Goal: Task Accomplishment & Management: Manage account settings

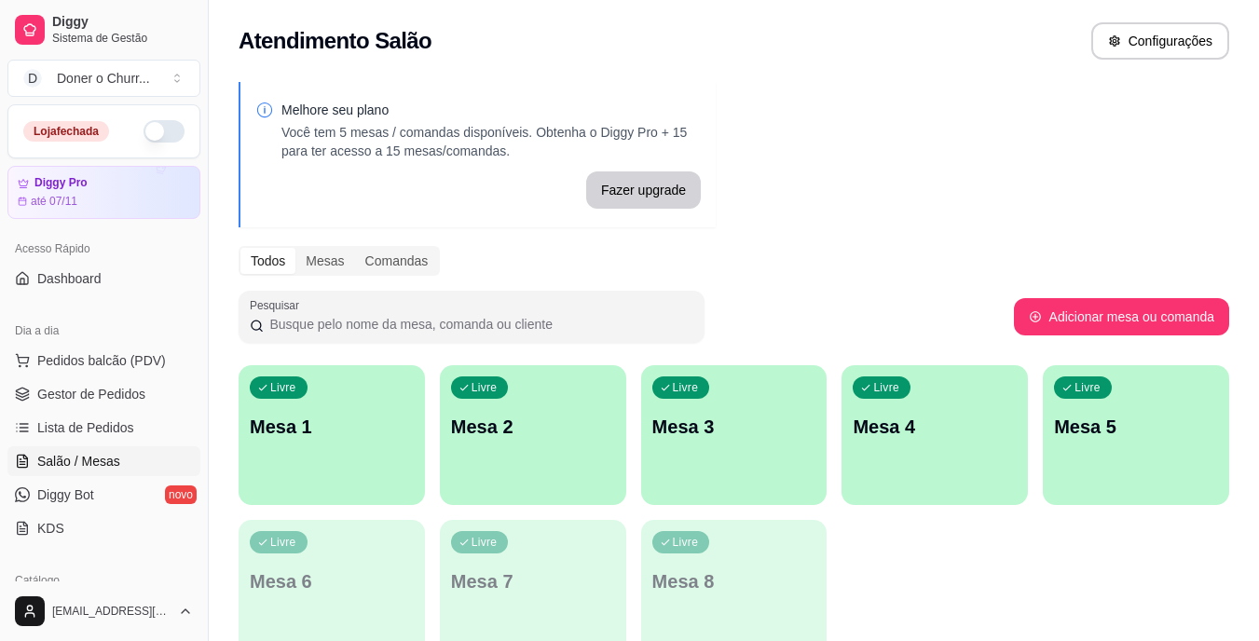
click at [145, 137] on button "button" at bounding box center [164, 131] width 41 height 22
click at [340, 435] on p "Mesa 1" at bounding box center [332, 427] width 159 height 25
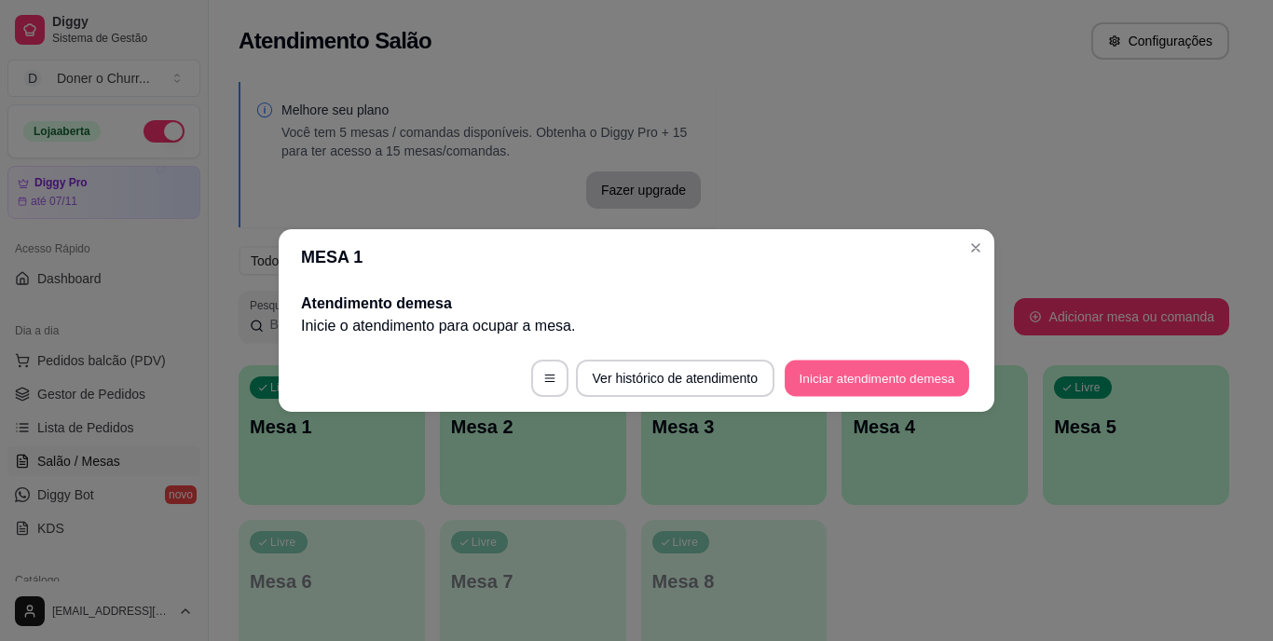
click at [867, 386] on button "Iniciar atendimento de mesa" at bounding box center [877, 379] width 185 height 36
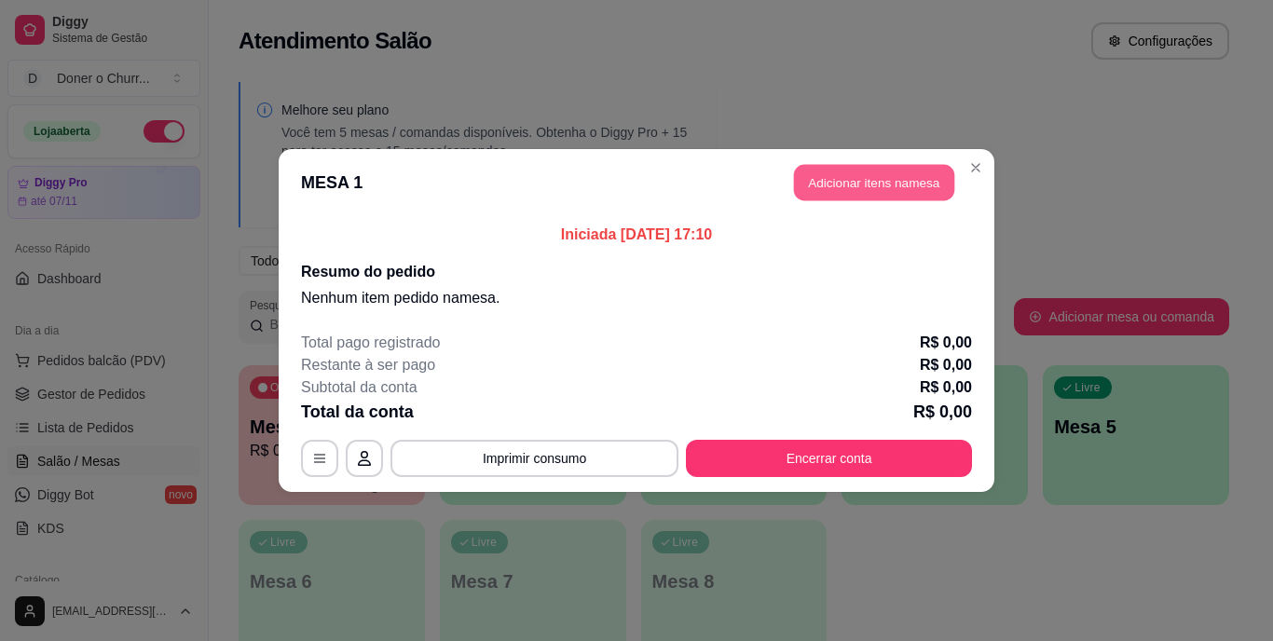
click at [888, 177] on button "Adicionar itens na mesa" at bounding box center [874, 183] width 160 height 36
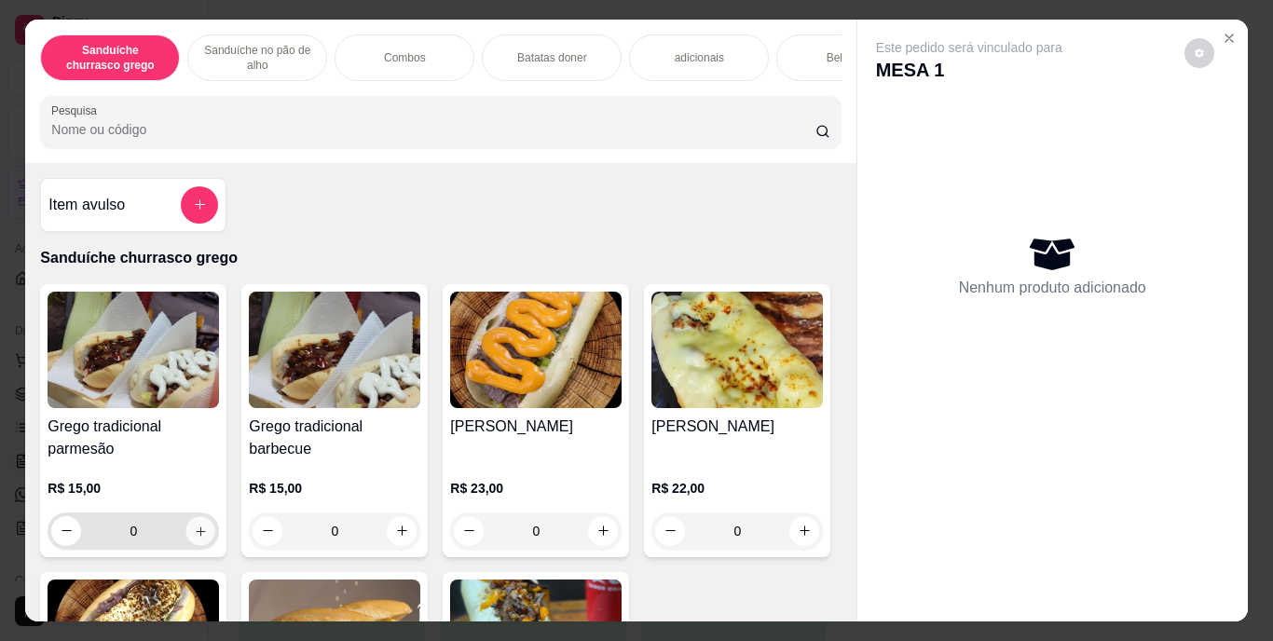
click at [194, 538] on icon "increase-product-quantity" at bounding box center [201, 531] width 14 height 14
type input "1"
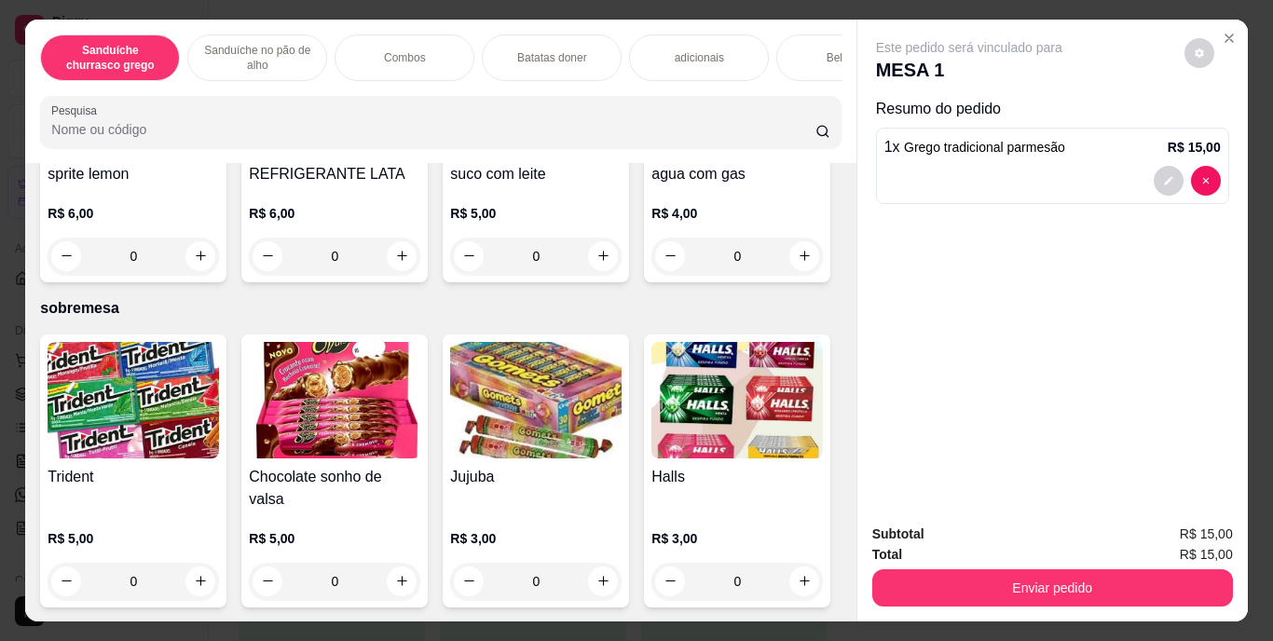
scroll to position [3472, 0]
click at [1132, 575] on button "Enviar pedido" at bounding box center [1052, 588] width 350 height 36
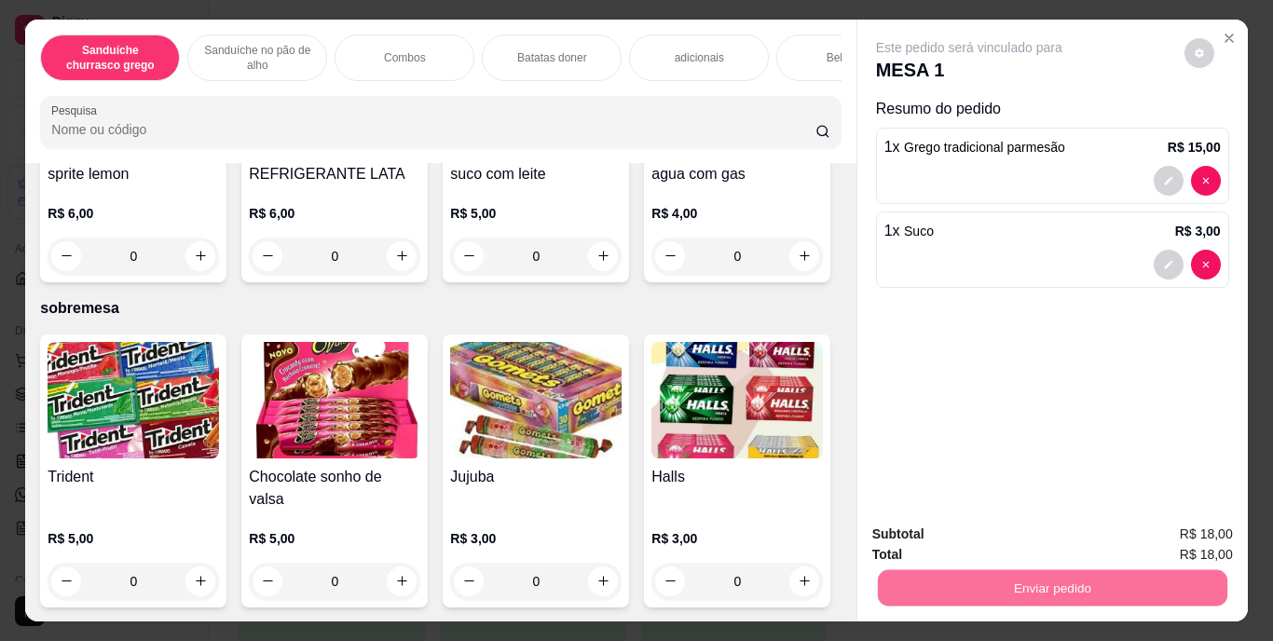
type input "1"
click at [1165, 529] on button "Enviar pedido" at bounding box center [1180, 534] width 105 height 35
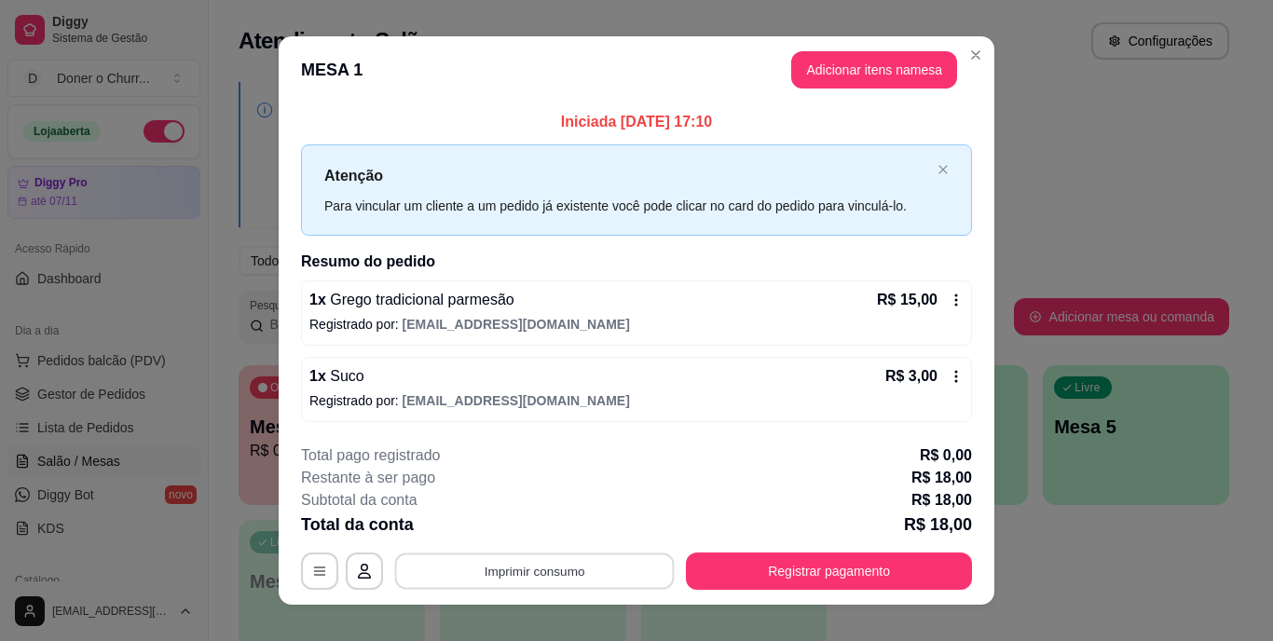
click at [570, 570] on button "Imprimir consumo" at bounding box center [535, 571] width 280 height 36
click at [530, 533] on button "IMPRESSORA" at bounding box center [533, 528] width 130 height 29
click at [515, 579] on button "Imprimir consumo" at bounding box center [535, 571] width 280 height 36
click at [555, 524] on button "IMPRESSORA" at bounding box center [533, 528] width 130 height 29
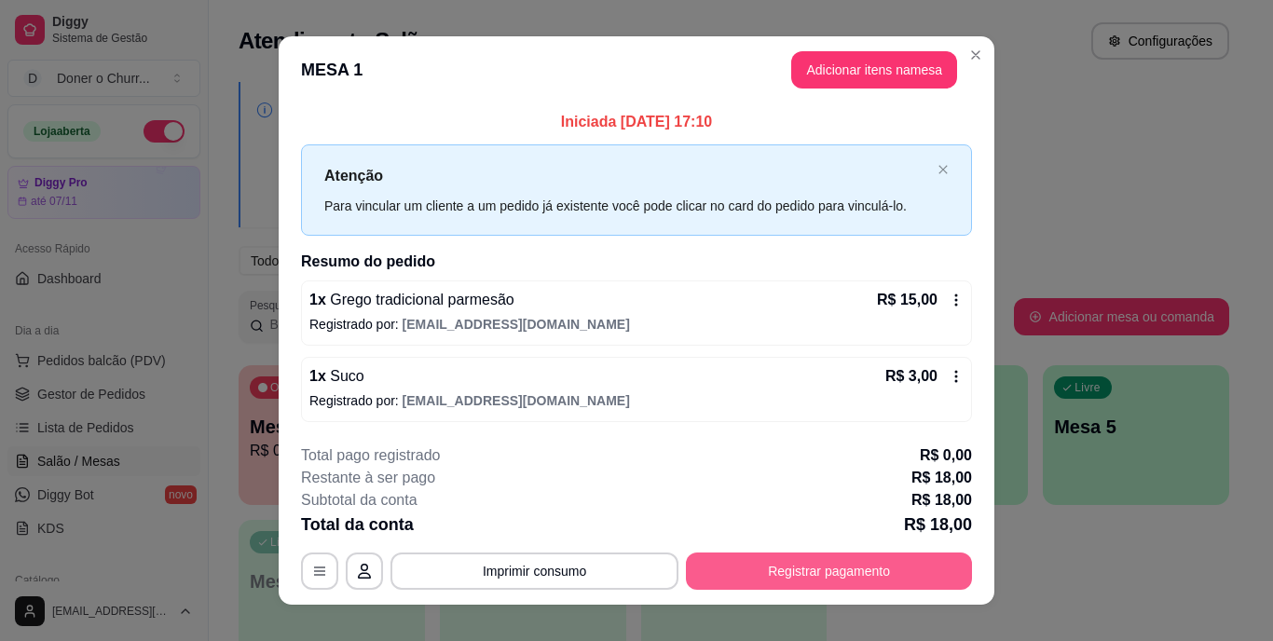
click at [776, 560] on button "Registrar pagamento" at bounding box center [829, 571] width 286 height 37
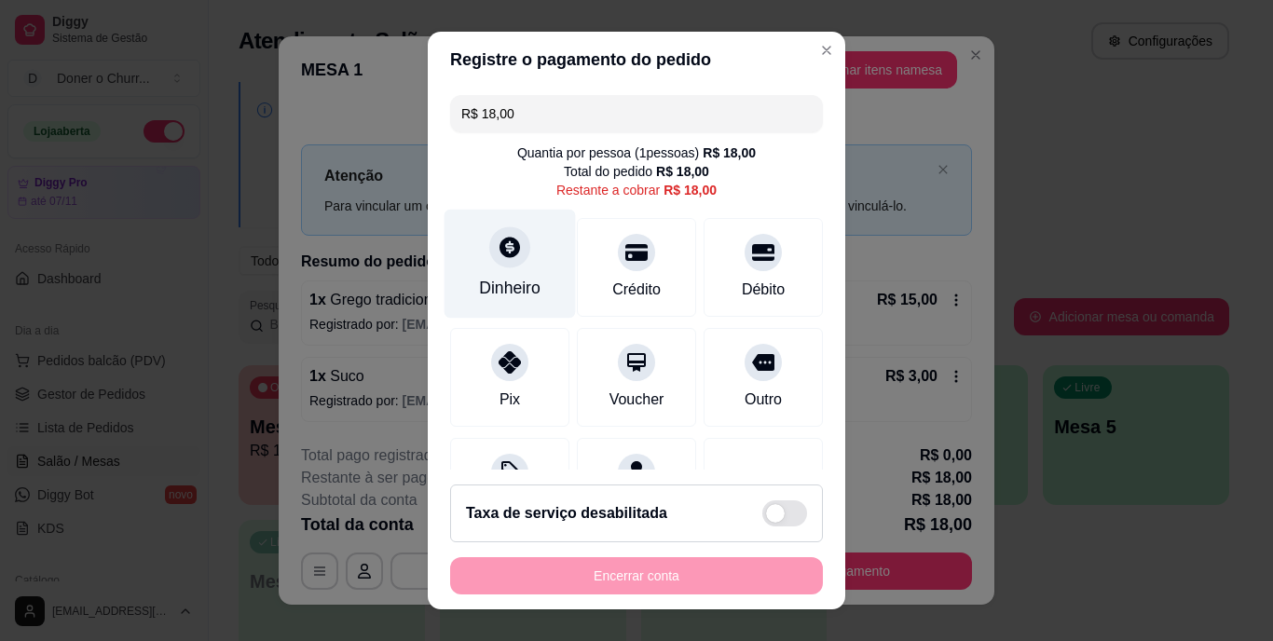
click at [493, 275] on div "Dinheiro" at bounding box center [510, 264] width 131 height 109
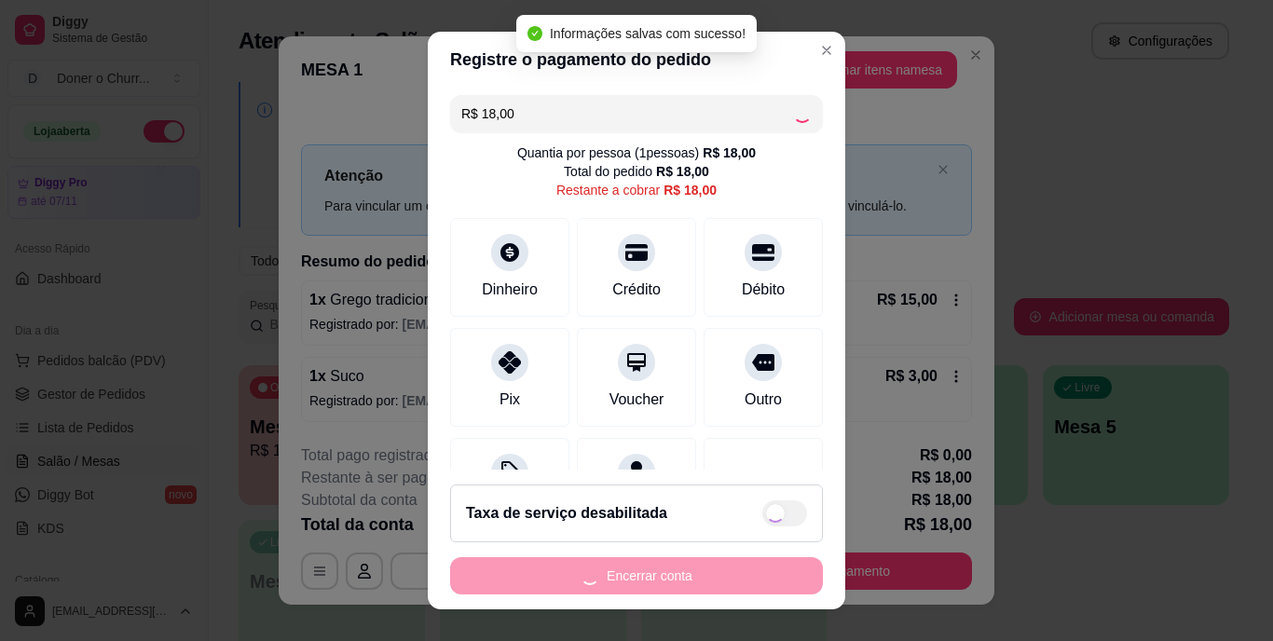
type input "R$ 0,00"
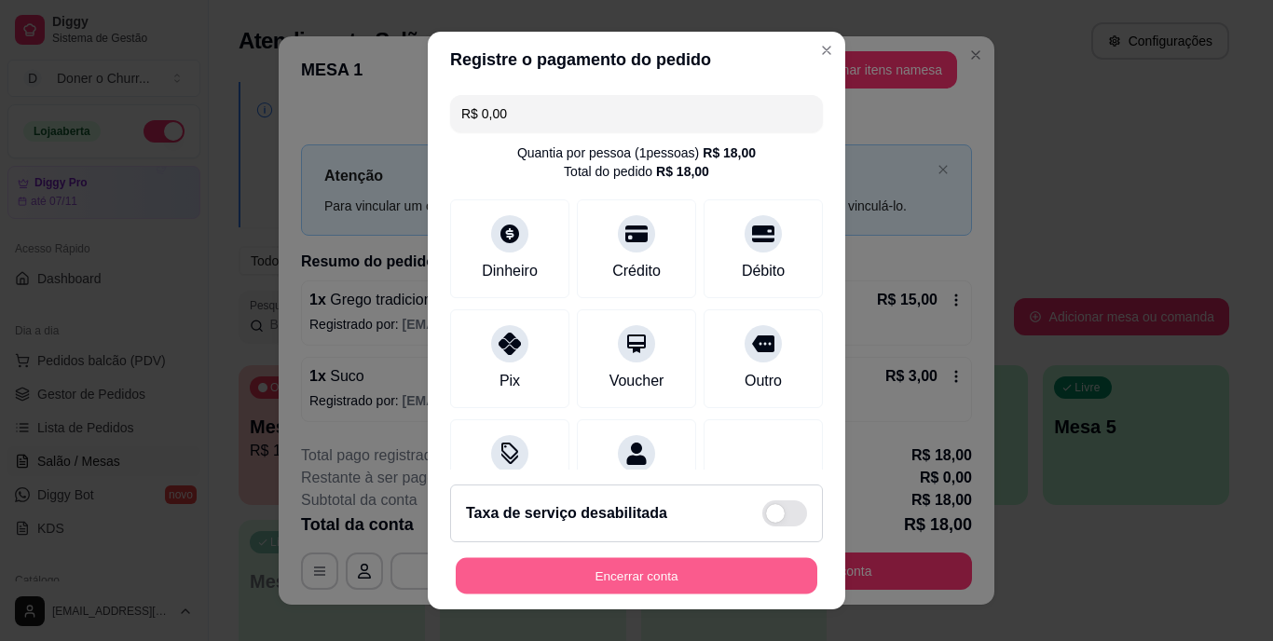
click at [610, 576] on button "Encerrar conta" at bounding box center [637, 575] width 362 height 36
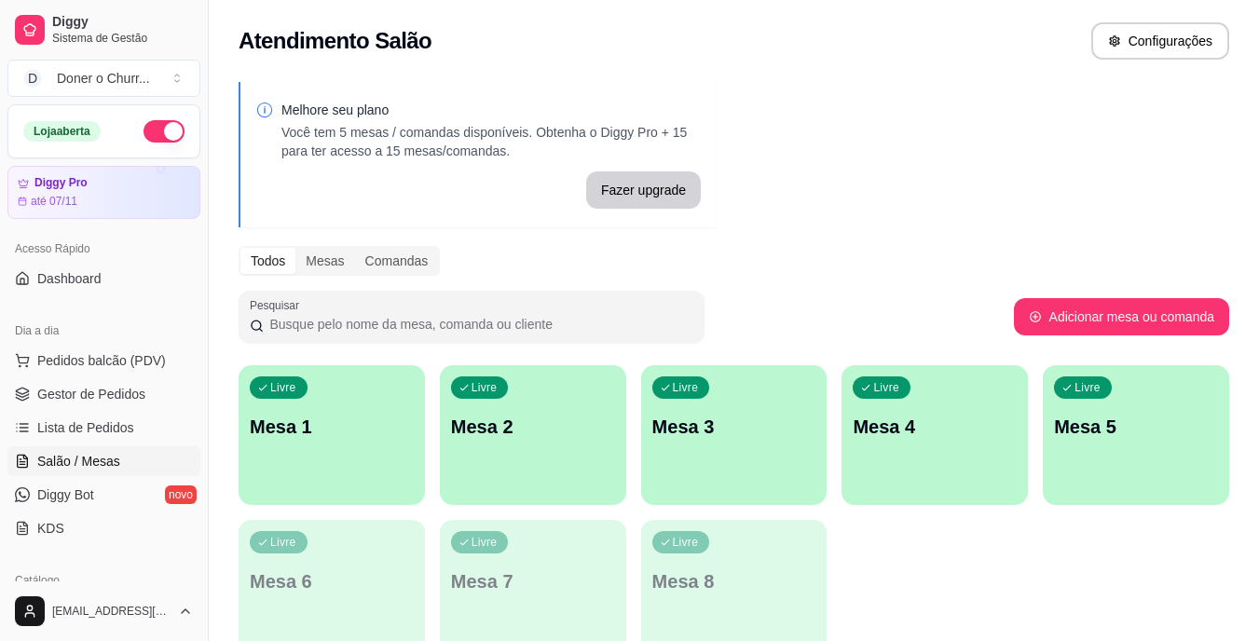
click at [358, 435] on p "Mesa 1" at bounding box center [332, 427] width 164 height 26
click at [315, 474] on div "Livre Mesa 1" at bounding box center [331, 424] width 181 height 114
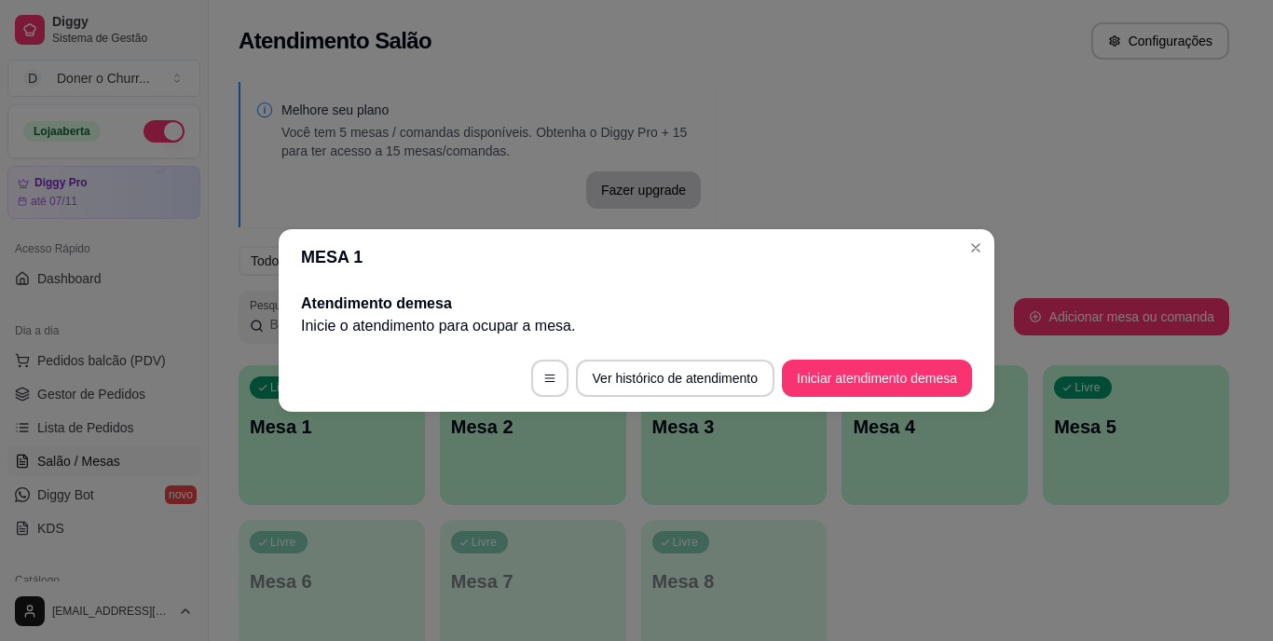
click at [609, 247] on header "MESA 1" at bounding box center [637, 257] width 716 height 56
click at [880, 378] on button "Iniciar atendimento de mesa" at bounding box center [877, 379] width 185 height 36
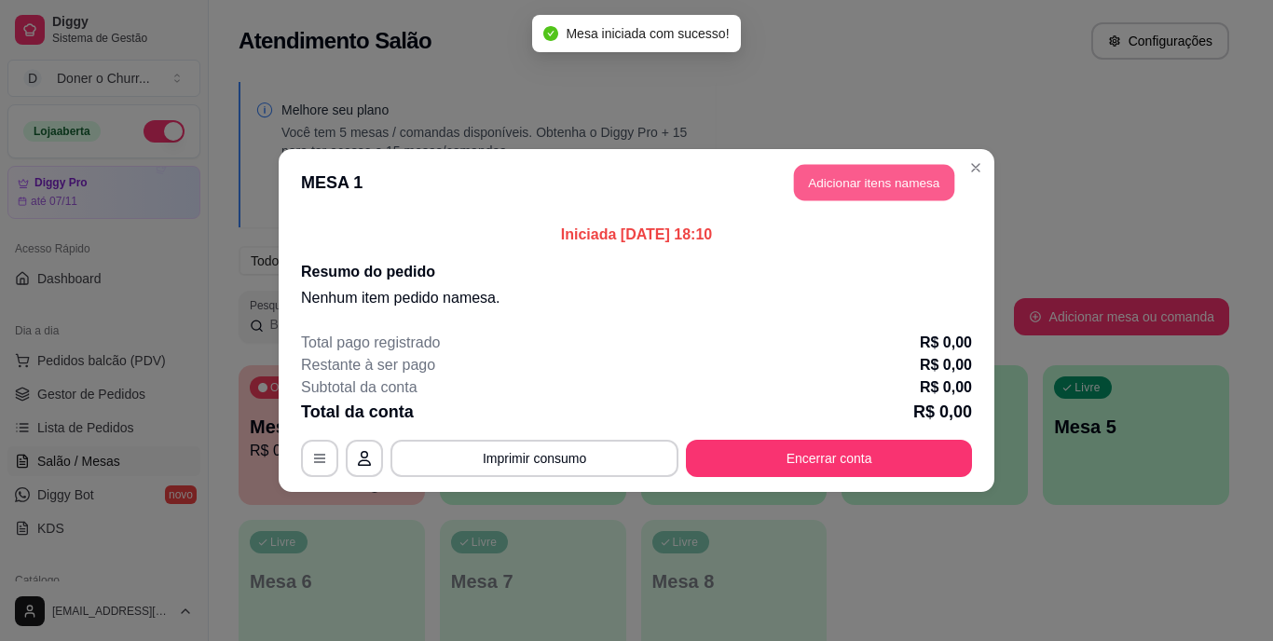
click at [874, 180] on button "Adicionar itens na mesa" at bounding box center [874, 183] width 160 height 36
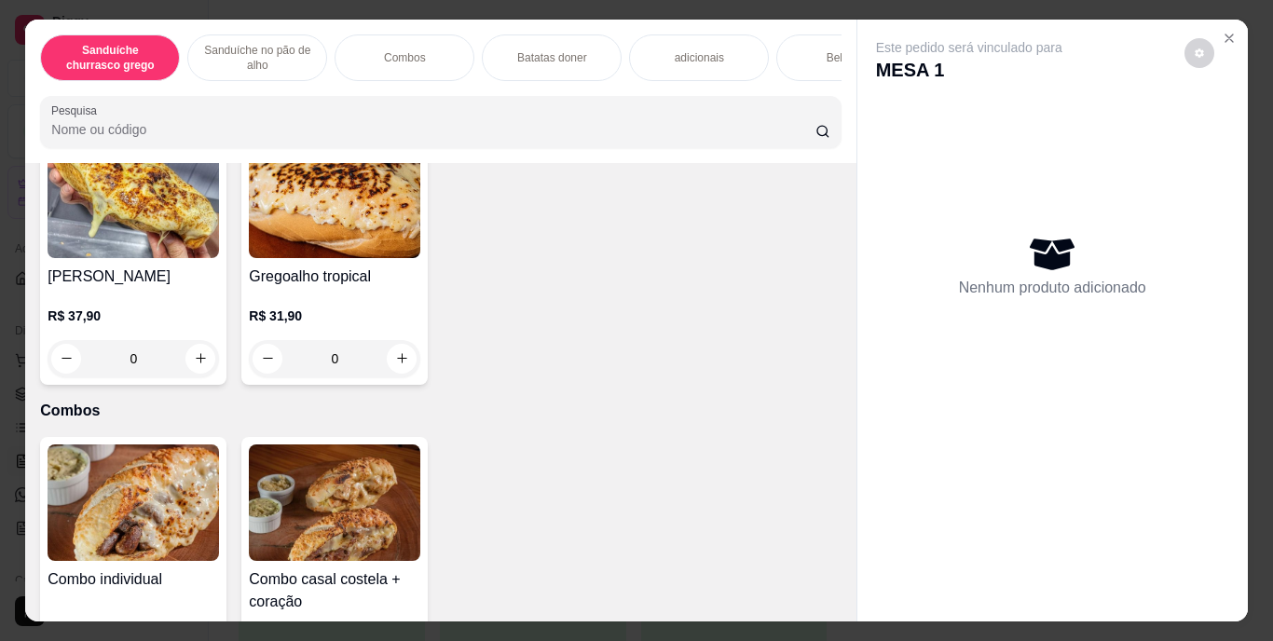
scroll to position [1029, 0]
click at [395, 100] on icon "increase-product-quantity" at bounding box center [402, 93] width 14 height 14
type input "1"
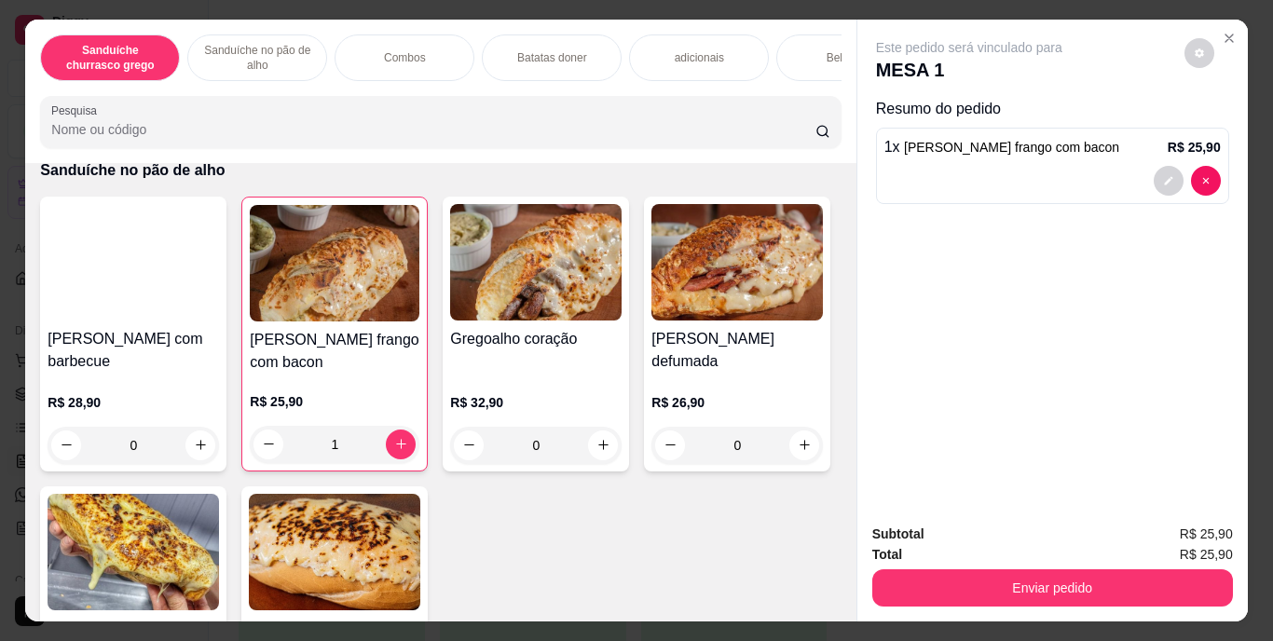
scroll to position [603, 0]
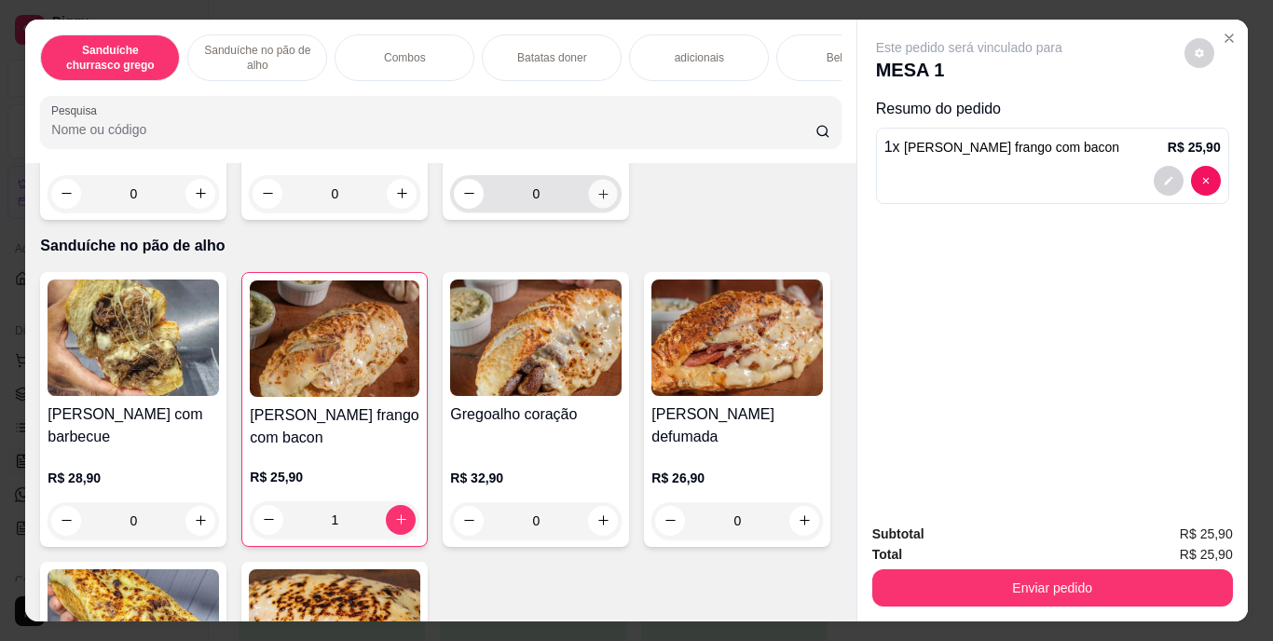
click at [597, 200] on icon "increase-product-quantity" at bounding box center [604, 193] width 14 height 14
type input "1"
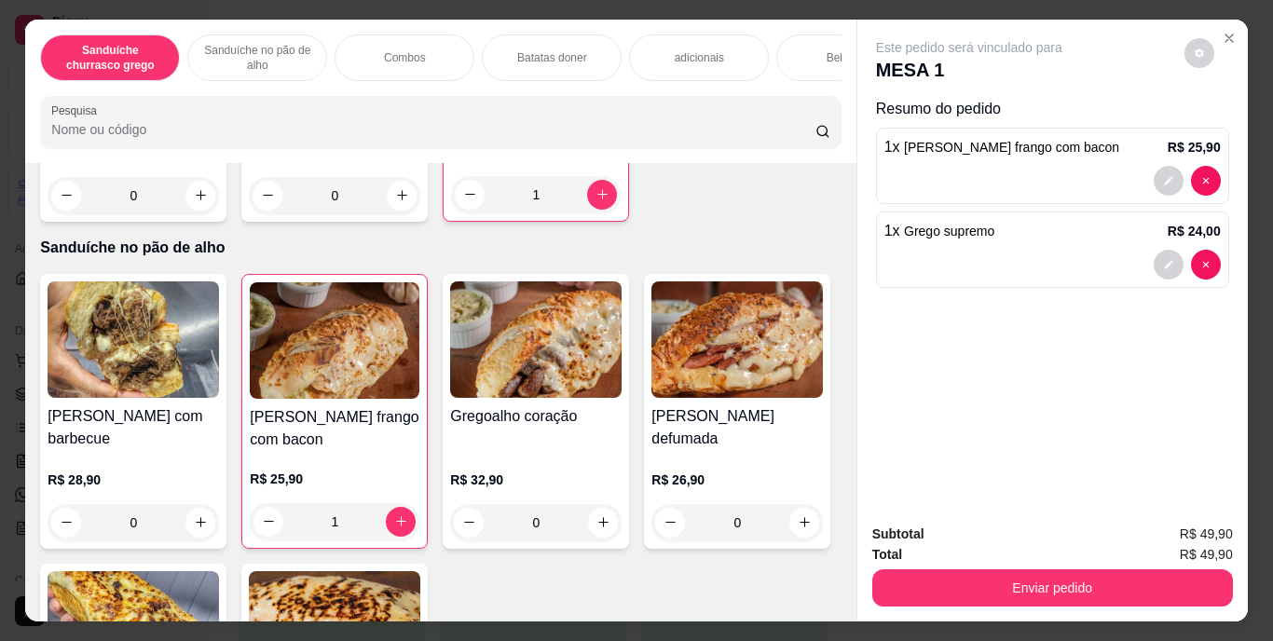
scroll to position [631, 0]
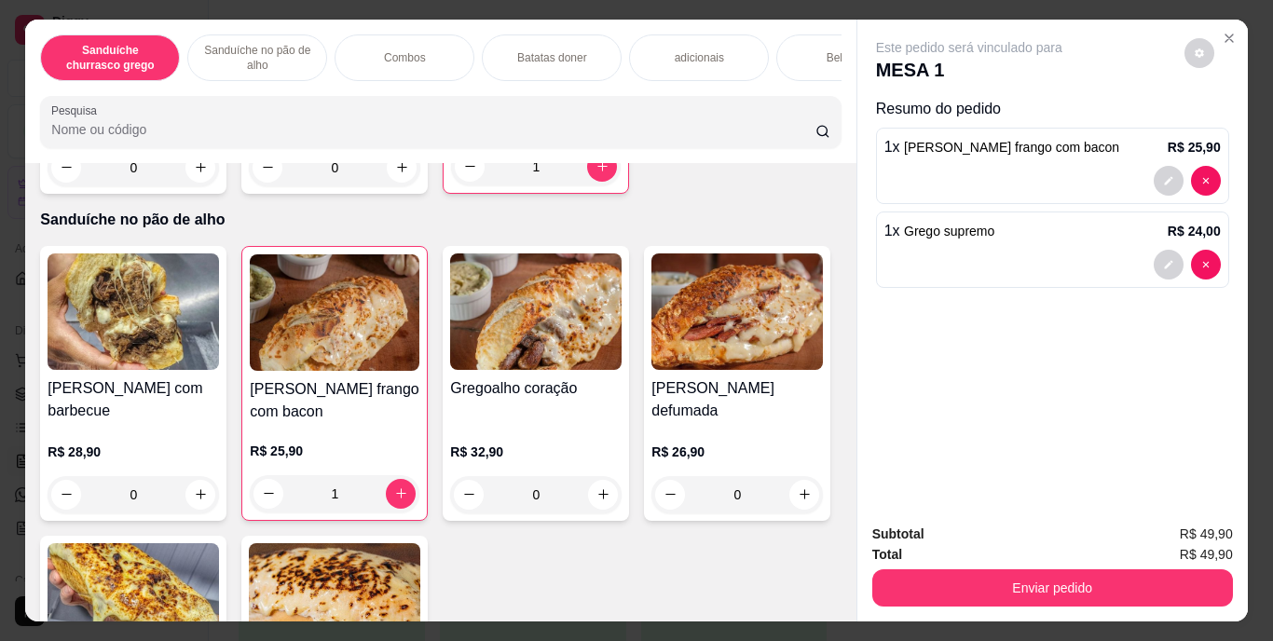
click at [827, 50] on p "Bebidas" at bounding box center [847, 57] width 40 height 15
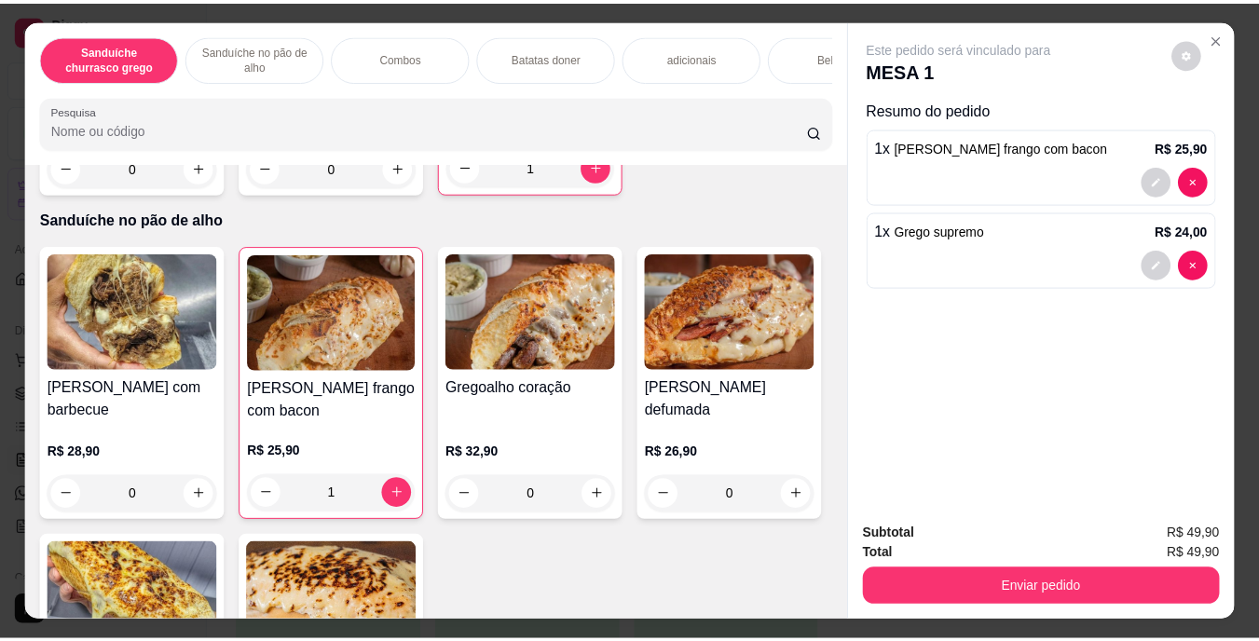
scroll to position [48, 0]
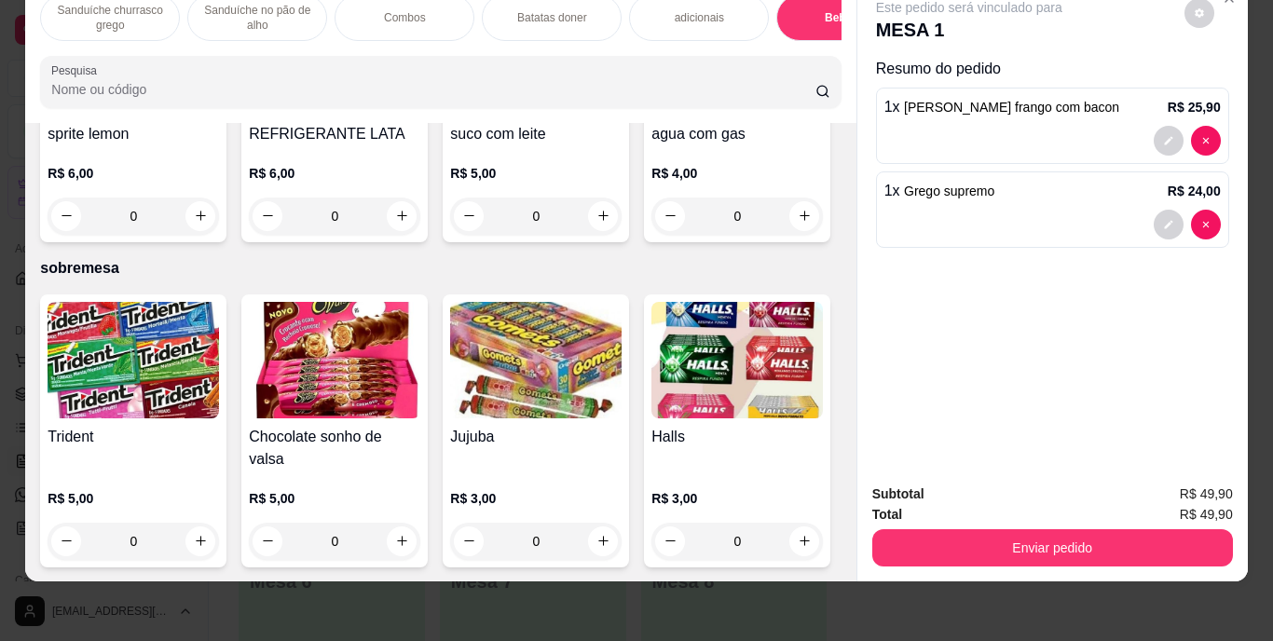
type input "1"
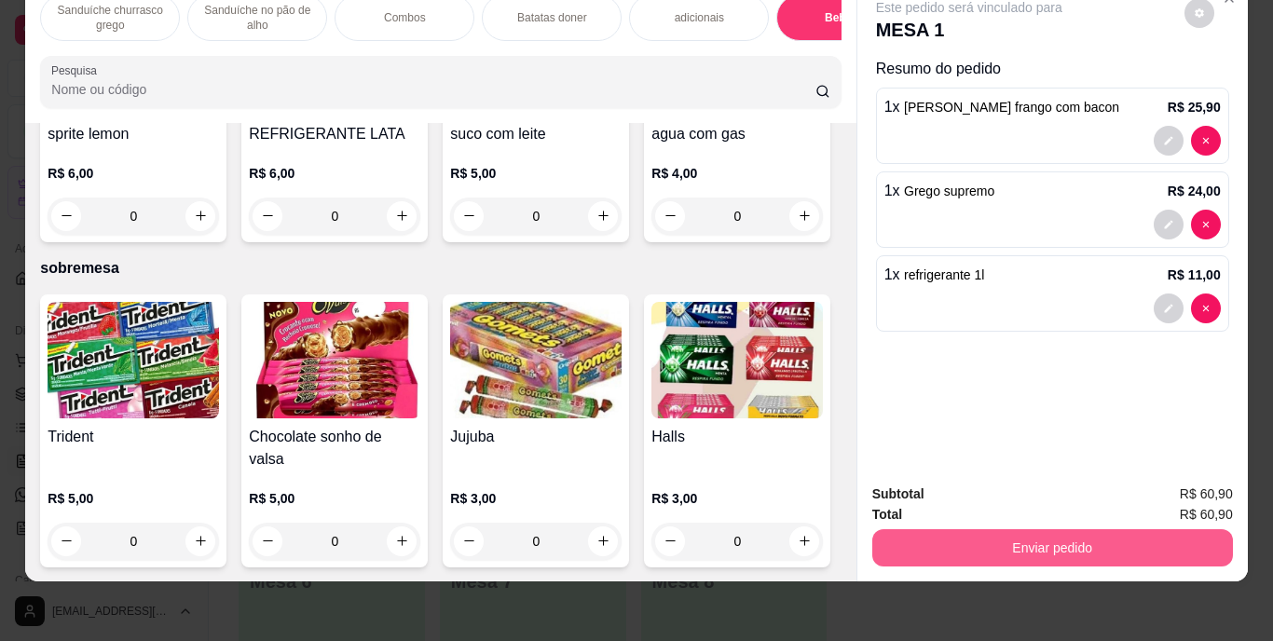
click at [1009, 529] on button "Enviar pedido" at bounding box center [1052, 547] width 361 height 37
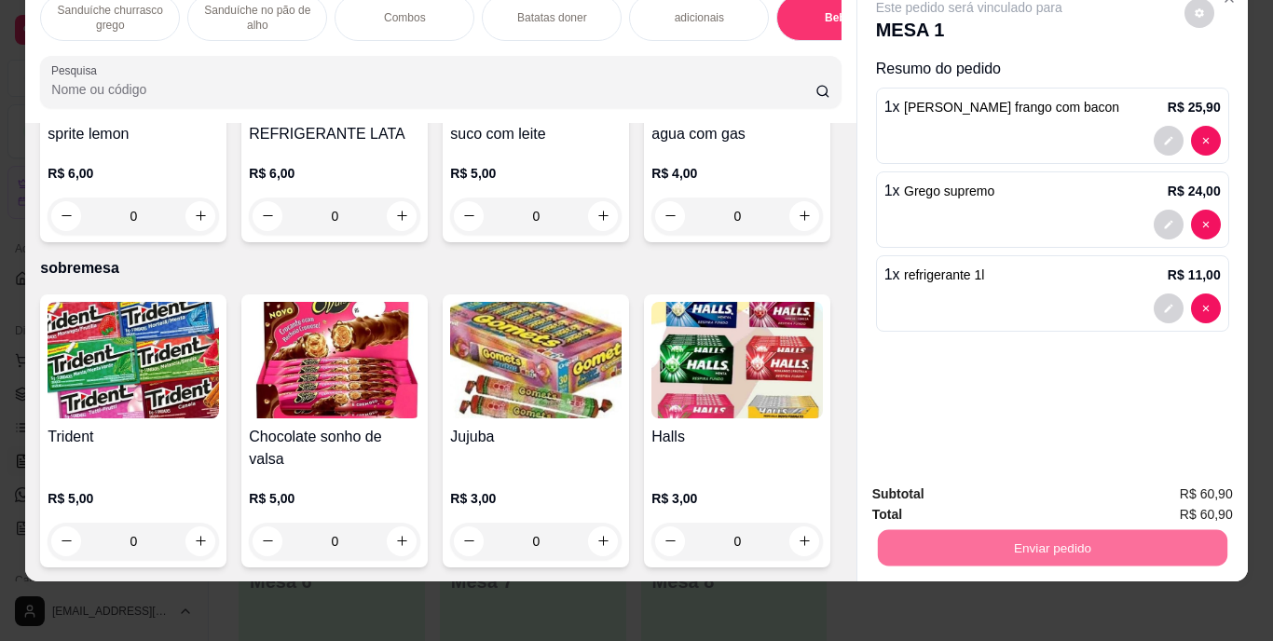
click at [1167, 480] on button "Enviar pedido" at bounding box center [1184, 487] width 103 height 34
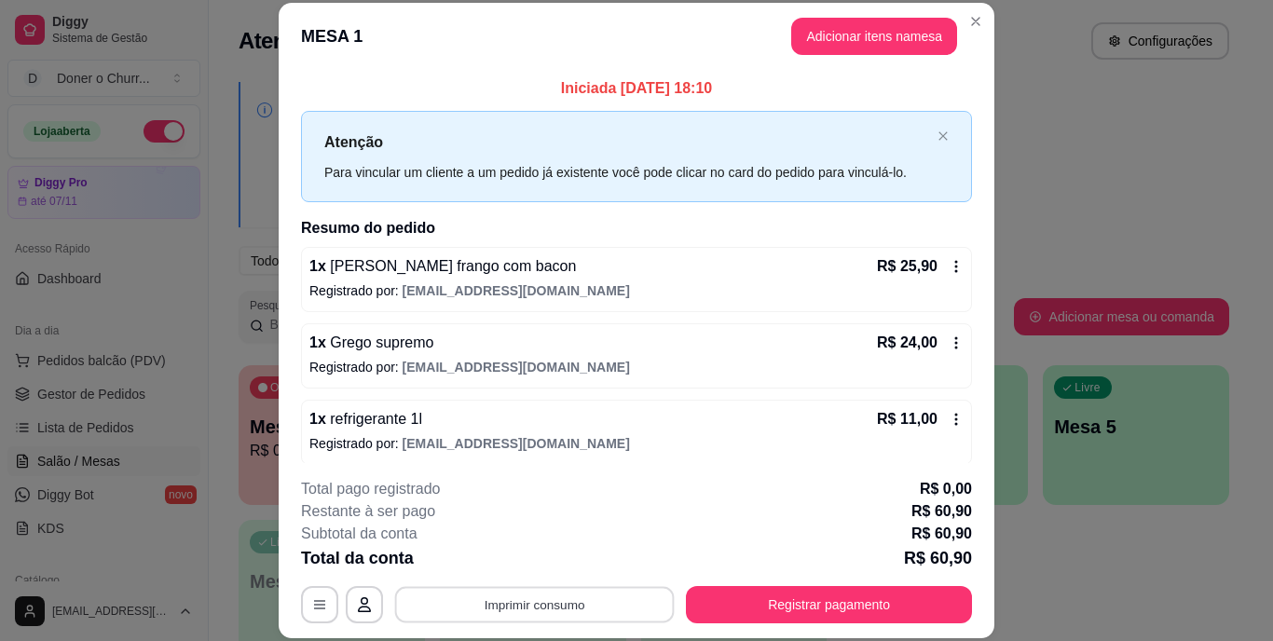
click at [551, 605] on button "Imprimir consumo" at bounding box center [535, 604] width 280 height 36
click at [529, 575] on button "IMPRESSORA" at bounding box center [533, 562] width 135 height 30
click at [528, 610] on button "Imprimir consumo" at bounding box center [535, 604] width 280 height 36
click at [528, 570] on button "IMPRESSORA" at bounding box center [533, 561] width 130 height 29
drag, startPoint x: 523, startPoint y: 569, endPoint x: 514, endPoint y: 595, distance: 27.7
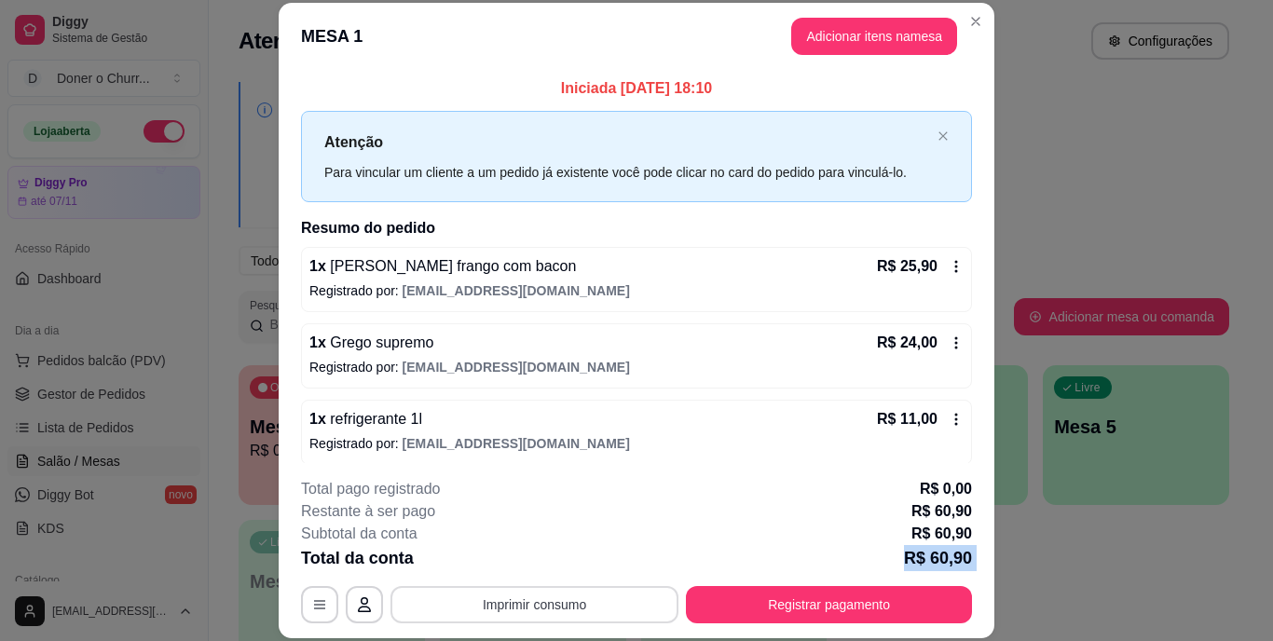
click at [514, 595] on div "**********" at bounding box center [636, 550] width 671 height 145
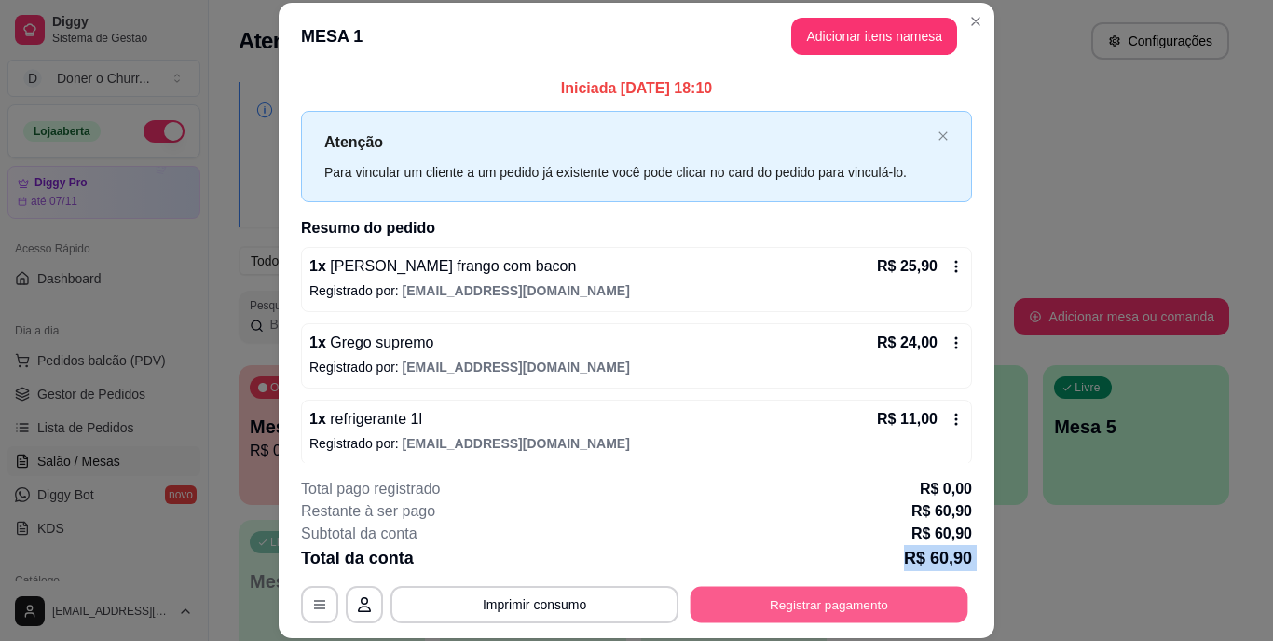
click at [806, 601] on button "Registrar pagamento" at bounding box center [830, 604] width 278 height 36
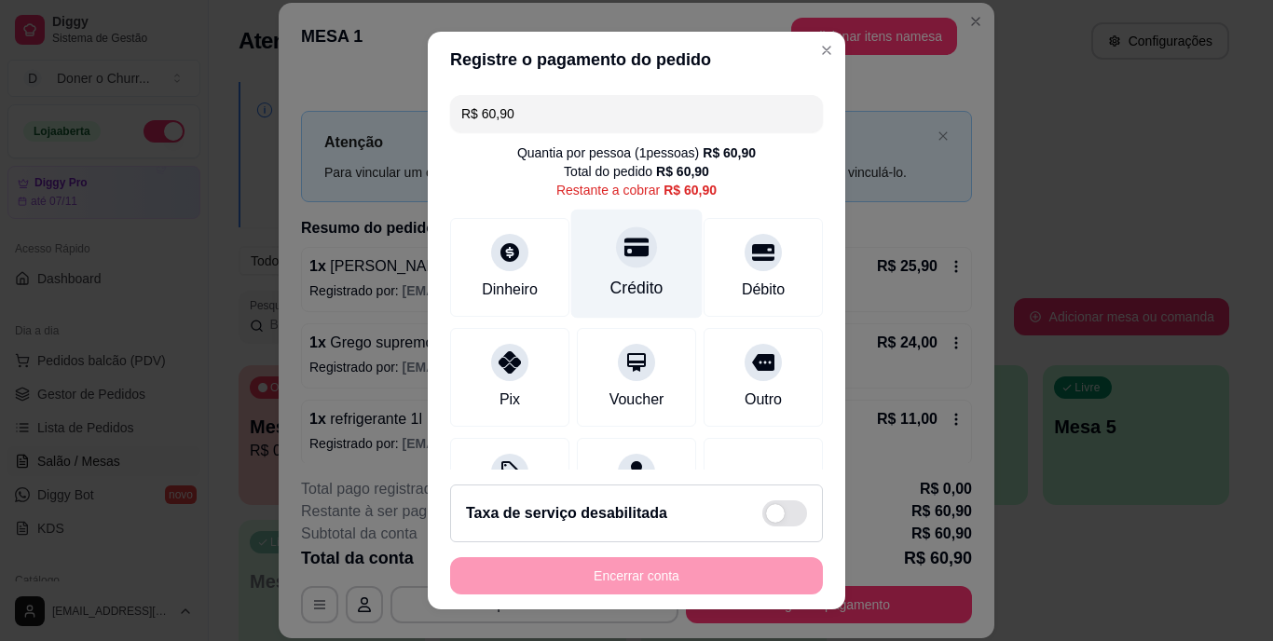
click at [611, 282] on div "Crédito" at bounding box center [637, 289] width 53 height 24
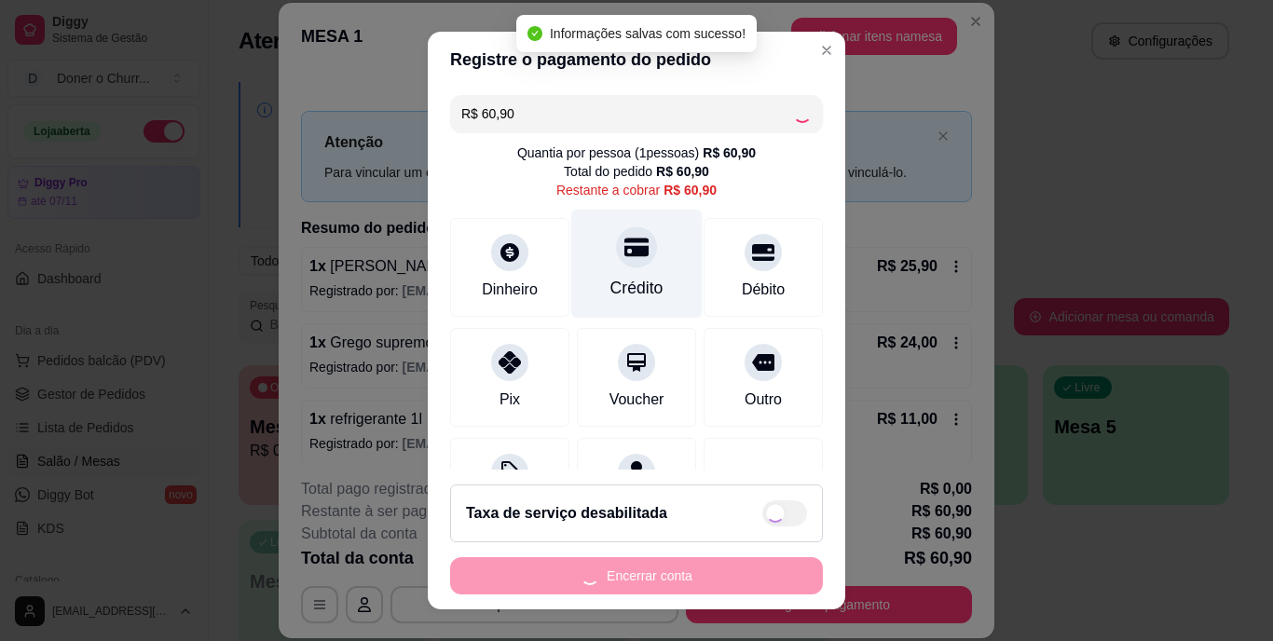
type input "R$ 0,00"
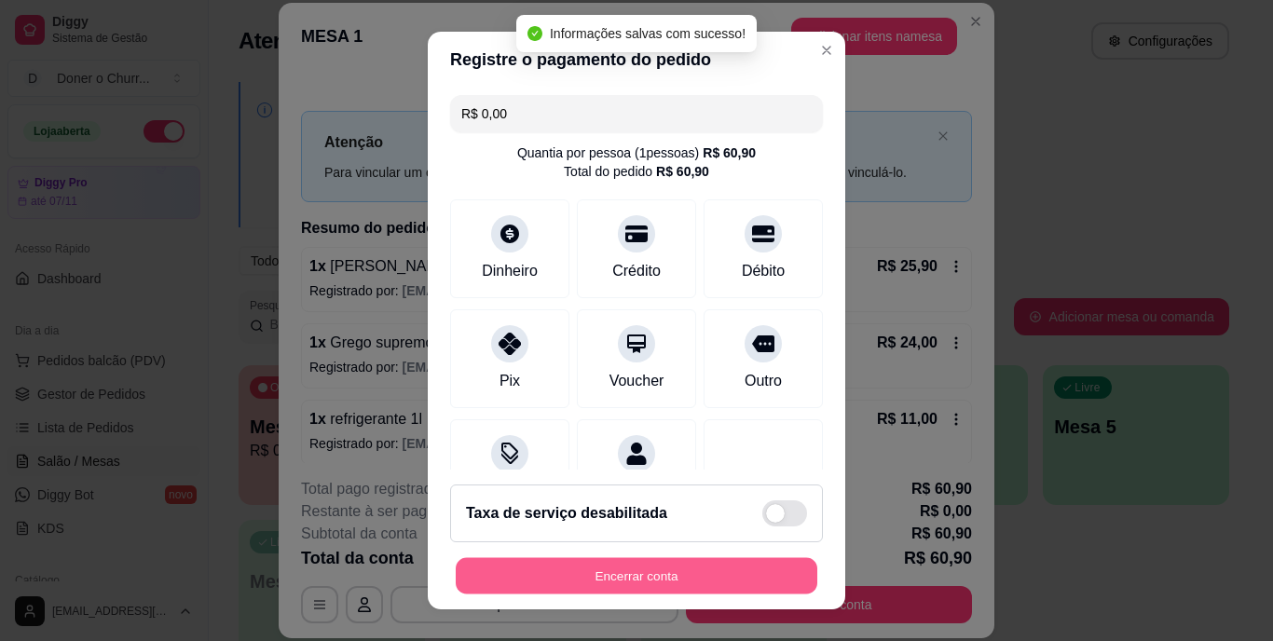
click at [605, 571] on button "Encerrar conta" at bounding box center [637, 575] width 362 height 36
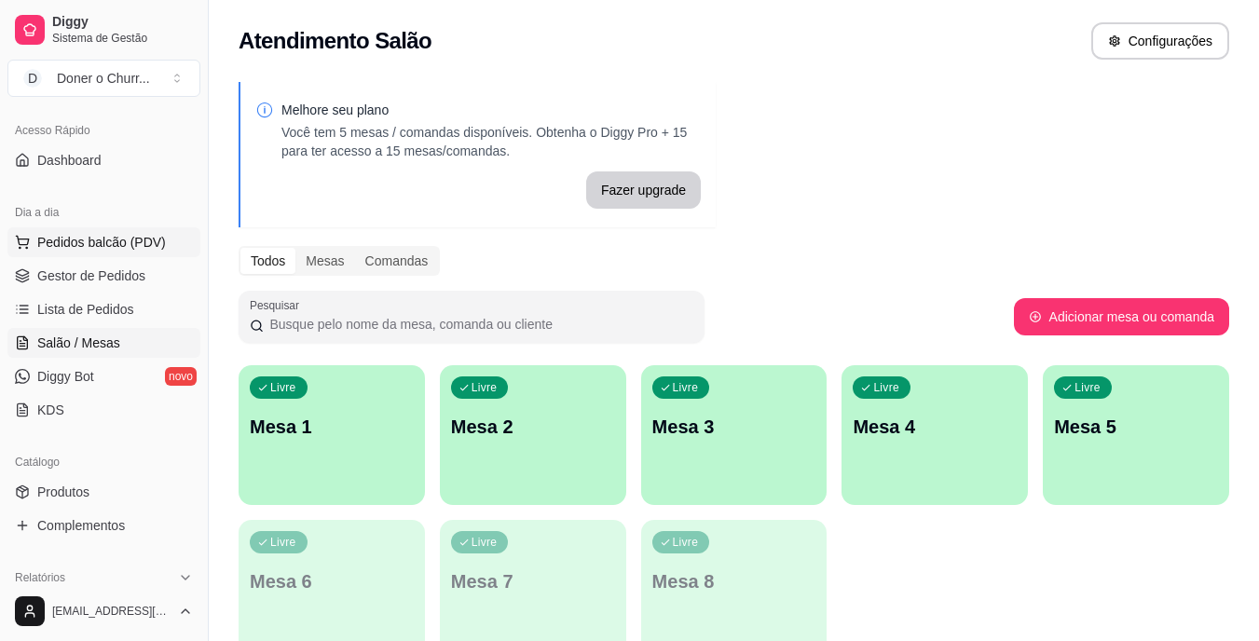
scroll to position [176, 0]
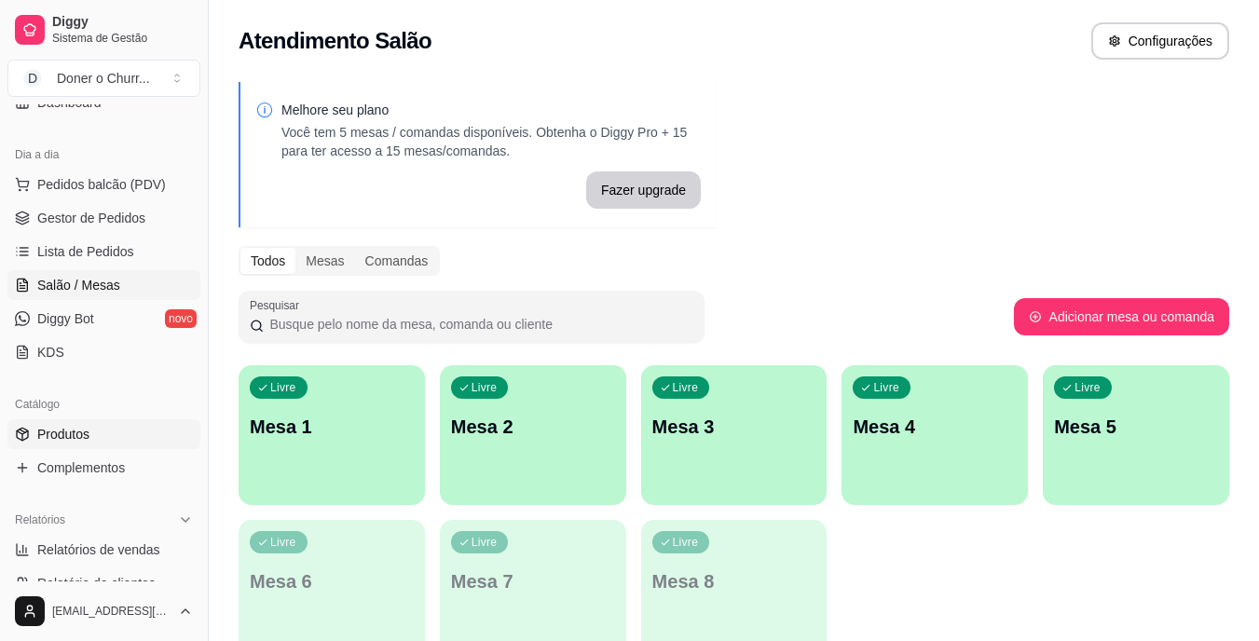
click at [67, 434] on span "Produtos" at bounding box center [63, 434] width 52 height 19
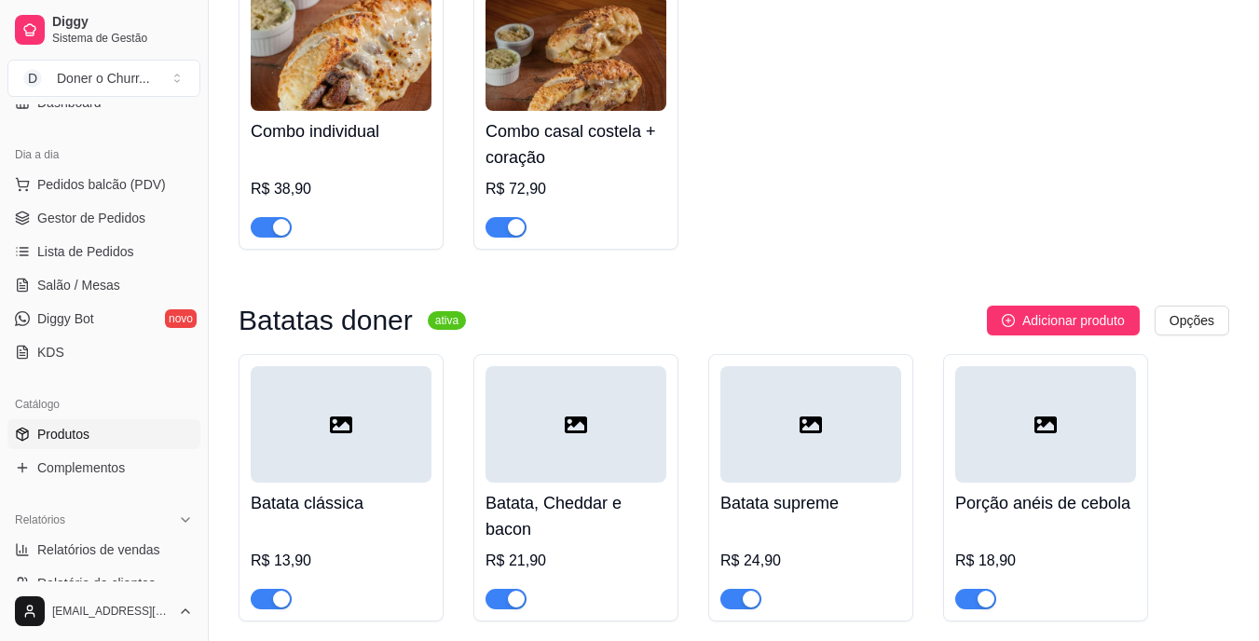
scroll to position [1533, 0]
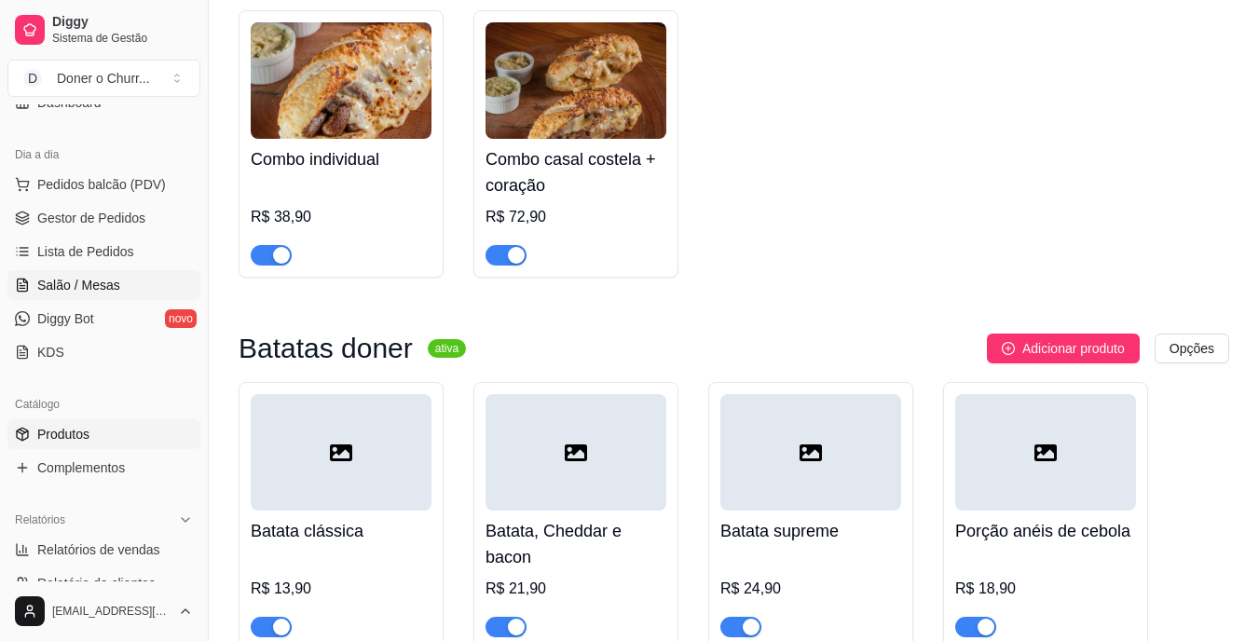
click at [89, 276] on span "Salão / Mesas" at bounding box center [78, 285] width 83 height 19
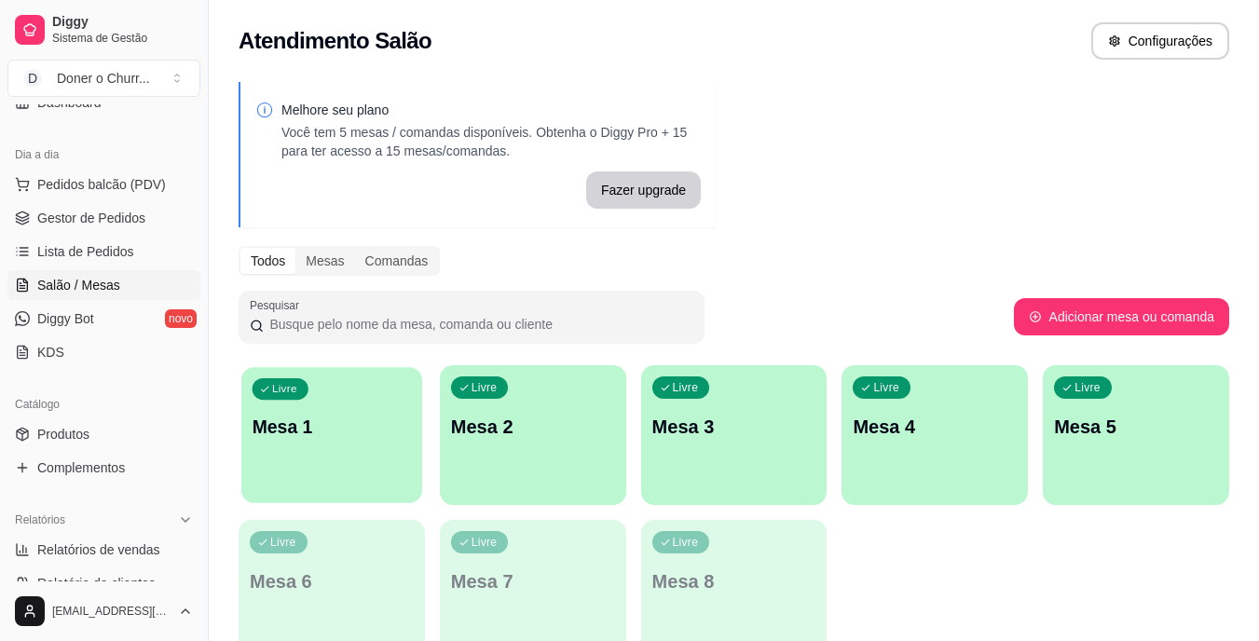
click at [371, 434] on p "Mesa 1" at bounding box center [332, 427] width 159 height 25
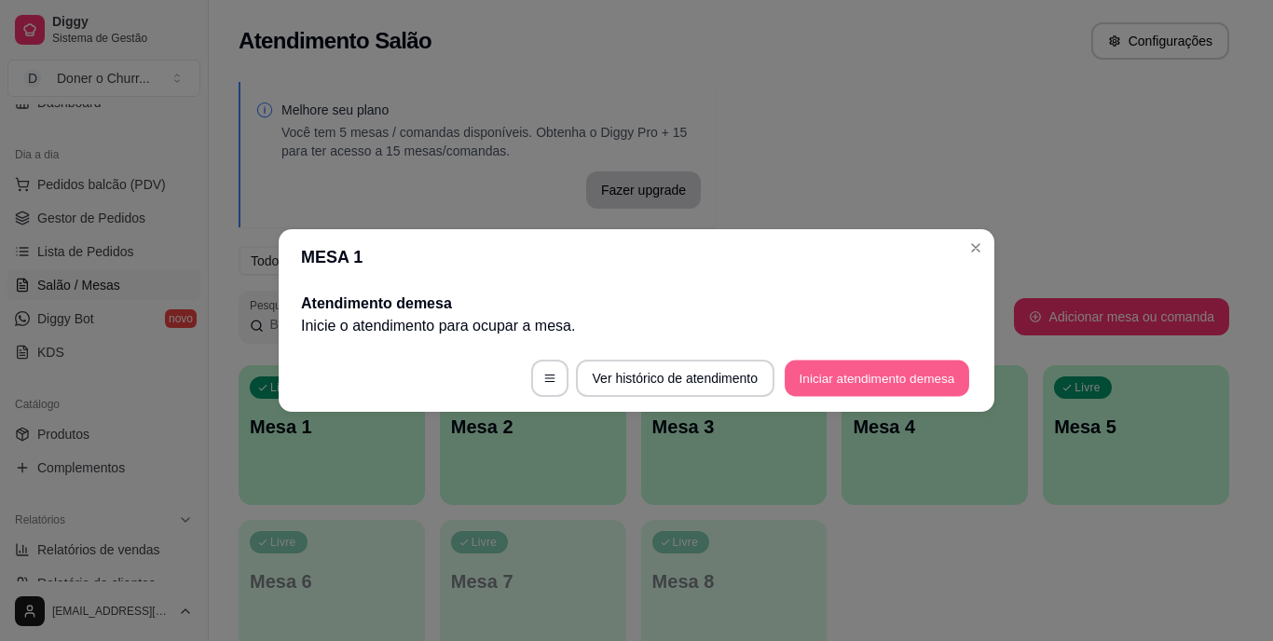
click at [891, 369] on button "Iniciar atendimento de mesa" at bounding box center [877, 379] width 185 height 36
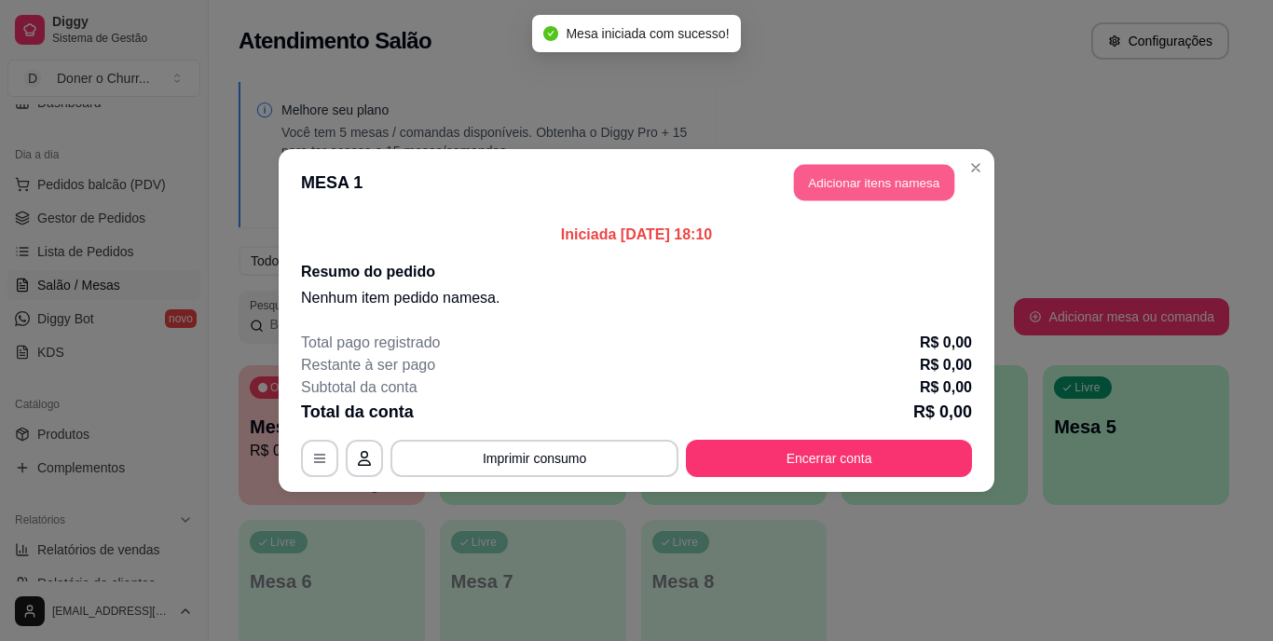
click at [878, 165] on button "Adicionar itens na mesa" at bounding box center [874, 183] width 160 height 36
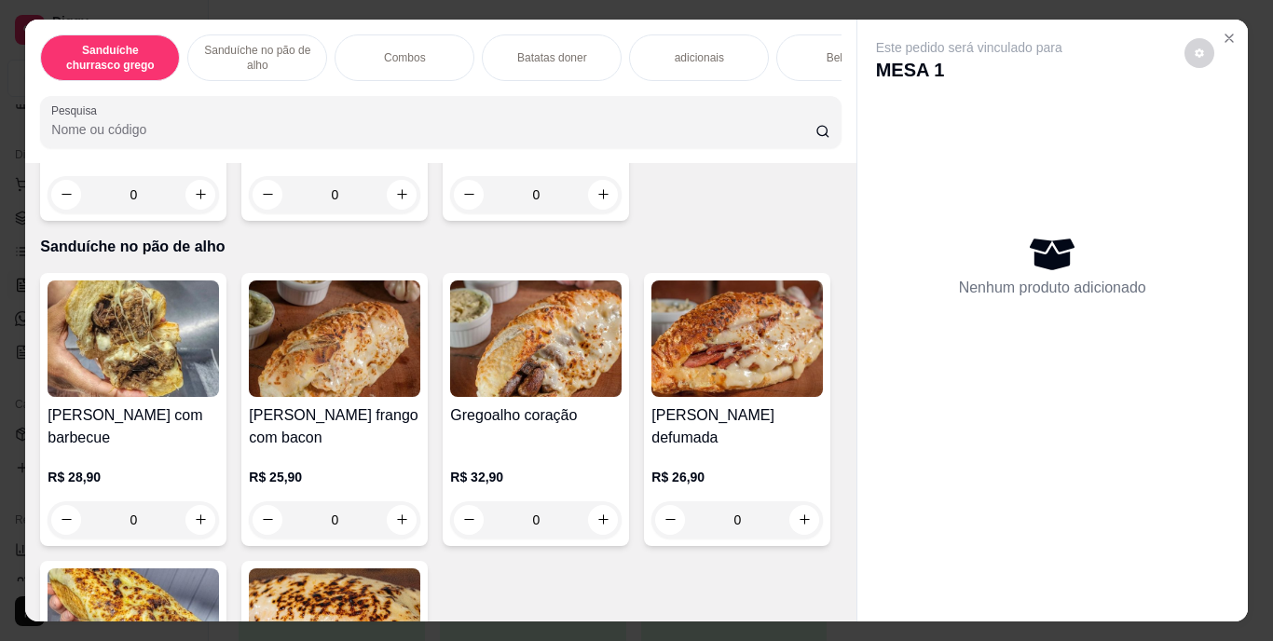
scroll to position [871, 0]
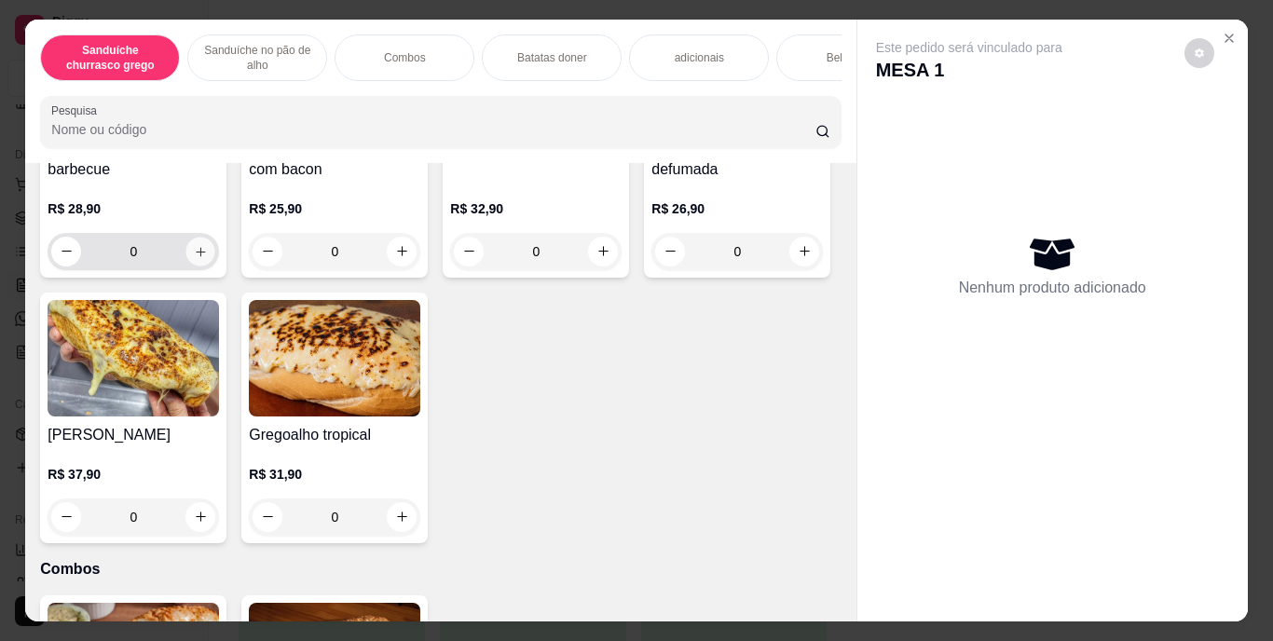
click at [194, 258] on icon "increase-product-quantity" at bounding box center [201, 251] width 14 height 14
type input "1"
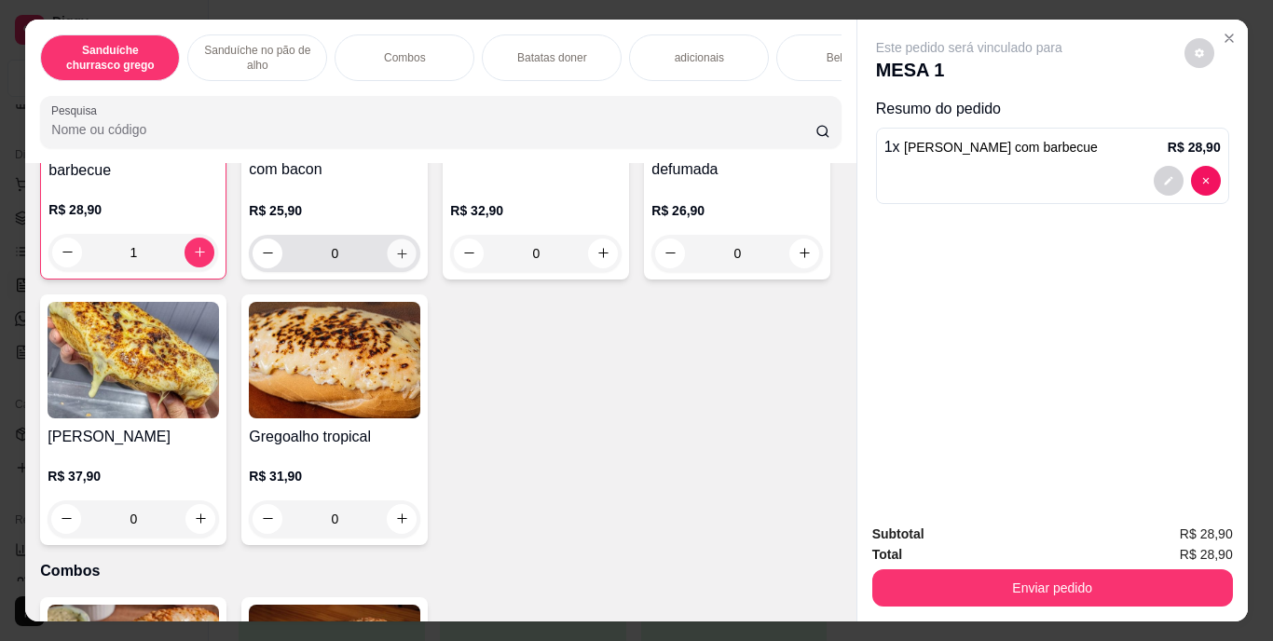
click at [397, 260] on icon "increase-product-quantity" at bounding box center [402, 253] width 14 height 14
type input "1"
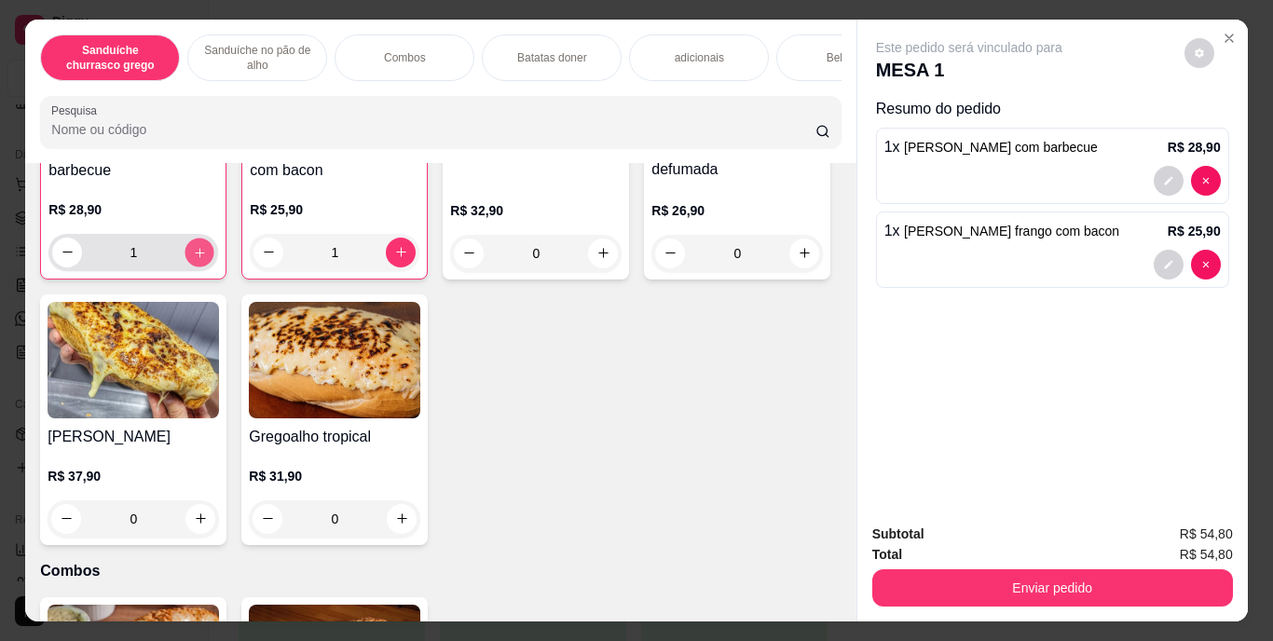
click at [193, 259] on icon "increase-product-quantity" at bounding box center [200, 252] width 14 height 14
type input "2"
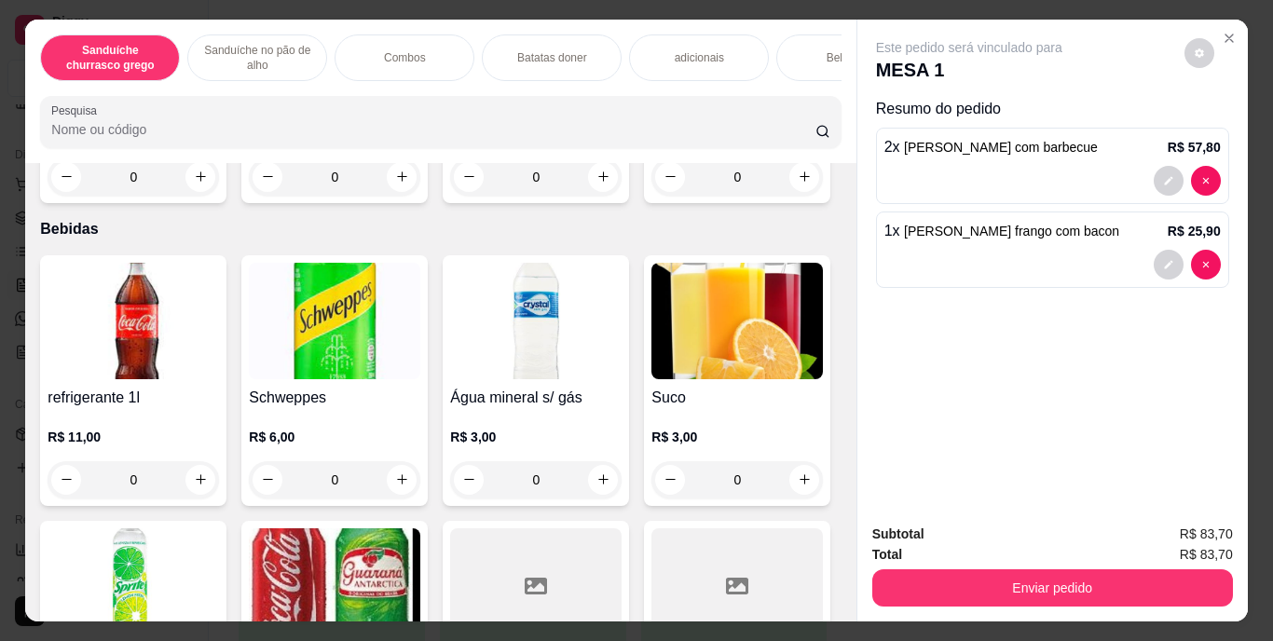
scroll to position [2450, 0]
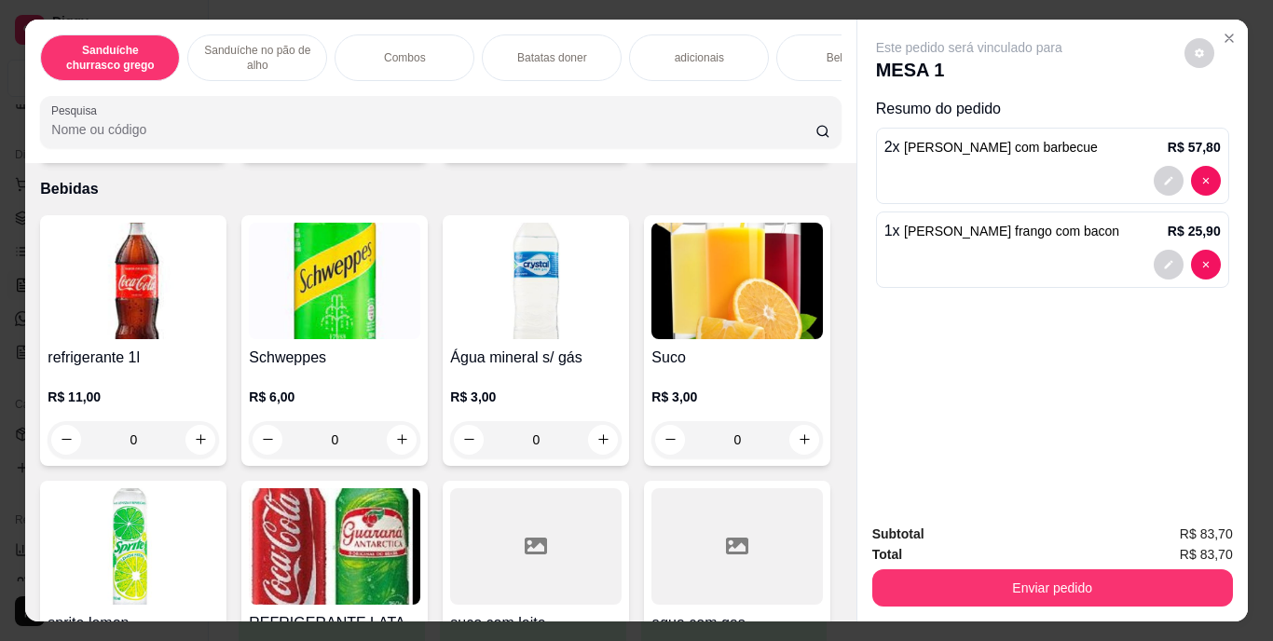
click at [832, 50] on p "Bebidas" at bounding box center [847, 57] width 40 height 15
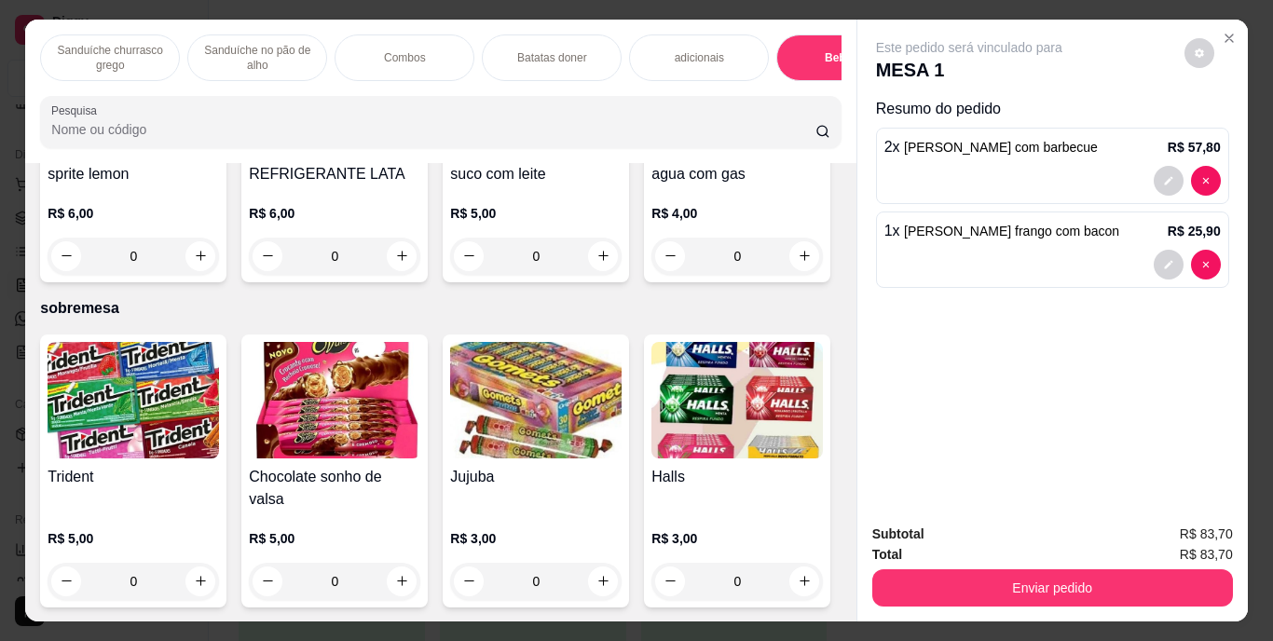
scroll to position [48, 0]
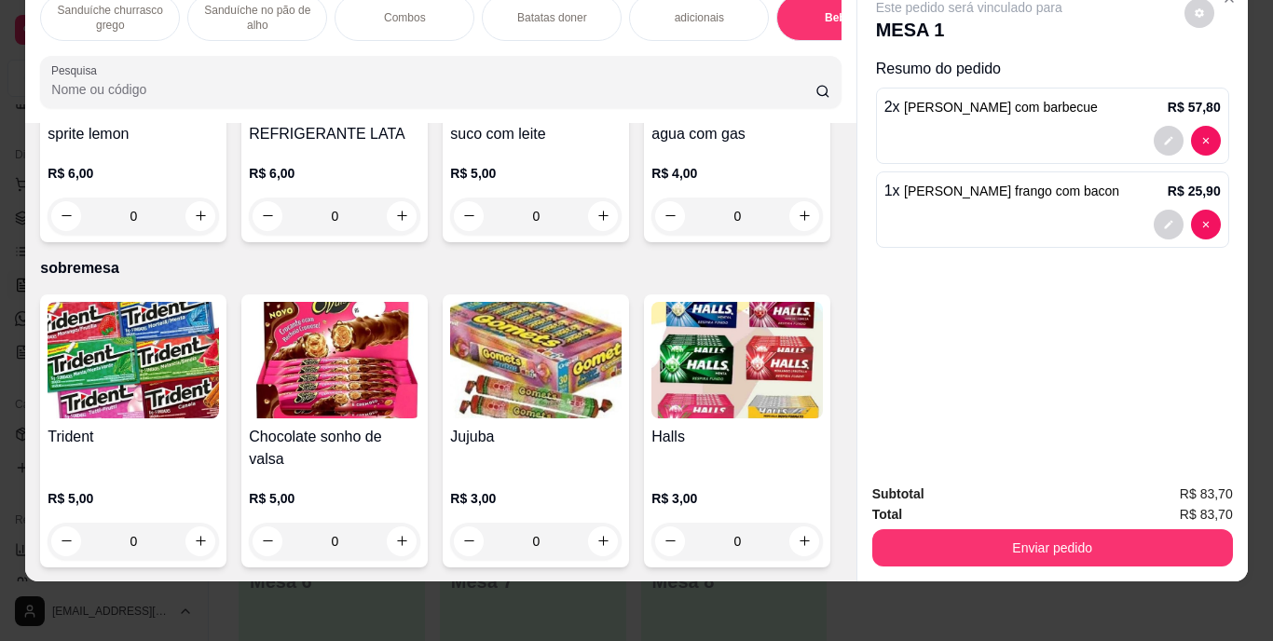
type input "1"
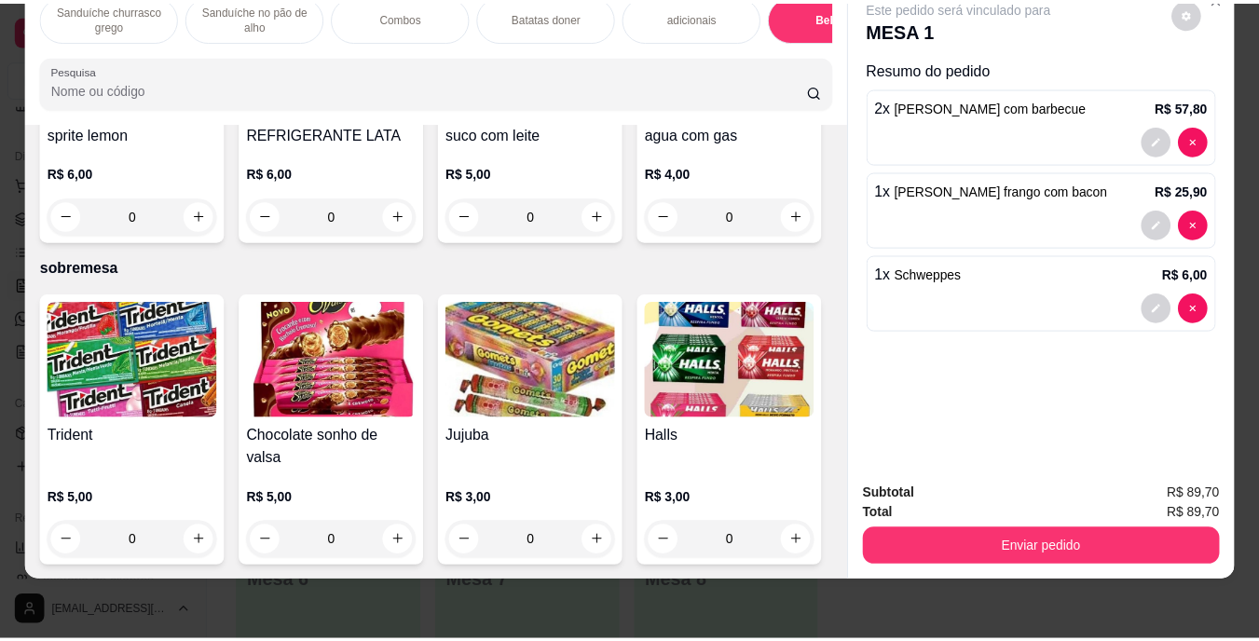
scroll to position [3565, 0]
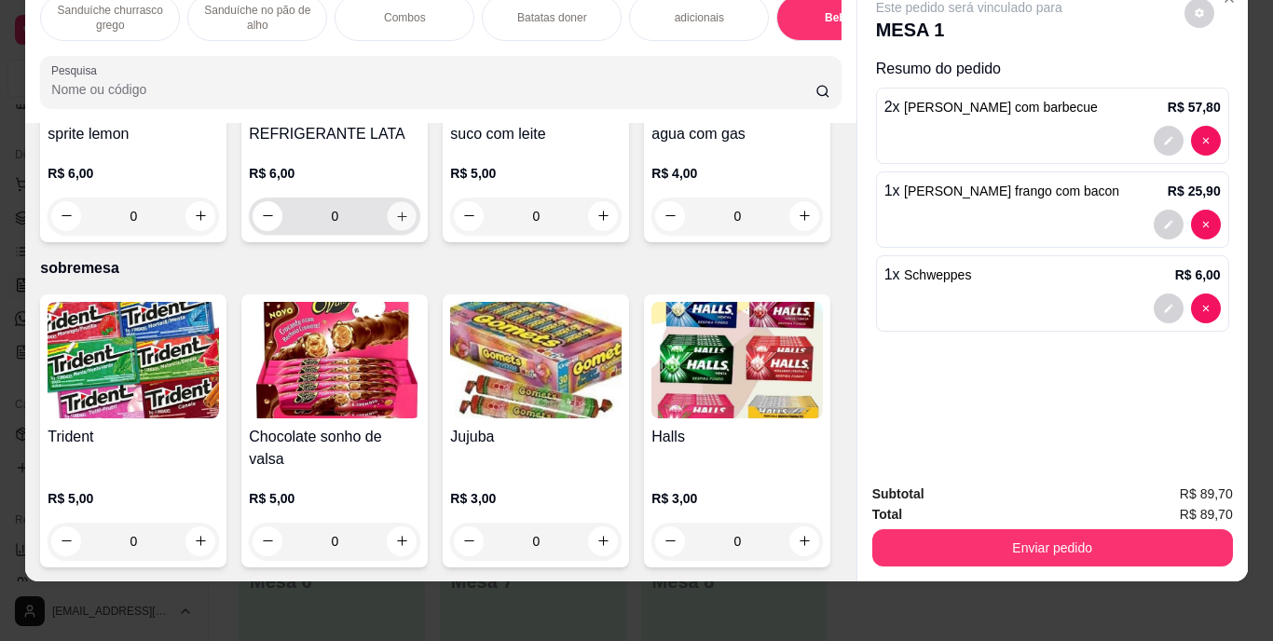
click at [406, 221] on icon "increase-product-quantity" at bounding box center [401, 216] width 9 height 9
type input "1"
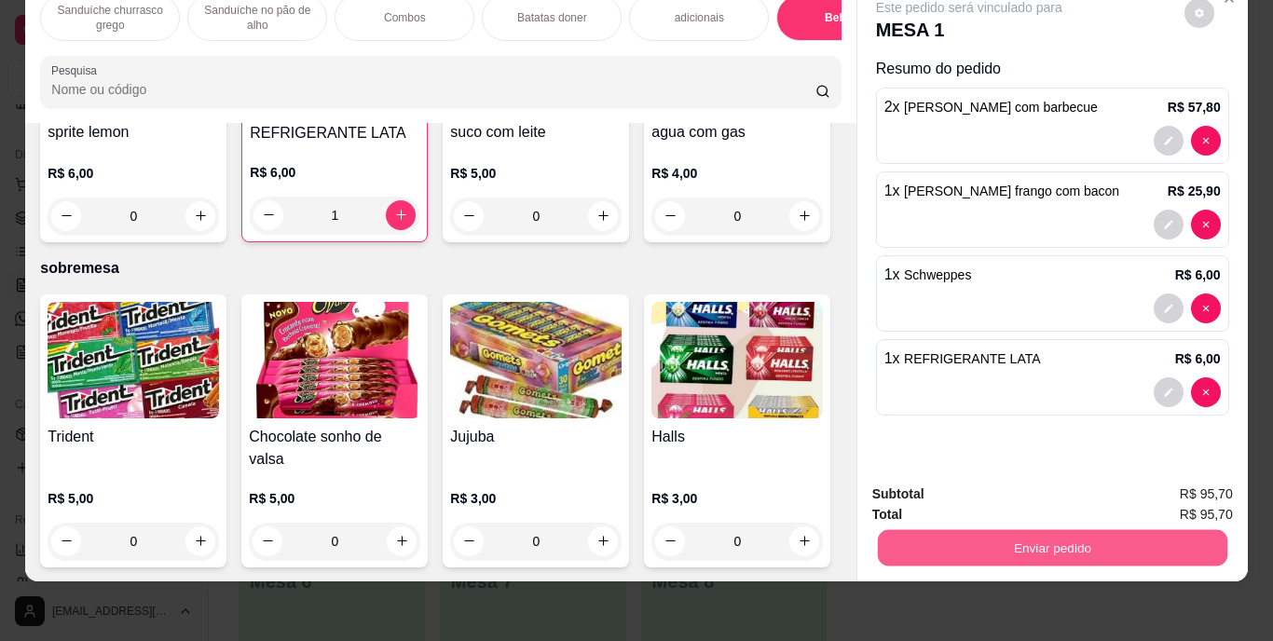
click at [1091, 536] on button "Enviar pedido" at bounding box center [1052, 548] width 350 height 36
click at [1159, 492] on button "Enviar pedido" at bounding box center [1184, 488] width 105 height 35
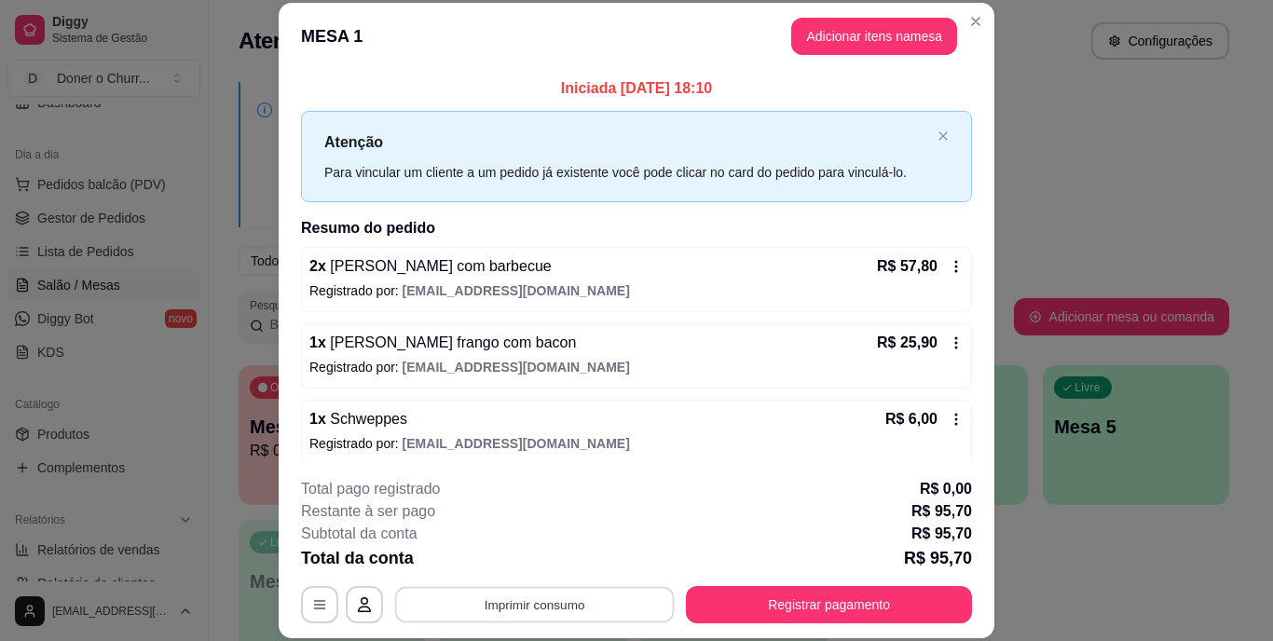
click at [500, 599] on button "Imprimir consumo" at bounding box center [535, 604] width 280 height 36
click at [543, 565] on button "IMPRESSORA" at bounding box center [533, 561] width 130 height 29
click at [543, 593] on button "Imprimir consumo" at bounding box center [535, 604] width 280 height 36
click at [517, 557] on button "IMPRESSORA" at bounding box center [533, 561] width 130 height 29
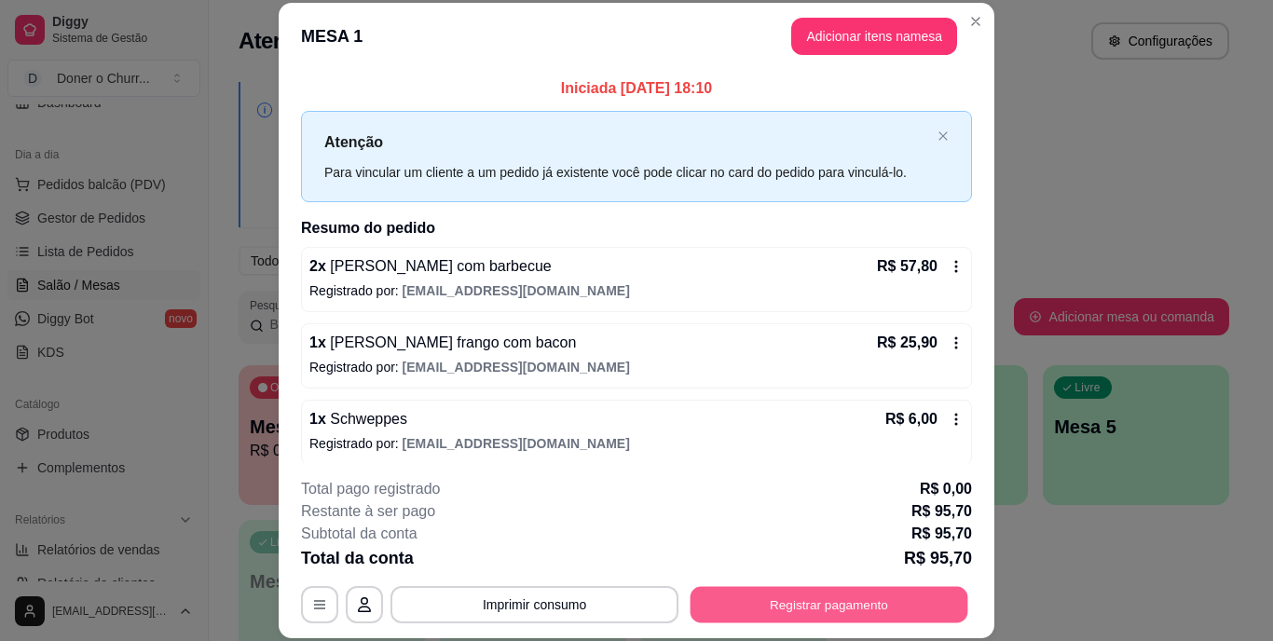
click at [778, 613] on button "Registrar pagamento" at bounding box center [830, 604] width 278 height 36
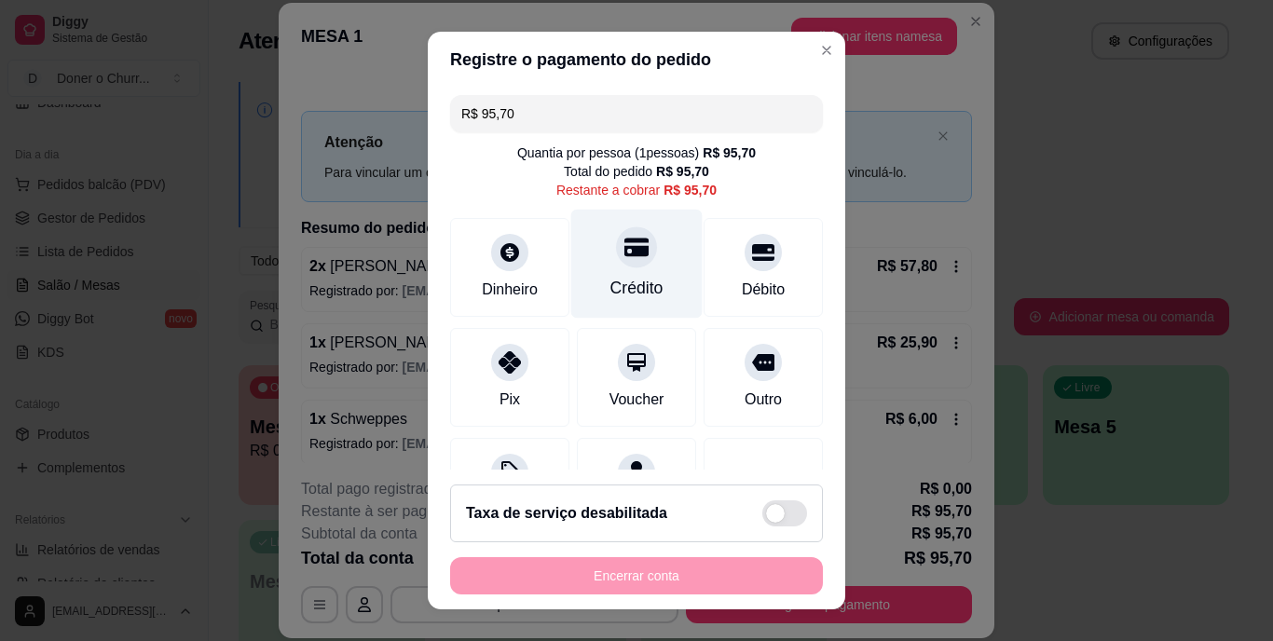
click at [625, 271] on div "Crédito" at bounding box center [636, 264] width 131 height 109
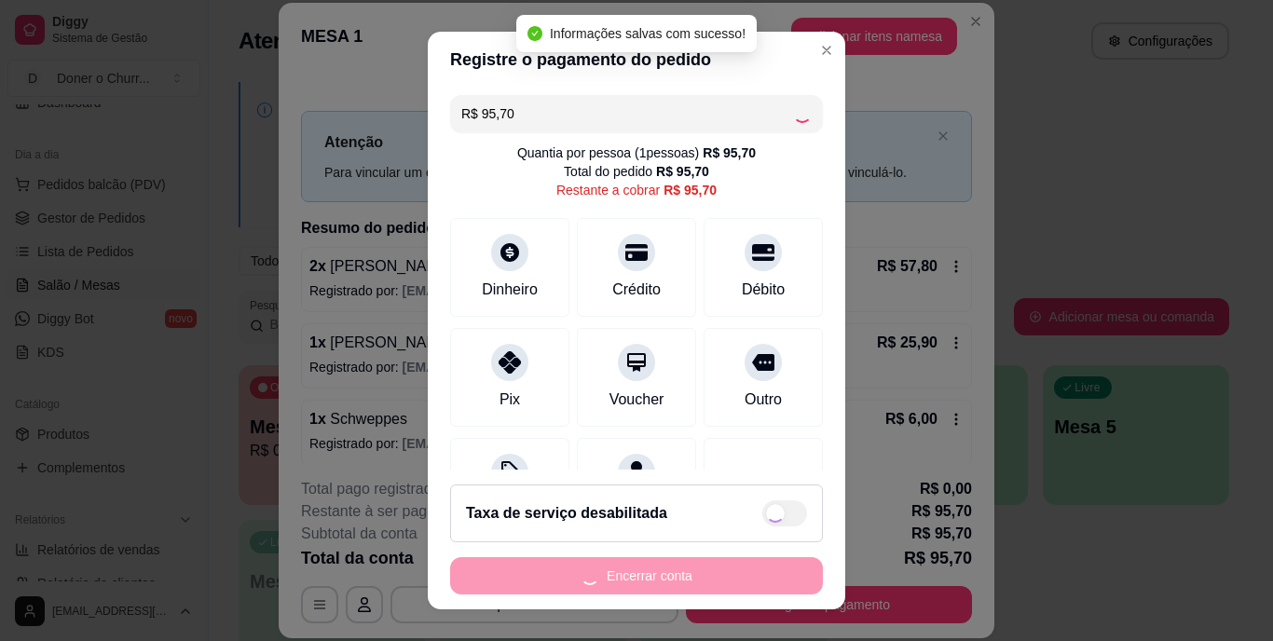
type input "R$ 0,00"
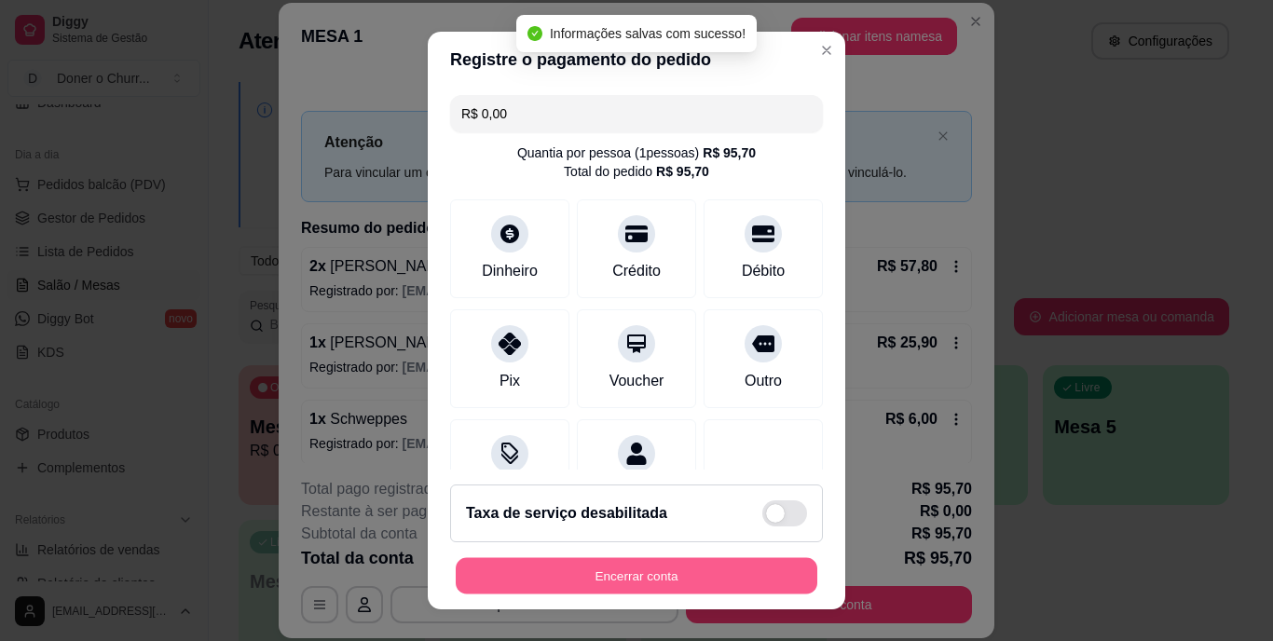
click at [636, 568] on button "Encerrar conta" at bounding box center [637, 575] width 362 height 36
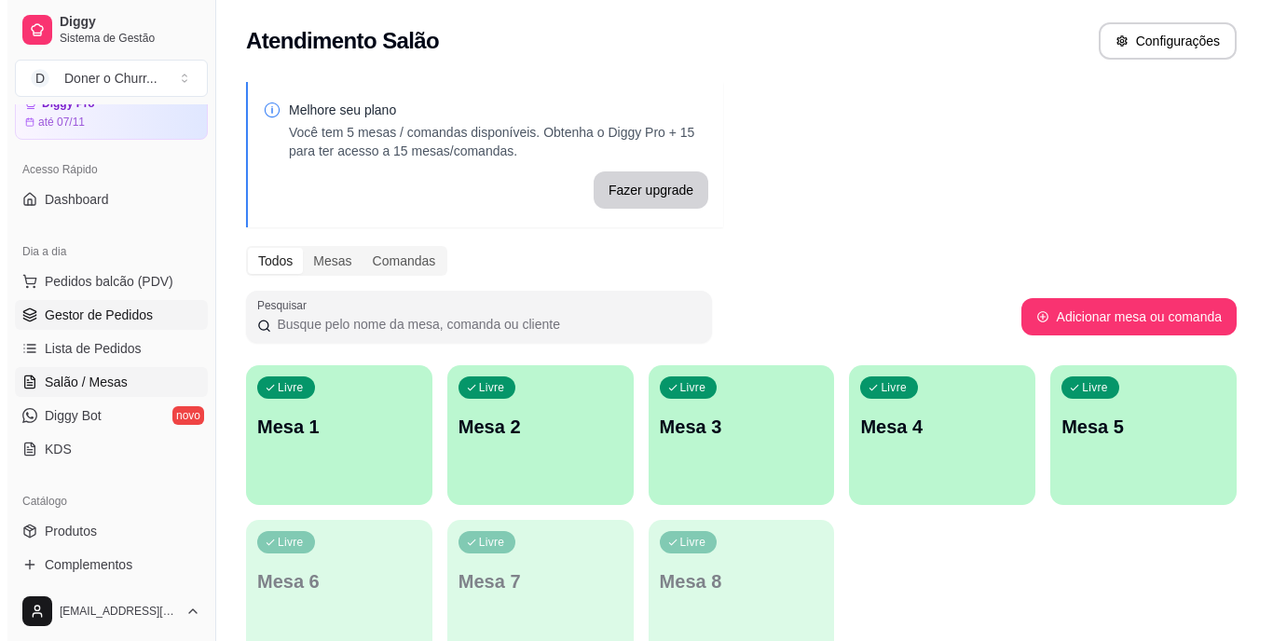
scroll to position [0, 0]
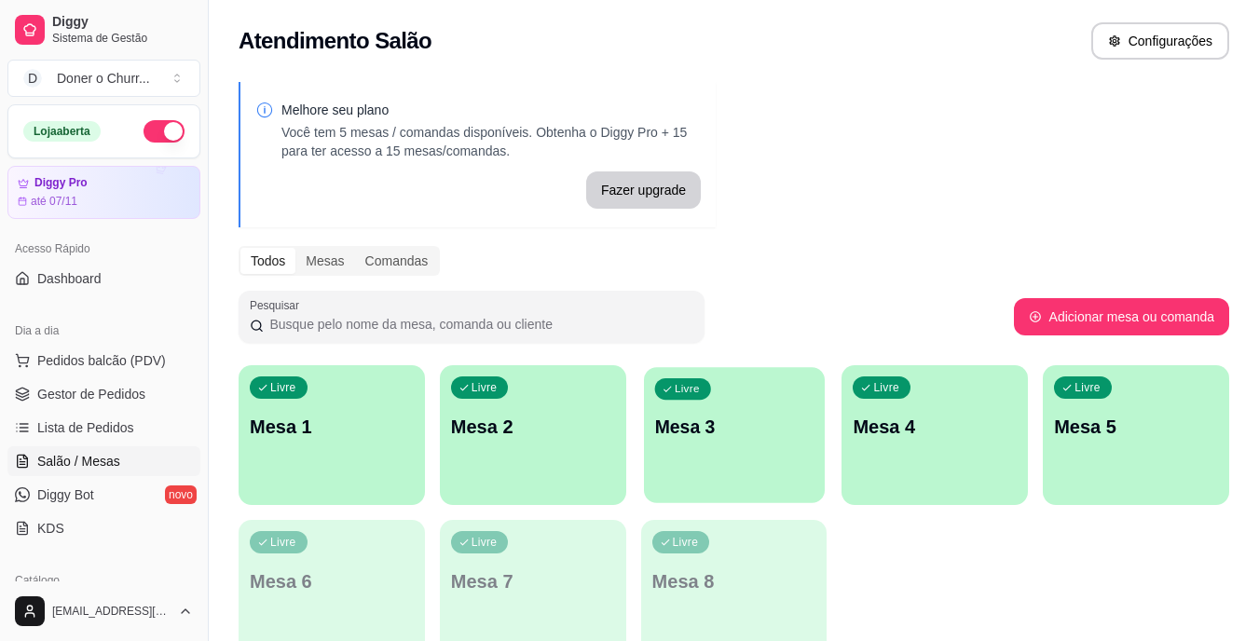
click at [647, 366] on div "Livre Mesa 1 Livre Mesa 2 Livre Mesa 3 Livre Mesa 4 Livre Mesa 5 Livre Mesa 6 L…" at bounding box center [734, 512] width 991 height 295
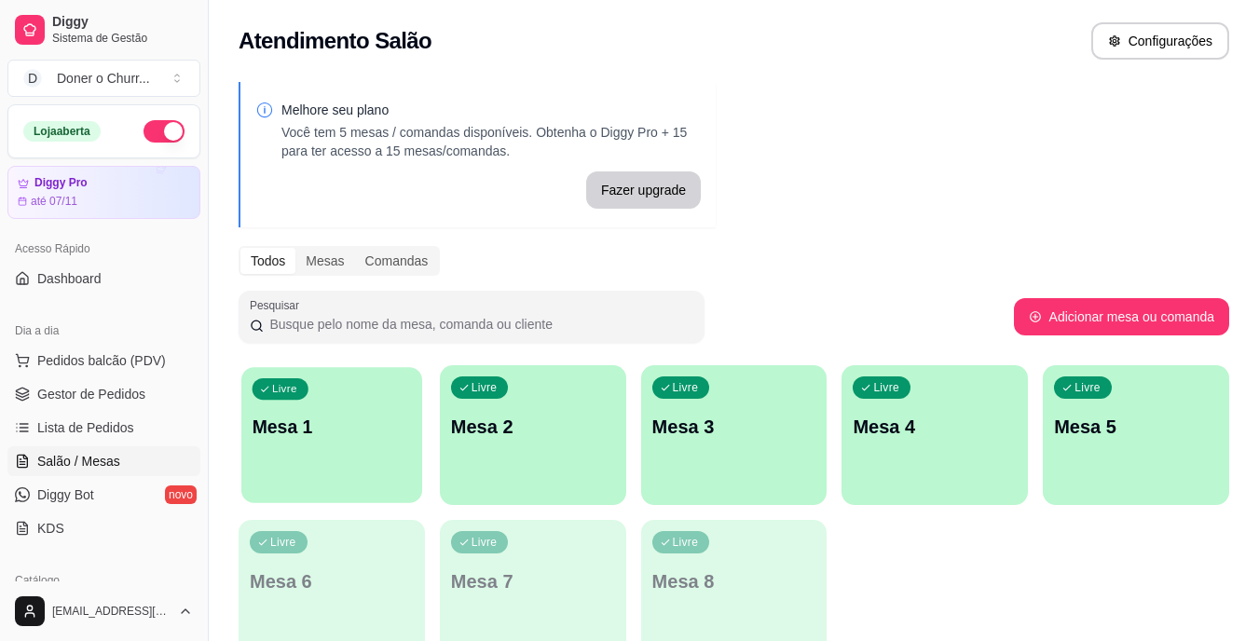
click at [312, 446] on div "Livre Mesa 1" at bounding box center [331, 424] width 181 height 114
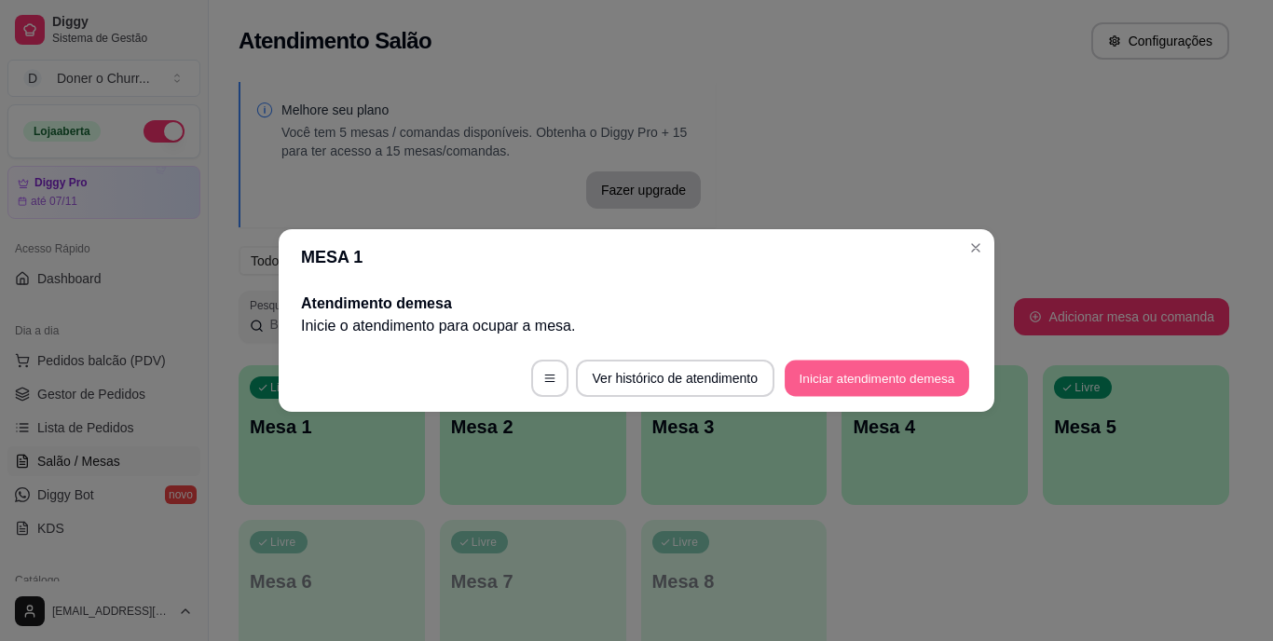
click at [847, 387] on button "Iniciar atendimento de mesa" at bounding box center [877, 379] width 185 height 36
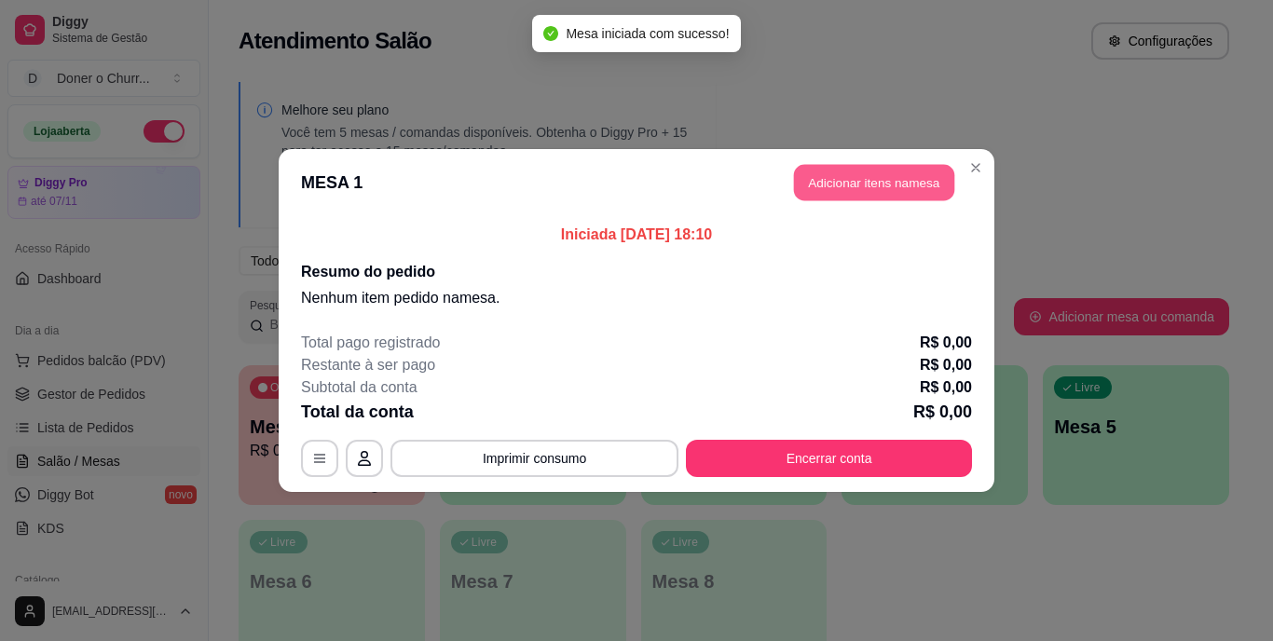
click at [884, 185] on button "Adicionar itens na mesa" at bounding box center [874, 183] width 160 height 36
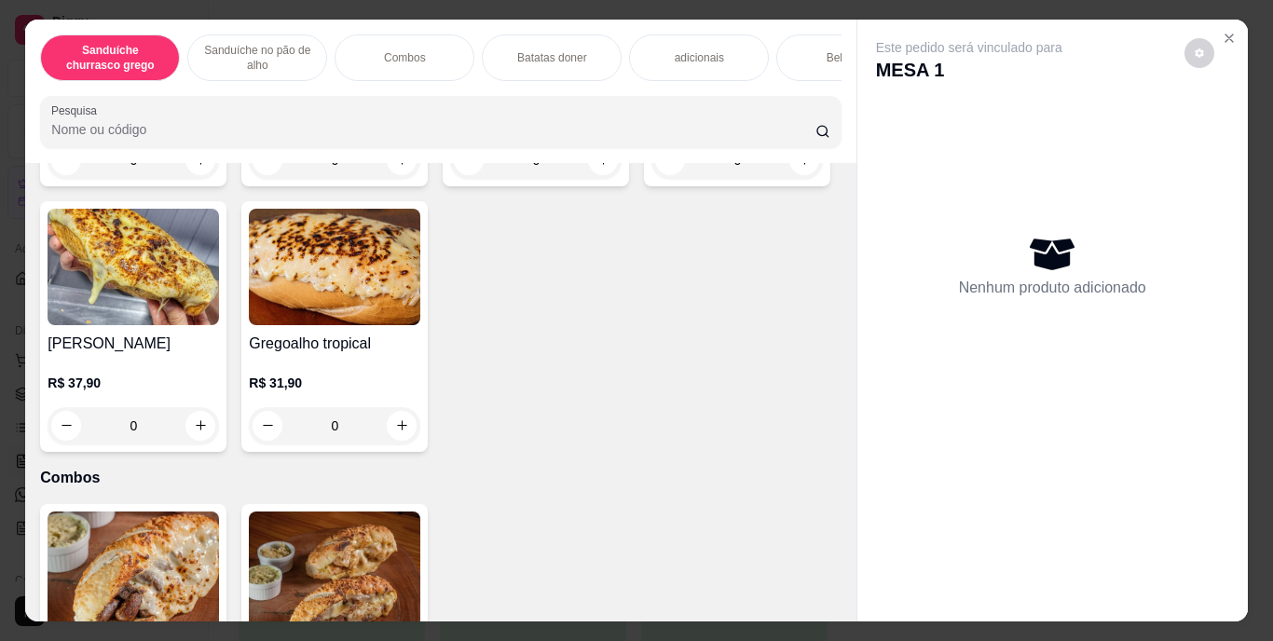
scroll to position [962, 0]
click at [199, 167] on icon "increase-product-quantity" at bounding box center [201, 160] width 14 height 14
type input "1"
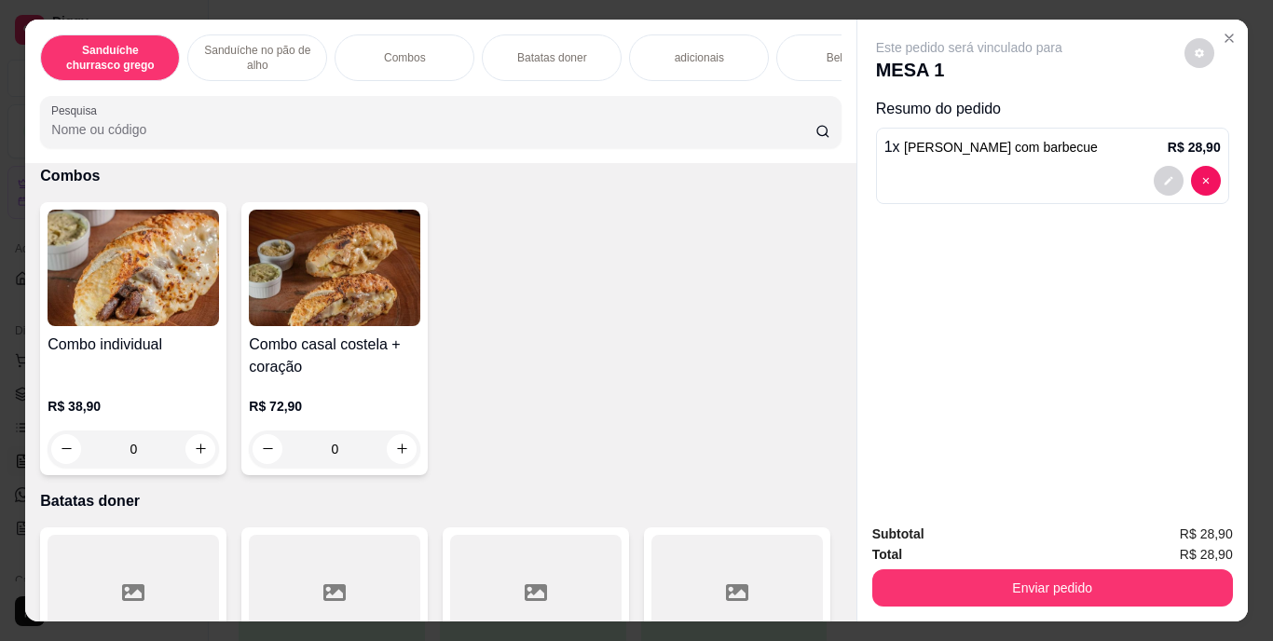
scroll to position [1368, 0]
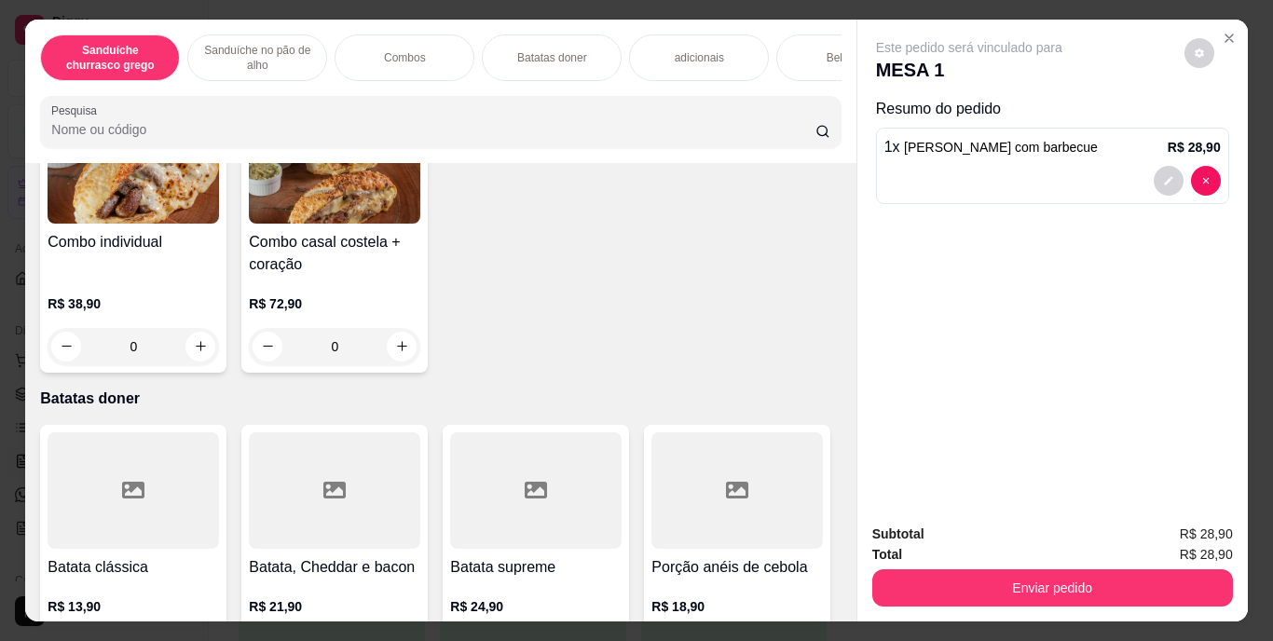
click at [409, 28] on icon "increase-product-quantity" at bounding box center [402, 21] width 14 height 14
type input "1"
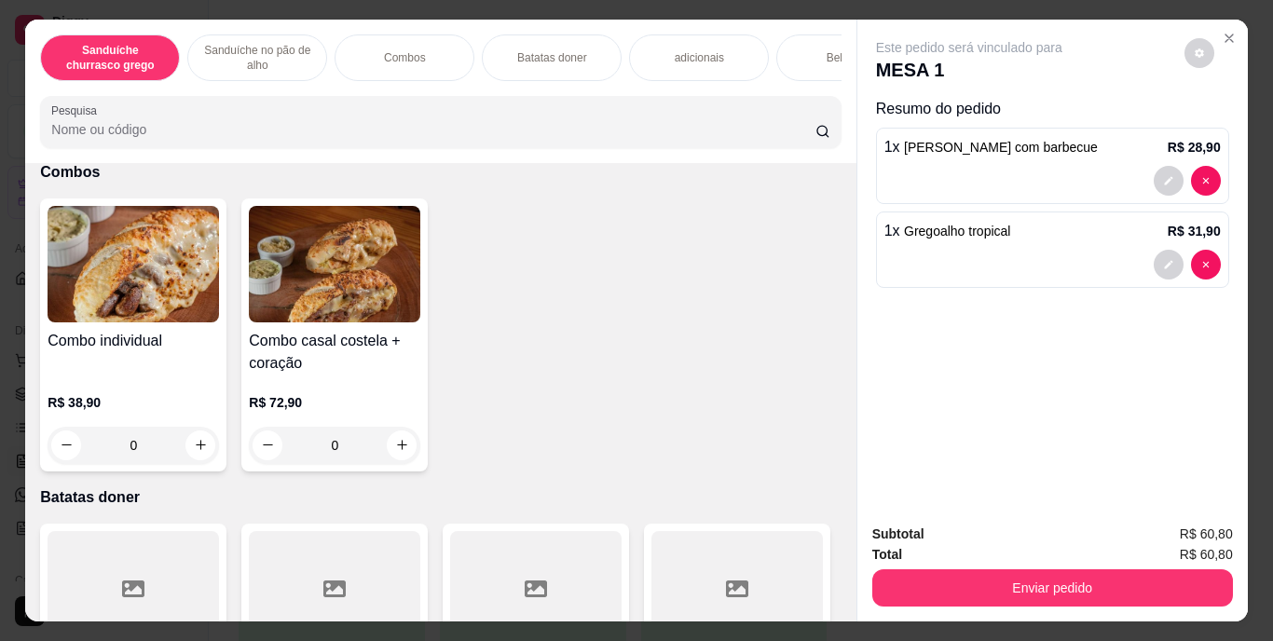
scroll to position [1380, 0]
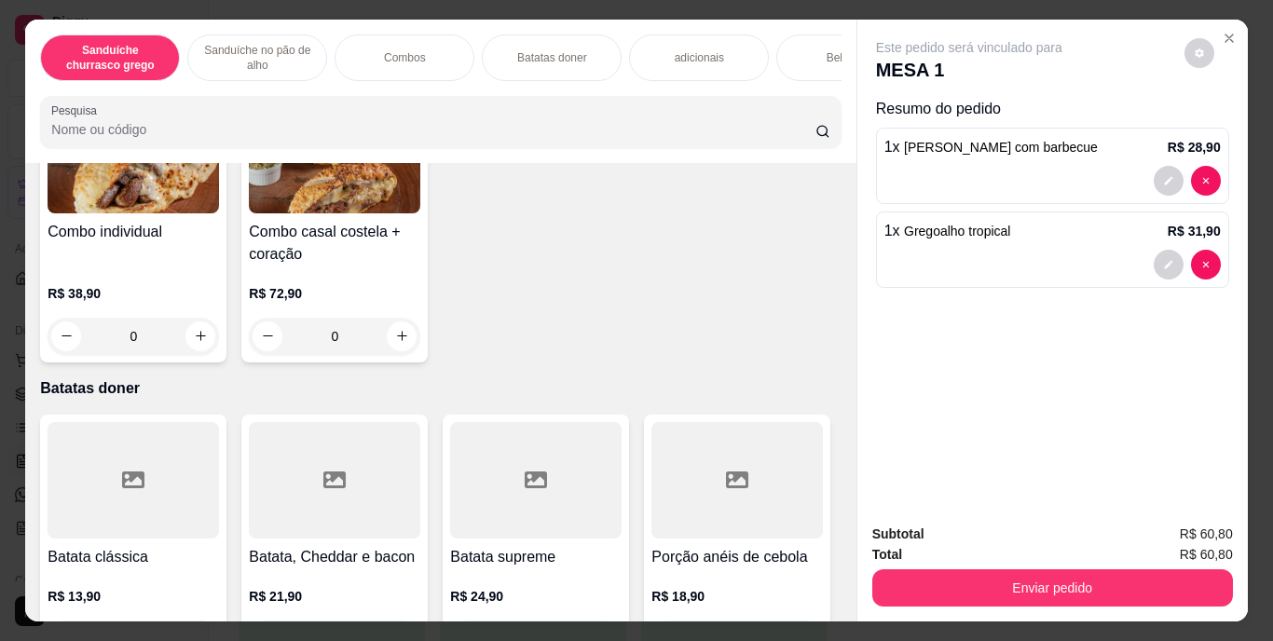
click at [817, 65] on div "Bebidas" at bounding box center [846, 57] width 140 height 47
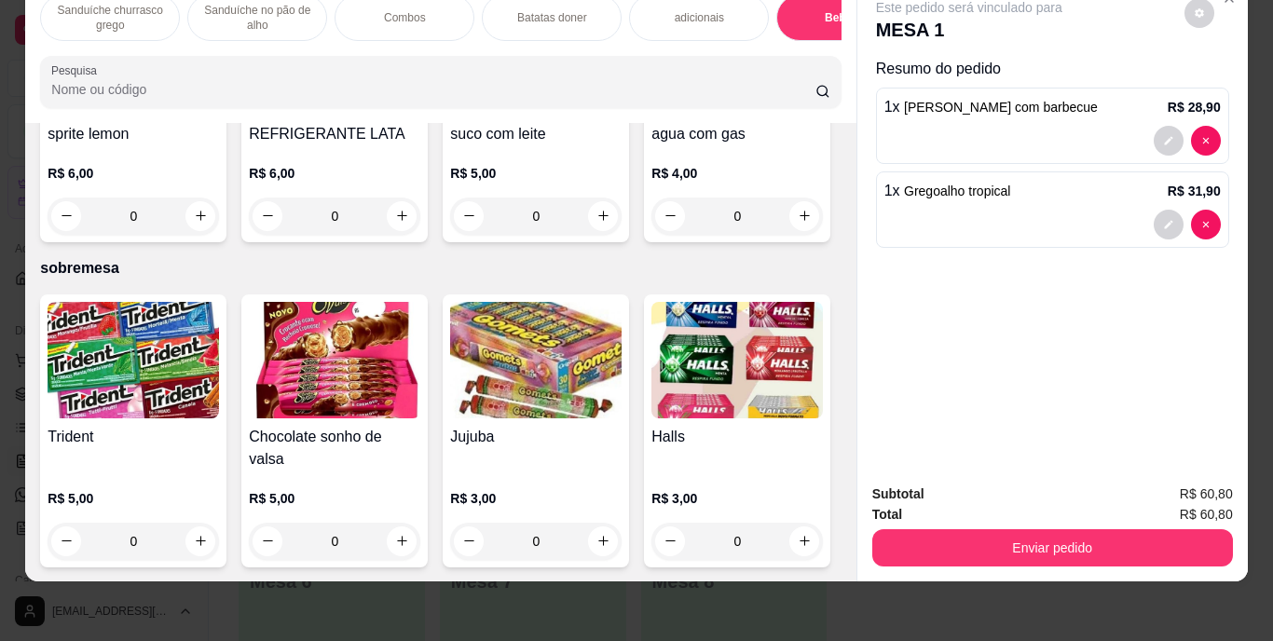
type input "1"
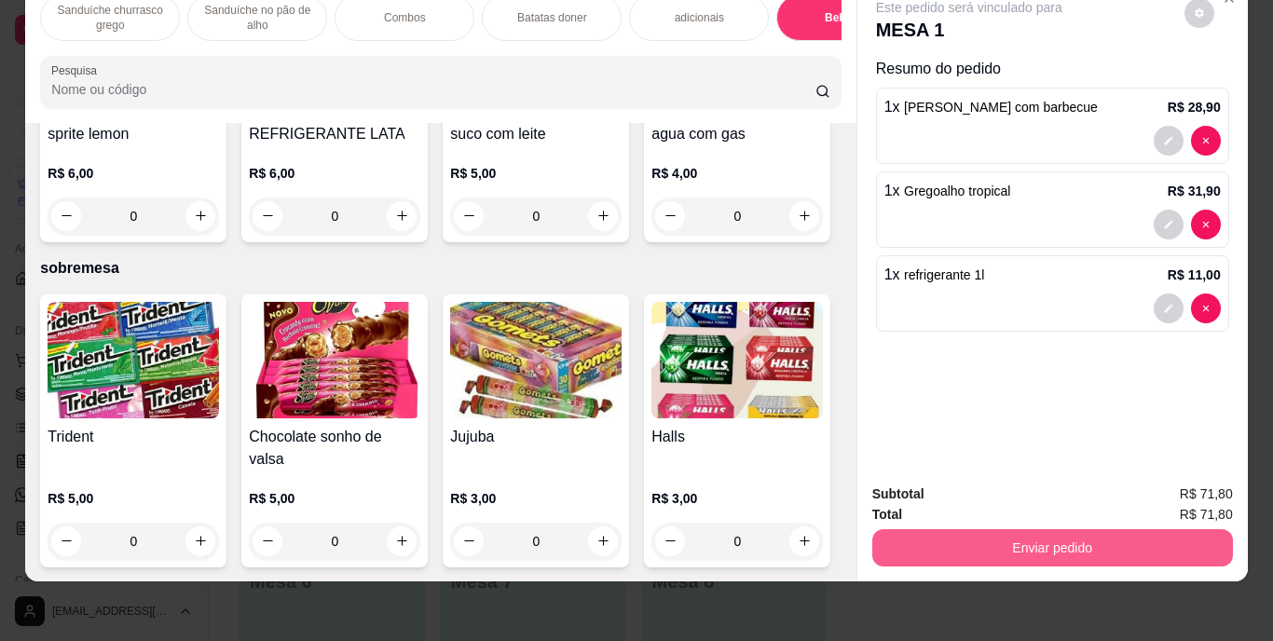
click at [1060, 529] on button "Enviar pedido" at bounding box center [1052, 547] width 361 height 37
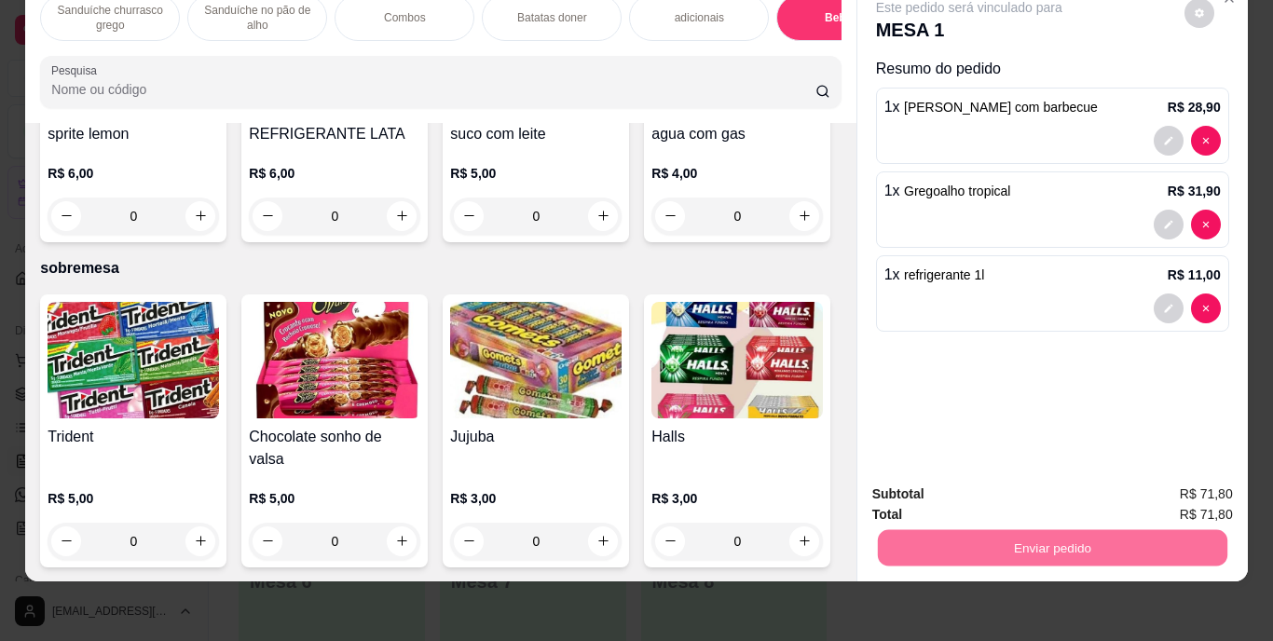
click at [1190, 487] on button "Enviar pedido" at bounding box center [1184, 488] width 103 height 34
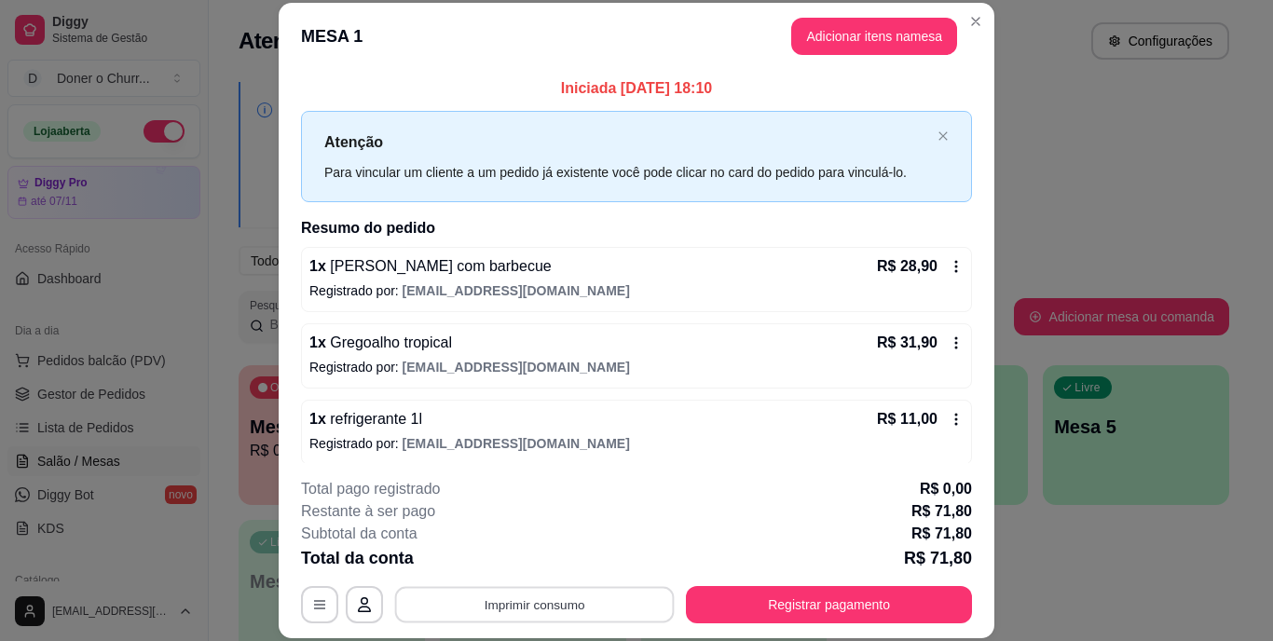
click at [515, 602] on button "Imprimir consumo" at bounding box center [535, 604] width 280 height 36
click at [542, 557] on button "IMPRESSORA" at bounding box center [533, 561] width 130 height 29
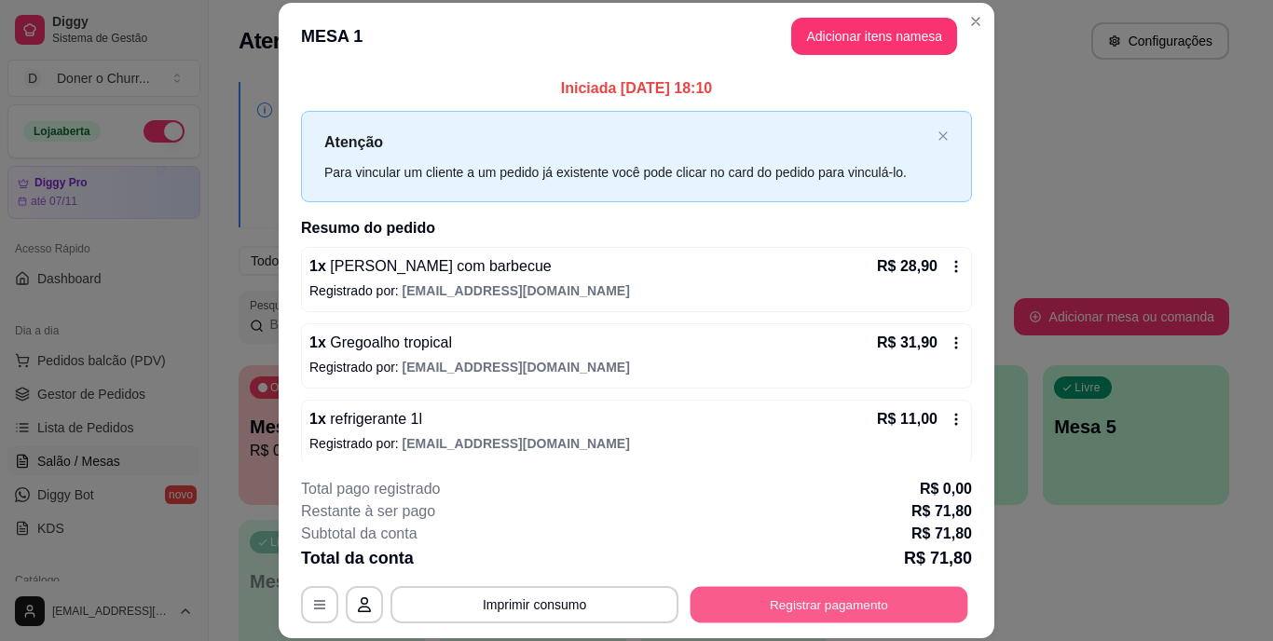
click at [788, 605] on button "Registrar pagamento" at bounding box center [830, 604] width 278 height 36
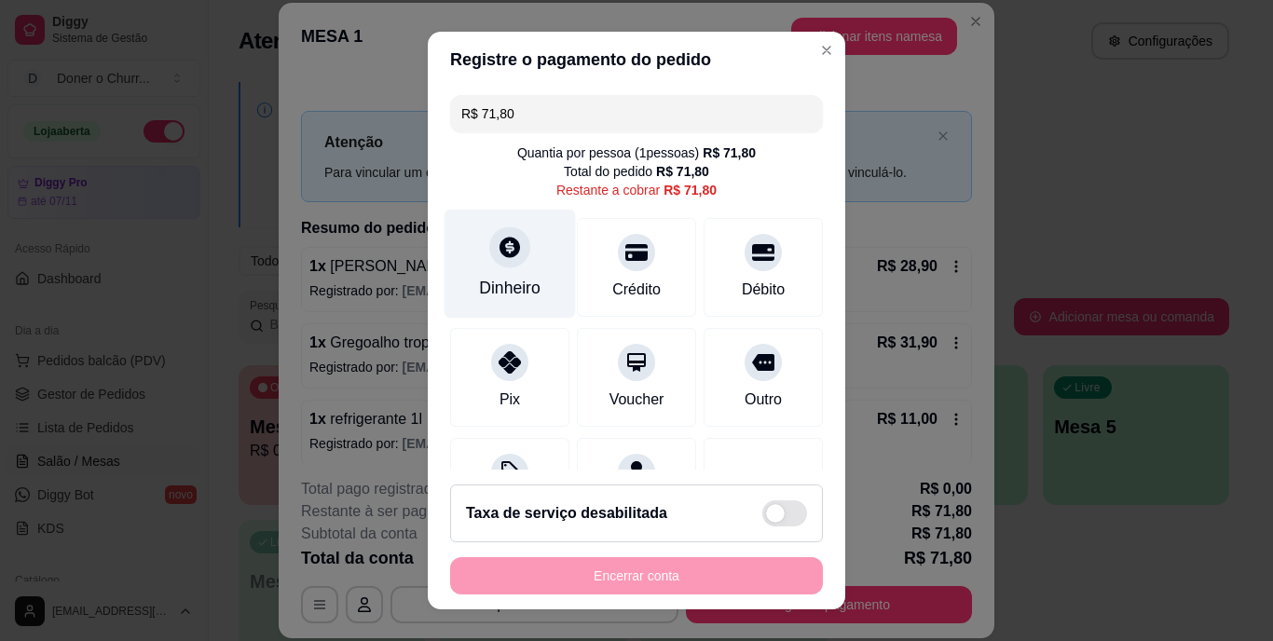
click at [498, 253] on icon at bounding box center [510, 248] width 24 height 24
click at [498, 253] on div "Quantia recebida 0,00 Quantia à ser cobrada R$ 71,80" at bounding box center [637, 306] width 418 height 106
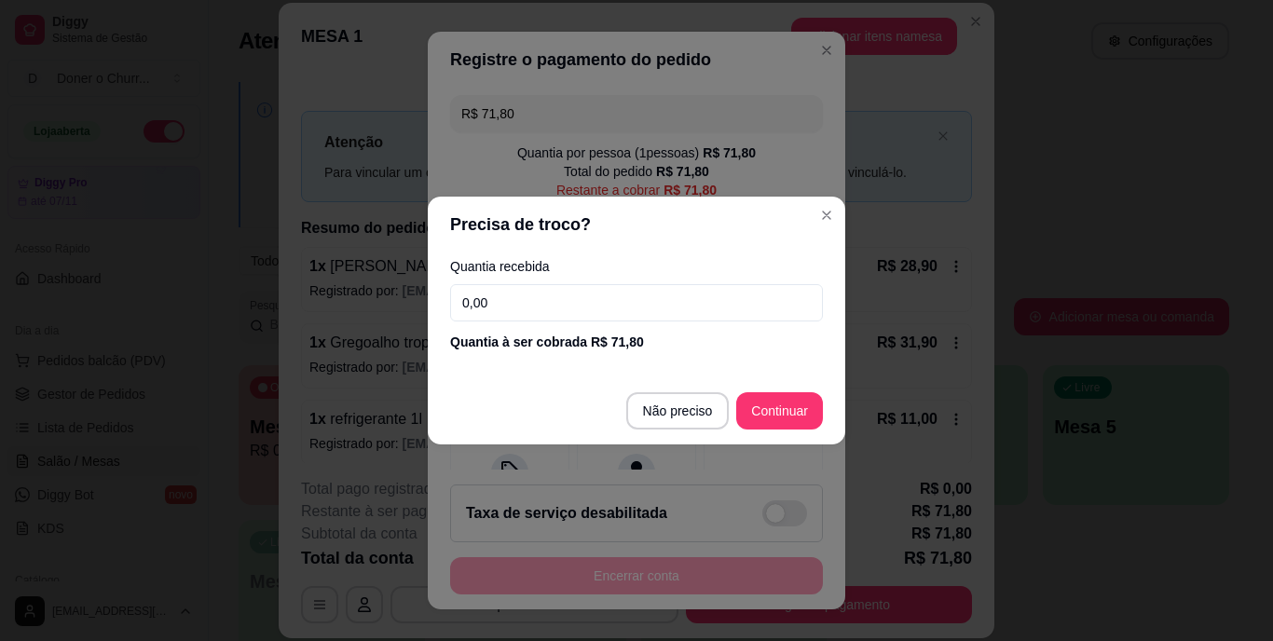
click at [513, 295] on input "0,00" at bounding box center [636, 302] width 373 height 37
type input "100,00"
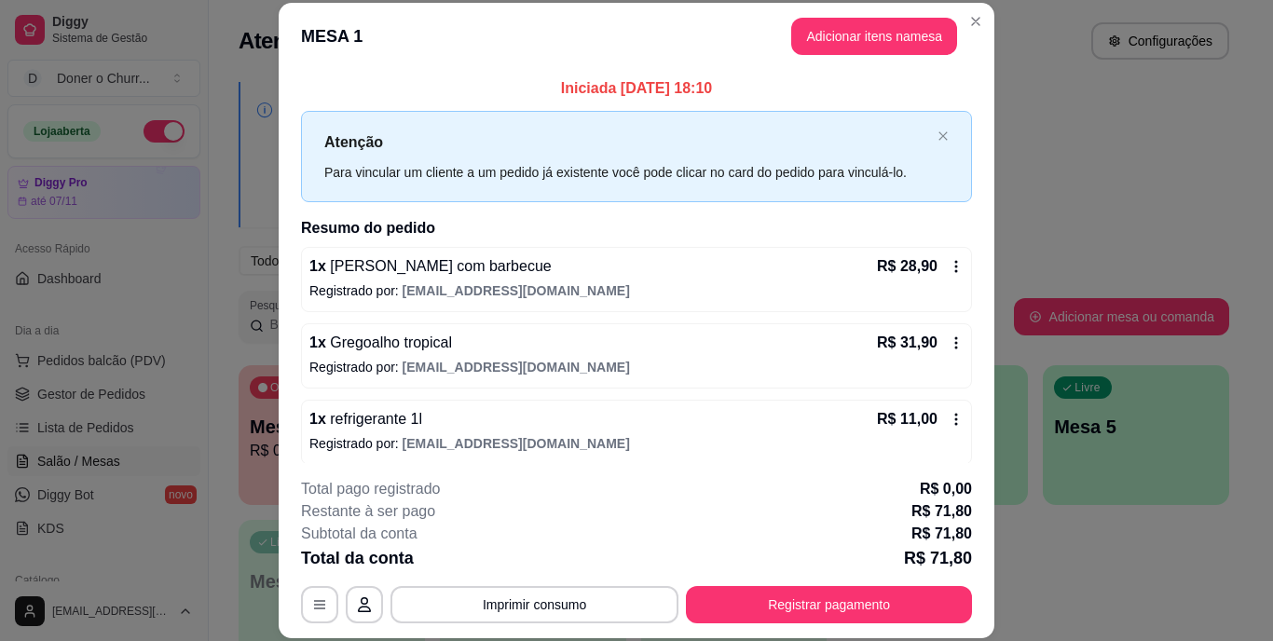
click at [934, 275] on div "R$ 28,90" at bounding box center [920, 266] width 87 height 22
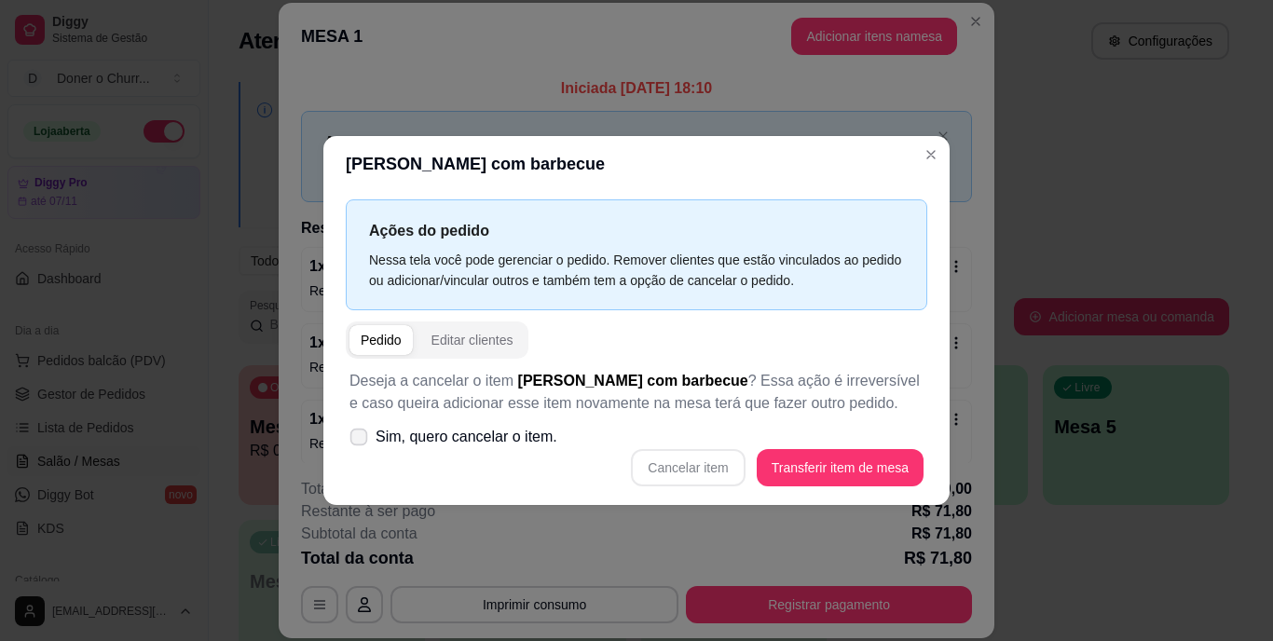
click at [356, 441] on icon at bounding box center [358, 437] width 14 height 10
click at [356, 441] on input "Sim, quero cancelar o item." at bounding box center [355, 447] width 12 height 12
checkbox input "true"
click at [676, 458] on button "Cancelar item" at bounding box center [688, 468] width 111 height 36
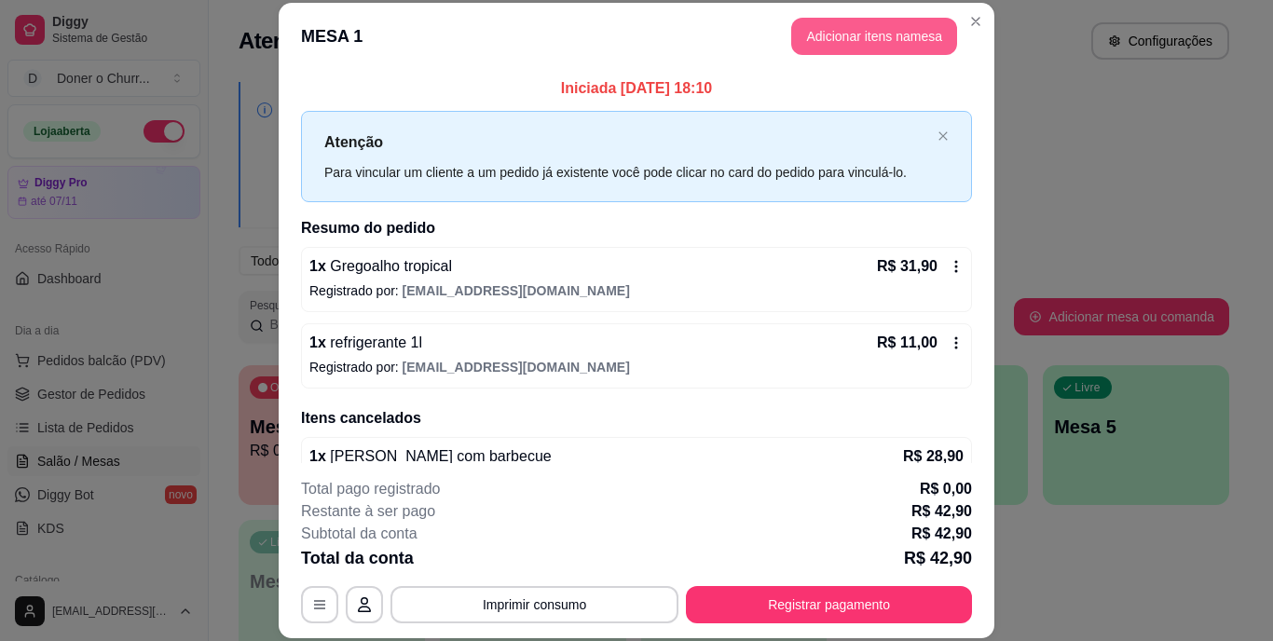
click at [853, 34] on button "Adicionar itens na mesa" at bounding box center [874, 36] width 166 height 37
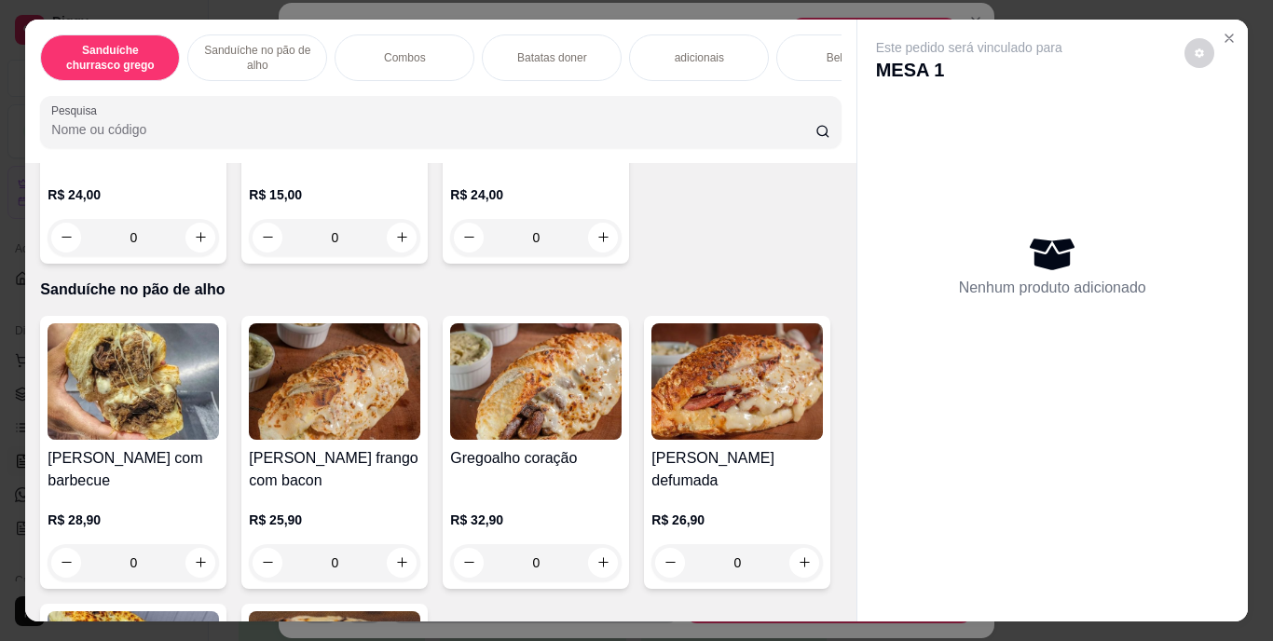
scroll to position [556, 0]
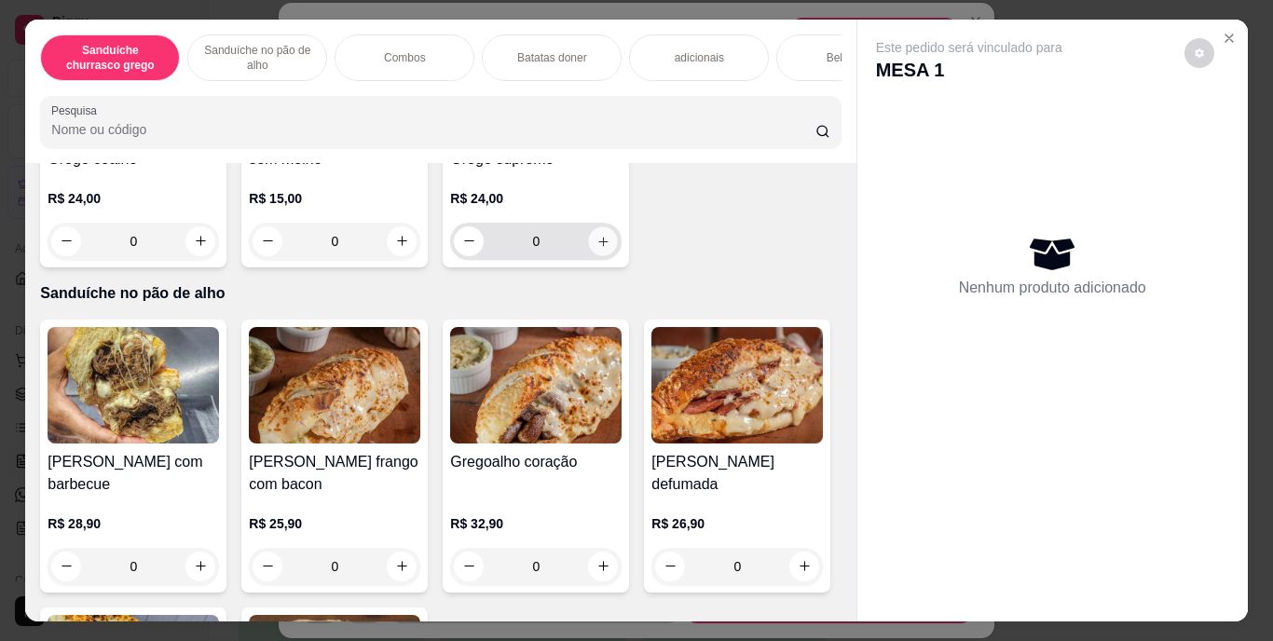
click at [589, 255] on button "increase-product-quantity" at bounding box center [603, 241] width 29 height 29
type input "1"
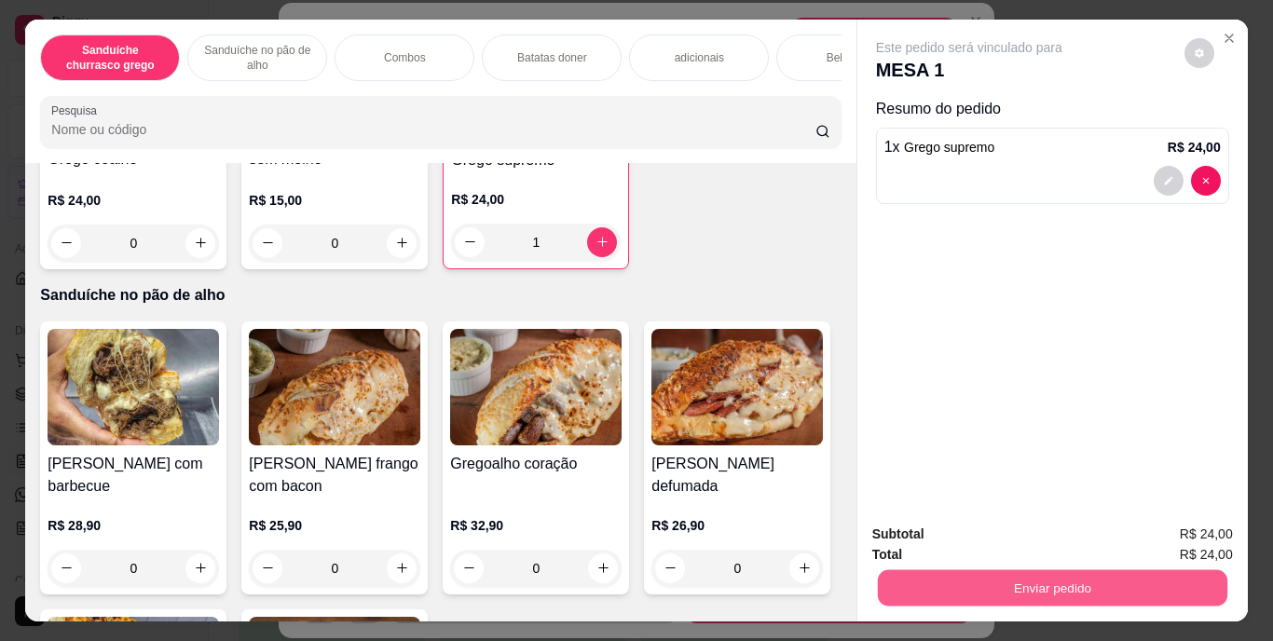
click at [967, 577] on button "Enviar pedido" at bounding box center [1052, 588] width 350 height 36
click at [1213, 536] on button "Enviar pedido" at bounding box center [1184, 535] width 103 height 34
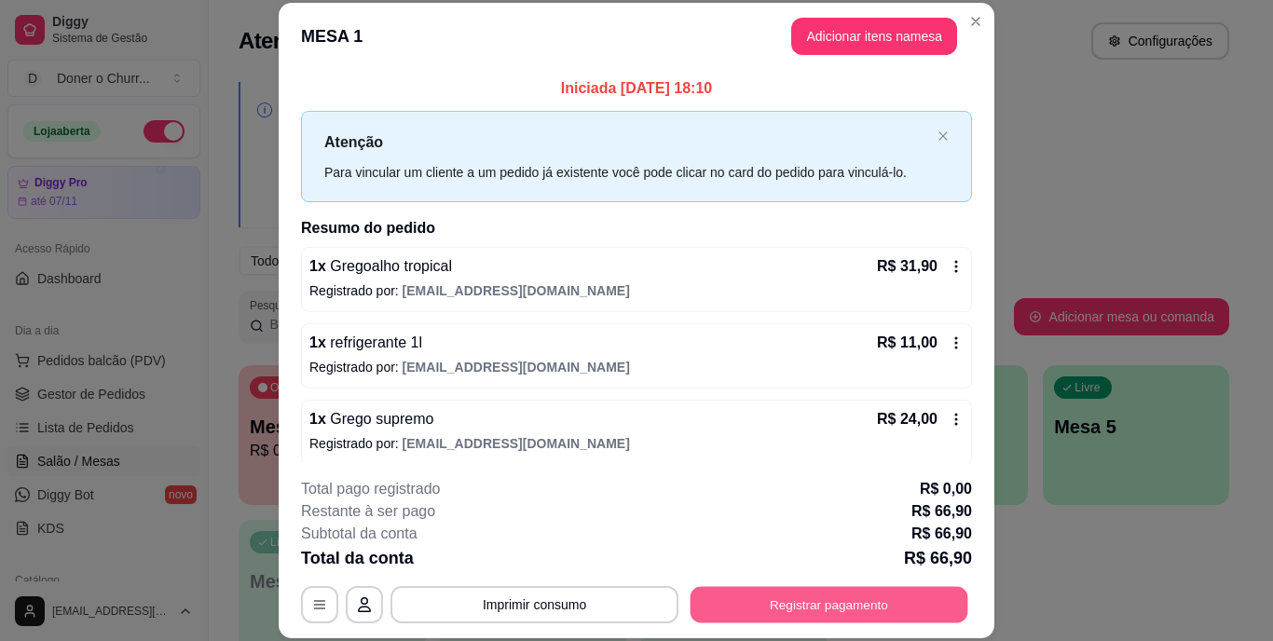
click at [708, 591] on button "Registrar pagamento" at bounding box center [830, 604] width 278 height 36
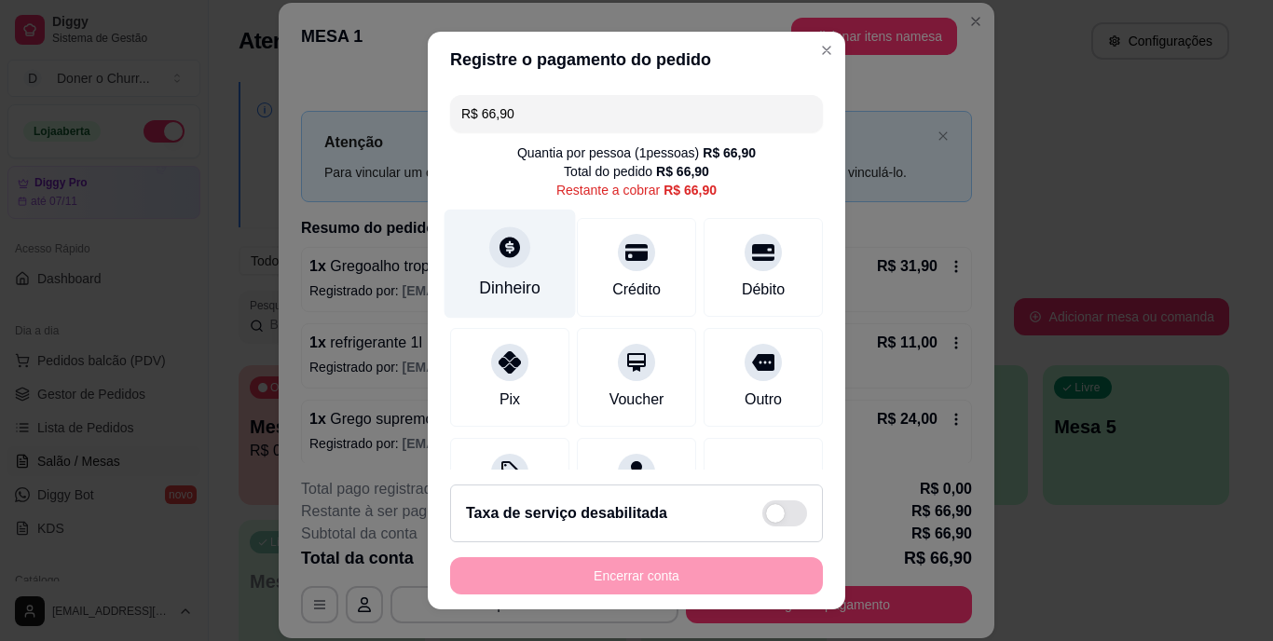
click at [483, 287] on div "Dinheiro" at bounding box center [510, 289] width 62 height 24
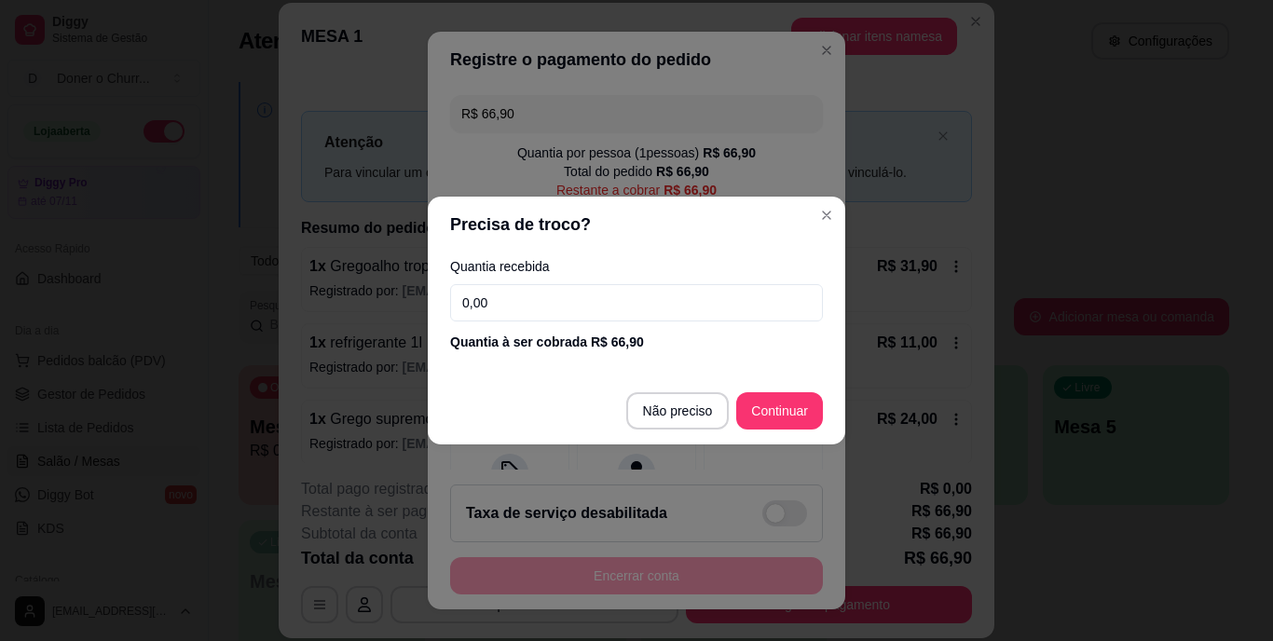
click at [517, 313] on input "0,00" at bounding box center [636, 302] width 373 height 37
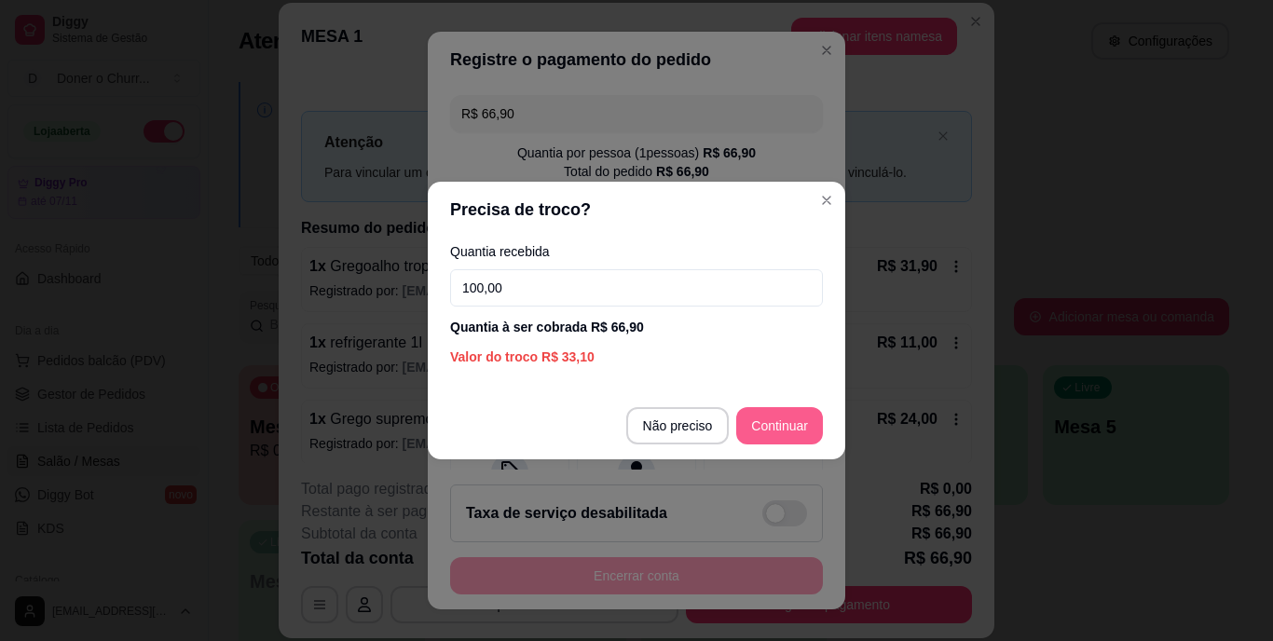
type input "100,00"
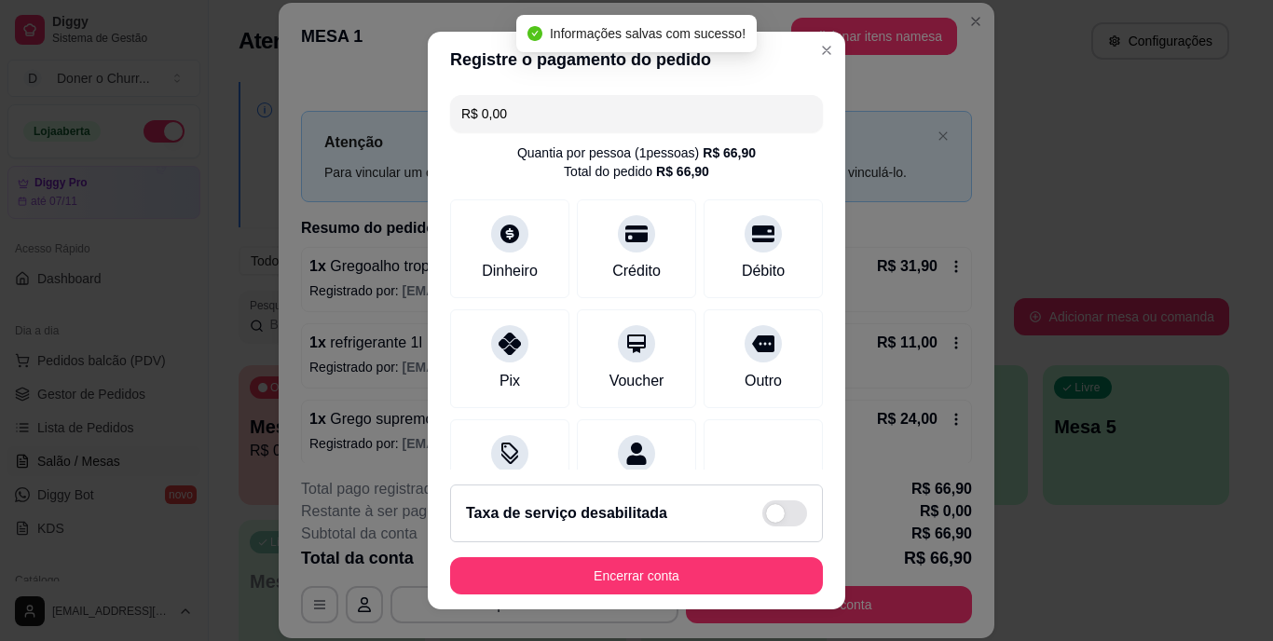
type input "R$ 0,00"
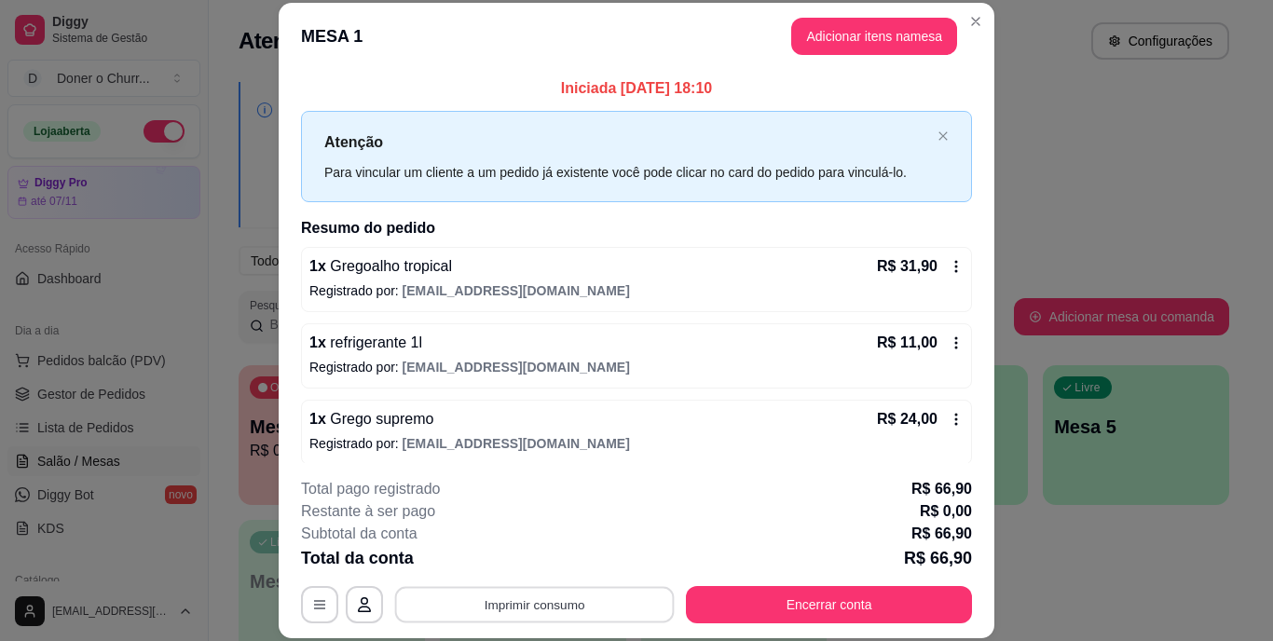
click at [522, 604] on button "Imprimir consumo" at bounding box center [535, 604] width 280 height 36
click at [525, 559] on button "IMPRESSORA" at bounding box center [533, 561] width 130 height 29
click at [534, 610] on button "Imprimir consumo" at bounding box center [535, 604] width 280 height 36
click at [532, 562] on button "IMPRESSORA" at bounding box center [533, 561] width 130 height 29
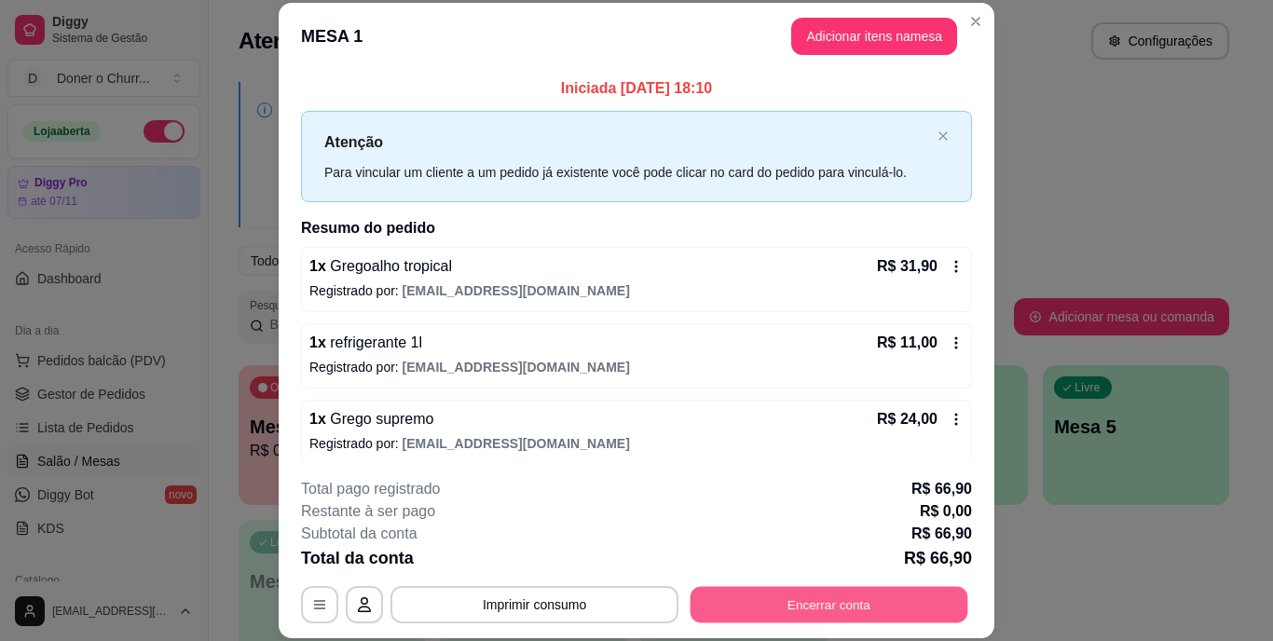
click at [752, 602] on button "Encerrar conta" at bounding box center [830, 604] width 278 height 36
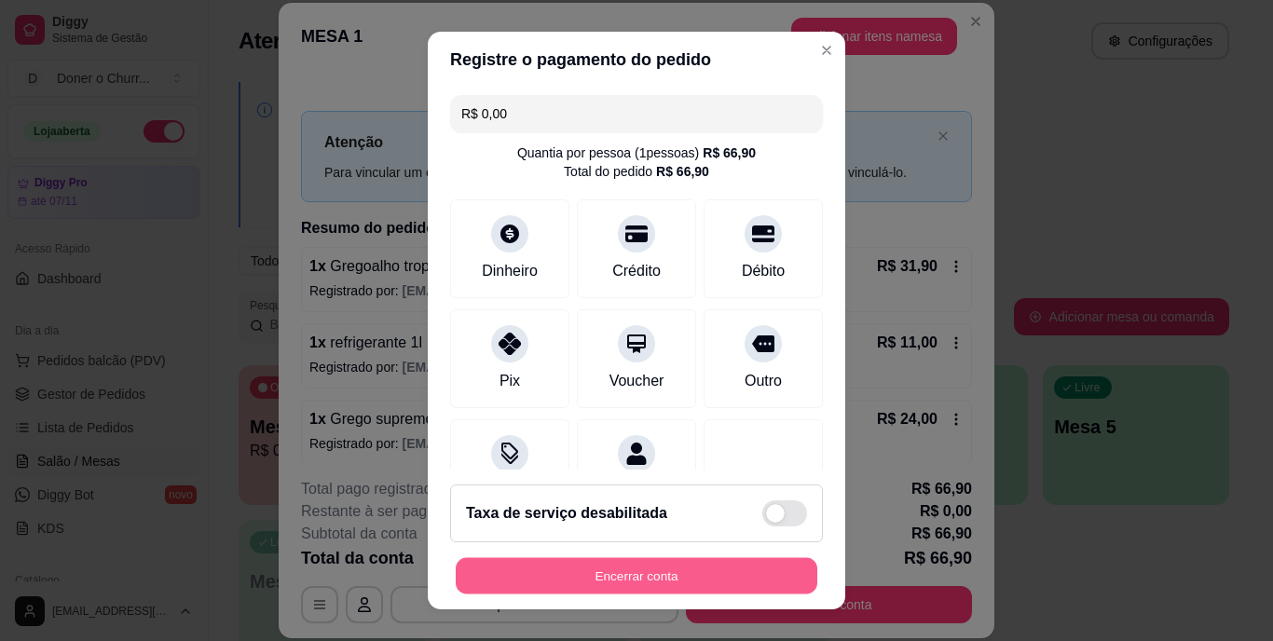
click at [714, 567] on button "Encerrar conta" at bounding box center [637, 575] width 362 height 36
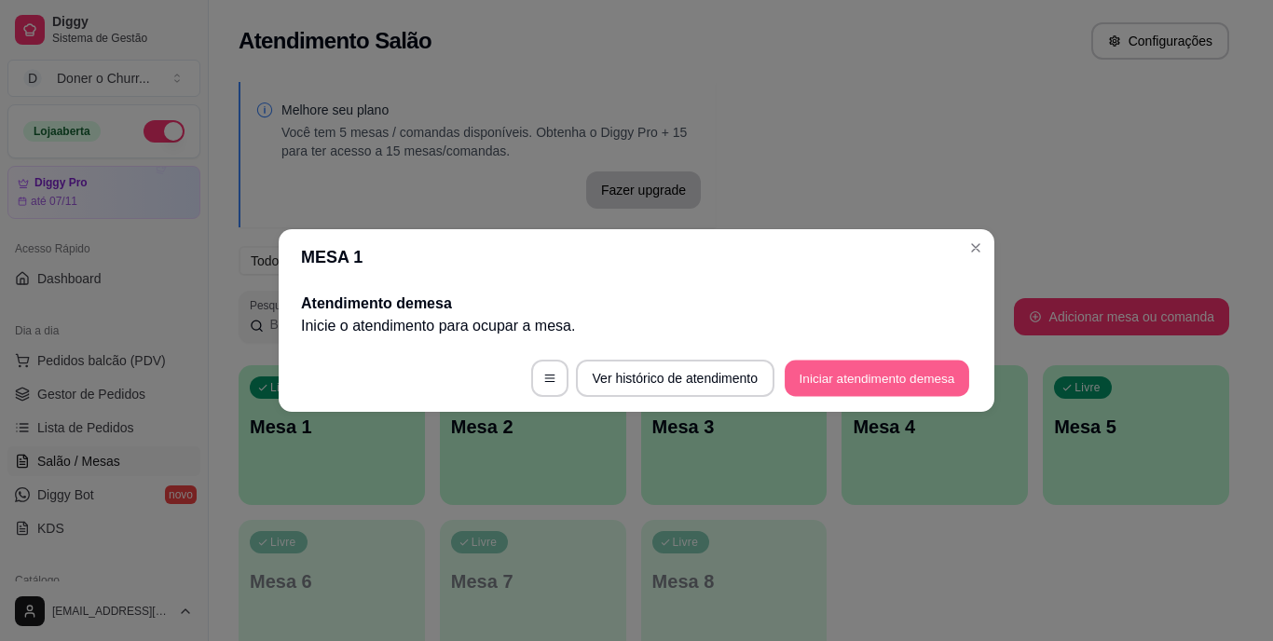
click at [944, 378] on button "Iniciar atendimento de mesa" at bounding box center [877, 379] width 185 height 36
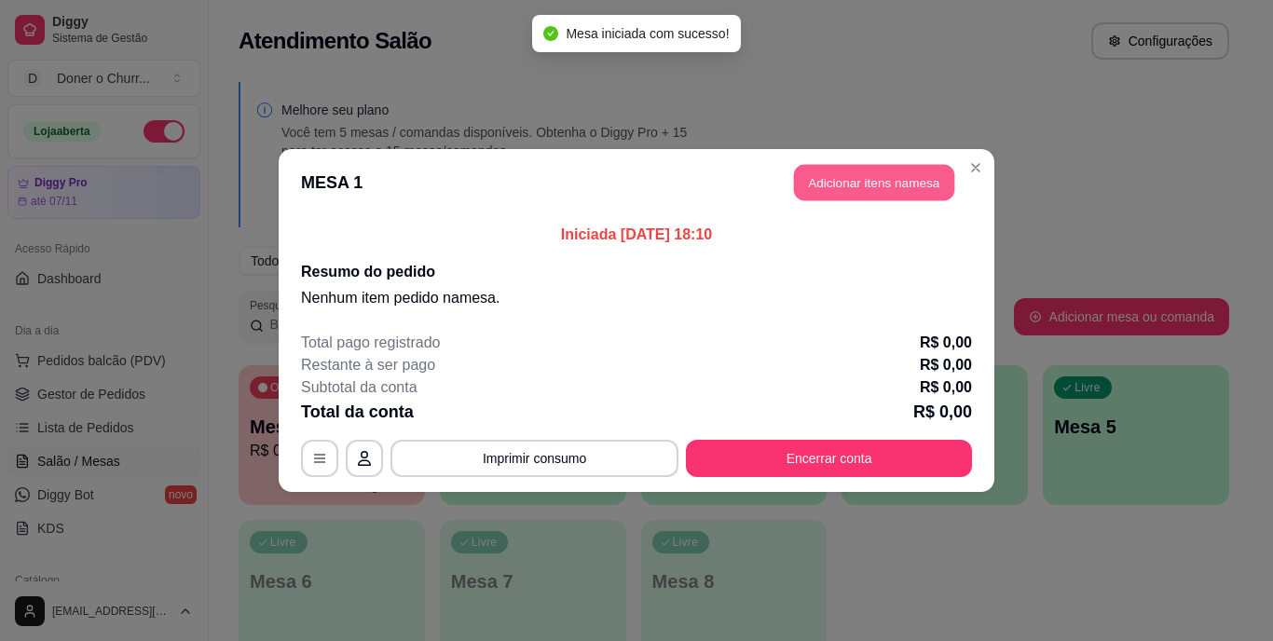
click at [893, 193] on button "Adicionar itens na mesa" at bounding box center [874, 183] width 160 height 36
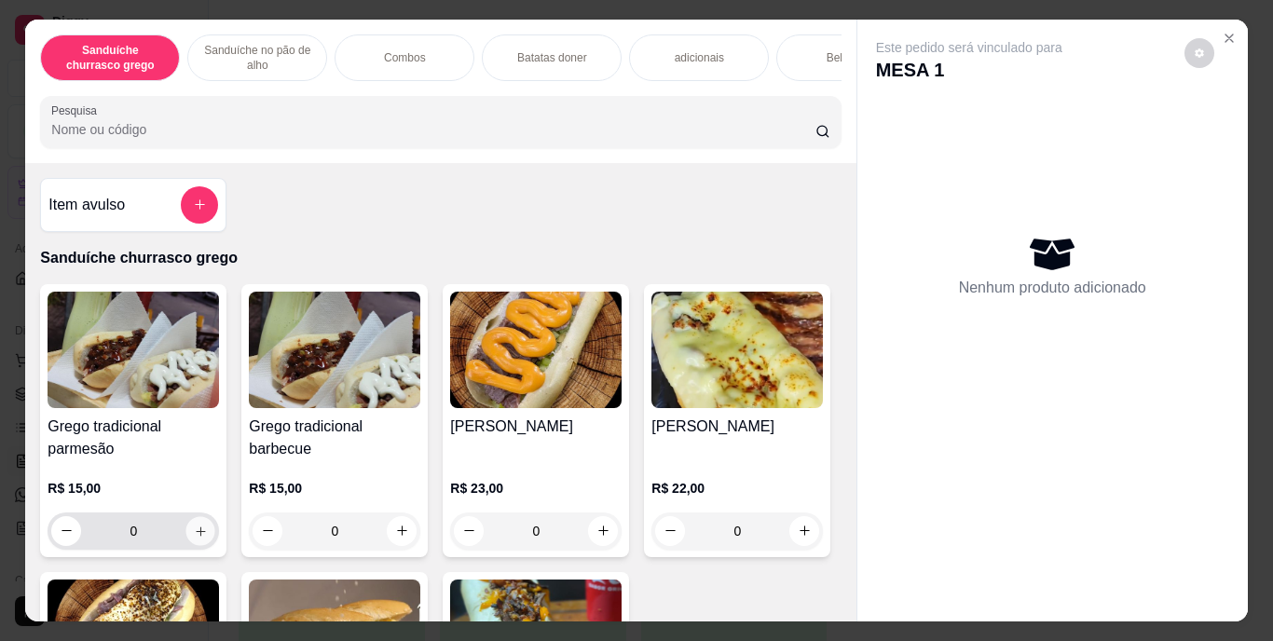
click at [194, 530] on icon "increase-product-quantity" at bounding box center [201, 531] width 14 height 14
type input "1"
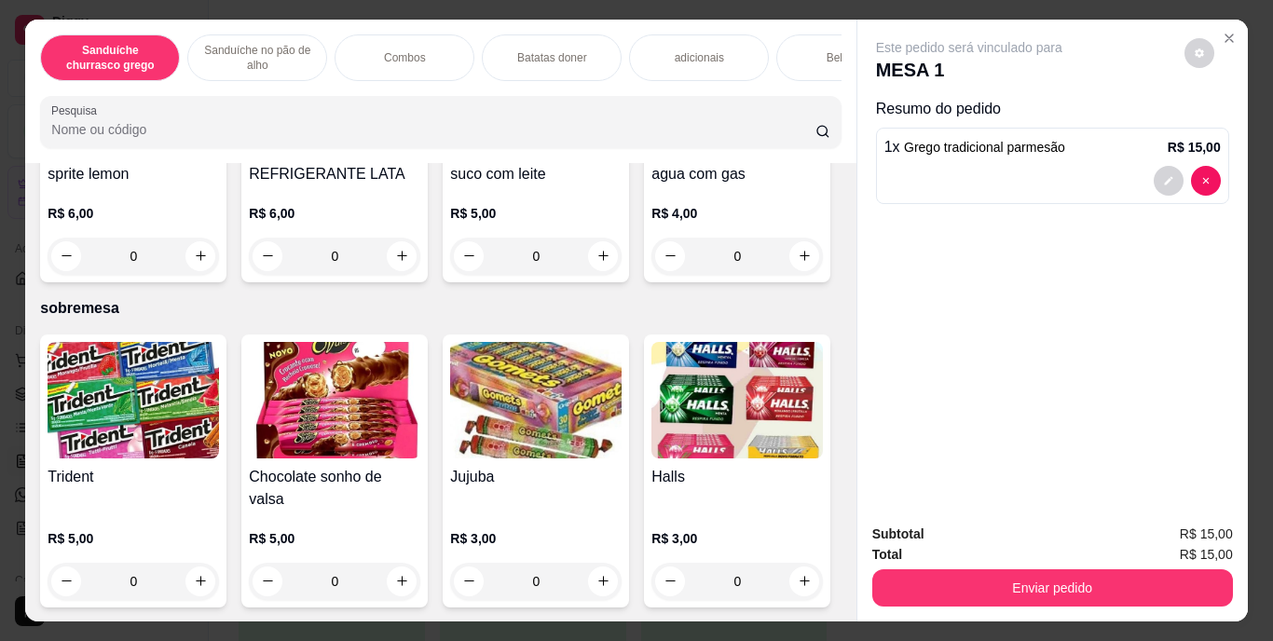
scroll to position [3572, 0]
click at [409, 263] on icon "increase-product-quantity" at bounding box center [402, 256] width 14 height 14
type input "1"
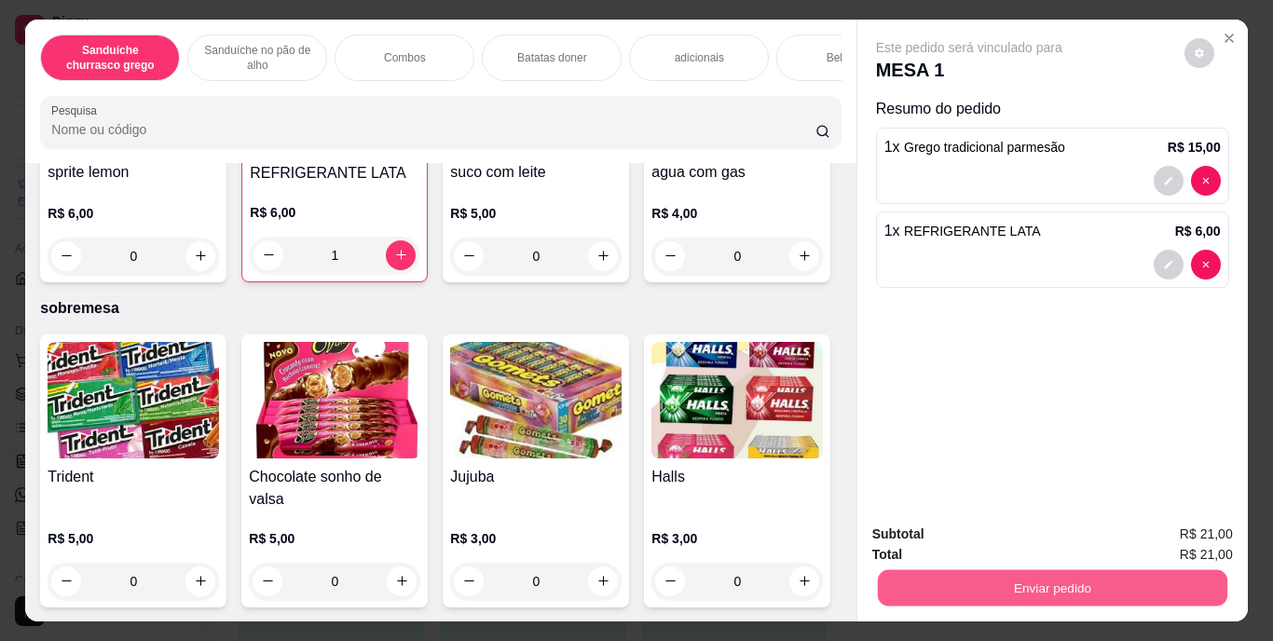
click at [1050, 570] on button "Enviar pedido" at bounding box center [1052, 588] width 350 height 36
click at [1203, 528] on button "Enviar pedido" at bounding box center [1184, 535] width 103 height 34
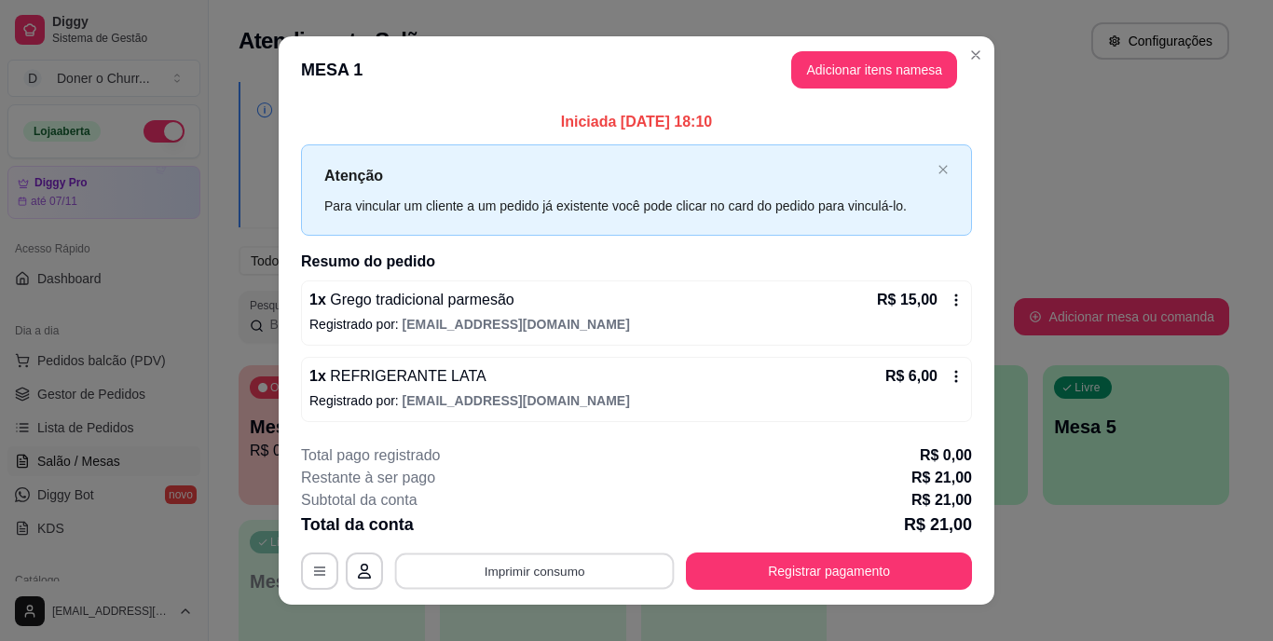
click at [555, 580] on button "Imprimir consumo" at bounding box center [535, 571] width 280 height 36
click at [515, 524] on button "IMPRESSORA" at bounding box center [533, 528] width 130 height 29
click at [520, 565] on button "Imprimir consumo" at bounding box center [535, 571] width 280 height 36
click at [505, 524] on button "IMPRESSORA" at bounding box center [533, 528] width 130 height 29
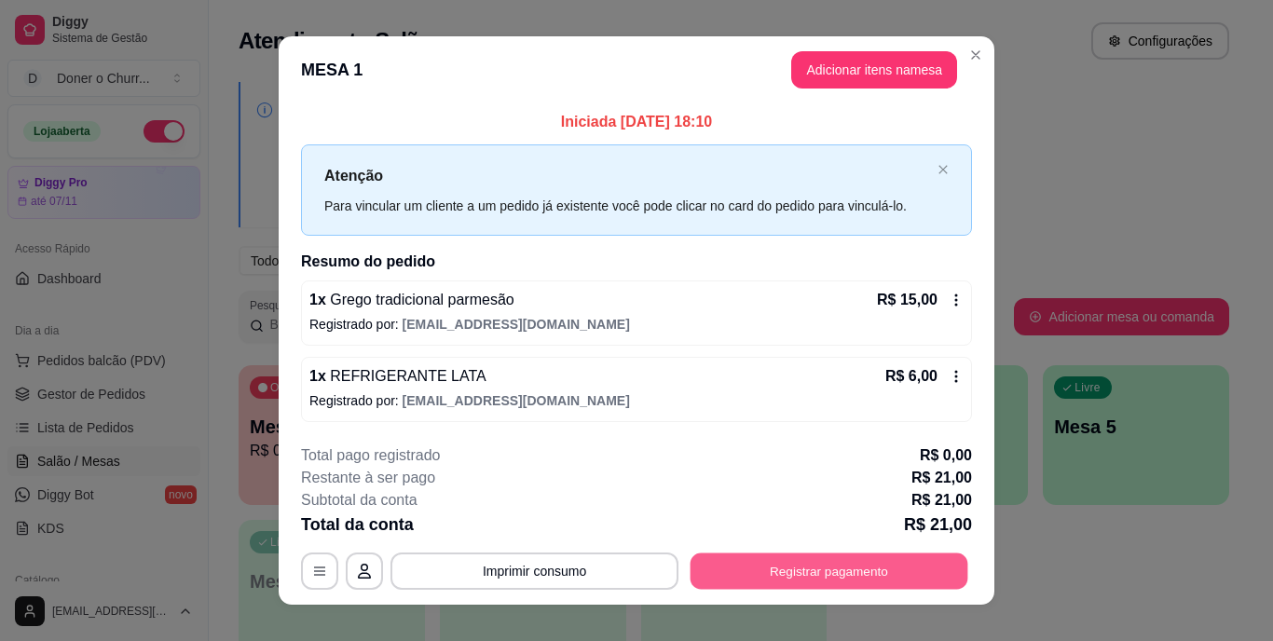
click at [760, 570] on button "Registrar pagamento" at bounding box center [830, 571] width 278 height 36
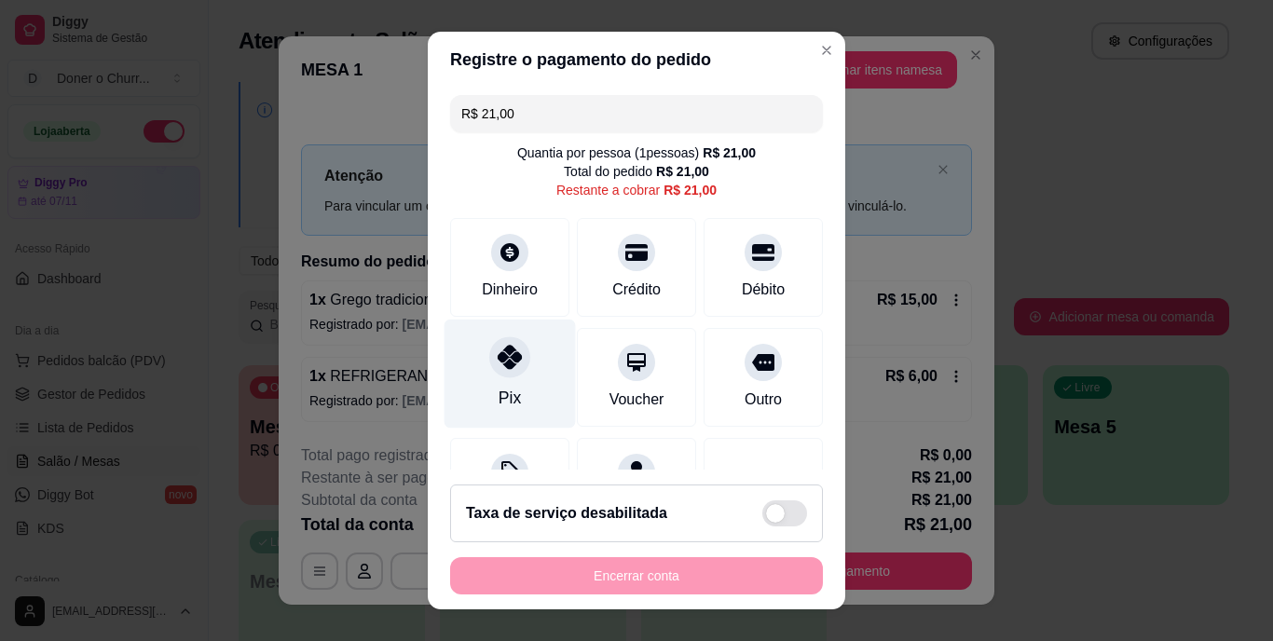
click at [498, 366] on icon at bounding box center [510, 358] width 24 height 24
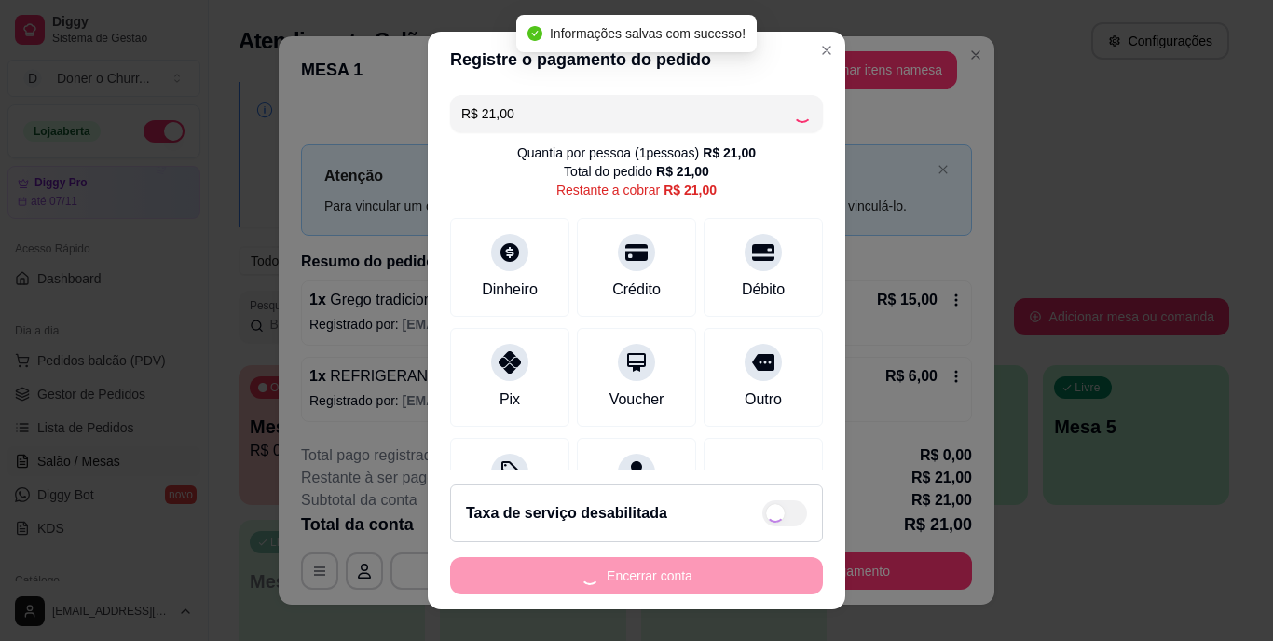
type input "R$ 0,00"
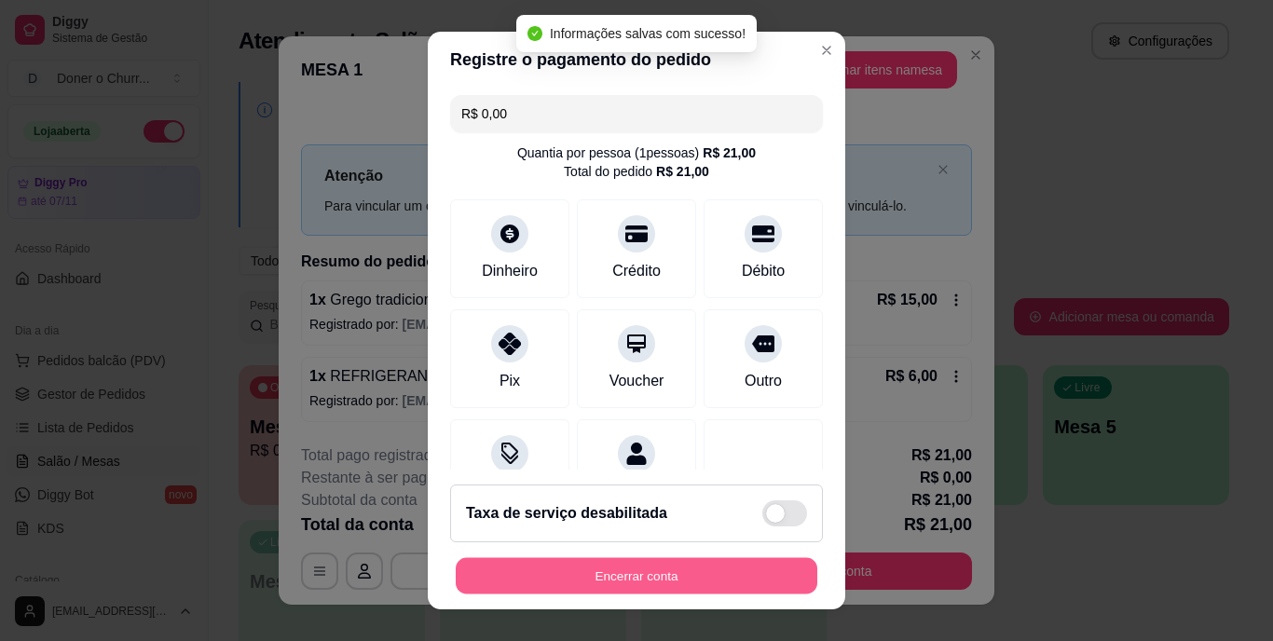
click at [630, 578] on button "Encerrar conta" at bounding box center [637, 575] width 362 height 36
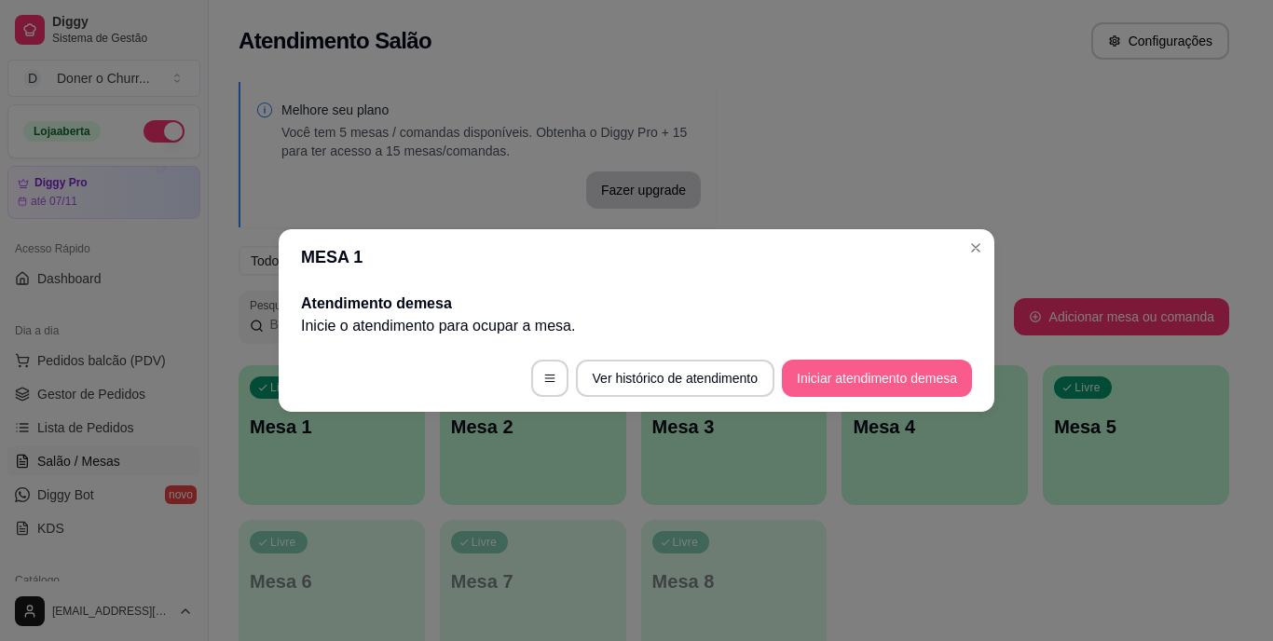
click at [858, 370] on button "Iniciar atendimento de mesa" at bounding box center [877, 378] width 190 height 37
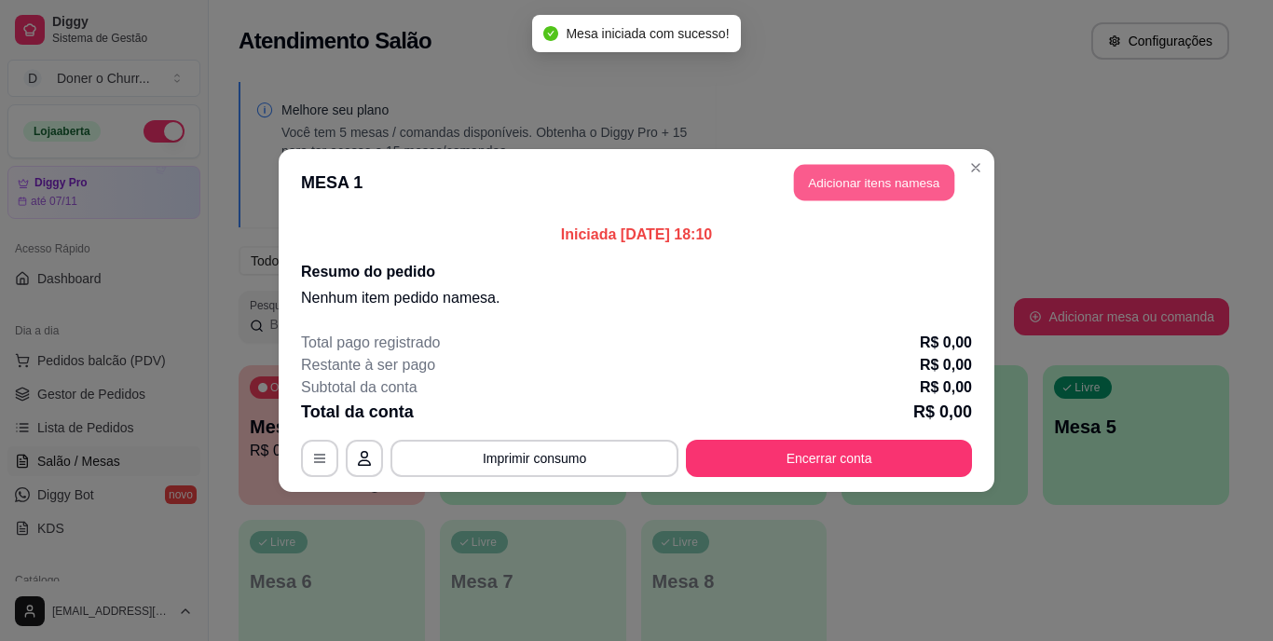
click at [890, 185] on button "Adicionar itens na mesa" at bounding box center [874, 183] width 160 height 36
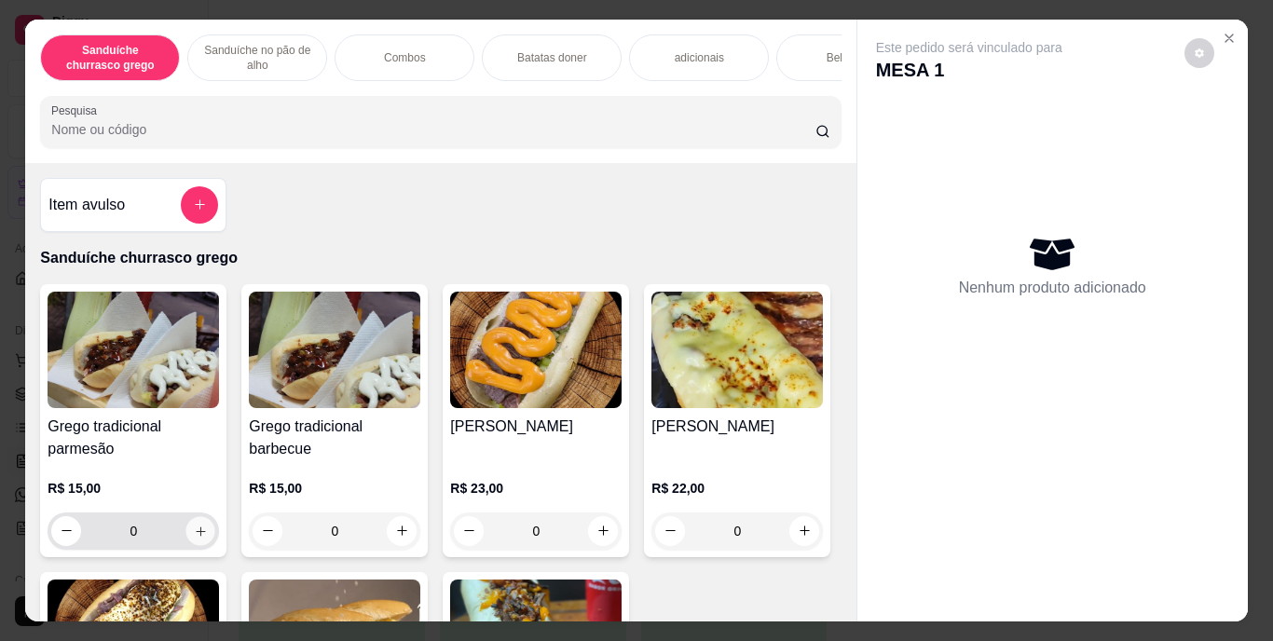
click at [196, 536] on icon "increase-product-quantity" at bounding box center [200, 531] width 9 height 9
type input "1"
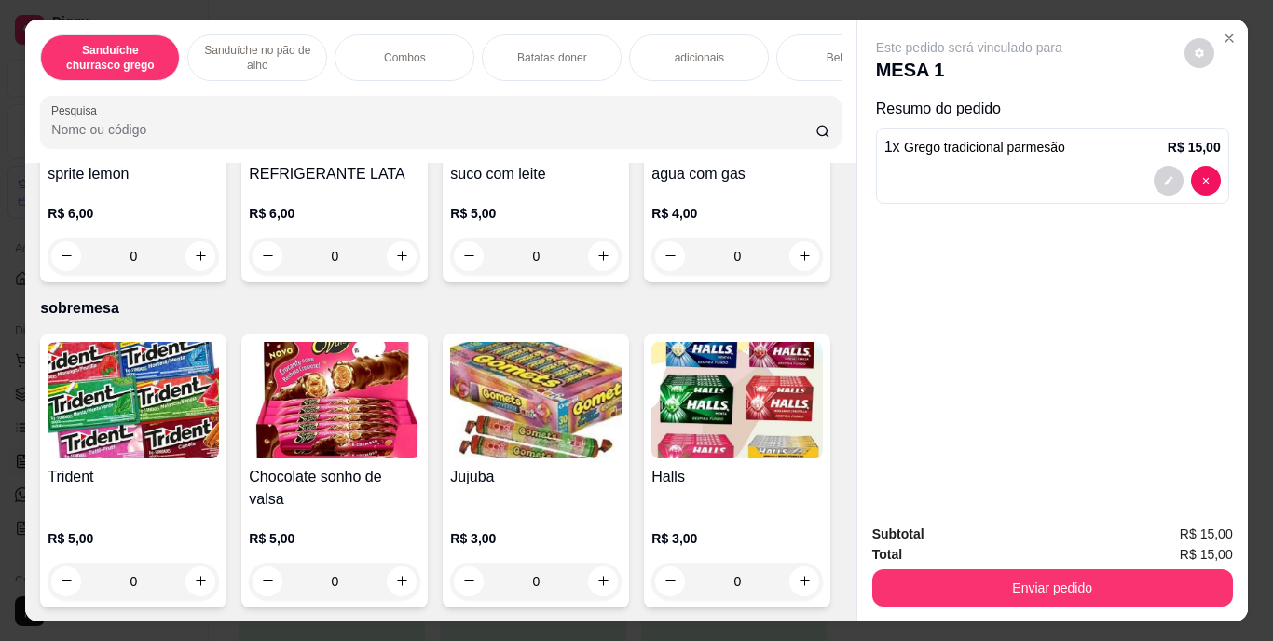
scroll to position [3398, 0]
click at [409, 263] on icon "increase-product-quantity" at bounding box center [402, 256] width 14 height 14
type input "1"
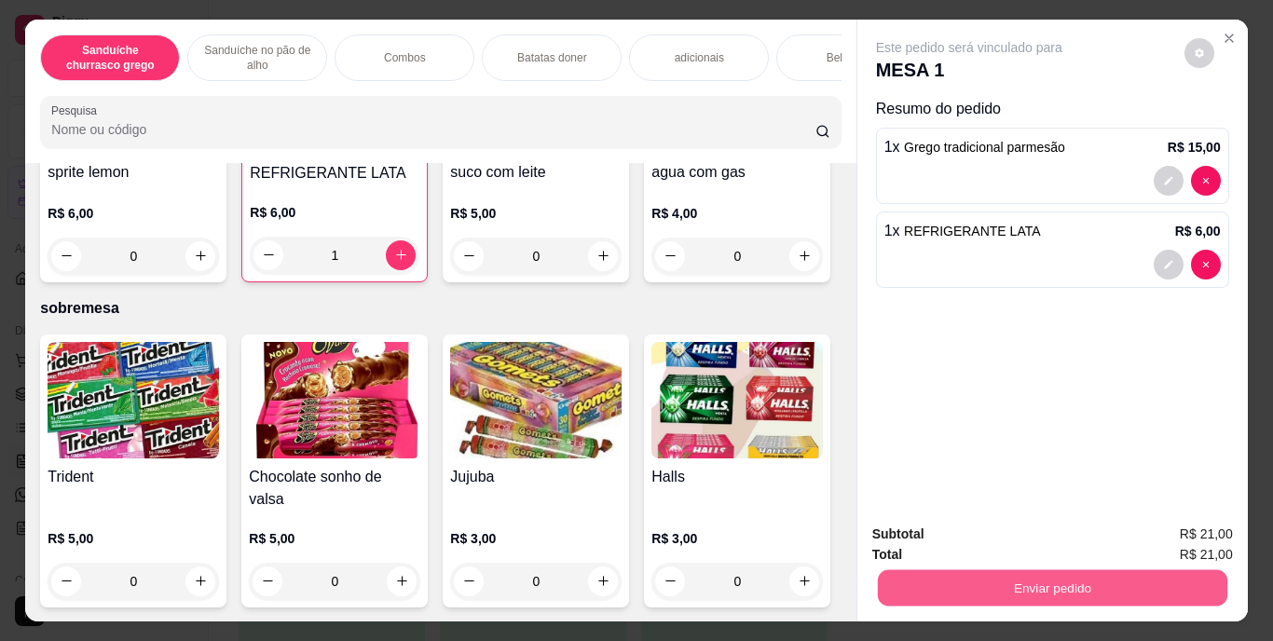
click at [1009, 582] on button "Enviar pedido" at bounding box center [1052, 588] width 350 height 36
click at [1165, 529] on button "Enviar pedido" at bounding box center [1184, 535] width 103 height 34
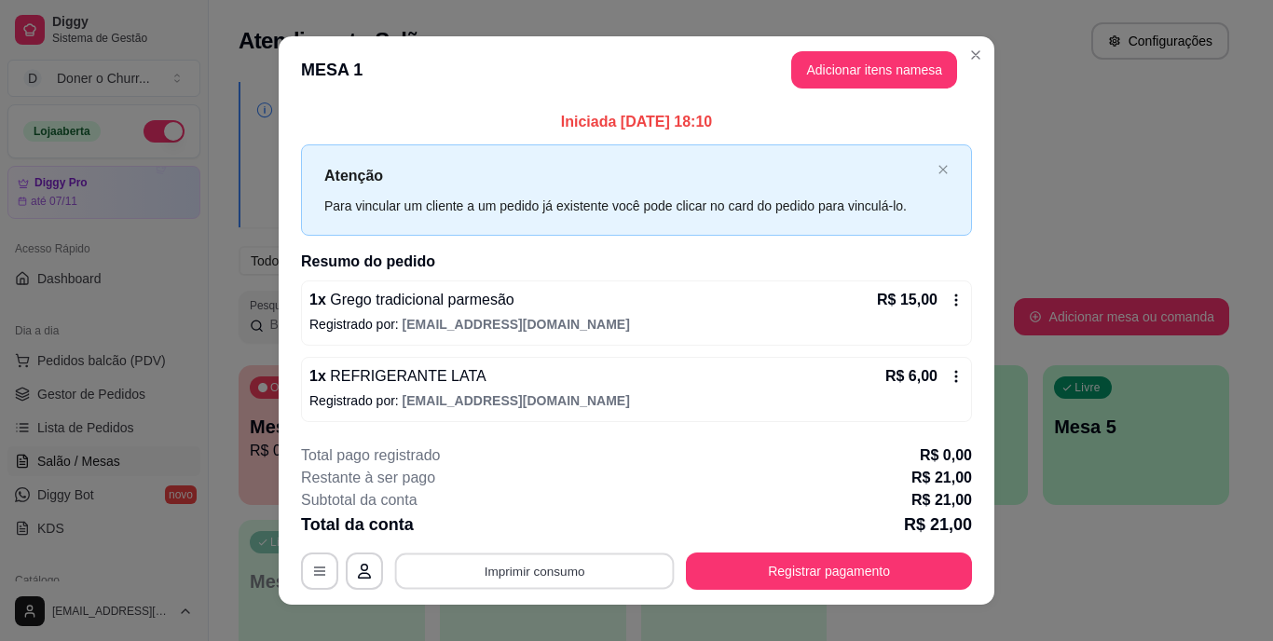
click at [514, 561] on button "Imprimir consumo" at bounding box center [535, 571] width 280 height 36
click at [539, 534] on button "IMPRESSORA" at bounding box center [533, 528] width 130 height 29
click at [537, 575] on button "Imprimir consumo" at bounding box center [535, 571] width 280 height 36
click at [518, 526] on button "IMPRESSORA" at bounding box center [533, 528] width 130 height 29
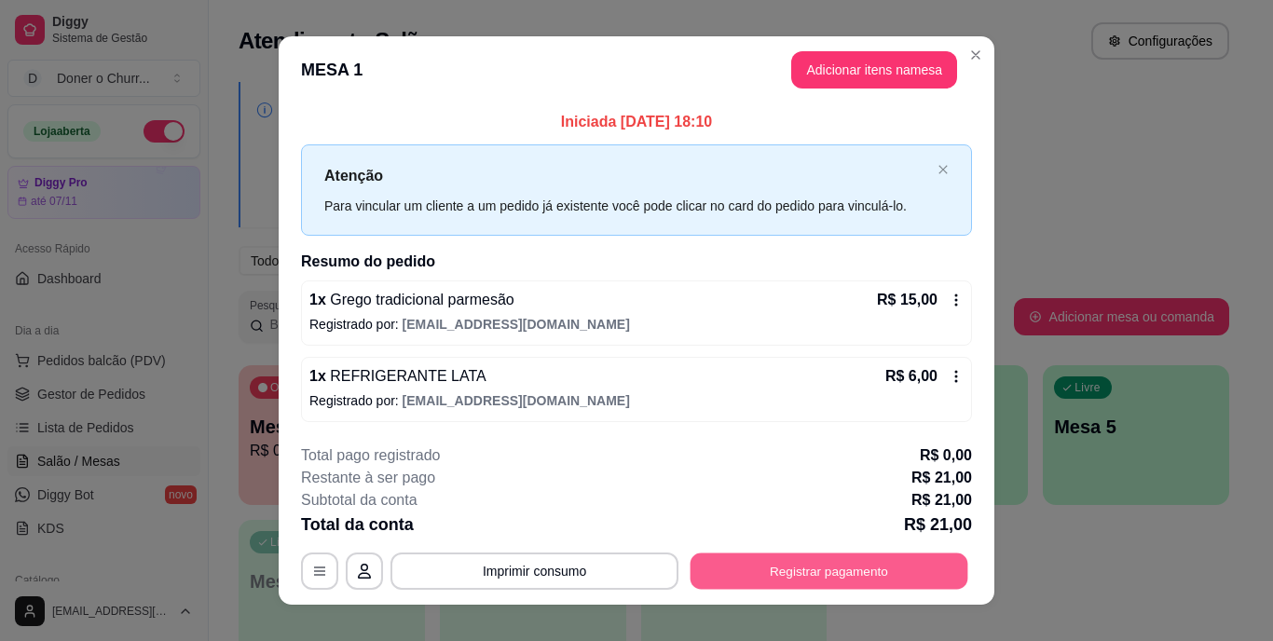
click at [829, 570] on button "Registrar pagamento" at bounding box center [830, 571] width 278 height 36
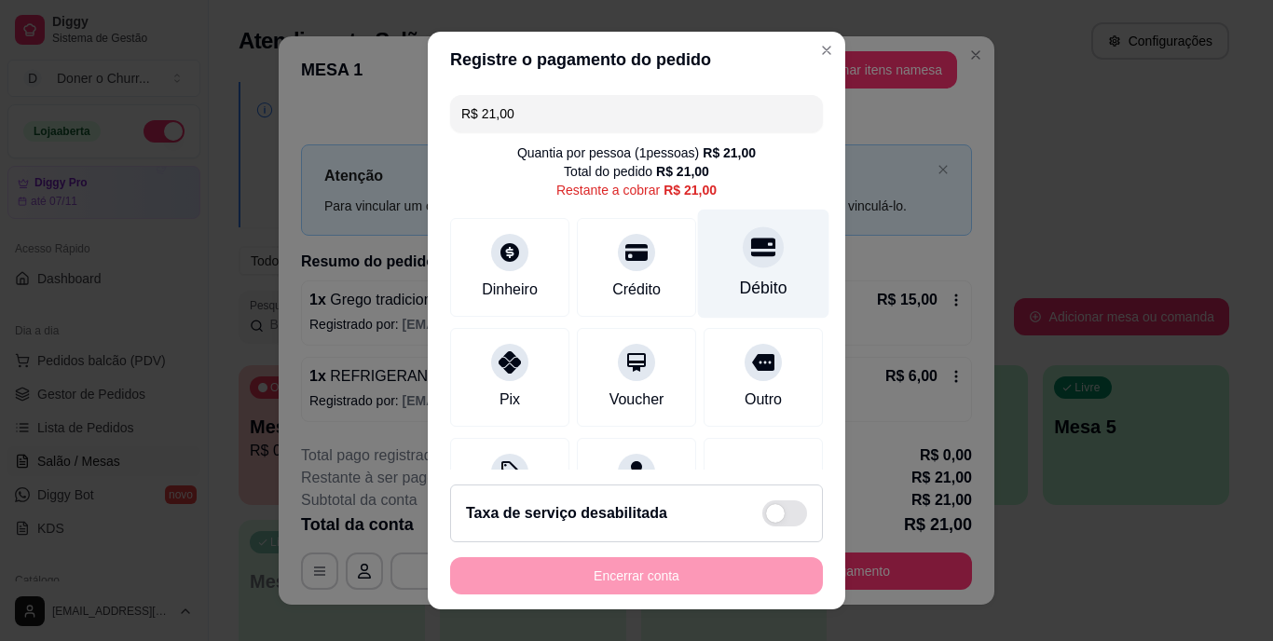
click at [740, 286] on div "Débito" at bounding box center [764, 289] width 48 height 24
type input "R$ 0,00"
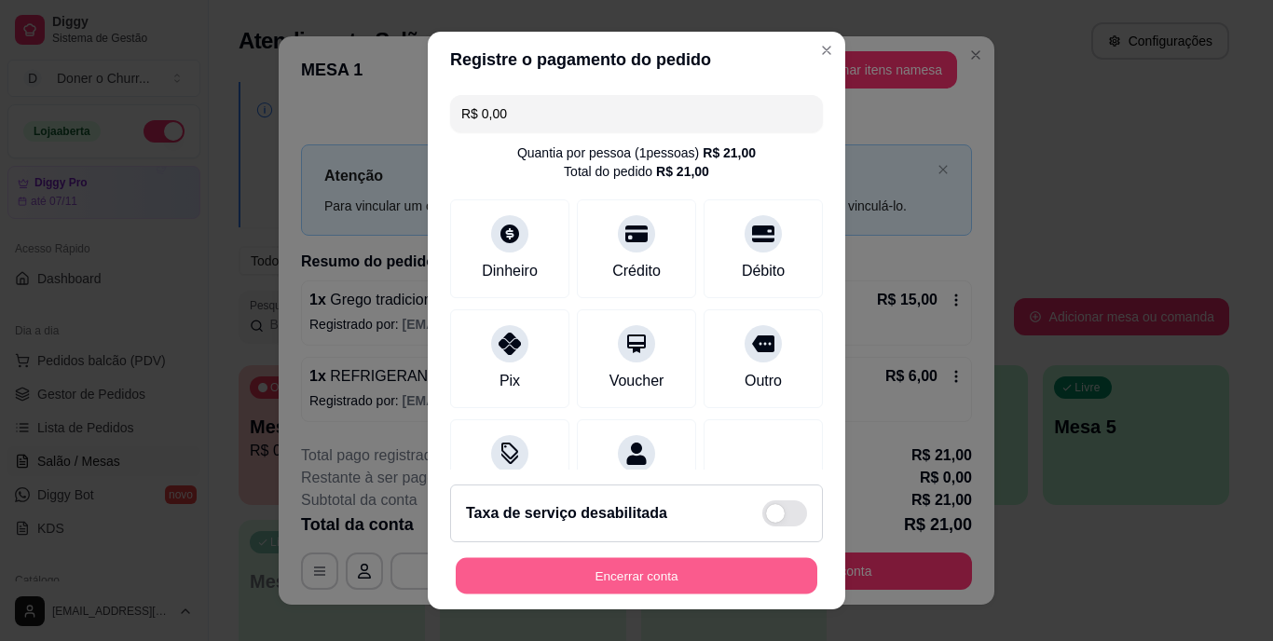
click at [603, 566] on button "Encerrar conta" at bounding box center [637, 575] width 362 height 36
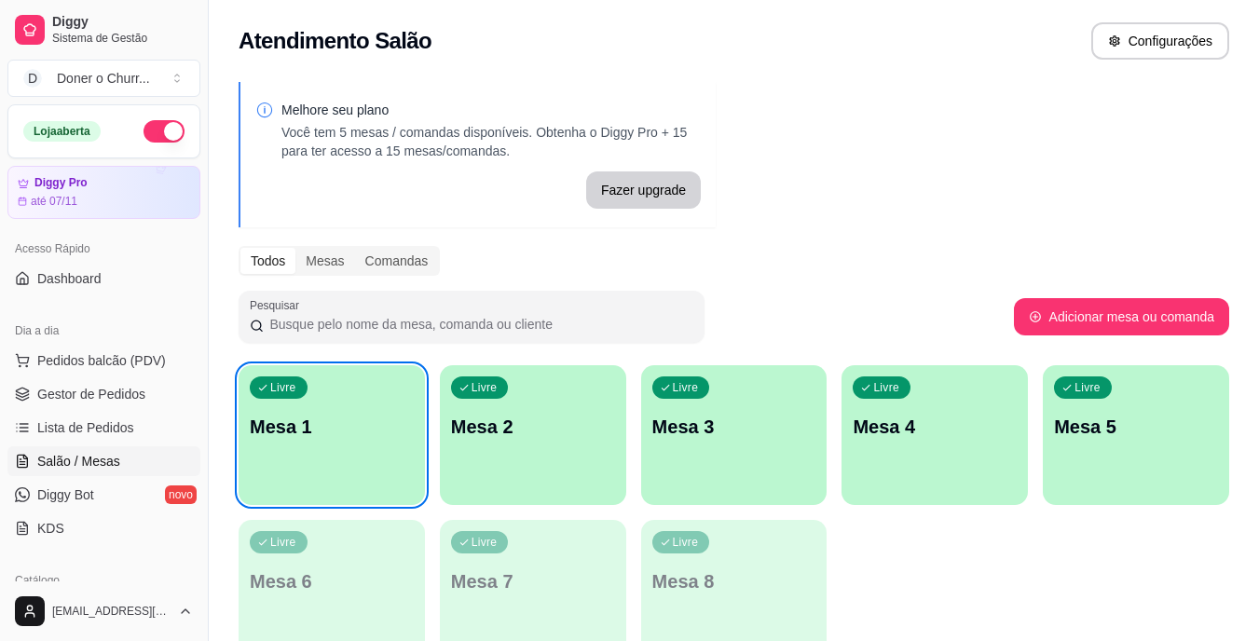
click at [345, 430] on p "Mesa 1" at bounding box center [332, 427] width 164 height 26
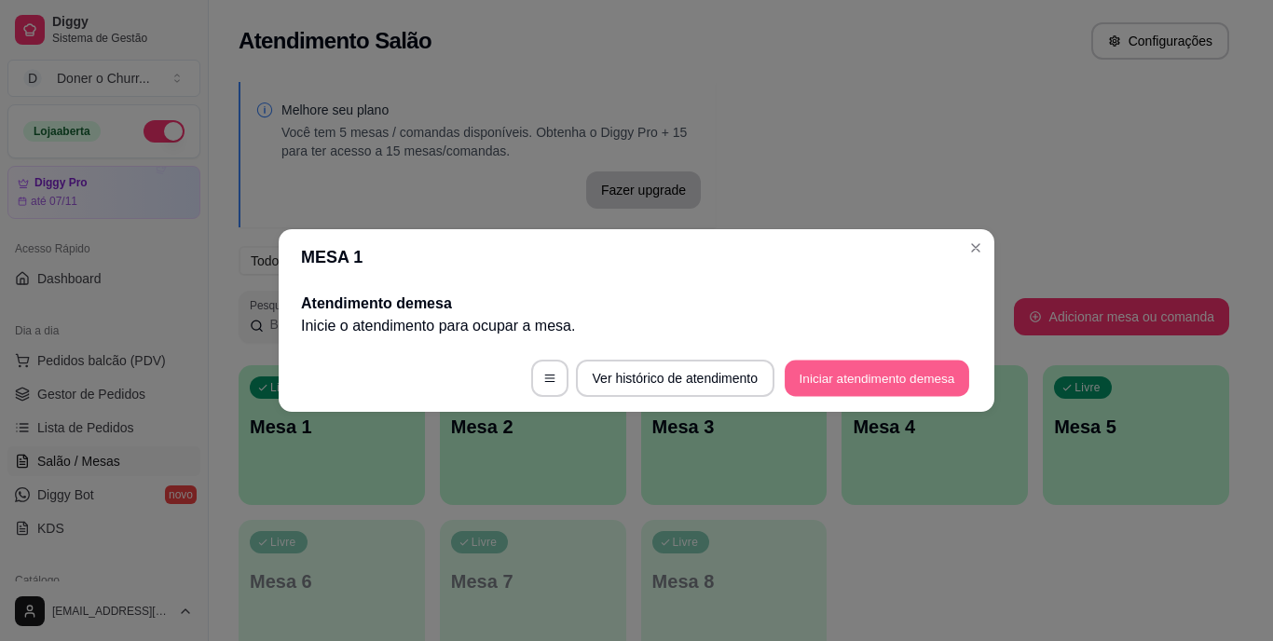
click at [829, 370] on button "Iniciar atendimento de mesa" at bounding box center [877, 379] width 185 height 36
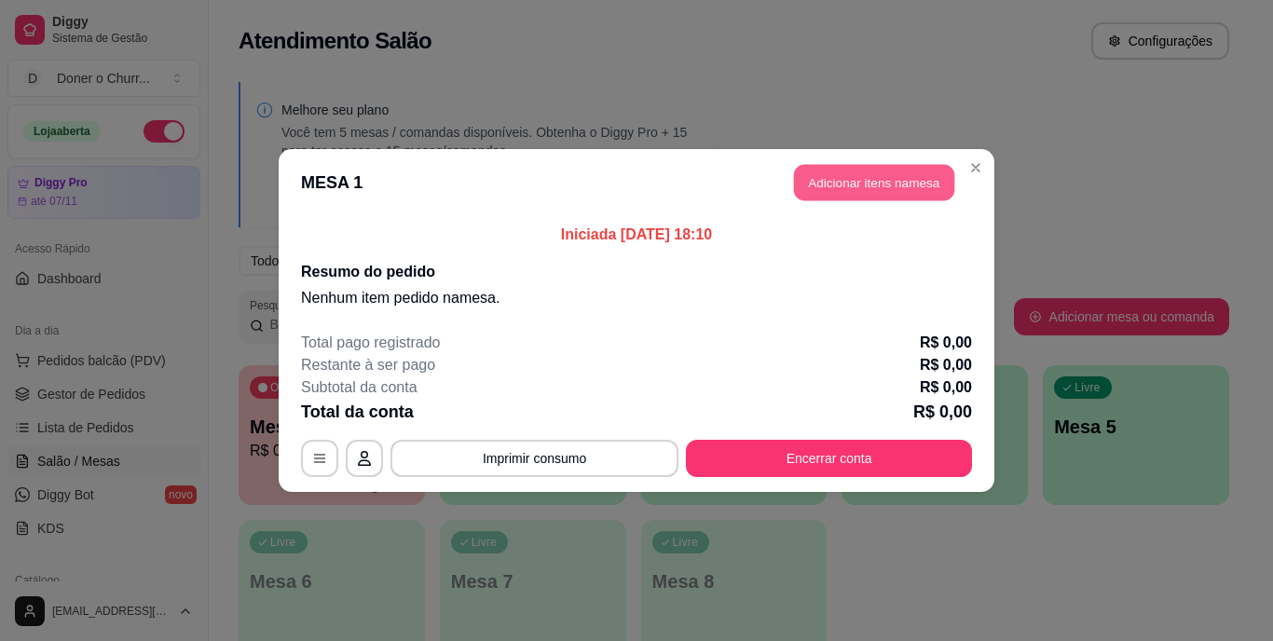
click at [889, 182] on button "Adicionar itens na mesa" at bounding box center [874, 183] width 160 height 36
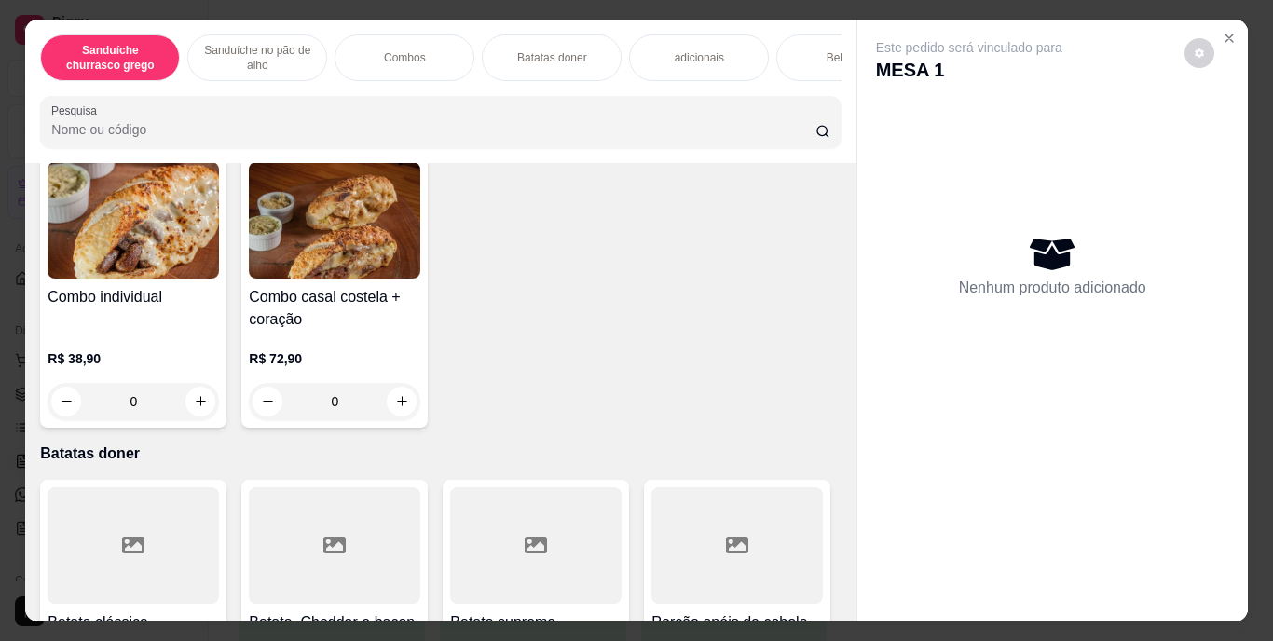
scroll to position [1256, 0]
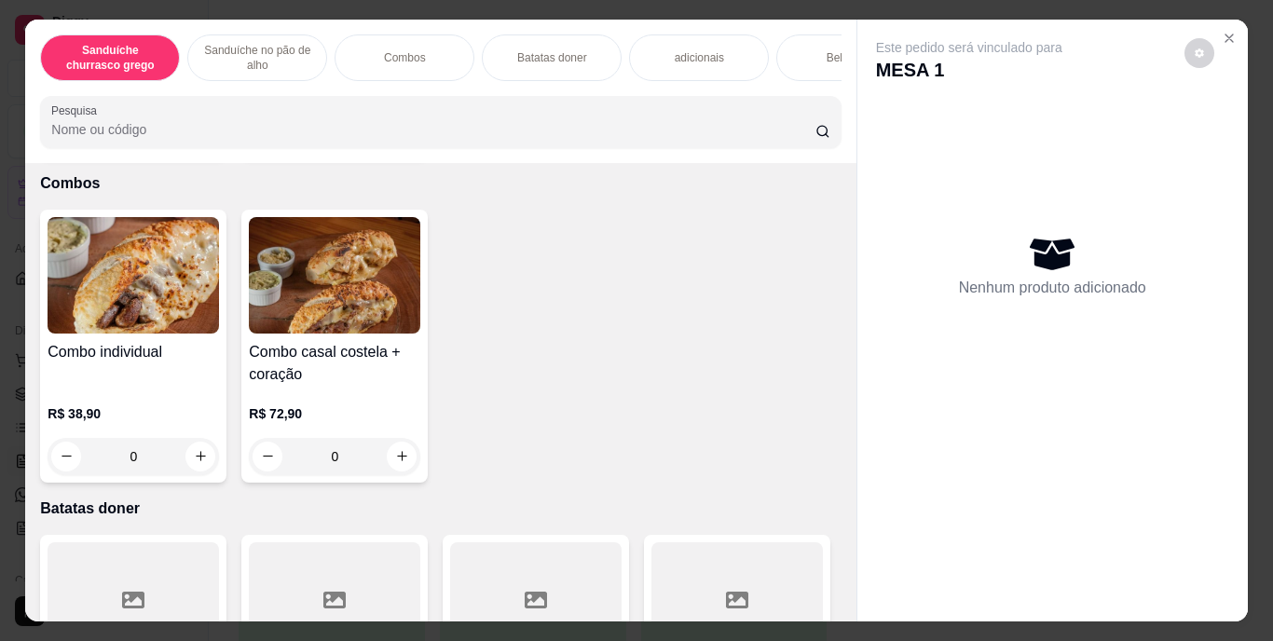
click at [208, 138] on icon "increase-product-quantity" at bounding box center [201, 131] width 14 height 14
type input "1"
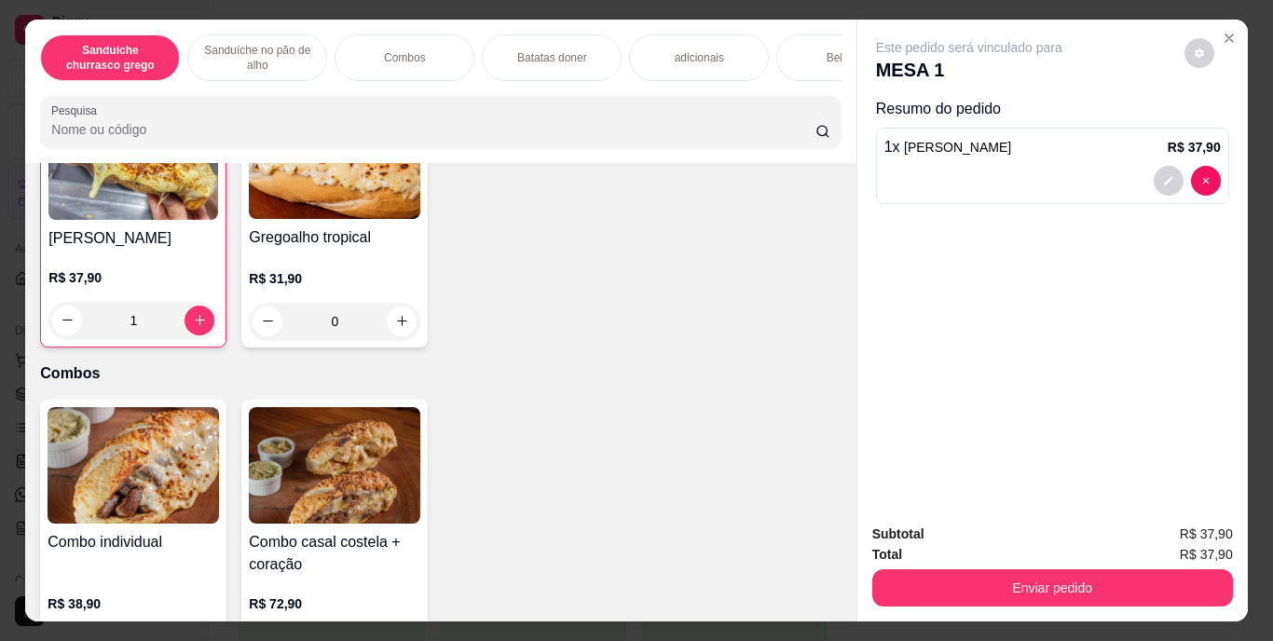
scroll to position [1019, 0]
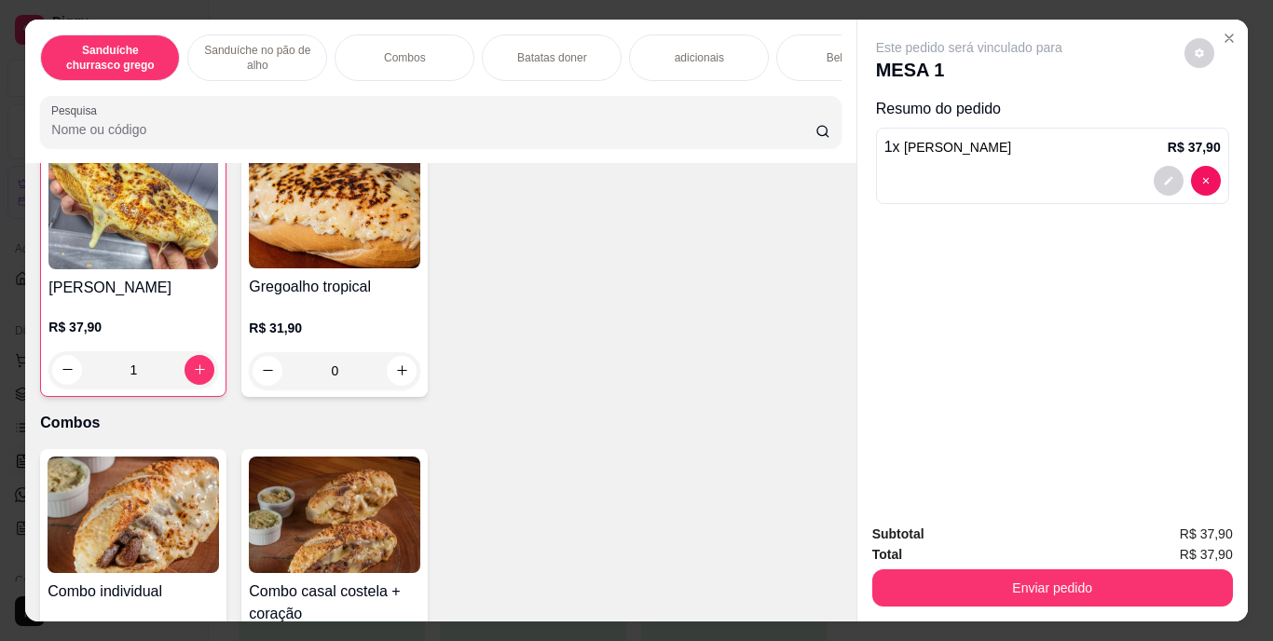
click at [395, 110] on icon "increase-product-quantity" at bounding box center [402, 103] width 14 height 14
type input "1"
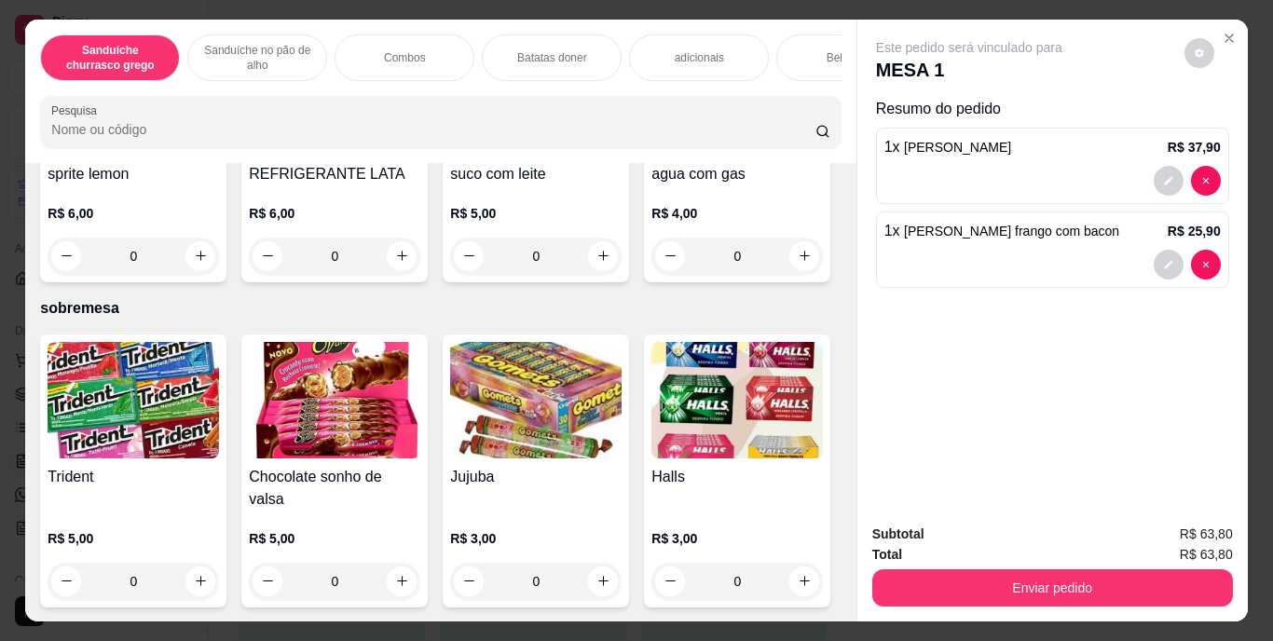
scroll to position [3604, 0]
type input "2"
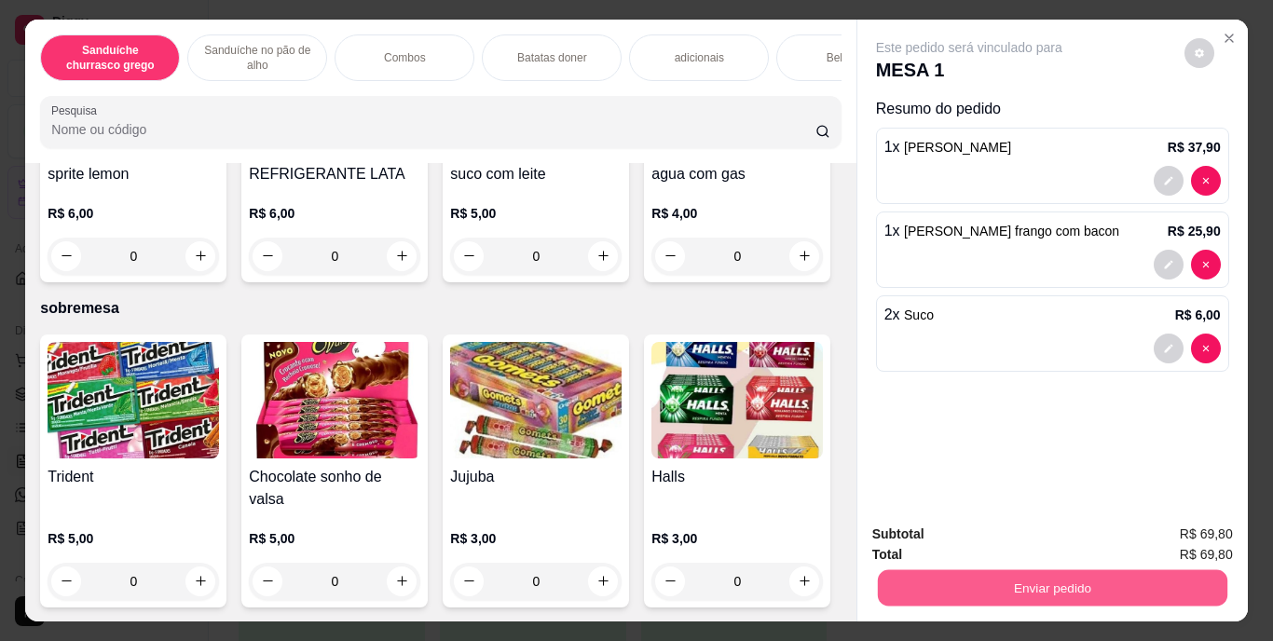
click at [1035, 583] on button "Enviar pedido" at bounding box center [1052, 588] width 350 height 36
click at [1154, 534] on button "Enviar pedido" at bounding box center [1184, 535] width 103 height 34
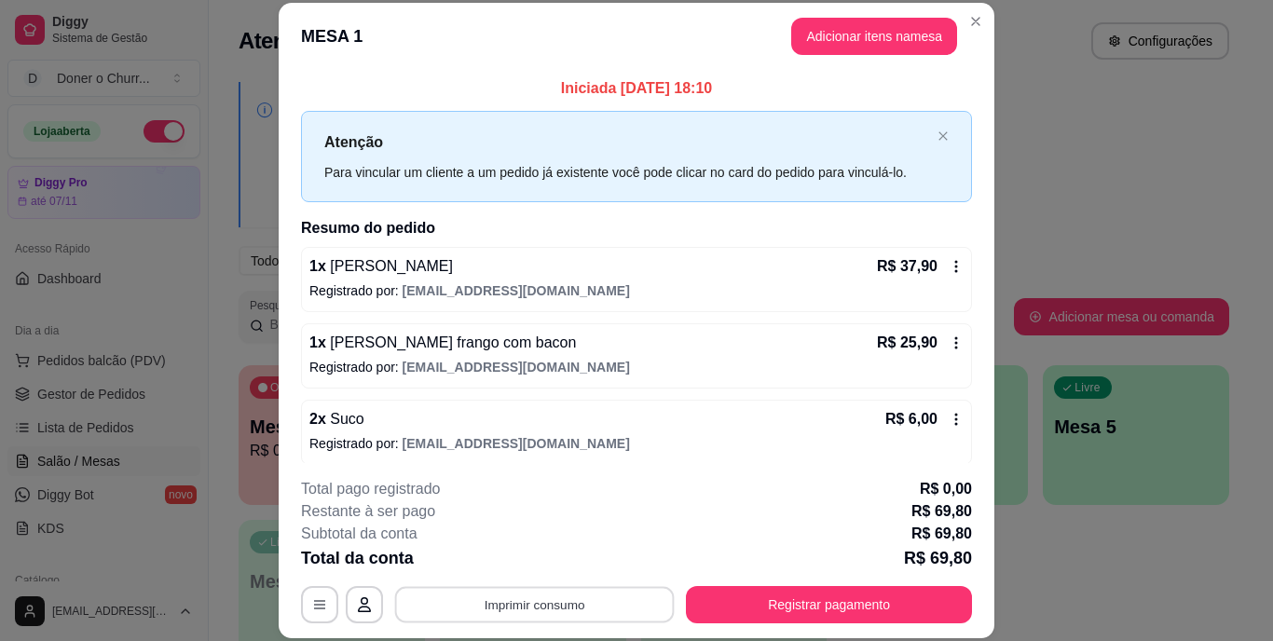
click at [536, 593] on button "Imprimir consumo" at bounding box center [535, 604] width 280 height 36
click at [543, 556] on button "IMPRESSORA" at bounding box center [533, 562] width 135 height 30
click at [525, 598] on button "Imprimir consumo" at bounding box center [535, 604] width 280 height 36
click at [531, 564] on button "IMPRESSORA" at bounding box center [533, 561] width 130 height 29
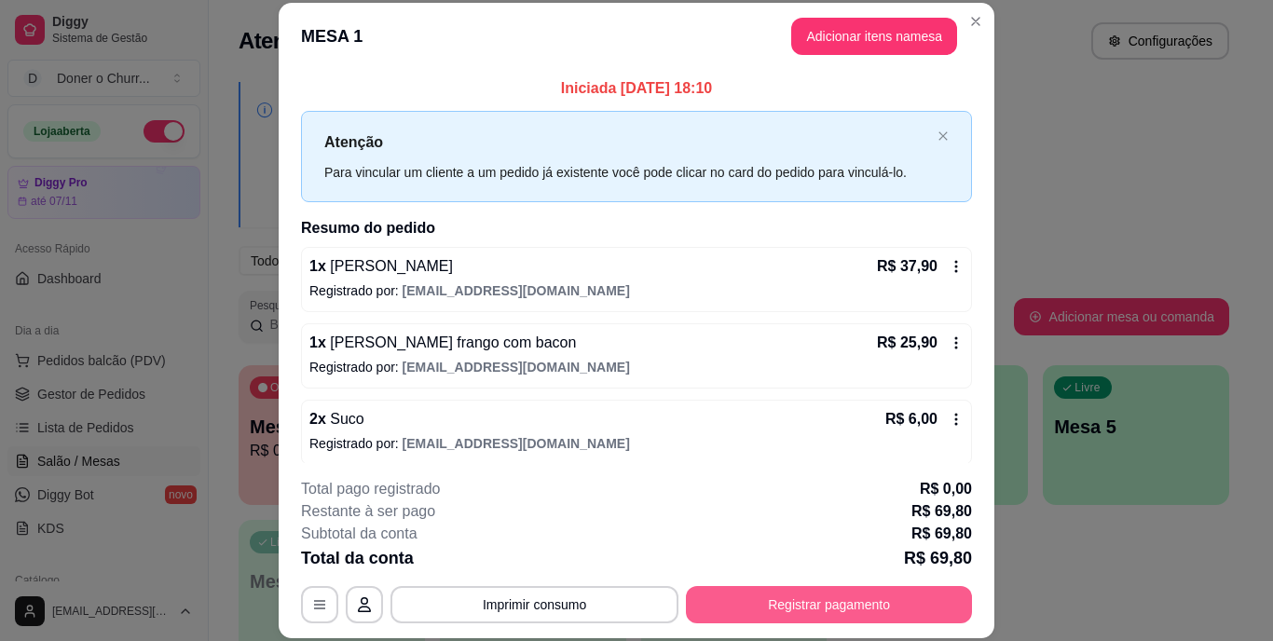
click at [739, 609] on button "Registrar pagamento" at bounding box center [829, 604] width 286 height 37
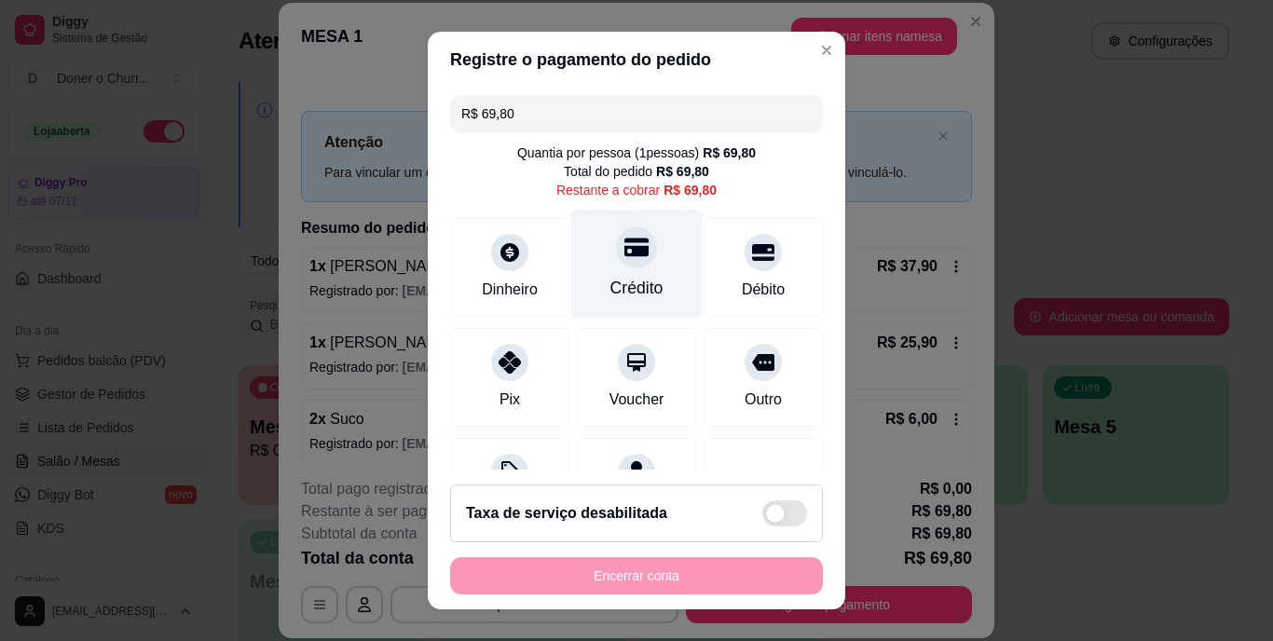
click at [625, 257] on icon at bounding box center [637, 248] width 24 height 24
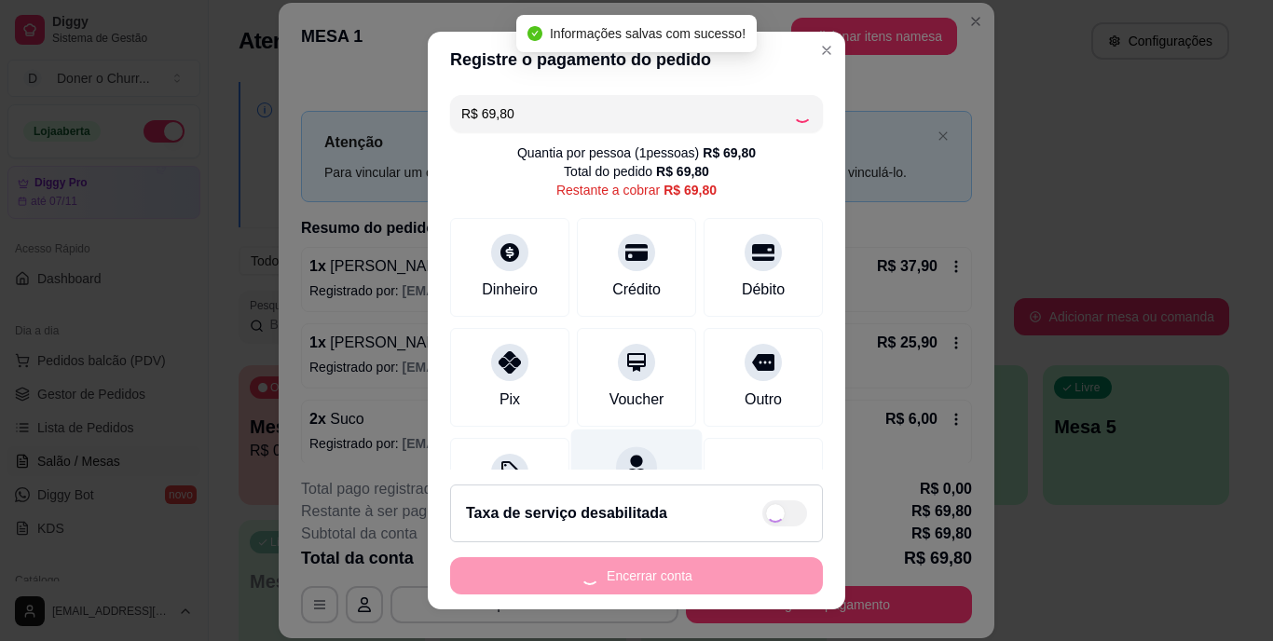
type input "R$ 0,00"
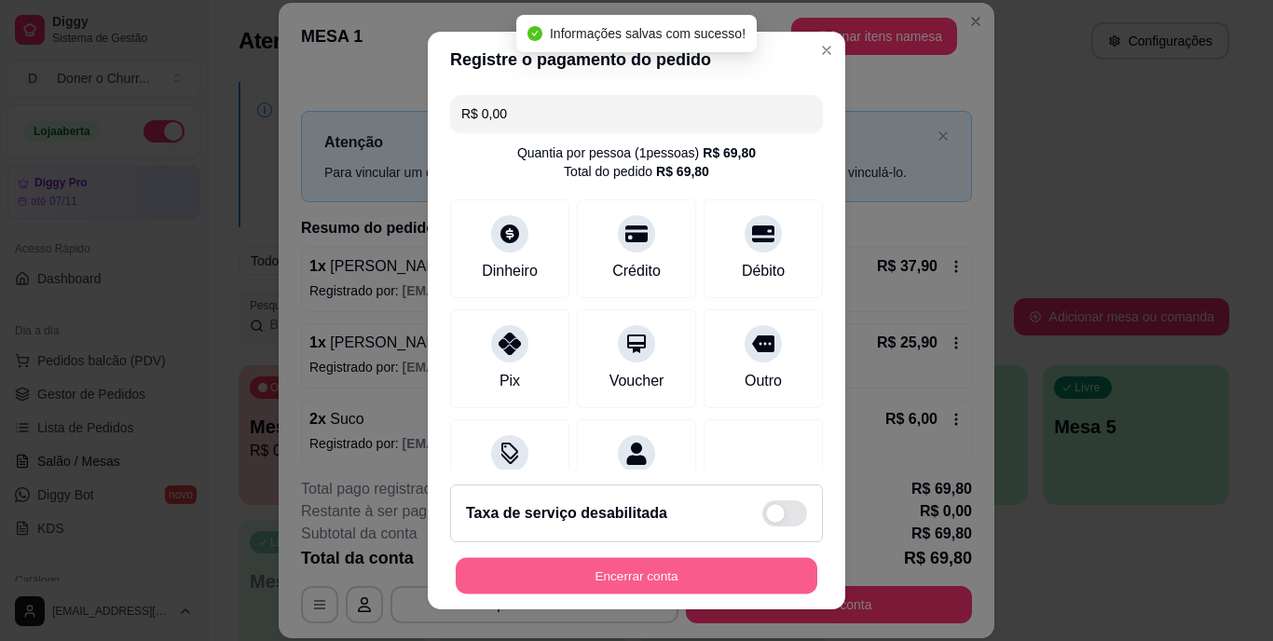
click at [641, 583] on button "Encerrar conta" at bounding box center [637, 575] width 362 height 36
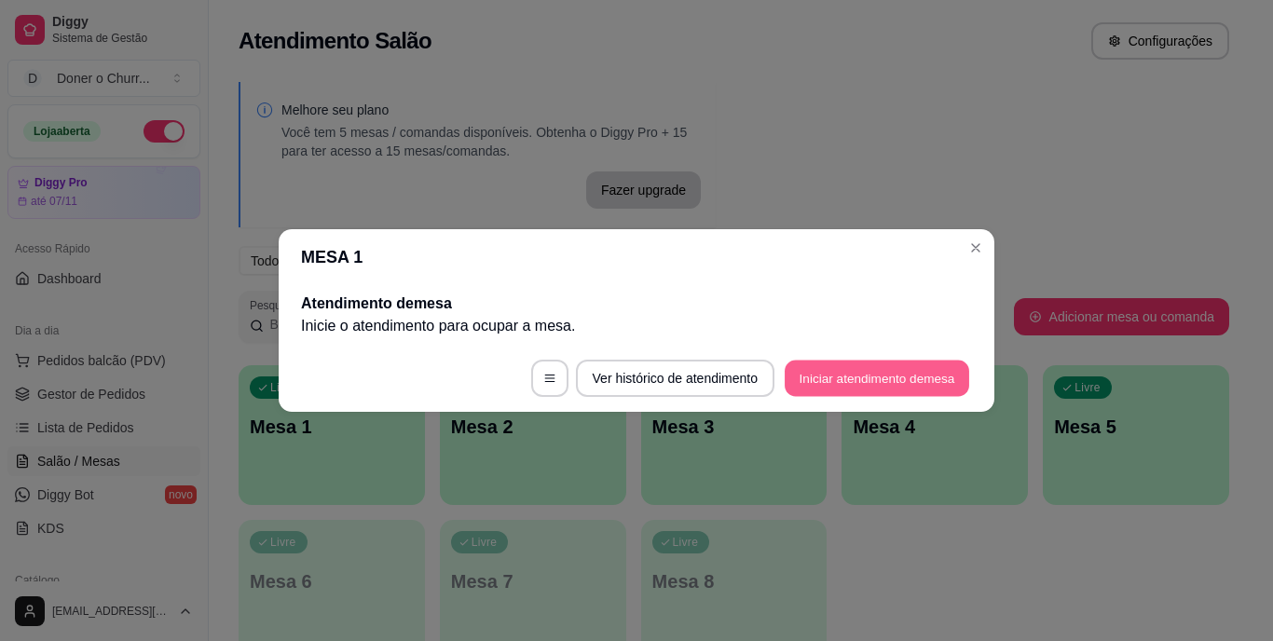
click at [866, 372] on button "Iniciar atendimento de mesa" at bounding box center [877, 379] width 185 height 36
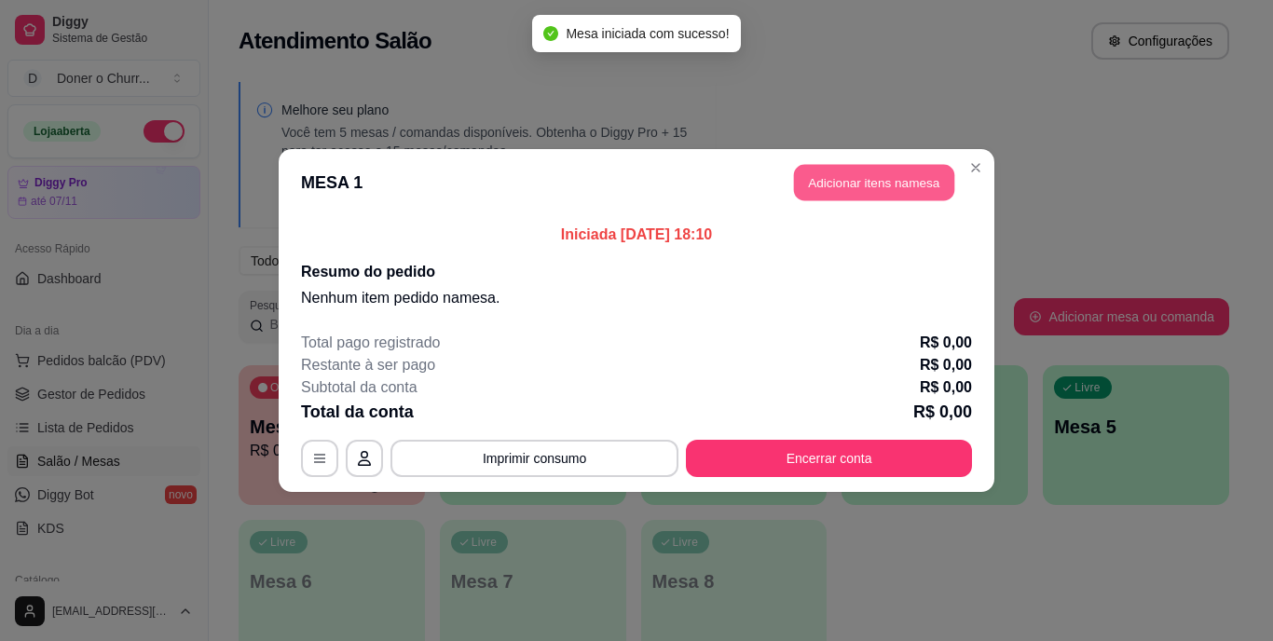
click at [911, 187] on button "Adicionar itens na mesa" at bounding box center [874, 183] width 160 height 36
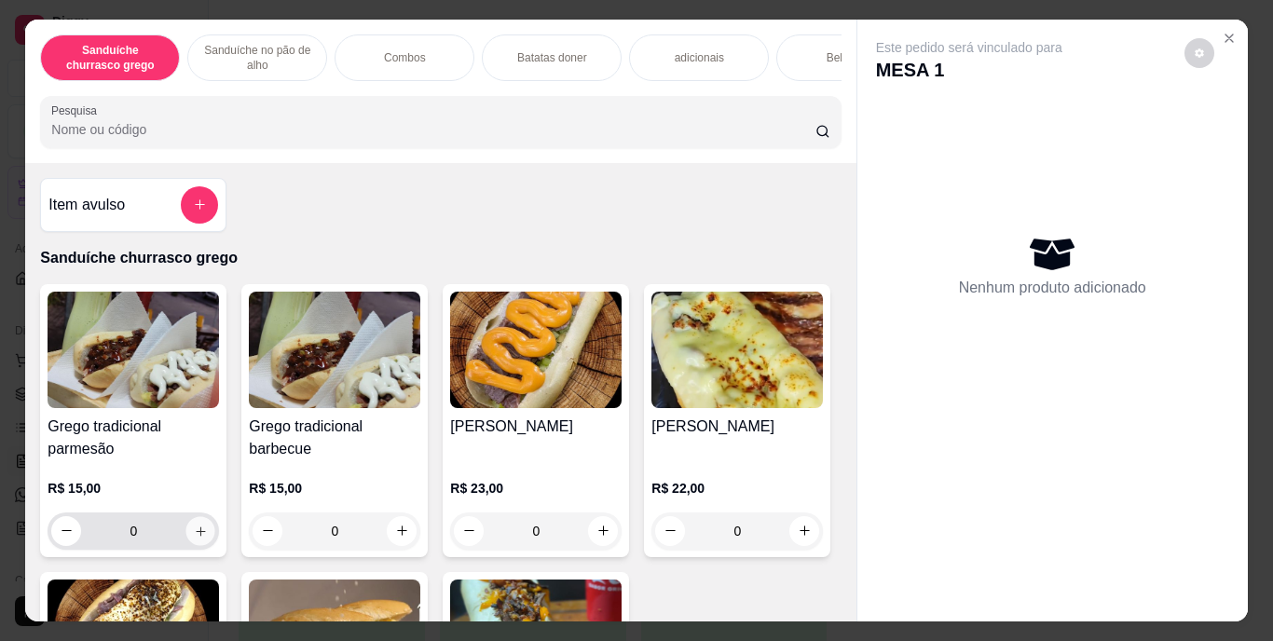
click at [194, 532] on icon "increase-product-quantity" at bounding box center [201, 531] width 14 height 14
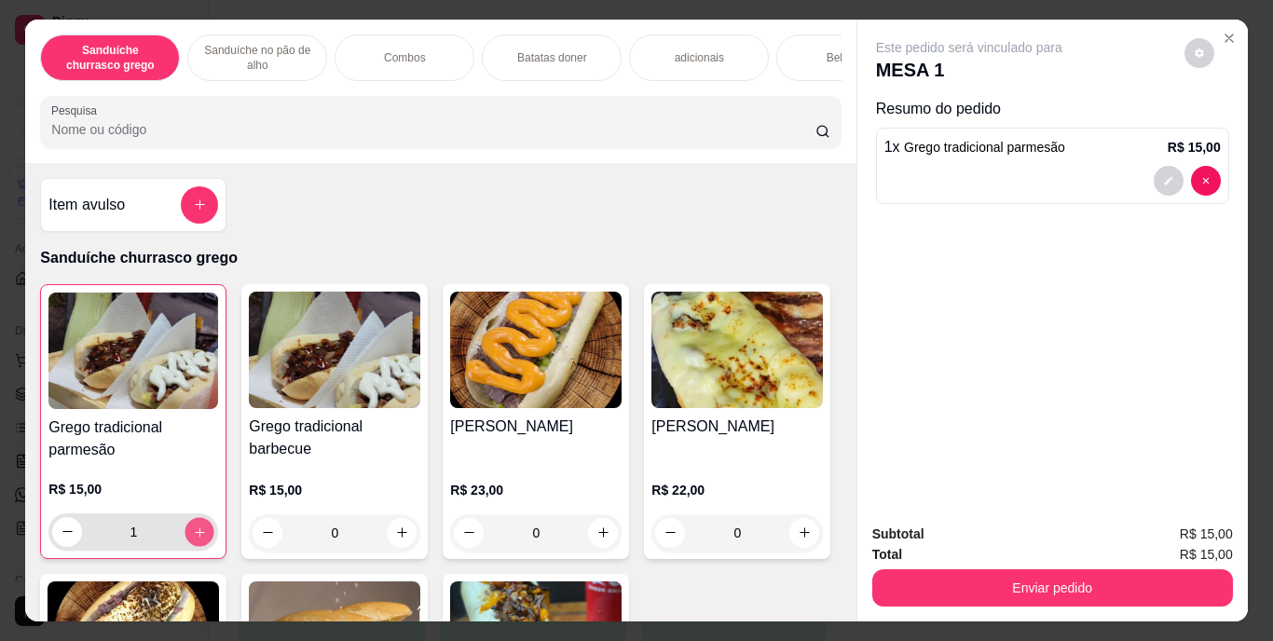
click at [193, 532] on icon "increase-product-quantity" at bounding box center [200, 532] width 14 height 14
type input "2"
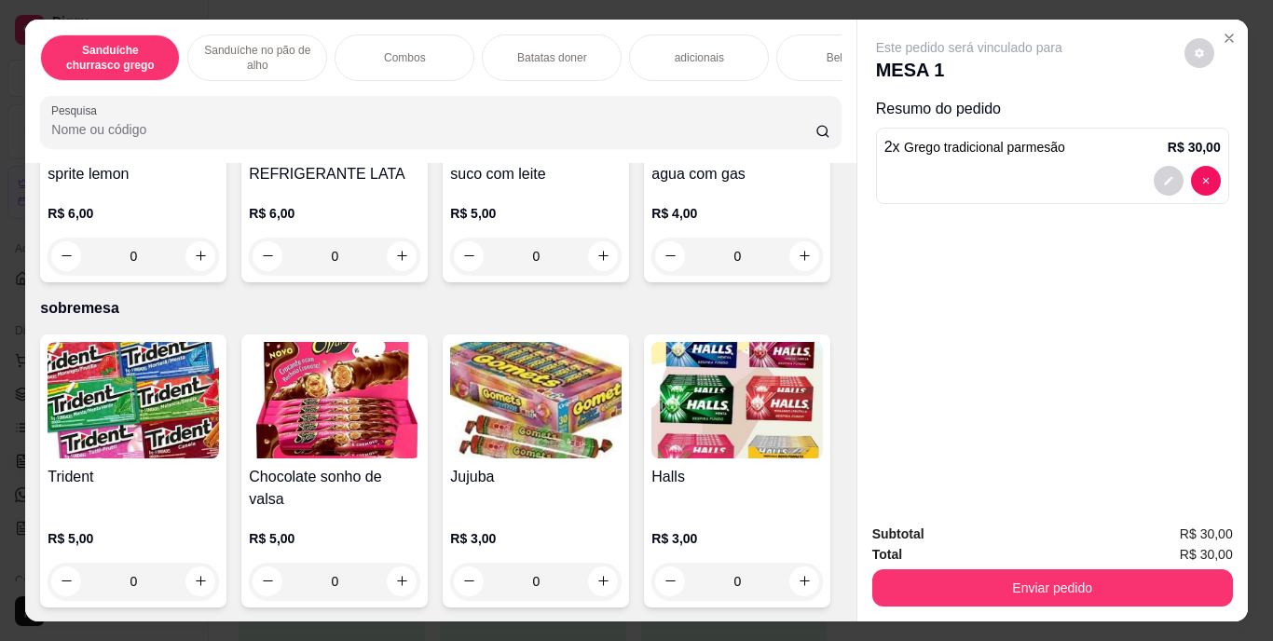
scroll to position [3478, 0]
click at [409, 263] on icon "increase-product-quantity" at bounding box center [402, 256] width 14 height 14
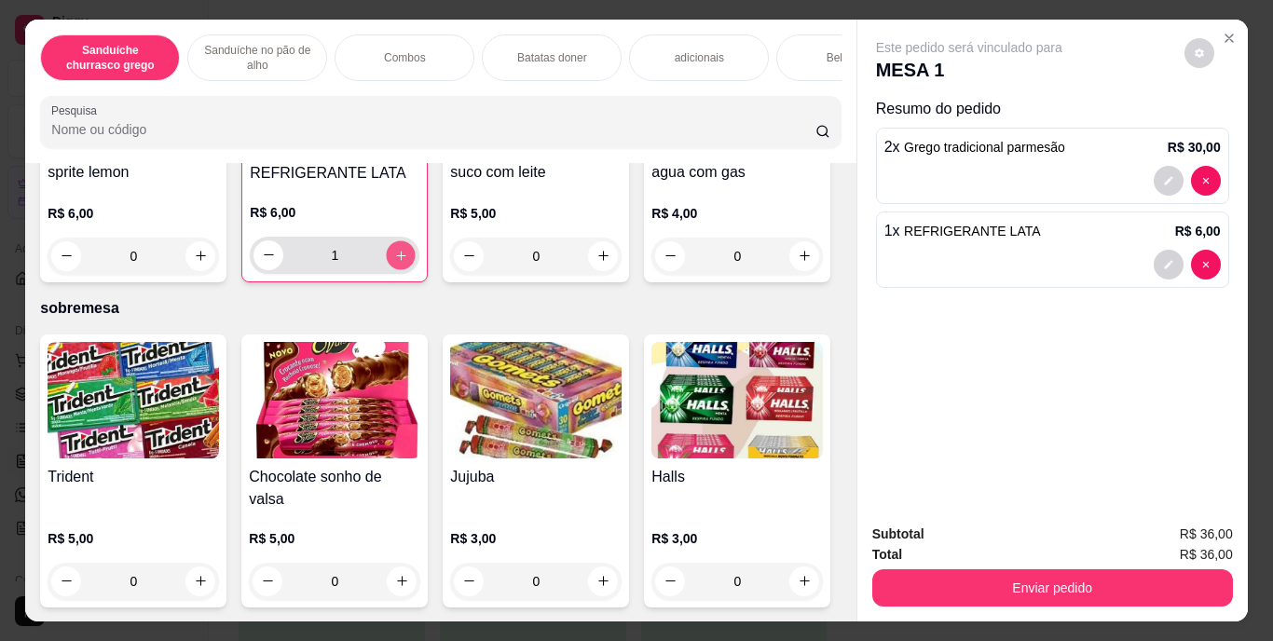
click at [408, 262] on icon "increase-product-quantity" at bounding box center [401, 255] width 14 height 14
type input "2"
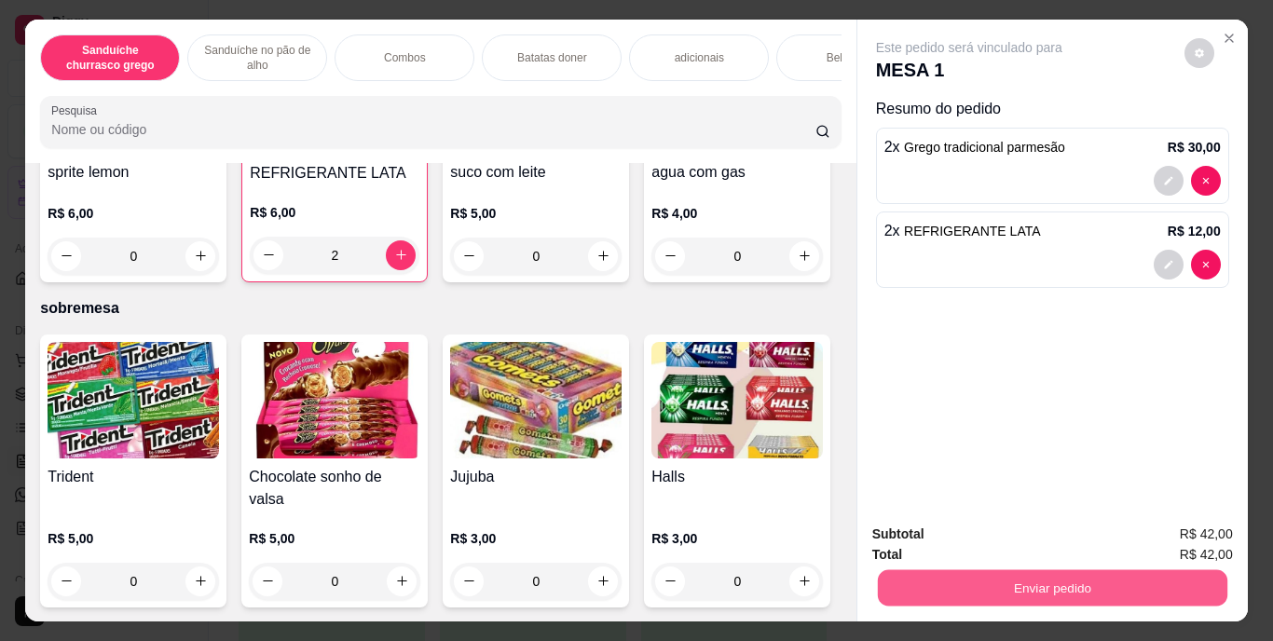
click at [1062, 570] on button "Enviar pedido" at bounding box center [1052, 588] width 350 height 36
click at [1059, 570] on button "Enviar pedido" at bounding box center [1052, 588] width 350 height 36
click at [1058, 579] on button "Enviar pedido" at bounding box center [1052, 588] width 350 height 36
click at [1192, 527] on button "Enviar pedido" at bounding box center [1184, 535] width 103 height 34
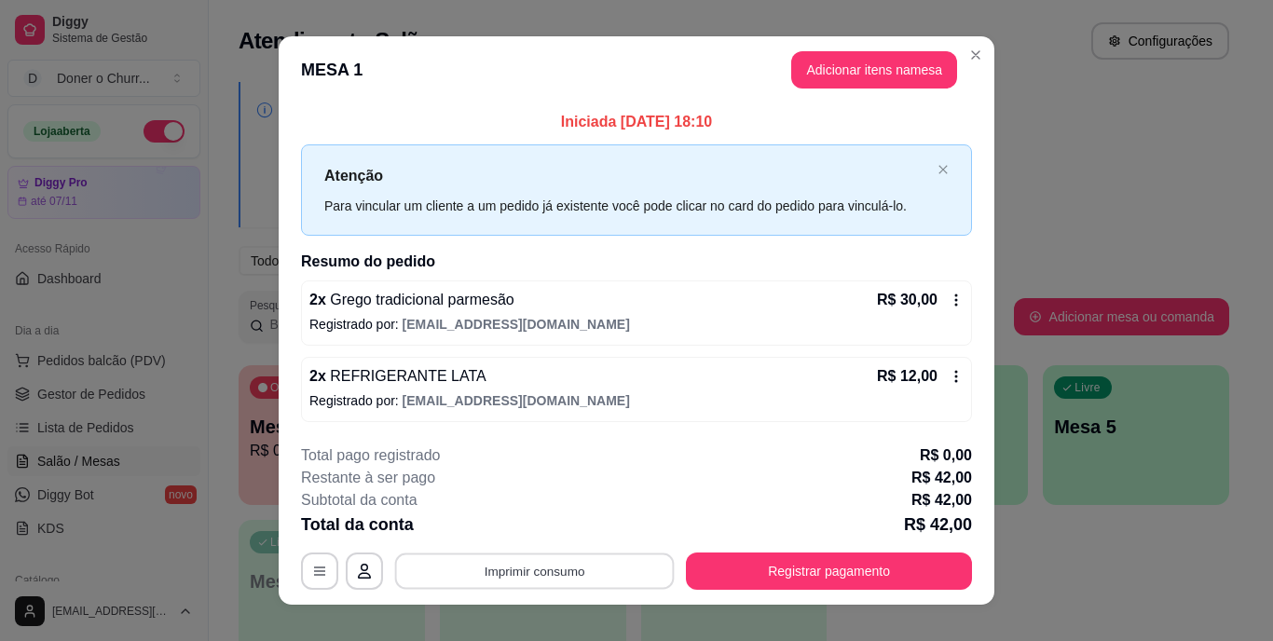
click at [546, 573] on button "Imprimir consumo" at bounding box center [535, 571] width 280 height 36
click at [542, 532] on button "IMPRESSORA" at bounding box center [533, 529] width 135 height 30
click at [518, 585] on button "Imprimir consumo" at bounding box center [535, 571] width 280 height 36
click at [529, 529] on button "IMPRESSORA" at bounding box center [533, 528] width 130 height 29
click at [541, 571] on button "Imprimir consumo" at bounding box center [535, 571] width 280 height 36
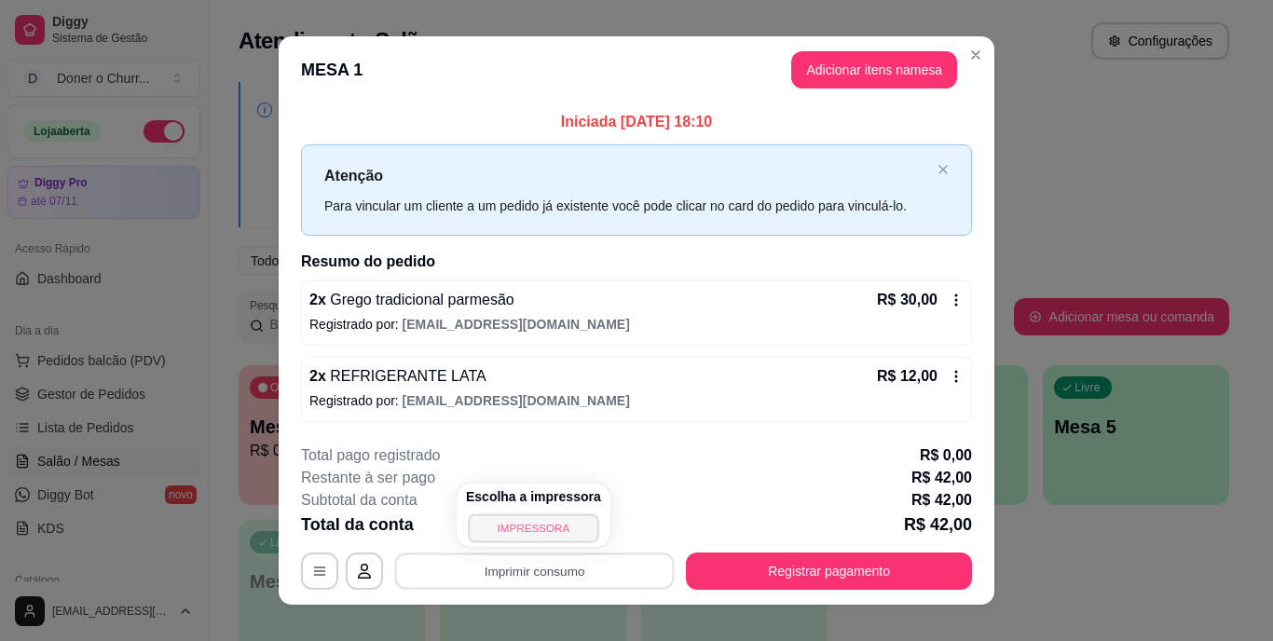
click at [545, 527] on button "IMPRESSORA" at bounding box center [533, 528] width 130 height 29
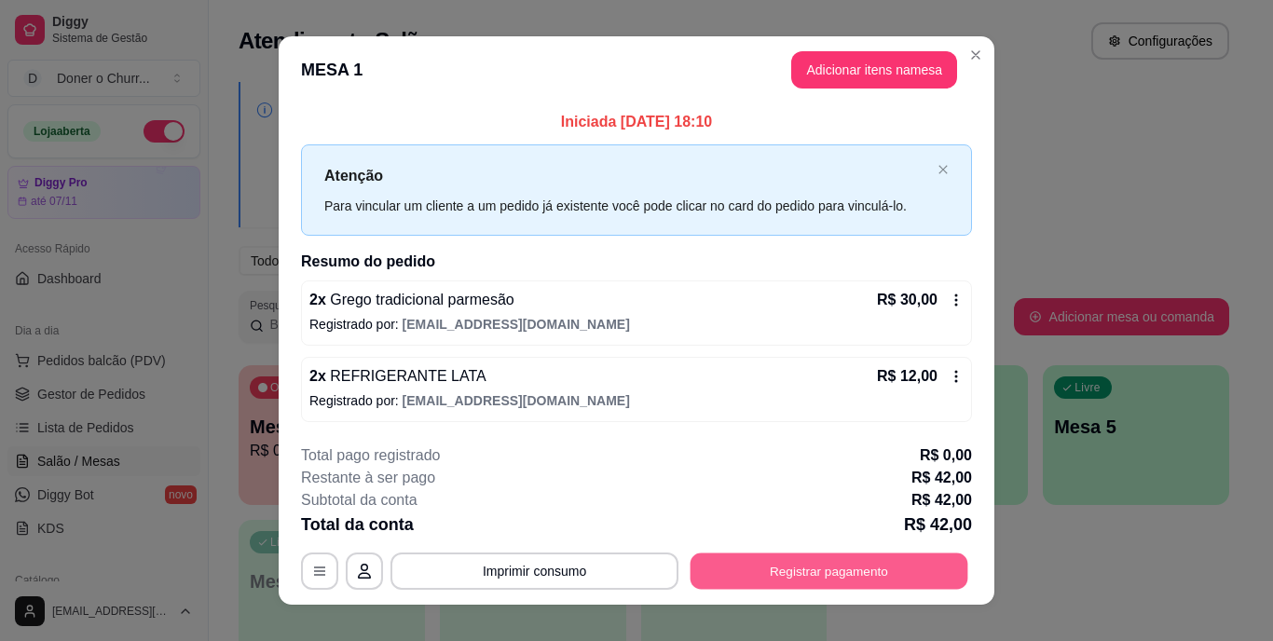
click at [821, 577] on button "Registrar pagamento" at bounding box center [830, 571] width 278 height 36
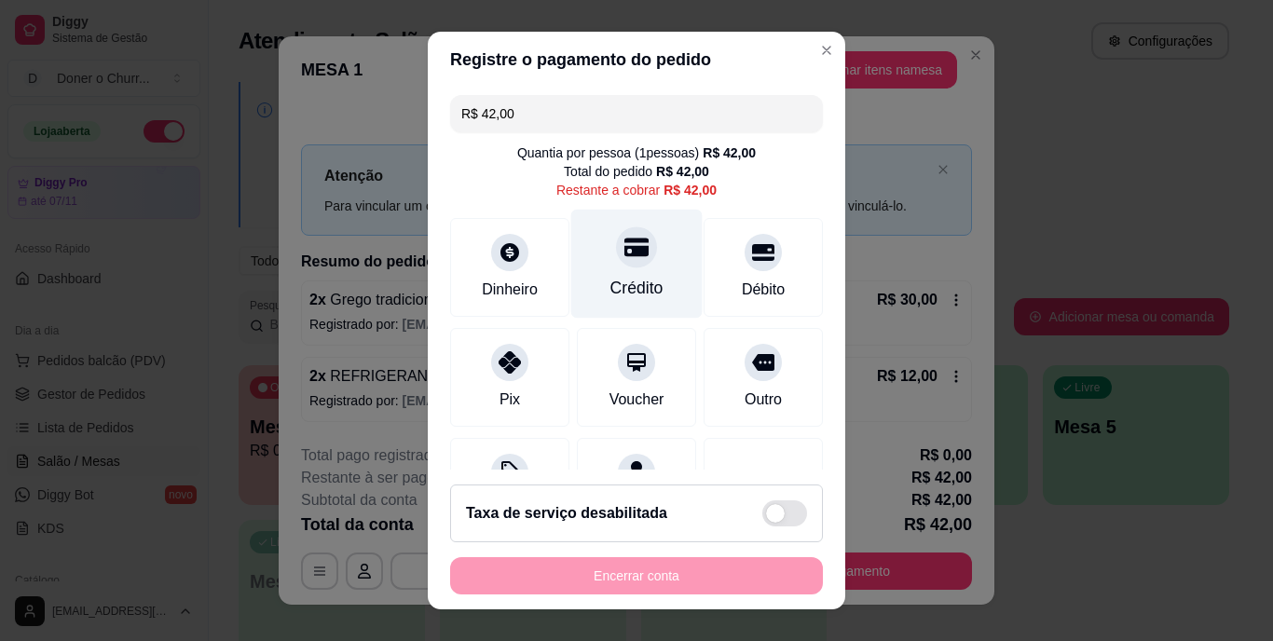
click at [639, 281] on div "Crédito" at bounding box center [637, 289] width 53 height 24
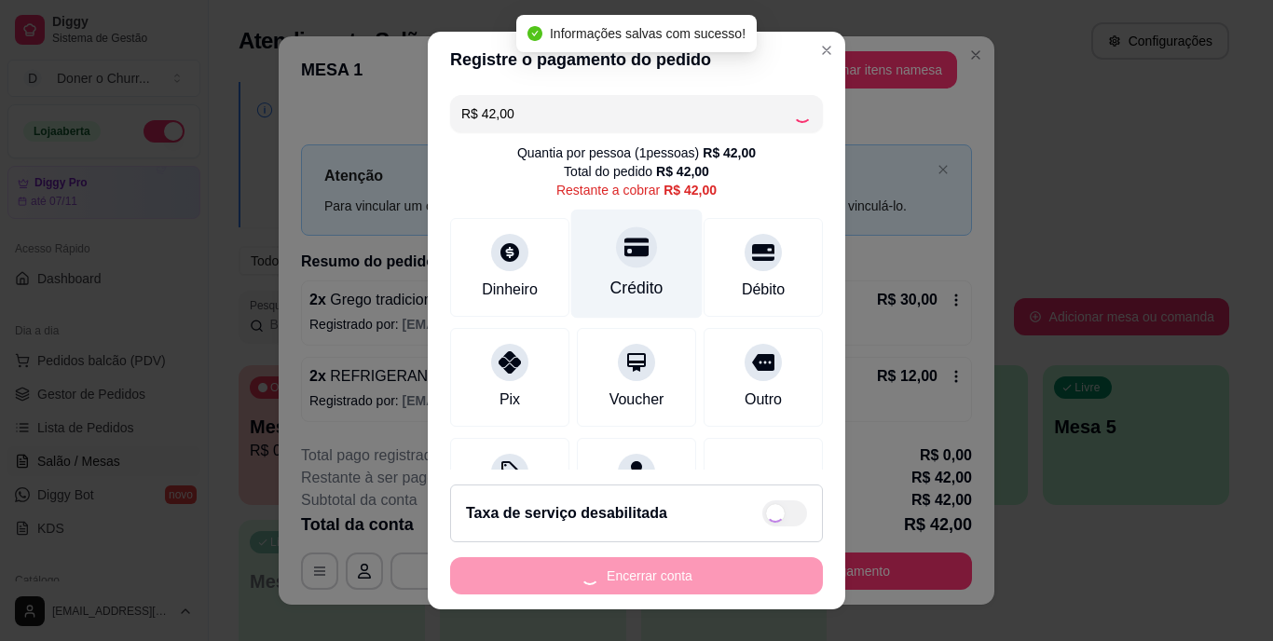
type input "R$ 0,00"
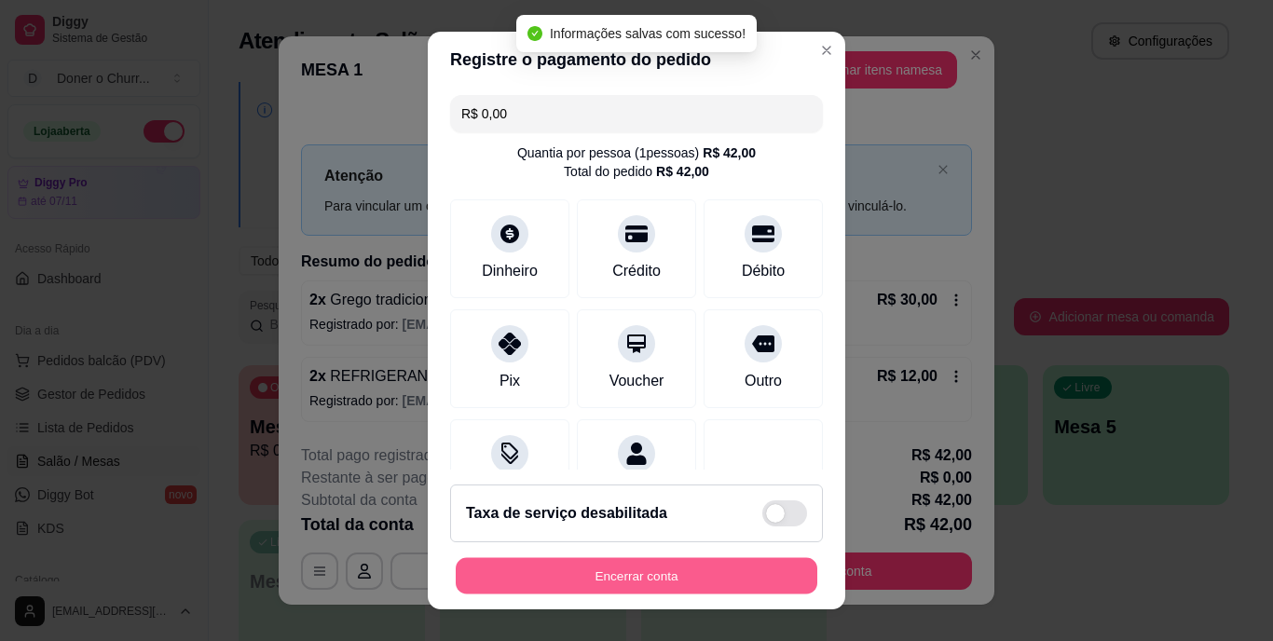
click at [544, 565] on button "Encerrar conta" at bounding box center [637, 575] width 362 height 36
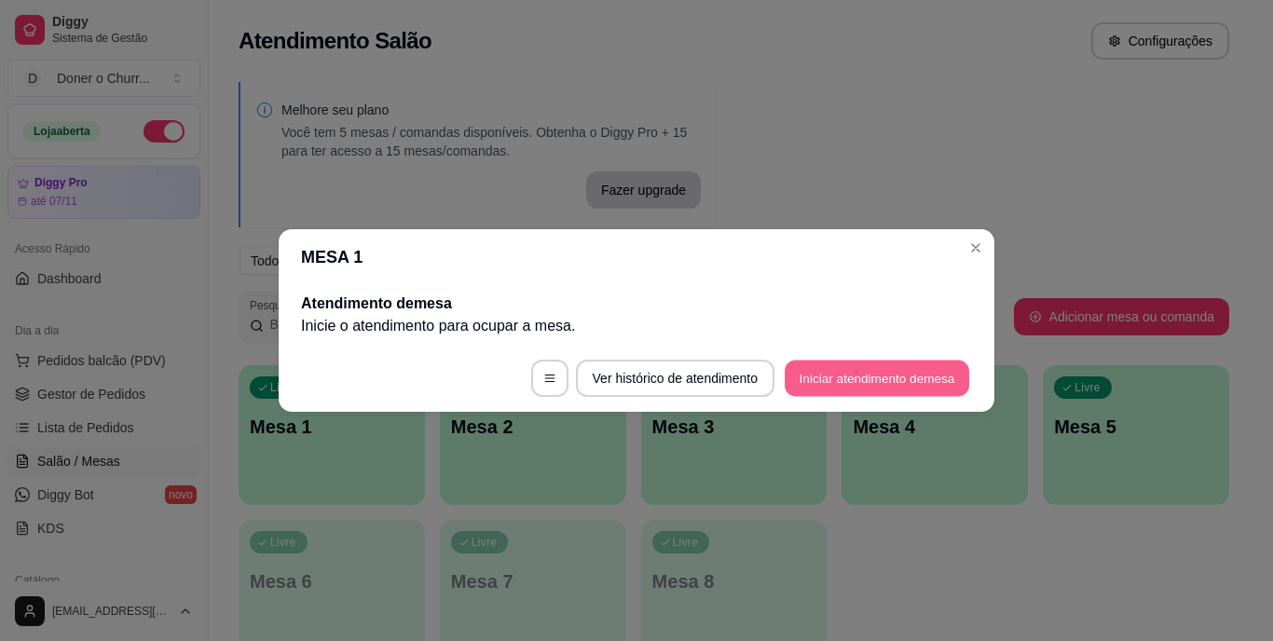
click at [871, 370] on button "Iniciar atendimento de mesa" at bounding box center [877, 379] width 185 height 36
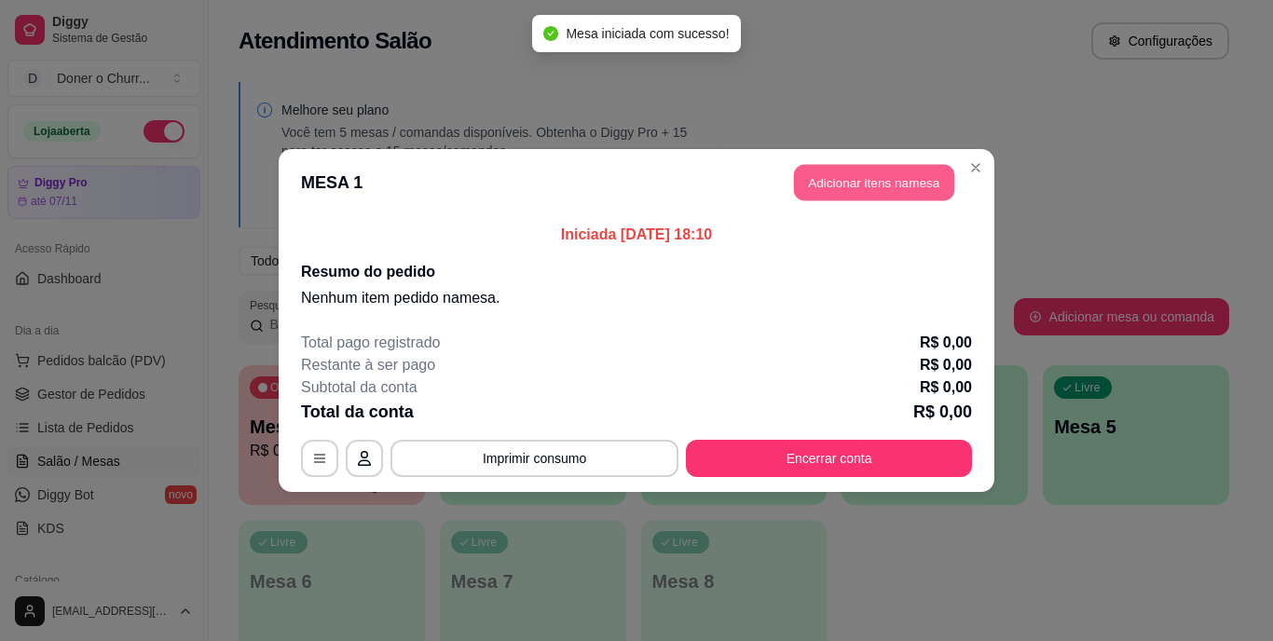
click at [886, 171] on button "Adicionar itens na mesa" at bounding box center [874, 183] width 160 height 36
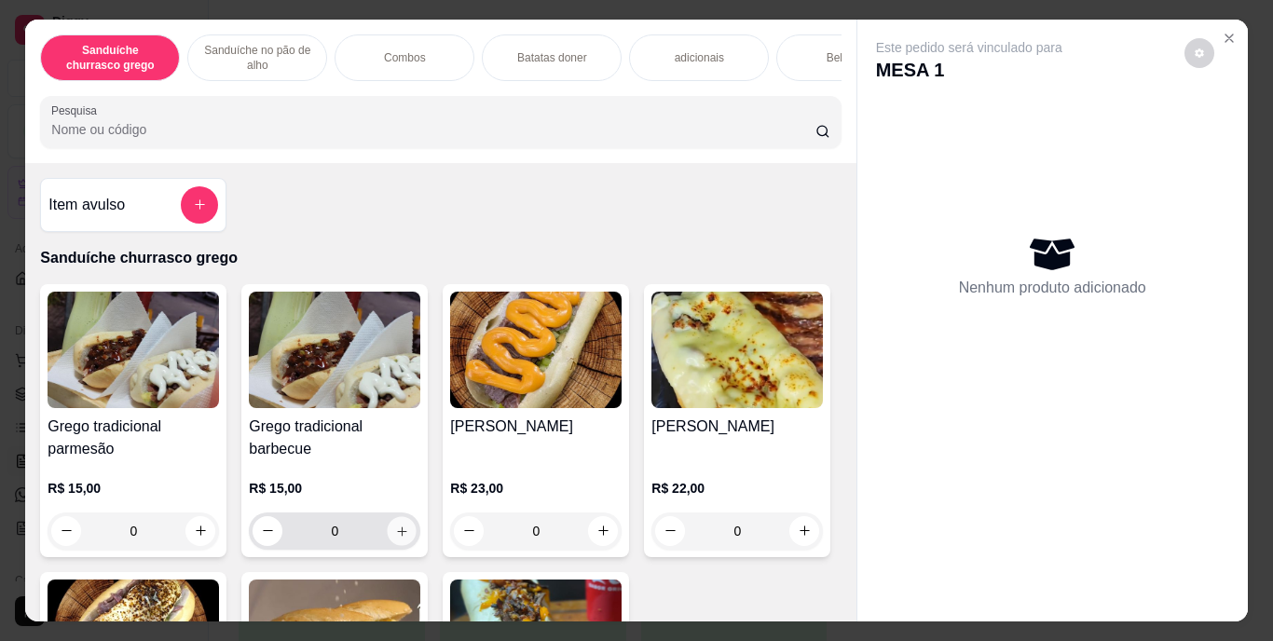
click at [401, 538] on icon "increase-product-quantity" at bounding box center [402, 531] width 14 height 14
type input "1"
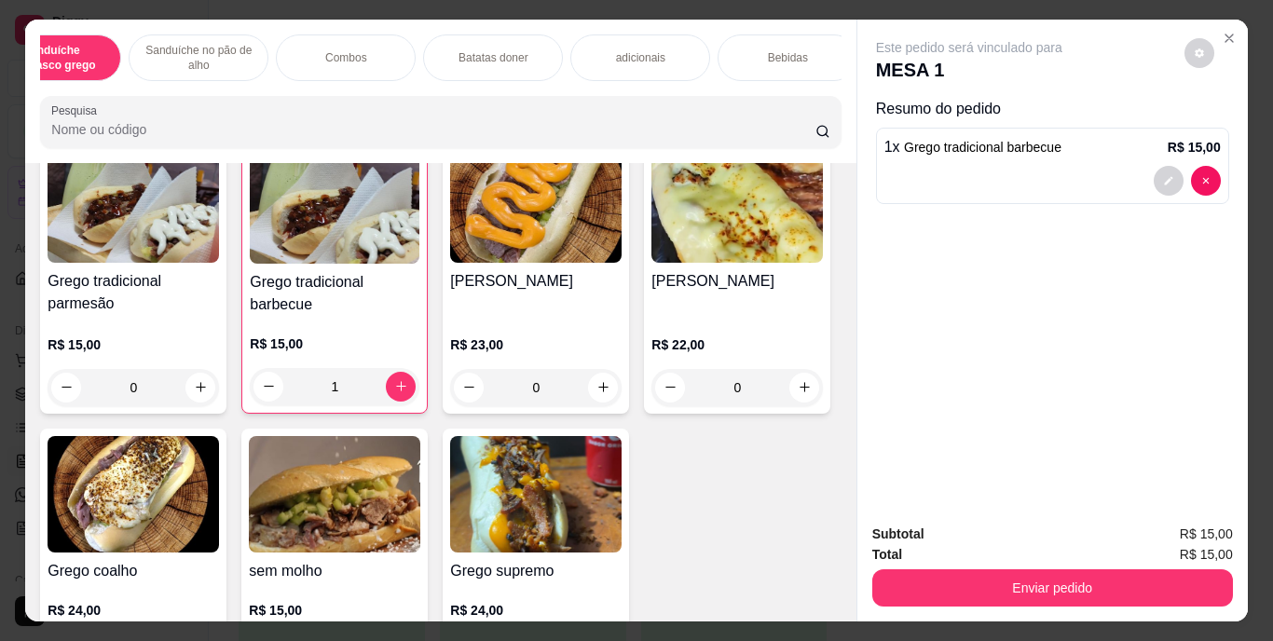
scroll to position [0, 61]
click at [784, 53] on p "Bebidas" at bounding box center [786, 57] width 40 height 15
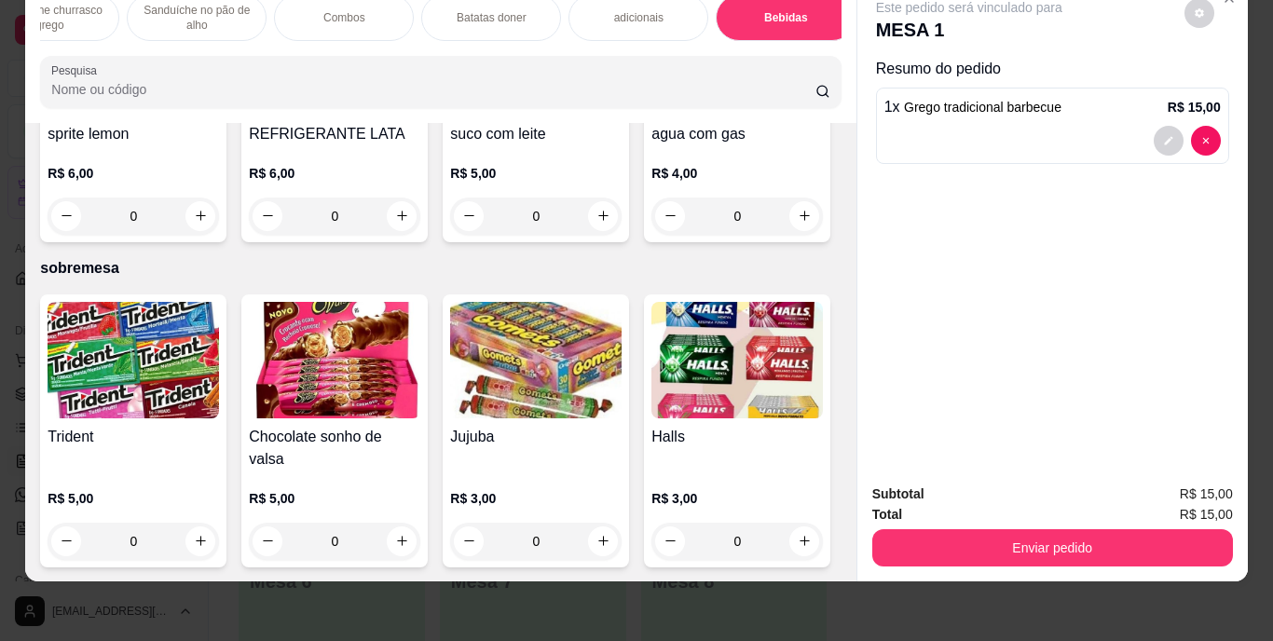
scroll to position [3431, 0]
click at [409, 223] on icon "increase-product-quantity" at bounding box center [402, 216] width 14 height 14
type input "1"
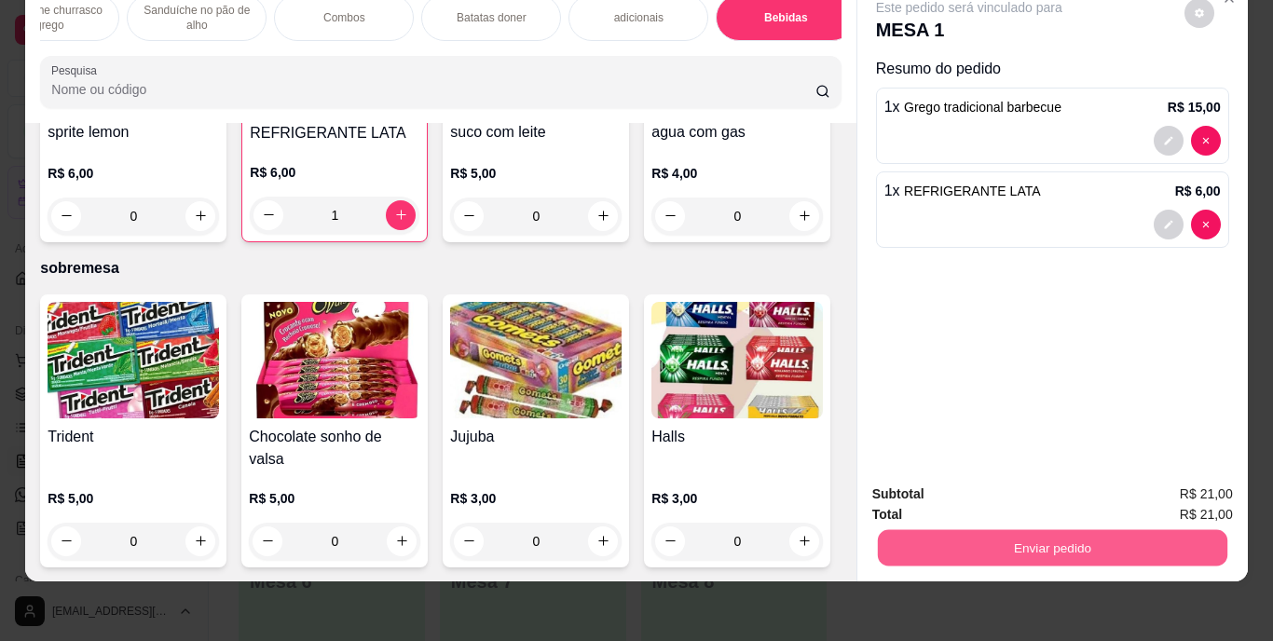
click at [970, 530] on button "Enviar pedido" at bounding box center [1052, 548] width 350 height 36
click at [1184, 487] on button "Enviar pedido" at bounding box center [1184, 488] width 103 height 34
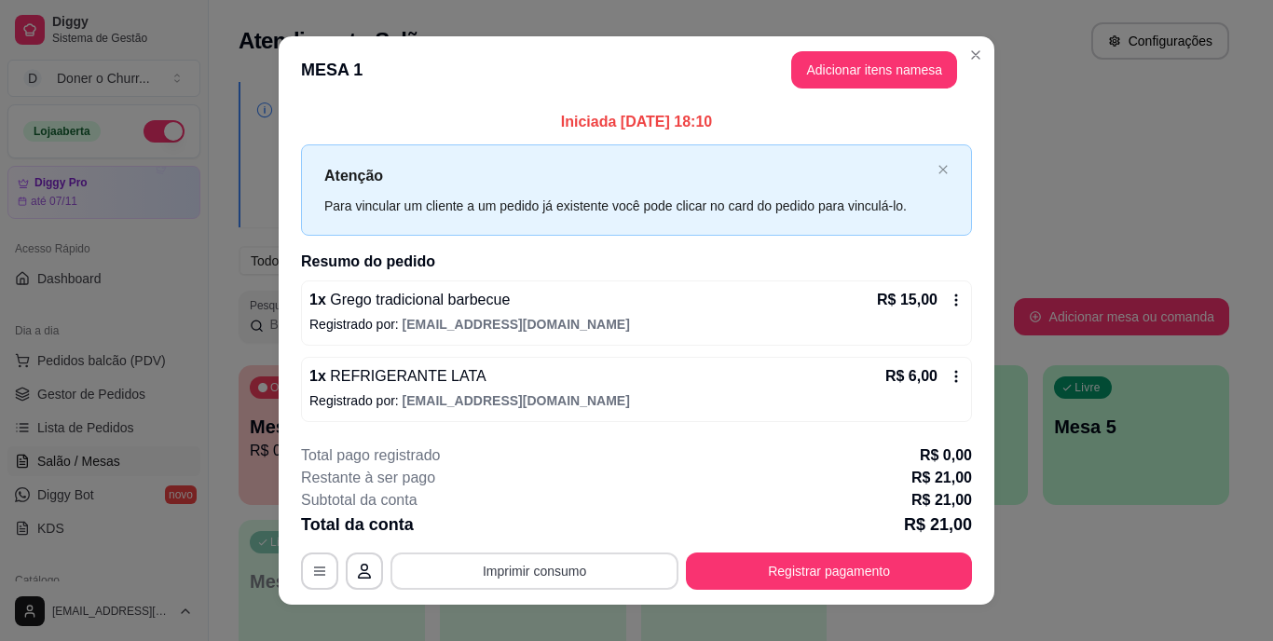
click at [547, 566] on button "Imprimir consumo" at bounding box center [535, 571] width 288 height 37
click at [547, 566] on button "Imprimir consumo" at bounding box center [535, 571] width 280 height 36
click at [550, 553] on button "Imprimir consumo" at bounding box center [535, 571] width 288 height 37
click at [557, 511] on div "Escolha a impressora IMPRESSORA" at bounding box center [534, 515] width 154 height 63
click at [544, 531] on button "IMPRESSORA" at bounding box center [533, 528] width 130 height 29
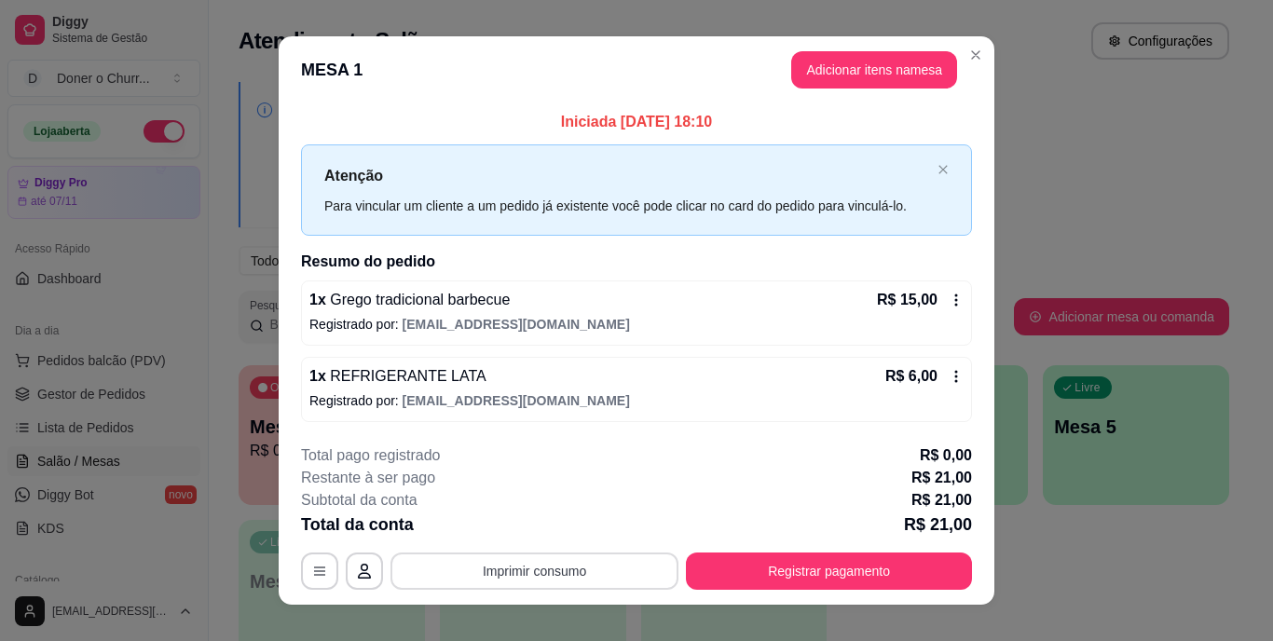
click at [551, 582] on button "Imprimir consumo" at bounding box center [535, 571] width 288 height 37
click at [526, 522] on button "IMPRESSORA" at bounding box center [533, 528] width 130 height 29
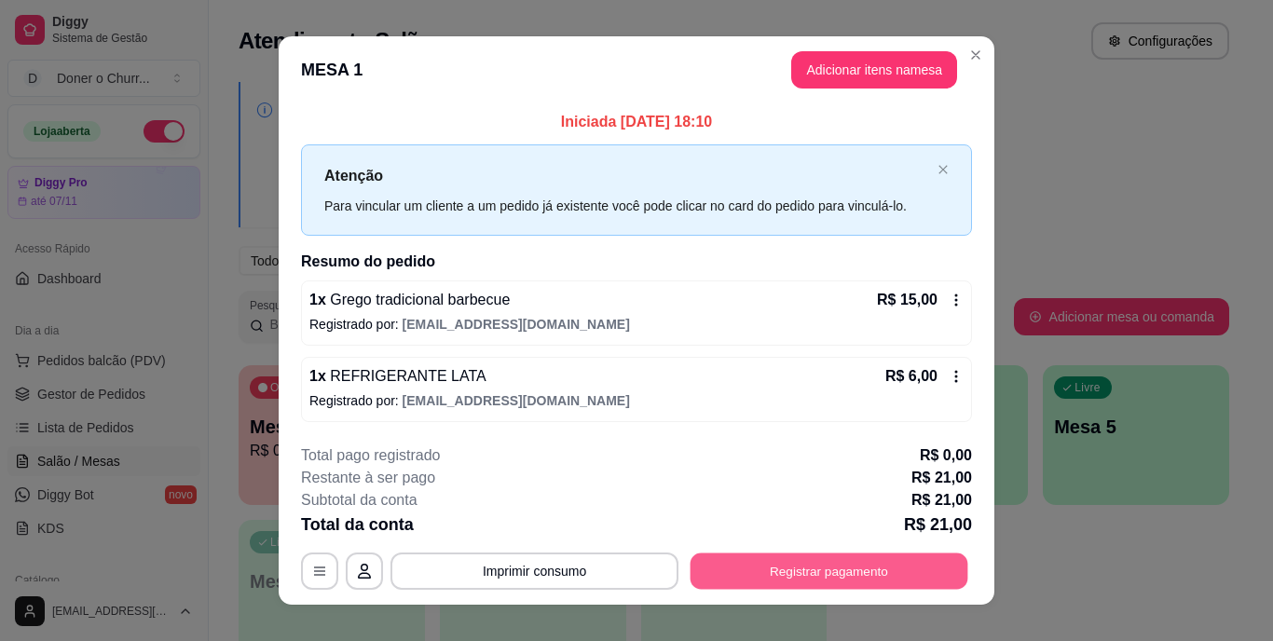
click at [805, 567] on button "Registrar pagamento" at bounding box center [830, 571] width 278 height 36
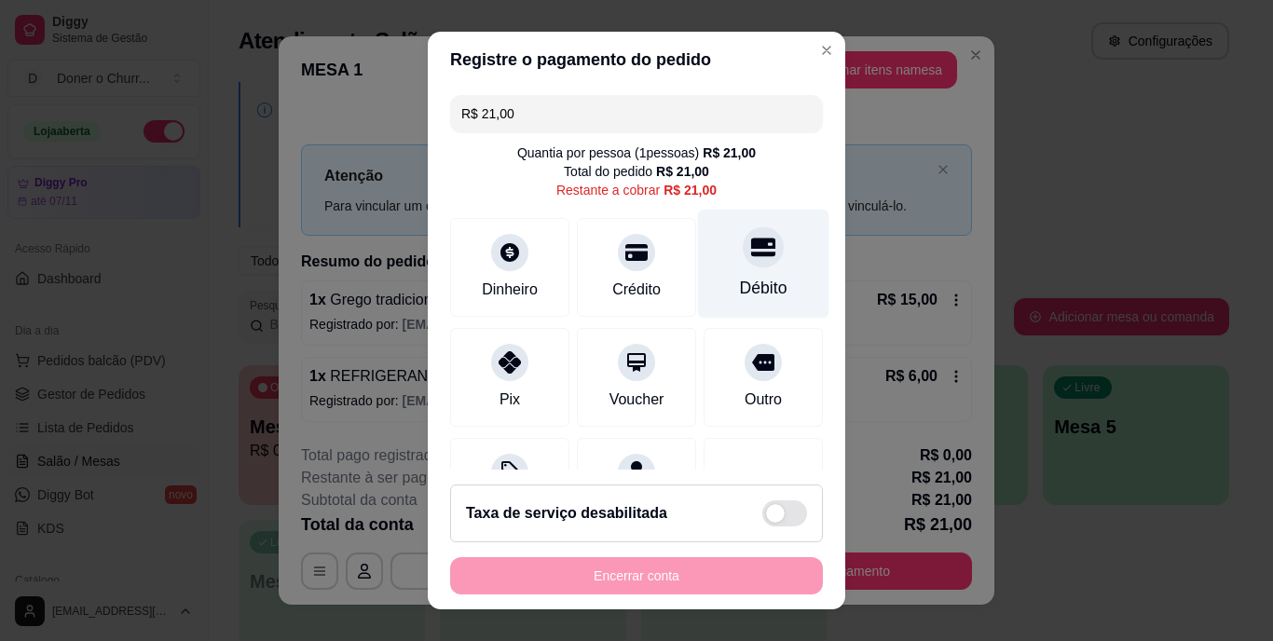
click at [729, 270] on div "Débito" at bounding box center [763, 264] width 131 height 109
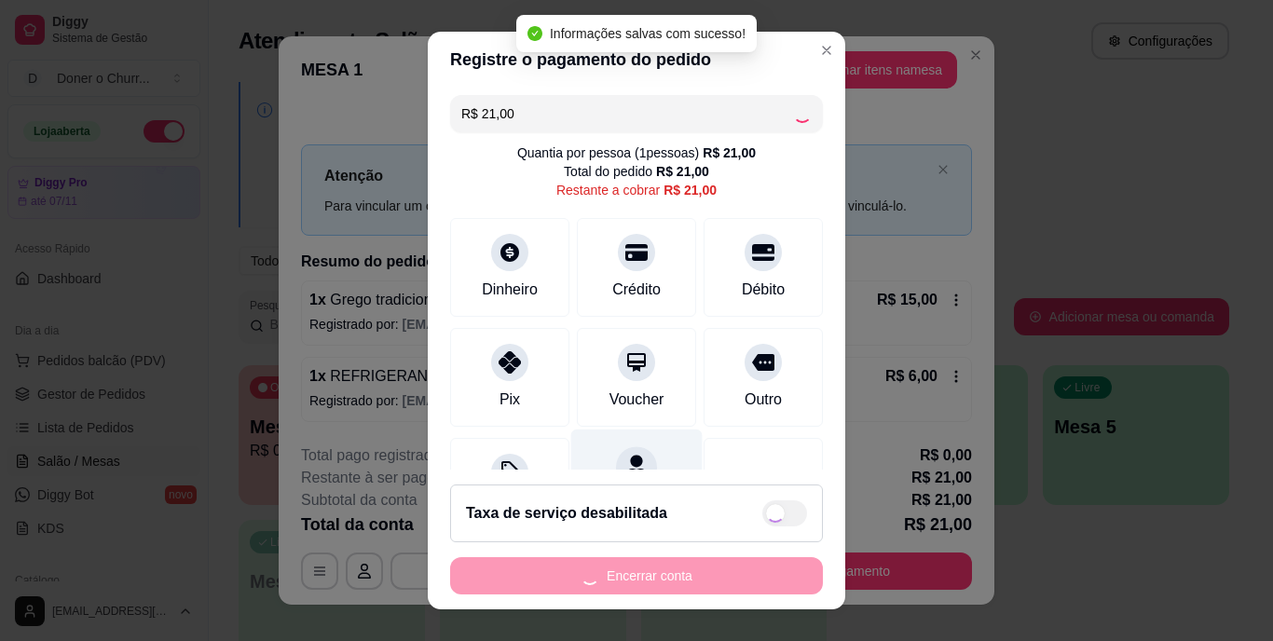
type input "R$ 0,00"
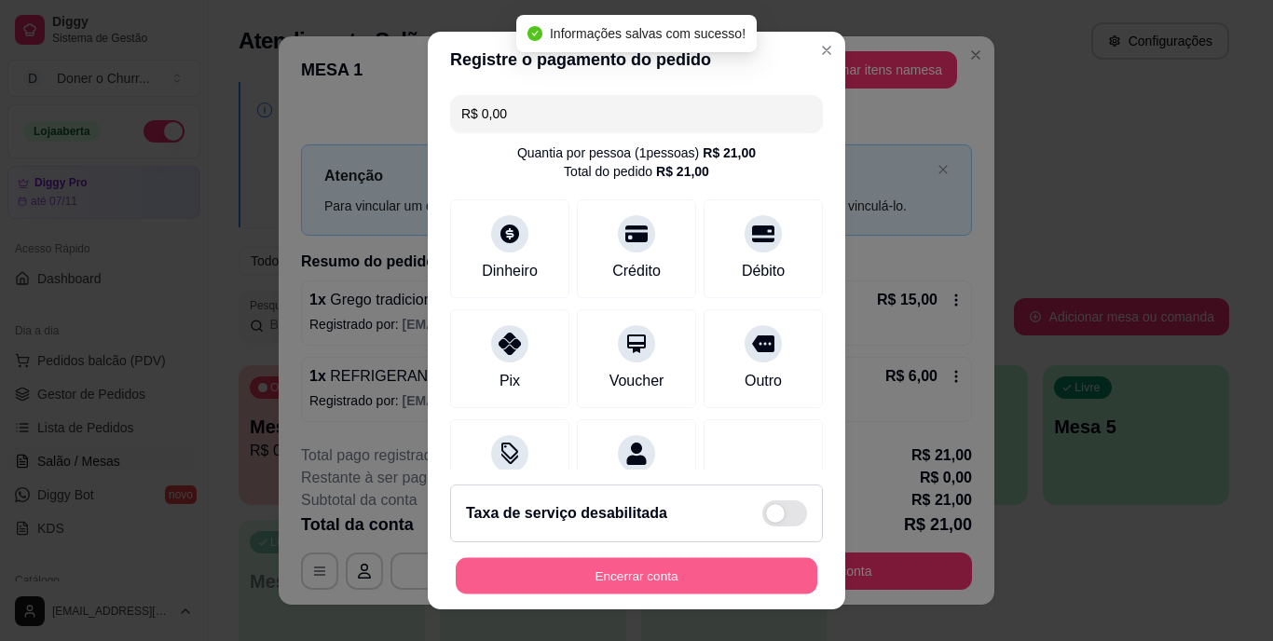
click at [603, 582] on button "Encerrar conta" at bounding box center [637, 575] width 362 height 36
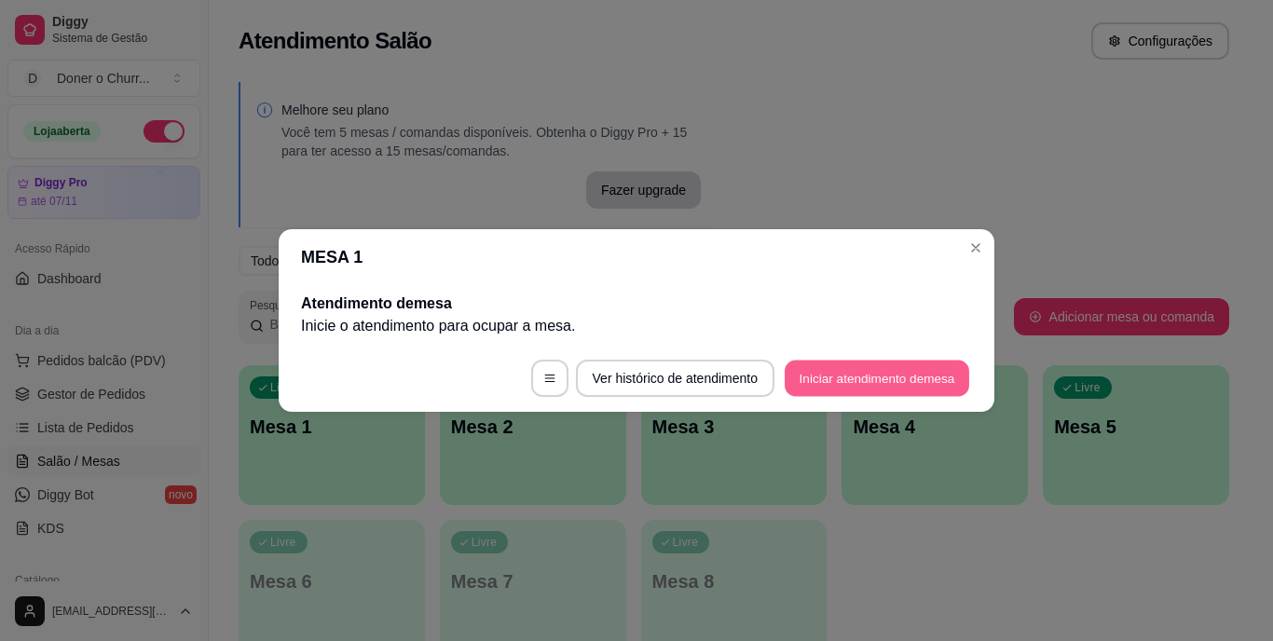
click at [869, 388] on button "Iniciar atendimento de mesa" at bounding box center [877, 379] width 185 height 36
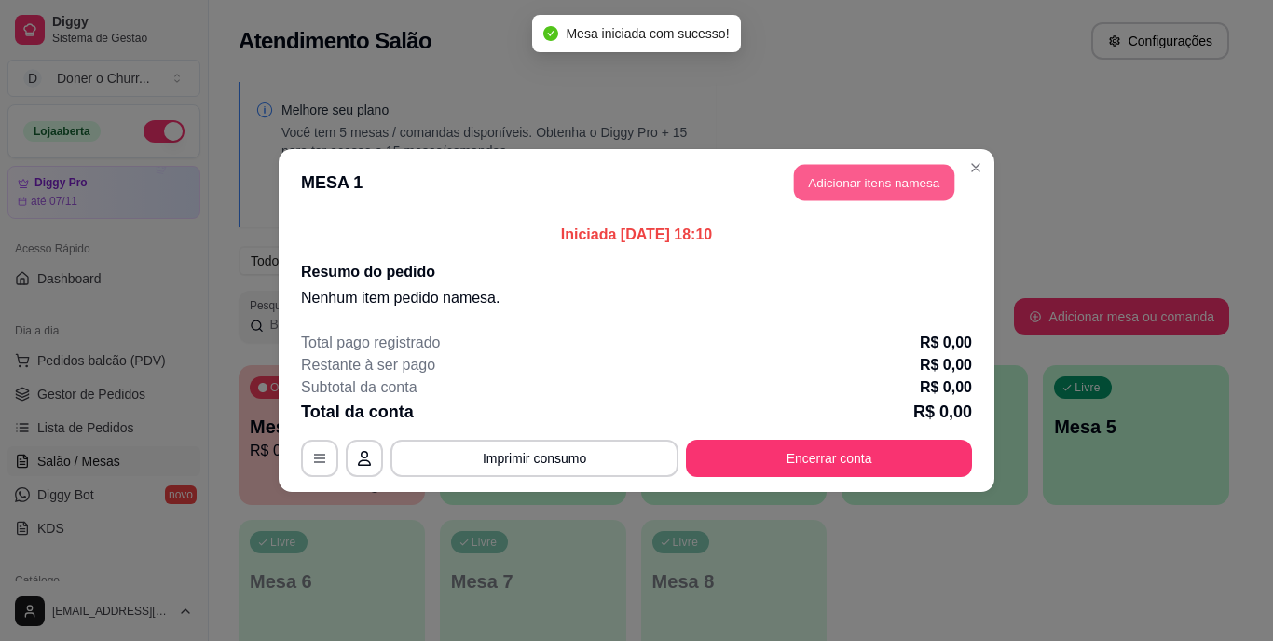
click at [878, 181] on button "Adicionar itens na mesa" at bounding box center [874, 183] width 160 height 36
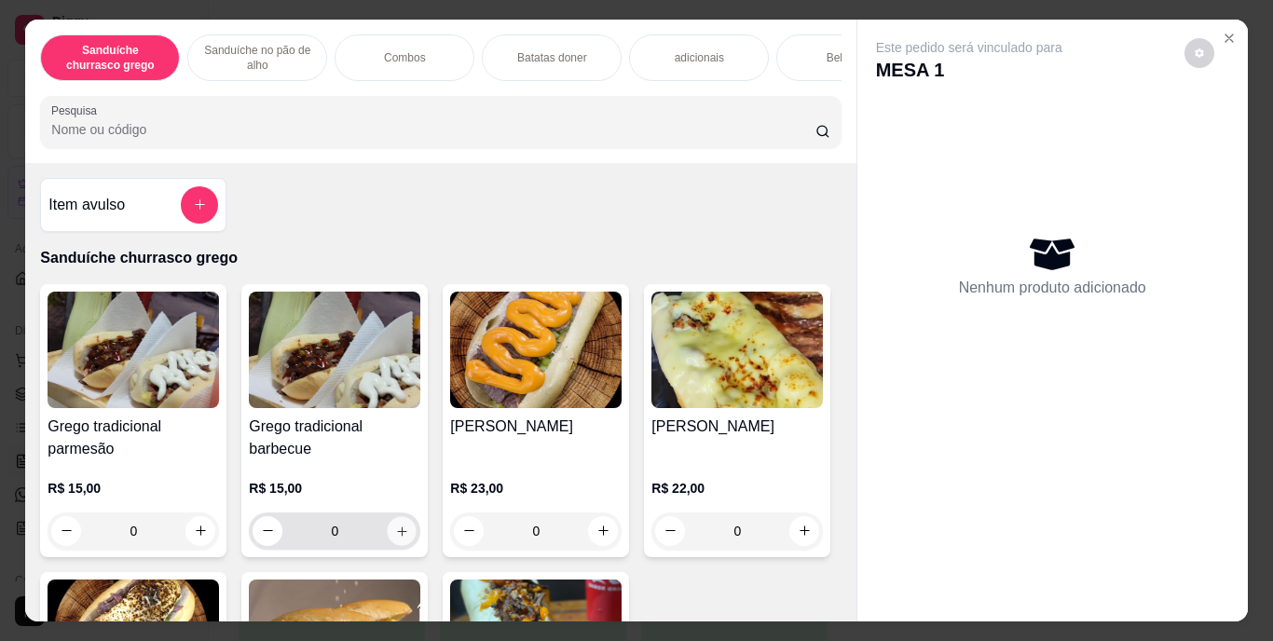
click at [395, 538] on icon "increase-product-quantity" at bounding box center [402, 531] width 14 height 14
type input "1"
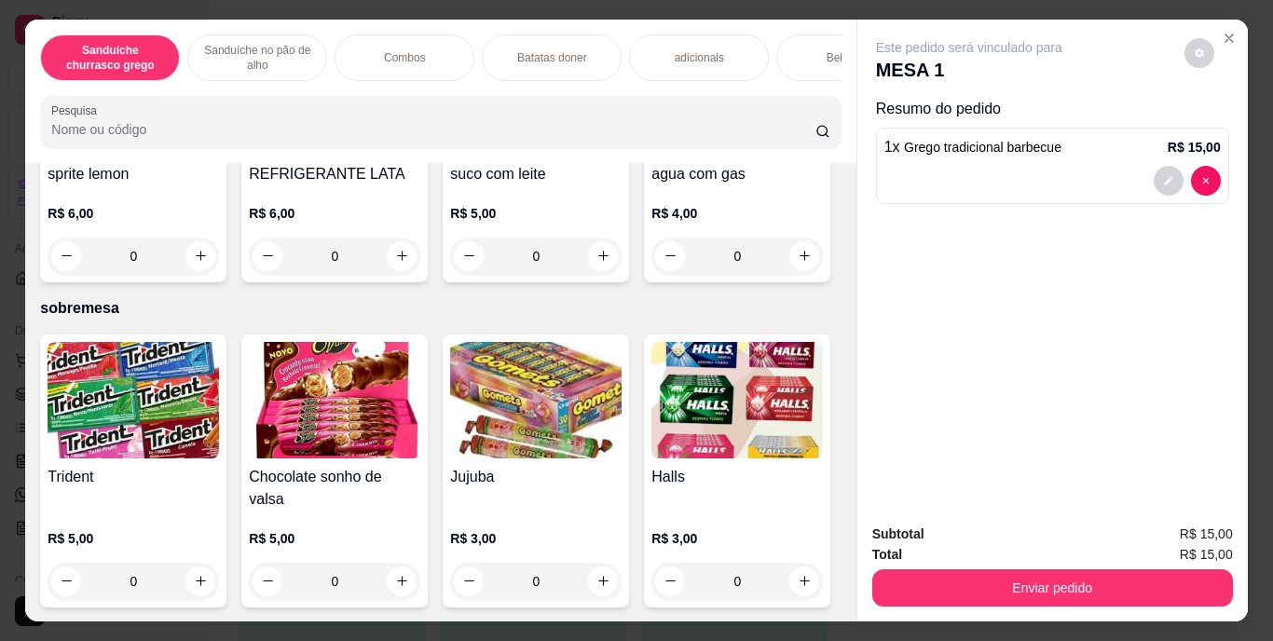
scroll to position [3863, 0]
click at [598, 261] on icon "increase-product-quantity" at bounding box center [602, 256] width 9 height 9
type input "1"
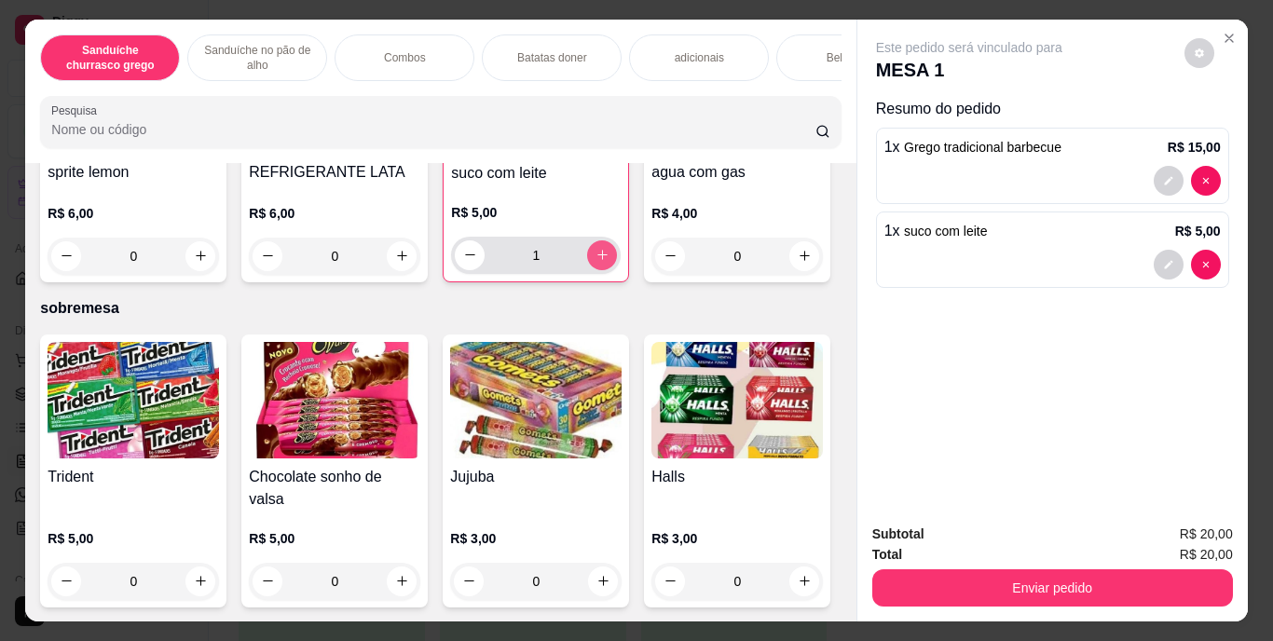
scroll to position [3864, 0]
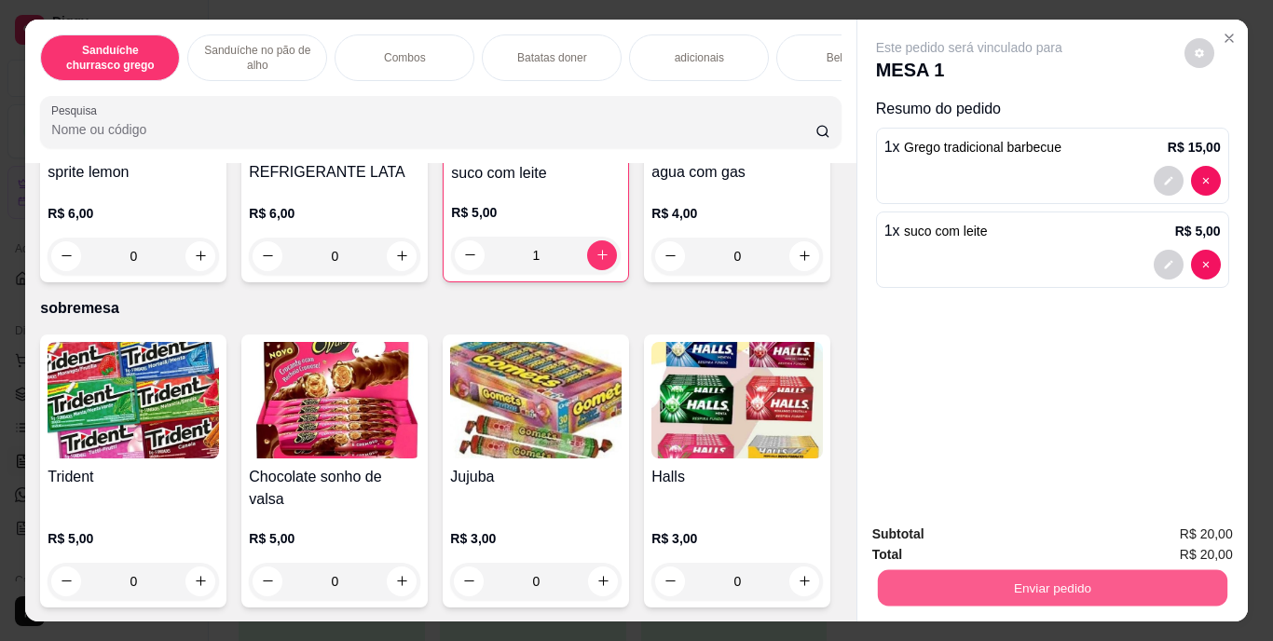
click at [1035, 582] on button "Enviar pedido" at bounding box center [1052, 588] width 350 height 36
click at [1207, 519] on button "Enviar pedido" at bounding box center [1184, 535] width 103 height 34
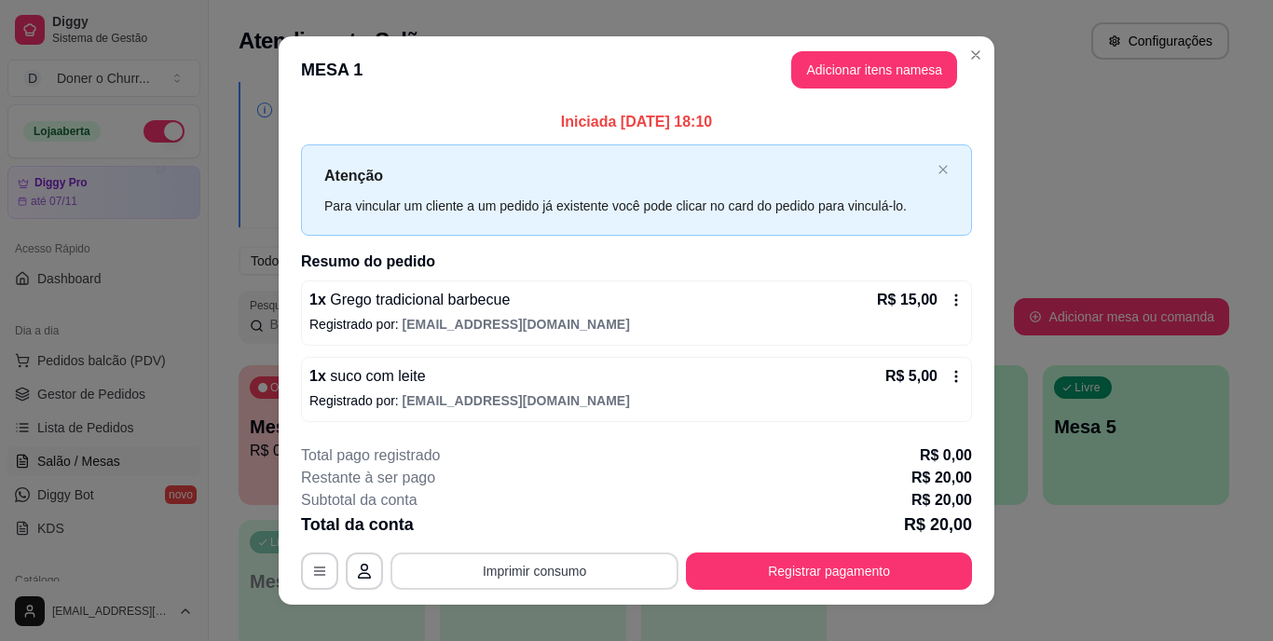
click at [570, 572] on button "Imprimir consumo" at bounding box center [535, 571] width 288 height 37
click at [549, 520] on button "IMPRESSORA" at bounding box center [533, 528] width 130 height 29
click at [548, 577] on button "Imprimir consumo" at bounding box center [535, 571] width 280 height 36
click at [542, 528] on button "IMPRESSORA" at bounding box center [533, 528] width 130 height 29
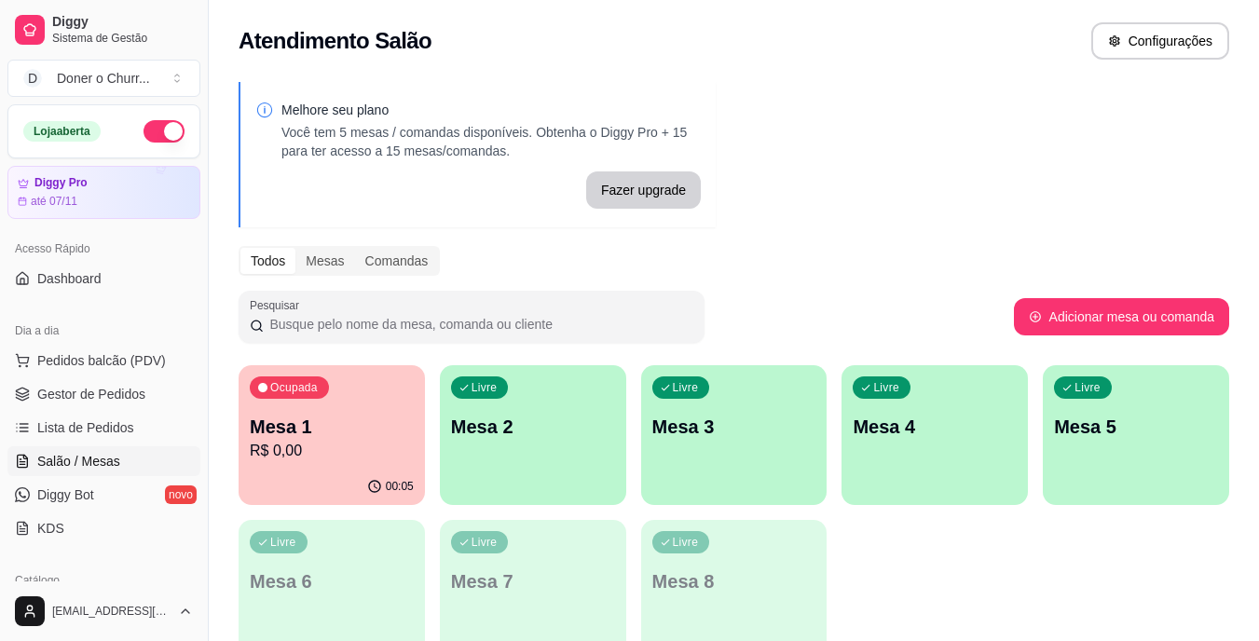
click at [1149, 244] on div "Melhore seu plano Você tem 5 mesas / comandas disponíveis. Obtenha o Diggy Pro …" at bounding box center [734, 376] width 1050 height 611
click at [550, 431] on p "Mesa 2" at bounding box center [532, 427] width 159 height 25
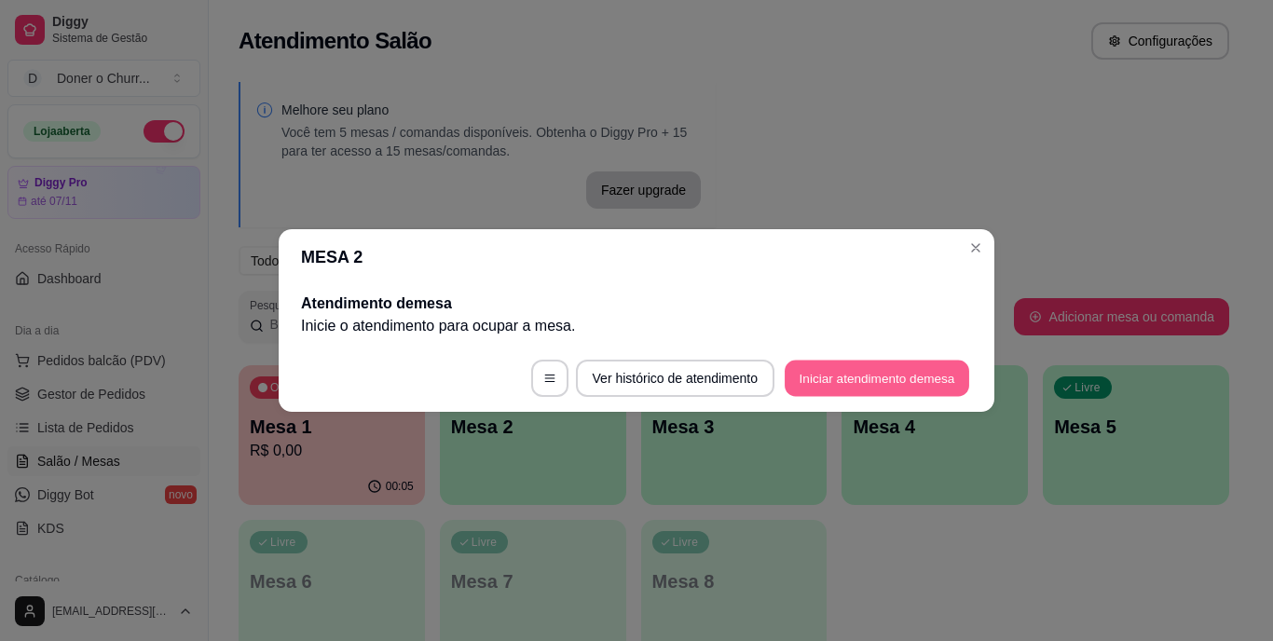
click at [862, 374] on button "Iniciar atendimento de mesa" at bounding box center [877, 379] width 185 height 36
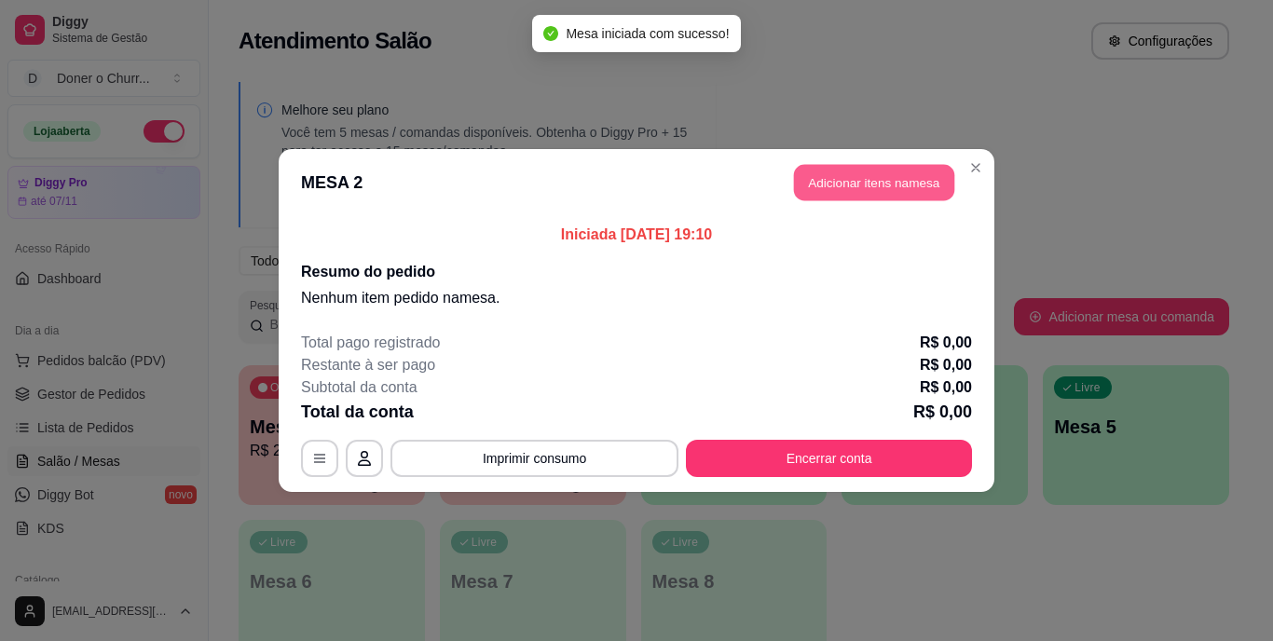
click at [904, 188] on button "Adicionar itens na mesa" at bounding box center [874, 183] width 160 height 36
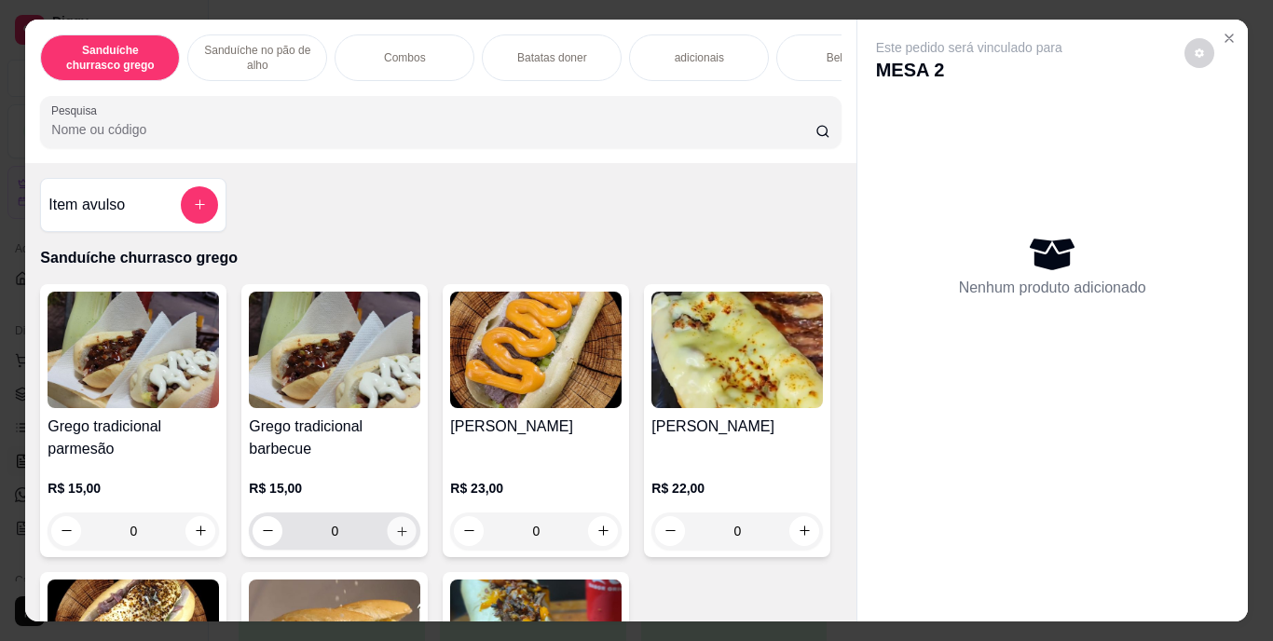
click at [396, 530] on icon "increase-product-quantity" at bounding box center [402, 531] width 14 height 14
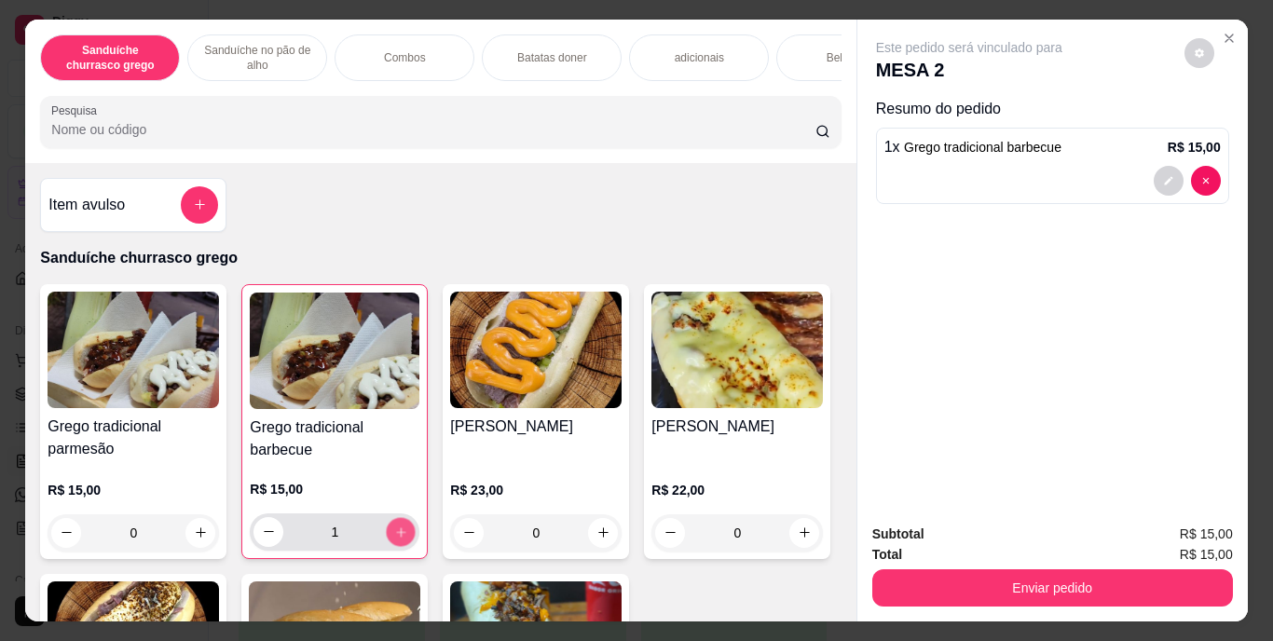
click at [396, 530] on button "increase-product-quantity" at bounding box center [401, 531] width 29 height 29
type input "2"
click at [803, 51] on div "Bebidas" at bounding box center [846, 57] width 140 height 47
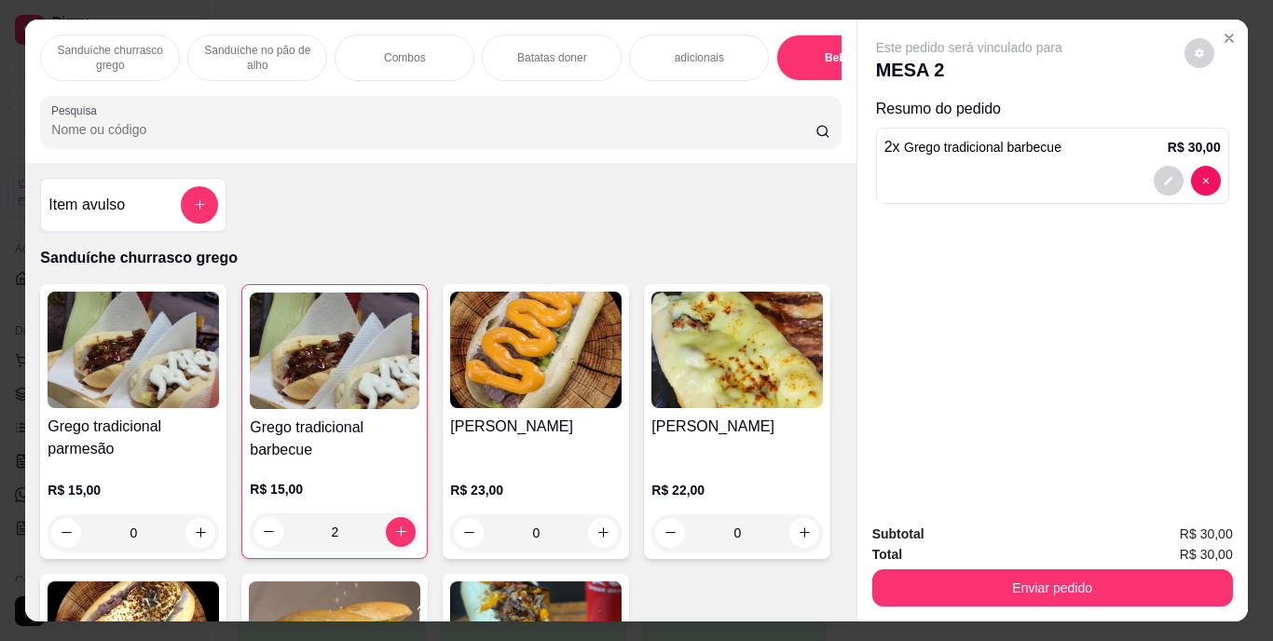
scroll to position [48, 0]
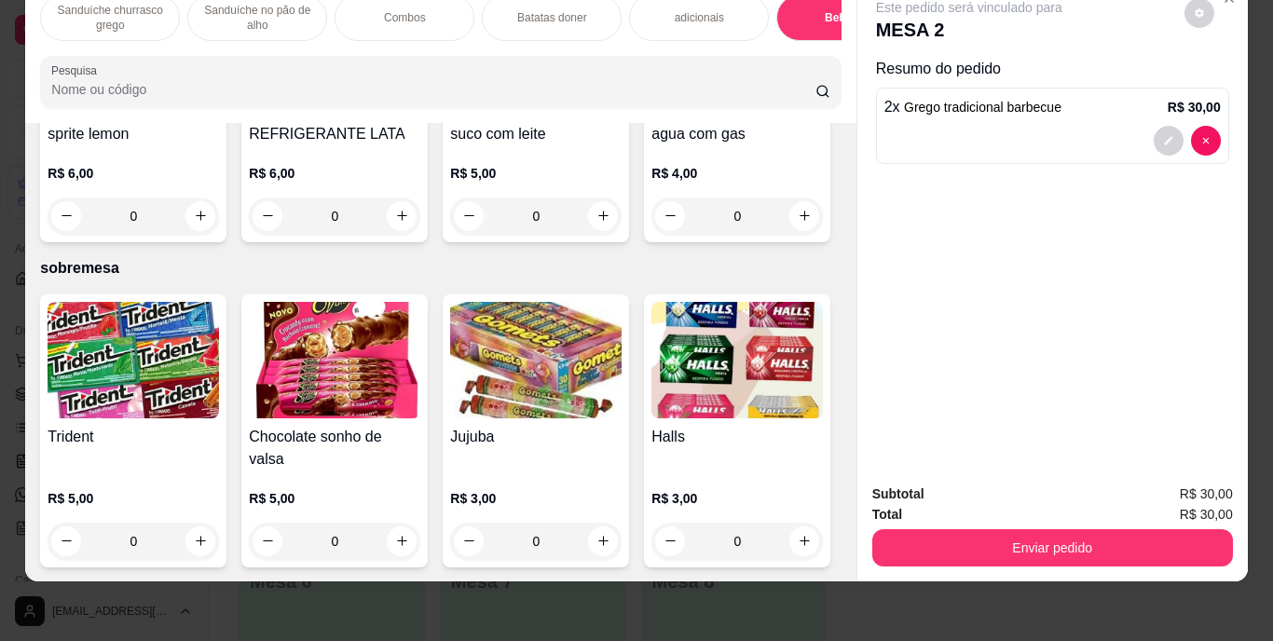
type input "0"
click at [420, 116] on img at bounding box center [335, 57] width 172 height 117
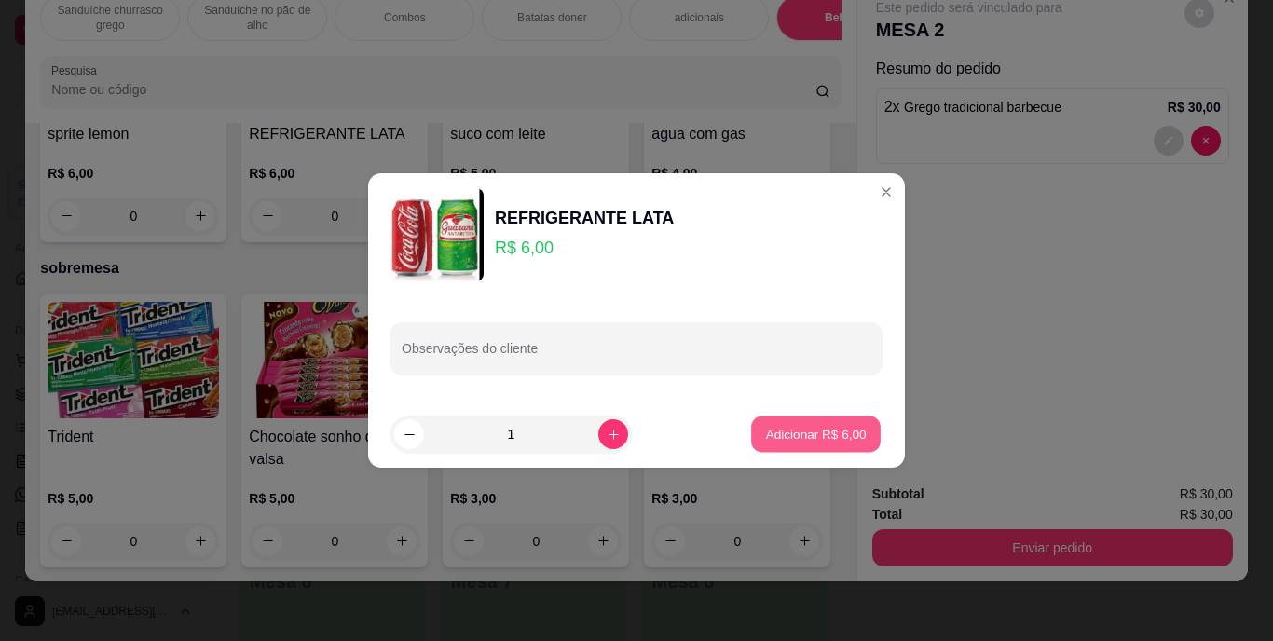
click at [799, 432] on p "Adicionar R$ 6,00" at bounding box center [815, 434] width 101 height 18
type input "1"
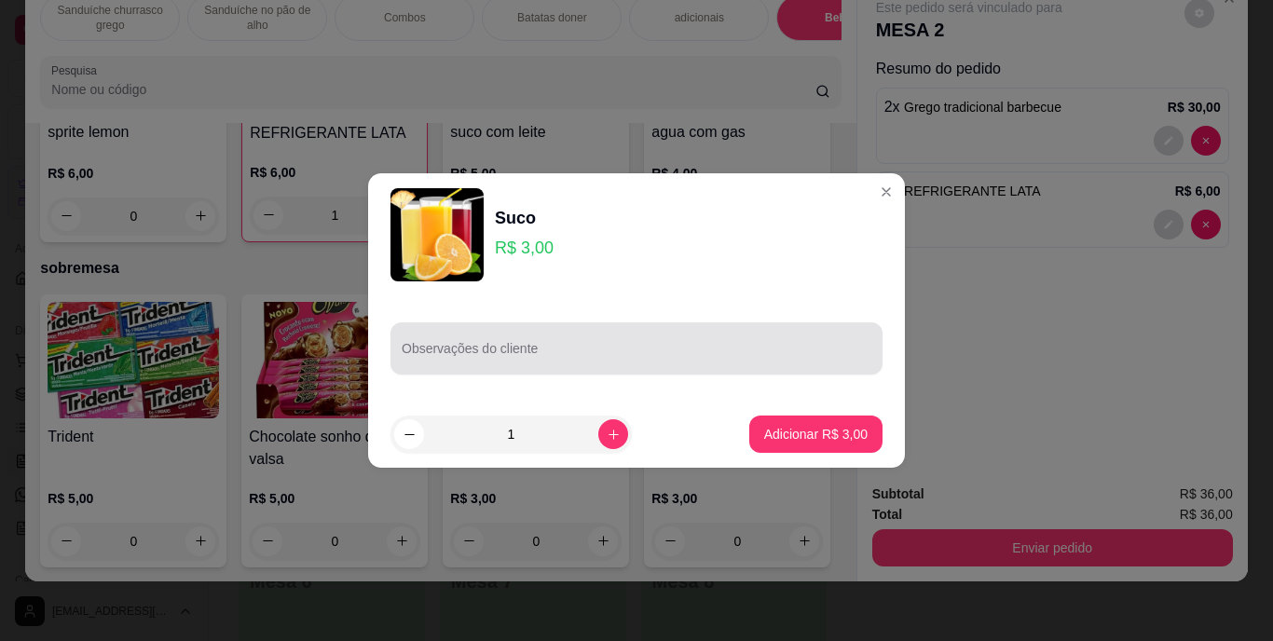
click at [447, 334] on div at bounding box center [637, 348] width 470 height 37
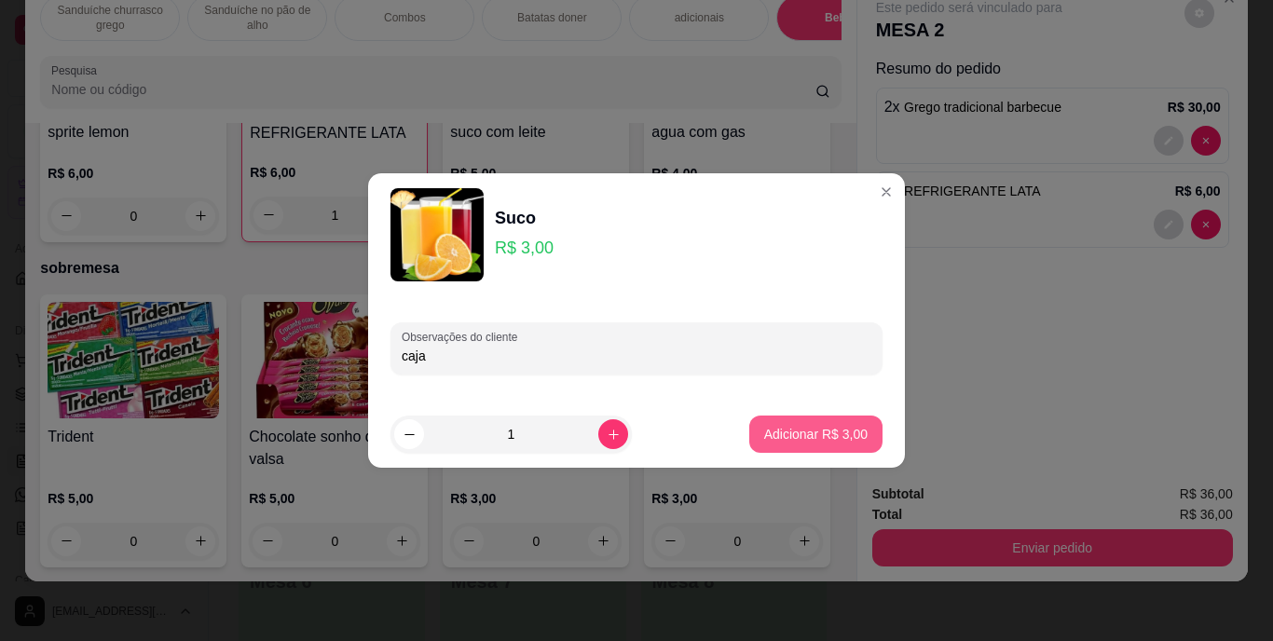
type input "caja"
click at [776, 417] on button "Adicionar R$ 3,00" at bounding box center [816, 435] width 130 height 36
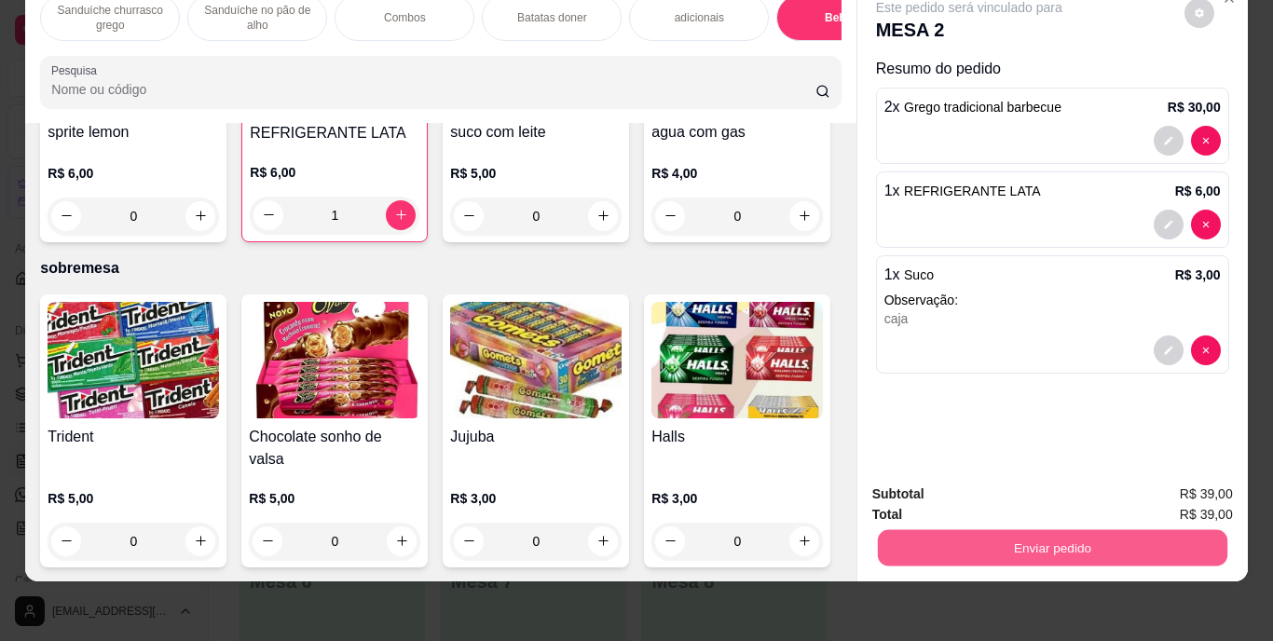
click at [982, 532] on button "Enviar pedido" at bounding box center [1052, 548] width 350 height 36
click at [1171, 474] on button "Enviar pedido" at bounding box center [1184, 488] width 103 height 34
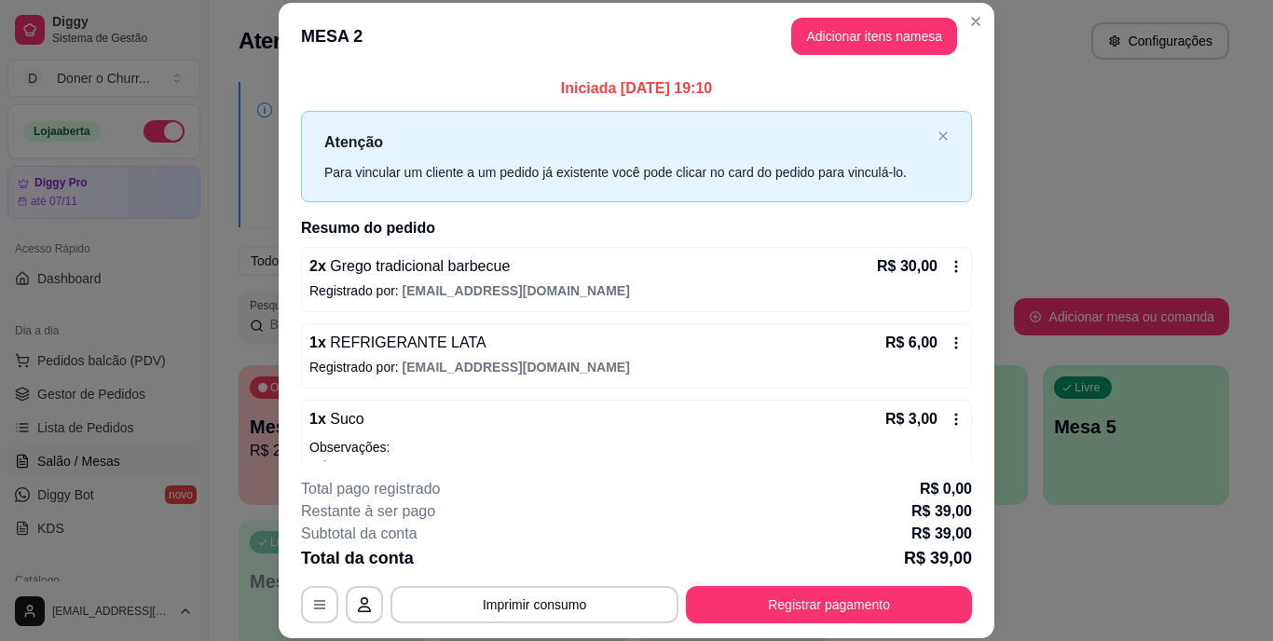
click at [556, 602] on button "Imprimir consumo" at bounding box center [535, 604] width 288 height 37
click at [547, 560] on button "IMPRESSORA" at bounding box center [533, 560] width 130 height 29
click at [553, 597] on button "Imprimir consumo" at bounding box center [535, 604] width 288 height 37
click at [549, 557] on button "IMPRESSORA" at bounding box center [533, 561] width 130 height 29
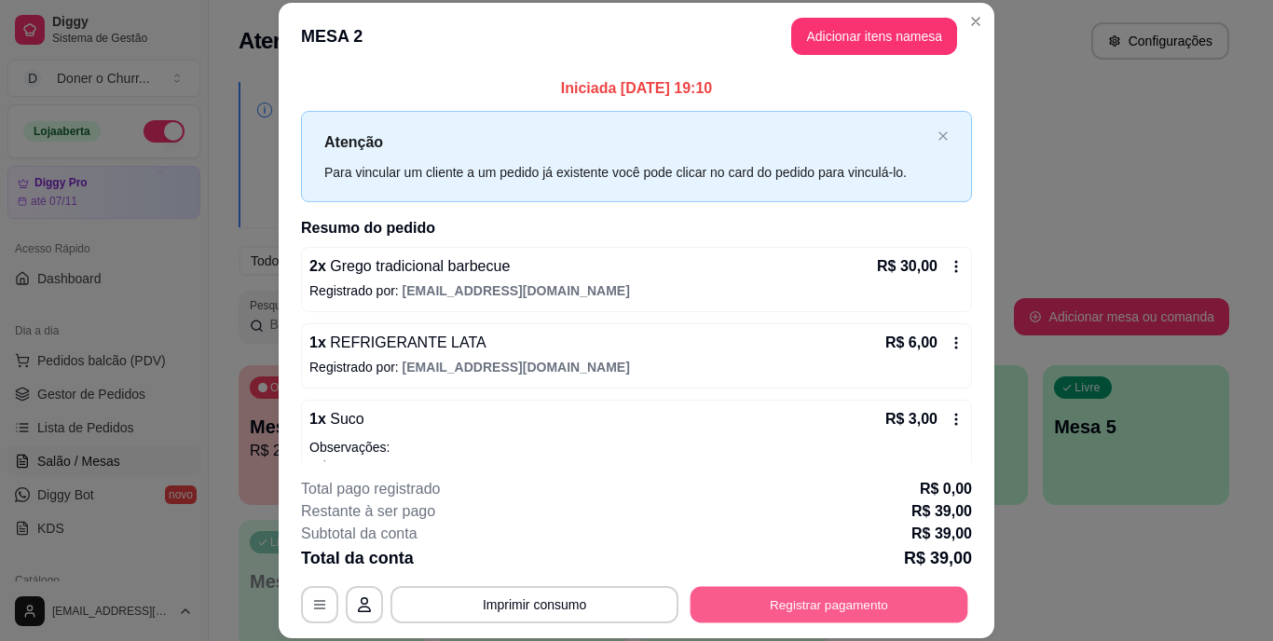
click at [717, 609] on button "Registrar pagamento" at bounding box center [830, 604] width 278 height 36
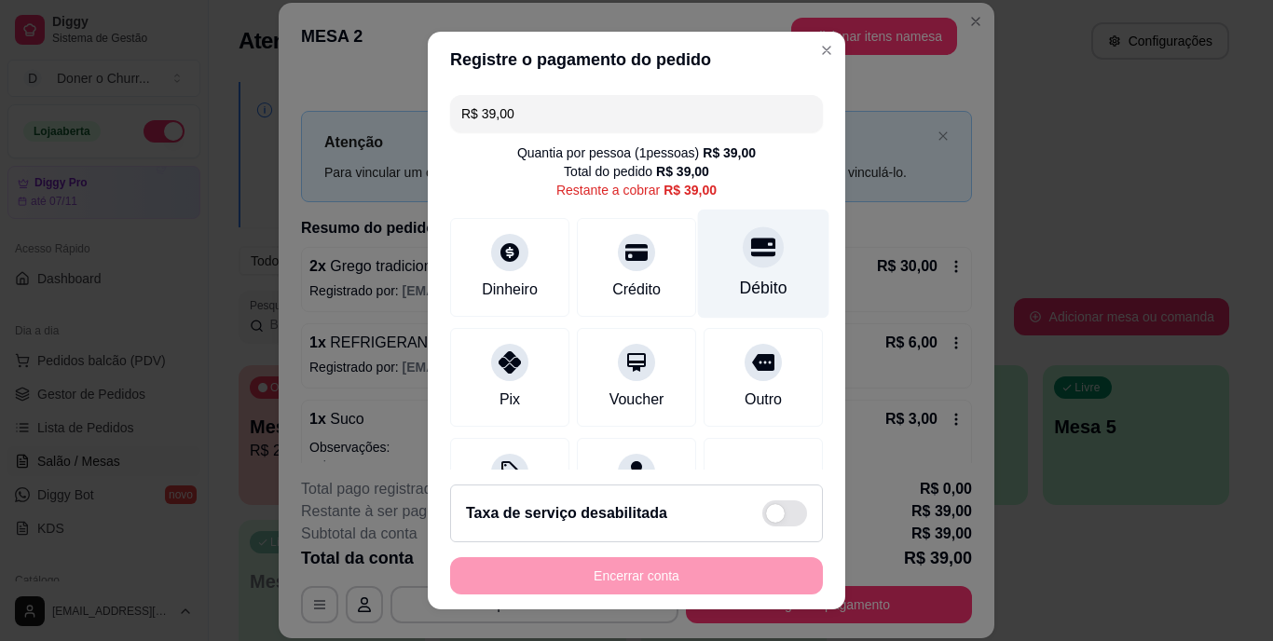
click at [708, 274] on div "Débito" at bounding box center [763, 264] width 131 height 109
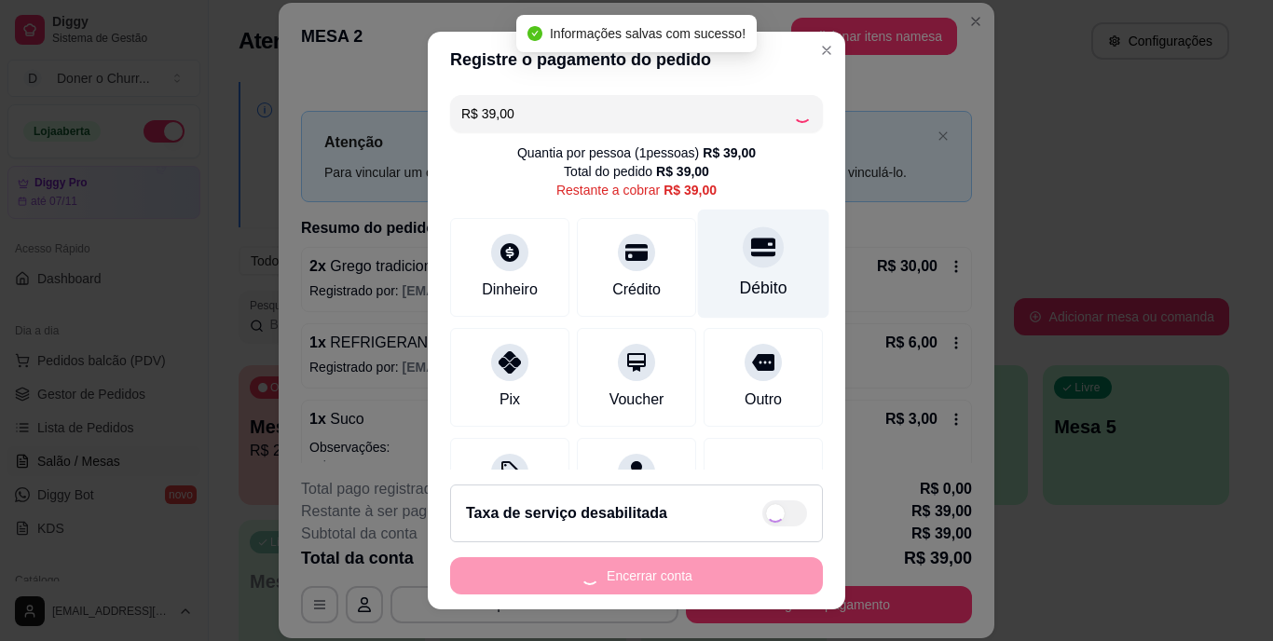
type input "R$ 0,00"
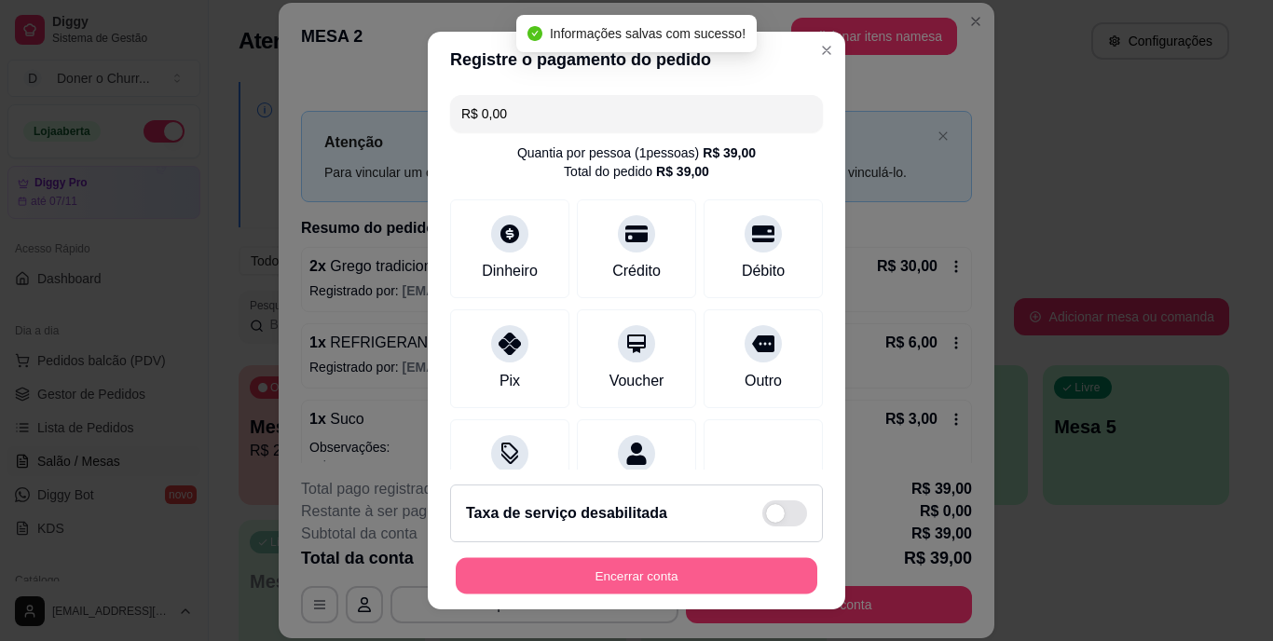
click at [644, 569] on button "Encerrar conta" at bounding box center [637, 575] width 362 height 36
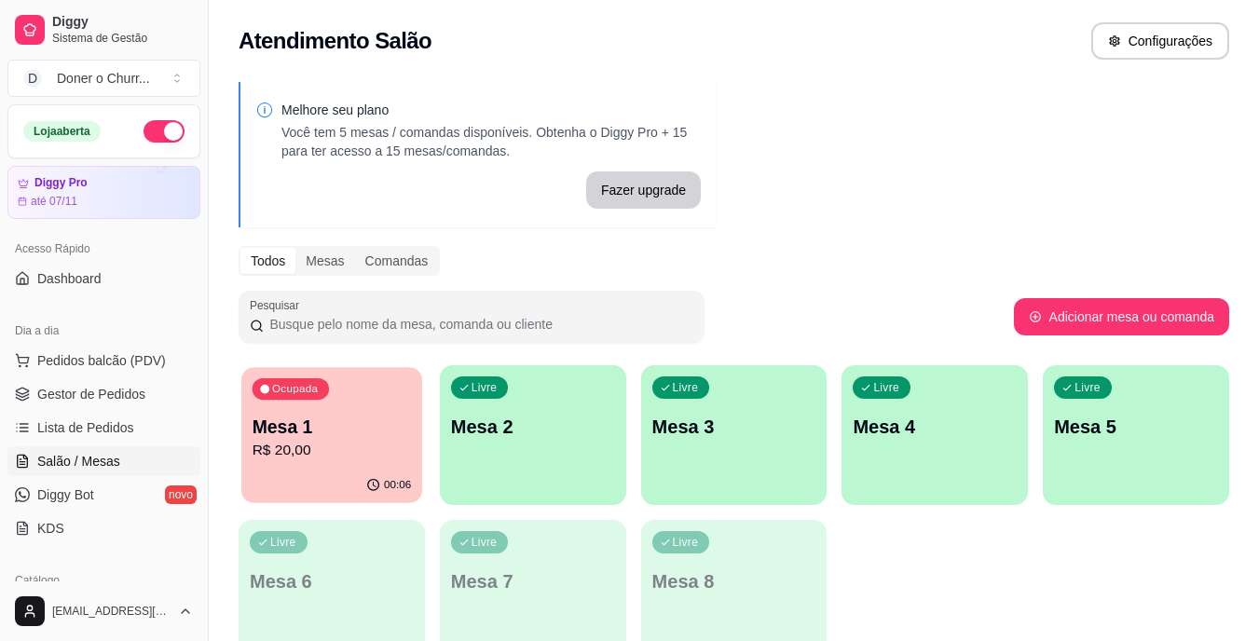
click at [376, 465] on div "Ocupada Mesa 1 R$ 20,00" at bounding box center [331, 417] width 181 height 101
click at [556, 475] on div "Livre Mesa 2" at bounding box center [533, 424] width 181 height 114
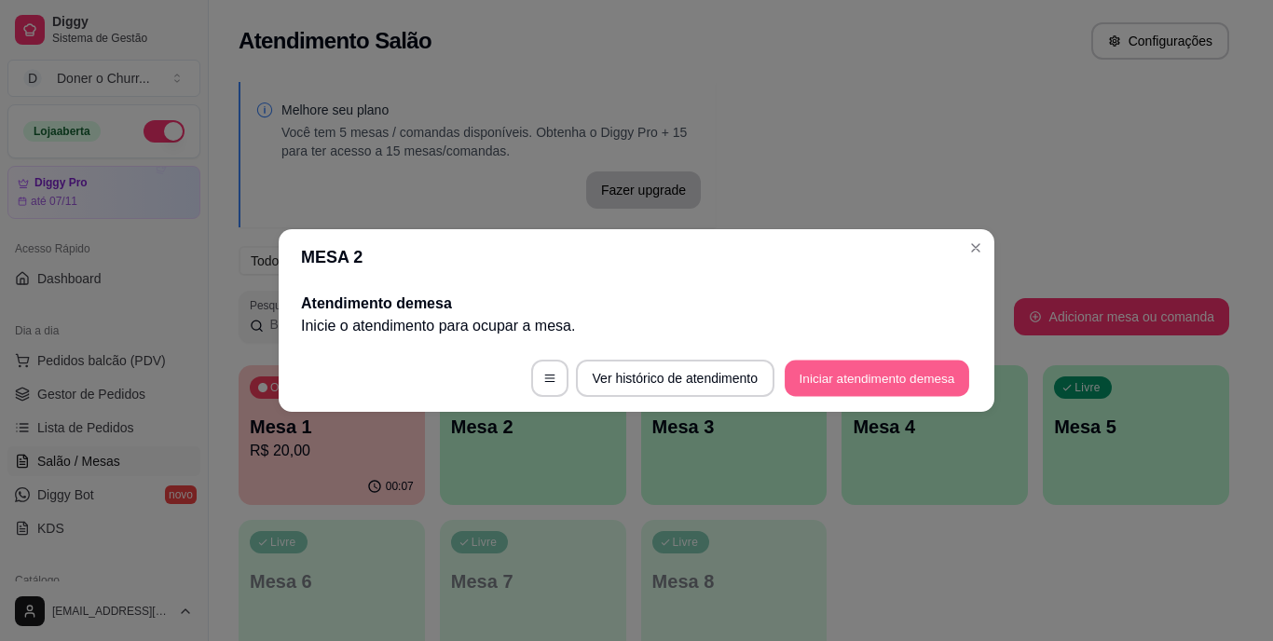
click at [863, 371] on button "Iniciar atendimento de mesa" at bounding box center [877, 379] width 185 height 36
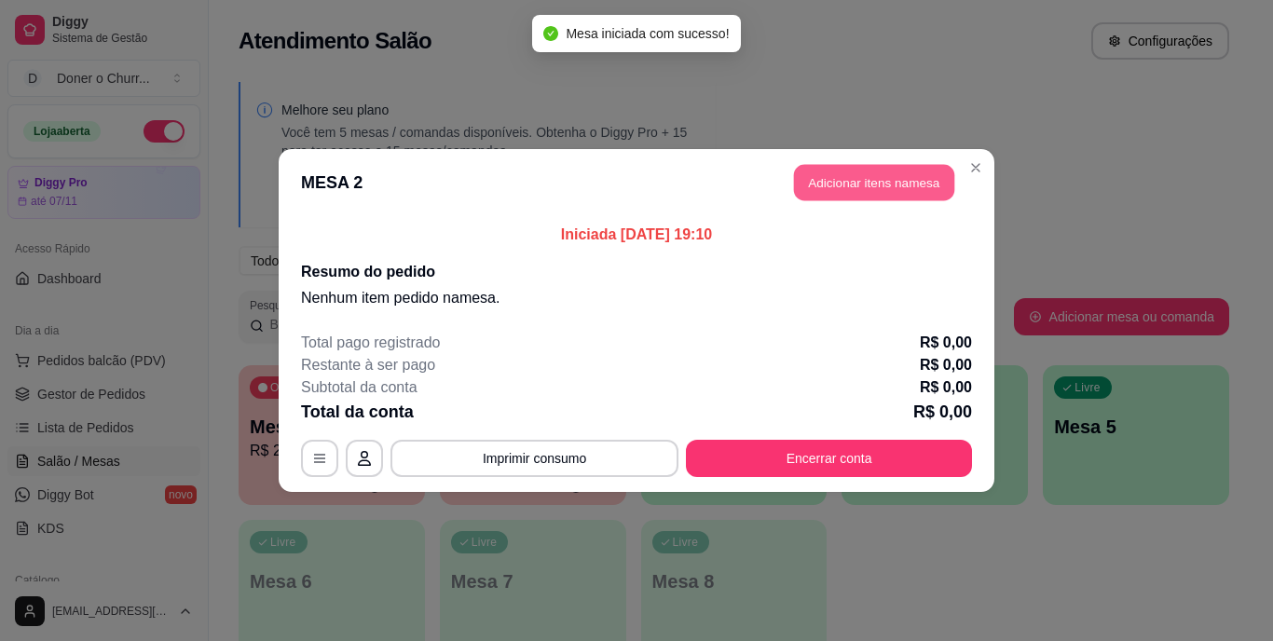
click at [879, 184] on button "Adicionar itens na mesa" at bounding box center [874, 183] width 160 height 36
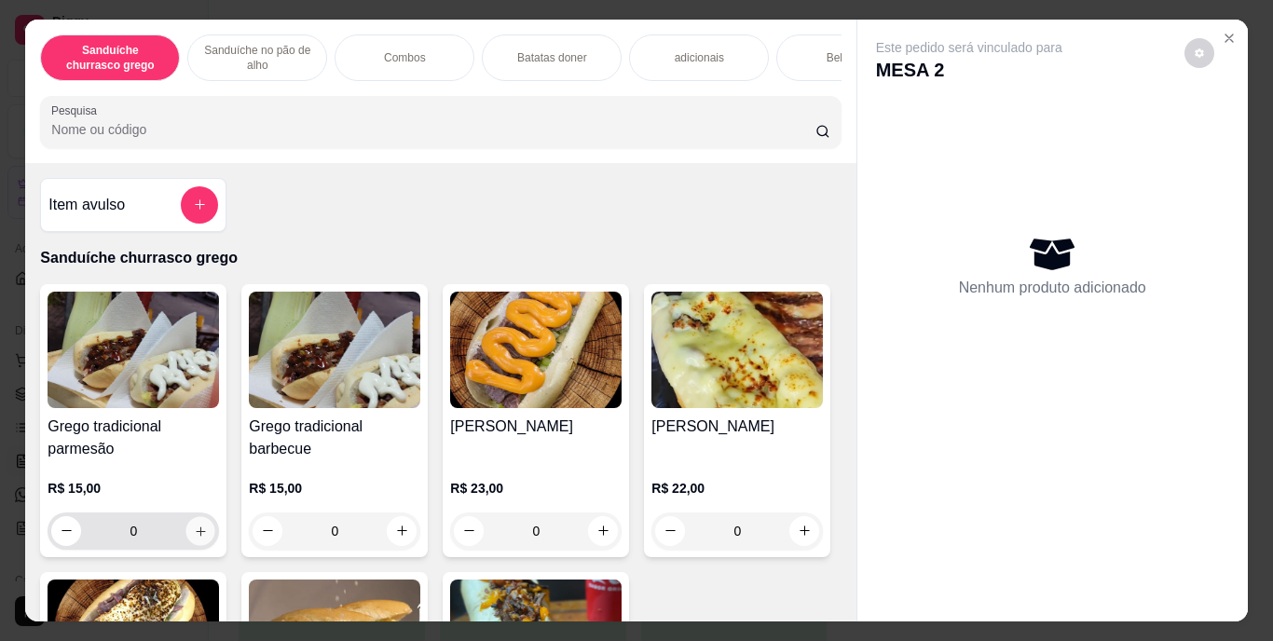
click at [186, 541] on button "increase-product-quantity" at bounding box center [200, 530] width 29 height 29
type input "1"
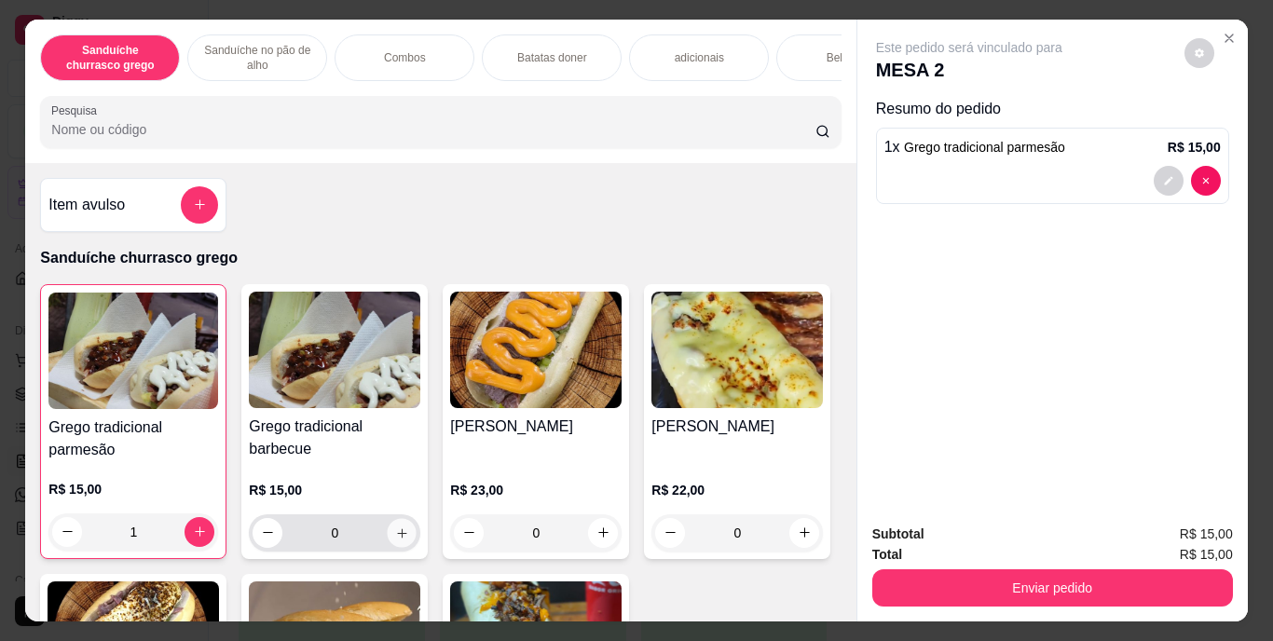
click at [398, 540] on icon "increase-product-quantity" at bounding box center [402, 533] width 14 height 14
type input "1"
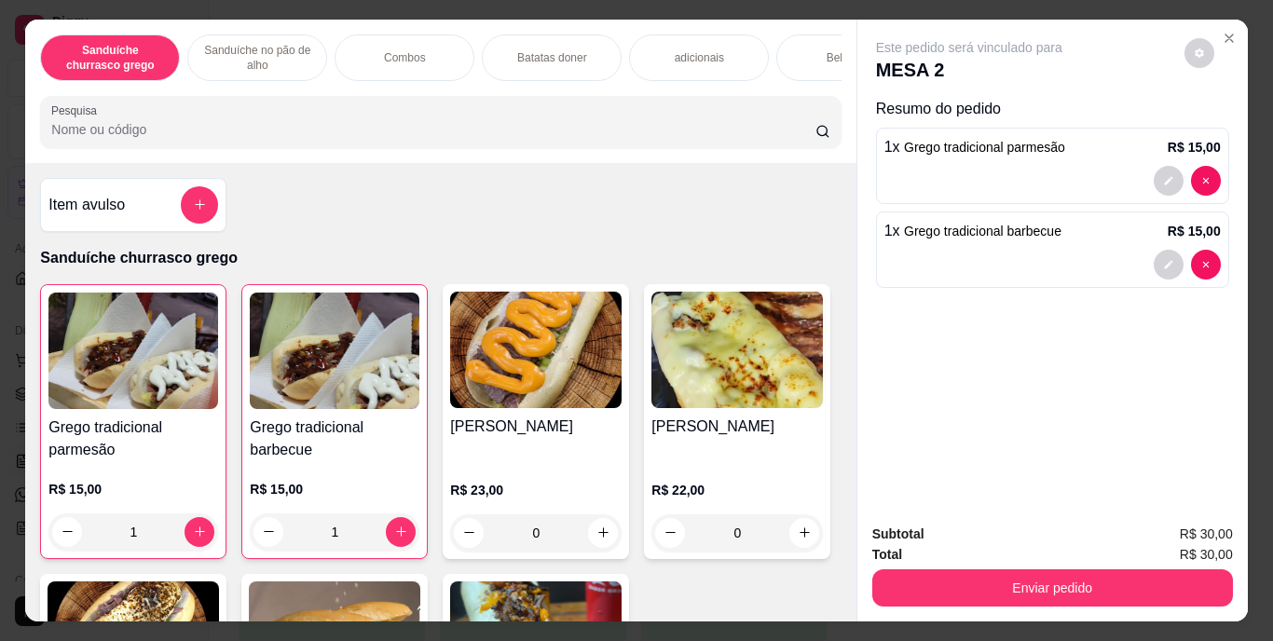
click at [796, 48] on div "Bebidas" at bounding box center [846, 57] width 140 height 47
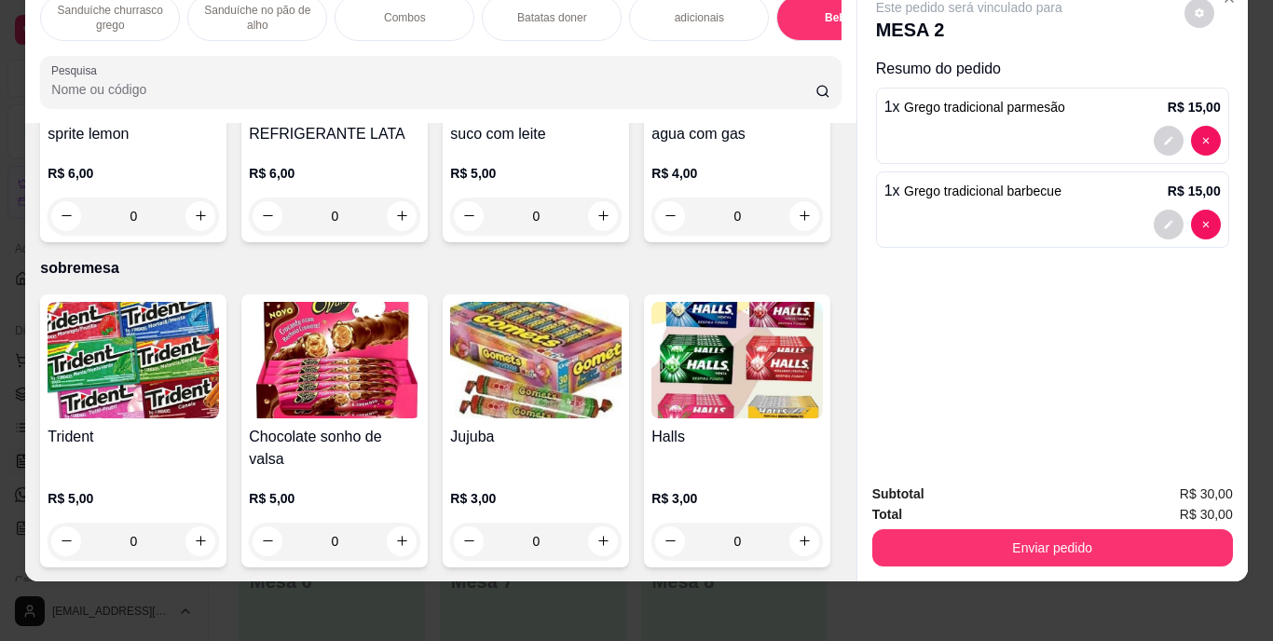
type input "1"
click at [1165, 294] on button "decrease-product-quantity" at bounding box center [1168, 308] width 29 height 29
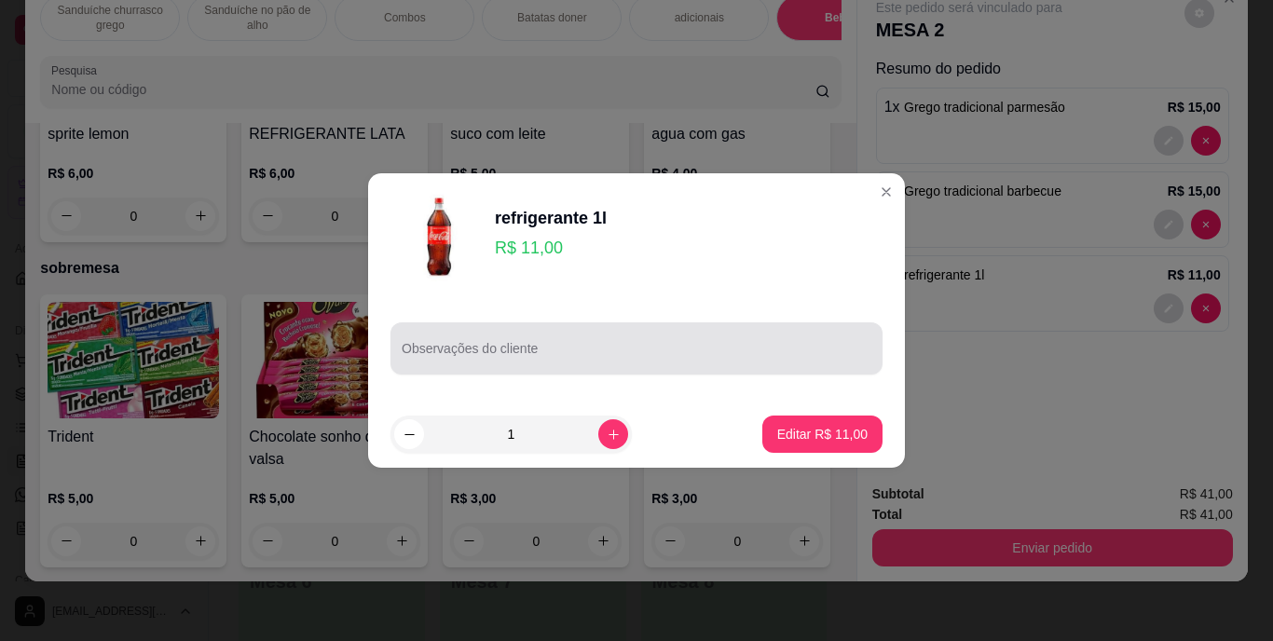
click at [797, 343] on div at bounding box center [637, 348] width 470 height 37
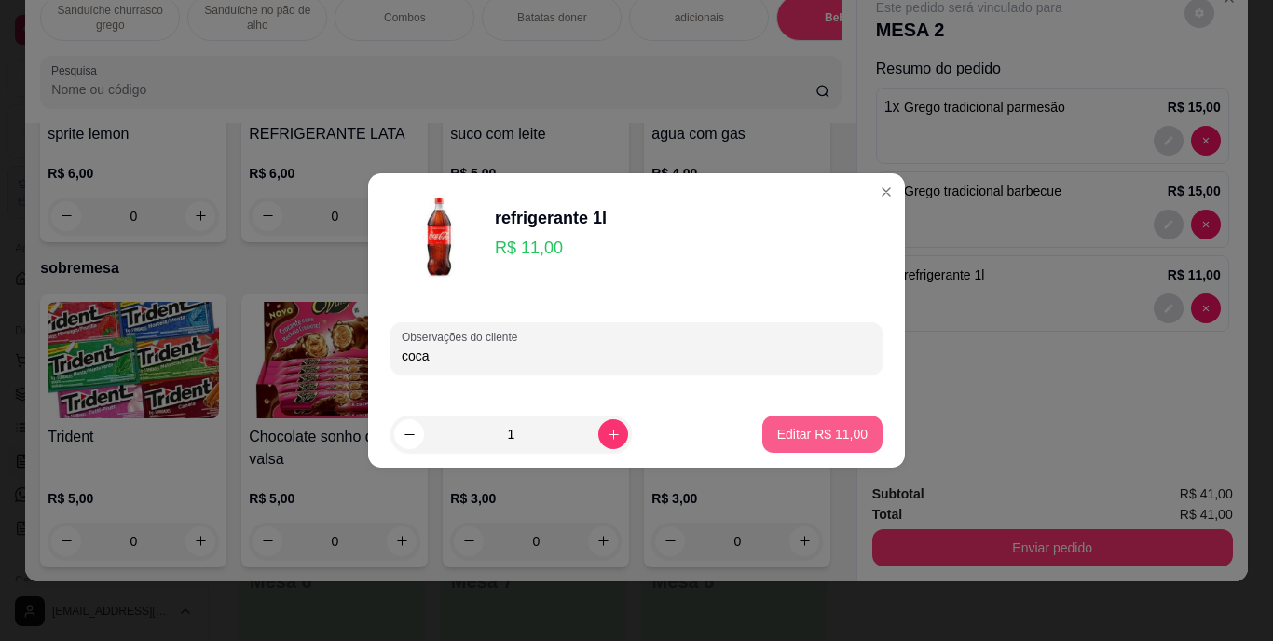
type input "coca"
click at [802, 424] on button "Editar R$ 11,00" at bounding box center [822, 435] width 117 height 36
type input "0"
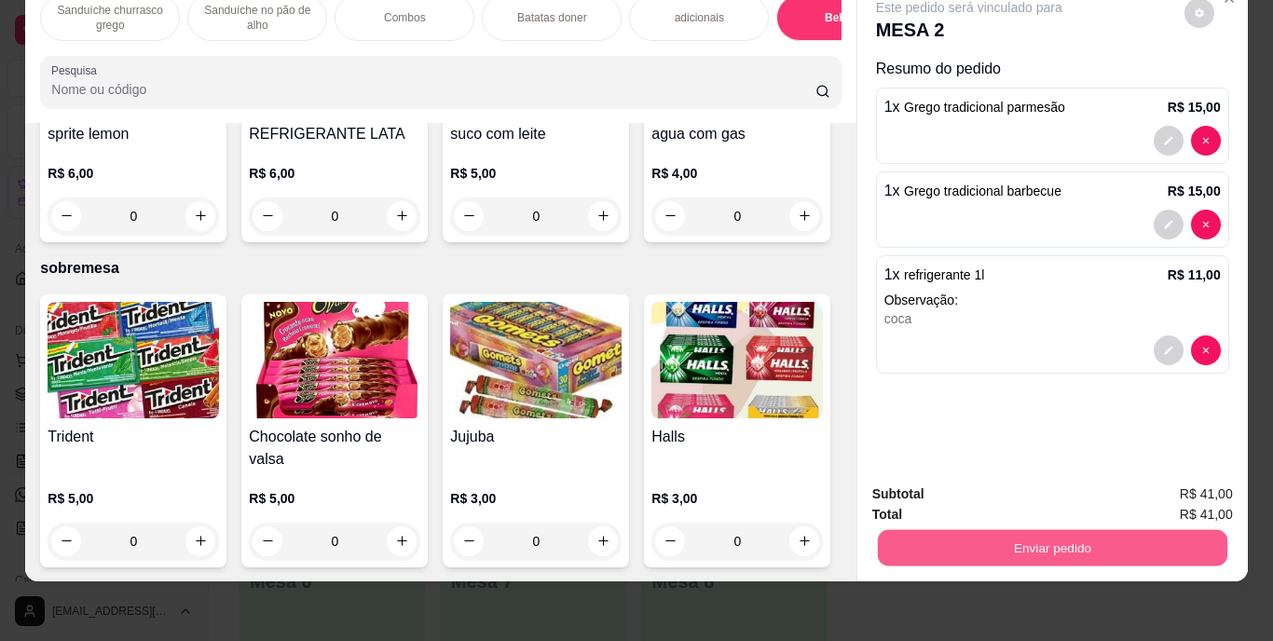
click at [944, 530] on button "Enviar pedido" at bounding box center [1052, 548] width 350 height 36
click at [1188, 476] on button "Enviar pedido" at bounding box center [1184, 488] width 103 height 34
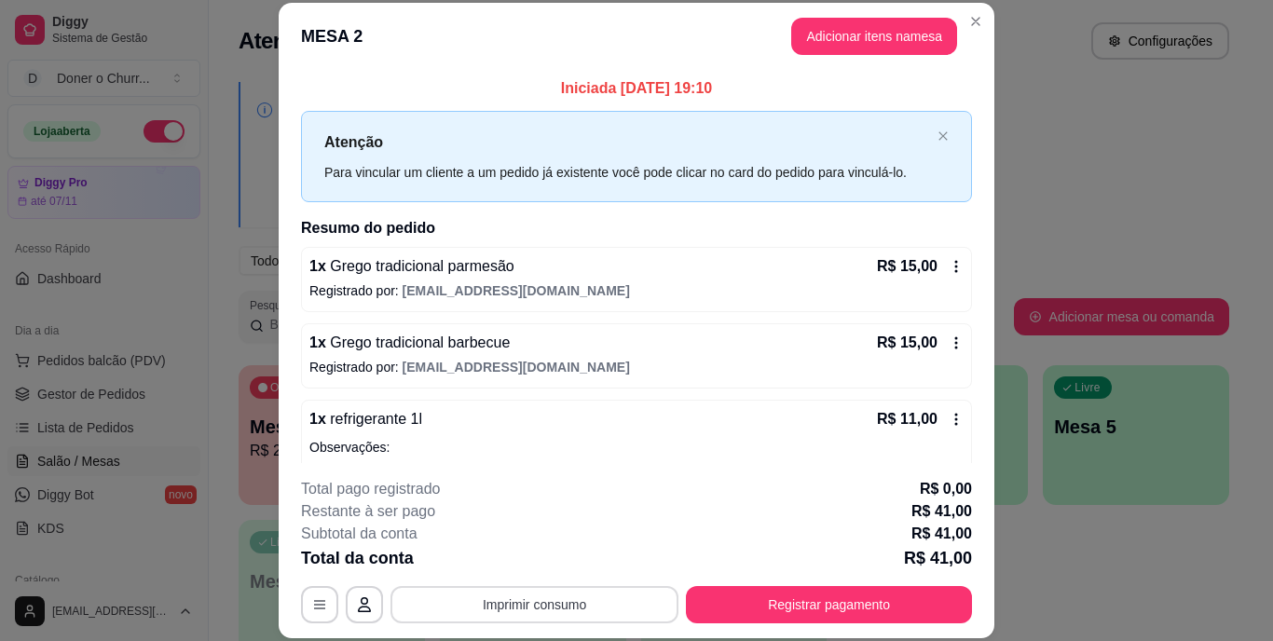
click at [643, 592] on button "Imprimir consumo" at bounding box center [535, 604] width 288 height 37
click at [536, 561] on button "IMPRESSORA" at bounding box center [533, 561] width 135 height 30
click at [525, 603] on button "Imprimir consumo" at bounding box center [535, 604] width 280 height 36
click at [518, 549] on button "IMPRESSORA" at bounding box center [533, 561] width 130 height 29
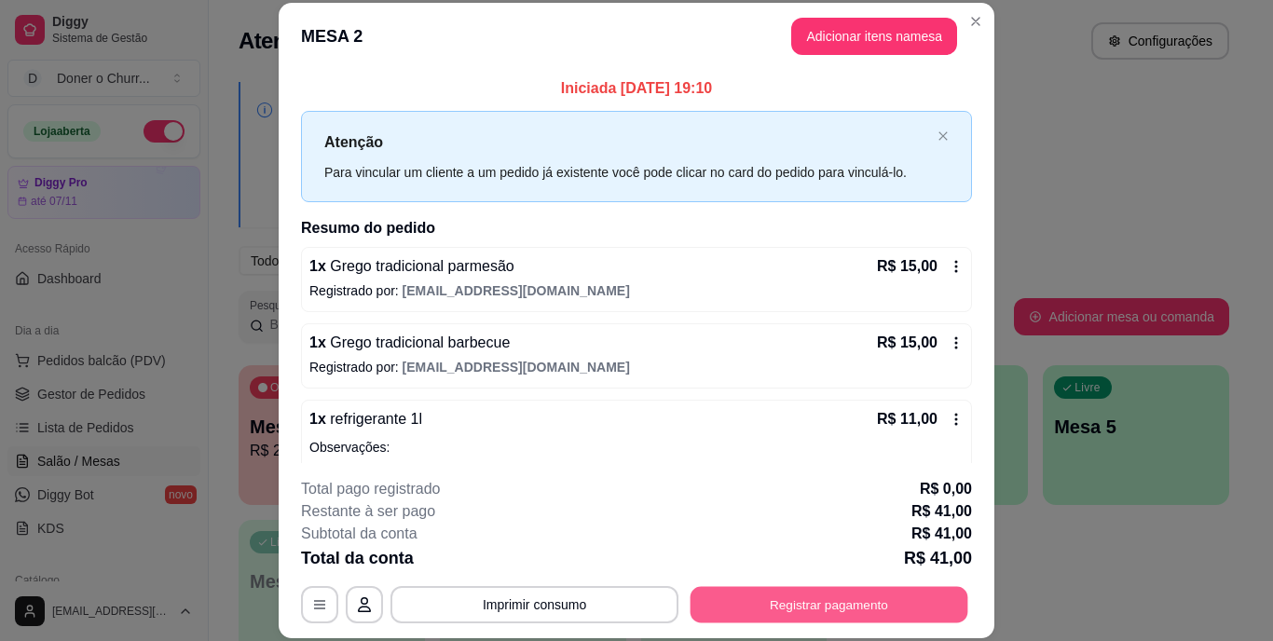
click at [730, 597] on button "Registrar pagamento" at bounding box center [830, 604] width 278 height 36
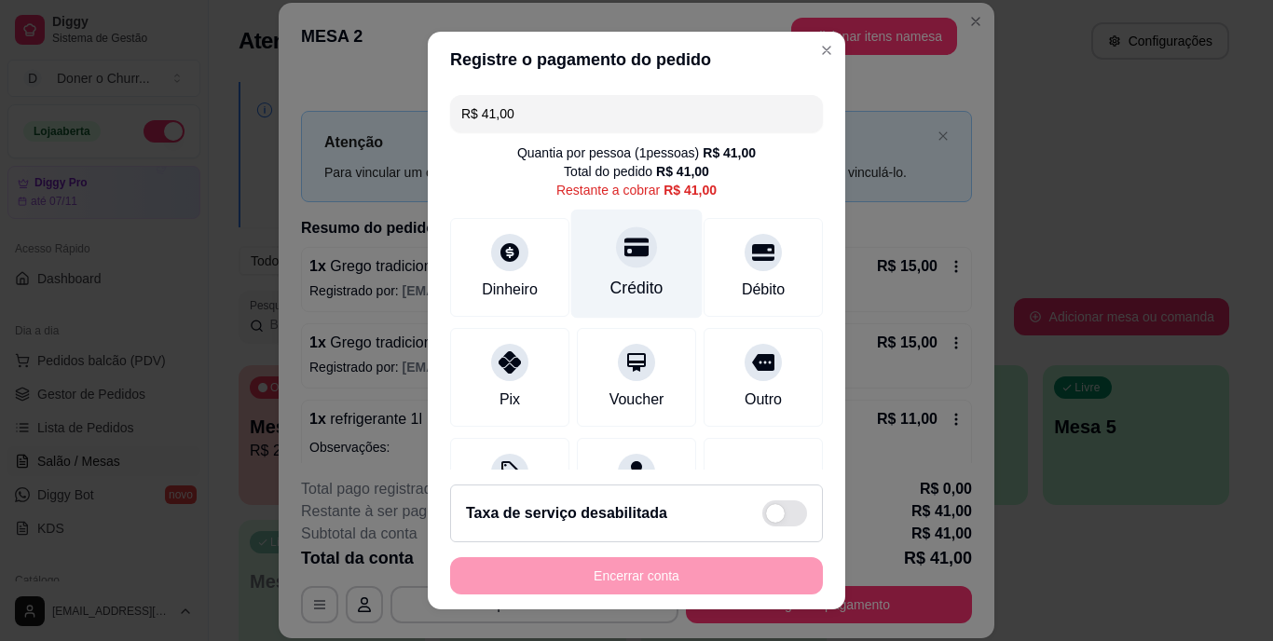
click at [597, 267] on div "Crédito" at bounding box center [636, 264] width 131 height 109
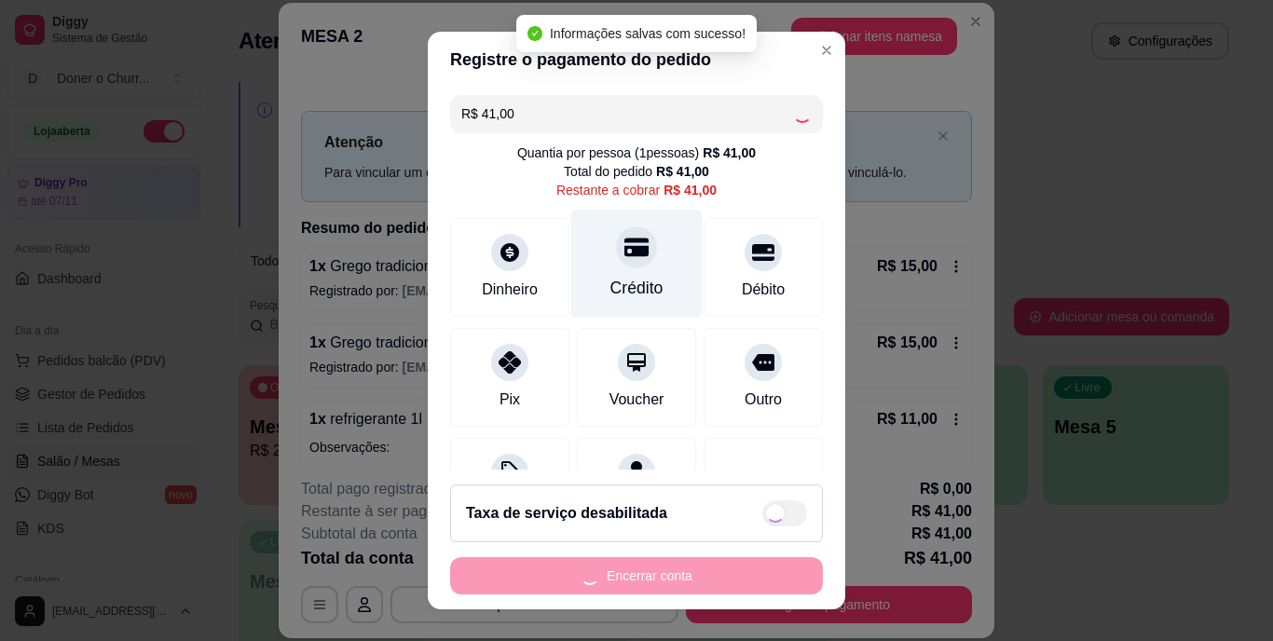
type input "R$ 0,00"
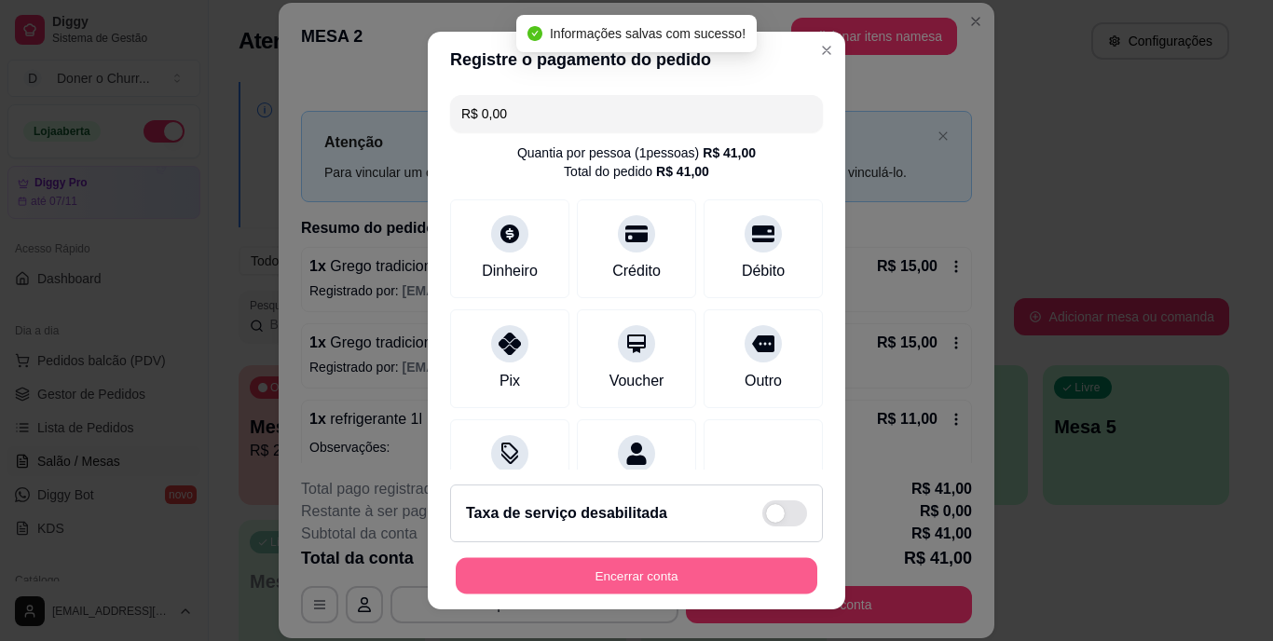
click at [607, 568] on button "Encerrar conta" at bounding box center [637, 575] width 362 height 36
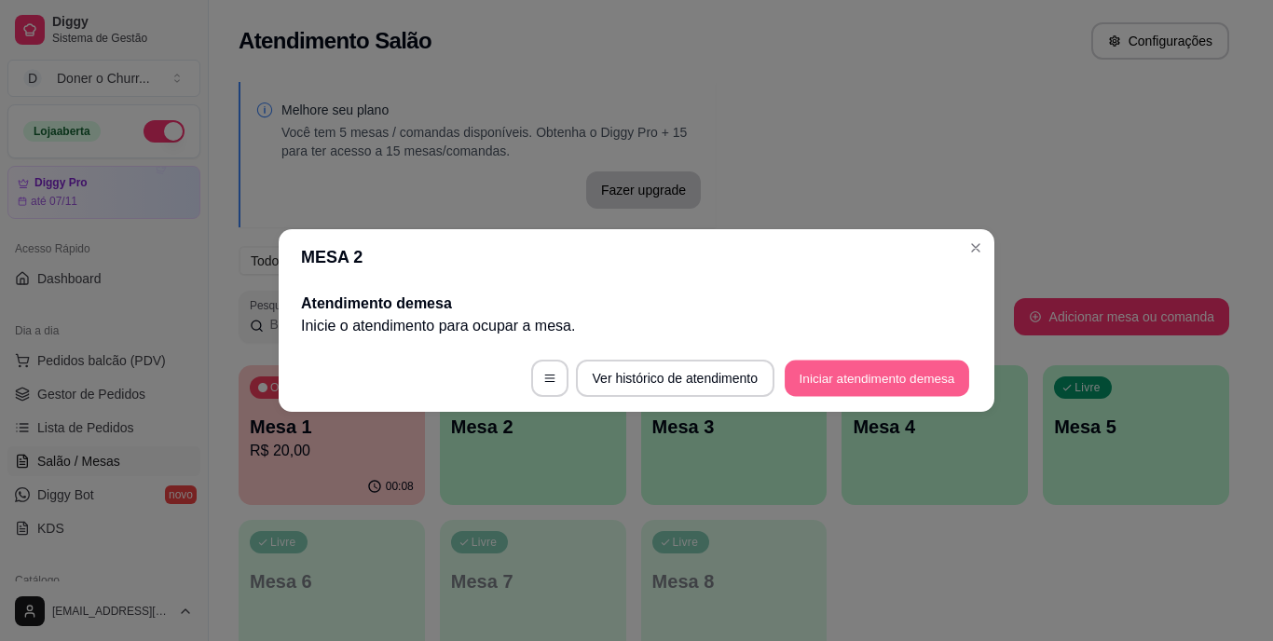
click at [872, 369] on button "Iniciar atendimento de mesa" at bounding box center [877, 379] width 185 height 36
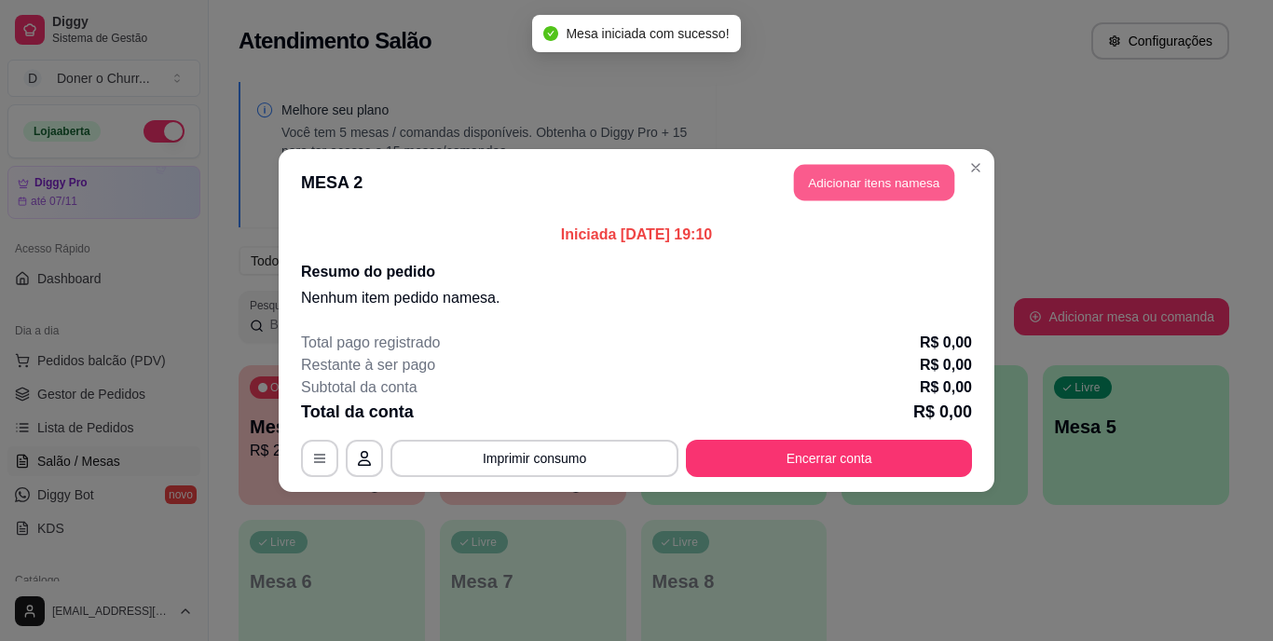
click at [869, 173] on button "Adicionar itens na mesa" at bounding box center [874, 183] width 160 height 36
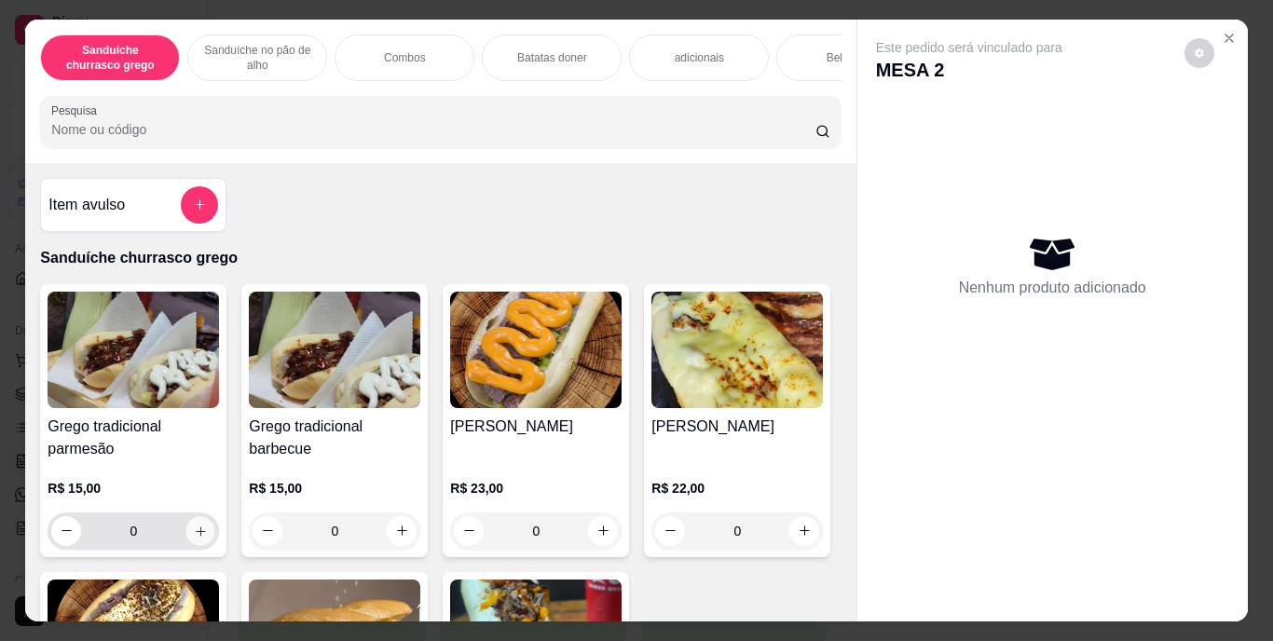
click at [198, 530] on icon "increase-product-quantity" at bounding box center [201, 531] width 14 height 14
type input "1"
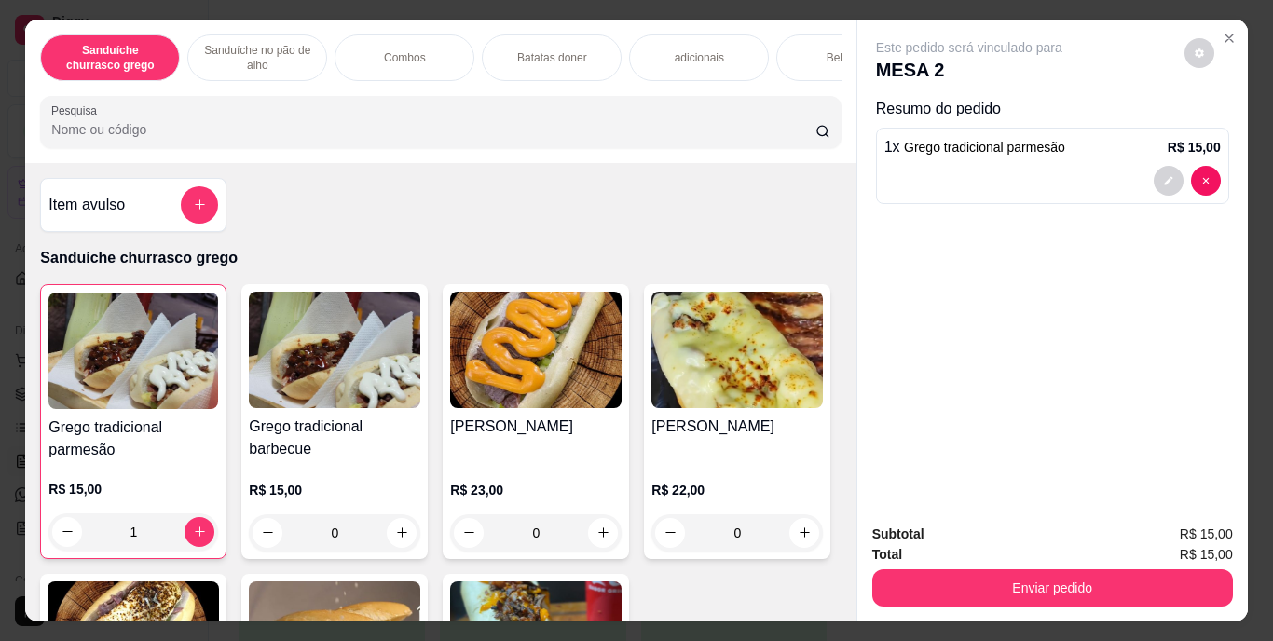
click at [801, 53] on div "Bebidas" at bounding box center [846, 57] width 140 height 47
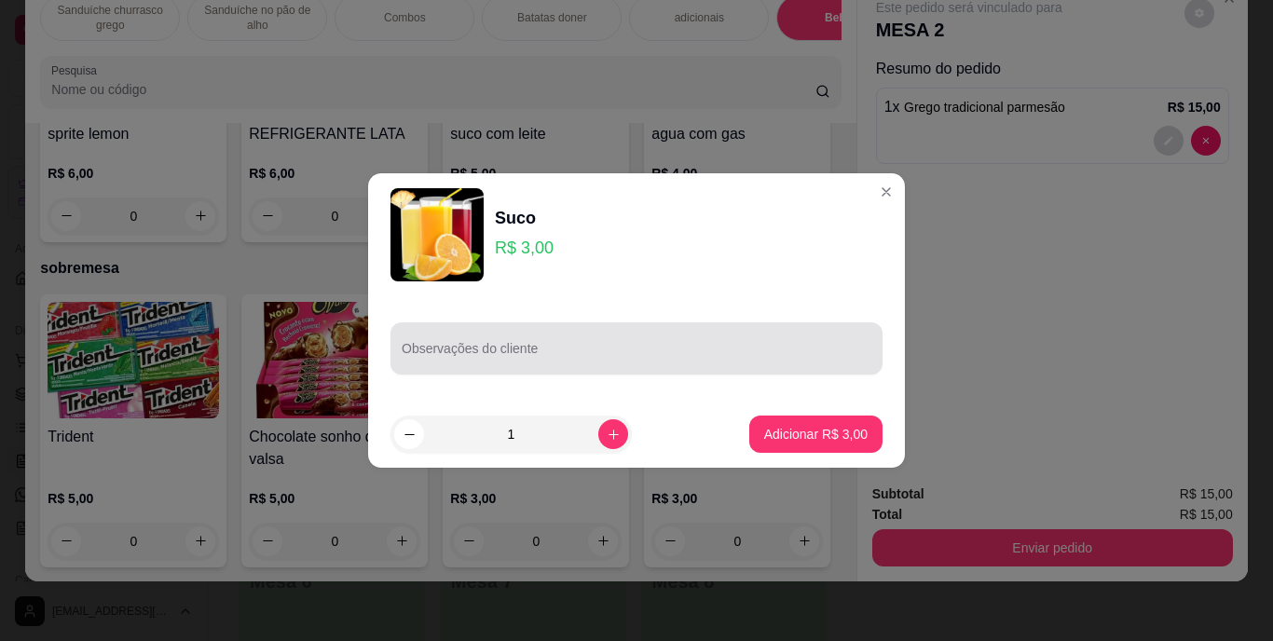
click at [542, 344] on div at bounding box center [637, 348] width 470 height 37
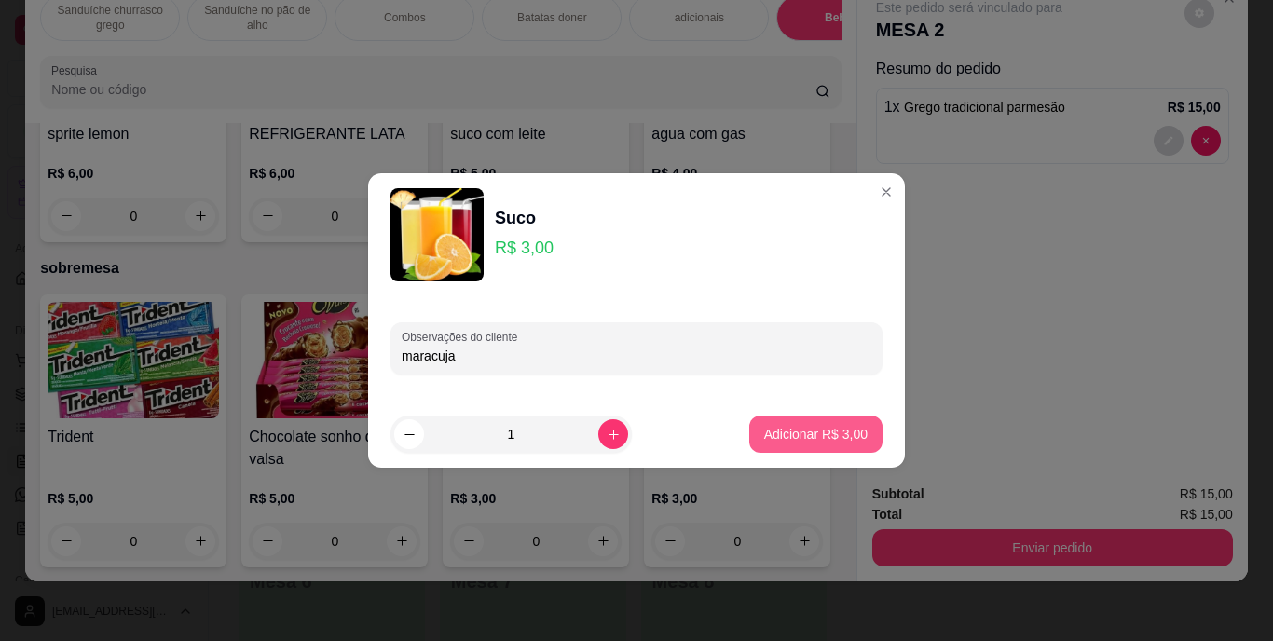
type input "maracuja"
click at [776, 429] on p "Adicionar R$ 3,00" at bounding box center [815, 434] width 101 height 18
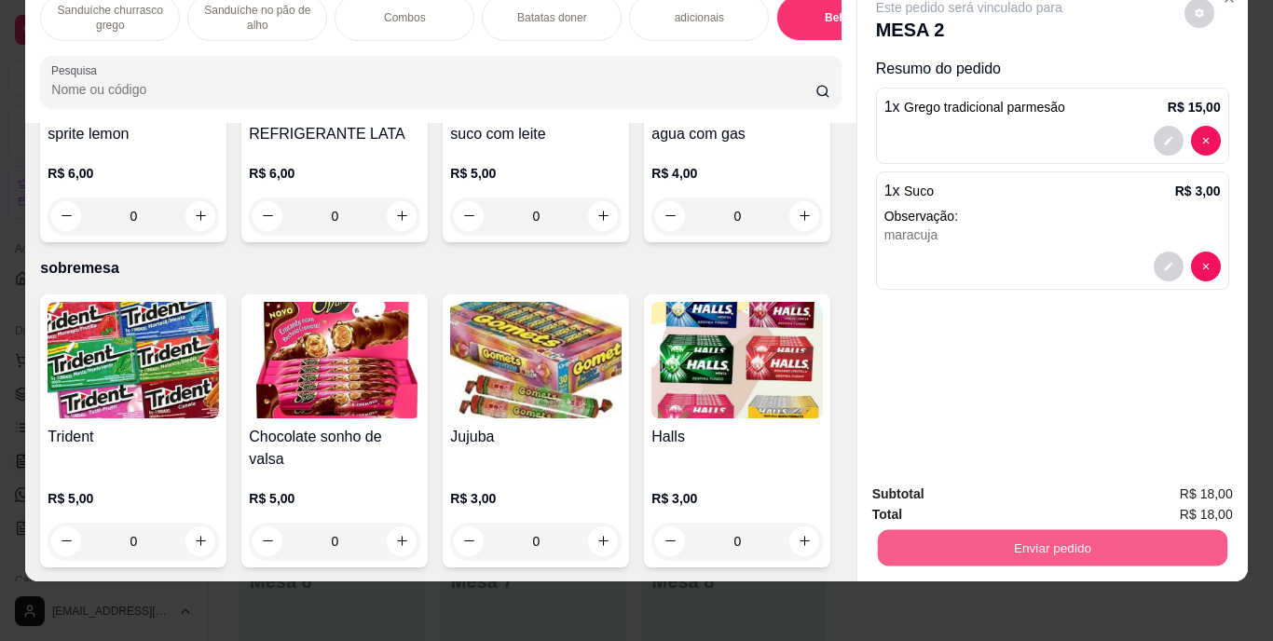
click at [918, 530] on button "Enviar pedido" at bounding box center [1052, 548] width 350 height 36
click at [1176, 486] on button "Enviar pedido" at bounding box center [1184, 488] width 103 height 34
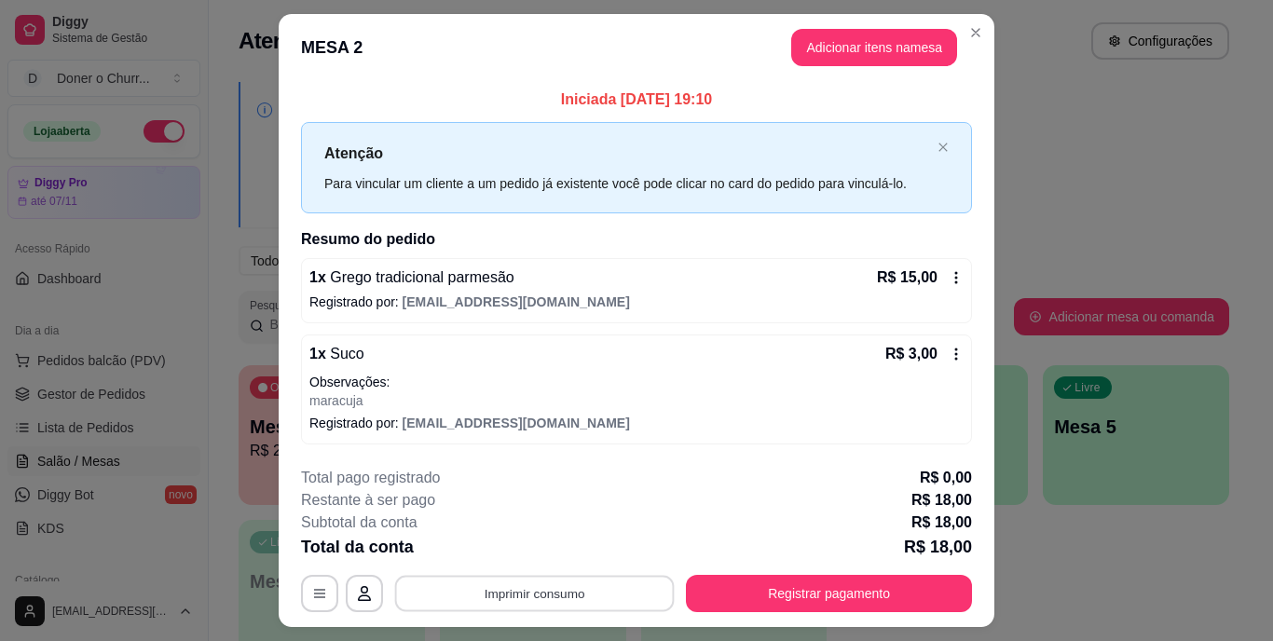
click at [530, 593] on button "Imprimir consumo" at bounding box center [535, 593] width 280 height 36
click at [523, 551] on button "IMPRESSORA" at bounding box center [533, 550] width 130 height 29
click at [597, 591] on button "Imprimir consumo" at bounding box center [535, 593] width 280 height 36
click at [547, 545] on button "IMPRESSORA" at bounding box center [533, 550] width 130 height 29
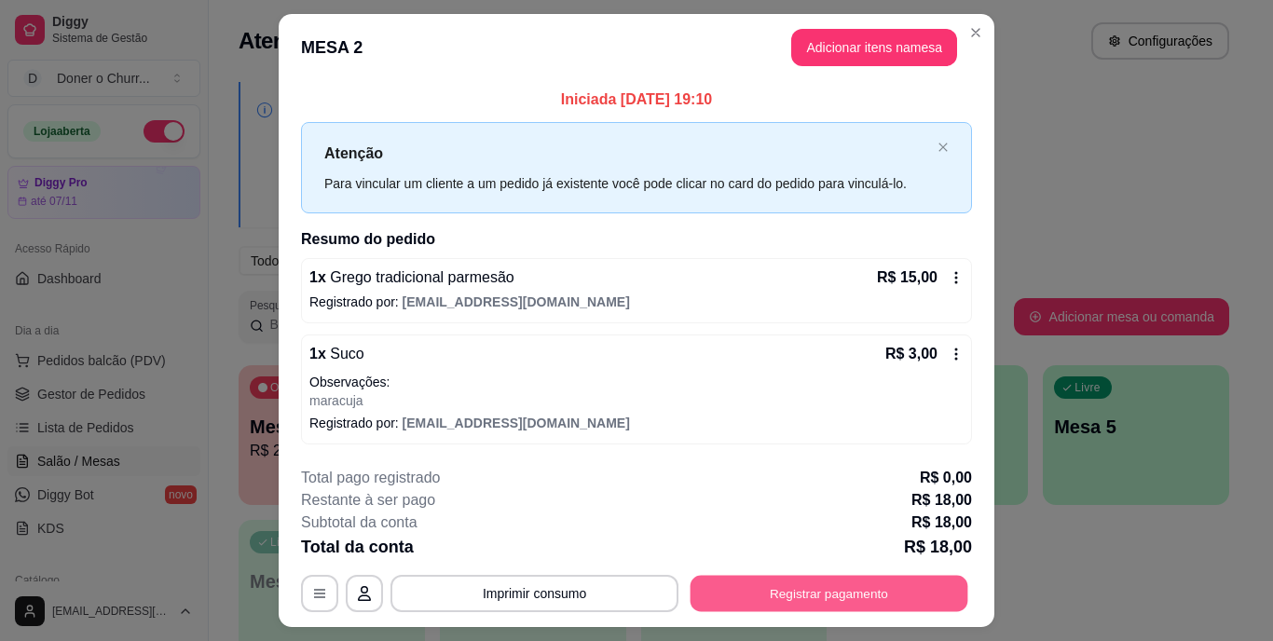
click at [735, 593] on button "Registrar pagamento" at bounding box center [830, 593] width 278 height 36
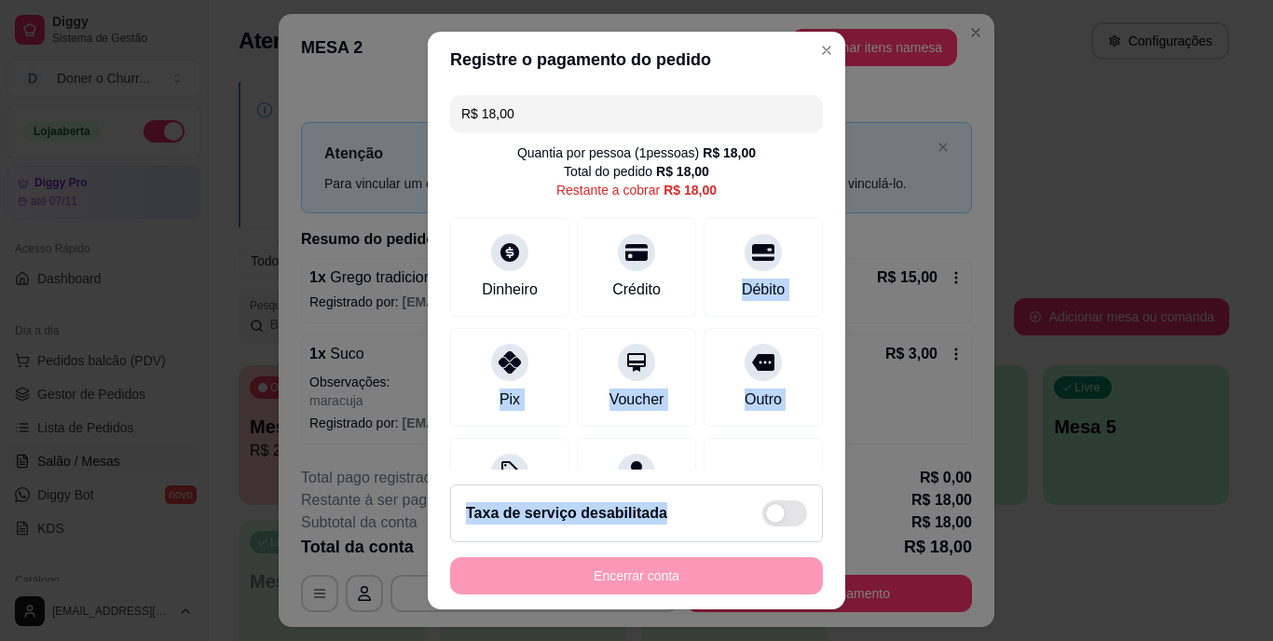
scroll to position [98, 0]
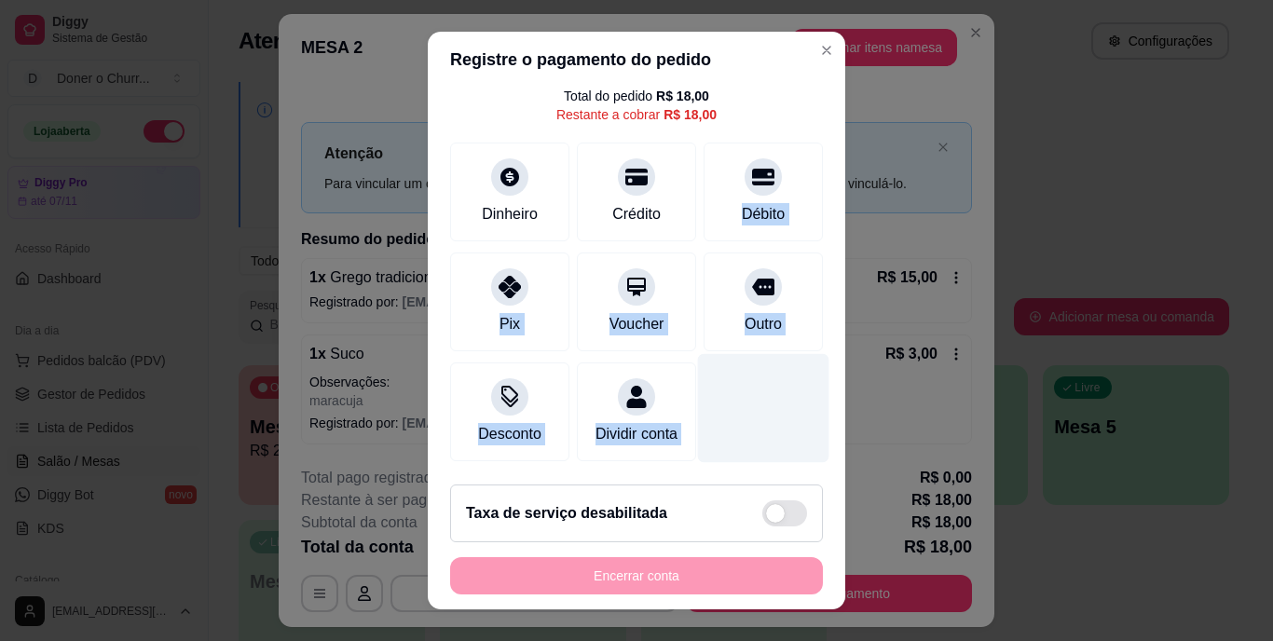
drag, startPoint x: 729, startPoint y: 251, endPoint x: 776, endPoint y: 352, distance: 112.2
click at [776, 352] on div "R$ 18,00 Quantia por pessoa ( 1 pessoas) R$ 18,00 Total do pedido R$ 18,00 Rest…" at bounding box center [637, 278] width 418 height 381
click at [776, 354] on div at bounding box center [763, 408] width 131 height 109
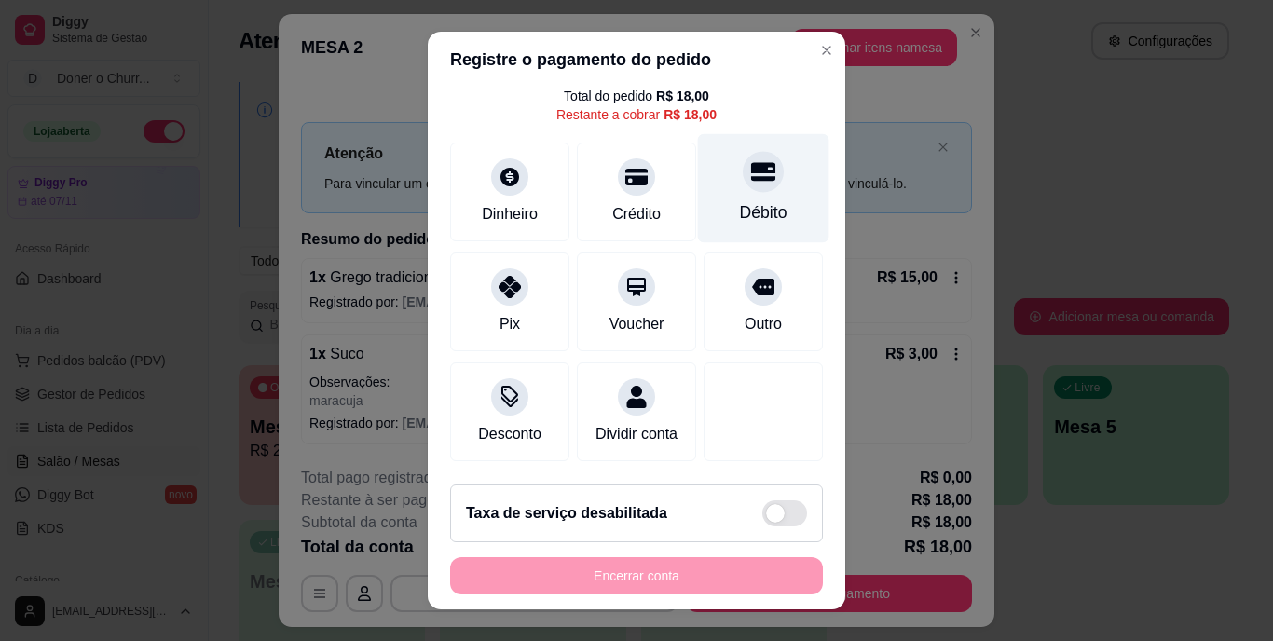
click at [751, 163] on icon at bounding box center [763, 172] width 24 height 19
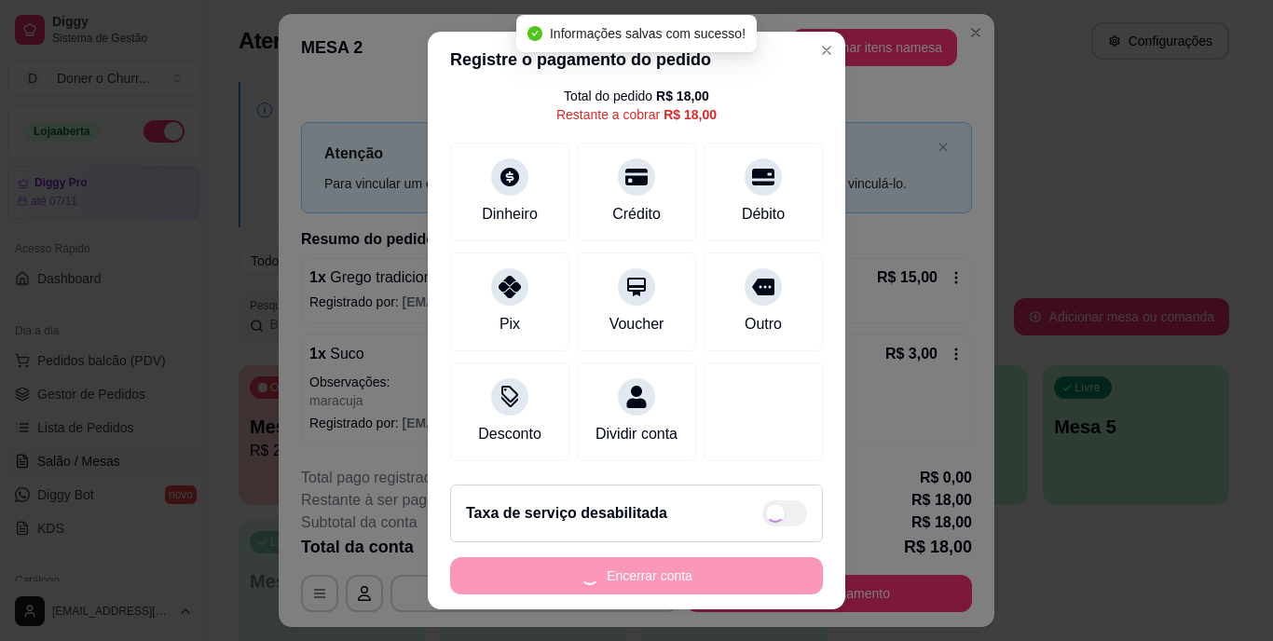
type input "R$ 0,00"
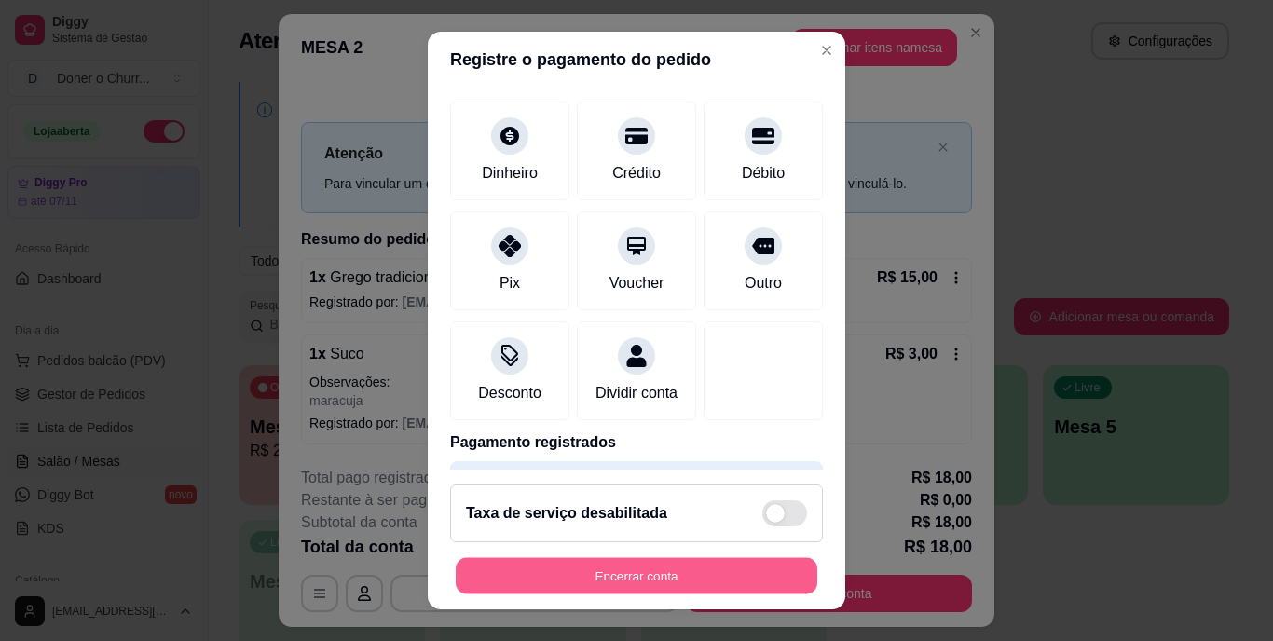
click at [550, 579] on button "Encerrar conta" at bounding box center [637, 575] width 362 height 36
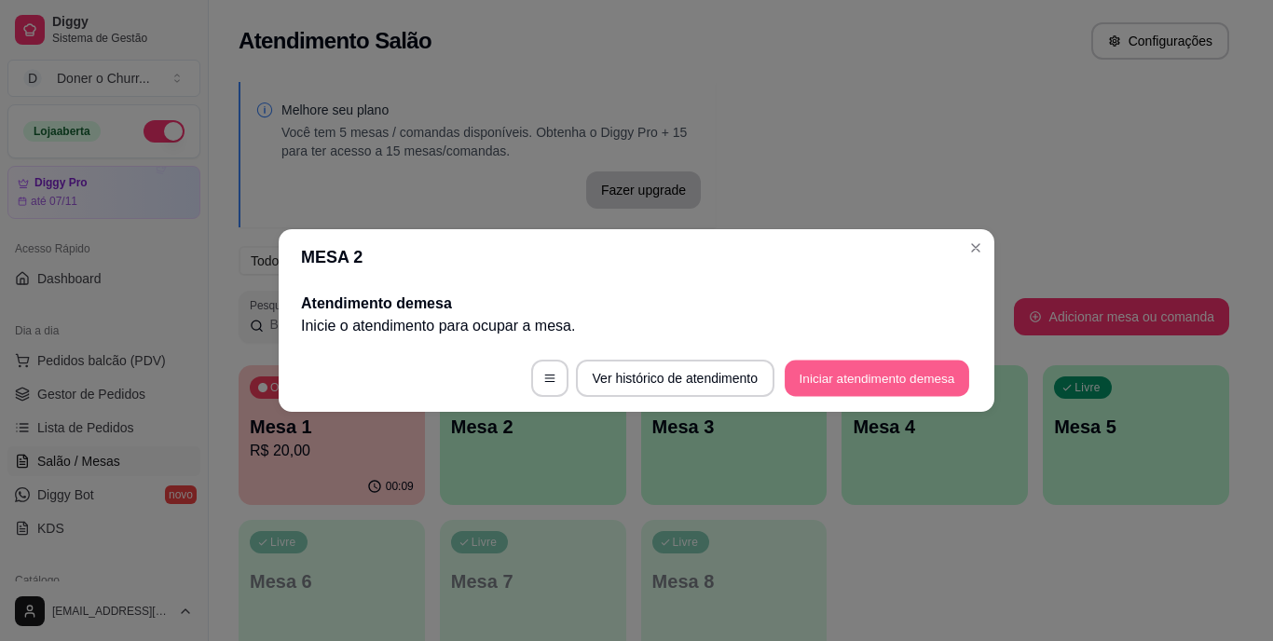
click at [808, 381] on button "Iniciar atendimento de mesa" at bounding box center [877, 379] width 185 height 36
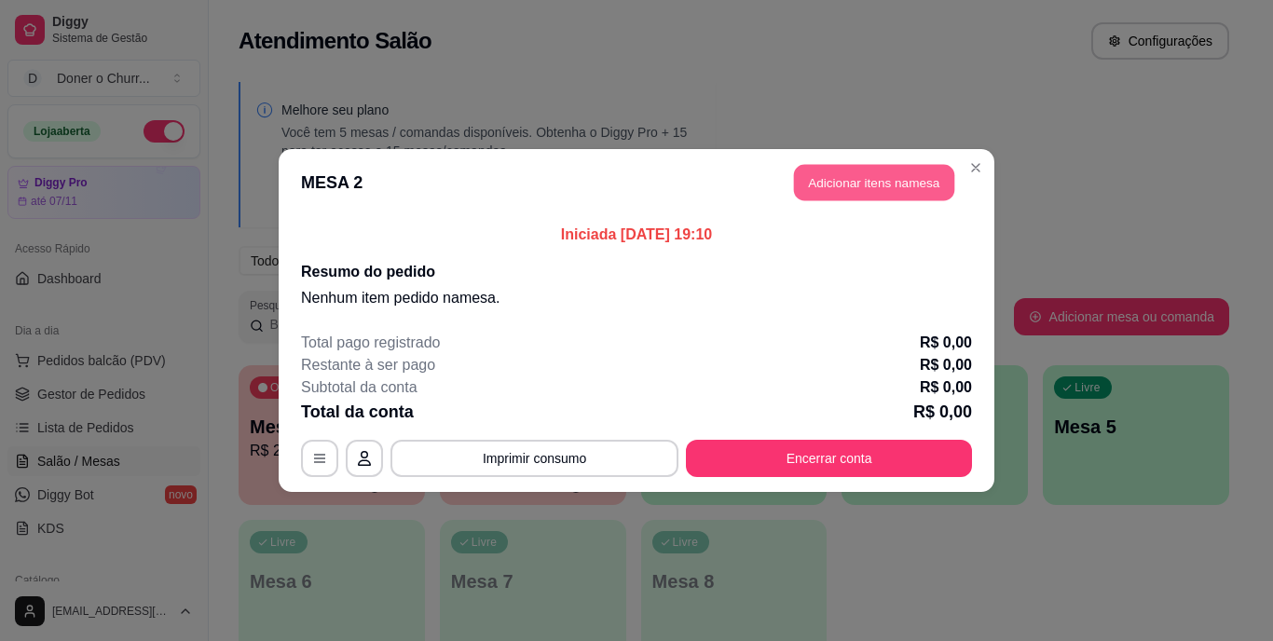
click at [843, 187] on button "Adicionar itens na mesa" at bounding box center [874, 183] width 160 height 36
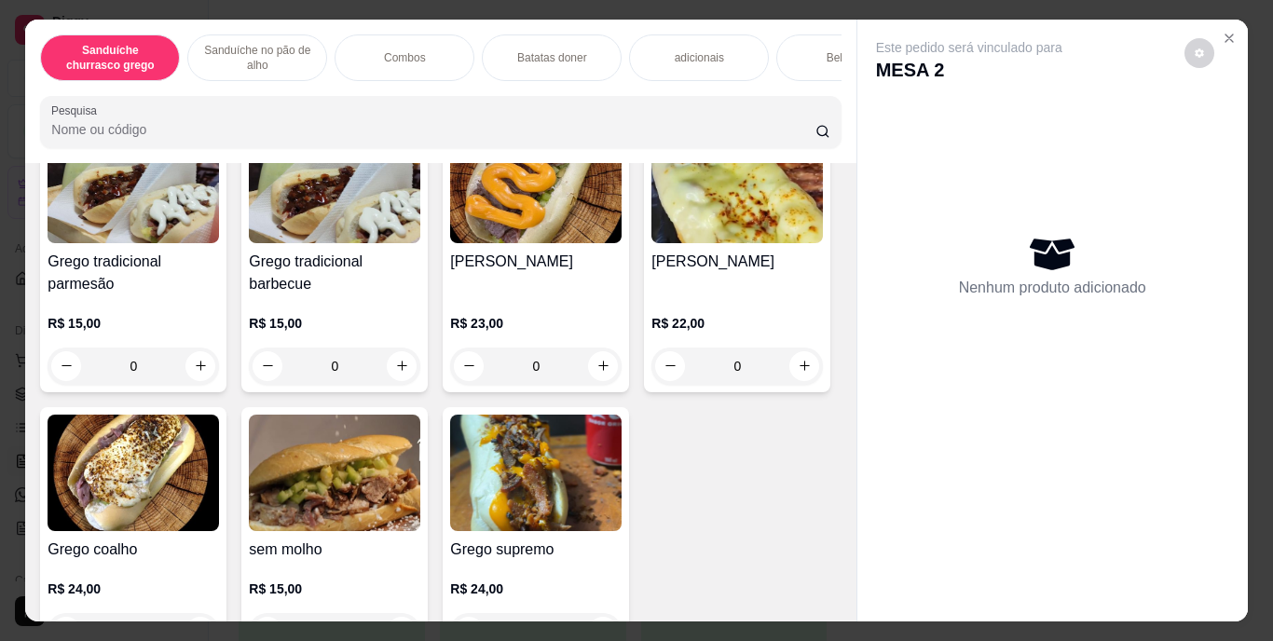
scroll to position [171, 0]
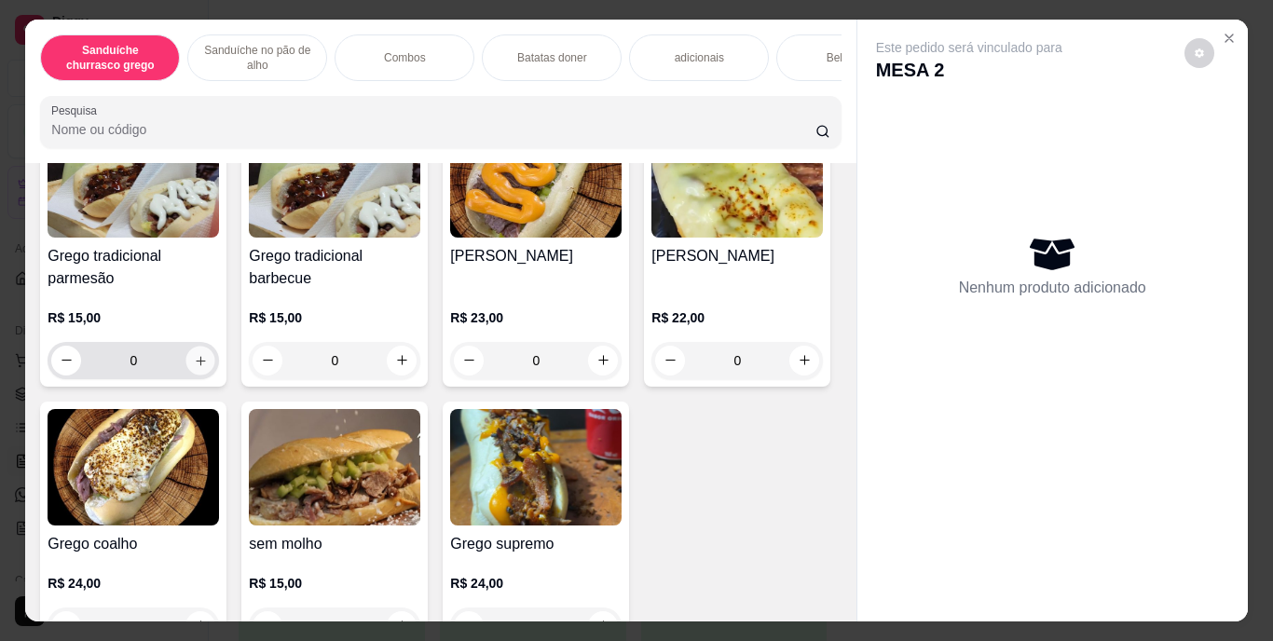
click at [186, 369] on button "increase-product-quantity" at bounding box center [200, 360] width 29 height 29
type input "1"
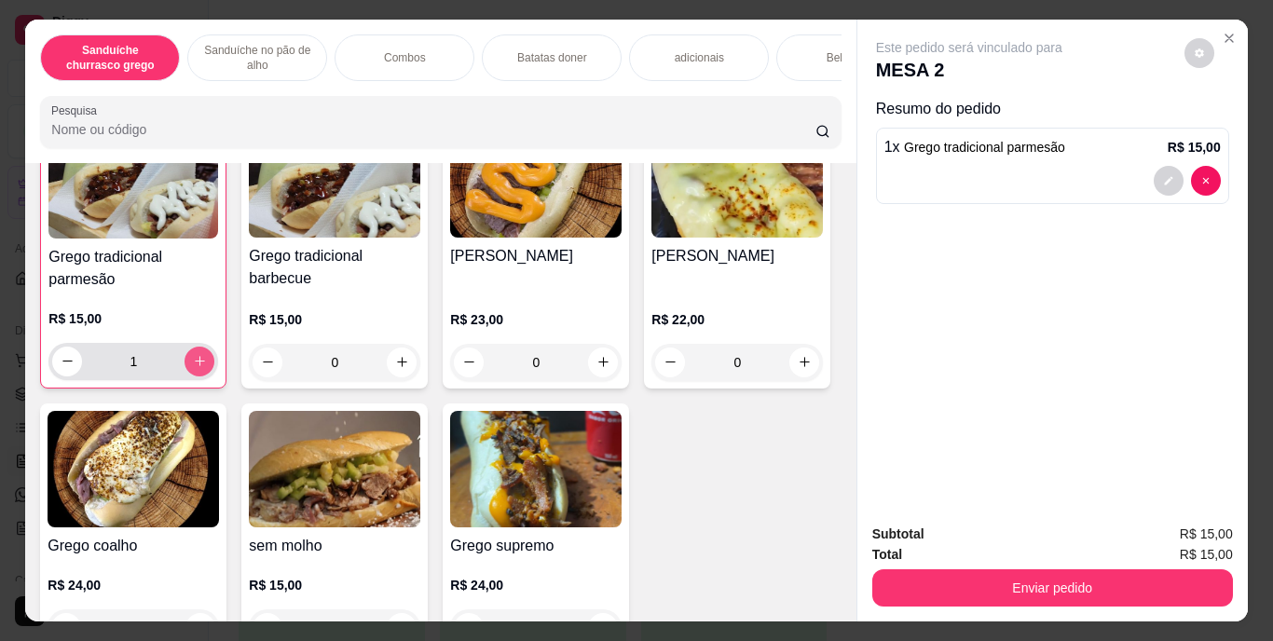
scroll to position [172, 0]
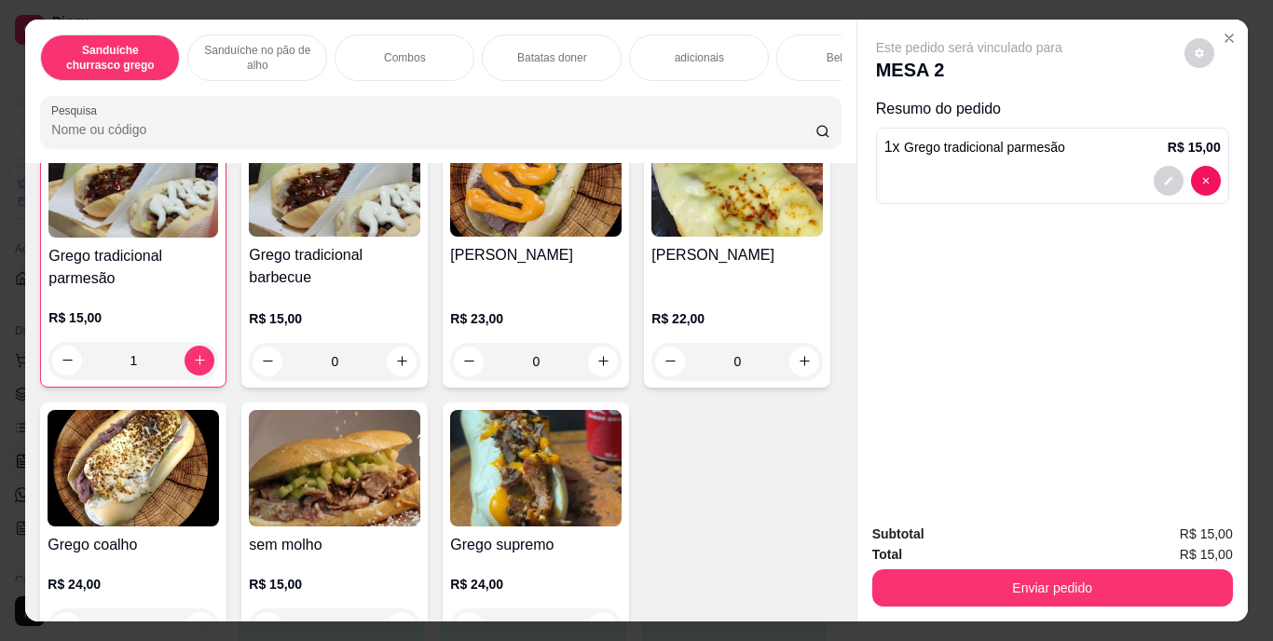
click at [827, 50] on p "Bebidas" at bounding box center [847, 57] width 40 height 15
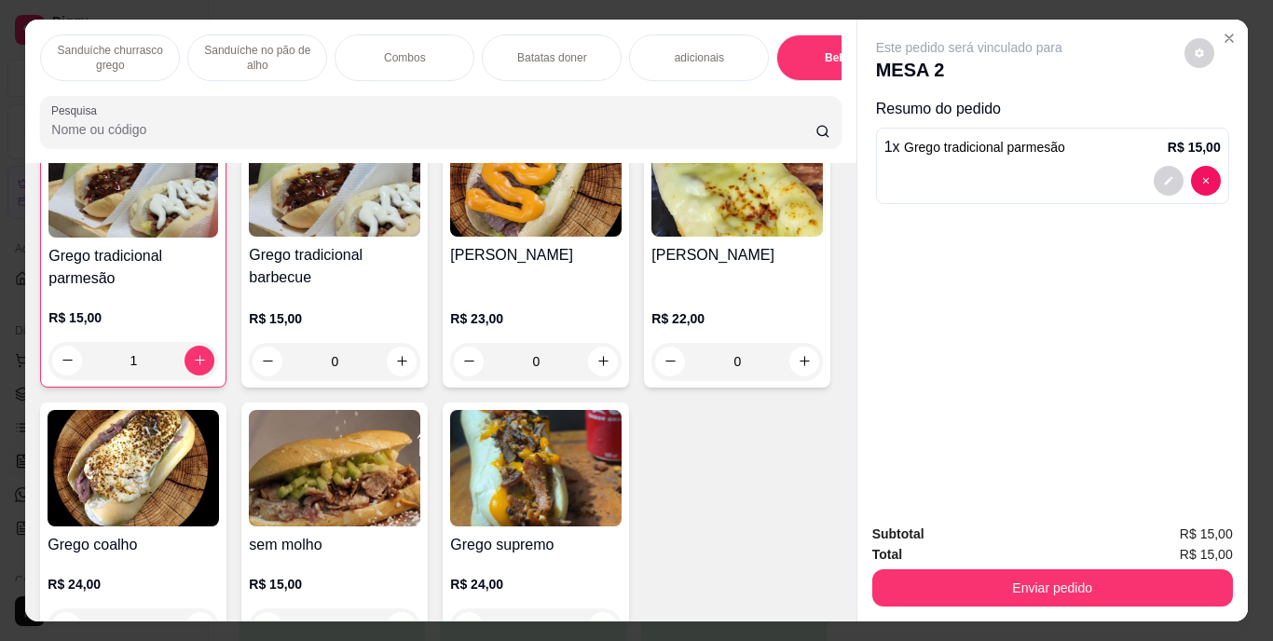
scroll to position [48, 0]
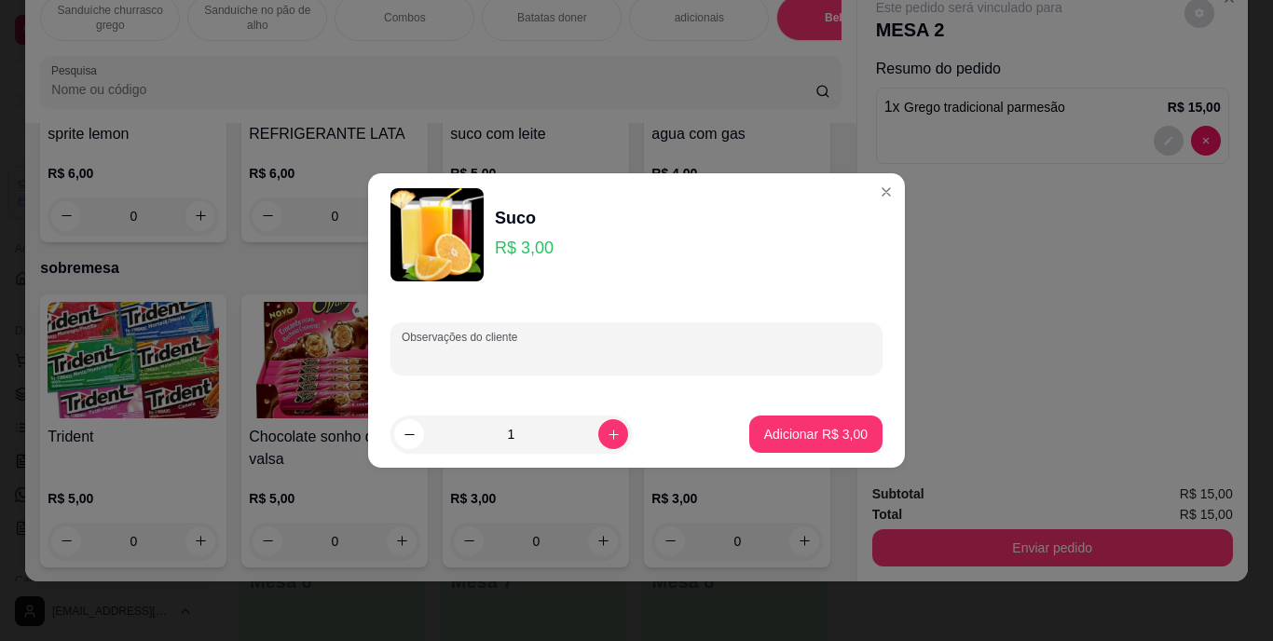
click at [432, 347] on input "Observações do cliente" at bounding box center [637, 356] width 470 height 19
type input "caja"
click at [771, 446] on button "Adicionar R$ 3,00" at bounding box center [816, 435] width 130 height 36
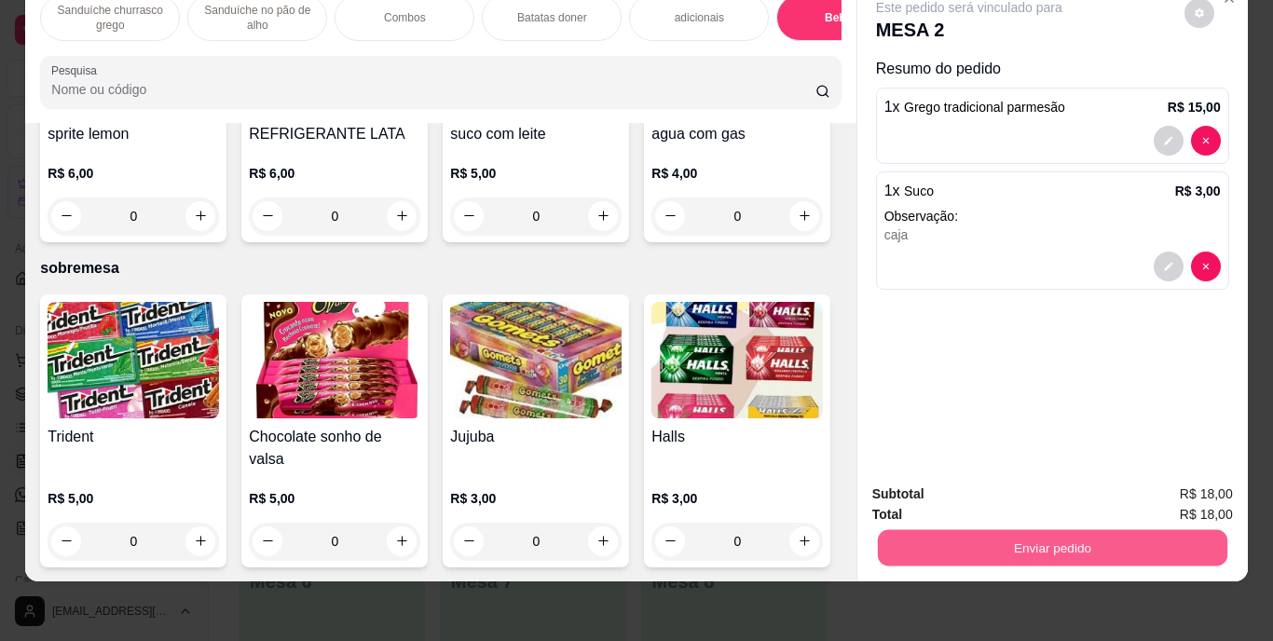
click at [959, 530] on button "Enviar pedido" at bounding box center [1052, 548] width 350 height 36
click at [1163, 479] on button "Enviar pedido" at bounding box center [1184, 488] width 103 height 34
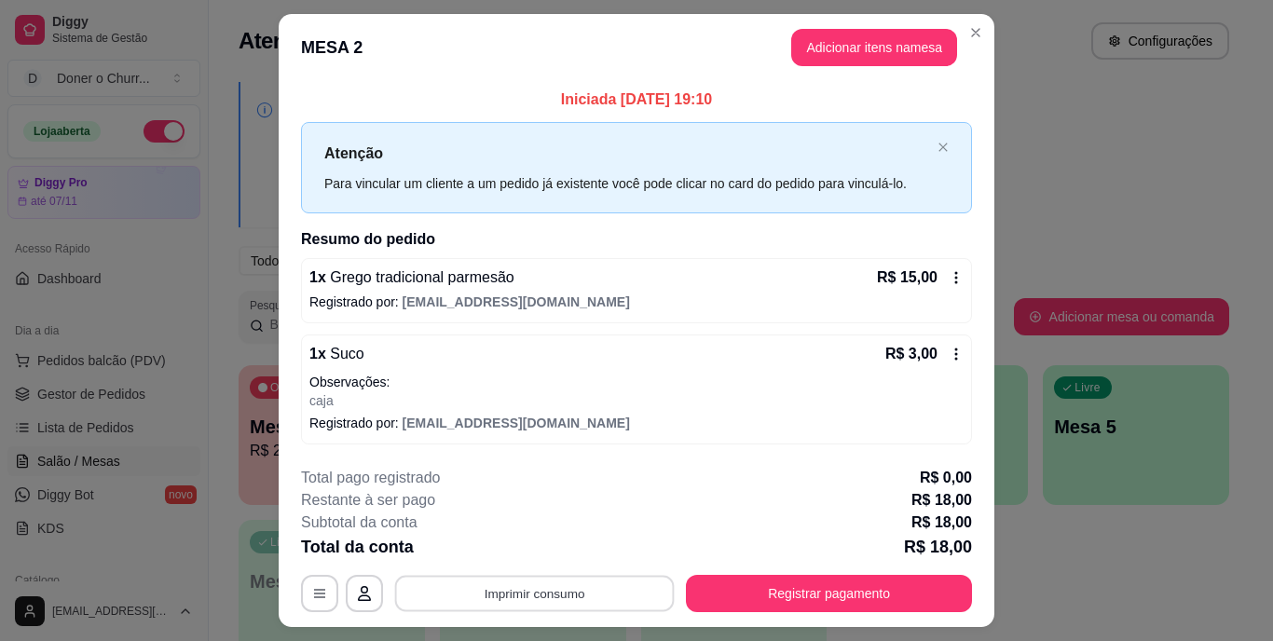
click at [633, 602] on button "Imprimir consumo" at bounding box center [535, 593] width 280 height 36
click at [554, 547] on button "IMPRESSORA" at bounding box center [533, 550] width 130 height 29
click at [511, 597] on button "Imprimir consumo" at bounding box center [535, 593] width 280 height 36
click at [518, 550] on button "IMPRESSORA" at bounding box center [533, 550] width 130 height 29
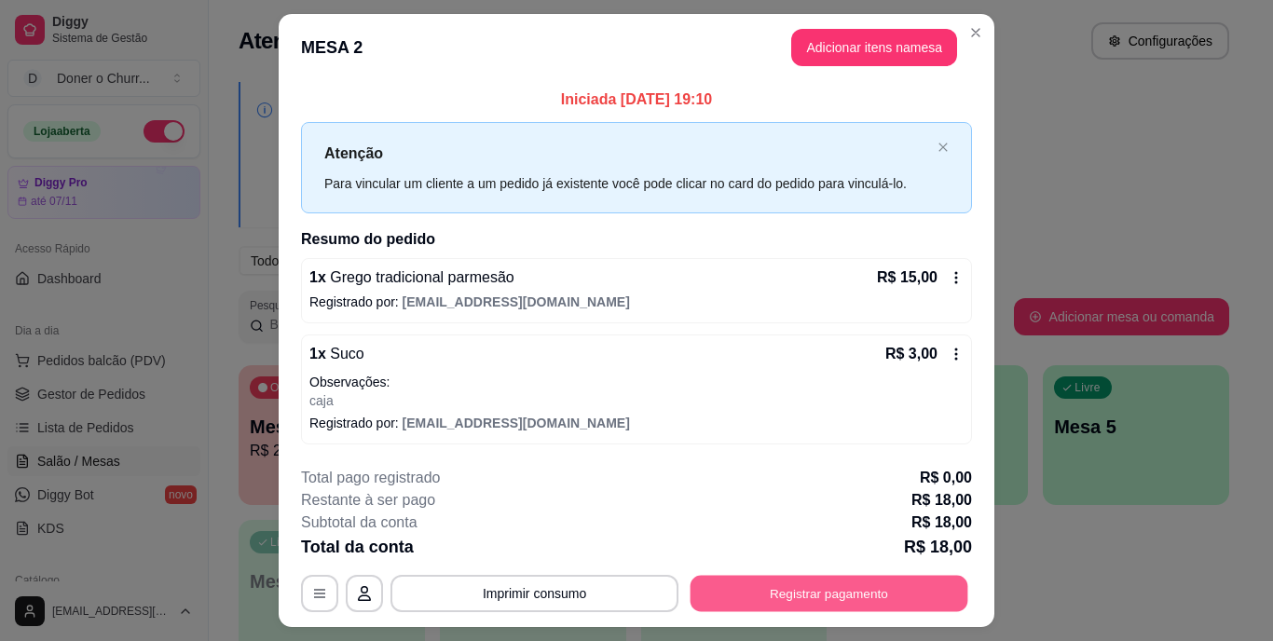
click at [783, 595] on button "Registrar pagamento" at bounding box center [830, 593] width 278 height 36
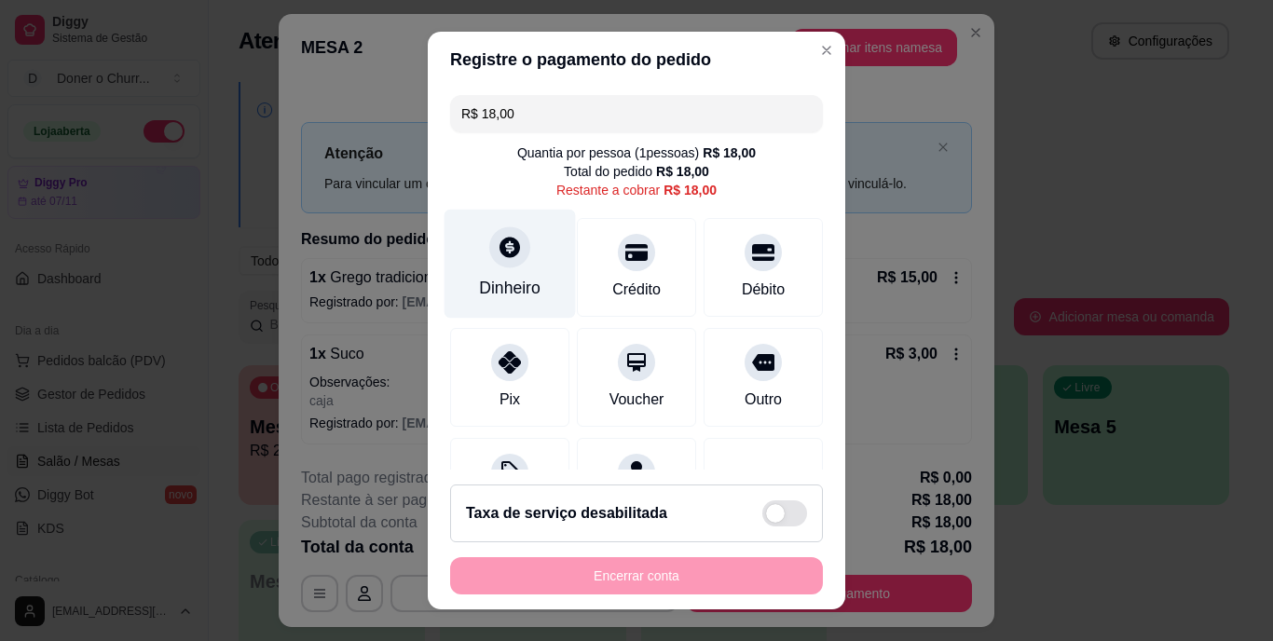
click at [460, 274] on div "Dinheiro" at bounding box center [510, 264] width 131 height 109
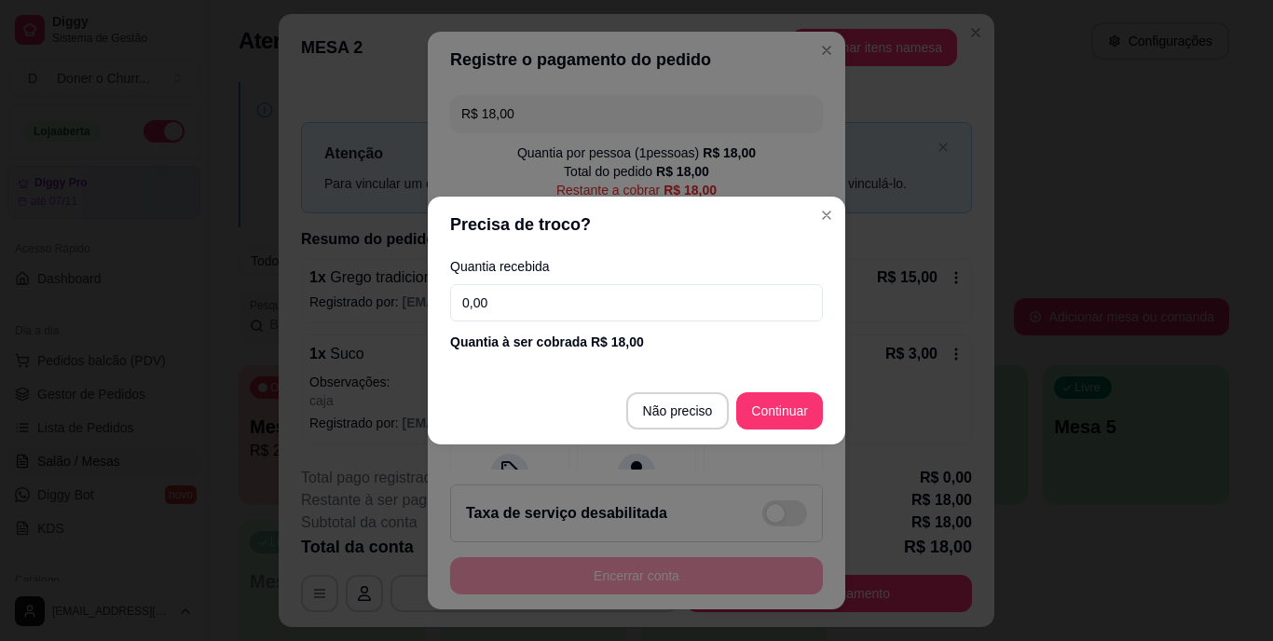
click at [503, 303] on input "0,00" at bounding box center [636, 302] width 373 height 37
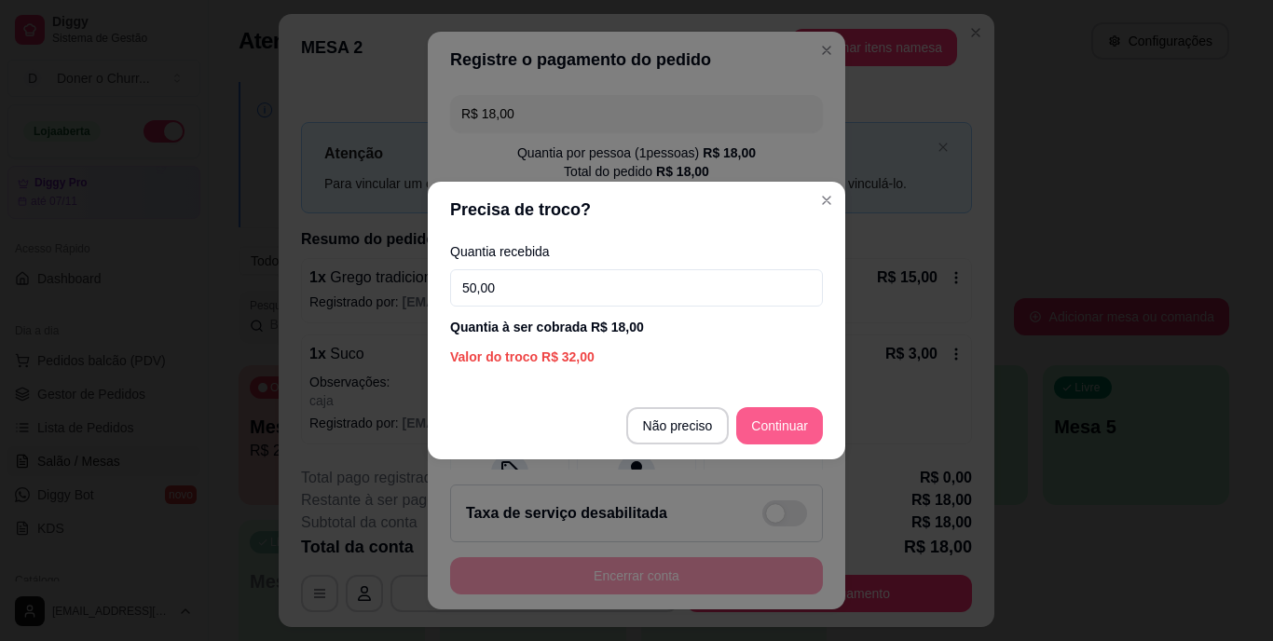
type input "50,00"
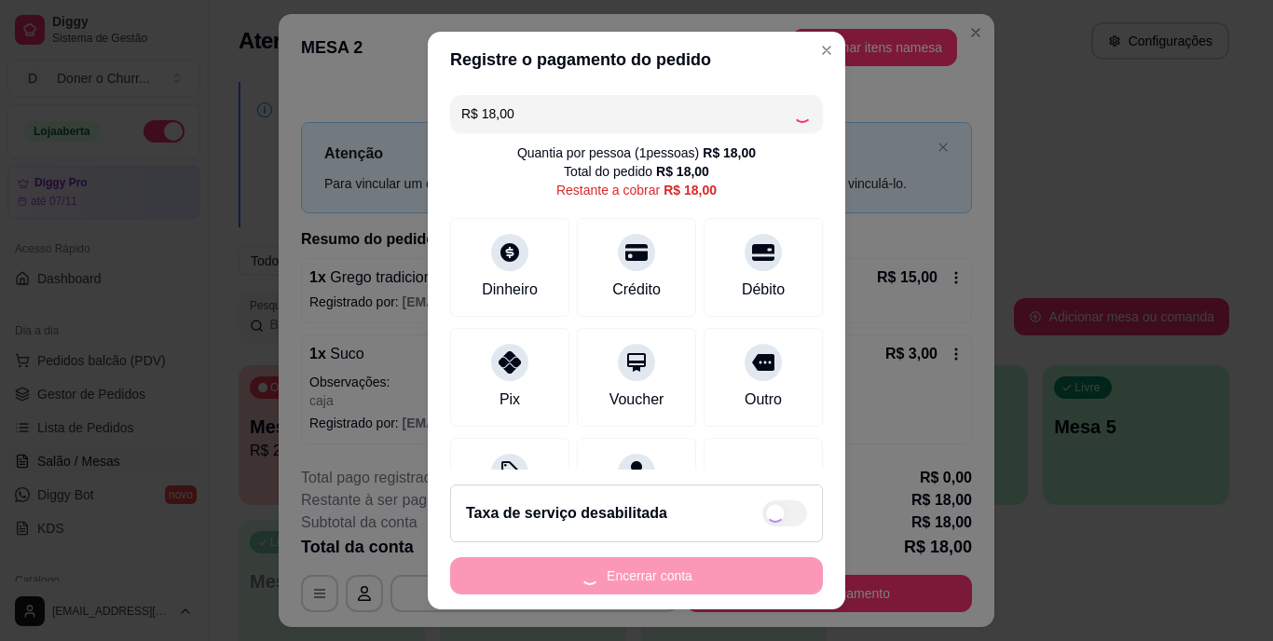
click at [802, 421] on div "R$ 18,00 Quantia por pessoa ( 1 pessoas) R$ 18,00 Total do pedido R$ 18,00 Rest…" at bounding box center [637, 278] width 418 height 381
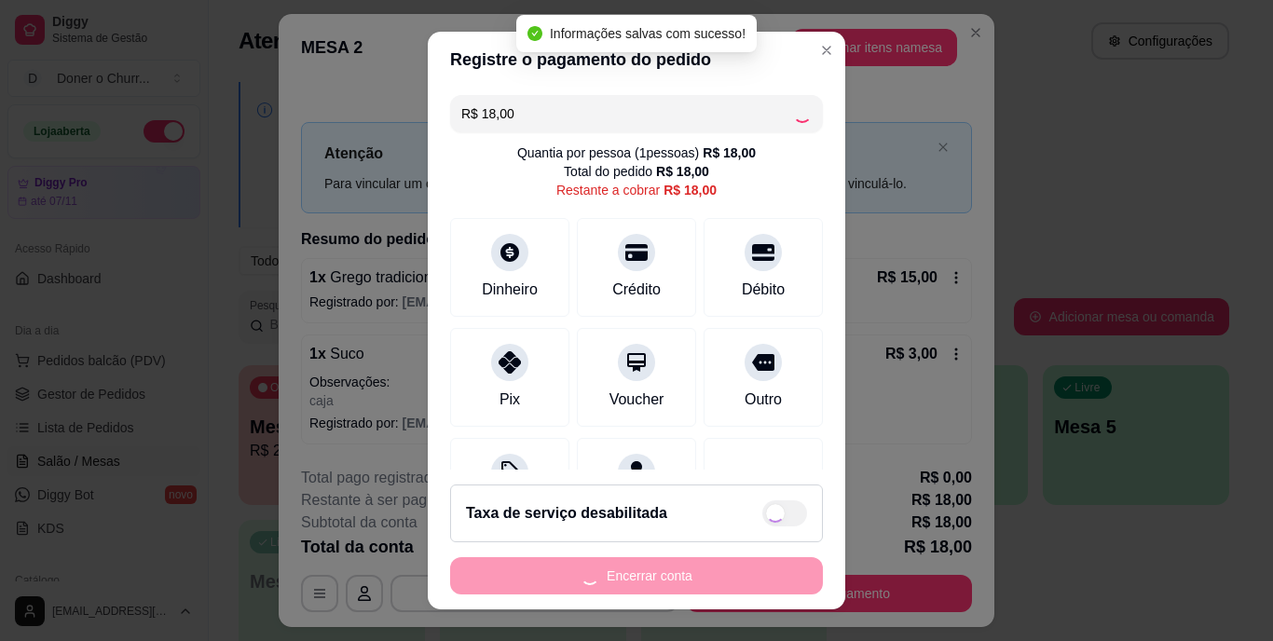
type input "R$ 0,00"
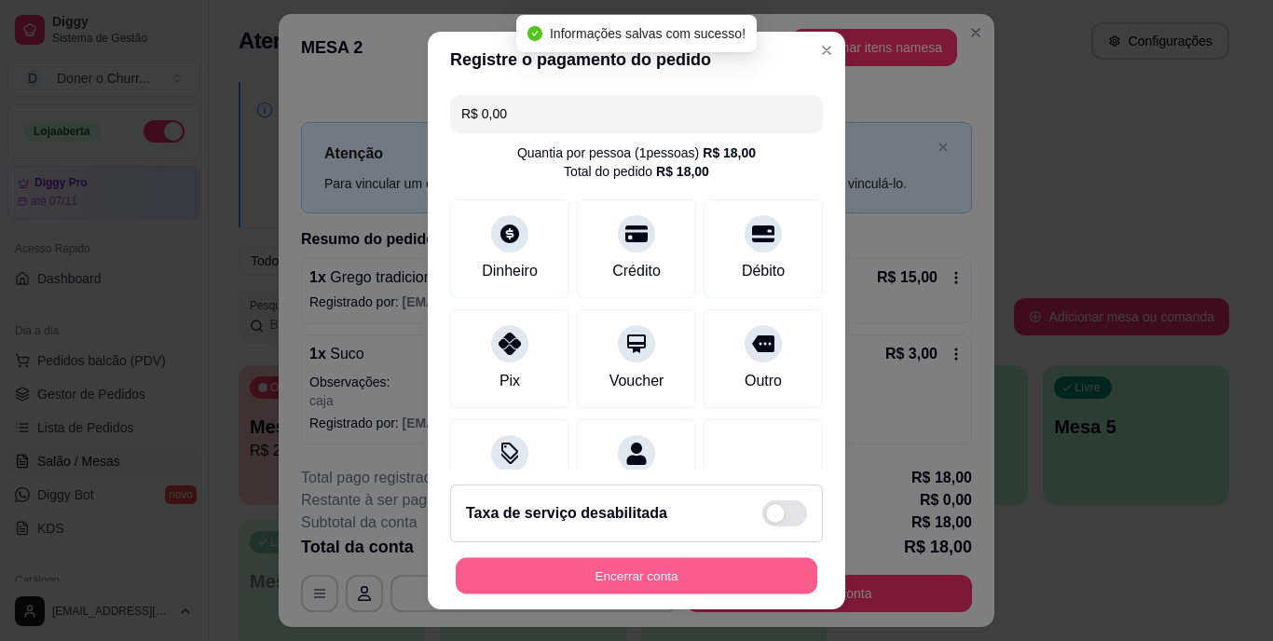
click at [653, 573] on button "Encerrar conta" at bounding box center [637, 575] width 362 height 36
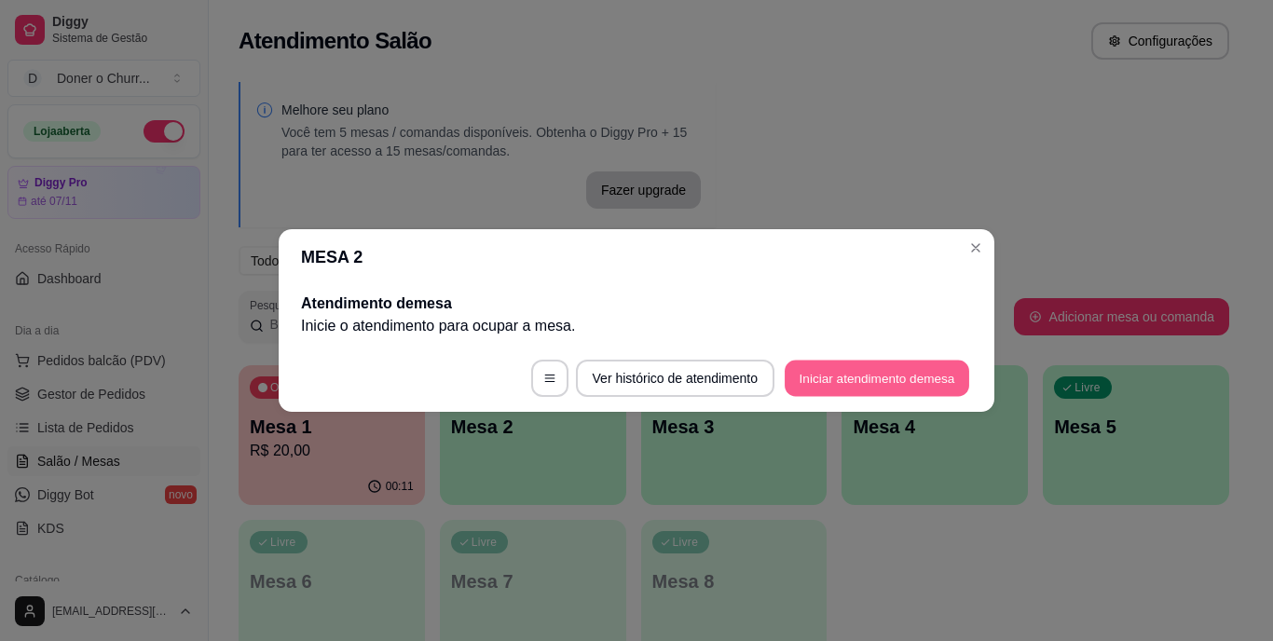
click at [853, 384] on button "Iniciar atendimento de mesa" at bounding box center [877, 379] width 185 height 36
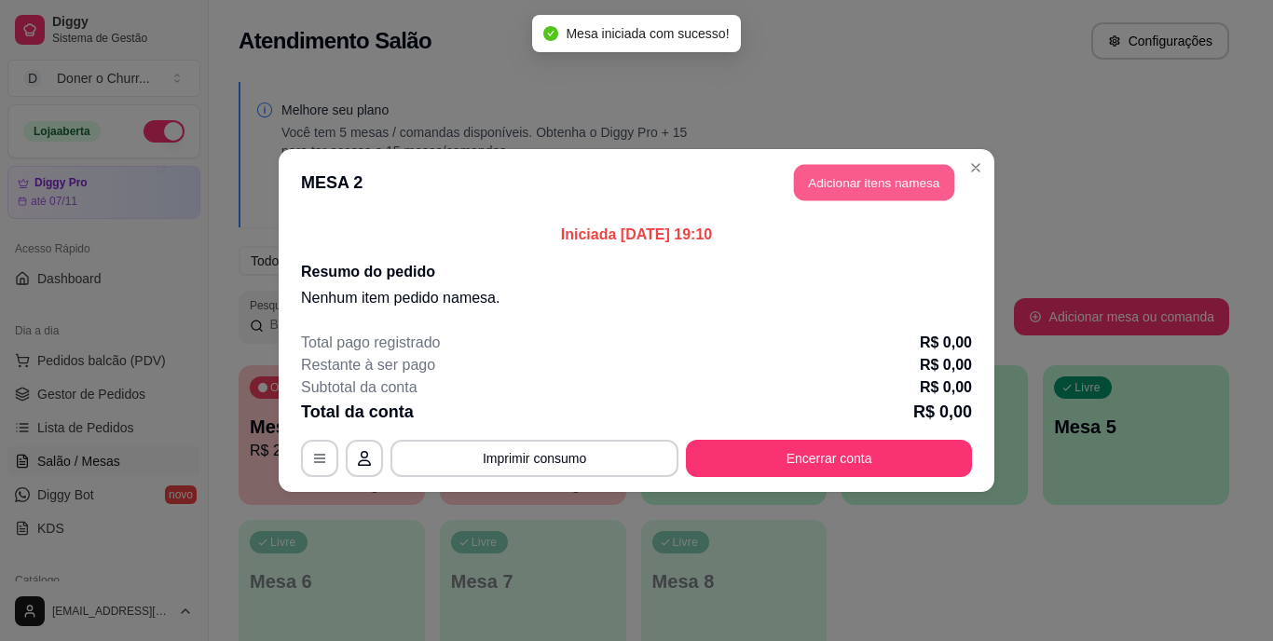
click at [921, 168] on button "Adicionar itens na mesa" at bounding box center [874, 183] width 160 height 36
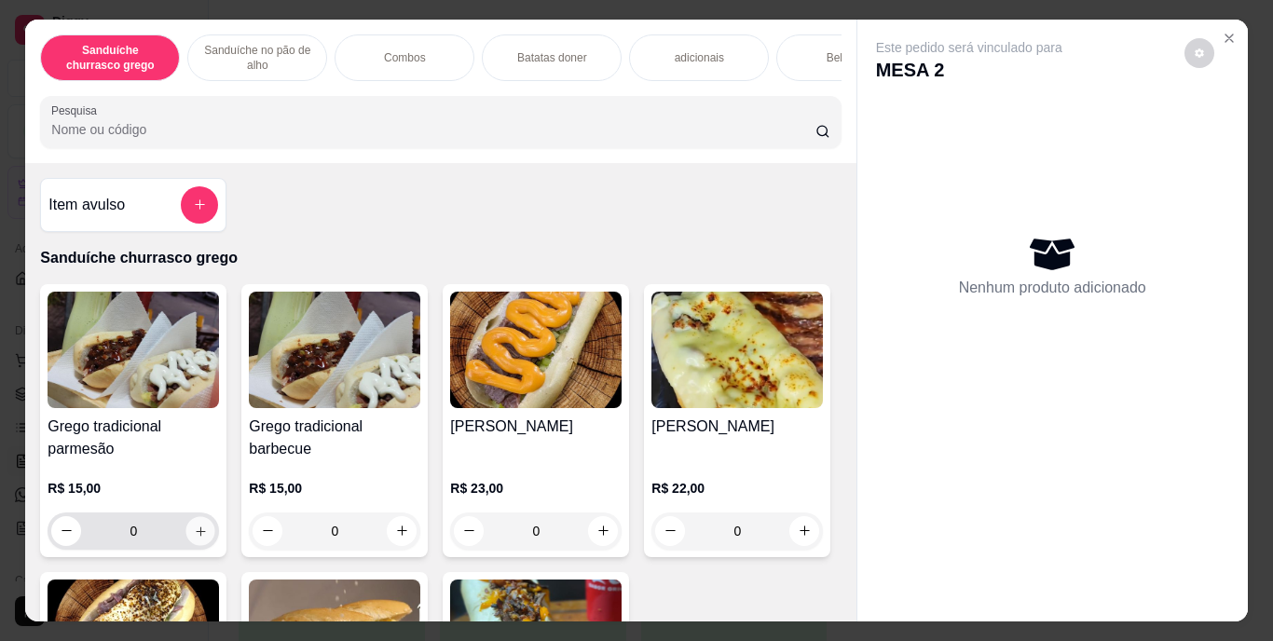
click at [194, 538] on icon "increase-product-quantity" at bounding box center [201, 531] width 14 height 14
type input "1"
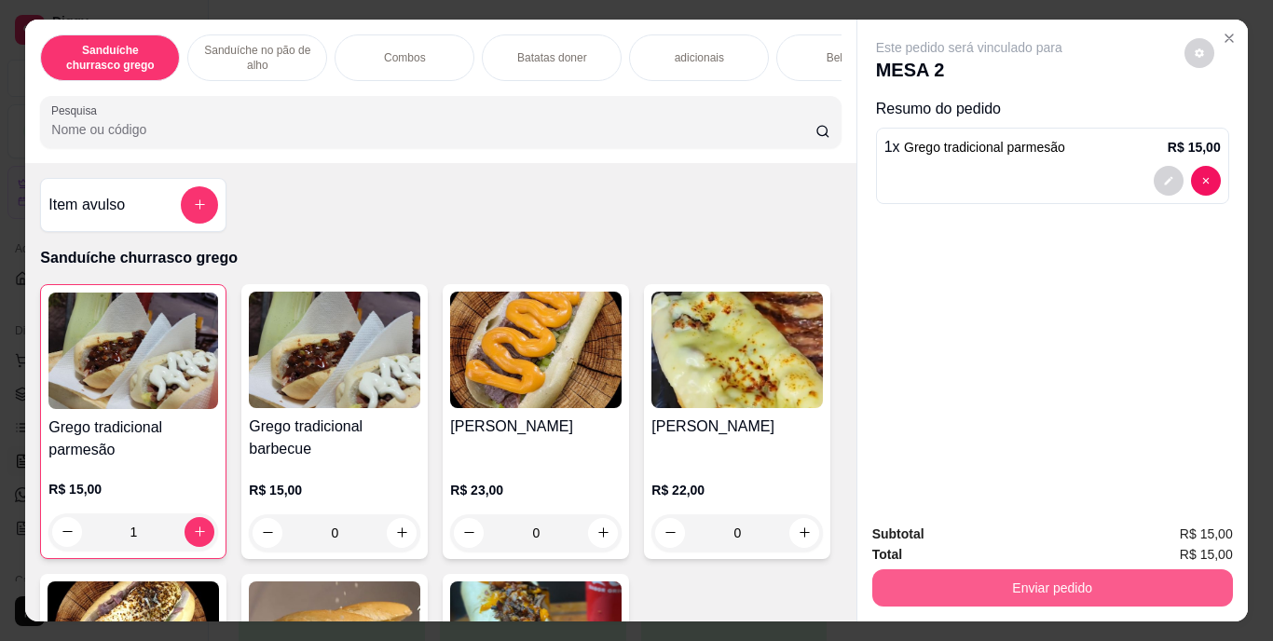
click at [897, 591] on button "Enviar pedido" at bounding box center [1052, 588] width 361 height 37
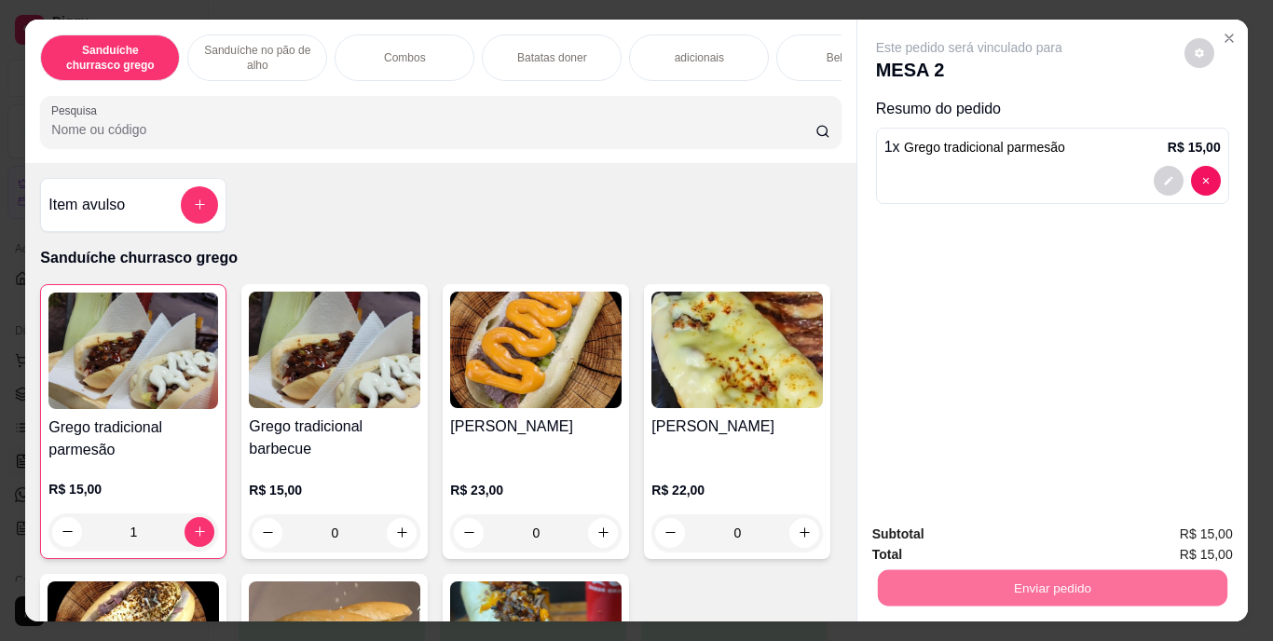
click at [1157, 527] on button "Enviar pedido" at bounding box center [1184, 535] width 103 height 34
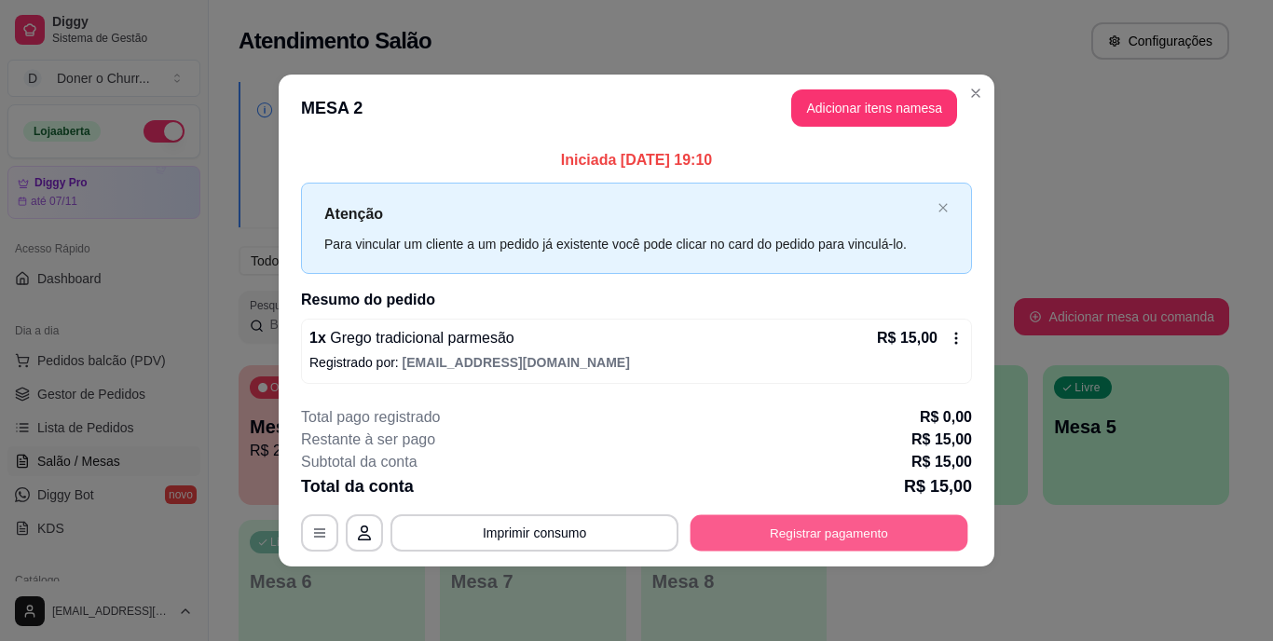
click at [783, 537] on button "Registrar pagamento" at bounding box center [830, 533] width 278 height 36
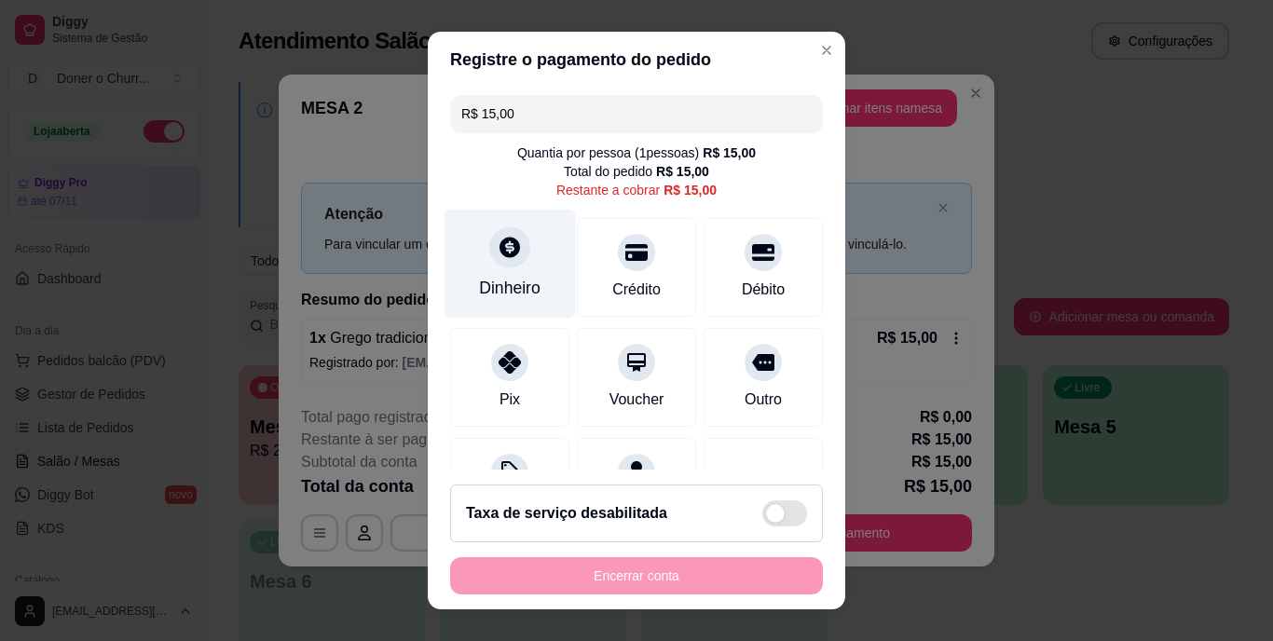
click at [479, 290] on div "Dinheiro" at bounding box center [510, 289] width 62 height 24
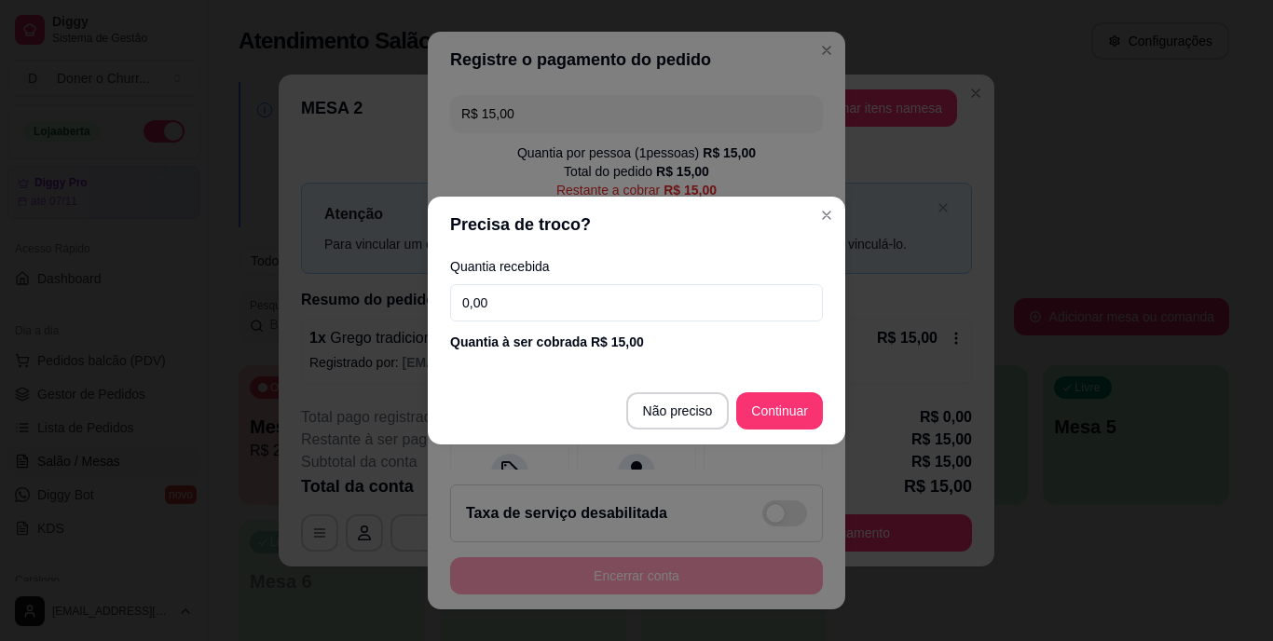
click at [494, 312] on input "0,00" at bounding box center [636, 302] width 373 height 37
type input "15,00"
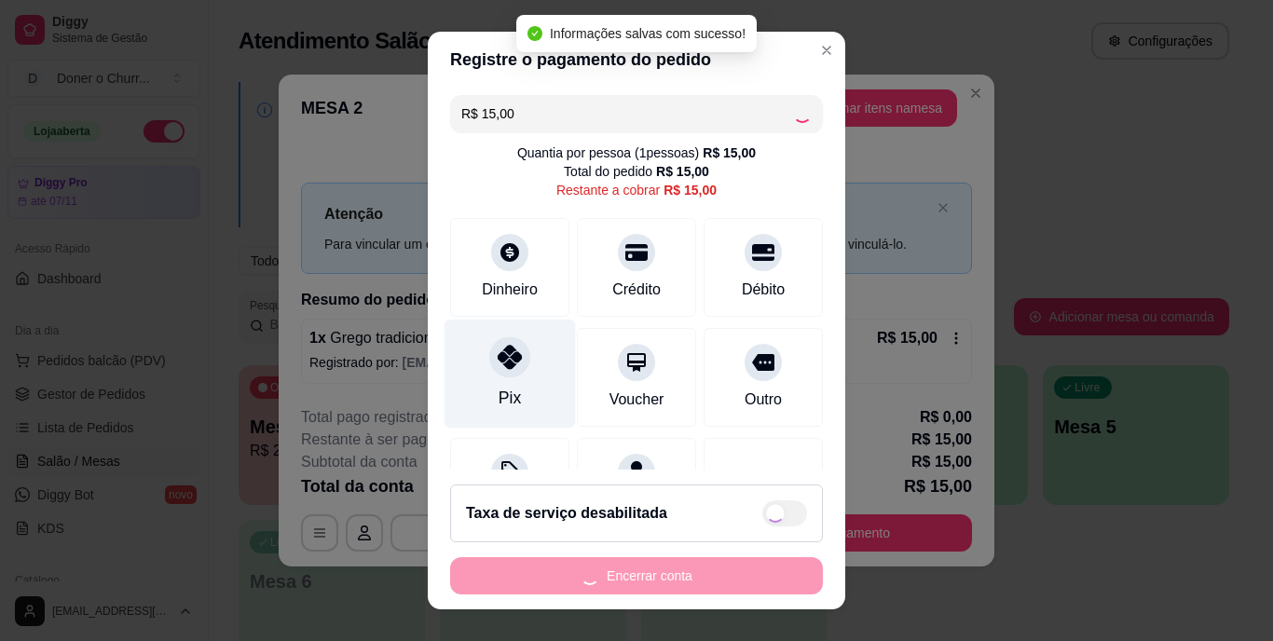
type input "R$ 0,00"
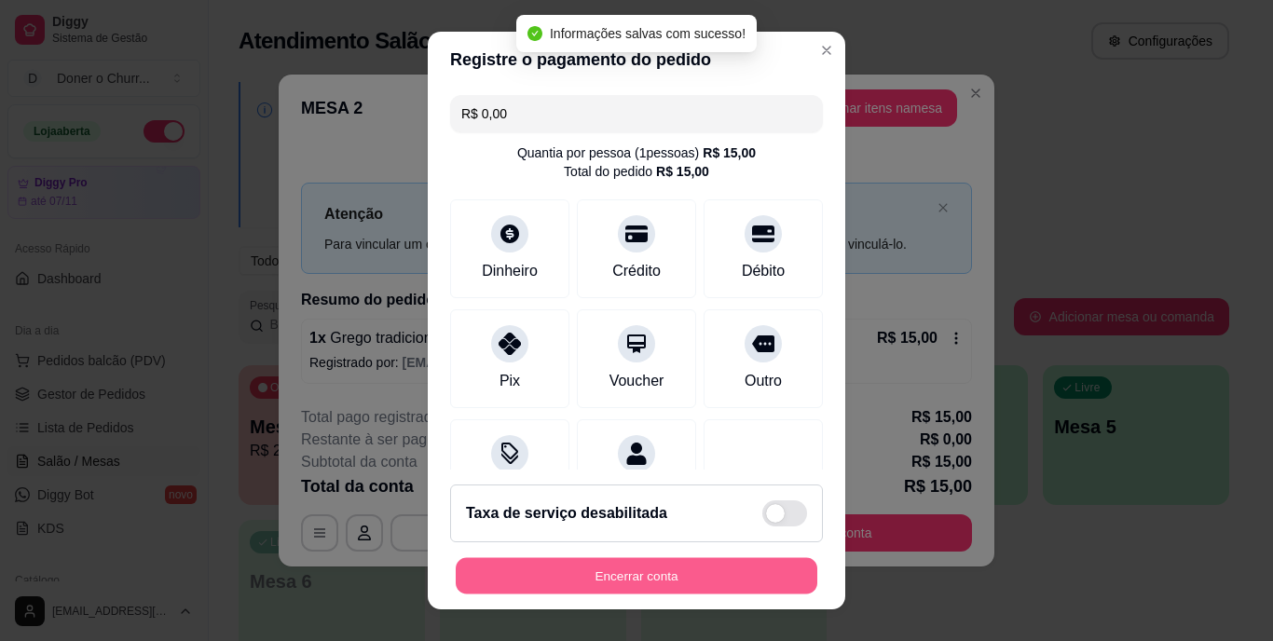
click at [620, 565] on button "Encerrar conta" at bounding box center [637, 575] width 362 height 36
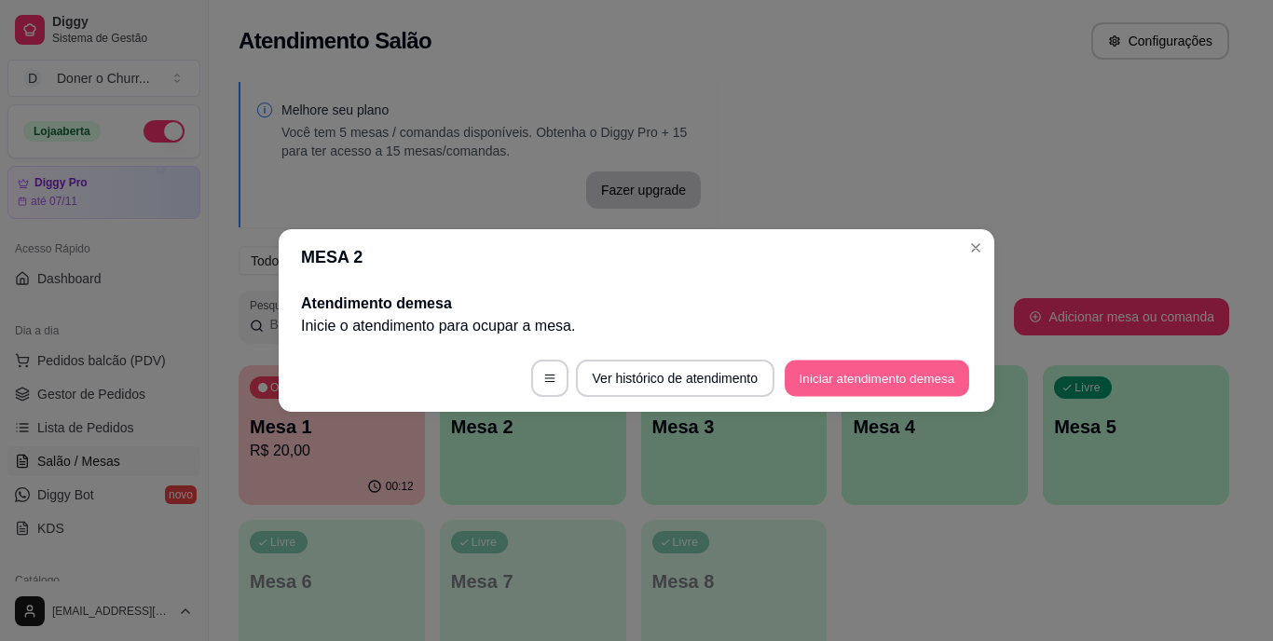
click at [900, 383] on button "Iniciar atendimento de mesa" at bounding box center [877, 379] width 185 height 36
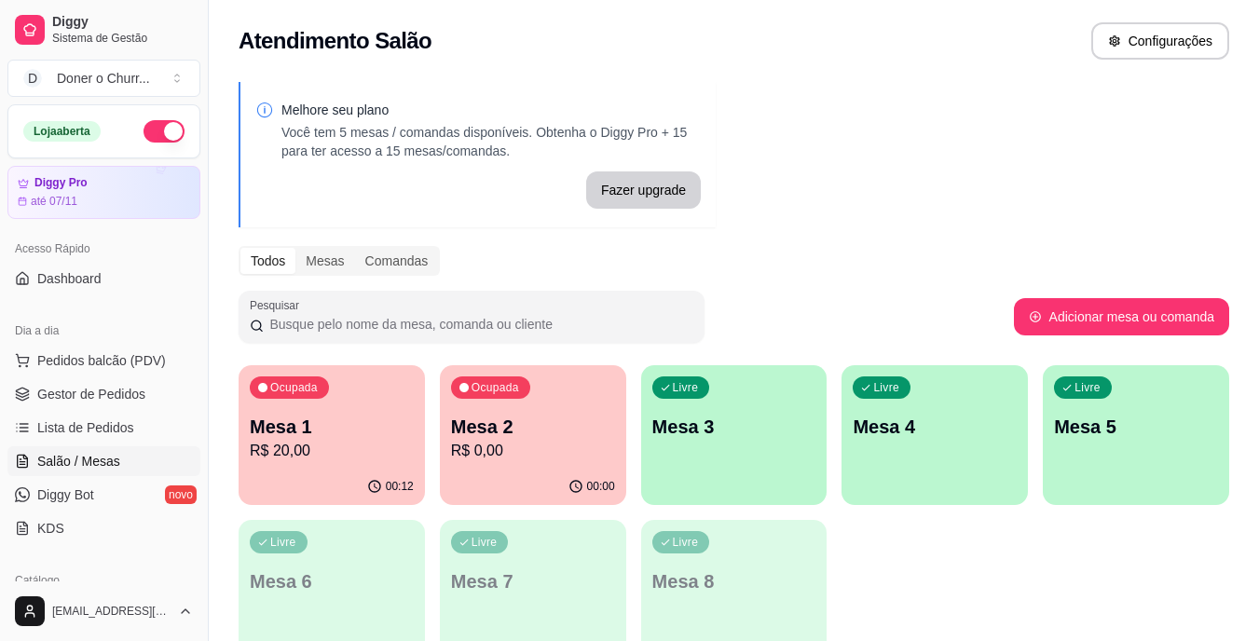
click at [1074, 174] on div "Melhore seu plano Você tem 5 mesas / comandas disponíveis. Obtenha o Diggy Pro …" at bounding box center [734, 376] width 1050 height 611
click at [393, 446] on p "R$ 20,00" at bounding box center [332, 450] width 159 height 21
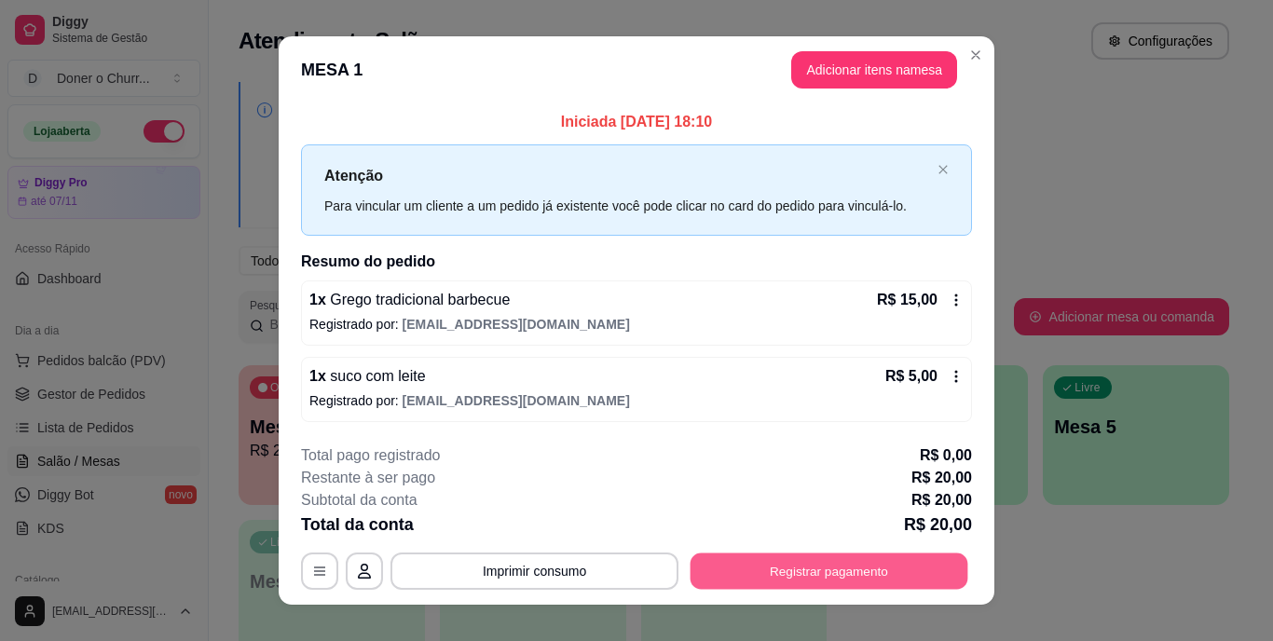
click at [734, 571] on button "Registrar pagamento" at bounding box center [830, 571] width 278 height 36
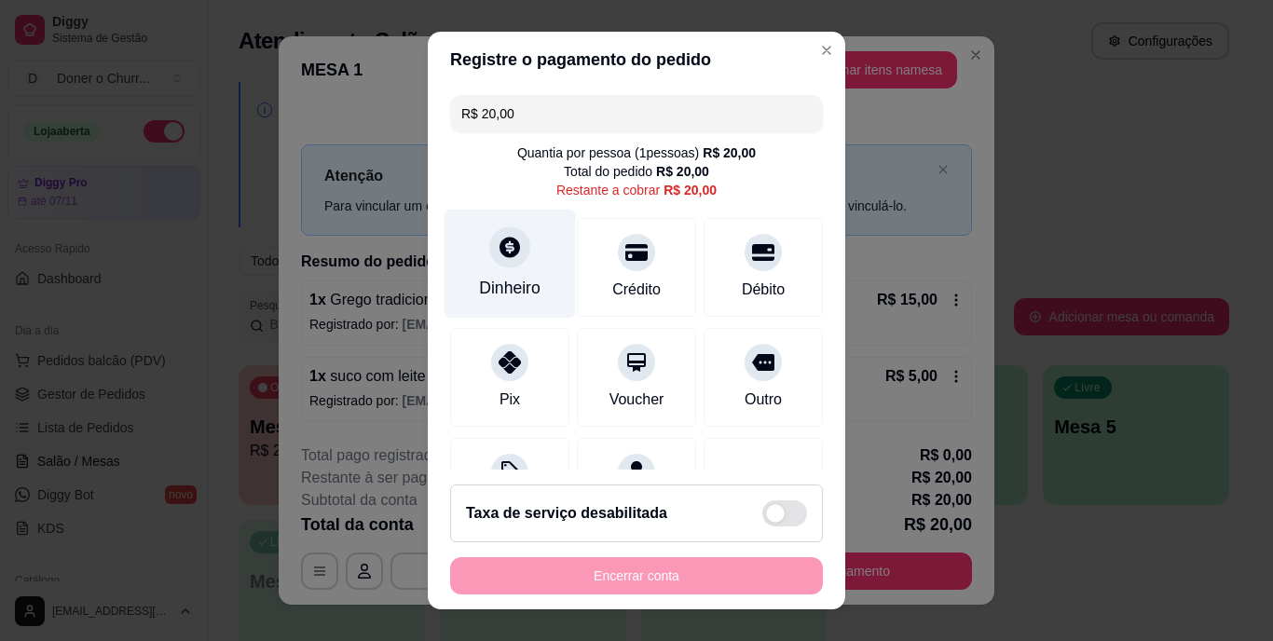
click at [498, 259] on icon at bounding box center [510, 248] width 24 height 24
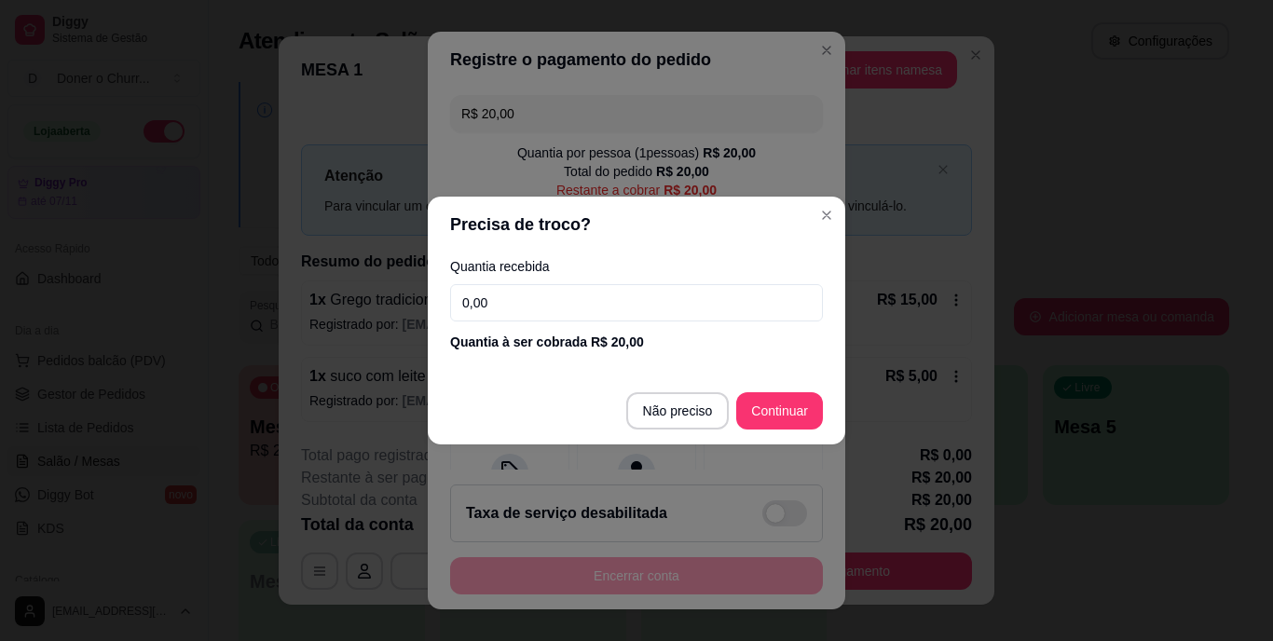
click at [496, 293] on input "0,00" at bounding box center [636, 302] width 373 height 37
type input "20,00"
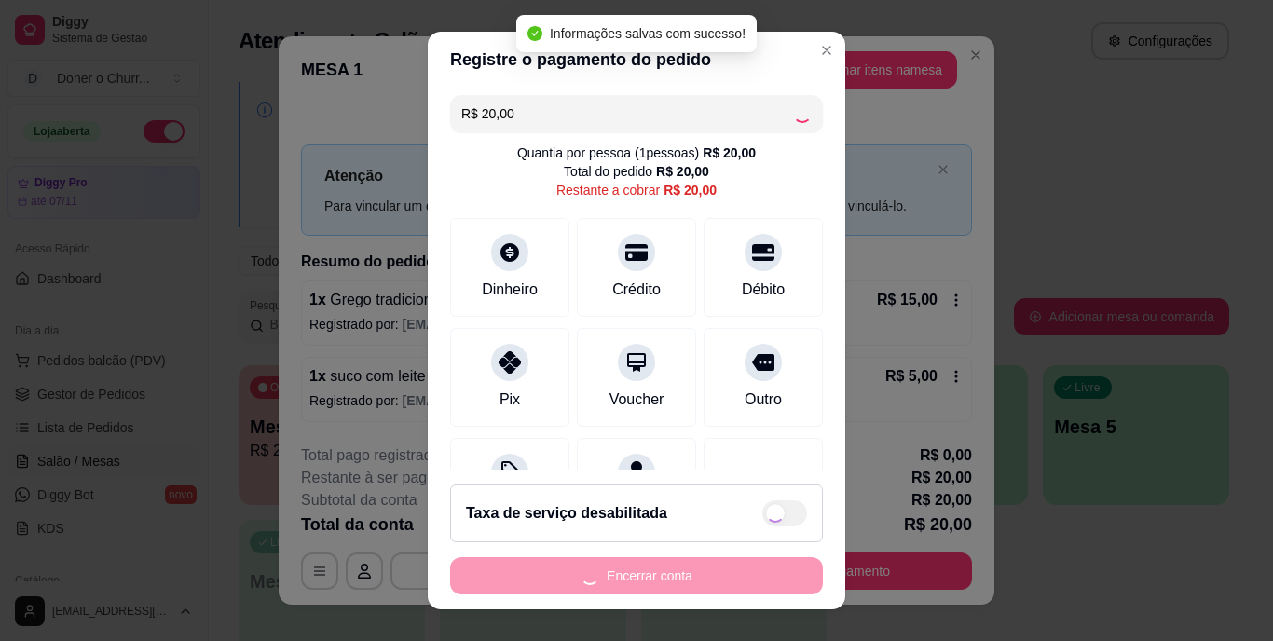
type input "R$ 0,00"
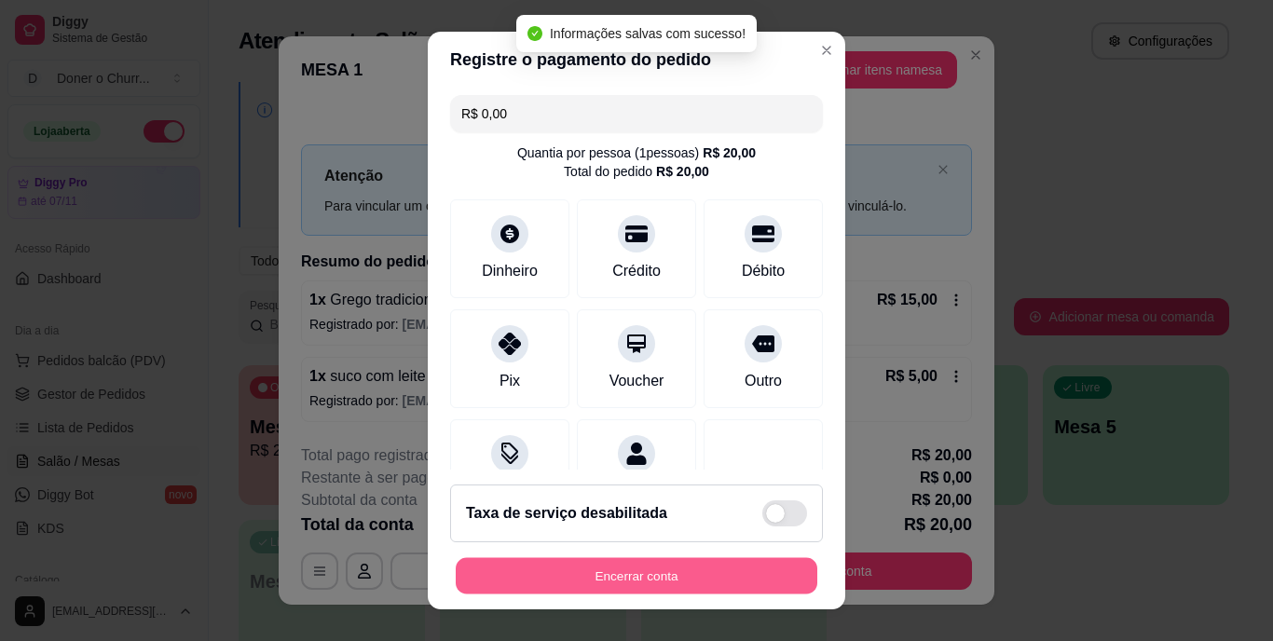
click at [635, 572] on button "Encerrar conta" at bounding box center [637, 575] width 362 height 36
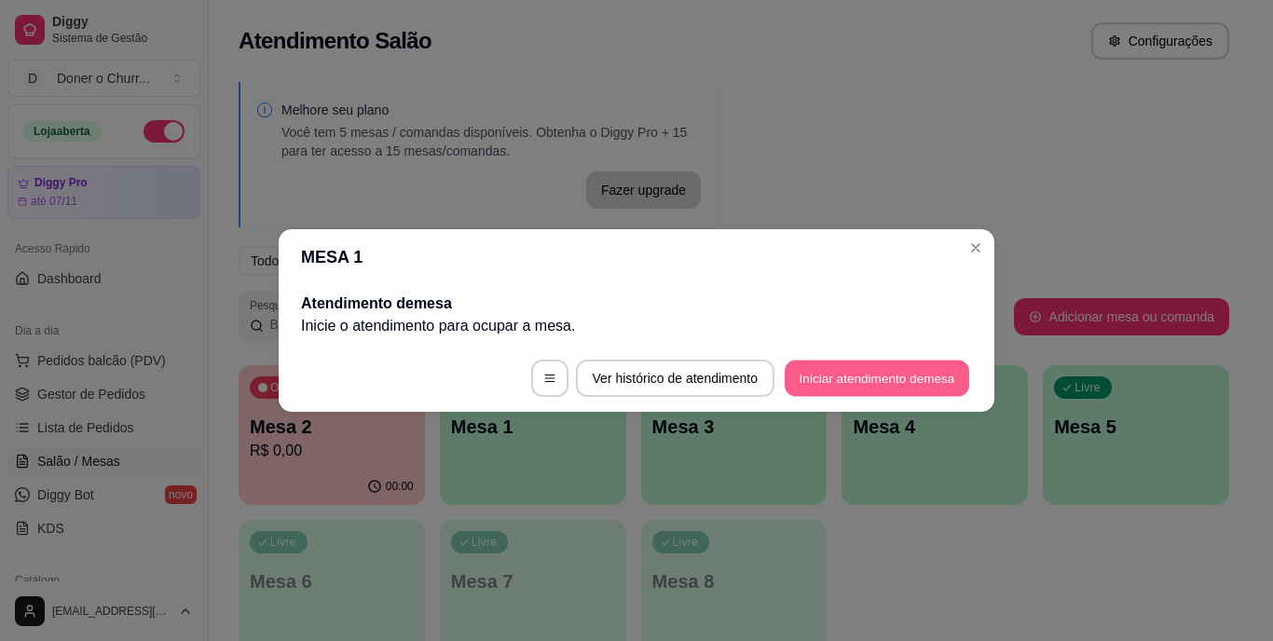
click at [916, 364] on button "Iniciar atendimento de mesa" at bounding box center [877, 379] width 185 height 36
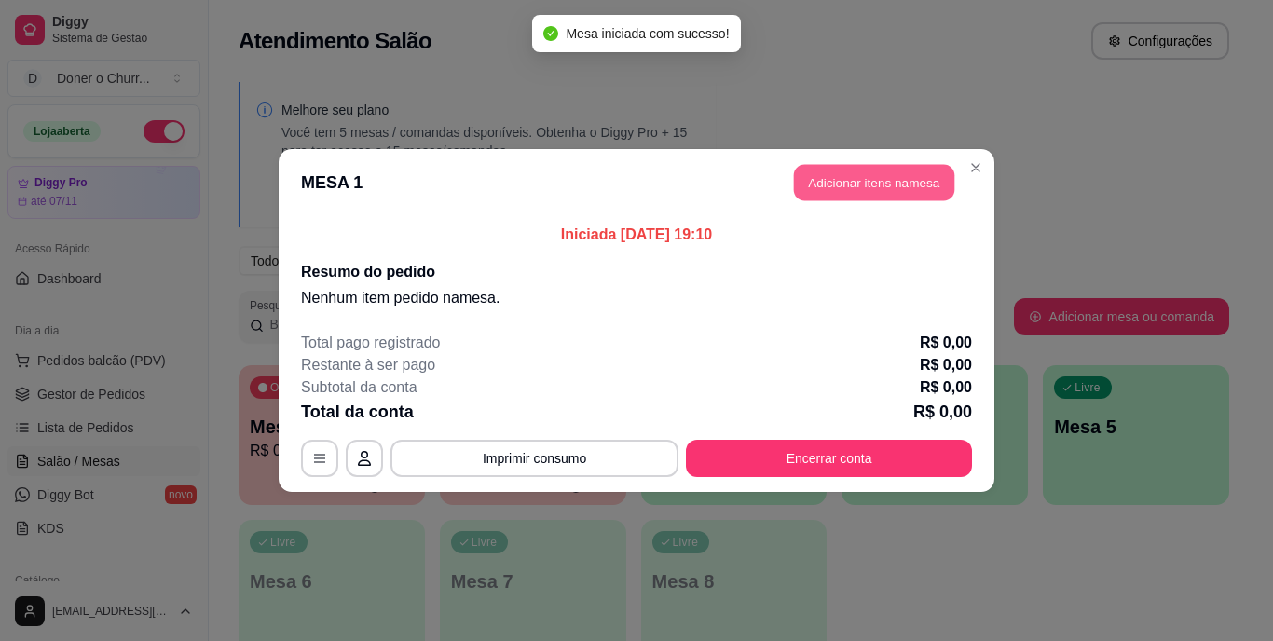
click at [893, 183] on button "Adicionar itens na mesa" at bounding box center [874, 183] width 160 height 36
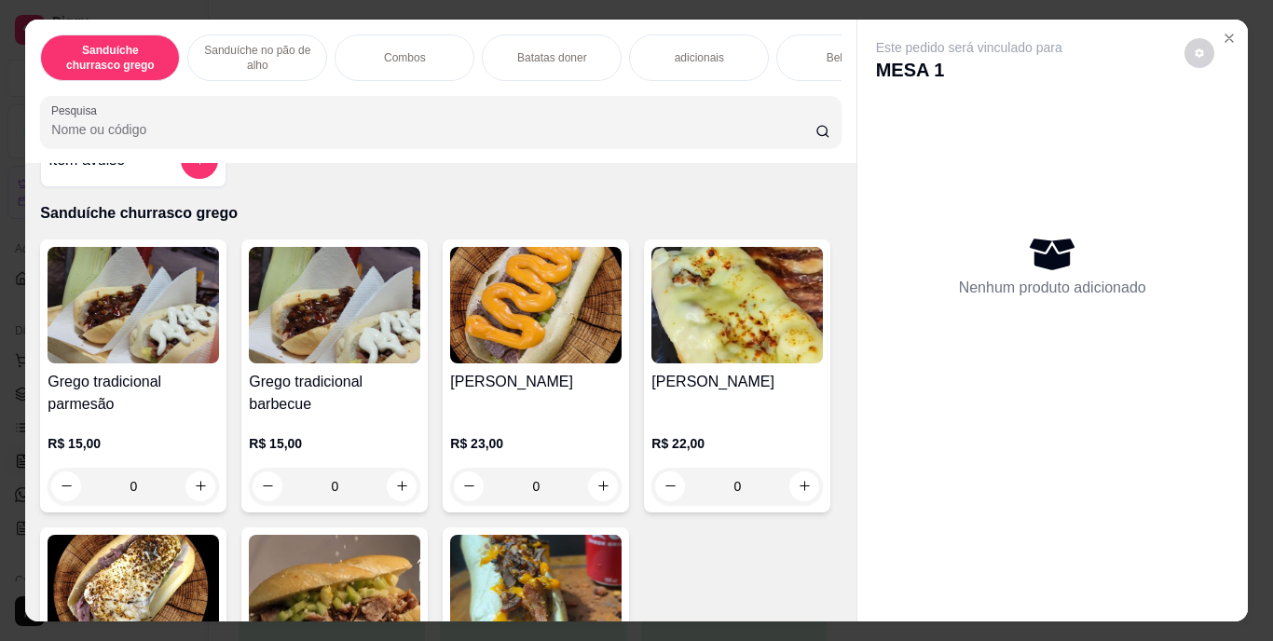
scroll to position [46, 0]
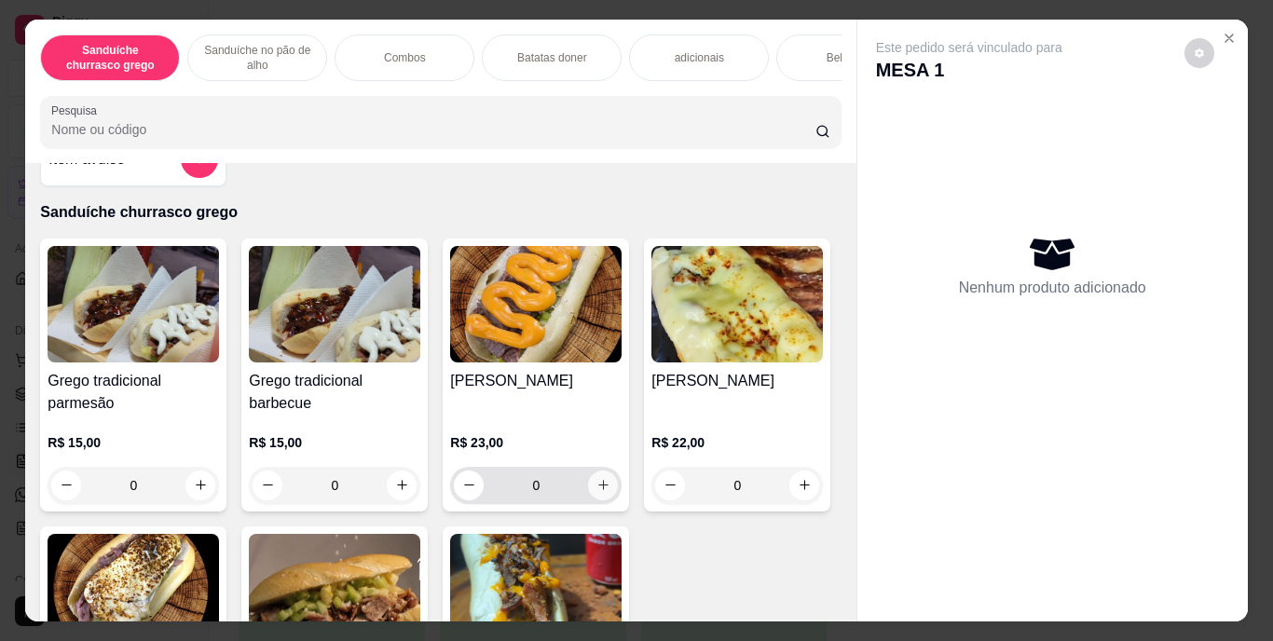
click at [597, 490] on icon "increase-product-quantity" at bounding box center [604, 485] width 14 height 14
type input "1"
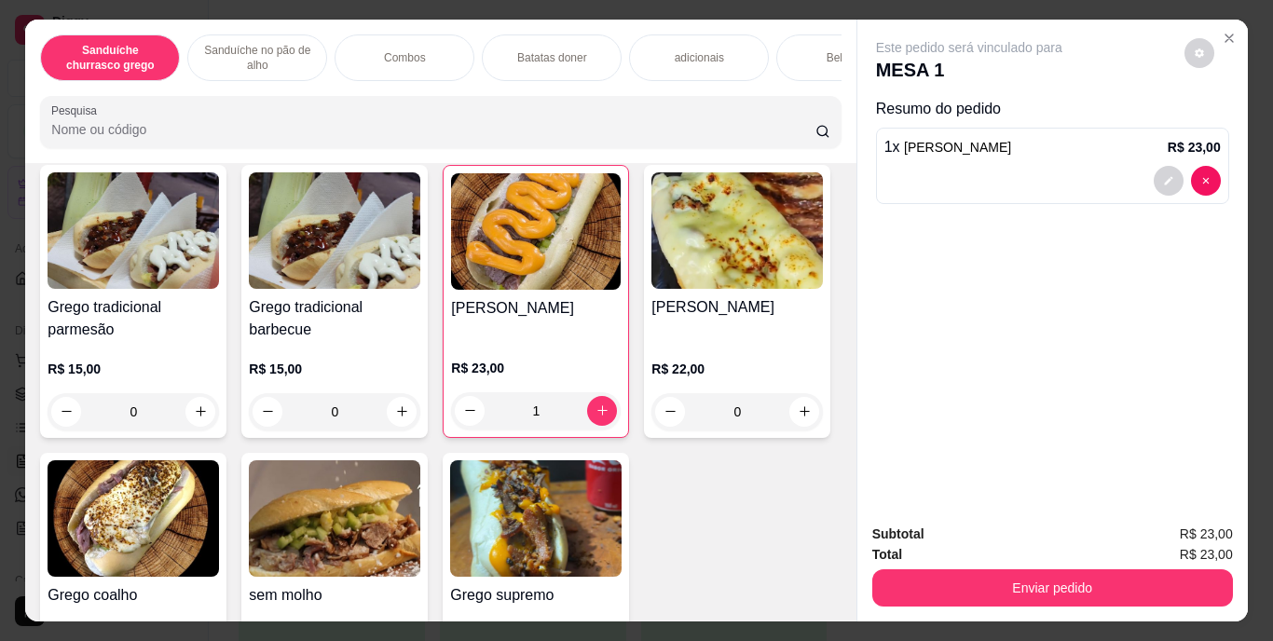
scroll to position [162, 0]
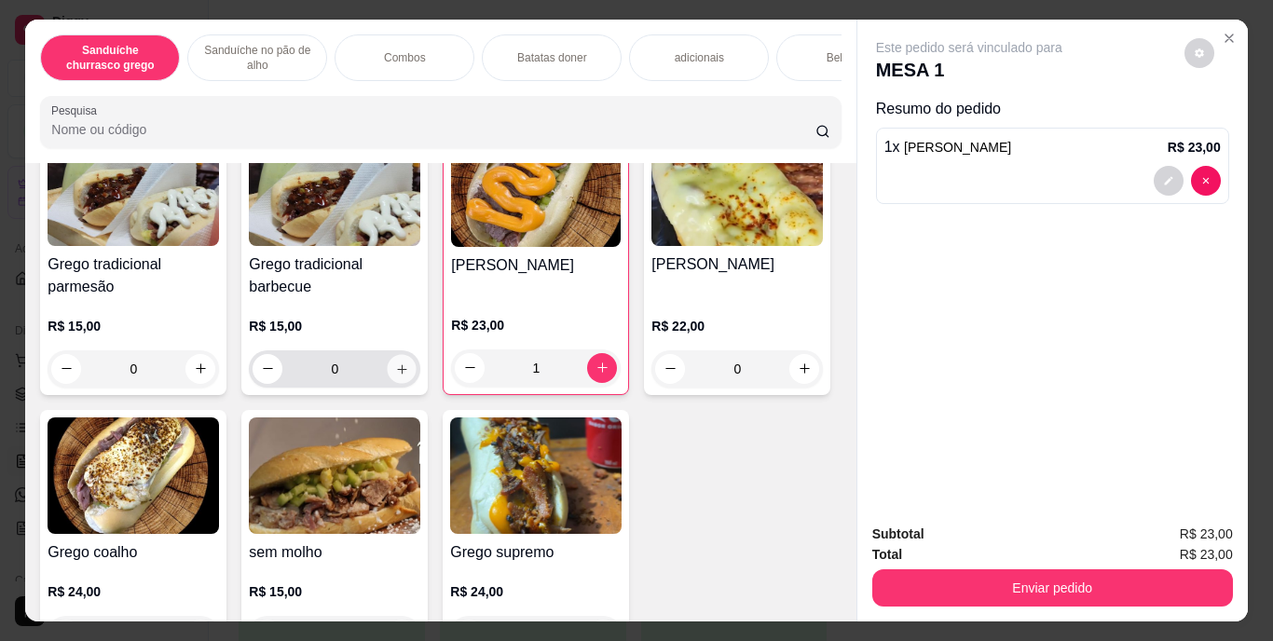
click at [397, 374] on icon "increase-product-quantity" at bounding box center [401, 368] width 9 height 9
type input "1"
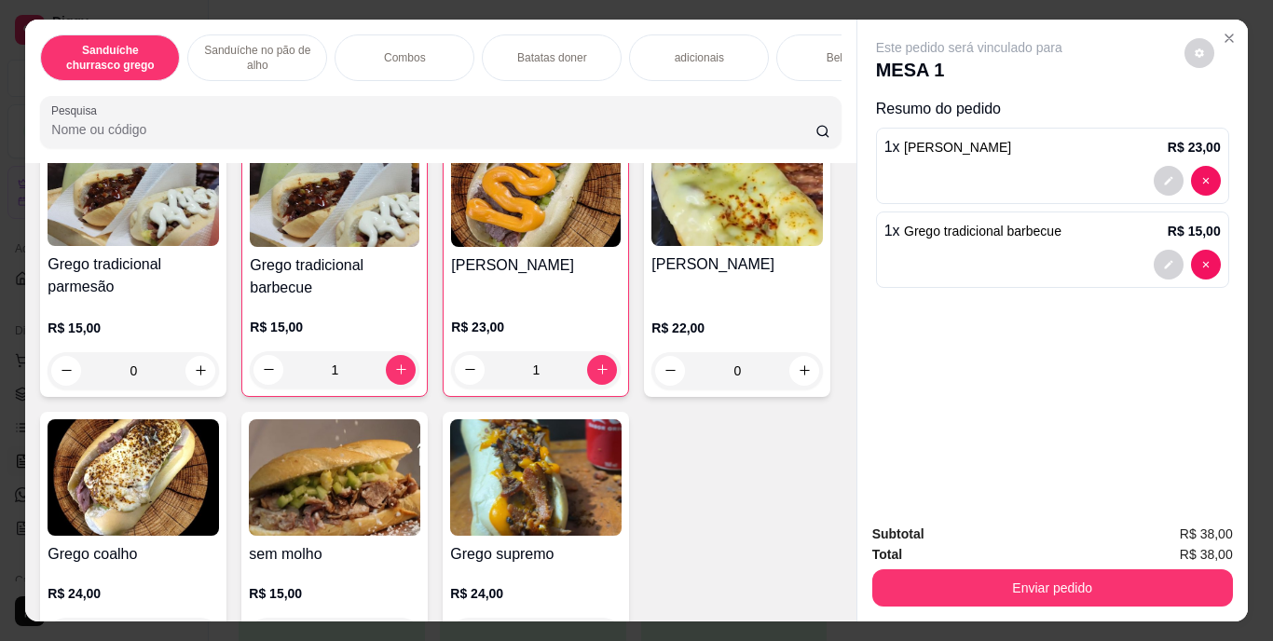
click at [798, 41] on div "Bebidas" at bounding box center [846, 57] width 140 height 47
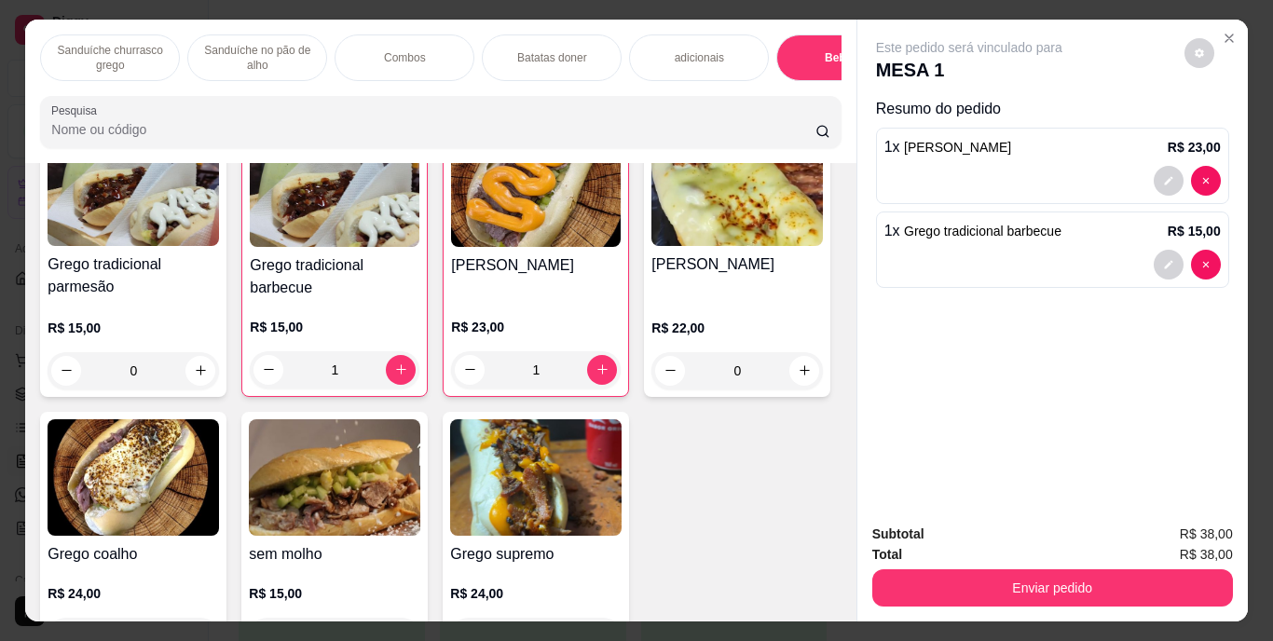
scroll to position [48, 0]
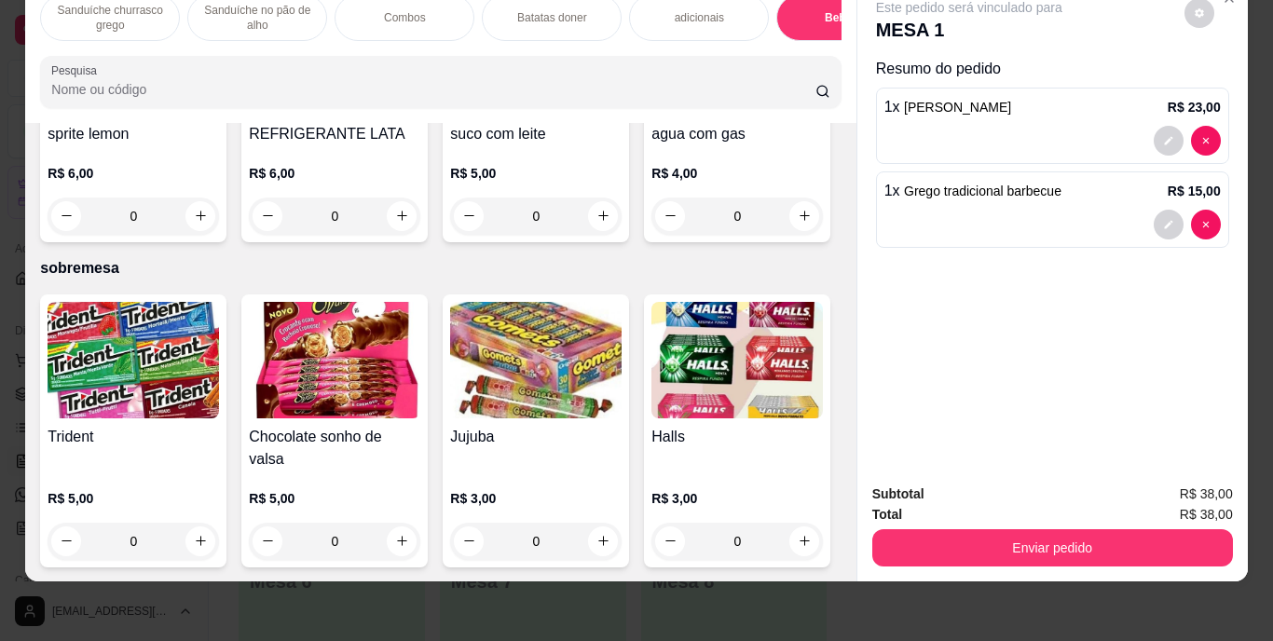
click at [420, 116] on img at bounding box center [335, 57] width 172 height 117
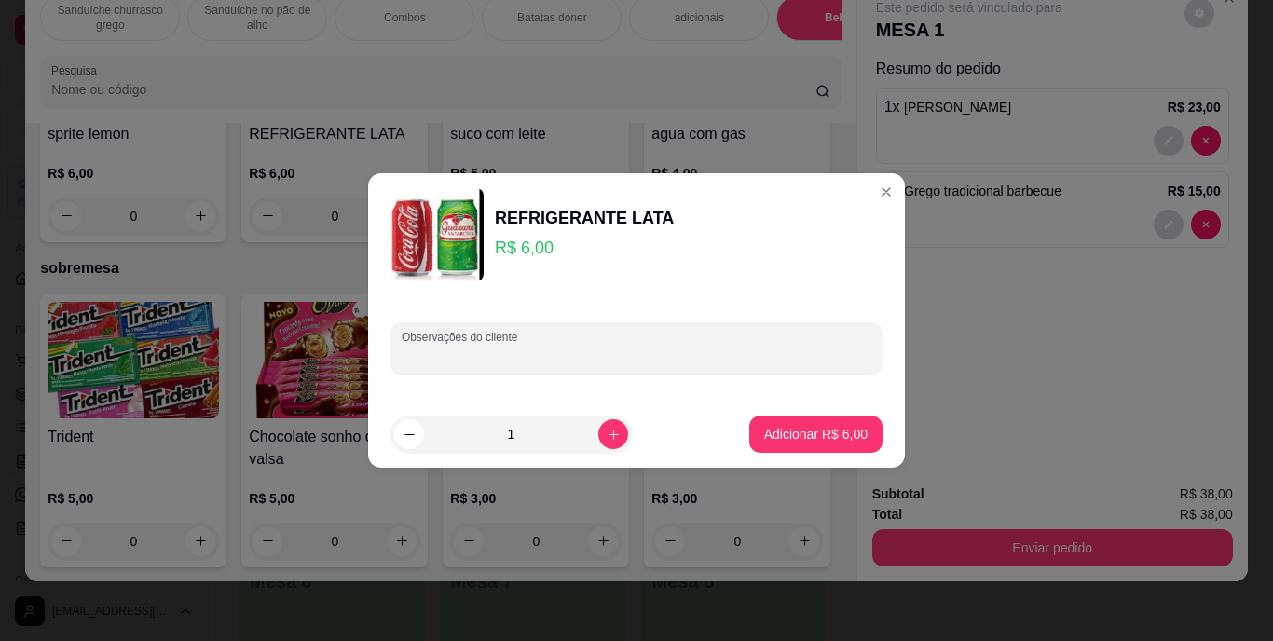
click at [495, 360] on input "Observações do cliente" at bounding box center [637, 356] width 470 height 19
click at [607, 431] on icon "increase-product-quantity" at bounding box center [614, 435] width 14 height 14
type input "2"
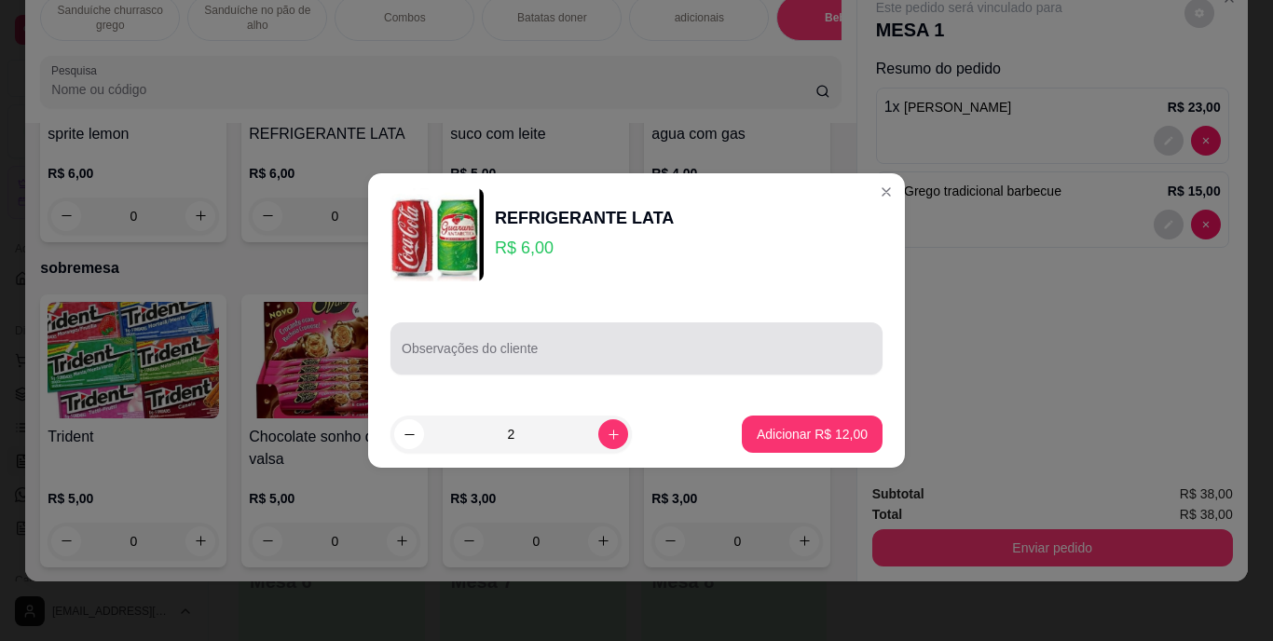
click at [498, 343] on div at bounding box center [637, 348] width 470 height 37
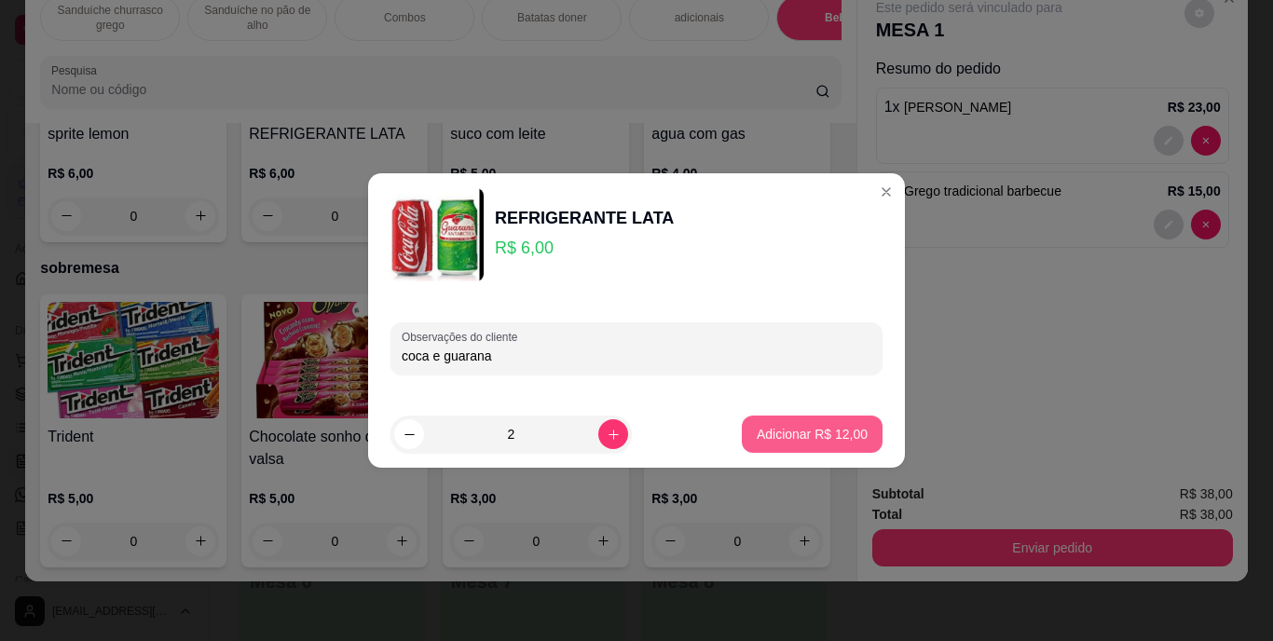
type input "coca e guarana"
click at [759, 432] on p "Adicionar R$ 12,00" at bounding box center [813, 434] width 108 height 18
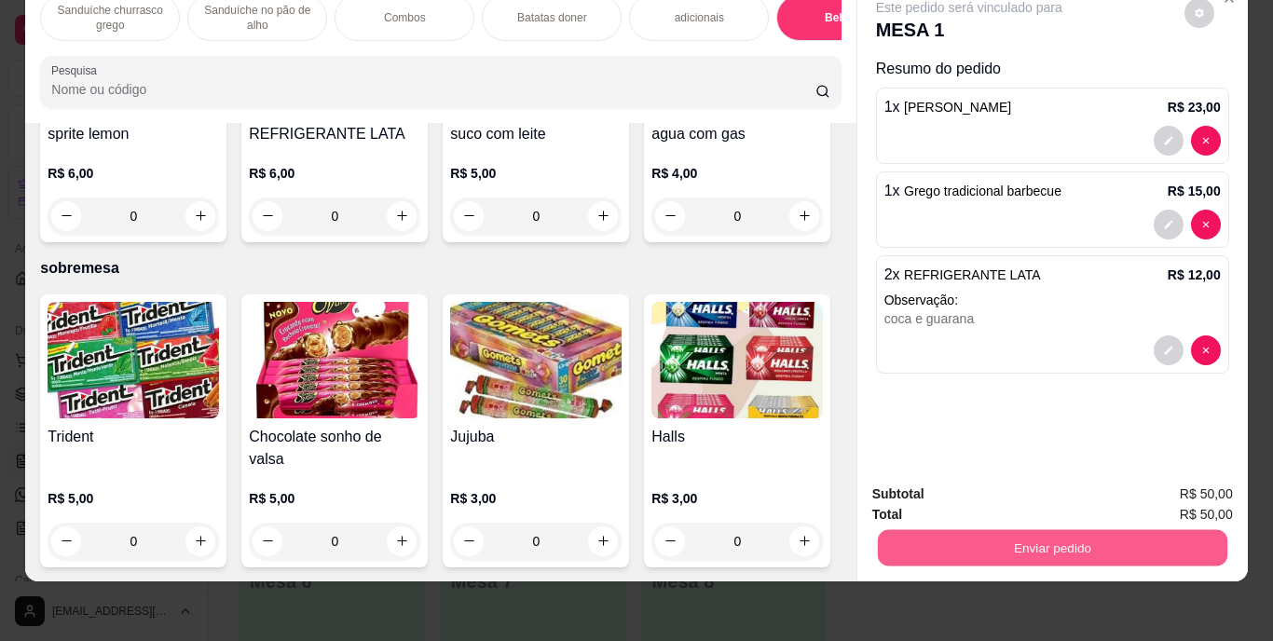
click at [1037, 530] on button "Enviar pedido" at bounding box center [1052, 548] width 350 height 36
click at [1164, 477] on button "Enviar pedido" at bounding box center [1184, 488] width 103 height 34
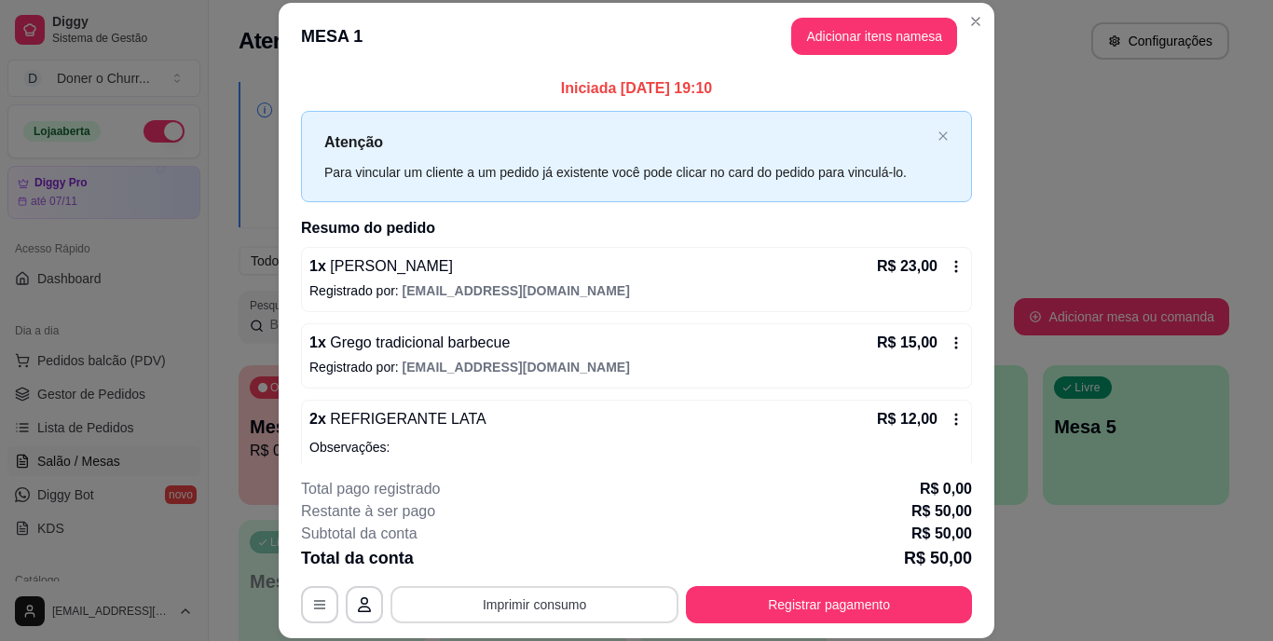
click at [605, 591] on button "Imprimir consumo" at bounding box center [535, 604] width 288 height 37
click at [554, 561] on button "IMPRESSORA" at bounding box center [533, 560] width 130 height 29
click at [548, 613] on button "Imprimir consumo" at bounding box center [535, 604] width 280 height 36
click at [678, 517] on div "Restante à ser pago R$ 50,00" at bounding box center [636, 512] width 671 height 22
click at [858, 47] on button "Adicionar itens na mesa" at bounding box center [874, 37] width 160 height 36
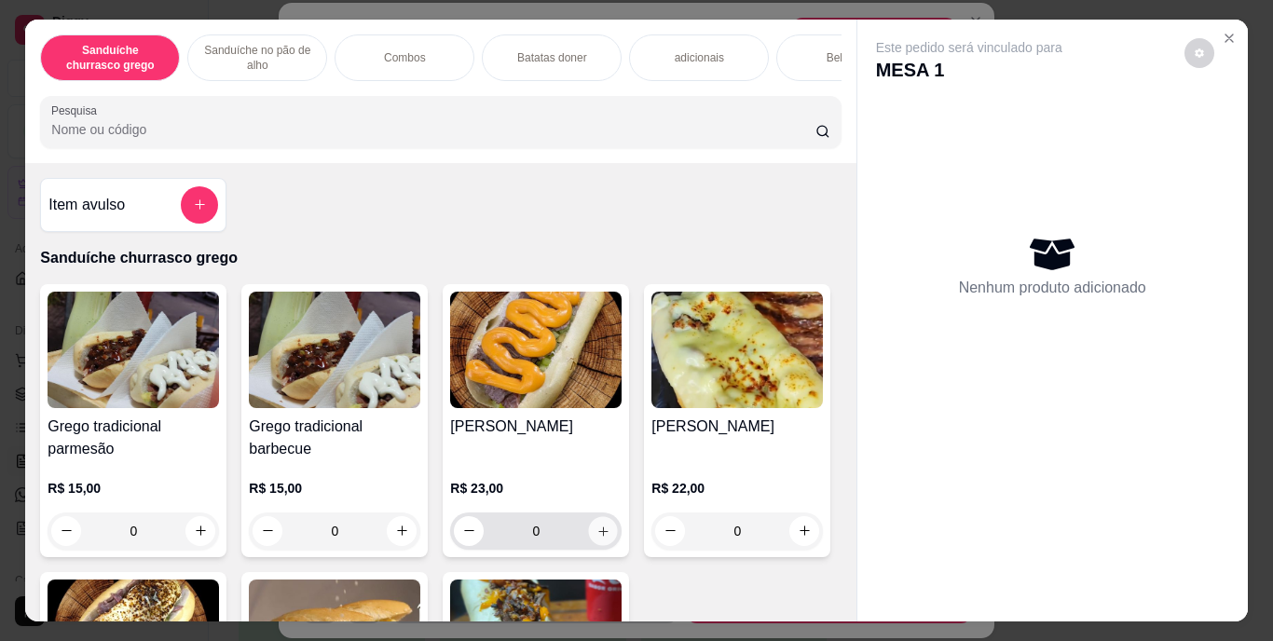
click at [603, 529] on button "increase-product-quantity" at bounding box center [603, 530] width 29 height 29
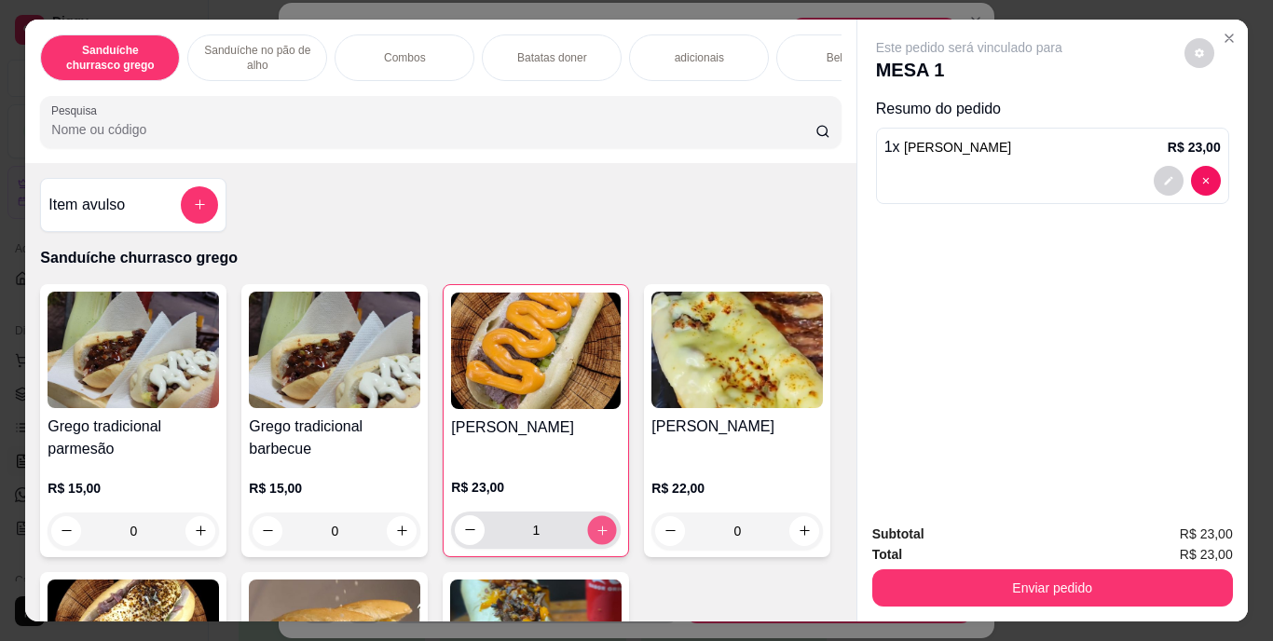
click at [603, 529] on button "increase-product-quantity" at bounding box center [602, 529] width 29 height 29
type input "2"
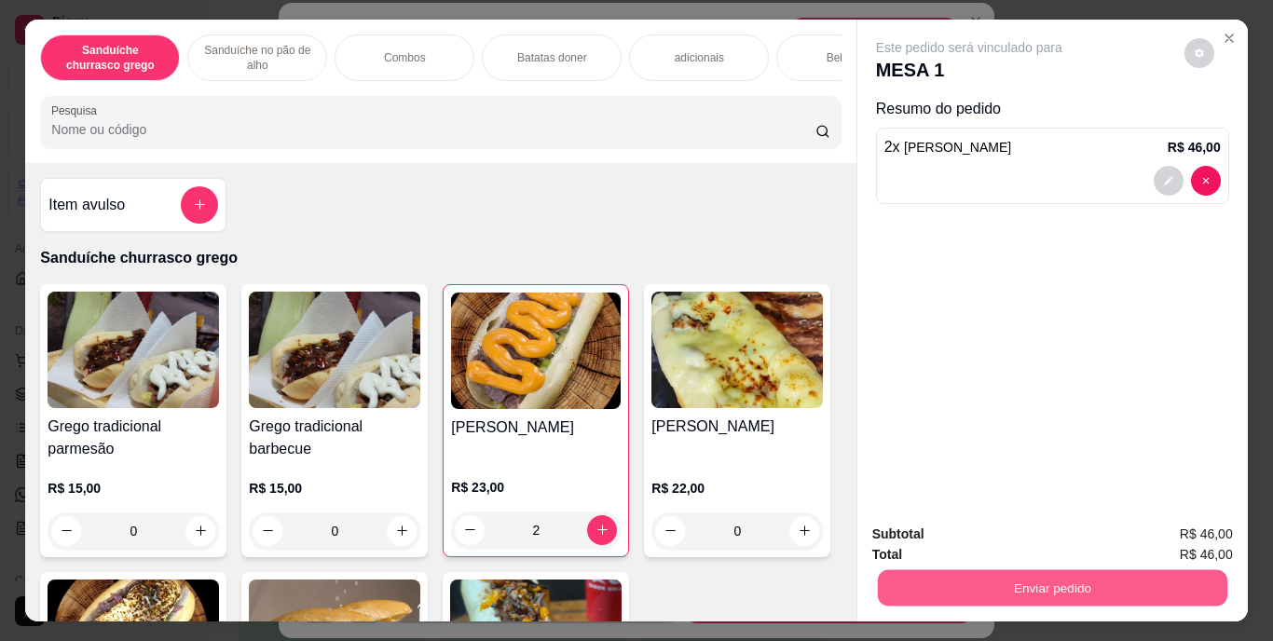
click at [992, 577] on button "Enviar pedido" at bounding box center [1052, 588] width 350 height 36
click at [1074, 308] on div "Este pedido será vinculado para MESA 1 Resumo do pedido 2 x [PERSON_NAME] chedd…" at bounding box center [1053, 265] width 391 height 490
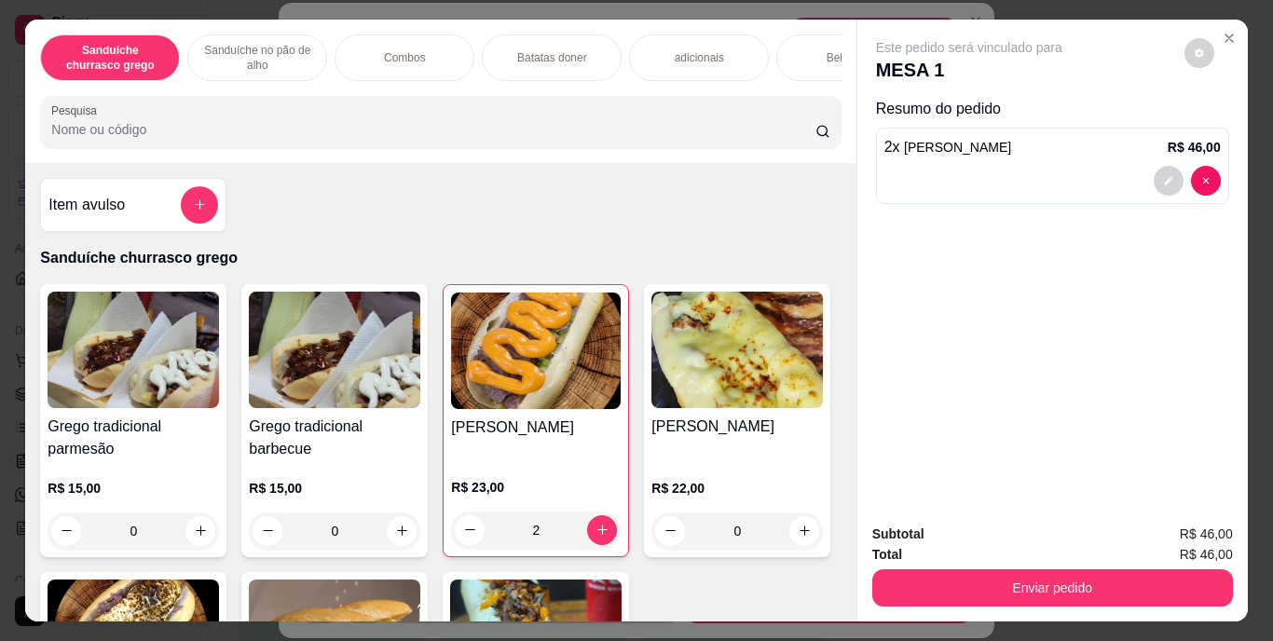
click at [817, 55] on div "Bebidas" at bounding box center [846, 57] width 140 height 47
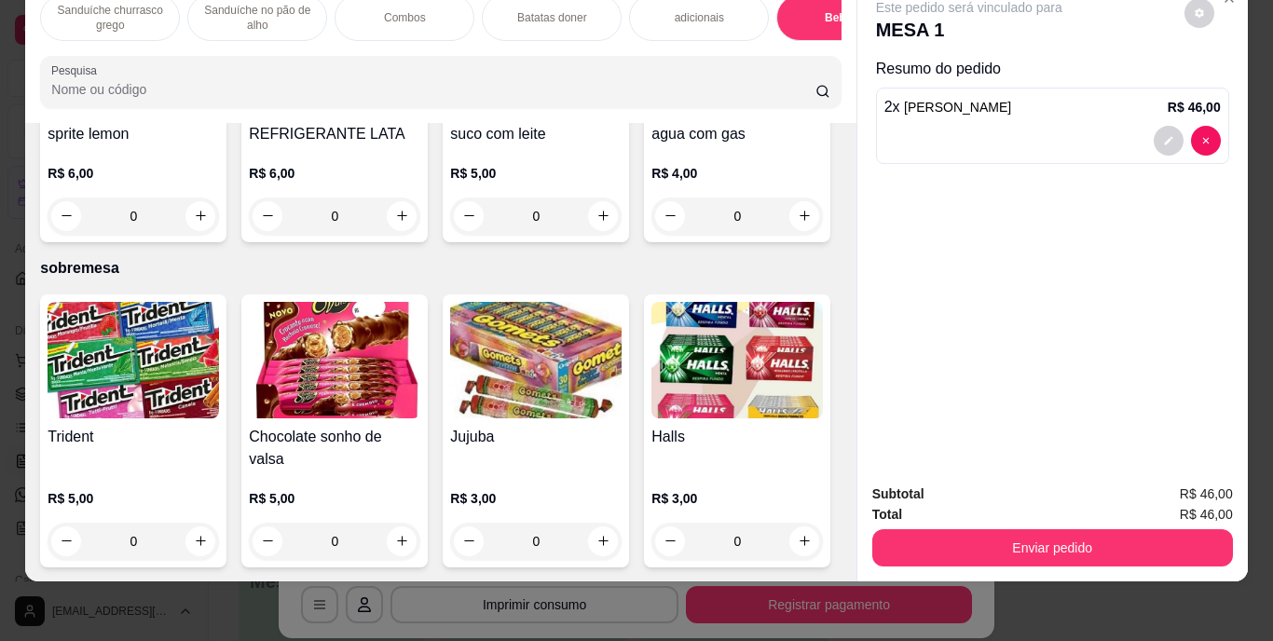
click at [420, 116] on img at bounding box center [335, 57] width 172 height 117
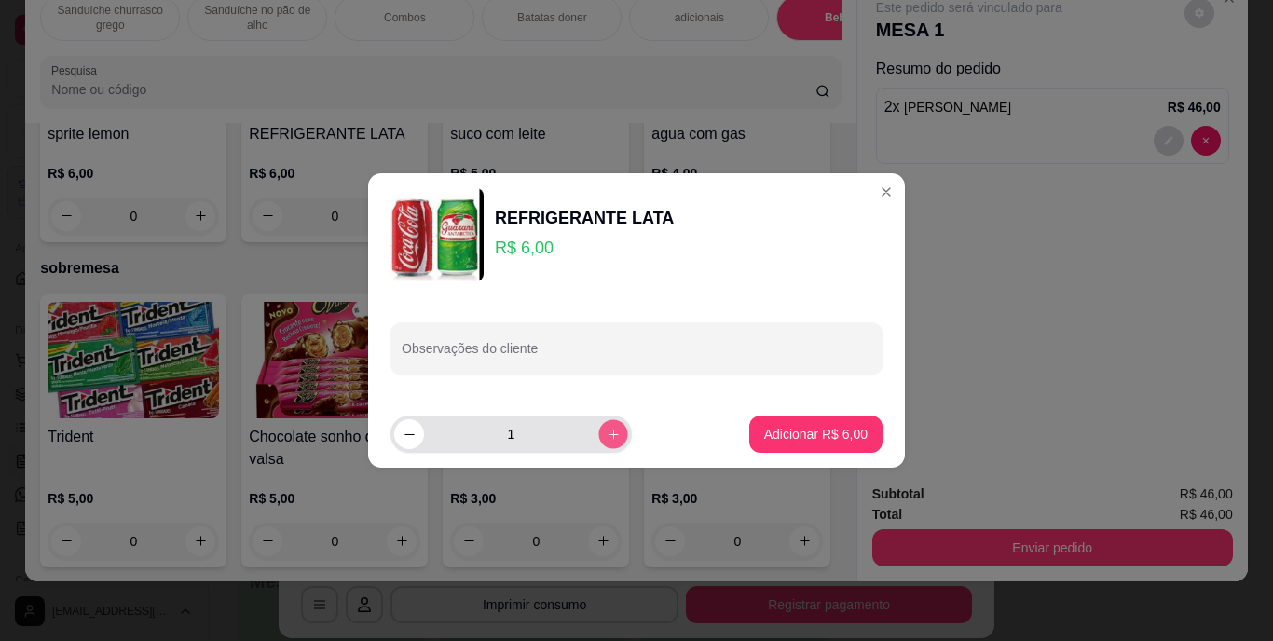
click at [607, 433] on icon "increase-product-quantity" at bounding box center [614, 435] width 14 height 14
type input "2"
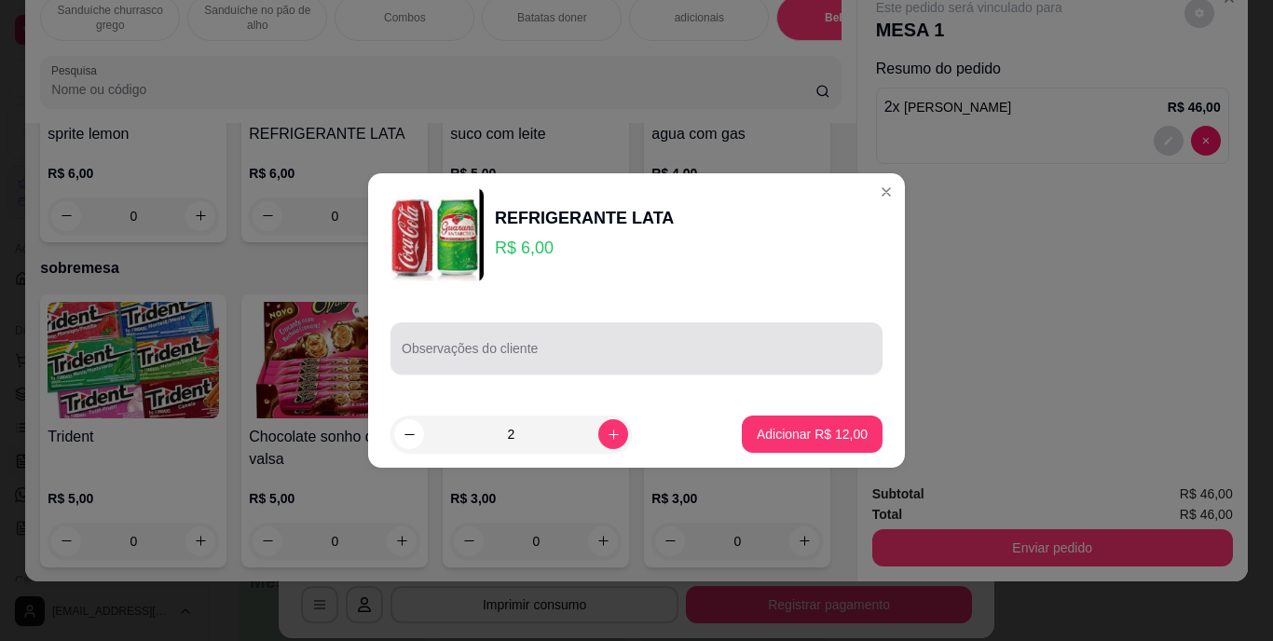
click at [503, 345] on div at bounding box center [637, 348] width 470 height 37
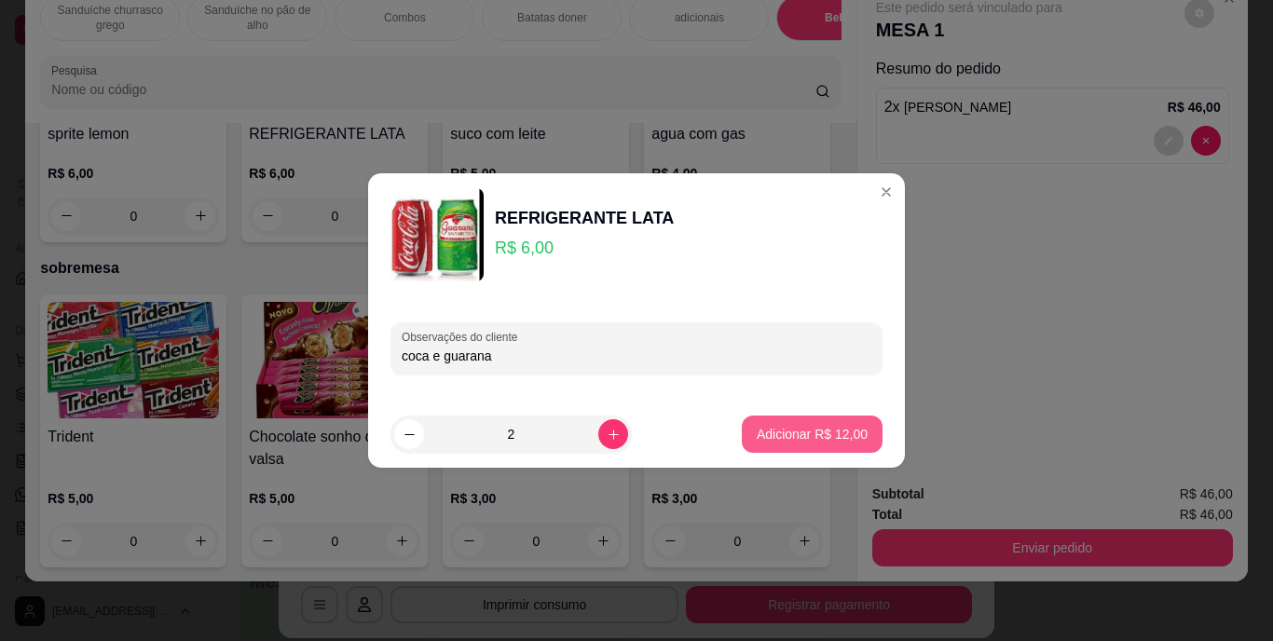
type input "coca e guarana"
click at [764, 419] on button "Adicionar R$ 12,00" at bounding box center [812, 435] width 137 height 36
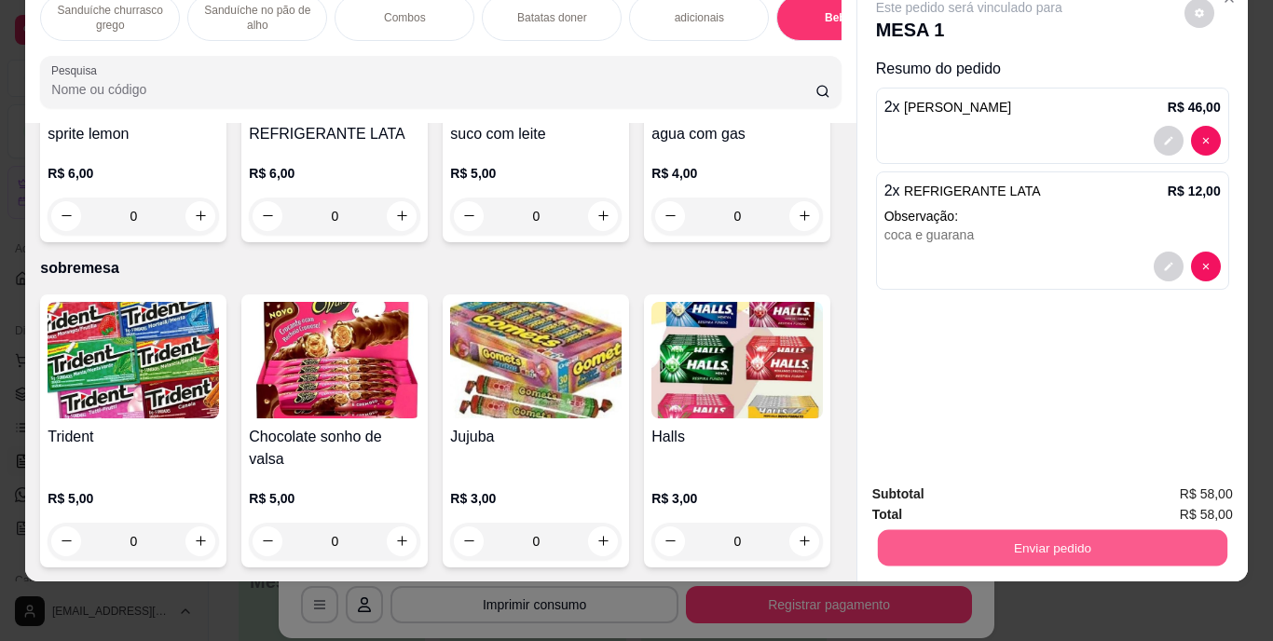
click at [1107, 530] on button "Enviar pedido" at bounding box center [1052, 548] width 350 height 36
click at [1177, 487] on button "Enviar pedido" at bounding box center [1184, 488] width 103 height 34
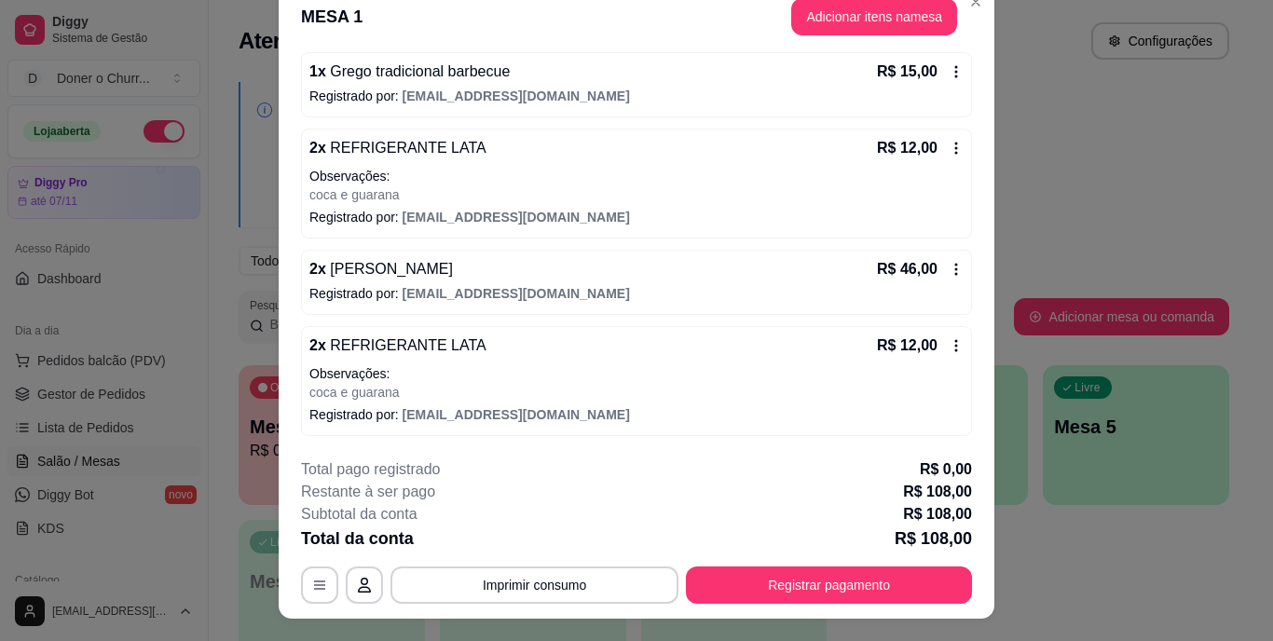
scroll to position [19, 0]
click at [949, 347] on icon at bounding box center [956, 346] width 15 height 15
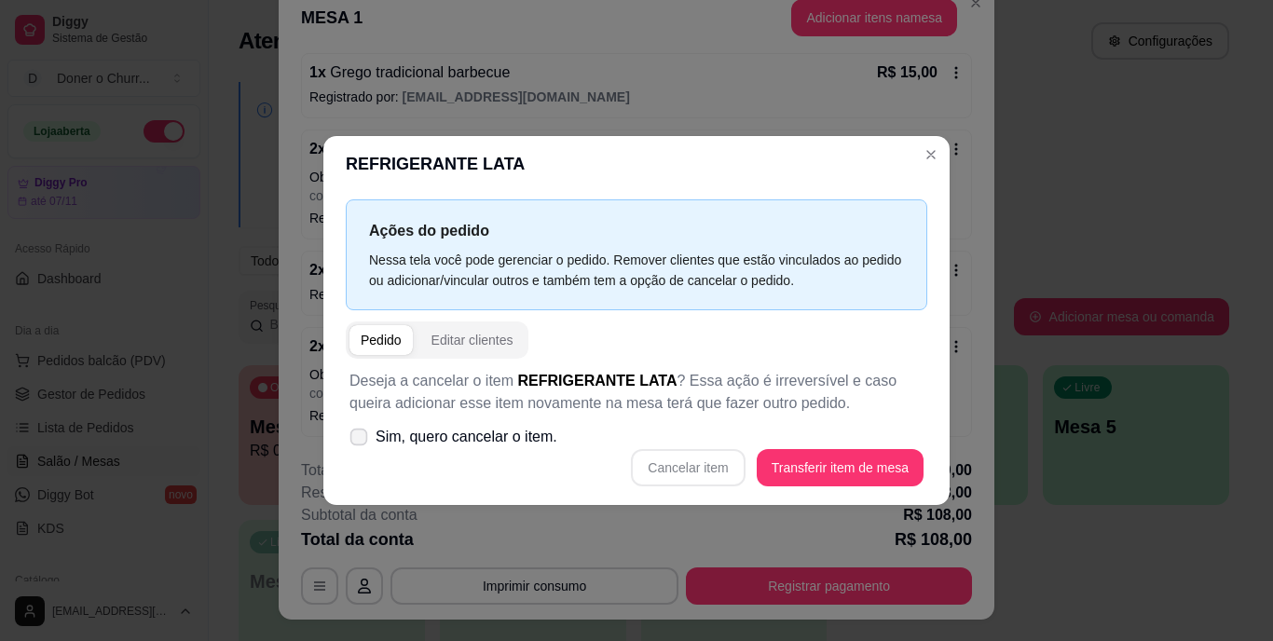
click at [361, 429] on span at bounding box center [359, 438] width 18 height 18
click at [361, 441] on input "Sim, quero cancelar o item." at bounding box center [355, 447] width 12 height 12
checkbox input "true"
click at [666, 459] on button "Cancelar item" at bounding box center [688, 468] width 111 height 36
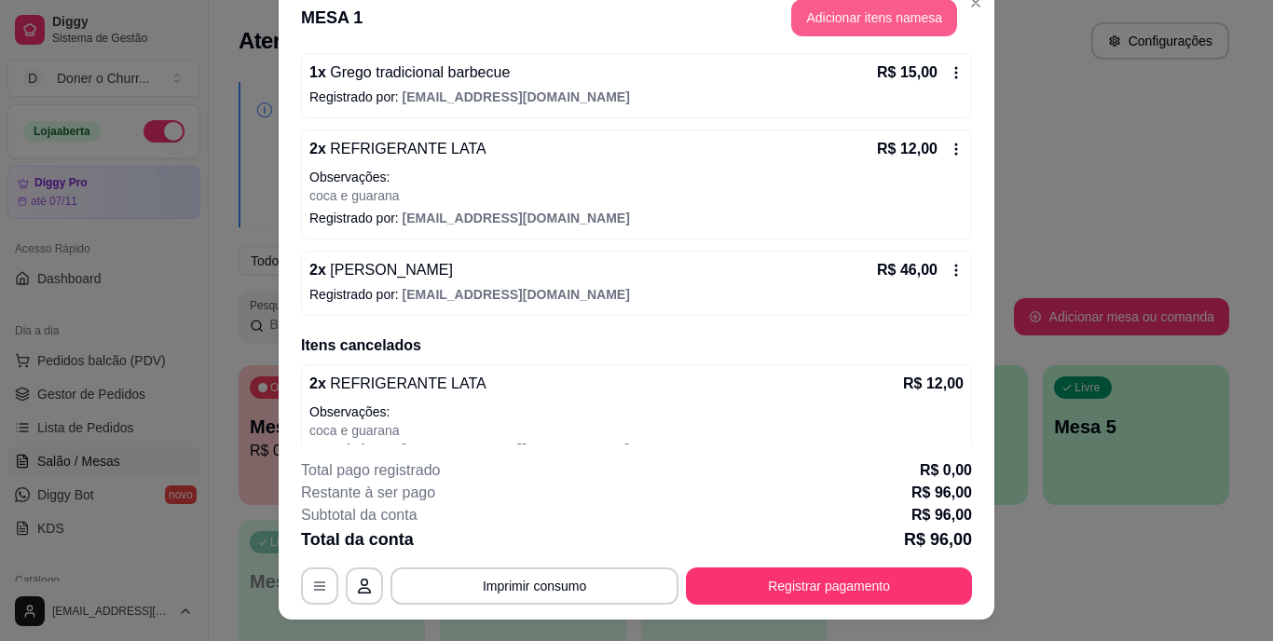
click at [871, 27] on button "Adicionar itens na mesa" at bounding box center [874, 17] width 166 height 37
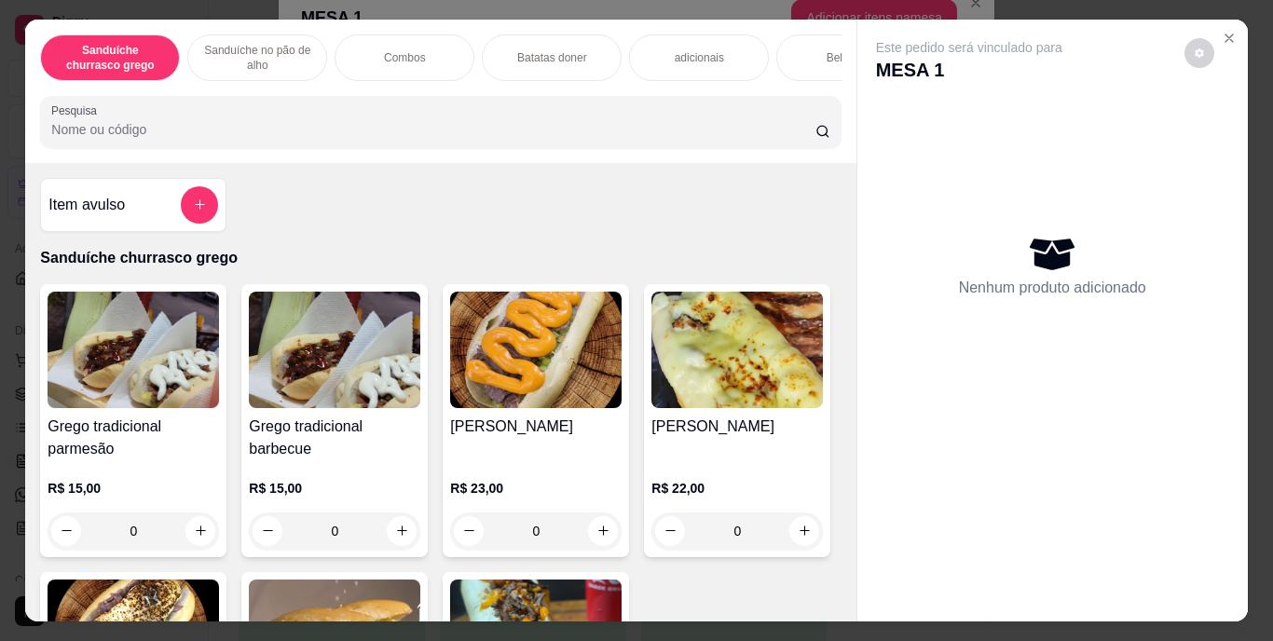
click at [808, 53] on div "Bebidas" at bounding box center [846, 57] width 140 height 47
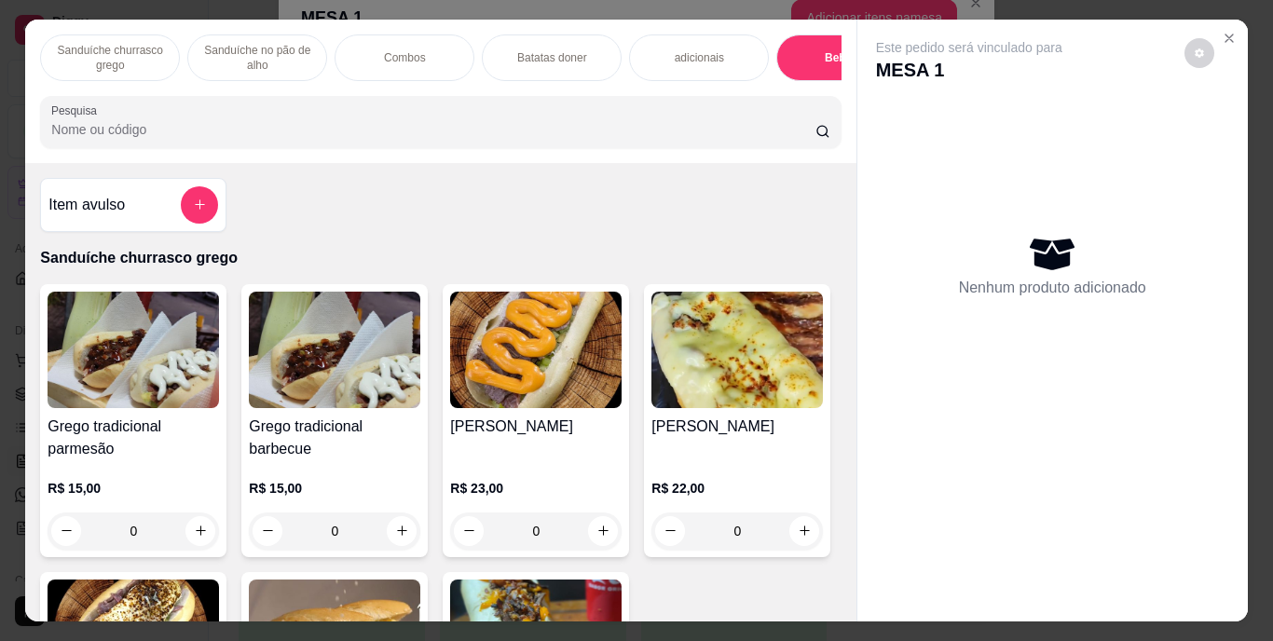
scroll to position [48, 0]
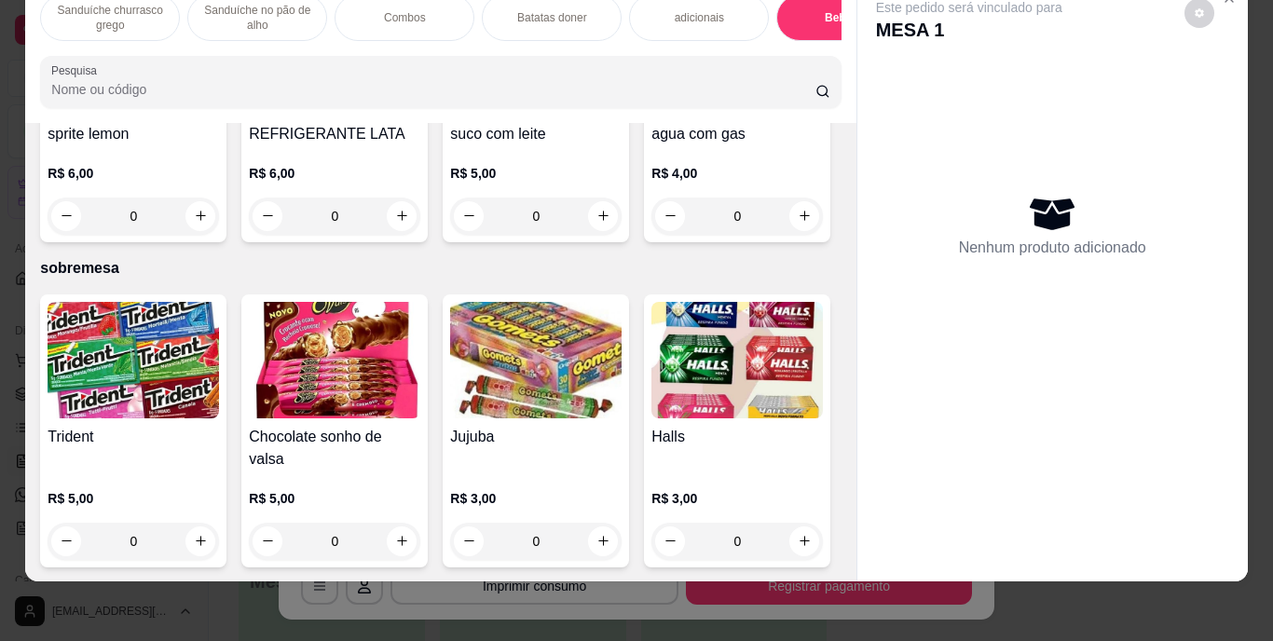
click at [420, 116] on img at bounding box center [335, 57] width 172 height 117
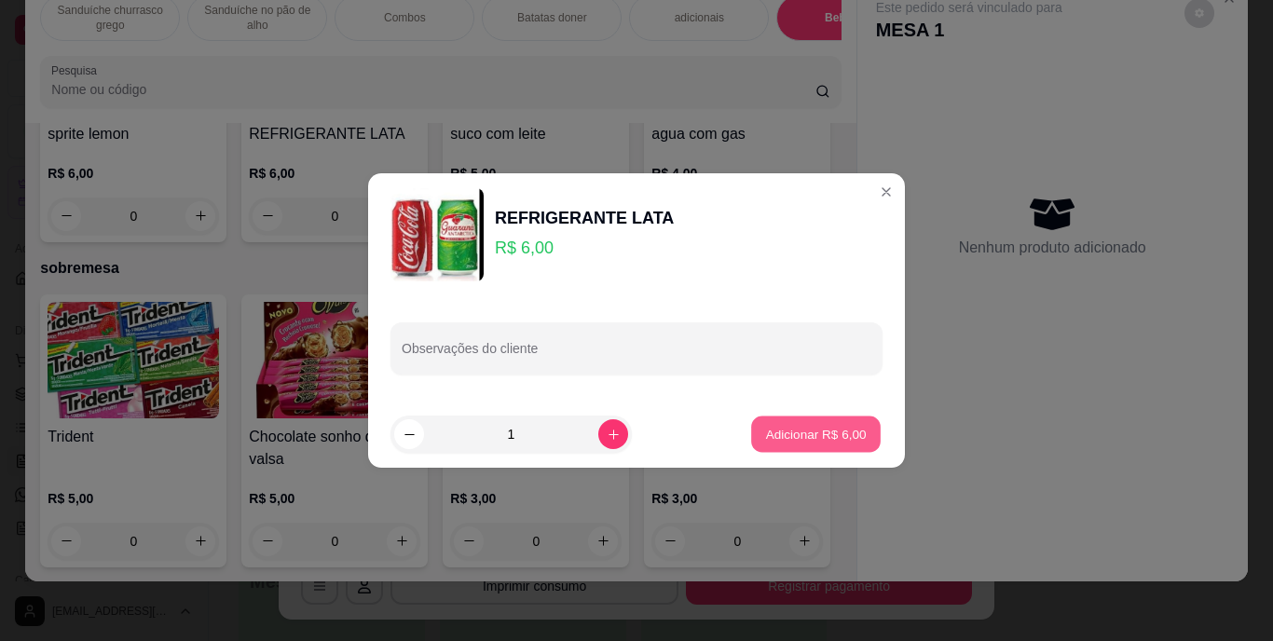
click at [765, 431] on p "Adicionar R$ 6,00" at bounding box center [815, 434] width 101 height 18
type input "1"
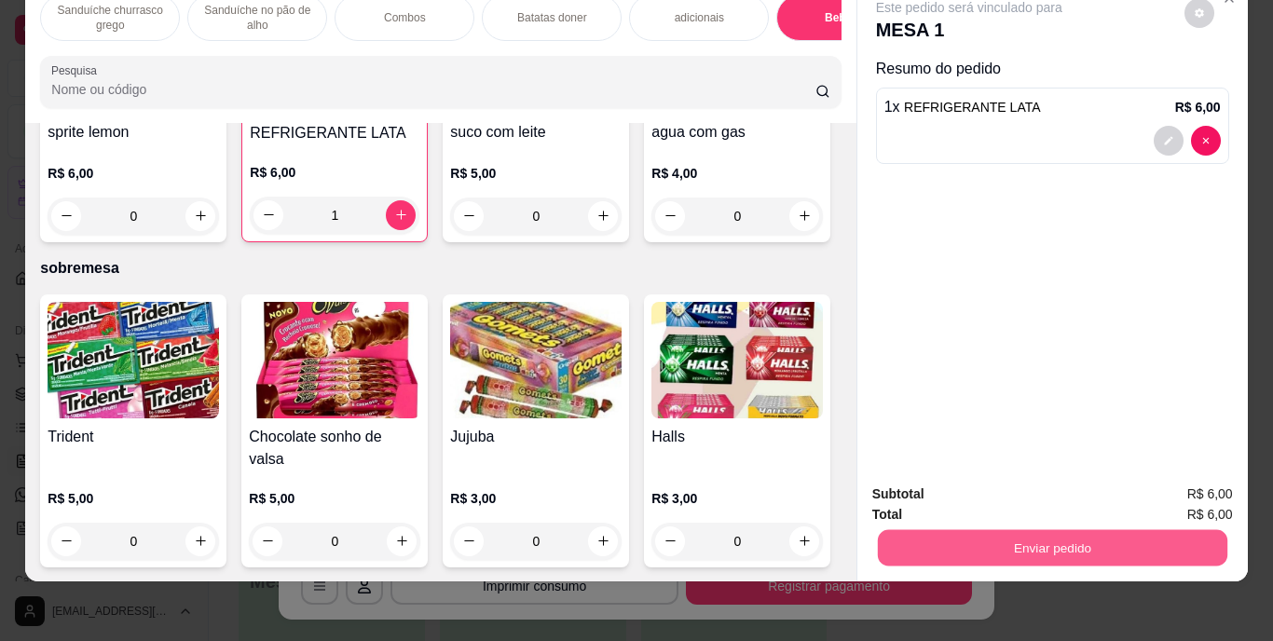
click at [1071, 537] on button "Enviar pedido" at bounding box center [1052, 548] width 350 height 36
click at [1186, 483] on button "Enviar pedido" at bounding box center [1184, 488] width 103 height 34
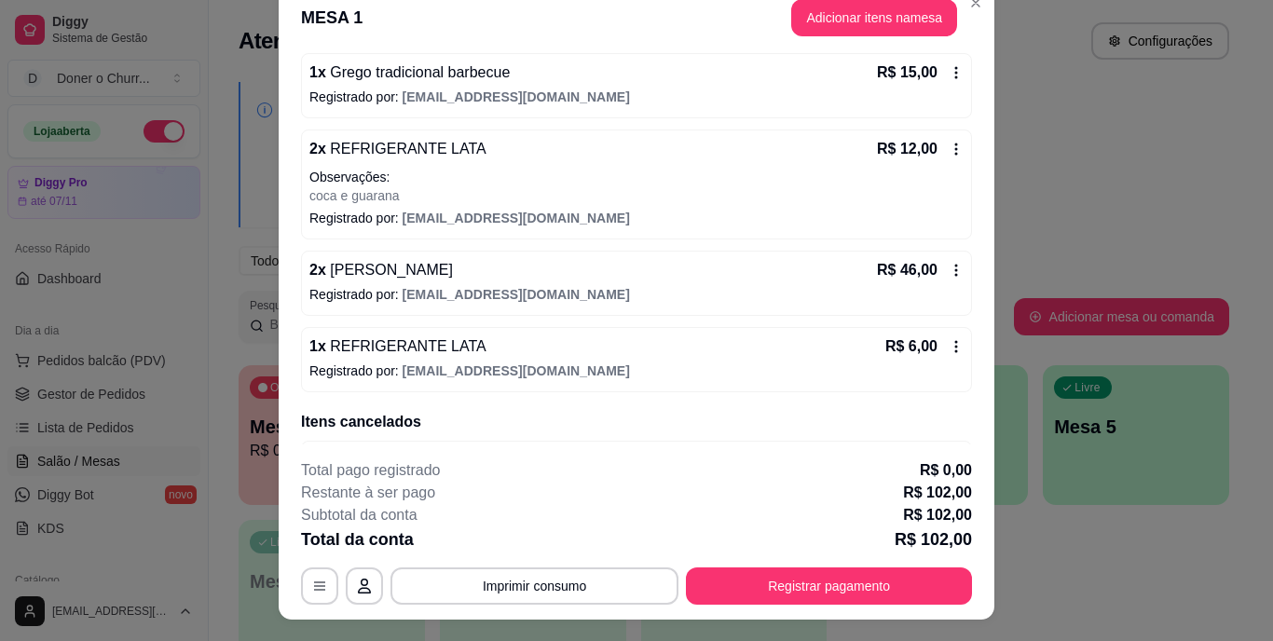
click at [640, 191] on p "coca e guarana" at bounding box center [636, 195] width 654 height 19
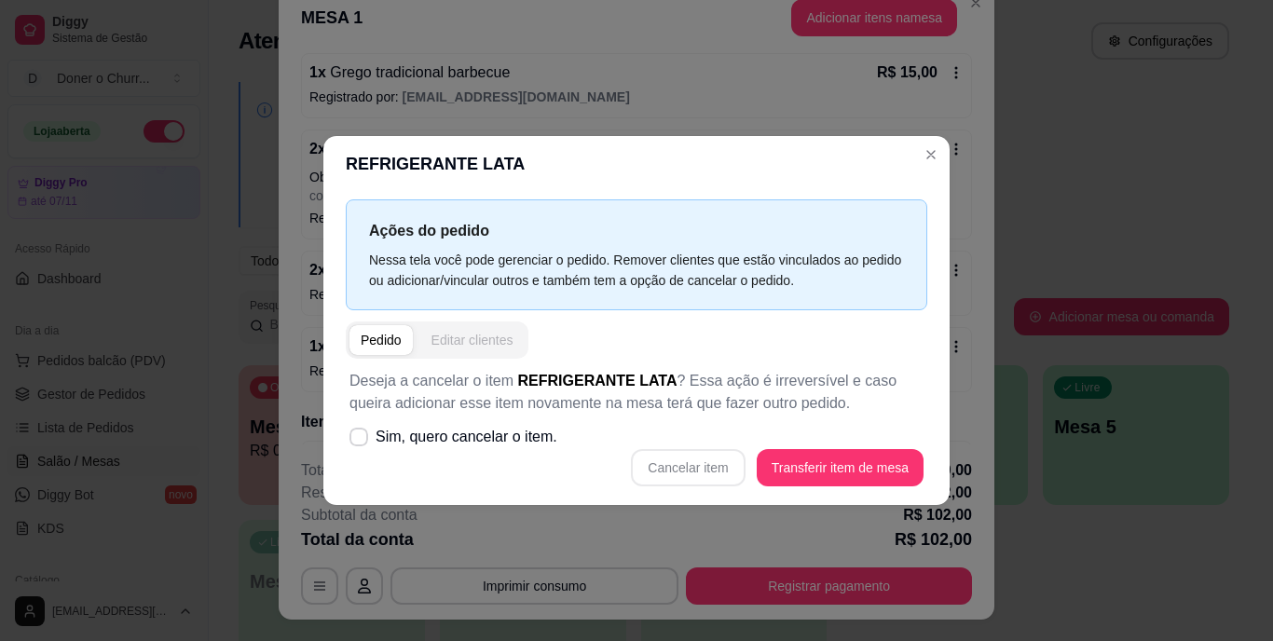
click at [451, 343] on div "Editar clientes" at bounding box center [473, 340] width 82 height 19
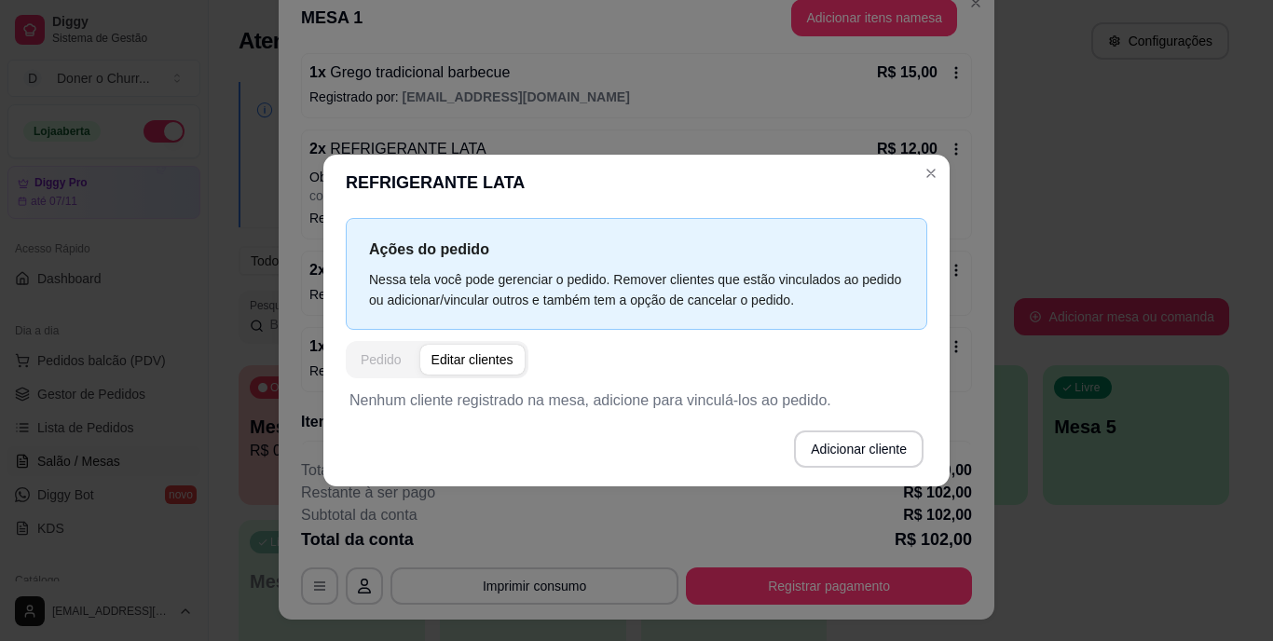
click at [364, 366] on div "Pedido" at bounding box center [381, 359] width 41 height 19
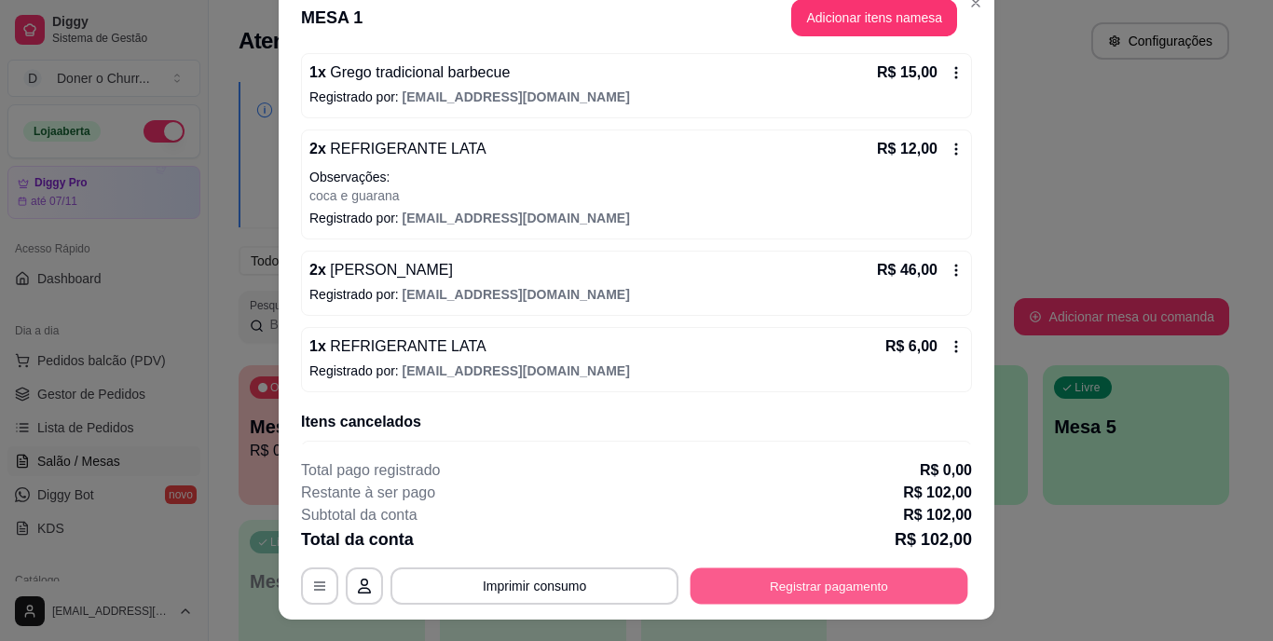
click at [808, 583] on button "Registrar pagamento" at bounding box center [830, 586] width 278 height 36
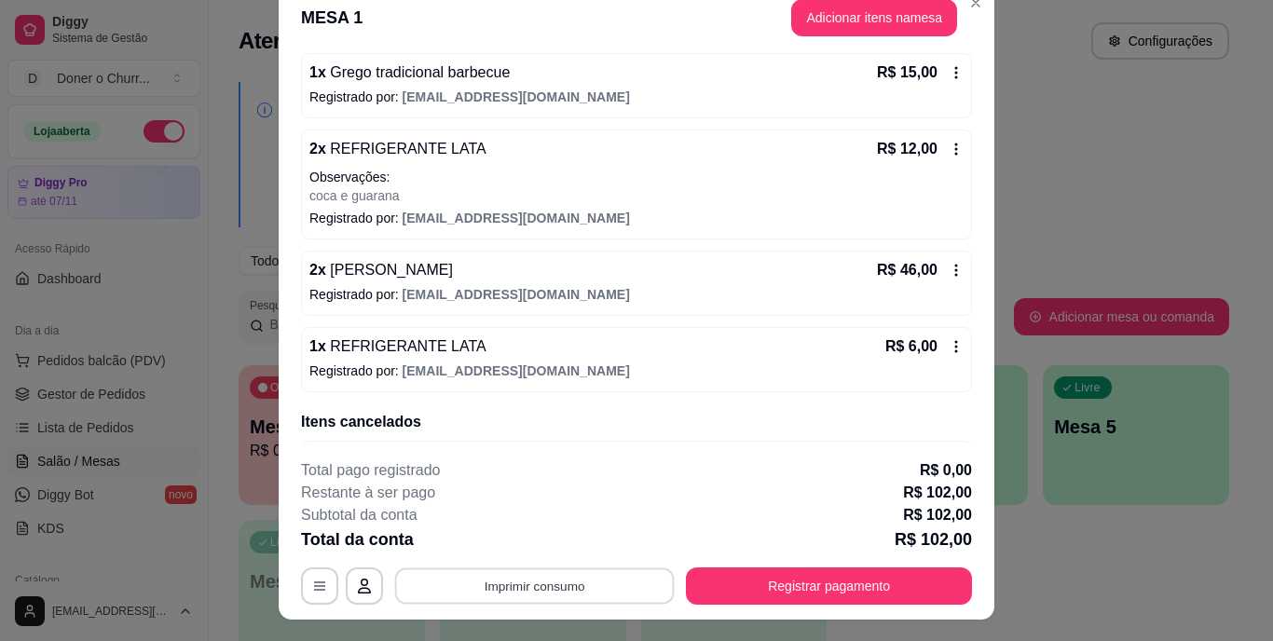
click at [533, 589] on button "Imprimir consumo" at bounding box center [535, 586] width 280 height 36
click at [517, 531] on button "IMPRESSORA" at bounding box center [533, 543] width 130 height 29
click at [510, 592] on button "Imprimir consumo" at bounding box center [535, 586] width 280 height 36
click at [505, 541] on button "IMPRESSORA" at bounding box center [533, 543] width 130 height 29
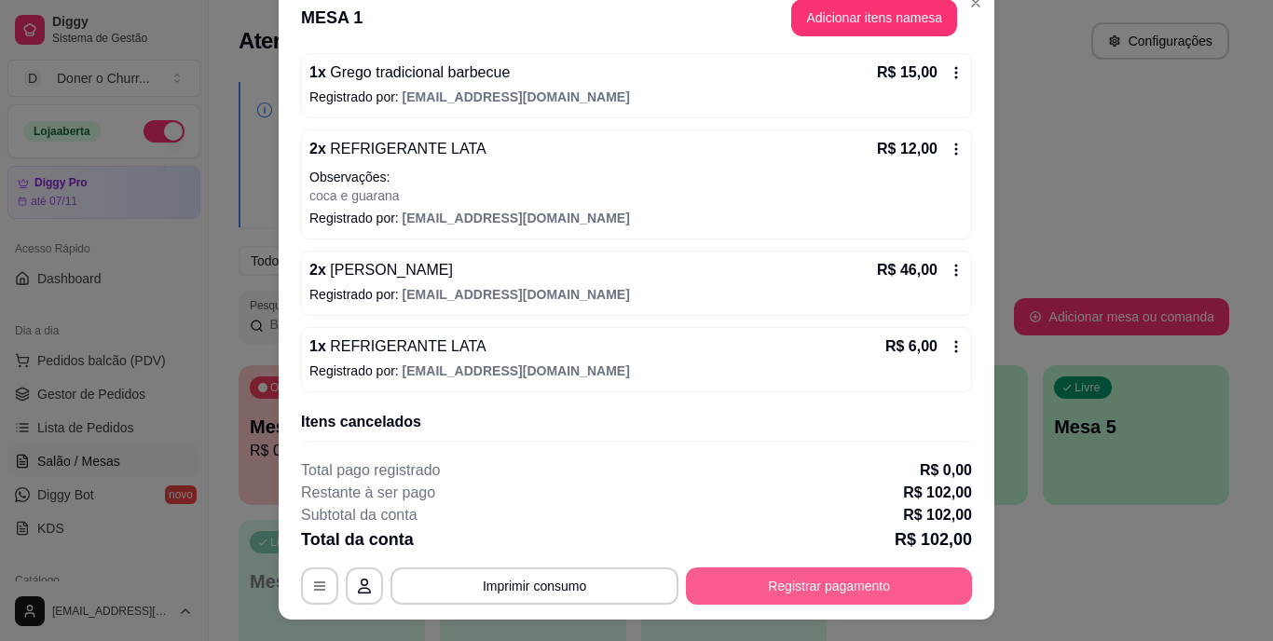
click at [729, 598] on button "Registrar pagamento" at bounding box center [829, 586] width 286 height 37
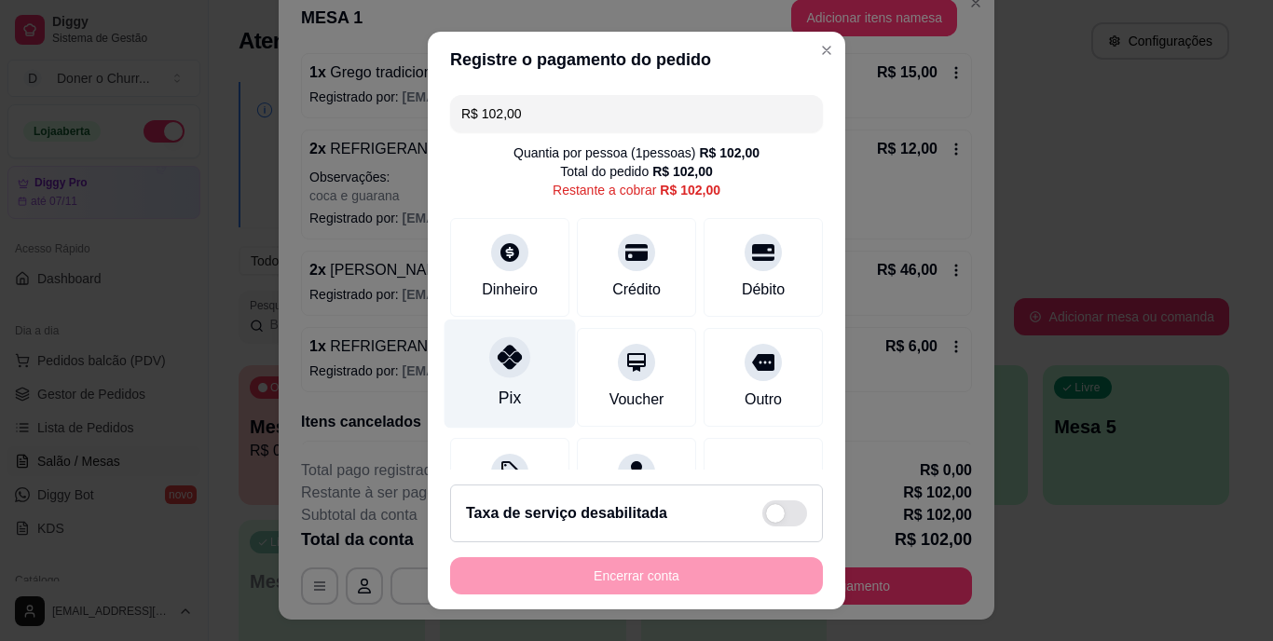
click at [493, 374] on div at bounding box center [509, 357] width 41 height 41
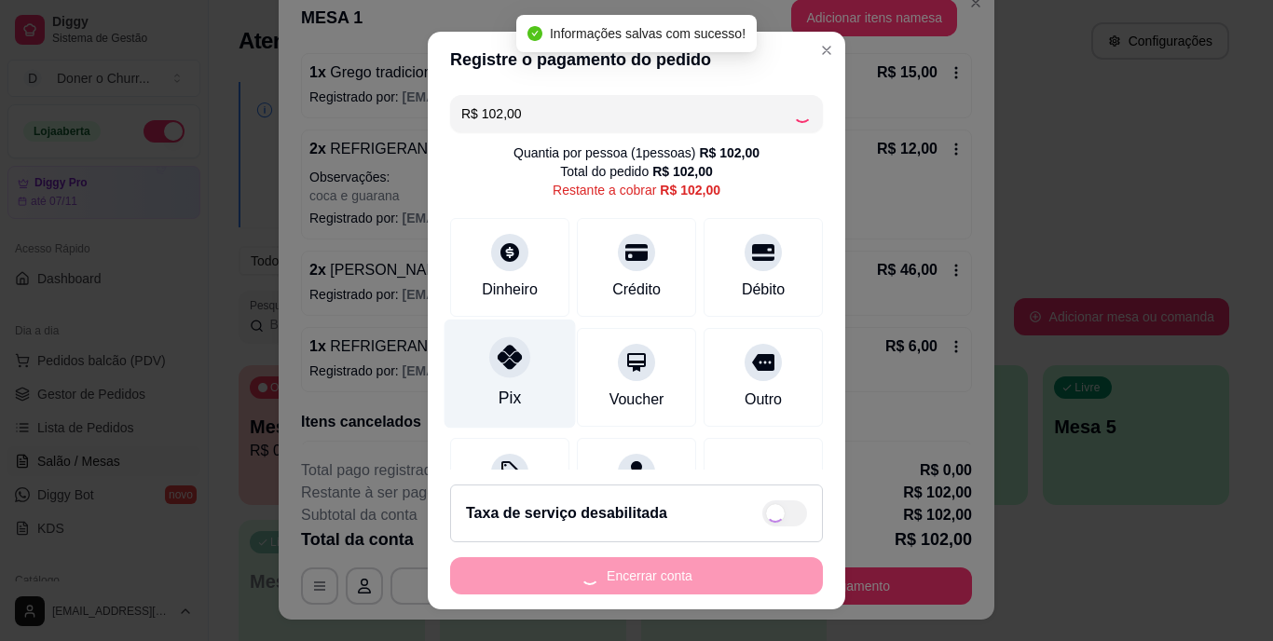
type input "R$ 0,00"
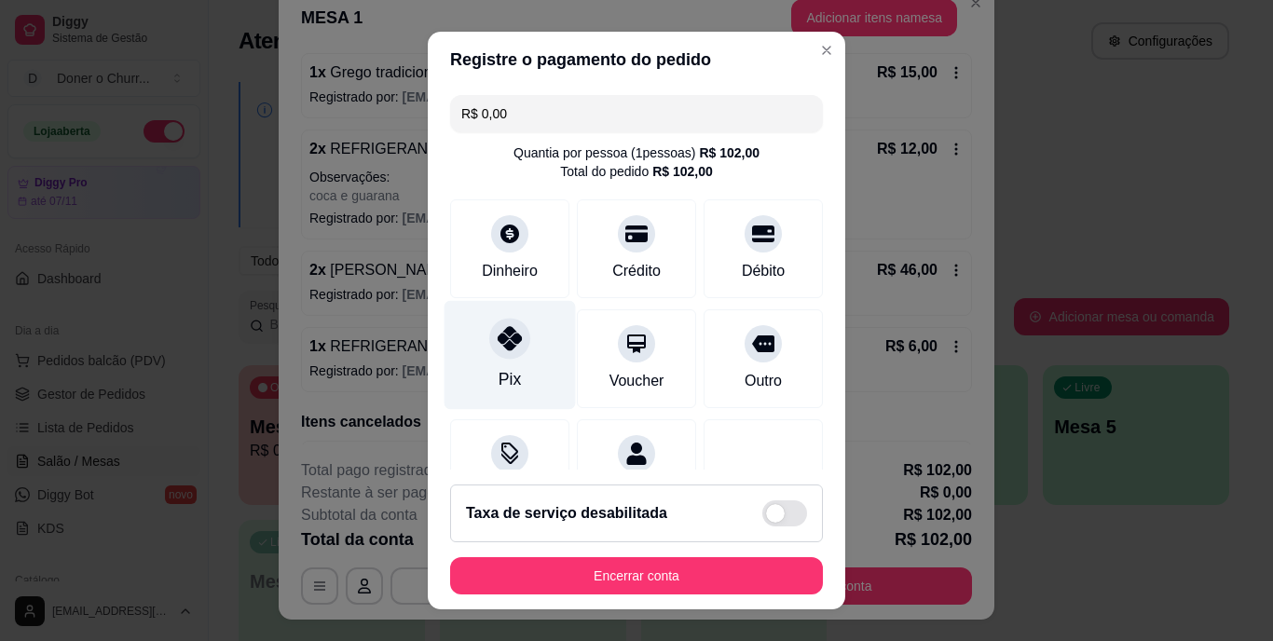
click at [506, 334] on icon at bounding box center [510, 339] width 24 height 24
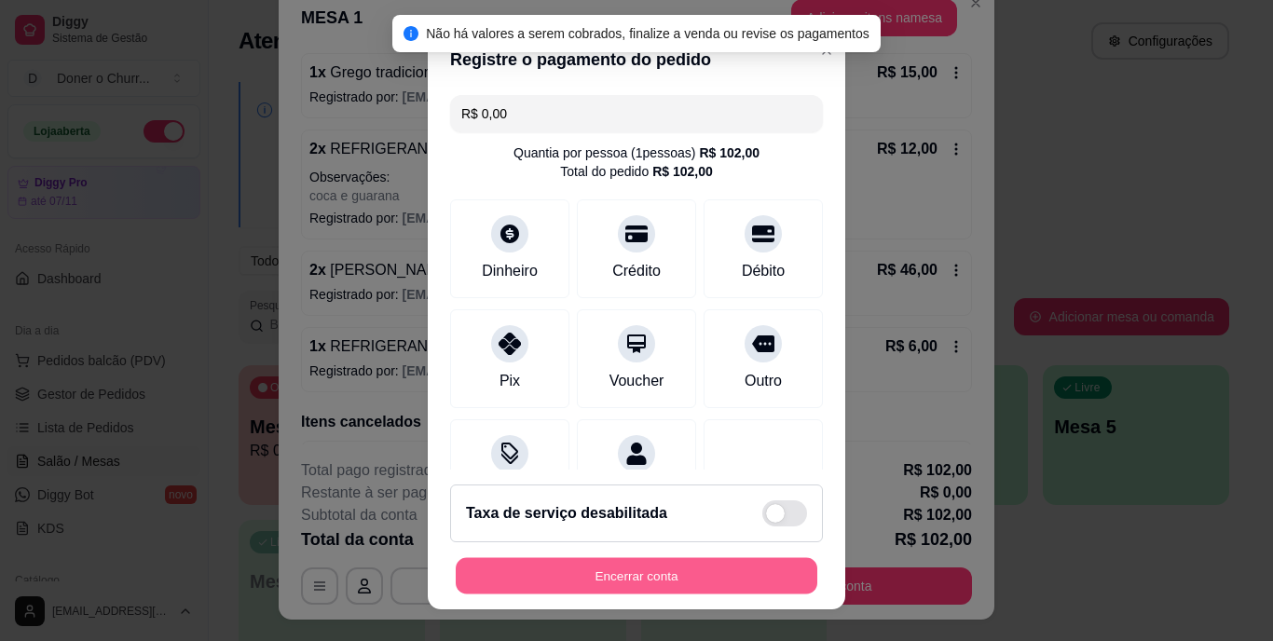
click at [555, 586] on button "Encerrar conta" at bounding box center [637, 575] width 362 height 36
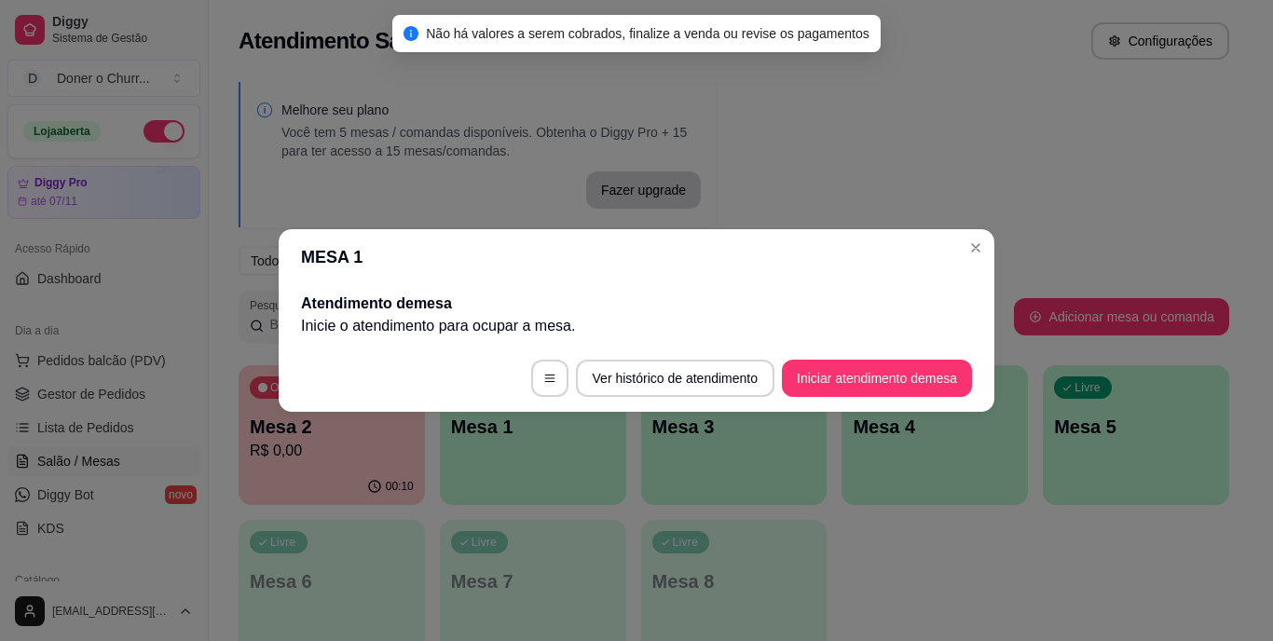
scroll to position [0, 0]
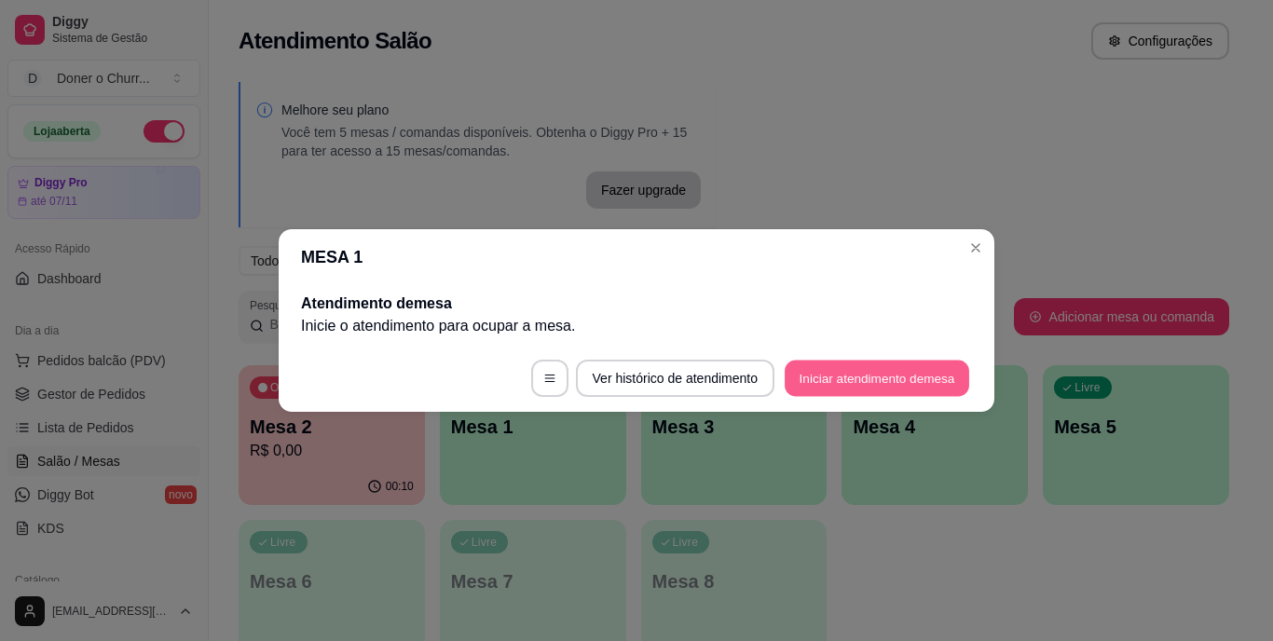
click at [894, 378] on button "Iniciar atendimento de mesa" at bounding box center [877, 379] width 185 height 36
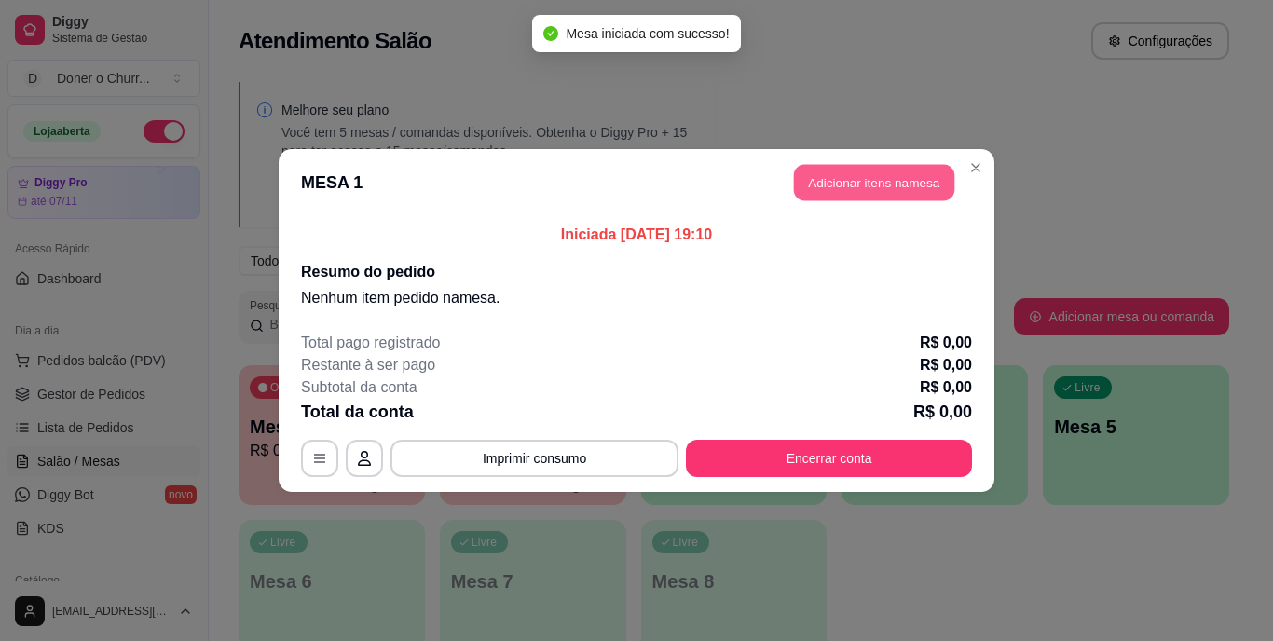
click at [876, 185] on button "Adicionar itens na mesa" at bounding box center [874, 183] width 160 height 36
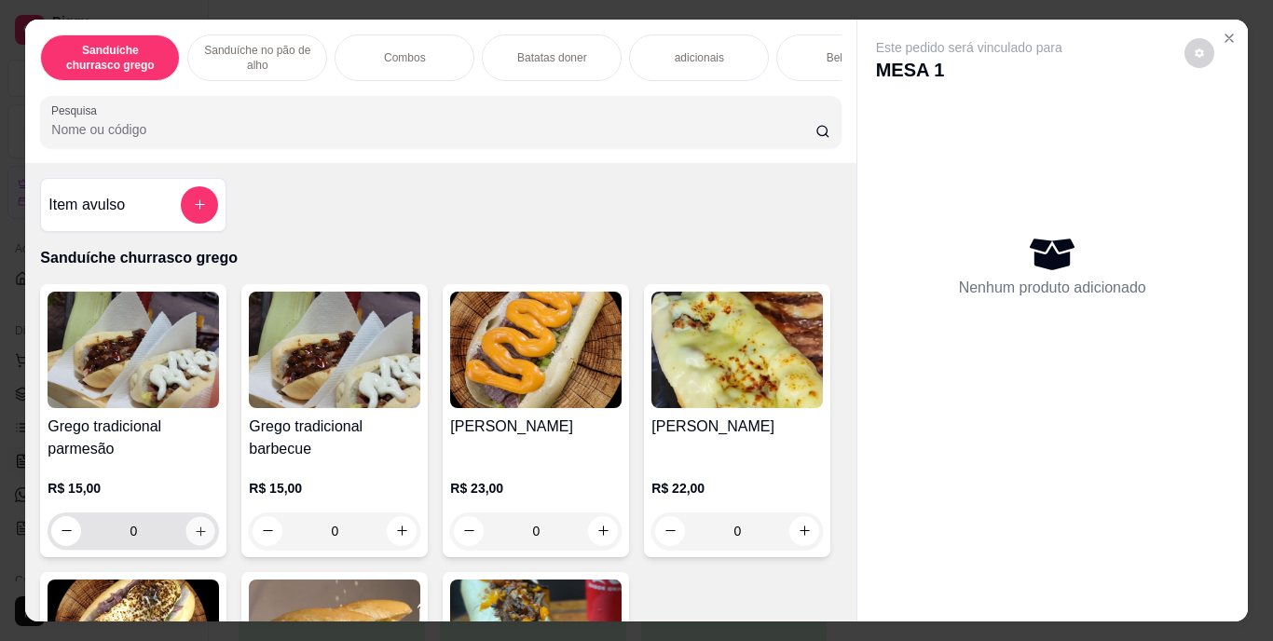
click at [194, 534] on icon "increase-product-quantity" at bounding box center [201, 531] width 14 height 14
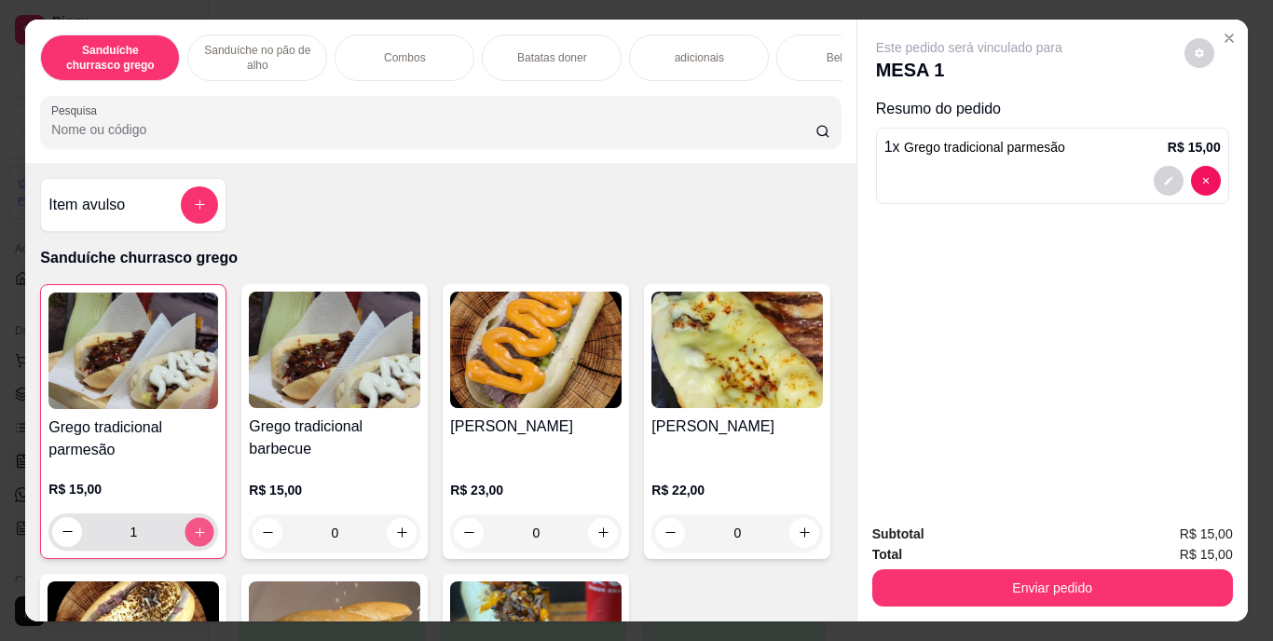
click at [193, 534] on icon "increase-product-quantity" at bounding box center [200, 532] width 14 height 14
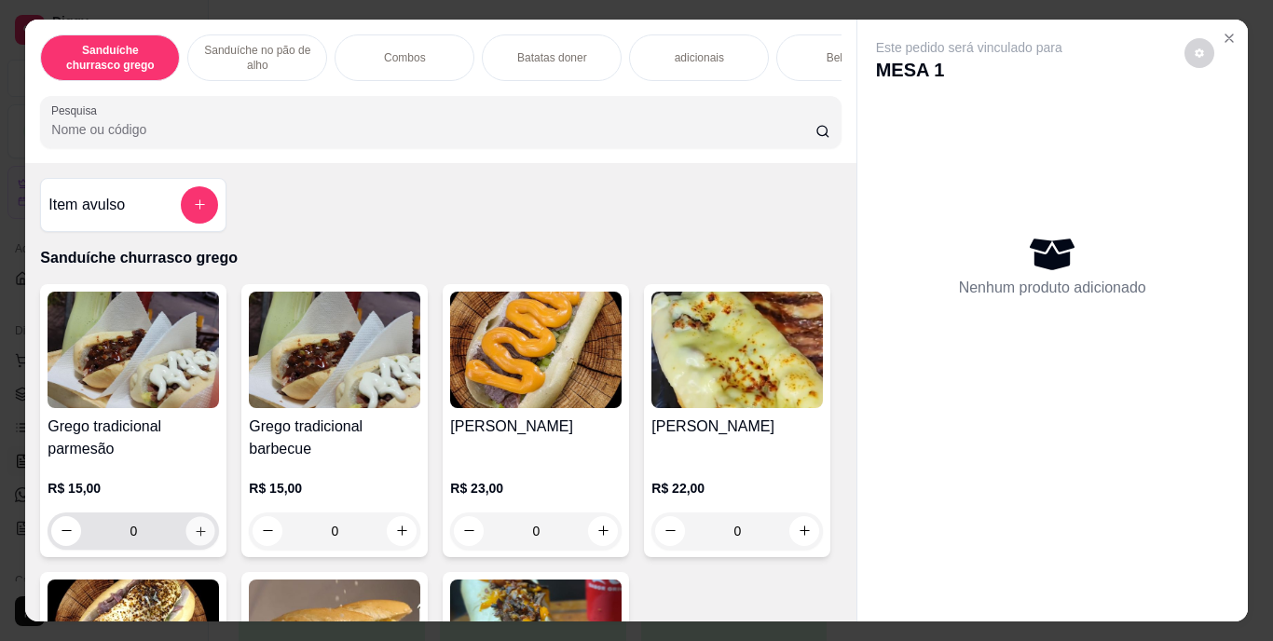
click at [199, 534] on icon "increase-product-quantity" at bounding box center [201, 531] width 14 height 14
type input "1"
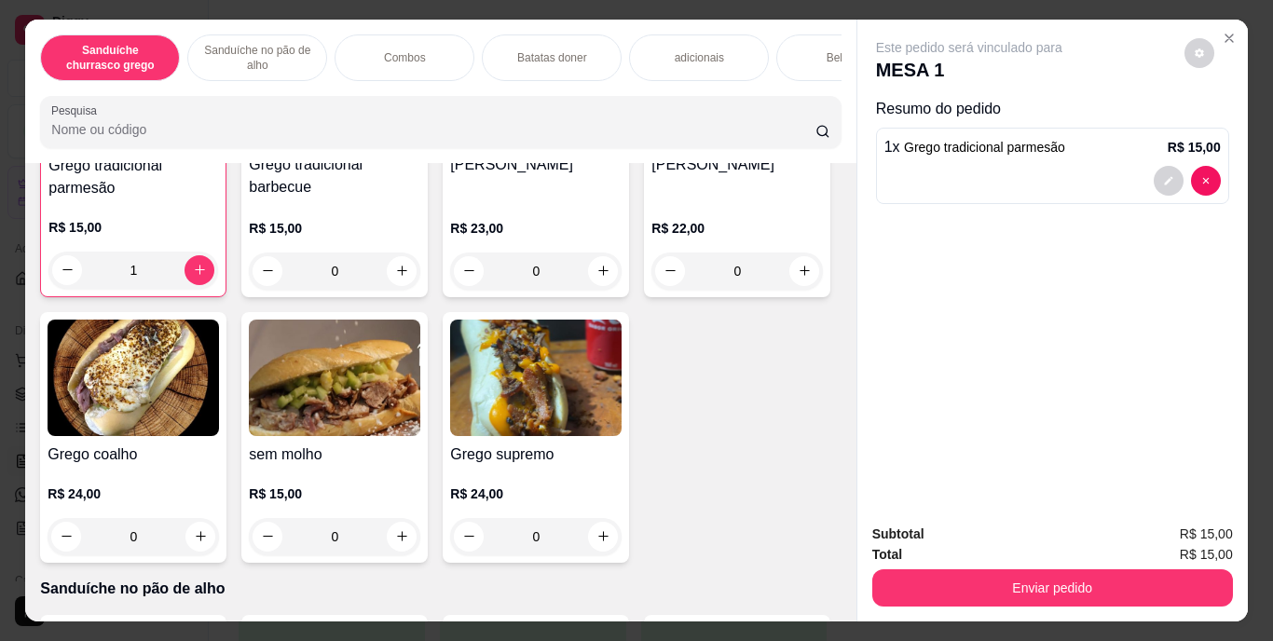
scroll to position [264, 0]
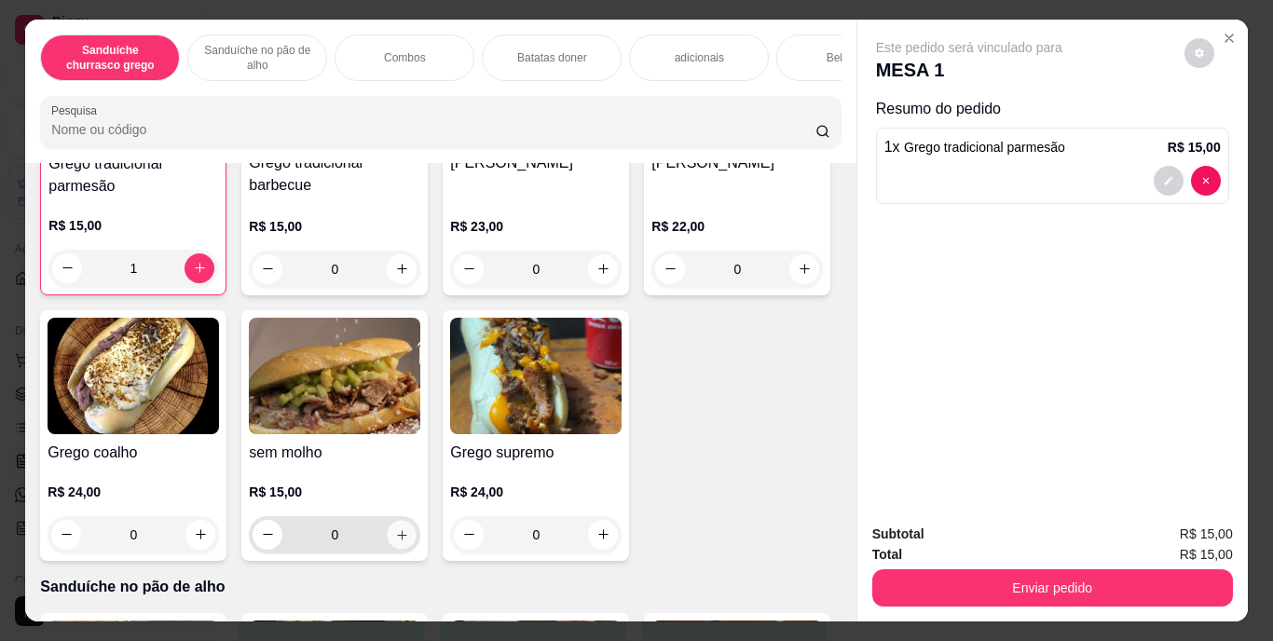
click at [409, 538] on icon "increase-product-quantity" at bounding box center [402, 535] width 14 height 14
type input "1"
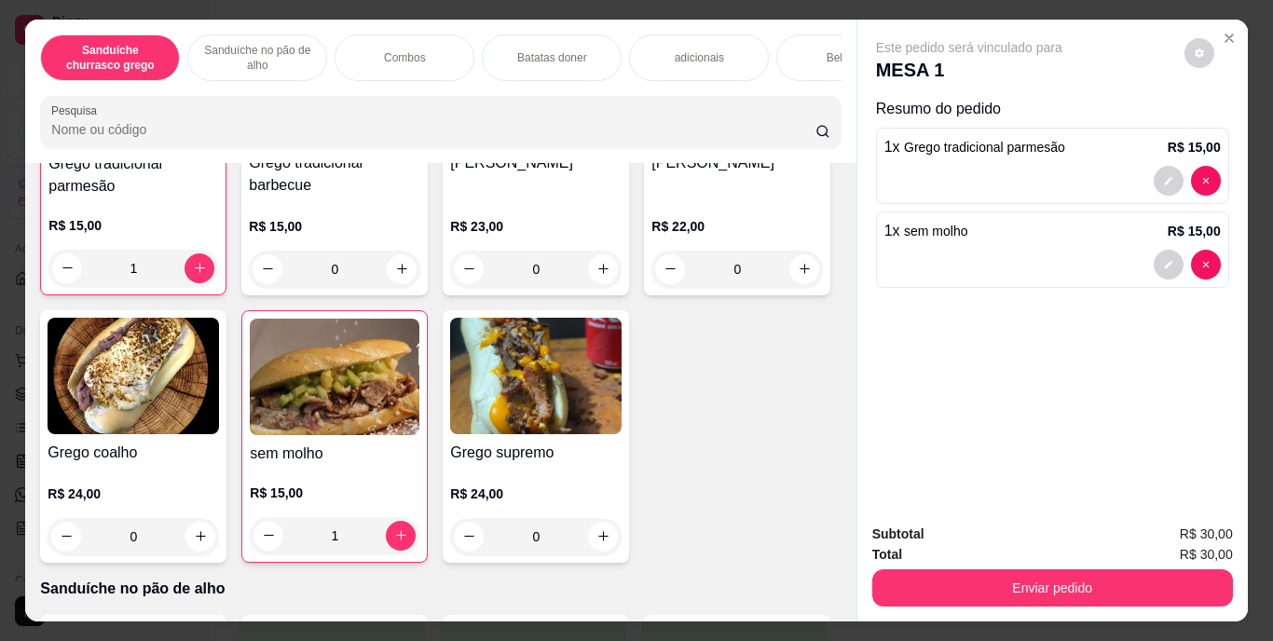
click at [808, 36] on div "Bebidas" at bounding box center [846, 57] width 140 height 47
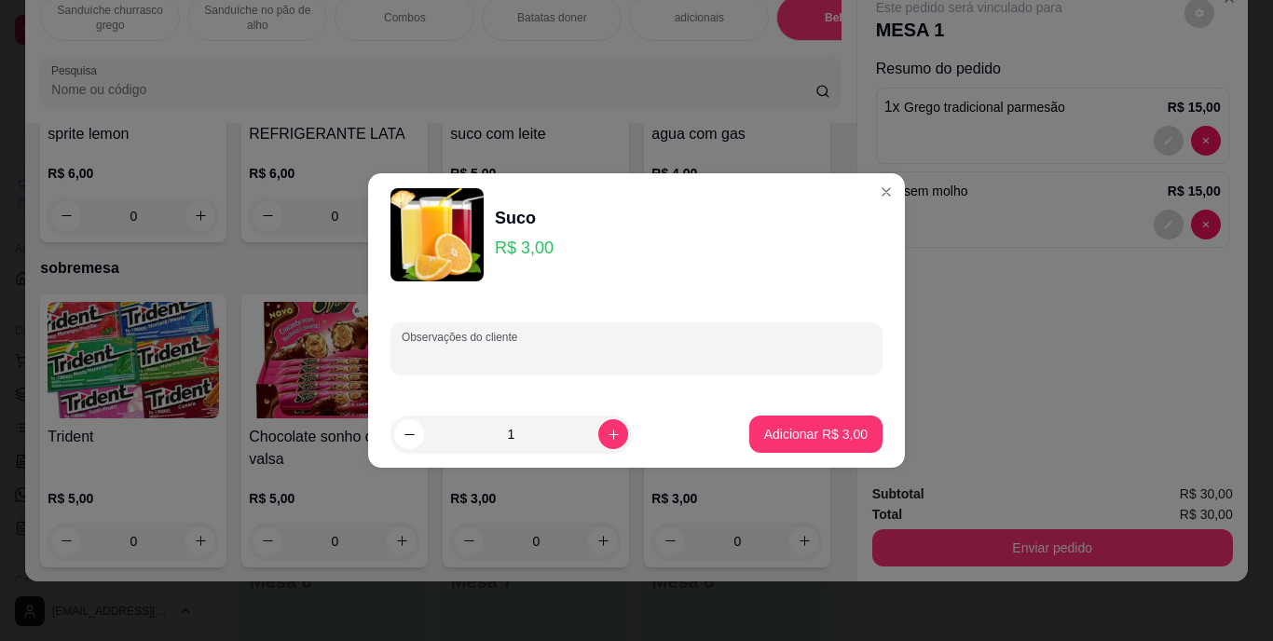
click at [449, 349] on input "Observações do cliente" at bounding box center [637, 356] width 470 height 19
type input "acerola"
click at [795, 442] on p "Adicionar R$ 3,00" at bounding box center [815, 434] width 101 height 18
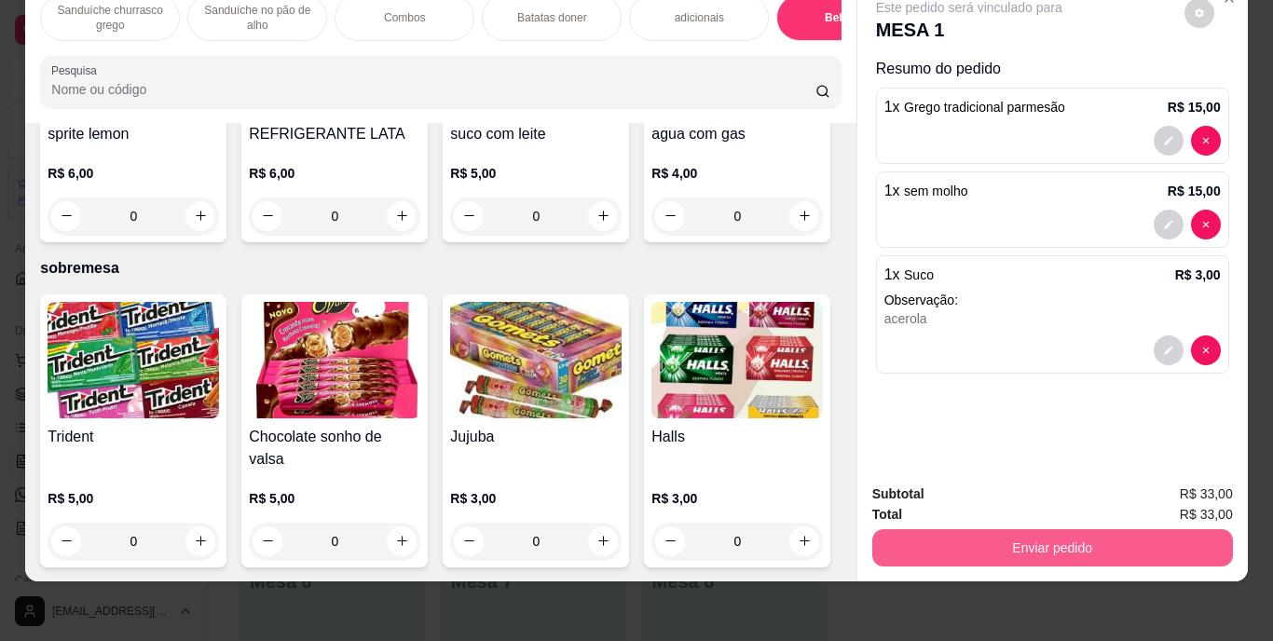
click at [992, 537] on button "Enviar pedido" at bounding box center [1052, 547] width 361 height 37
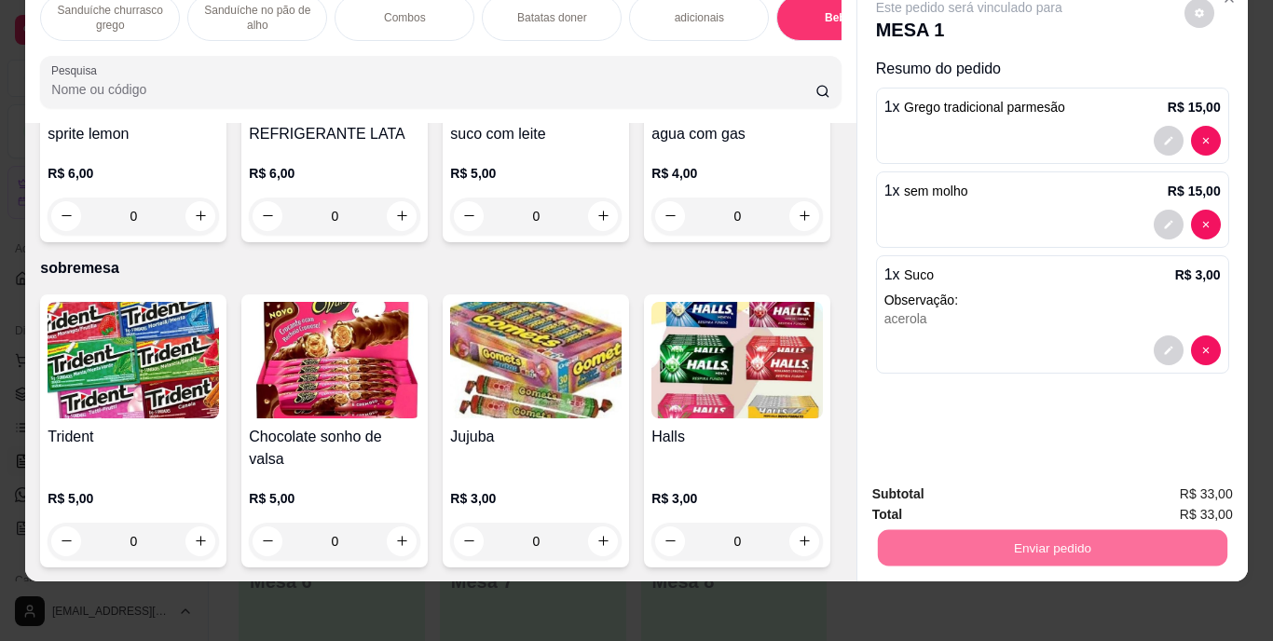
click at [1191, 475] on button "Enviar pedido" at bounding box center [1184, 488] width 103 height 34
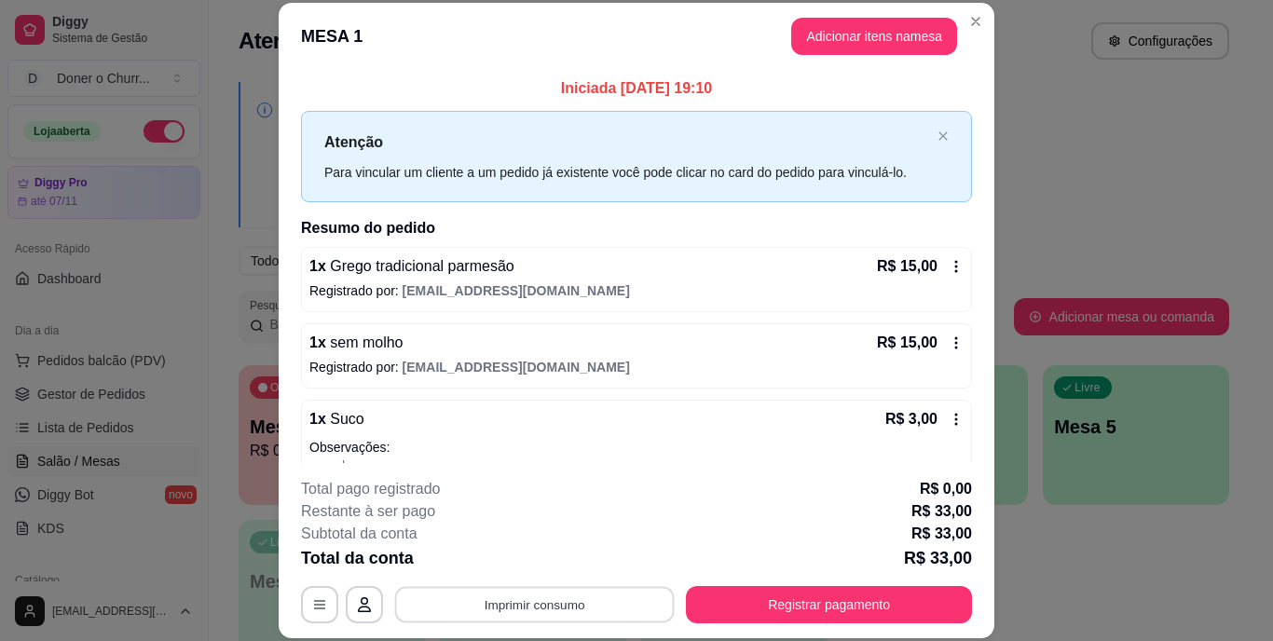
click at [575, 609] on button "Imprimir consumo" at bounding box center [535, 604] width 280 height 36
click at [553, 551] on button "IMPRESSORA" at bounding box center [533, 561] width 130 height 29
click at [542, 604] on button "Imprimir consumo" at bounding box center [535, 604] width 280 height 36
click at [530, 561] on button "IMPRESSORA" at bounding box center [533, 561] width 130 height 29
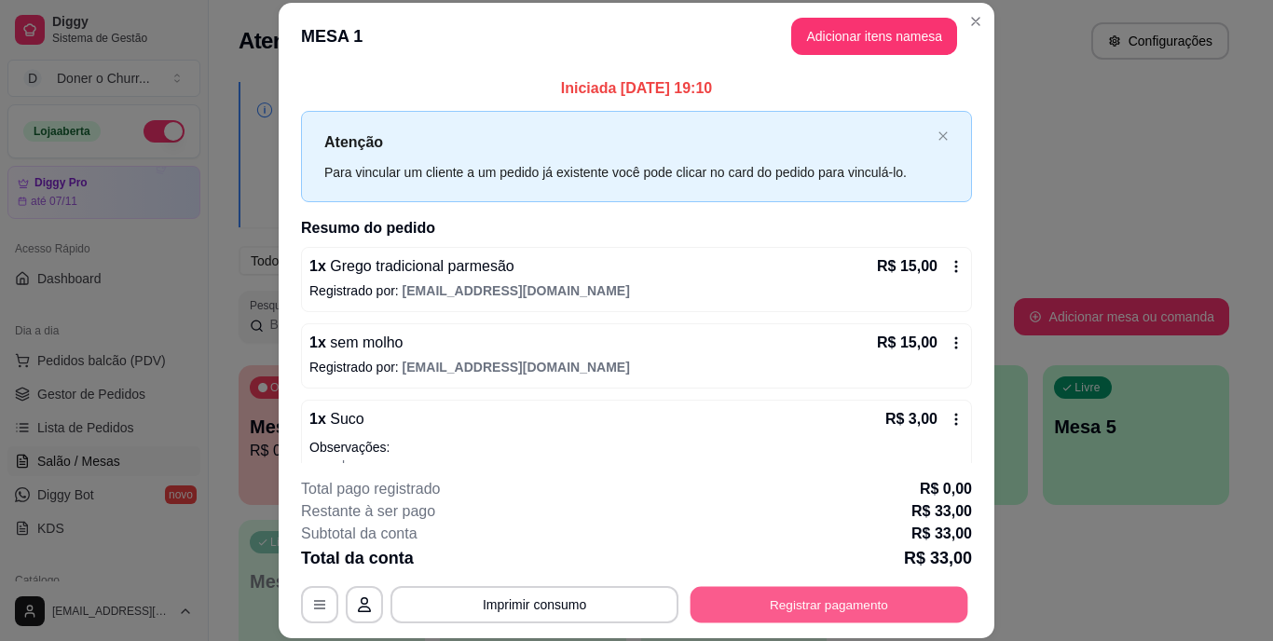
click at [708, 615] on button "Registrar pagamento" at bounding box center [830, 604] width 278 height 36
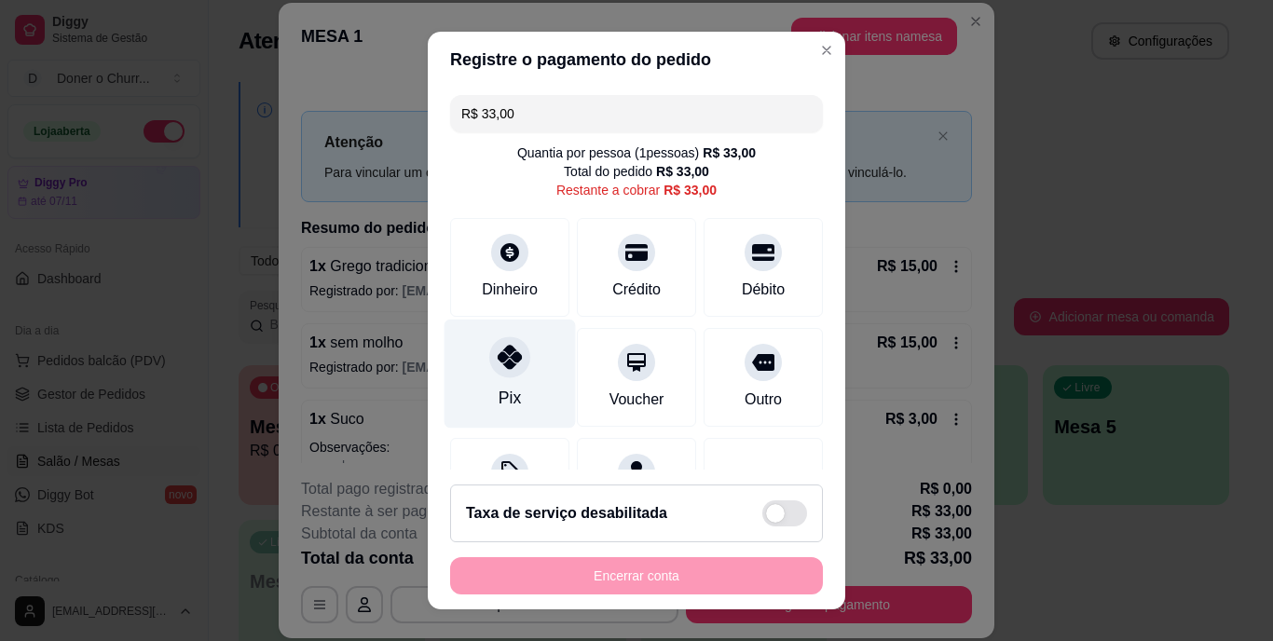
click at [511, 364] on icon at bounding box center [510, 358] width 24 height 24
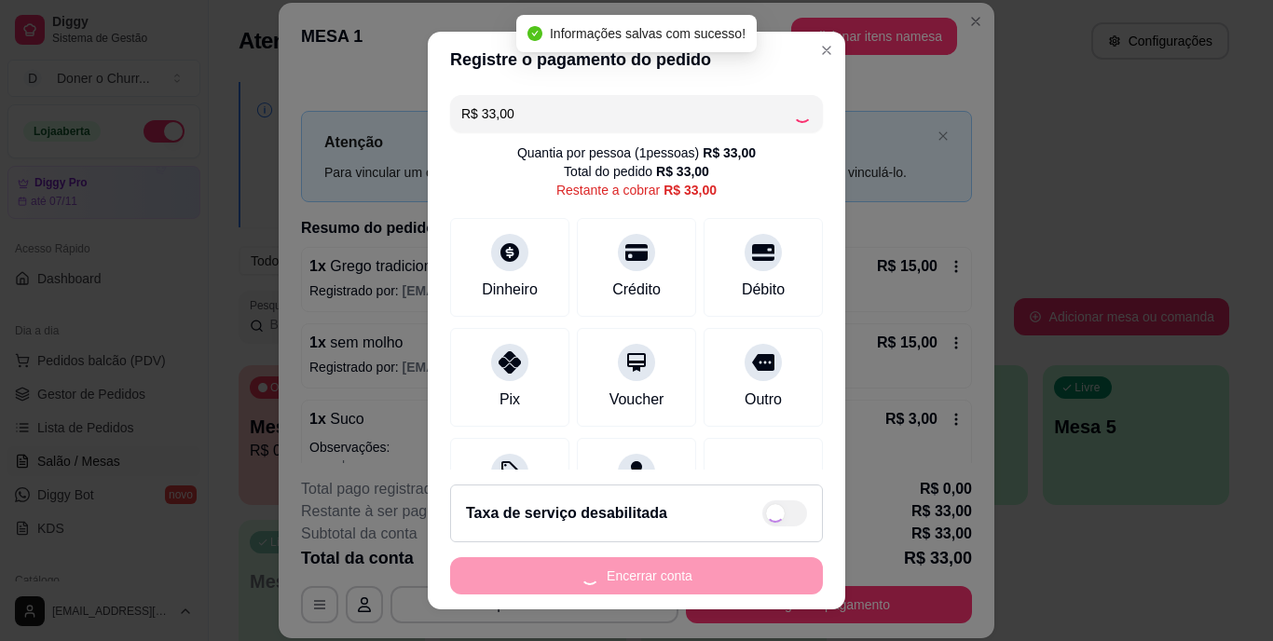
type input "R$ 0,00"
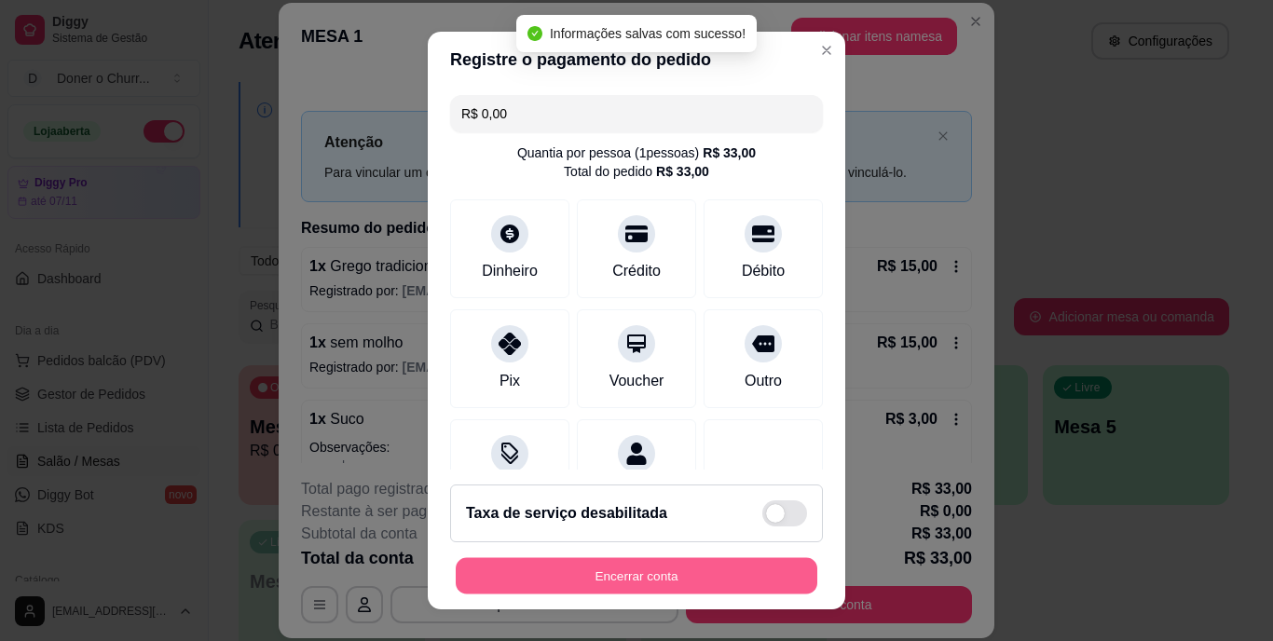
click at [506, 574] on button "Encerrar conta" at bounding box center [637, 575] width 362 height 36
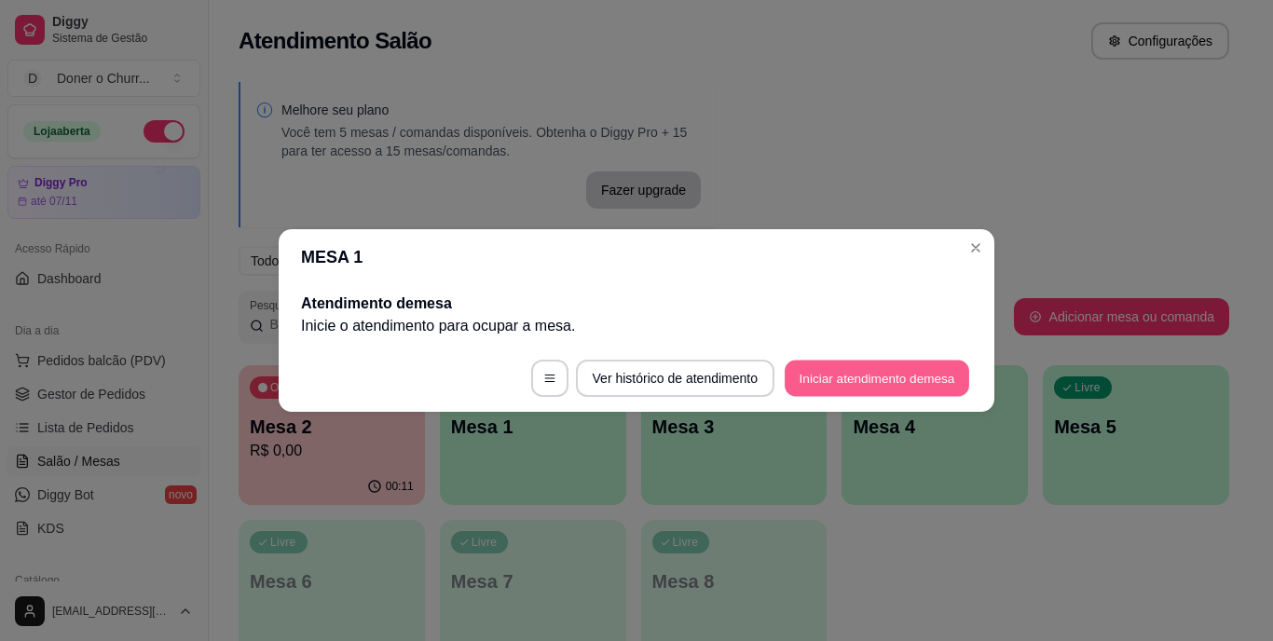
click at [841, 381] on button "Iniciar atendimento de mesa" at bounding box center [877, 379] width 185 height 36
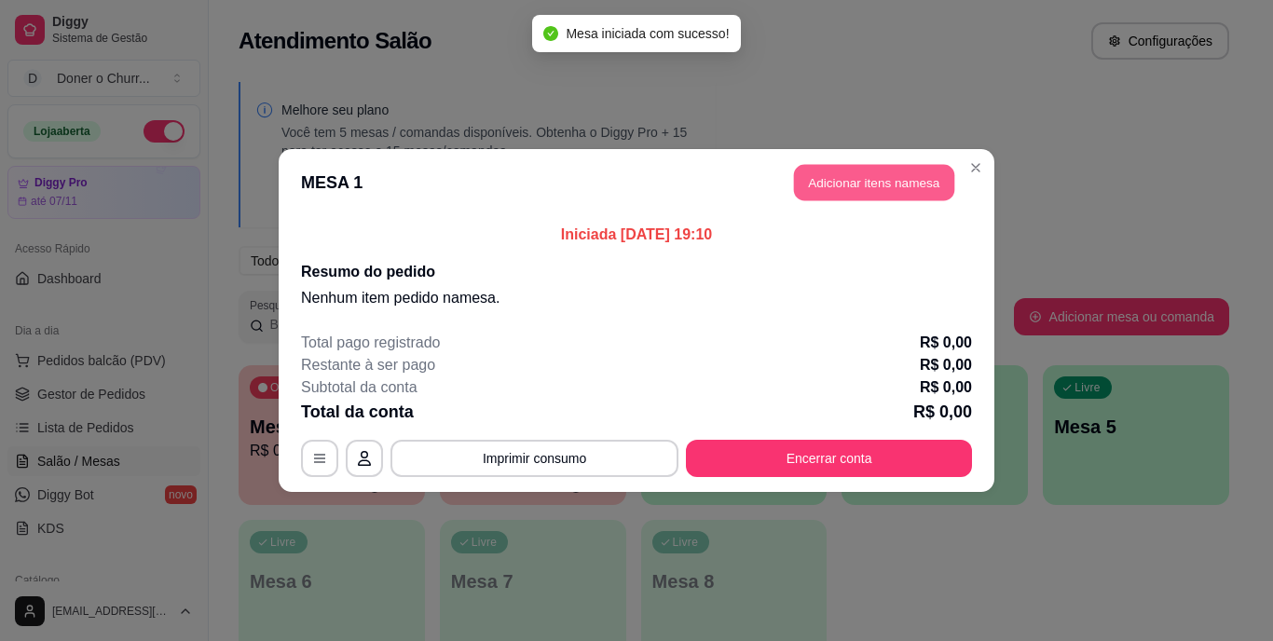
click at [884, 183] on button "Adicionar itens na mesa" at bounding box center [874, 183] width 160 height 36
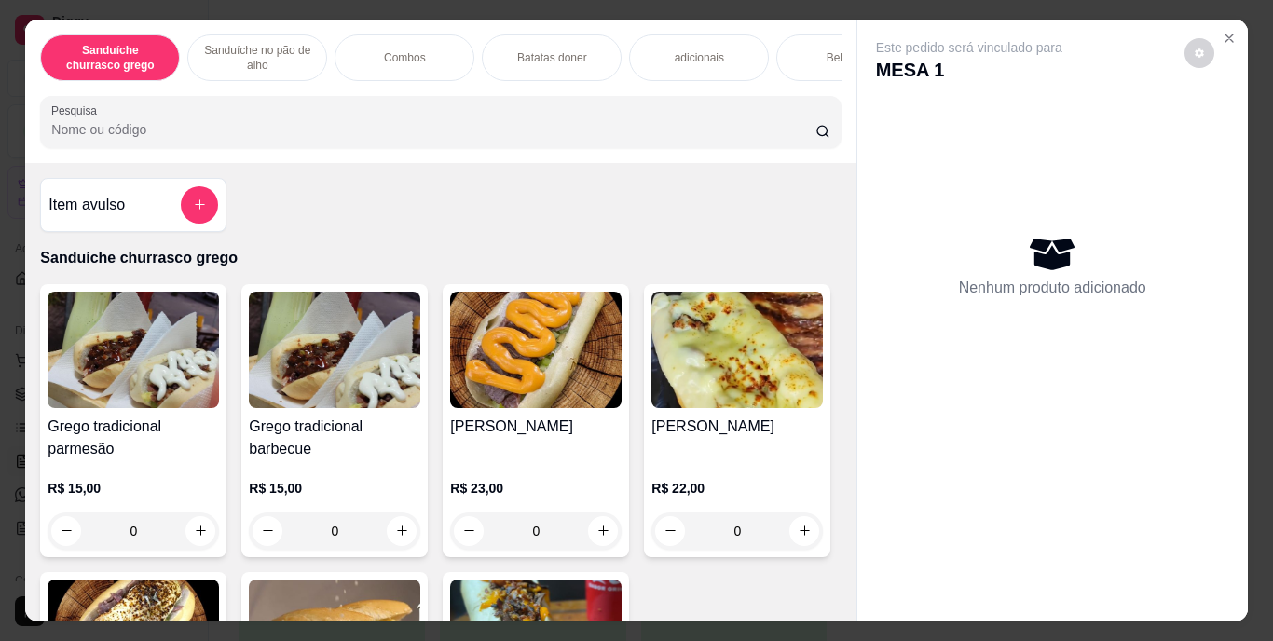
click at [884, 179] on div "Nenhum produto adicionado" at bounding box center [1052, 265] width 353 height 365
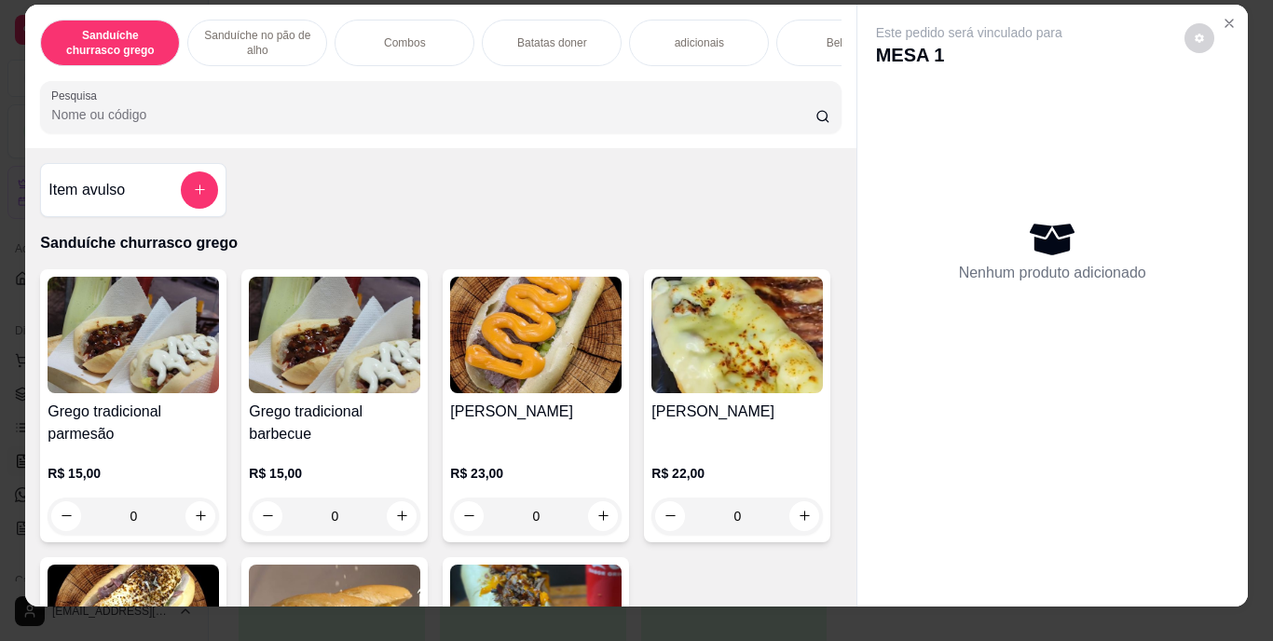
scroll to position [0, 0]
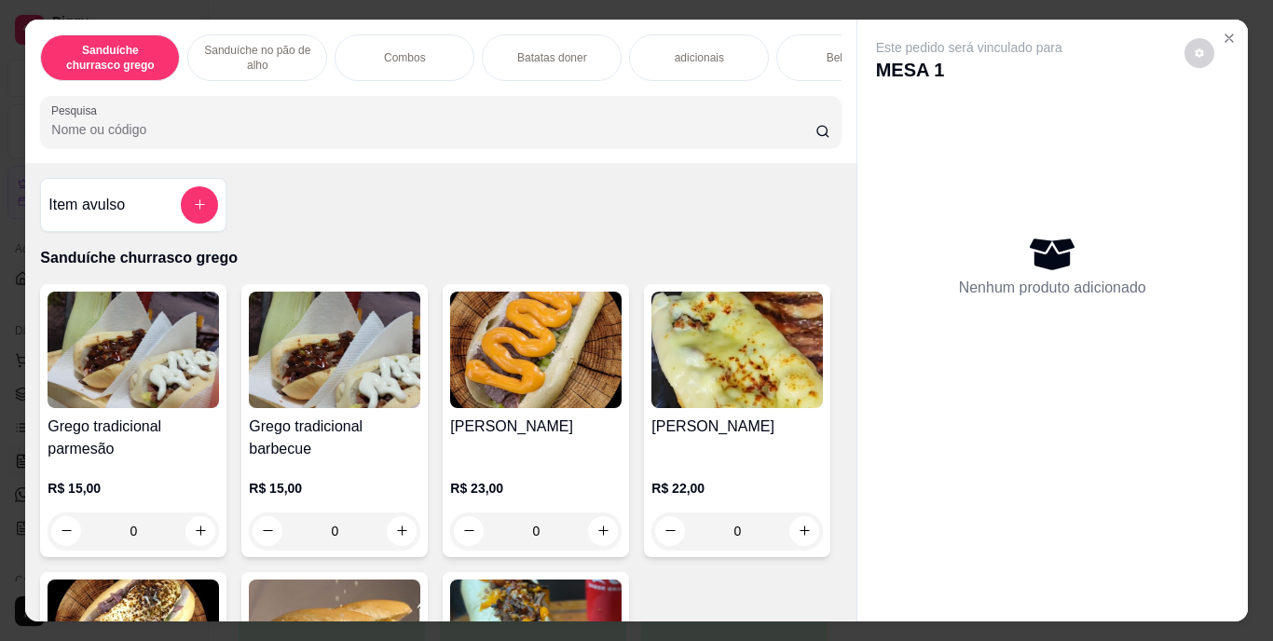
click at [384, 50] on p "Combos" at bounding box center [405, 57] width 42 height 15
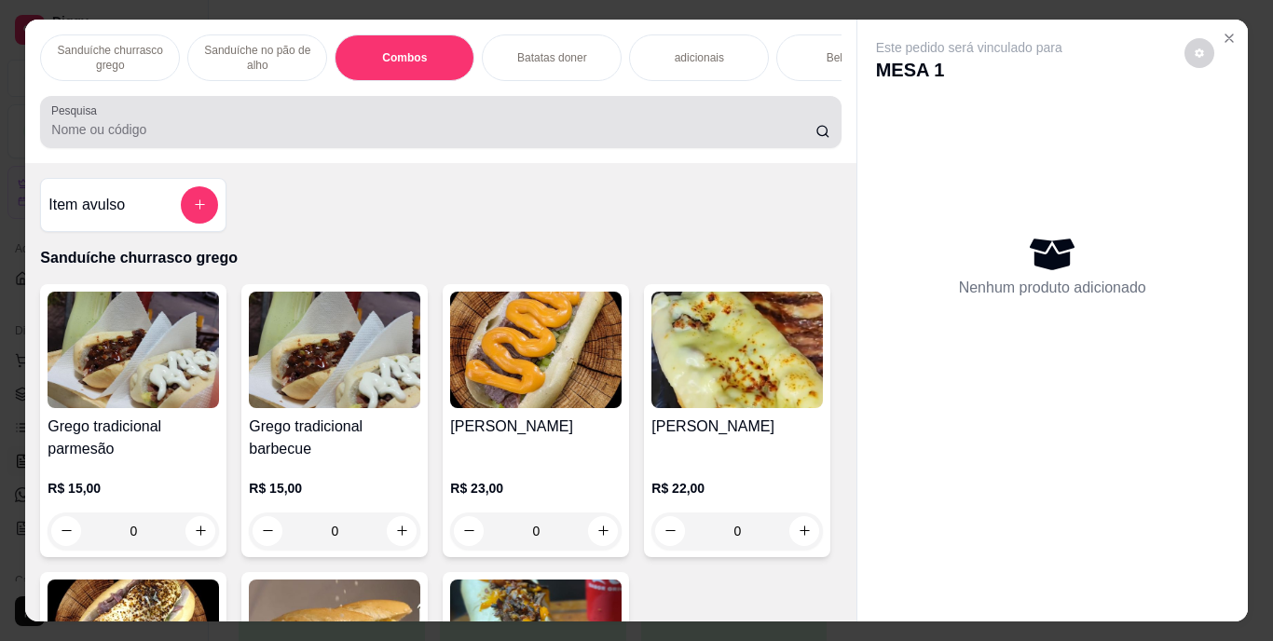
scroll to position [48, 0]
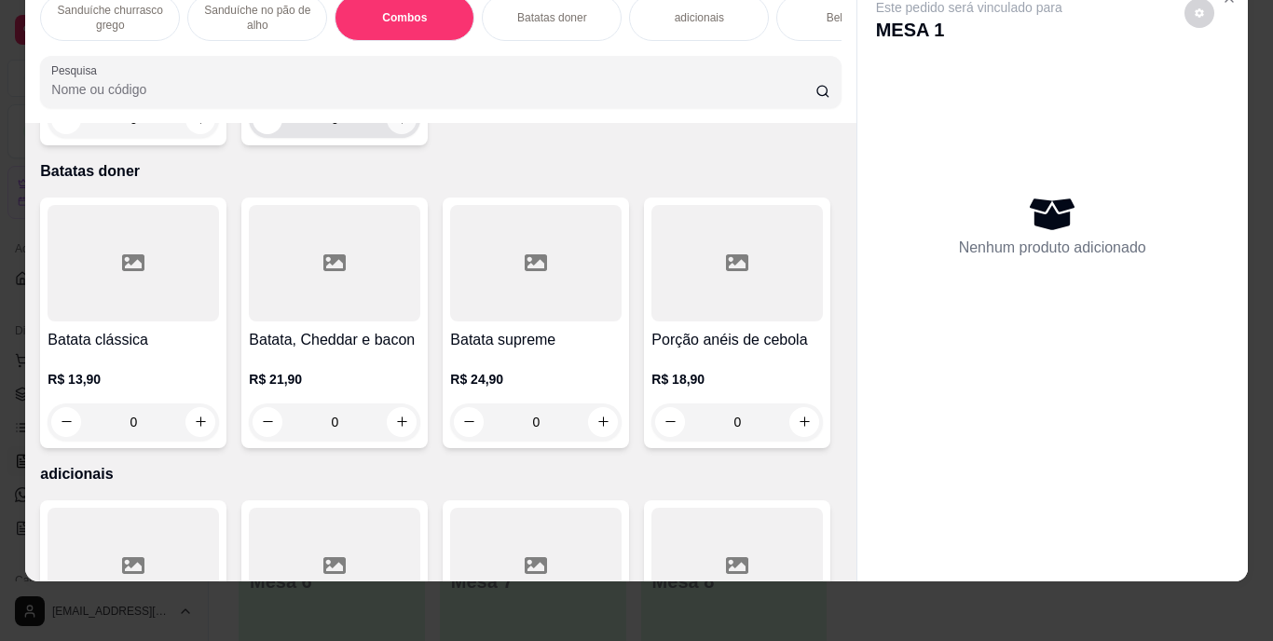
click at [397, 124] on icon "increase-product-quantity" at bounding box center [402, 119] width 10 height 10
type input "1"
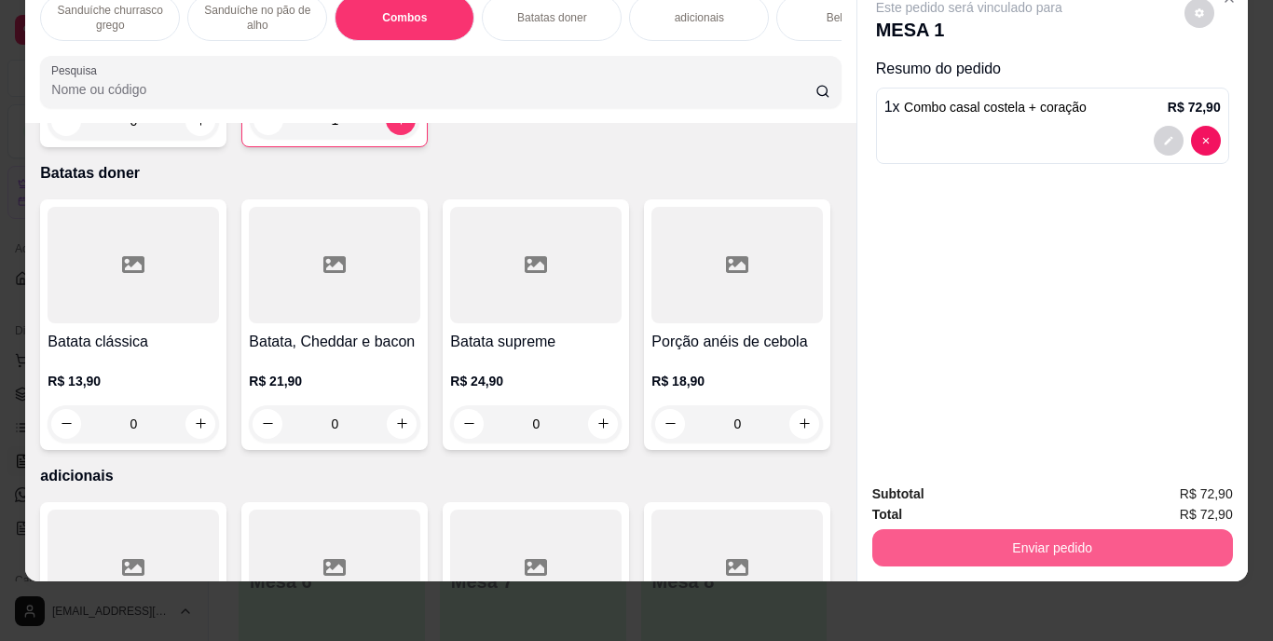
click at [954, 529] on button "Enviar pedido" at bounding box center [1052, 547] width 361 height 37
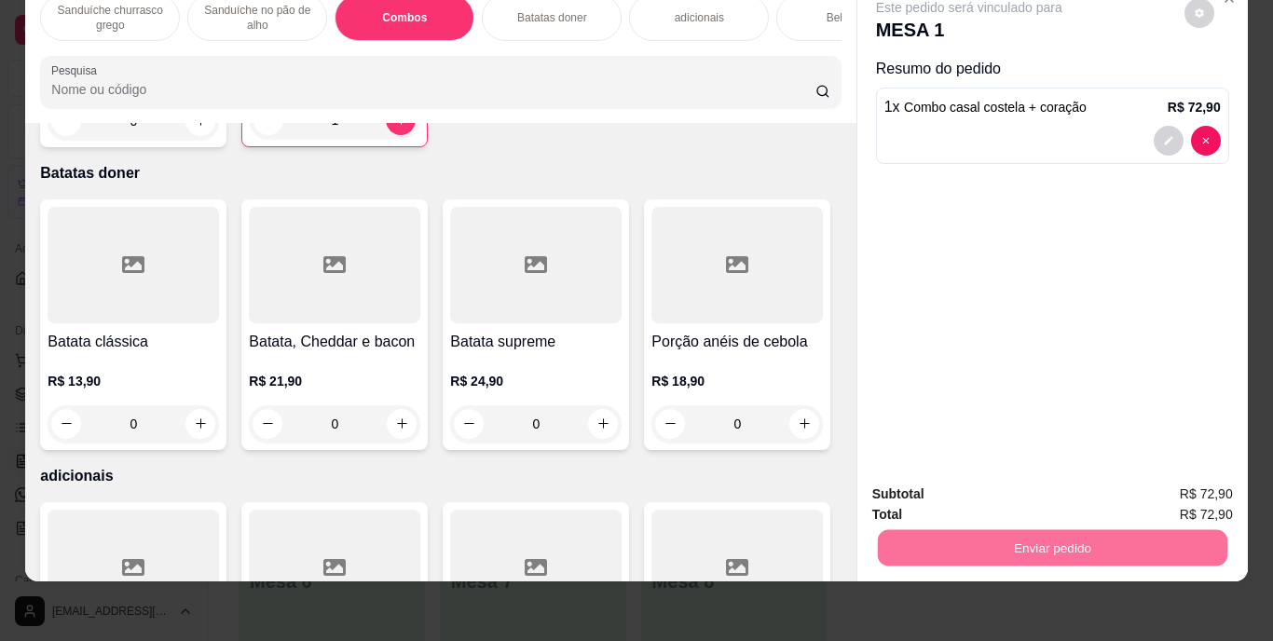
click at [1205, 484] on button "Enviar pedido" at bounding box center [1184, 487] width 105 height 35
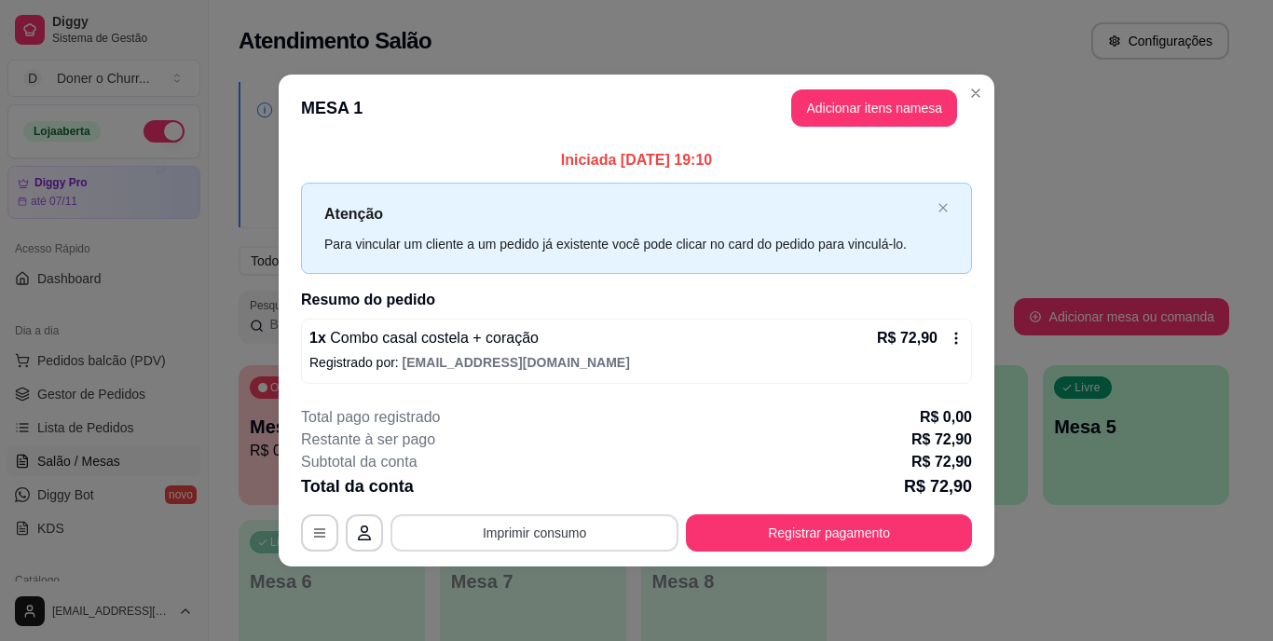
click at [622, 535] on button "Imprimir consumo" at bounding box center [535, 533] width 288 height 37
click at [549, 479] on button "IMPRESSORA" at bounding box center [540, 490] width 135 height 30
click at [608, 529] on button "Imprimir consumo" at bounding box center [535, 533] width 288 height 37
click at [556, 485] on button "IMPRESSORA" at bounding box center [540, 490] width 135 height 30
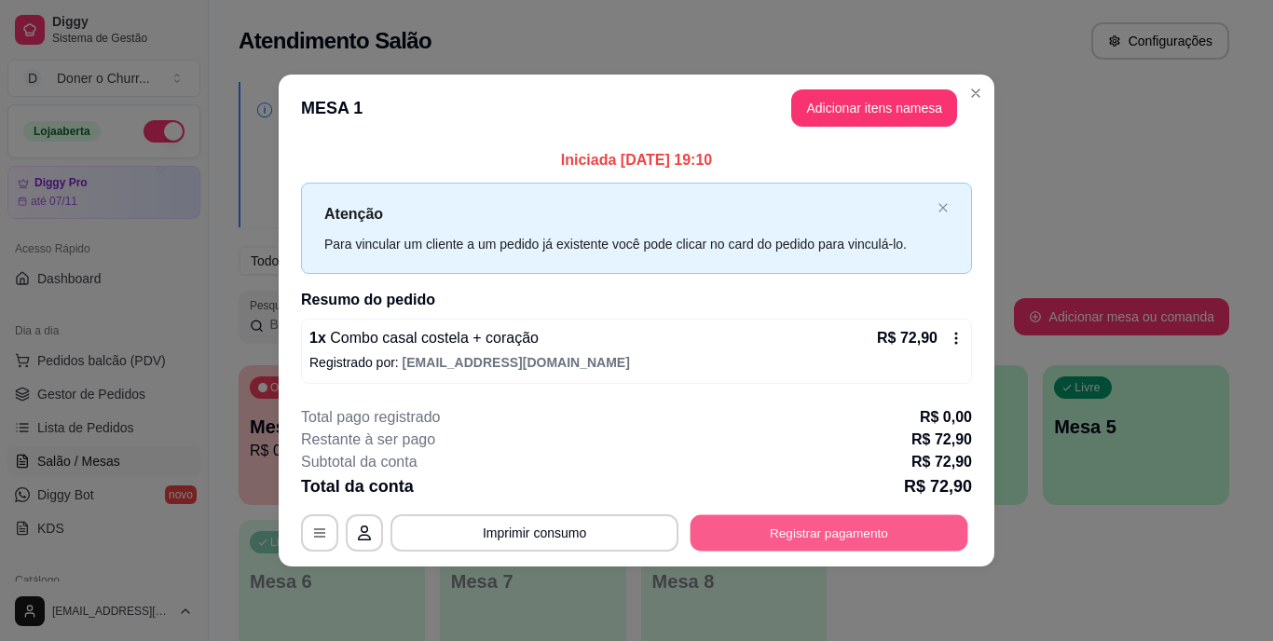
click at [752, 525] on button "Registrar pagamento" at bounding box center [830, 533] width 278 height 36
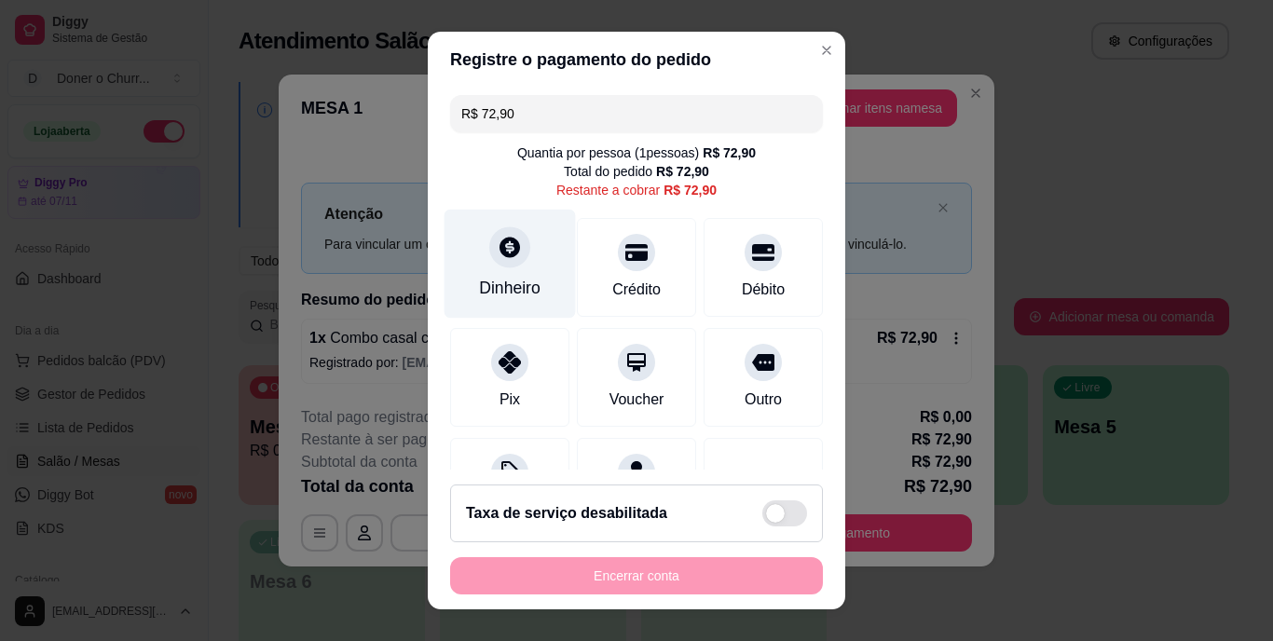
click at [488, 272] on div "Dinheiro" at bounding box center [510, 264] width 131 height 109
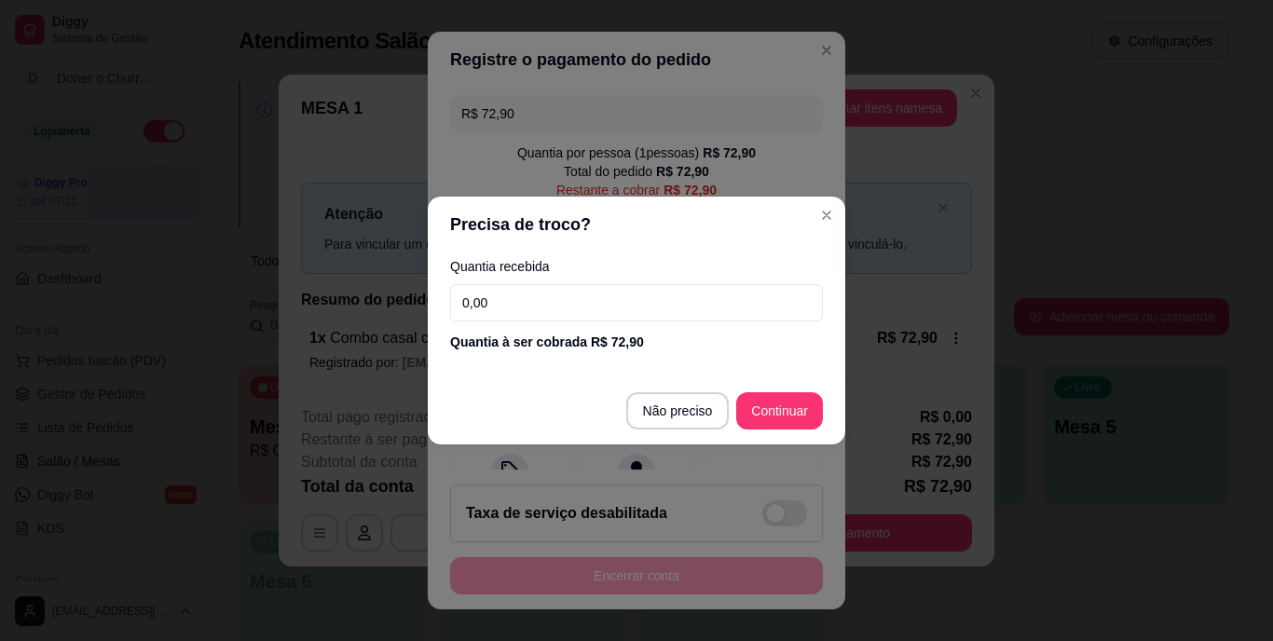
click at [507, 291] on input "0,00" at bounding box center [636, 302] width 373 height 37
type input "50,00"
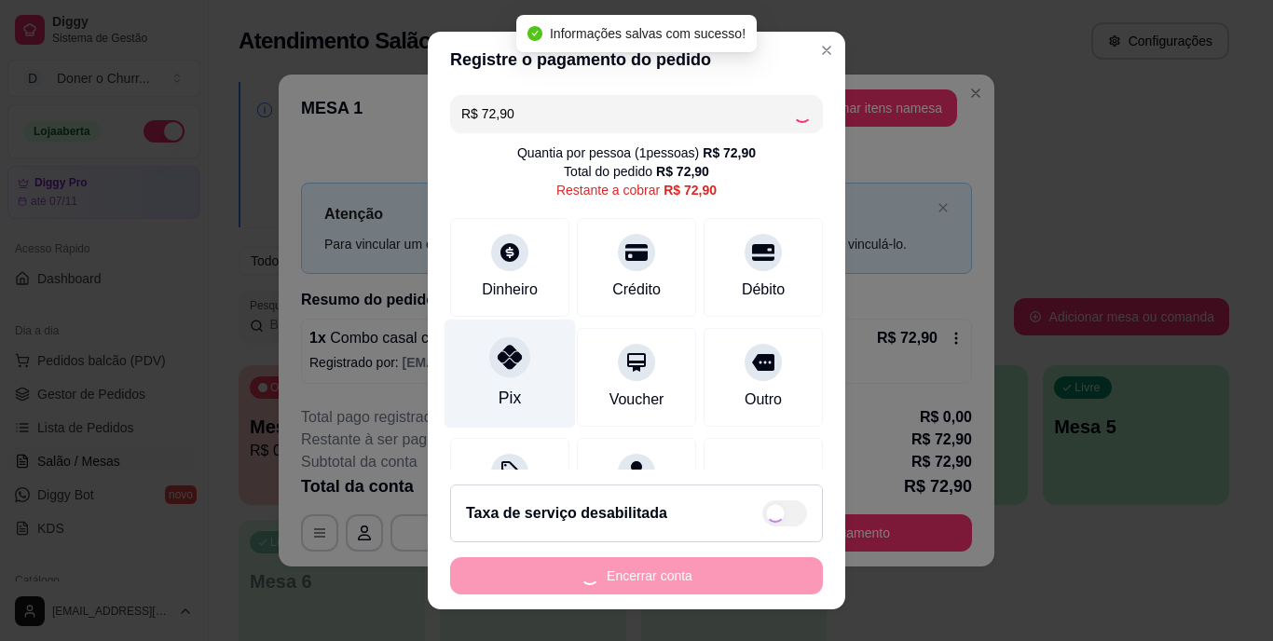
click at [496, 378] on div at bounding box center [509, 357] width 41 height 41
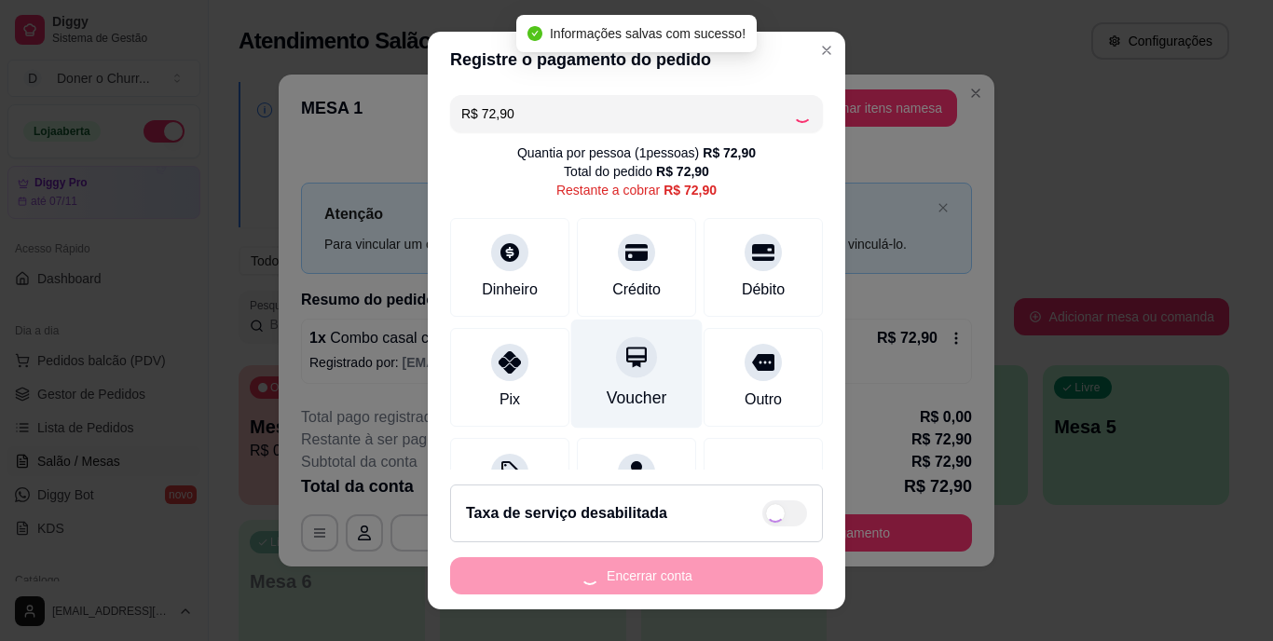
type input "R$ 0,00"
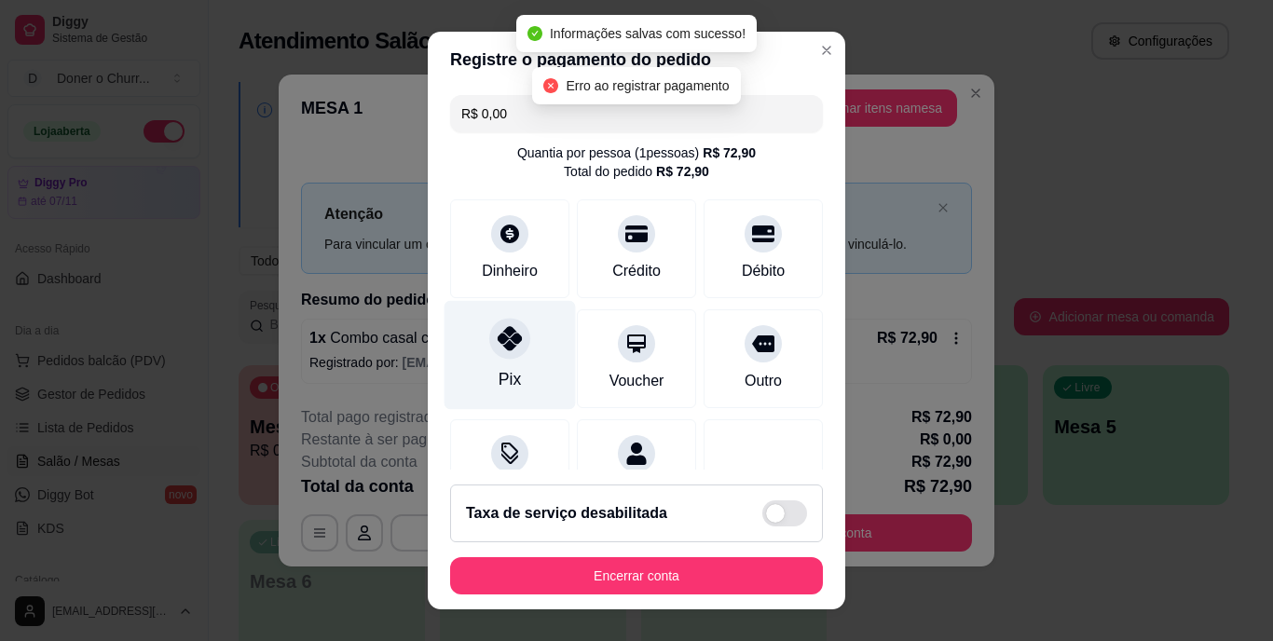
click at [460, 374] on div "Pix" at bounding box center [510, 355] width 131 height 109
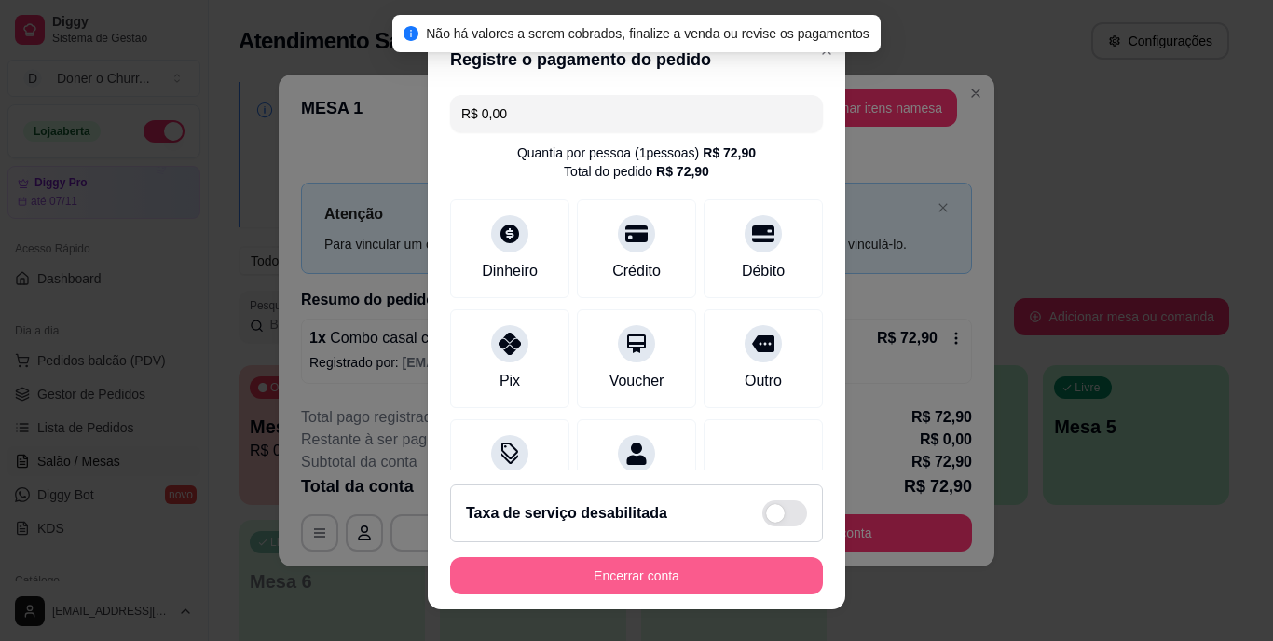
click at [519, 586] on button "Encerrar conta" at bounding box center [636, 575] width 373 height 37
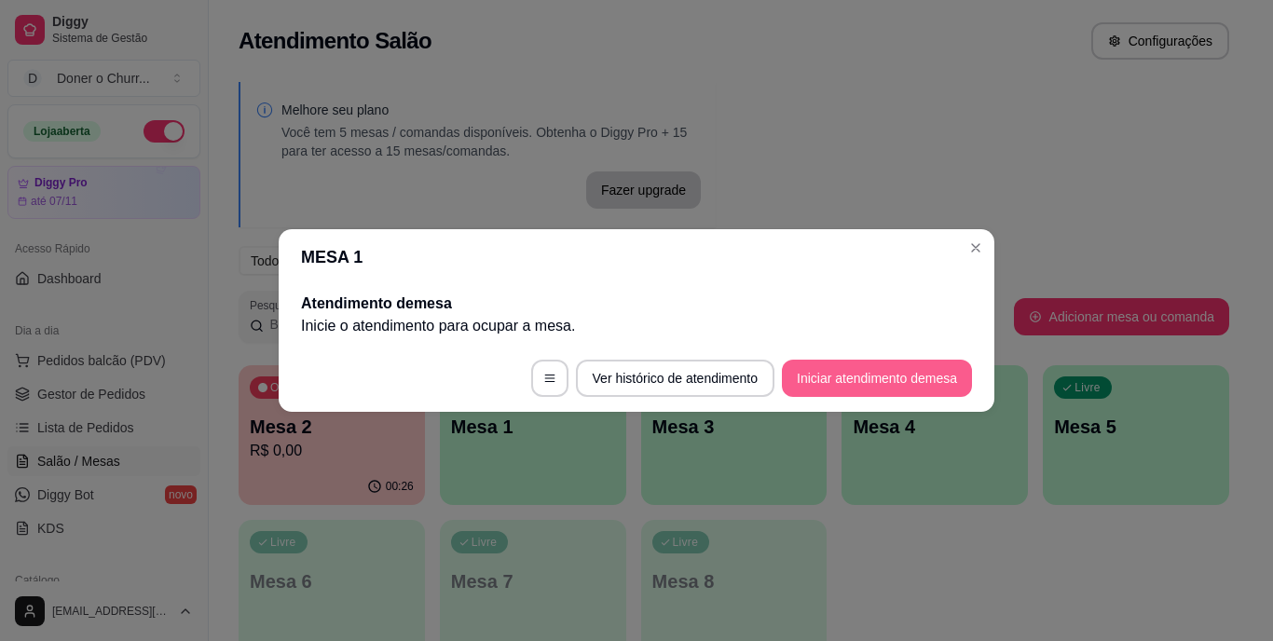
click at [860, 379] on button "Iniciar atendimento de mesa" at bounding box center [877, 378] width 190 height 37
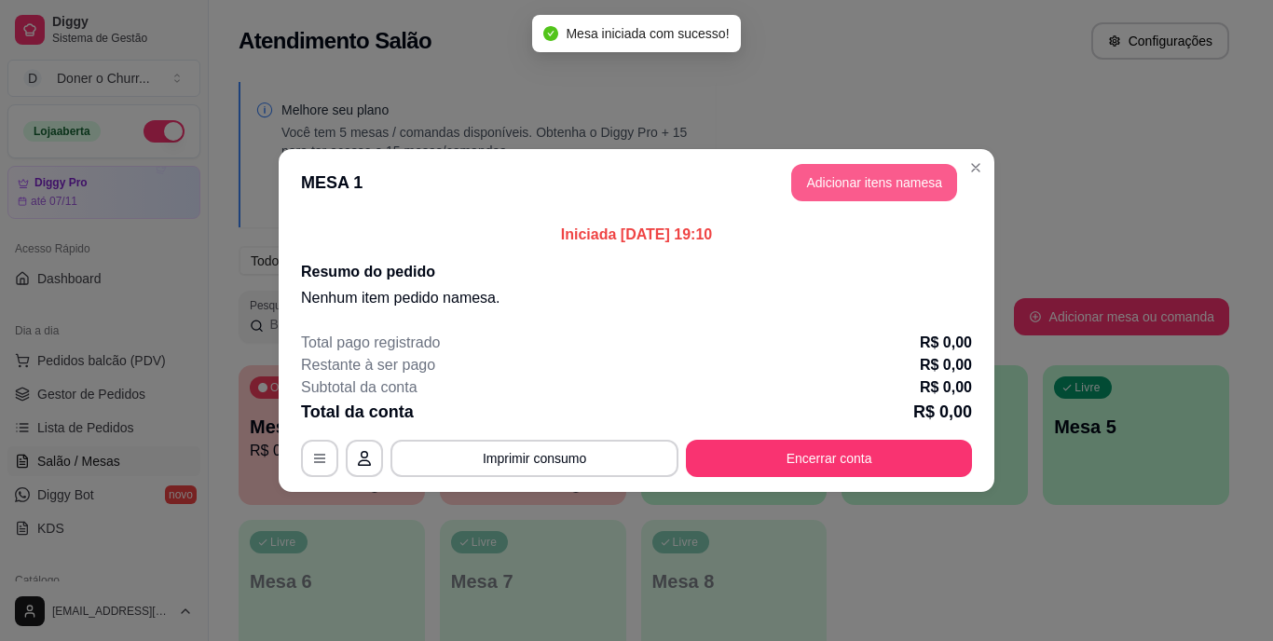
click at [878, 172] on button "Adicionar itens na mesa" at bounding box center [874, 182] width 166 height 37
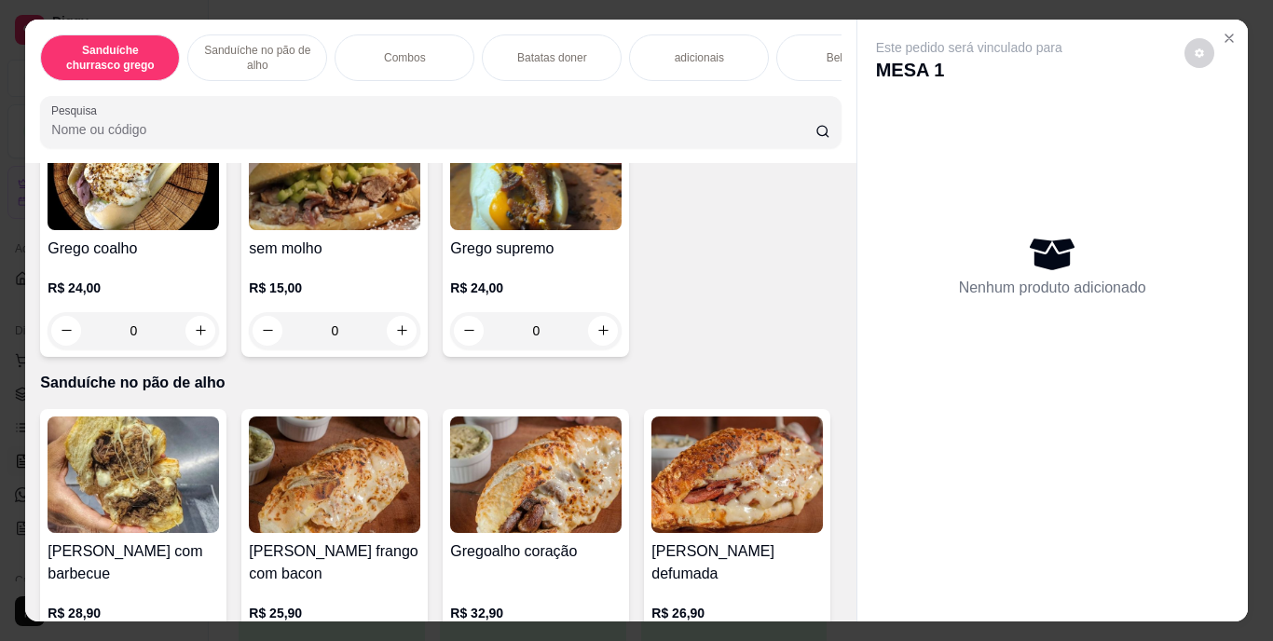
scroll to position [912, 0]
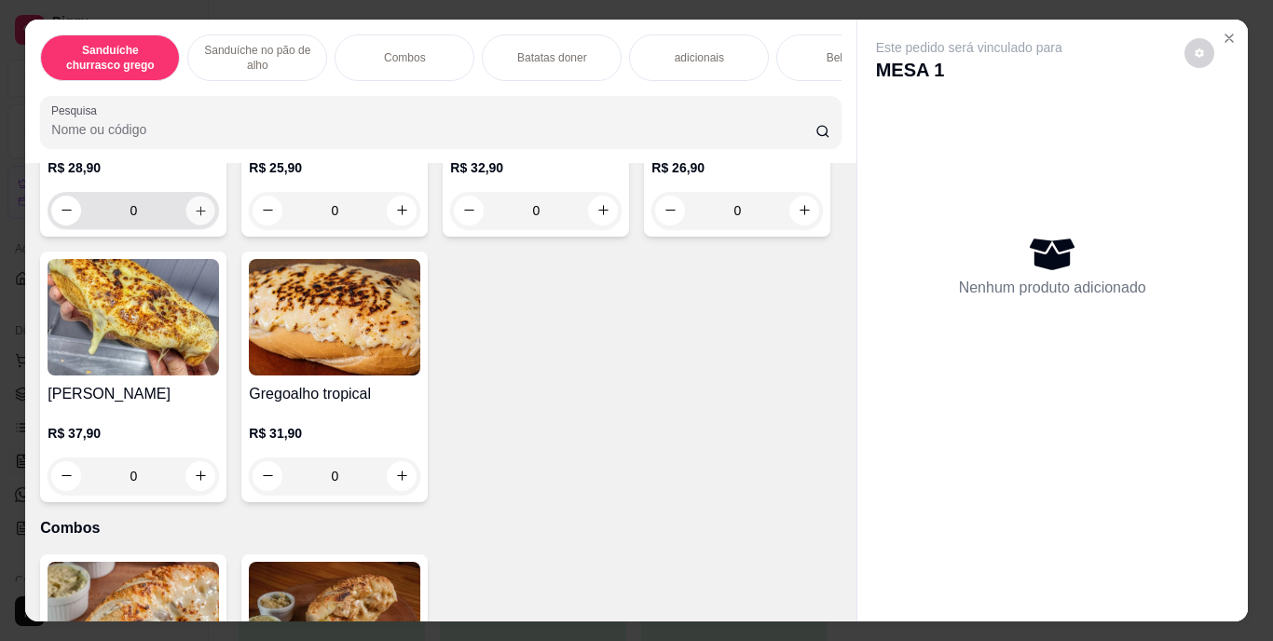
click at [194, 217] on icon "increase-product-quantity" at bounding box center [201, 210] width 14 height 14
type input "1"
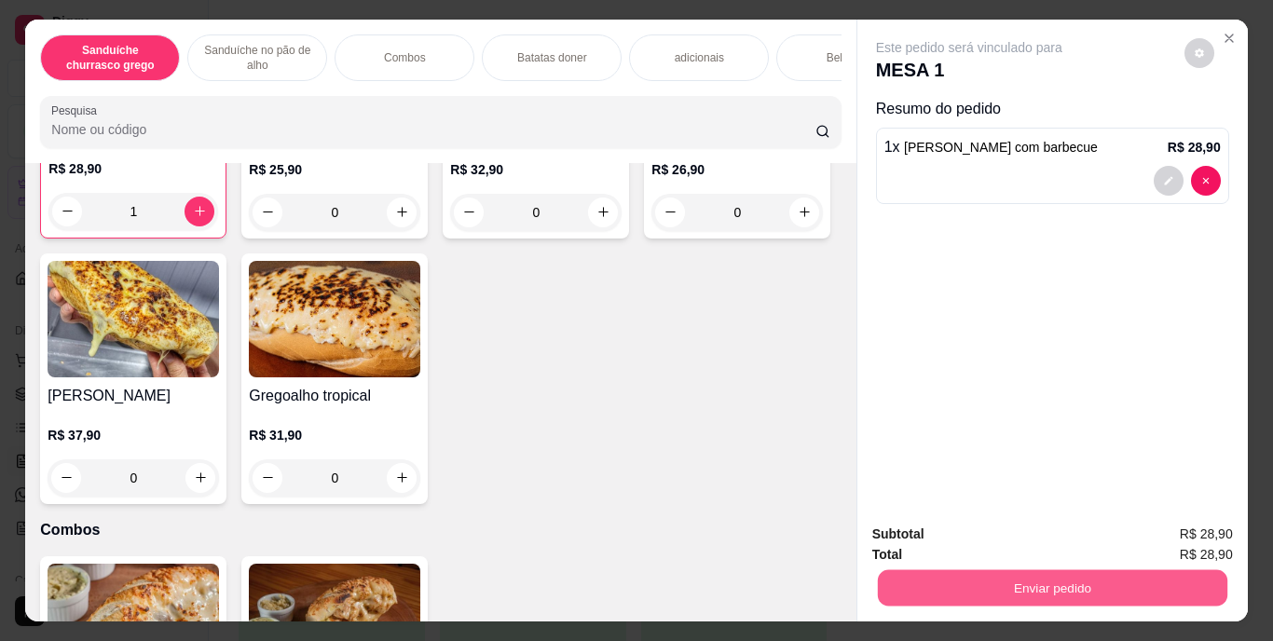
click at [1102, 576] on button "Enviar pedido" at bounding box center [1052, 588] width 350 height 36
click at [1159, 530] on button "Enviar pedido" at bounding box center [1184, 535] width 105 height 35
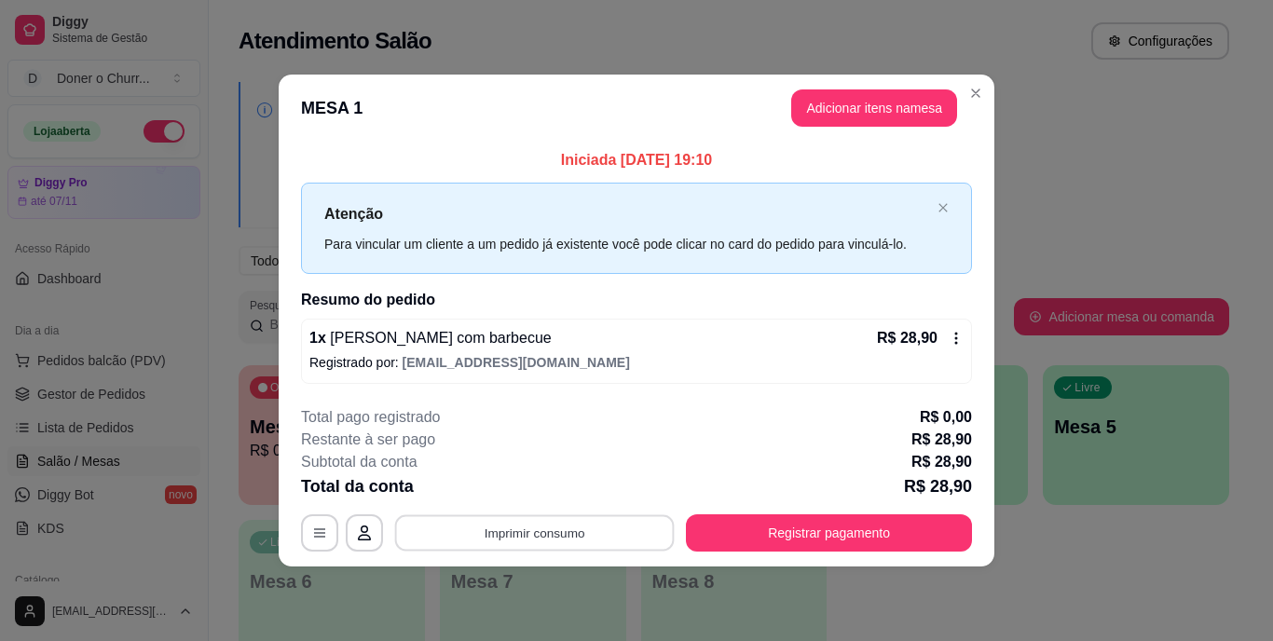
click at [638, 534] on button "Imprimir consumo" at bounding box center [535, 533] width 280 height 36
click at [579, 486] on button "IMPRESSORA" at bounding box center [540, 489] width 135 height 30
click at [590, 521] on button "Imprimir consumo" at bounding box center [535, 533] width 280 height 36
click at [584, 487] on button "IMPRESSORA" at bounding box center [540, 489] width 135 height 30
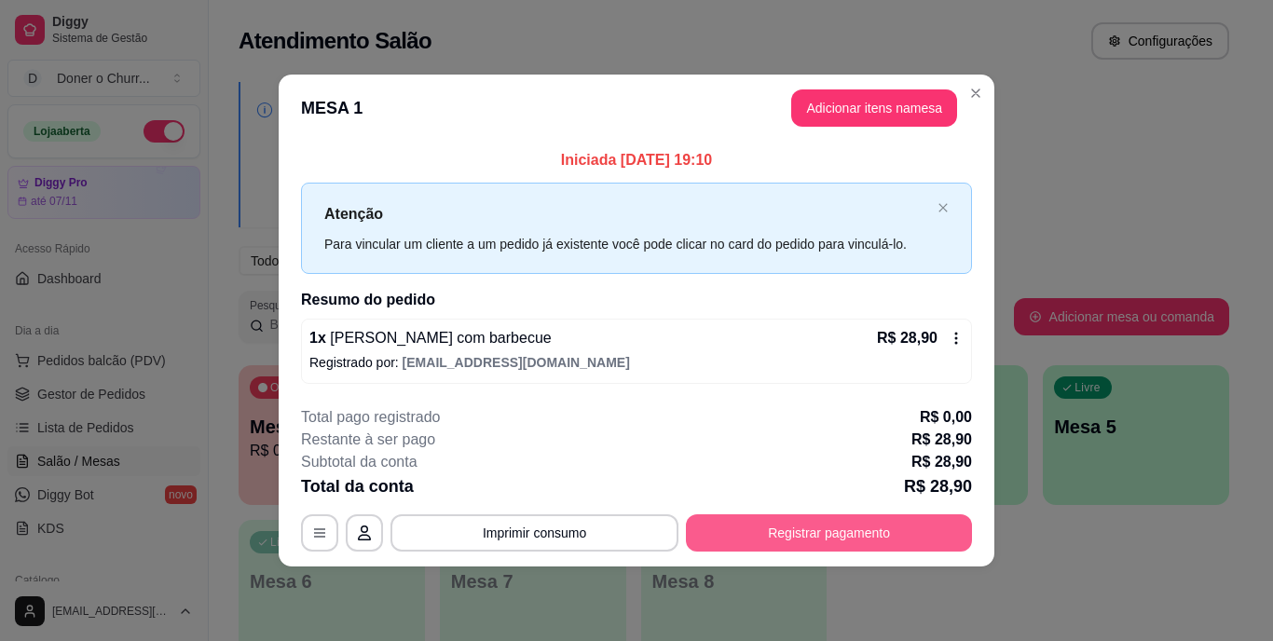
click at [739, 539] on button "Registrar pagamento" at bounding box center [829, 533] width 286 height 37
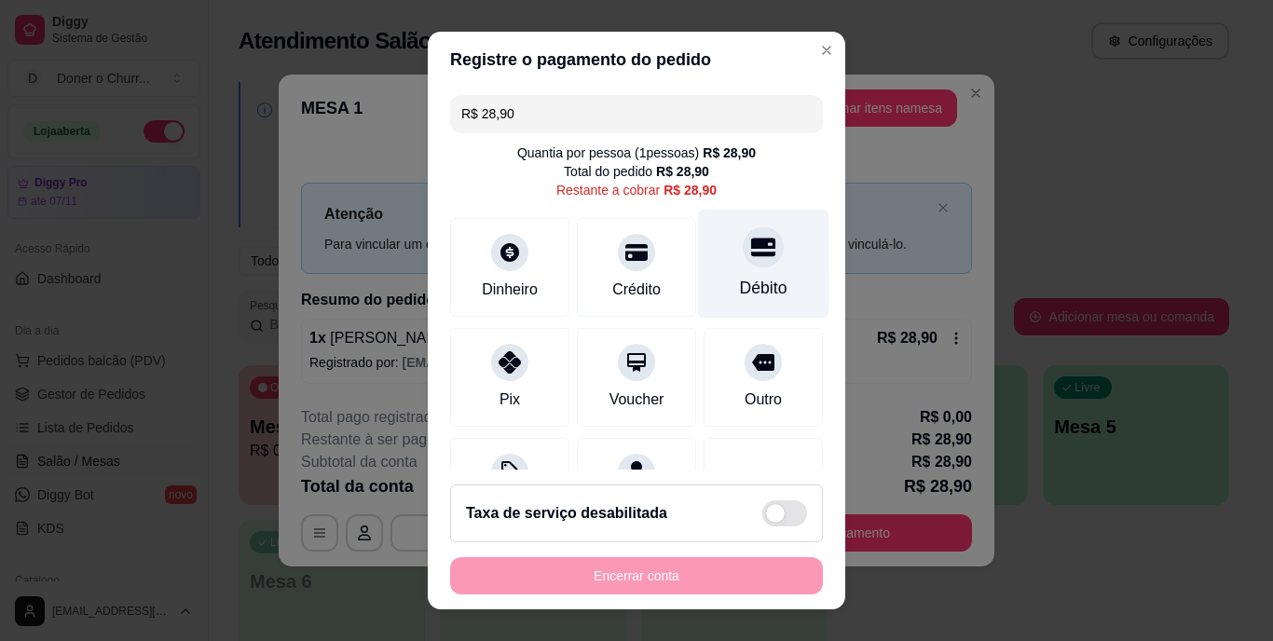
click at [743, 266] on div at bounding box center [763, 247] width 41 height 41
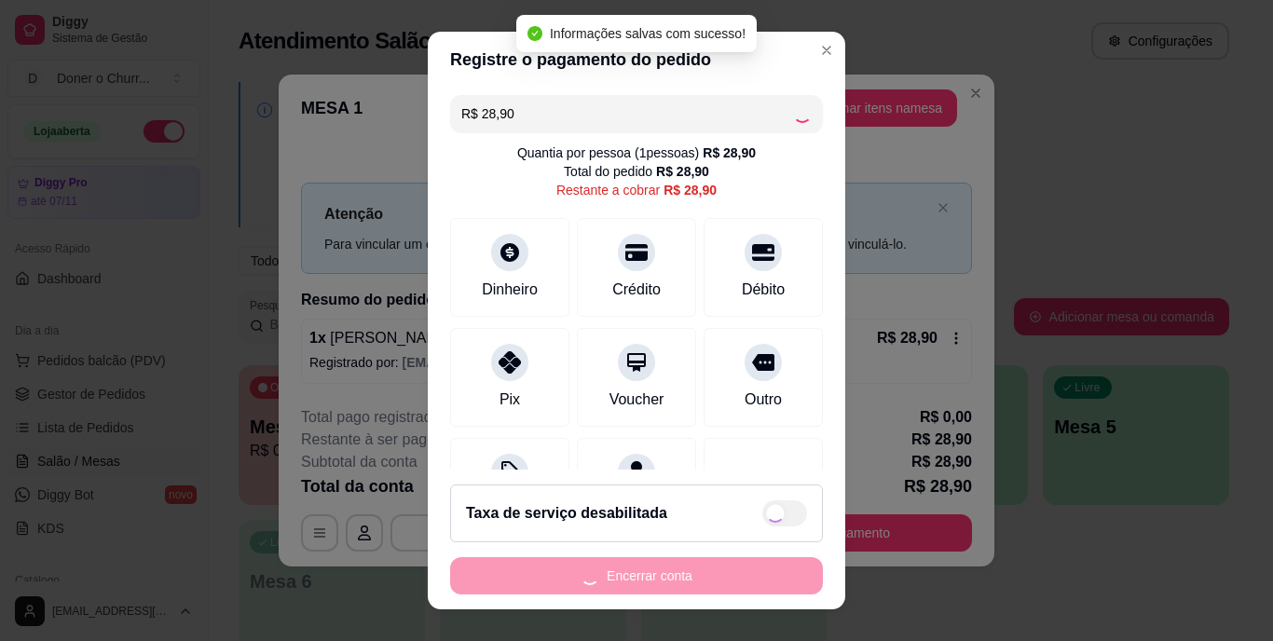
type input "R$ 0,00"
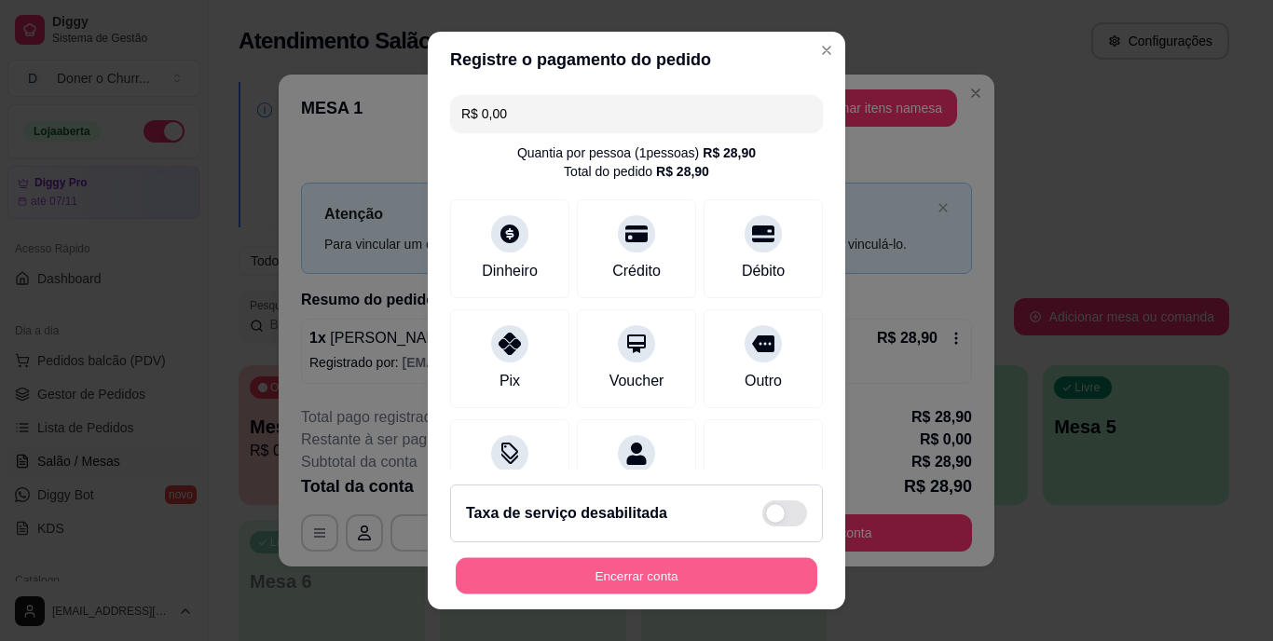
click at [722, 582] on button "Encerrar conta" at bounding box center [637, 575] width 362 height 36
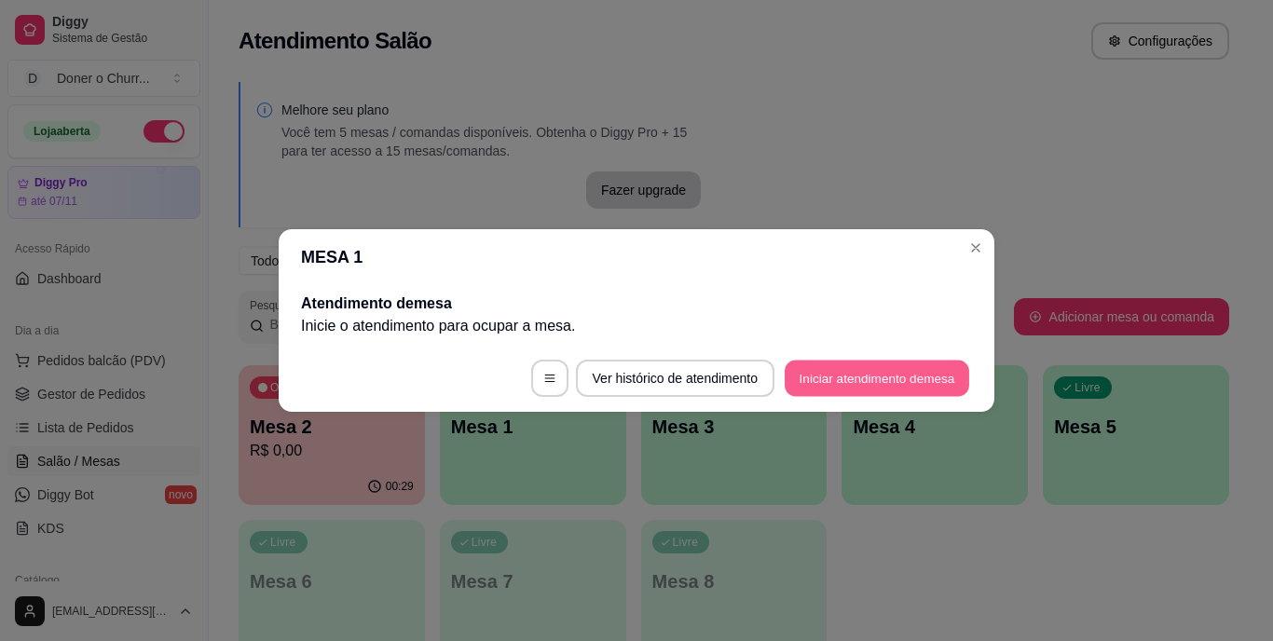
click at [822, 381] on button "Iniciar atendimento de mesa" at bounding box center [877, 379] width 185 height 36
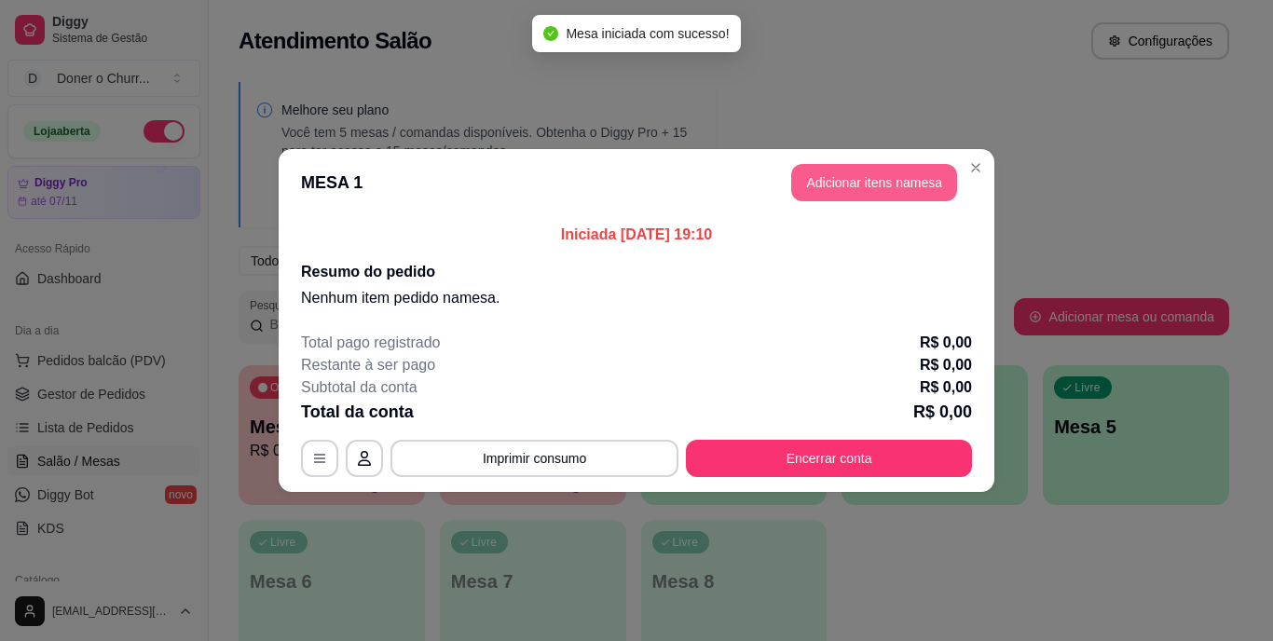
click at [890, 185] on button "Adicionar itens na mesa" at bounding box center [874, 182] width 166 height 37
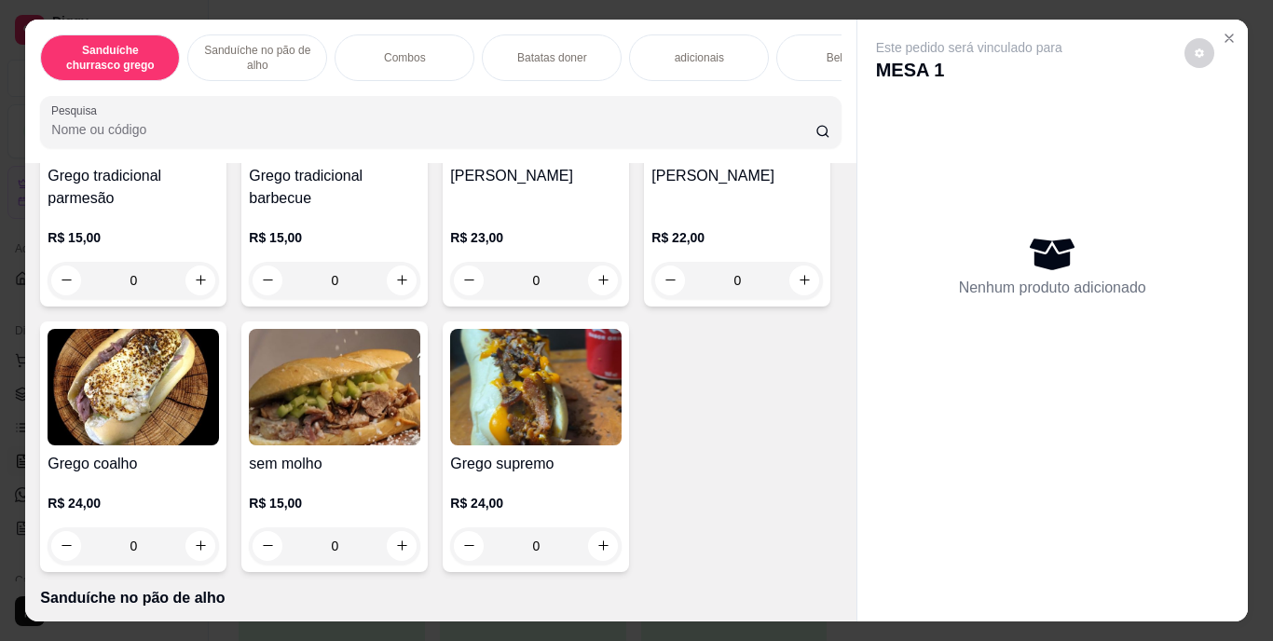
scroll to position [280, 0]
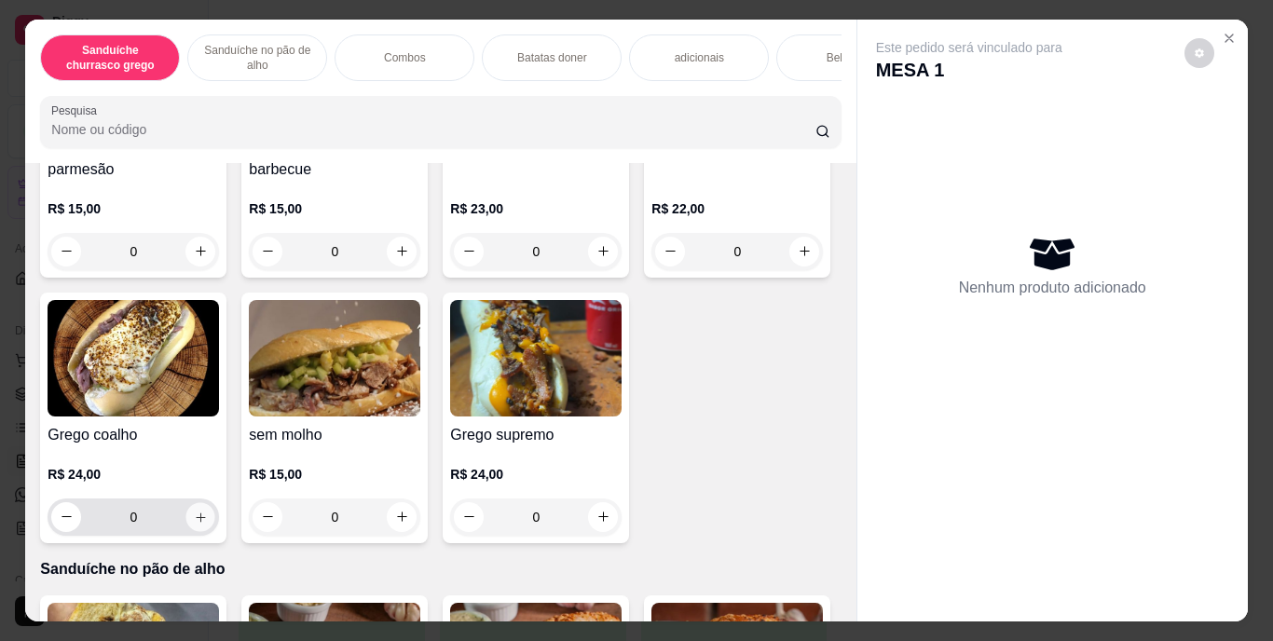
click at [208, 518] on icon "increase-product-quantity" at bounding box center [201, 517] width 14 height 14
type input "1"
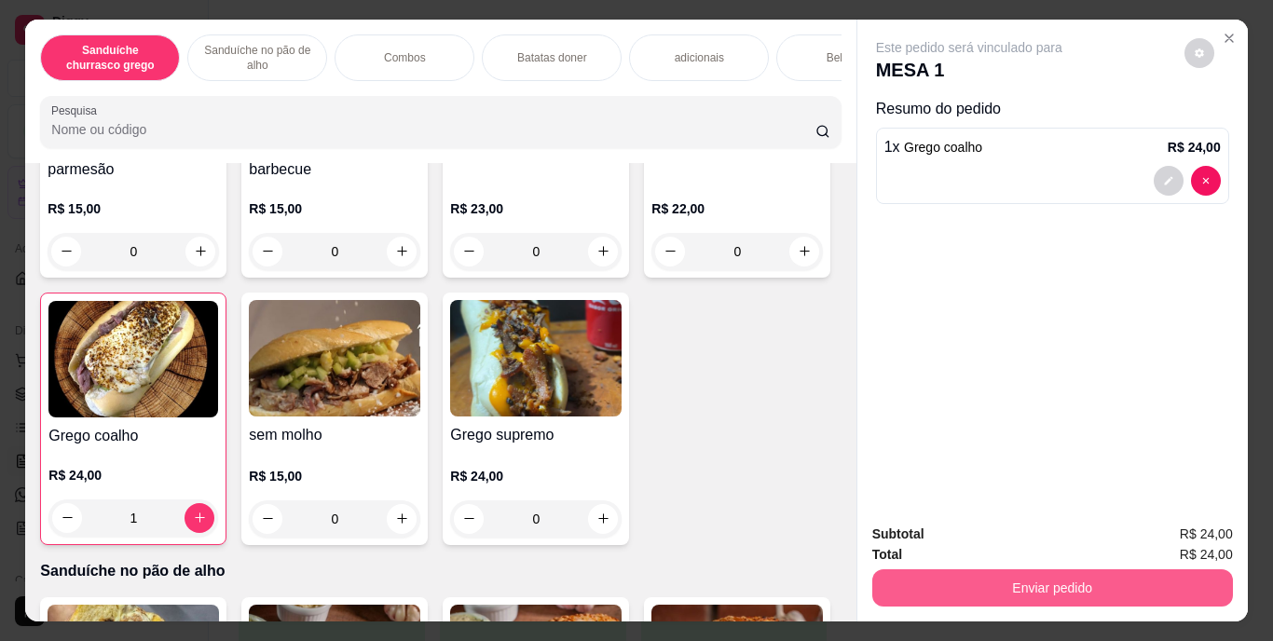
click at [1048, 583] on button "Enviar pedido" at bounding box center [1052, 588] width 361 height 37
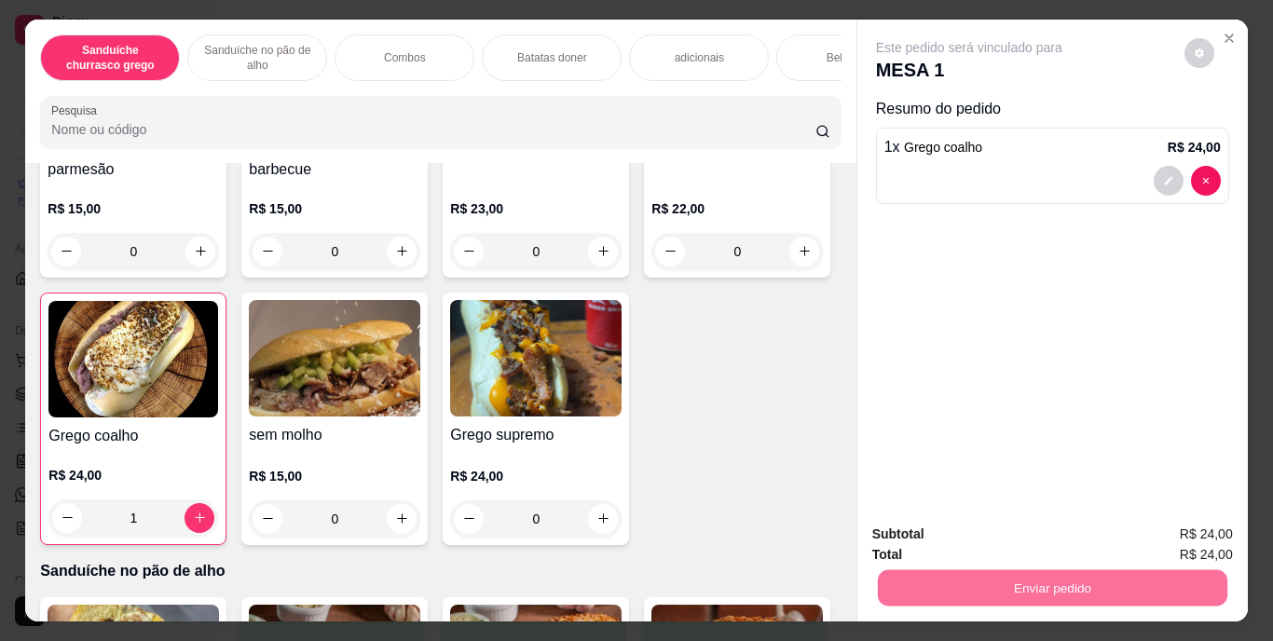
click at [1191, 533] on button "Enviar pedido" at bounding box center [1184, 535] width 105 height 35
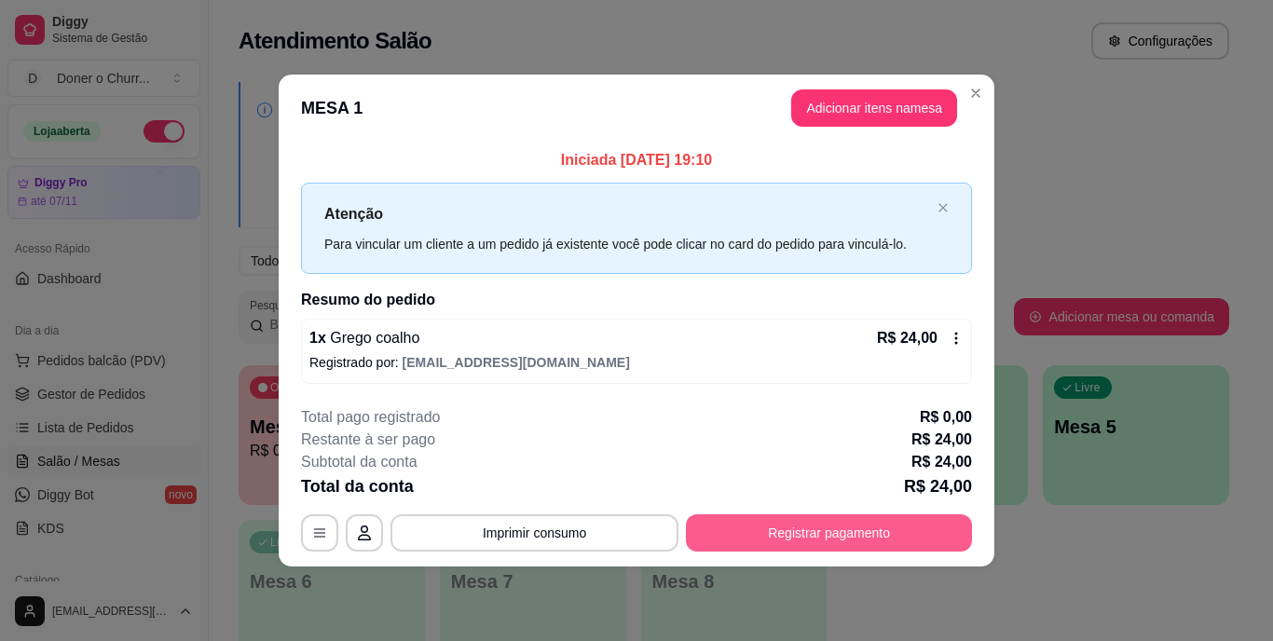
click at [656, 538] on button "Imprimir consumo" at bounding box center [535, 533] width 288 height 37
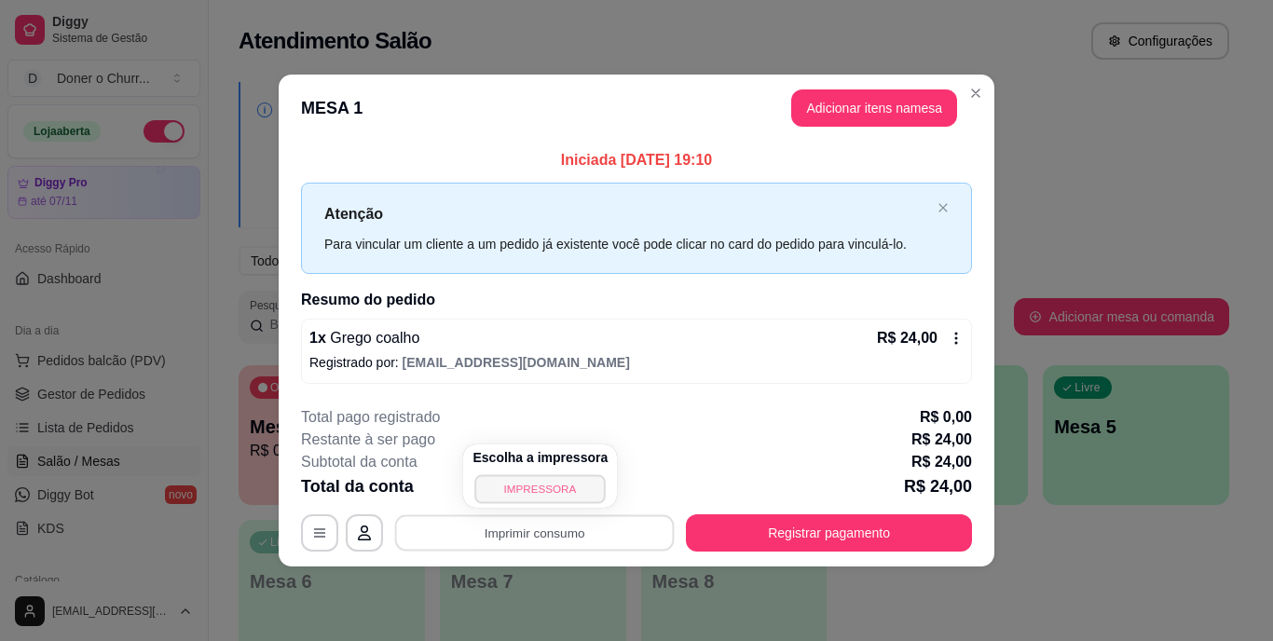
click at [570, 487] on button "IMPRESSORA" at bounding box center [540, 488] width 130 height 29
click at [609, 532] on button "Imprimir consumo" at bounding box center [535, 533] width 280 height 36
click at [564, 485] on button "IMPRESSORA" at bounding box center [540, 490] width 135 height 30
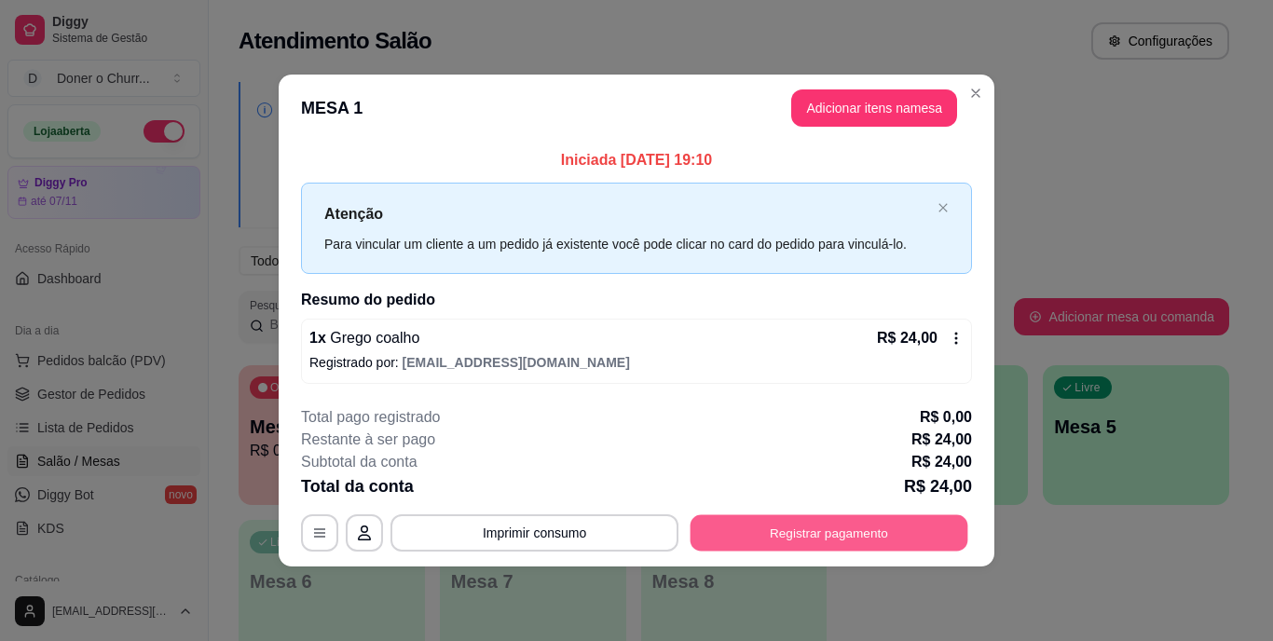
click at [773, 548] on button "Registrar pagamento" at bounding box center [830, 533] width 278 height 36
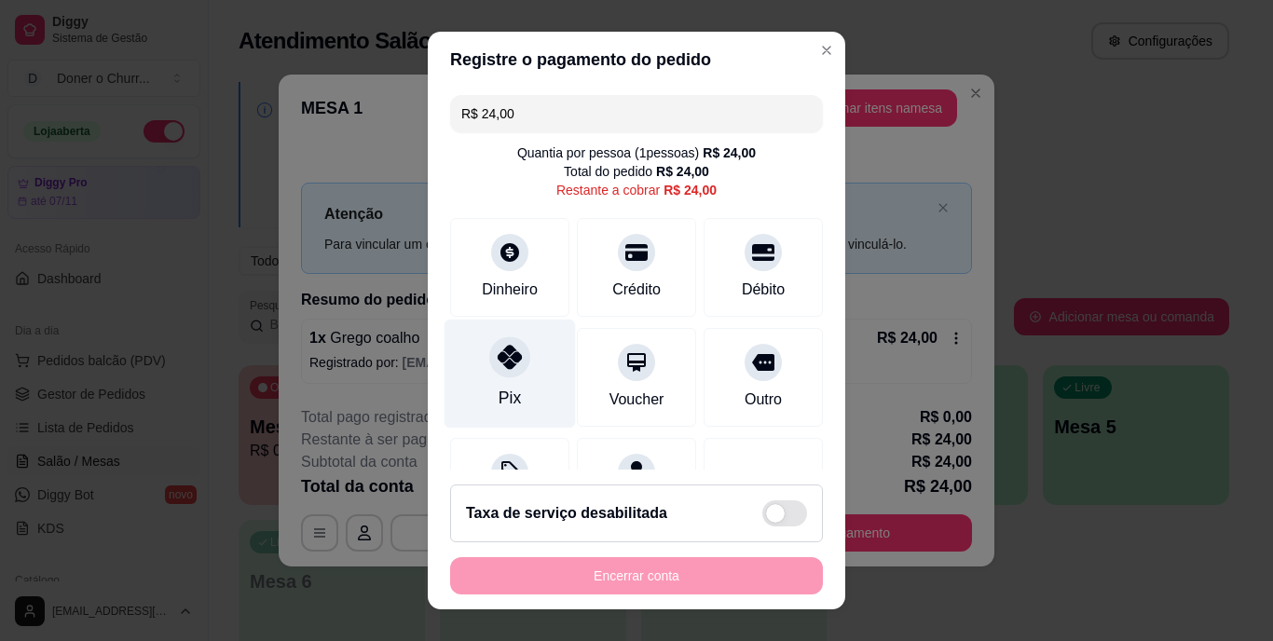
click at [499, 391] on div "Pix" at bounding box center [510, 399] width 22 height 24
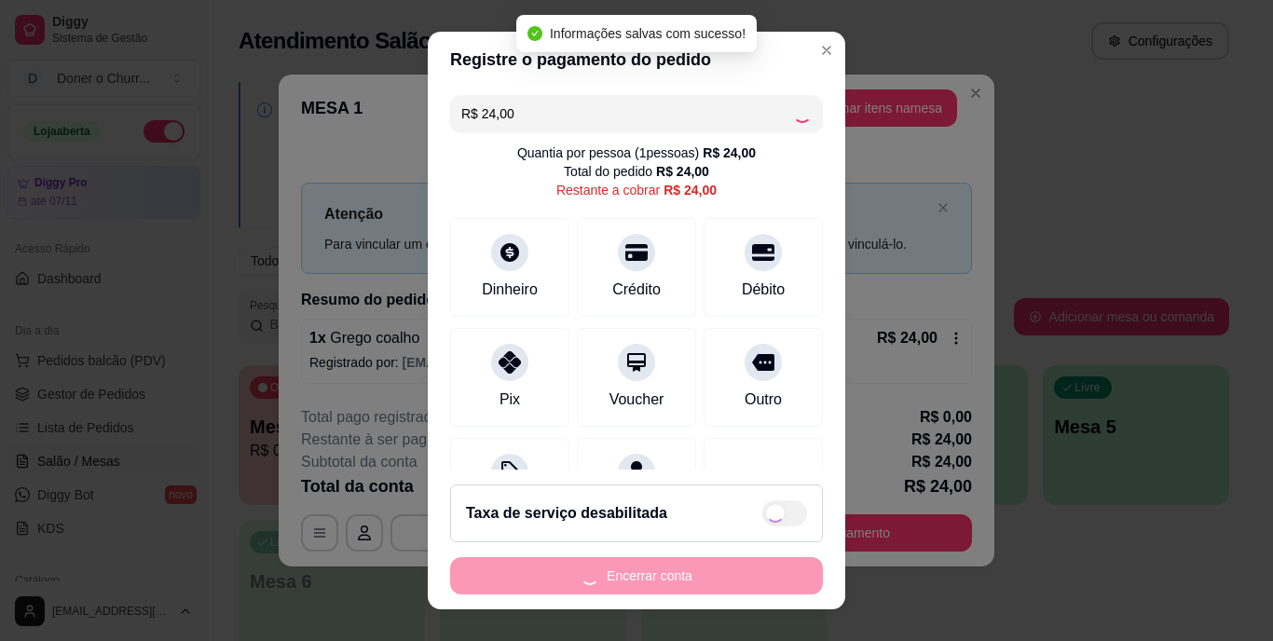
type input "R$ 0,00"
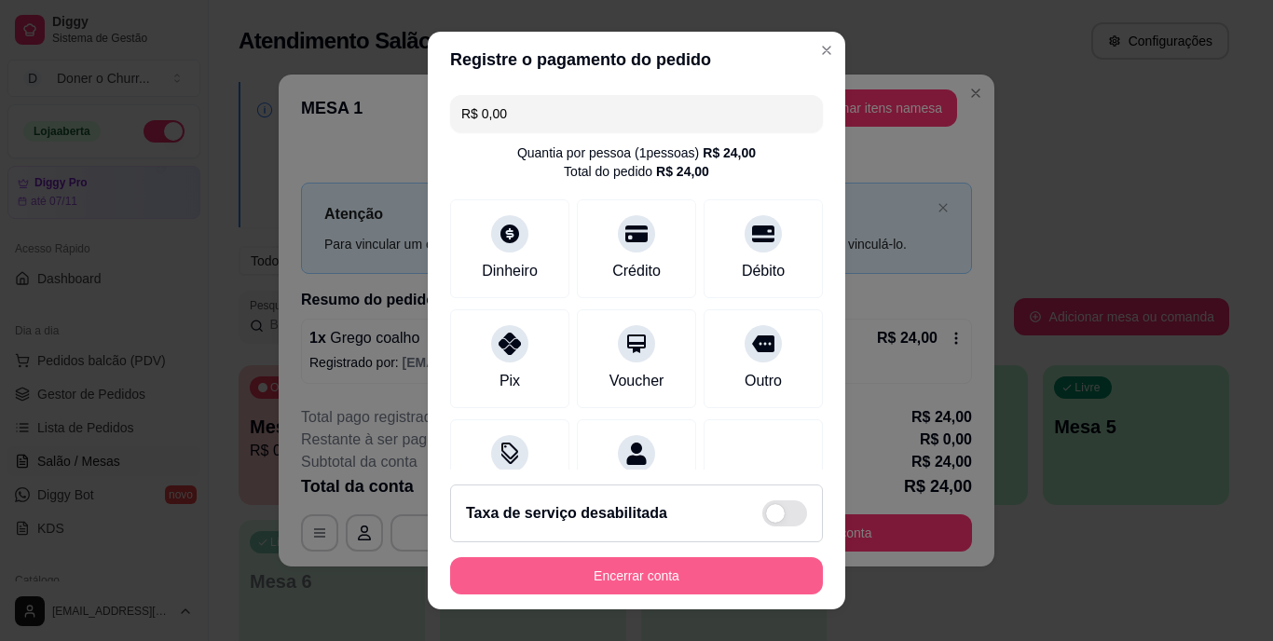
click at [597, 566] on button "Encerrar conta" at bounding box center [636, 575] width 373 height 37
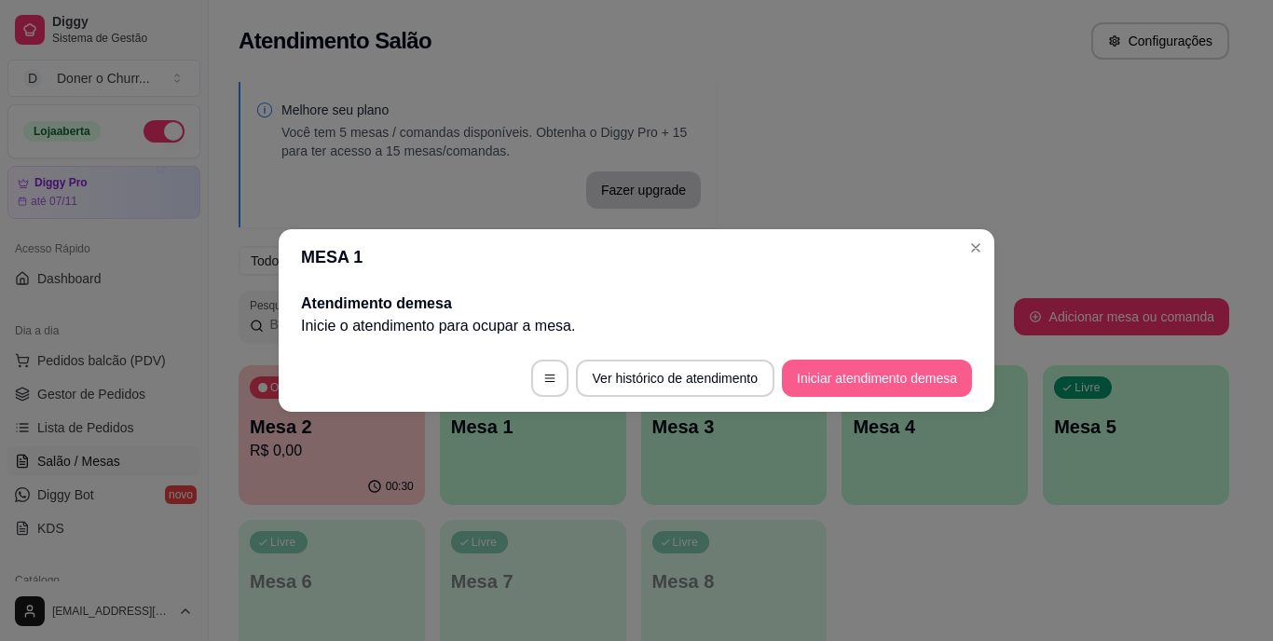
click at [907, 384] on button "Iniciar atendimento de mesa" at bounding box center [877, 378] width 190 height 37
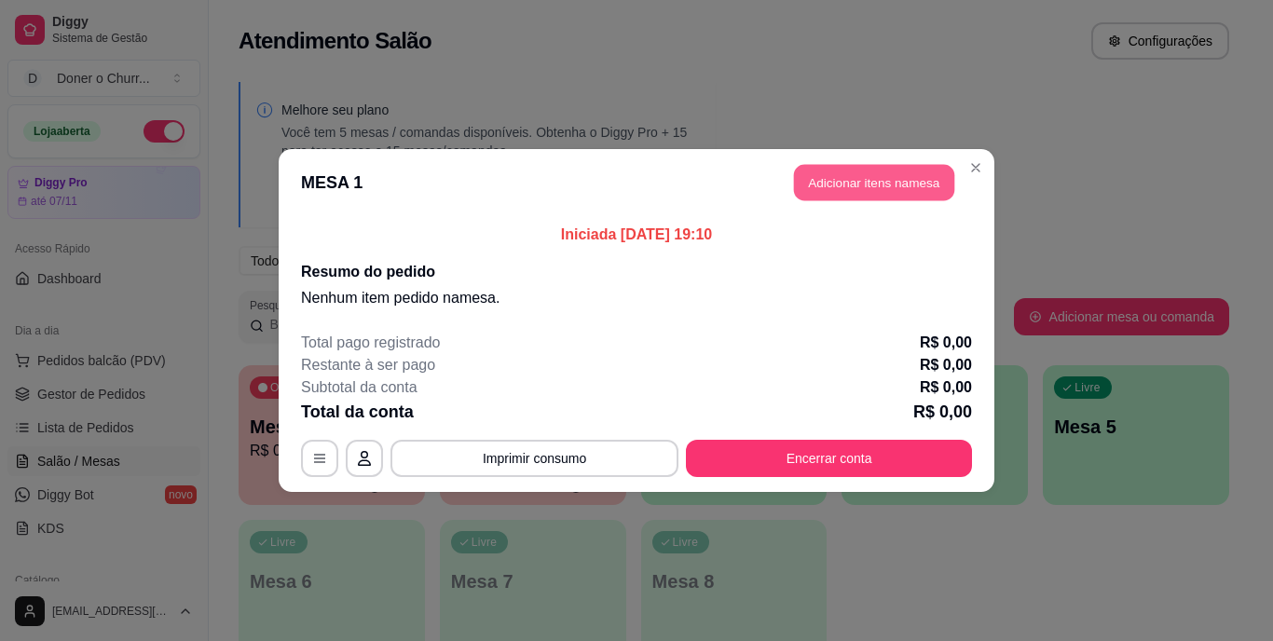
click at [871, 187] on button "Adicionar itens na mesa" at bounding box center [874, 183] width 160 height 36
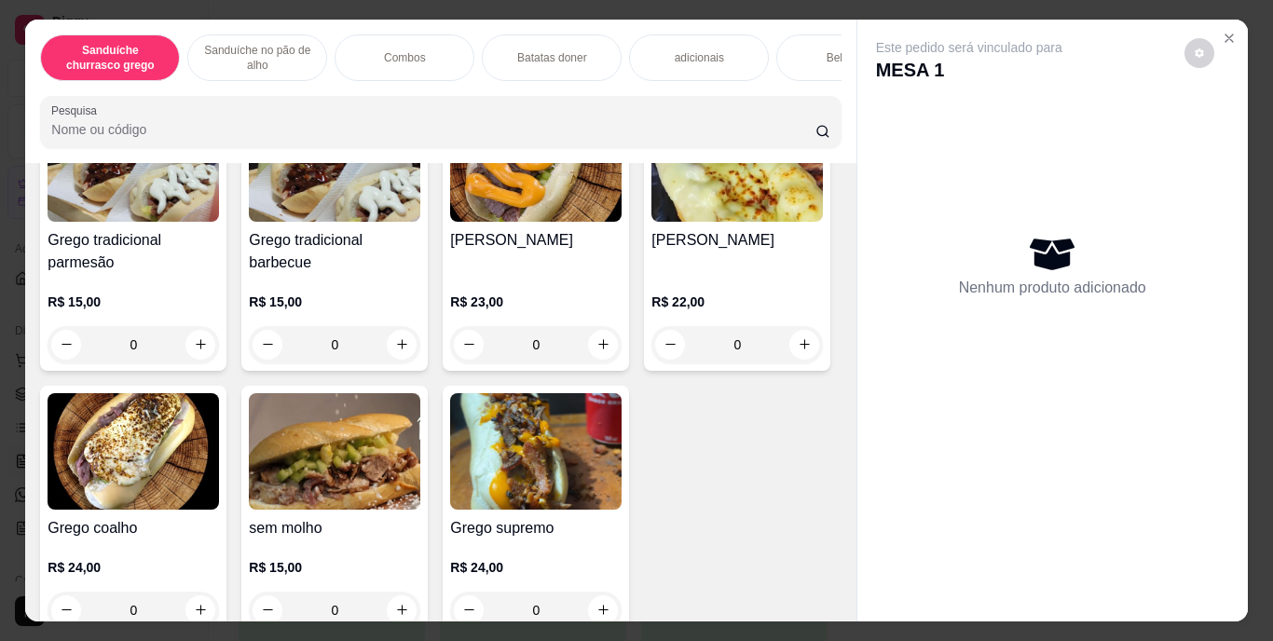
scroll to position [373, 0]
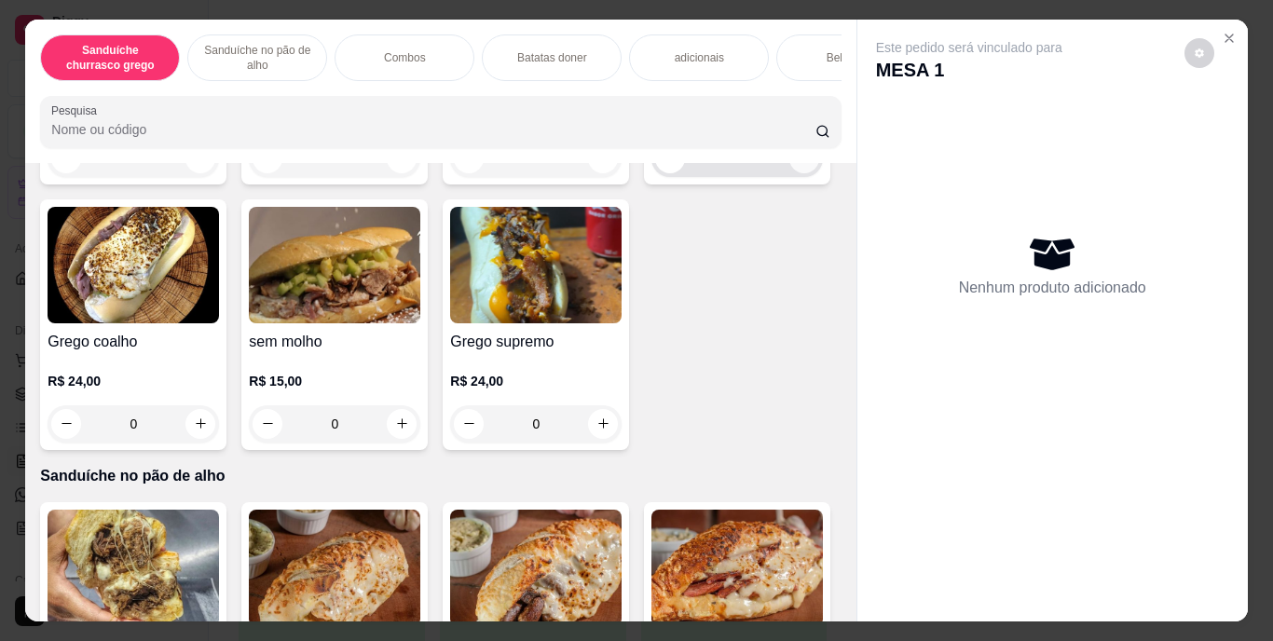
click at [789, 173] on button "increase-product-quantity" at bounding box center [804, 159] width 30 height 30
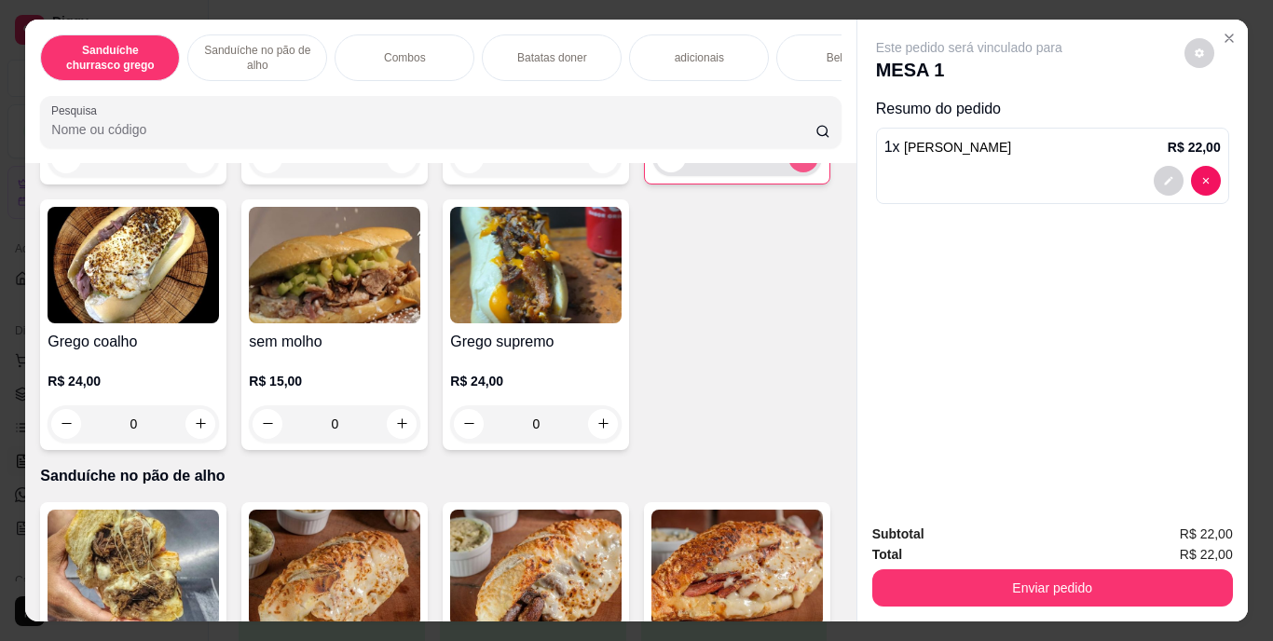
click at [797, 164] on icon "increase-product-quantity" at bounding box center [804, 157] width 14 height 14
type input "2"
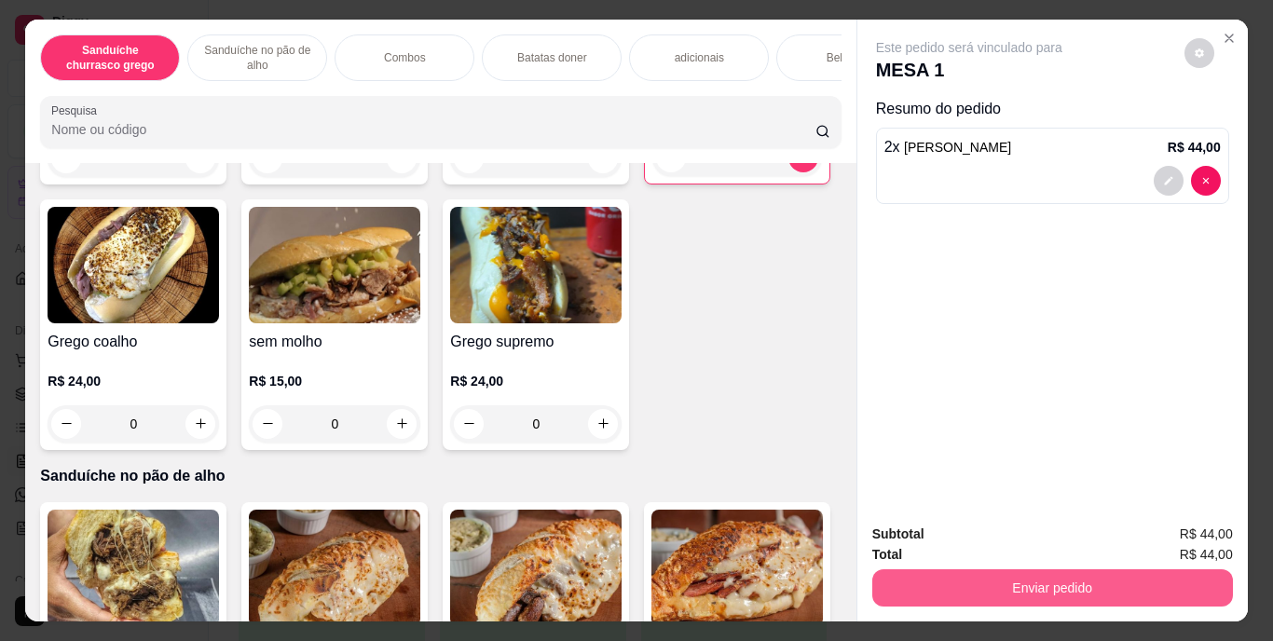
click at [1049, 583] on button "Enviar pedido" at bounding box center [1052, 588] width 361 height 37
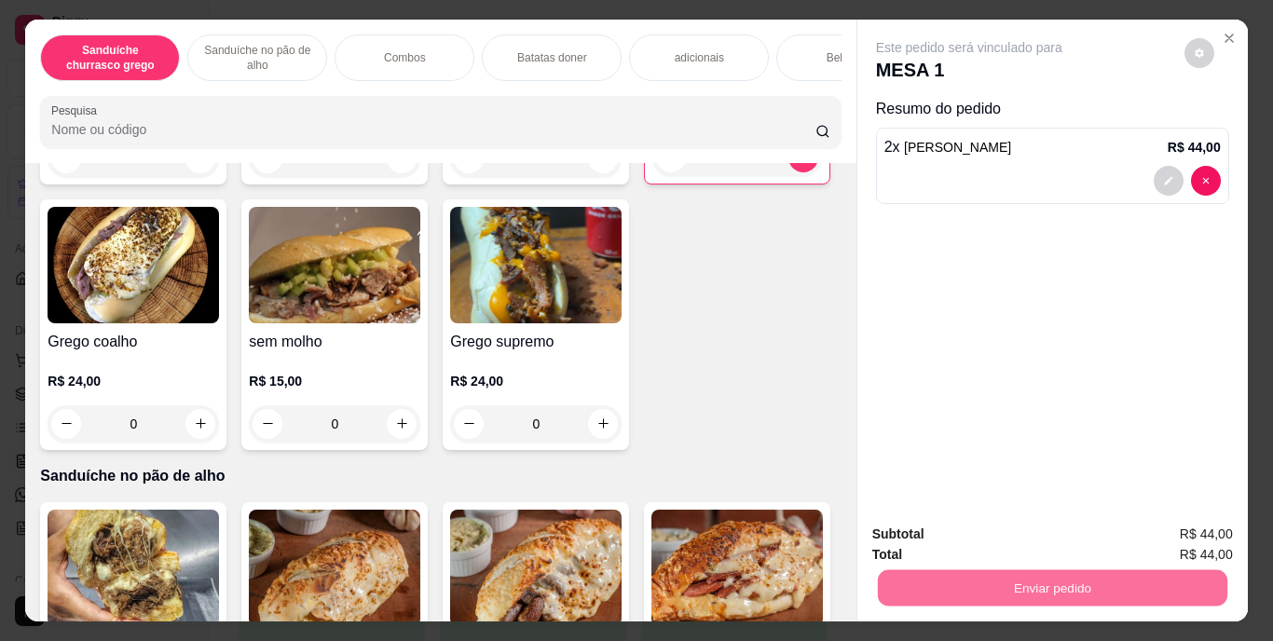
click at [1173, 524] on button "Enviar pedido" at bounding box center [1184, 535] width 105 height 35
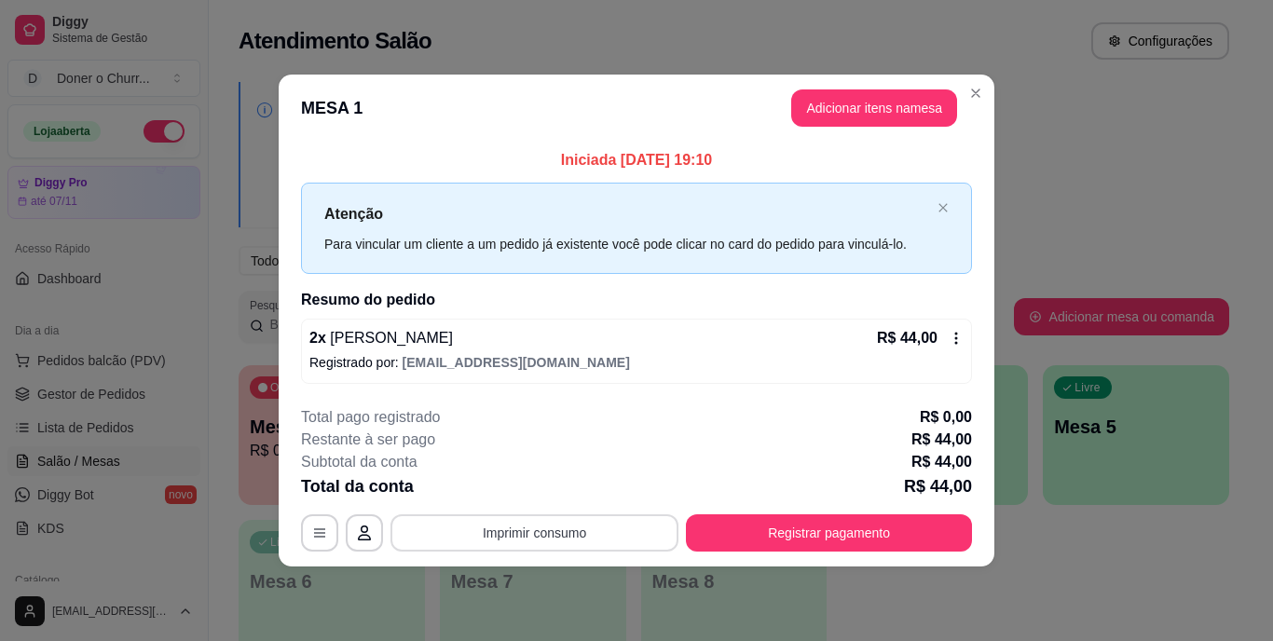
click at [551, 522] on button "Imprimir consumo" at bounding box center [535, 533] width 288 height 37
click at [562, 493] on button "IMPRESSORA" at bounding box center [540, 489] width 130 height 29
click at [560, 529] on button "Imprimir consumo" at bounding box center [535, 533] width 280 height 36
click at [538, 490] on button "IMPRESSORA" at bounding box center [540, 490] width 135 height 30
click at [854, 110] on button "Adicionar itens na mesa" at bounding box center [874, 107] width 166 height 37
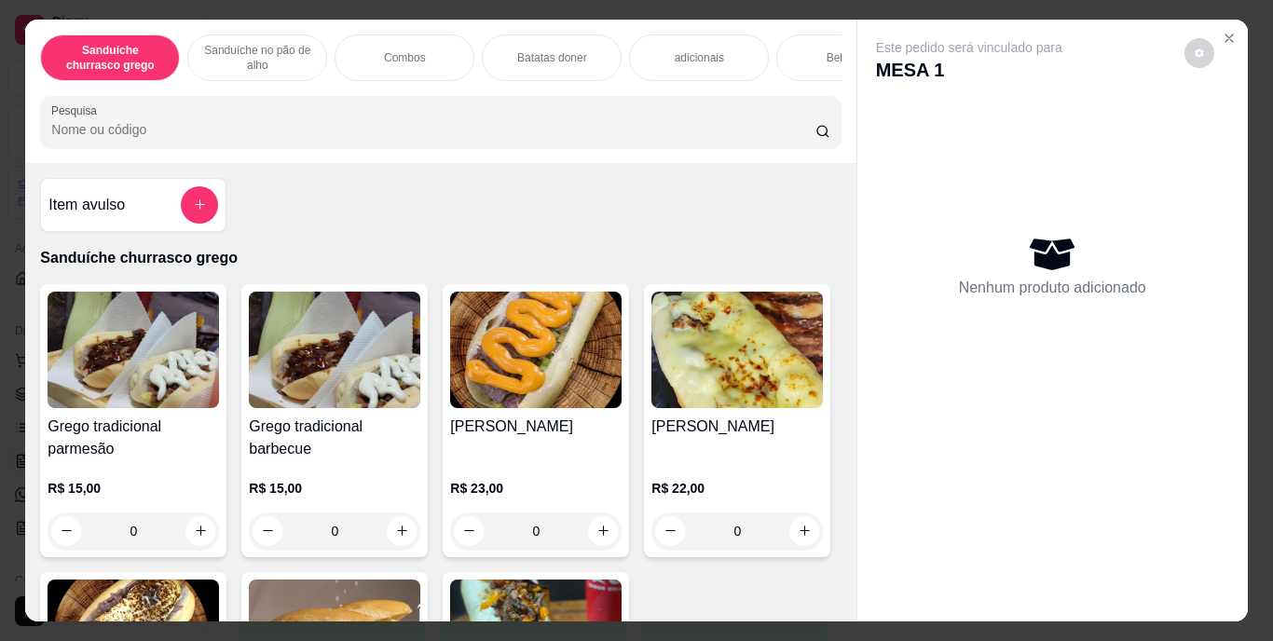
click at [802, 51] on div "Bebidas" at bounding box center [846, 57] width 140 height 47
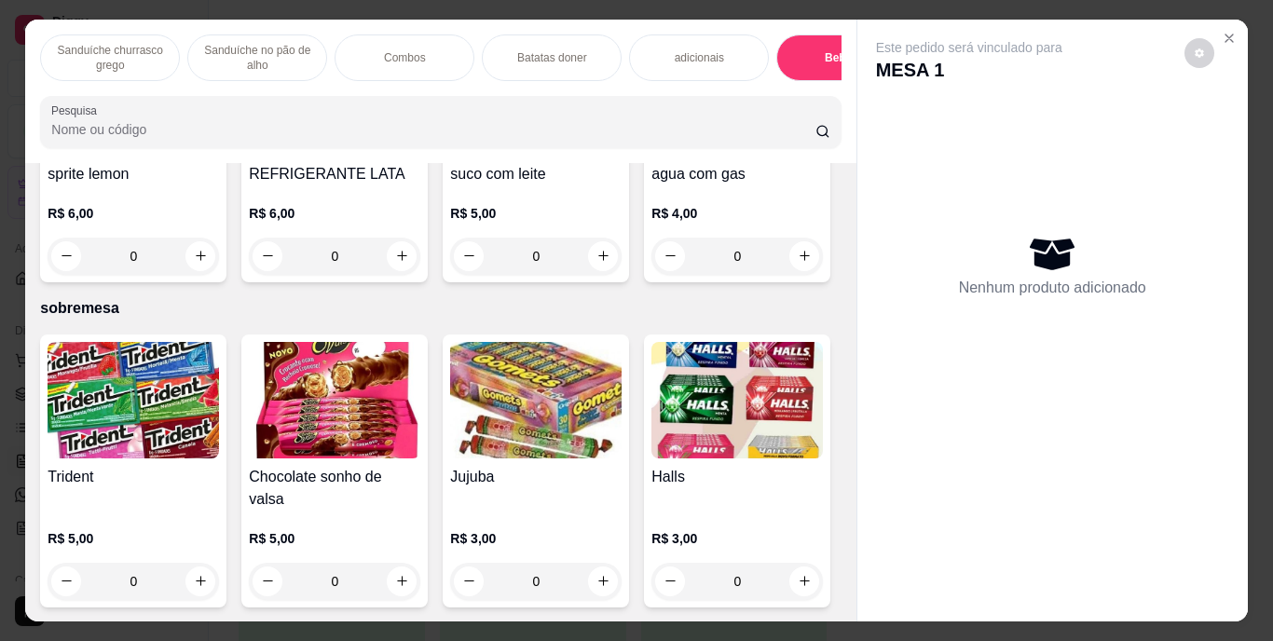
scroll to position [48, 0]
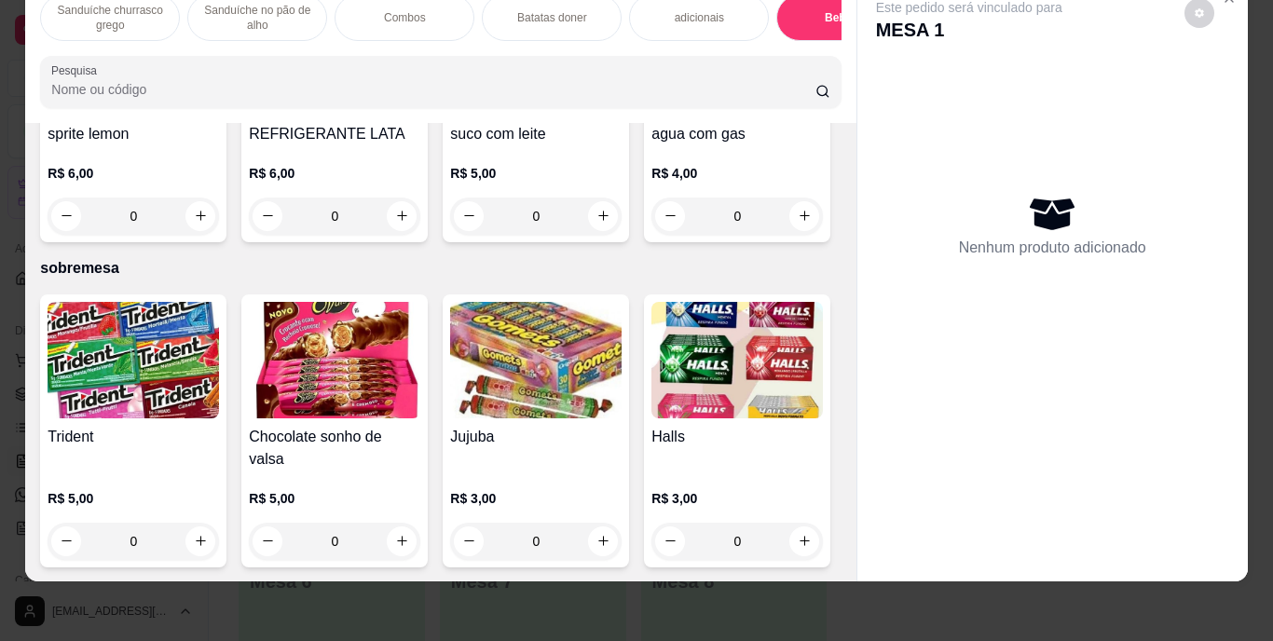
click at [420, 116] on img at bounding box center [335, 57] width 172 height 117
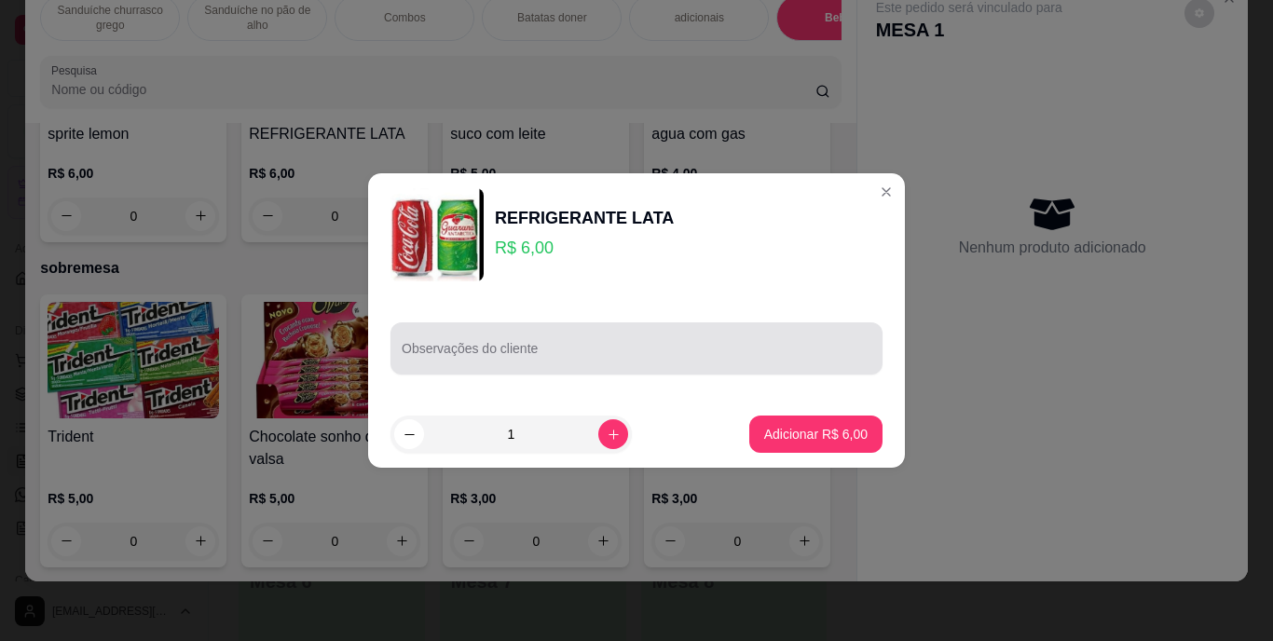
click at [600, 336] on div at bounding box center [637, 348] width 470 height 37
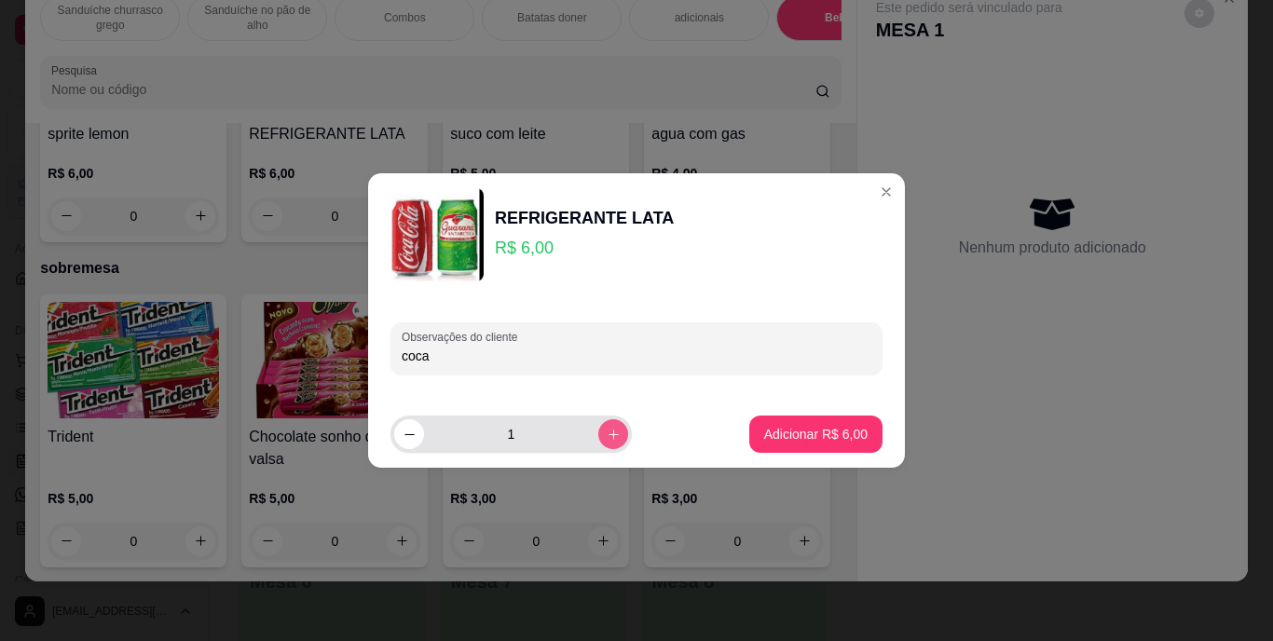
type input "coca"
click at [607, 441] on icon "increase-product-quantity" at bounding box center [614, 435] width 14 height 14
type input "2"
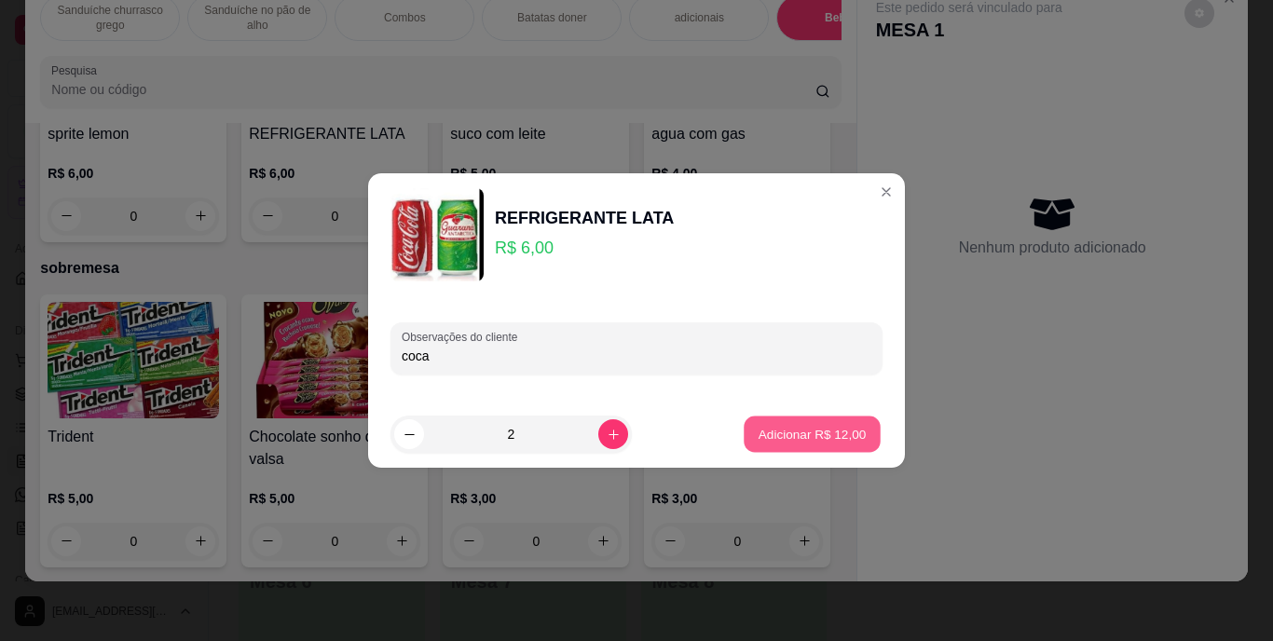
click at [828, 426] on p "Adicionar R$ 12,00" at bounding box center [813, 434] width 108 height 18
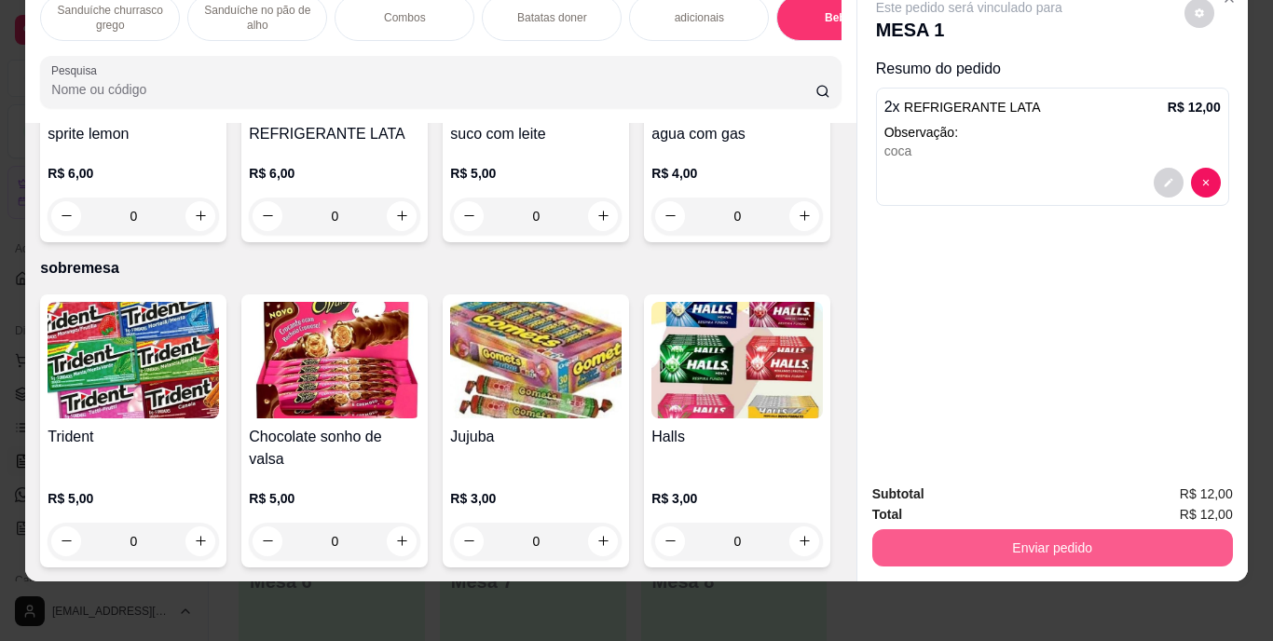
click at [995, 543] on button "Enviar pedido" at bounding box center [1052, 547] width 361 height 37
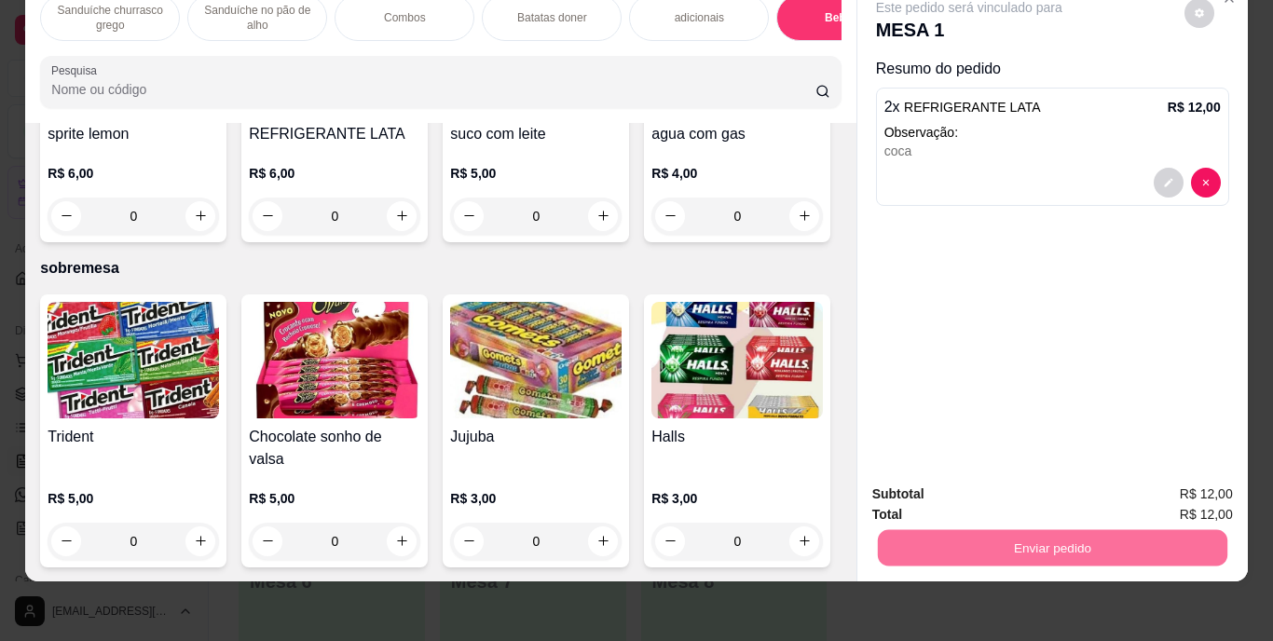
click at [1201, 488] on button "Enviar pedido" at bounding box center [1184, 488] width 103 height 34
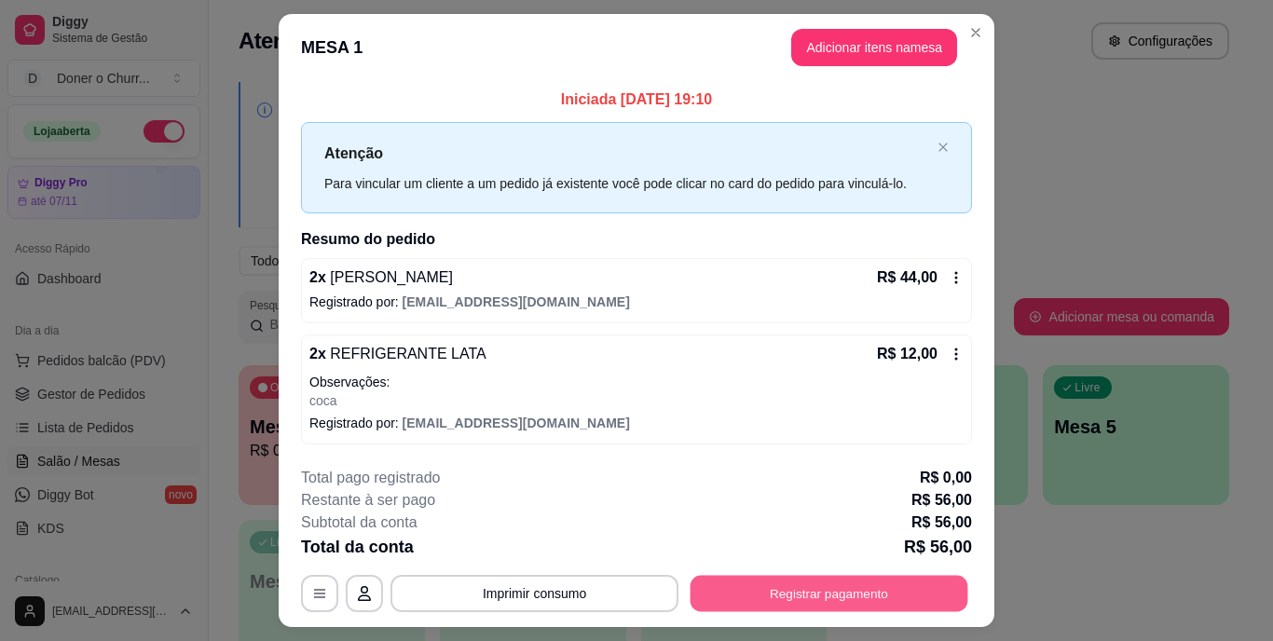
click at [817, 592] on button "Registrar pagamento" at bounding box center [830, 593] width 278 height 36
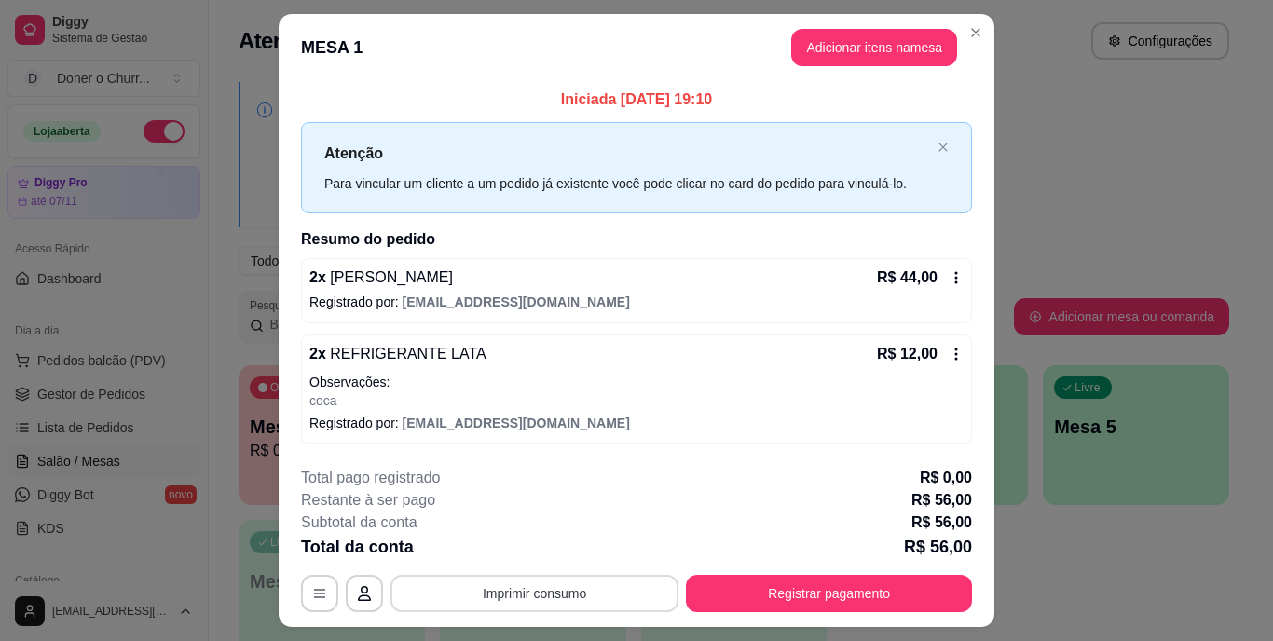
click at [519, 586] on button "Imprimir consumo" at bounding box center [535, 593] width 288 height 37
click at [529, 552] on button "IMPRESSORA" at bounding box center [533, 550] width 130 height 29
click at [567, 590] on button "Imprimir consumo" at bounding box center [535, 593] width 288 height 37
click at [544, 543] on button "IMPRESSORA" at bounding box center [533, 551] width 135 height 30
click at [707, 597] on button "Registrar pagamento" at bounding box center [829, 593] width 286 height 37
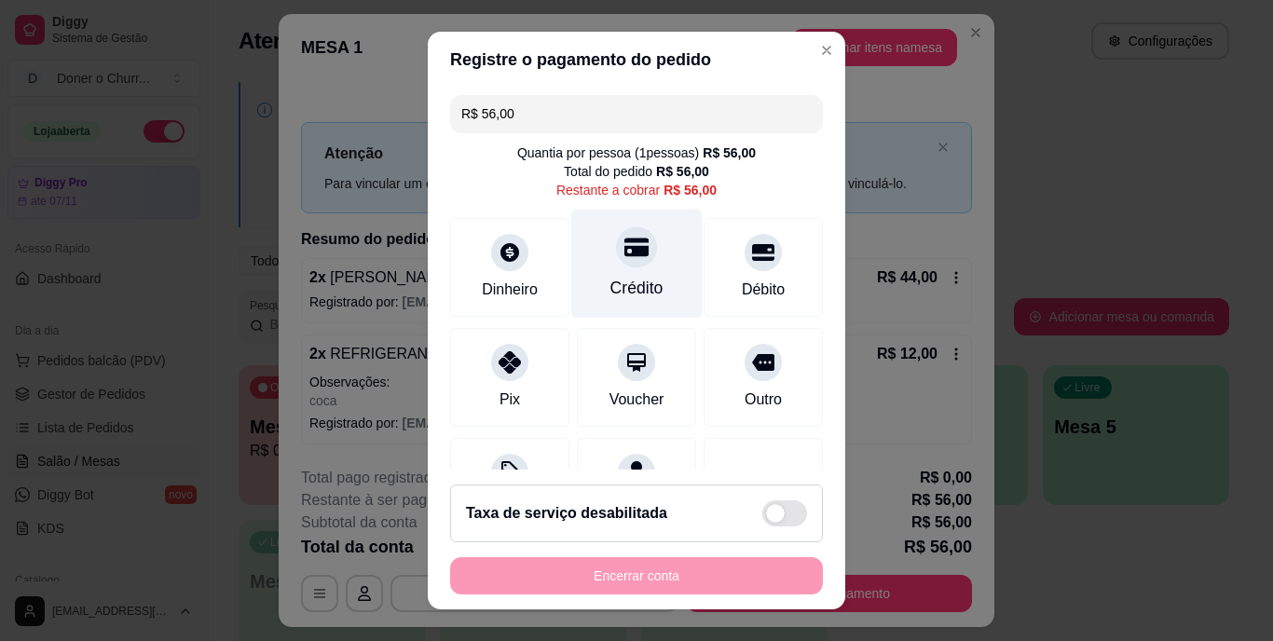
click at [622, 262] on div at bounding box center [636, 247] width 41 height 41
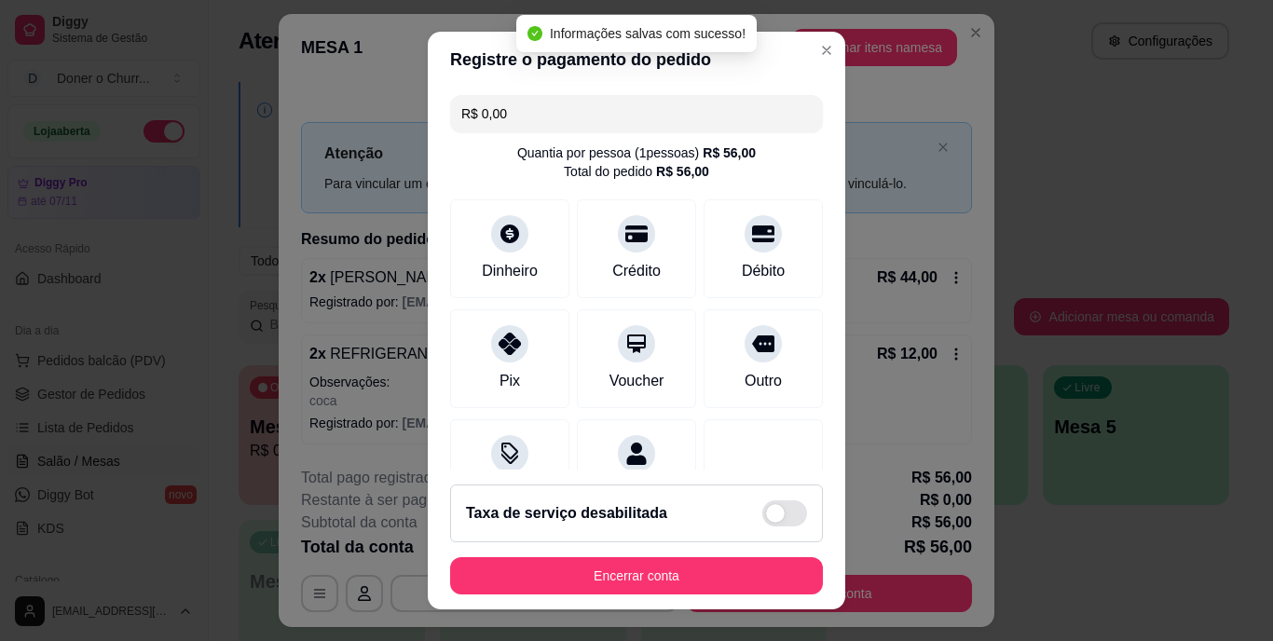
type input "R$ 0,00"
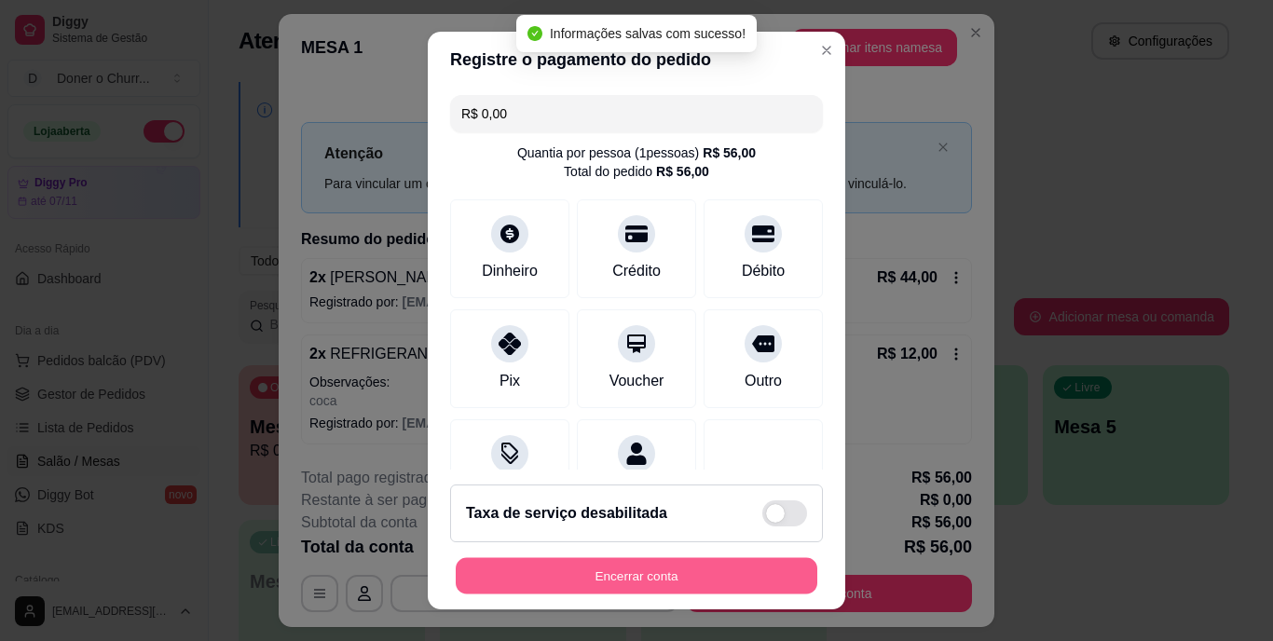
click at [663, 565] on button "Encerrar conta" at bounding box center [637, 575] width 362 height 36
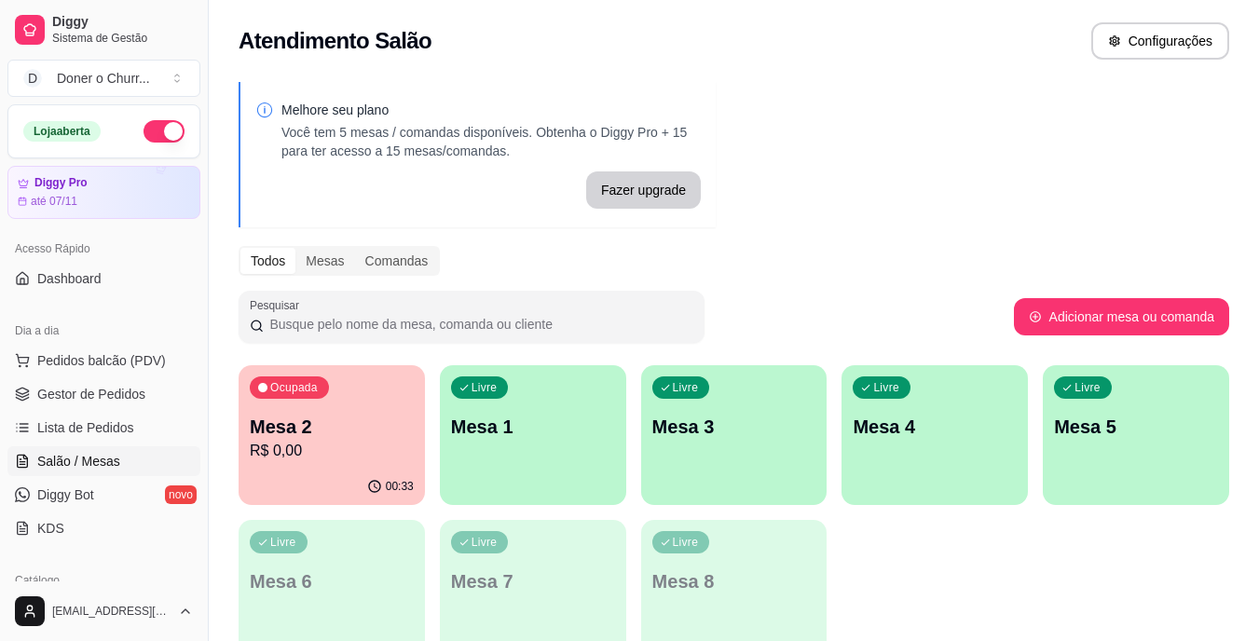
click at [323, 419] on p "Mesa 2" at bounding box center [332, 427] width 164 height 26
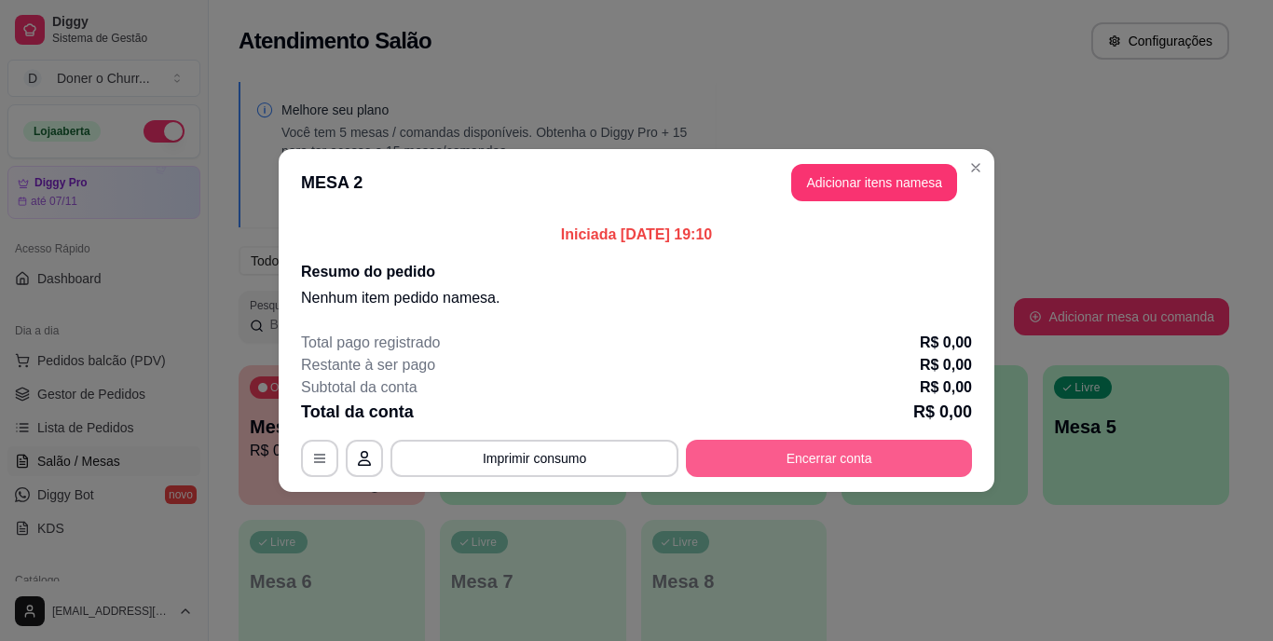
click at [777, 456] on button "Encerrar conta" at bounding box center [829, 458] width 286 height 37
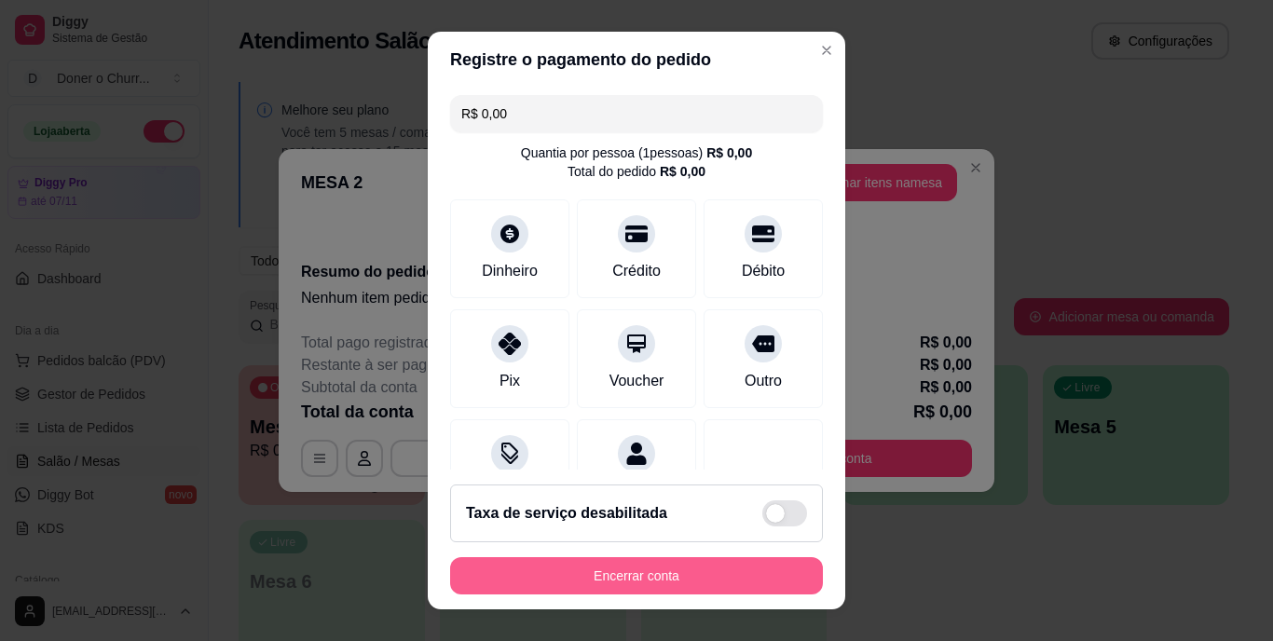
click at [640, 572] on button "Encerrar conta" at bounding box center [636, 575] width 373 height 37
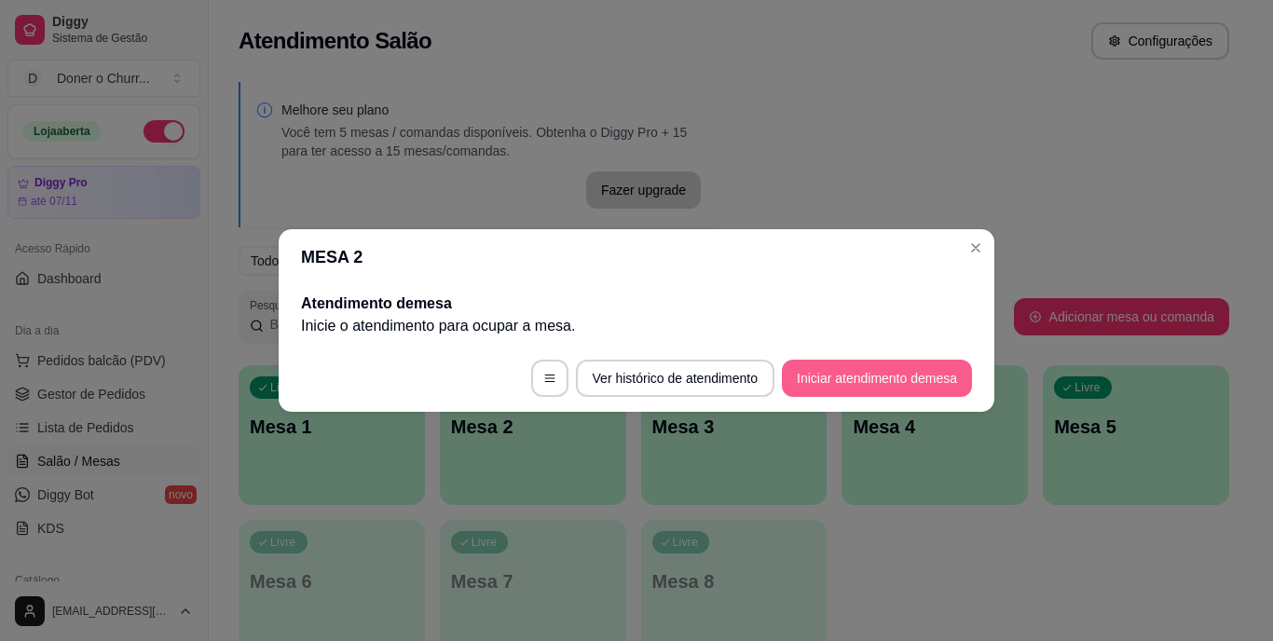
click at [857, 367] on button "Iniciar atendimento de mesa" at bounding box center [877, 378] width 190 height 37
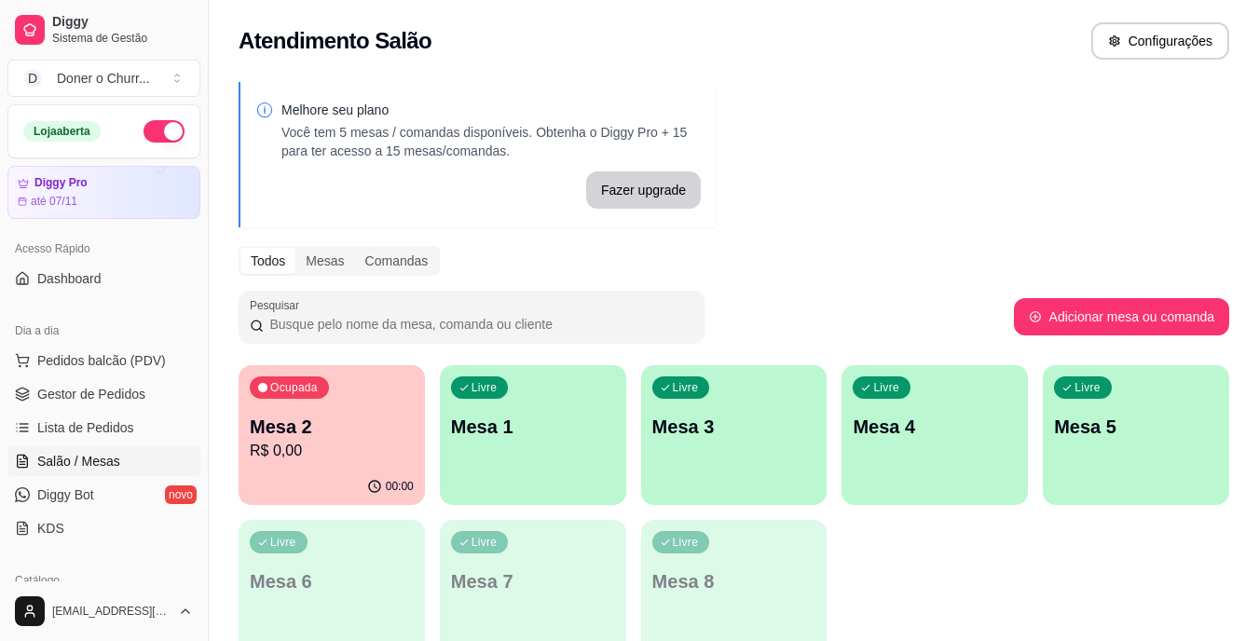
click at [360, 466] on div "Ocupada Mesa 2 R$ 0,00" at bounding box center [332, 416] width 186 height 103
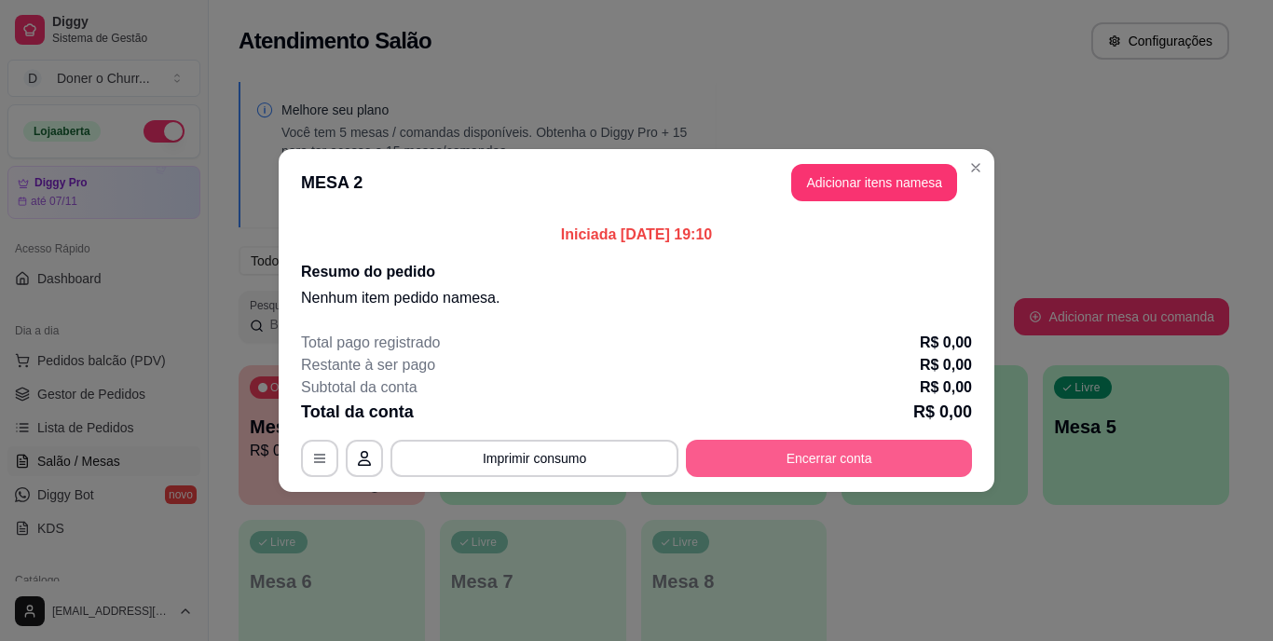
click at [722, 462] on button "Encerrar conta" at bounding box center [829, 458] width 286 height 37
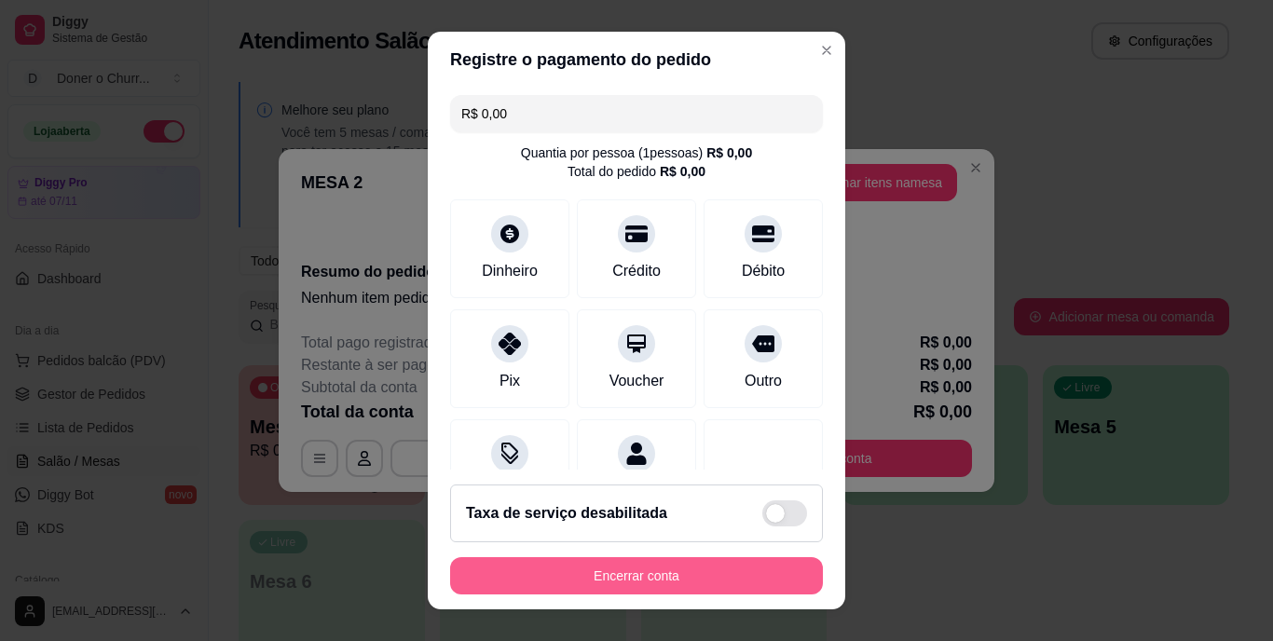
click at [528, 570] on button "Encerrar conta" at bounding box center [636, 575] width 373 height 37
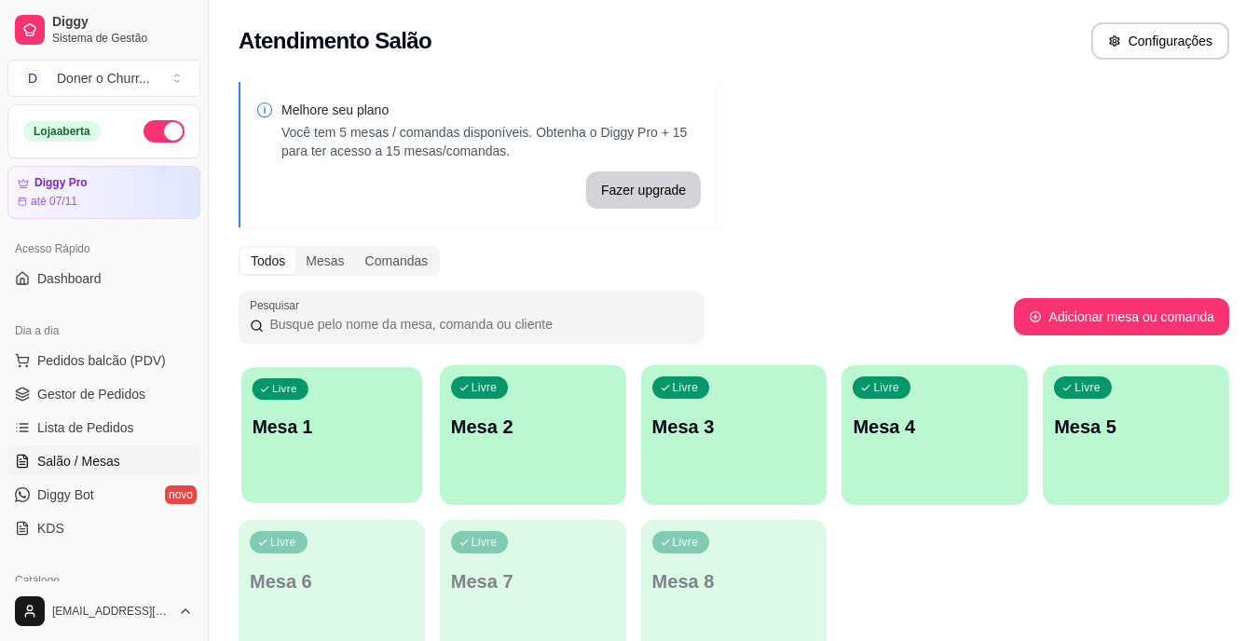
click at [353, 425] on p "Mesa 1" at bounding box center [332, 427] width 159 height 25
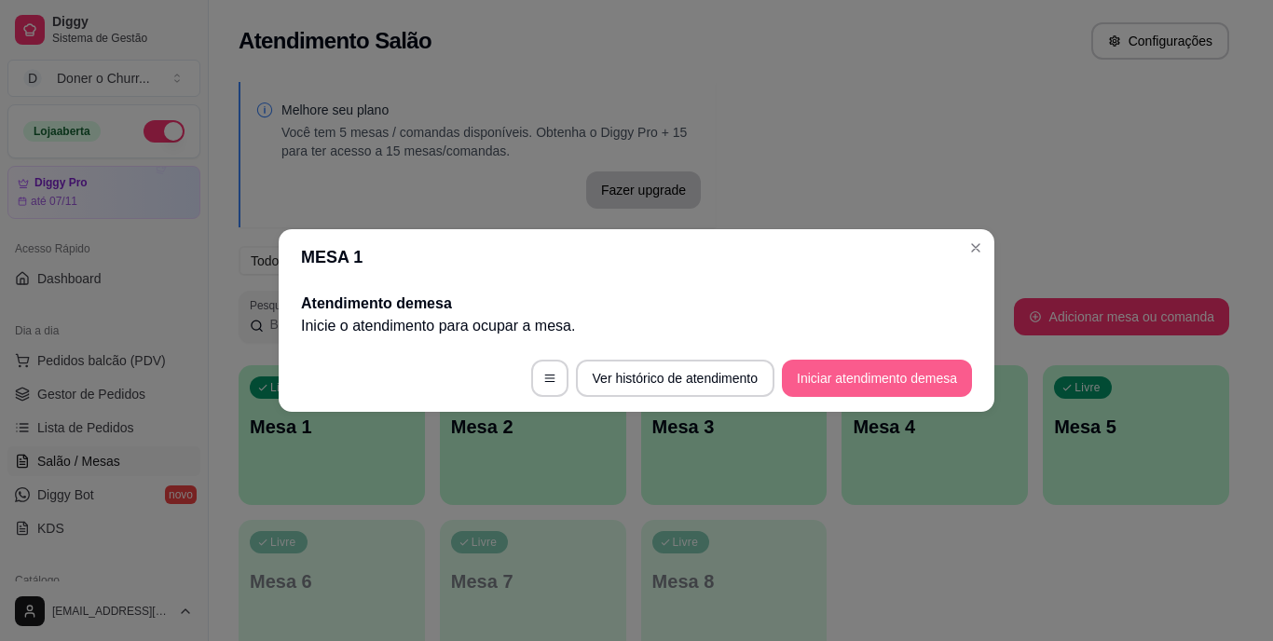
click at [788, 372] on button "Iniciar atendimento de mesa" at bounding box center [877, 378] width 190 height 37
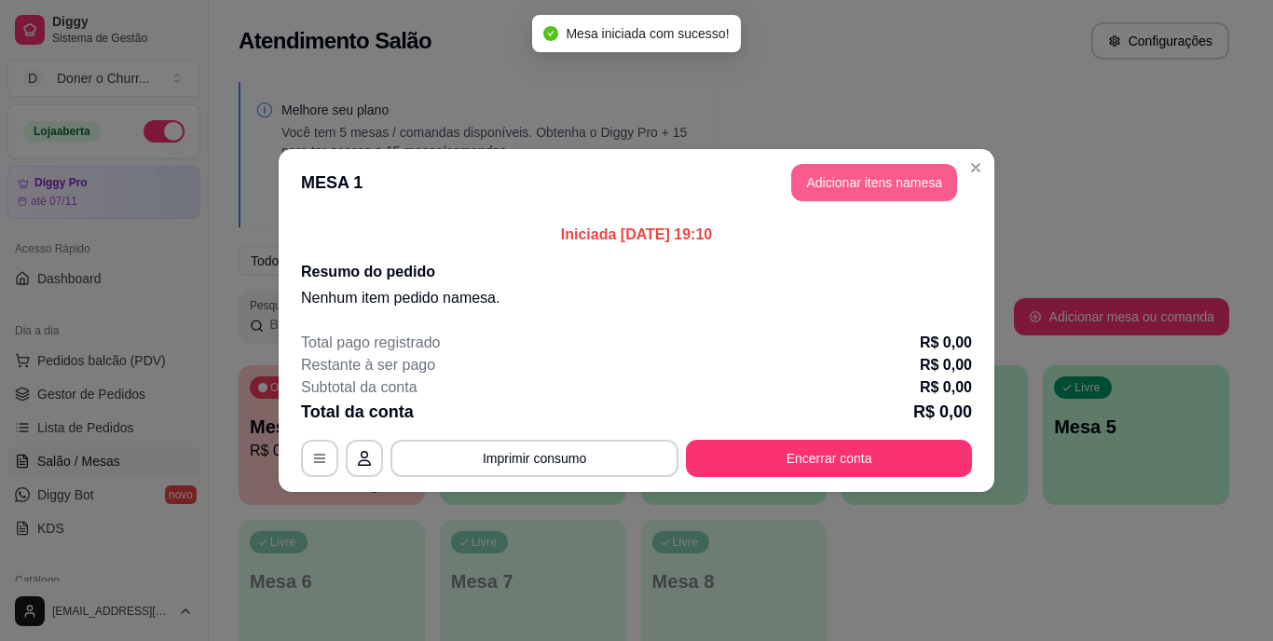
click at [805, 185] on button "Adicionar itens na mesa" at bounding box center [874, 182] width 166 height 37
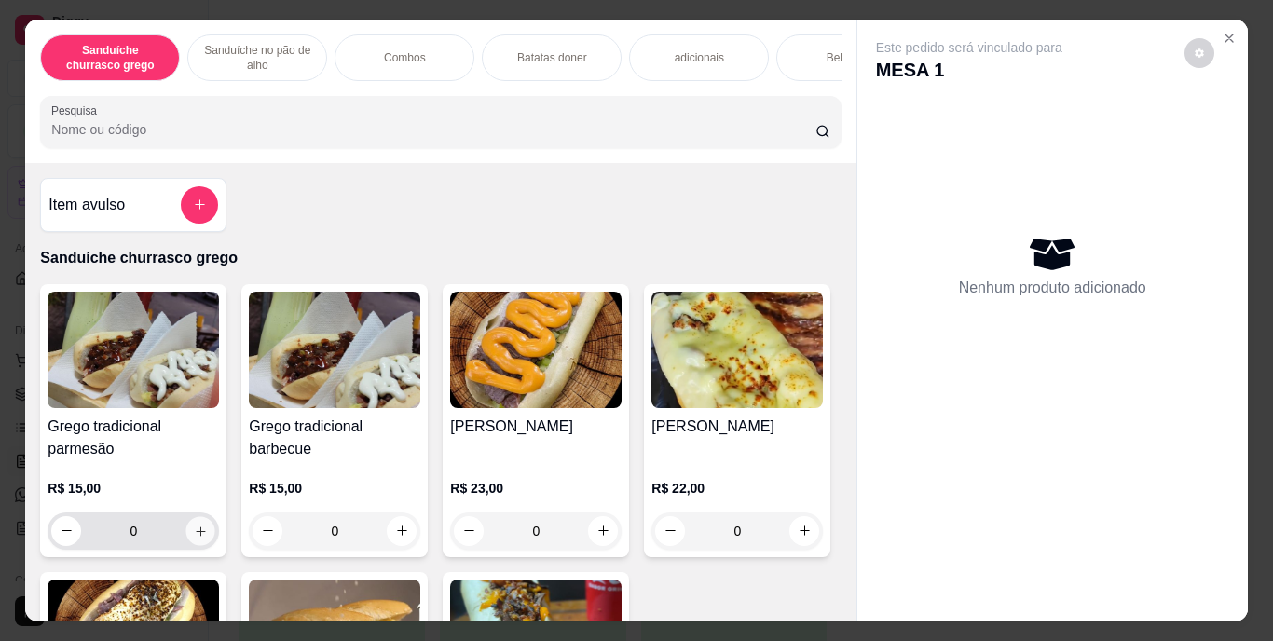
click at [196, 536] on icon "increase-product-quantity" at bounding box center [200, 531] width 9 height 9
type input "1"
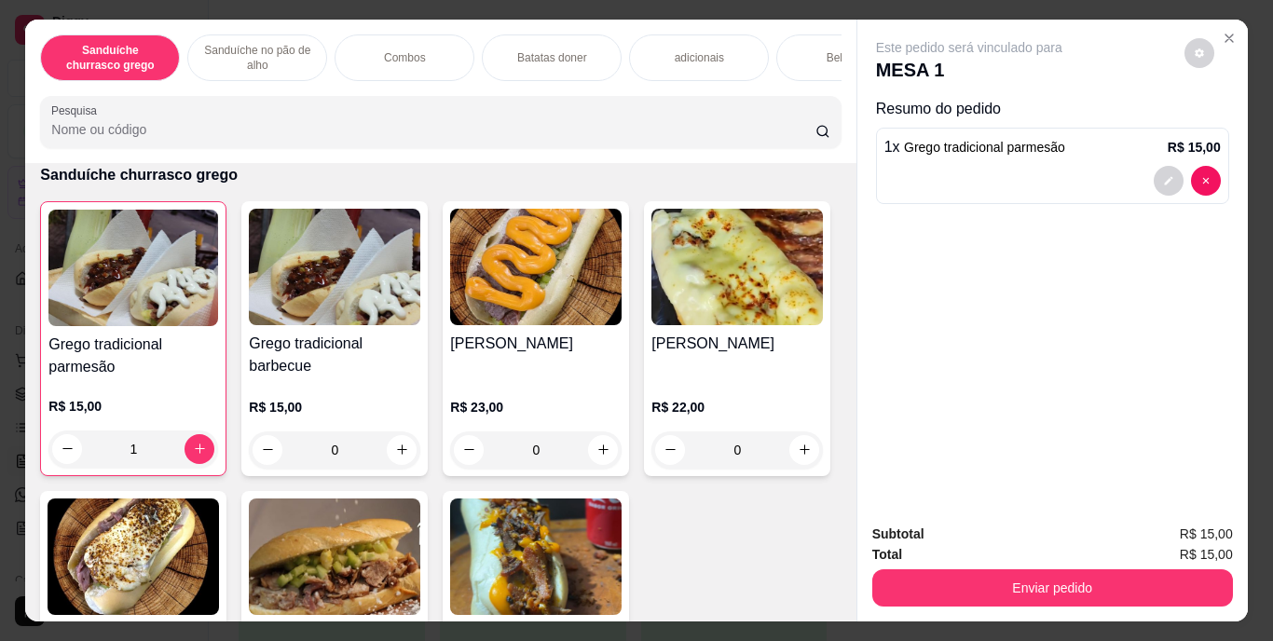
scroll to position [205, 0]
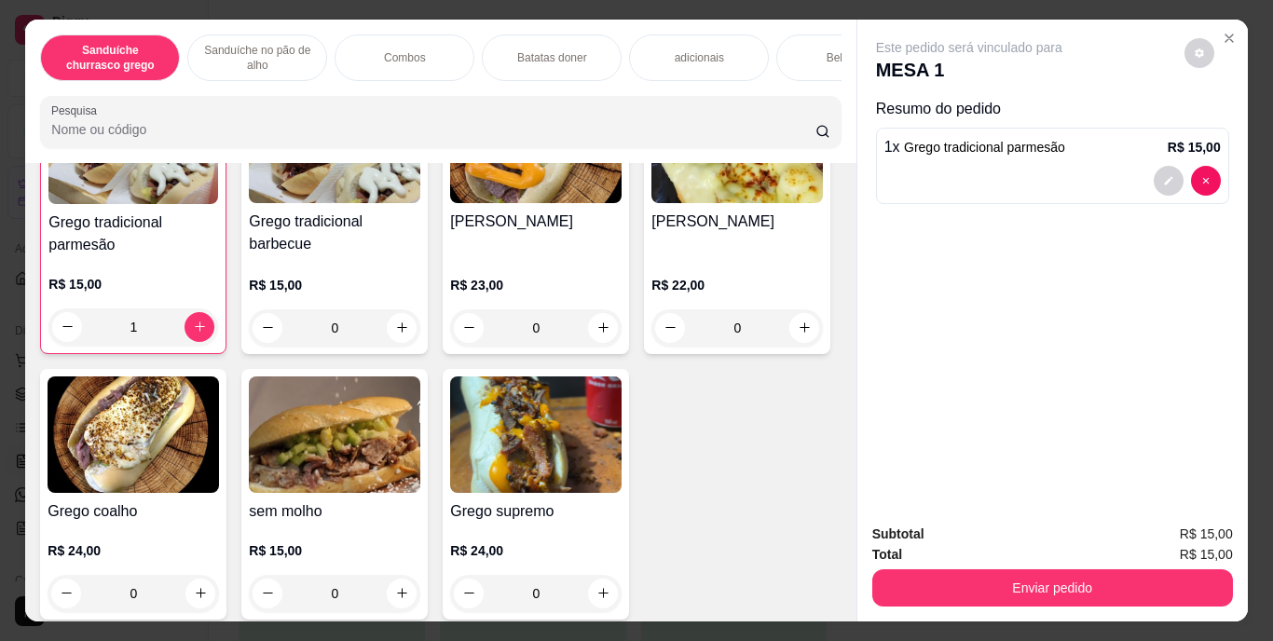
click at [741, 130] on input "Pesquisa" at bounding box center [433, 129] width 764 height 19
click at [812, 37] on div "Bebidas" at bounding box center [846, 57] width 140 height 47
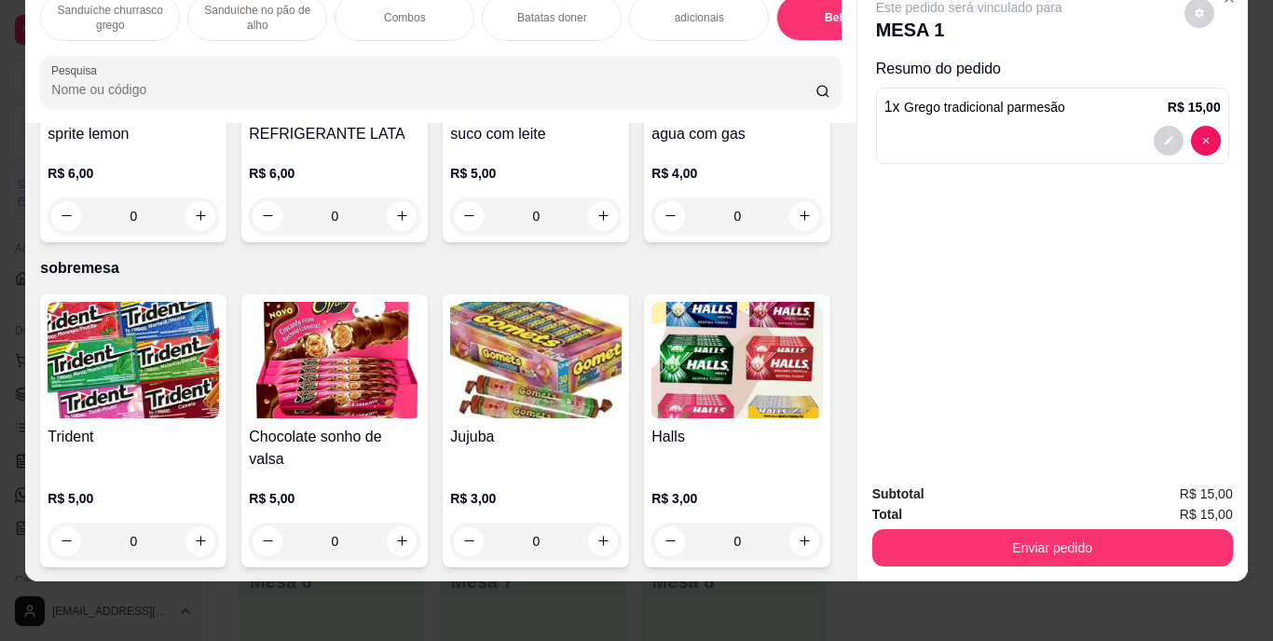
scroll to position [3581, 0]
type input "1"
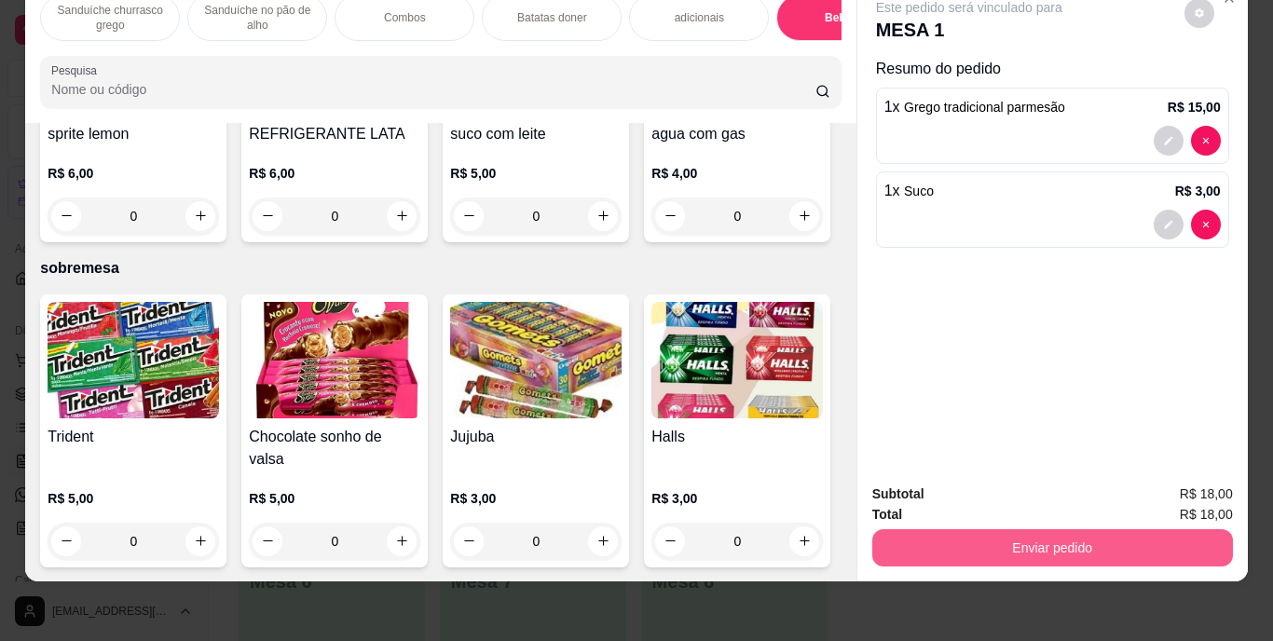
click at [1034, 529] on button "Enviar pedido" at bounding box center [1052, 547] width 361 height 37
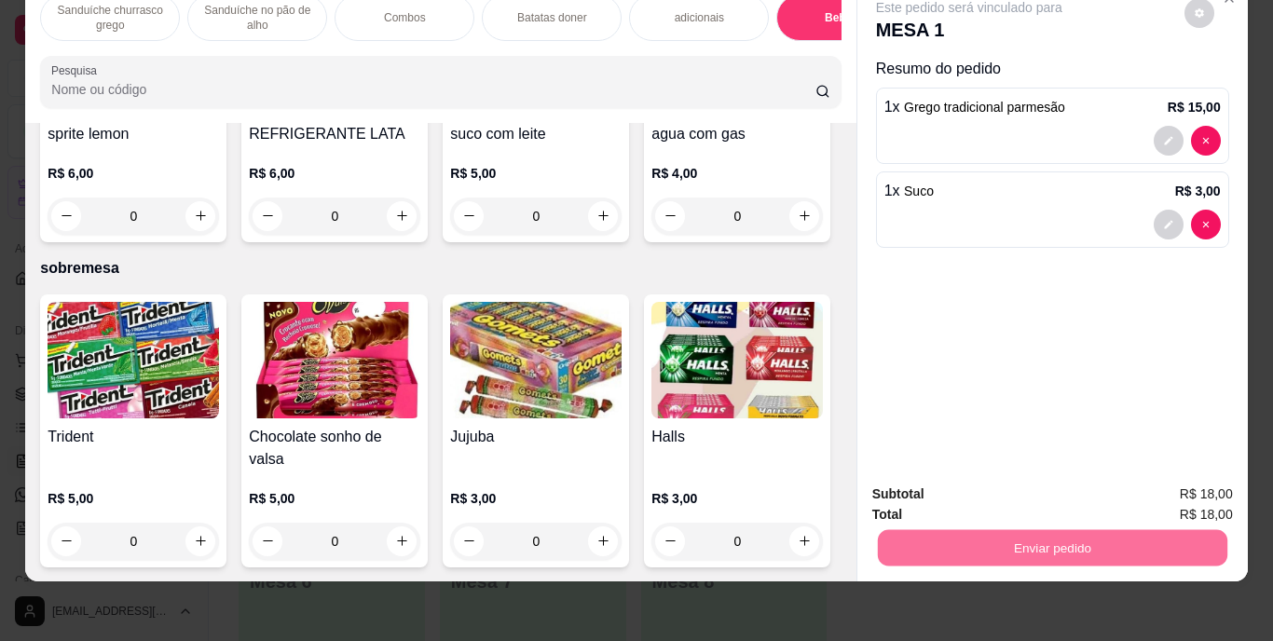
click at [1194, 487] on button "Enviar pedido" at bounding box center [1184, 488] width 103 height 34
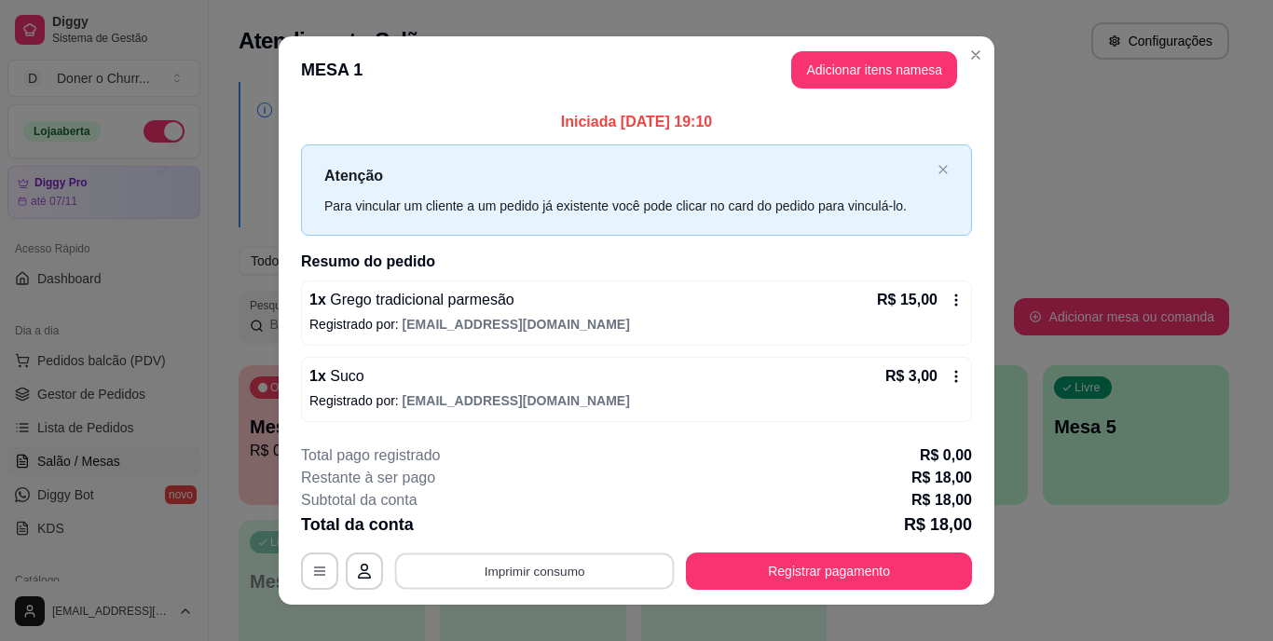
click at [513, 579] on button "Imprimir consumo" at bounding box center [535, 571] width 280 height 36
click at [538, 530] on button "IMPRESSORA" at bounding box center [533, 528] width 130 height 29
click at [536, 564] on button "Imprimir consumo" at bounding box center [535, 571] width 288 height 37
click at [520, 536] on button "IMPRESSORA" at bounding box center [533, 529] width 135 height 30
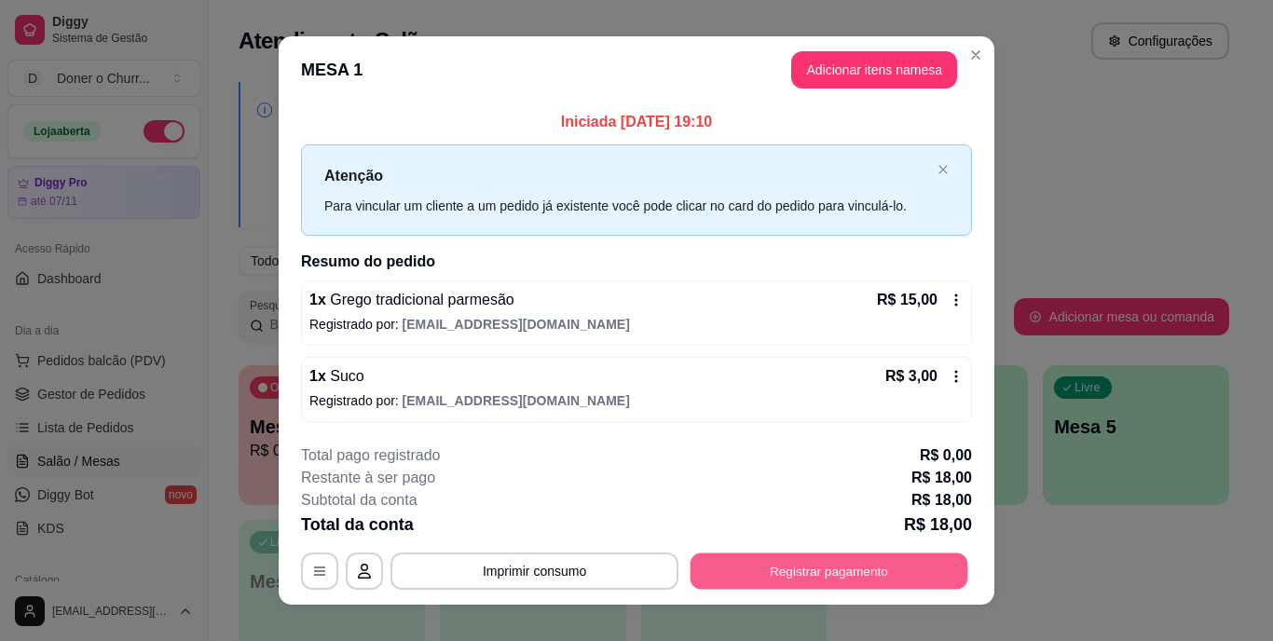
click at [769, 562] on button "Registrar pagamento" at bounding box center [830, 571] width 278 height 36
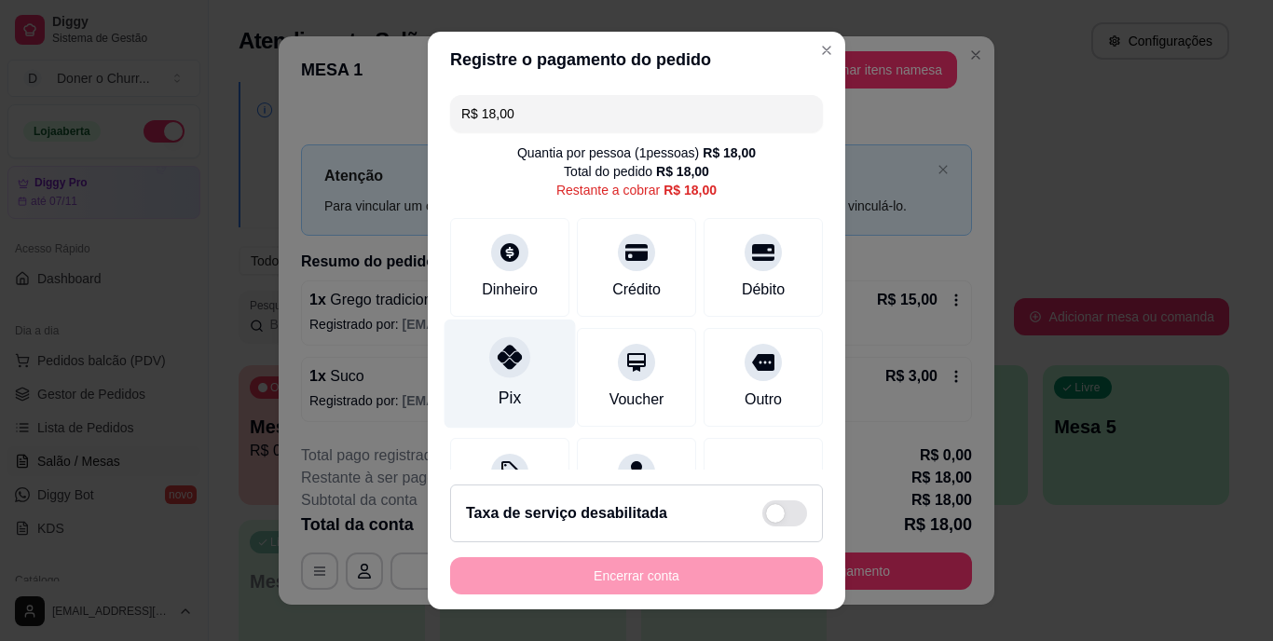
click at [501, 364] on icon at bounding box center [510, 358] width 24 height 24
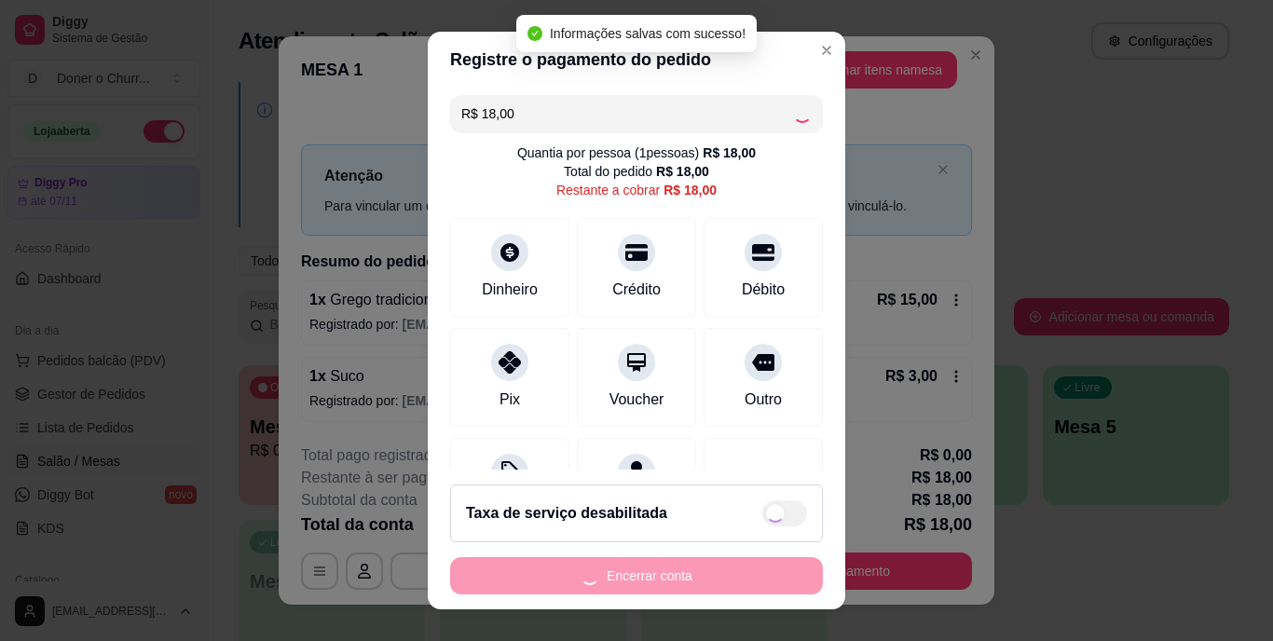
type input "R$ 0,00"
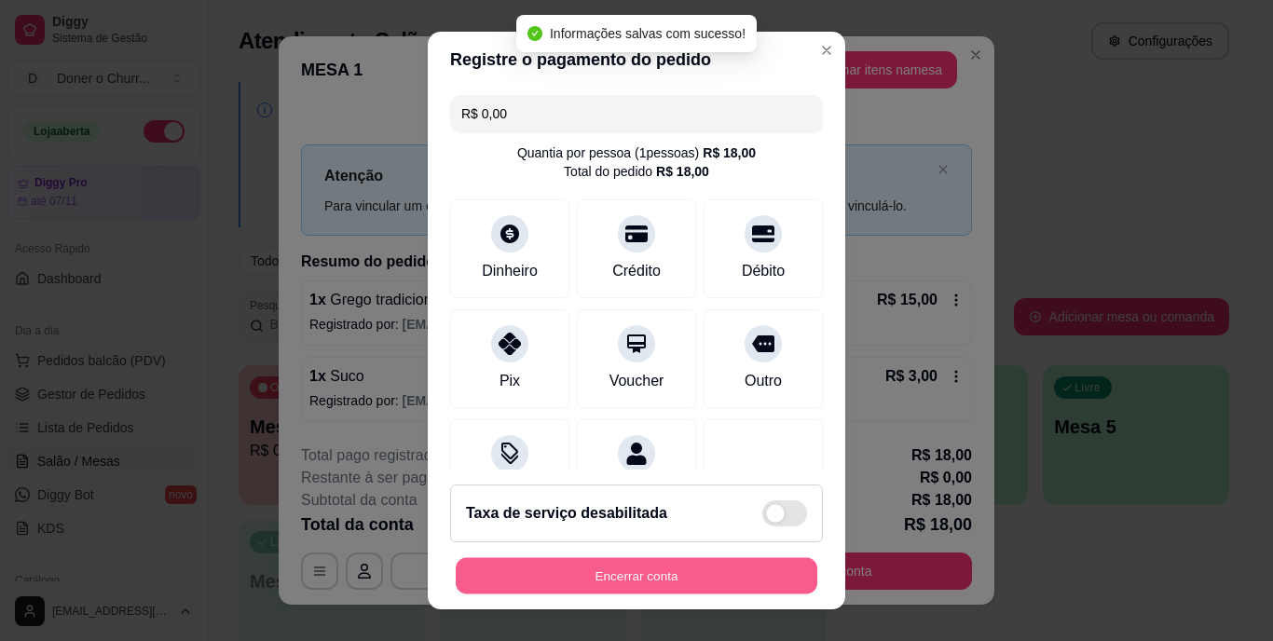
click at [639, 571] on button "Encerrar conta" at bounding box center [637, 575] width 362 height 36
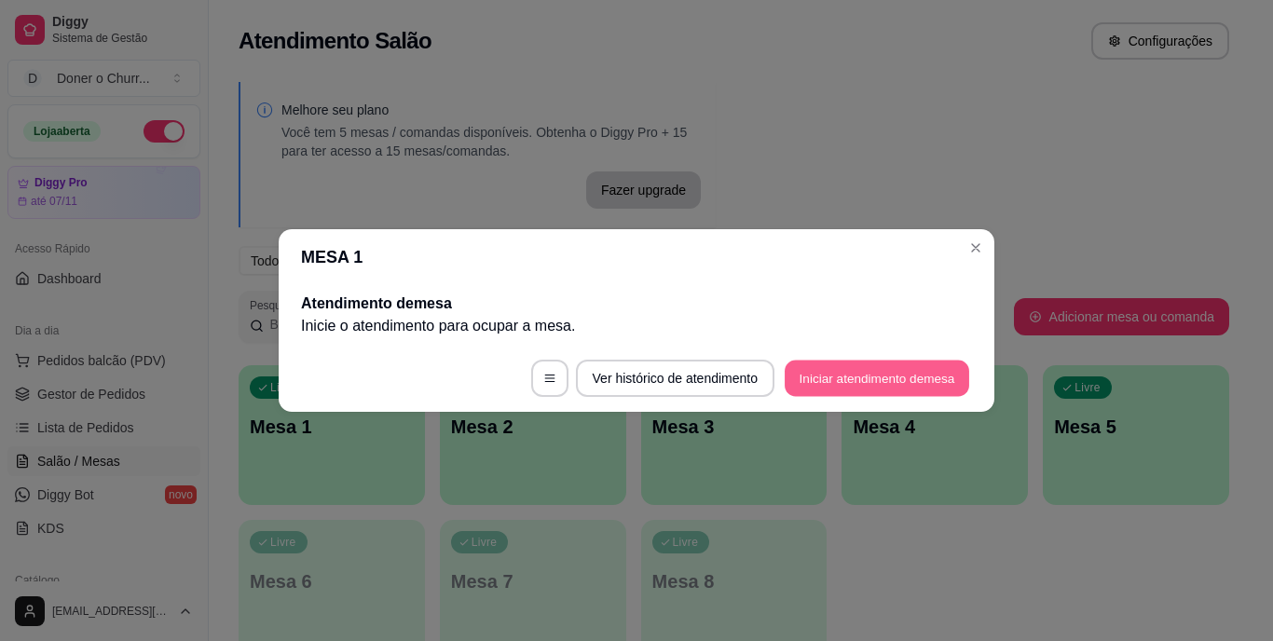
click at [897, 374] on button "Iniciar atendimento de mesa" at bounding box center [877, 379] width 185 height 36
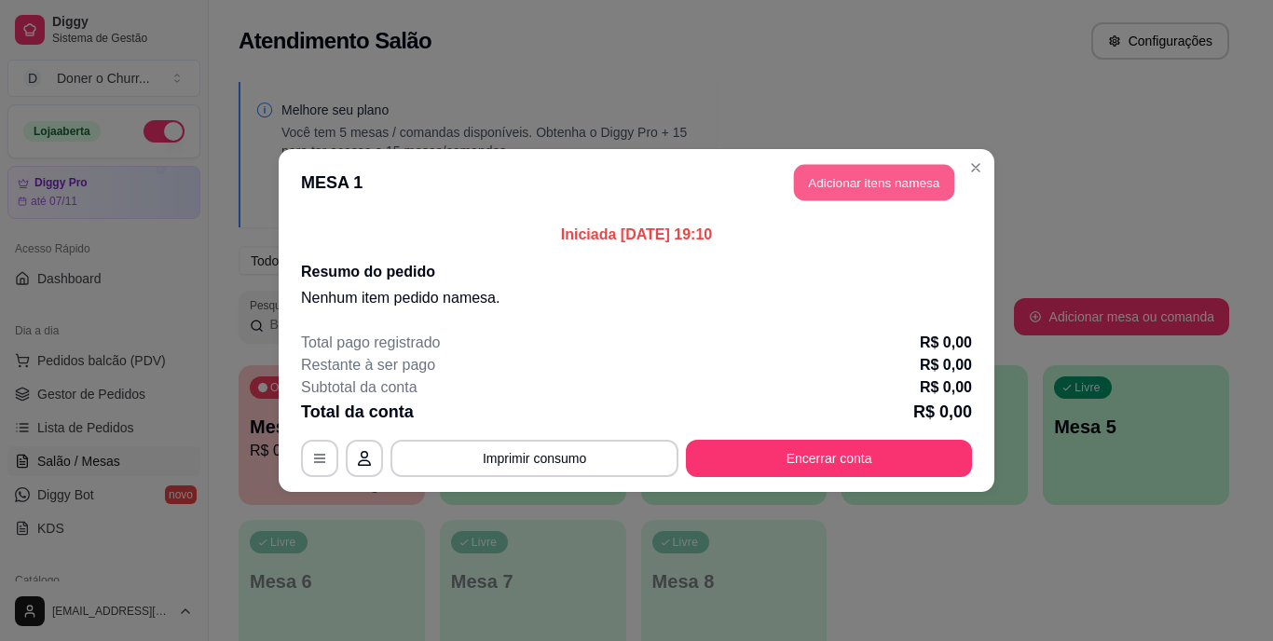
click at [868, 187] on button "Adicionar itens na mesa" at bounding box center [874, 183] width 160 height 36
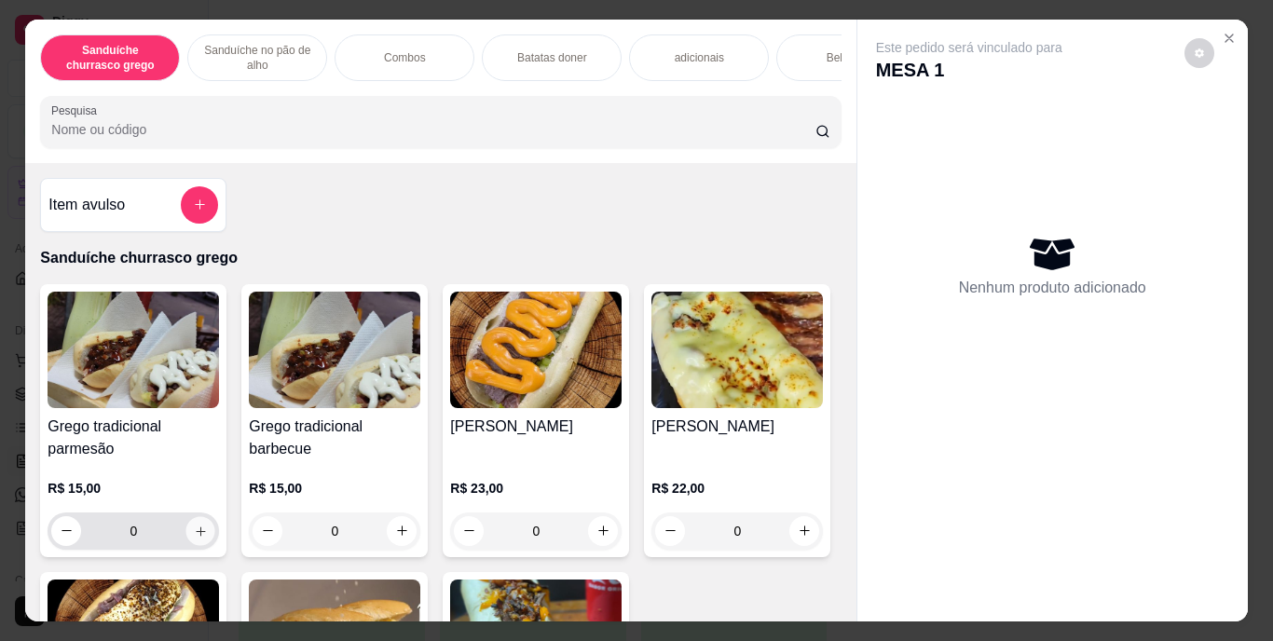
click at [198, 533] on icon "increase-product-quantity" at bounding box center [201, 531] width 14 height 14
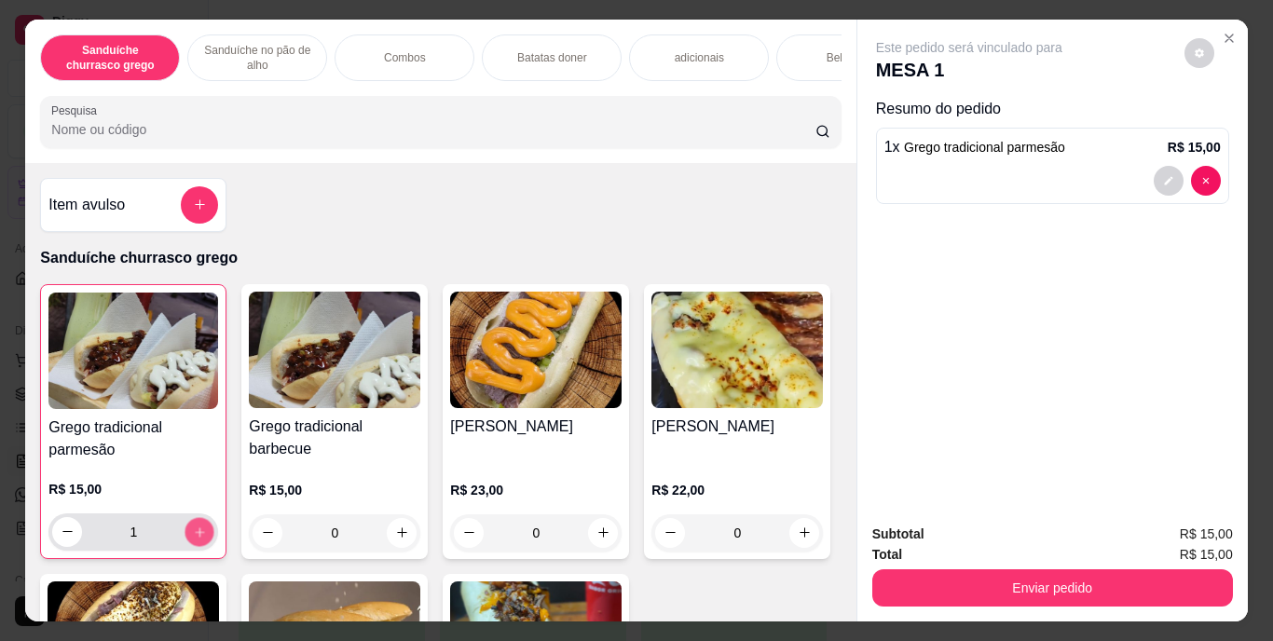
click at [198, 533] on icon "increase-product-quantity" at bounding box center [200, 532] width 14 height 14
type input "2"
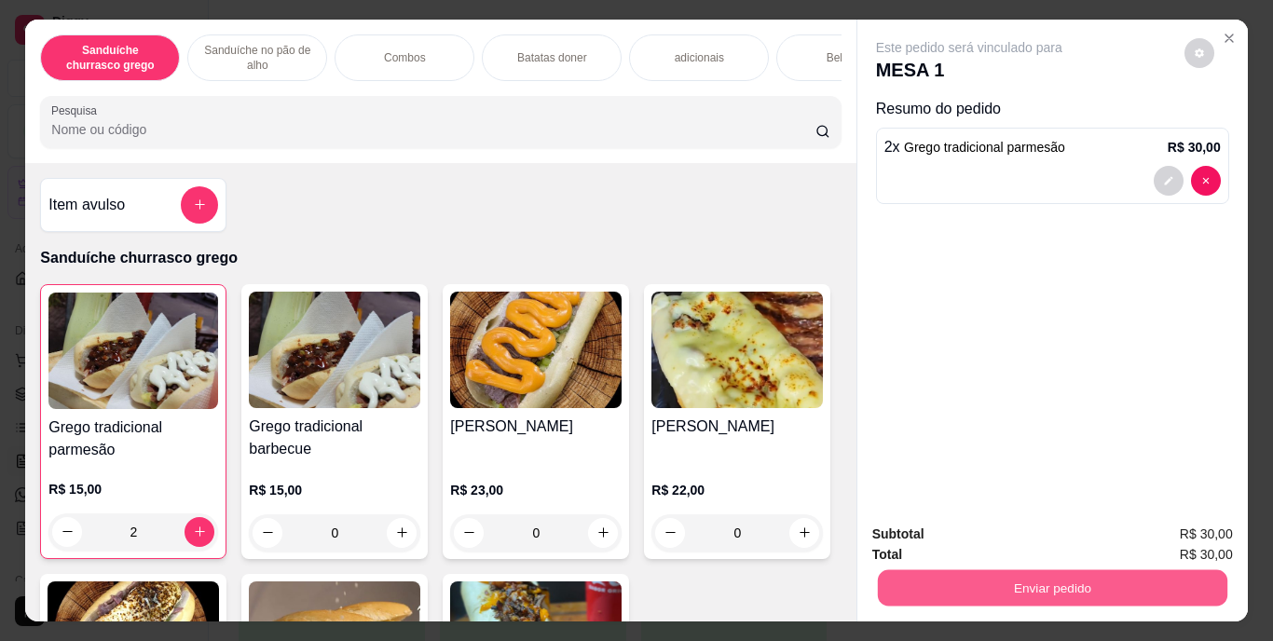
click at [1048, 583] on button "Enviar pedido" at bounding box center [1052, 588] width 350 height 36
click at [1204, 526] on button "Enviar pedido" at bounding box center [1184, 535] width 103 height 34
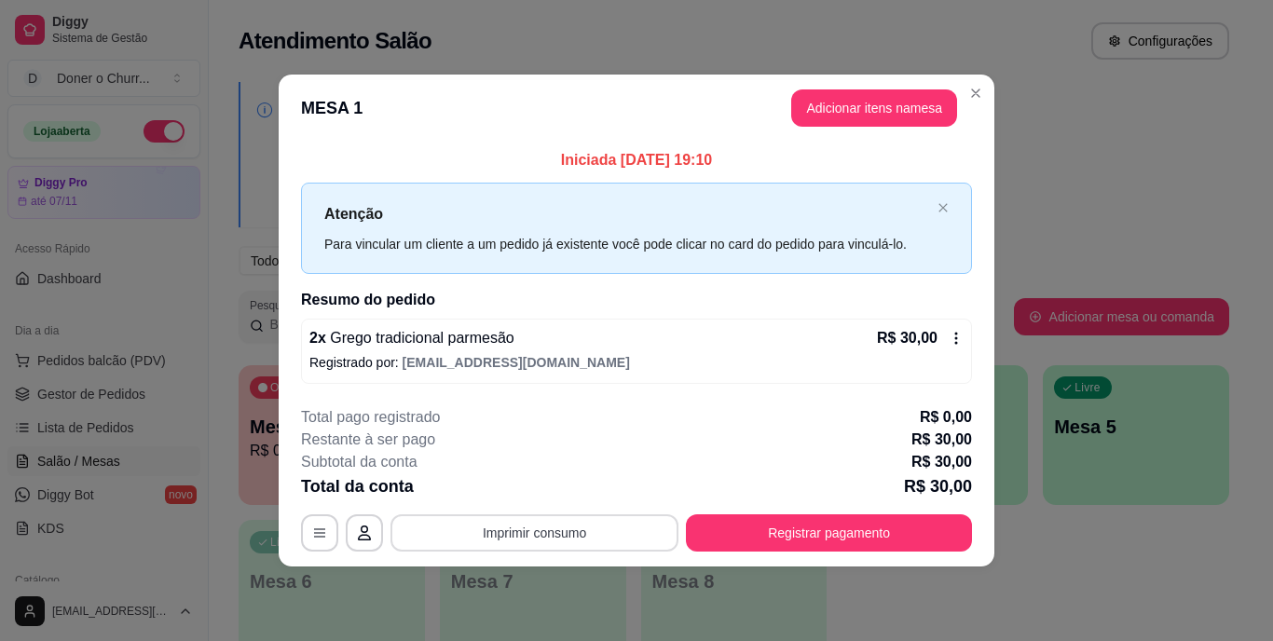
click at [583, 544] on button "Imprimir consumo" at bounding box center [535, 533] width 288 height 37
click at [528, 484] on button "IMPRESSORA" at bounding box center [540, 489] width 130 height 29
click at [529, 519] on button "Imprimir consumo" at bounding box center [535, 533] width 280 height 36
click at [525, 499] on button "IMPRESSORA" at bounding box center [540, 489] width 130 height 29
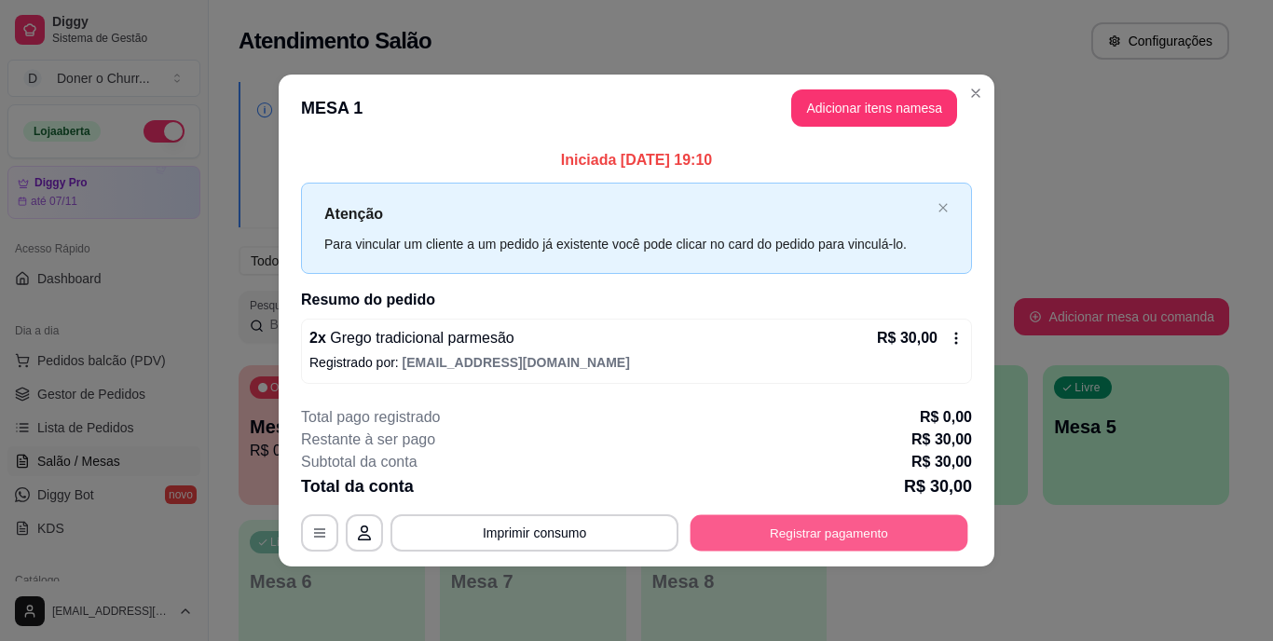
click at [786, 542] on button "Registrar pagamento" at bounding box center [830, 533] width 278 height 36
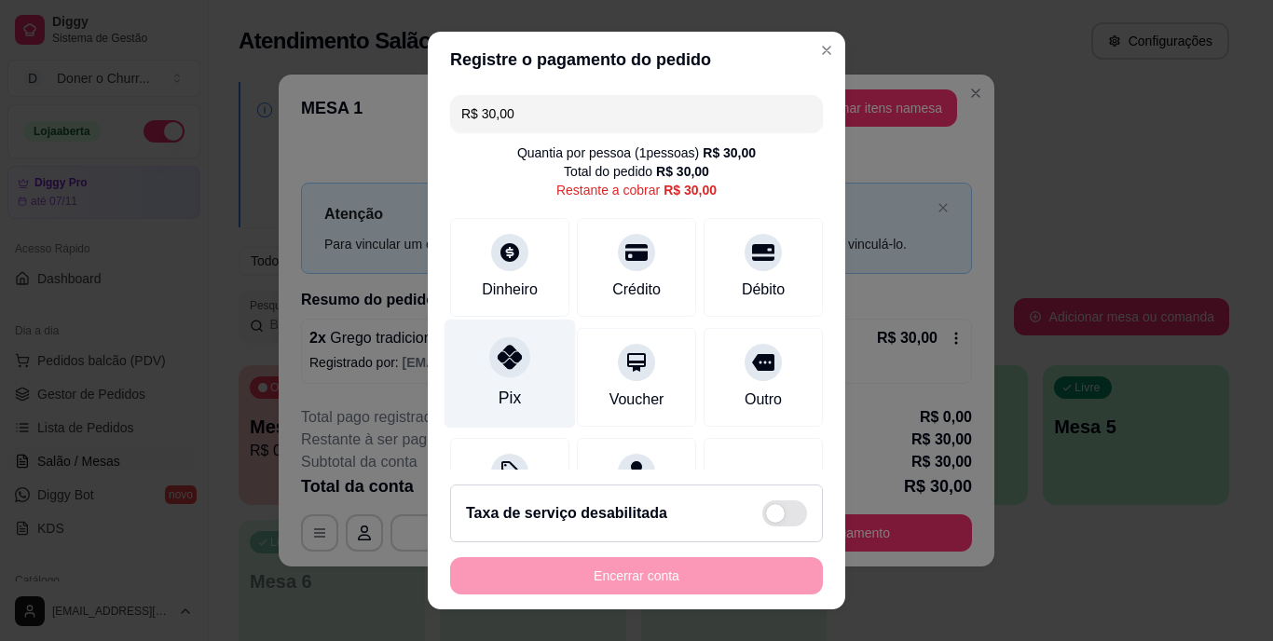
click at [504, 355] on icon at bounding box center [510, 358] width 24 height 24
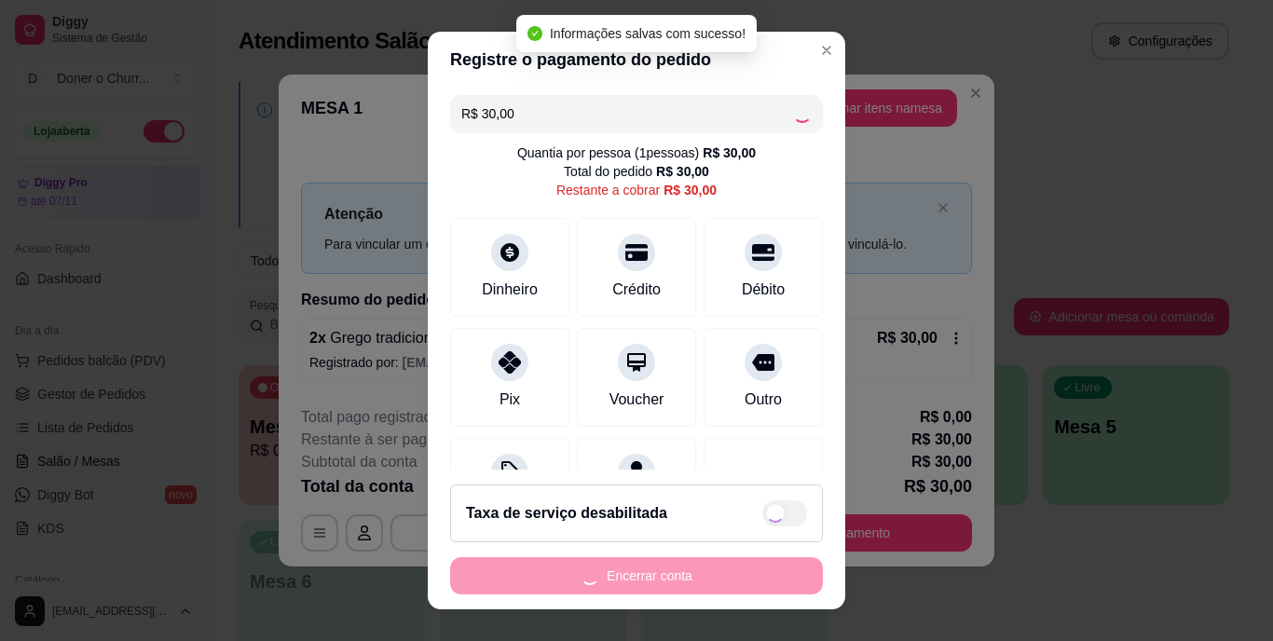
type input "R$ 0,00"
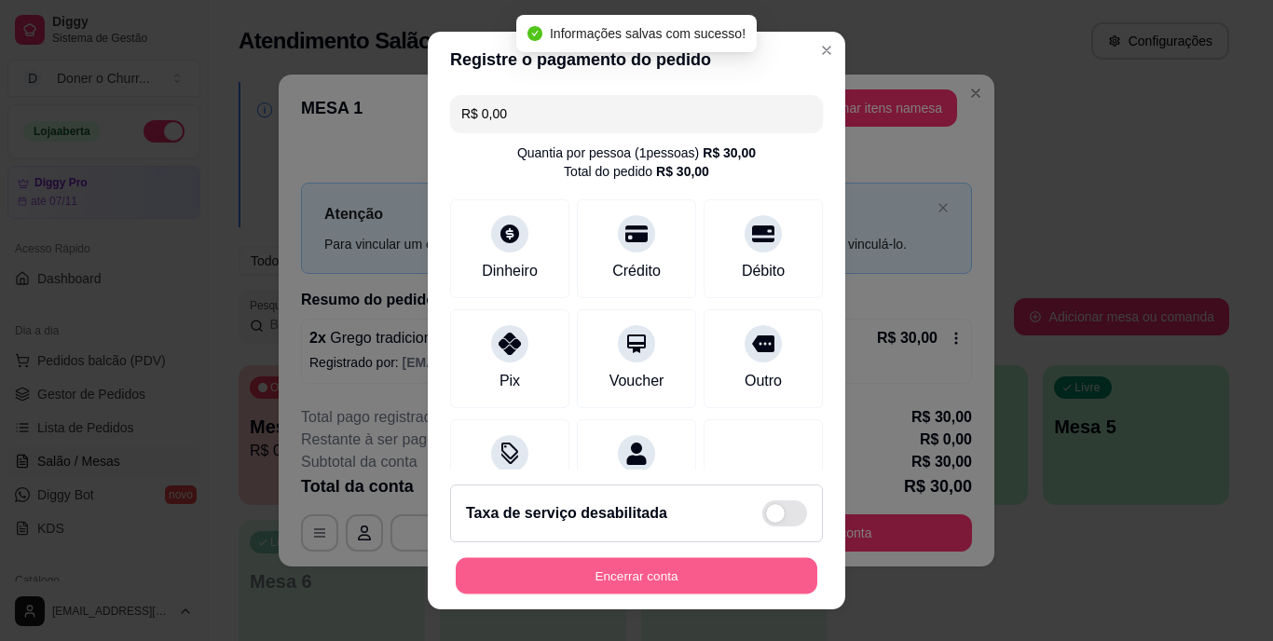
click at [663, 574] on button "Encerrar conta" at bounding box center [637, 575] width 362 height 36
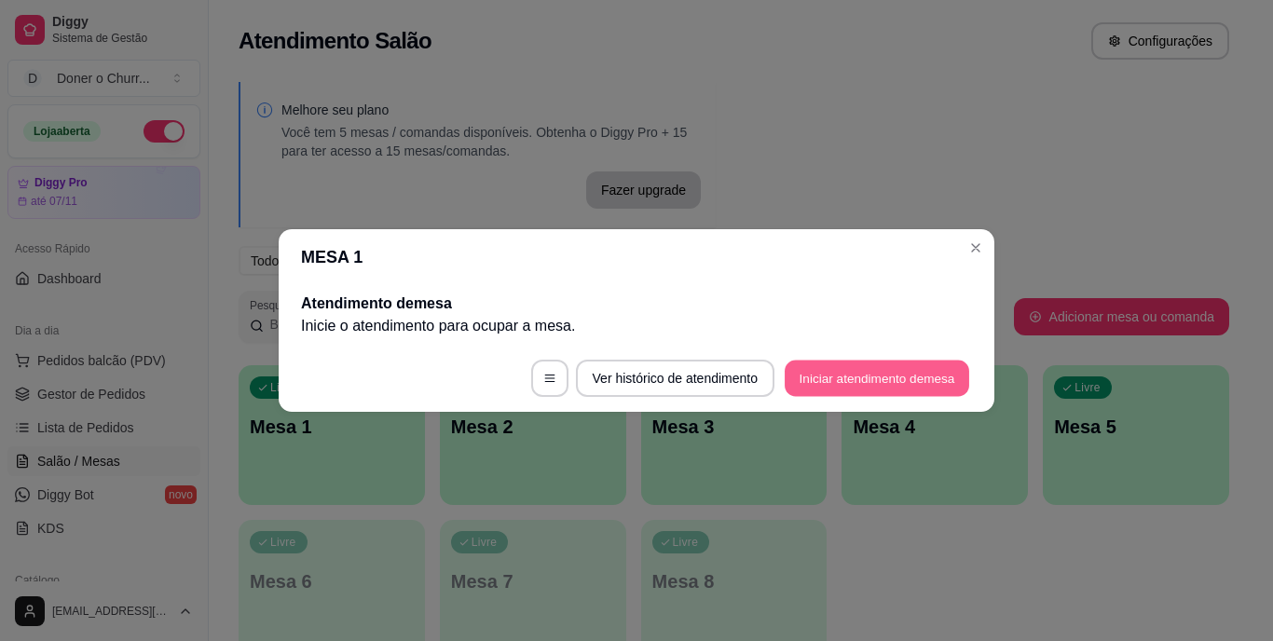
click at [845, 378] on button "Iniciar atendimento de mesa" at bounding box center [877, 379] width 185 height 36
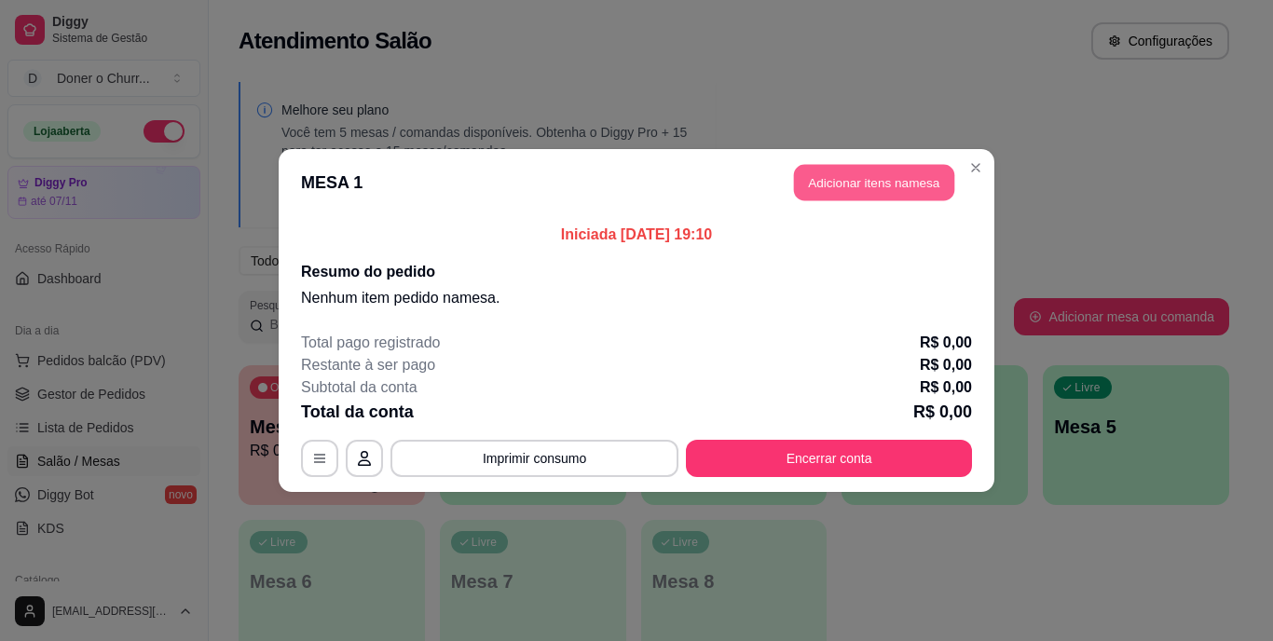
click at [854, 194] on button "Adicionar itens na mesa" at bounding box center [874, 183] width 160 height 36
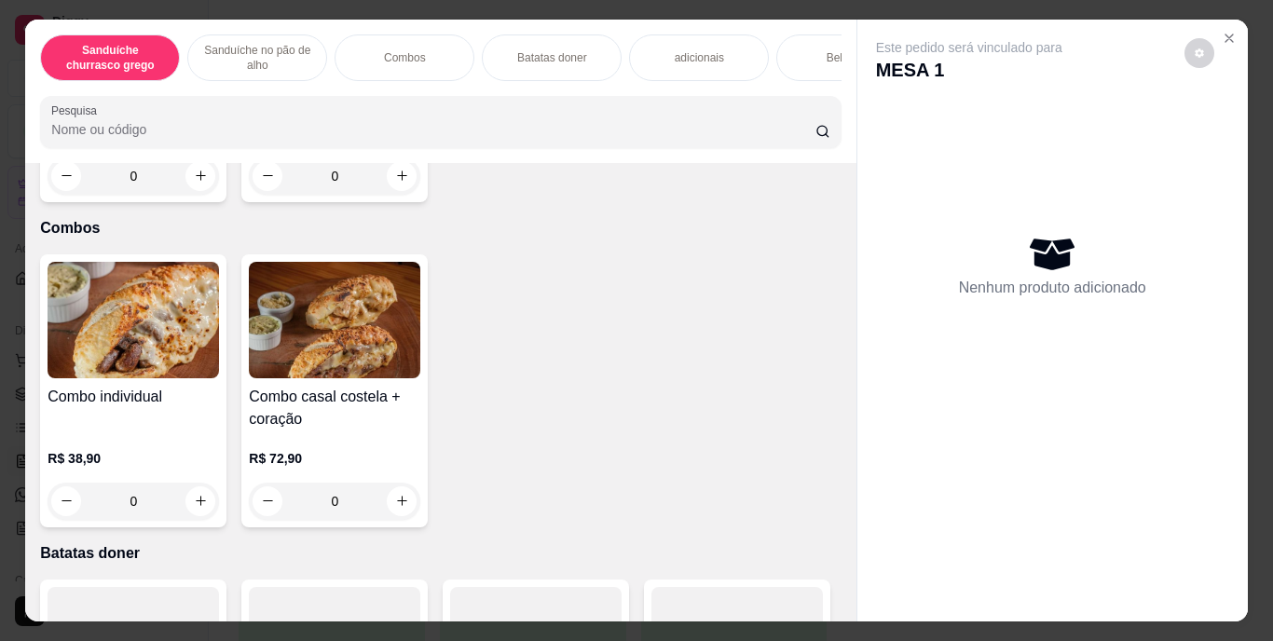
scroll to position [1119, 0]
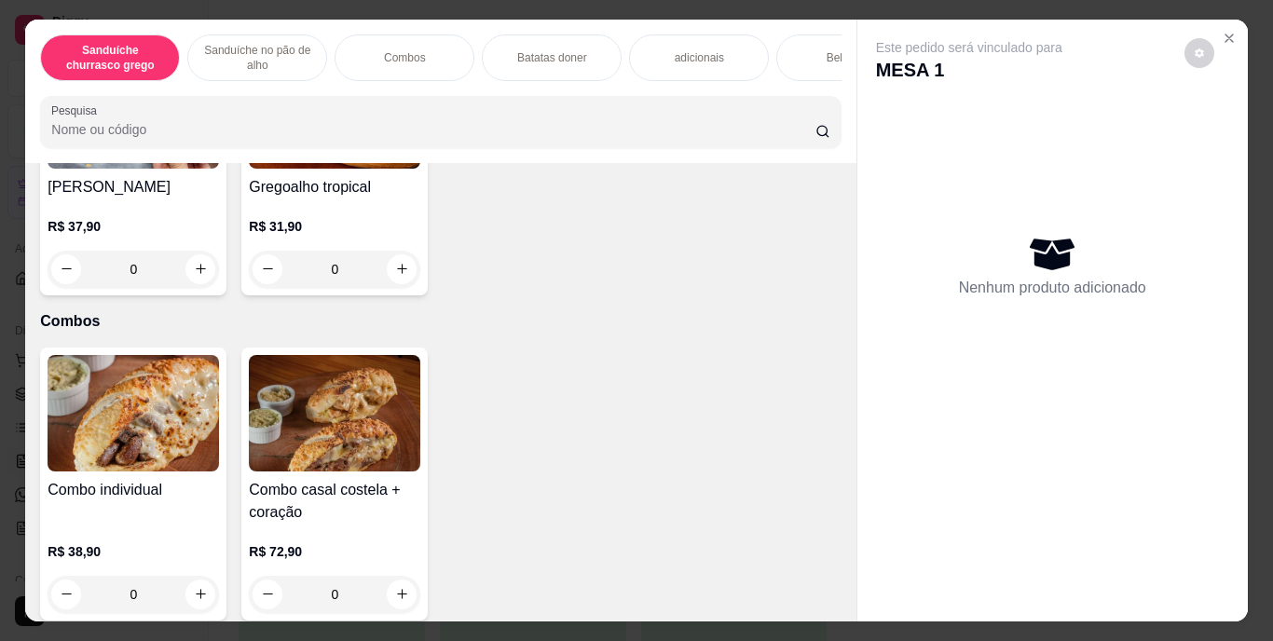
click at [185, 19] on button "increase-product-quantity" at bounding box center [200, 4] width 30 height 30
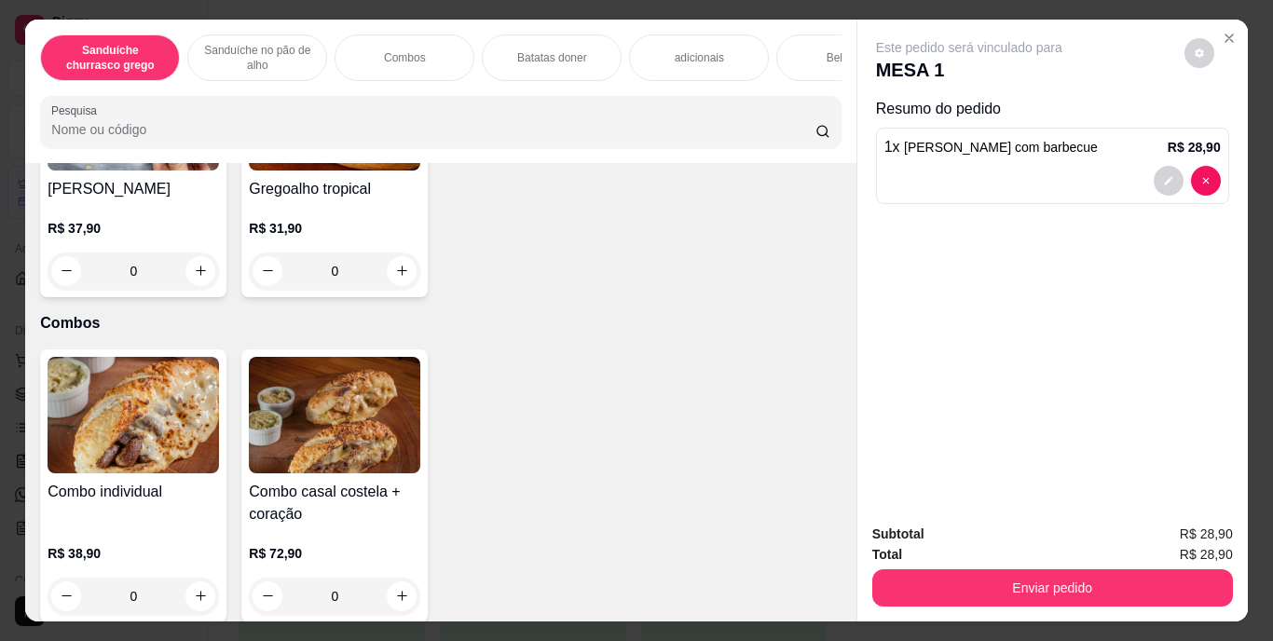
scroll to position [1119, 0]
click at [185, 18] on button "increase-product-quantity" at bounding box center [199, 3] width 29 height 29
type input "2"
click at [787, 48] on div "Bebidas" at bounding box center [846, 57] width 140 height 47
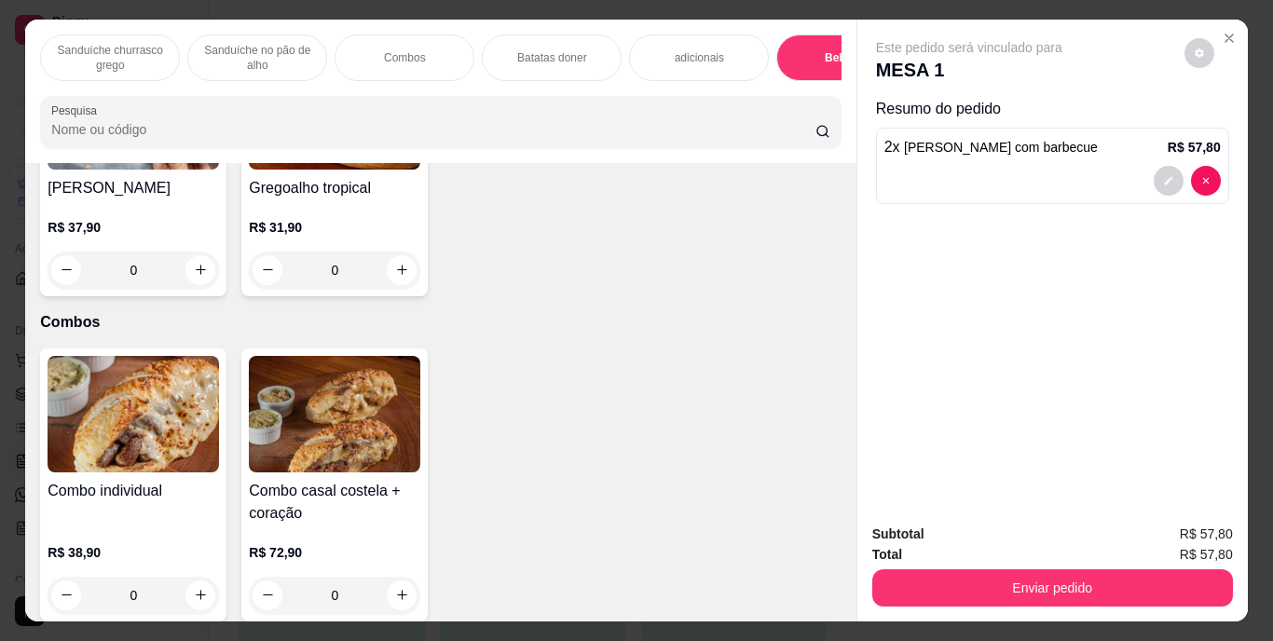
scroll to position [48, 0]
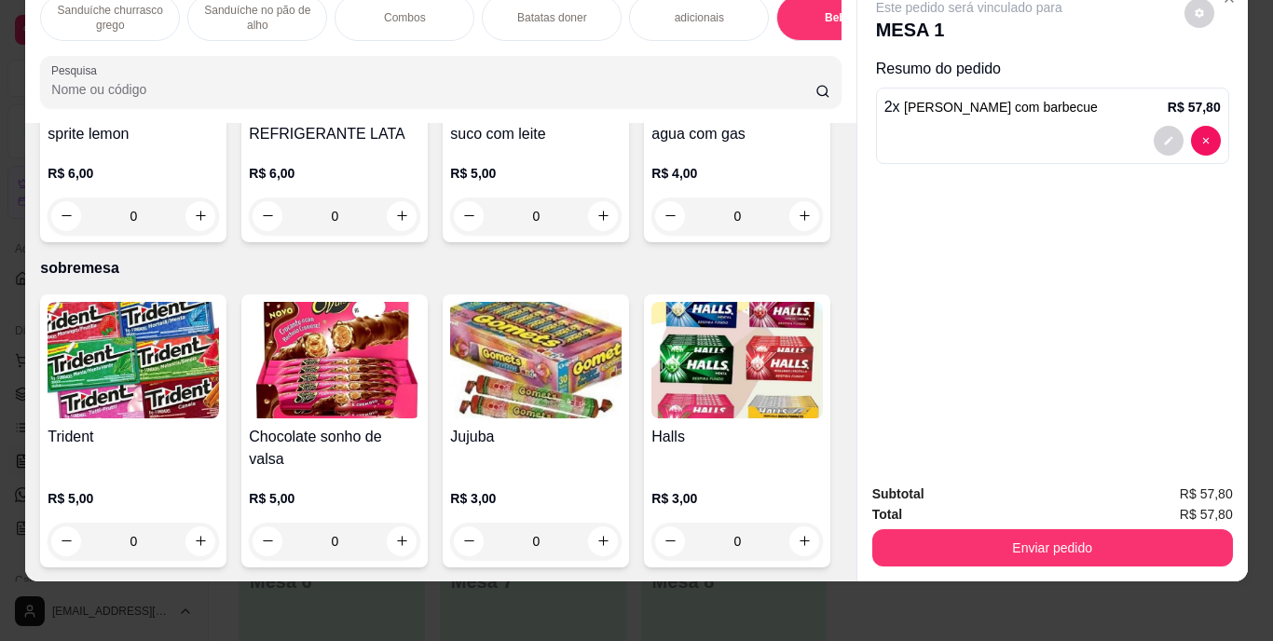
click at [420, 116] on img at bounding box center [335, 57] width 172 height 117
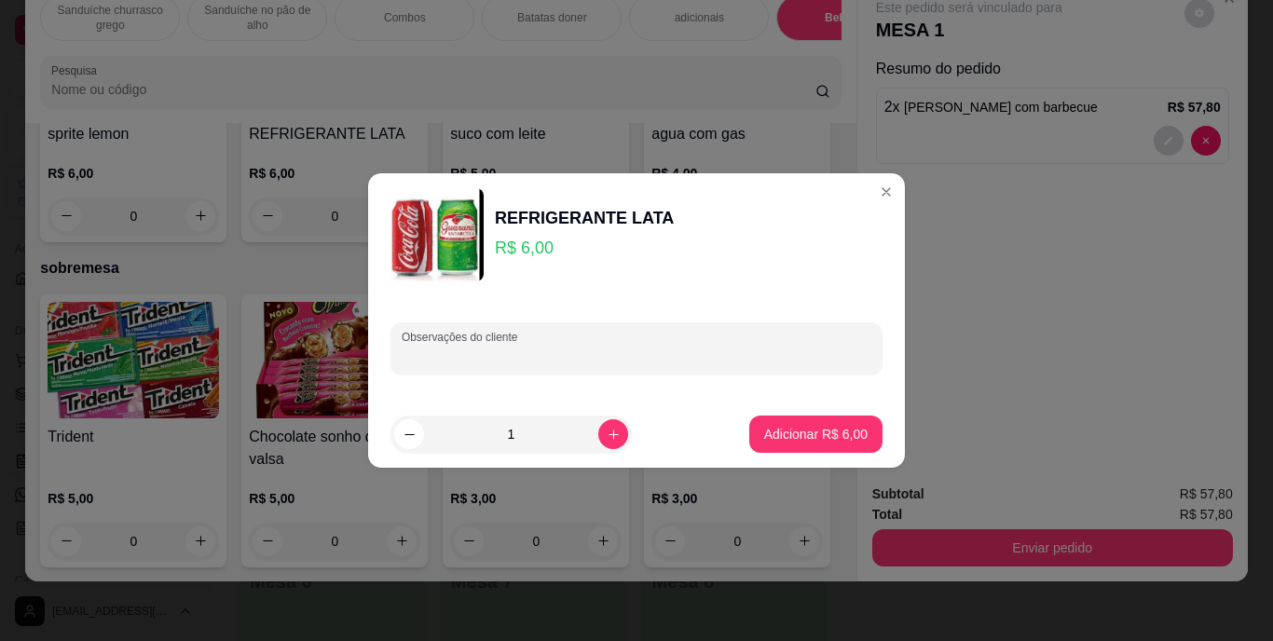
click at [612, 363] on input "Observações do cliente" at bounding box center [637, 356] width 470 height 19
type input "coca"
click at [817, 443] on p "Adicionar R$ 6,00" at bounding box center [815, 434] width 103 height 19
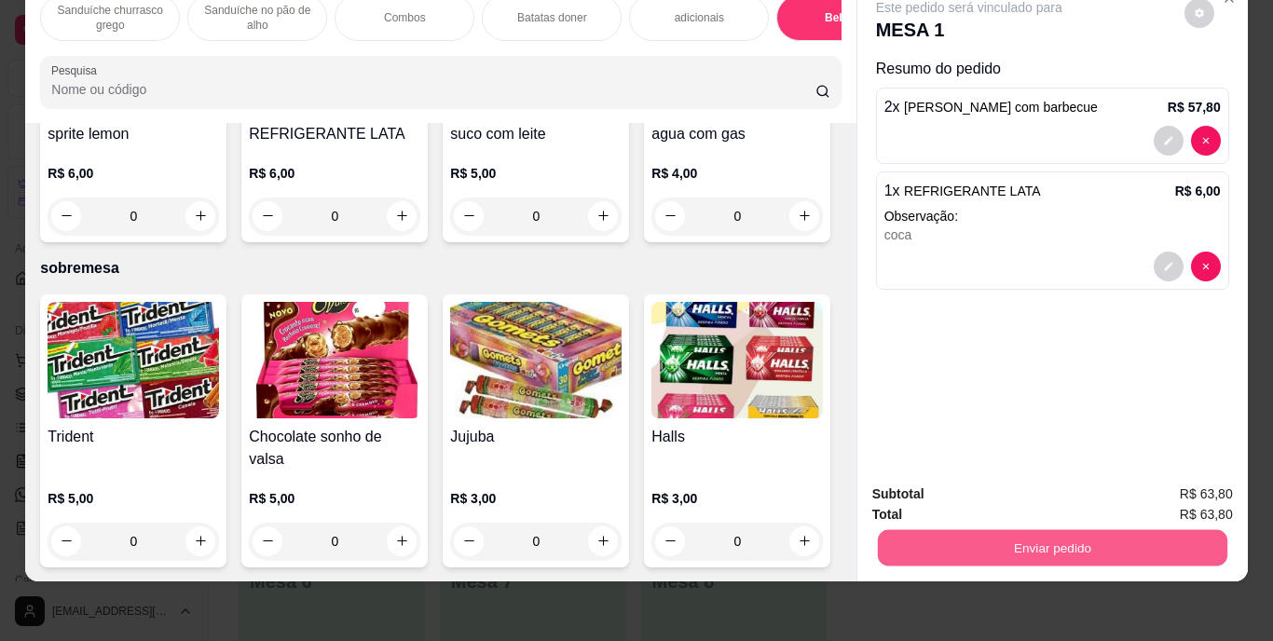
click at [1015, 530] on button "Enviar pedido" at bounding box center [1052, 548] width 350 height 36
click at [1178, 480] on button "Enviar pedido" at bounding box center [1184, 488] width 105 height 35
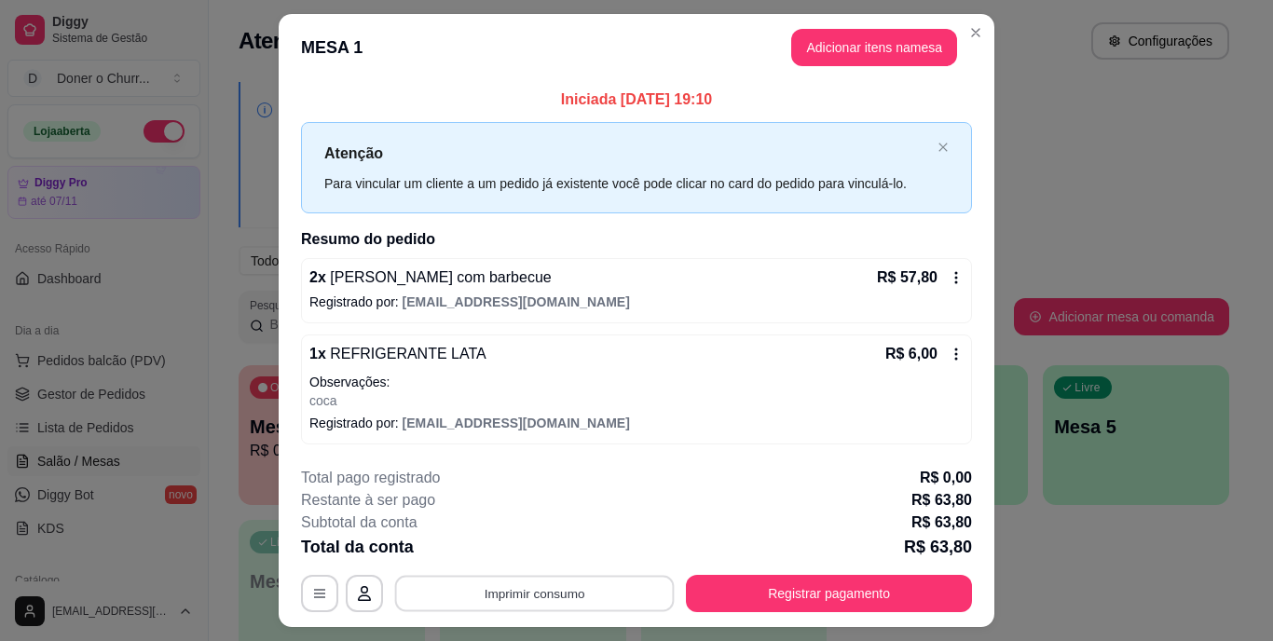
click at [548, 588] on button "Imprimir consumo" at bounding box center [535, 593] width 280 height 36
click at [556, 551] on button "IMPRESSORA" at bounding box center [533, 549] width 130 height 29
click at [559, 586] on button "Imprimir consumo" at bounding box center [535, 593] width 288 height 37
click at [542, 555] on button "IMPRESSORA" at bounding box center [533, 550] width 130 height 29
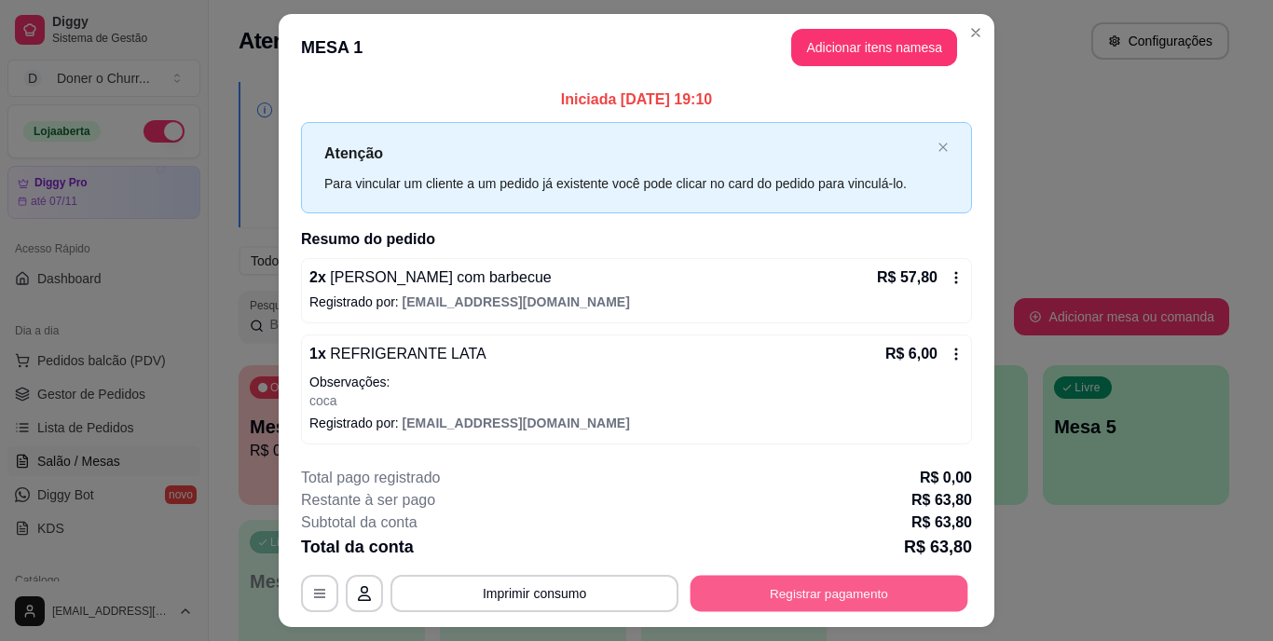
click at [775, 592] on button "Registrar pagamento" at bounding box center [830, 593] width 278 height 36
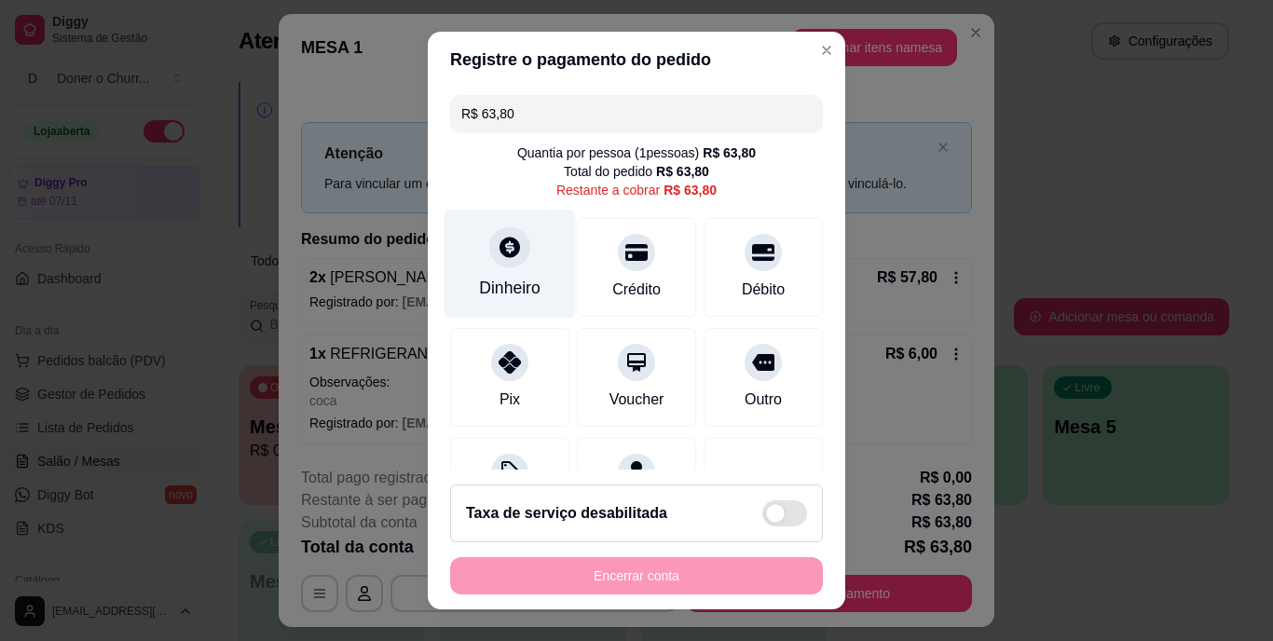
click at [514, 267] on div "Dinheiro" at bounding box center [510, 264] width 131 height 109
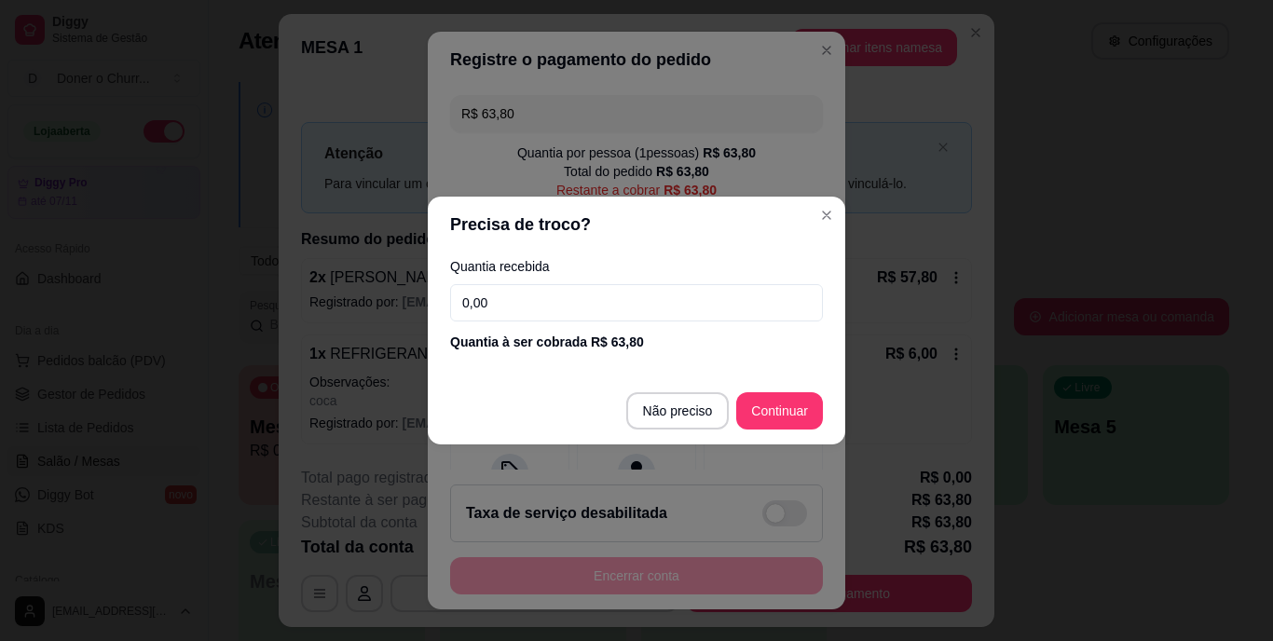
click at [510, 302] on input "0,00" at bounding box center [636, 302] width 373 height 37
type input "33,00"
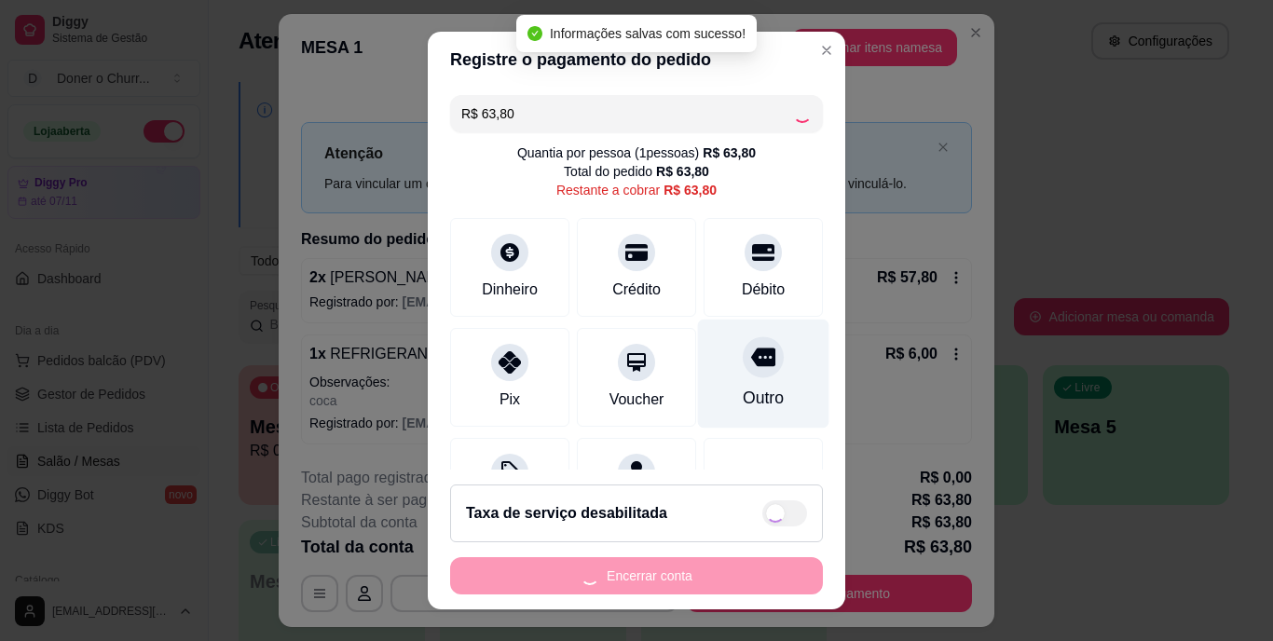
type input "R$ 0,00"
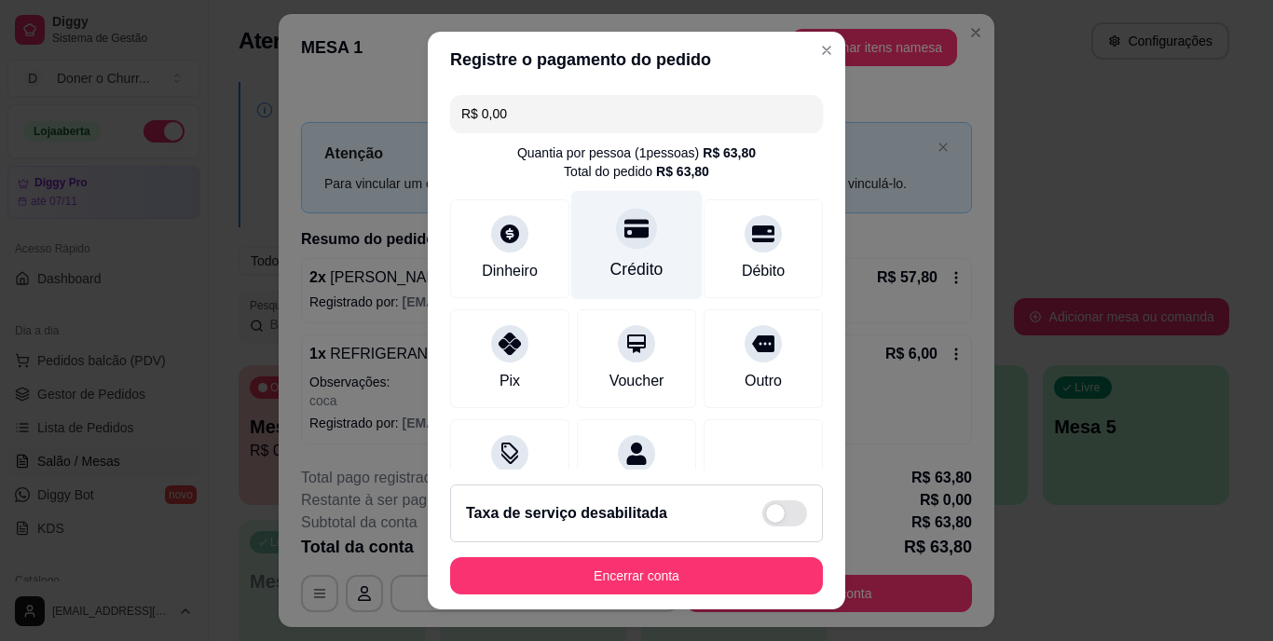
click at [618, 260] on div "Crédito" at bounding box center [637, 270] width 53 height 24
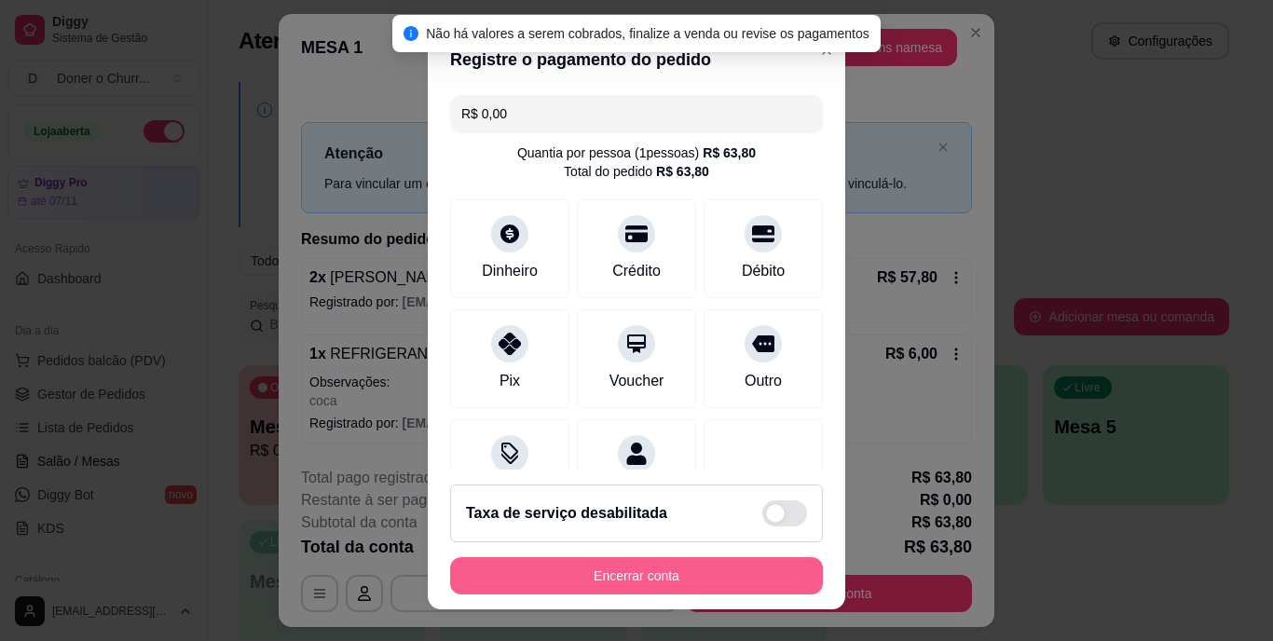
click at [601, 560] on button "Encerrar conta" at bounding box center [636, 575] width 373 height 37
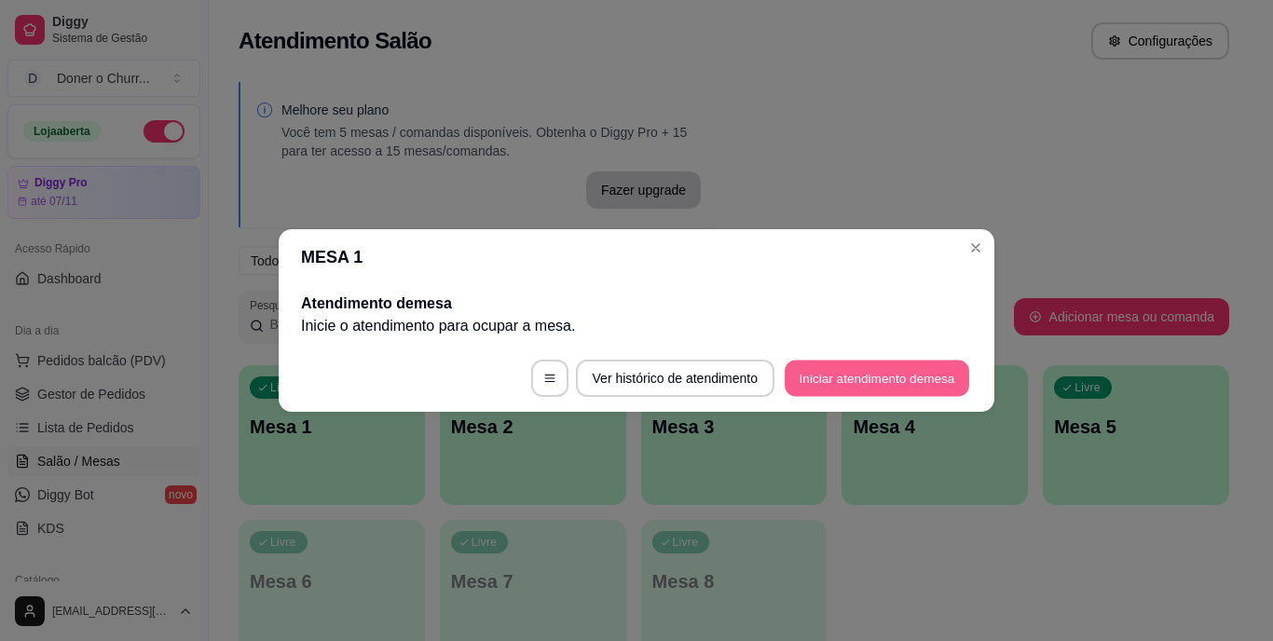
click at [896, 363] on button "Iniciar atendimento de mesa" at bounding box center [877, 379] width 185 height 36
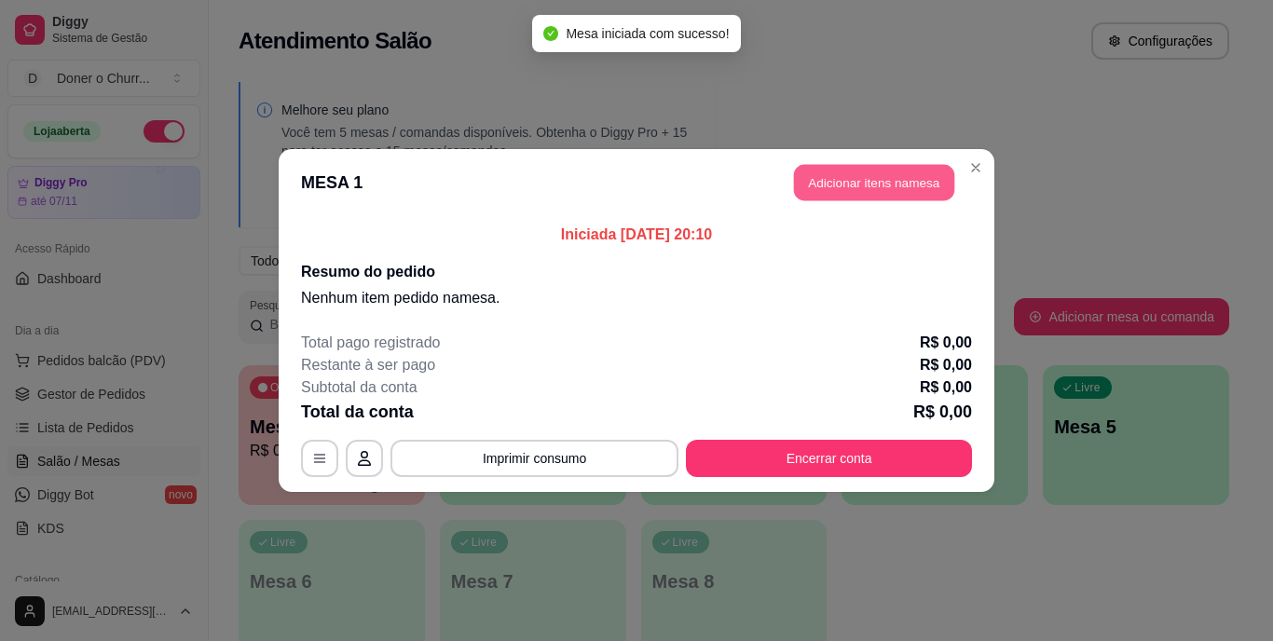
click at [886, 190] on button "Adicionar itens na mesa" at bounding box center [874, 183] width 160 height 36
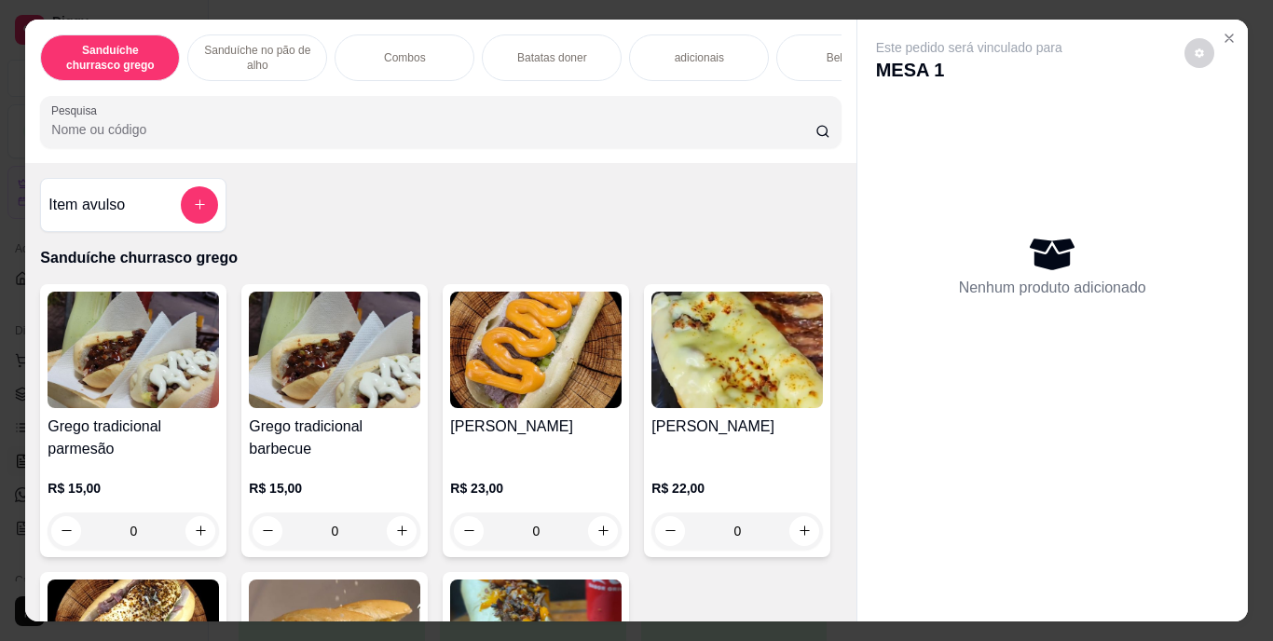
click at [1080, 509] on div "Este pedido será vinculado para MESA 1 Nenhum produto adicionado" at bounding box center [1053, 306] width 391 height 573
click at [602, 531] on icon "increase-product-quantity" at bounding box center [604, 531] width 14 height 14
type input "1"
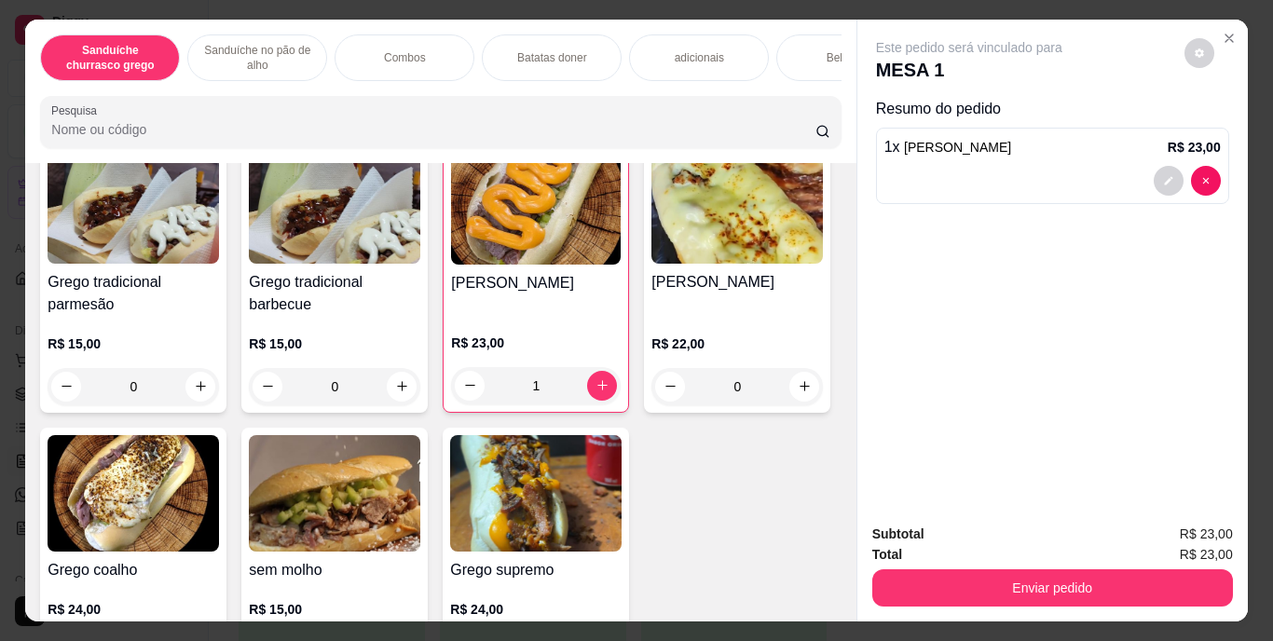
scroll to position [280, 0]
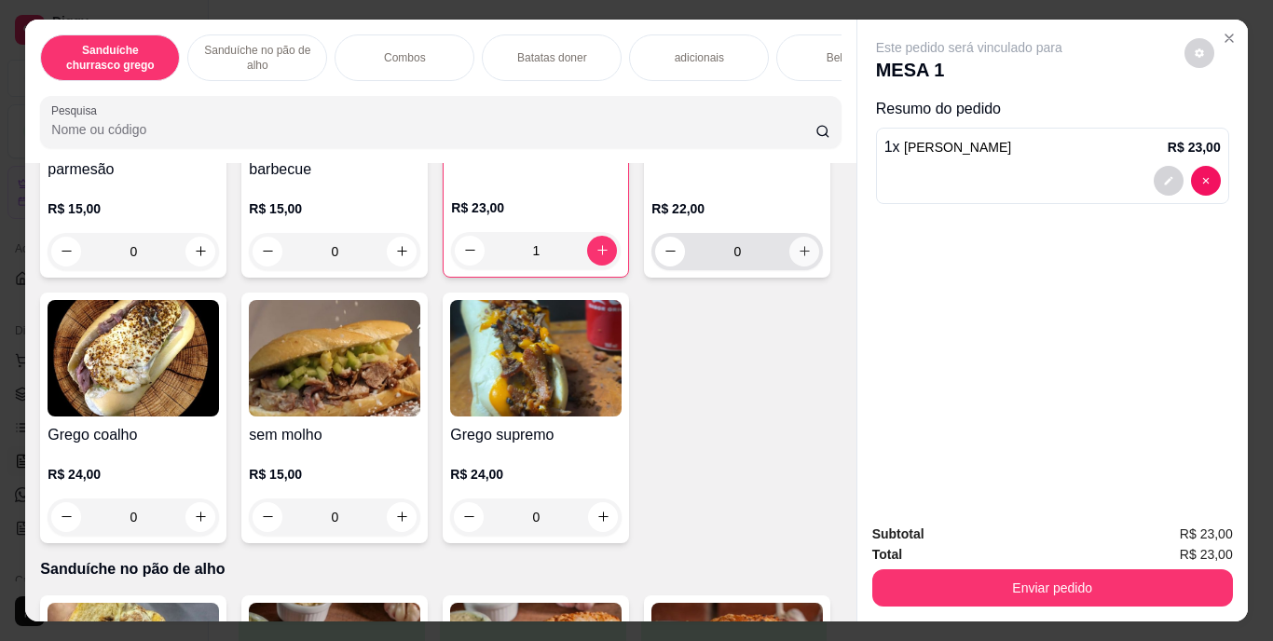
click at [789, 267] on button "increase-product-quantity" at bounding box center [804, 252] width 30 height 30
type input "1"
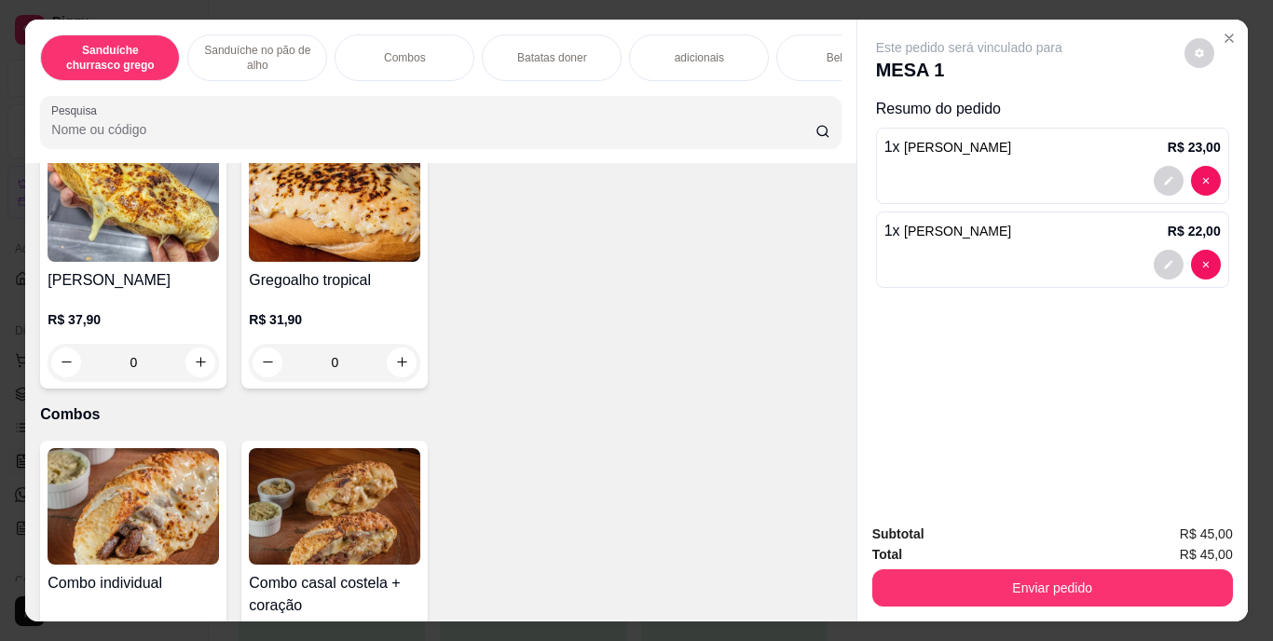
scroll to position [746, 0]
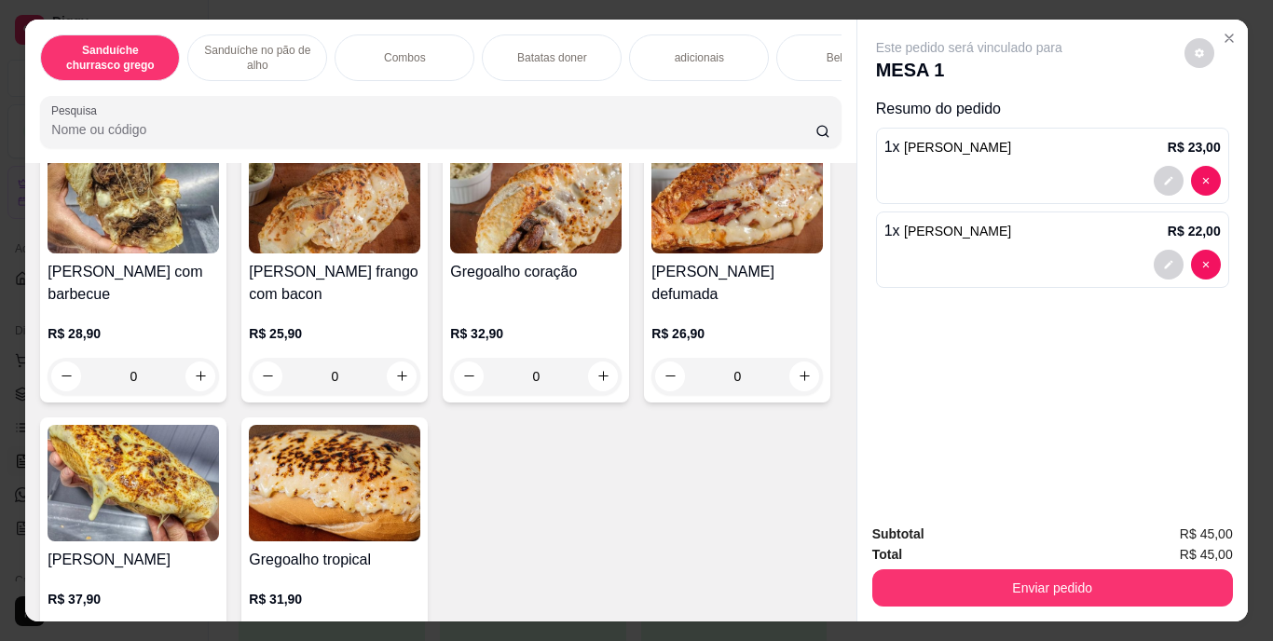
click at [588, 66] on button "increase-product-quantity" at bounding box center [603, 51] width 30 height 30
type input "1"
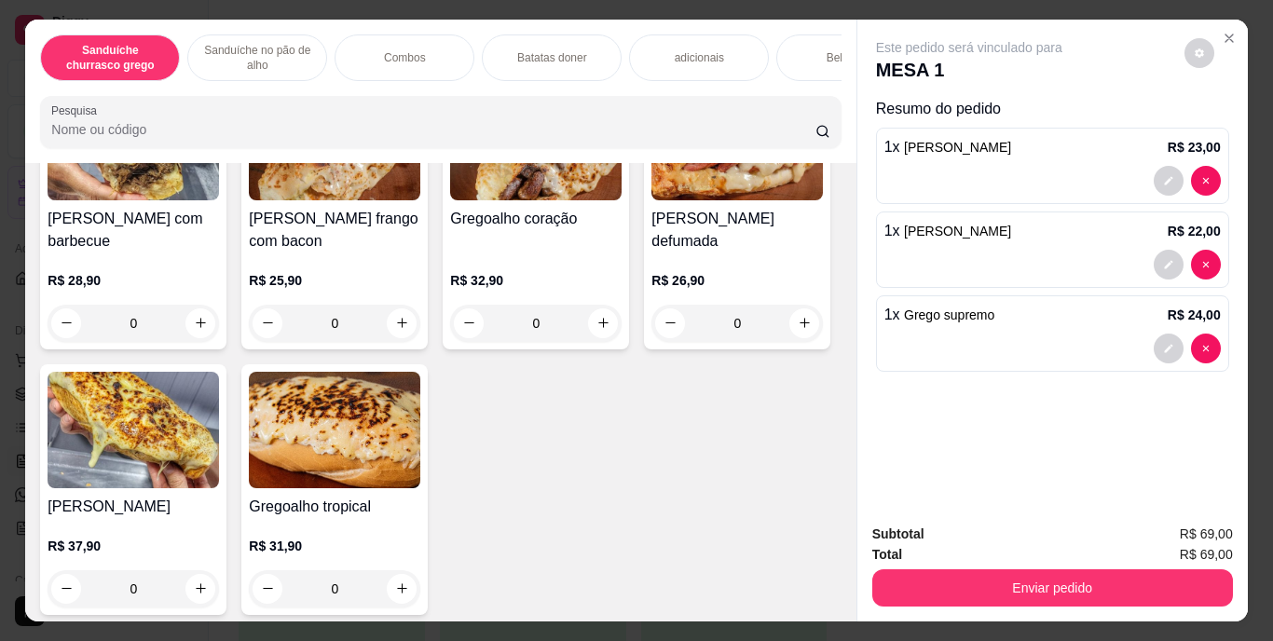
scroll to position [840, 0]
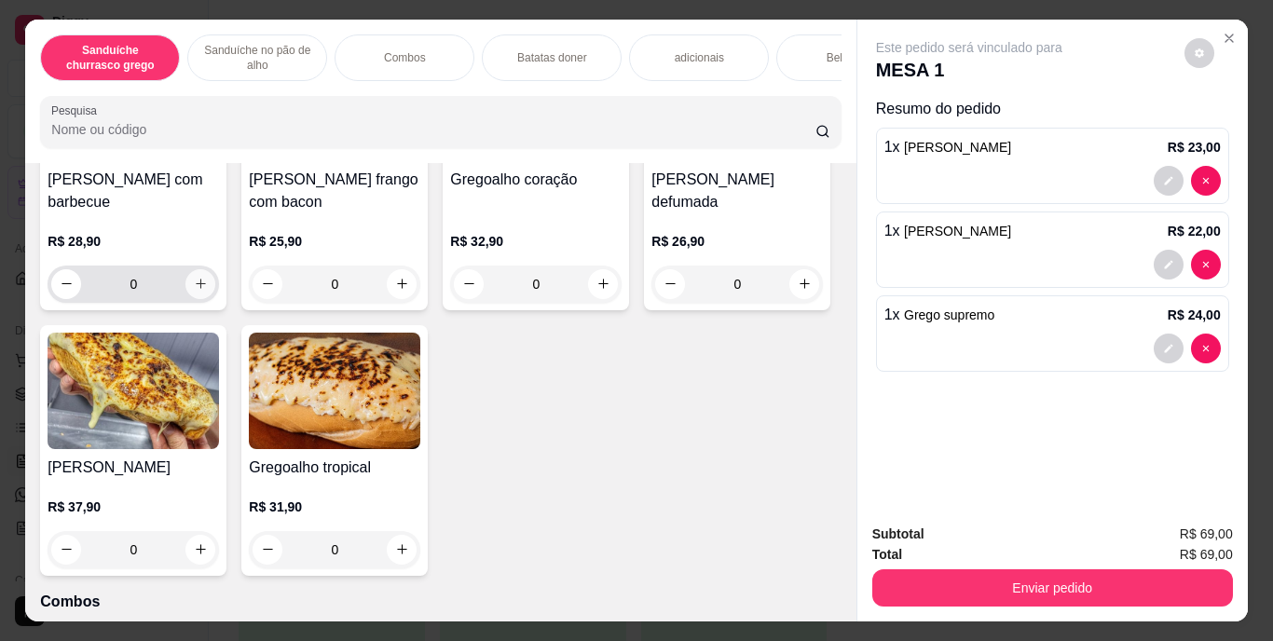
click at [194, 291] on icon "increase-product-quantity" at bounding box center [201, 284] width 14 height 14
type input "1"
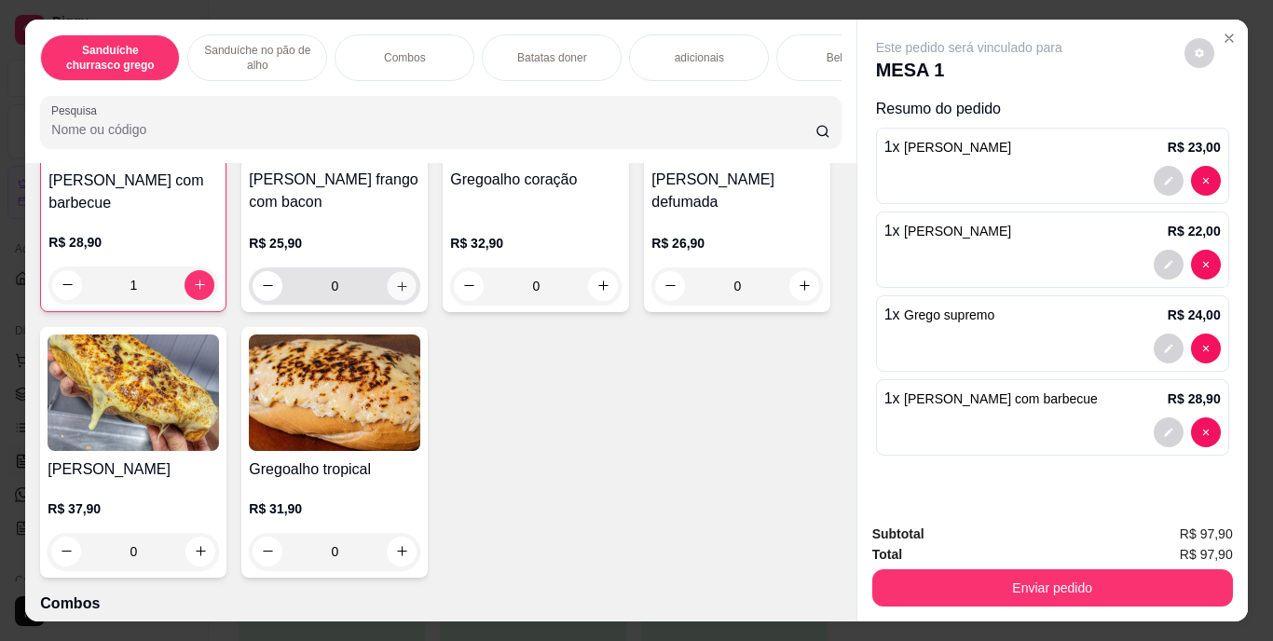
click at [399, 293] on icon "increase-product-quantity" at bounding box center [402, 286] width 14 height 14
type input "1"
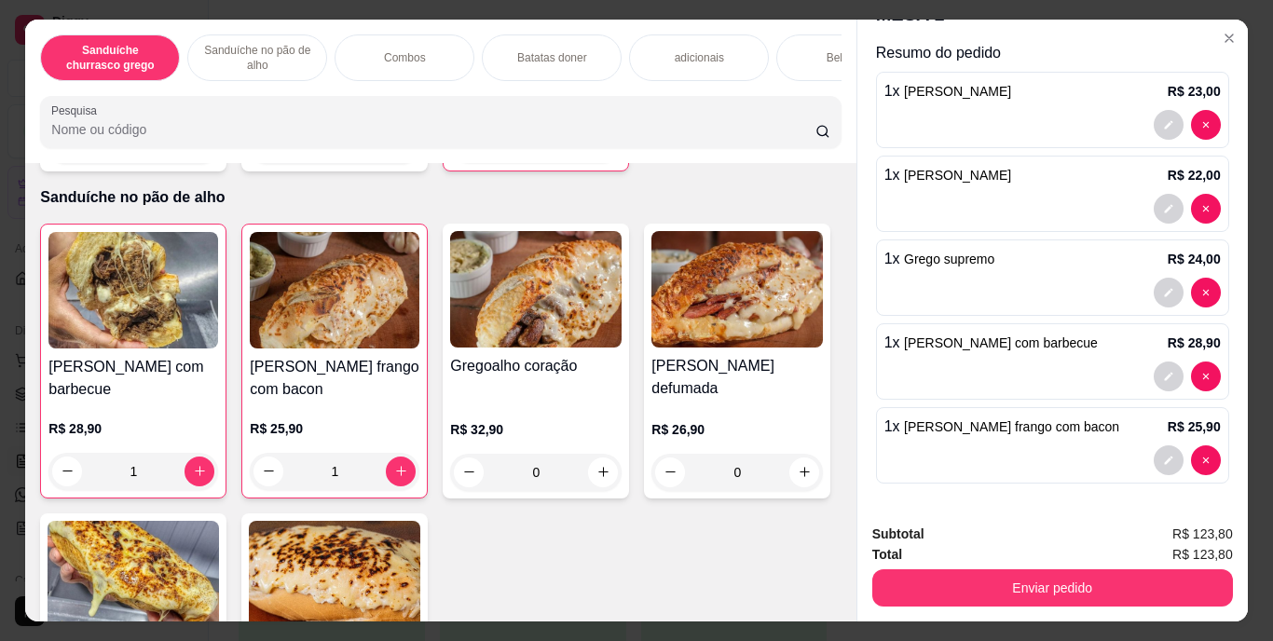
scroll to position [281, 0]
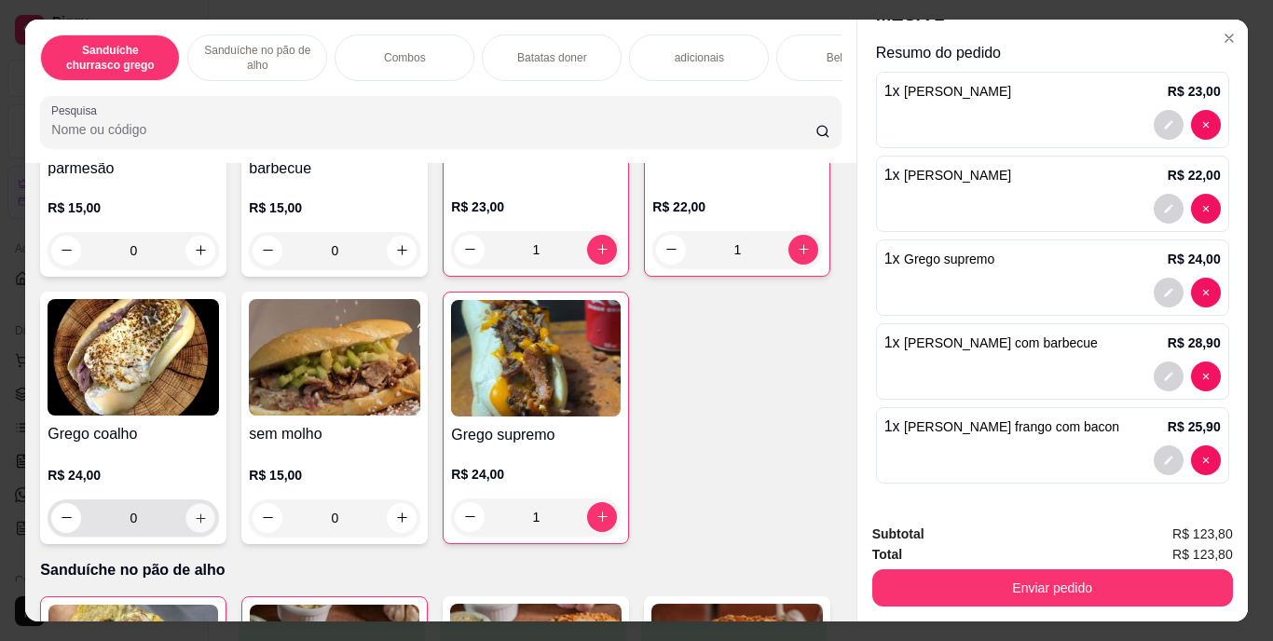
click at [208, 525] on icon "increase-product-quantity" at bounding box center [201, 518] width 14 height 14
type input "1"
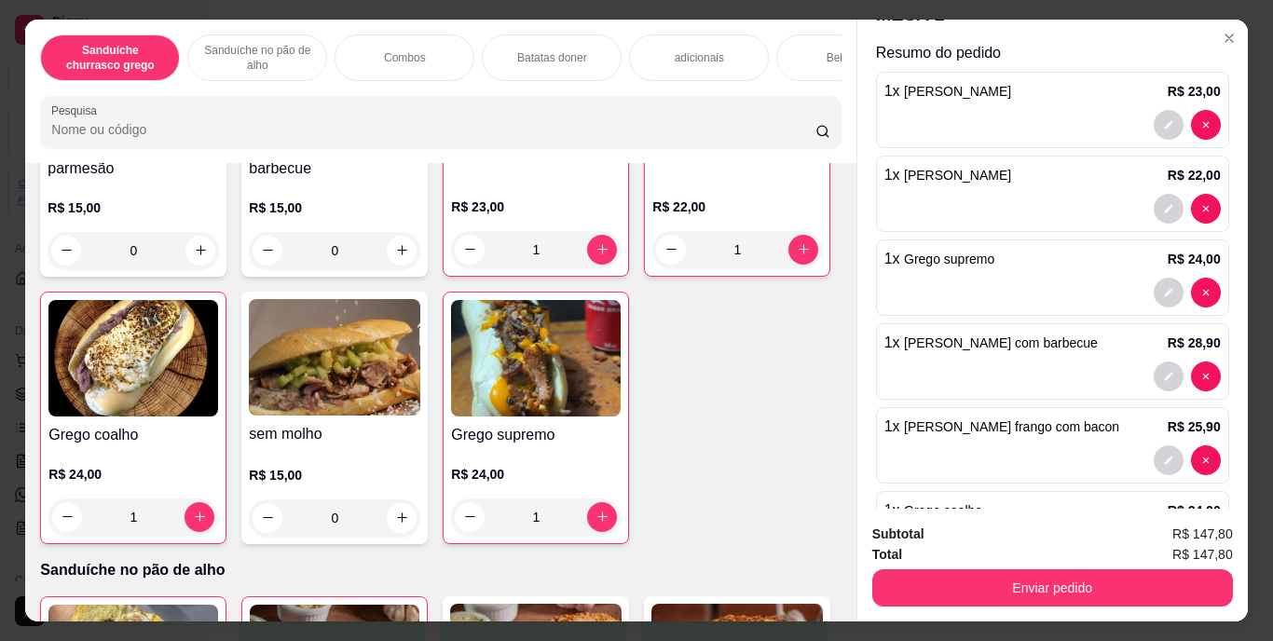
scroll to position [140, 0]
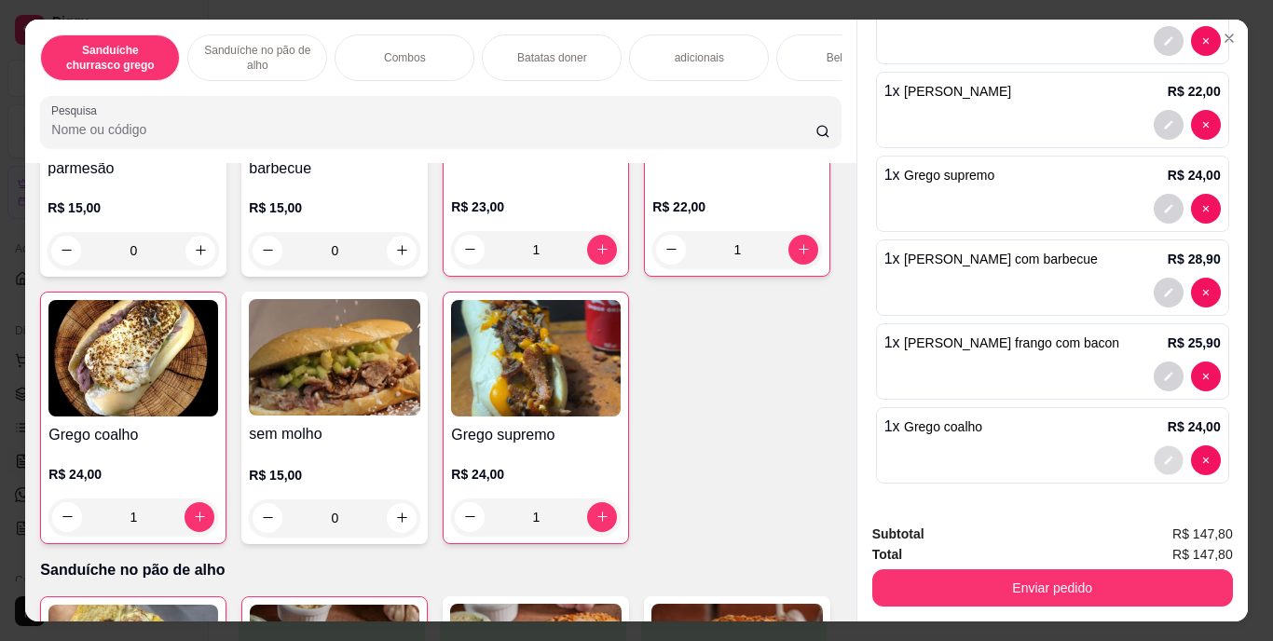
click at [1163, 455] on icon "decrease-product-quantity" at bounding box center [1168, 460] width 11 height 11
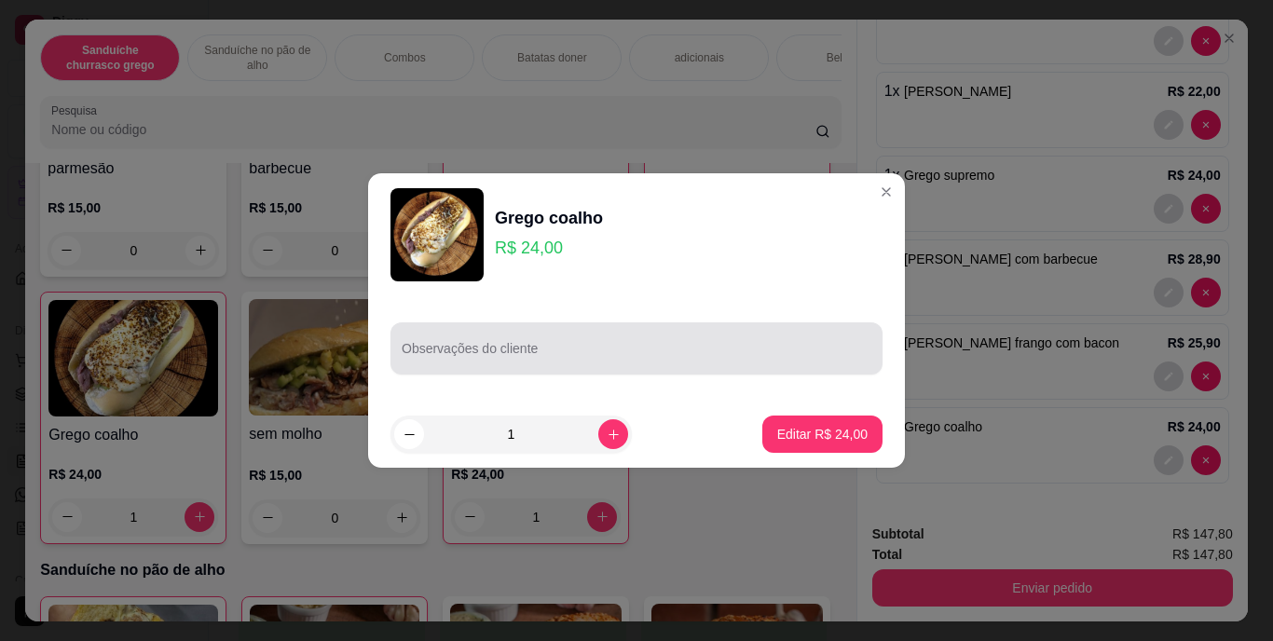
click at [721, 344] on div at bounding box center [637, 348] width 470 height 37
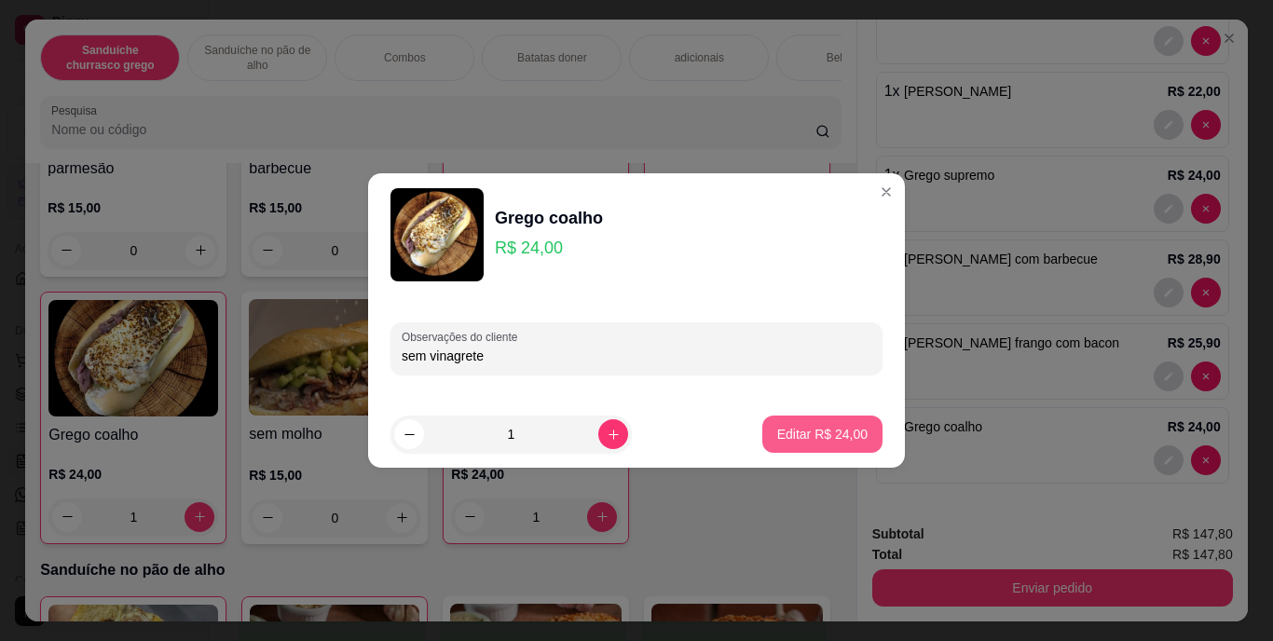
type input "sem vinagrete"
click at [832, 428] on p "Editar R$ 24,00" at bounding box center [822, 434] width 90 height 19
type input "0"
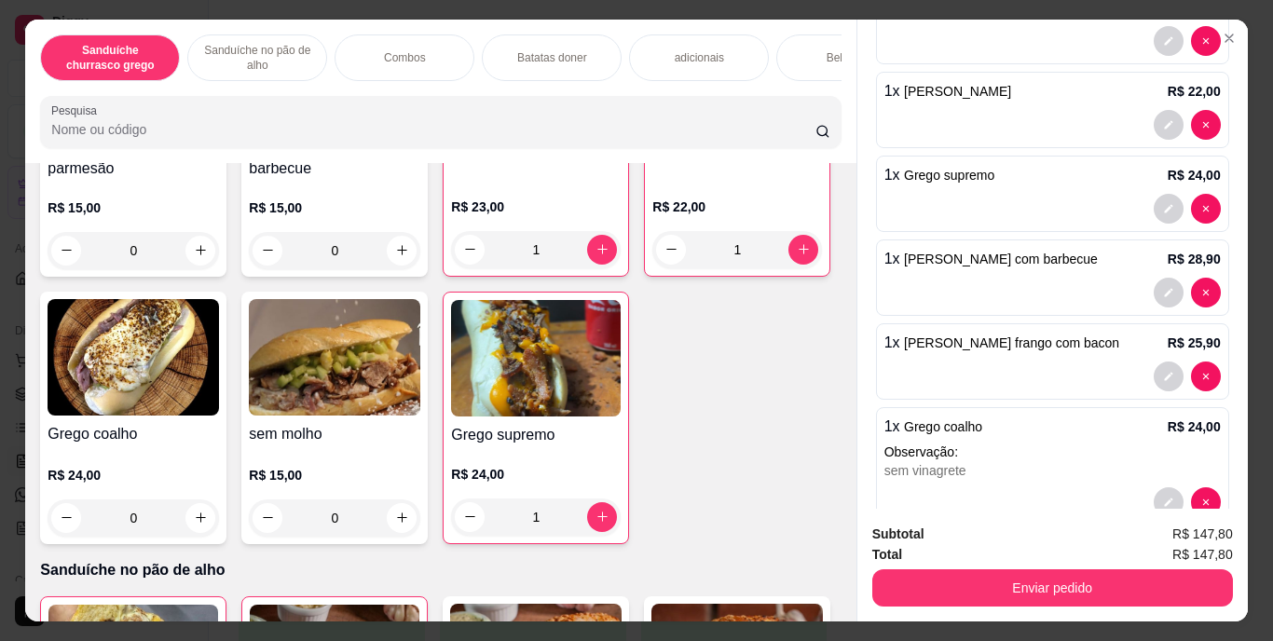
click at [810, 61] on div "Bebidas" at bounding box center [846, 57] width 140 height 47
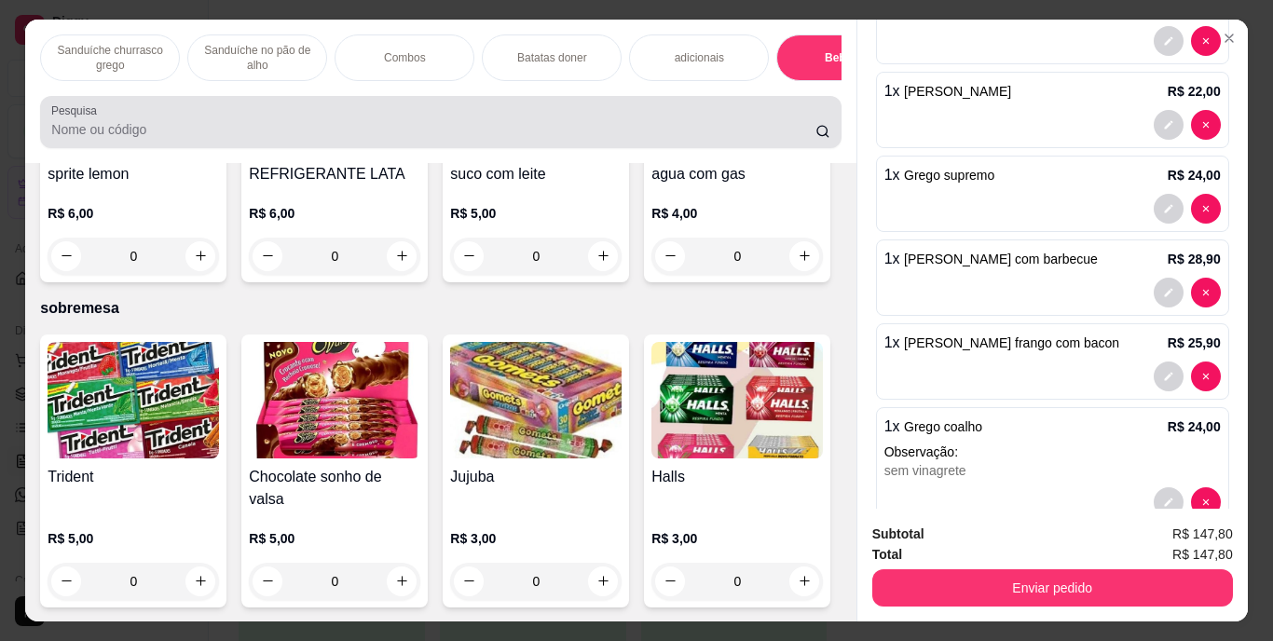
scroll to position [48, 0]
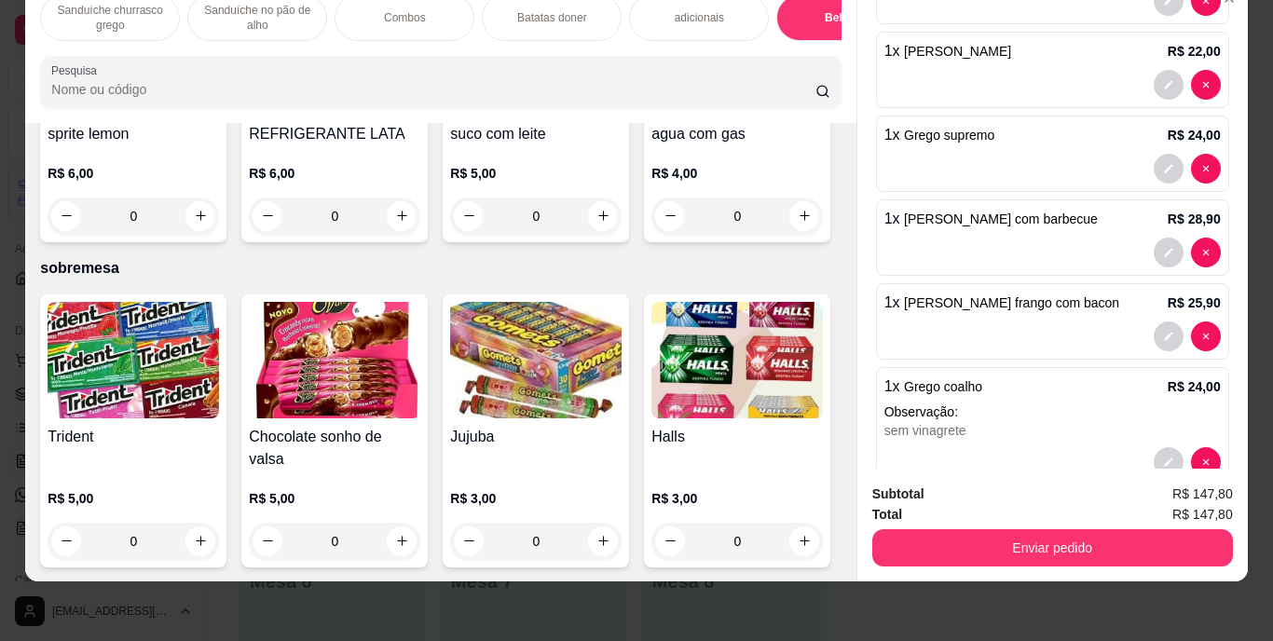
type input "1"
click at [420, 116] on img at bounding box center [335, 57] width 172 height 117
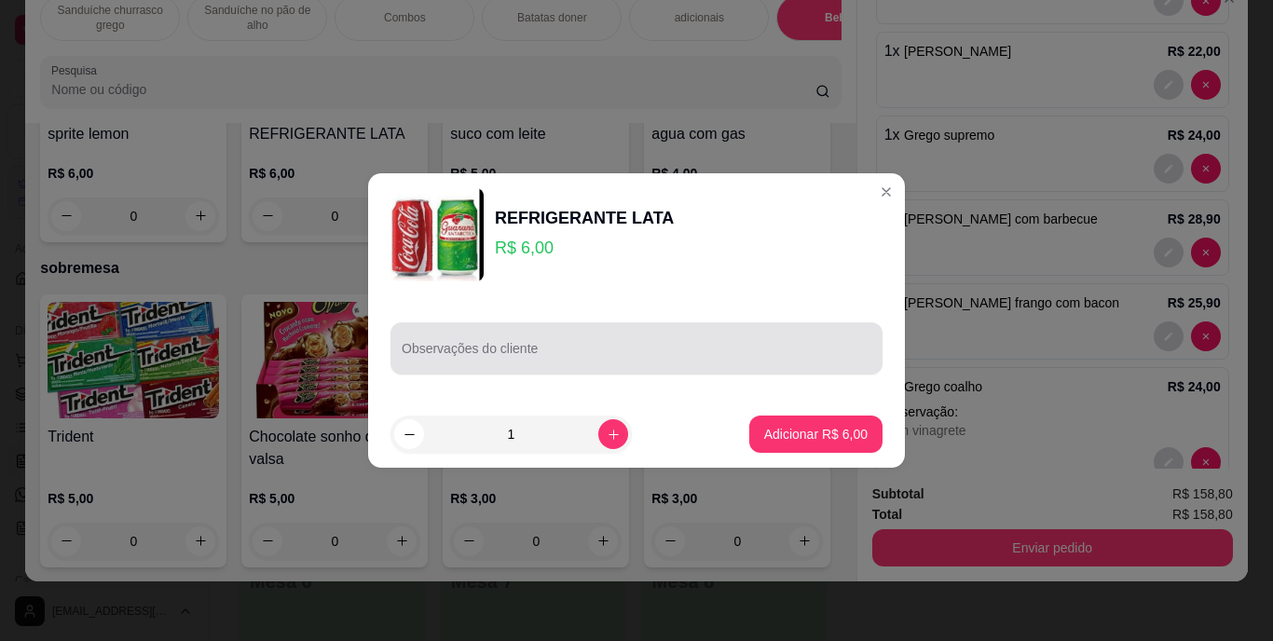
click at [500, 346] on div at bounding box center [637, 348] width 470 height 37
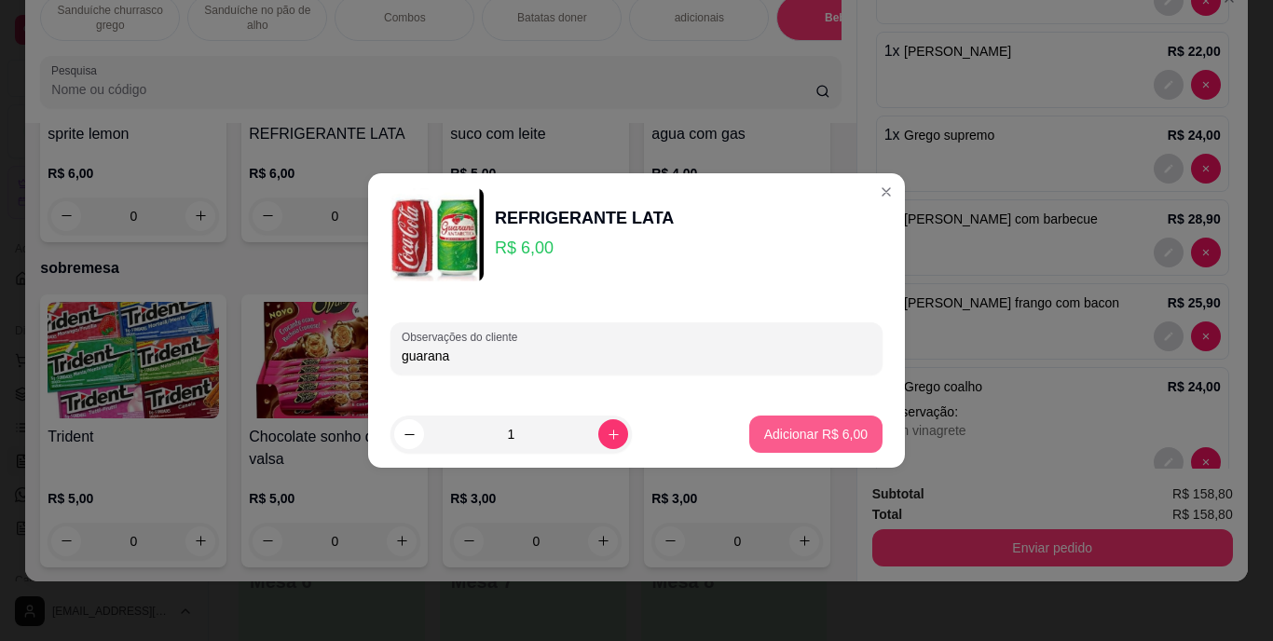
type input "guarana"
click at [767, 425] on p "Adicionar R$ 6,00" at bounding box center [815, 434] width 101 height 18
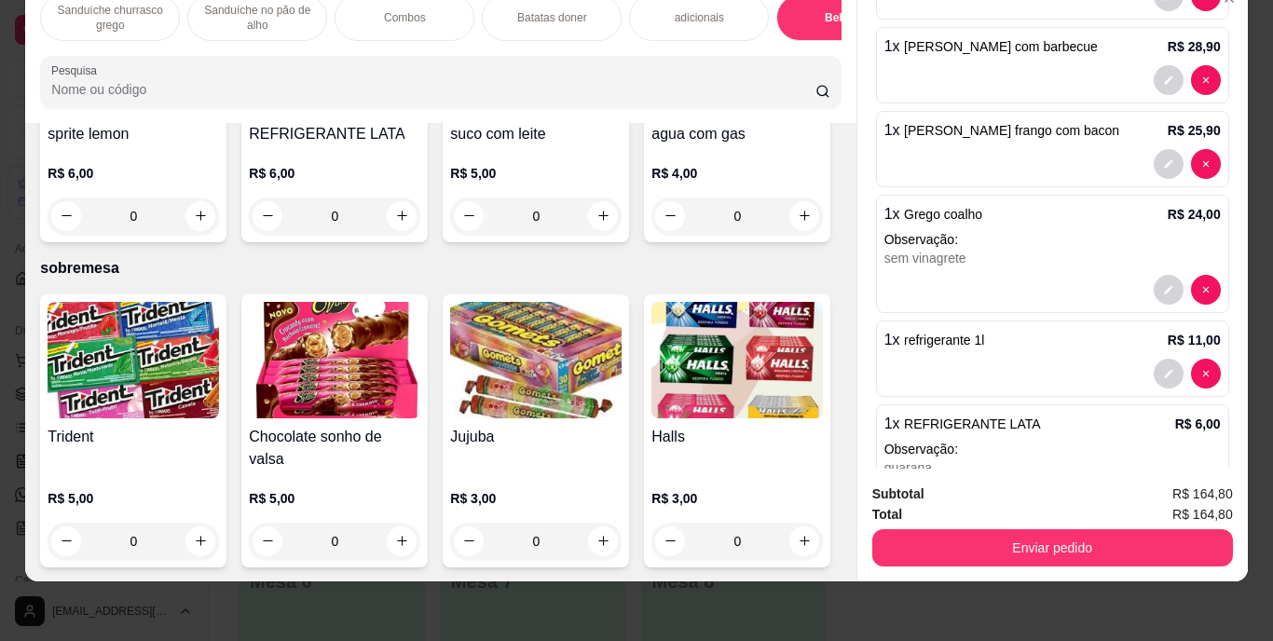
scroll to position [326, 0]
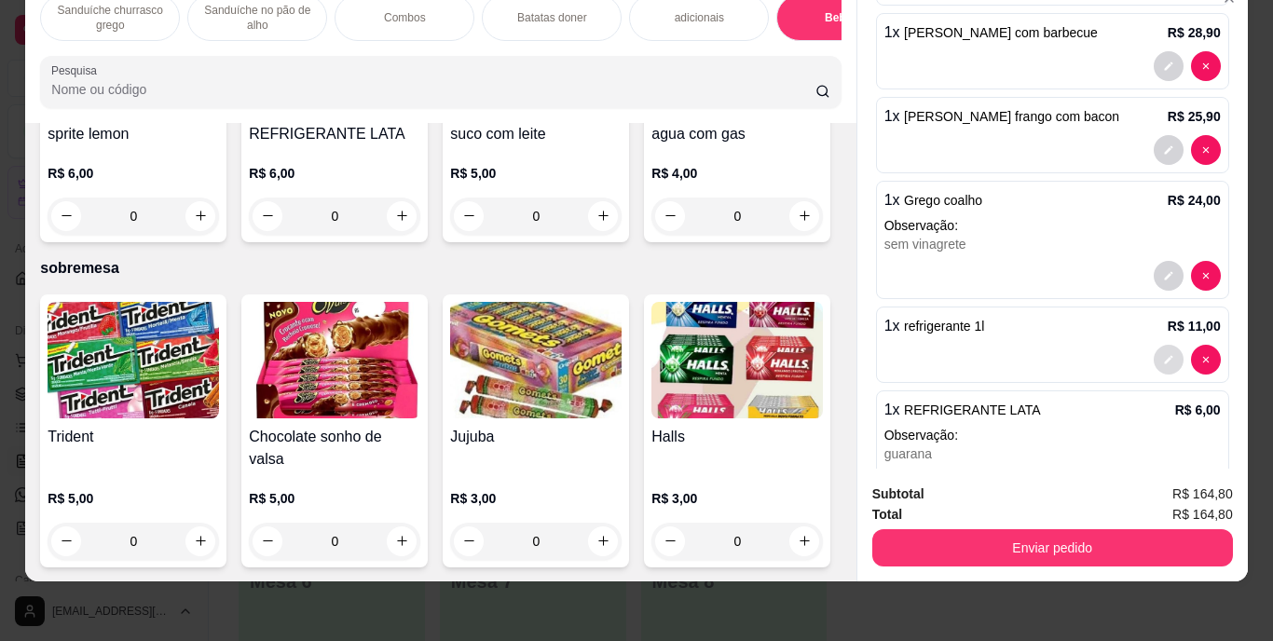
click at [1154, 345] on button "decrease-product-quantity" at bounding box center [1169, 360] width 30 height 30
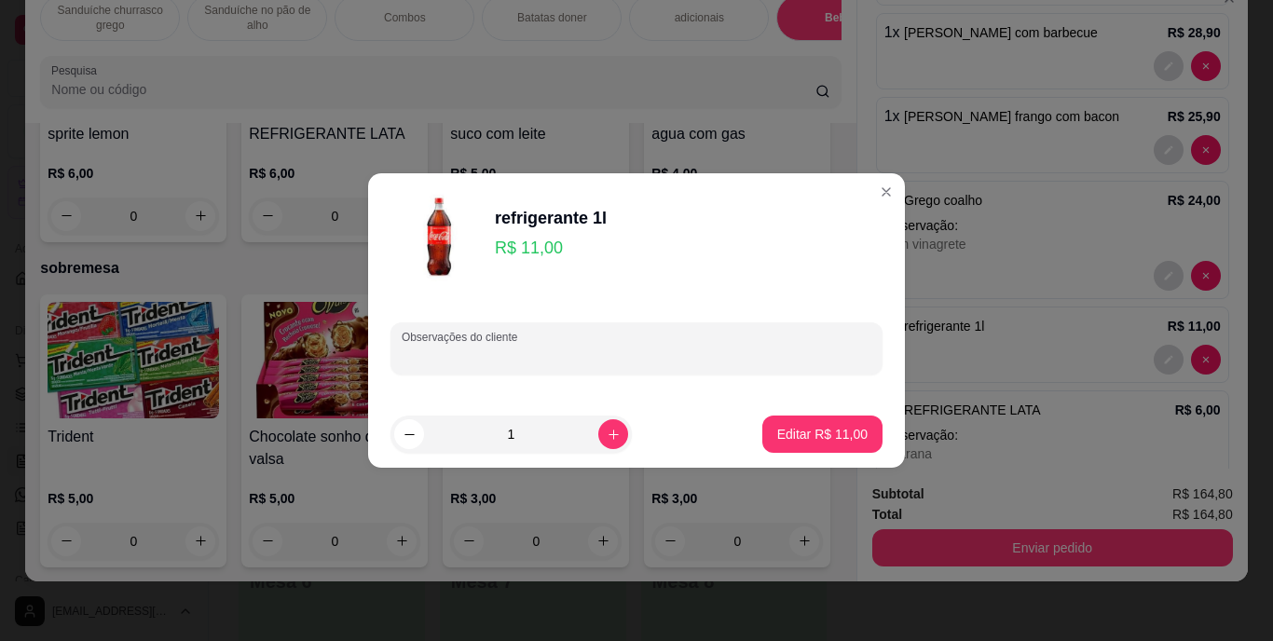
click at [752, 354] on input "Observações do cliente" at bounding box center [637, 356] width 470 height 19
type input "coca"
click at [846, 440] on p "Editar R$ 11,00" at bounding box center [822, 434] width 88 height 18
type input "0"
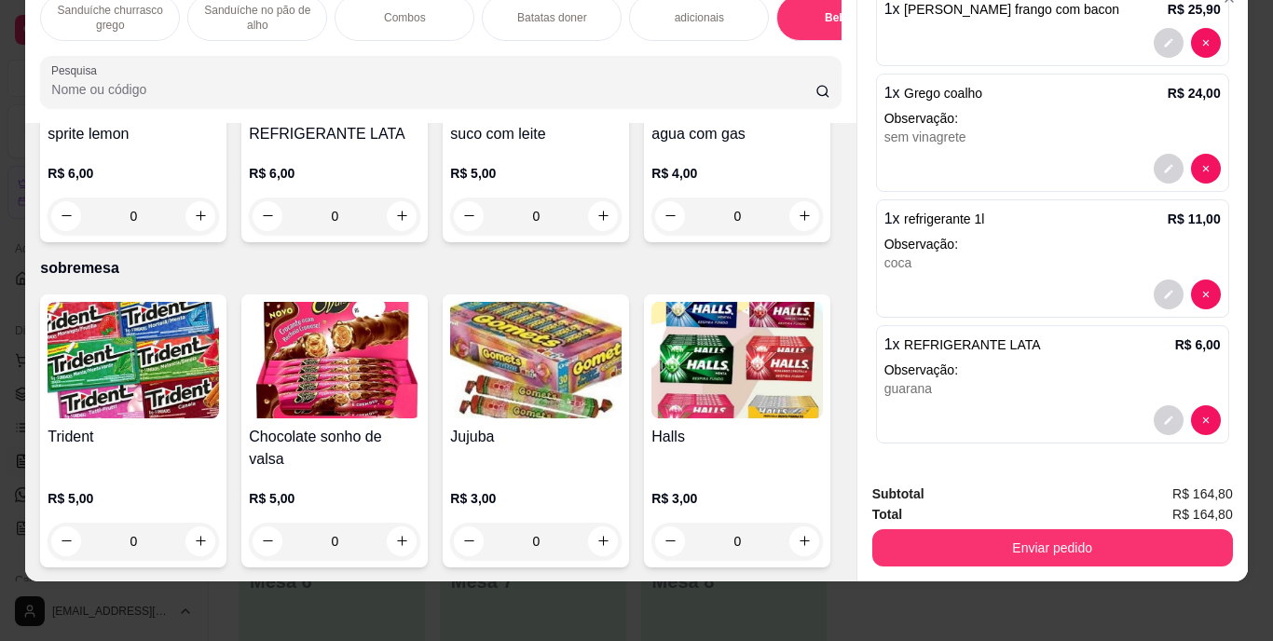
scroll to position [3194, 0]
click at [534, 10] on p "Batatas doner" at bounding box center [552, 17] width 70 height 15
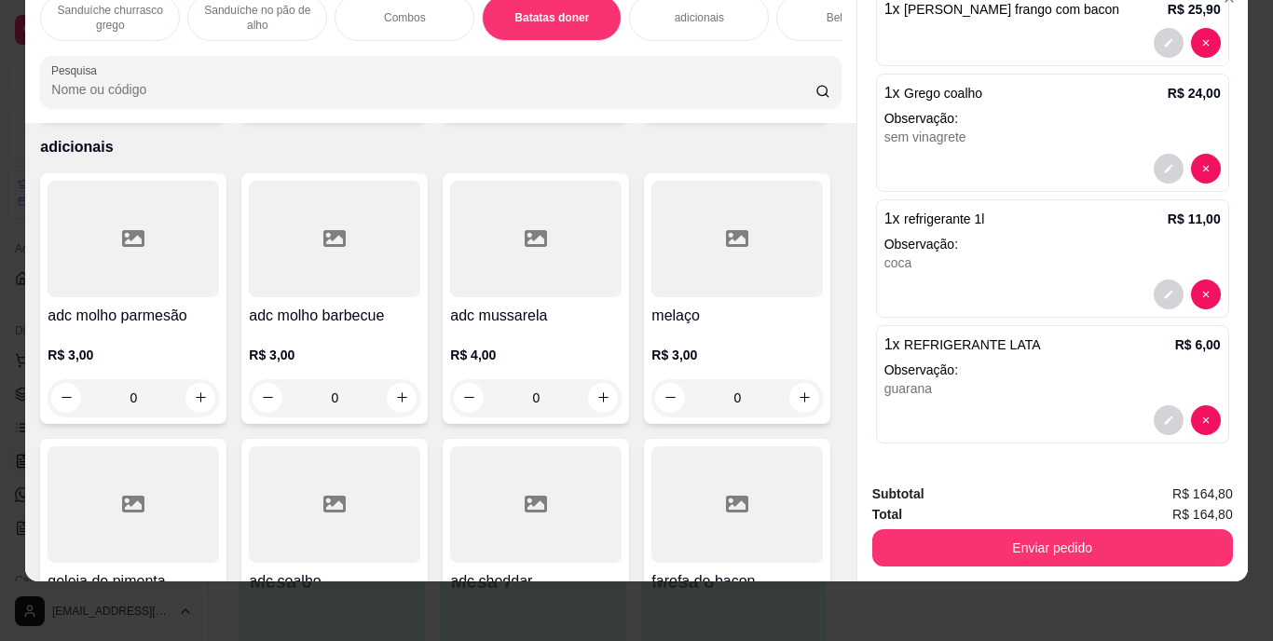
click at [597, 102] on icon "increase-product-quantity" at bounding box center [604, 95] width 14 height 14
type input "1"
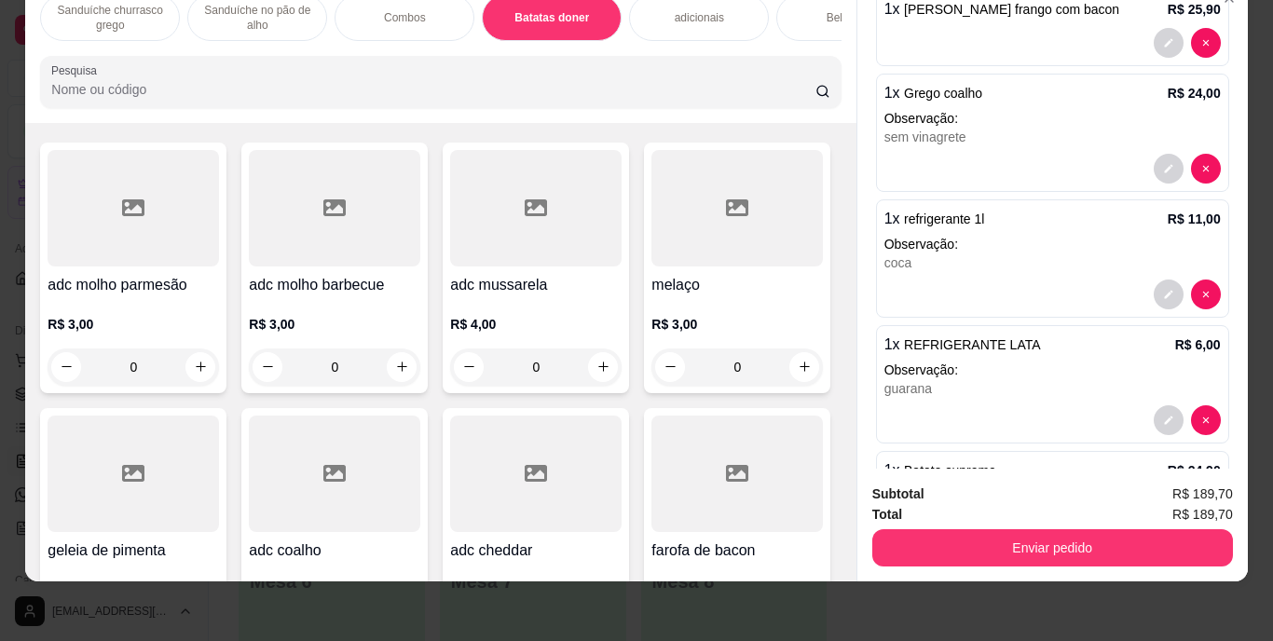
scroll to position [1978, 0]
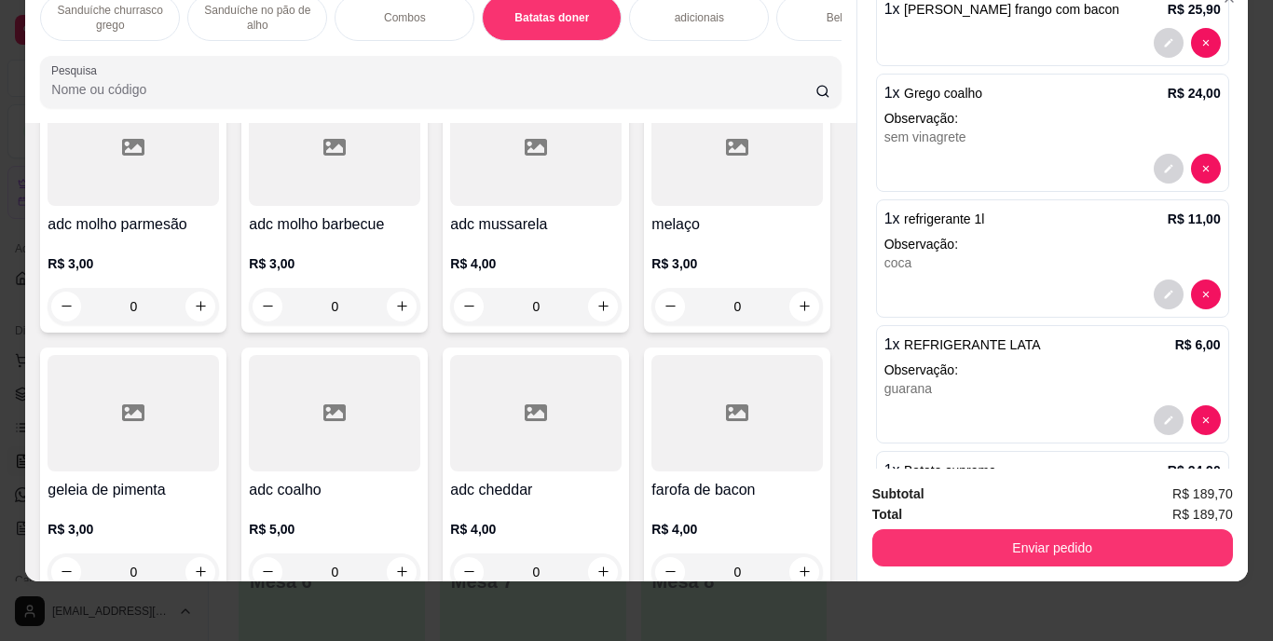
click at [789, 19] on button "increase-product-quantity" at bounding box center [804, 4] width 30 height 30
type input "1"
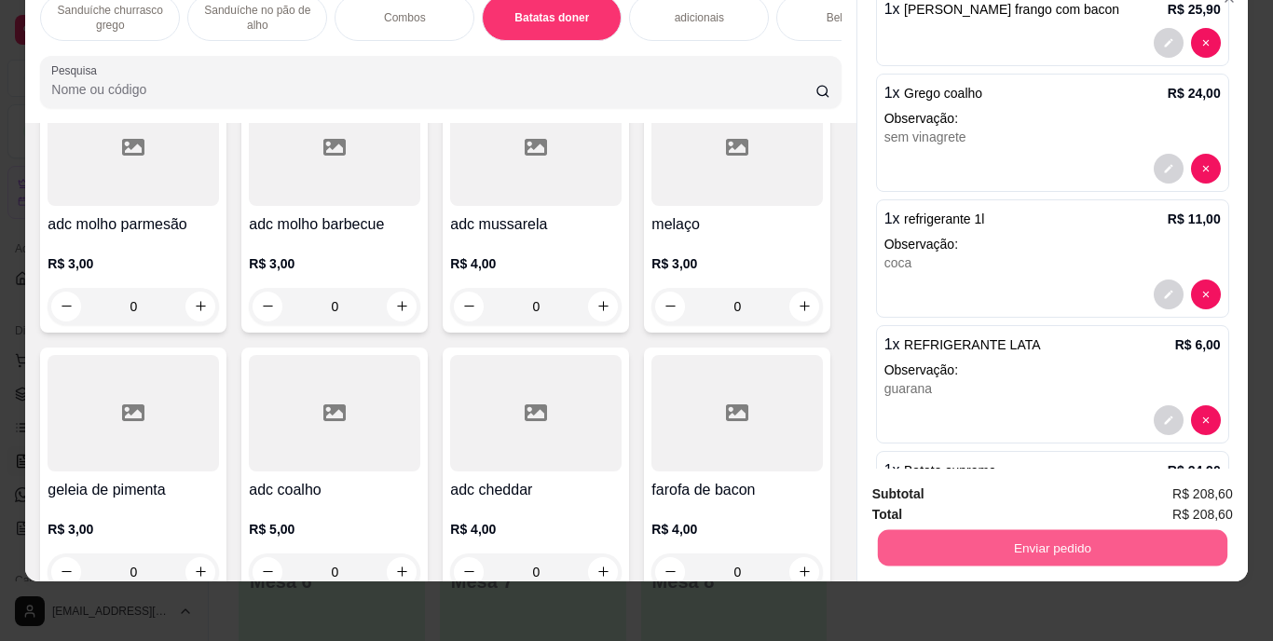
click at [948, 530] on button "Enviar pedido" at bounding box center [1052, 548] width 350 height 36
click at [1164, 489] on button "Enviar pedido" at bounding box center [1184, 488] width 105 height 35
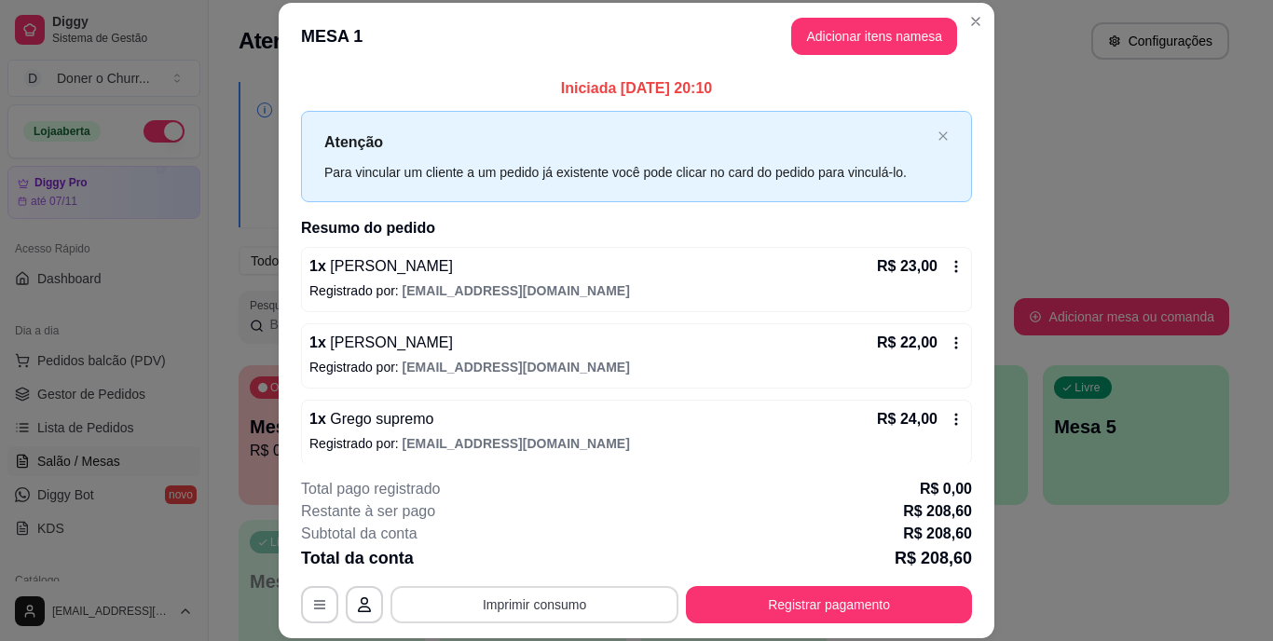
click at [540, 598] on button "Imprimir consumo" at bounding box center [535, 604] width 288 height 37
click at [545, 555] on button "IMPRESSORA" at bounding box center [533, 561] width 130 height 29
click at [547, 603] on button "Imprimir consumo" at bounding box center [535, 604] width 280 height 36
click at [532, 558] on button "IMPRESSORA" at bounding box center [533, 562] width 135 height 30
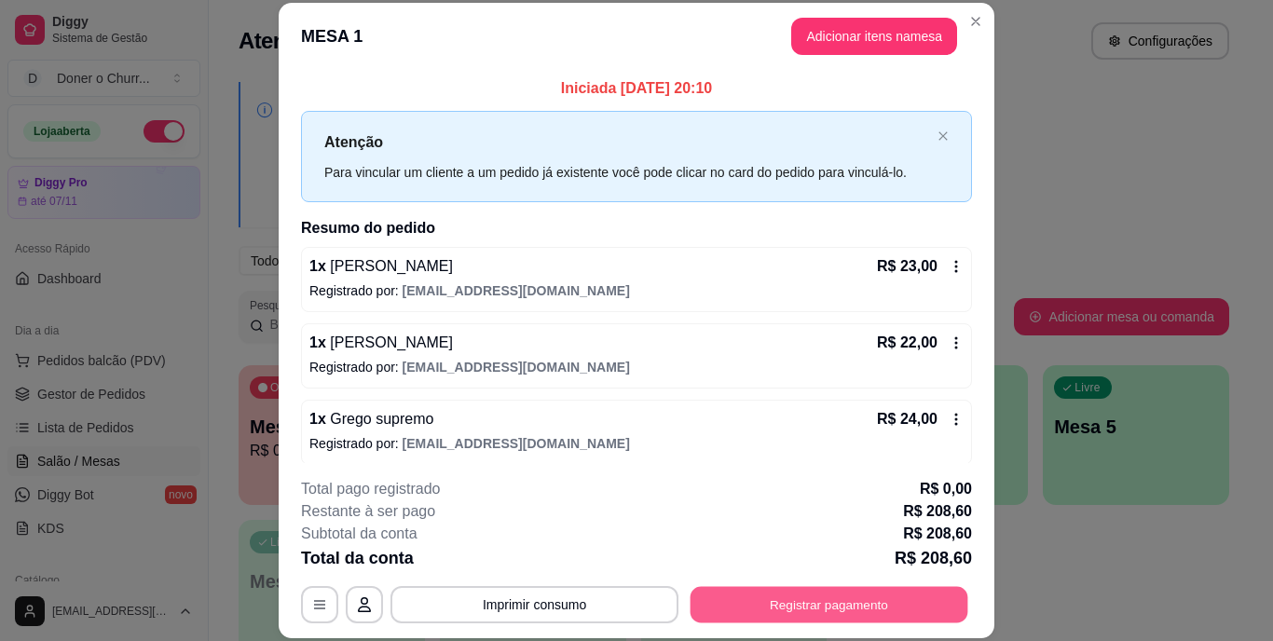
click at [775, 601] on button "Registrar pagamento" at bounding box center [830, 604] width 278 height 36
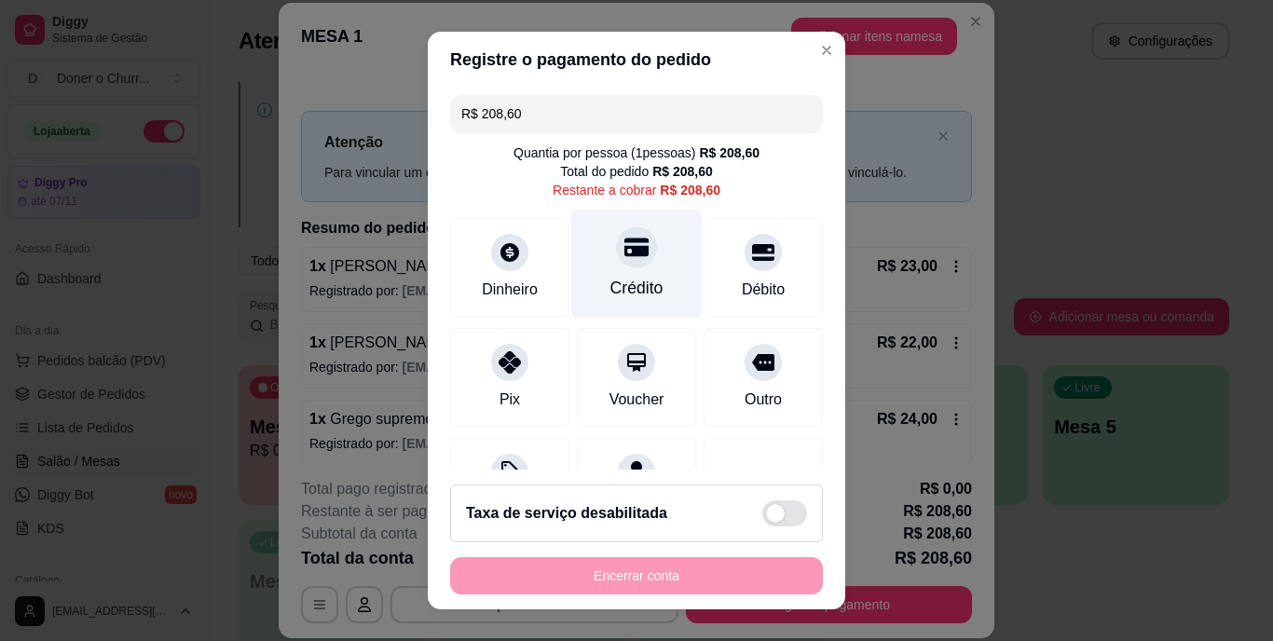
click at [622, 286] on div "Crédito" at bounding box center [637, 289] width 53 height 24
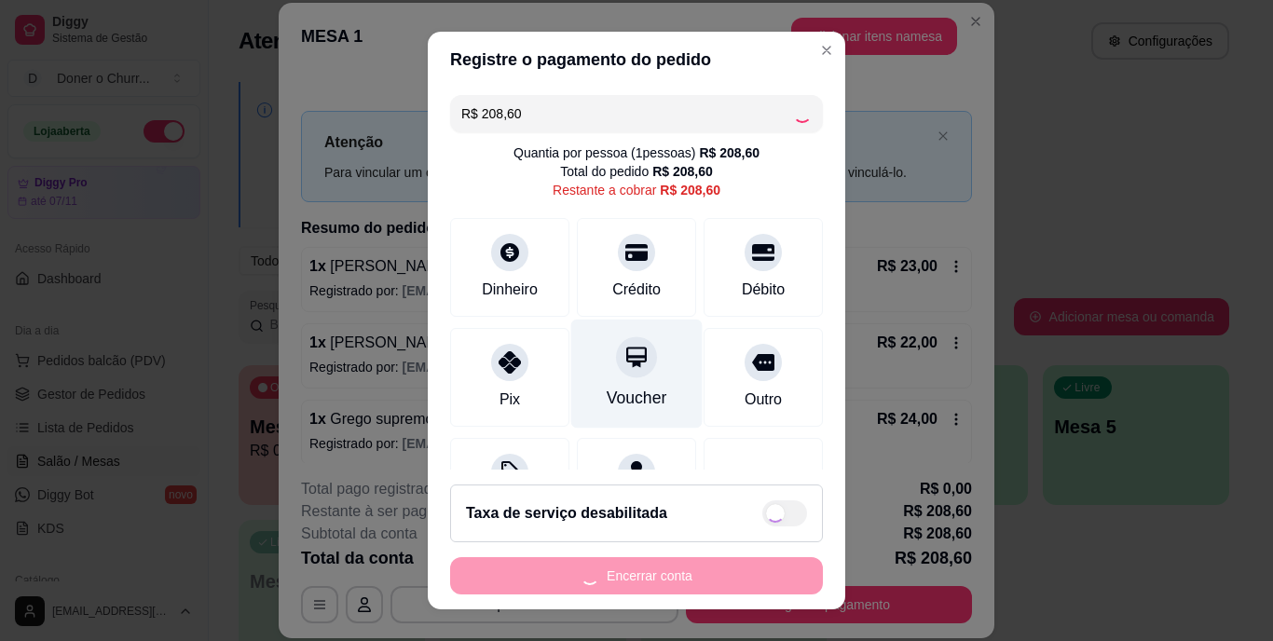
type input "R$ 0,00"
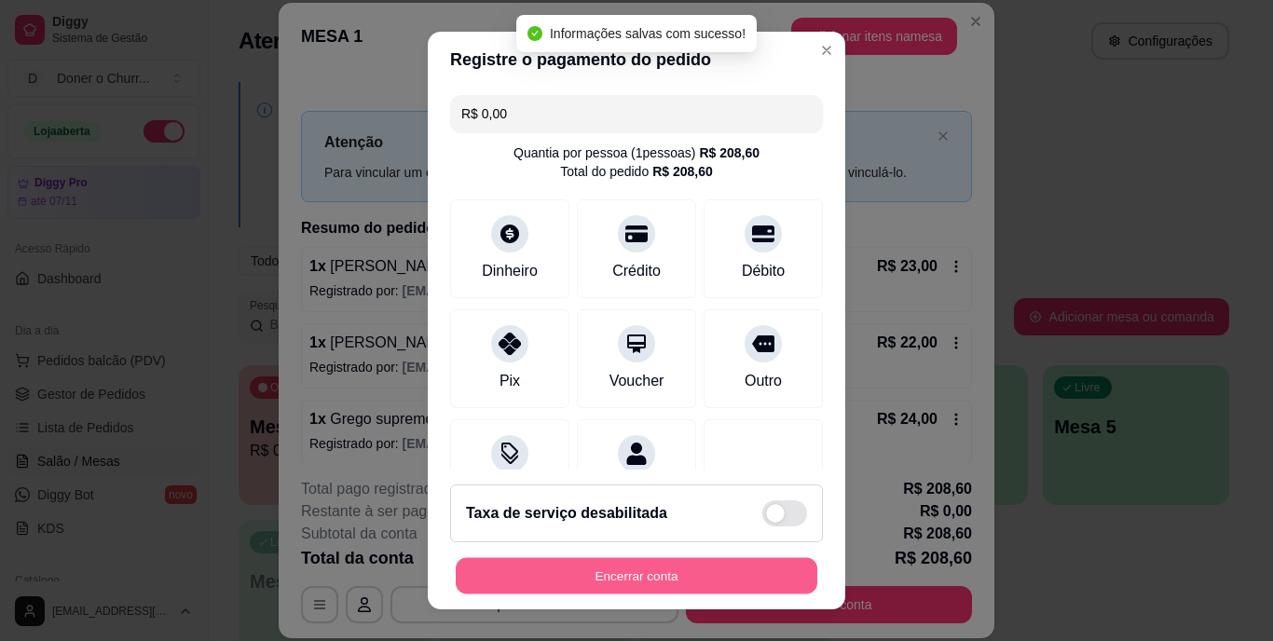
click at [622, 571] on button "Encerrar conta" at bounding box center [637, 575] width 362 height 36
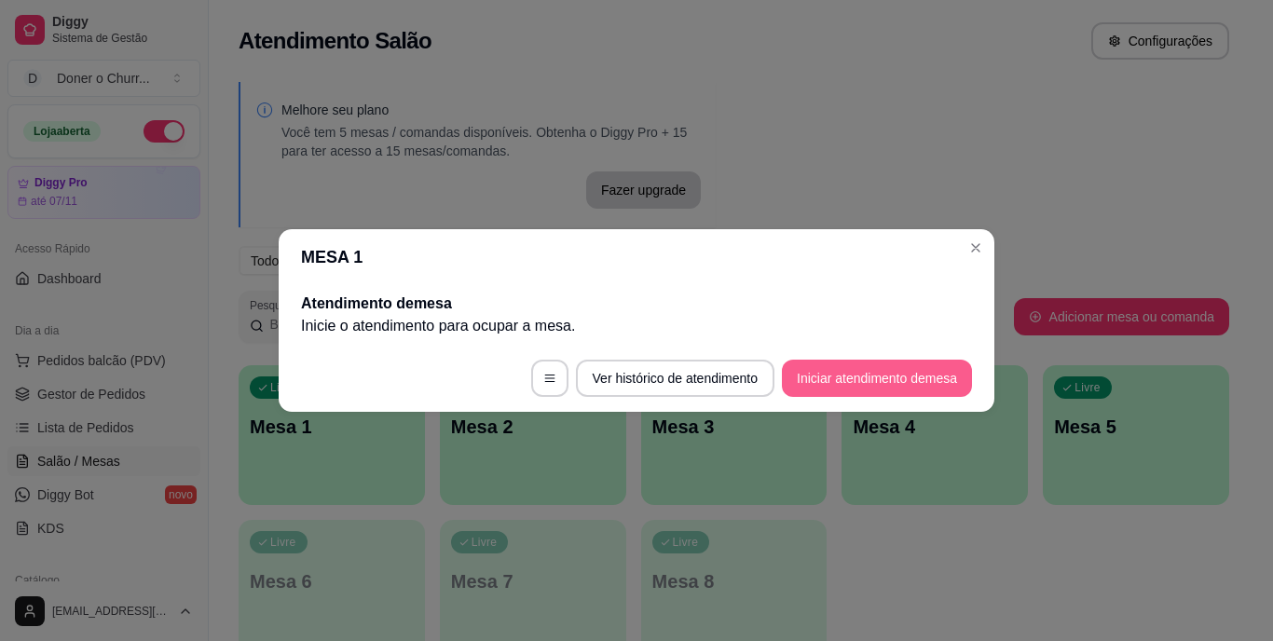
click at [817, 384] on button "Iniciar atendimento de mesa" at bounding box center [877, 378] width 190 height 37
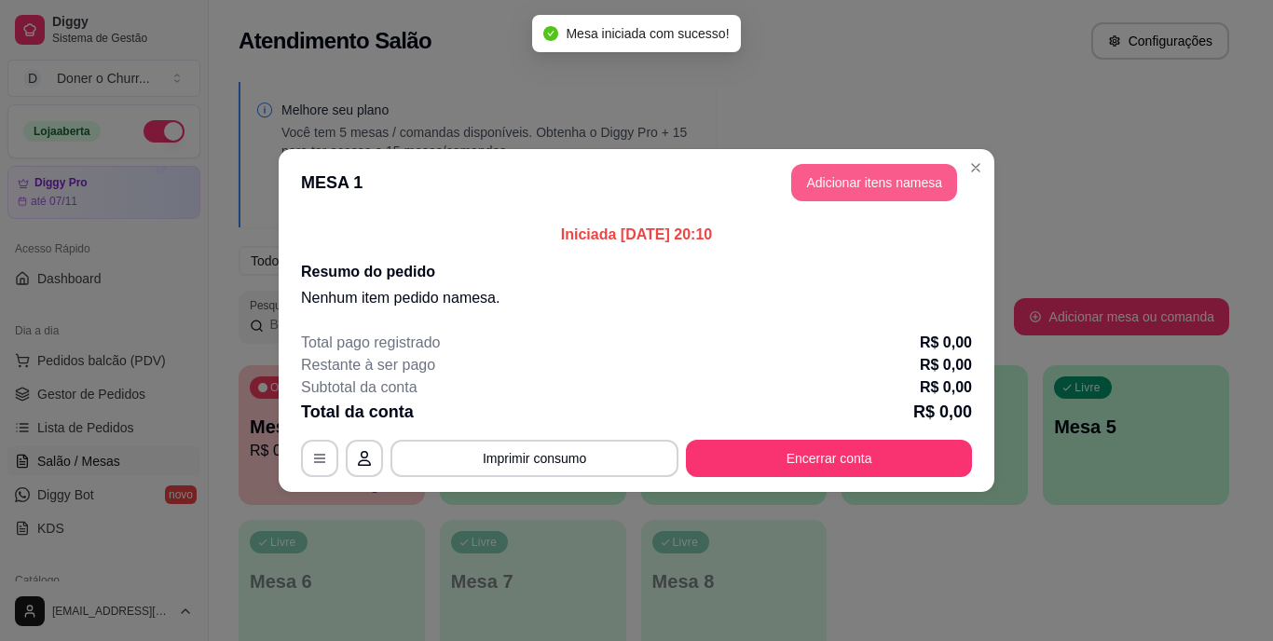
click at [858, 167] on button "Adicionar itens na mesa" at bounding box center [874, 182] width 166 height 37
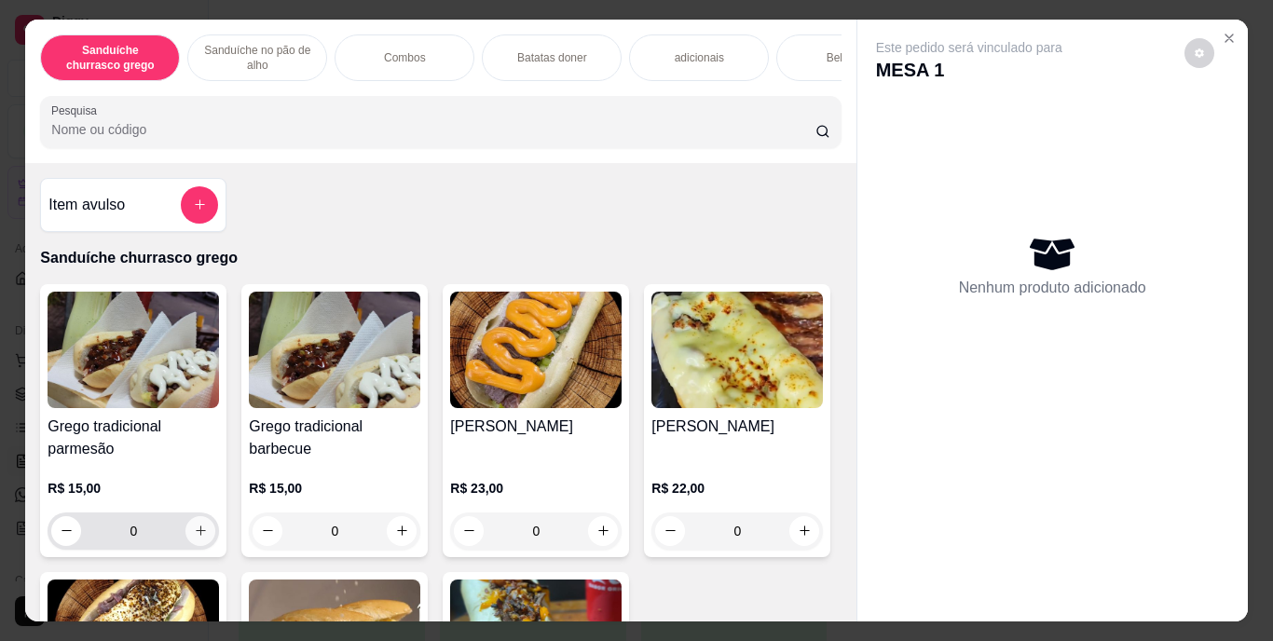
click at [204, 537] on button "increase-product-quantity" at bounding box center [200, 531] width 30 height 30
type input "1"
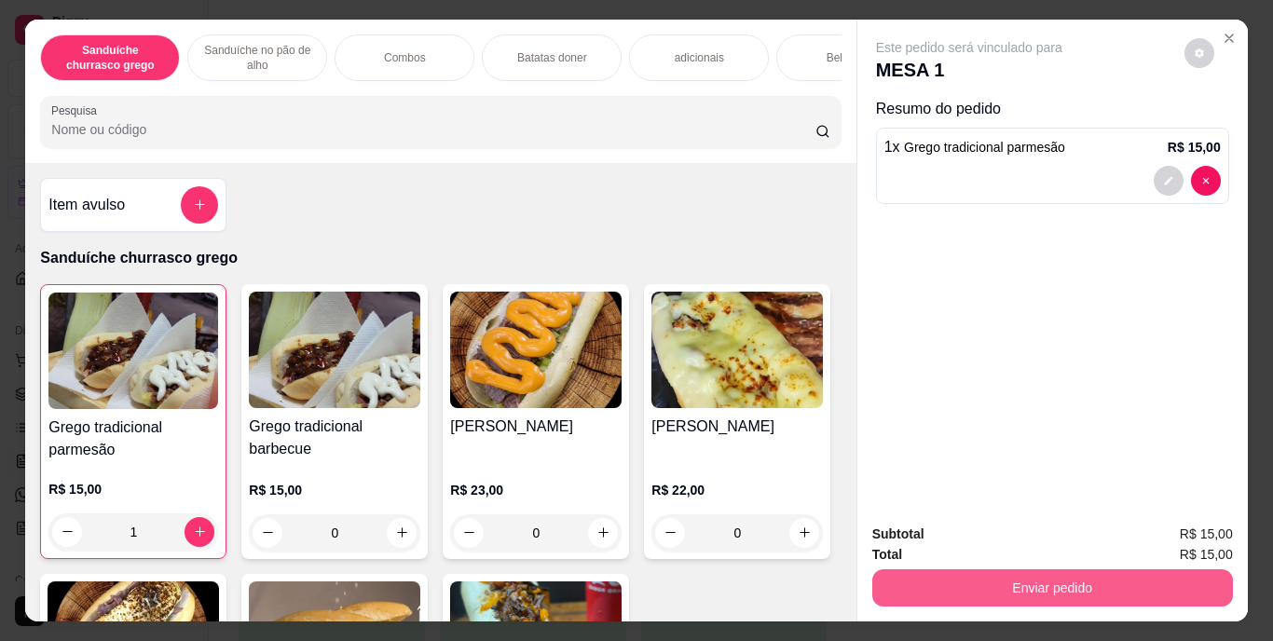
click at [993, 588] on button "Enviar pedido" at bounding box center [1052, 588] width 361 height 37
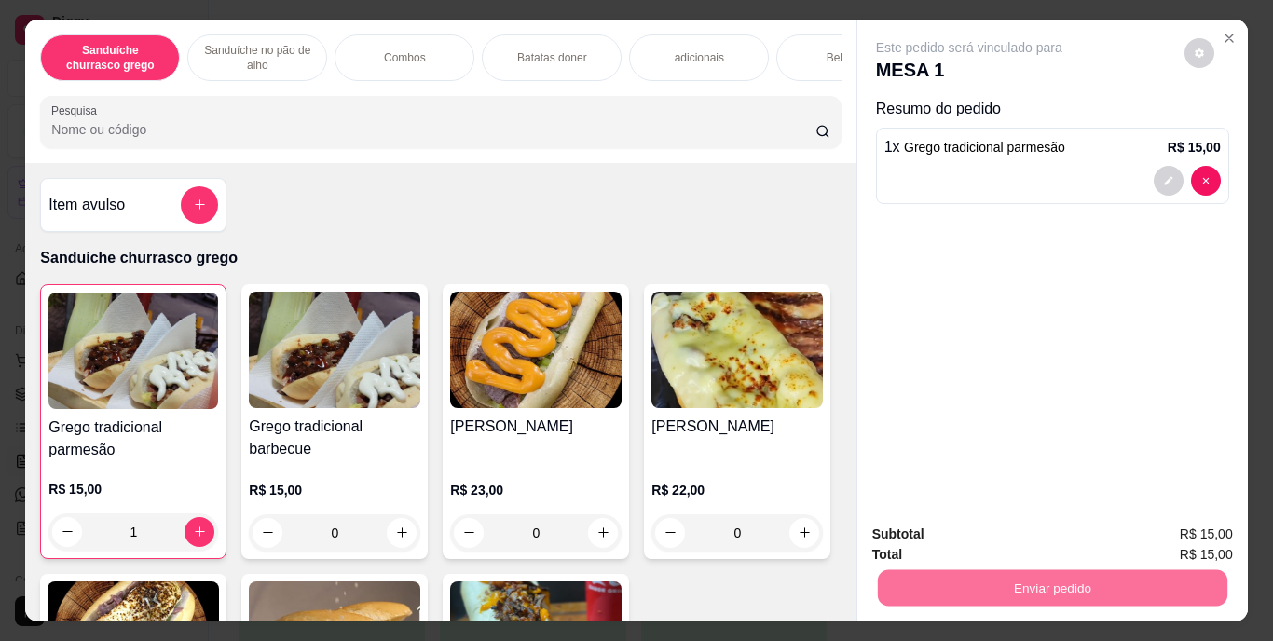
click at [1177, 530] on button "Enviar pedido" at bounding box center [1184, 535] width 103 height 34
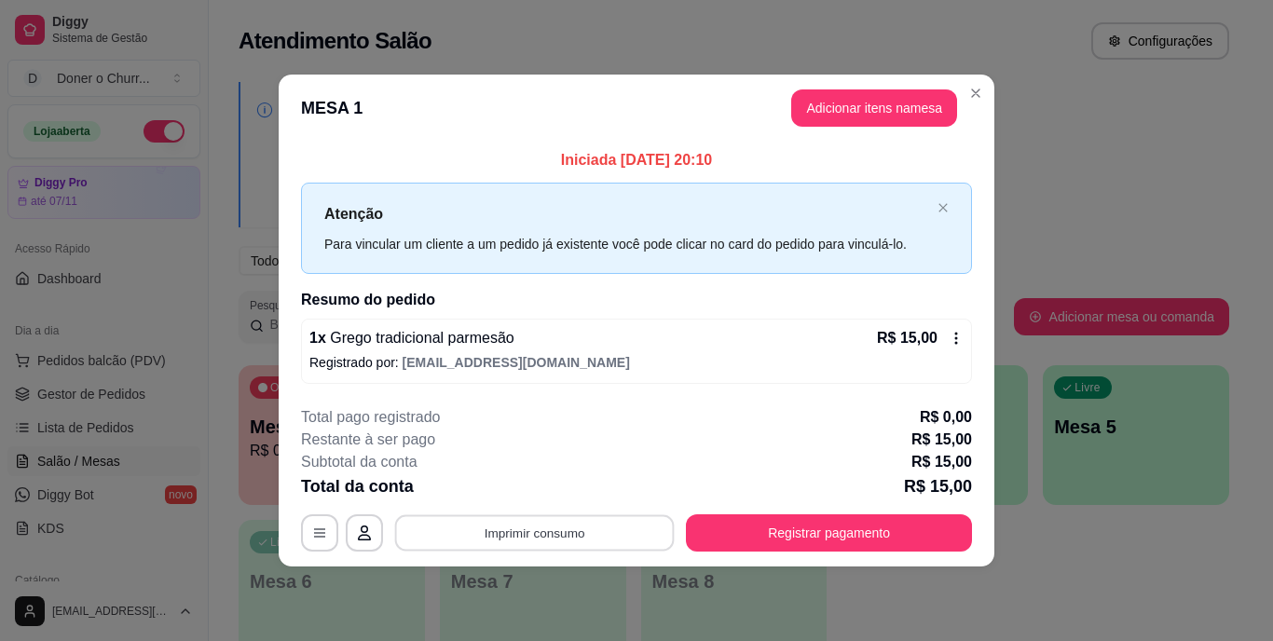
click at [623, 527] on button "Imprimir consumo" at bounding box center [535, 533] width 280 height 36
click at [549, 489] on button "IMPRESSORA" at bounding box center [540, 489] width 130 height 29
click at [638, 529] on button "Imprimir consumo" at bounding box center [535, 533] width 280 height 36
click at [538, 488] on button "IMPRESSORA" at bounding box center [540, 489] width 130 height 29
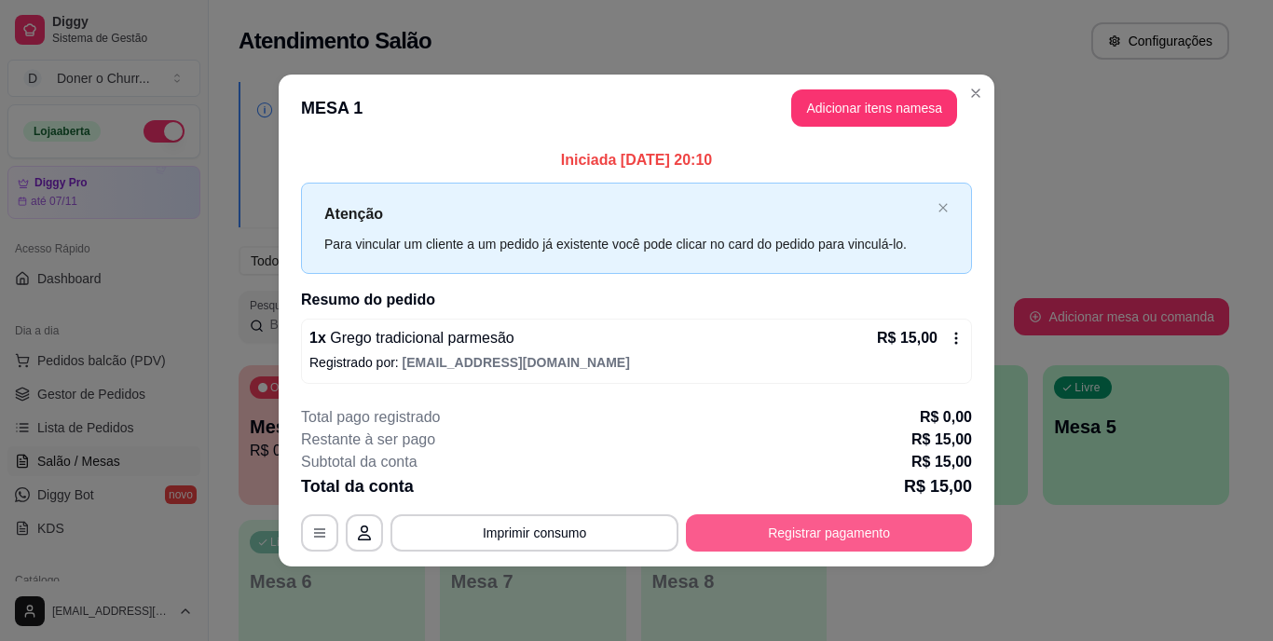
click at [799, 535] on button "Registrar pagamento" at bounding box center [829, 533] width 286 height 37
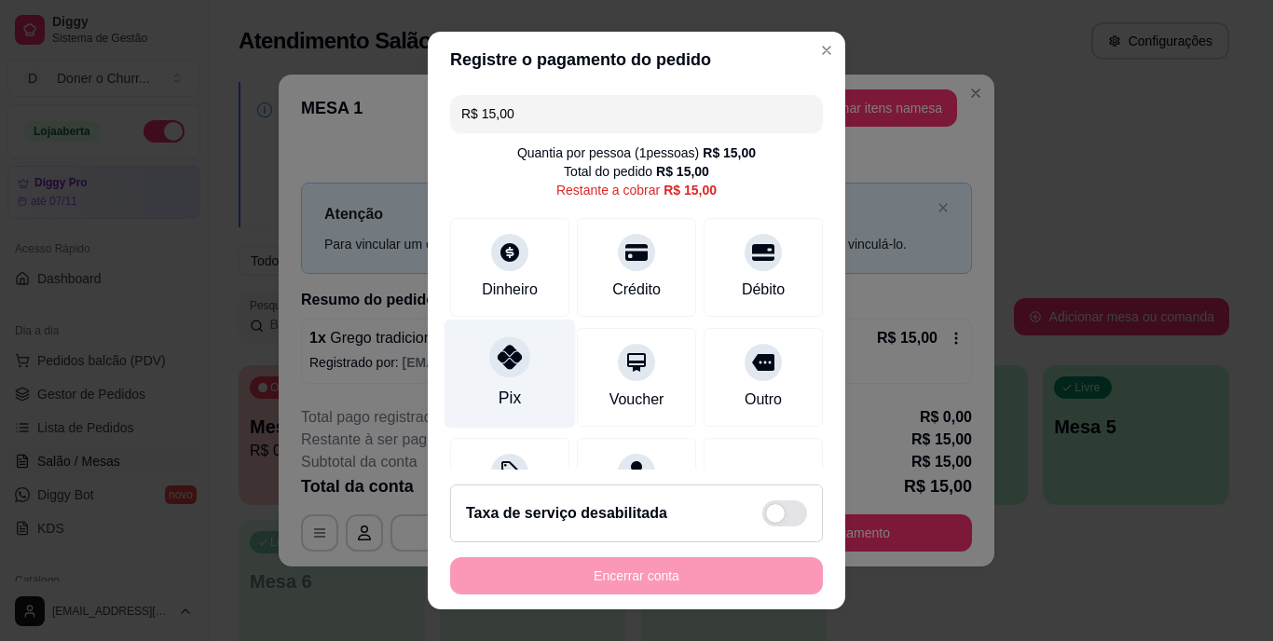
click at [507, 372] on div at bounding box center [509, 357] width 41 height 41
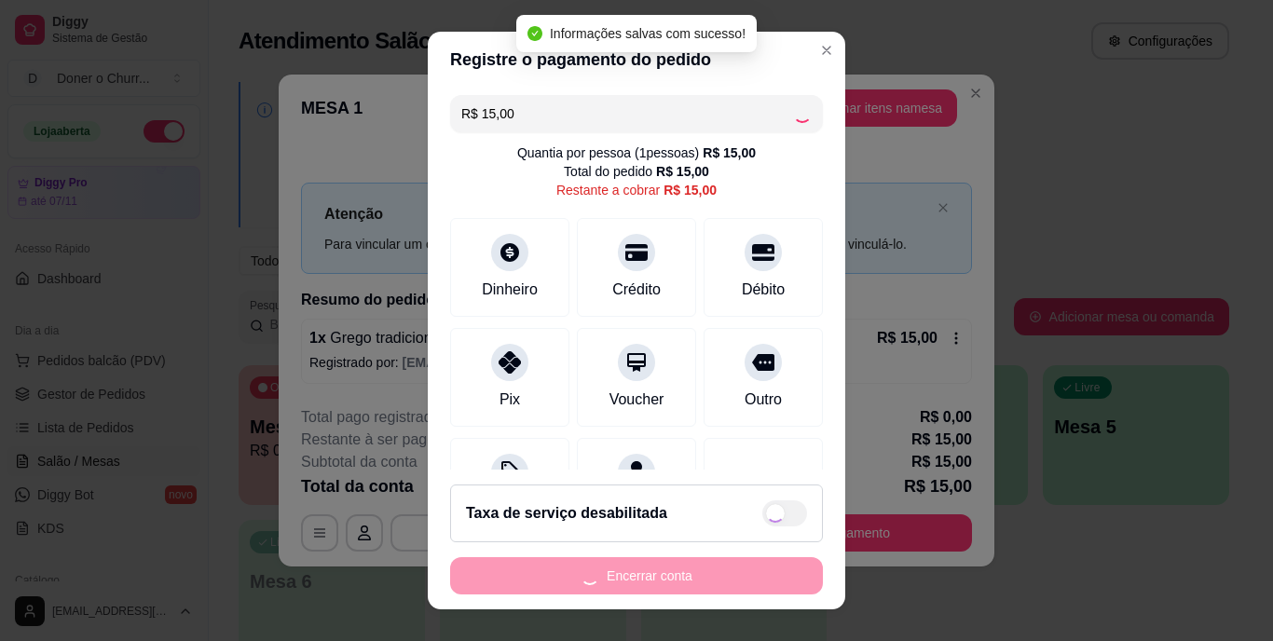
type input "R$ 0,00"
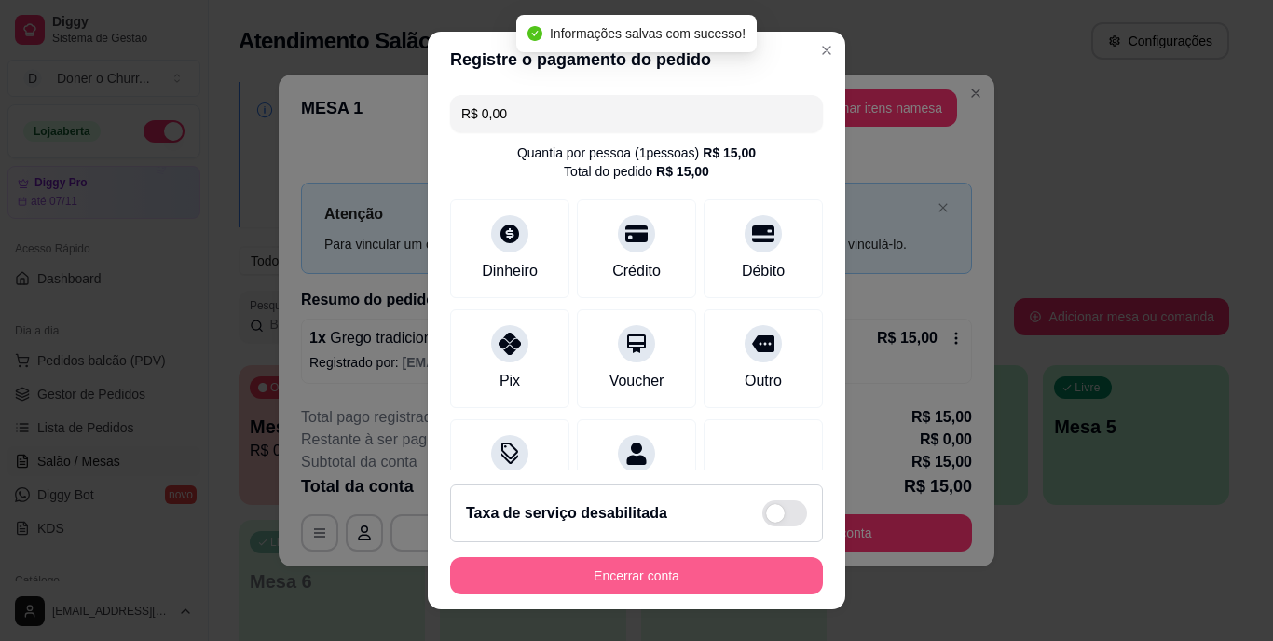
click at [666, 577] on button "Encerrar conta" at bounding box center [636, 575] width 373 height 37
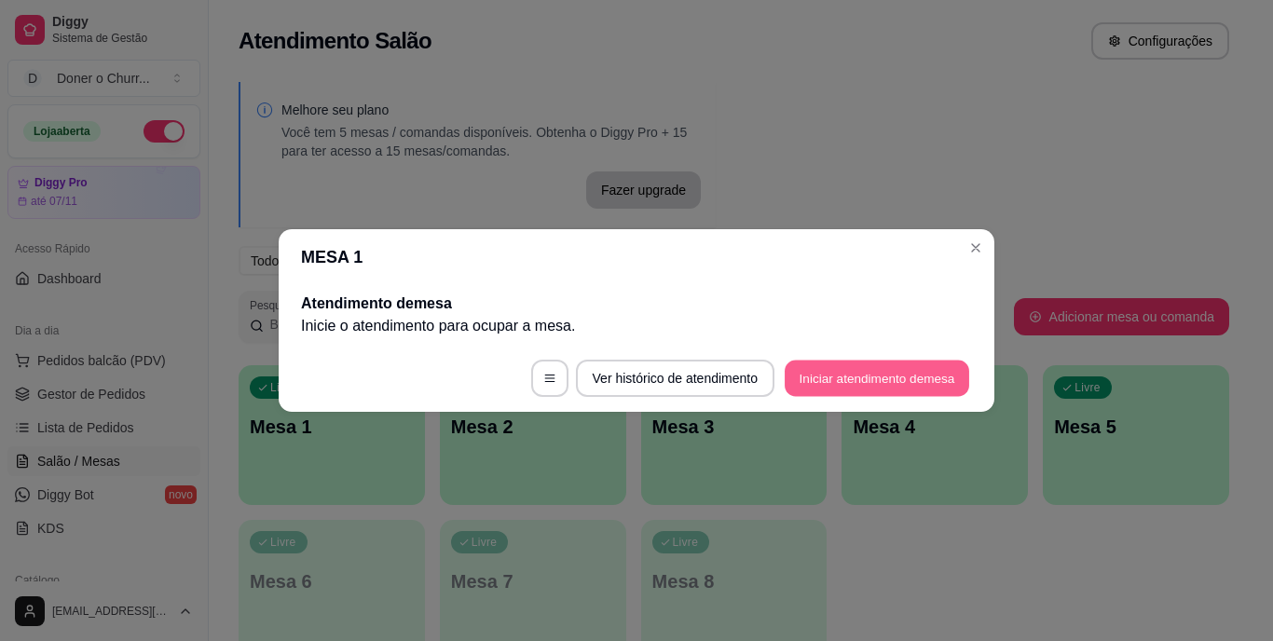
click at [824, 369] on button "Iniciar atendimento de mesa" at bounding box center [877, 379] width 185 height 36
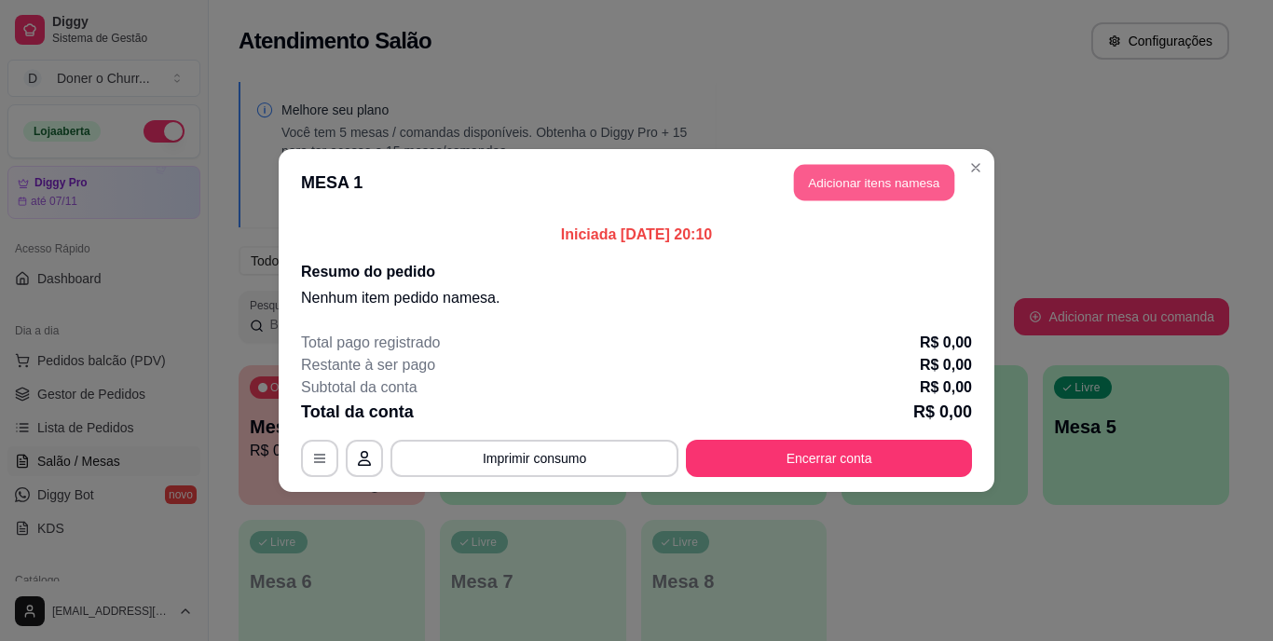
click at [863, 181] on button "Adicionar itens na mesa" at bounding box center [874, 183] width 160 height 36
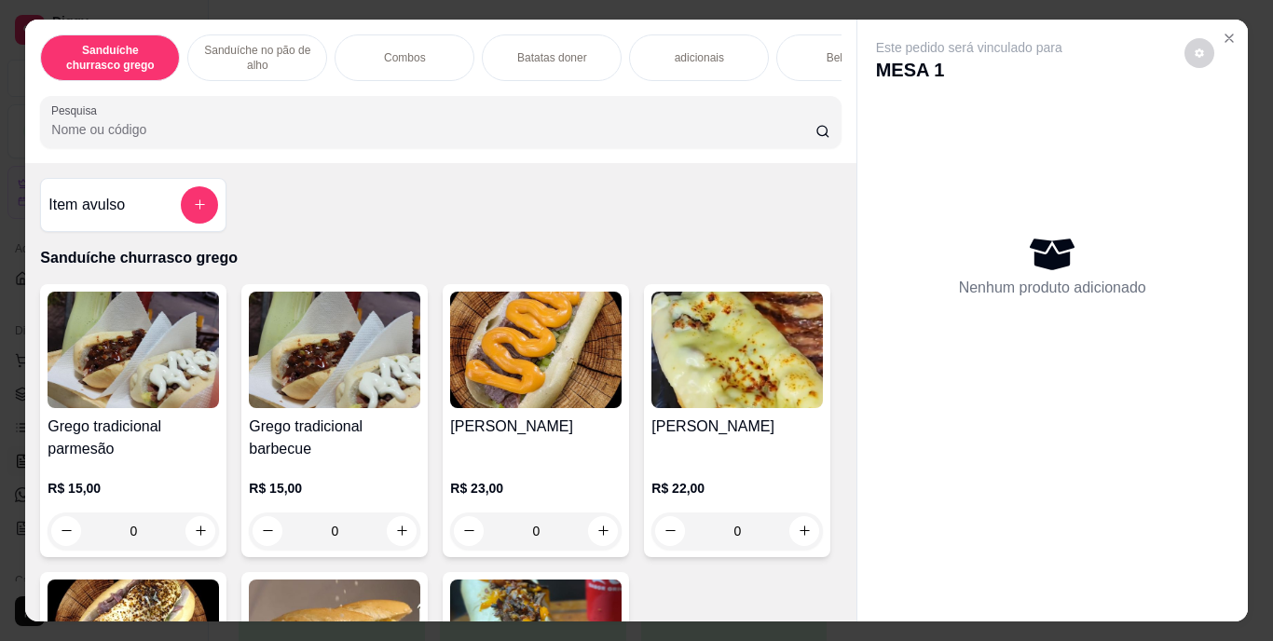
click at [815, 48] on div "Bebidas" at bounding box center [846, 57] width 140 height 47
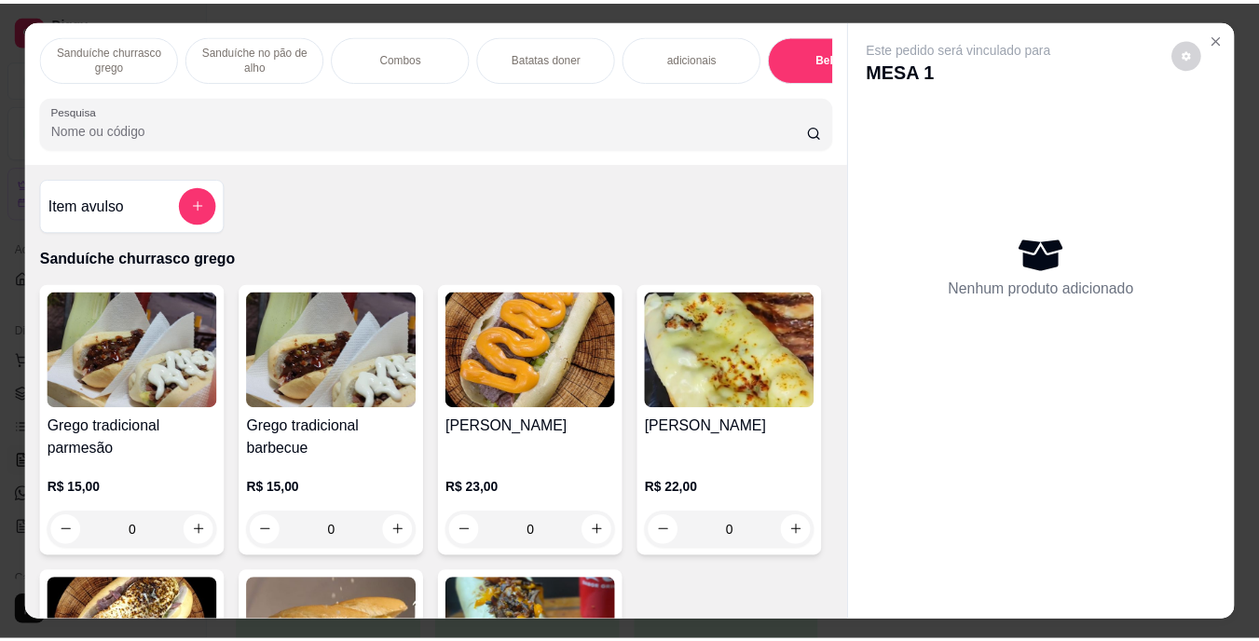
scroll to position [48, 0]
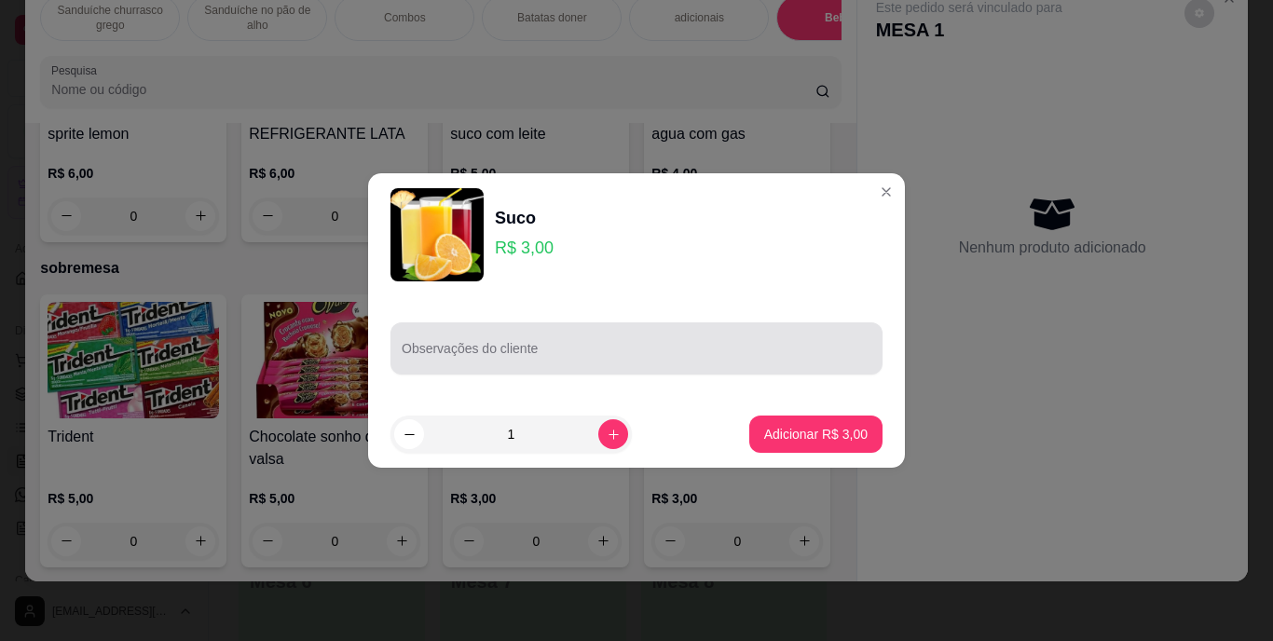
click at [632, 333] on div at bounding box center [637, 348] width 470 height 37
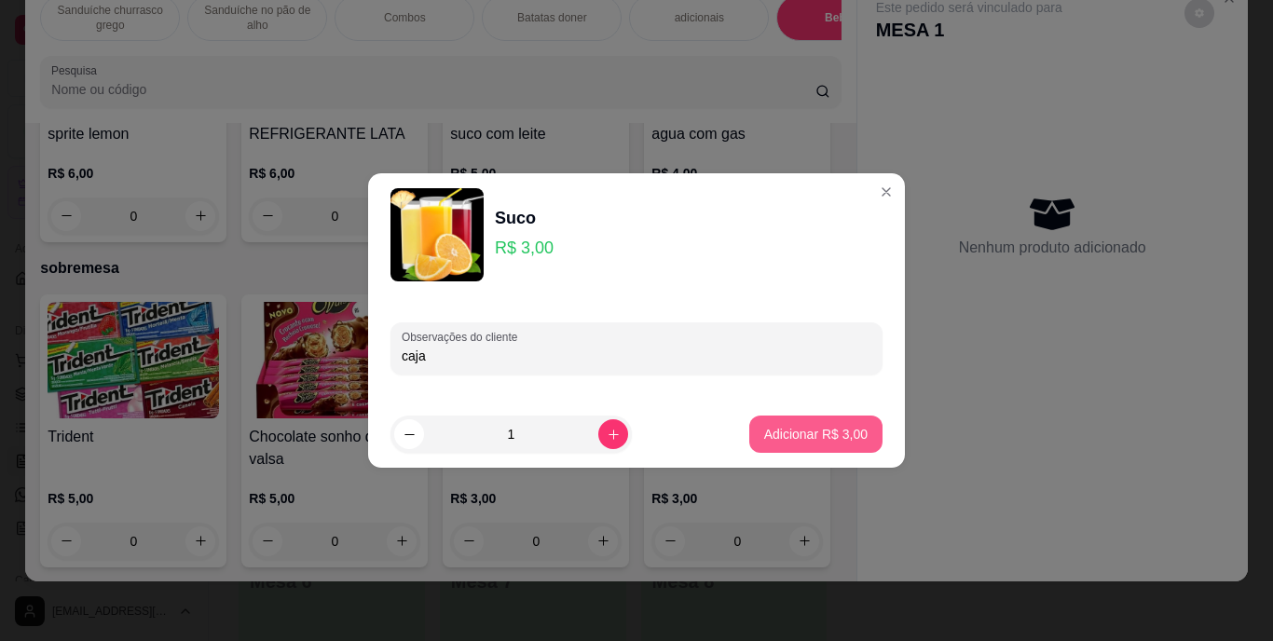
type input "caja"
click at [815, 425] on p "Adicionar R$ 3,00" at bounding box center [815, 434] width 103 height 19
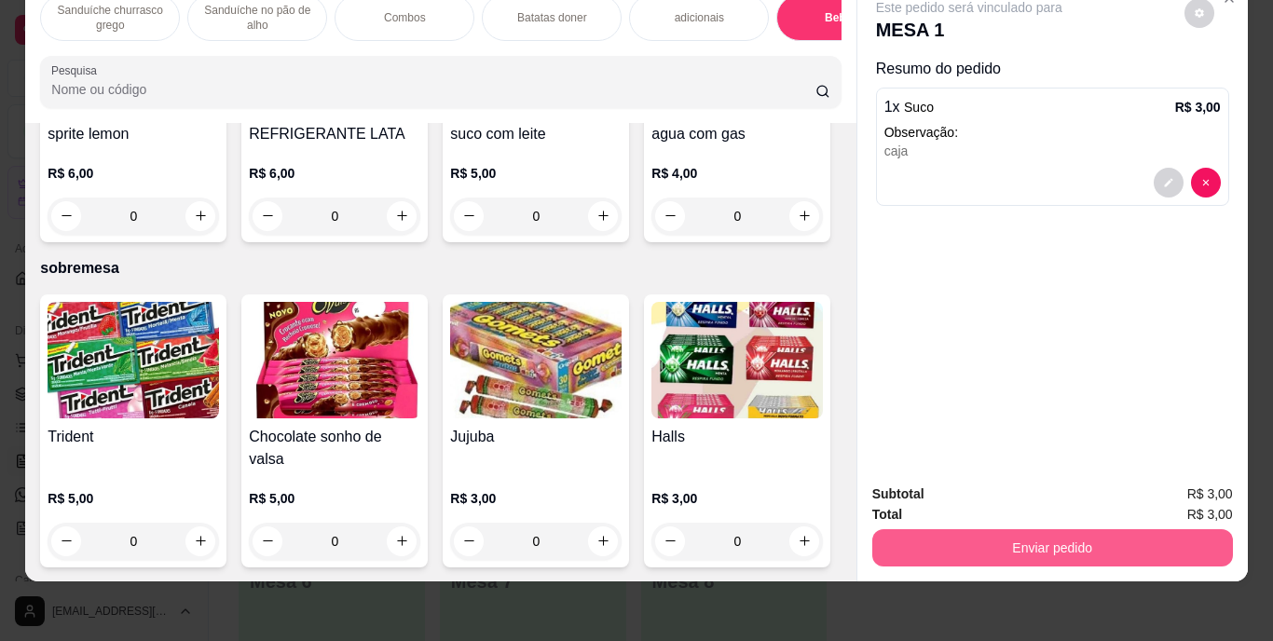
click at [982, 529] on button "Enviar pedido" at bounding box center [1052, 547] width 361 height 37
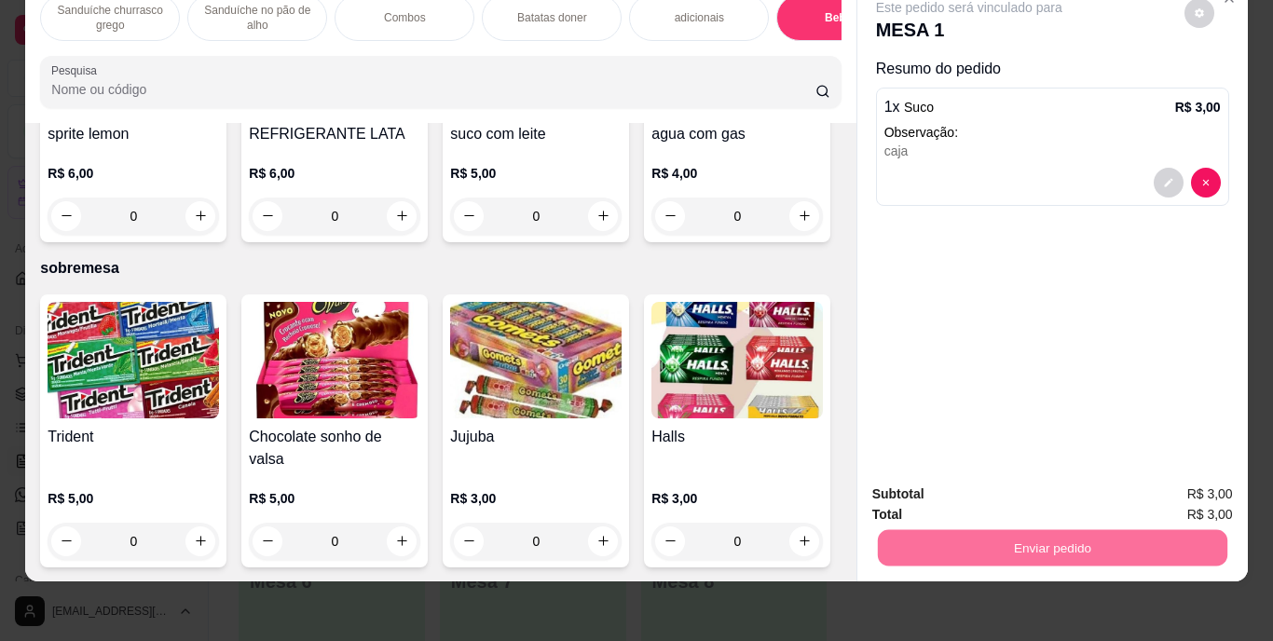
click at [1175, 479] on button "Enviar pedido" at bounding box center [1184, 488] width 103 height 34
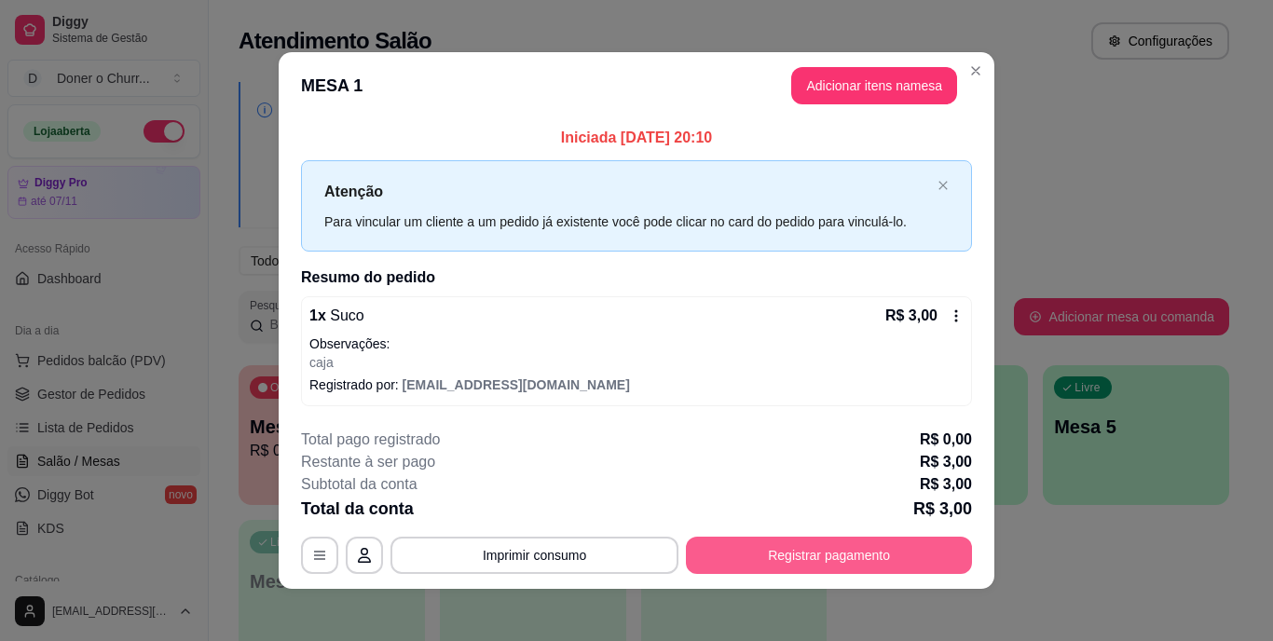
click at [857, 558] on button "Registrar pagamento" at bounding box center [829, 555] width 286 height 37
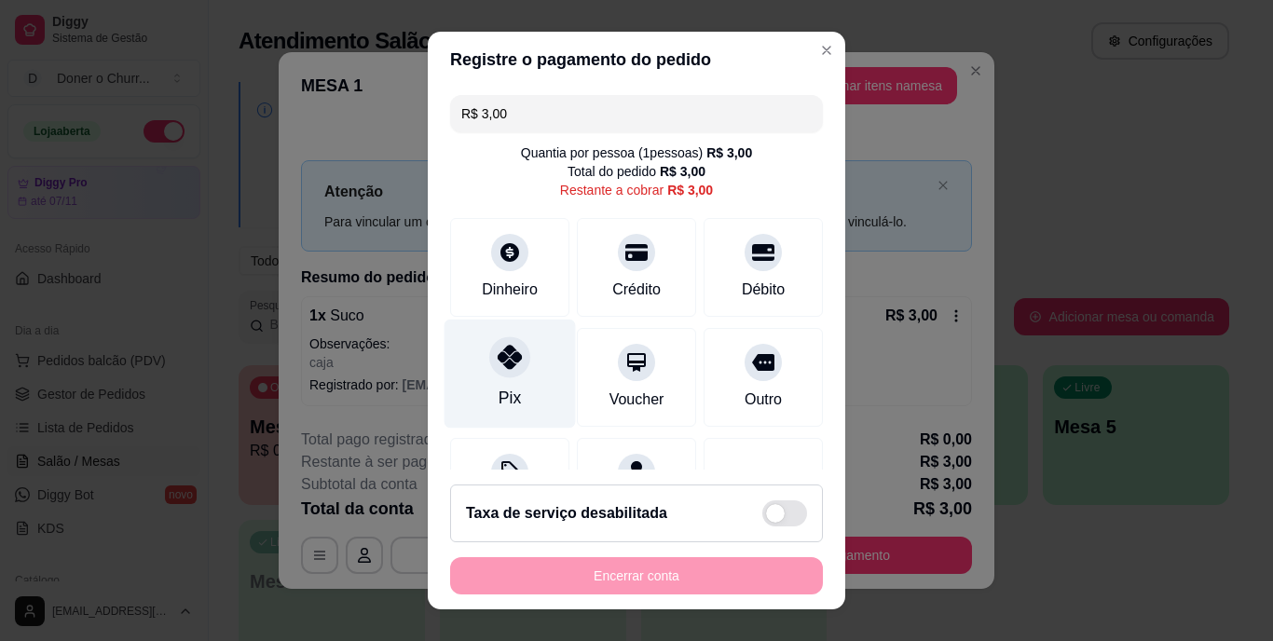
click at [517, 368] on div "Pix" at bounding box center [510, 374] width 131 height 109
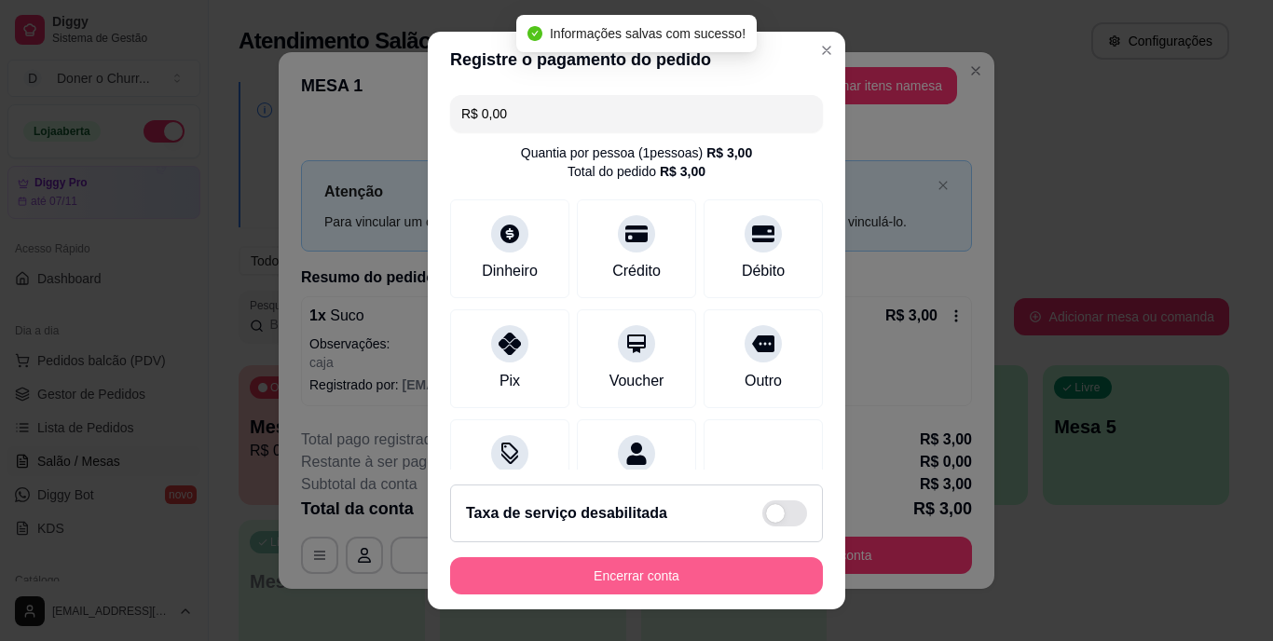
type input "R$ 0,00"
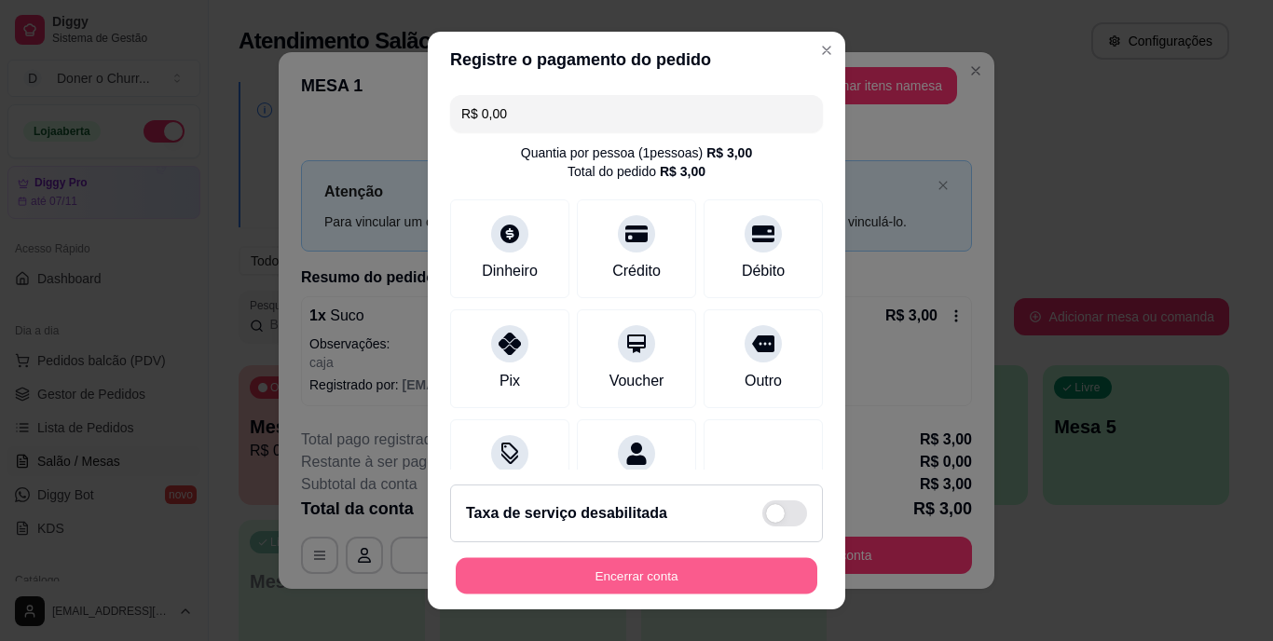
click at [605, 575] on button "Encerrar conta" at bounding box center [637, 575] width 362 height 36
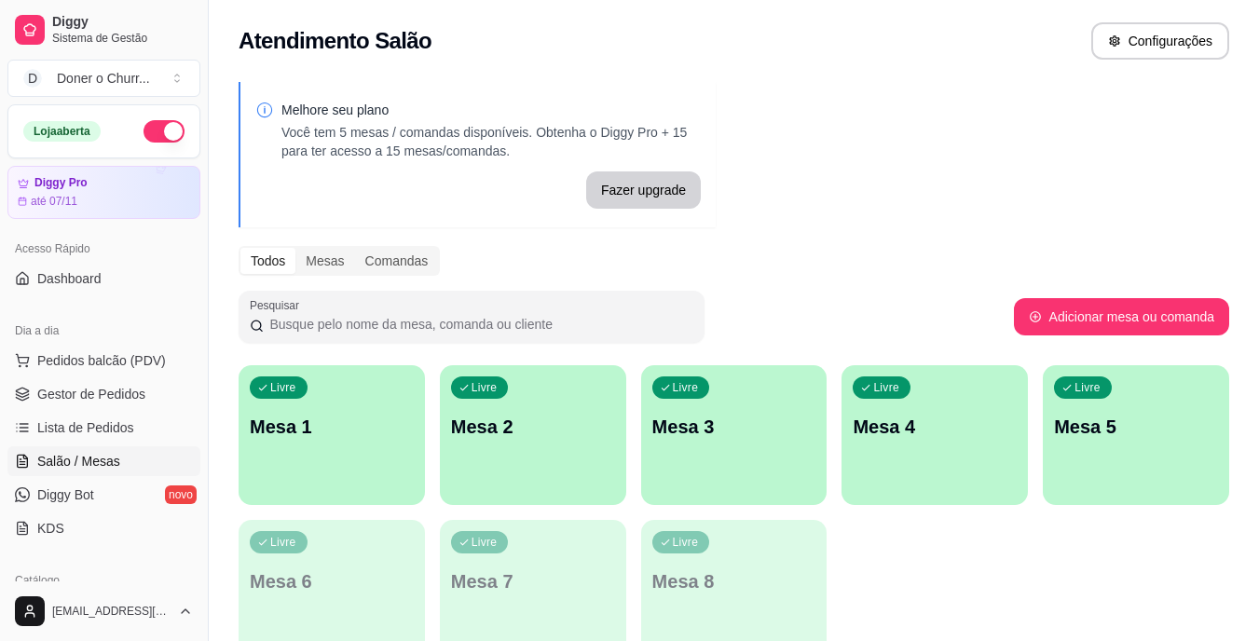
click at [321, 465] on div "Livre Mesa 1" at bounding box center [332, 423] width 186 height 117
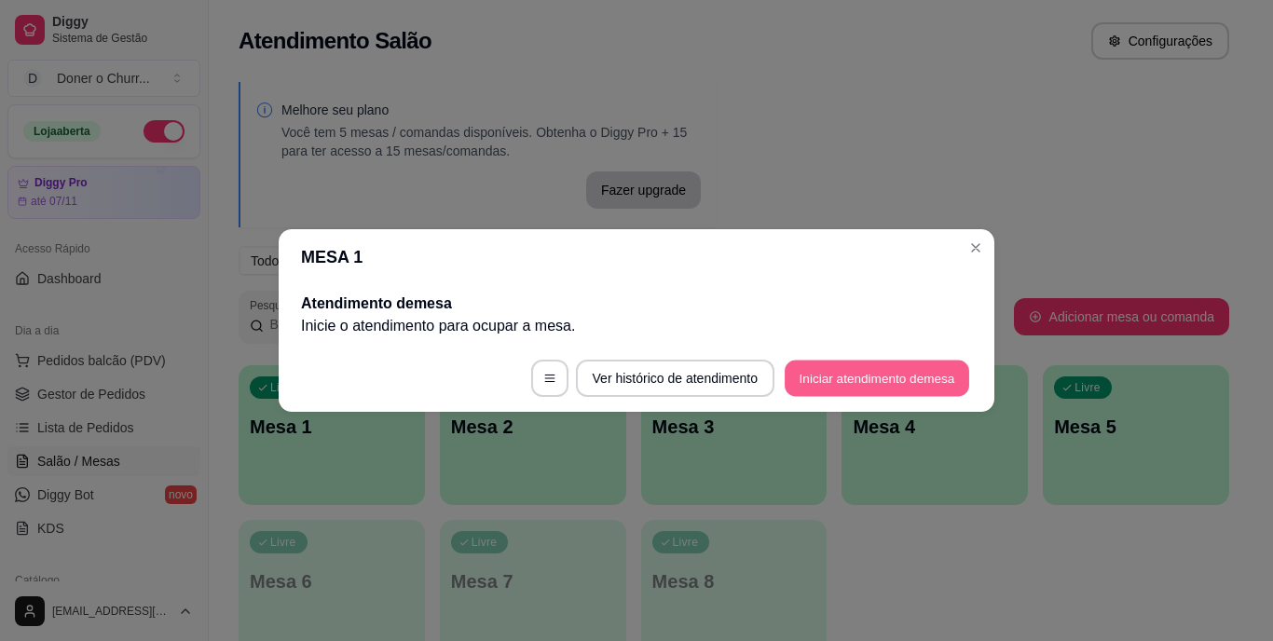
click at [849, 366] on button "Iniciar atendimento de mesa" at bounding box center [877, 379] width 185 height 36
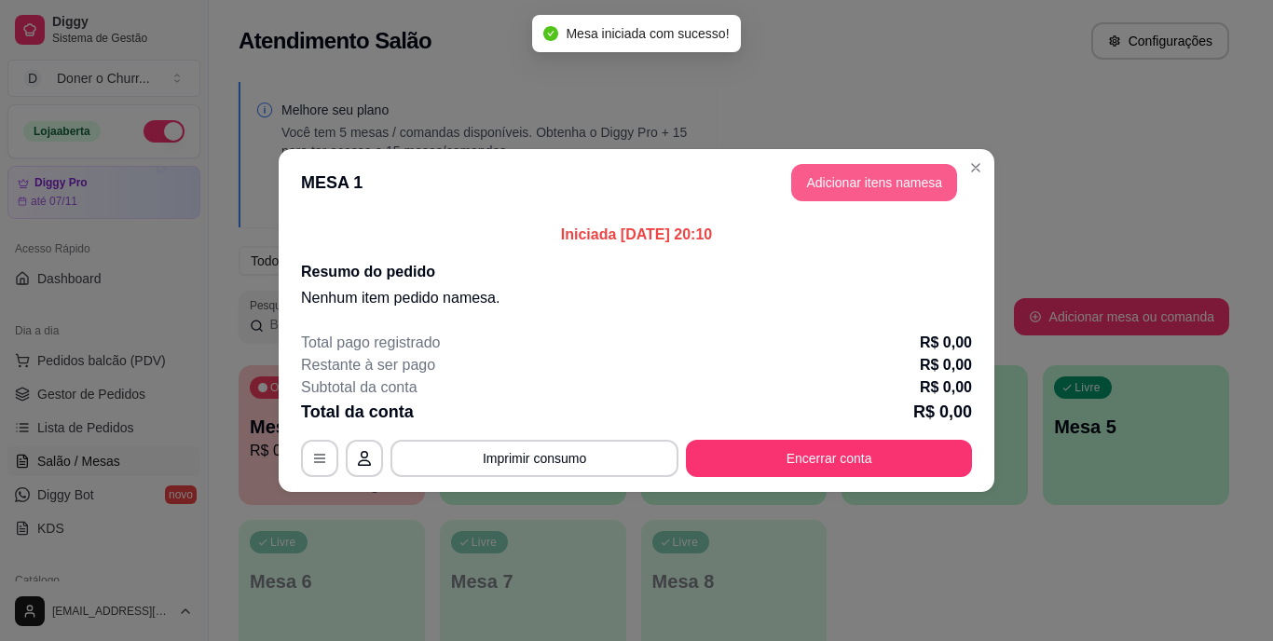
click at [916, 174] on button "Adicionar itens na mesa" at bounding box center [874, 182] width 166 height 37
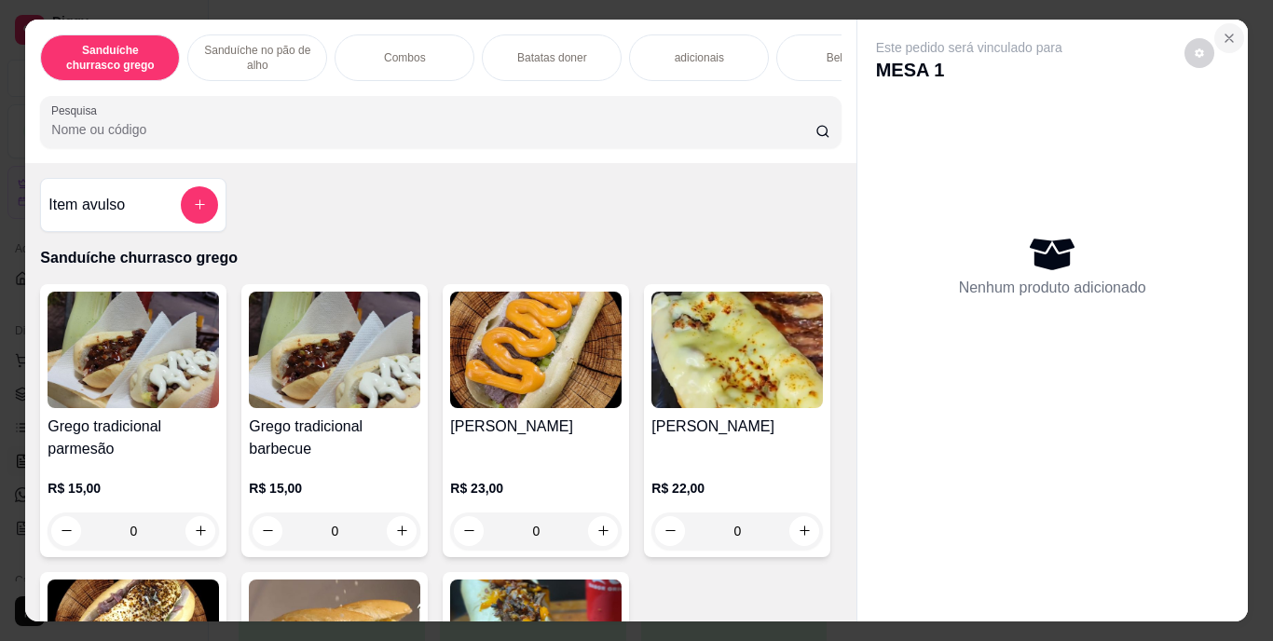
click at [1222, 33] on icon "Close" at bounding box center [1229, 38] width 15 height 15
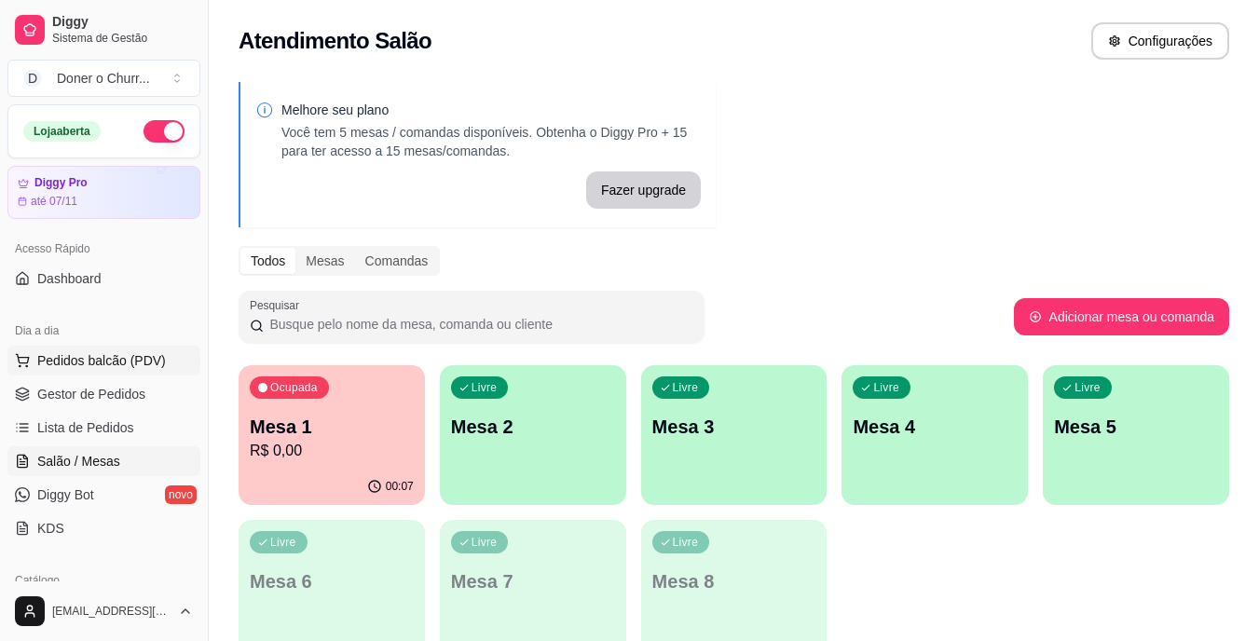
click at [156, 360] on span "Pedidos balcão (PDV)" at bounding box center [101, 360] width 129 height 19
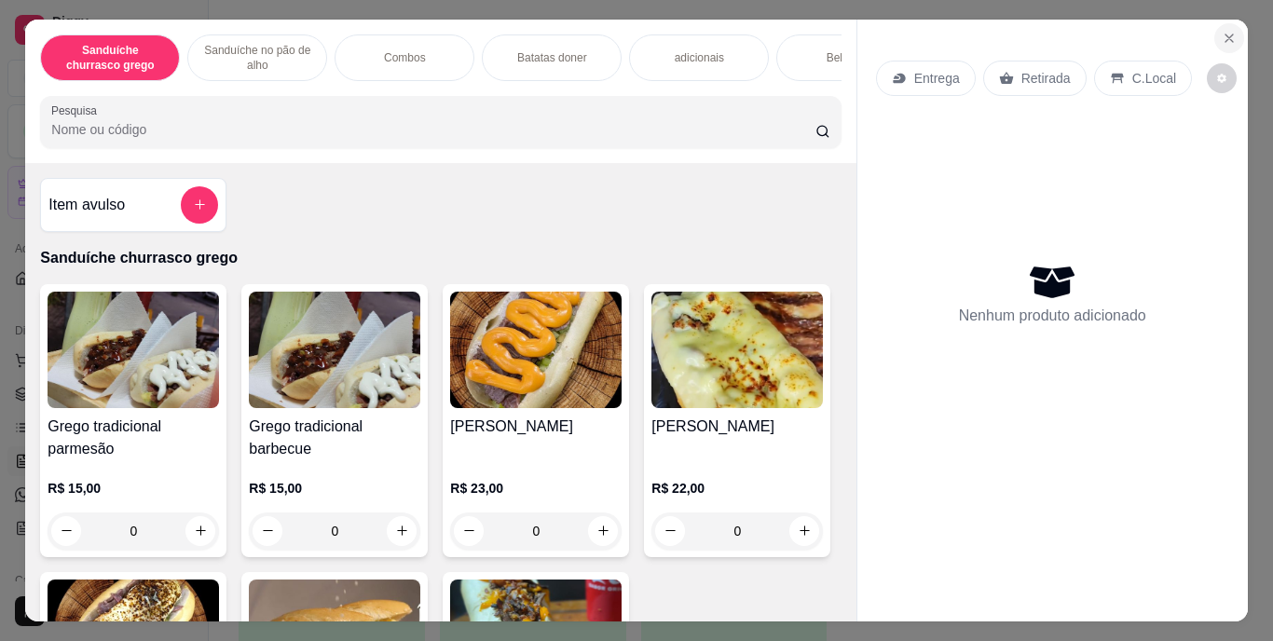
click at [1215, 34] on button "Close" at bounding box center [1230, 38] width 30 height 30
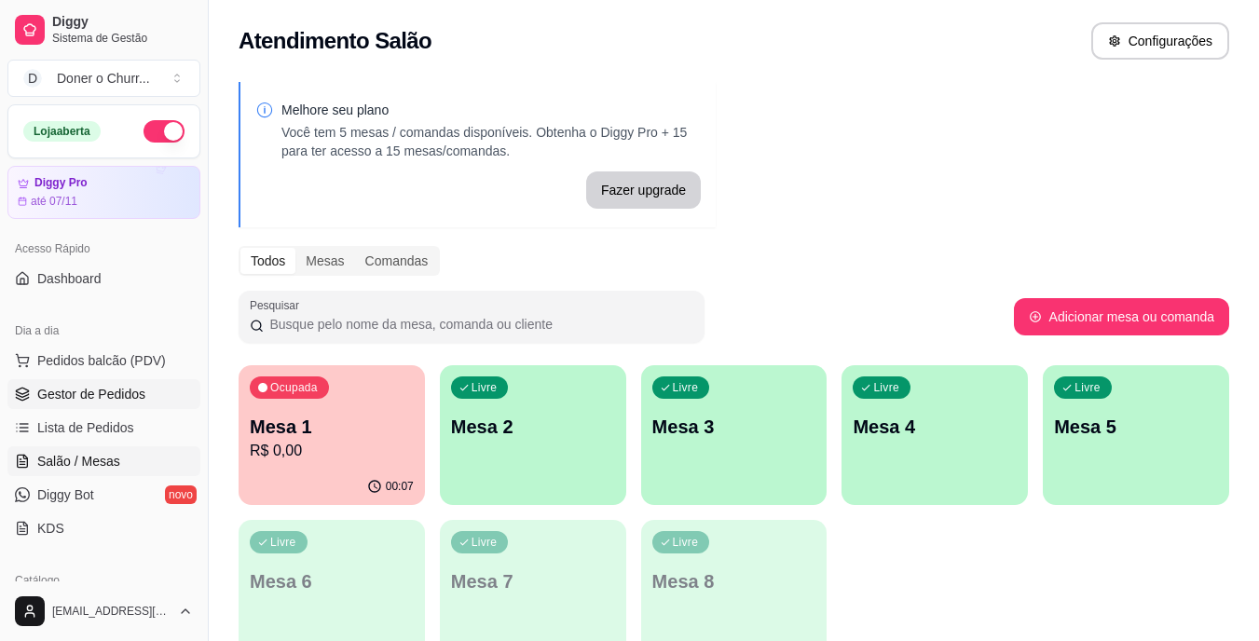
click at [82, 404] on link "Gestor de Pedidos" at bounding box center [103, 394] width 193 height 30
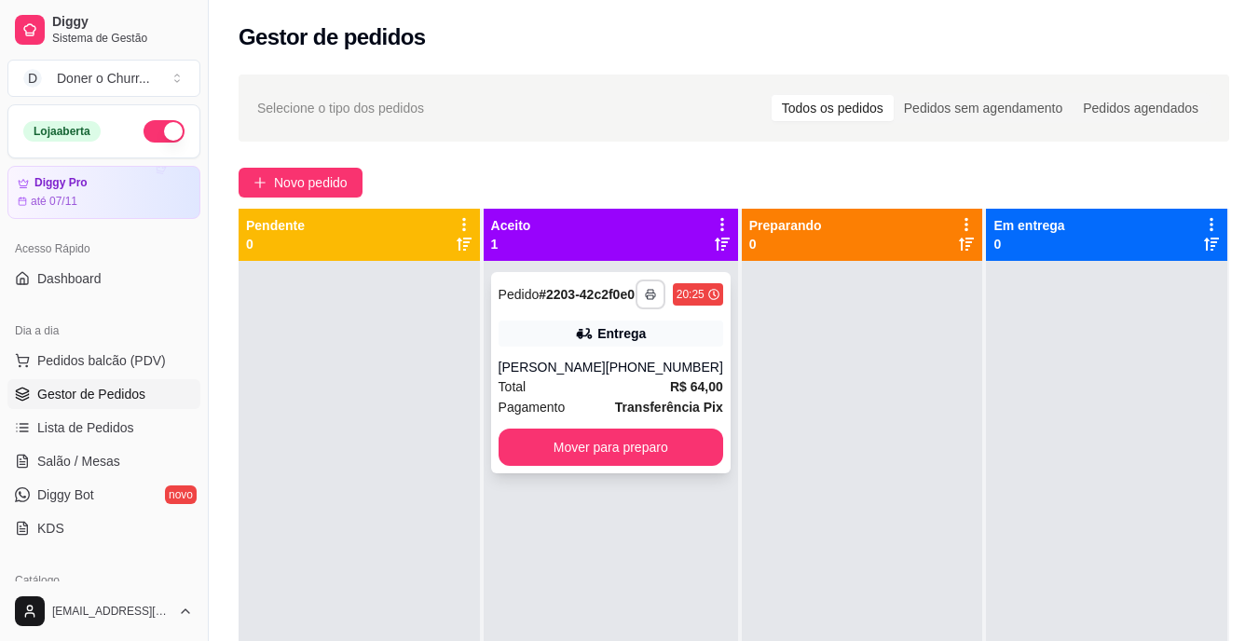
click at [644, 299] on button "button" at bounding box center [651, 295] width 30 height 30
click at [605, 362] on button "IMPRESSORA" at bounding box center [587, 367] width 135 height 30
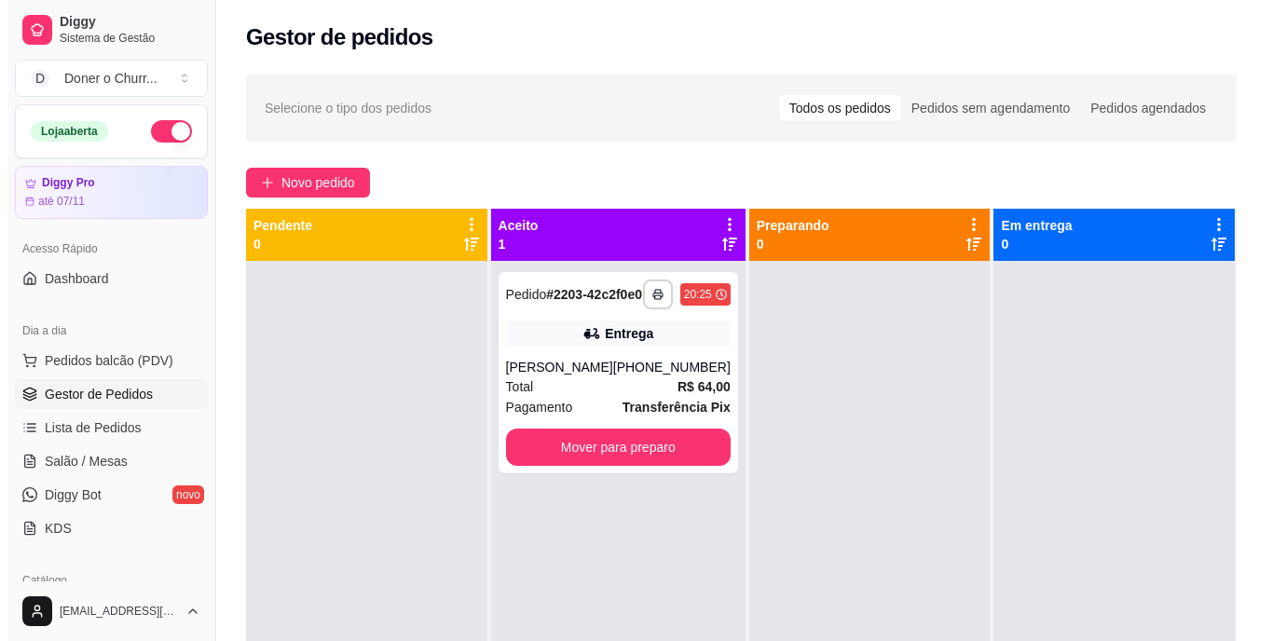
scroll to position [52, 0]
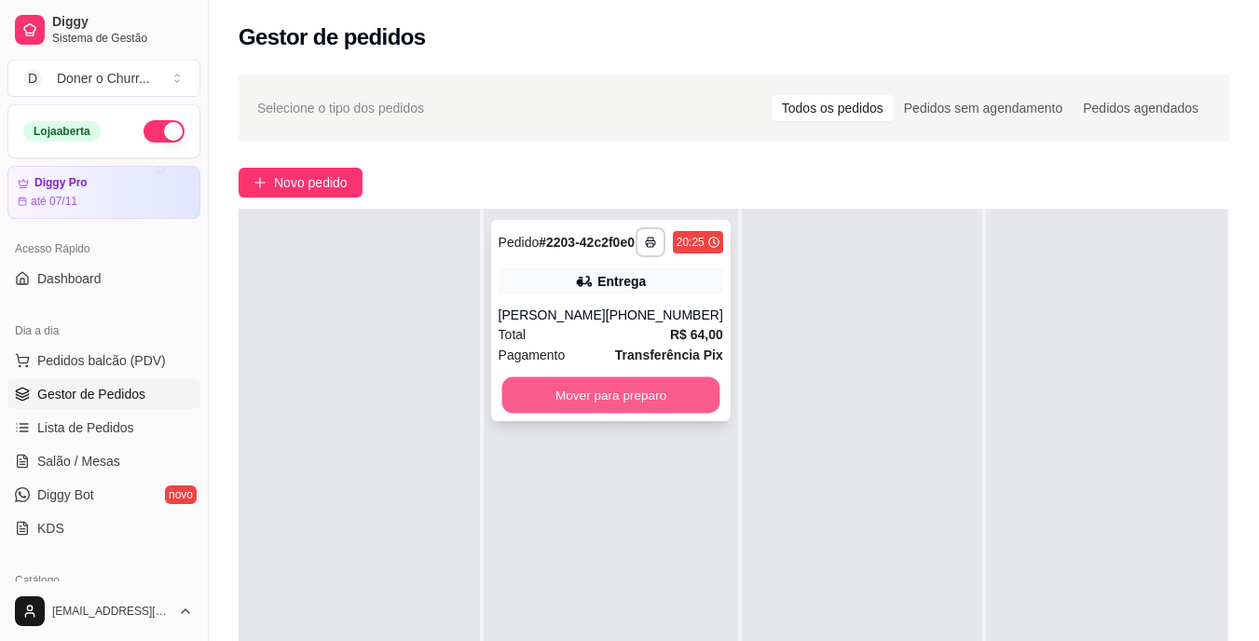
click at [674, 405] on button "Mover para preparo" at bounding box center [610, 396] width 218 height 36
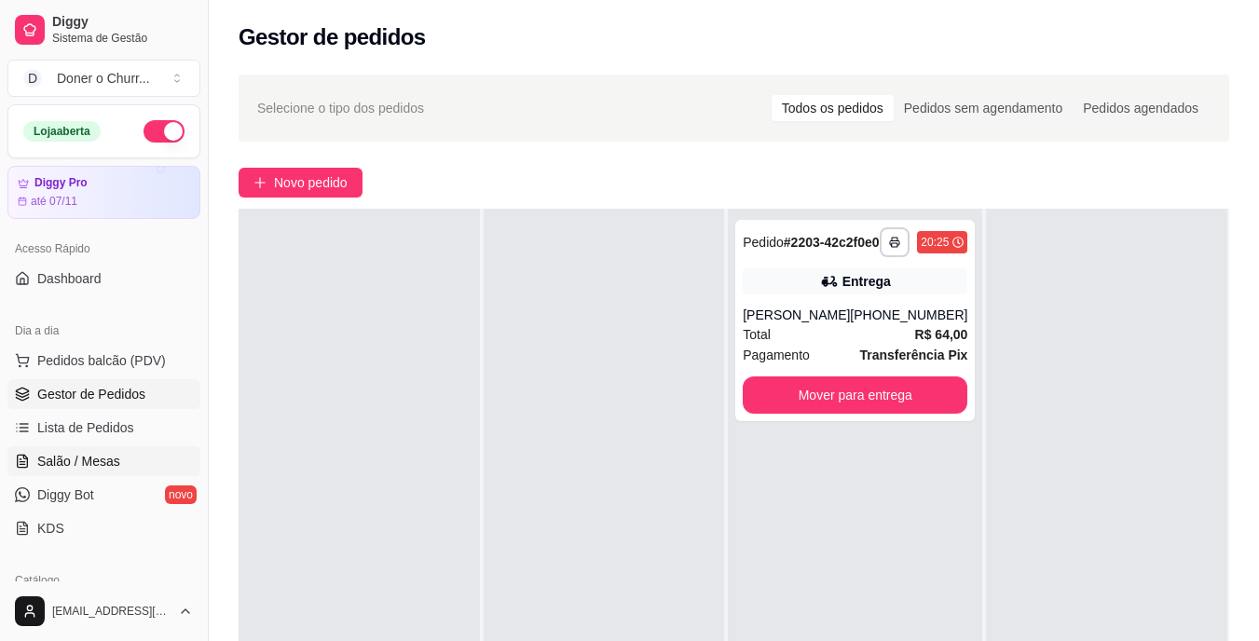
click at [130, 464] on link "Salão / Mesas" at bounding box center [103, 461] width 193 height 30
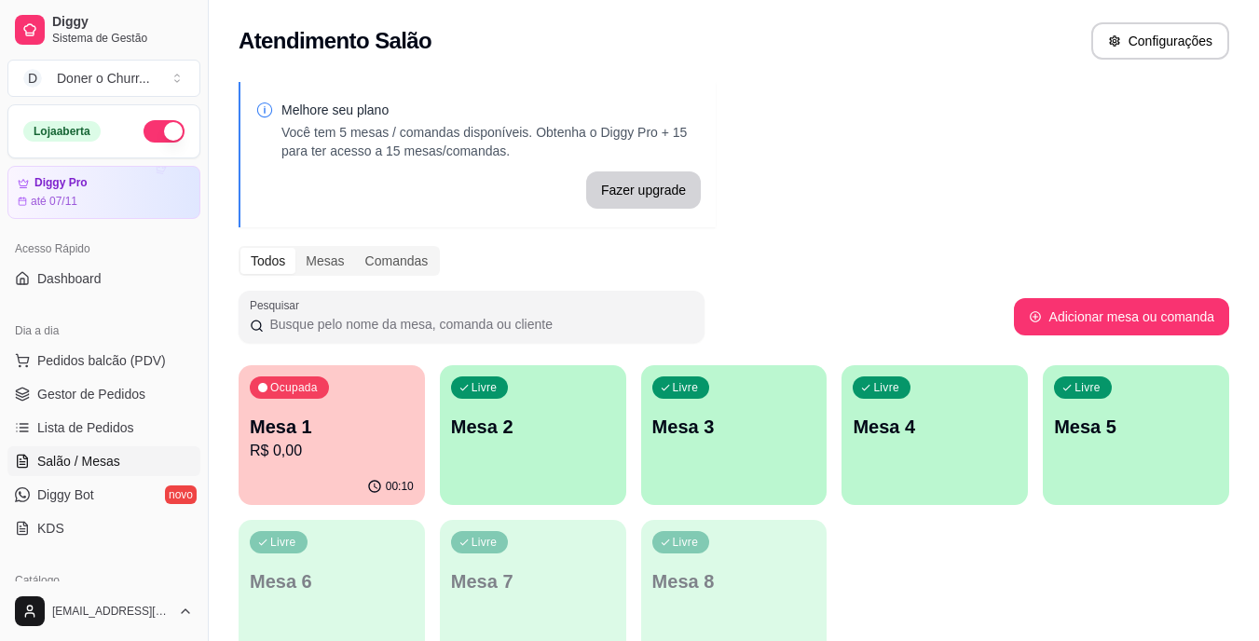
click at [373, 449] on p "R$ 0,00" at bounding box center [332, 451] width 164 height 22
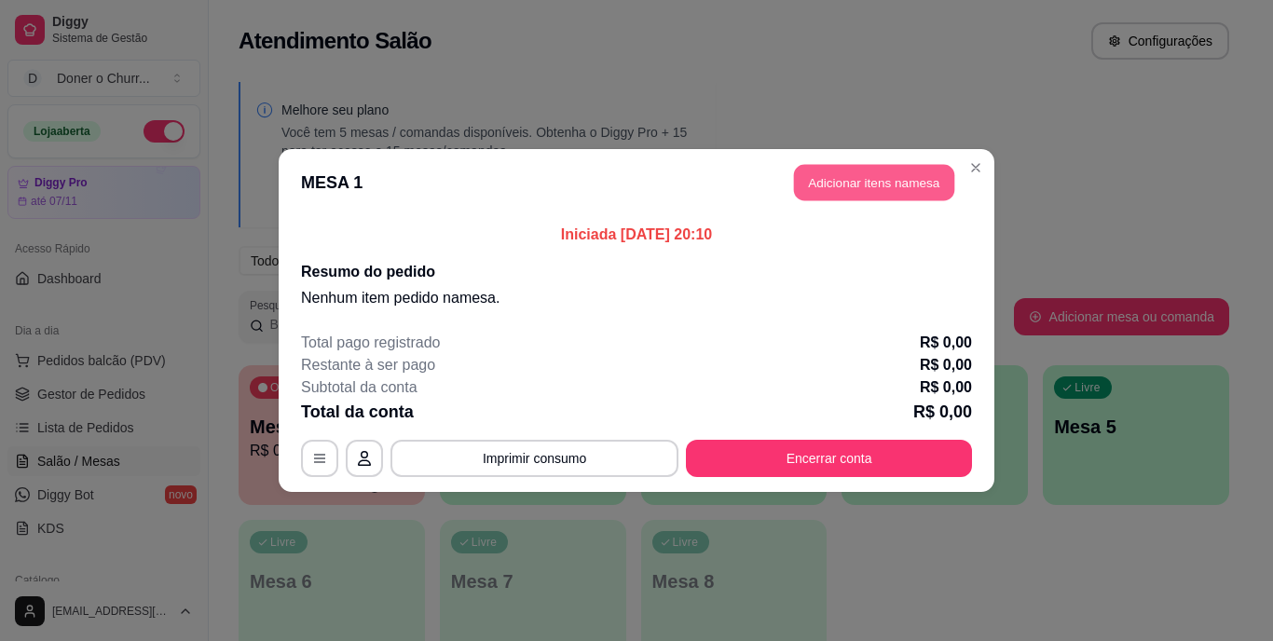
click at [917, 174] on button "Adicionar itens na mesa" at bounding box center [874, 183] width 160 height 36
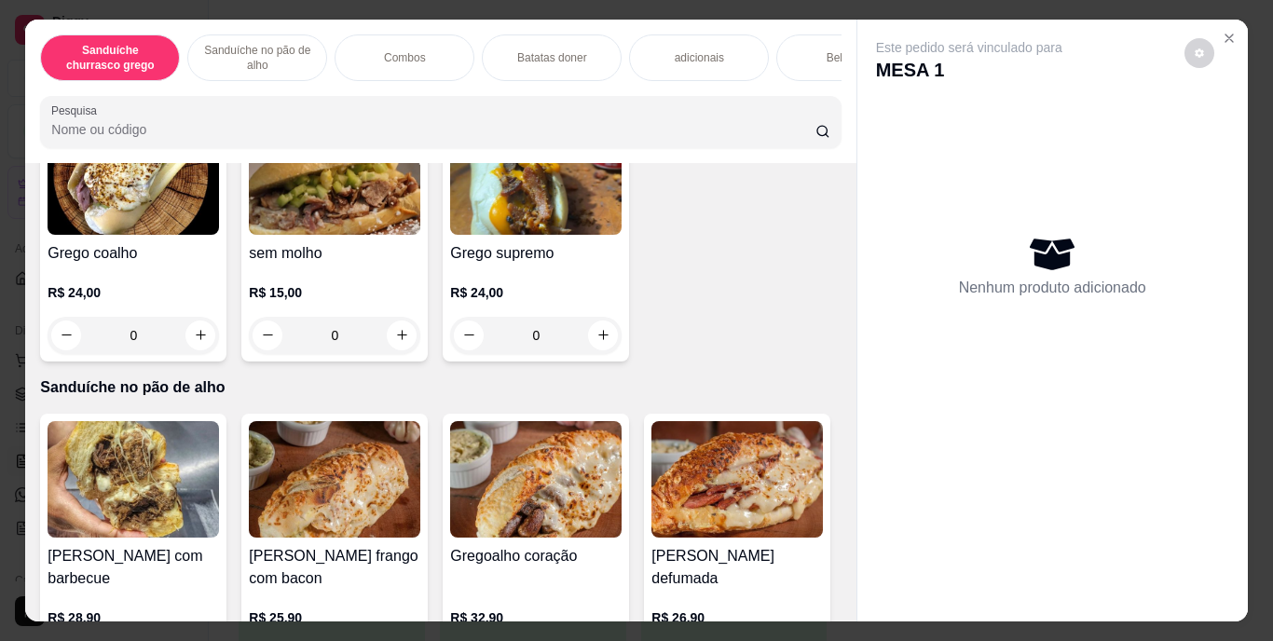
scroll to position [466, 0]
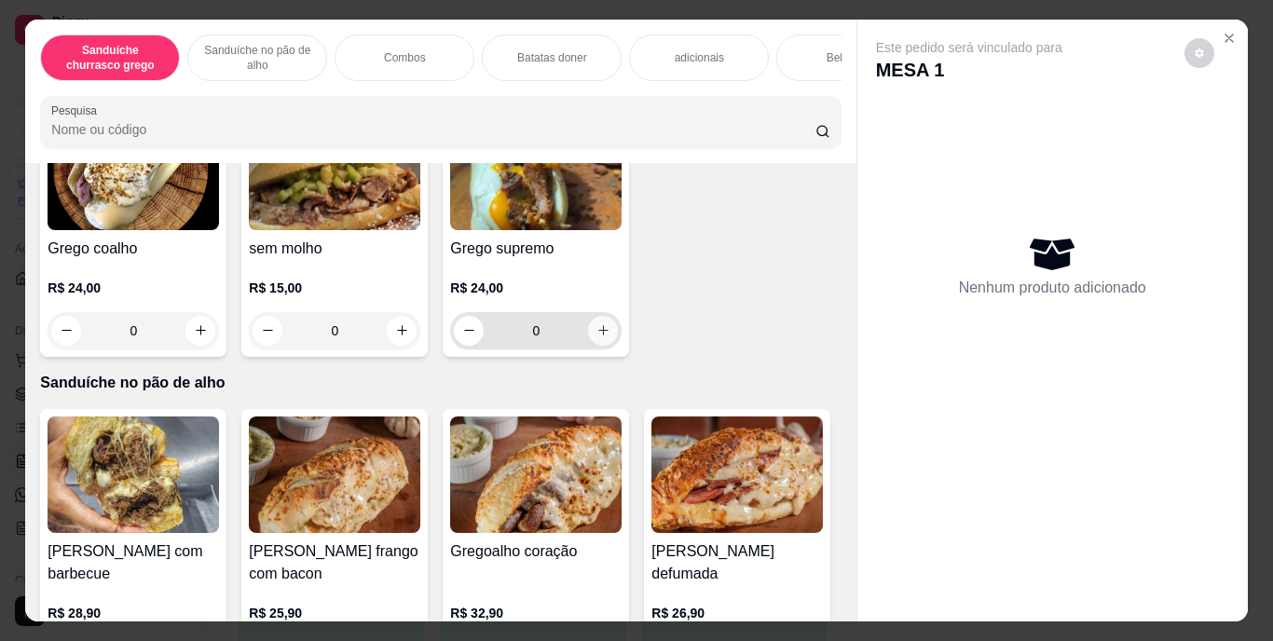
click at [597, 337] on icon "increase-product-quantity" at bounding box center [604, 330] width 14 height 14
type input "1"
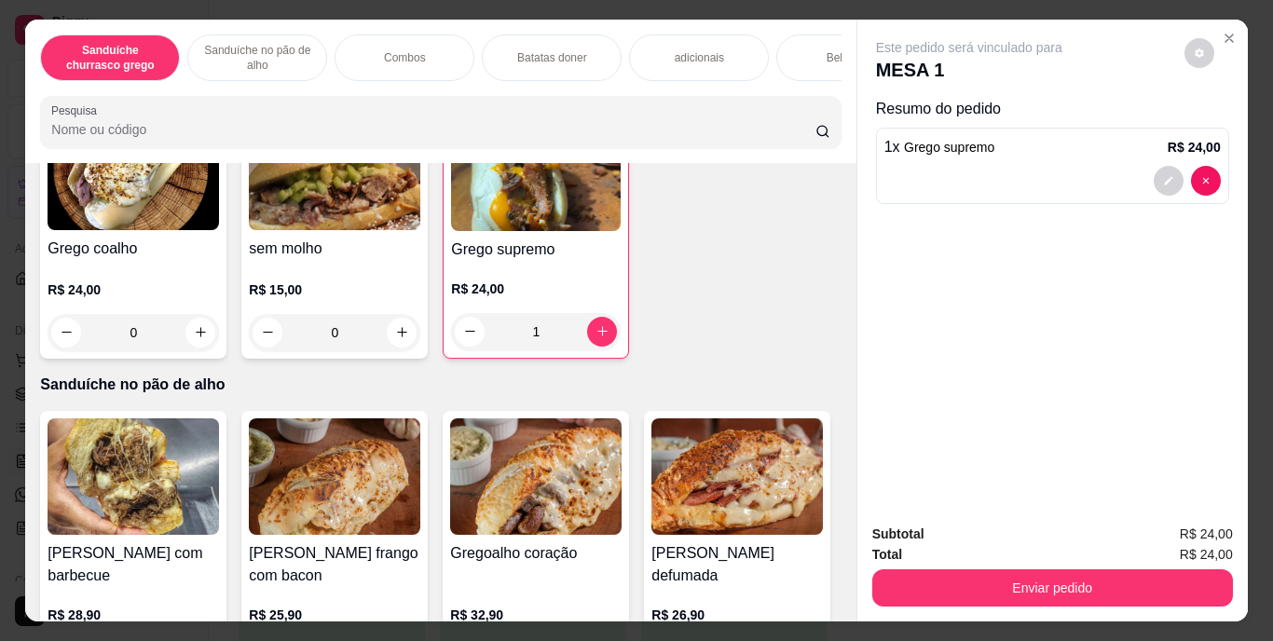
click at [790, 79] on button "increase-product-quantity" at bounding box center [804, 64] width 29 height 29
type input "1"
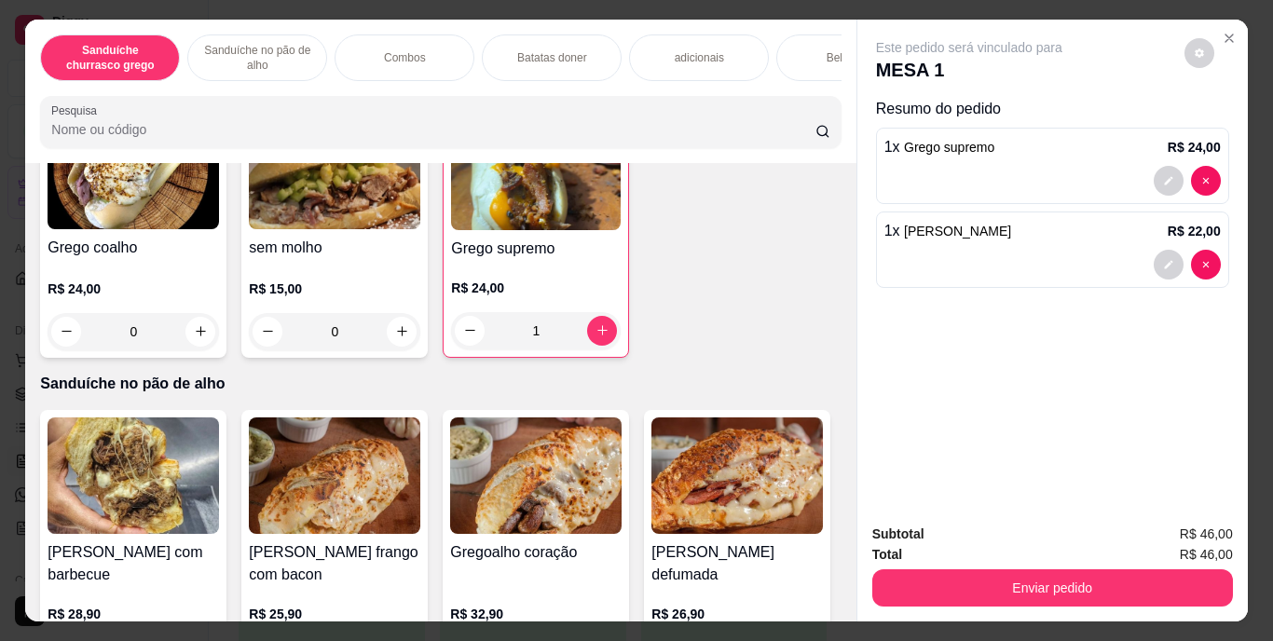
click at [813, 43] on div "Bebidas" at bounding box center [846, 57] width 140 height 47
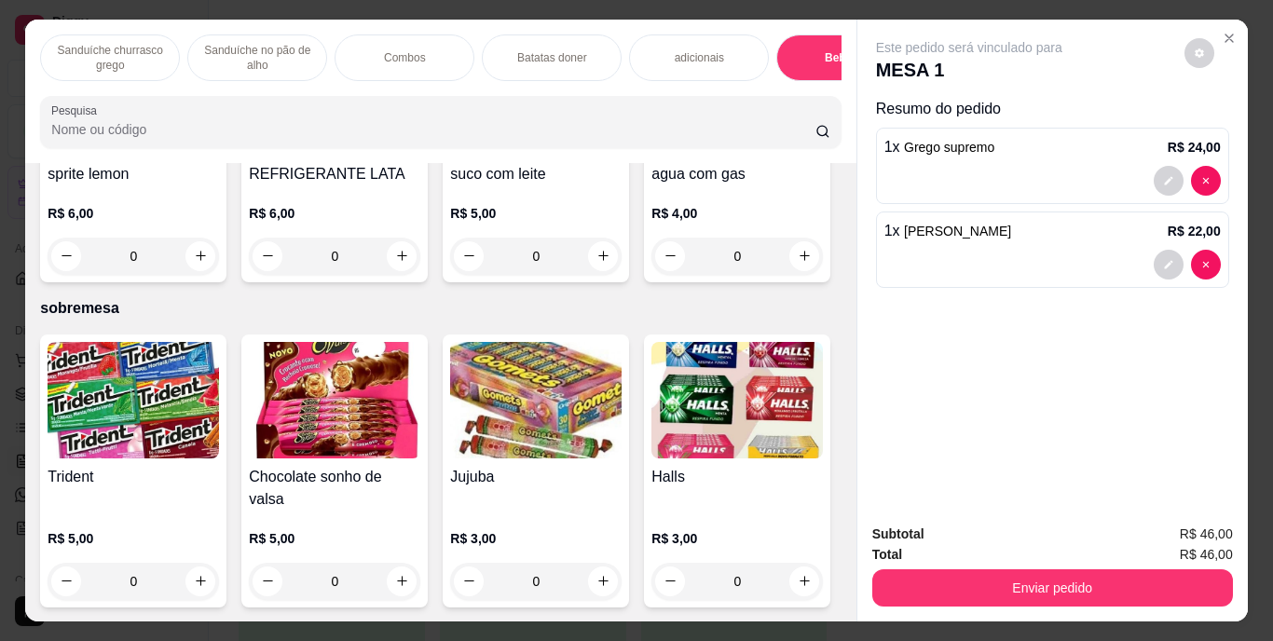
scroll to position [48, 0]
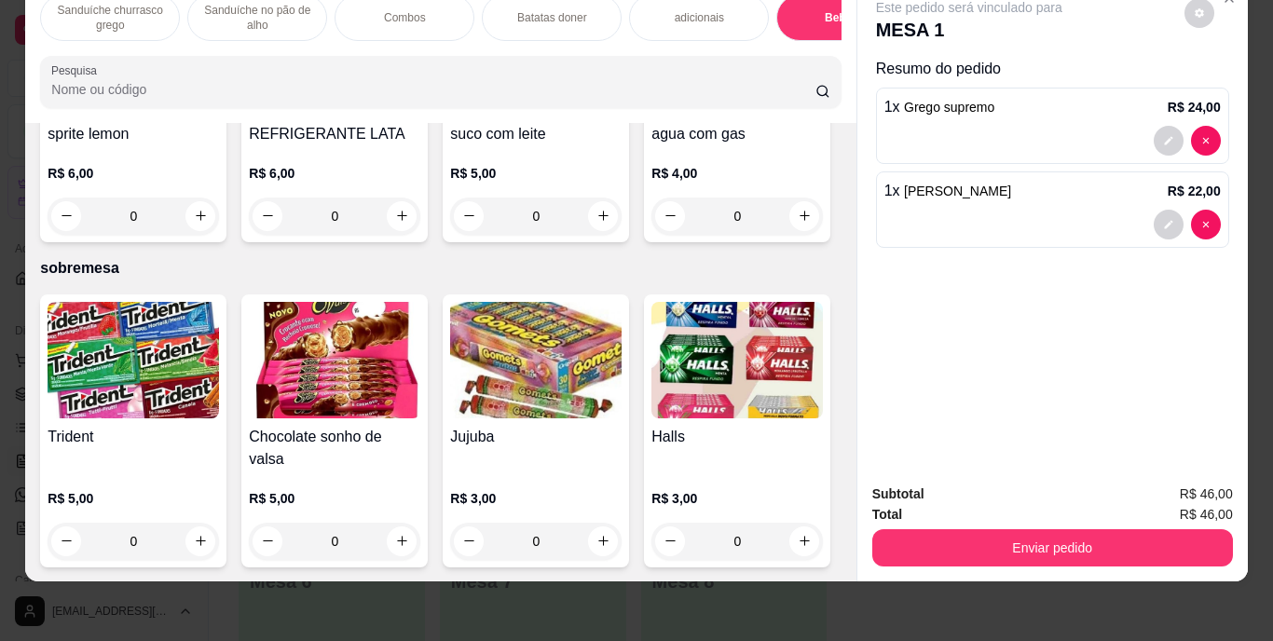
type input "1"
click at [1163, 303] on icon "decrease-product-quantity" at bounding box center [1168, 308] width 11 height 11
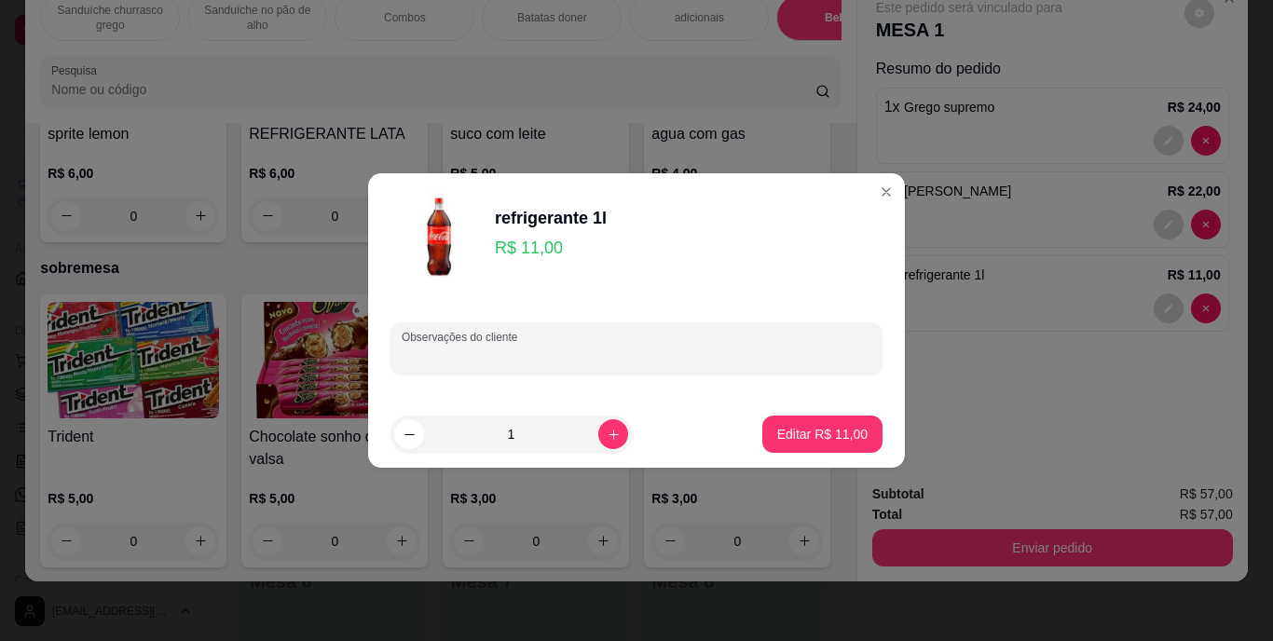
click at [509, 364] on input "Observações do cliente" at bounding box center [637, 356] width 470 height 19
type input "guarana"
click at [809, 432] on p "Editar R$ 11,00" at bounding box center [822, 434] width 88 height 18
type input "0"
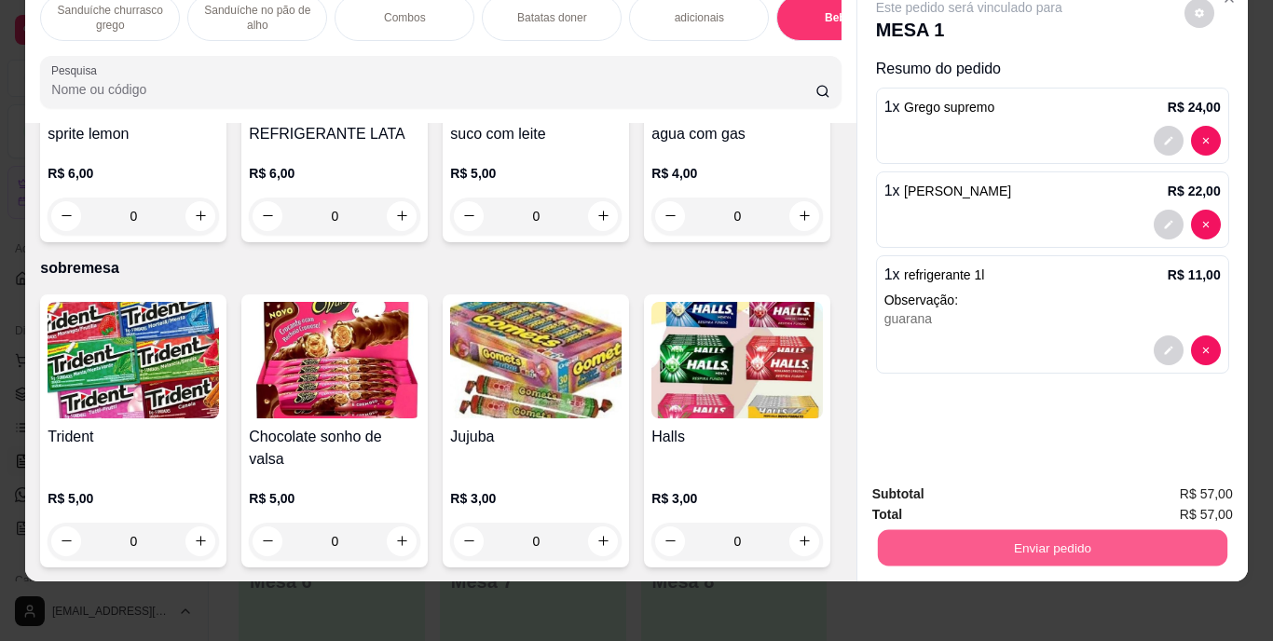
click at [940, 530] on button "Enviar pedido" at bounding box center [1052, 548] width 350 height 36
click at [1174, 479] on button "Enviar pedido" at bounding box center [1184, 488] width 105 height 35
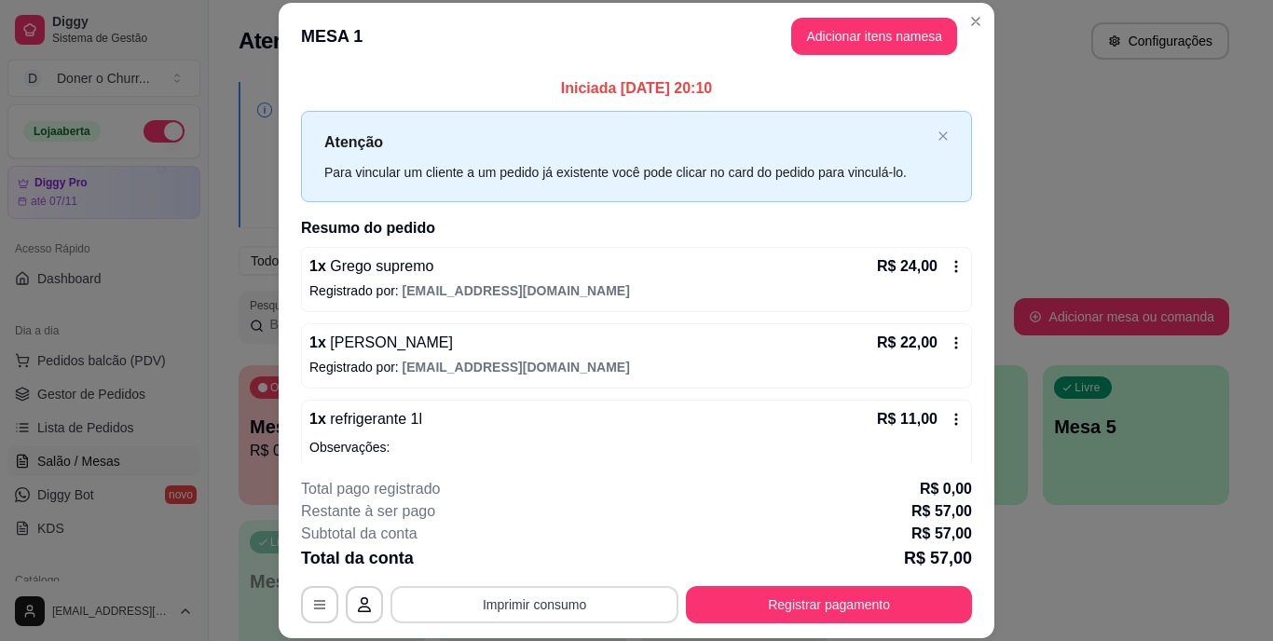
click at [550, 612] on button "Imprimir consumo" at bounding box center [535, 604] width 288 height 37
click at [534, 556] on button "IMPRESSORA" at bounding box center [533, 562] width 135 height 30
click at [554, 599] on button "Imprimir consumo" at bounding box center [535, 604] width 280 height 36
click at [530, 557] on button "IMPRESSORA" at bounding box center [533, 562] width 135 height 30
click at [832, 598] on button "Registrar pagamento" at bounding box center [829, 604] width 286 height 37
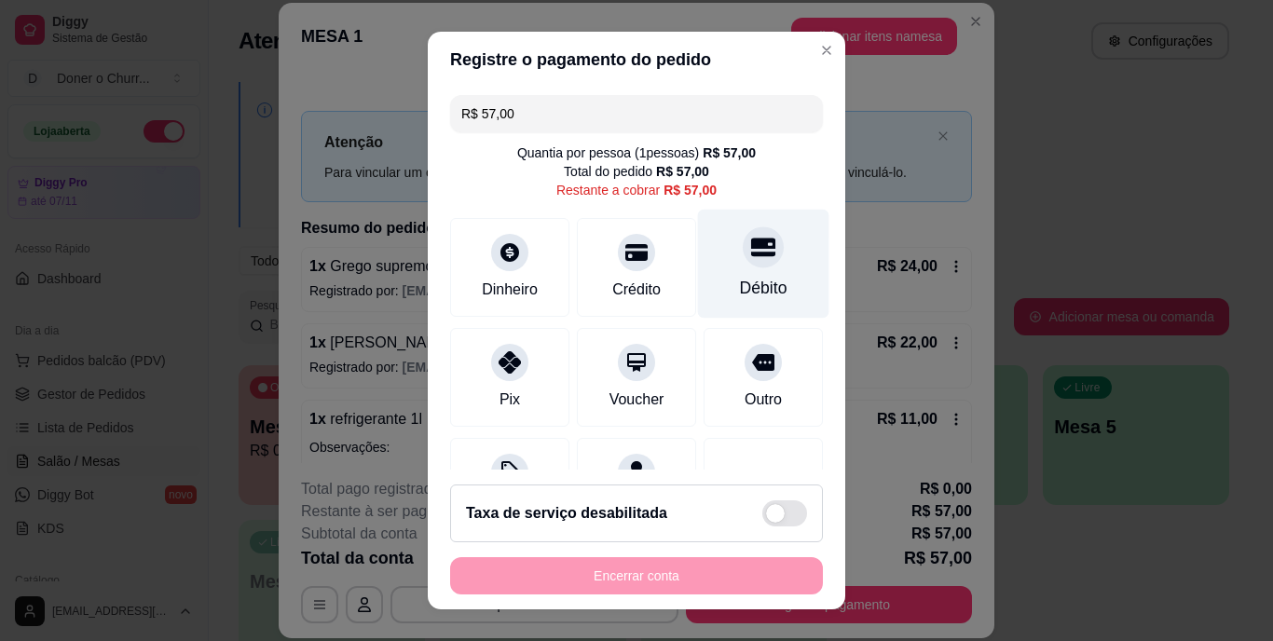
click at [734, 268] on div "Débito" at bounding box center [763, 264] width 131 height 109
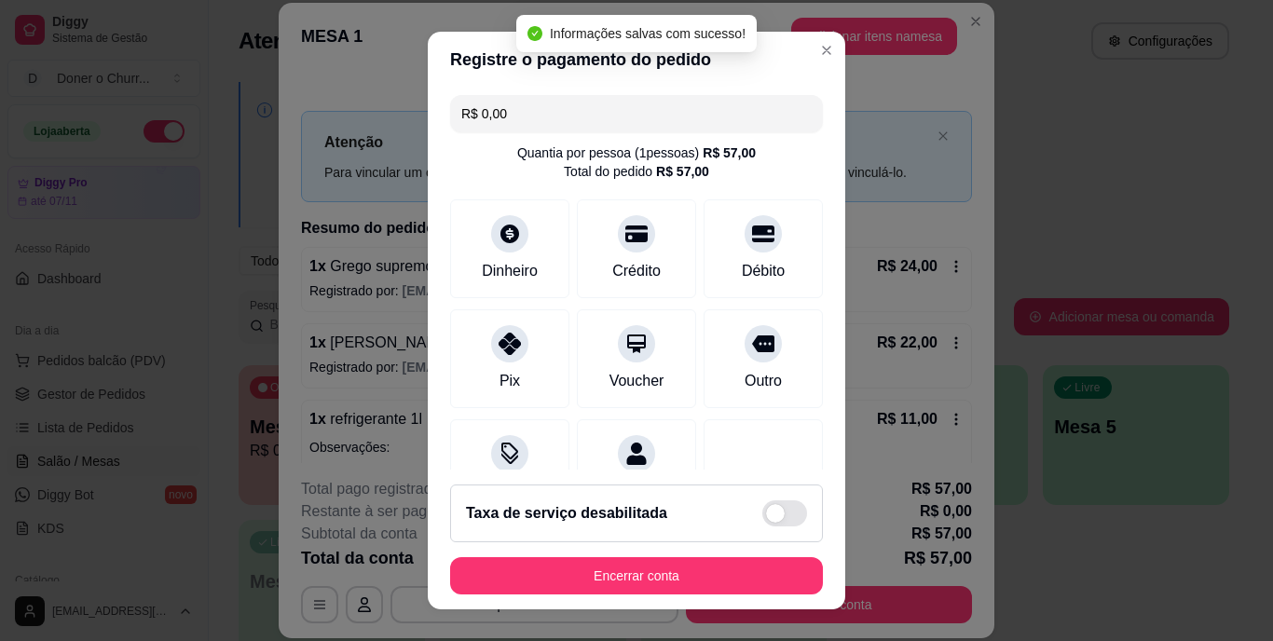
type input "R$ 0,00"
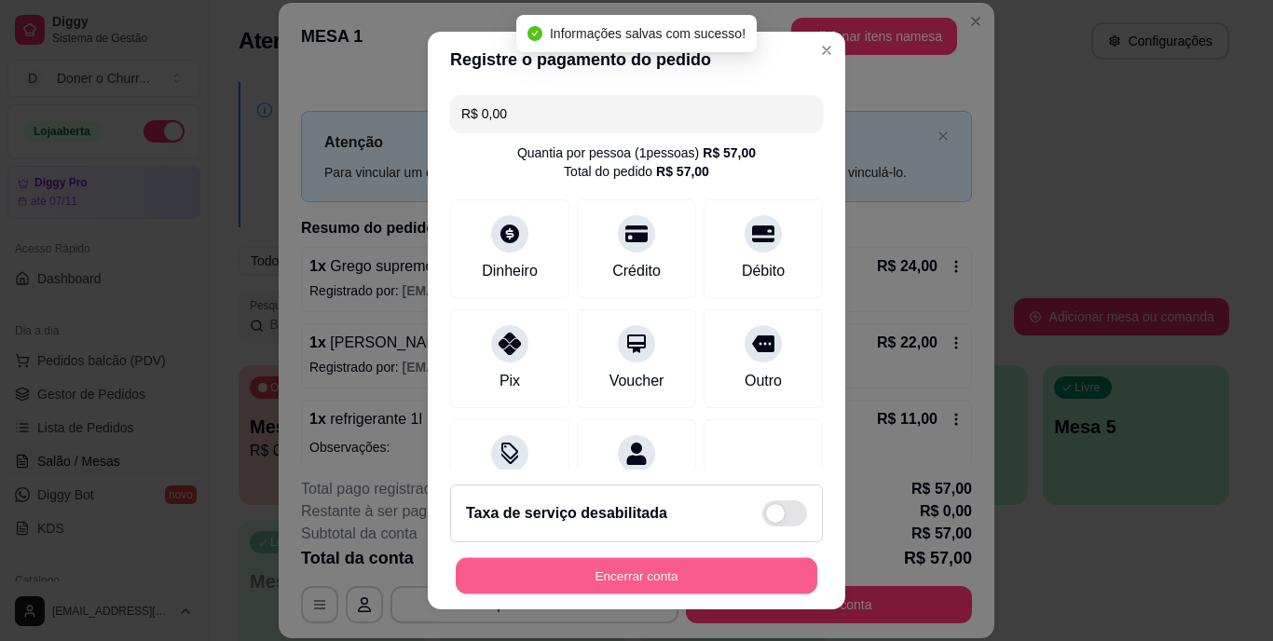
click at [644, 560] on button "Encerrar conta" at bounding box center [637, 575] width 362 height 36
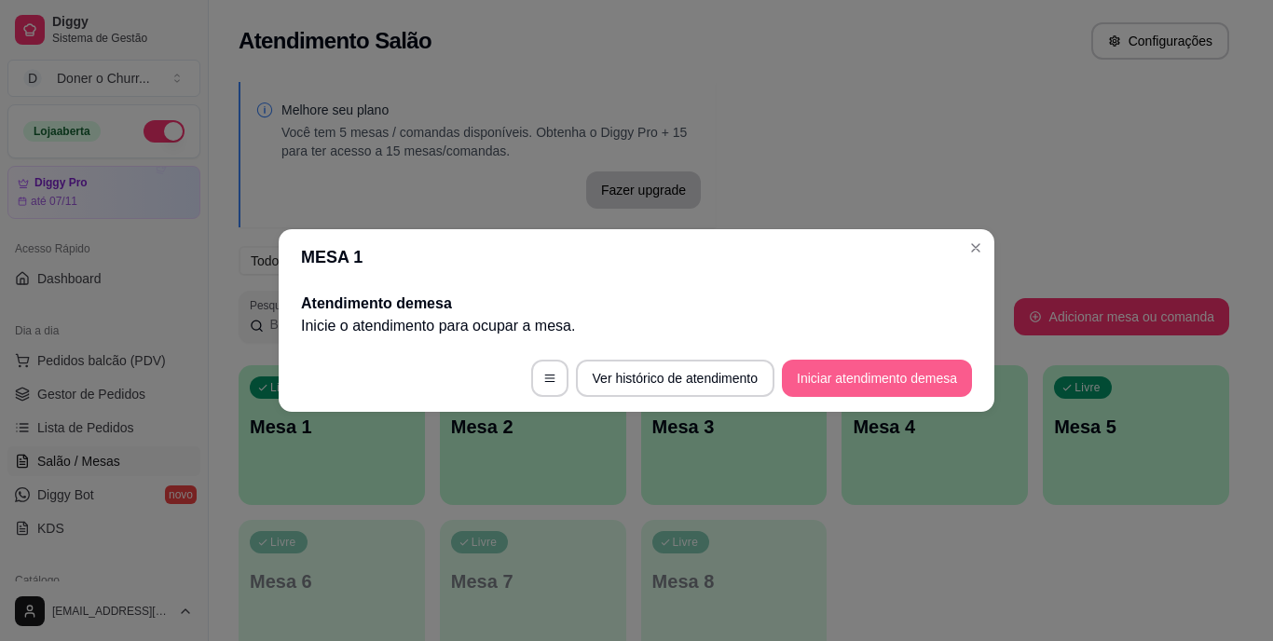
click at [817, 390] on button "Iniciar atendimento de mesa" at bounding box center [877, 378] width 190 height 37
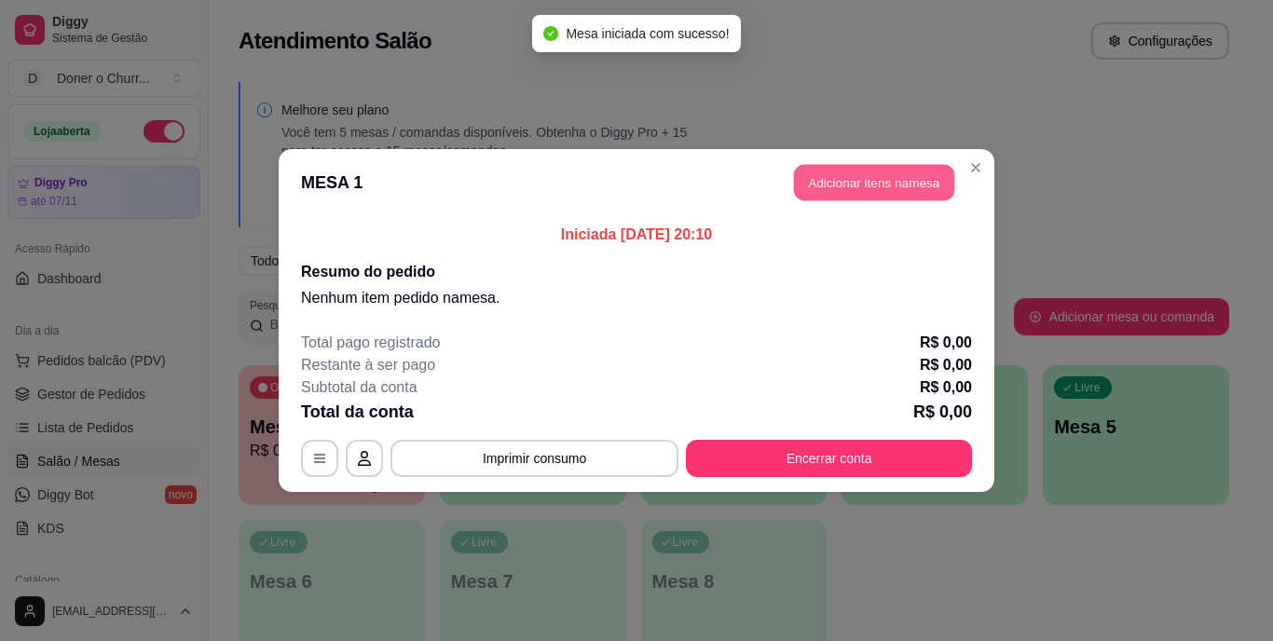
click at [853, 189] on button "Adicionar itens na mesa" at bounding box center [874, 183] width 160 height 36
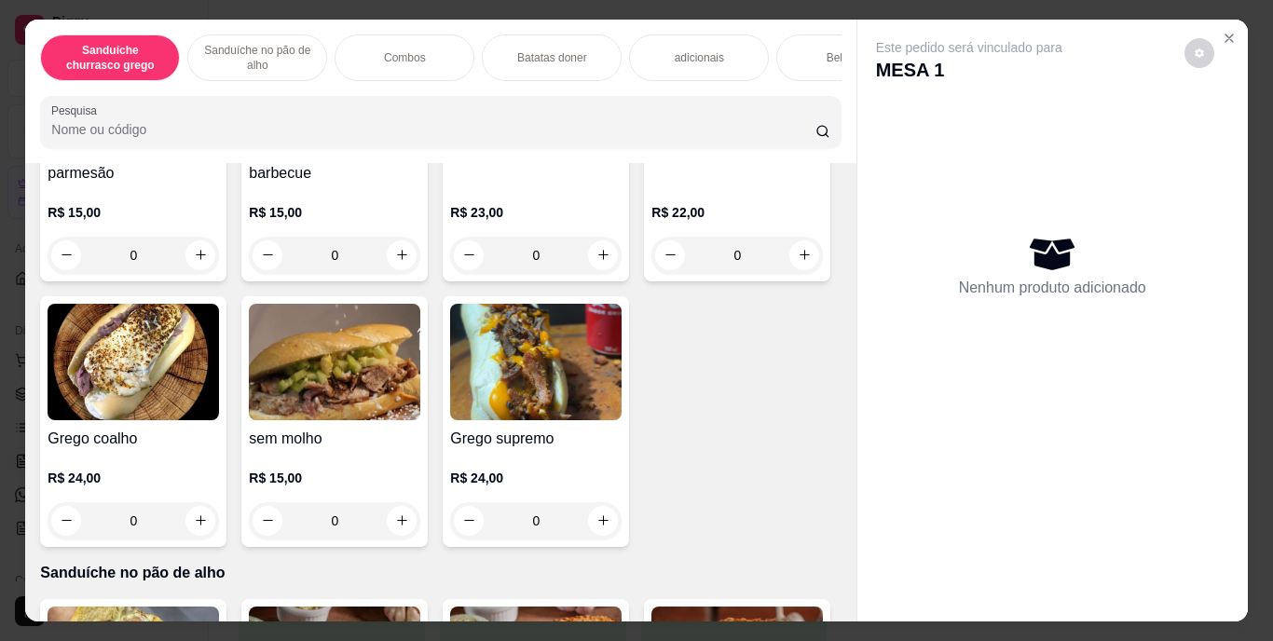
scroll to position [280, 0]
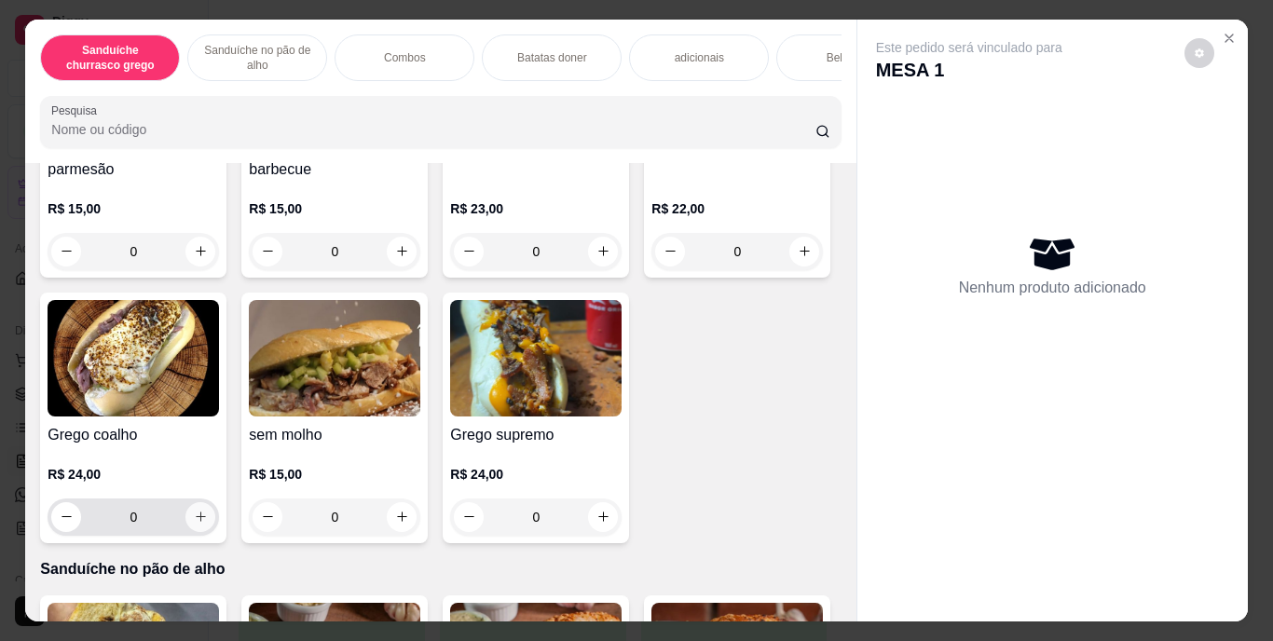
click at [208, 521] on icon "increase-product-quantity" at bounding box center [201, 517] width 14 height 14
type input "1"
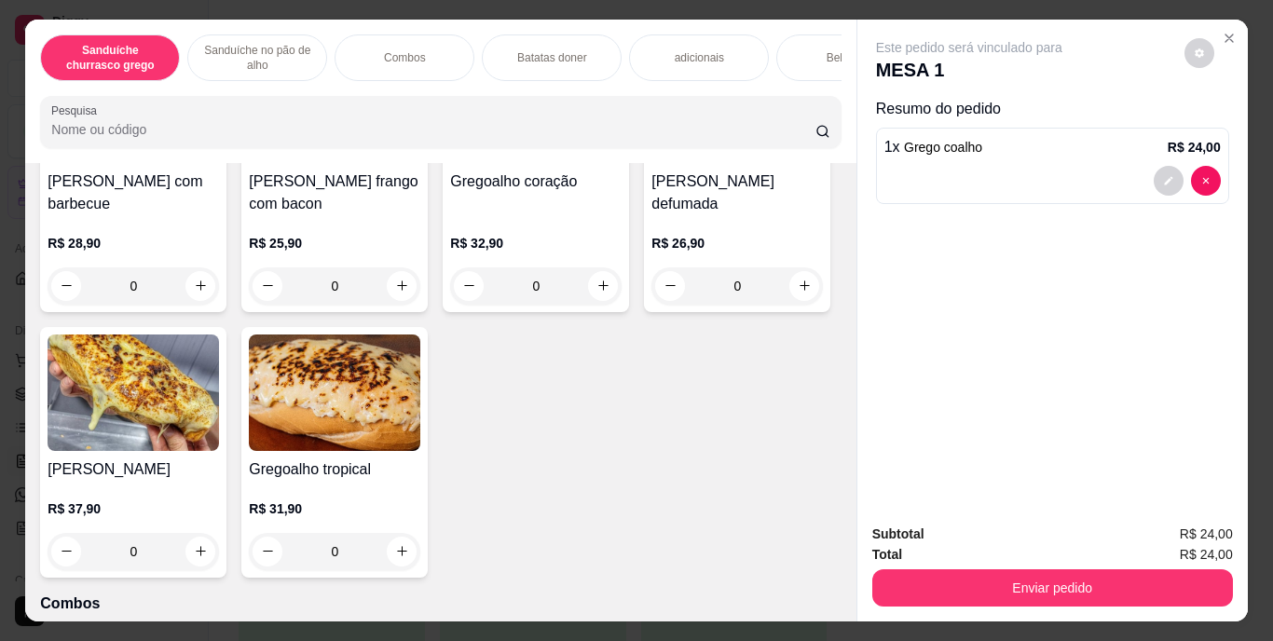
scroll to position [839, 0]
click at [396, 292] on icon "increase-product-quantity" at bounding box center [402, 285] width 14 height 14
type input "1"
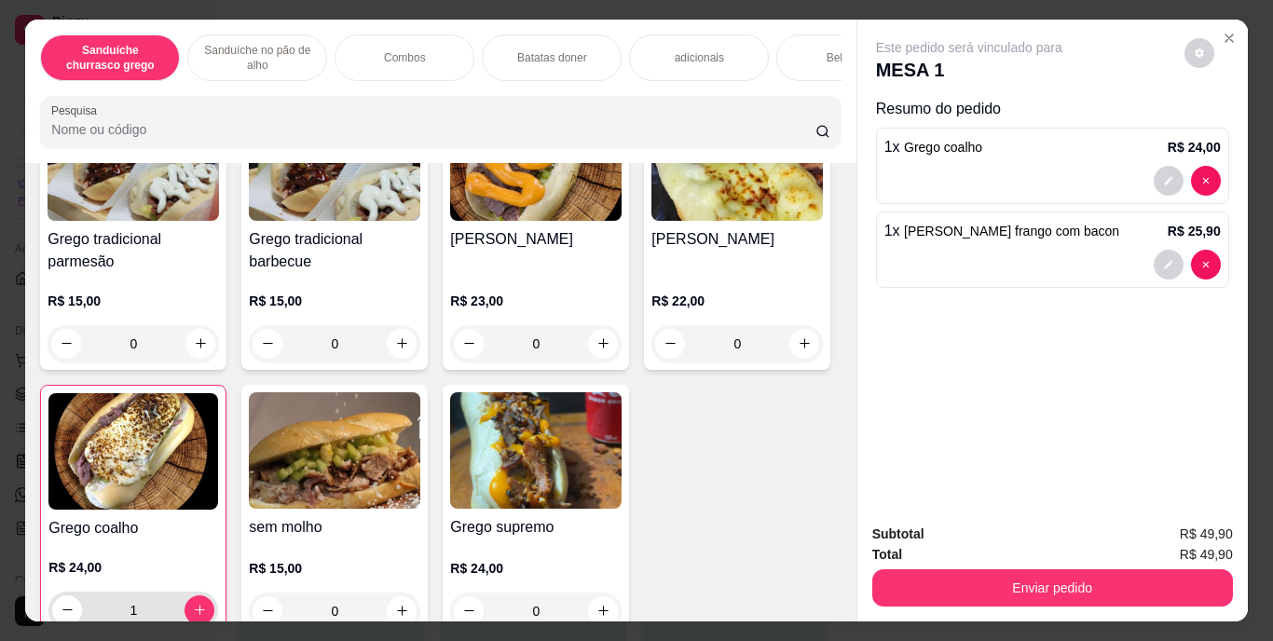
scroll to position [186, 0]
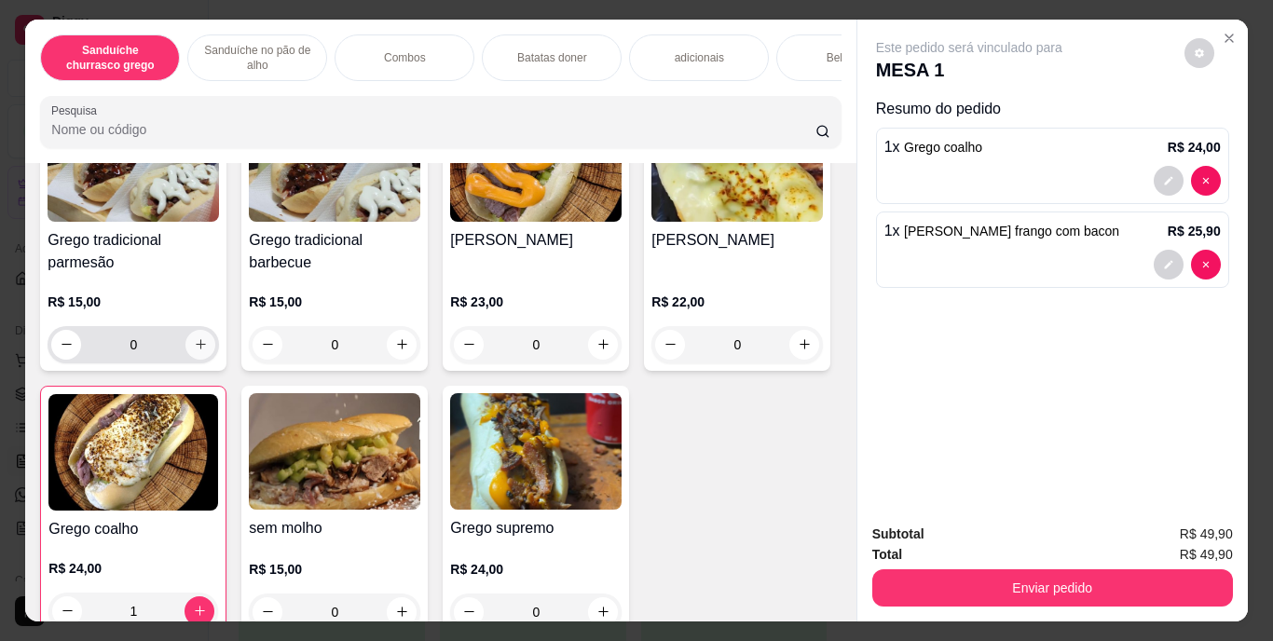
click at [197, 350] on icon "increase-product-quantity" at bounding box center [201, 344] width 14 height 14
type input "1"
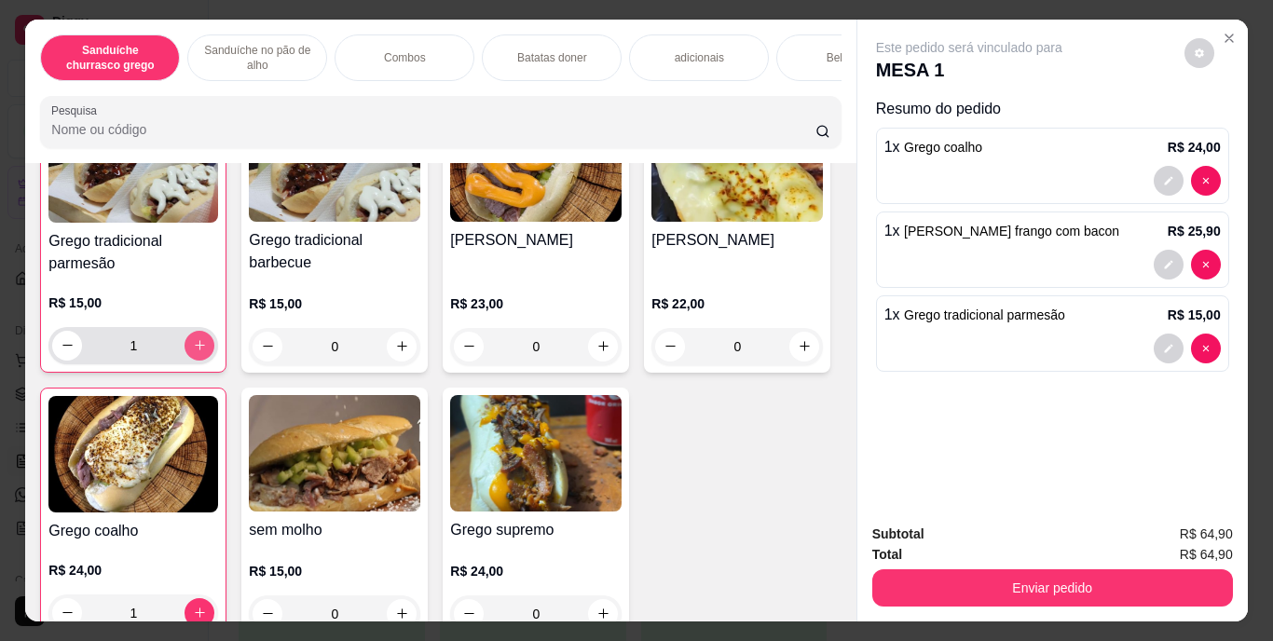
scroll to position [187, 0]
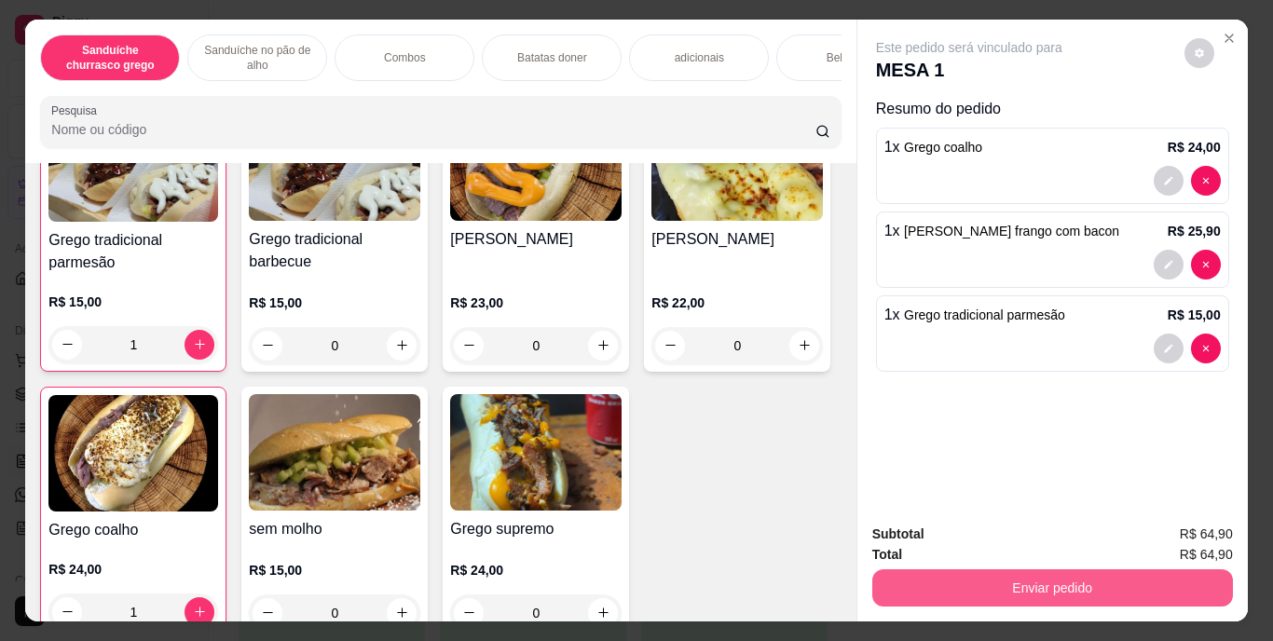
click at [1163, 576] on button "Enviar pedido" at bounding box center [1052, 588] width 361 height 37
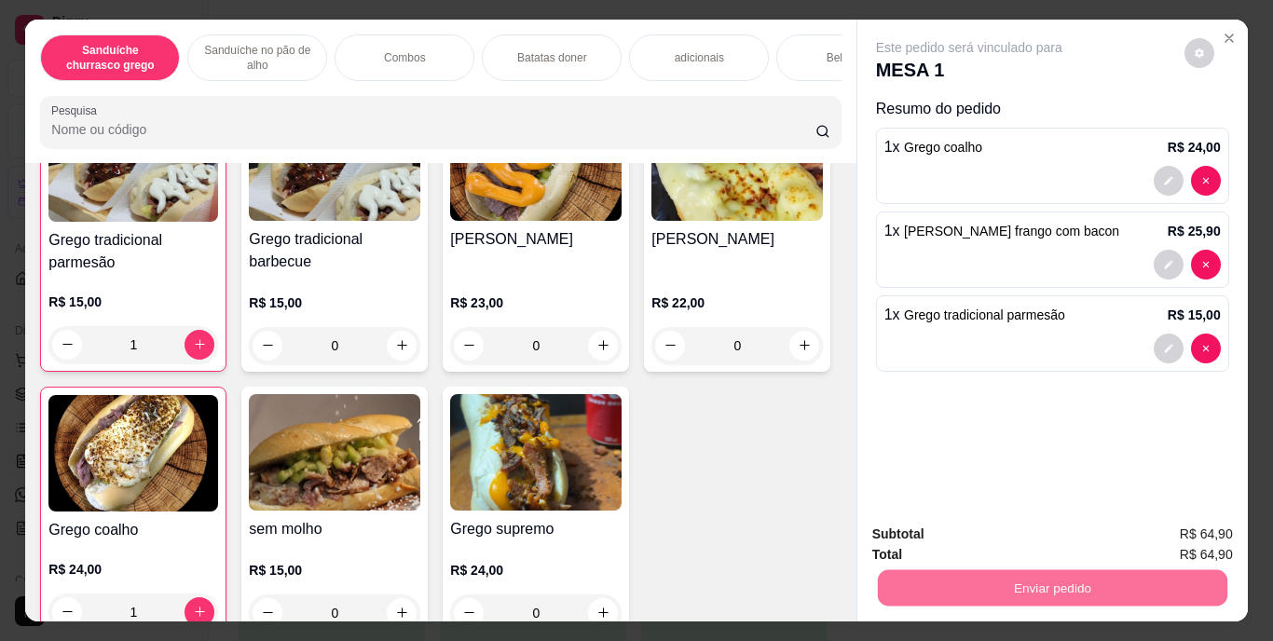
click at [1179, 529] on button "Enviar pedido" at bounding box center [1184, 535] width 105 height 35
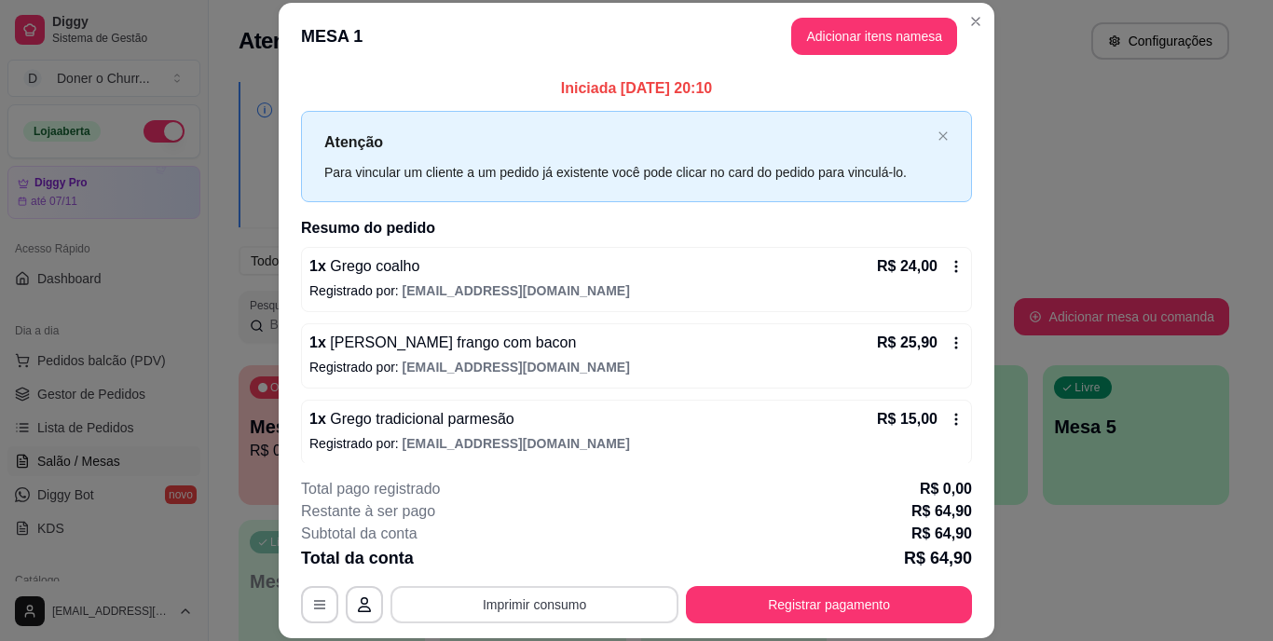
click at [564, 596] on button "Imprimir consumo" at bounding box center [535, 604] width 288 height 37
click at [542, 555] on button "IMPRESSORA" at bounding box center [533, 561] width 135 height 30
click at [569, 609] on button "Imprimir consumo" at bounding box center [535, 604] width 288 height 37
click at [560, 563] on button "IMPRESSORA" at bounding box center [533, 561] width 130 height 29
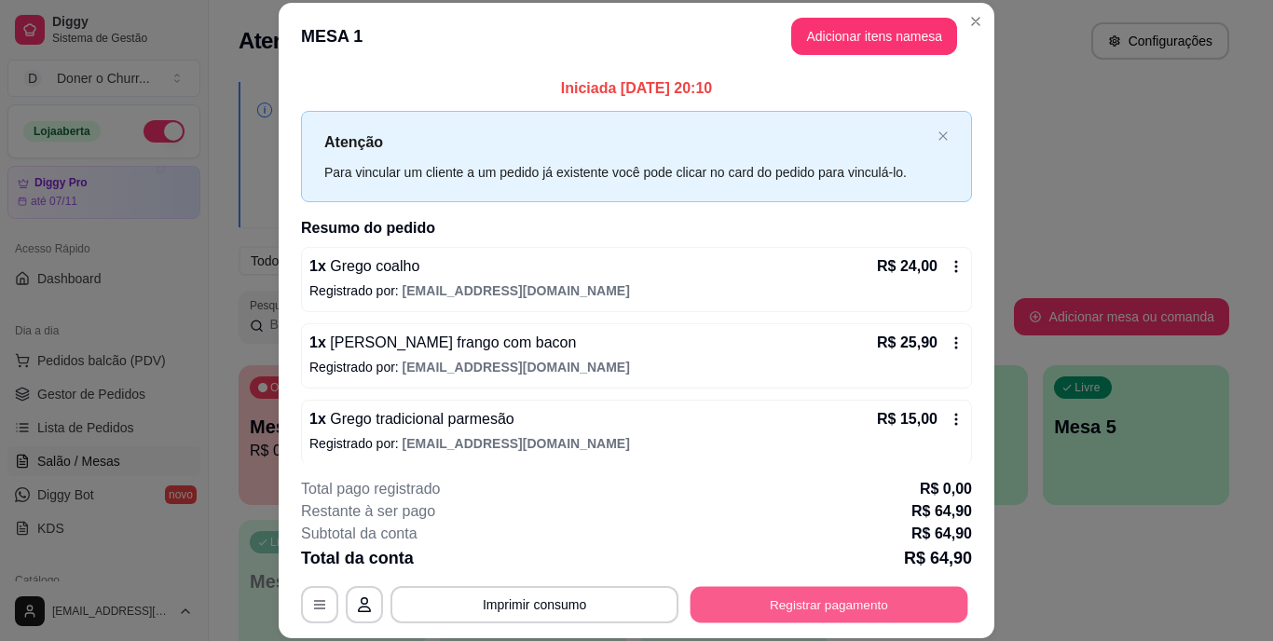
click at [779, 611] on button "Registrar pagamento" at bounding box center [830, 604] width 278 height 36
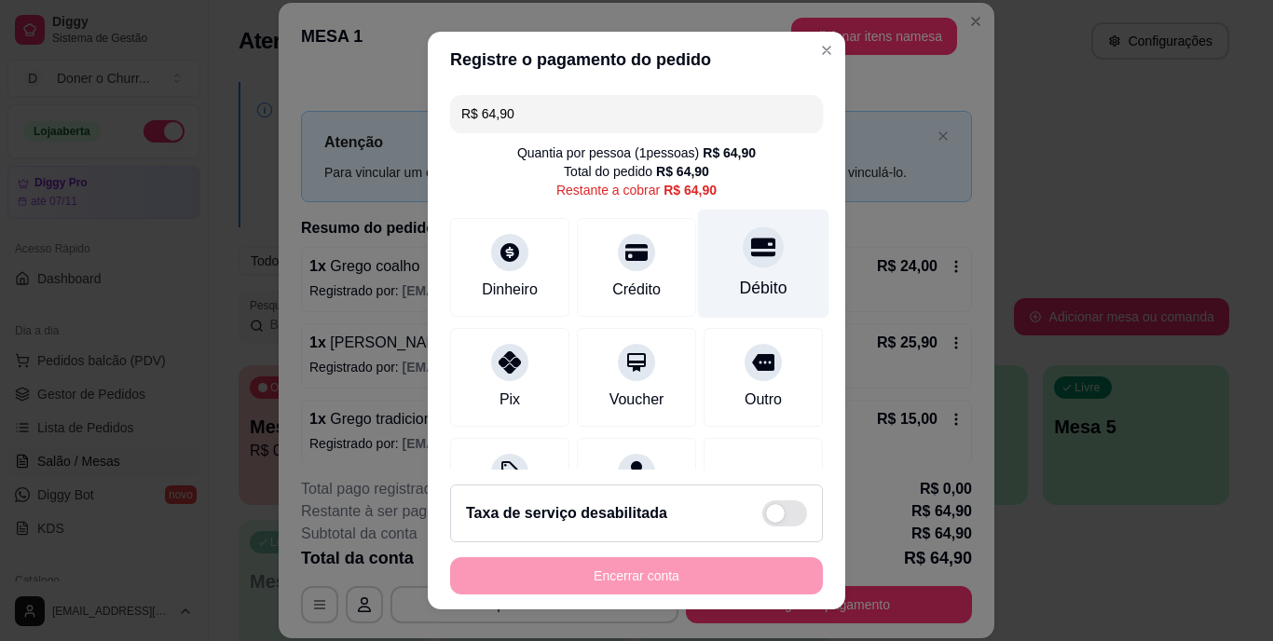
click at [752, 269] on div "Débito" at bounding box center [763, 264] width 131 height 109
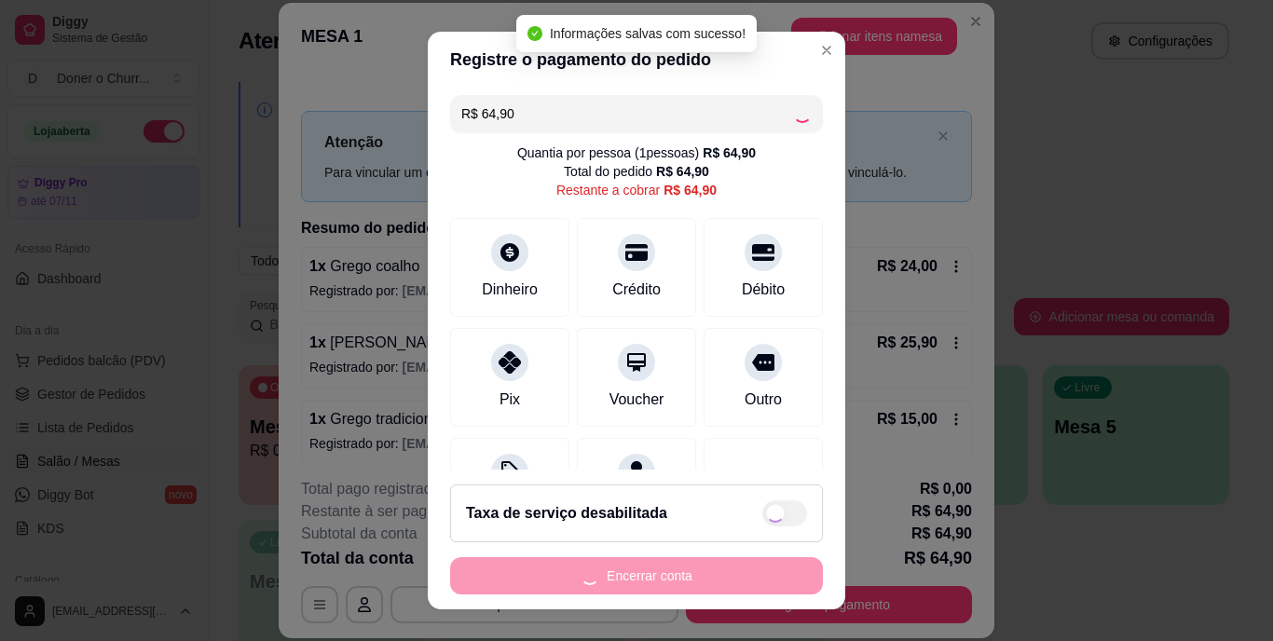
type input "R$ 0,00"
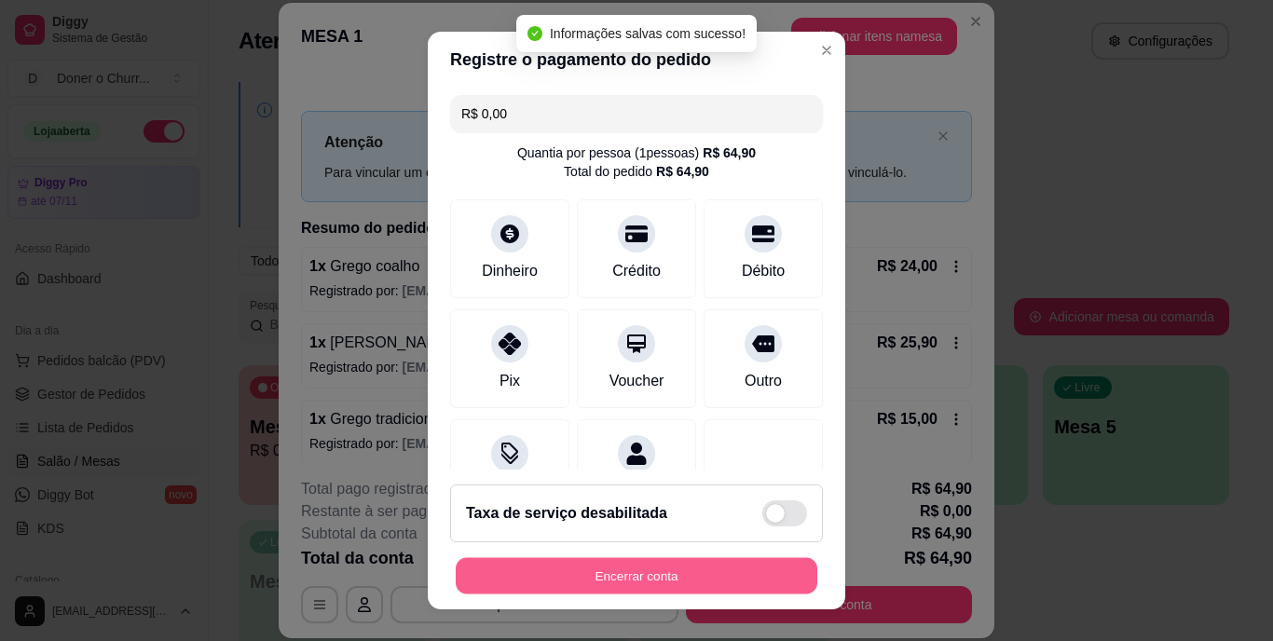
click at [582, 557] on div "Encerrar conta" at bounding box center [636, 575] width 373 height 37
click at [654, 582] on button "Encerrar conta" at bounding box center [636, 575] width 373 height 37
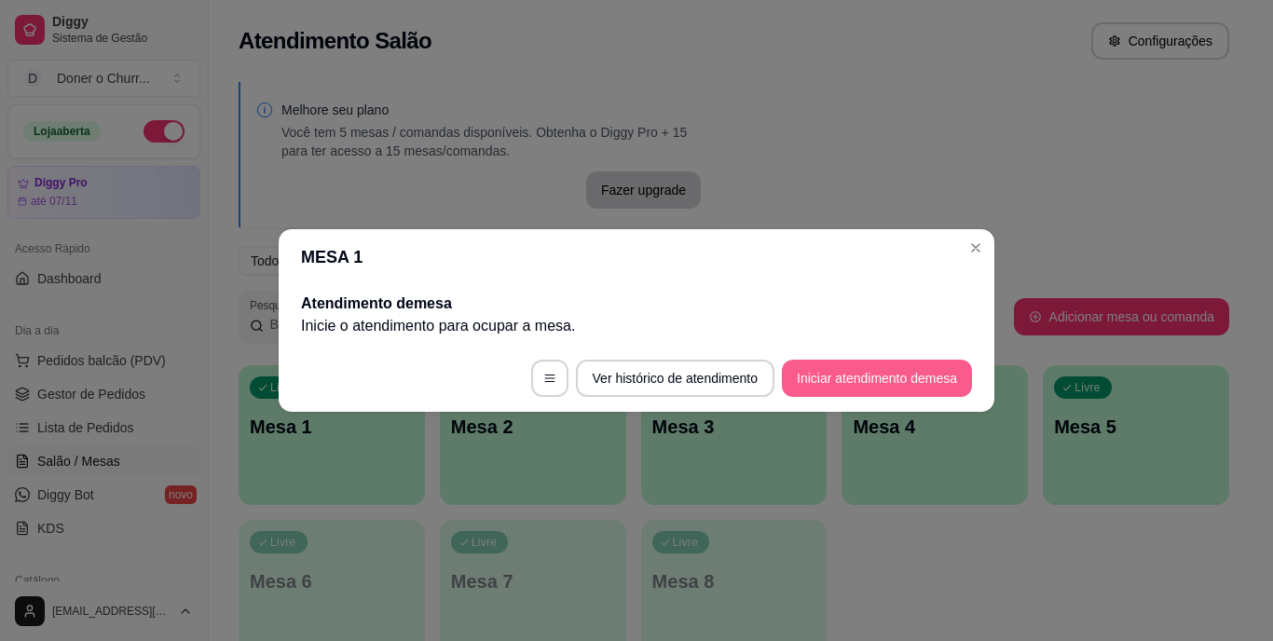
click at [839, 378] on button "Iniciar atendimento de mesa" at bounding box center [877, 378] width 190 height 37
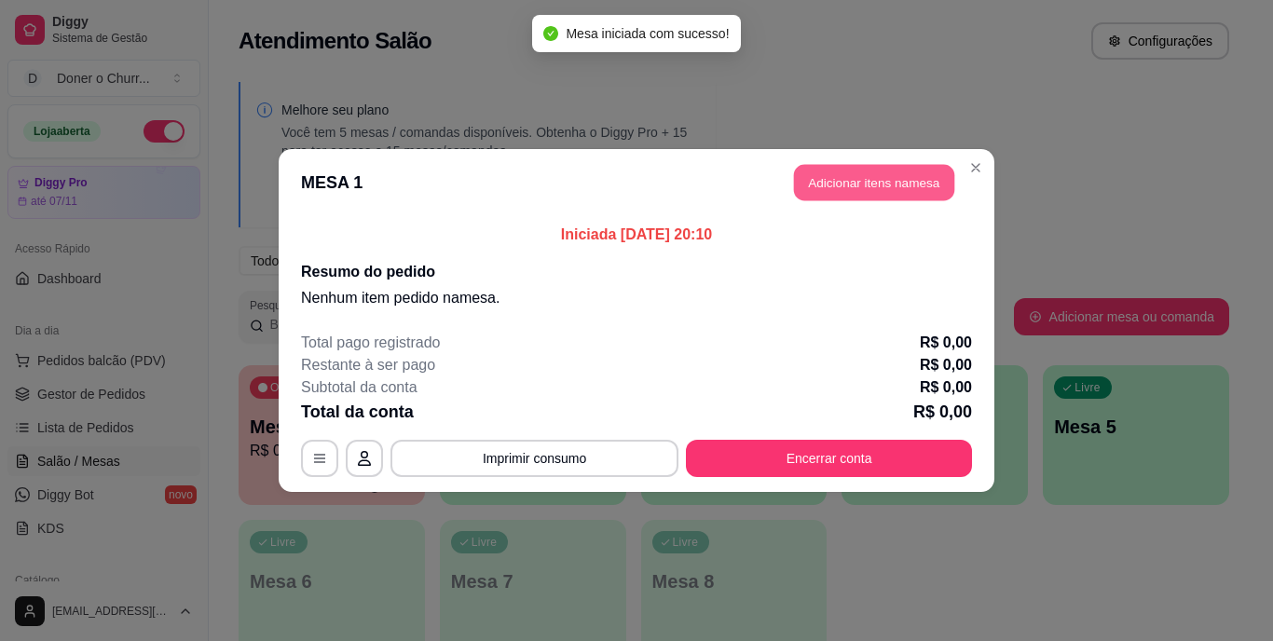
click at [882, 176] on button "Adicionar itens na mesa" at bounding box center [874, 183] width 160 height 36
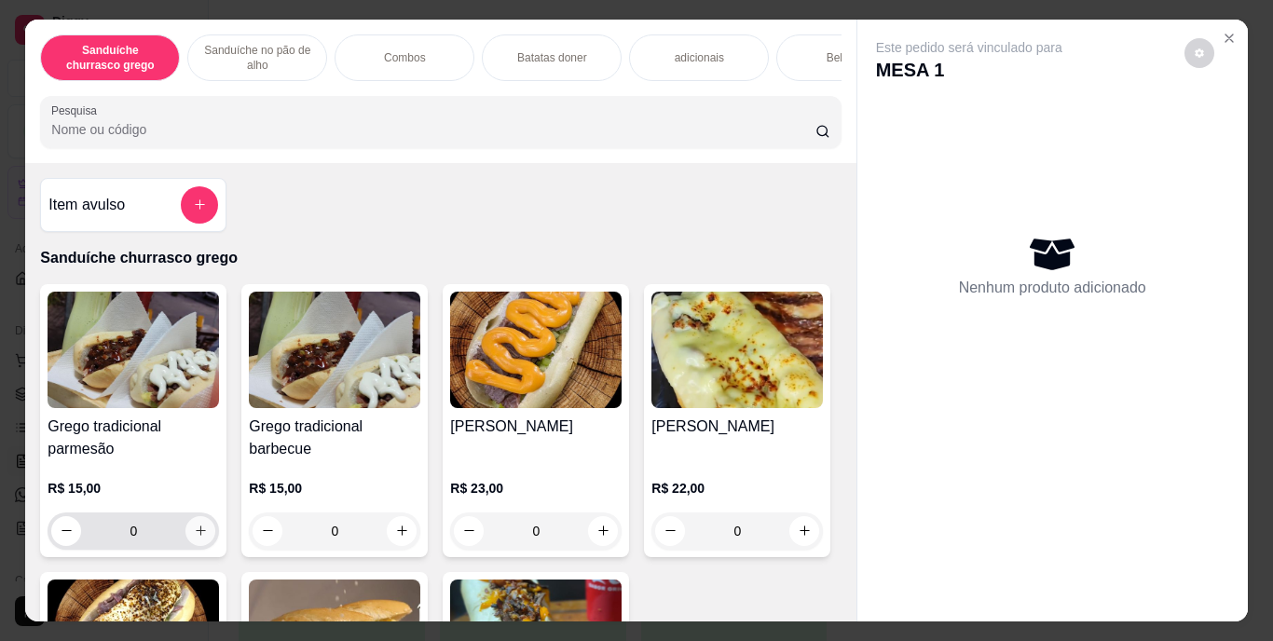
click at [202, 535] on button "increase-product-quantity" at bounding box center [200, 531] width 30 height 30
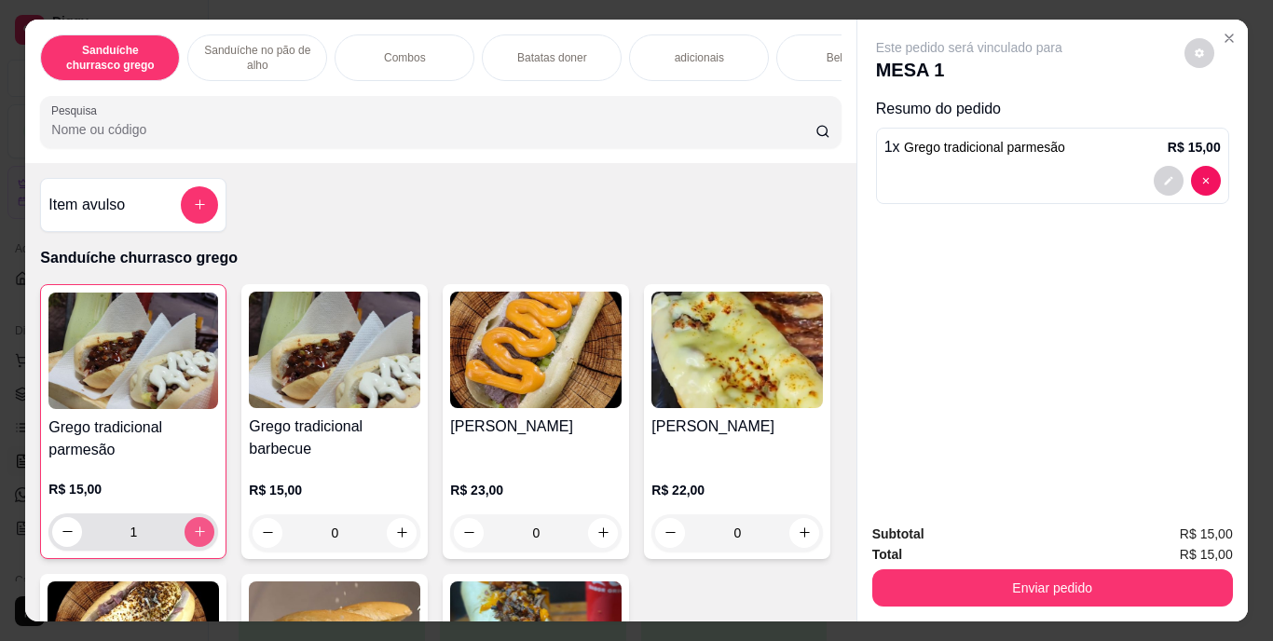
click at [202, 535] on button "increase-product-quantity" at bounding box center [200, 532] width 30 height 30
click at [195, 535] on icon "increase-product-quantity" at bounding box center [200, 532] width 10 height 10
click at [195, 535] on icon "increase-product-quantity" at bounding box center [199, 532] width 9 height 9
type input "4"
click at [807, 55] on div "Bebidas" at bounding box center [846, 57] width 140 height 47
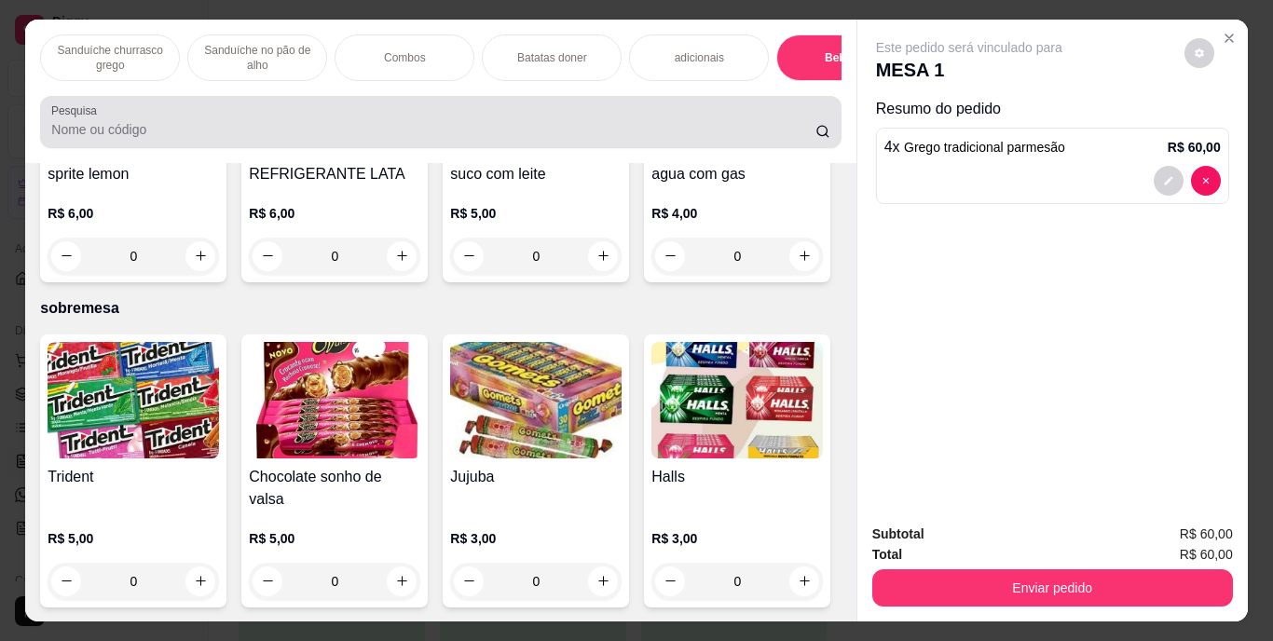
scroll to position [48, 0]
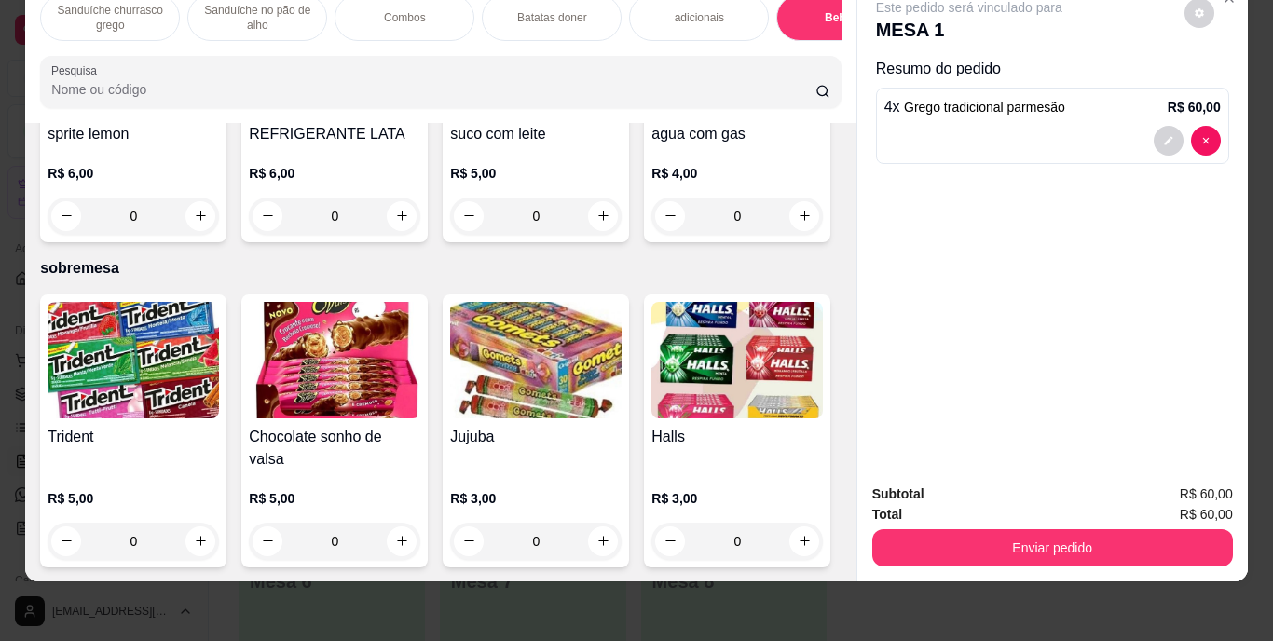
type input "1"
click at [1163, 219] on icon "decrease-product-quantity" at bounding box center [1168, 224] width 11 height 11
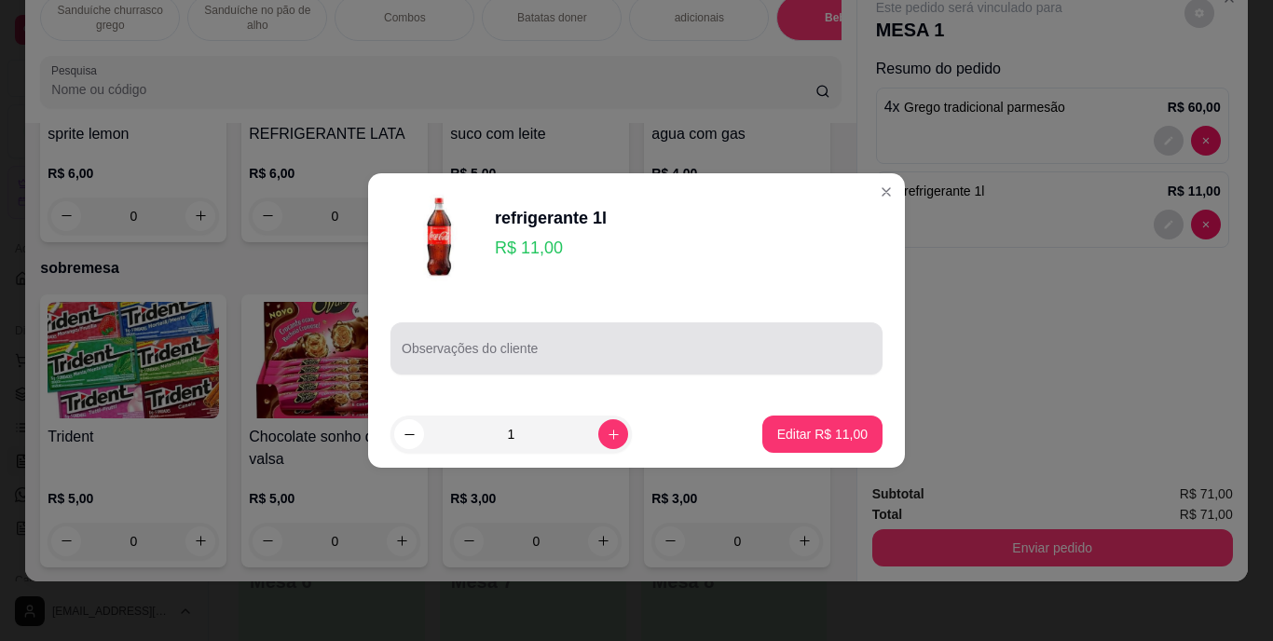
click at [622, 350] on input "Observações do cliente" at bounding box center [637, 356] width 470 height 19
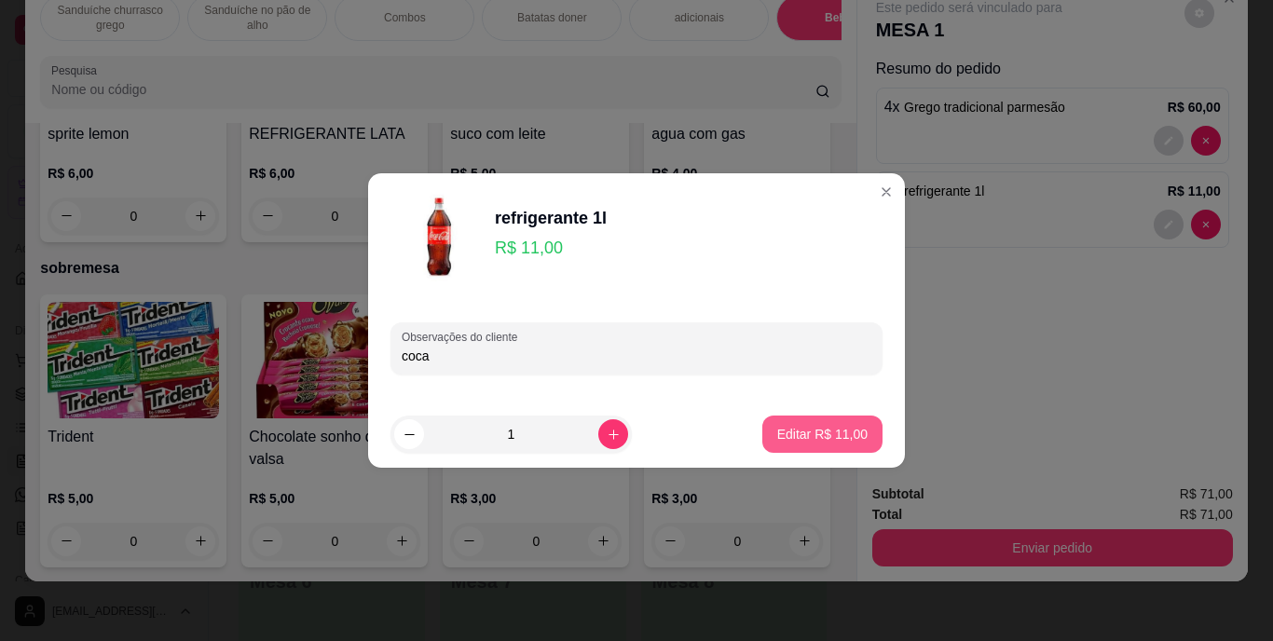
type input "coca"
click at [800, 416] on button "Editar R$ 11,00" at bounding box center [822, 434] width 120 height 37
type input "0"
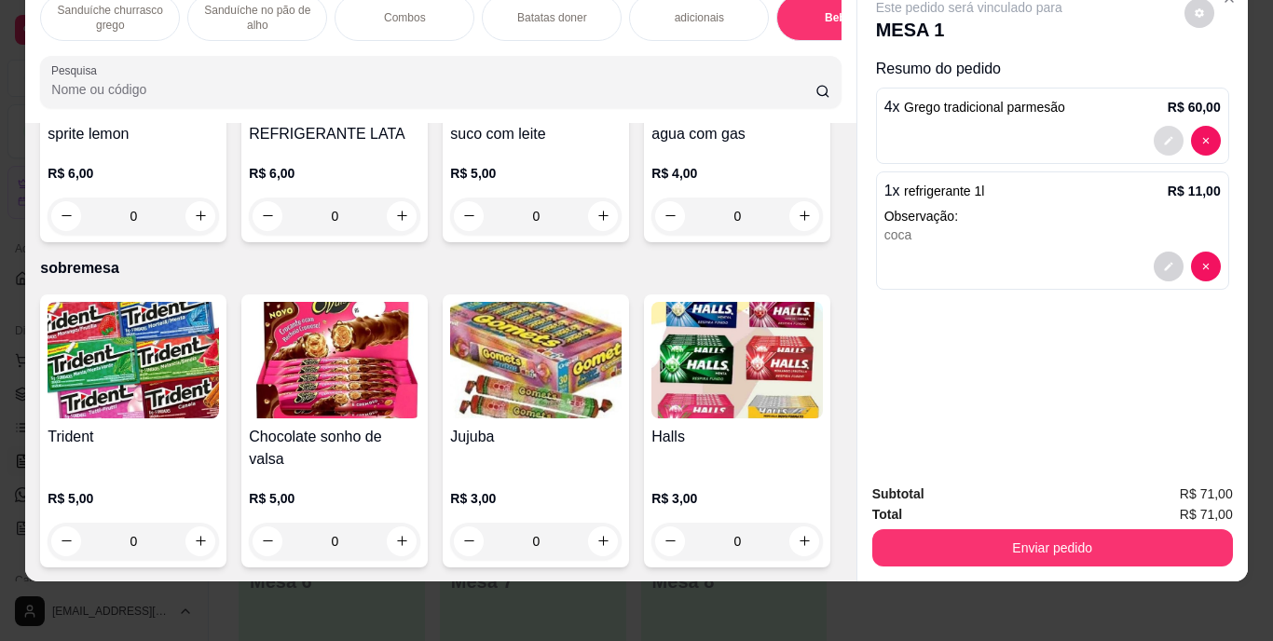
click at [1154, 126] on button "decrease-product-quantity" at bounding box center [1169, 141] width 30 height 30
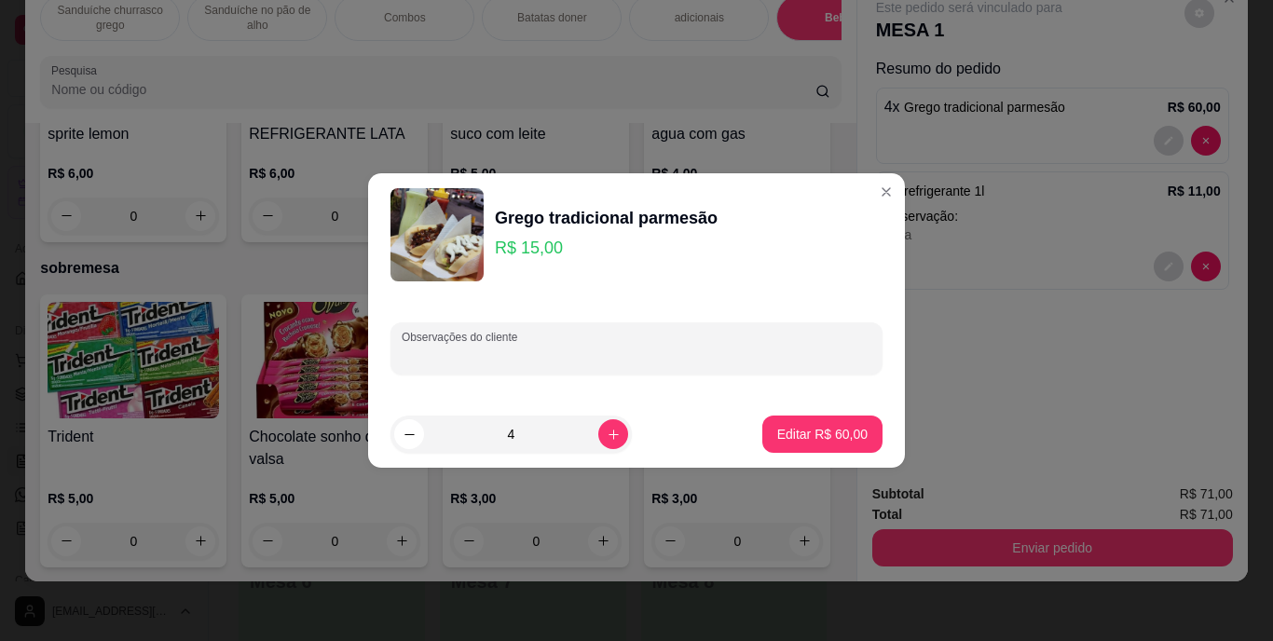
click at [613, 359] on input "Observações do cliente" at bounding box center [637, 356] width 470 height 19
type input "2"
type input "dois pra viagem"
click at [762, 433] on button "Editar R$ 60,00" at bounding box center [822, 434] width 120 height 37
type input "0"
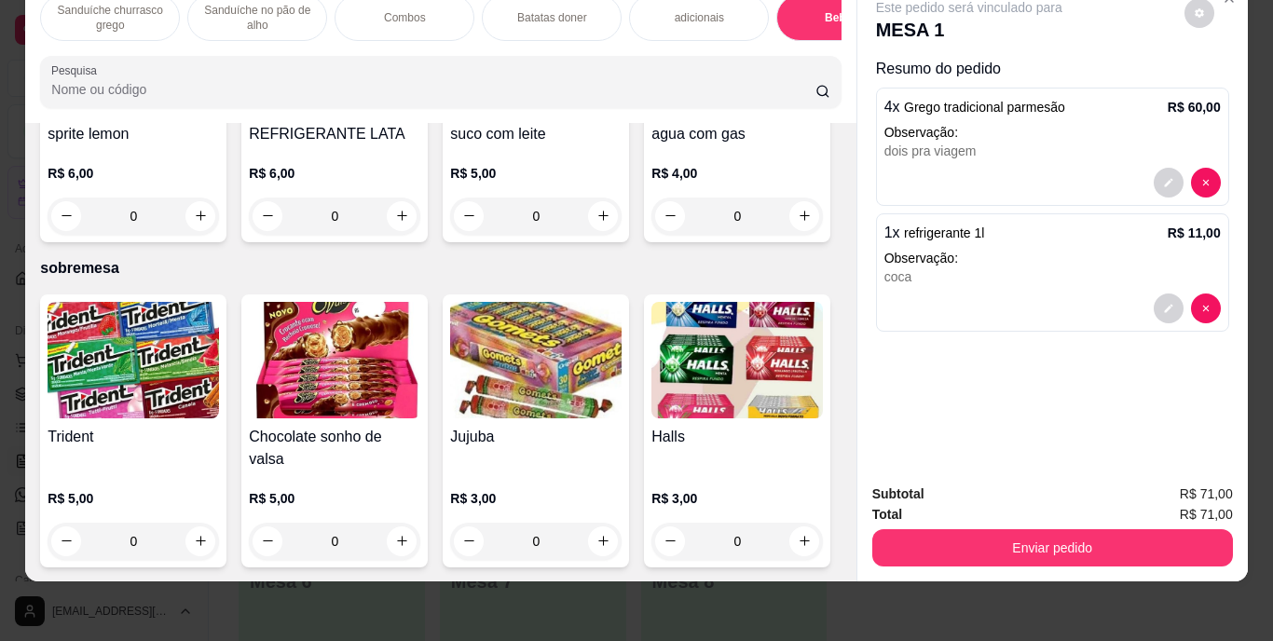
scroll to position [3282, 0]
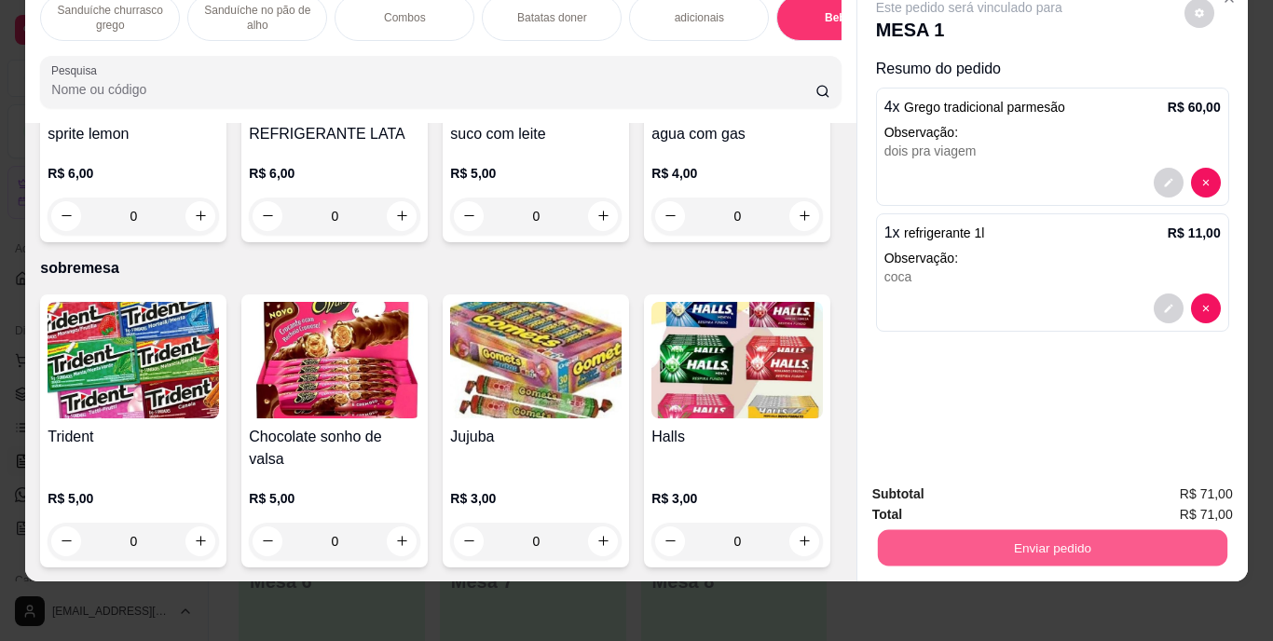
click at [1135, 538] on button "Enviar pedido" at bounding box center [1052, 548] width 350 height 36
click at [1166, 478] on button "Enviar pedido" at bounding box center [1184, 488] width 103 height 34
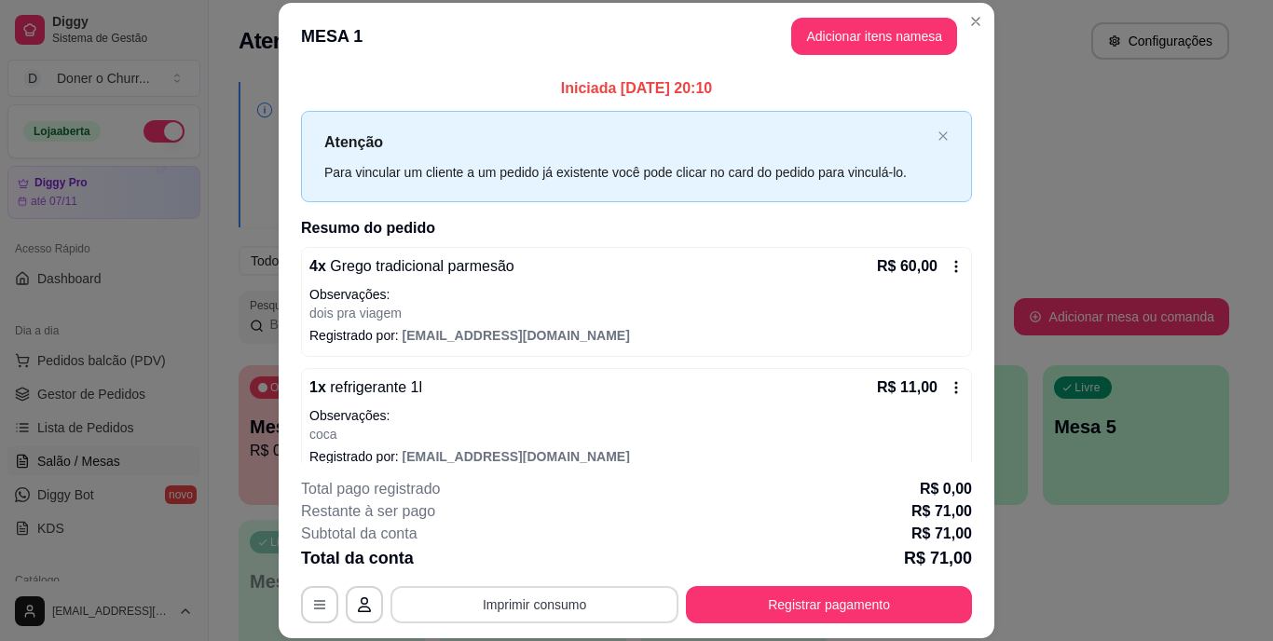
click at [592, 606] on button "Imprimir consumo" at bounding box center [535, 604] width 288 height 37
click at [549, 561] on button "IMPRESSORA" at bounding box center [533, 561] width 135 height 30
click at [604, 603] on button "Imprimir consumo" at bounding box center [535, 604] width 280 height 36
click at [558, 564] on button "IMPRESSORA" at bounding box center [533, 562] width 135 height 30
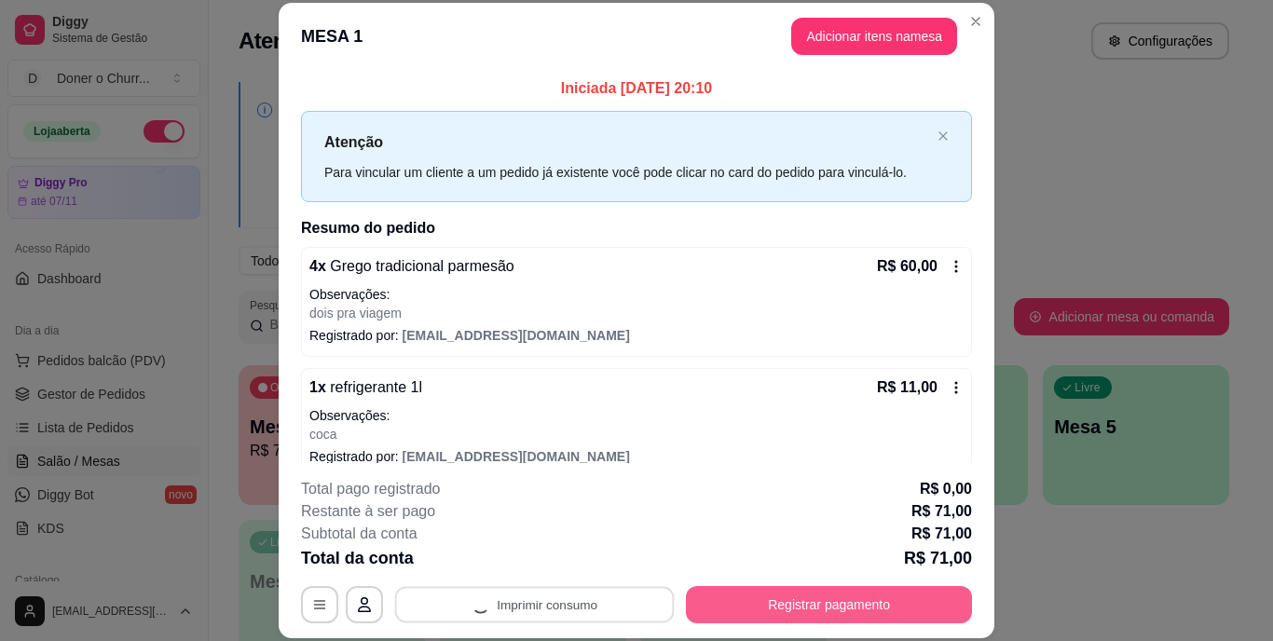
click at [776, 612] on button "Registrar pagamento" at bounding box center [829, 604] width 286 height 37
click at [775, 594] on button "Registrar pagamento" at bounding box center [829, 604] width 286 height 37
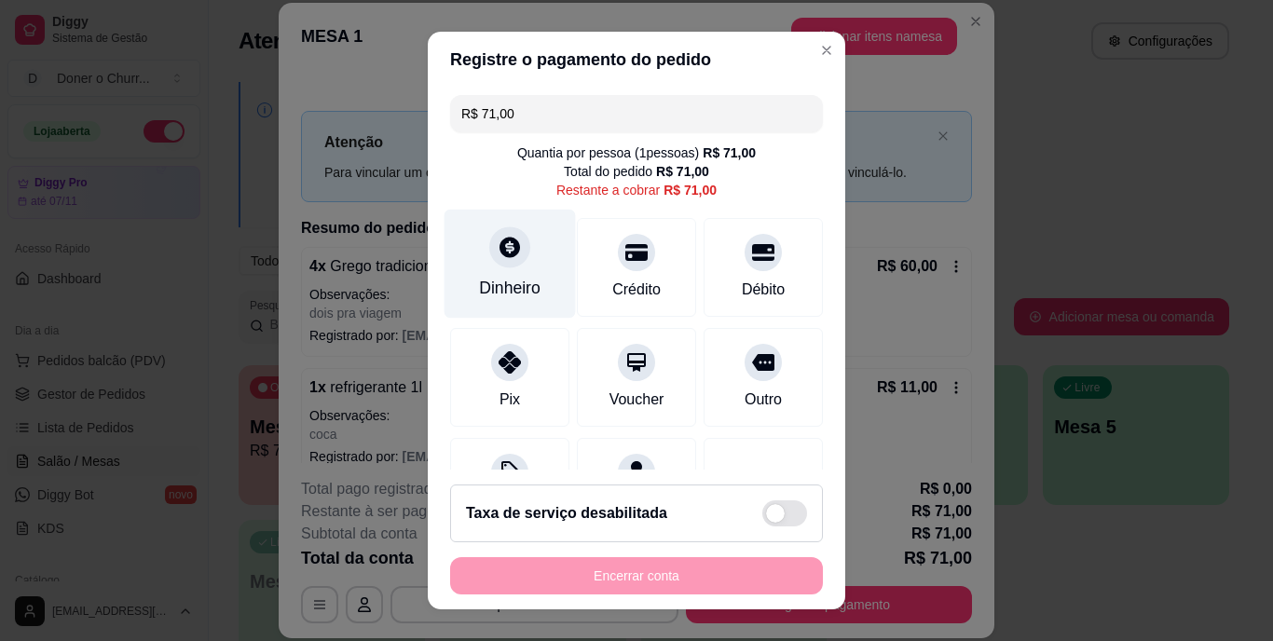
click at [493, 271] on div "Dinheiro" at bounding box center [510, 264] width 131 height 109
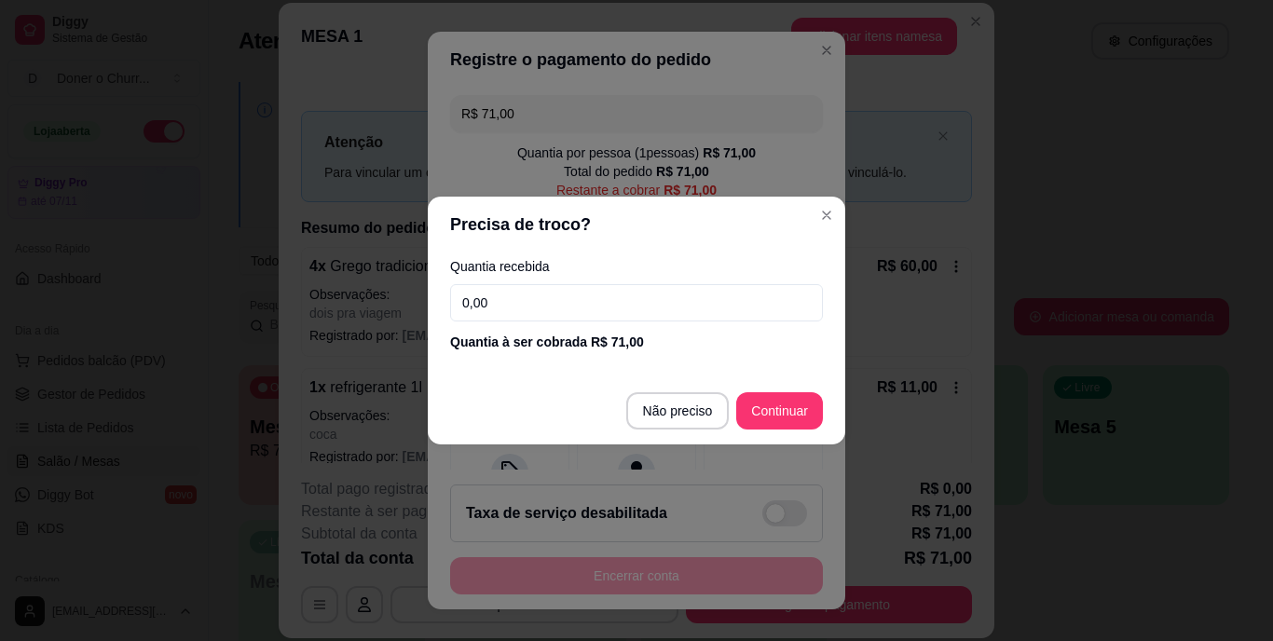
click at [556, 309] on input "0,00" at bounding box center [636, 302] width 373 height 37
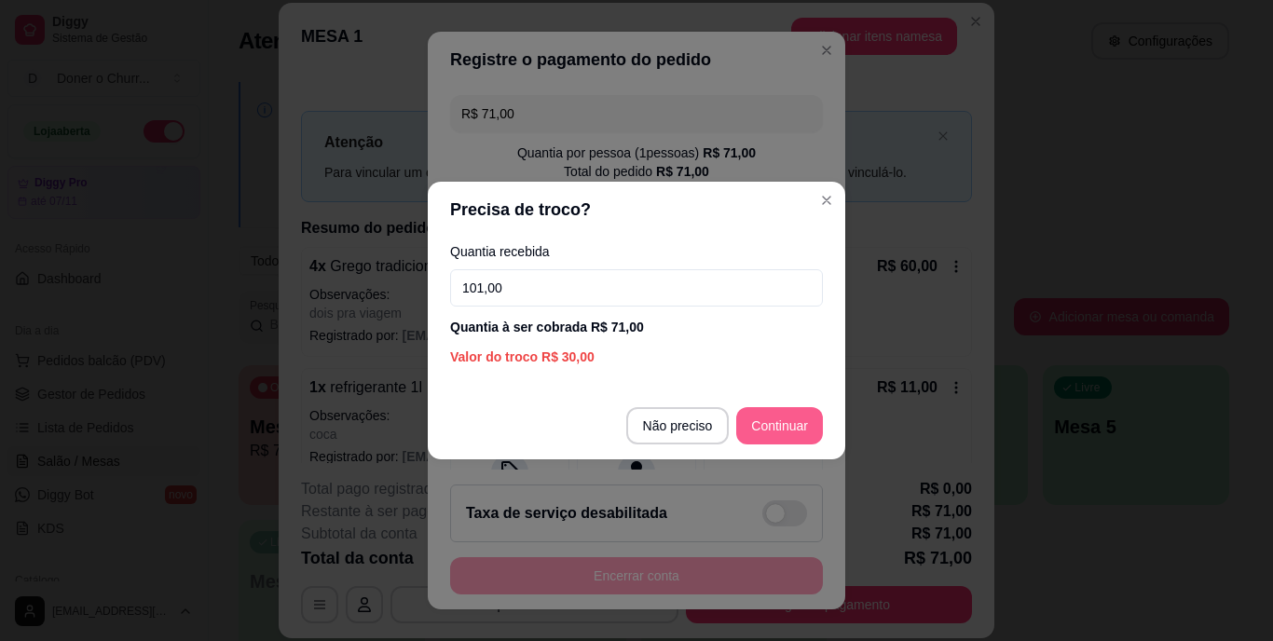
type input "101,00"
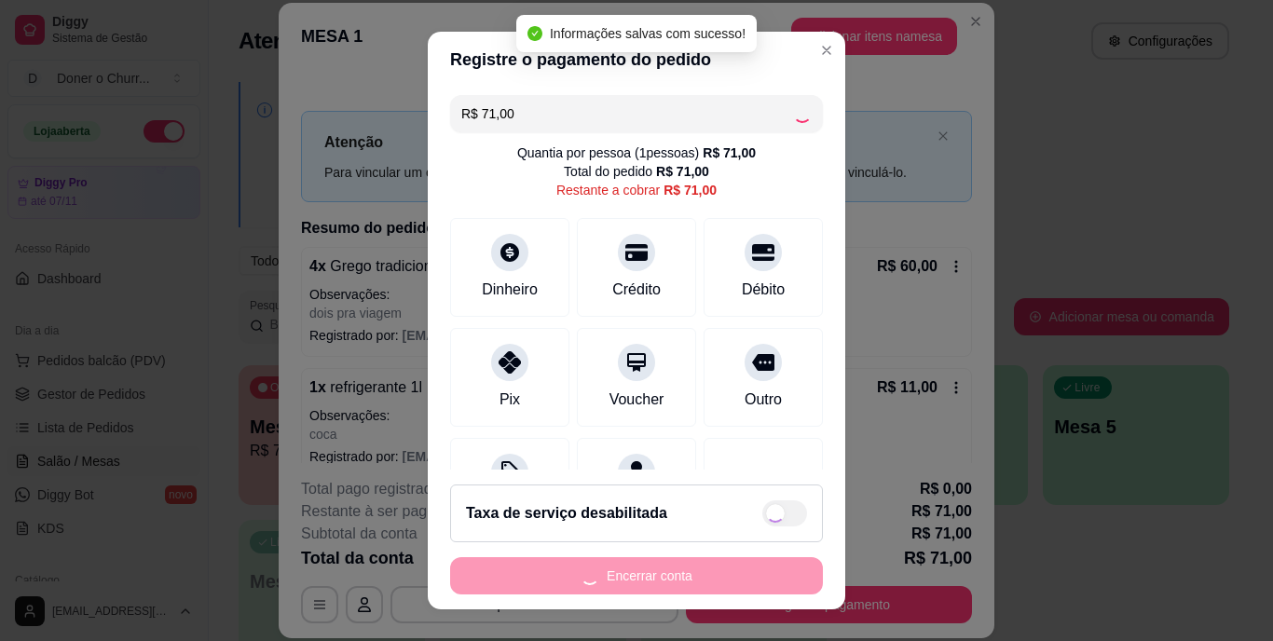
type input "R$ 0,00"
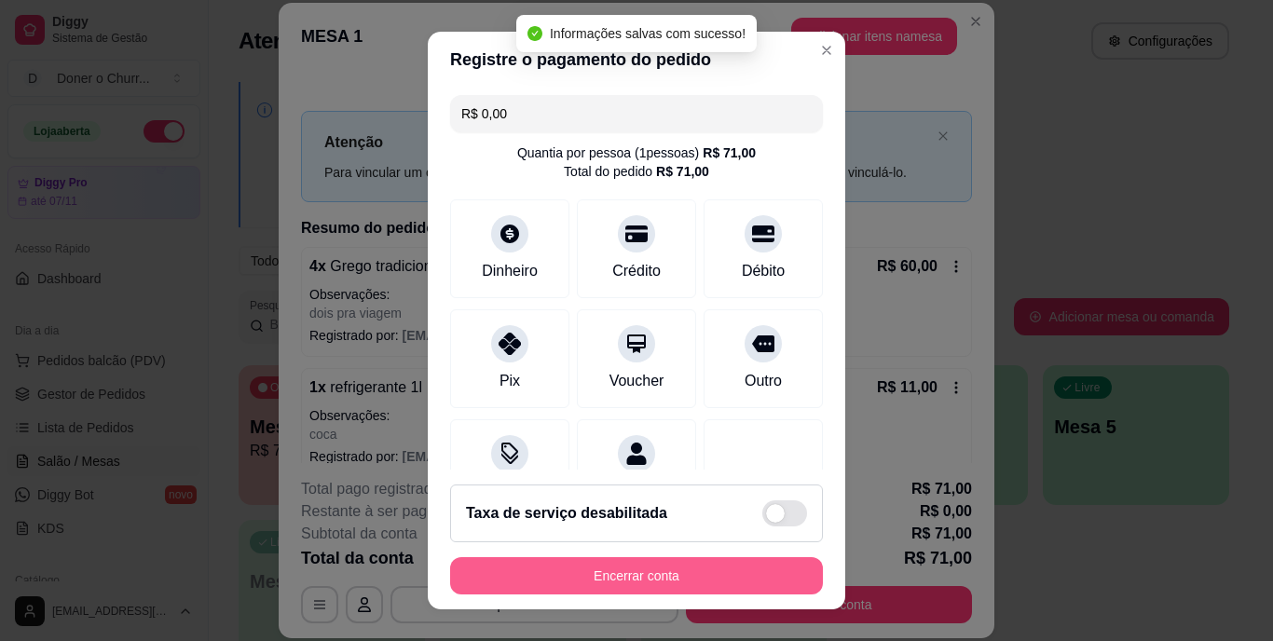
click at [629, 581] on button "Encerrar conta" at bounding box center [636, 575] width 373 height 37
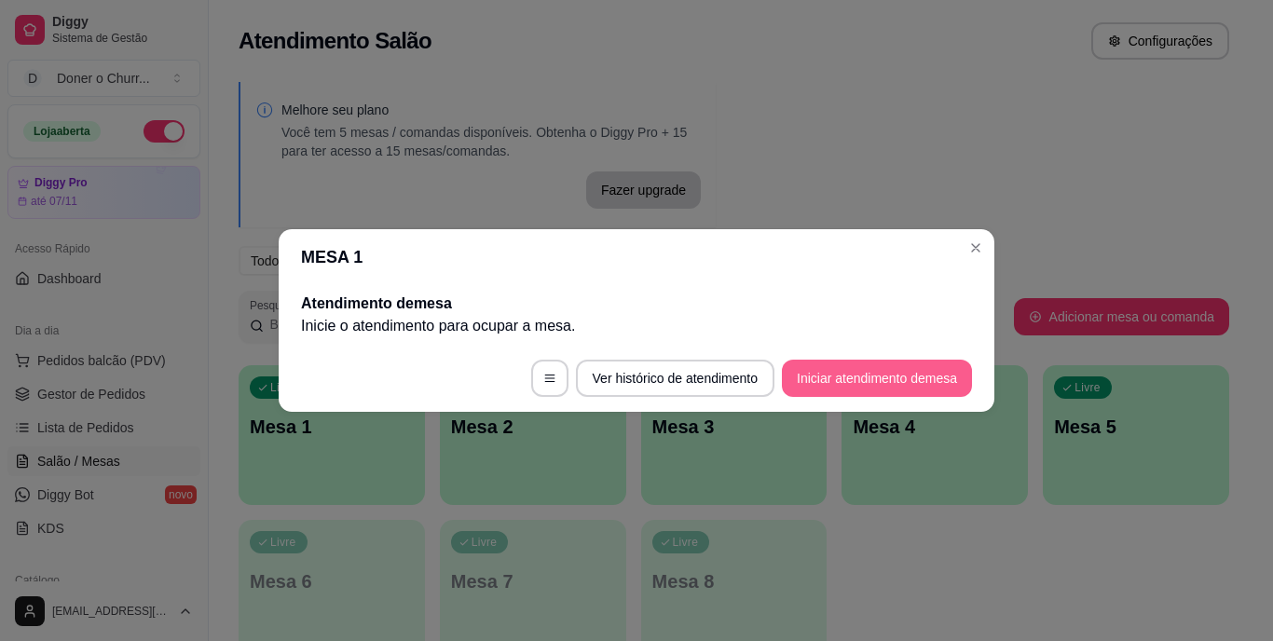
click at [871, 377] on button "Iniciar atendimento de mesa" at bounding box center [877, 378] width 190 height 37
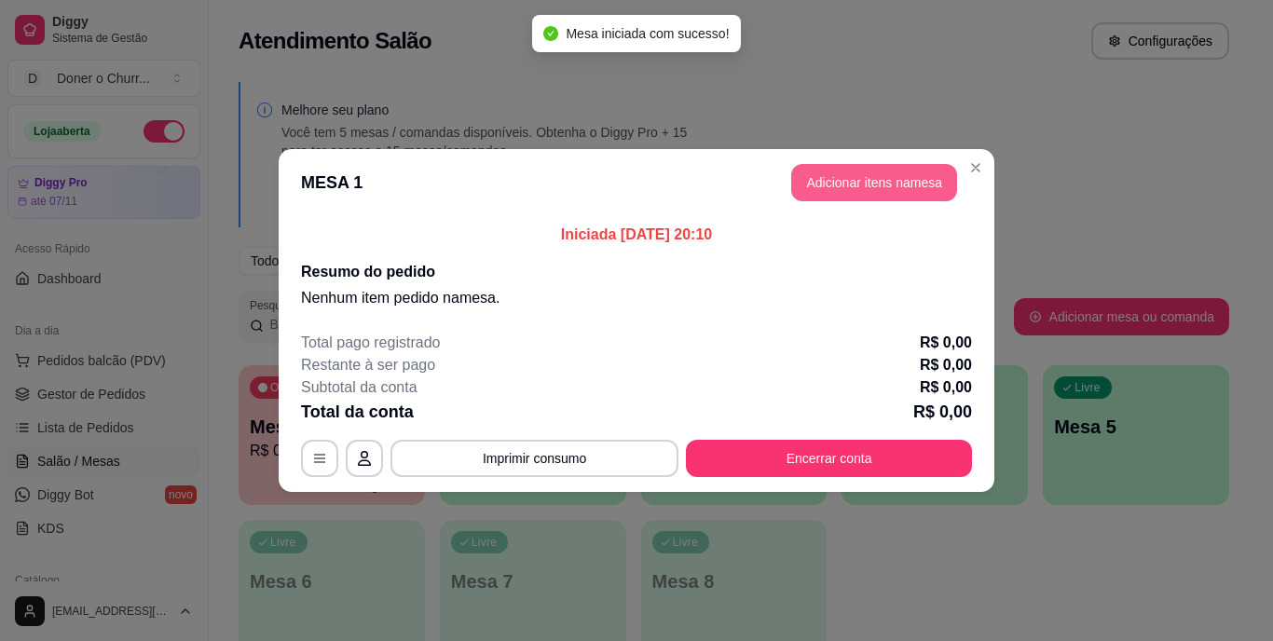
click at [906, 177] on button "Adicionar itens na mesa" at bounding box center [874, 182] width 166 height 37
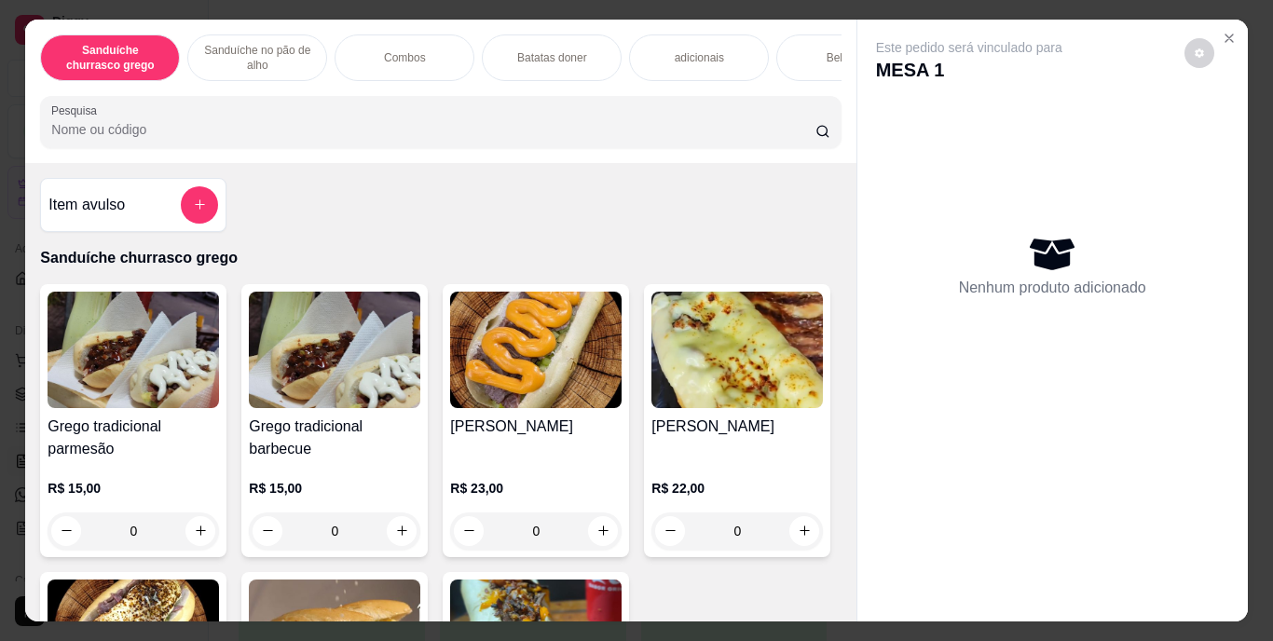
scroll to position [446, 0]
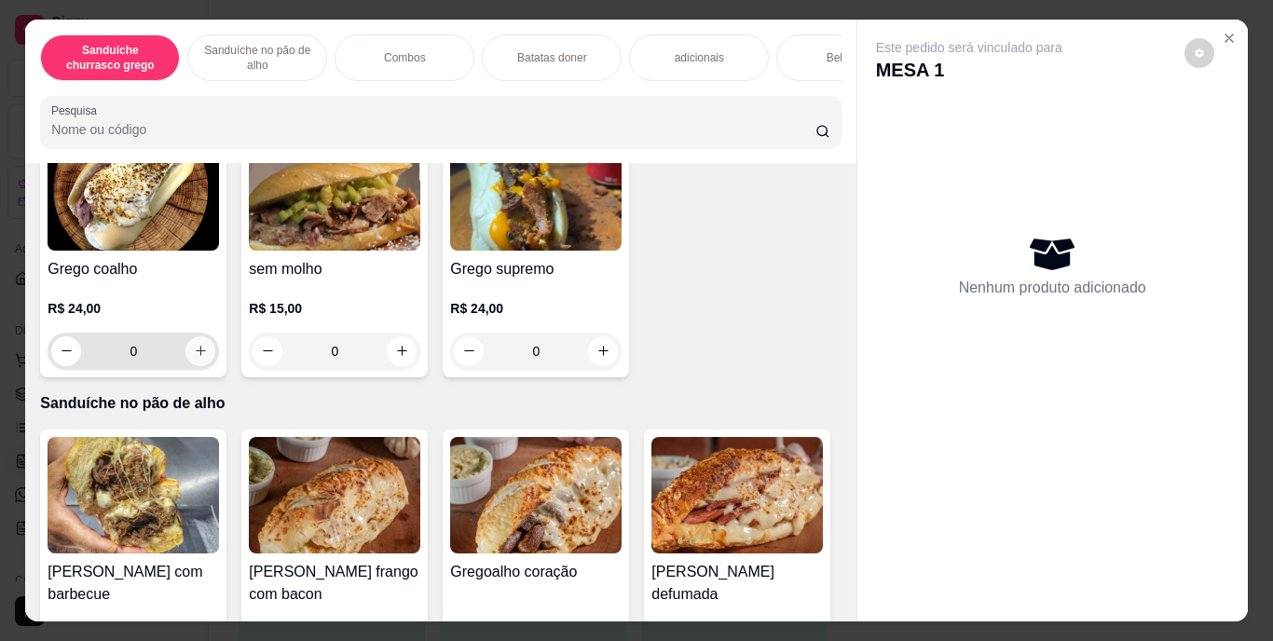
click at [208, 350] on icon "increase-product-quantity" at bounding box center [201, 351] width 14 height 14
type input "1"
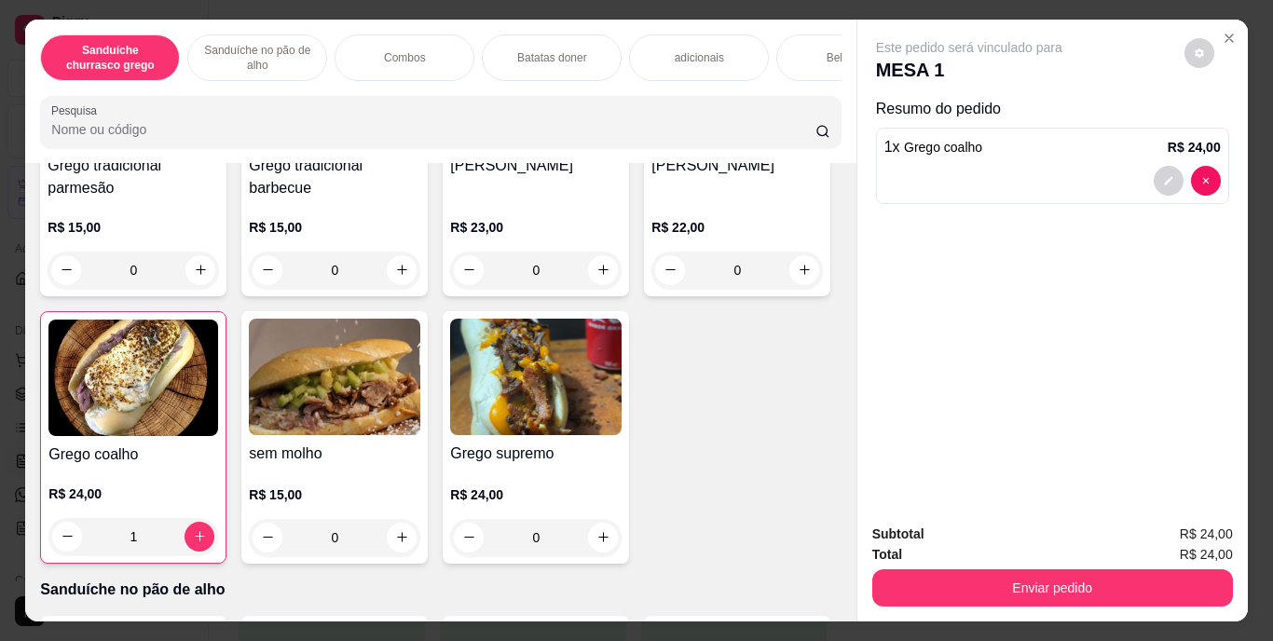
scroll to position [259, 0]
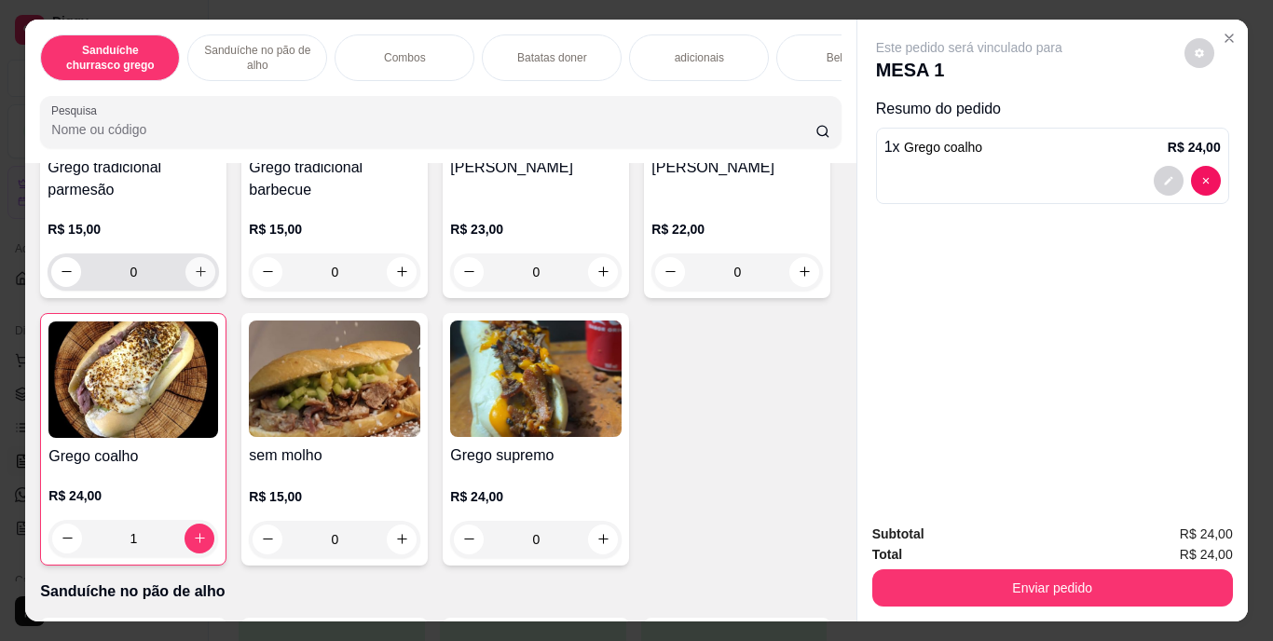
click at [194, 273] on icon "increase-product-quantity" at bounding box center [201, 272] width 14 height 14
type input "1"
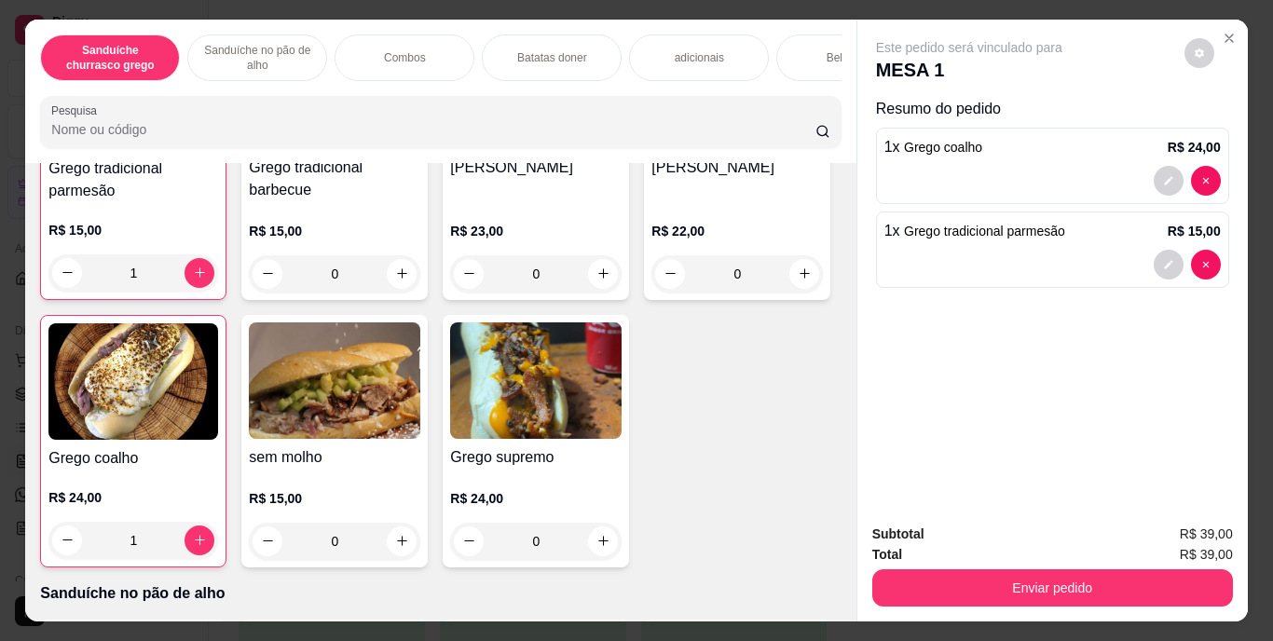
scroll to position [260, 0]
click at [1163, 175] on icon "decrease-product-quantity" at bounding box center [1168, 180] width 11 height 11
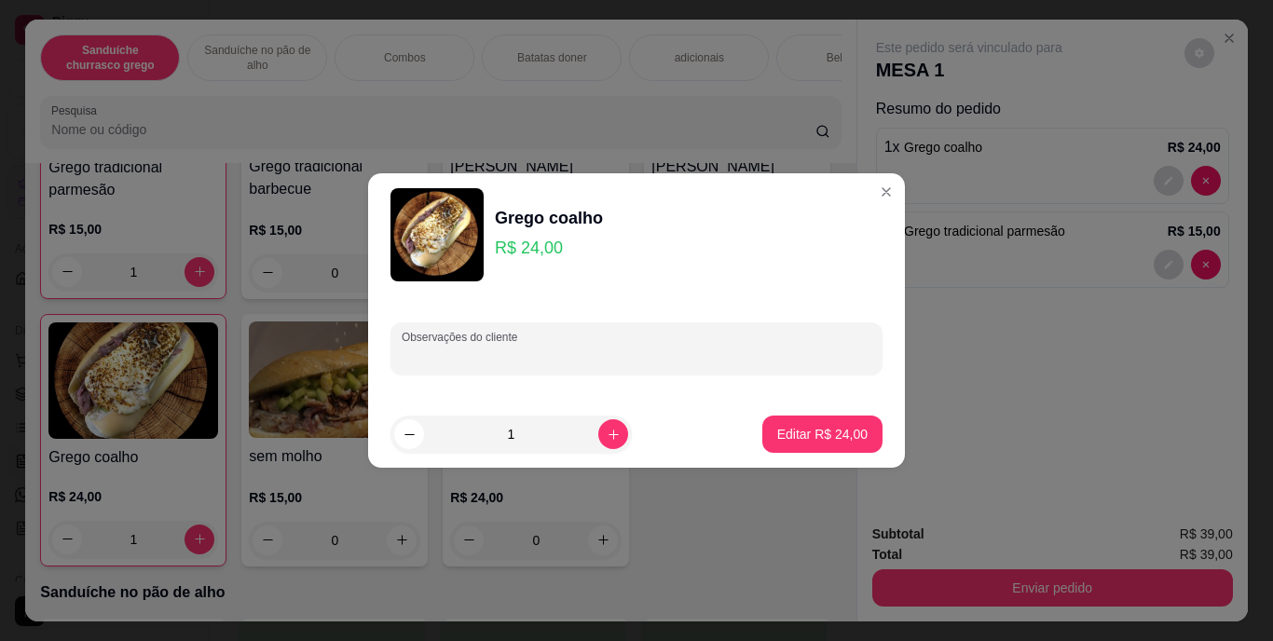
click at [560, 353] on input "Observações do cliente" at bounding box center [637, 356] width 470 height 19
type input "sem vinagrete"
click at [783, 432] on p "Editar R$ 24,00" at bounding box center [822, 434] width 90 height 19
type input "0"
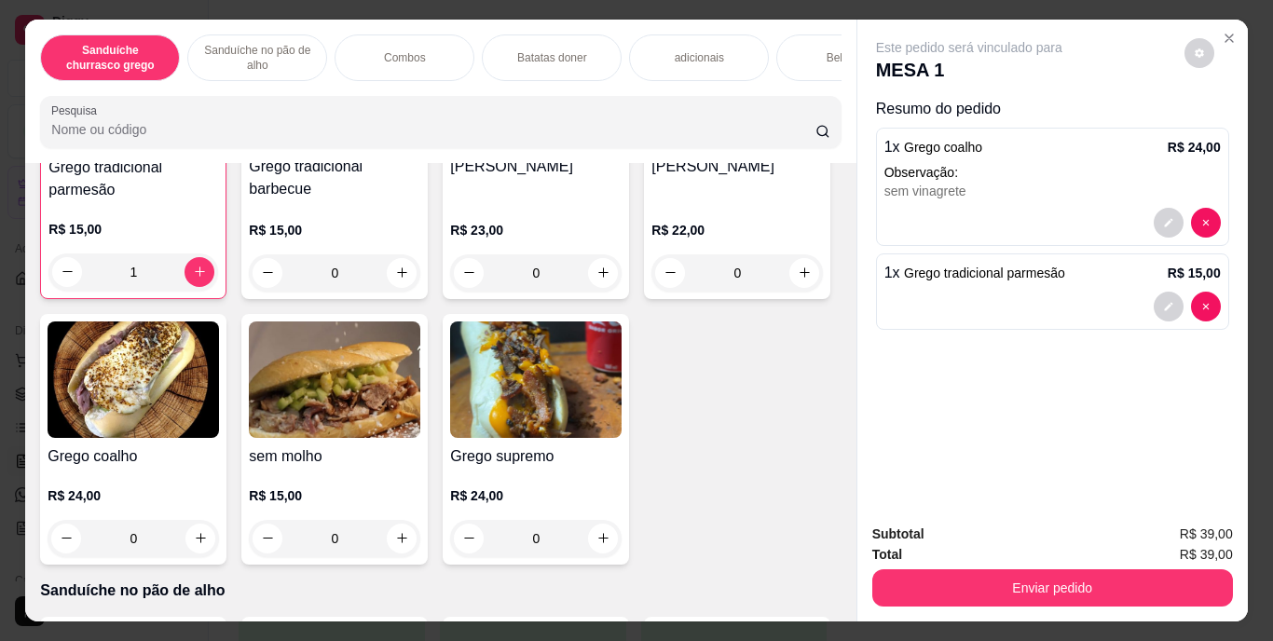
click at [789, 51] on div "Bebidas" at bounding box center [846, 57] width 140 height 47
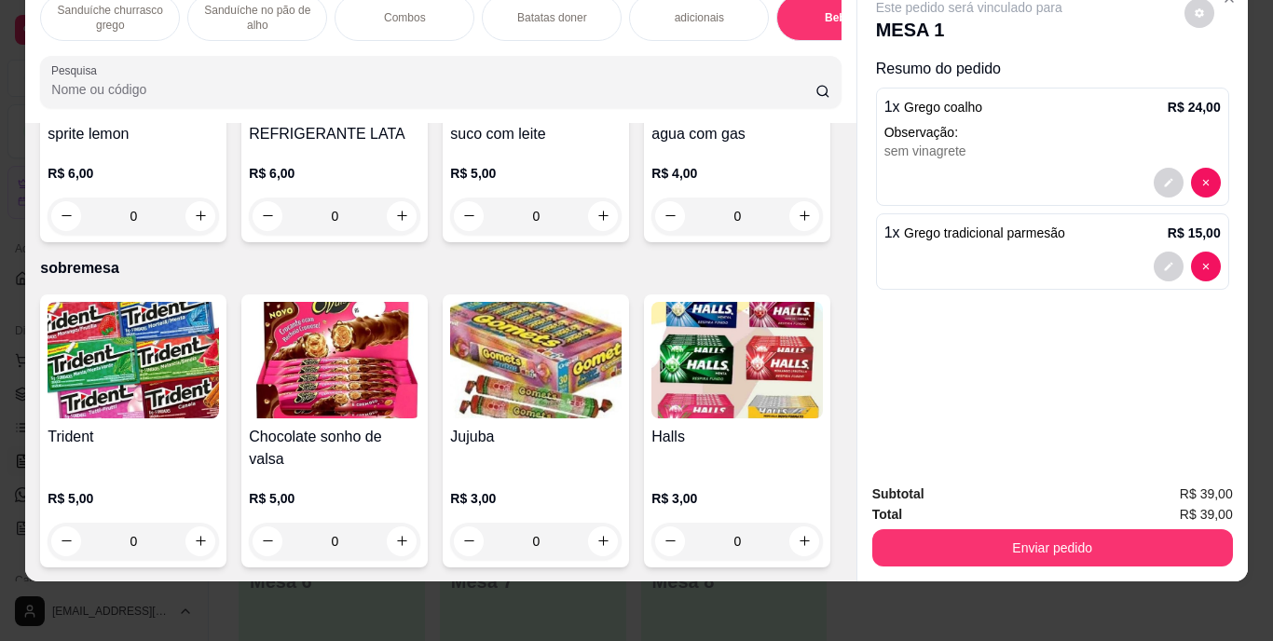
click at [420, 116] on img at bounding box center [335, 57] width 172 height 117
type input "1"
click at [1160, 336] on button "decrease-product-quantity" at bounding box center [1169, 351] width 30 height 30
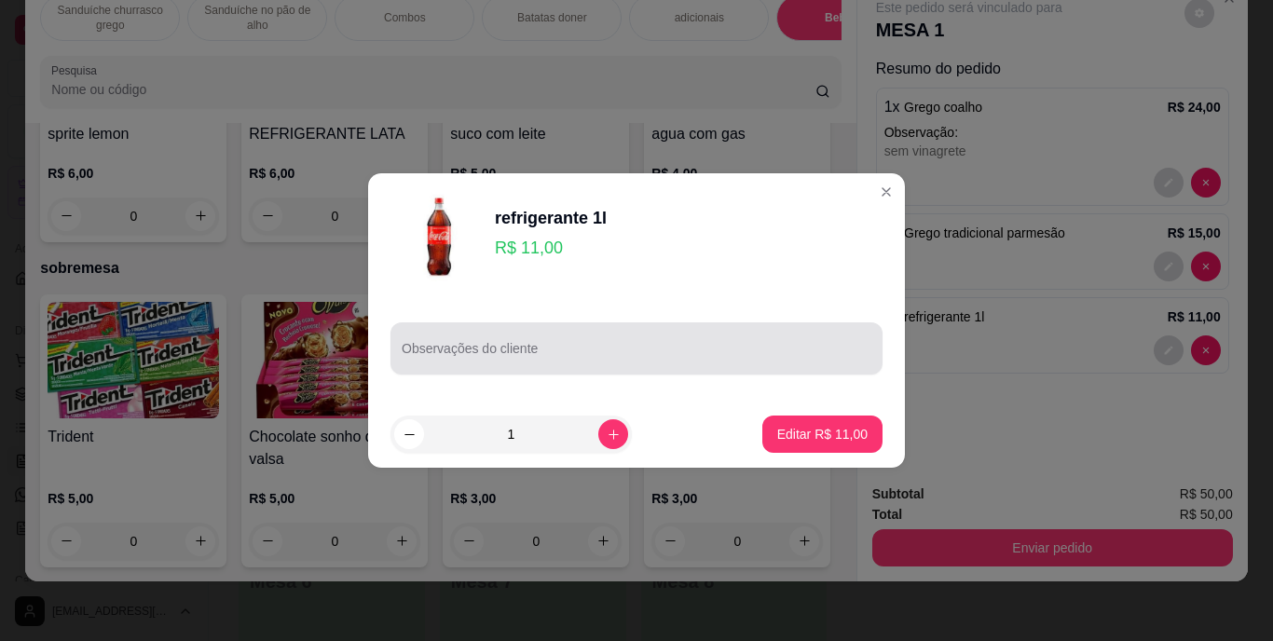
click at [625, 364] on input "Observações do cliente" at bounding box center [637, 356] width 470 height 19
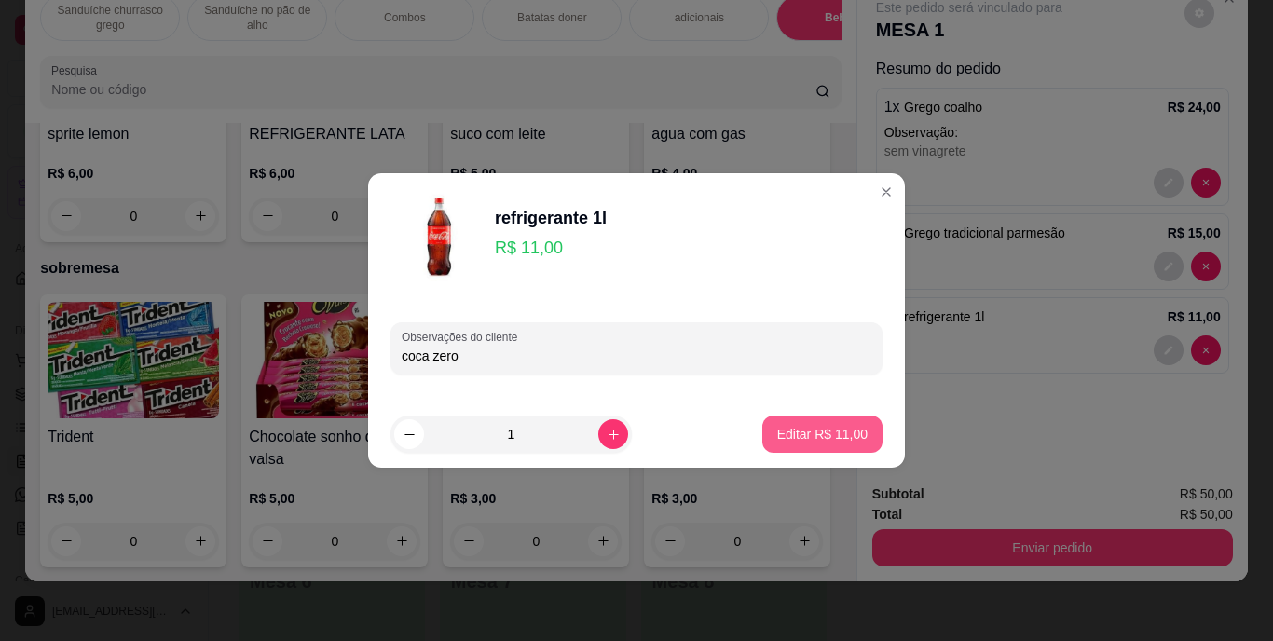
type input "coca zero"
click at [795, 443] on p "Editar R$ 11,00" at bounding box center [822, 434] width 88 height 18
type input "0"
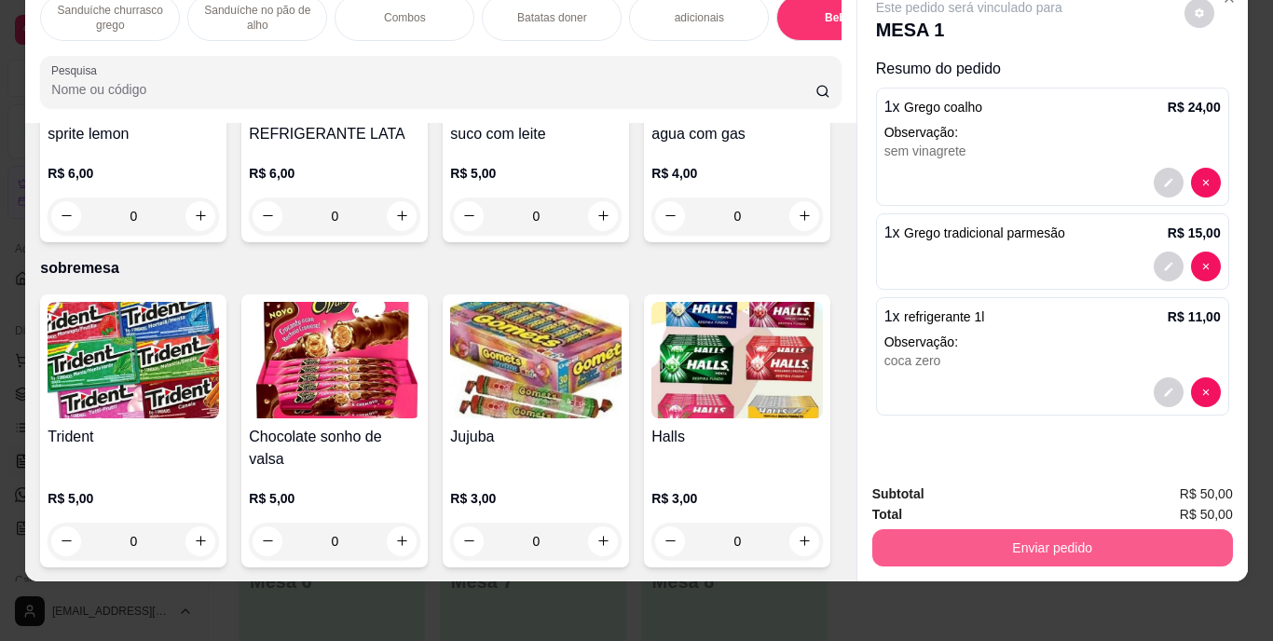
click at [1046, 531] on button "Enviar pedido" at bounding box center [1052, 547] width 361 height 37
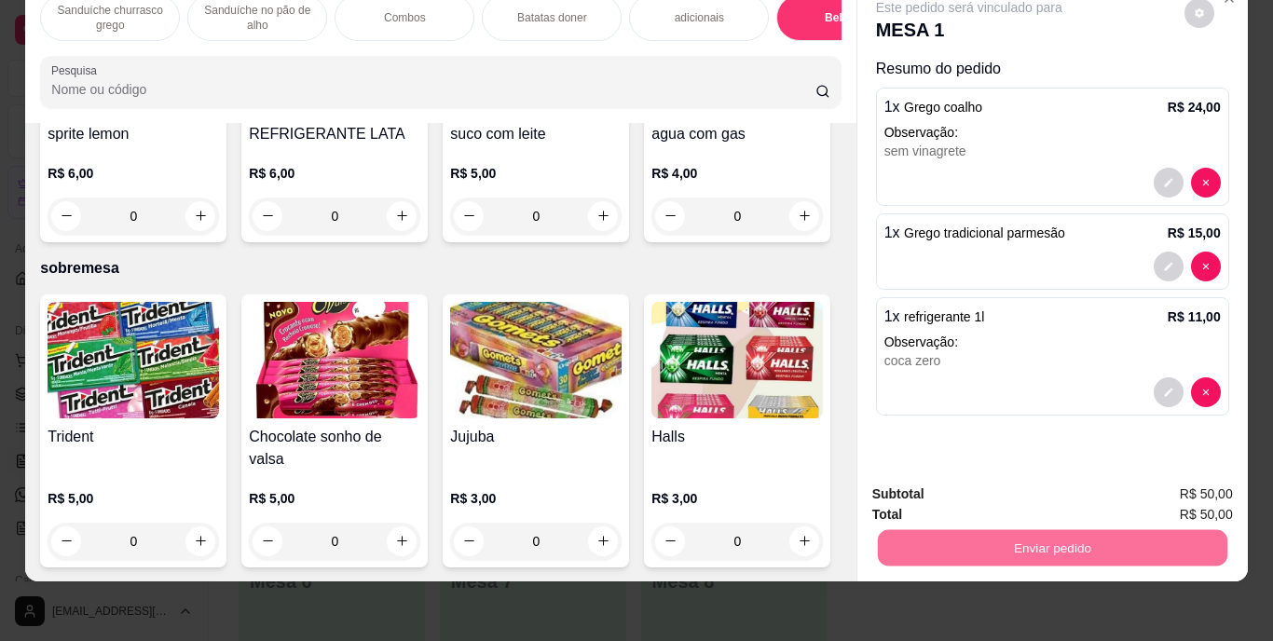
click at [1177, 486] on button "Enviar pedido" at bounding box center [1184, 488] width 103 height 34
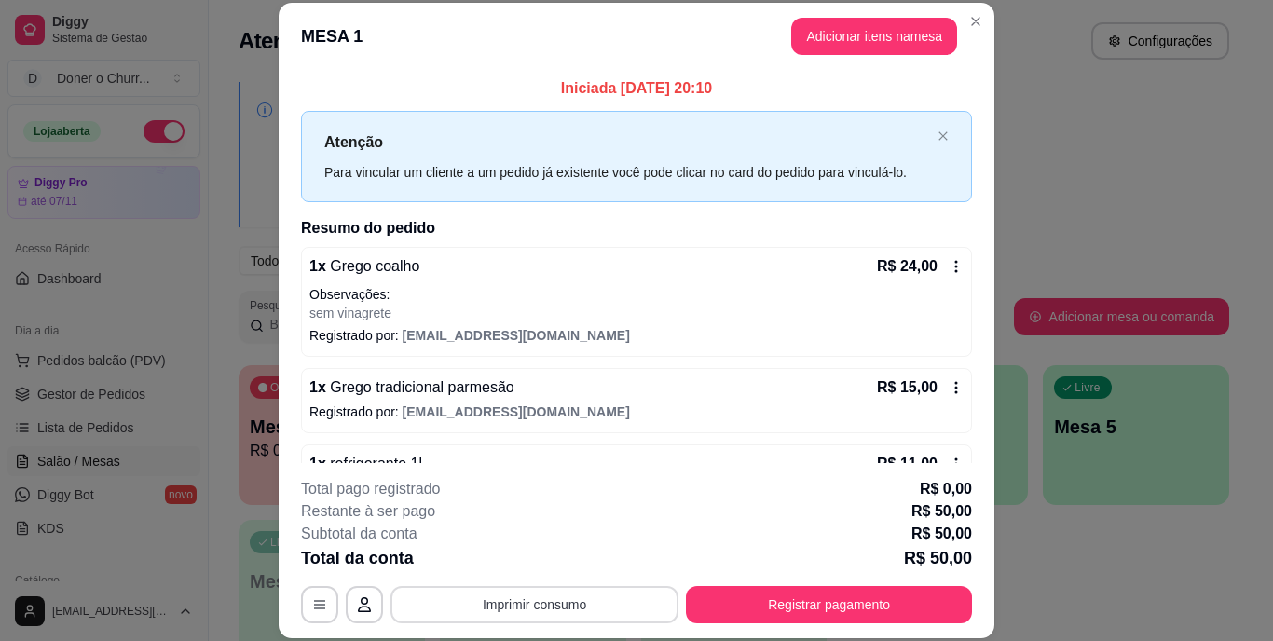
click at [529, 600] on button "Imprimir consumo" at bounding box center [535, 604] width 288 height 37
click at [531, 558] on button "IMPRESSORA" at bounding box center [533, 562] width 135 height 30
click at [570, 600] on button "Imprimir consumo" at bounding box center [535, 604] width 288 height 37
click at [550, 560] on button "IMPRESSORA" at bounding box center [533, 562] width 135 height 30
click at [740, 600] on button "Registrar pagamento" at bounding box center [829, 604] width 286 height 37
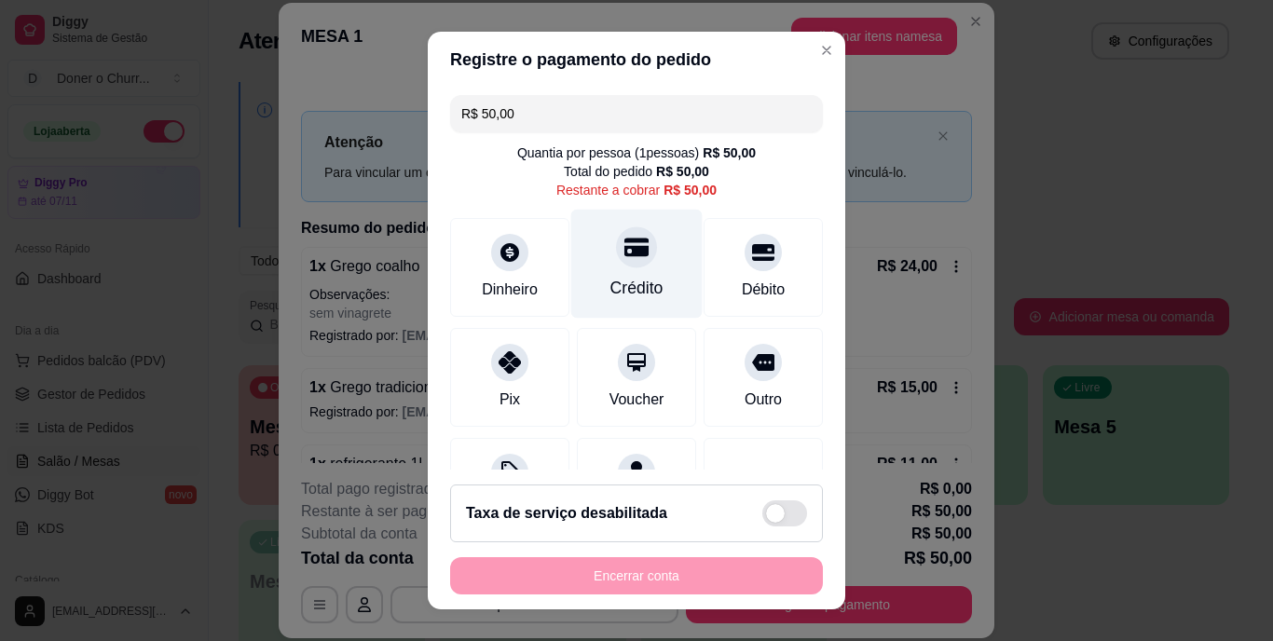
click at [644, 270] on div "Crédito" at bounding box center [636, 264] width 131 height 109
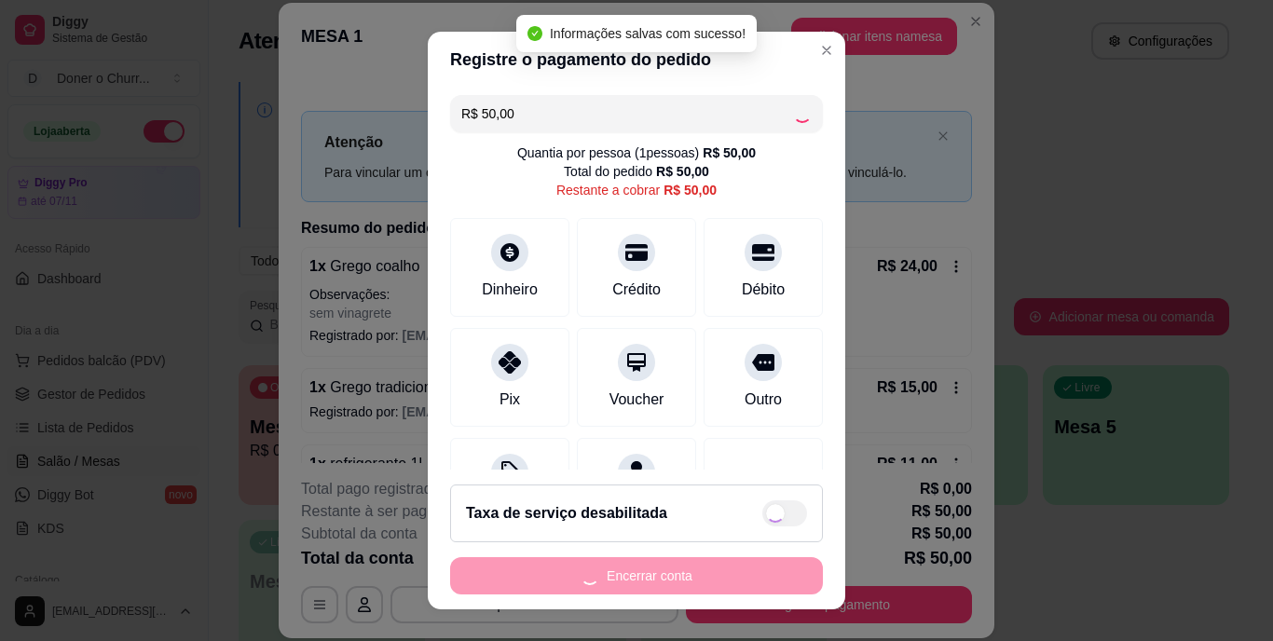
type input "R$ 0,00"
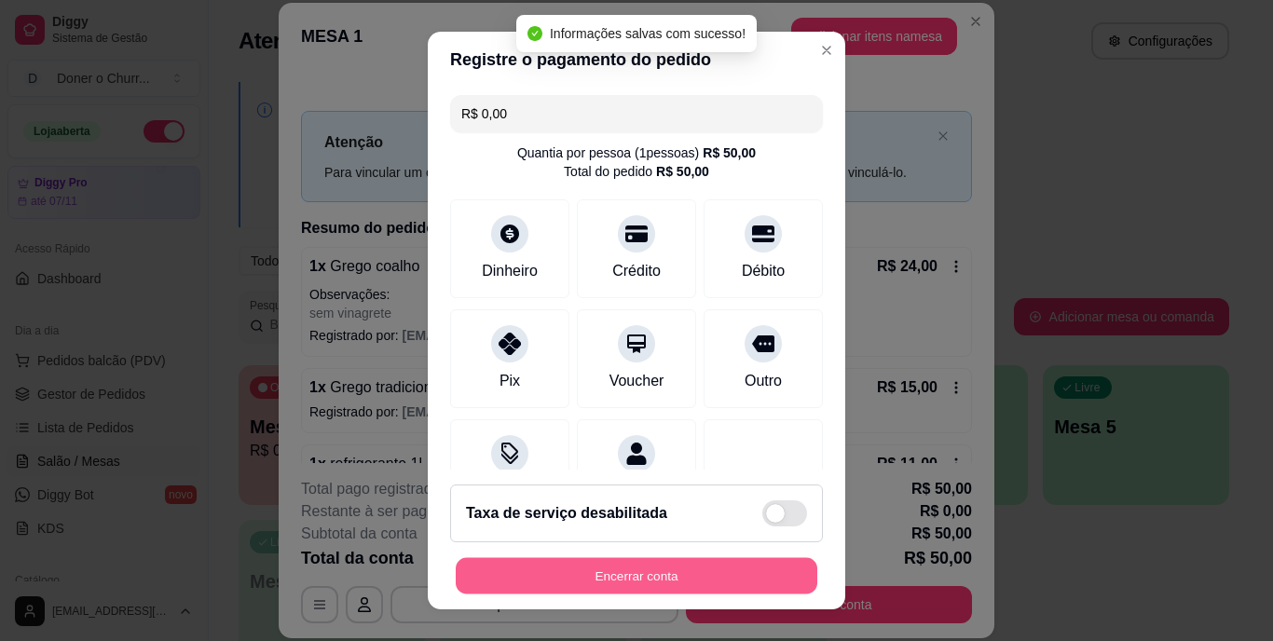
click at [691, 570] on button "Encerrar conta" at bounding box center [637, 575] width 362 height 36
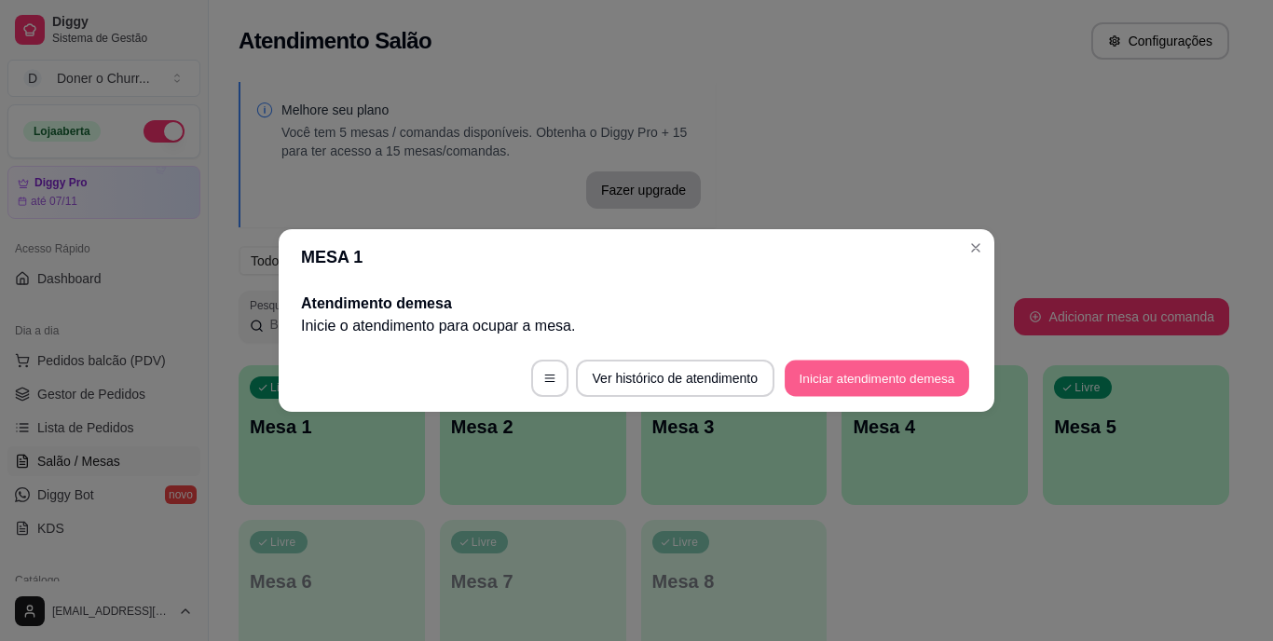
click at [852, 371] on button "Iniciar atendimento de mesa" at bounding box center [877, 379] width 185 height 36
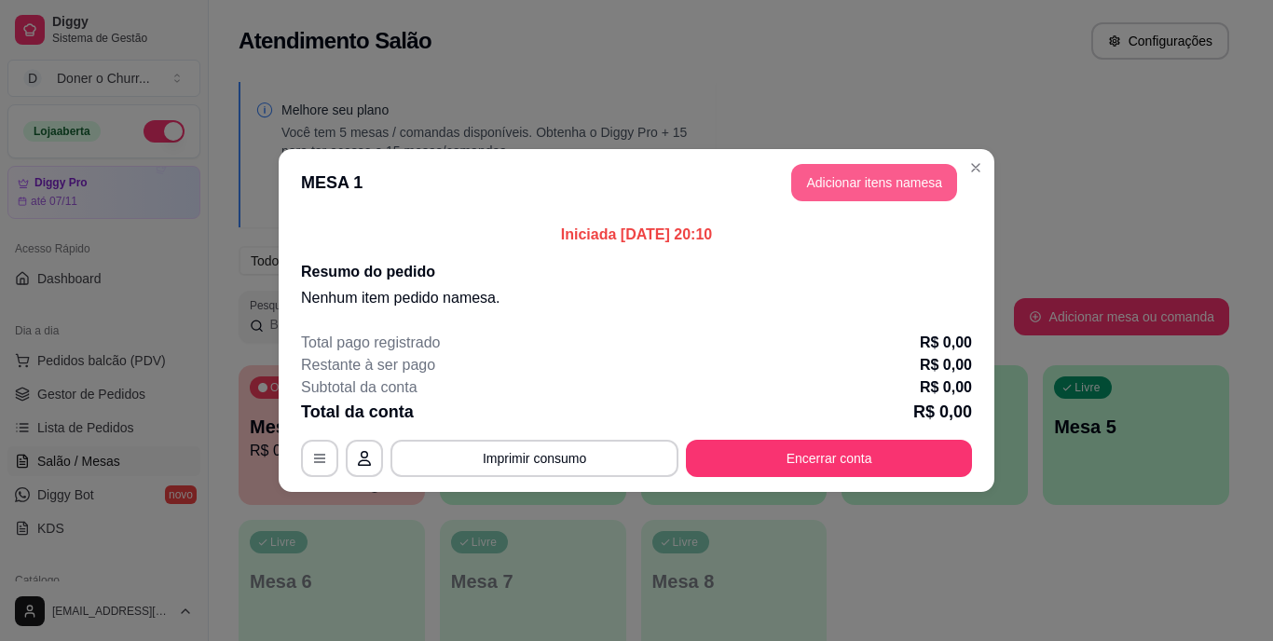
click at [913, 177] on button "Adicionar itens na mesa" at bounding box center [874, 182] width 166 height 37
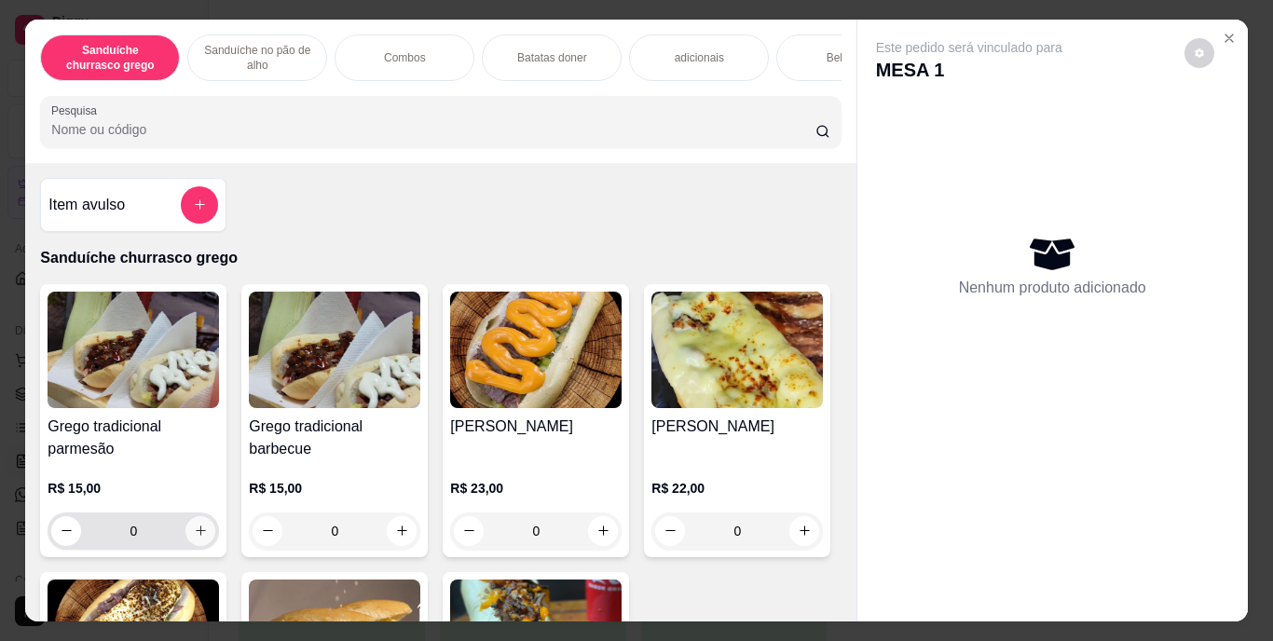
click at [194, 538] on icon "increase-product-quantity" at bounding box center [201, 531] width 14 height 14
type input "1"
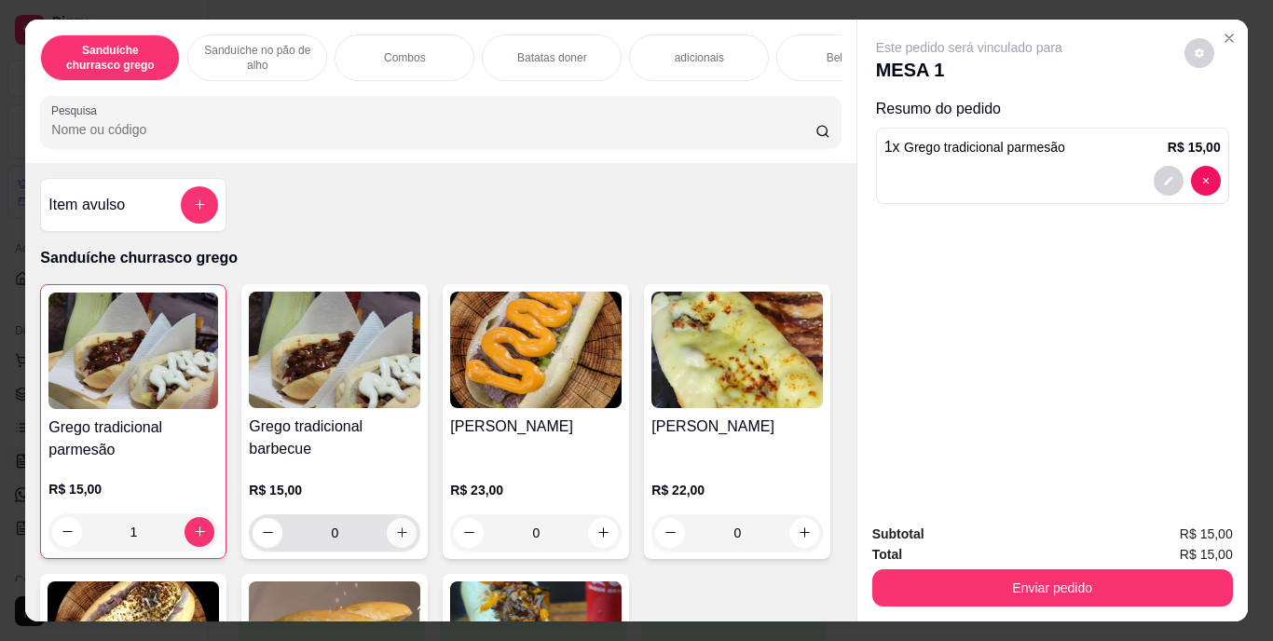
click at [396, 538] on icon "increase-product-quantity" at bounding box center [402, 533] width 14 height 14
type input "1"
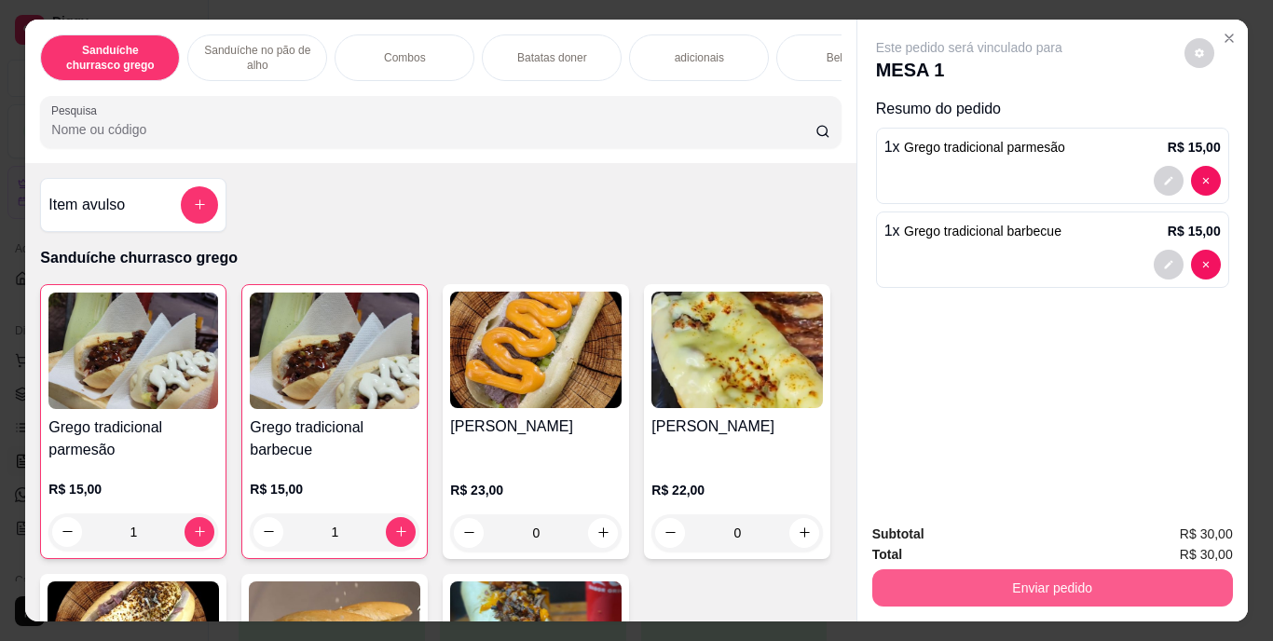
click at [1035, 570] on button "Enviar pedido" at bounding box center [1052, 588] width 361 height 37
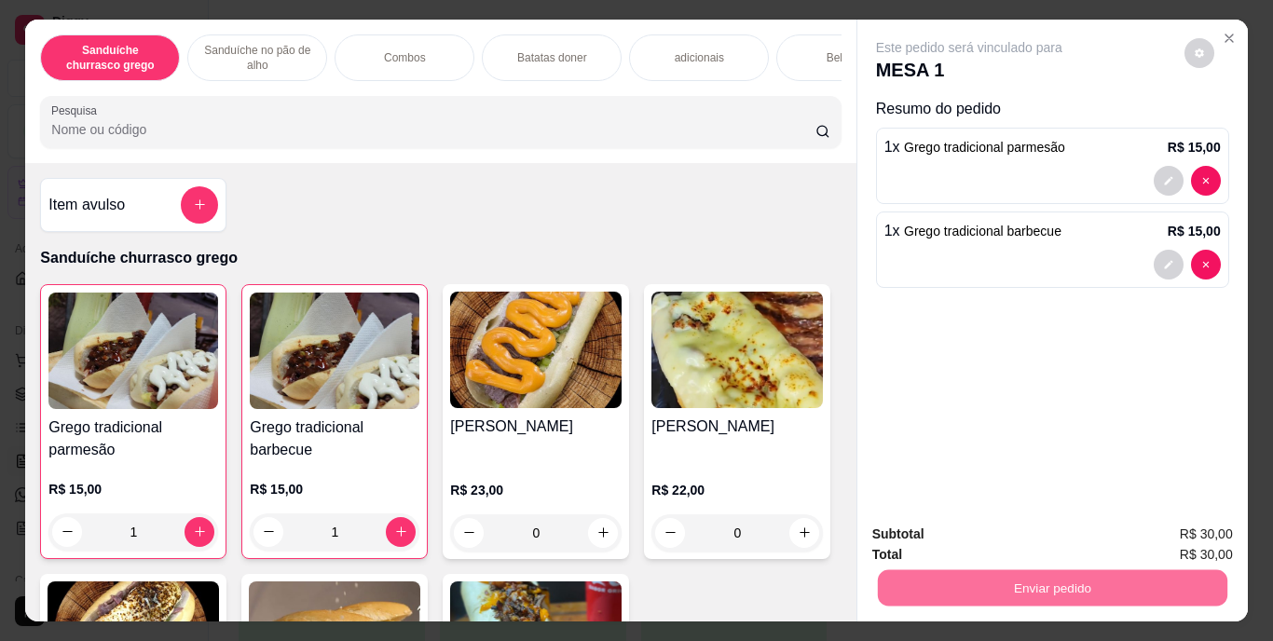
click at [1161, 530] on button "Enviar pedido" at bounding box center [1184, 535] width 103 height 34
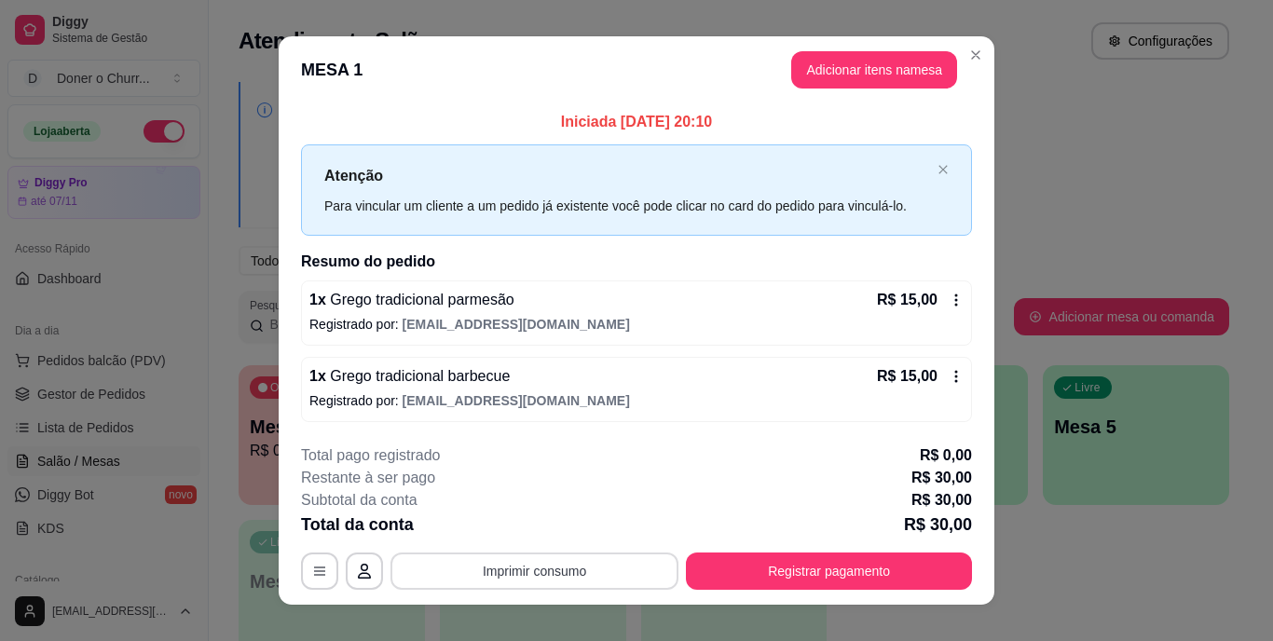
click at [580, 569] on button "Imprimir consumo" at bounding box center [535, 571] width 288 height 37
click at [559, 529] on button "IMPRESSORA" at bounding box center [533, 528] width 135 height 30
click at [578, 572] on button "Imprimir consumo" at bounding box center [535, 571] width 280 height 36
click at [551, 519] on button "IMPRESSORA" at bounding box center [533, 528] width 130 height 29
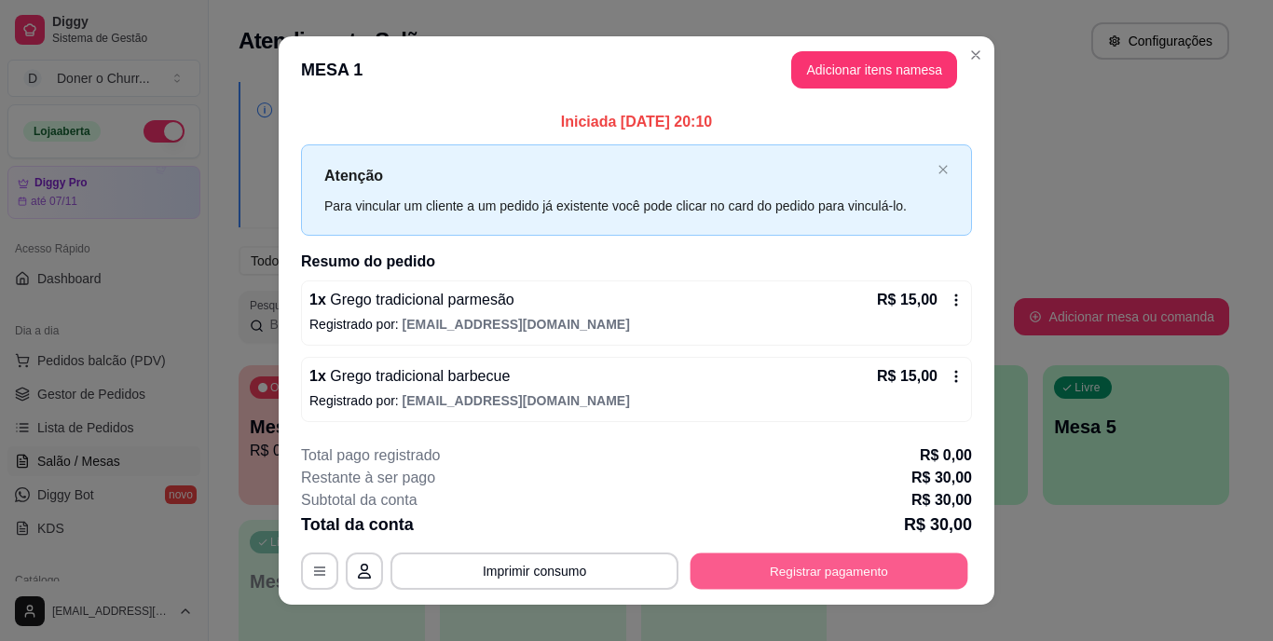
click at [825, 571] on button "Registrar pagamento" at bounding box center [830, 571] width 278 height 36
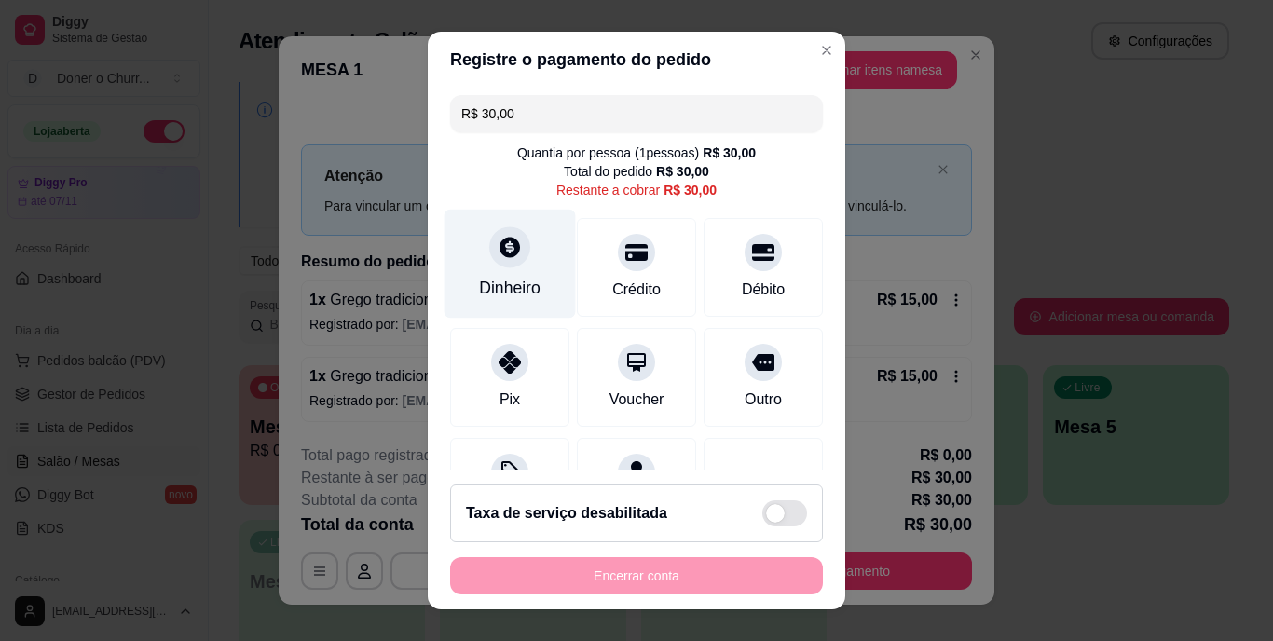
click at [500, 253] on icon at bounding box center [510, 248] width 21 height 21
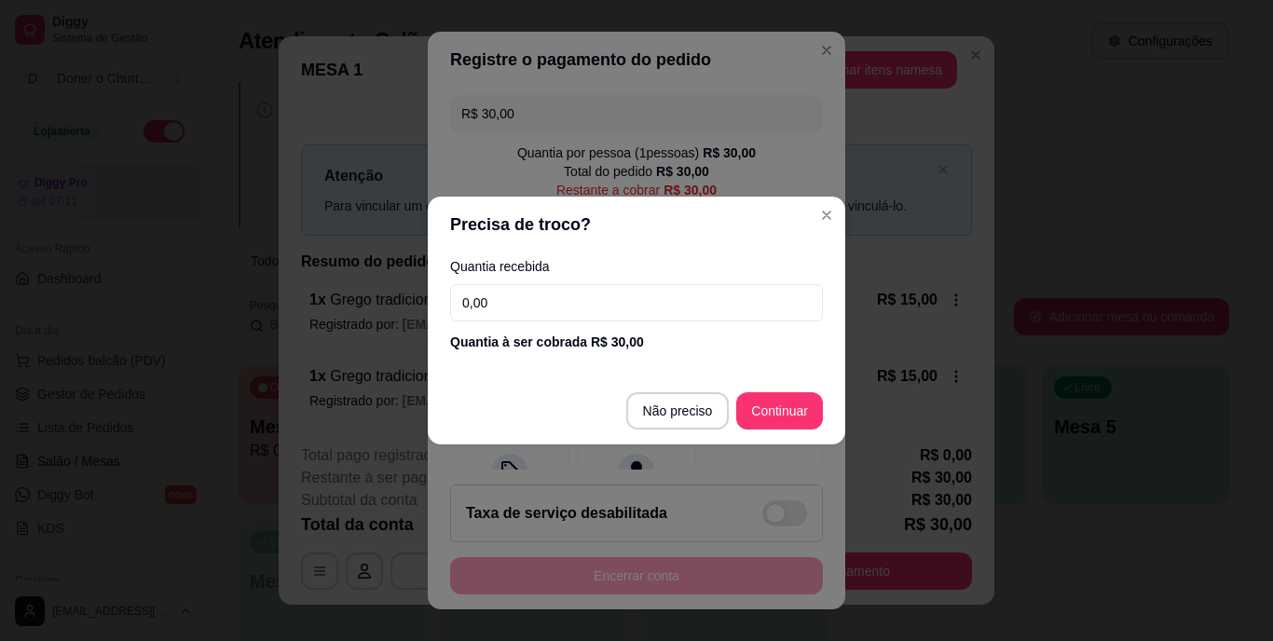
click at [551, 298] on input "0,00" at bounding box center [636, 302] width 373 height 37
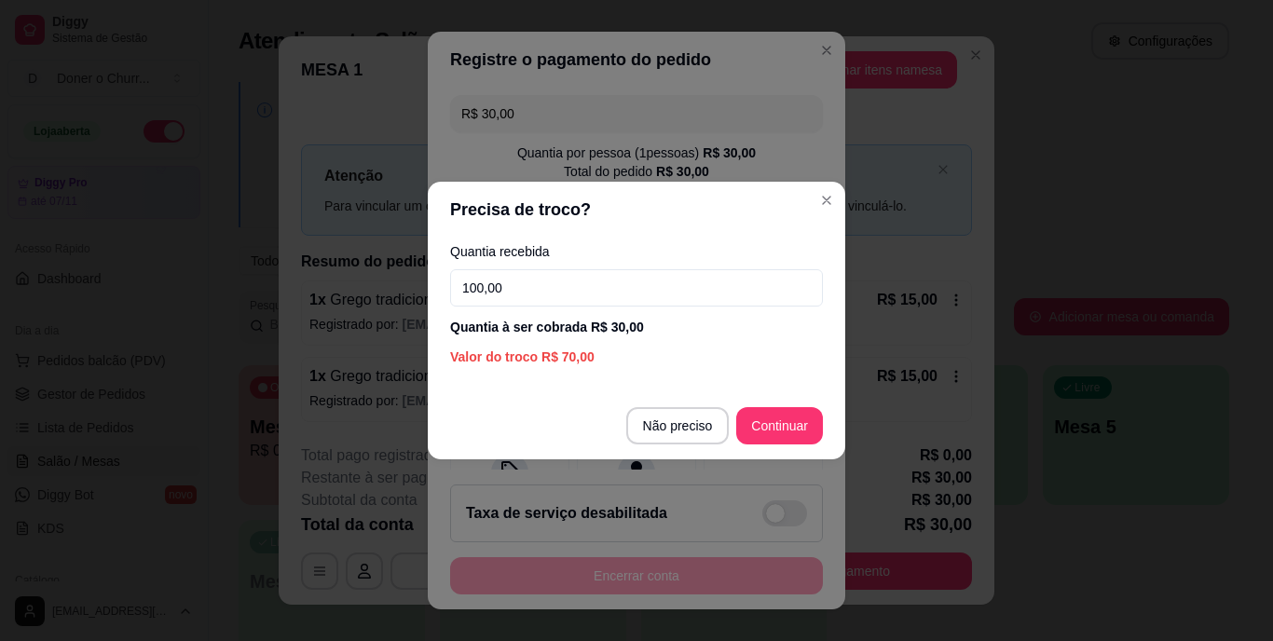
type input "100,00"
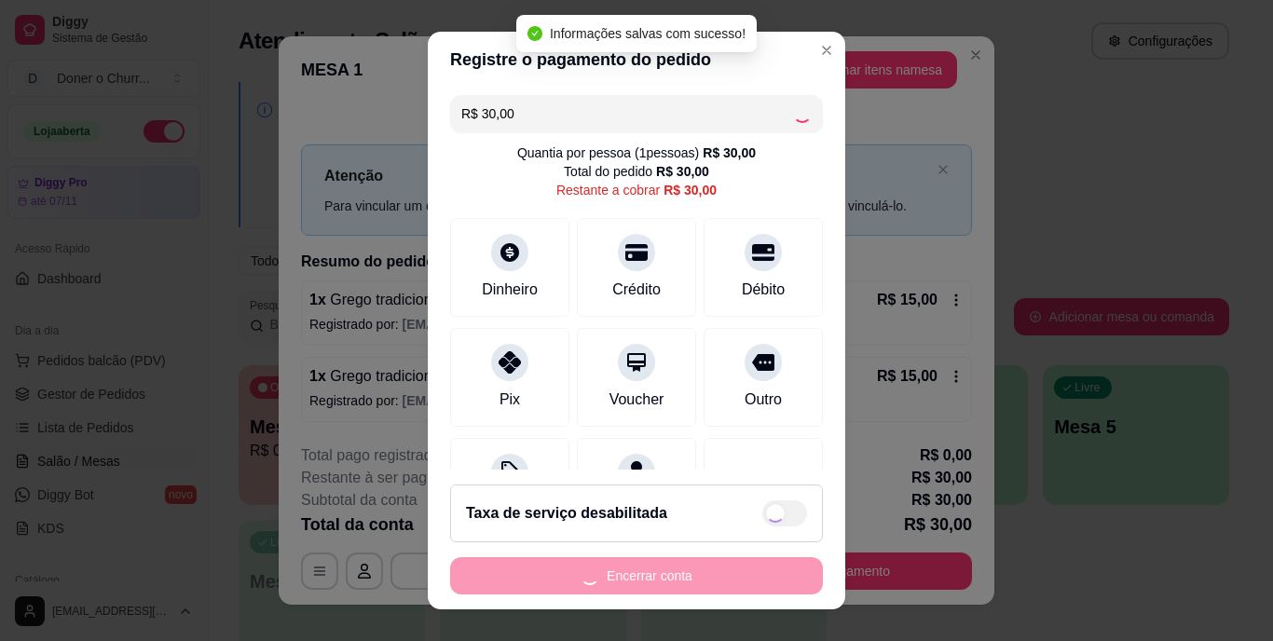
type input "R$ 0,00"
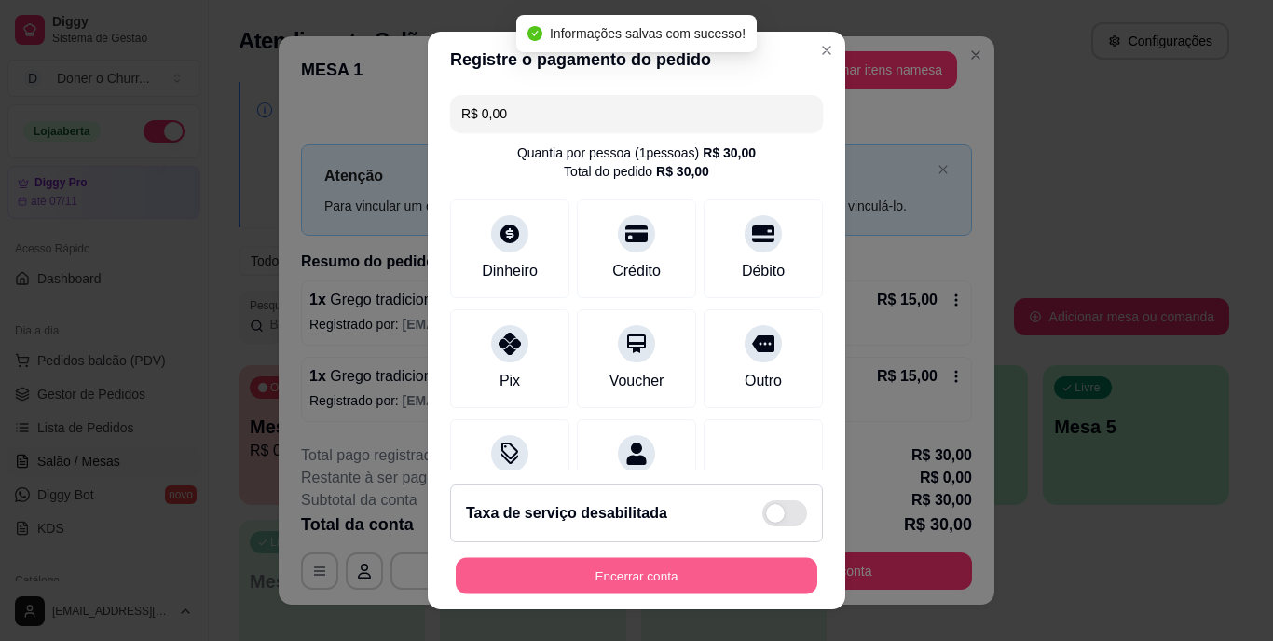
click at [677, 579] on button "Encerrar conta" at bounding box center [637, 575] width 362 height 36
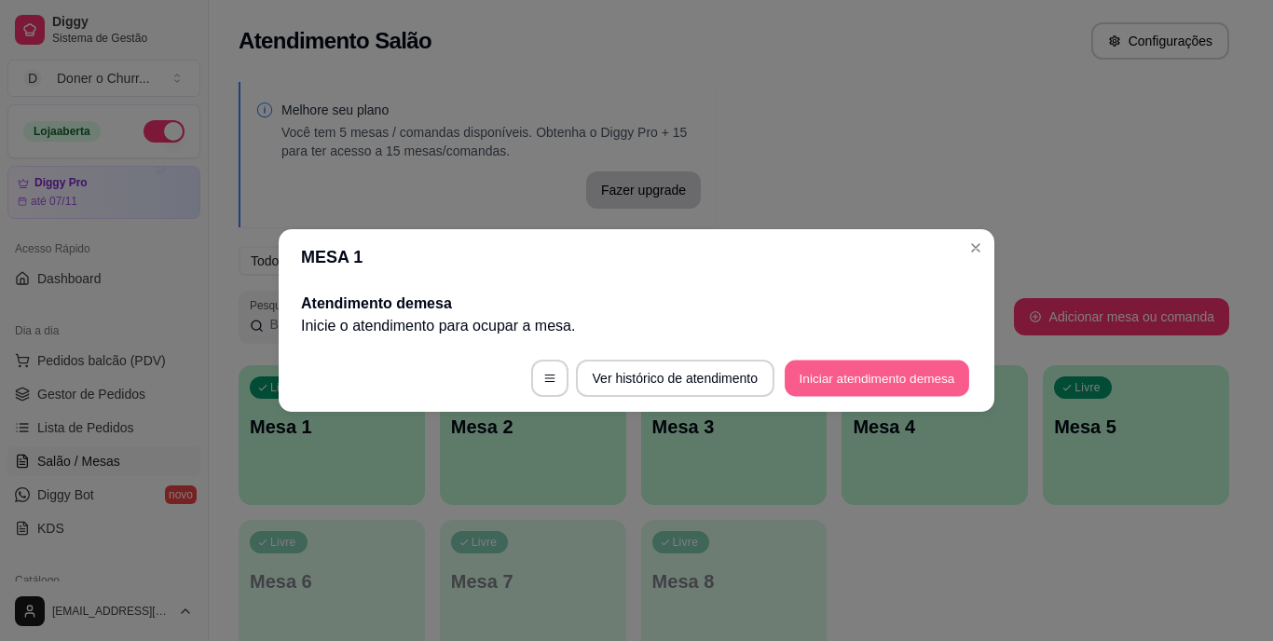
click at [865, 388] on button "Iniciar atendimento de mesa" at bounding box center [877, 379] width 185 height 36
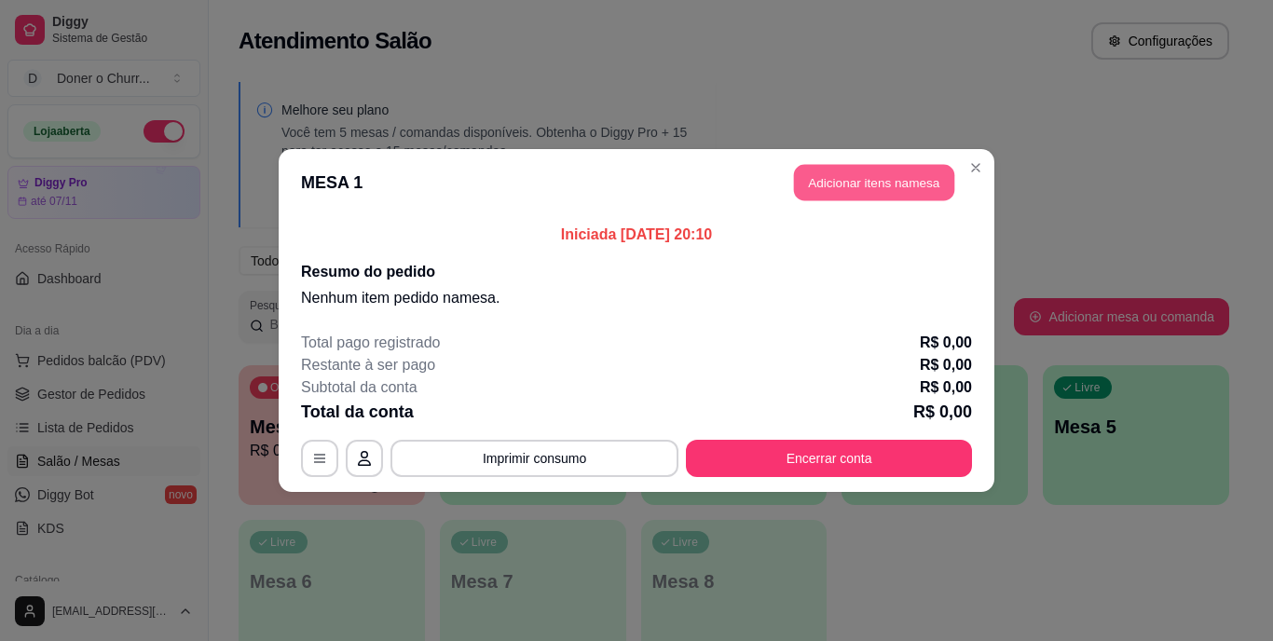
click at [849, 195] on button "Adicionar itens na mesa" at bounding box center [874, 183] width 160 height 36
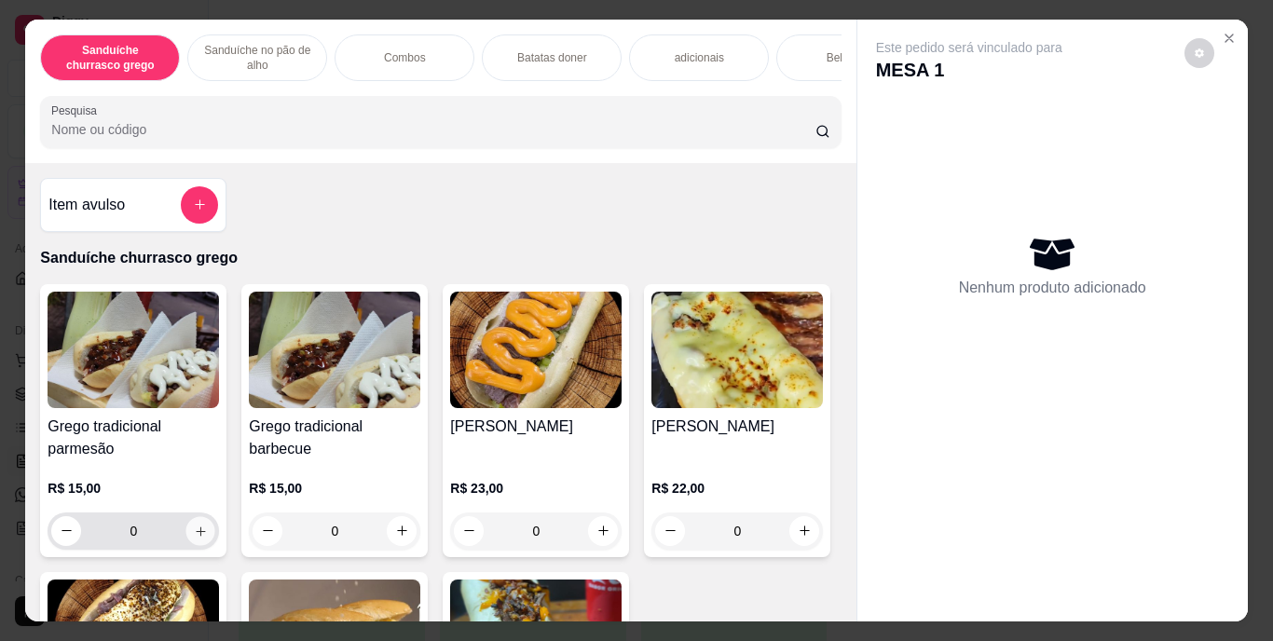
click at [196, 536] on icon "increase-product-quantity" at bounding box center [200, 531] width 9 height 9
type input "1"
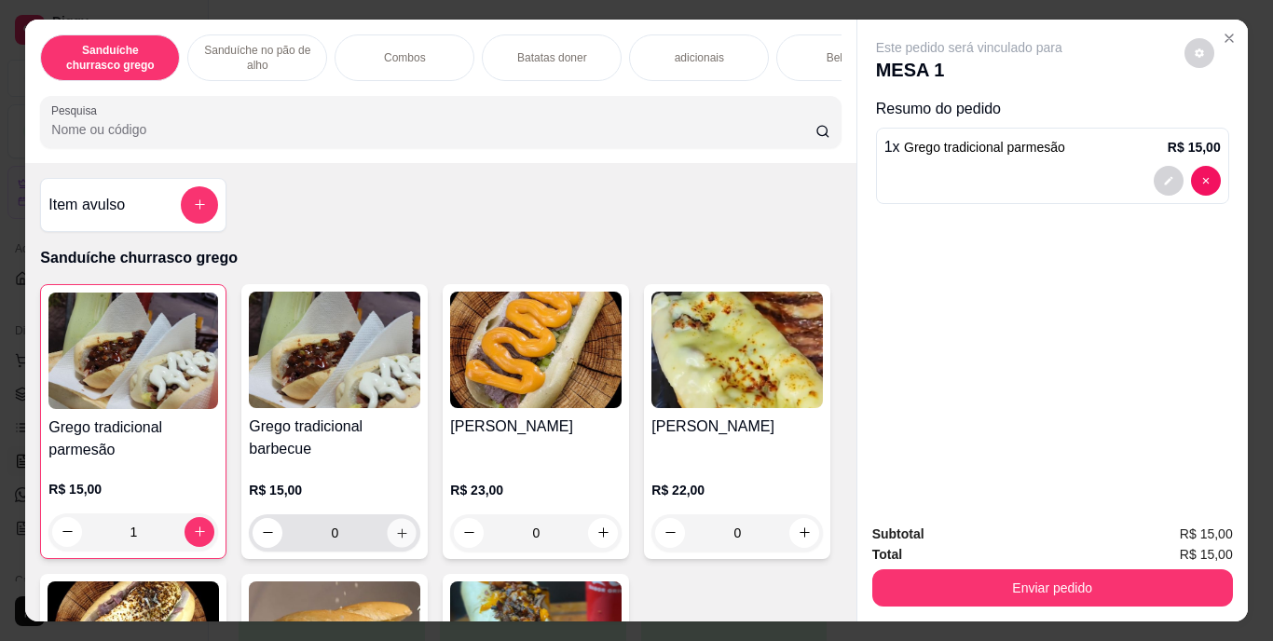
click at [395, 540] on icon "increase-product-quantity" at bounding box center [402, 533] width 14 height 14
type input "1"
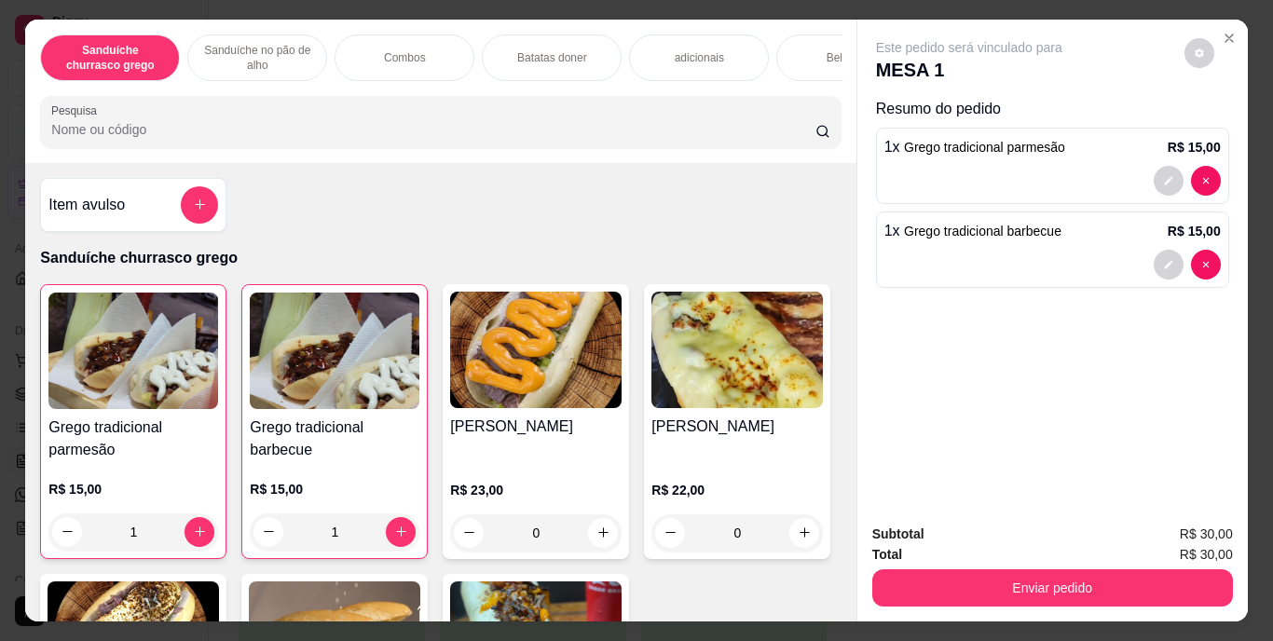
click at [795, 51] on div "Bebidas" at bounding box center [846, 57] width 140 height 47
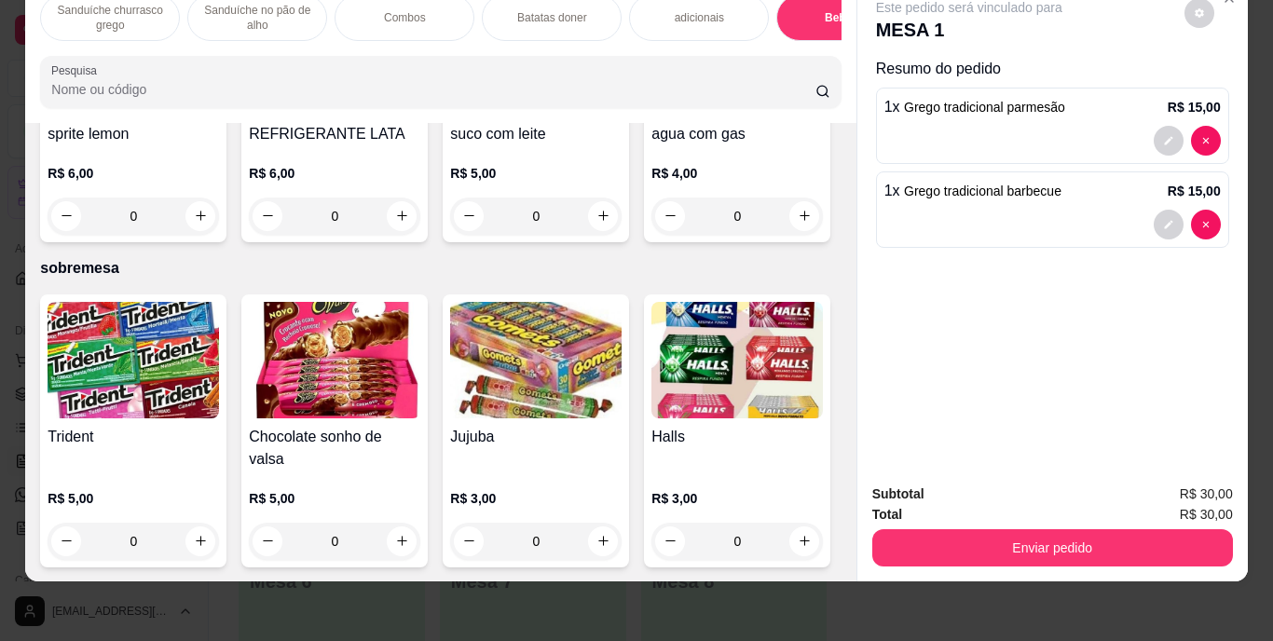
scroll to position [3509, 0]
click at [208, 223] on icon "increase-product-quantity" at bounding box center [201, 216] width 14 height 14
type input "1"
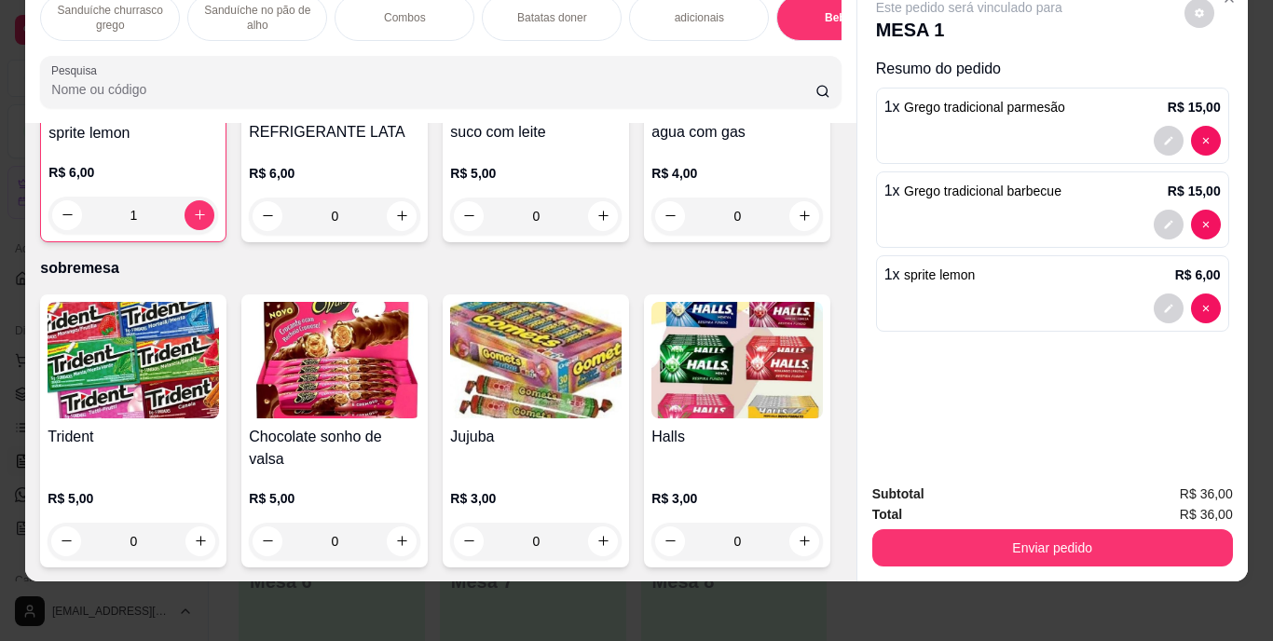
scroll to position [3246, 0]
type input "1"
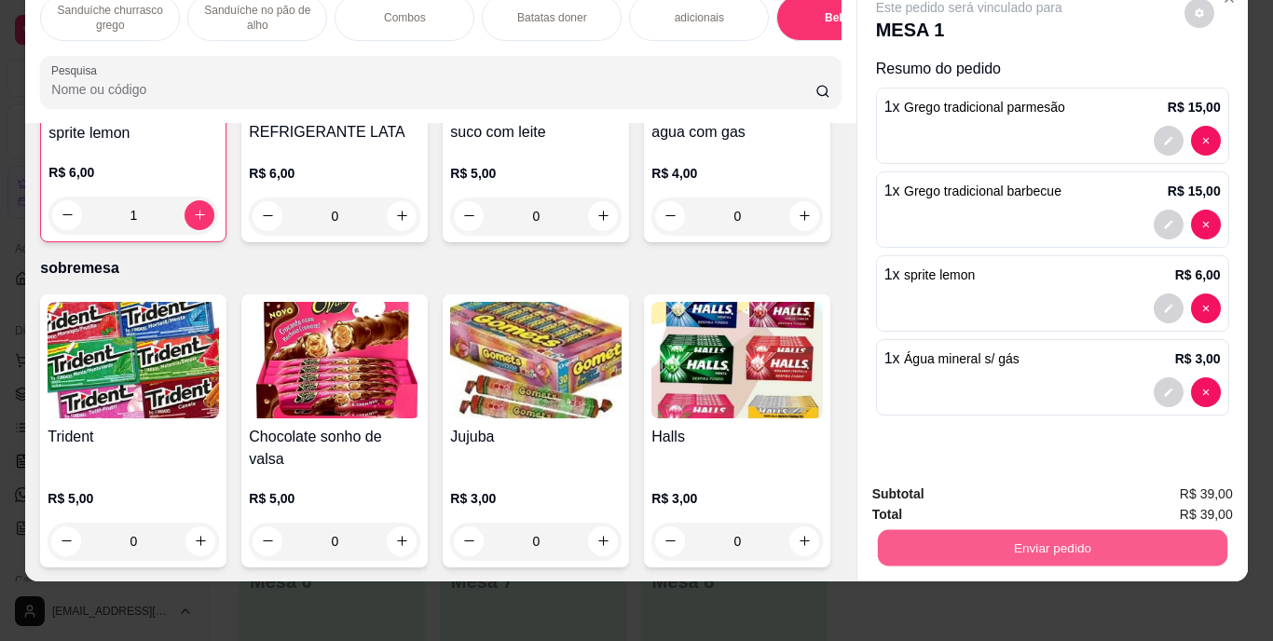
click at [1120, 530] on button "Enviar pedido" at bounding box center [1052, 548] width 350 height 36
click at [1163, 489] on button "Enviar pedido" at bounding box center [1184, 488] width 103 height 34
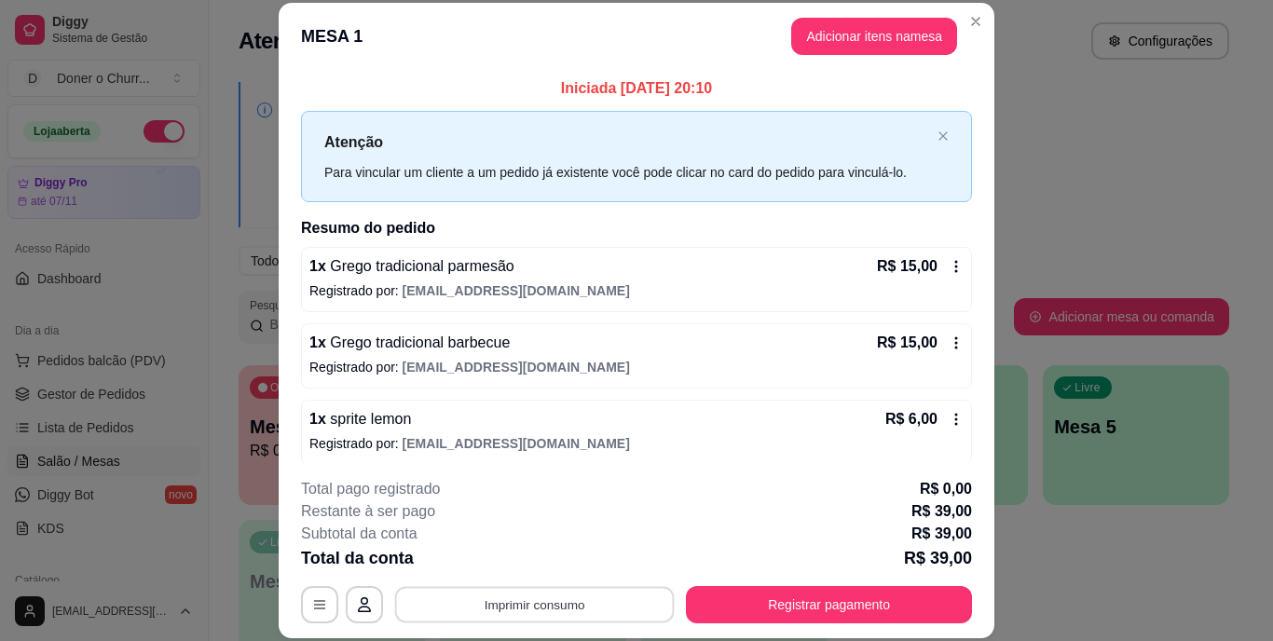
click at [495, 607] on button "Imprimir consumo" at bounding box center [535, 604] width 280 height 36
click at [527, 557] on button "IMPRESSORA" at bounding box center [533, 561] width 130 height 29
click at [571, 612] on button "Imprimir consumo" at bounding box center [535, 604] width 280 height 36
click at [521, 562] on button "IMPRESSORA" at bounding box center [533, 561] width 130 height 29
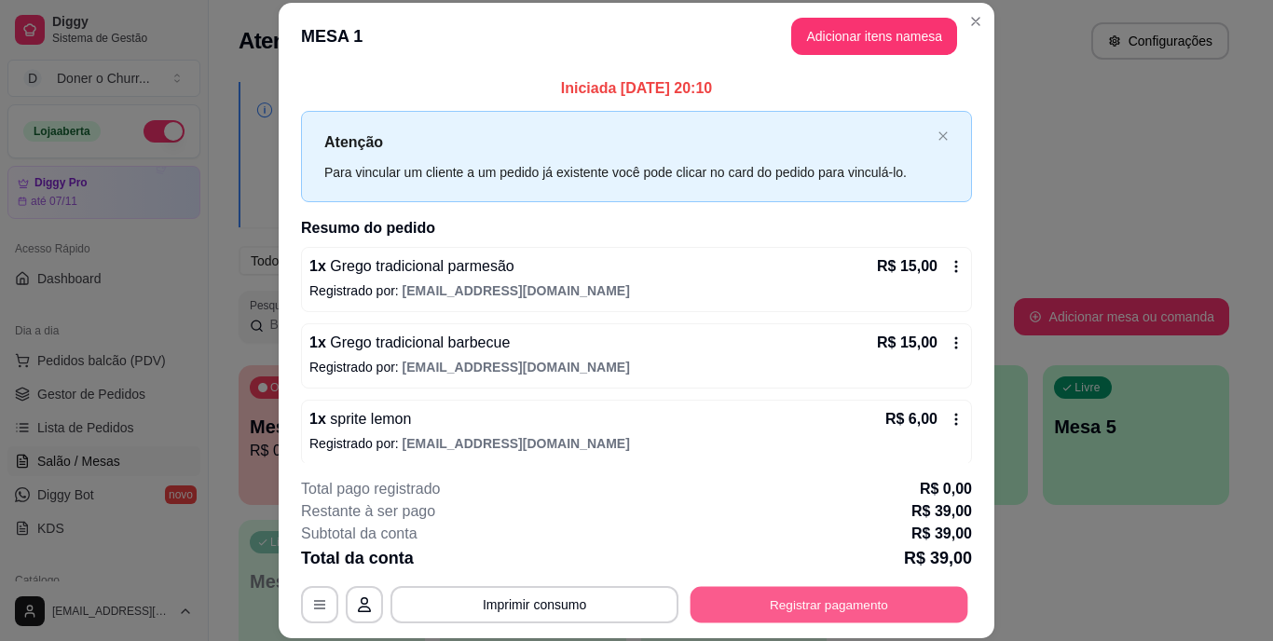
click at [785, 609] on button "Registrar pagamento" at bounding box center [830, 604] width 278 height 36
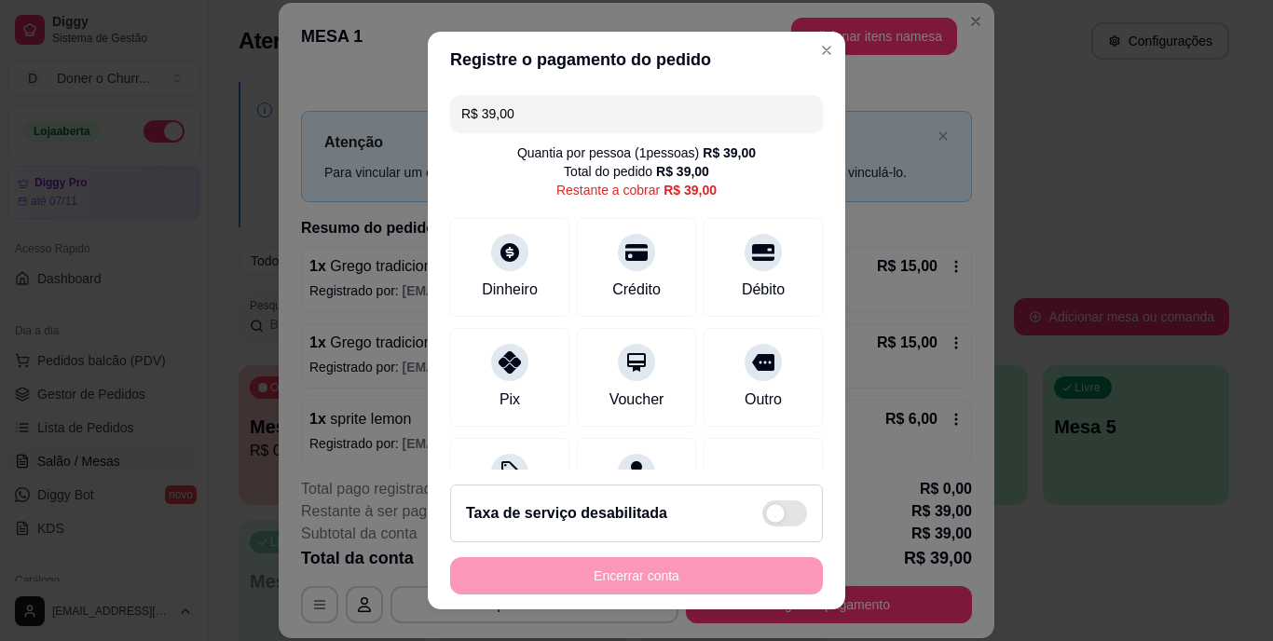
click at [589, 109] on input "R$ 39,00" at bounding box center [636, 113] width 350 height 37
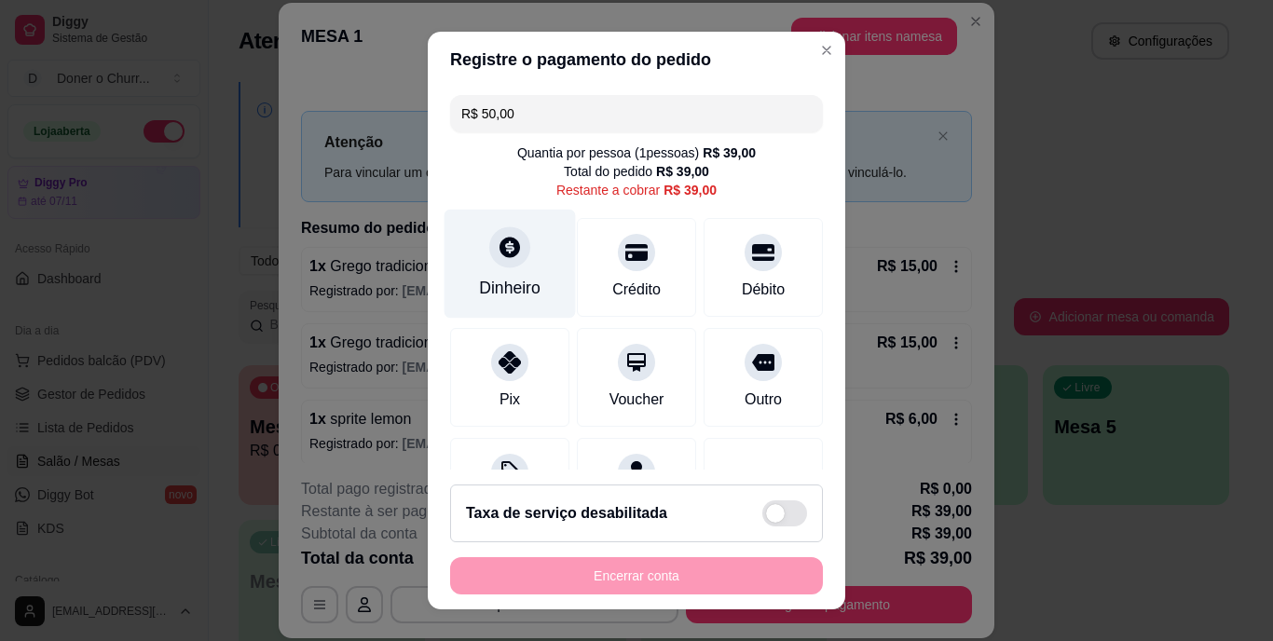
type input "R$ 50,00"
click at [492, 265] on div at bounding box center [509, 247] width 41 height 41
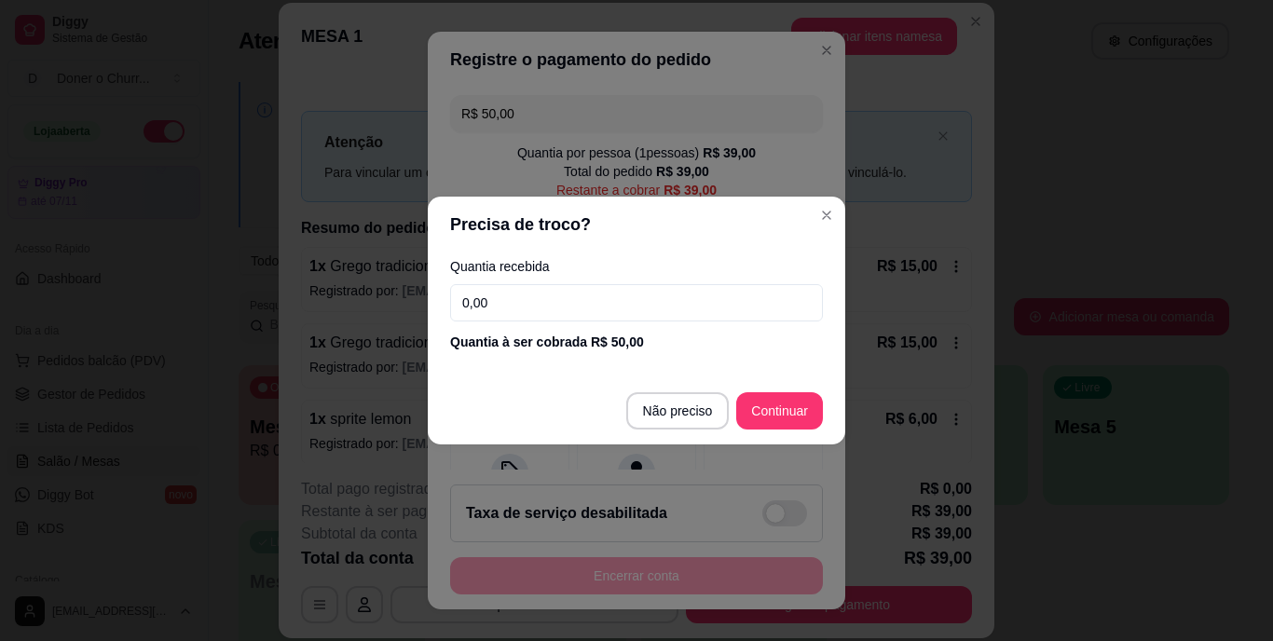
click at [591, 295] on input "0,00" at bounding box center [636, 302] width 373 height 37
type input "50,00"
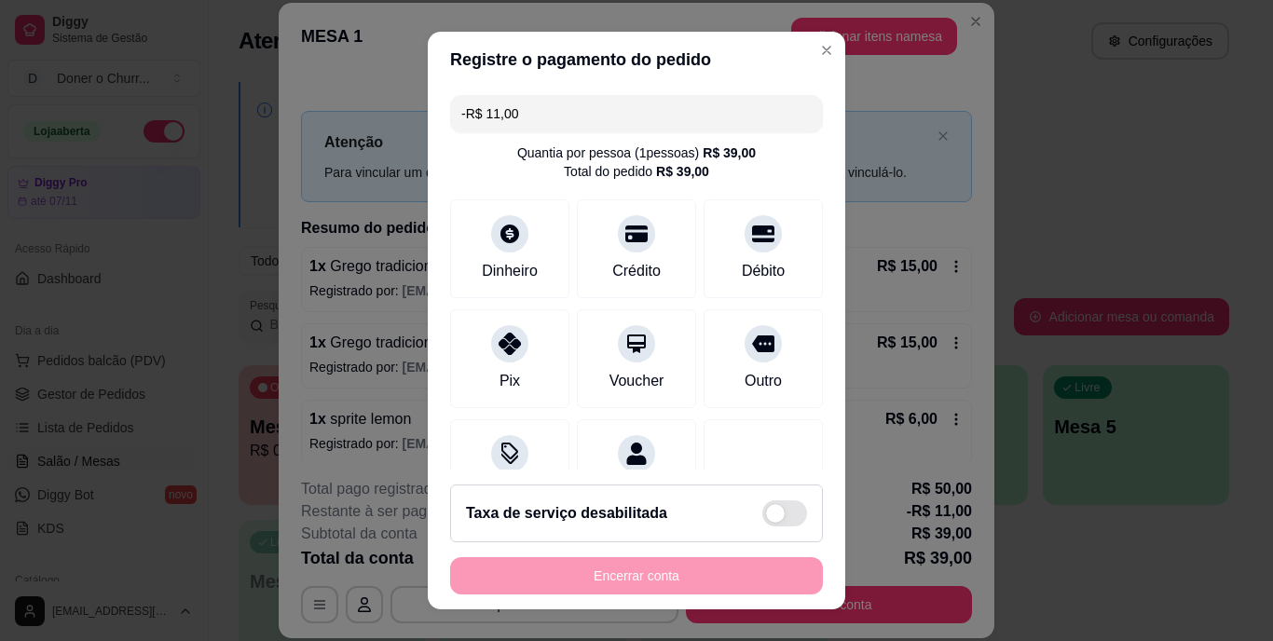
scroll to position [175, 0]
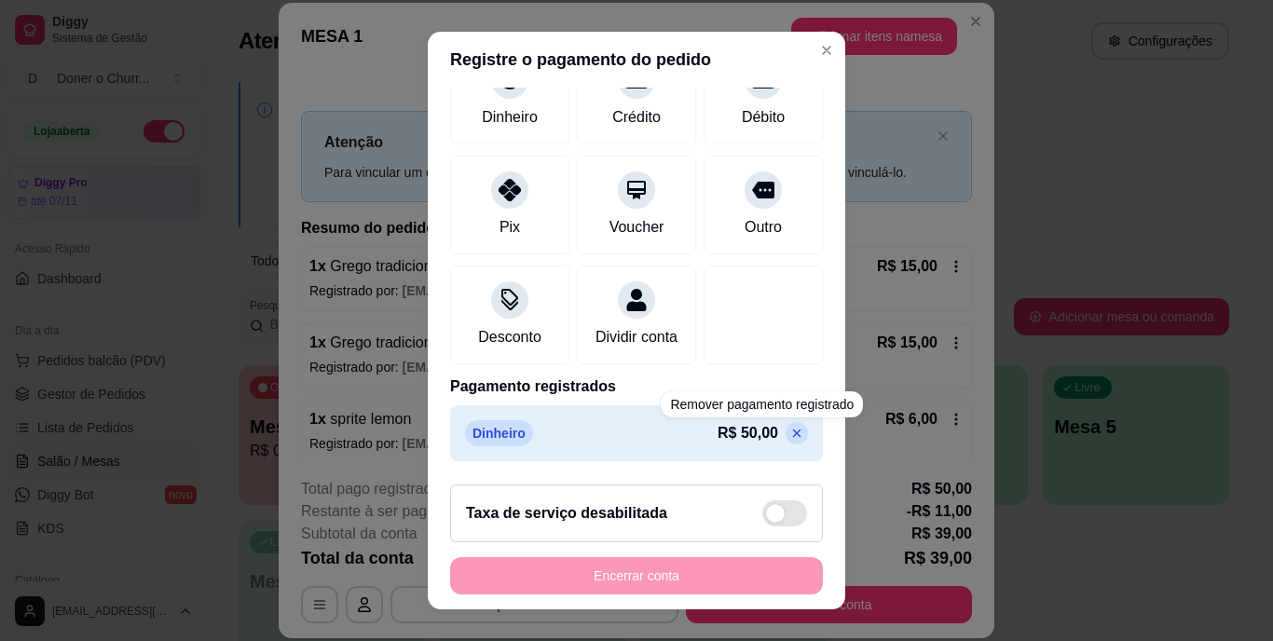
click at [789, 434] on icon at bounding box center [796, 433] width 15 height 15
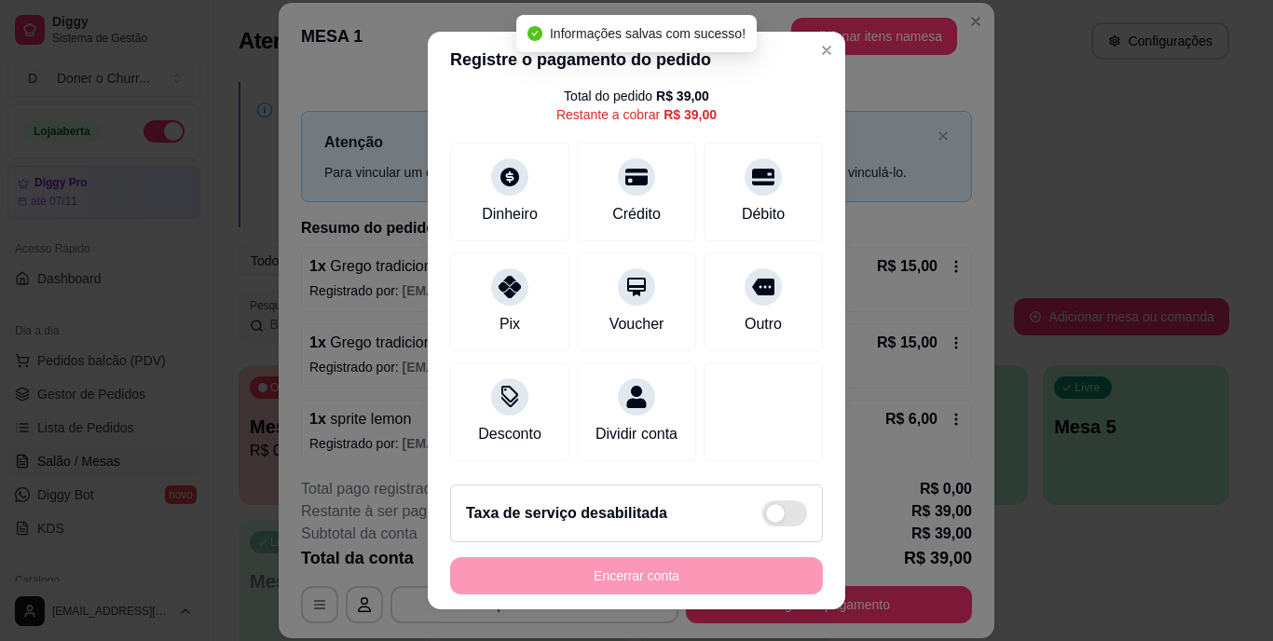
scroll to position [0, 0]
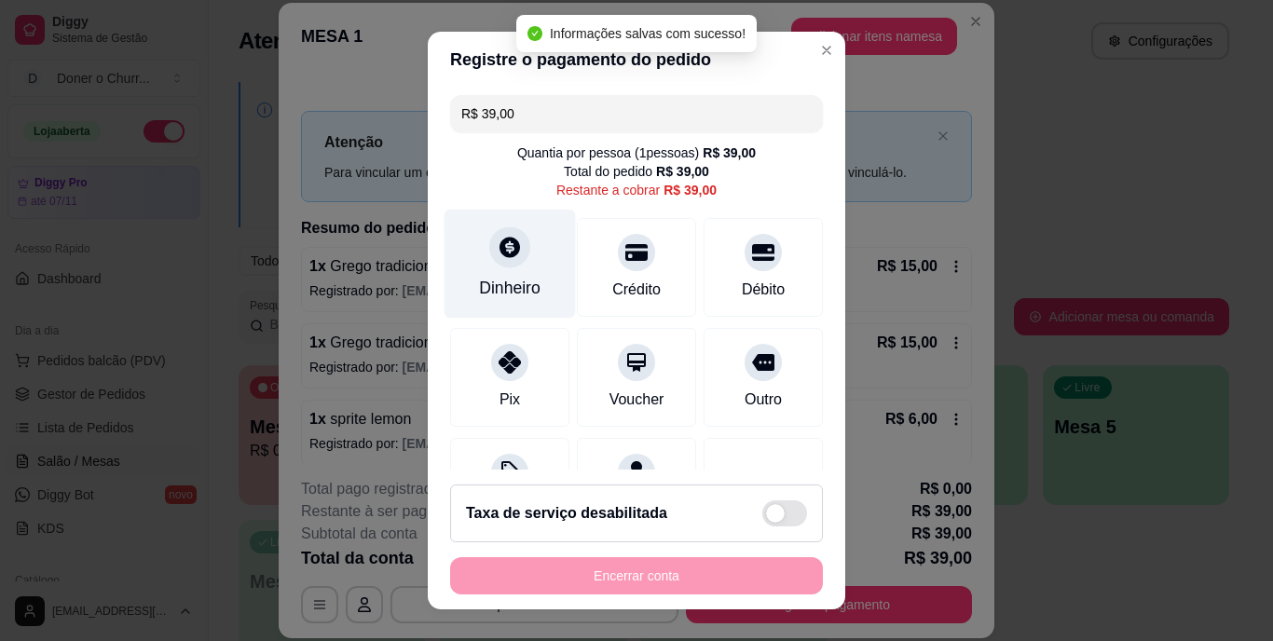
click at [503, 271] on div "Dinheiro" at bounding box center [510, 264] width 131 height 109
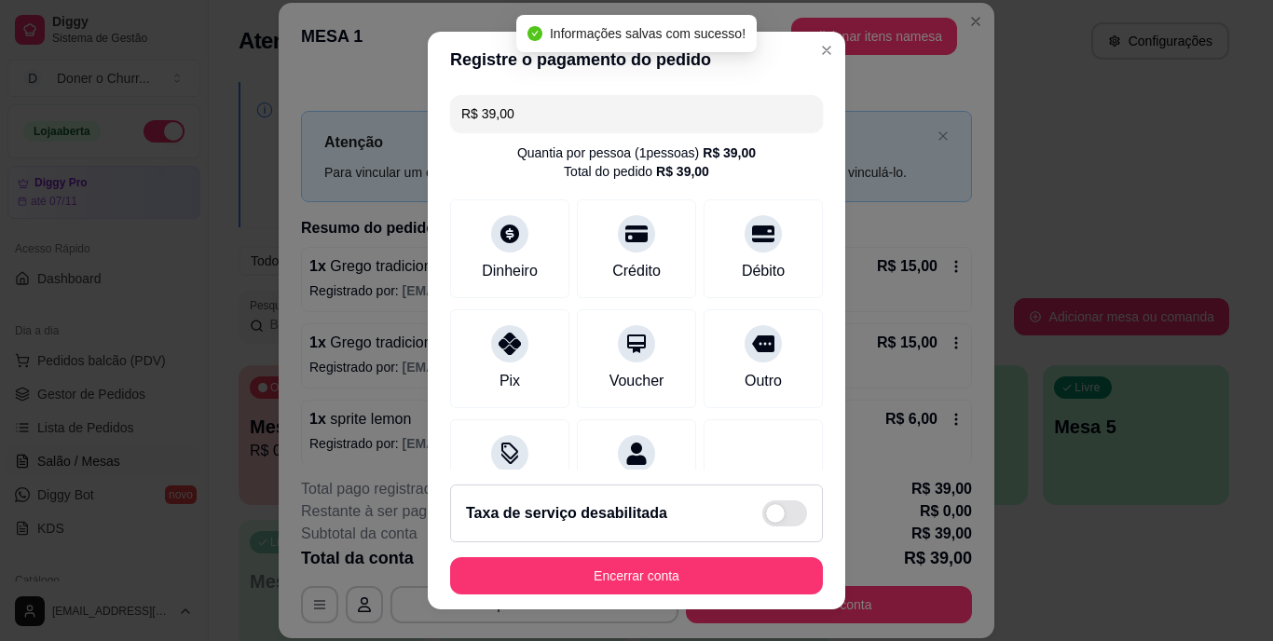
type input "R$ 0,00"
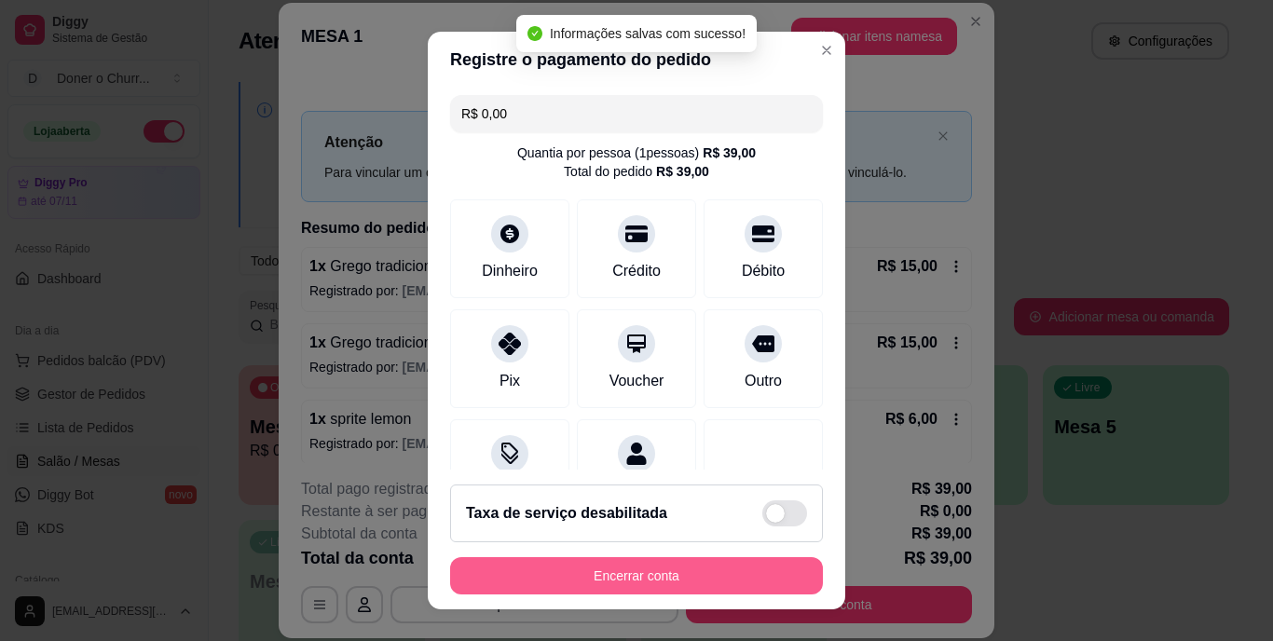
click at [634, 577] on button "Encerrar conta" at bounding box center [636, 575] width 373 height 37
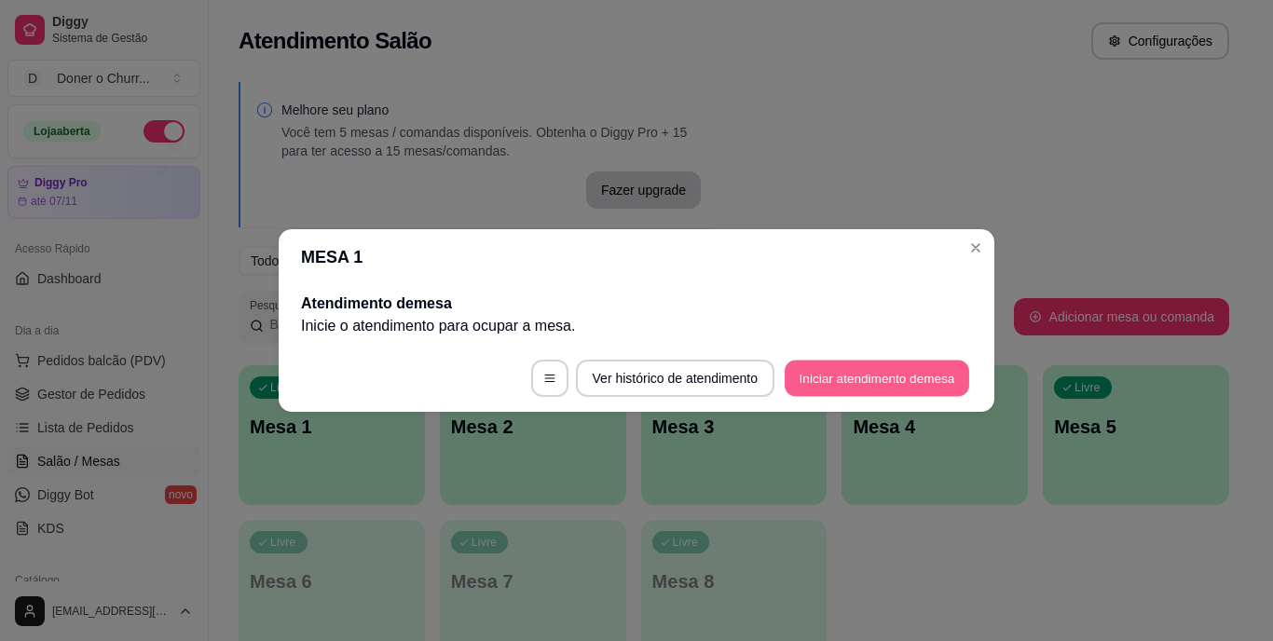
click at [906, 367] on button "Iniciar atendimento de mesa" at bounding box center [877, 379] width 185 height 36
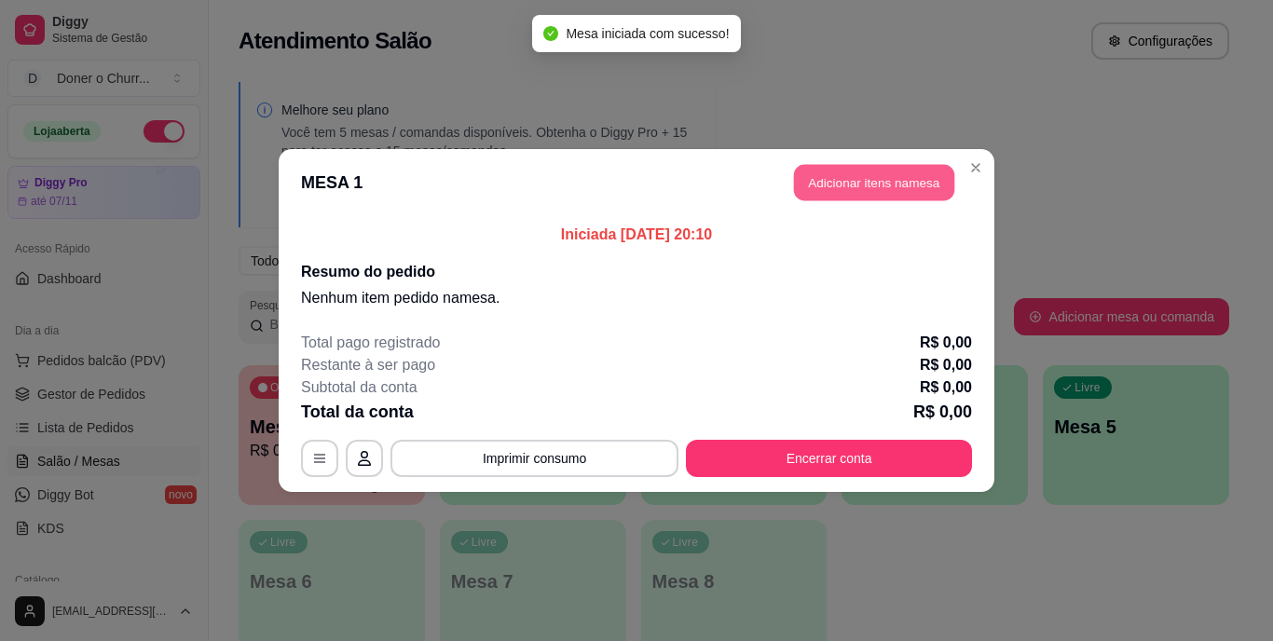
click at [855, 184] on button "Adicionar itens na mesa" at bounding box center [874, 183] width 160 height 36
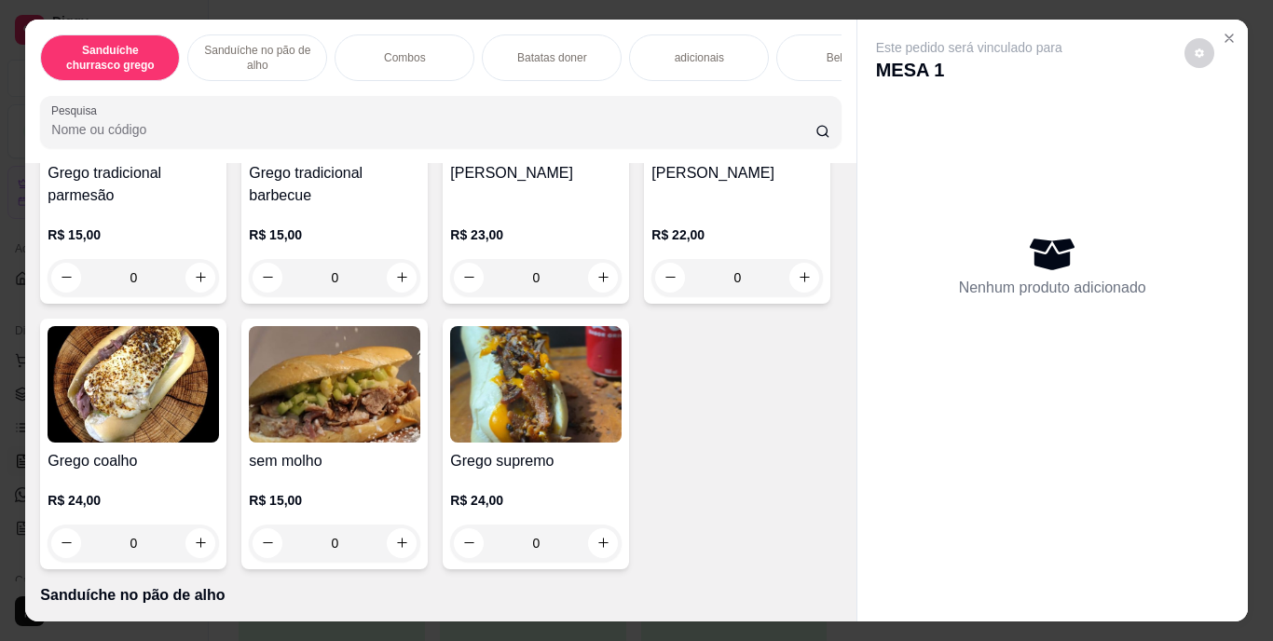
scroll to position [266, 0]
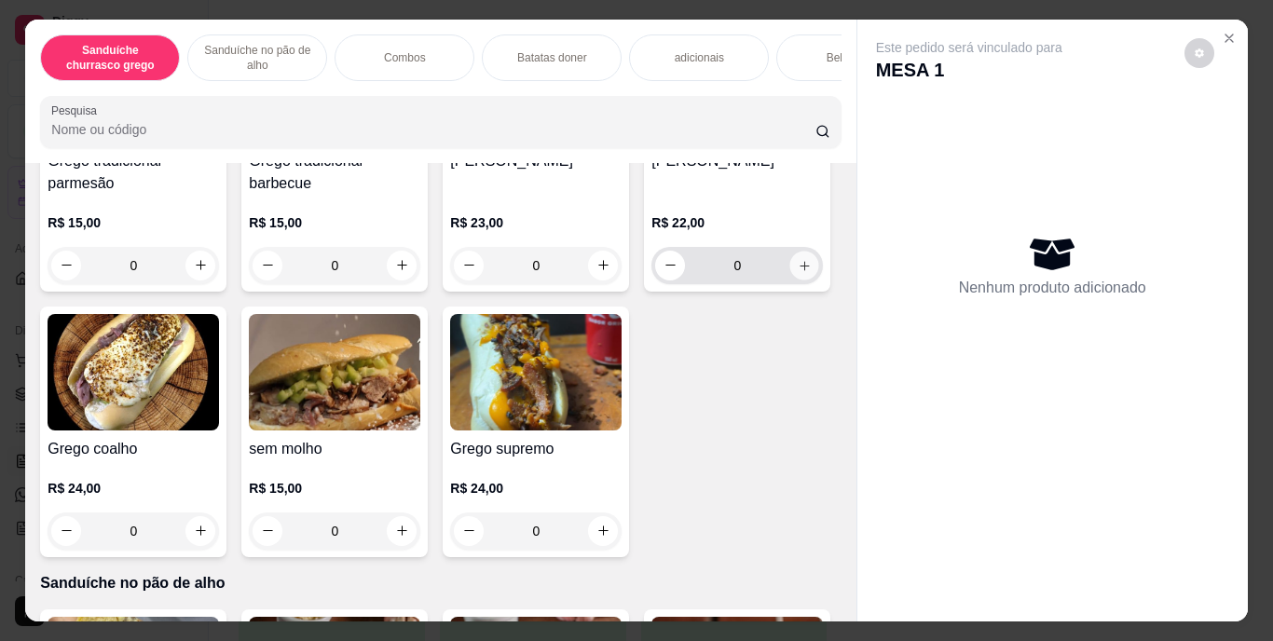
click at [798, 272] on icon "increase-product-quantity" at bounding box center [805, 265] width 14 height 14
type input "1"
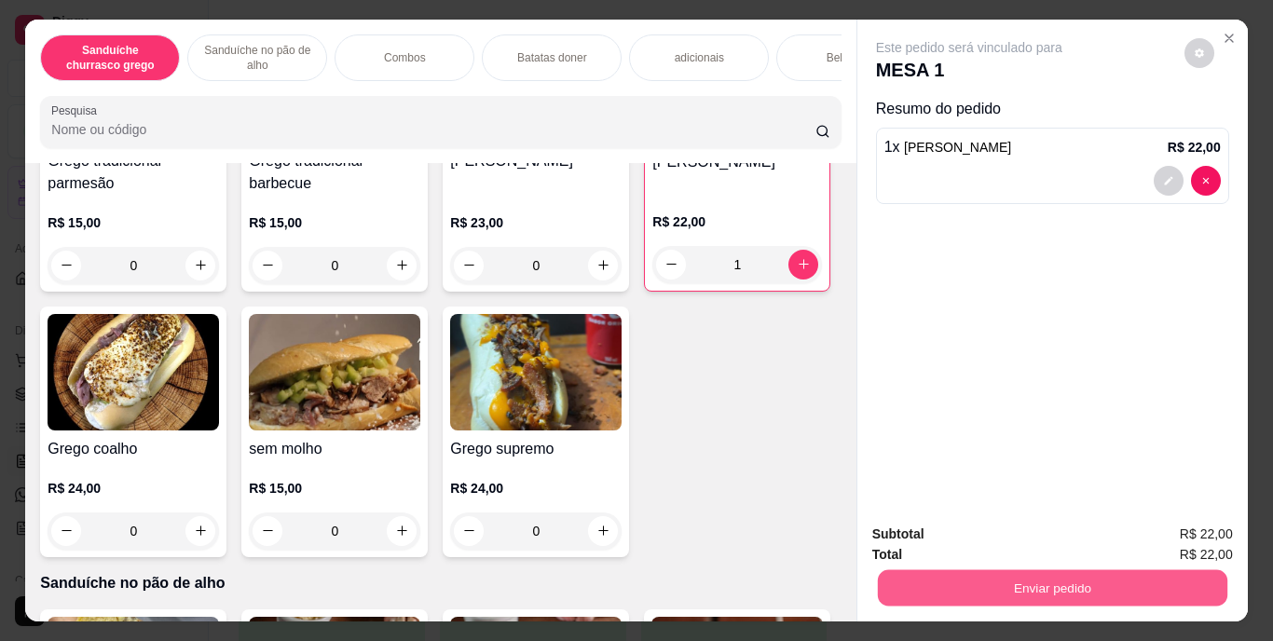
click at [1079, 582] on button "Enviar pedido" at bounding box center [1052, 588] width 350 height 36
click at [1207, 536] on button "Enviar pedido" at bounding box center [1184, 535] width 103 height 34
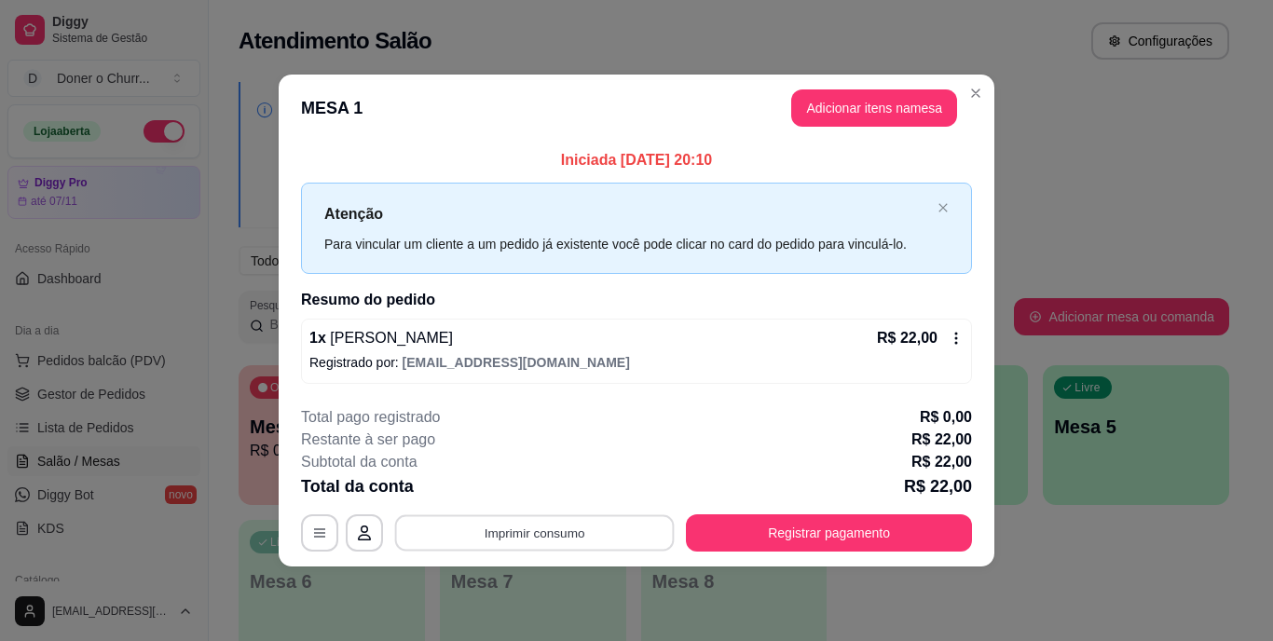
click at [574, 525] on button "Imprimir consumo" at bounding box center [535, 533] width 280 height 36
click at [539, 487] on button "IMPRESSORA" at bounding box center [540, 489] width 130 height 29
click at [594, 529] on button "Imprimir consumo" at bounding box center [535, 533] width 280 height 36
click at [528, 498] on button "IMPRESSORA" at bounding box center [540, 489] width 130 height 29
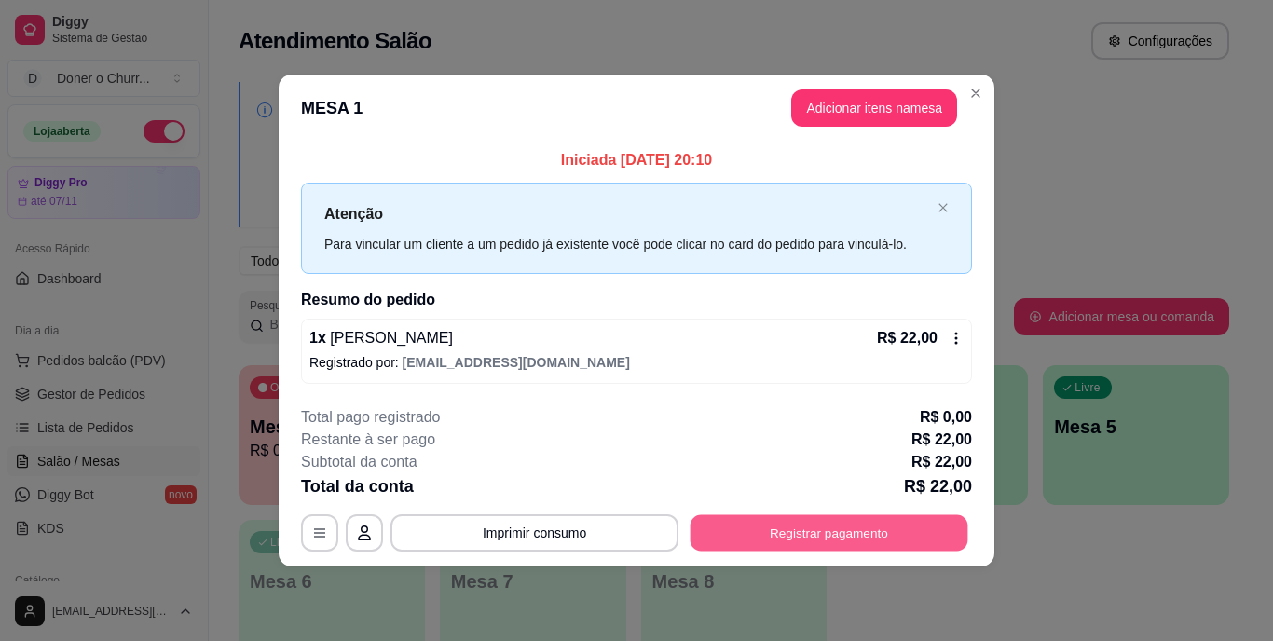
click at [732, 547] on button "Registrar pagamento" at bounding box center [830, 533] width 278 height 36
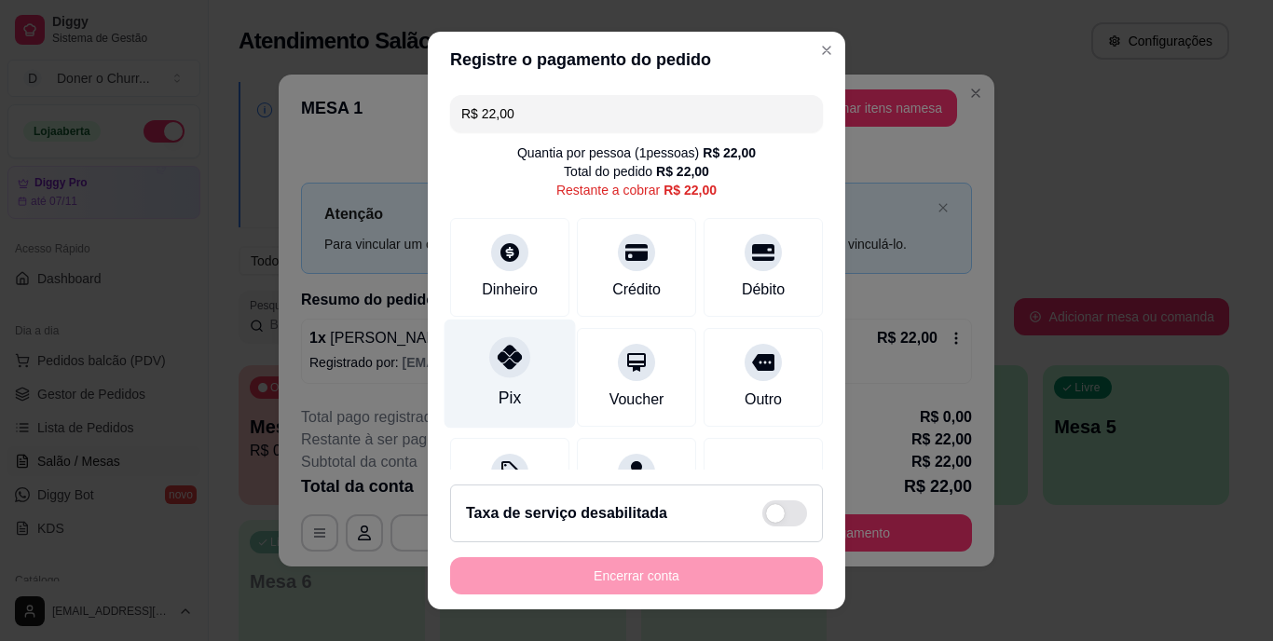
click at [489, 356] on div at bounding box center [509, 357] width 41 height 41
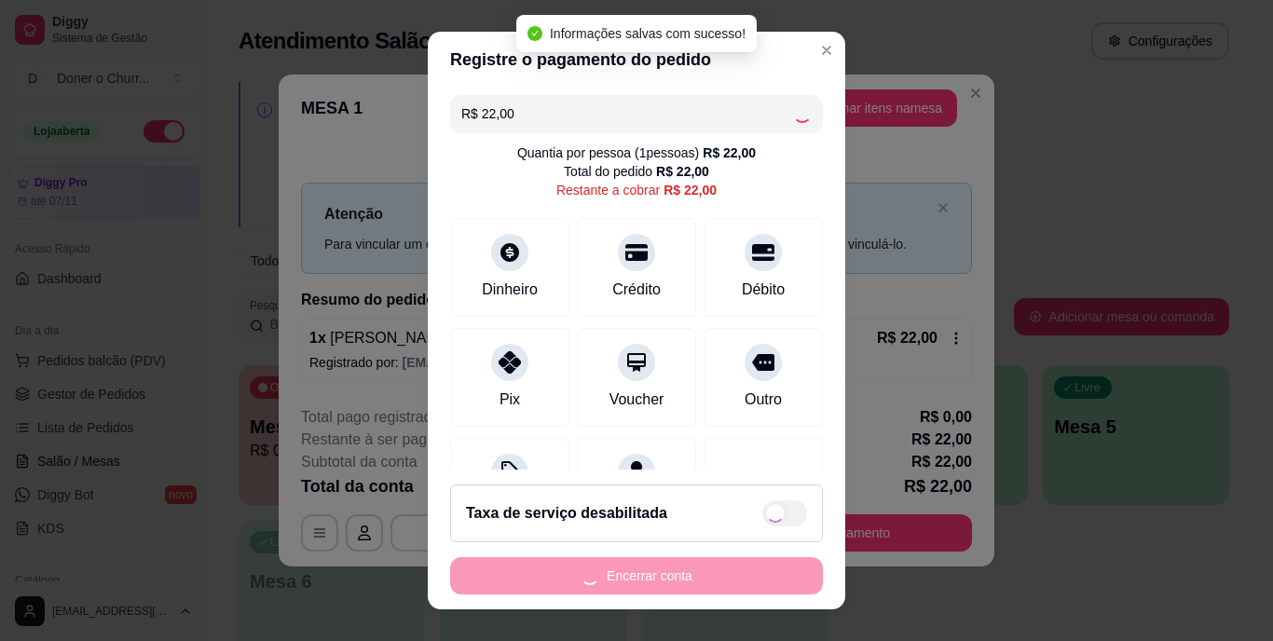
type input "R$ 0,00"
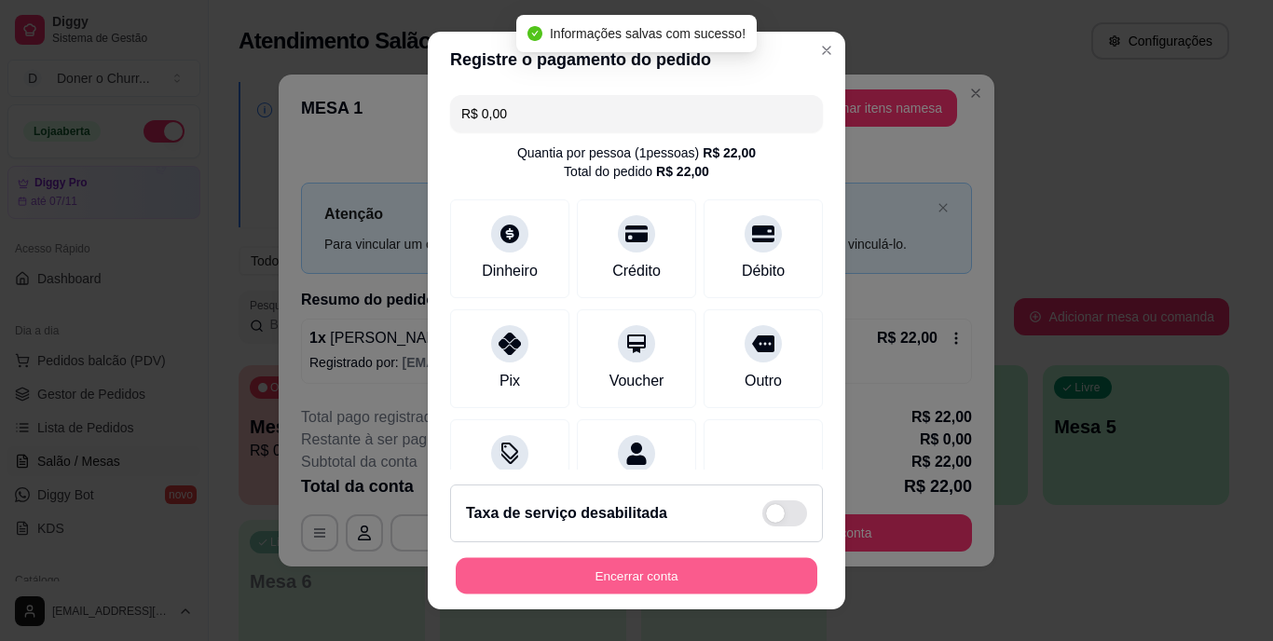
click at [640, 580] on button "Encerrar conta" at bounding box center [637, 575] width 362 height 36
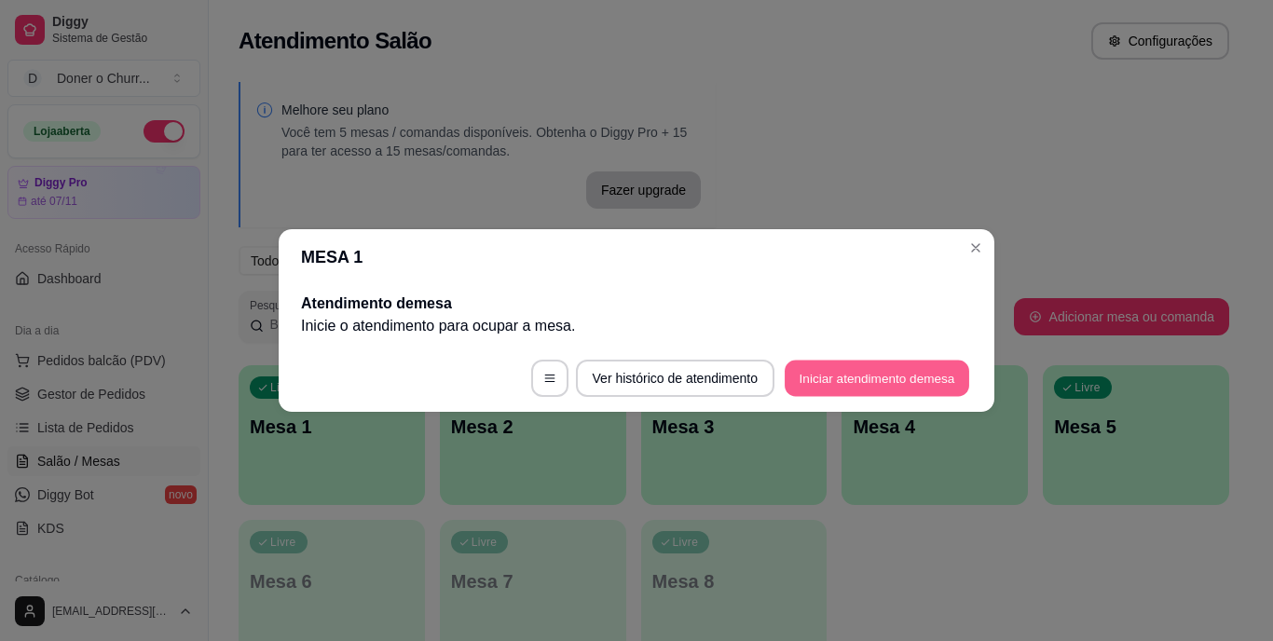
click at [883, 373] on button "Iniciar atendimento de mesa" at bounding box center [877, 379] width 185 height 36
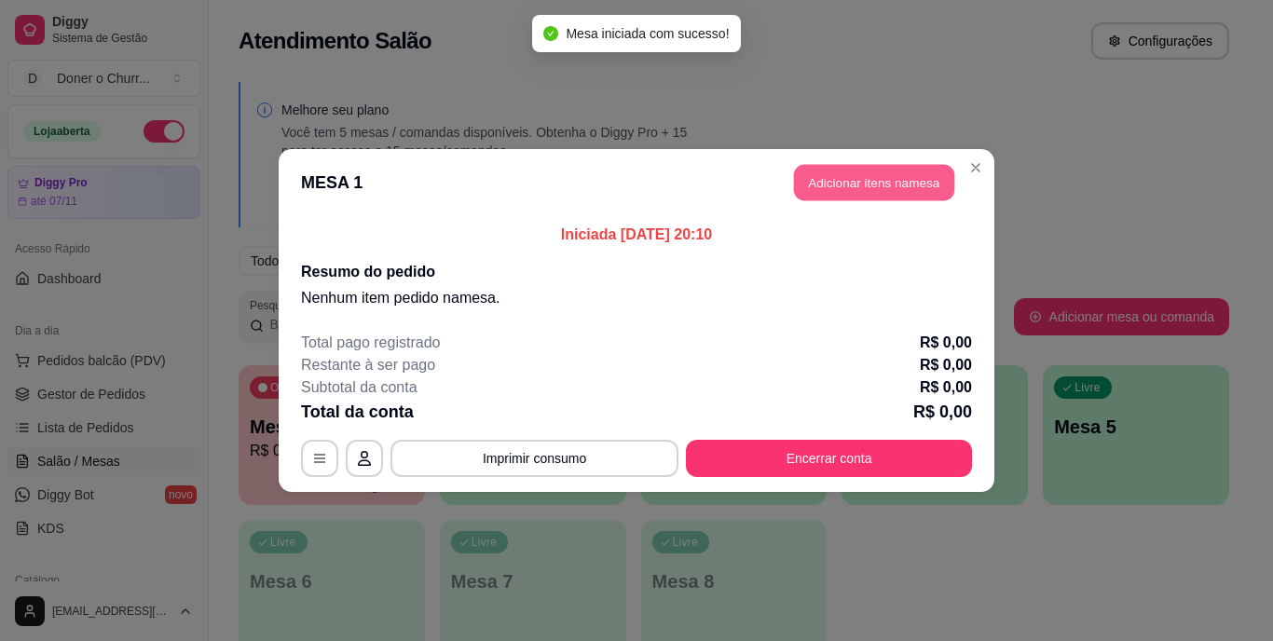
click at [877, 199] on button "Adicionar itens na mesa" at bounding box center [874, 183] width 160 height 36
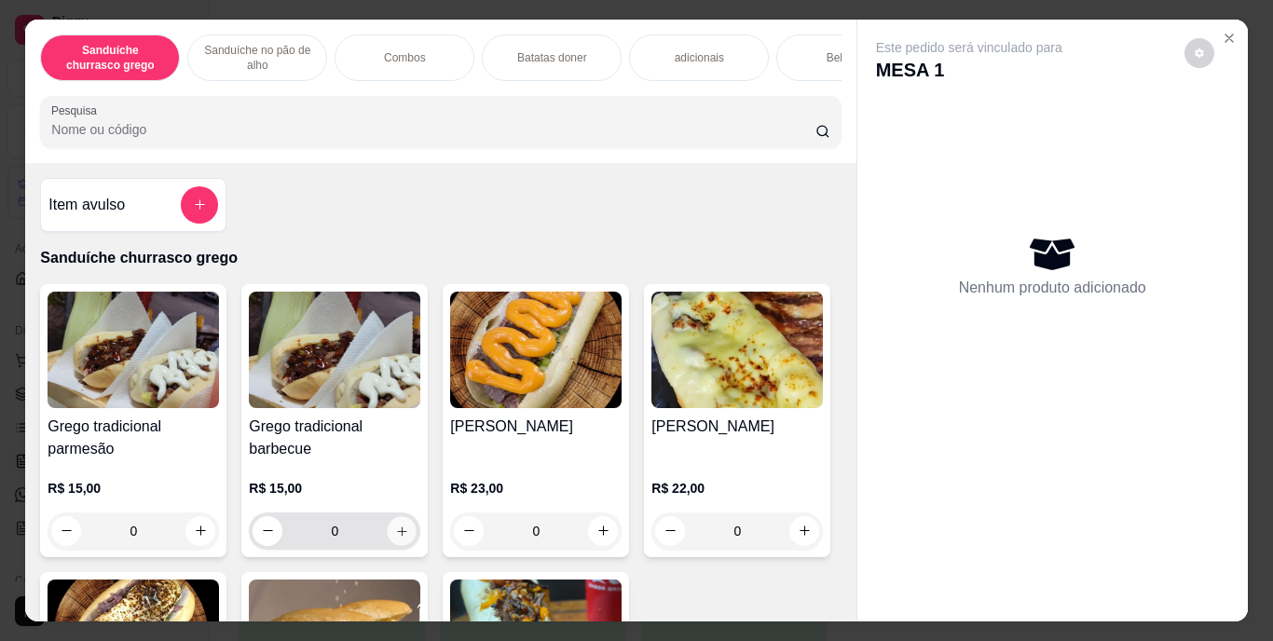
click at [396, 538] on icon "increase-product-quantity" at bounding box center [402, 531] width 14 height 14
type input "1"
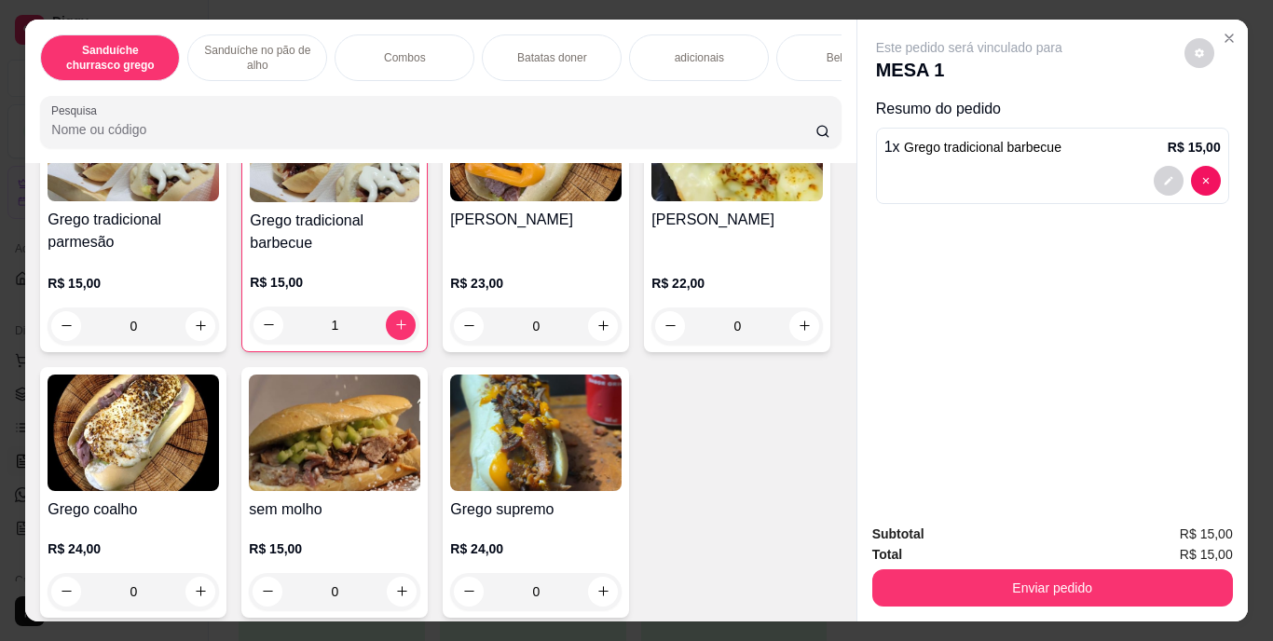
scroll to position [424, 0]
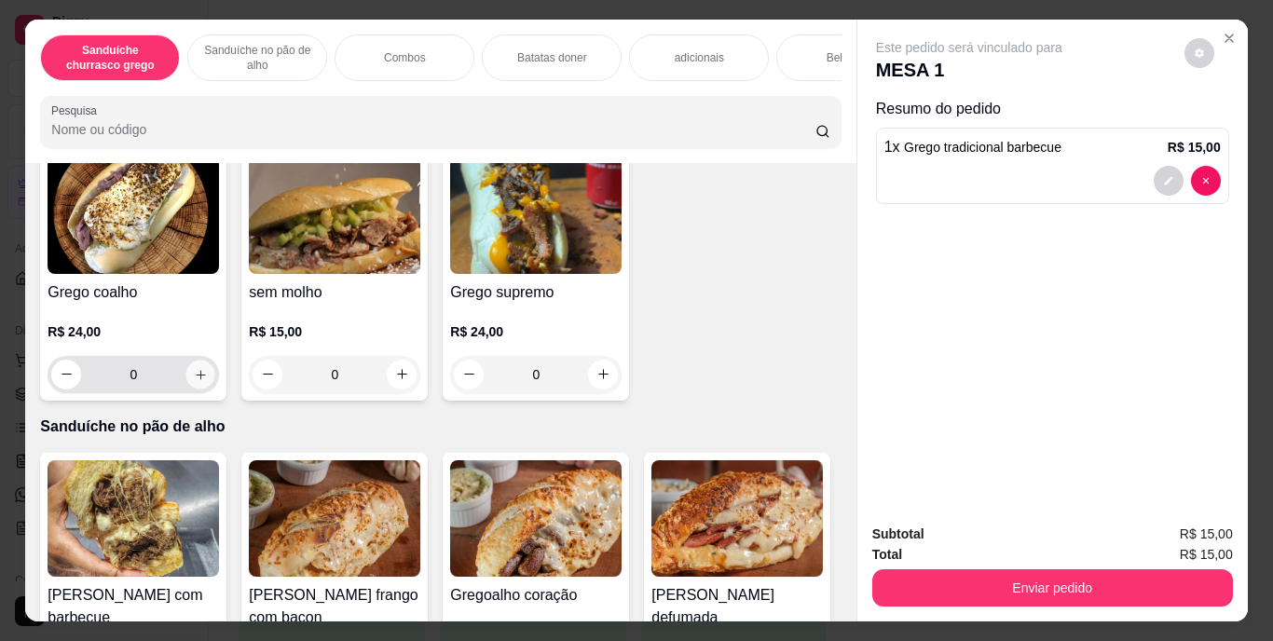
click at [205, 378] on icon "increase-product-quantity" at bounding box center [200, 374] width 9 height 9
type input "1"
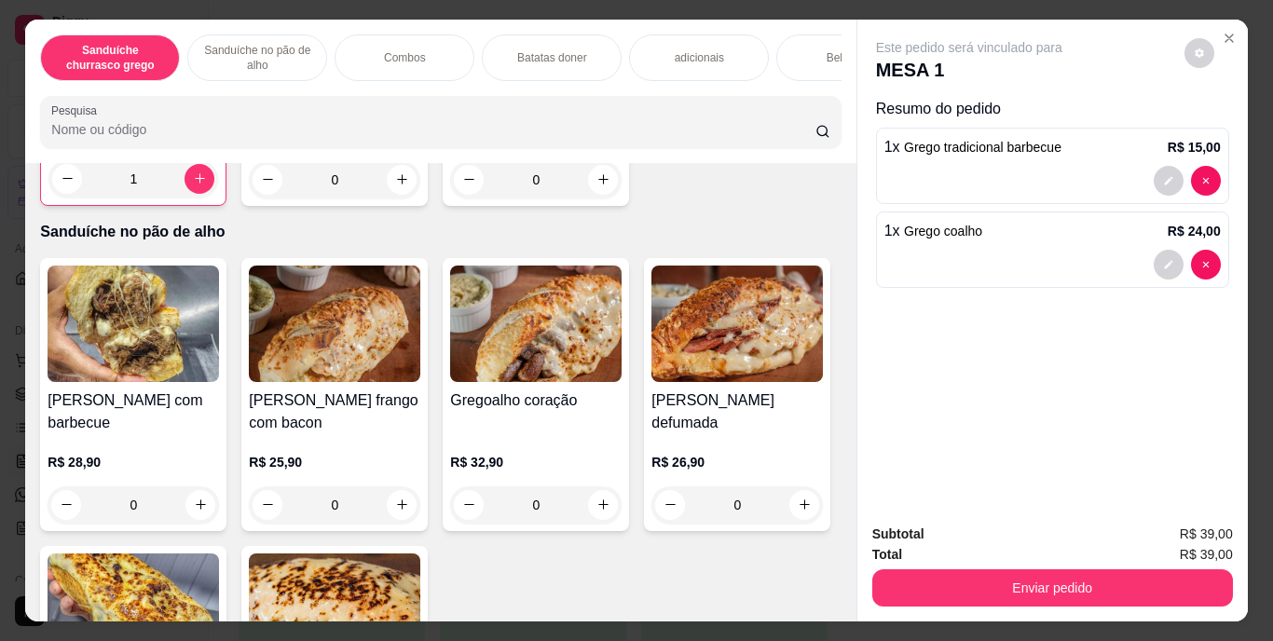
scroll to position [868, 0]
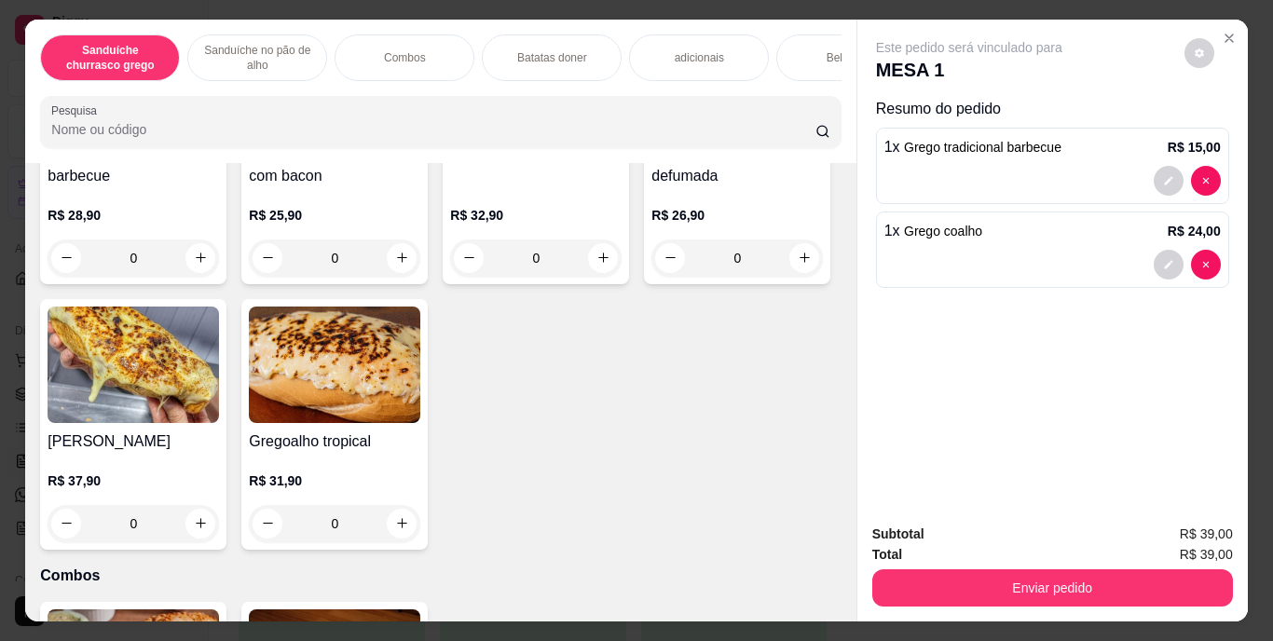
click at [808, 46] on div "Bebidas" at bounding box center [846, 57] width 140 height 47
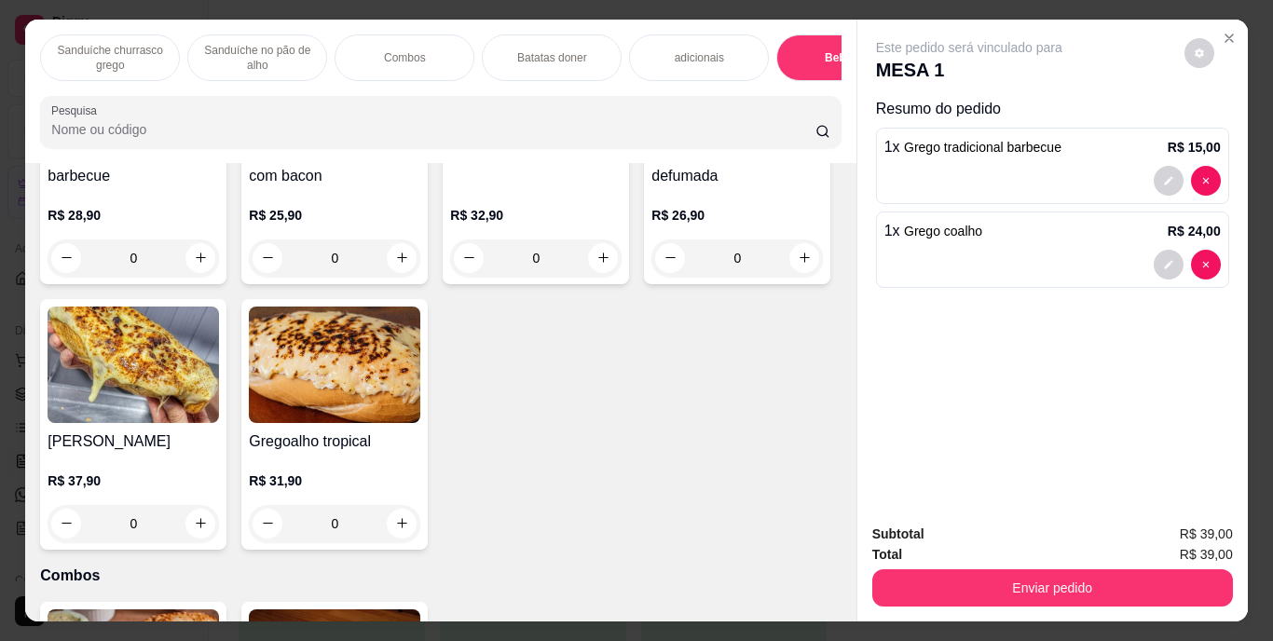
scroll to position [48, 0]
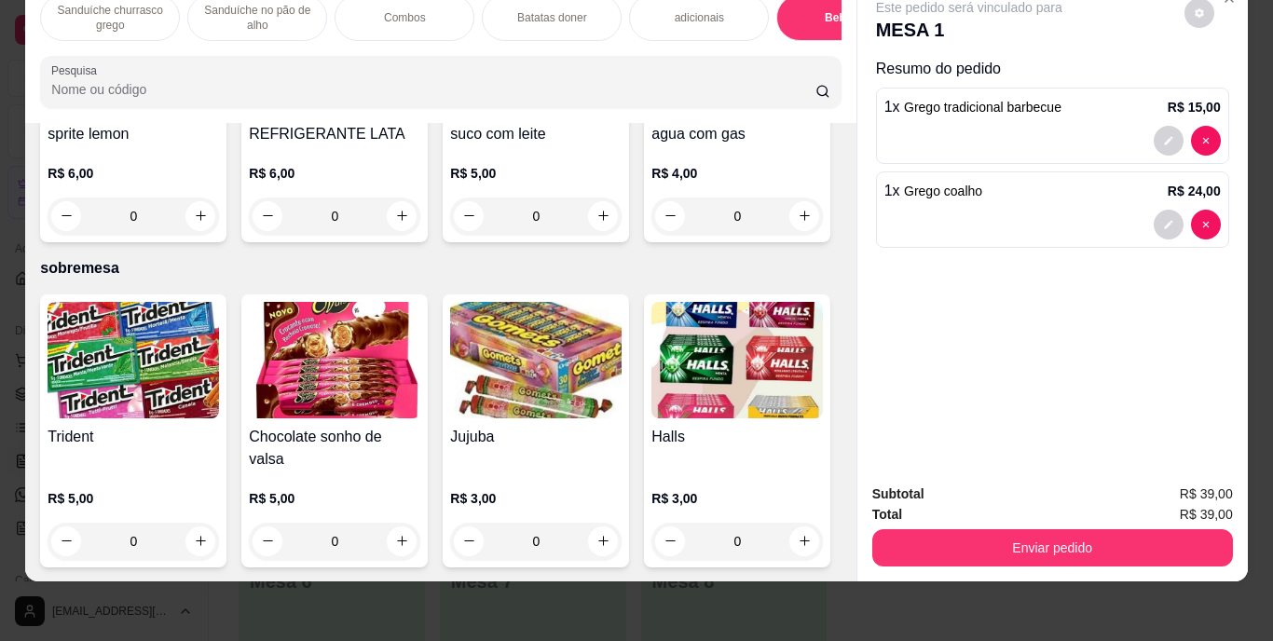
type input "1"
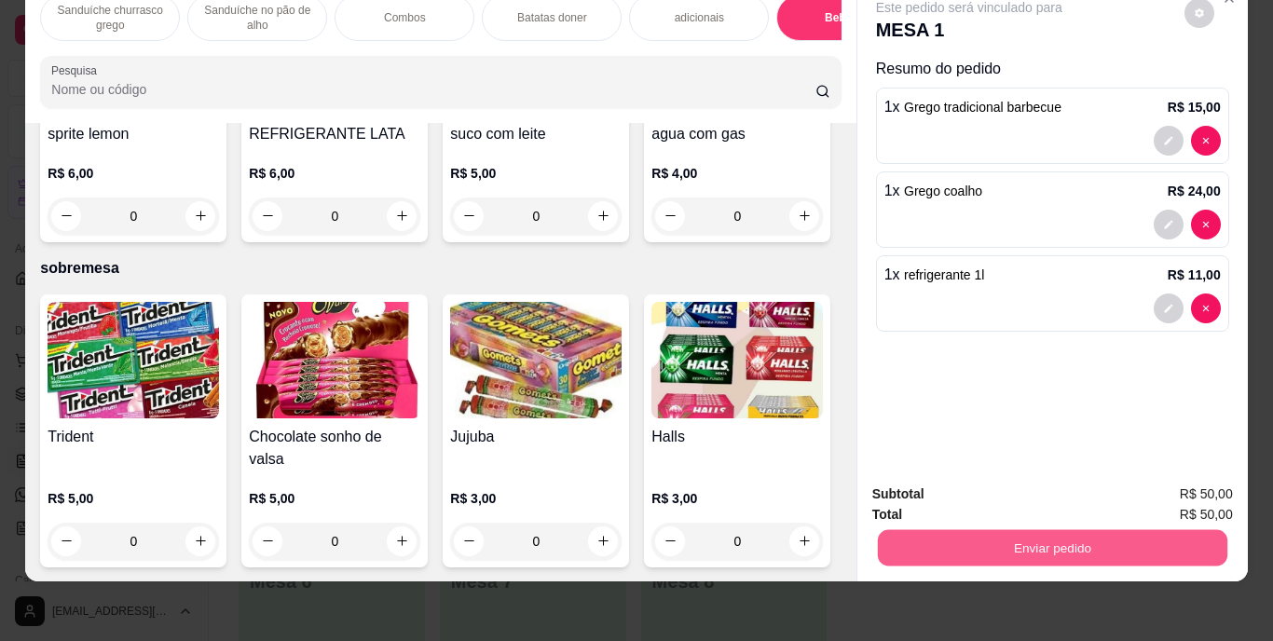
click at [999, 530] on button "Enviar pedido" at bounding box center [1052, 548] width 350 height 36
click at [1193, 484] on button "Enviar pedido" at bounding box center [1184, 488] width 103 height 34
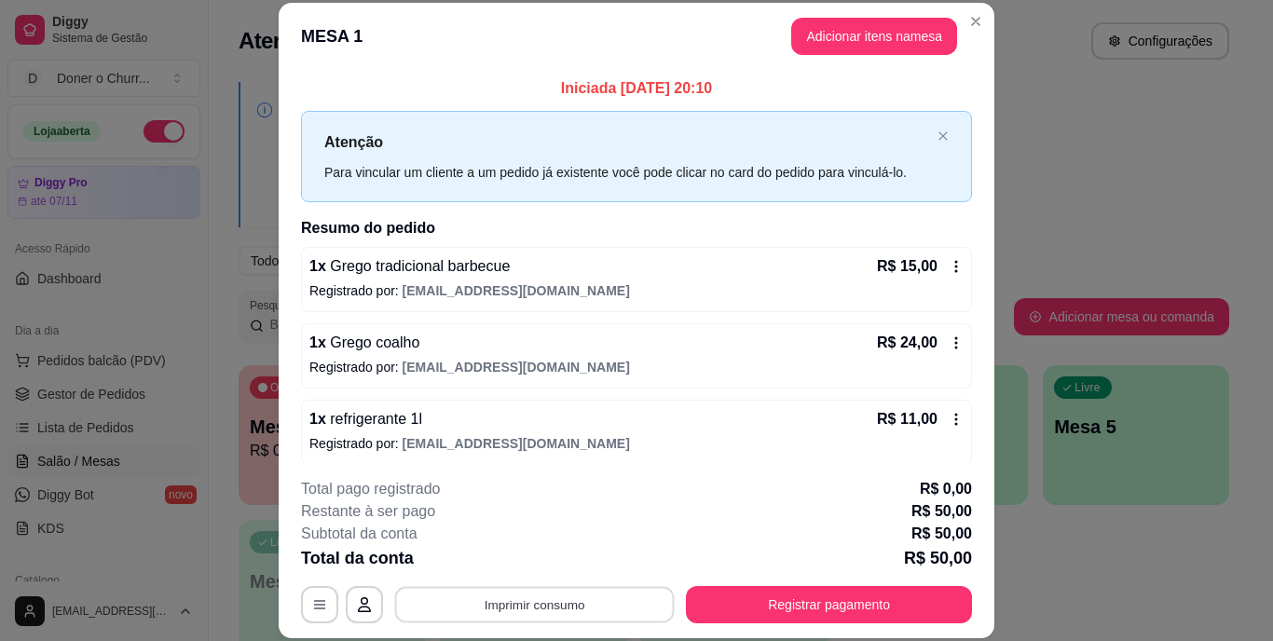
click at [517, 600] on button "Imprimir consumo" at bounding box center [535, 604] width 280 height 36
click at [527, 565] on button "IMPRESSORA" at bounding box center [533, 561] width 130 height 29
click at [536, 608] on button "Imprimir consumo" at bounding box center [535, 604] width 280 height 36
click at [526, 558] on button "IMPRESSORA" at bounding box center [533, 562] width 135 height 30
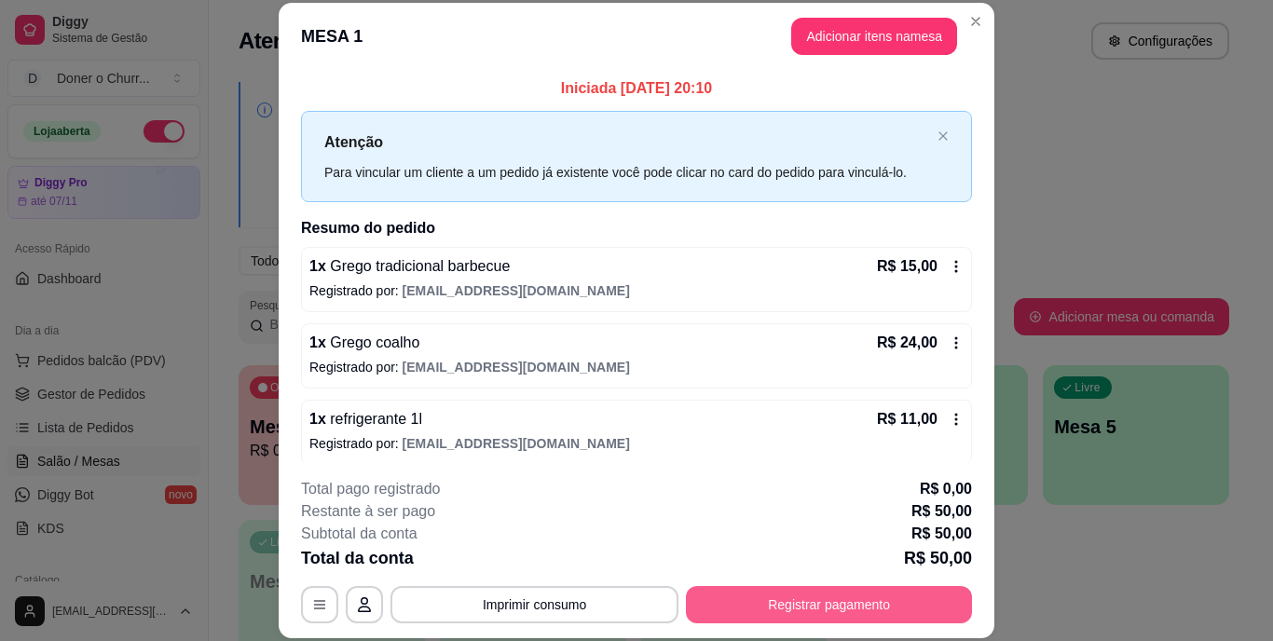
click at [790, 607] on button "Registrar pagamento" at bounding box center [829, 604] width 286 height 37
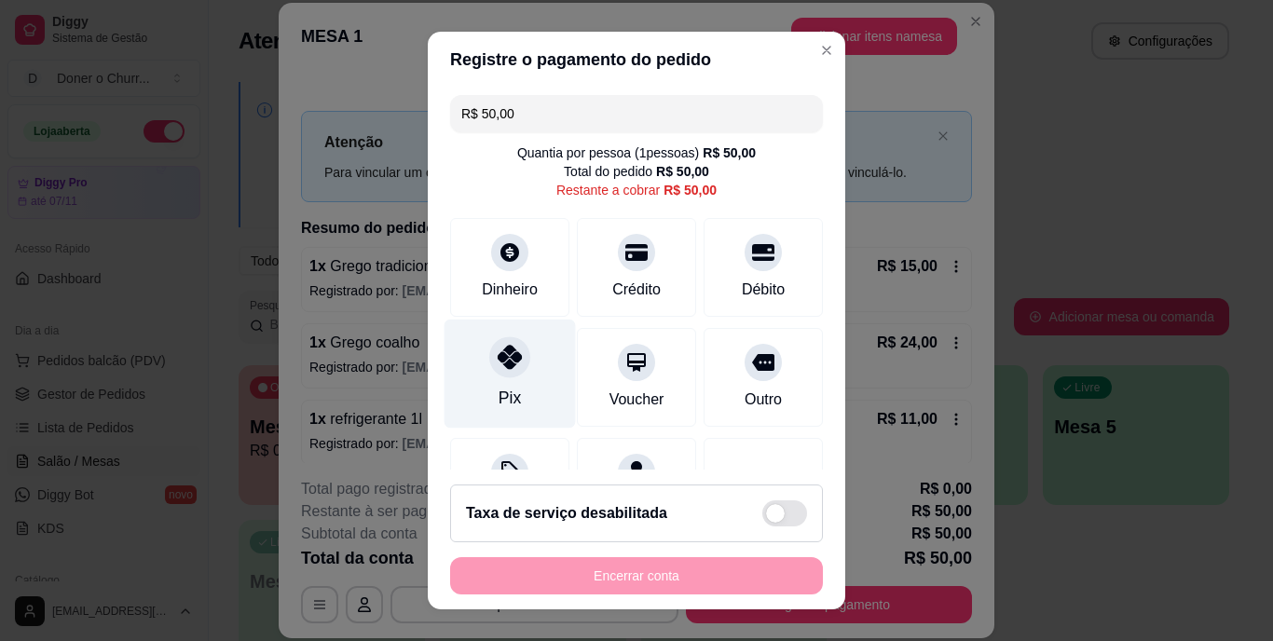
click at [498, 348] on icon at bounding box center [510, 358] width 24 height 24
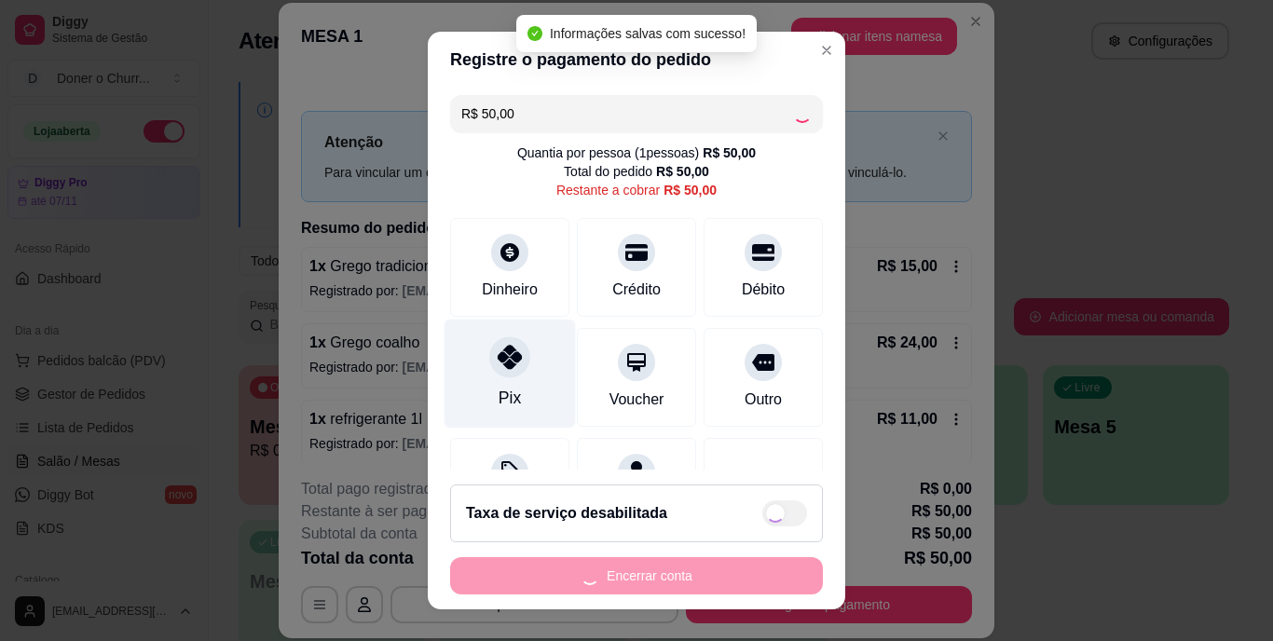
type input "R$ 0,00"
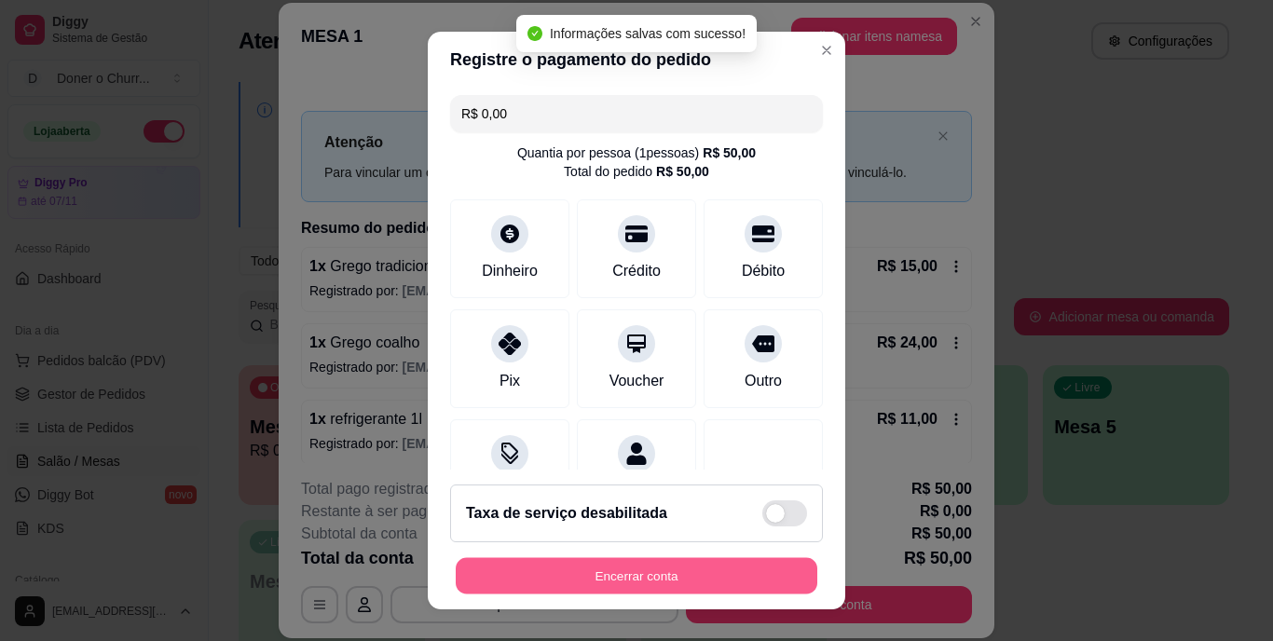
click at [601, 563] on button "Encerrar conta" at bounding box center [637, 575] width 362 height 36
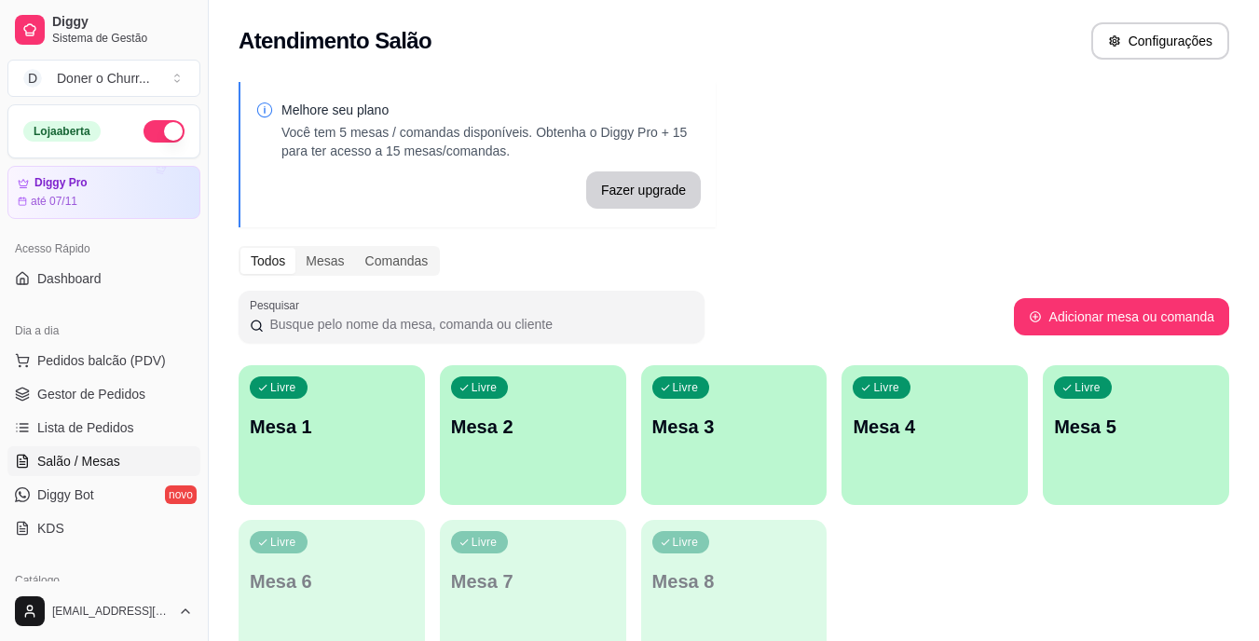
click at [356, 454] on div "Livre Mesa 1" at bounding box center [332, 423] width 186 height 117
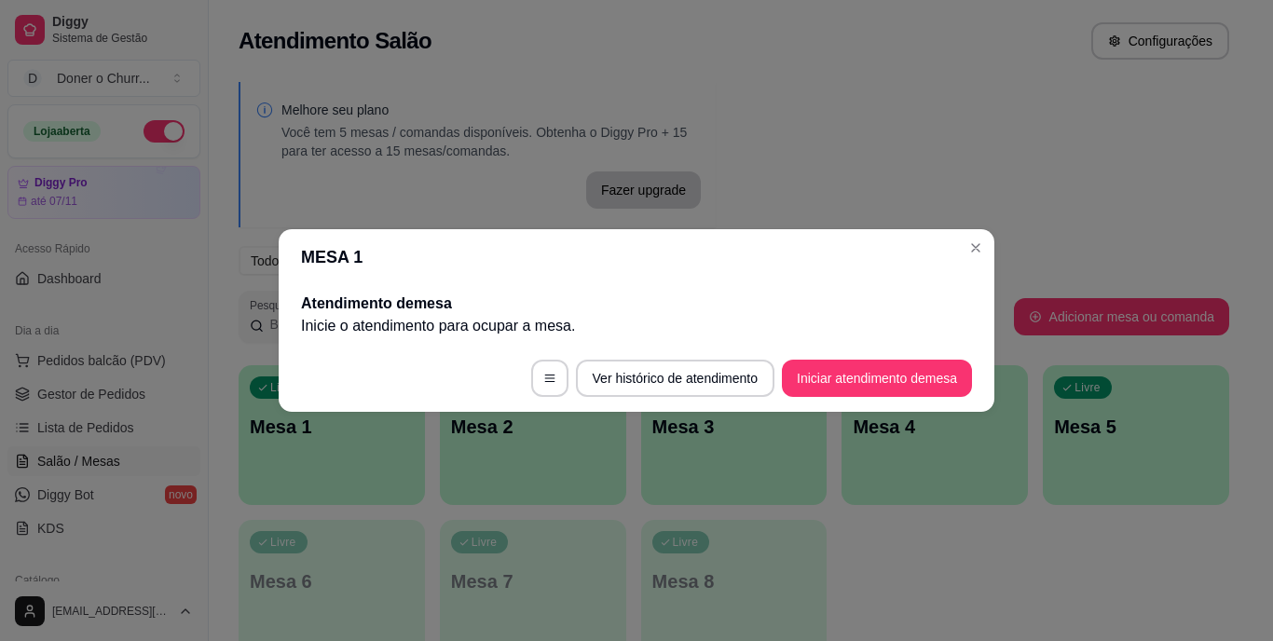
click at [878, 398] on footer "Ver histórico de atendimento Iniciar atendimento de mesa" at bounding box center [637, 378] width 716 height 67
click at [872, 377] on button "Iniciar atendimento de mesa" at bounding box center [877, 379] width 185 height 36
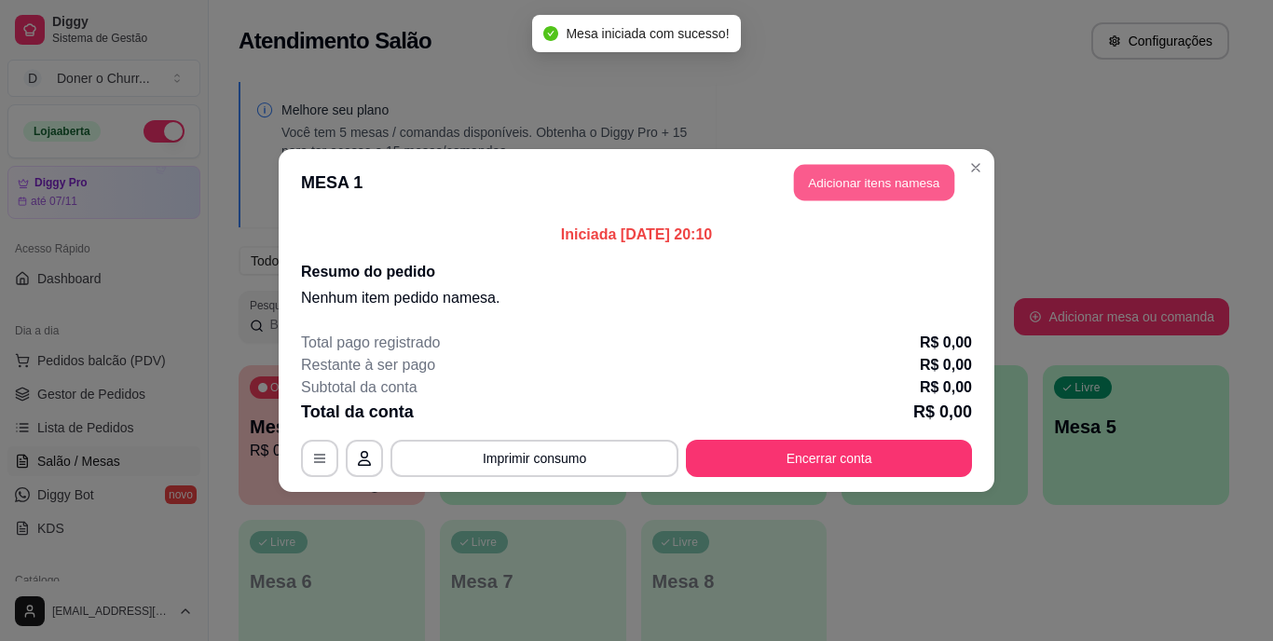
click at [833, 187] on button "Adicionar itens na mesa" at bounding box center [874, 183] width 160 height 36
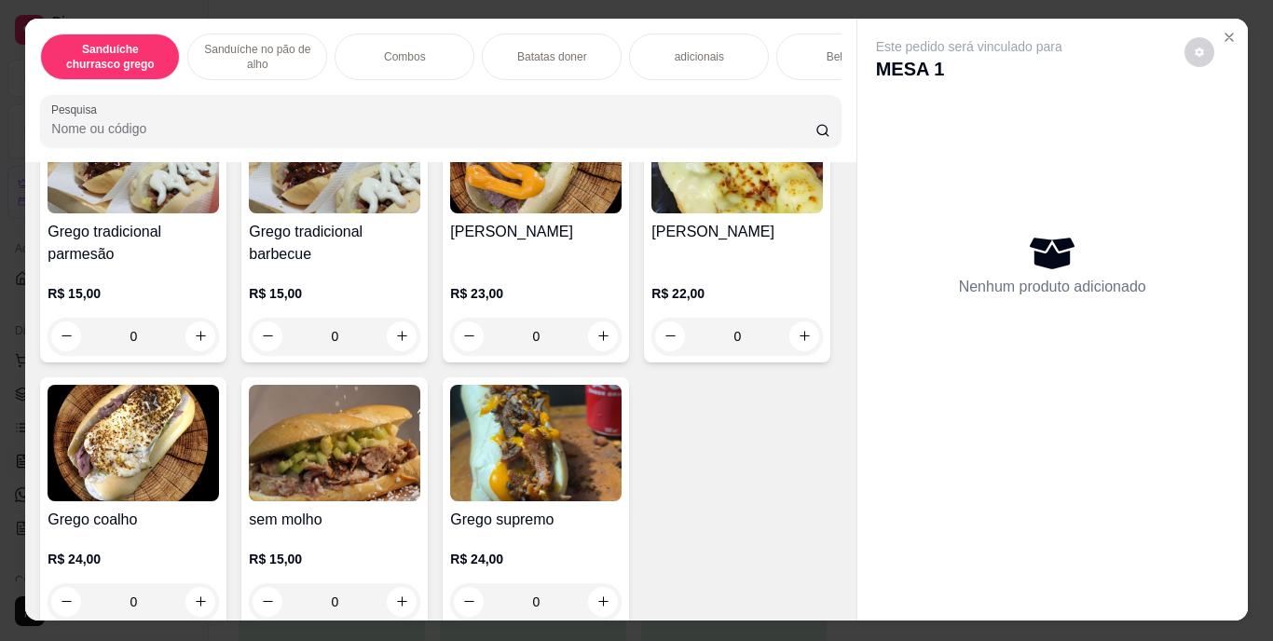
scroll to position [0, 223]
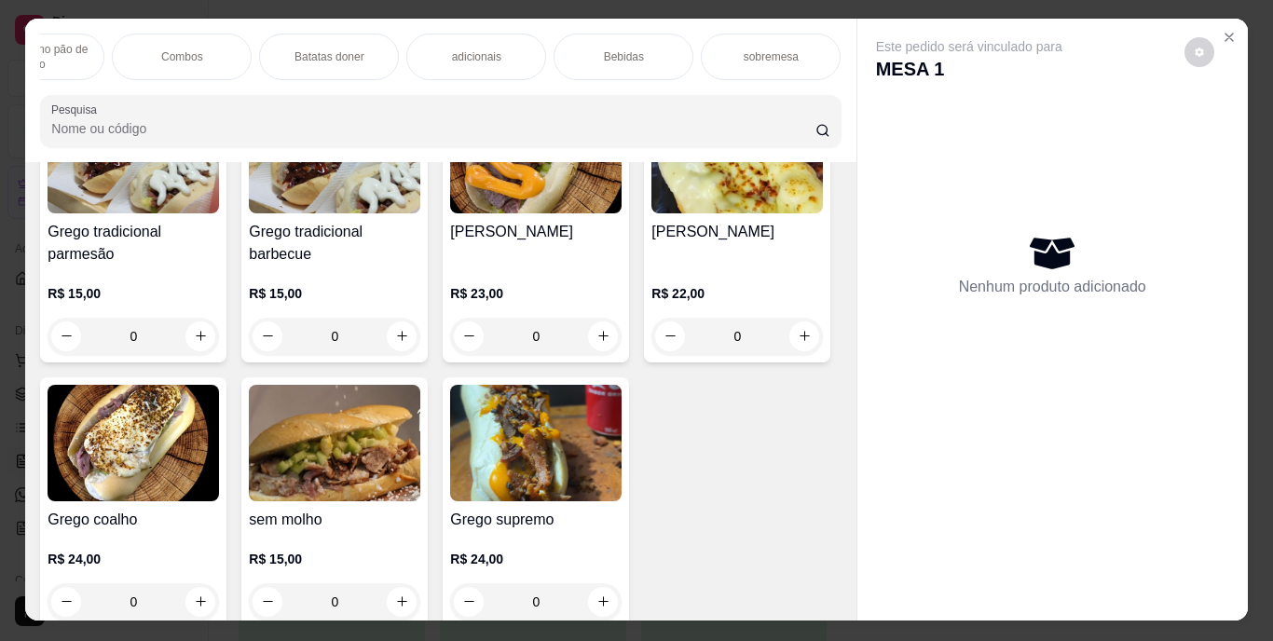
click at [496, 44] on div "adicionais" at bounding box center [476, 57] width 140 height 47
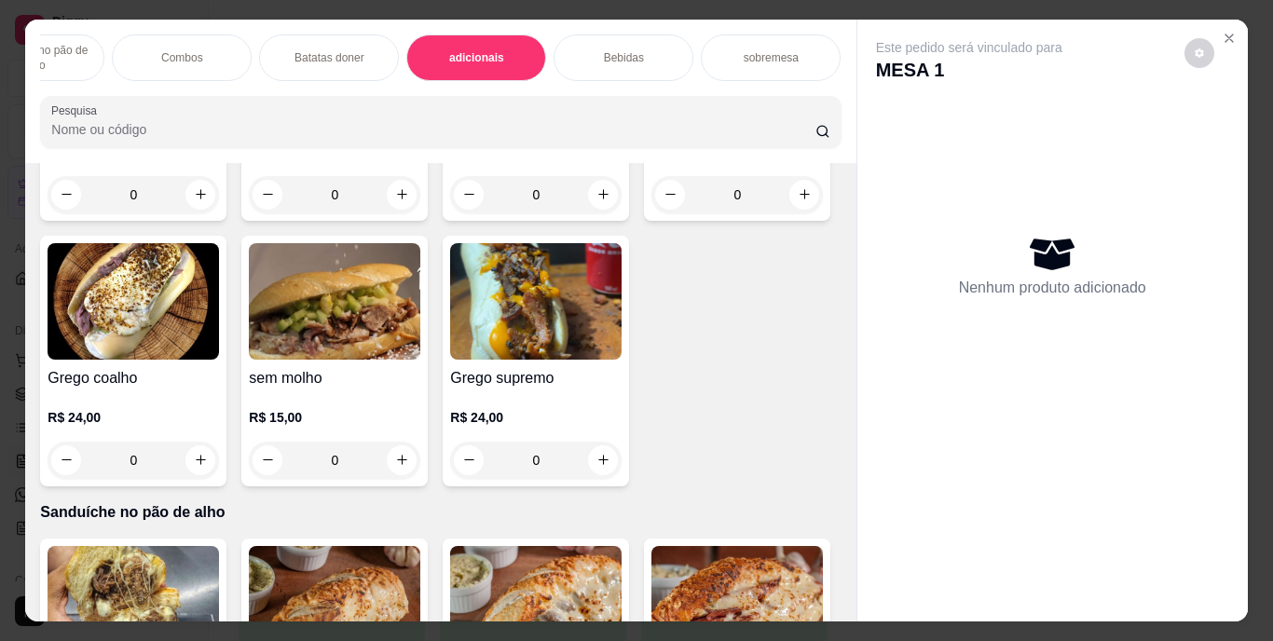
scroll to position [0, 0]
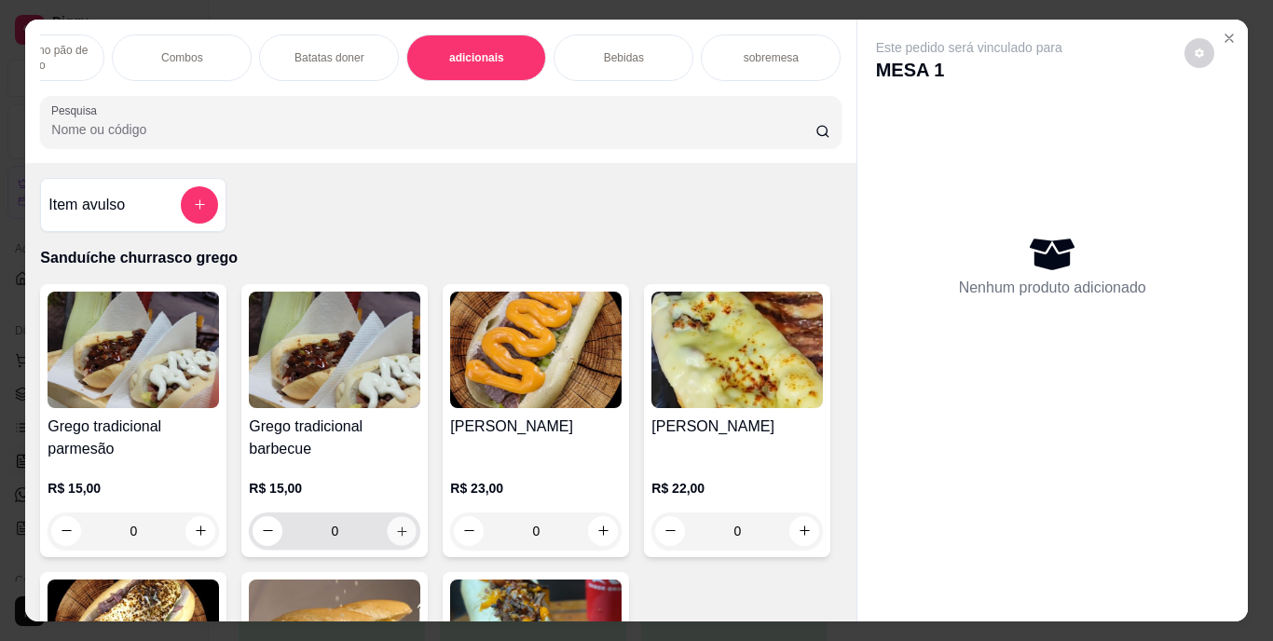
click at [389, 545] on button "increase-product-quantity" at bounding box center [402, 530] width 29 height 29
type input "1"
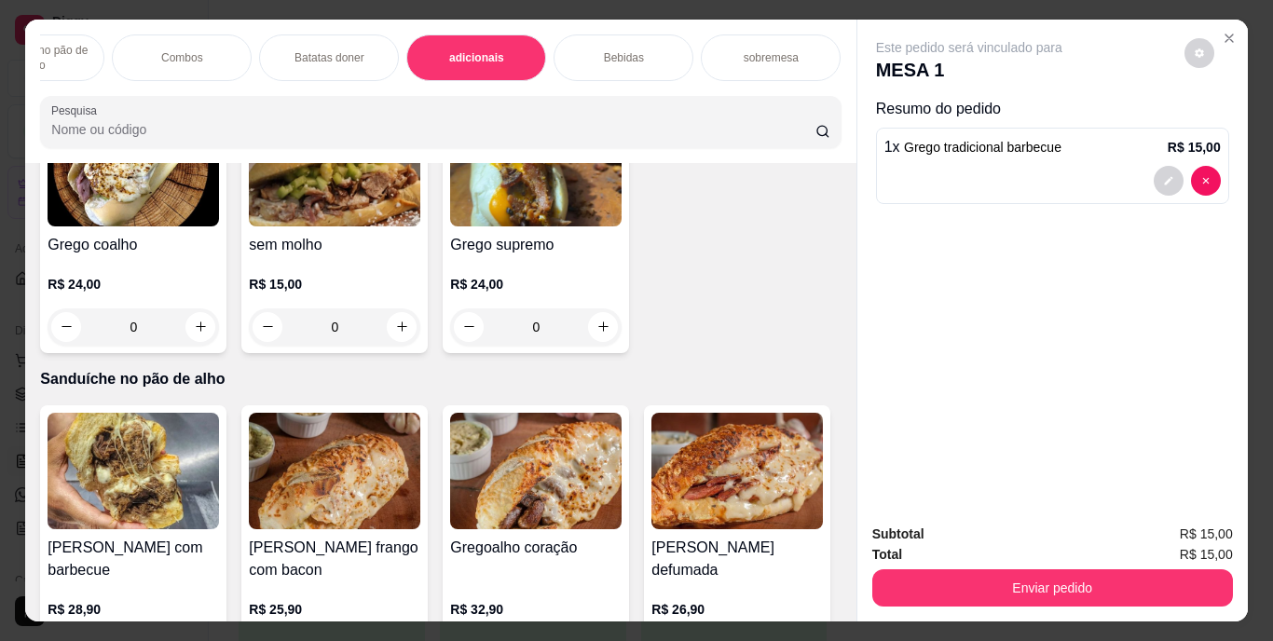
scroll to position [558, 0]
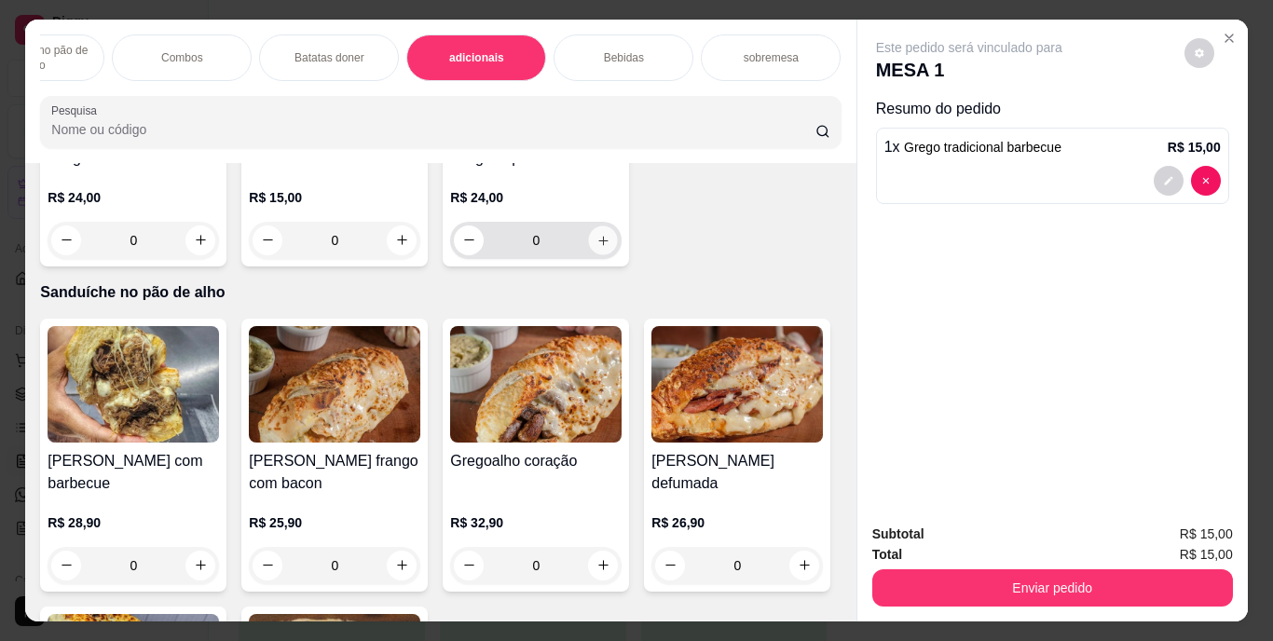
click at [589, 254] on button "increase-product-quantity" at bounding box center [603, 240] width 29 height 29
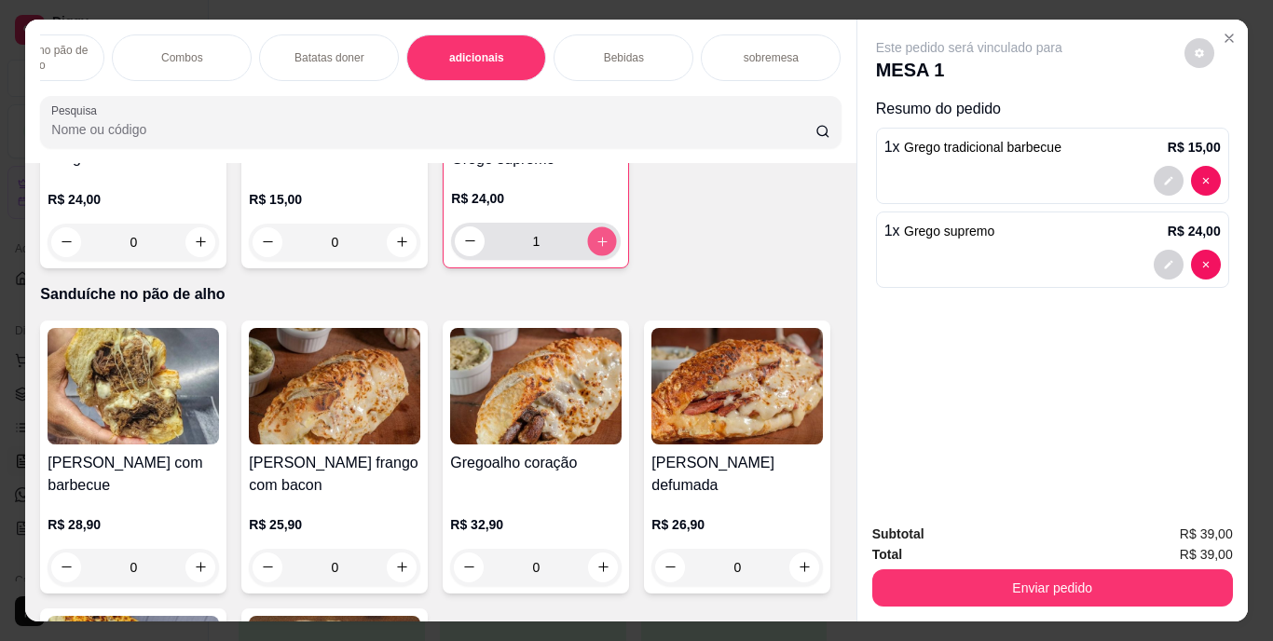
type input "1"
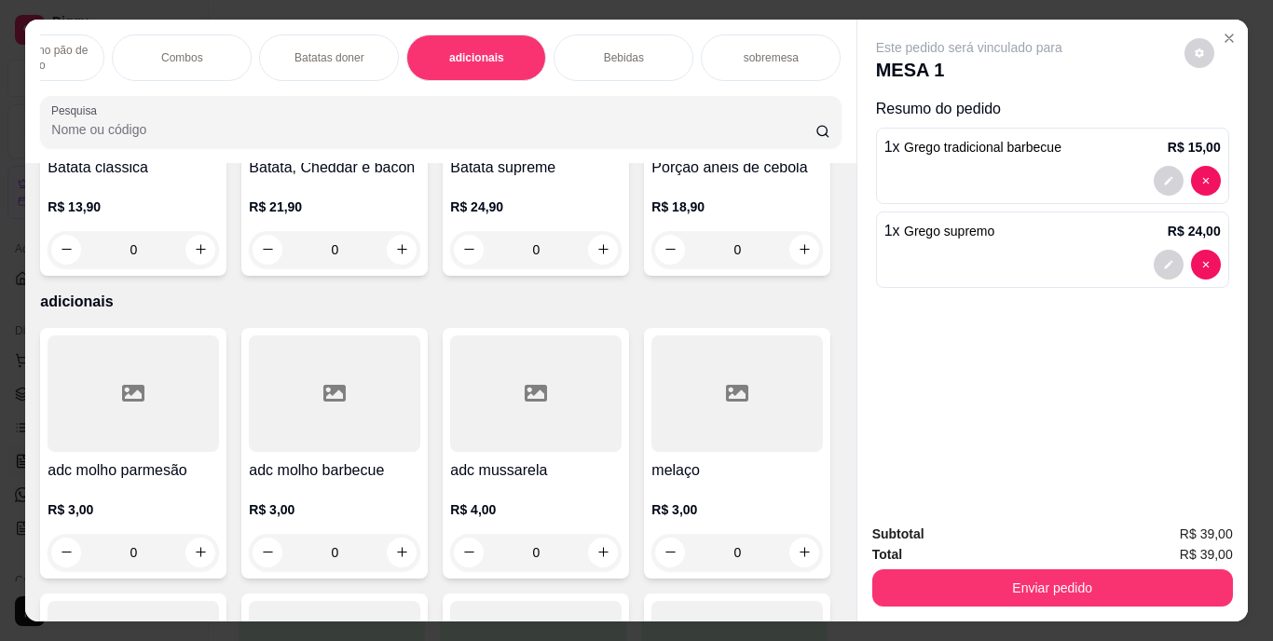
scroll to position [1919, 0]
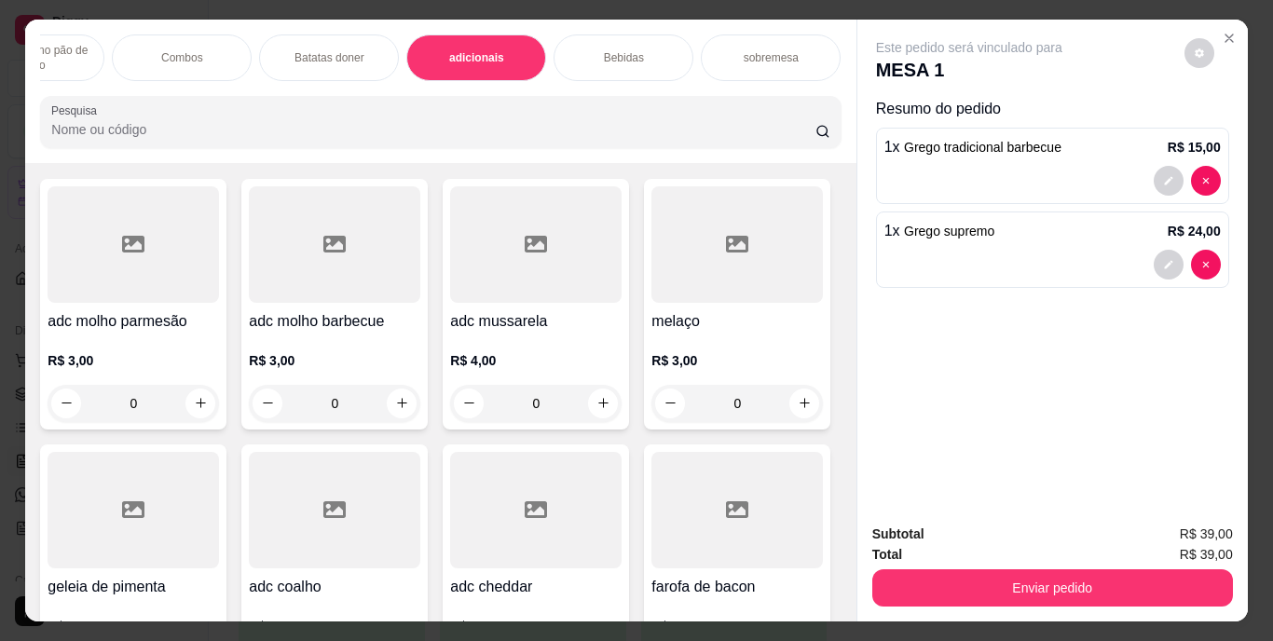
click at [194, 107] on icon "increase-product-quantity" at bounding box center [201, 100] width 14 height 14
type input "1"
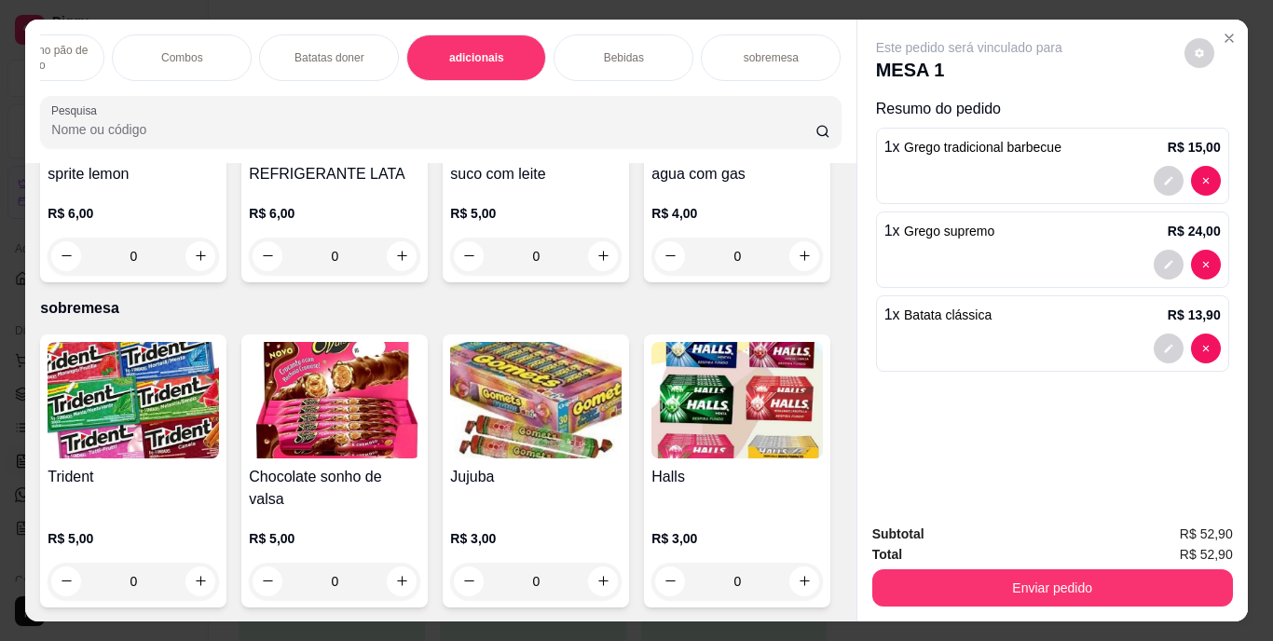
scroll to position [3393, 0]
type input "1"
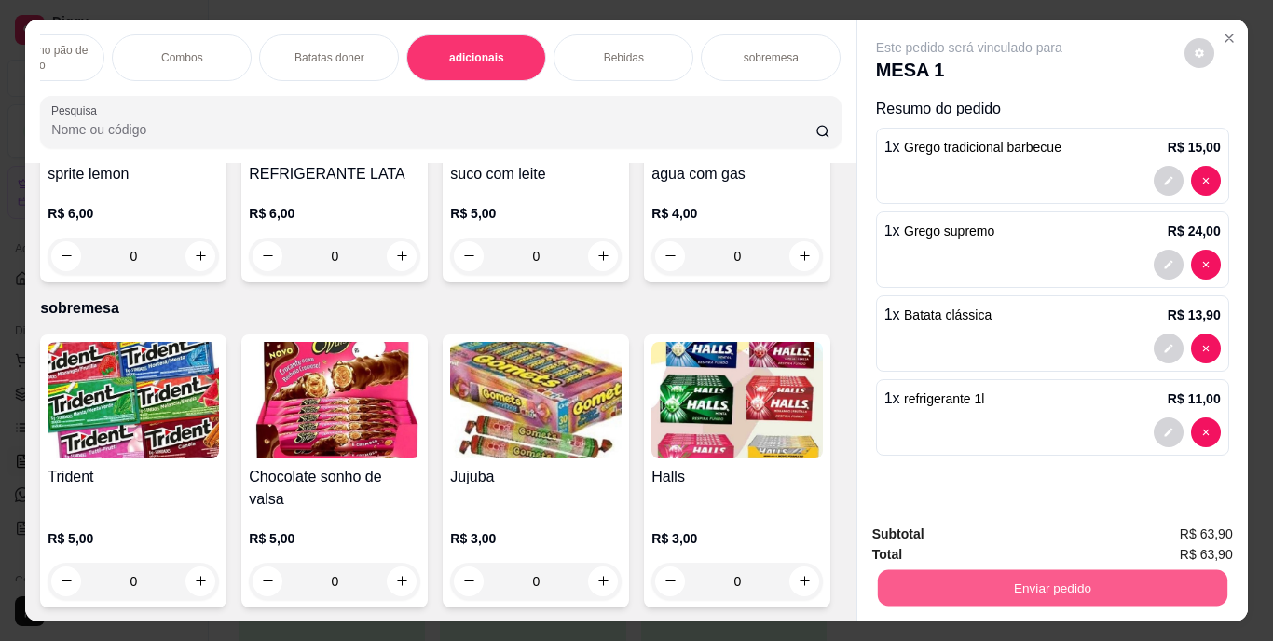
click at [1023, 575] on button "Enviar pedido" at bounding box center [1052, 588] width 350 height 36
click at [1197, 527] on button "Enviar pedido" at bounding box center [1181, 535] width 103 height 34
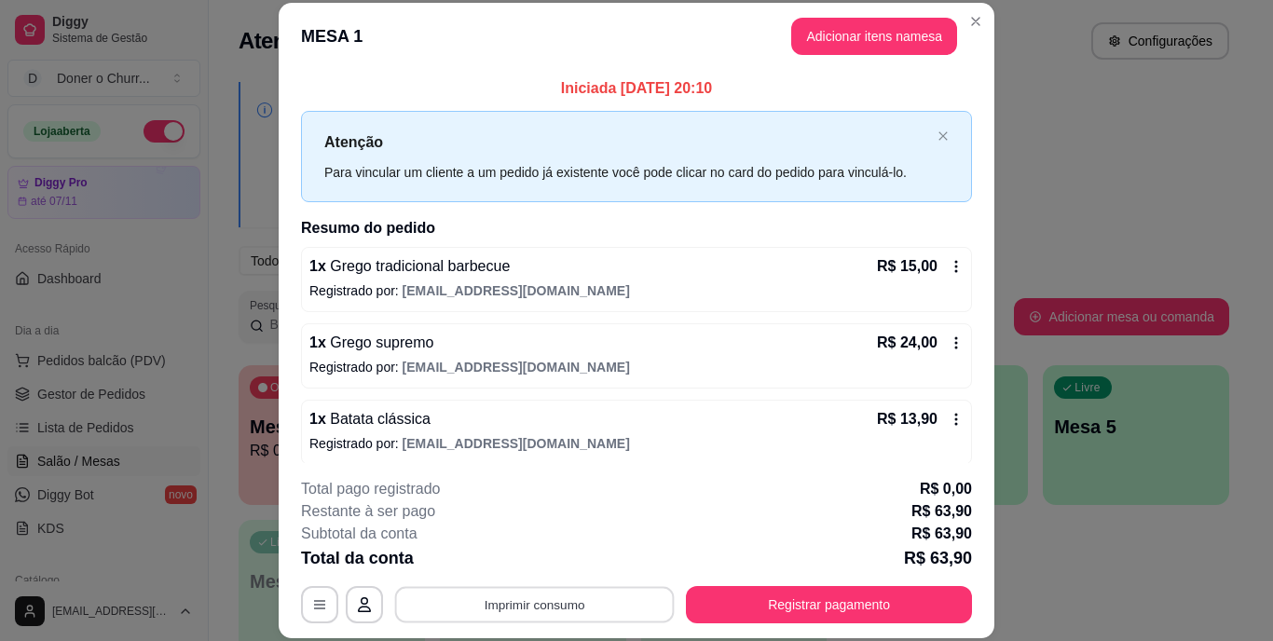
click at [554, 605] on button "Imprimir consumo" at bounding box center [535, 604] width 280 height 36
click at [515, 553] on button "IMPRESSORA" at bounding box center [533, 561] width 130 height 29
click at [547, 601] on div "**********" at bounding box center [636, 604] width 671 height 37
click at [545, 605] on div "**********" at bounding box center [636, 604] width 671 height 37
click at [498, 607] on button "Imprimir consumo" at bounding box center [535, 604] width 288 height 37
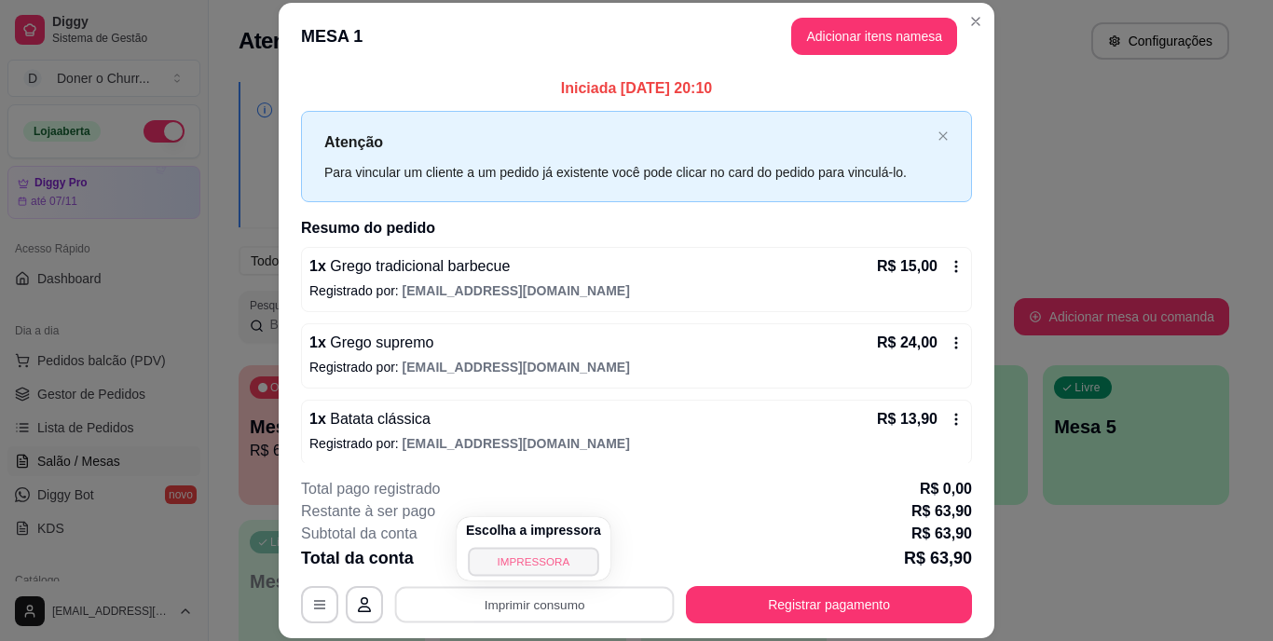
click at [528, 564] on button "IMPRESSORA" at bounding box center [533, 561] width 130 height 29
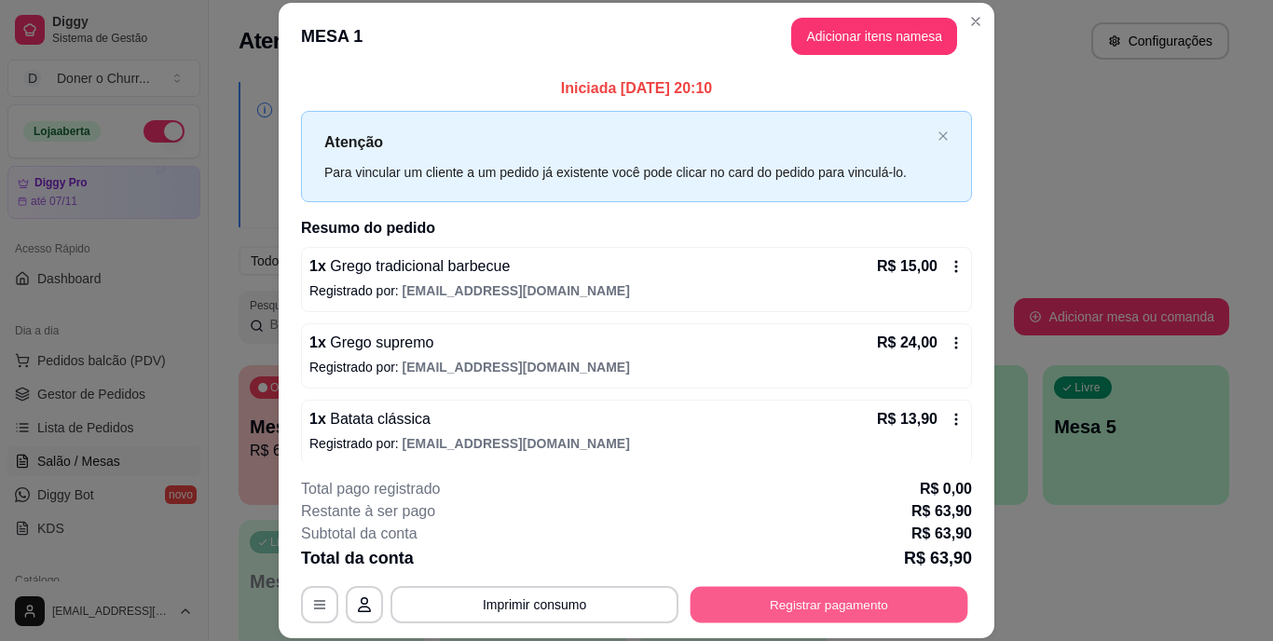
click at [814, 592] on button "Registrar pagamento" at bounding box center [830, 604] width 278 height 36
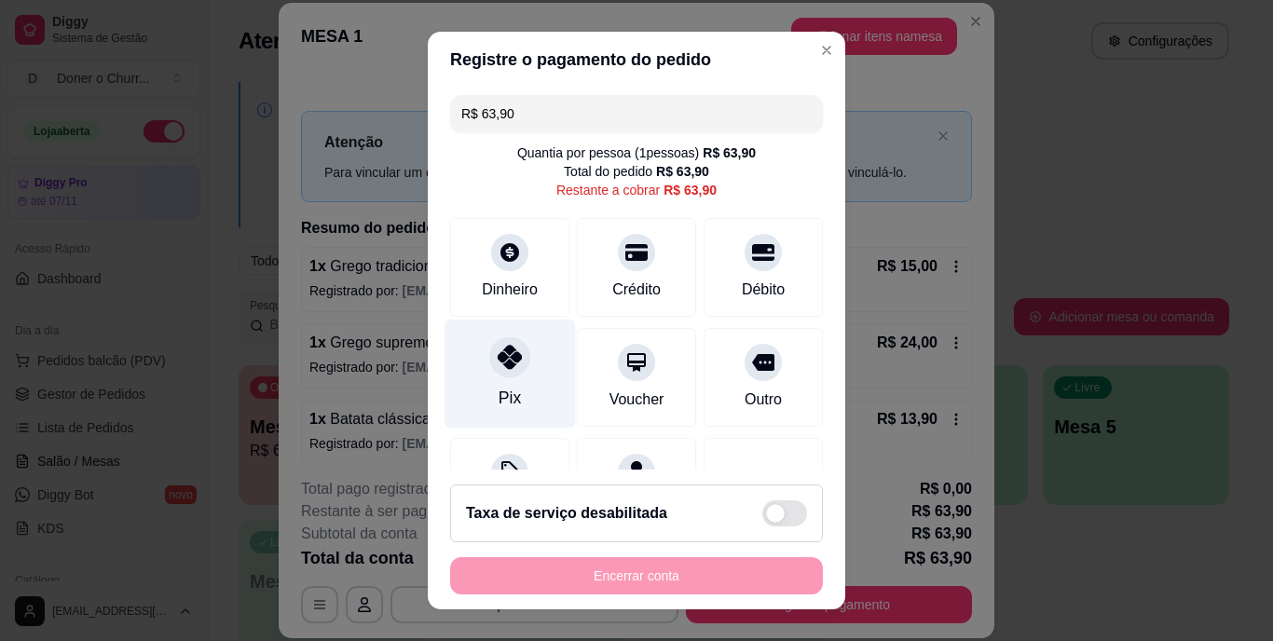
click at [498, 363] on icon at bounding box center [510, 358] width 24 height 24
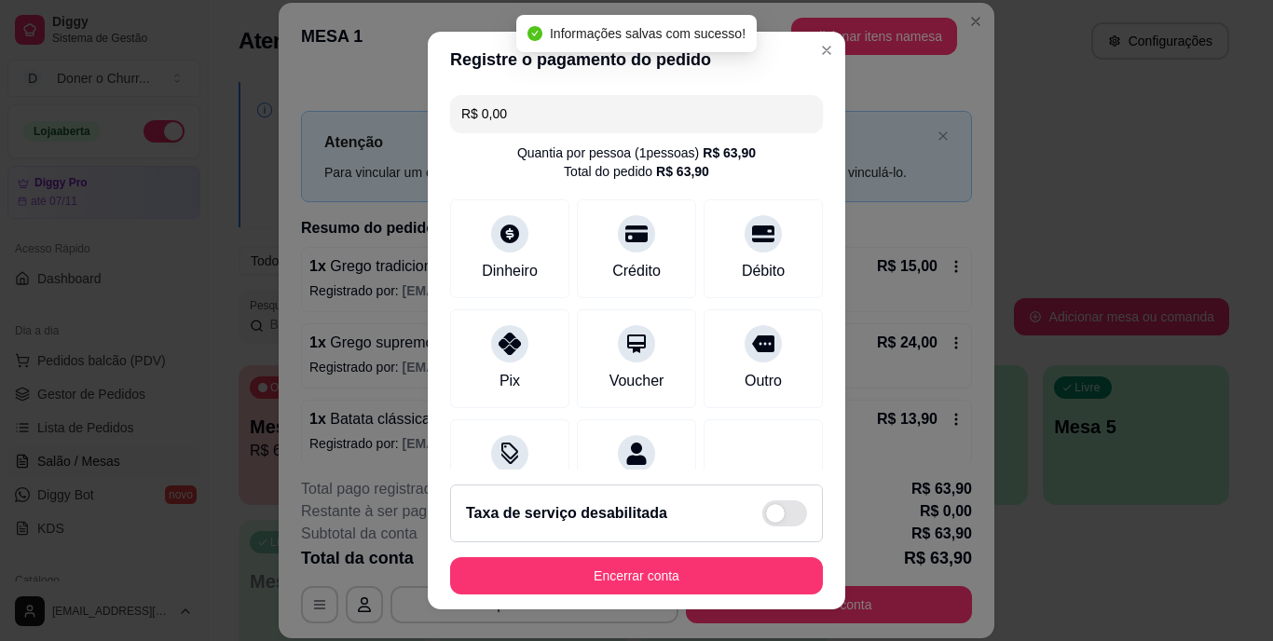
type input "R$ 0,00"
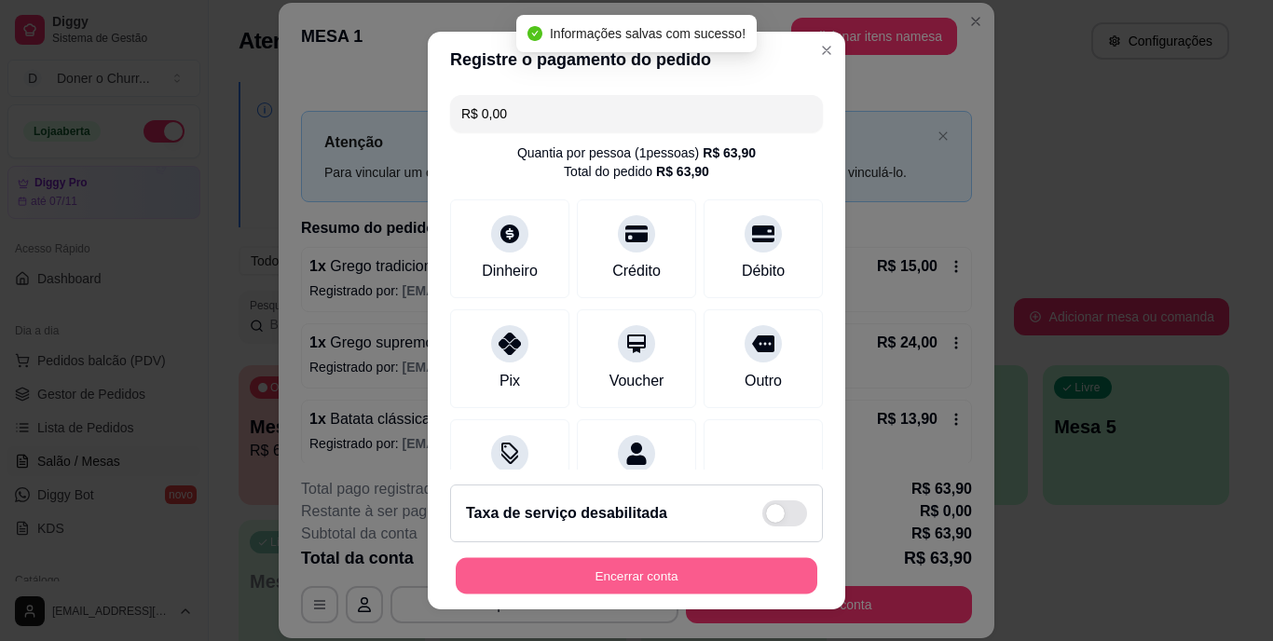
click at [679, 575] on button "Encerrar conta" at bounding box center [637, 575] width 362 height 36
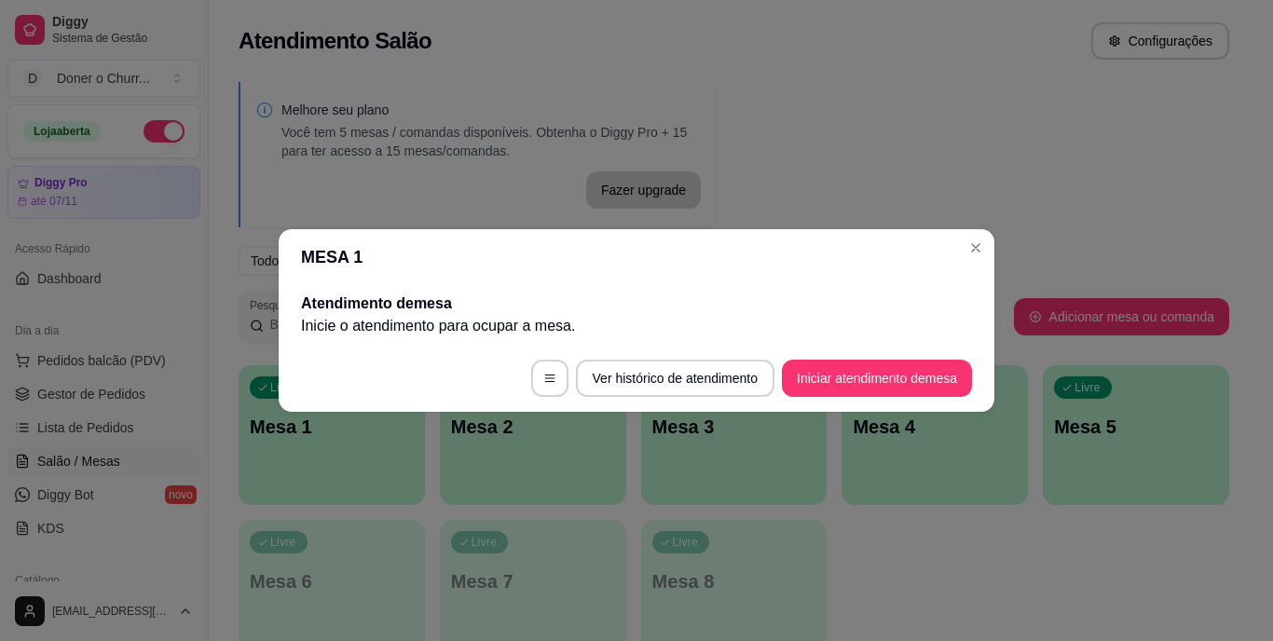
click at [825, 379] on button "Iniciar atendimento de mesa" at bounding box center [877, 378] width 190 height 37
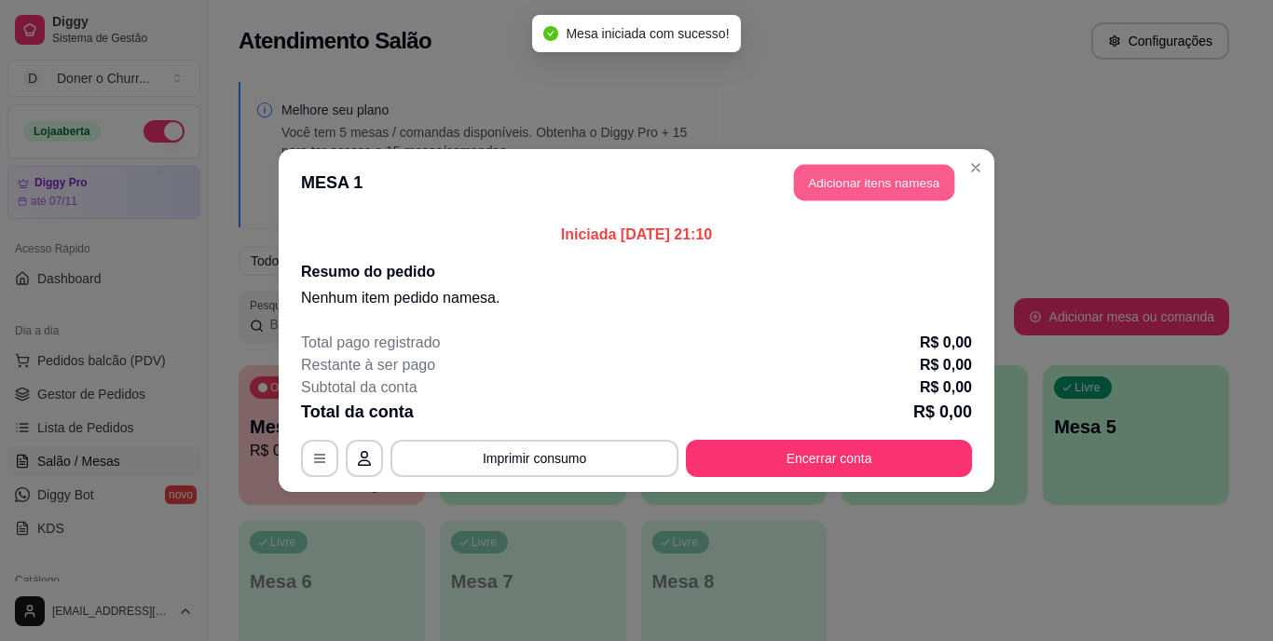
click at [866, 179] on button "Adicionar itens na mesa" at bounding box center [874, 183] width 160 height 36
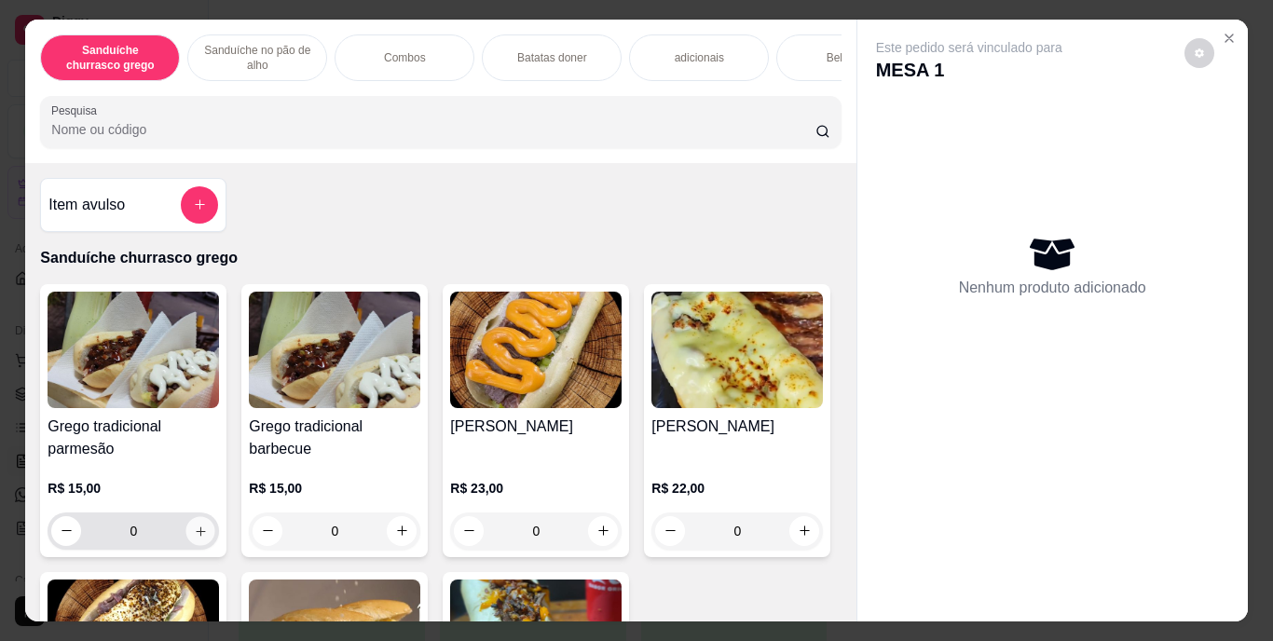
click at [199, 531] on icon "increase-product-quantity" at bounding box center [201, 531] width 14 height 14
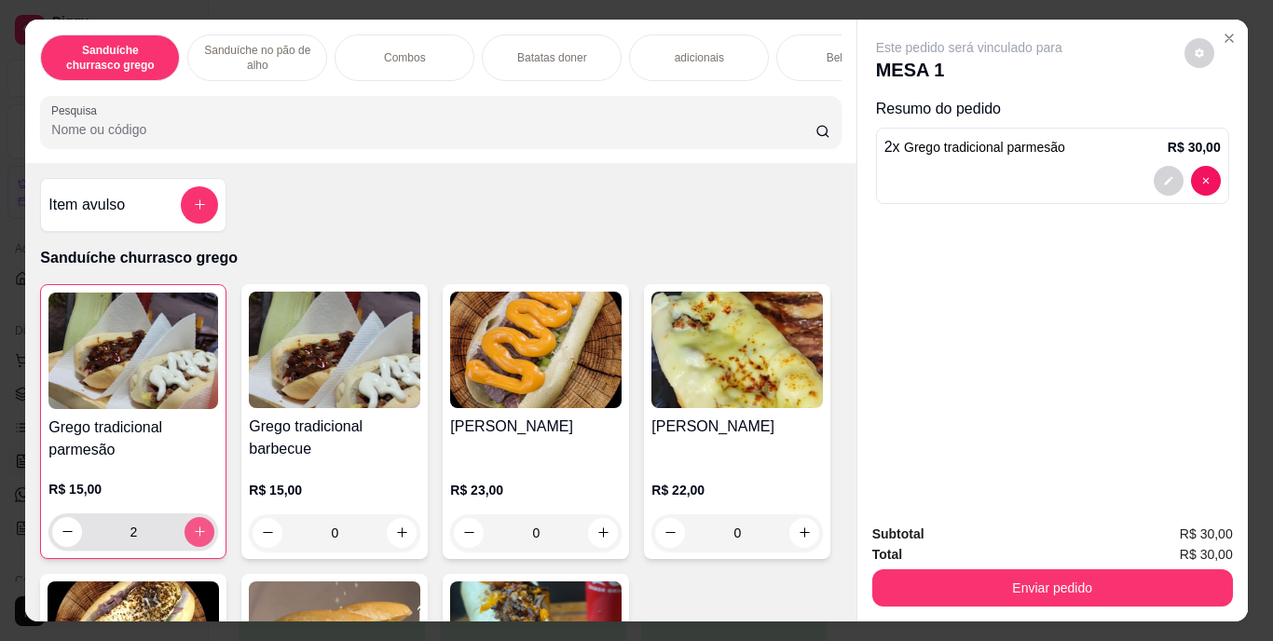
click at [199, 531] on icon "increase-product-quantity" at bounding box center [200, 532] width 14 height 14
type input "3"
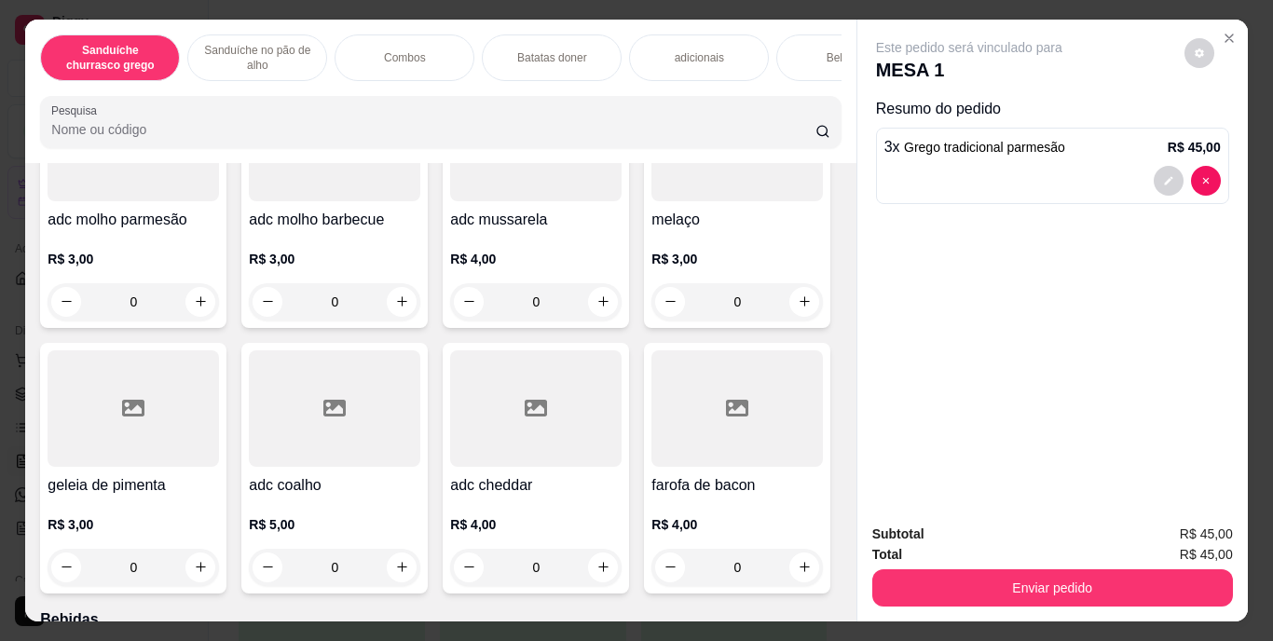
scroll to position [2025, 0]
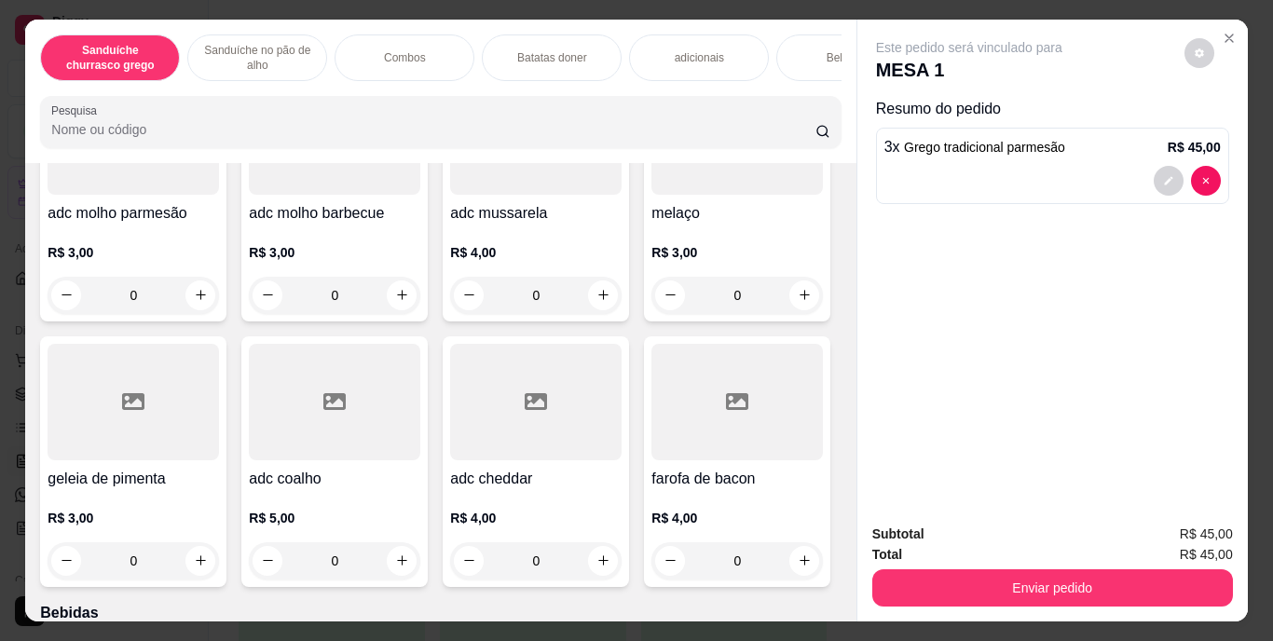
click at [803, 46] on div "Bebidas" at bounding box center [846, 57] width 140 height 47
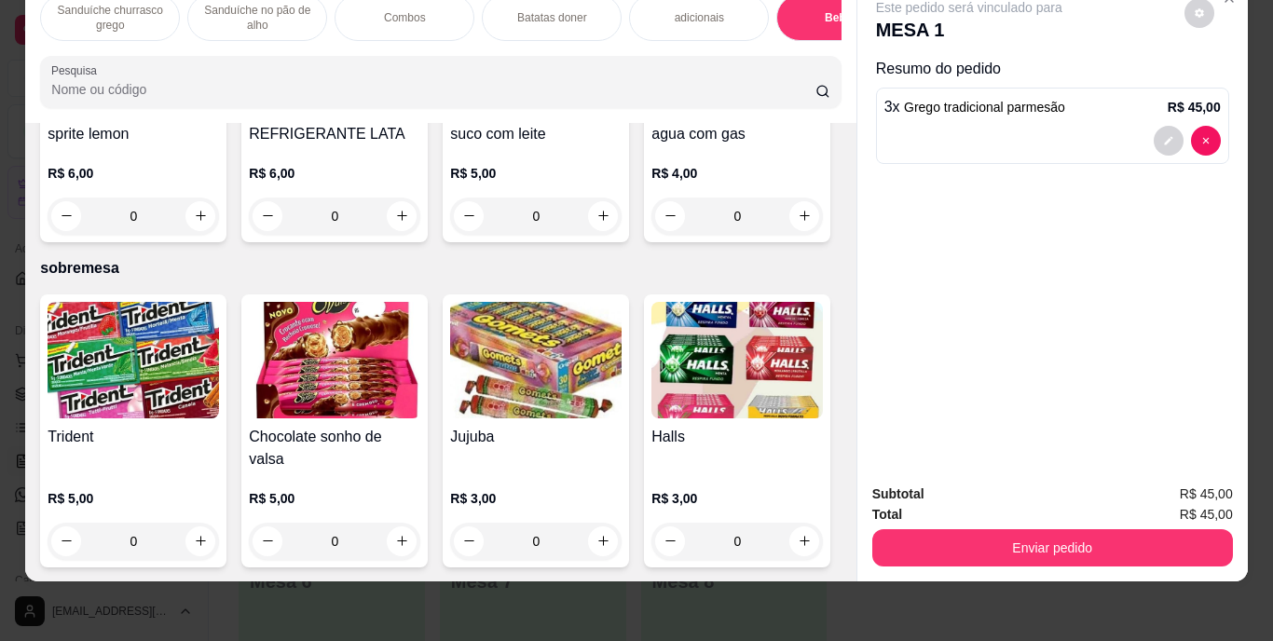
scroll to position [3420, 0]
click at [409, 223] on icon "increase-product-quantity" at bounding box center [402, 216] width 14 height 14
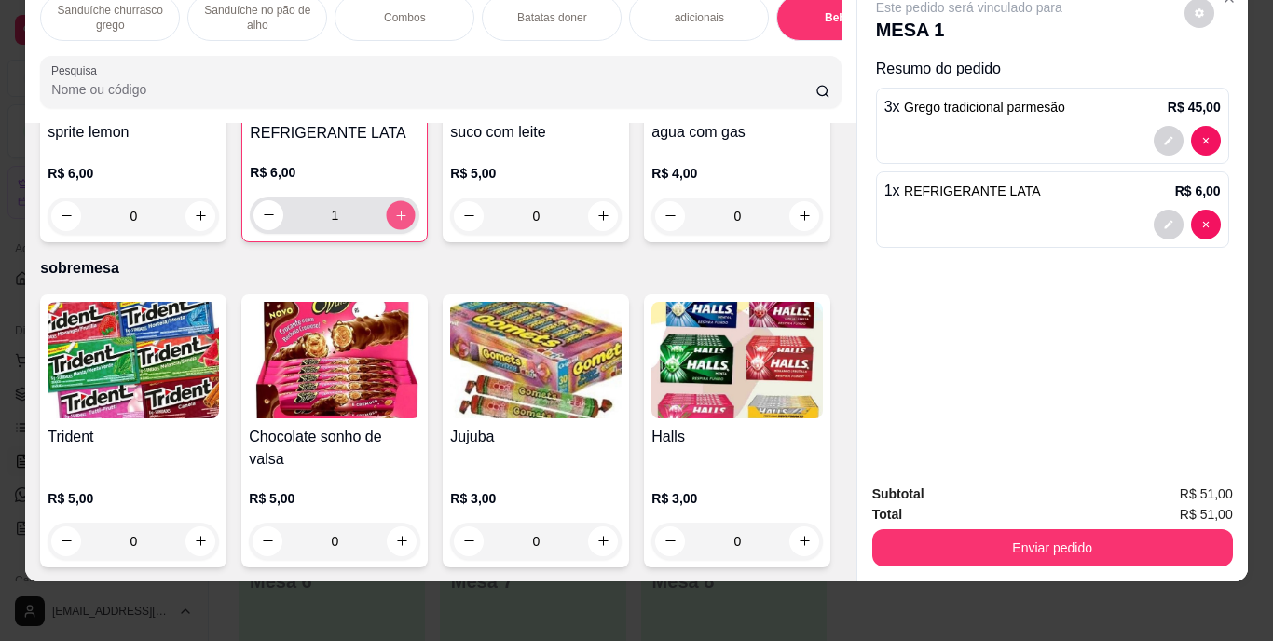
click at [416, 229] on button "increase-product-quantity" at bounding box center [401, 214] width 29 height 29
type input "2"
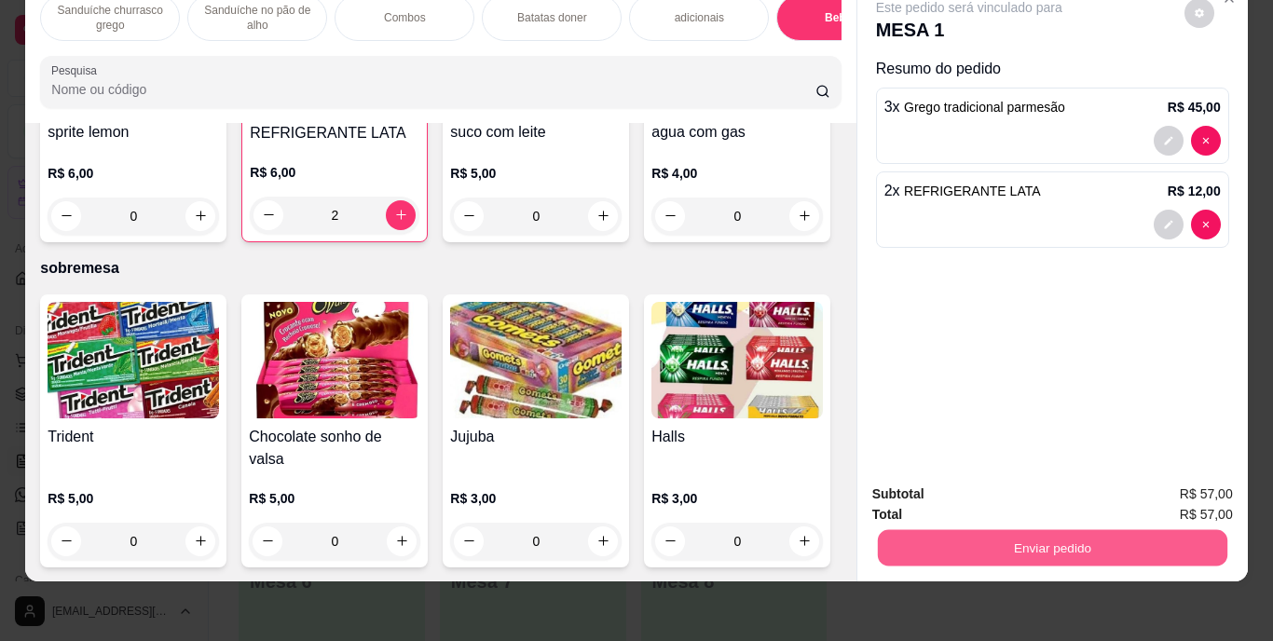
click at [1006, 530] on button "Enviar pedido" at bounding box center [1052, 548] width 350 height 36
click at [1153, 486] on button "Enviar pedido" at bounding box center [1184, 488] width 103 height 34
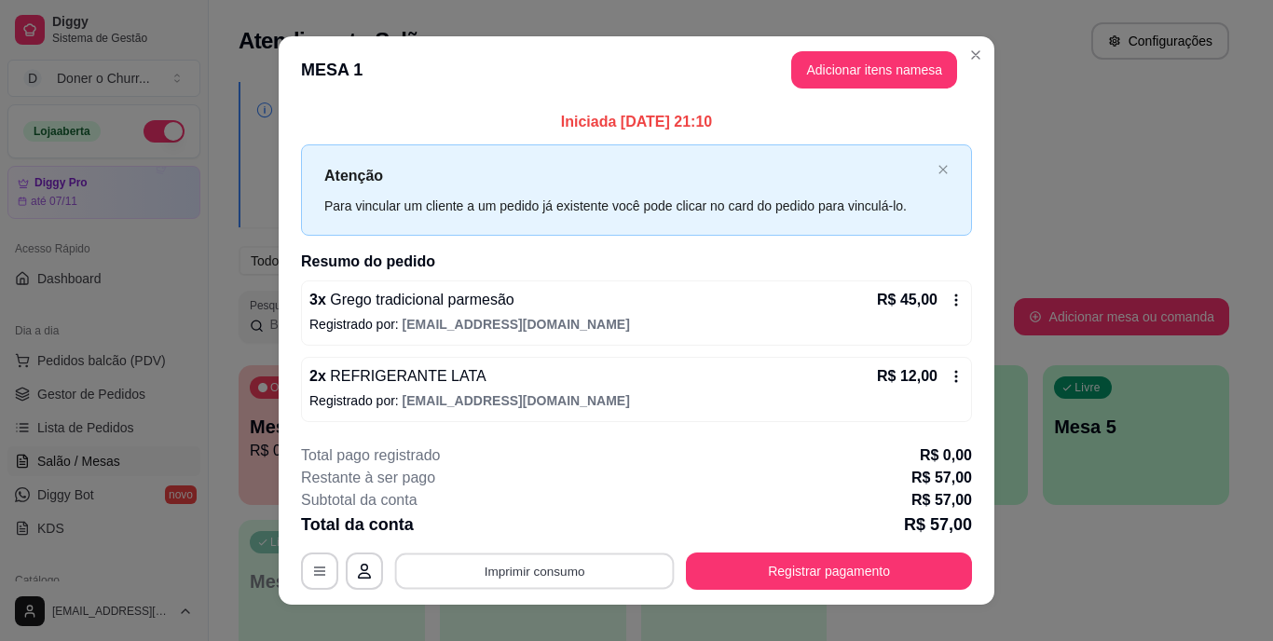
click at [511, 570] on button "Imprimir consumo" at bounding box center [535, 571] width 280 height 36
click at [524, 526] on button "IMPRESSORA" at bounding box center [533, 528] width 130 height 29
click at [515, 578] on button "Imprimir consumo" at bounding box center [535, 571] width 280 height 36
click at [531, 523] on button "IMPRESSORA" at bounding box center [533, 528] width 130 height 29
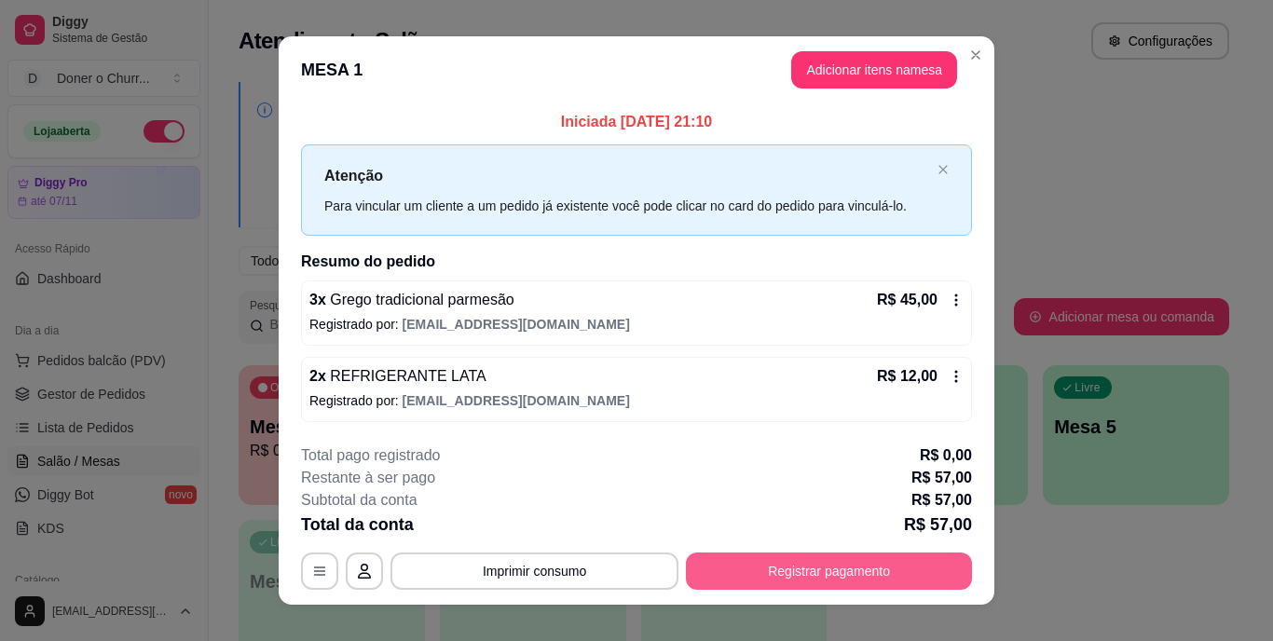
click at [779, 568] on button "Registrar pagamento" at bounding box center [829, 571] width 286 height 37
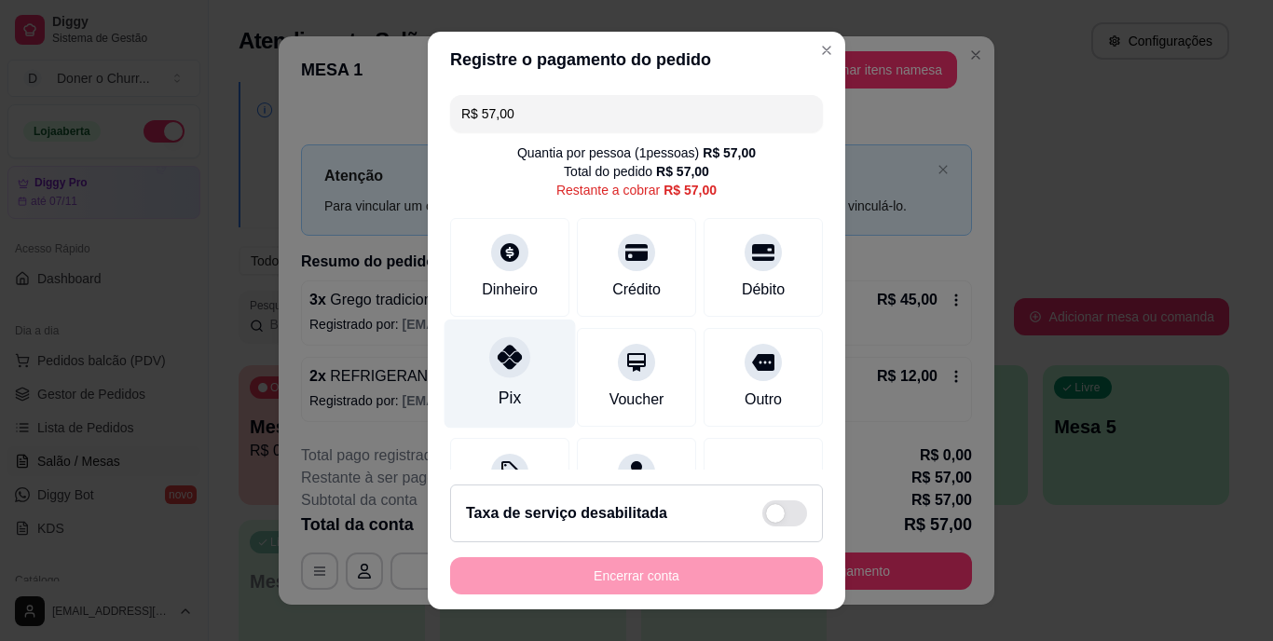
click at [498, 364] on icon at bounding box center [510, 358] width 24 height 24
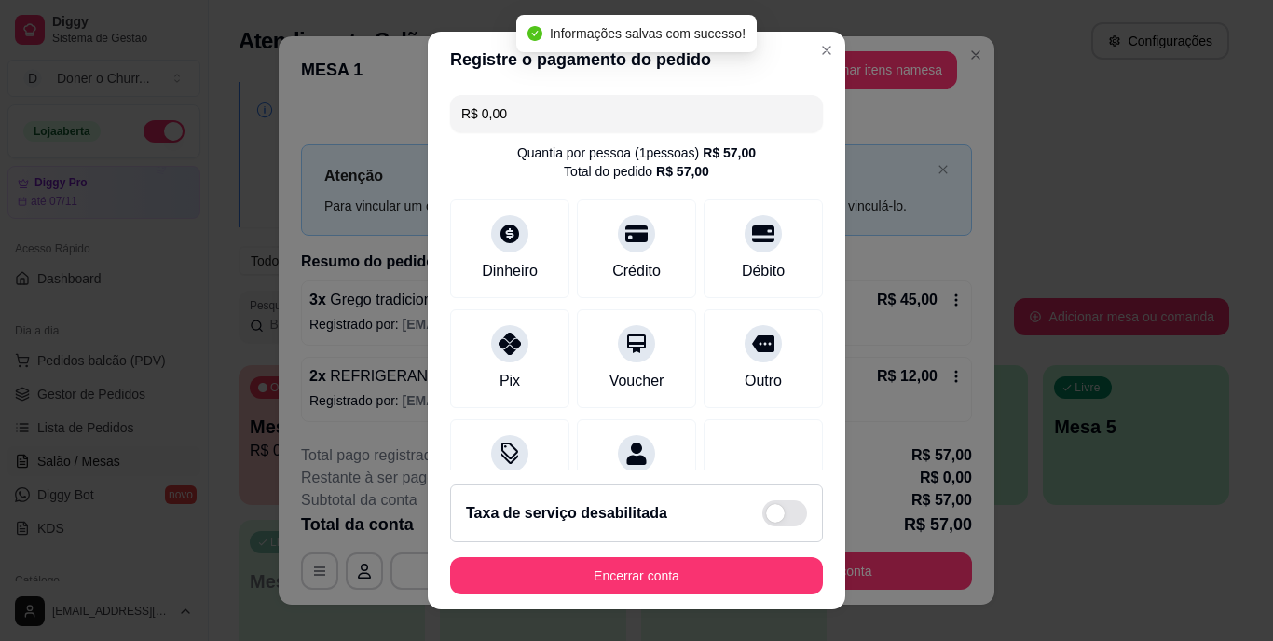
type input "R$ 0,00"
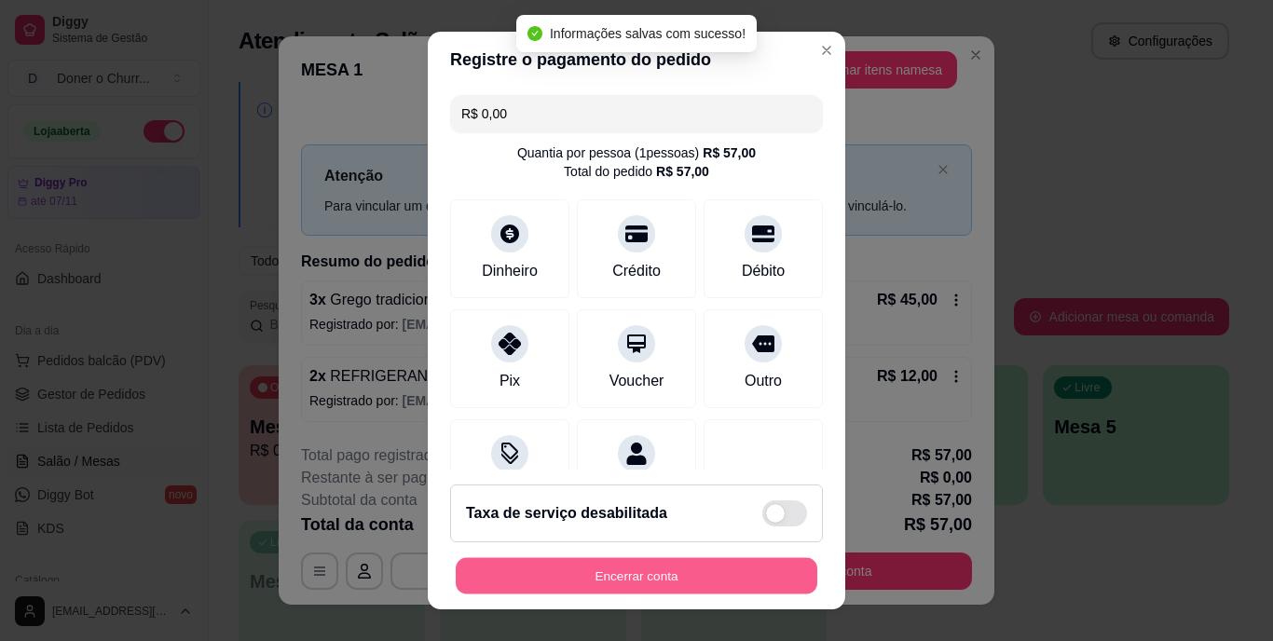
click at [615, 562] on button "Encerrar conta" at bounding box center [637, 575] width 362 height 36
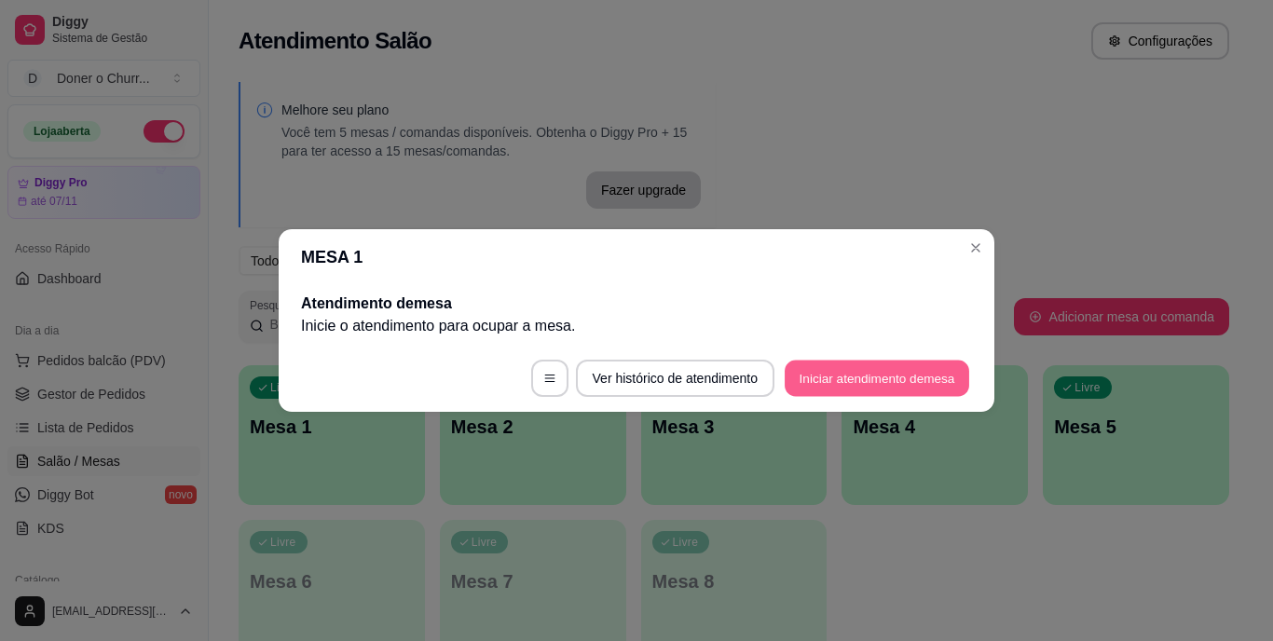
click at [900, 372] on button "Iniciar atendimento de mesa" at bounding box center [877, 379] width 185 height 36
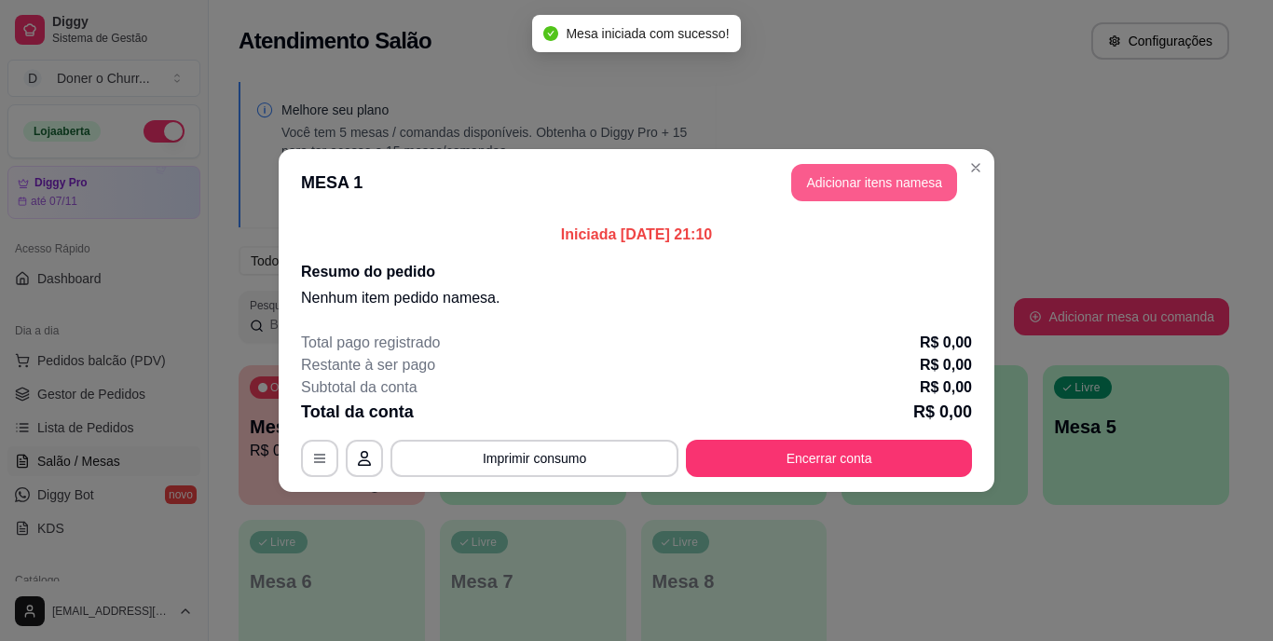
click at [883, 175] on button "Adicionar itens na mesa" at bounding box center [874, 182] width 166 height 37
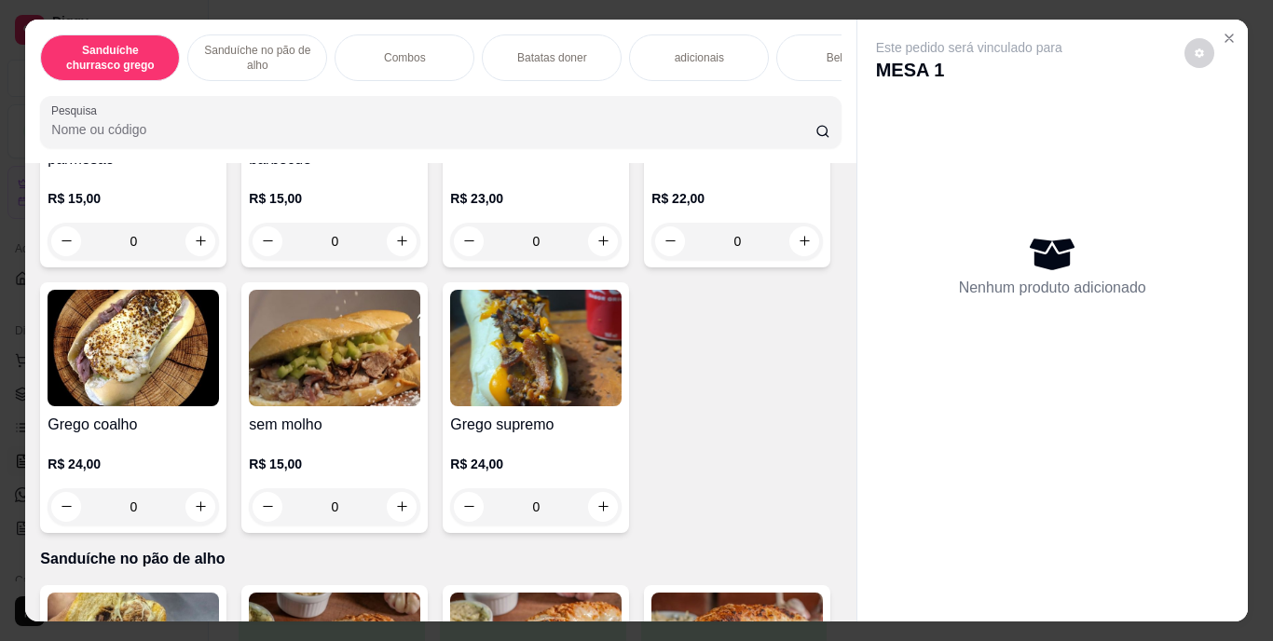
scroll to position [534, 0]
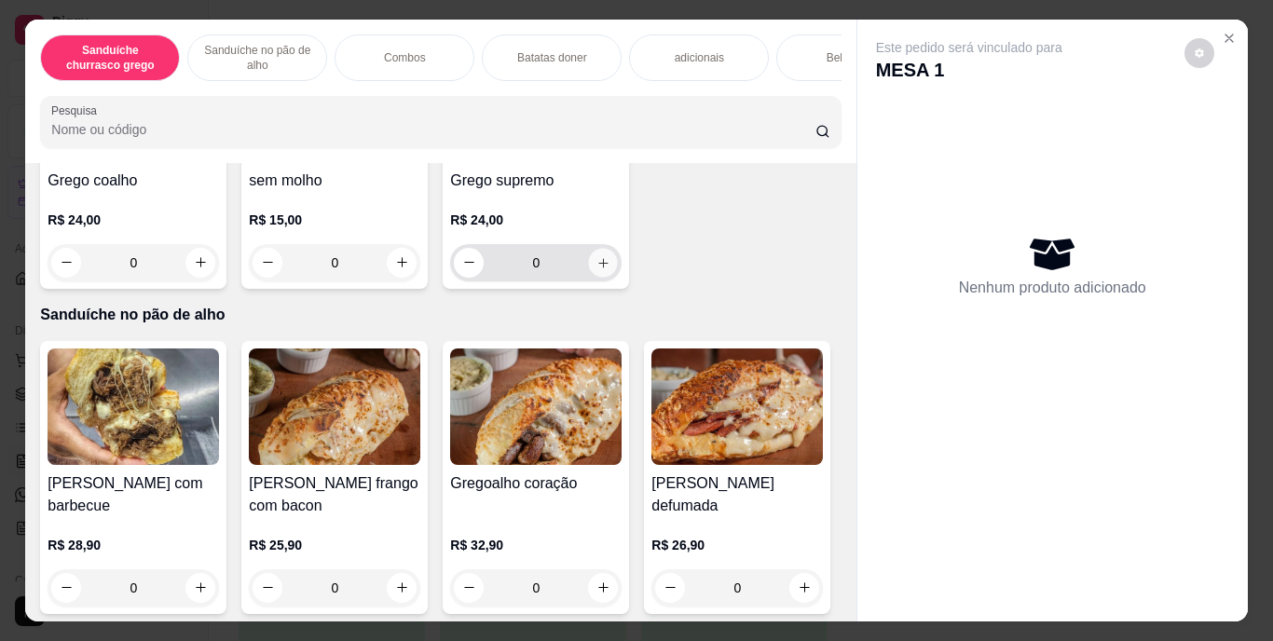
click at [597, 269] on icon "increase-product-quantity" at bounding box center [604, 262] width 14 height 14
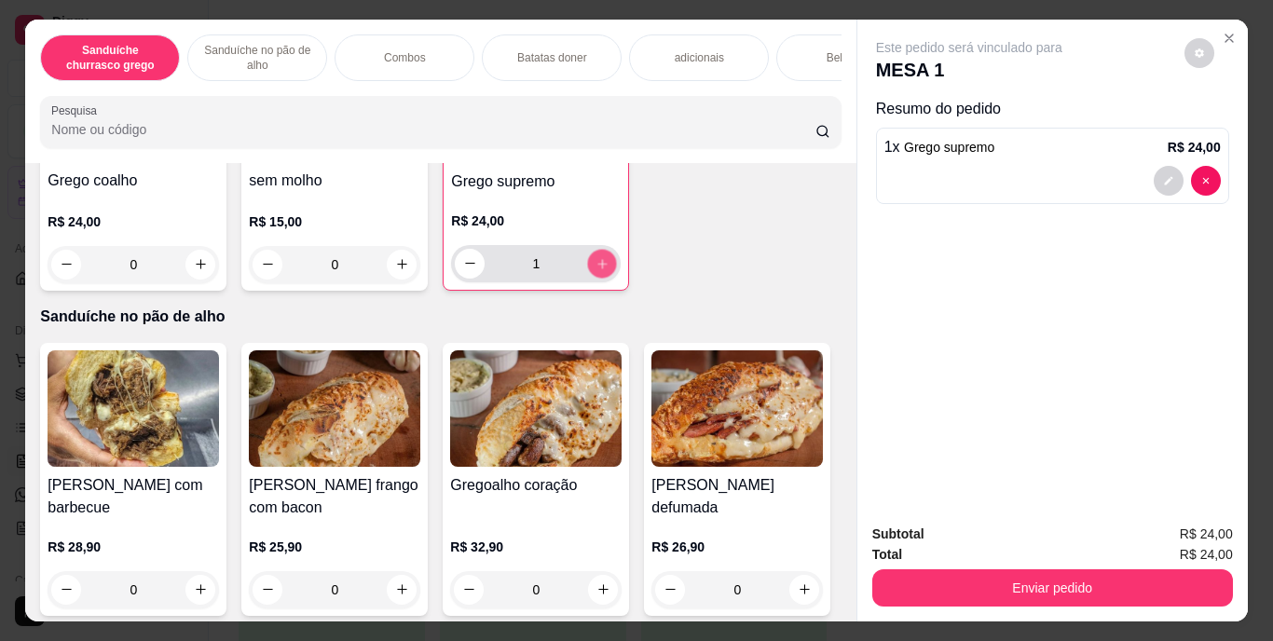
click at [596, 270] on icon "increase-product-quantity" at bounding box center [603, 263] width 14 height 14
type input "2"
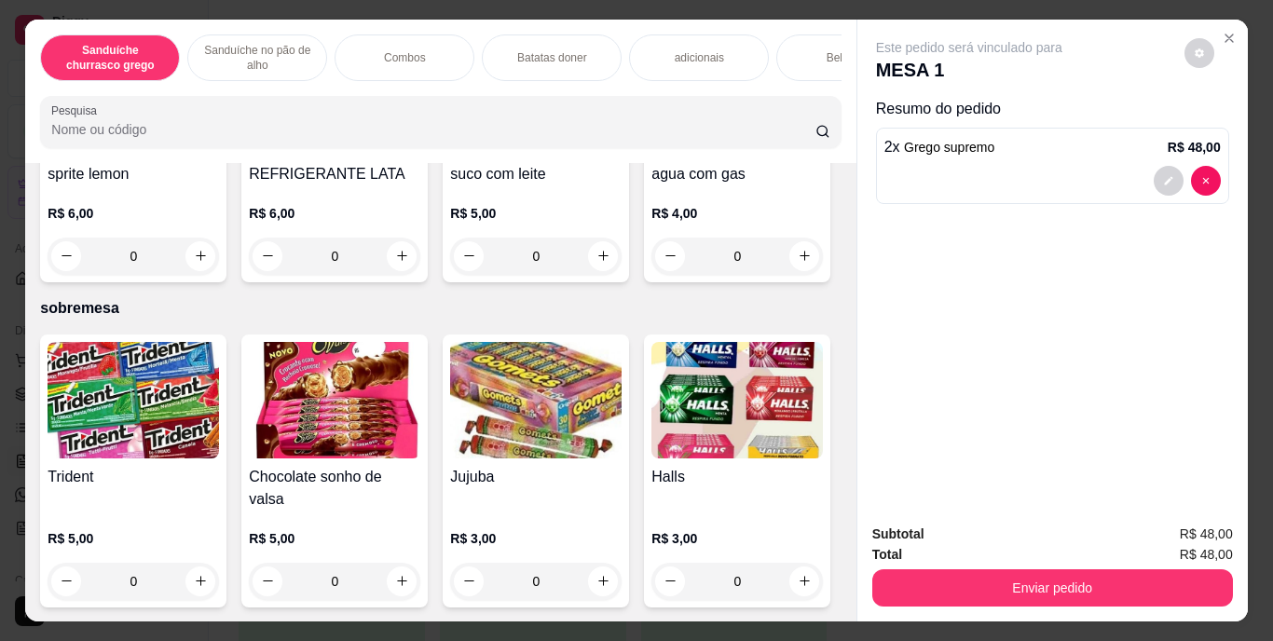
scroll to position [3182, 0]
type input "1"
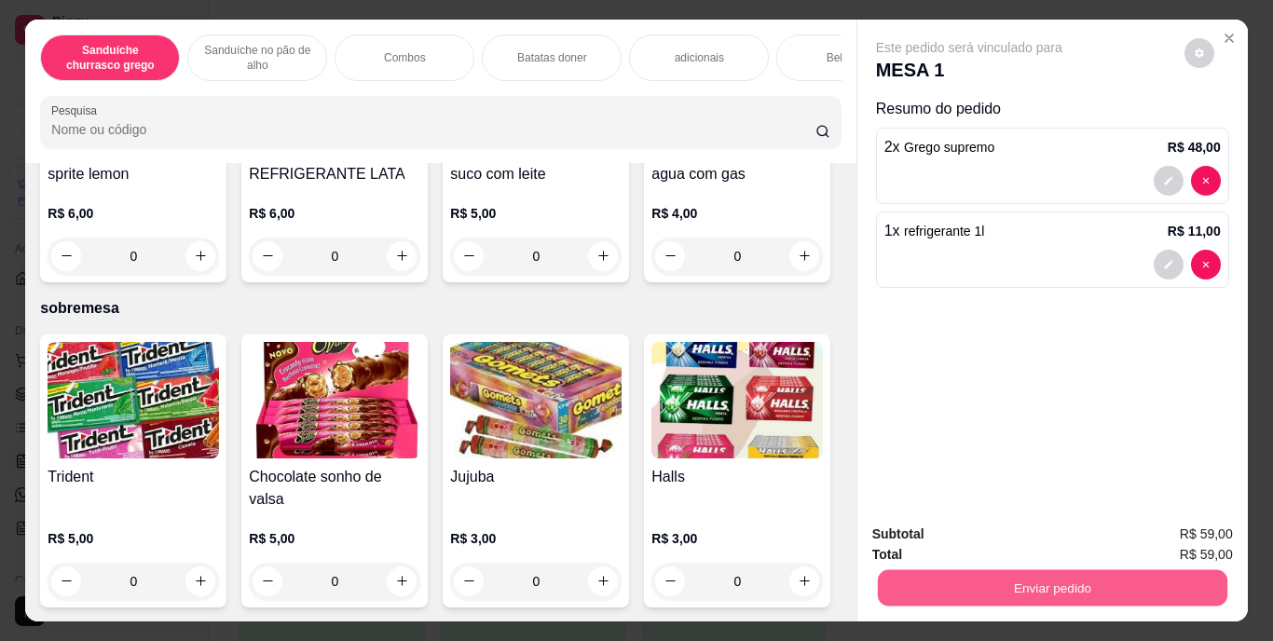
click at [1006, 577] on button "Enviar pedido" at bounding box center [1052, 588] width 350 height 36
click at [1203, 525] on button "Enviar pedido" at bounding box center [1184, 535] width 103 height 34
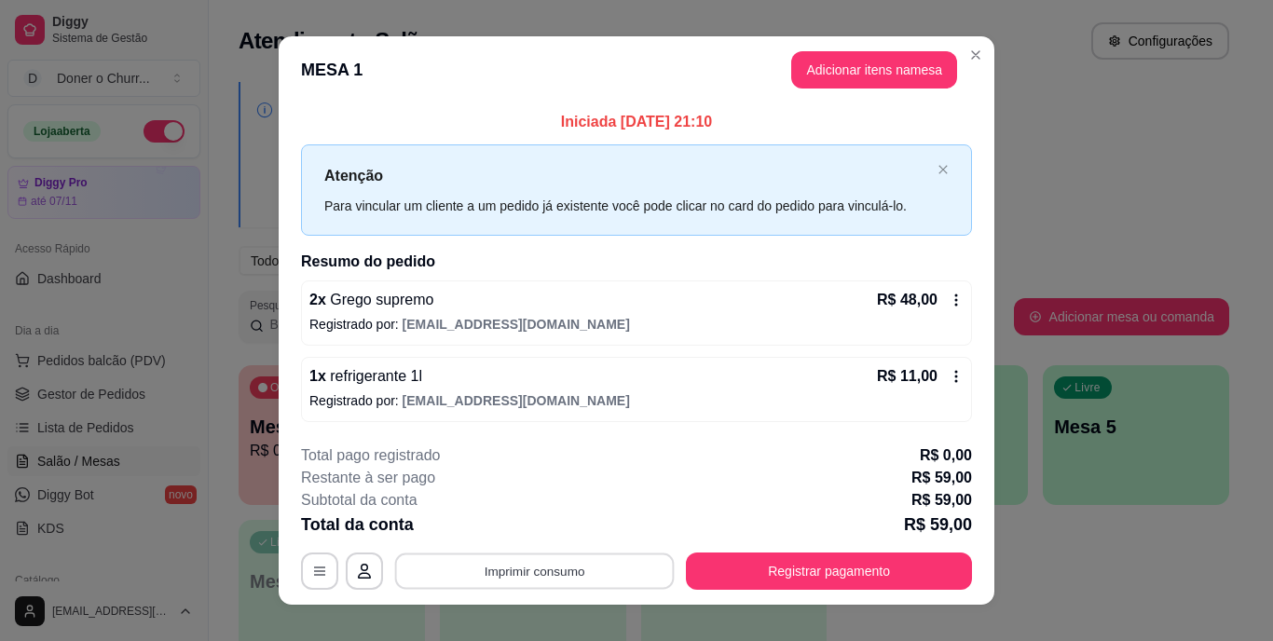
click at [513, 576] on button "Imprimir consumo" at bounding box center [535, 571] width 280 height 36
click at [532, 527] on button "IMPRESSORA" at bounding box center [533, 529] width 135 height 30
click at [540, 560] on button "Imprimir consumo" at bounding box center [535, 571] width 280 height 36
click at [517, 527] on button "IMPRESSORA" at bounding box center [533, 528] width 130 height 29
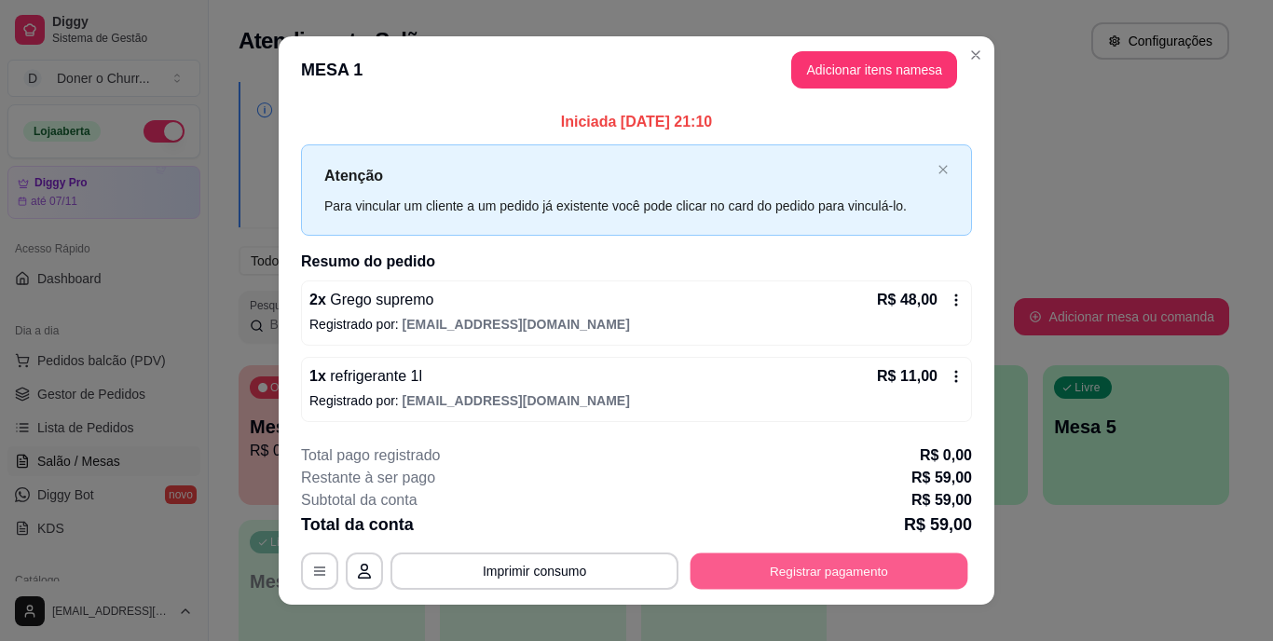
click at [762, 576] on button "Registrar pagamento" at bounding box center [830, 571] width 278 height 36
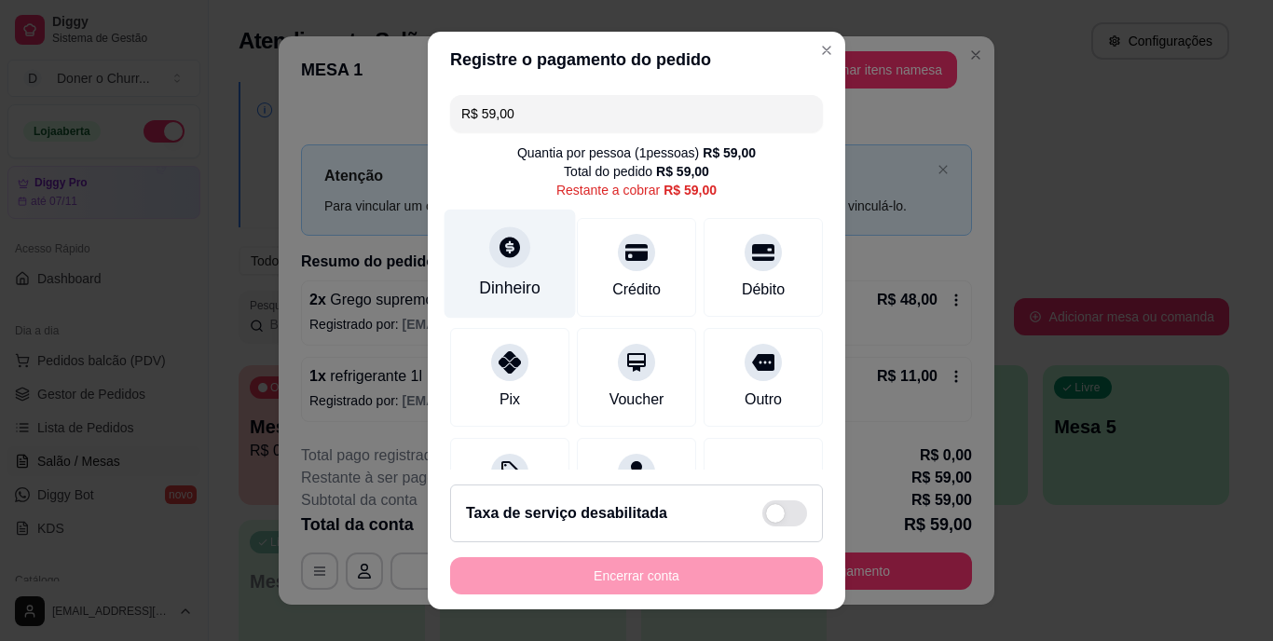
click at [500, 254] on icon at bounding box center [510, 248] width 21 height 21
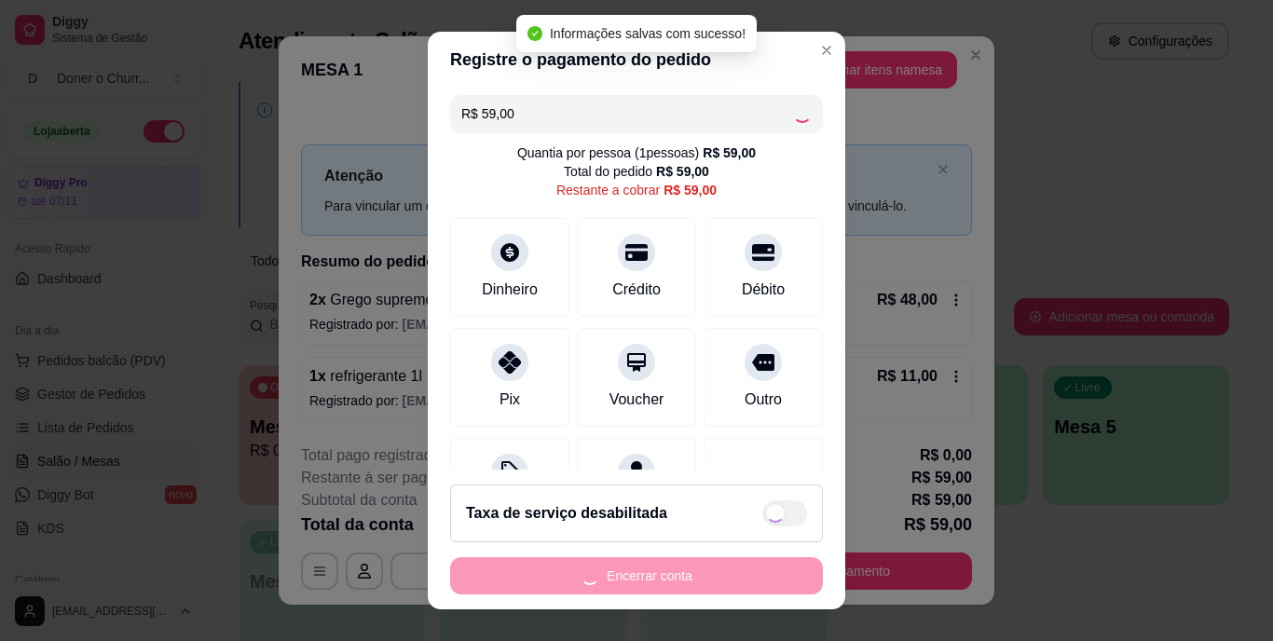
type input "R$ 0,00"
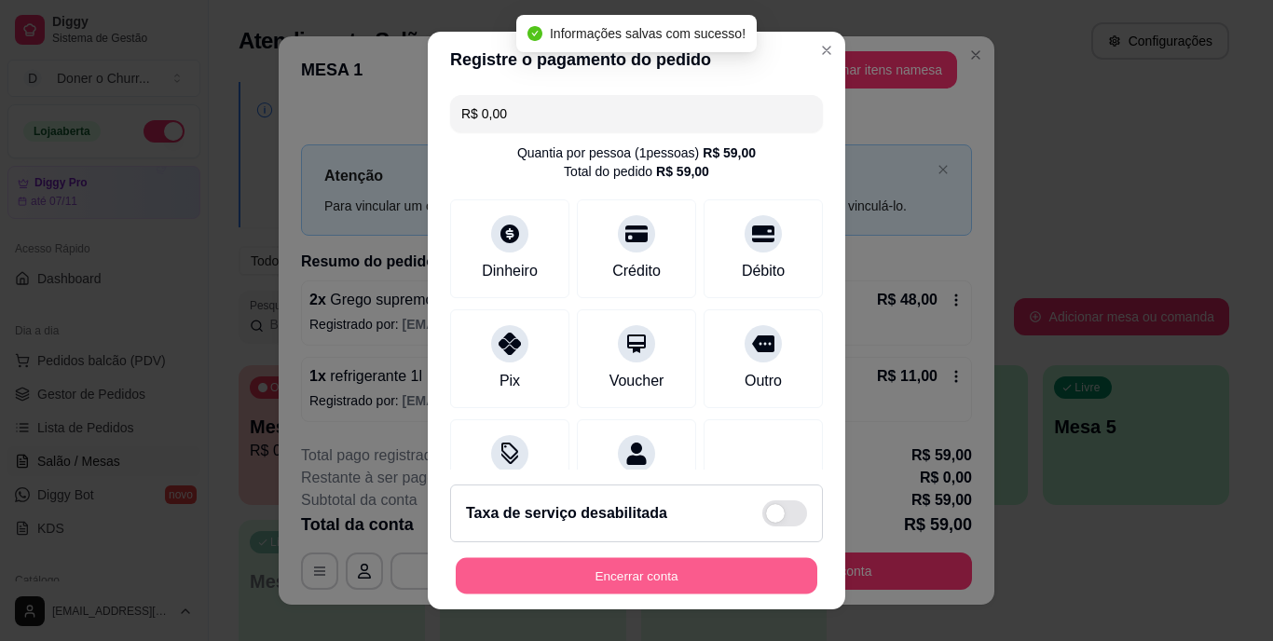
click at [629, 562] on button "Encerrar conta" at bounding box center [637, 575] width 362 height 36
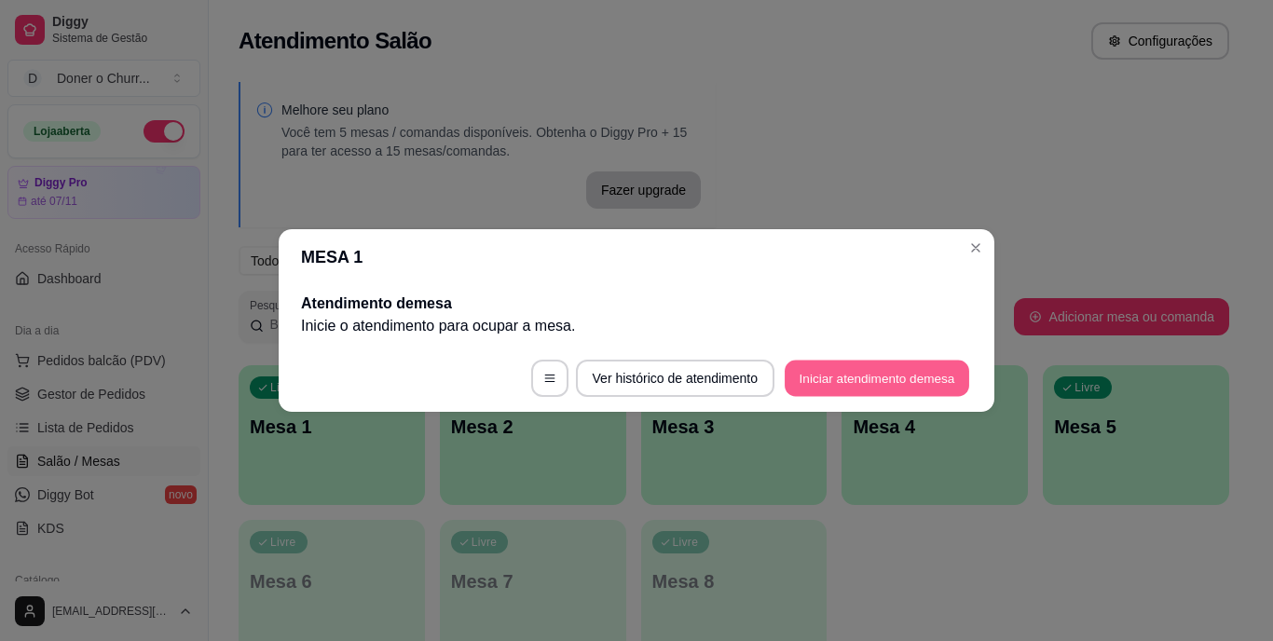
click at [893, 377] on button "Iniciar atendimento de mesa" at bounding box center [877, 379] width 185 height 36
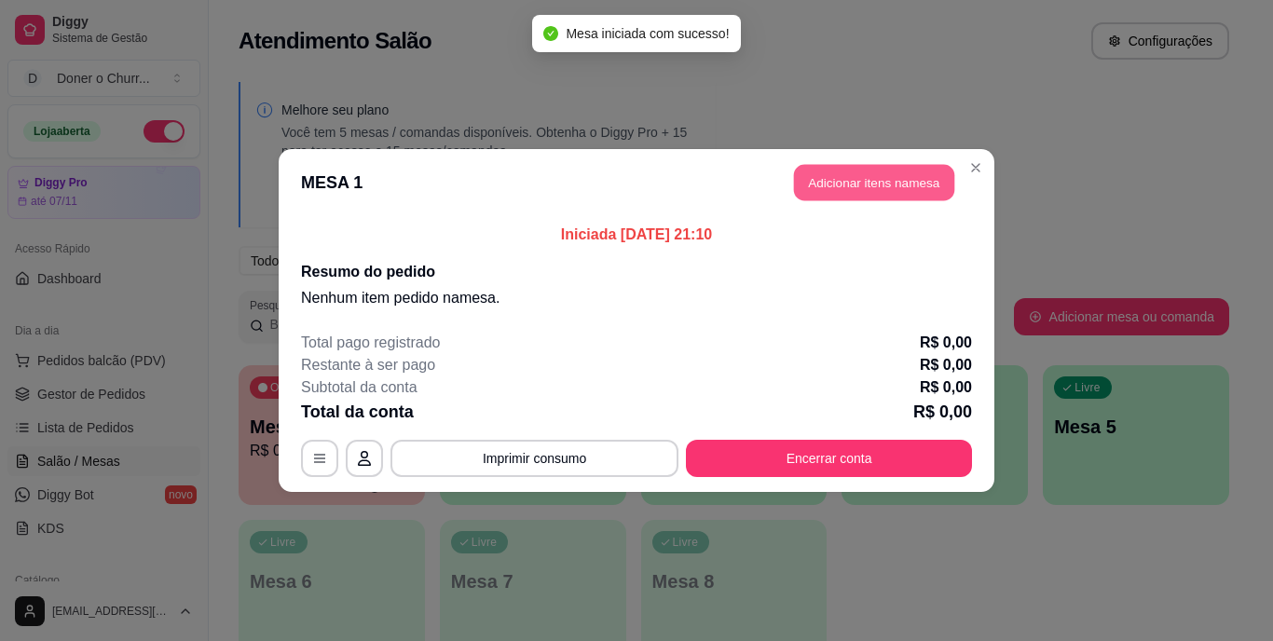
click at [846, 169] on button "Adicionar itens na mesa" at bounding box center [874, 183] width 160 height 36
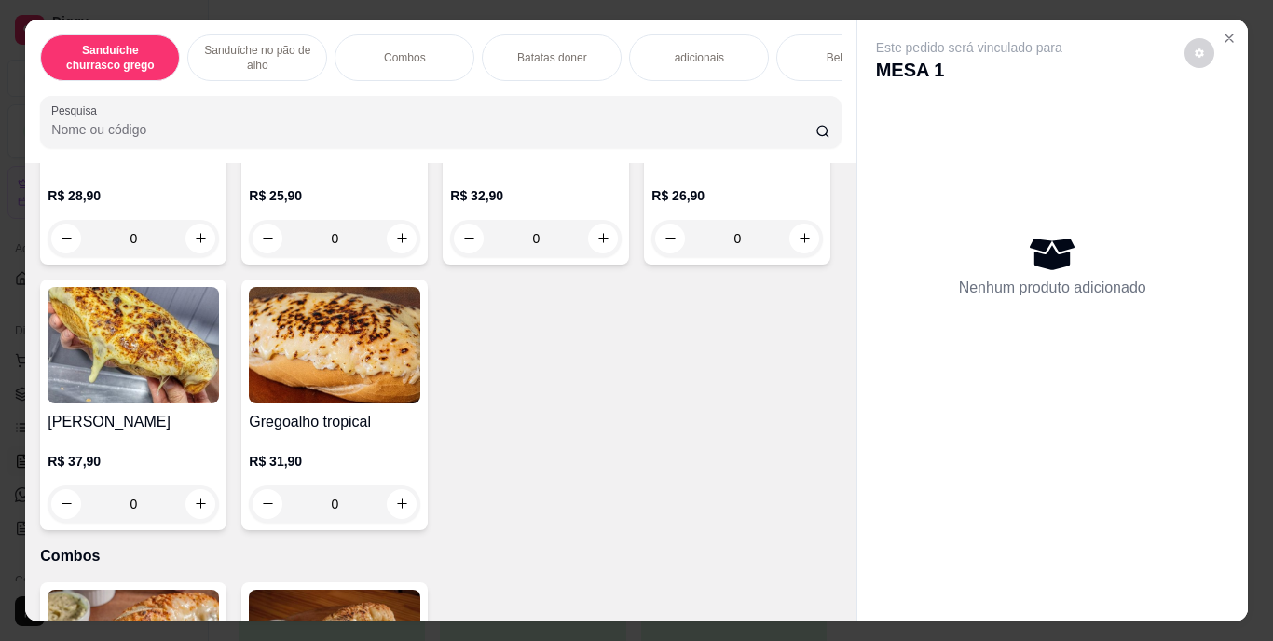
scroll to position [885, 0]
click at [395, 244] on icon "increase-product-quantity" at bounding box center [402, 237] width 14 height 14
type input "1"
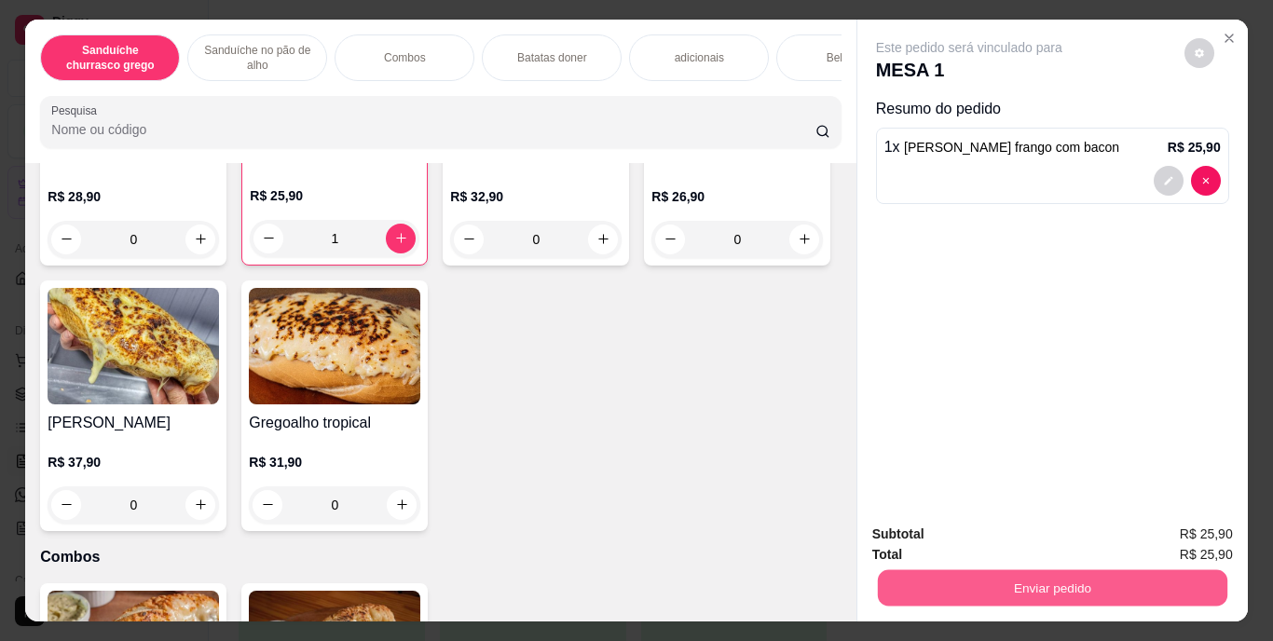
click at [1016, 577] on button "Enviar pedido" at bounding box center [1052, 588] width 350 height 36
click at [1186, 533] on button "Enviar pedido" at bounding box center [1184, 535] width 103 height 34
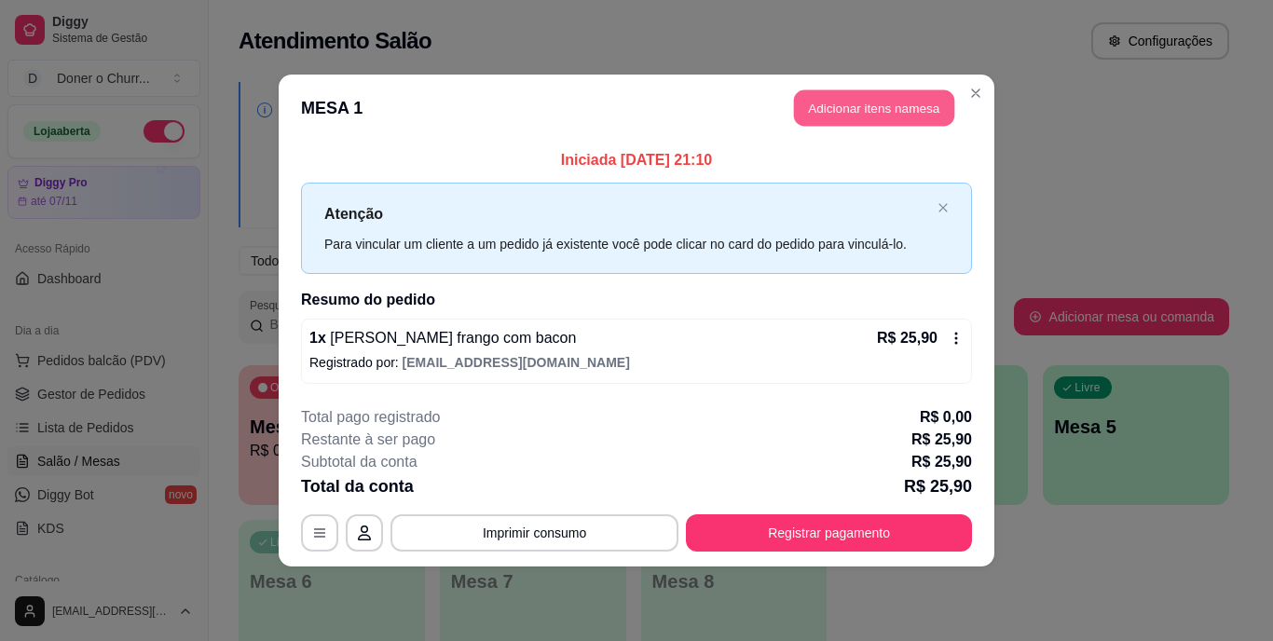
click at [892, 99] on button "Adicionar itens na mesa" at bounding box center [874, 108] width 160 height 36
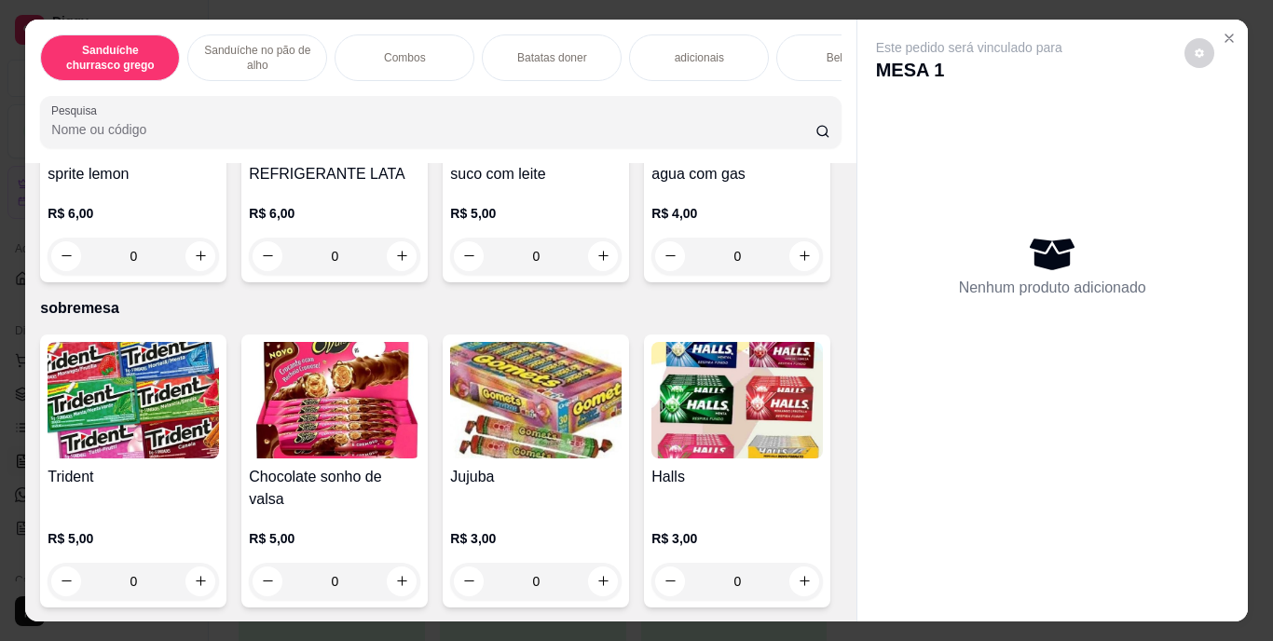
scroll to position [3430, 0]
click at [409, 263] on icon "increase-product-quantity" at bounding box center [402, 256] width 14 height 14
type input "1"
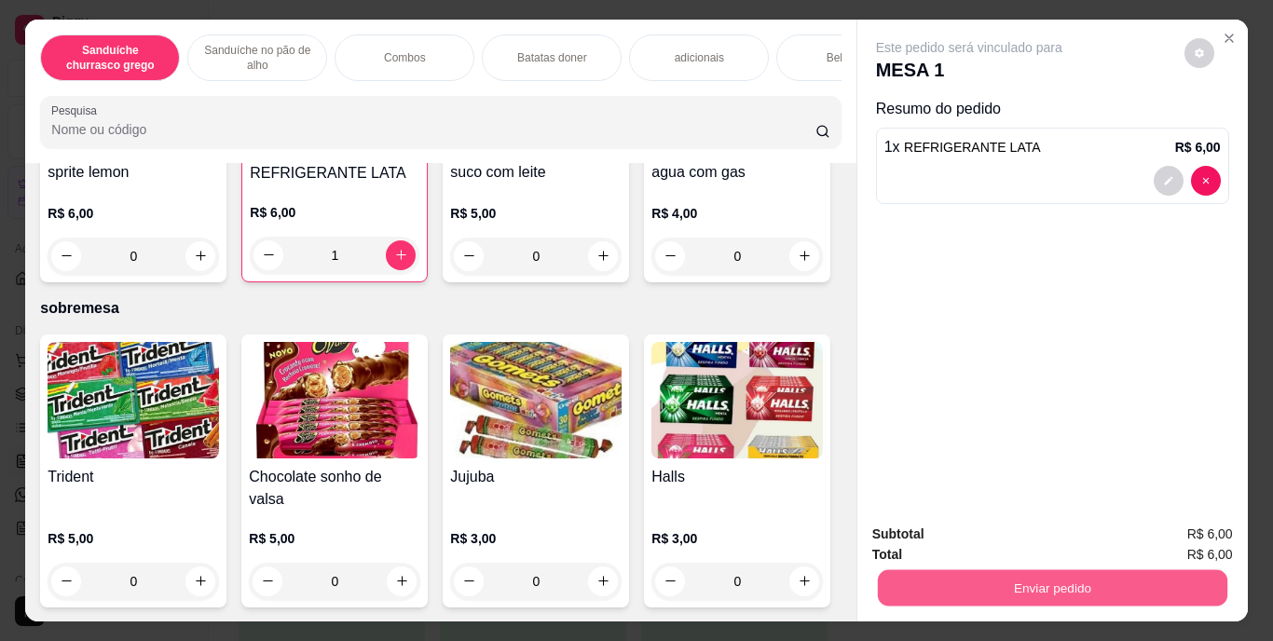
click at [1014, 583] on button "Enviar pedido" at bounding box center [1052, 588] width 350 height 36
click at [1183, 533] on button "Enviar pedido" at bounding box center [1184, 535] width 103 height 34
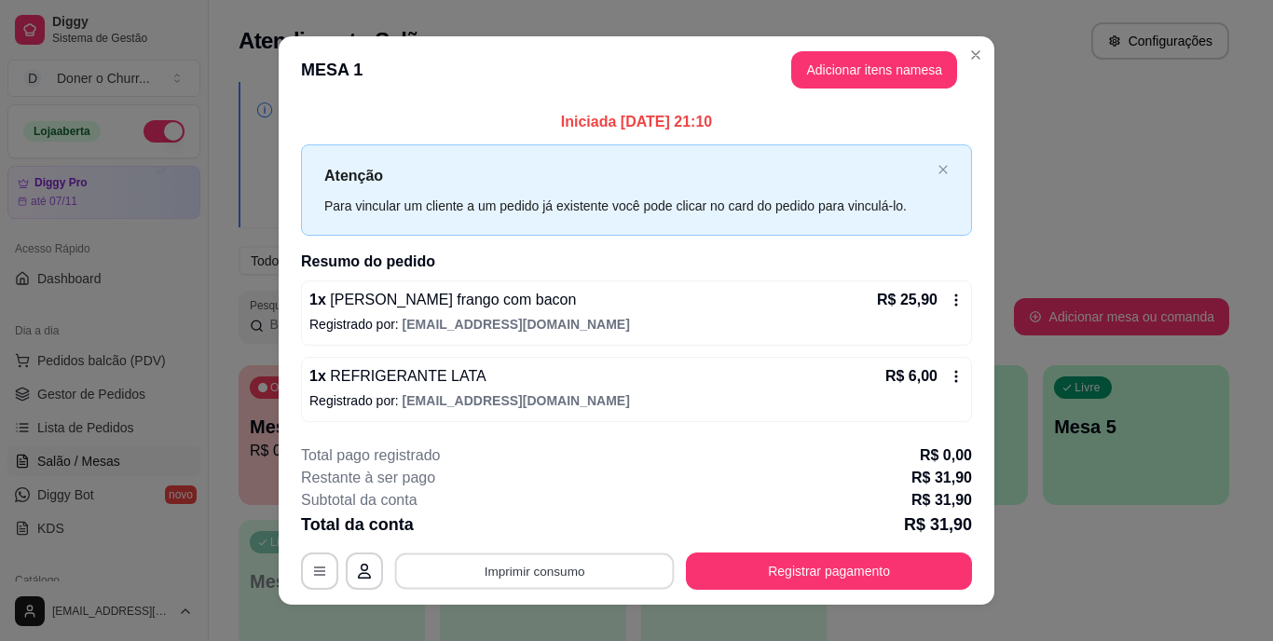
click at [549, 565] on button "Imprimir consumo" at bounding box center [535, 571] width 280 height 36
click at [523, 533] on button "IMPRESSORA" at bounding box center [533, 528] width 130 height 29
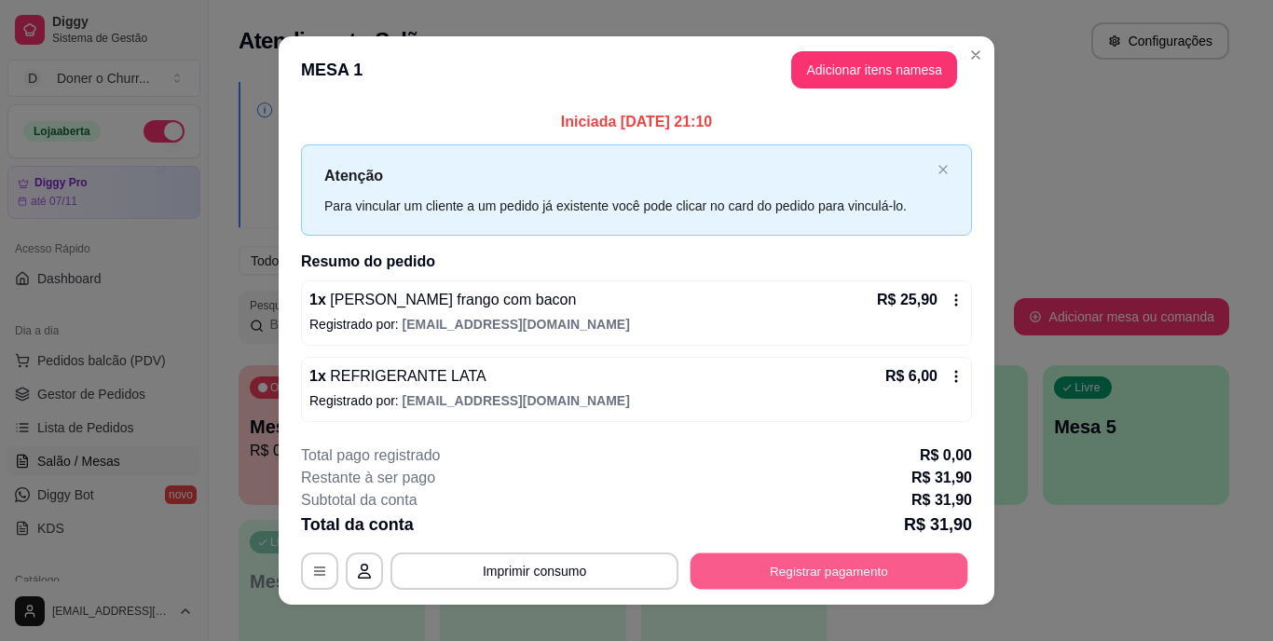
click at [768, 566] on button "Registrar pagamento" at bounding box center [830, 571] width 278 height 36
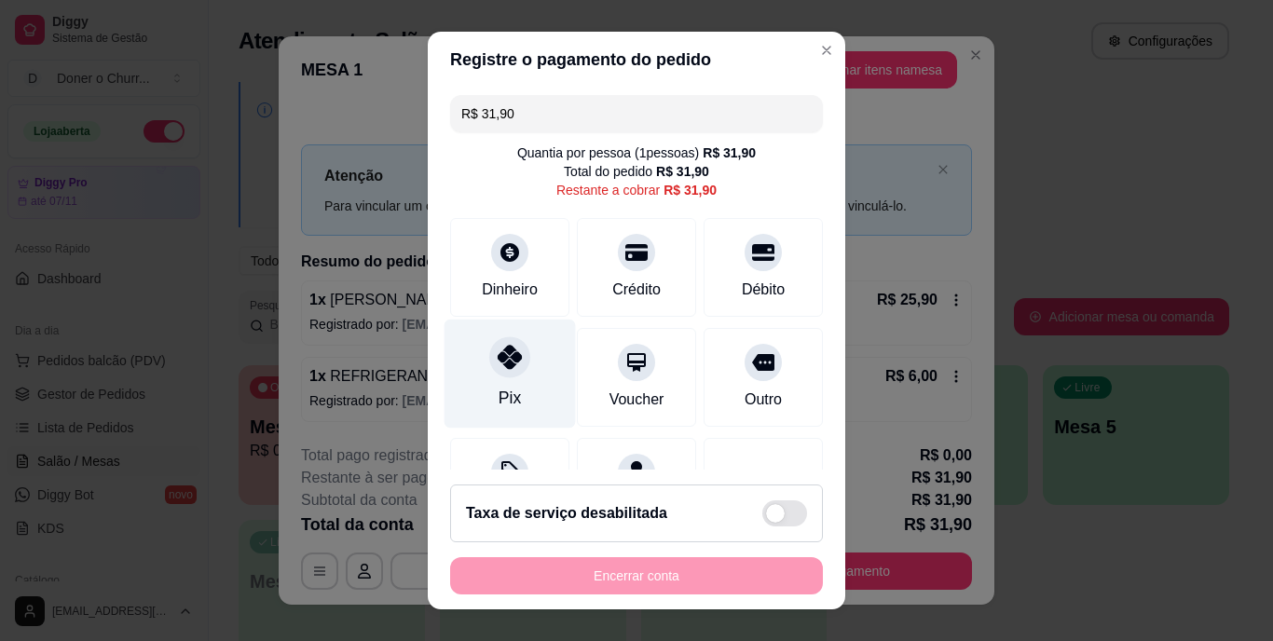
click at [500, 368] on icon at bounding box center [510, 358] width 24 height 24
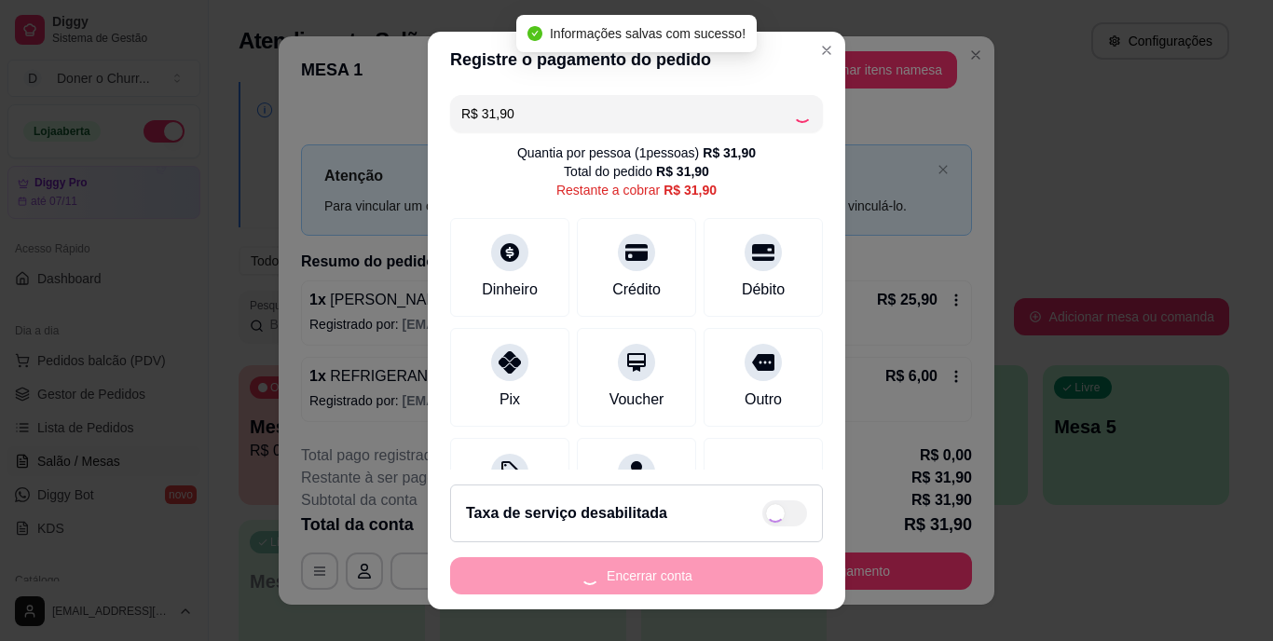
type input "R$ 0,00"
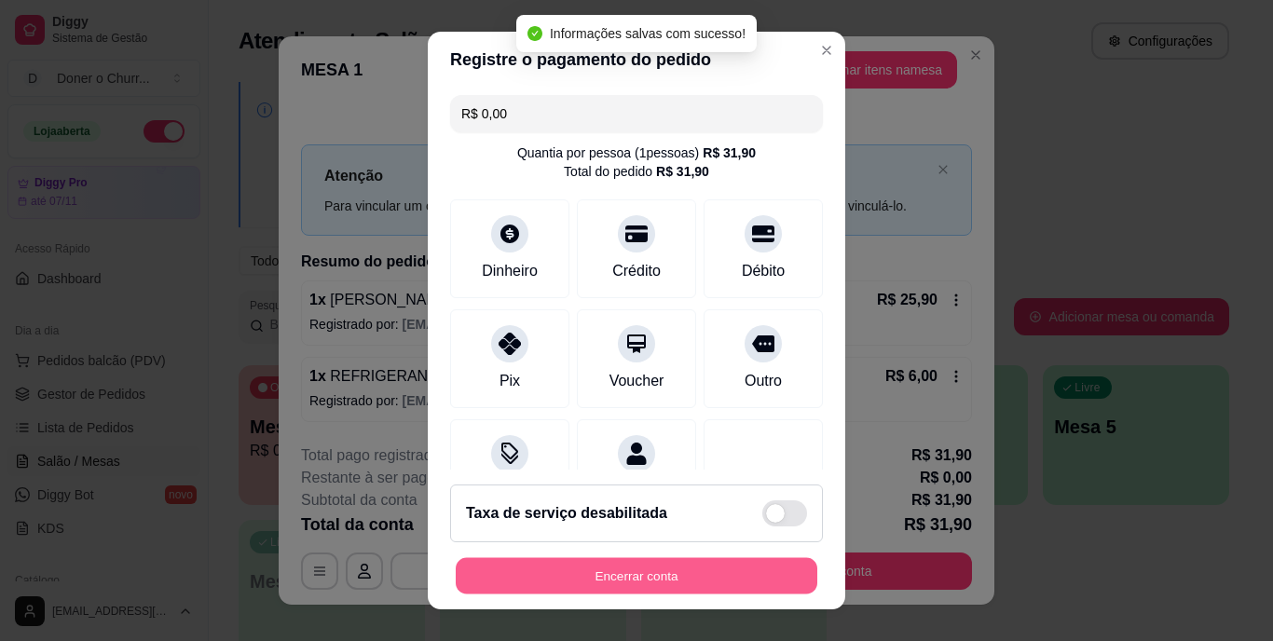
click at [643, 572] on button "Encerrar conta" at bounding box center [637, 575] width 362 height 36
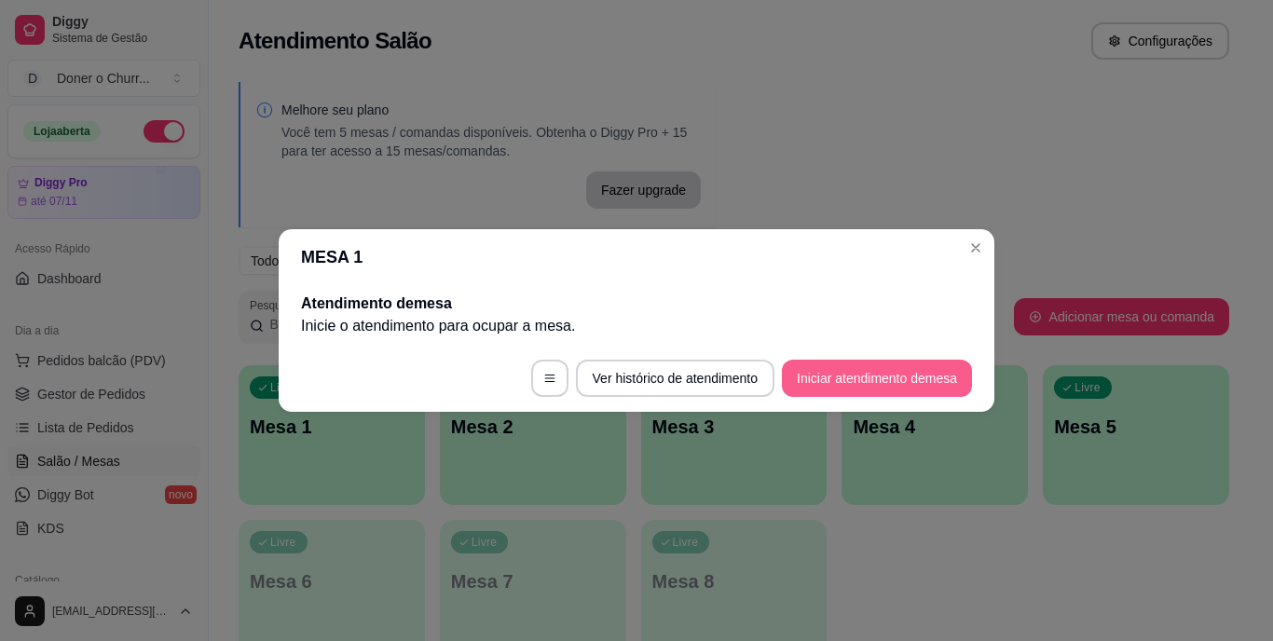
click at [915, 391] on button "Iniciar atendimento de mesa" at bounding box center [877, 378] width 190 height 37
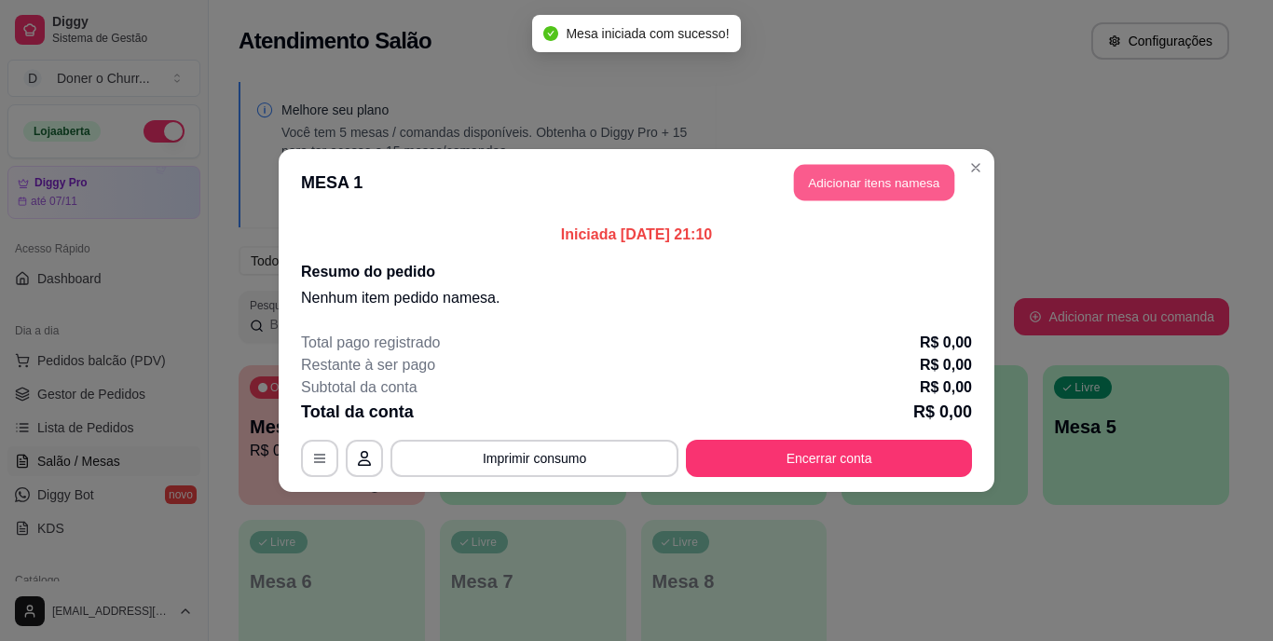
click at [881, 180] on button "Adicionar itens na mesa" at bounding box center [874, 183] width 160 height 36
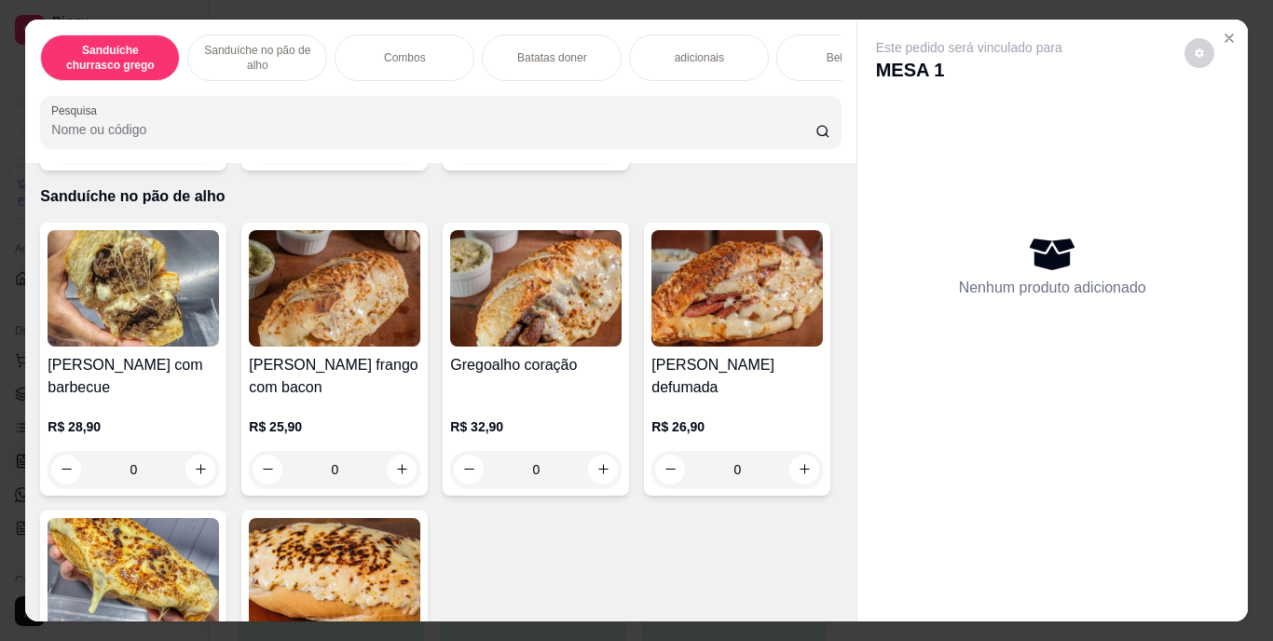
scroll to position [839, 0]
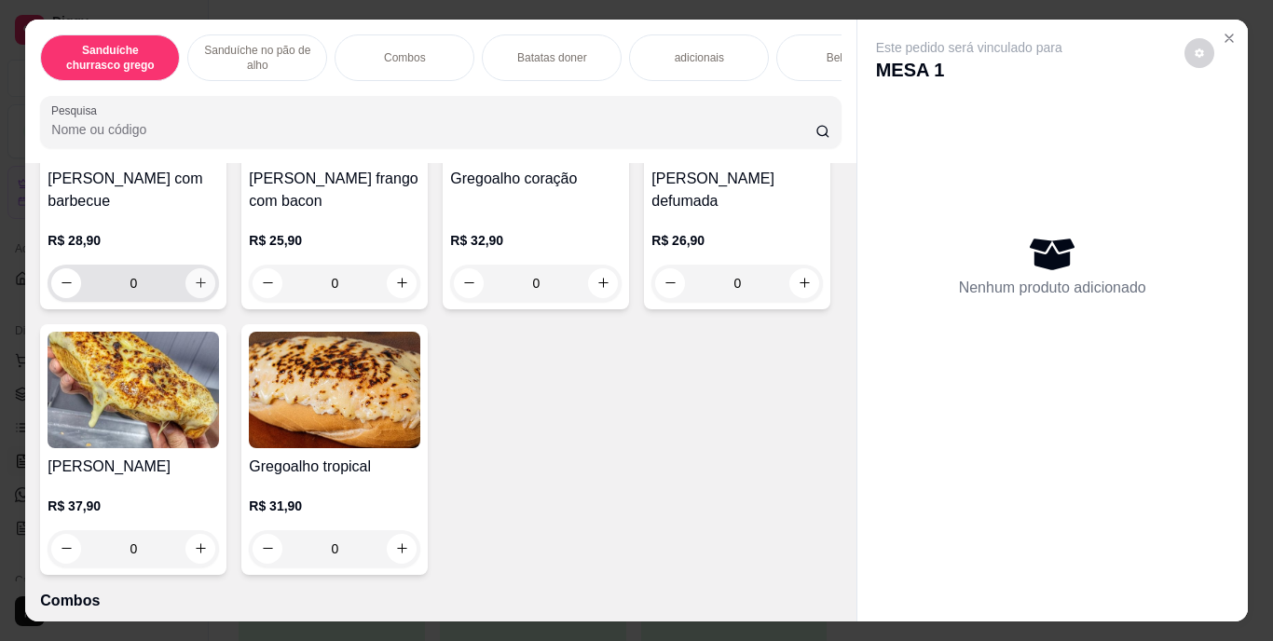
click at [195, 290] on icon "increase-product-quantity" at bounding box center [201, 283] width 14 height 14
type input "1"
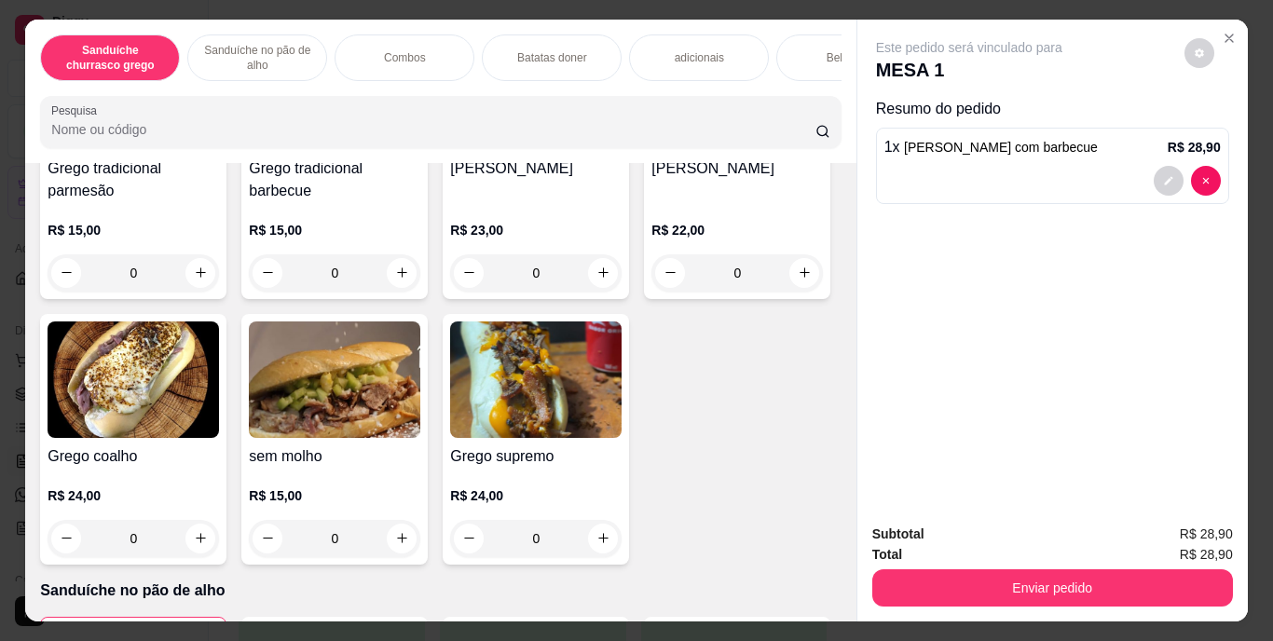
scroll to position [280, 0]
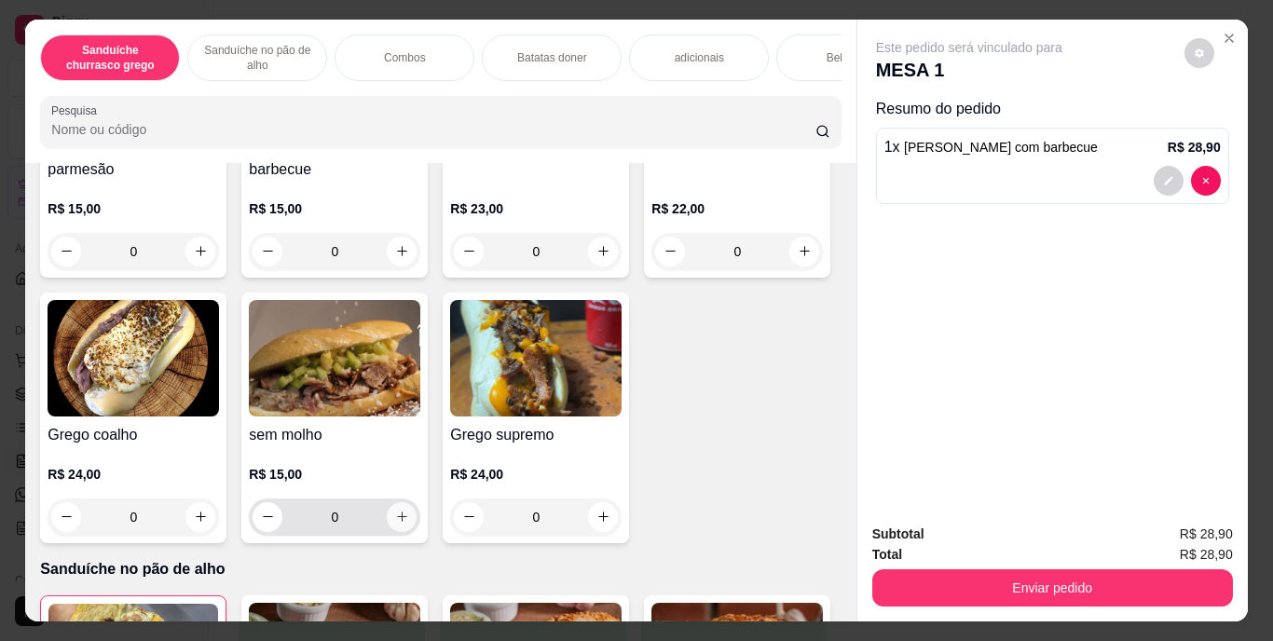
click at [409, 518] on icon "increase-product-quantity" at bounding box center [402, 517] width 14 height 14
type input "1"
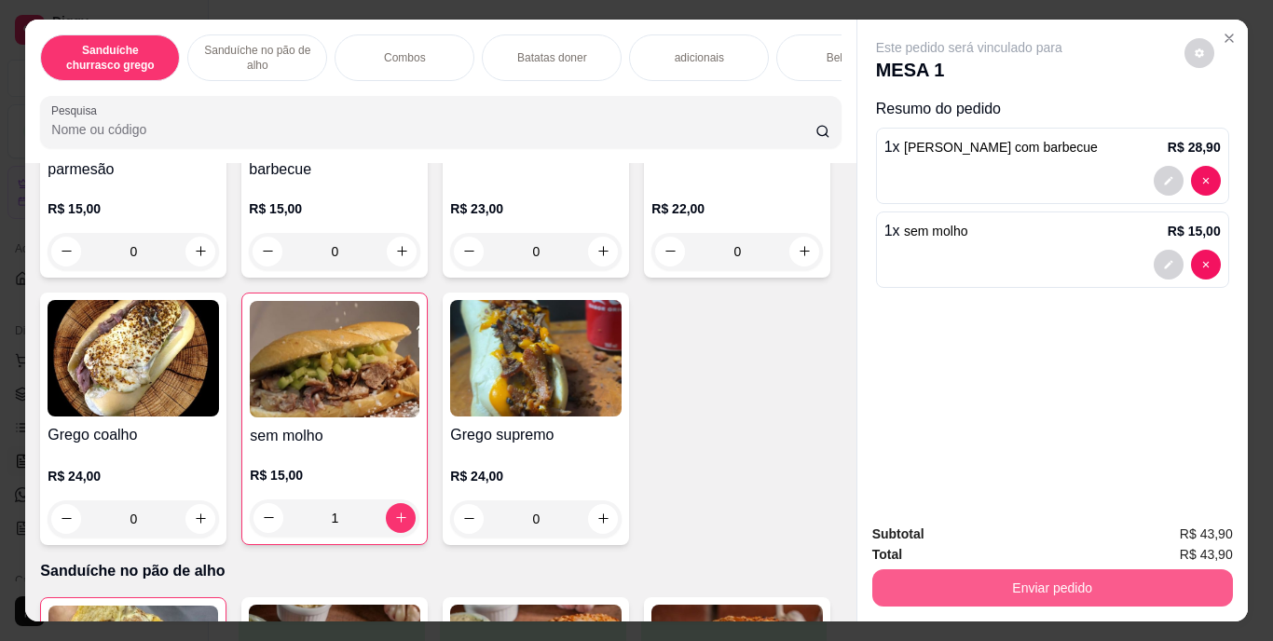
click at [1166, 587] on button "Enviar pedido" at bounding box center [1052, 588] width 361 height 37
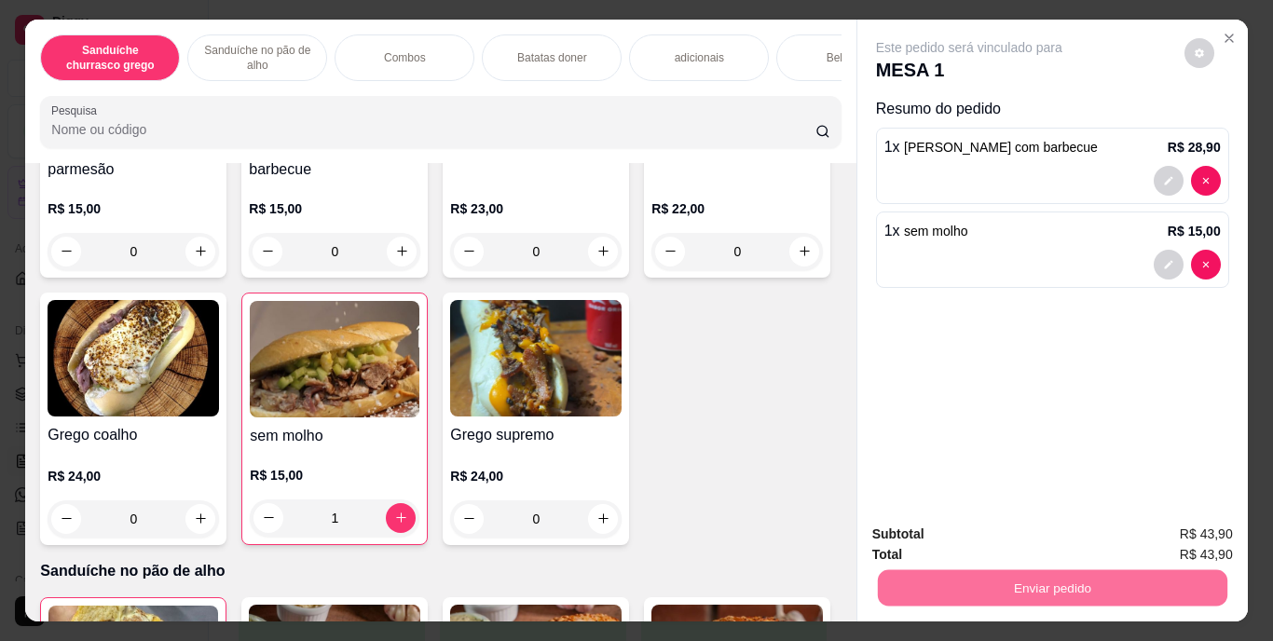
click at [1180, 528] on button "Enviar pedido" at bounding box center [1184, 535] width 103 height 34
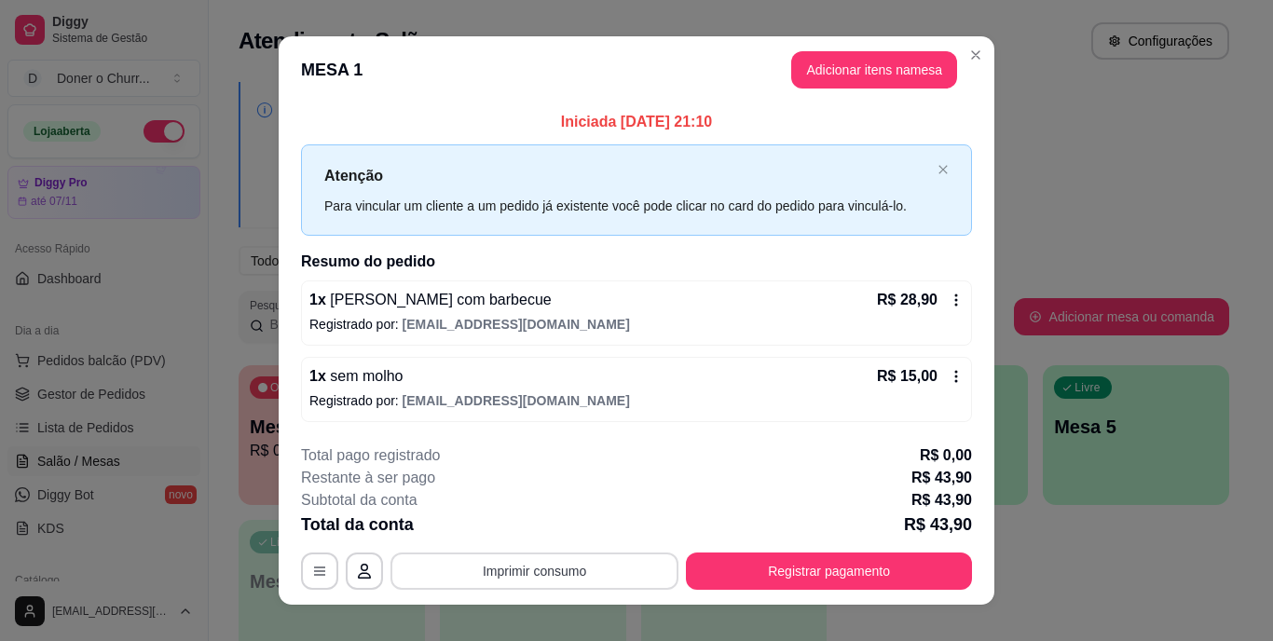
click at [495, 560] on button "Imprimir consumo" at bounding box center [535, 571] width 288 height 37
click at [504, 526] on button "IMPRESSORA" at bounding box center [533, 528] width 130 height 29
click at [553, 564] on button "Imprimir consumo" at bounding box center [535, 571] width 280 height 36
click at [542, 533] on button "IMPRESSORA" at bounding box center [533, 528] width 130 height 29
click at [882, 68] on button "Adicionar itens na mesa" at bounding box center [874, 69] width 166 height 37
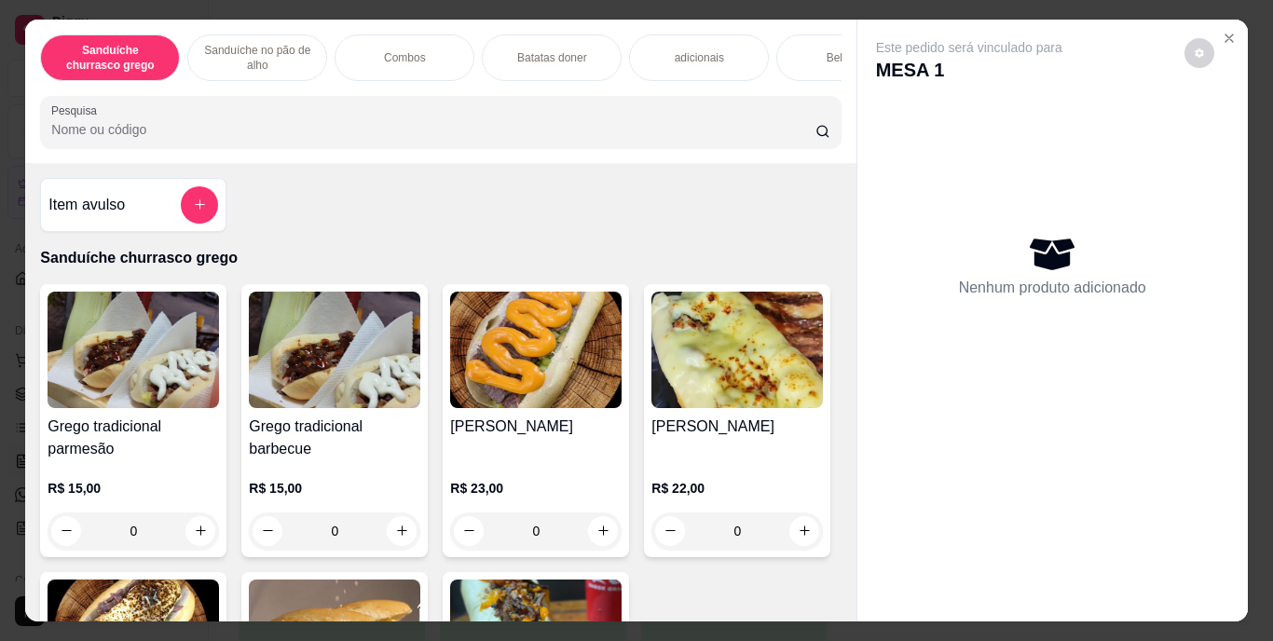
click at [798, 50] on div "Bebidas" at bounding box center [846, 57] width 140 height 47
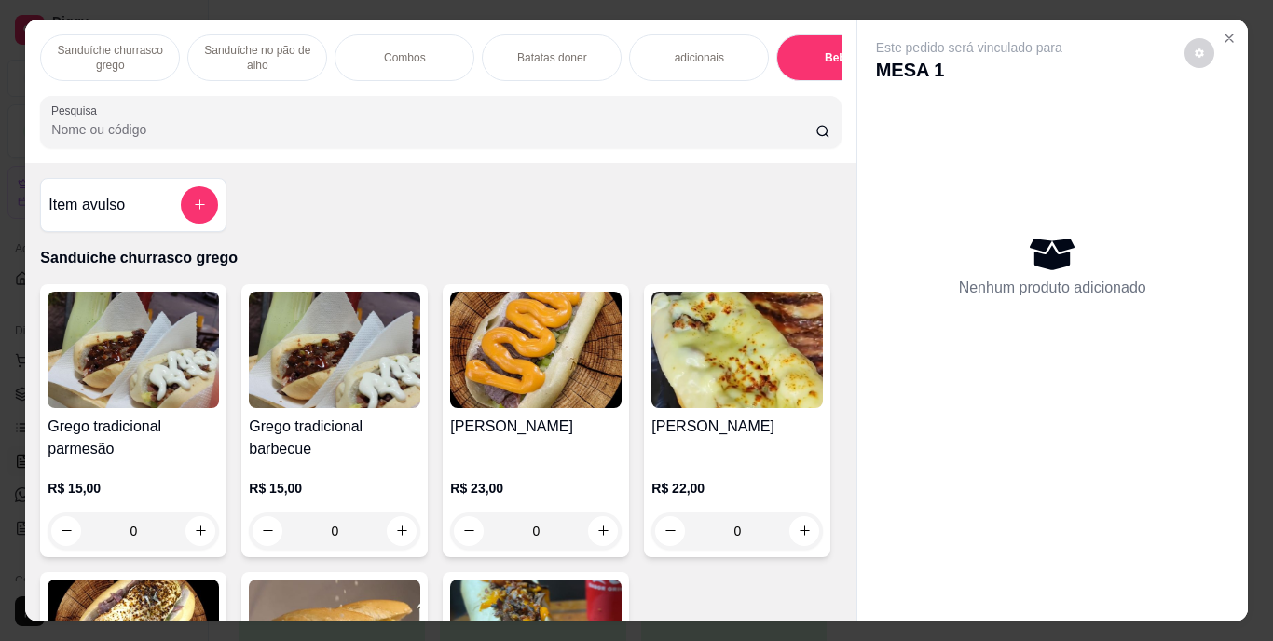
scroll to position [48, 0]
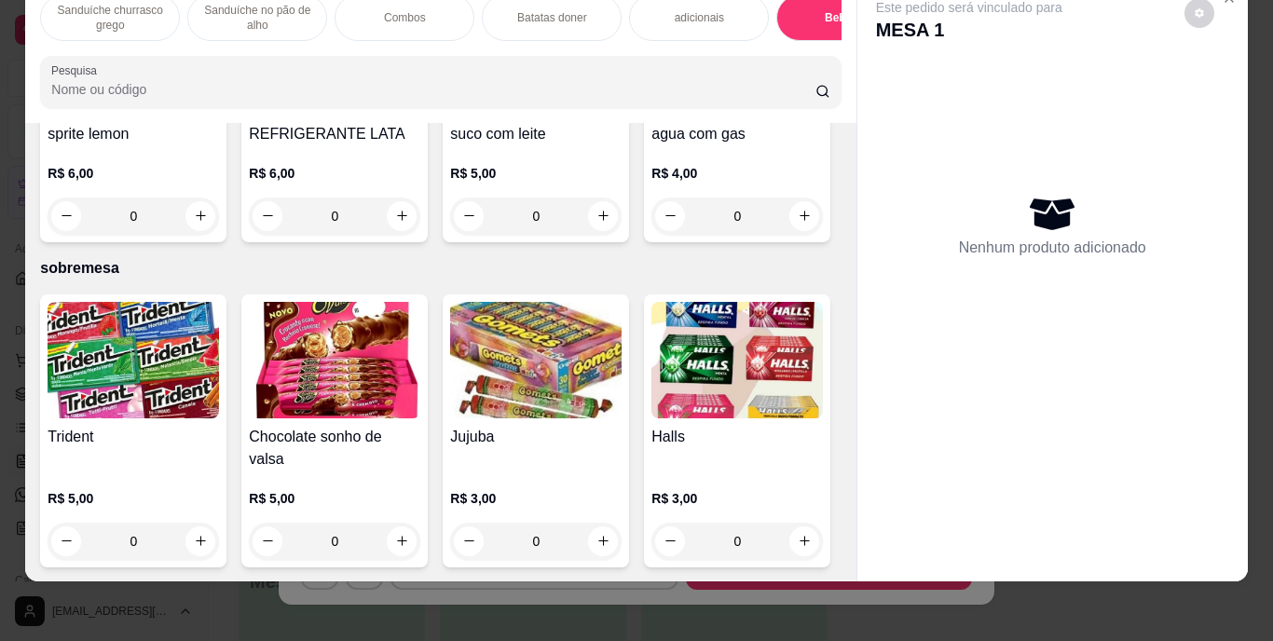
click at [219, 116] on img at bounding box center [134, 57] width 172 height 117
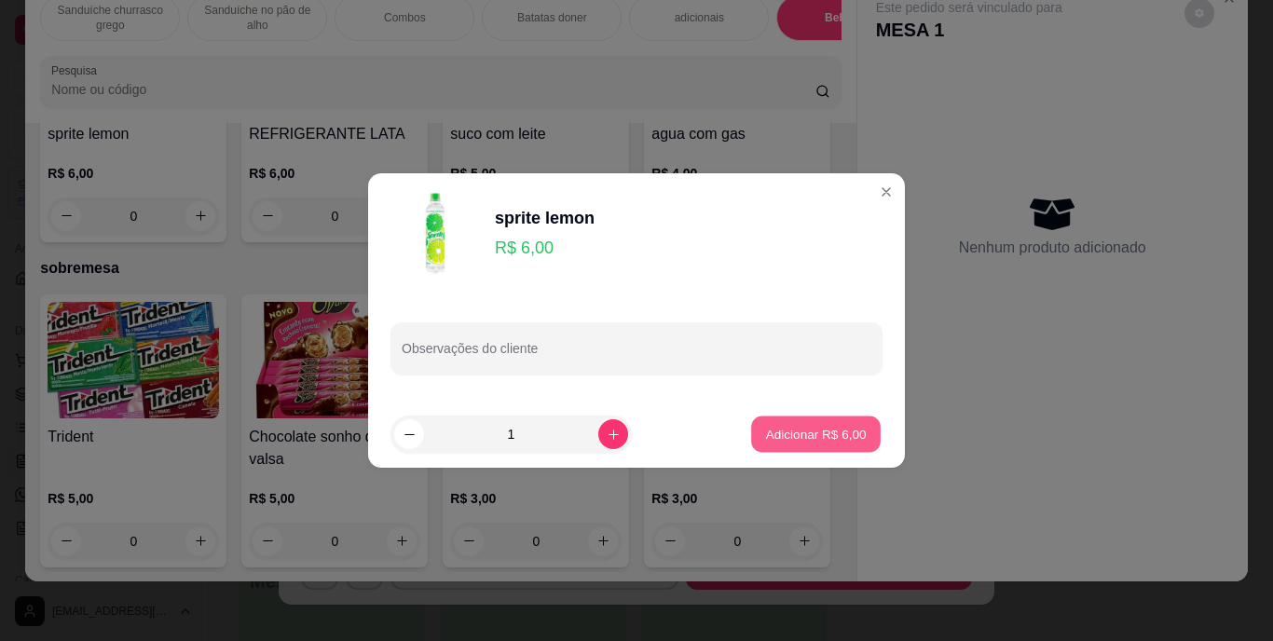
click at [765, 432] on p "Adicionar R$ 6,00" at bounding box center [815, 434] width 101 height 18
type input "1"
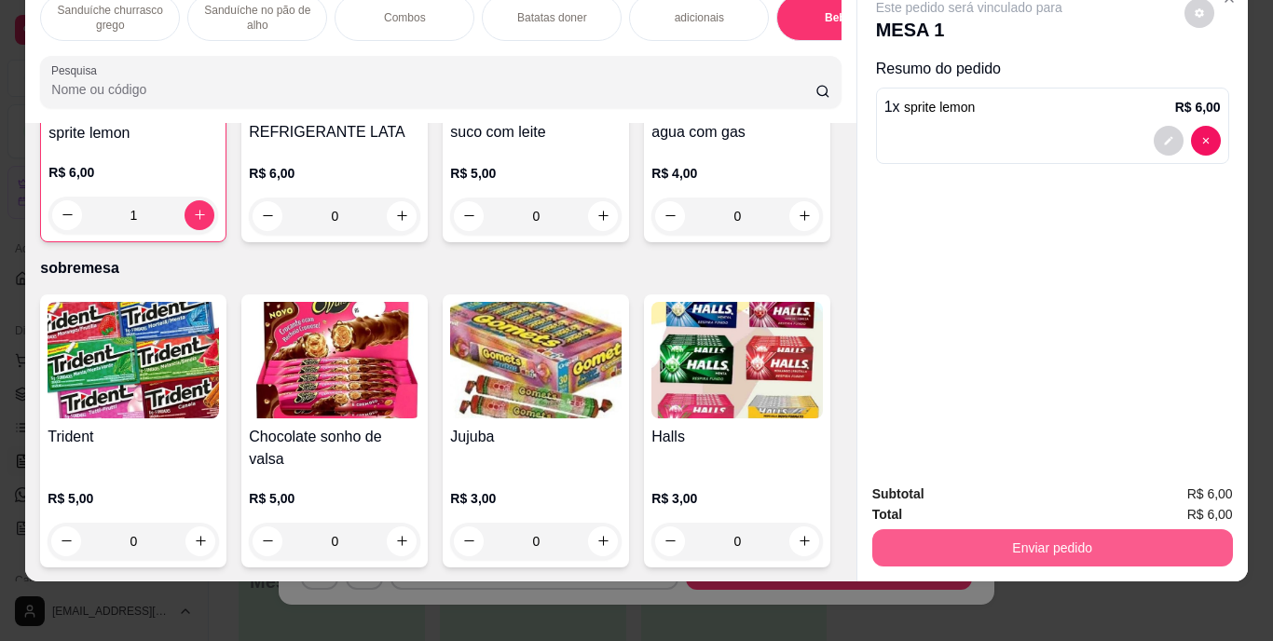
click at [1069, 536] on button "Enviar pedido" at bounding box center [1052, 547] width 361 height 37
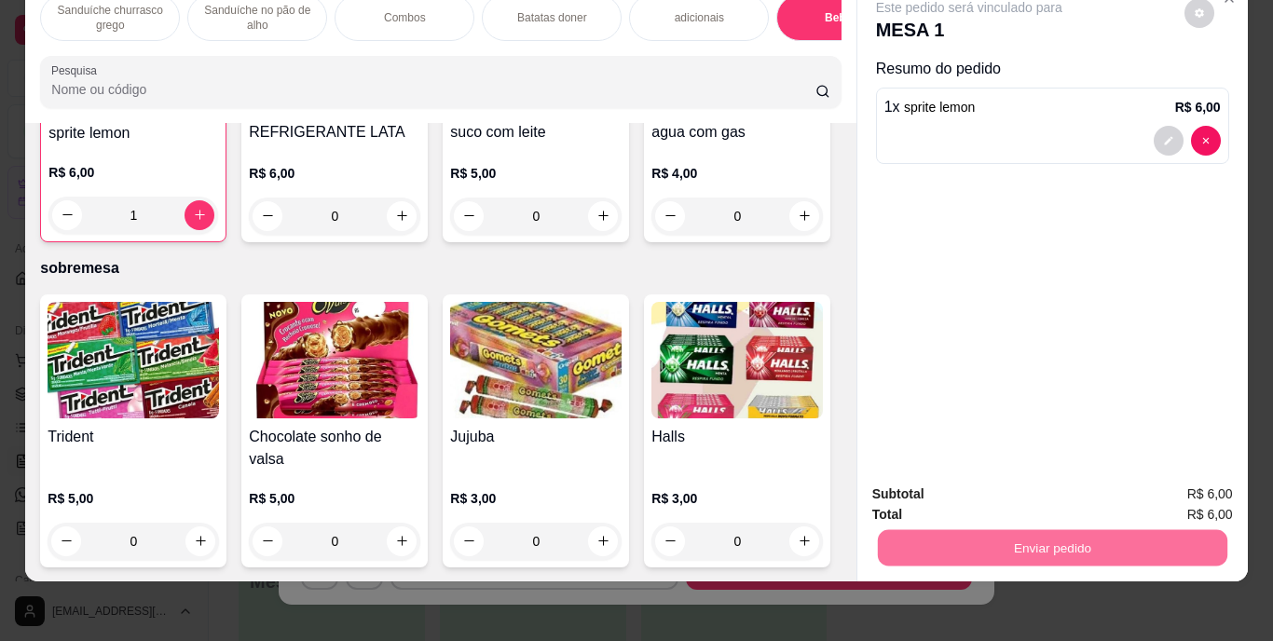
click at [1190, 486] on button "Enviar pedido" at bounding box center [1184, 488] width 105 height 35
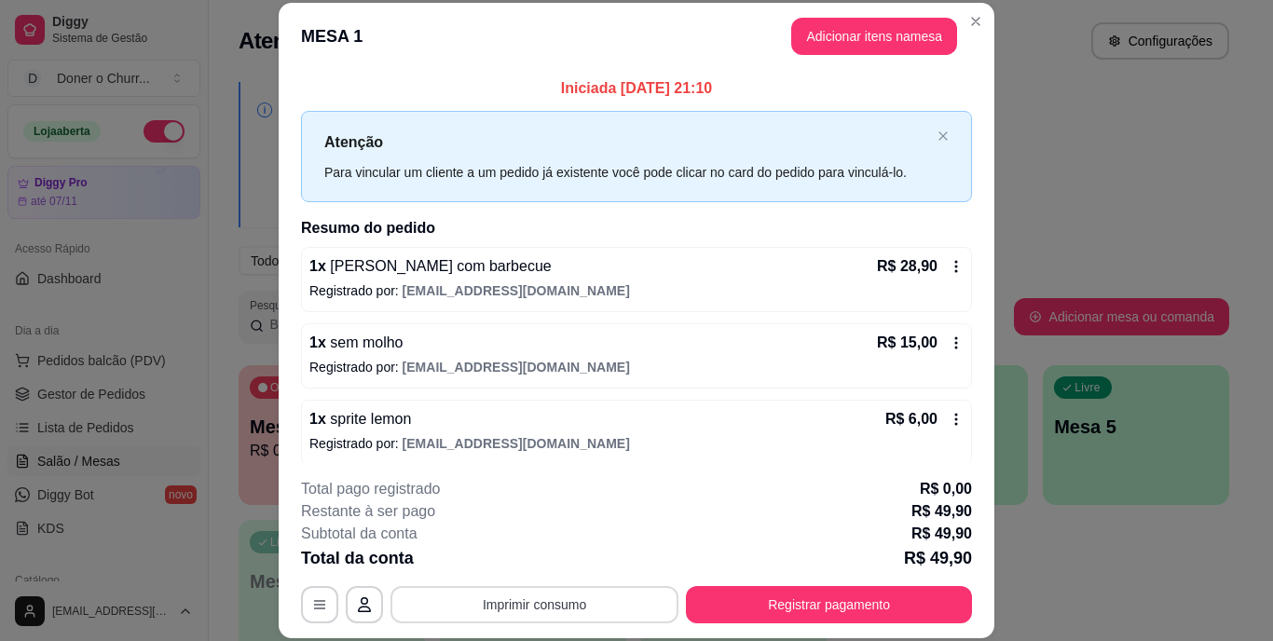
click at [601, 605] on button "Imprimir consumo" at bounding box center [535, 604] width 288 height 37
click at [566, 552] on button "IMPRESSORA" at bounding box center [533, 561] width 135 height 30
click at [548, 611] on button "Imprimir consumo" at bounding box center [535, 604] width 280 height 36
click at [522, 555] on button "IMPRESSORA" at bounding box center [533, 562] width 135 height 30
click at [737, 606] on button "Registrar pagamento" at bounding box center [829, 604] width 286 height 37
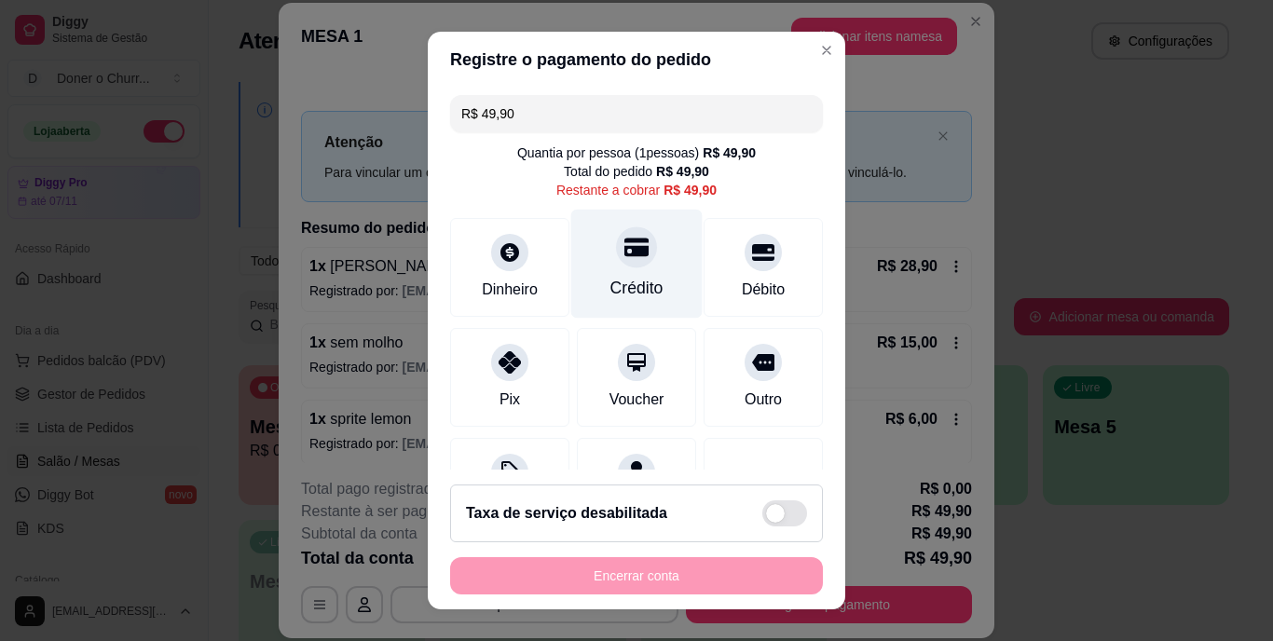
click at [611, 277] on div "Crédito" at bounding box center [637, 289] width 53 height 24
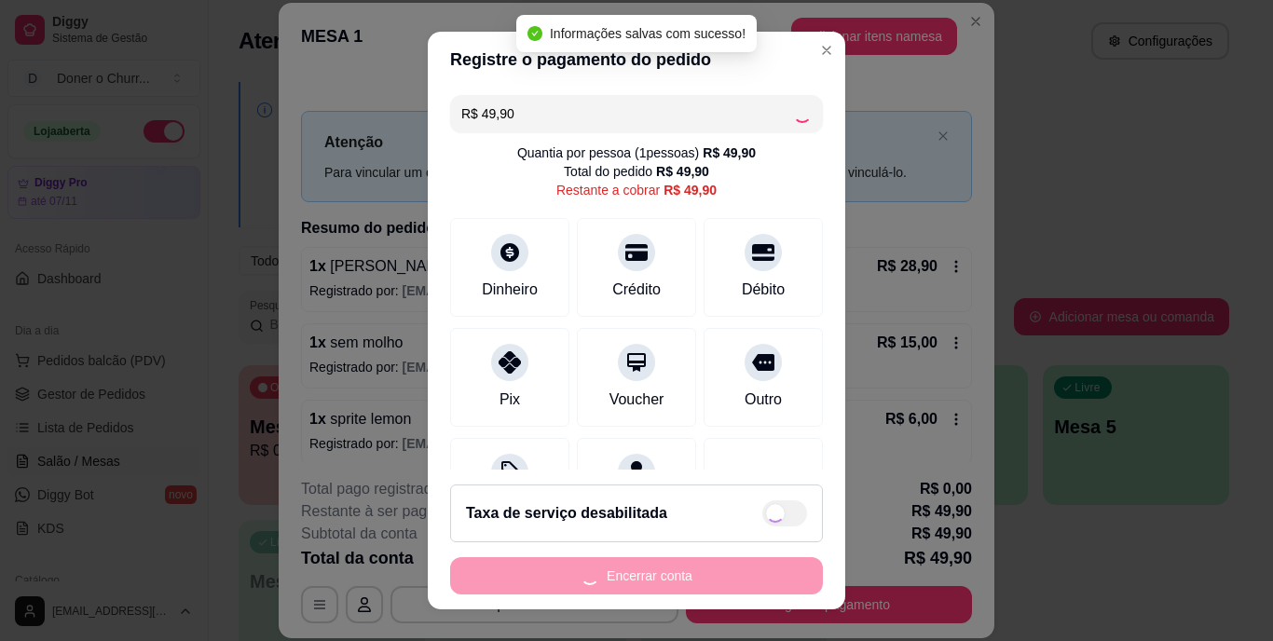
type input "R$ 0,00"
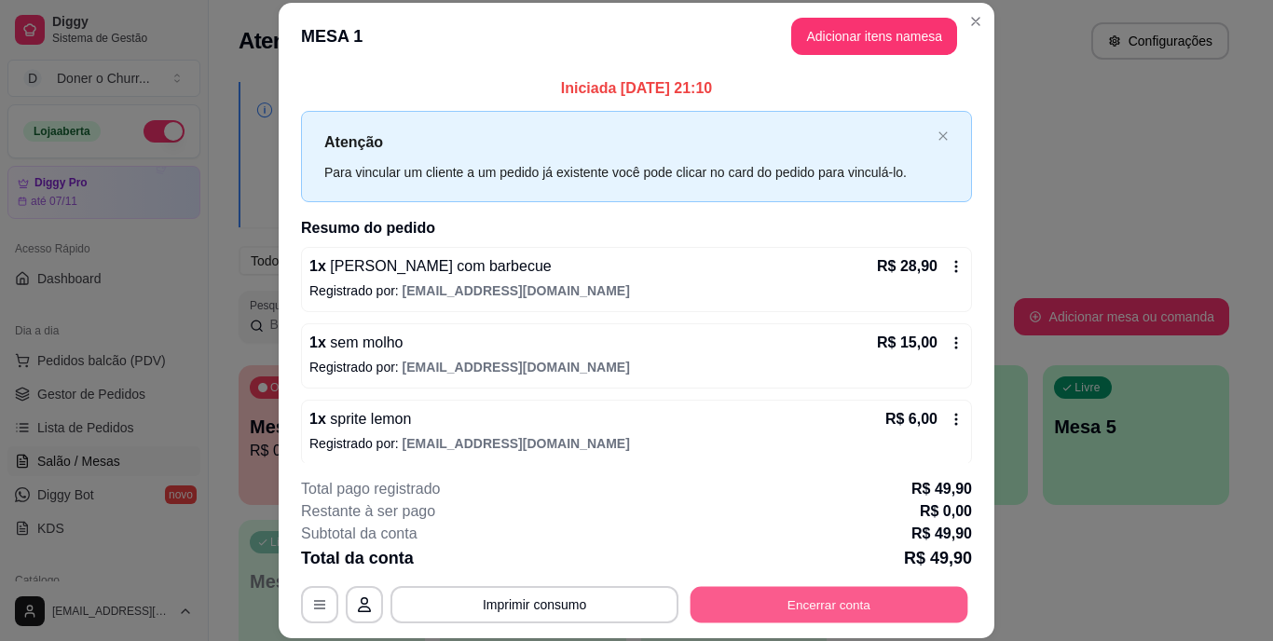
click at [827, 599] on button "Encerrar conta" at bounding box center [830, 604] width 278 height 36
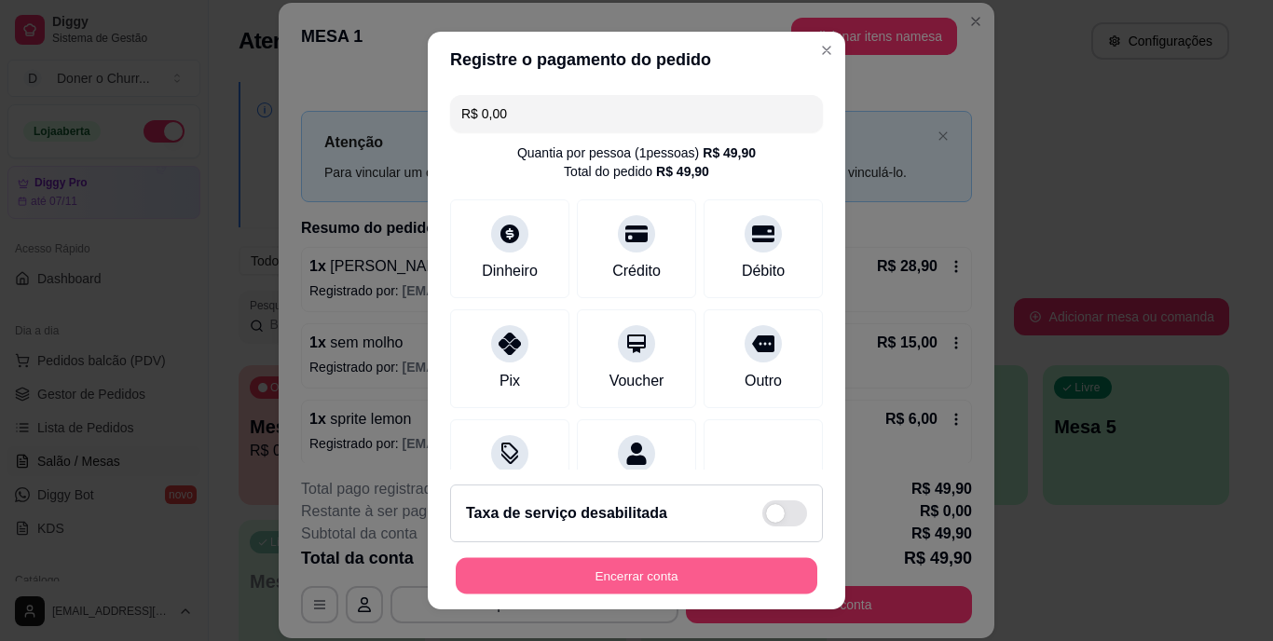
click at [626, 566] on button "Encerrar conta" at bounding box center [637, 575] width 362 height 36
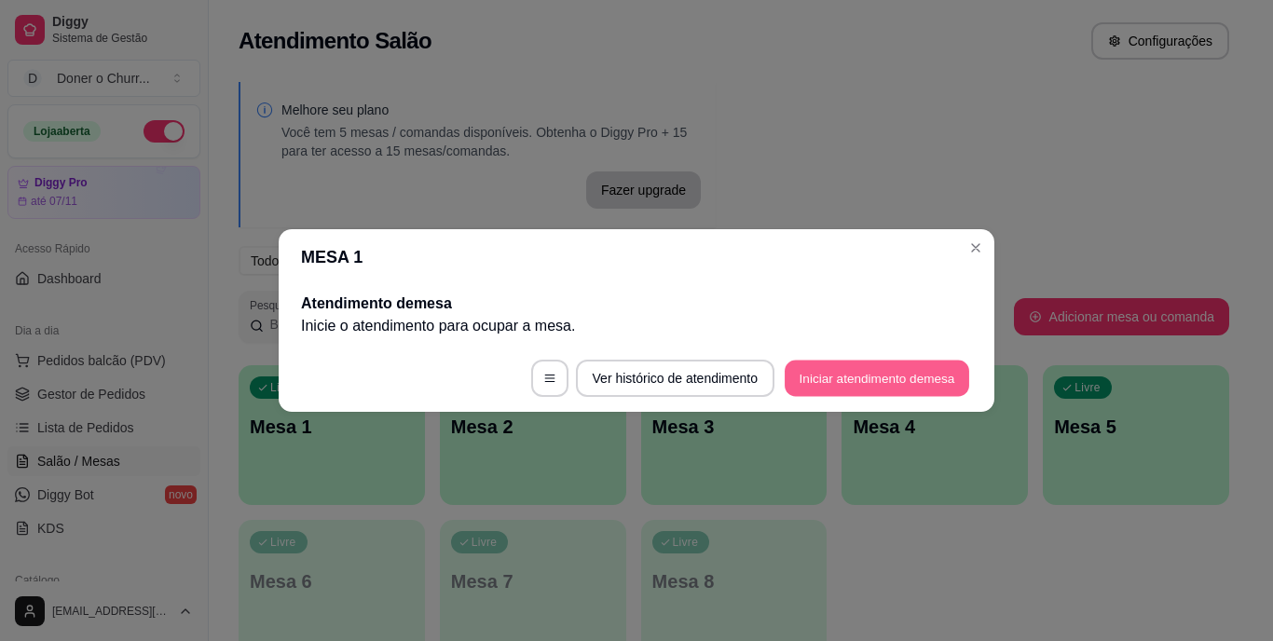
click at [867, 390] on button "Iniciar atendimento de mesa" at bounding box center [877, 379] width 185 height 36
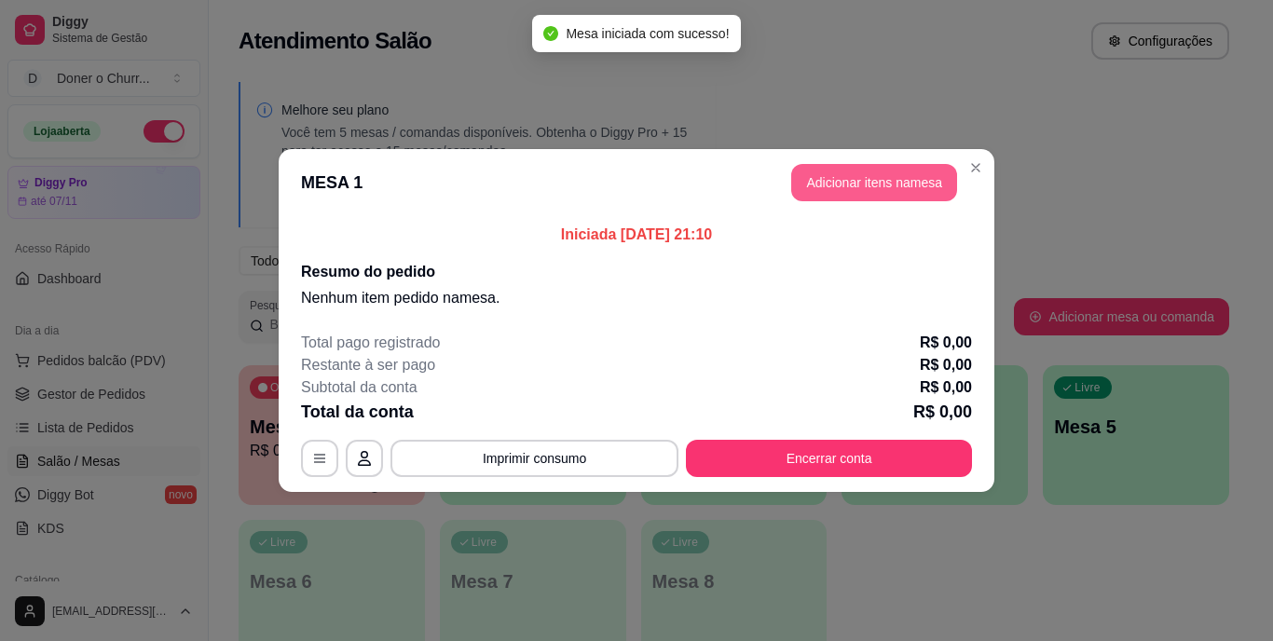
click at [872, 174] on button "Adicionar itens na mesa" at bounding box center [874, 182] width 166 height 37
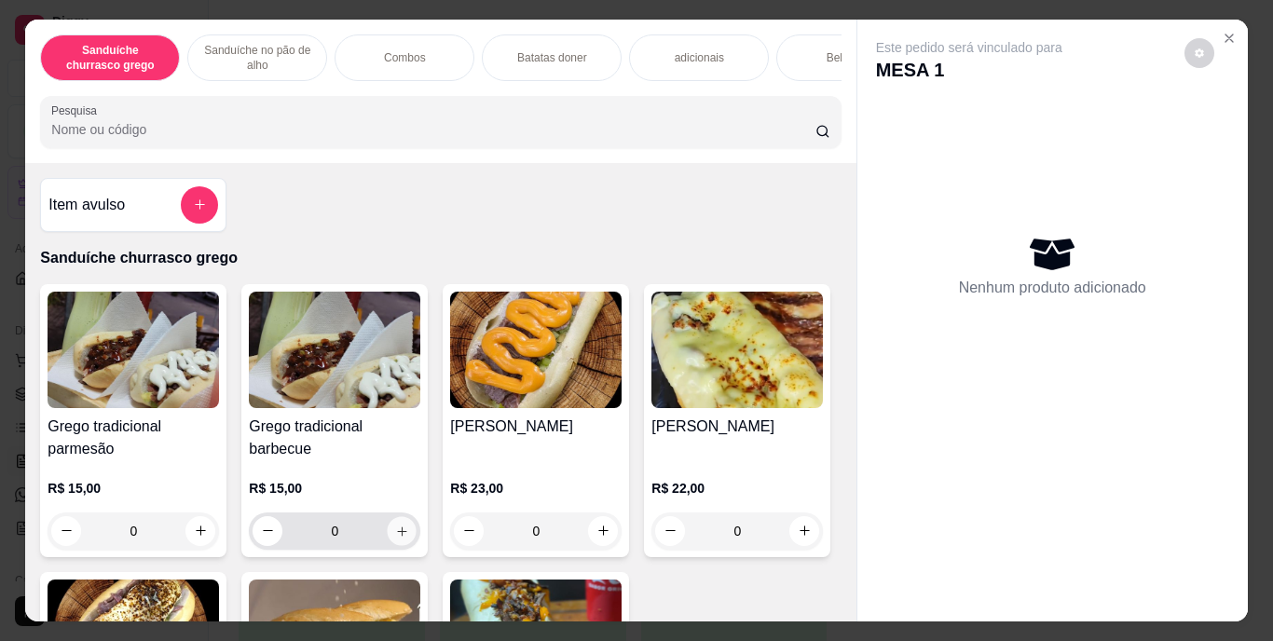
click at [400, 538] on icon "increase-product-quantity" at bounding box center [402, 531] width 14 height 14
type input "1"
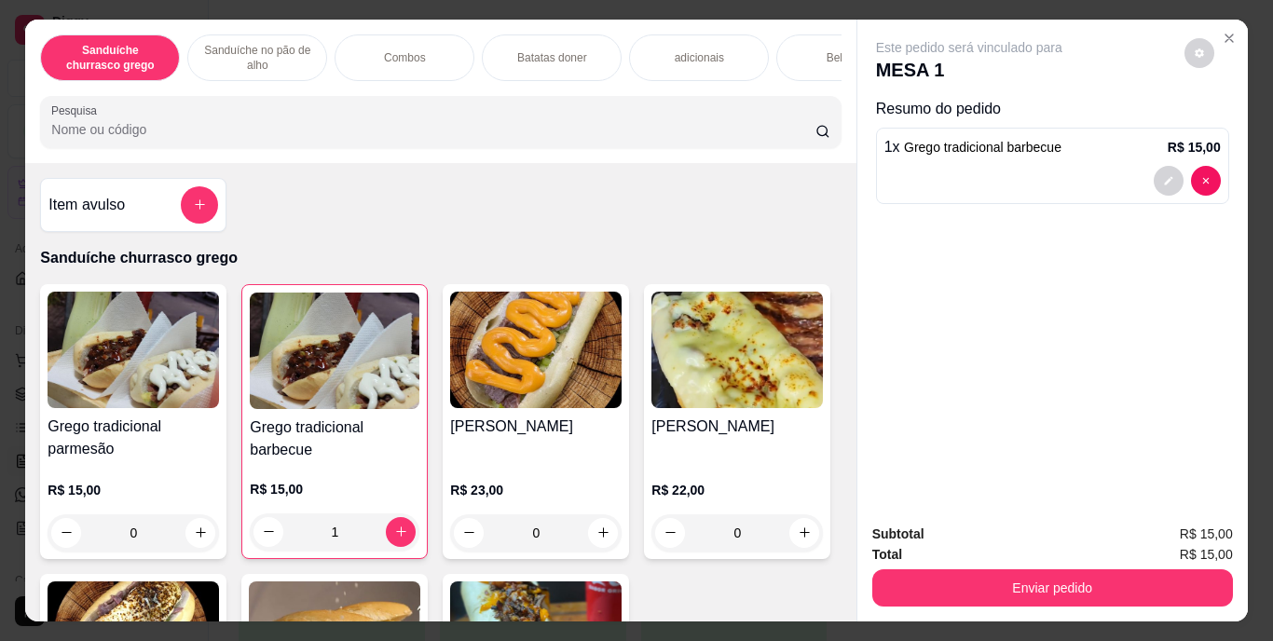
click at [806, 48] on div "Bebidas" at bounding box center [846, 57] width 140 height 47
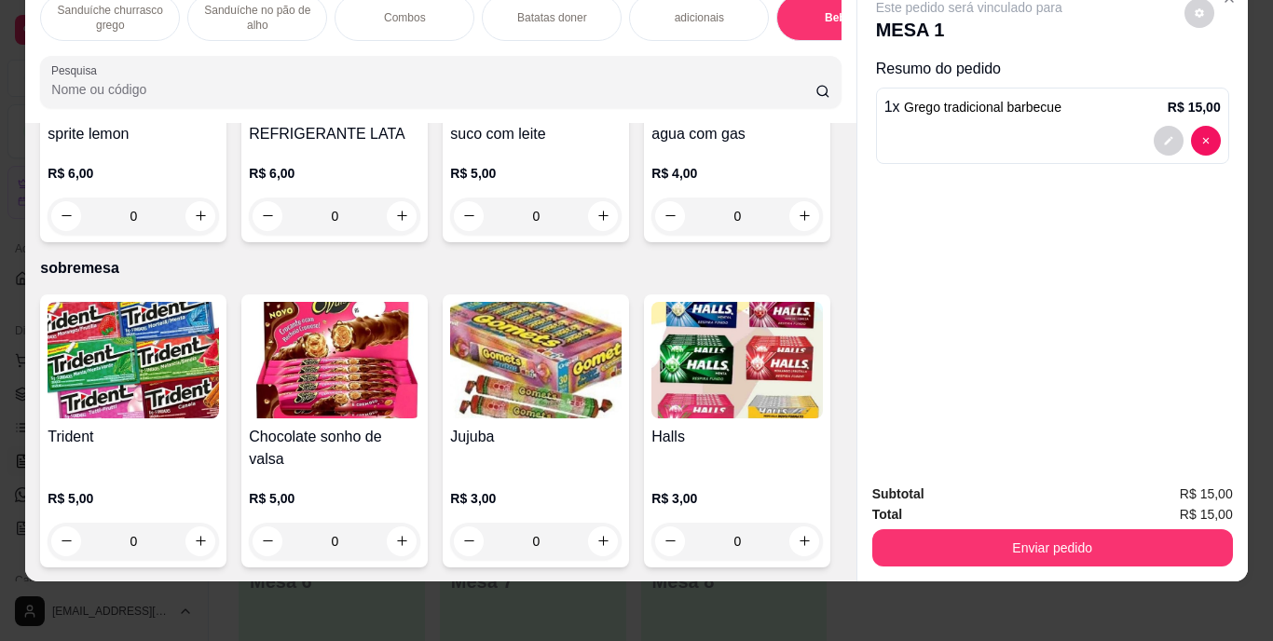
scroll to position [3657, 0]
click at [597, 223] on icon "increase-product-quantity" at bounding box center [604, 216] width 14 height 14
type input "1"
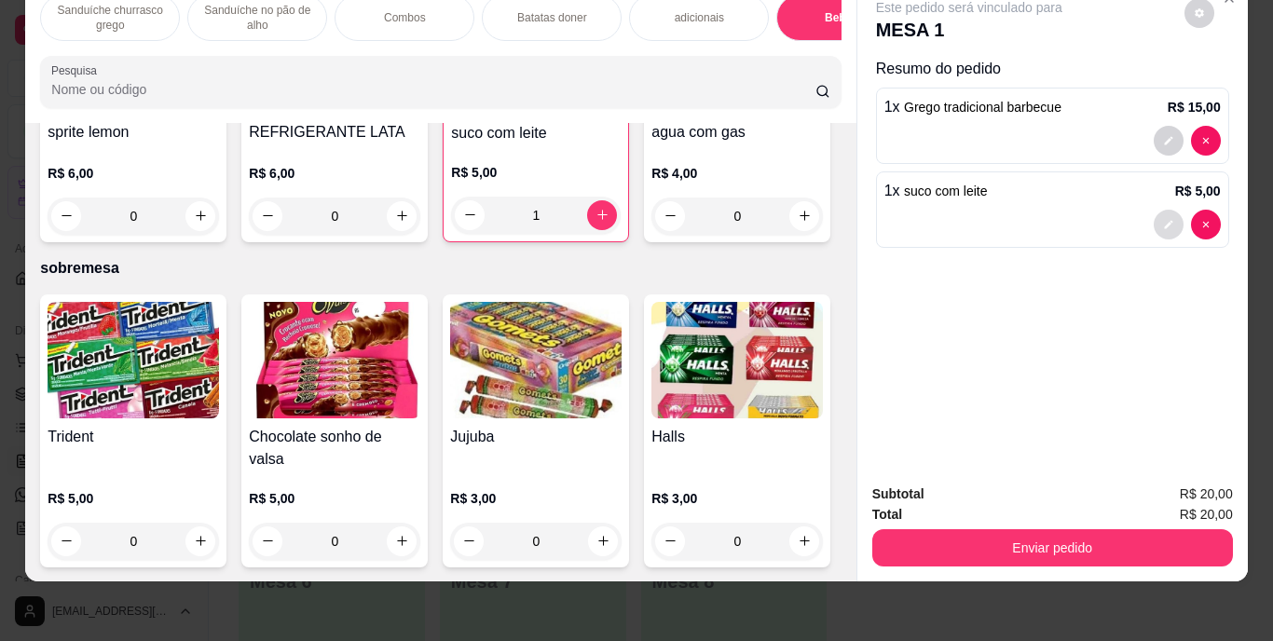
click at [1160, 210] on button "decrease-product-quantity" at bounding box center [1169, 225] width 30 height 30
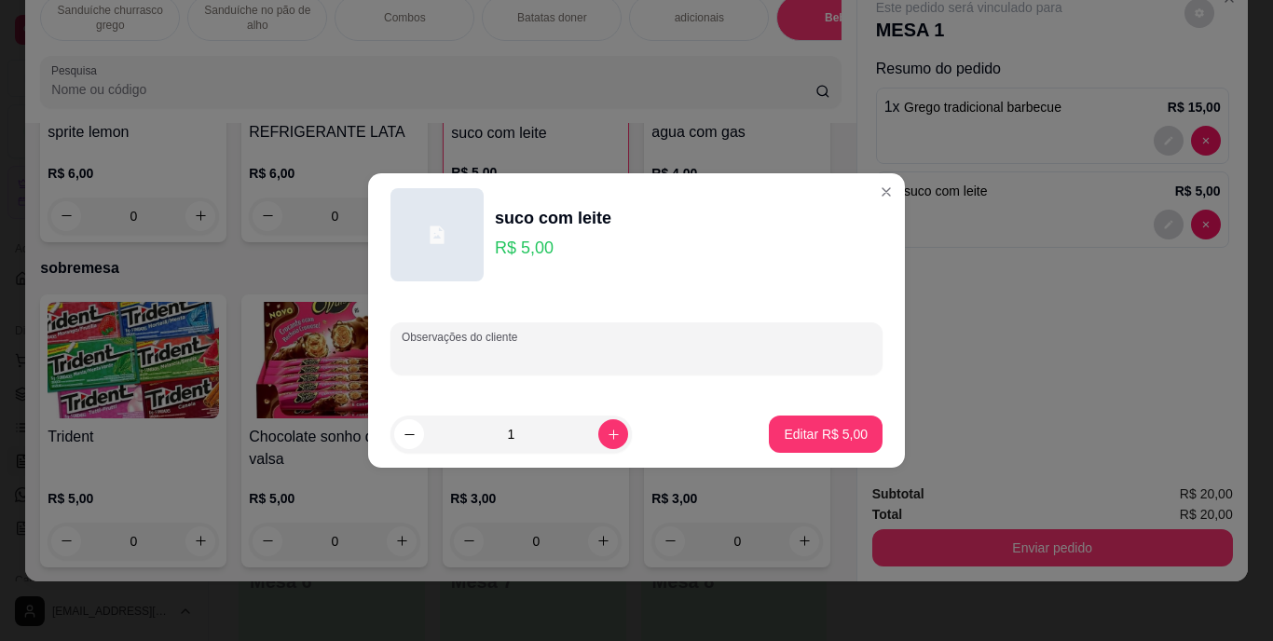
click at [495, 350] on input "Observações do cliente" at bounding box center [637, 356] width 470 height 19
type input "caja"
click at [786, 439] on p "Editar R$ 5,00" at bounding box center [826, 434] width 81 height 18
type input "0"
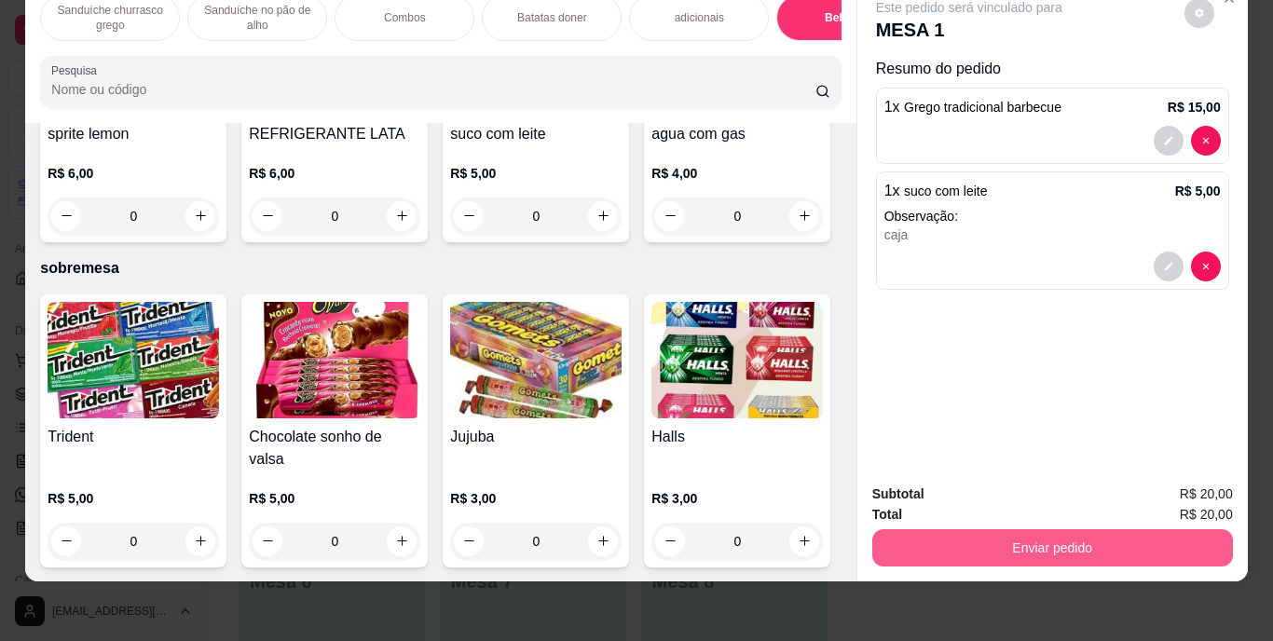
click at [986, 529] on button "Enviar pedido" at bounding box center [1052, 547] width 361 height 37
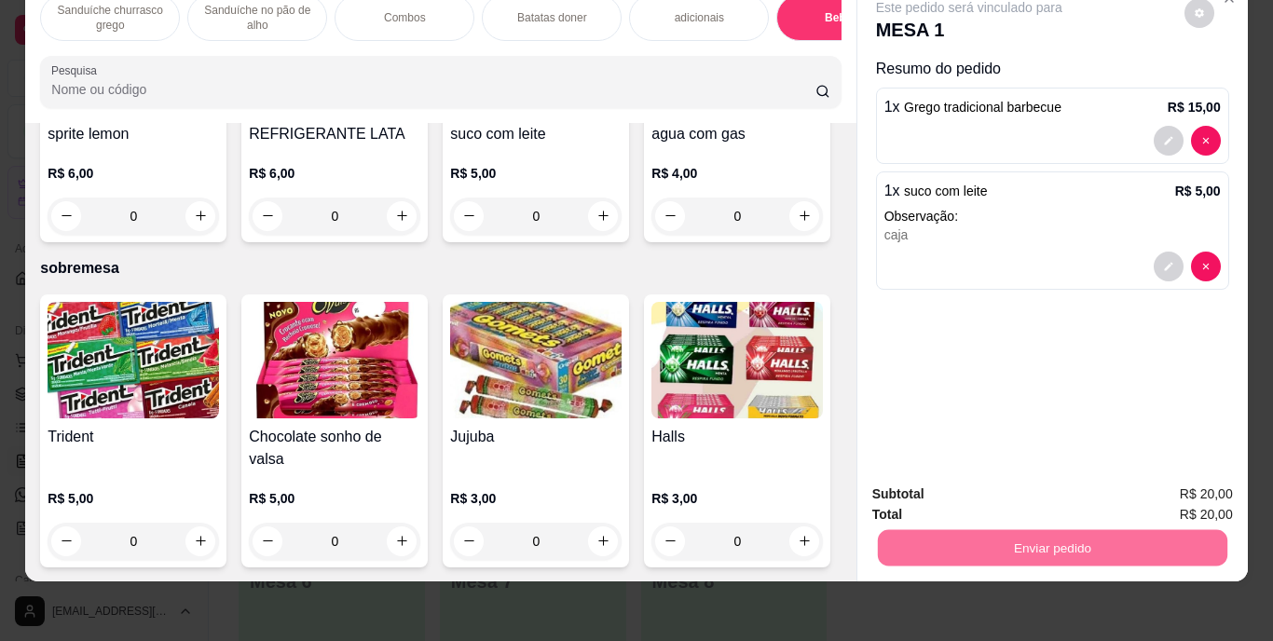
click at [1214, 380] on div "Este pedido será vinculado para MESA 1 Resumo do pedido 1 x Grego tradicional b…" at bounding box center [1053, 224] width 391 height 490
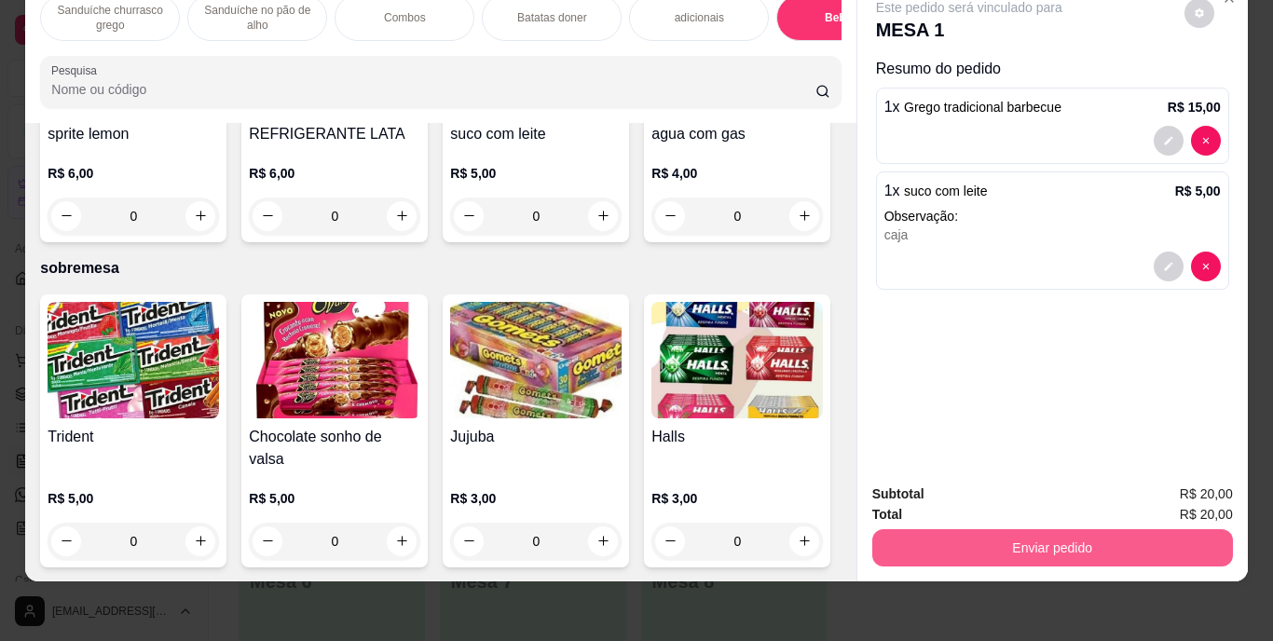
click at [976, 530] on button "Enviar pedido" at bounding box center [1052, 547] width 361 height 37
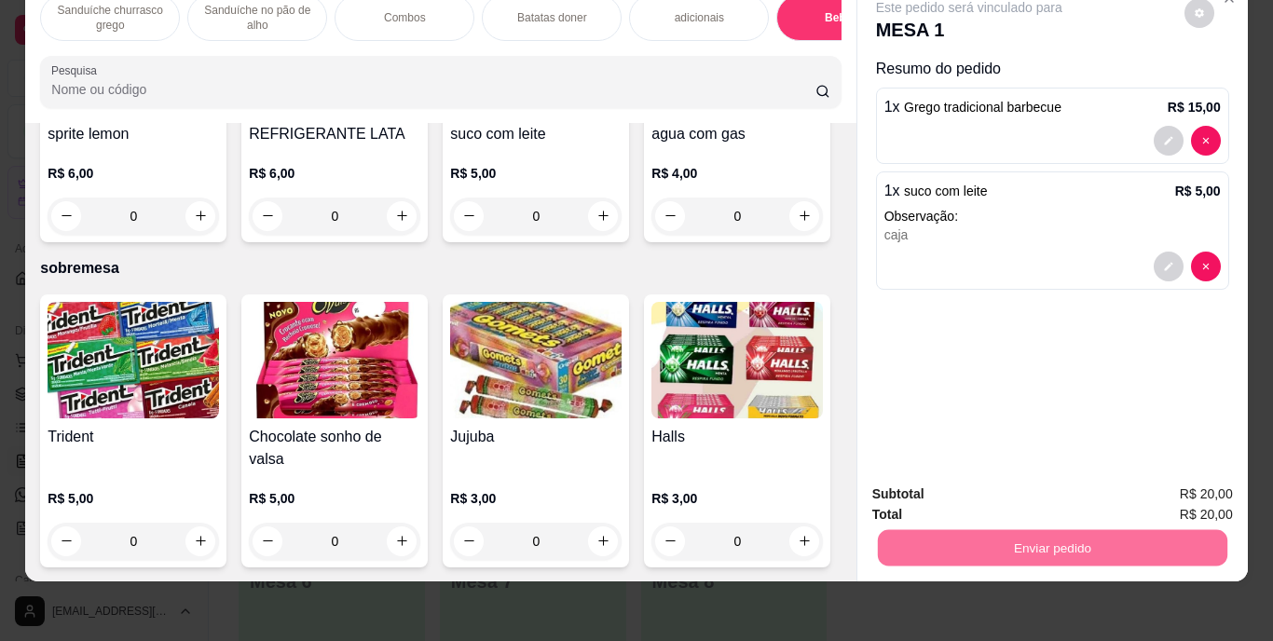
click at [1190, 486] on button "Enviar pedido" at bounding box center [1184, 488] width 105 height 35
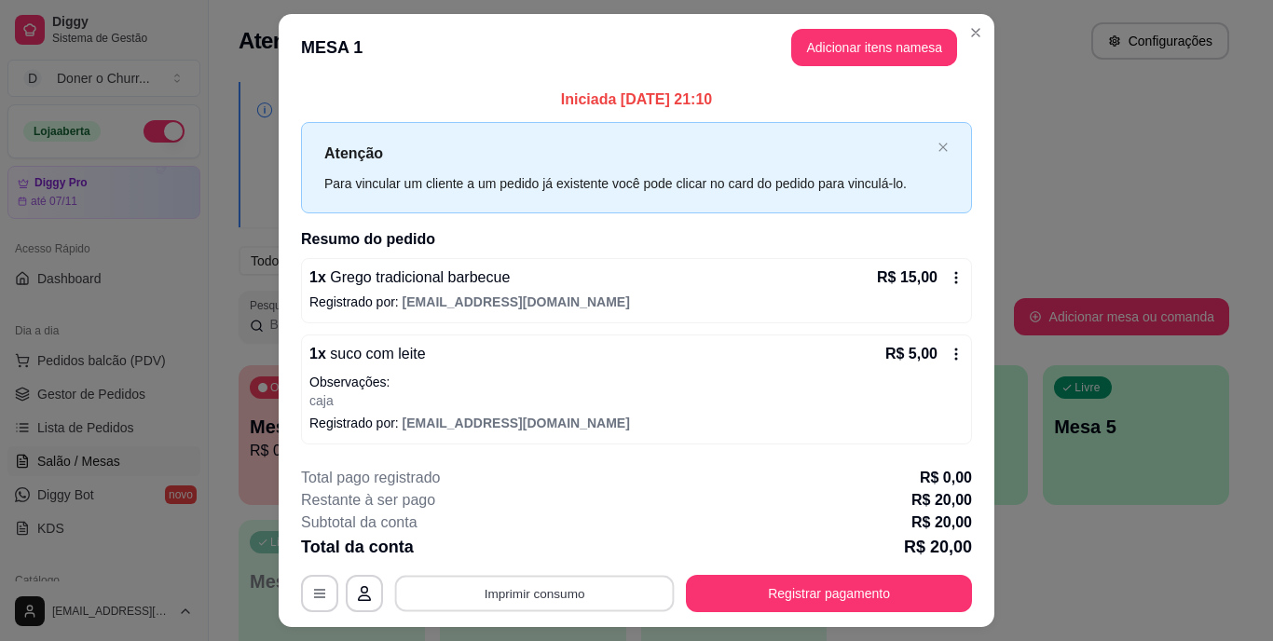
click at [622, 594] on button "Imprimir consumo" at bounding box center [535, 593] width 280 height 36
click at [563, 544] on button "IMPRESSORA" at bounding box center [533, 550] width 130 height 29
click at [579, 585] on button "Imprimir consumo" at bounding box center [535, 593] width 280 height 36
click at [551, 544] on button "IMPRESSORA" at bounding box center [533, 551] width 135 height 30
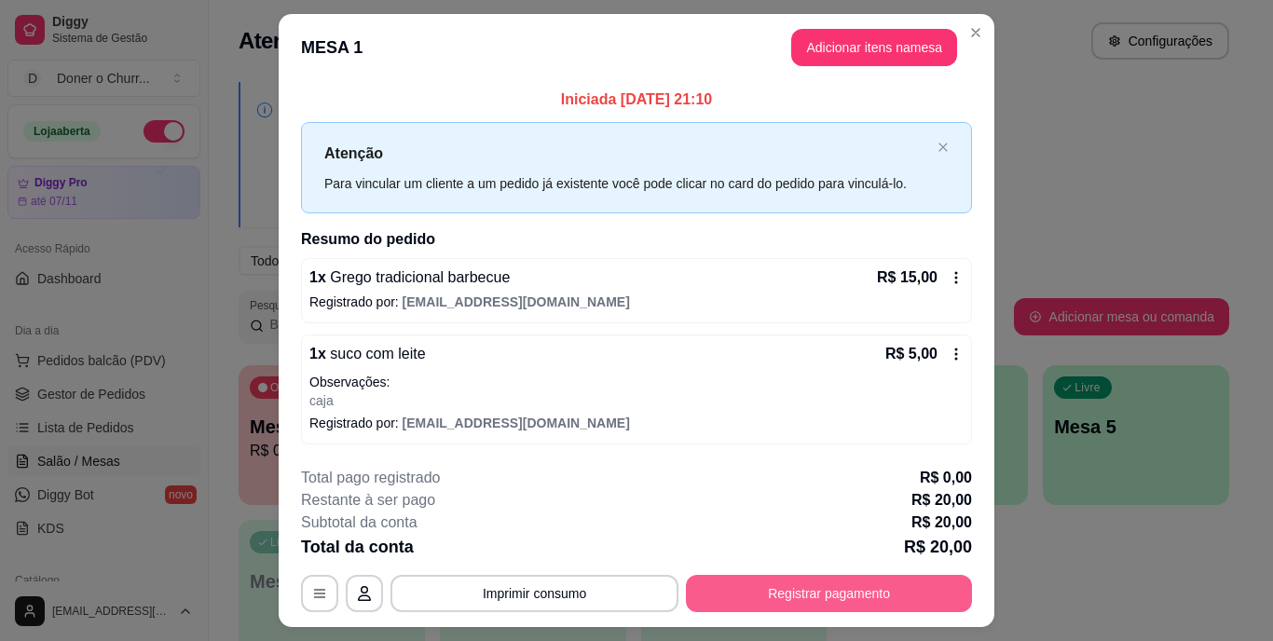
click at [943, 604] on button "Registrar pagamento" at bounding box center [829, 593] width 286 height 37
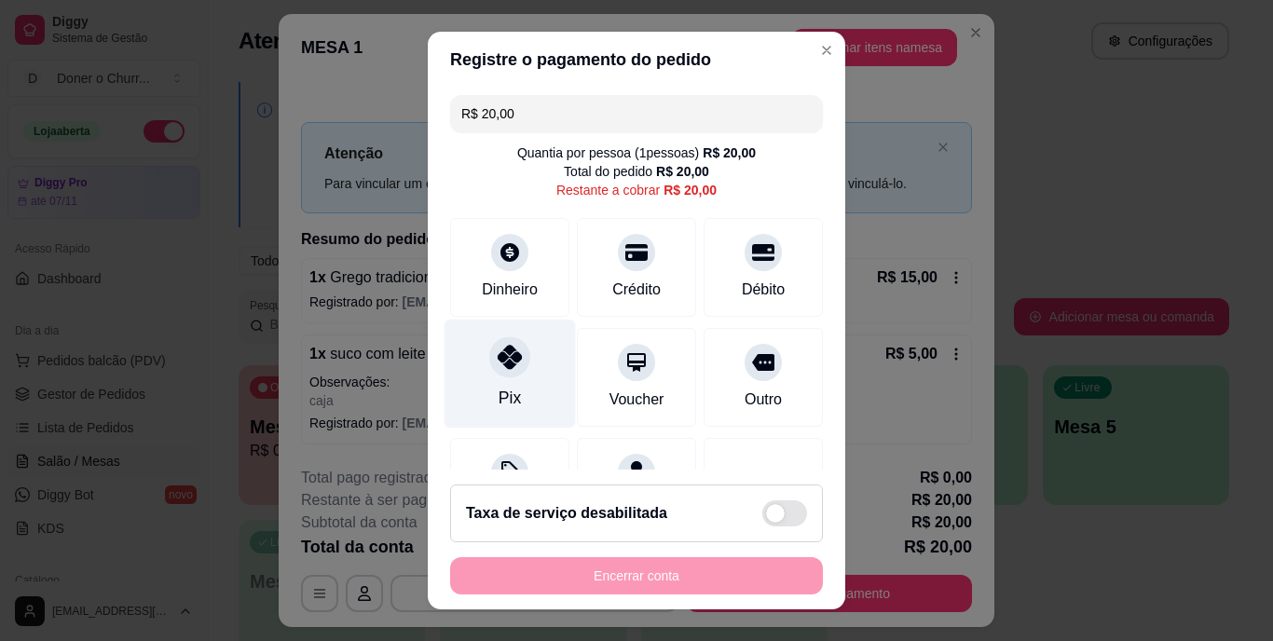
click at [517, 378] on div "Pix" at bounding box center [510, 374] width 131 height 109
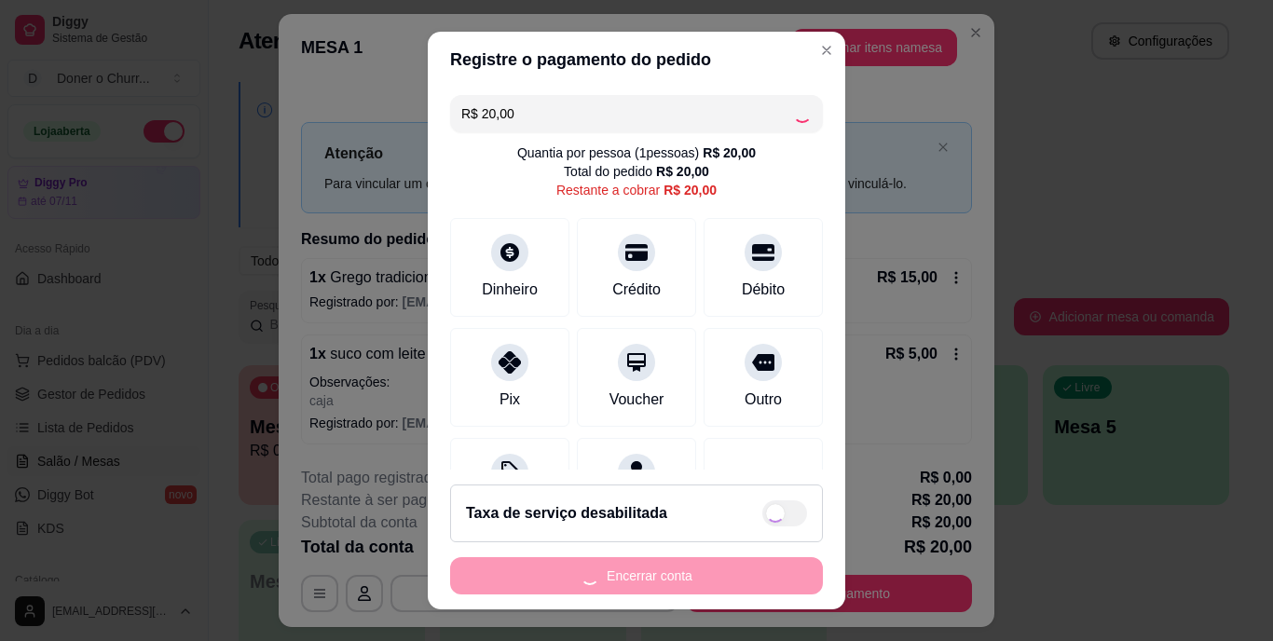
type input "R$ 0,00"
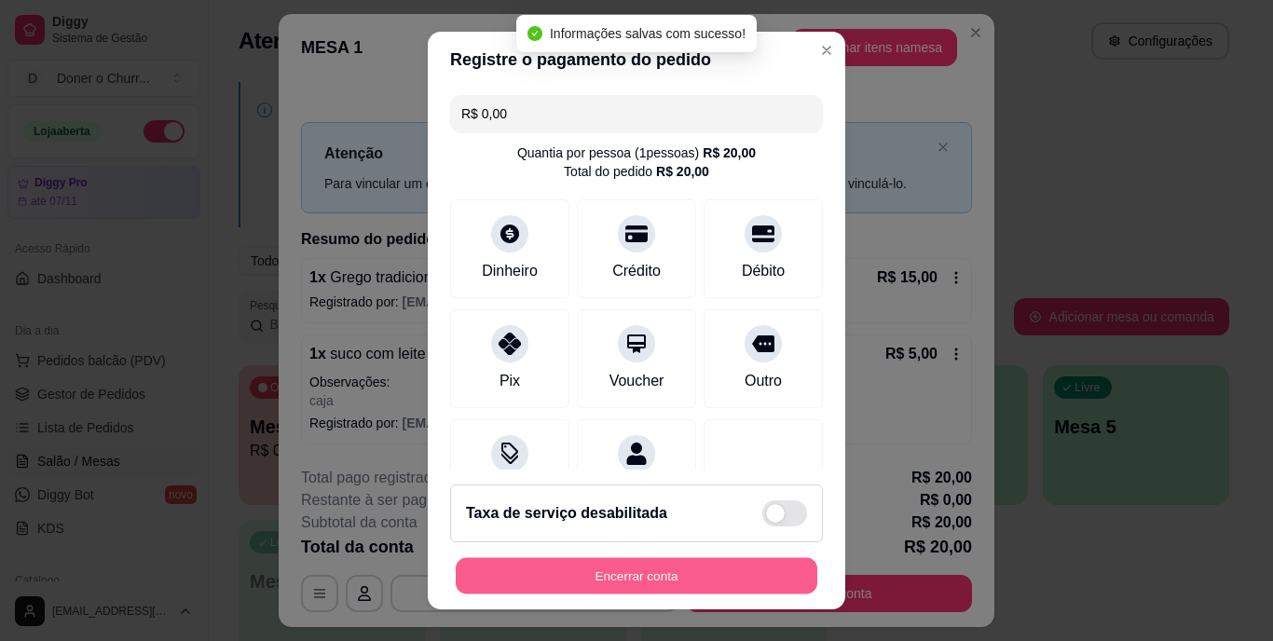
click at [595, 583] on button "Encerrar conta" at bounding box center [637, 575] width 362 height 36
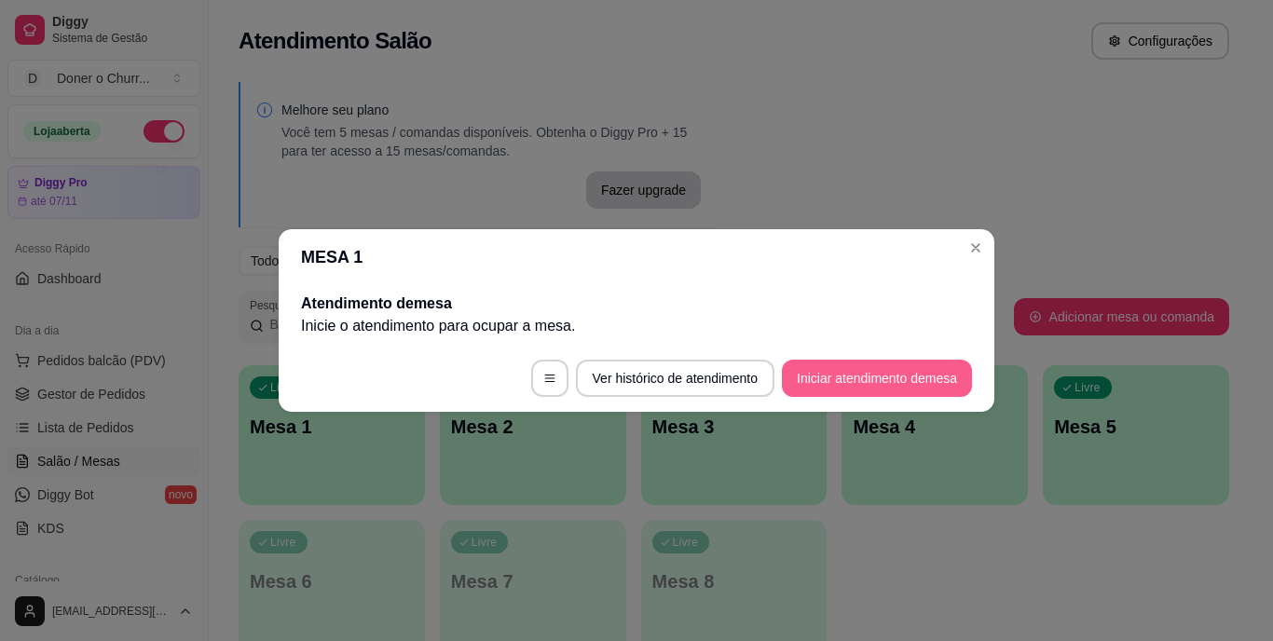
click at [895, 376] on button "Iniciar atendimento de mesa" at bounding box center [877, 378] width 190 height 37
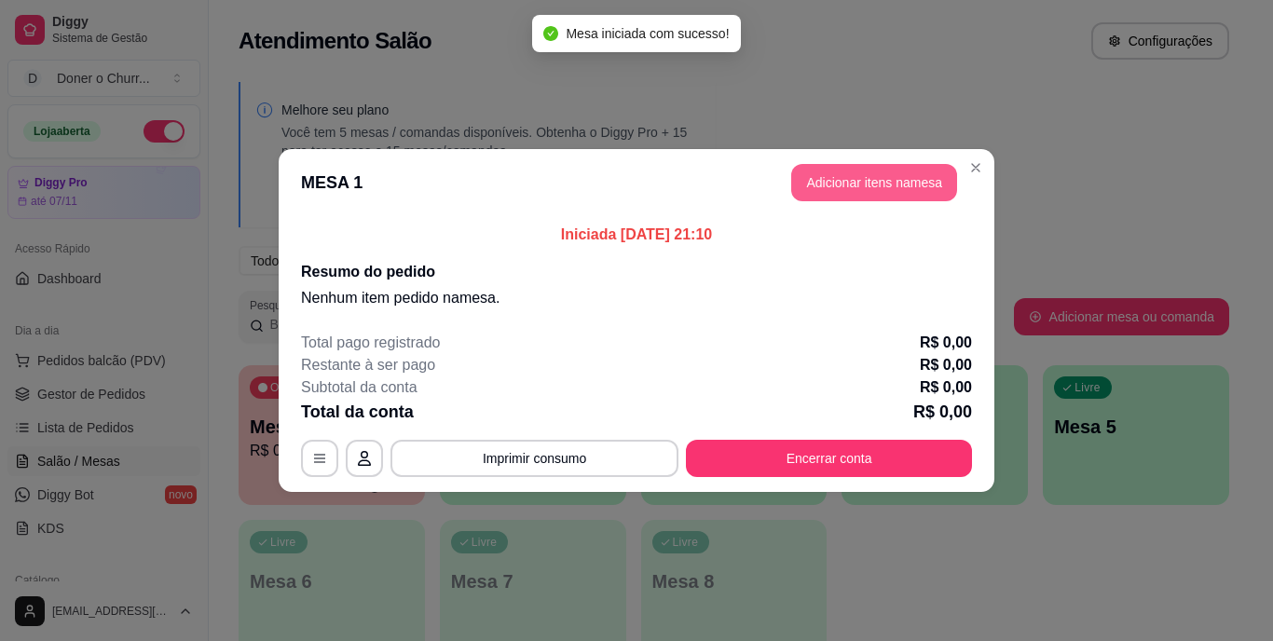
click at [872, 173] on button "Adicionar itens na mesa" at bounding box center [874, 182] width 166 height 37
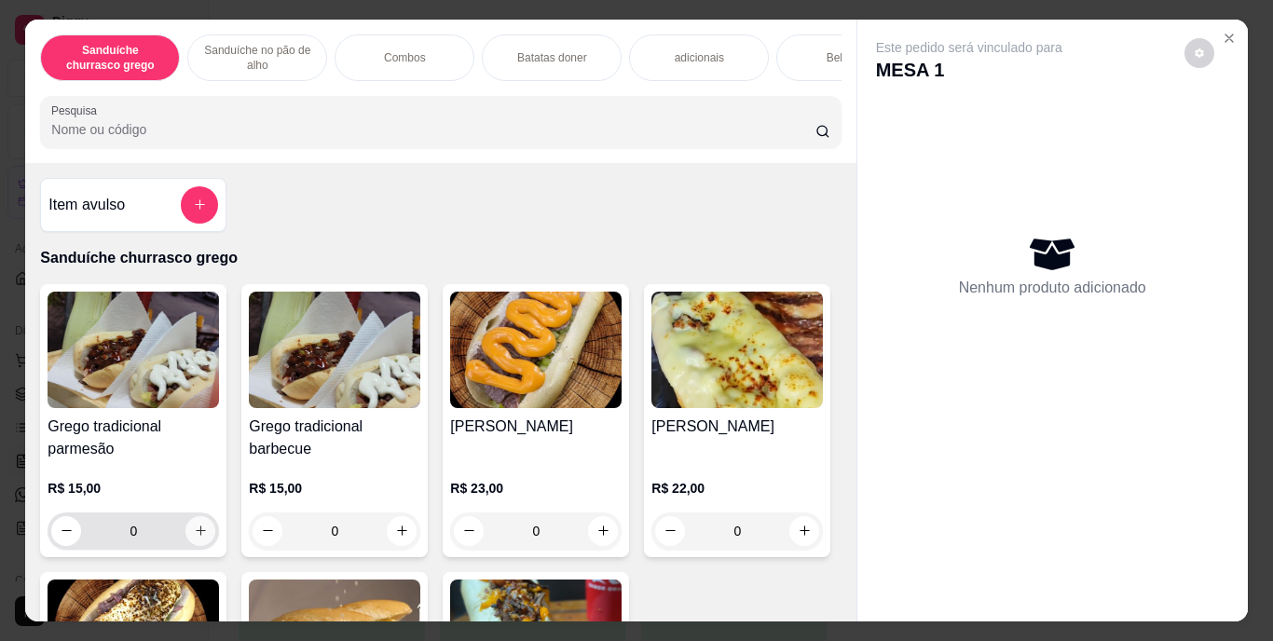
click at [194, 535] on icon "increase-product-quantity" at bounding box center [201, 531] width 14 height 14
type input "1"
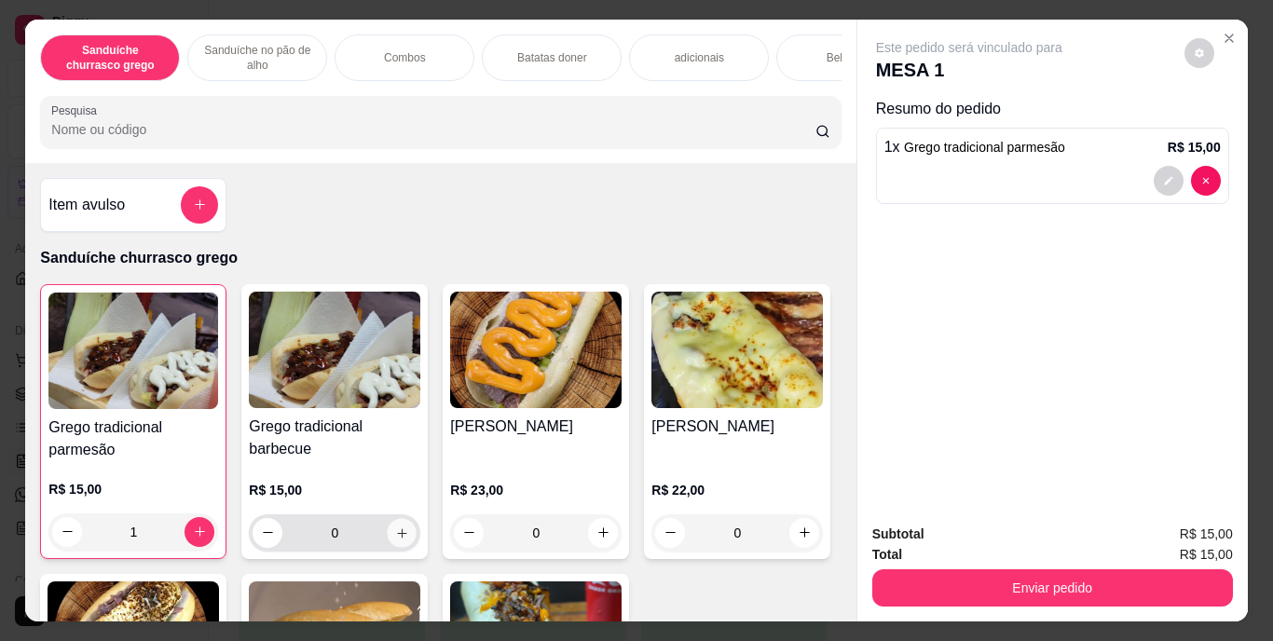
click at [401, 535] on icon "increase-product-quantity" at bounding box center [402, 533] width 14 height 14
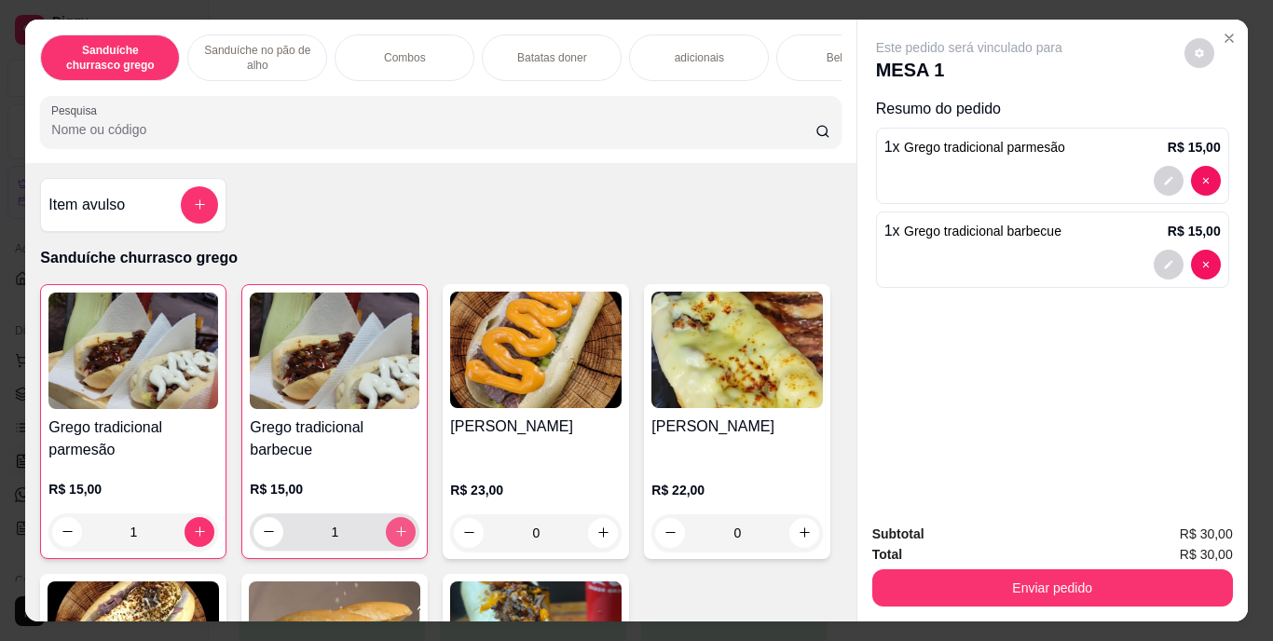
click at [401, 535] on icon "increase-product-quantity" at bounding box center [401, 532] width 14 height 14
type input "2"
click at [792, 40] on div "Bebidas" at bounding box center [846, 57] width 140 height 47
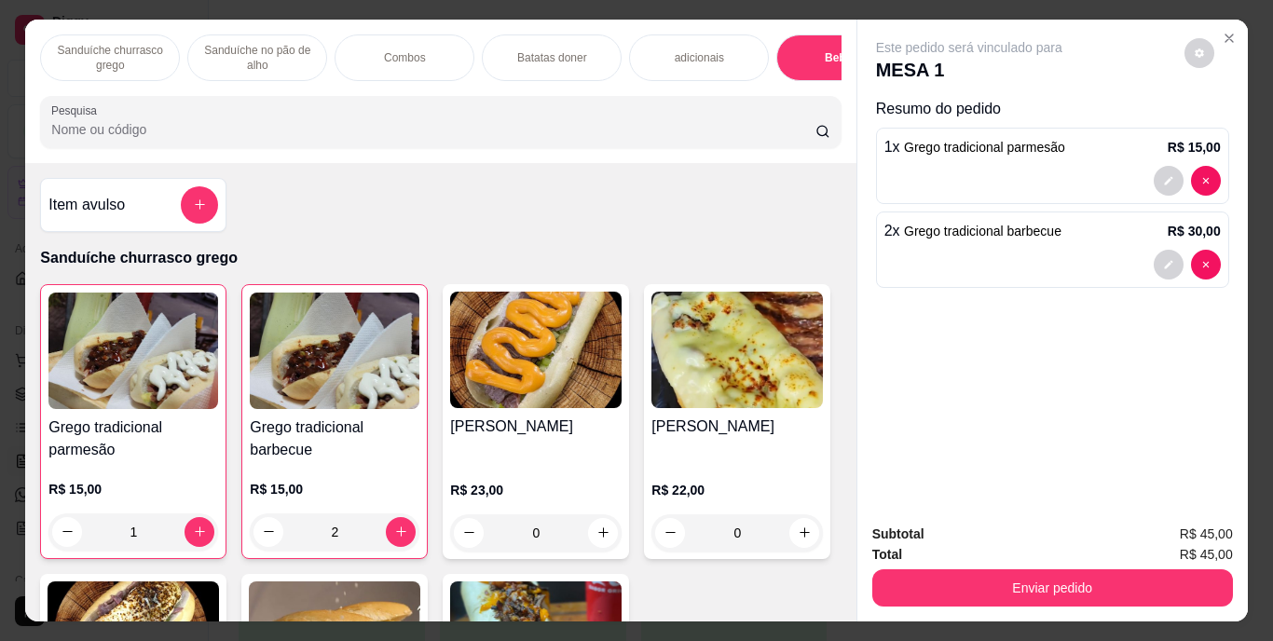
scroll to position [48, 0]
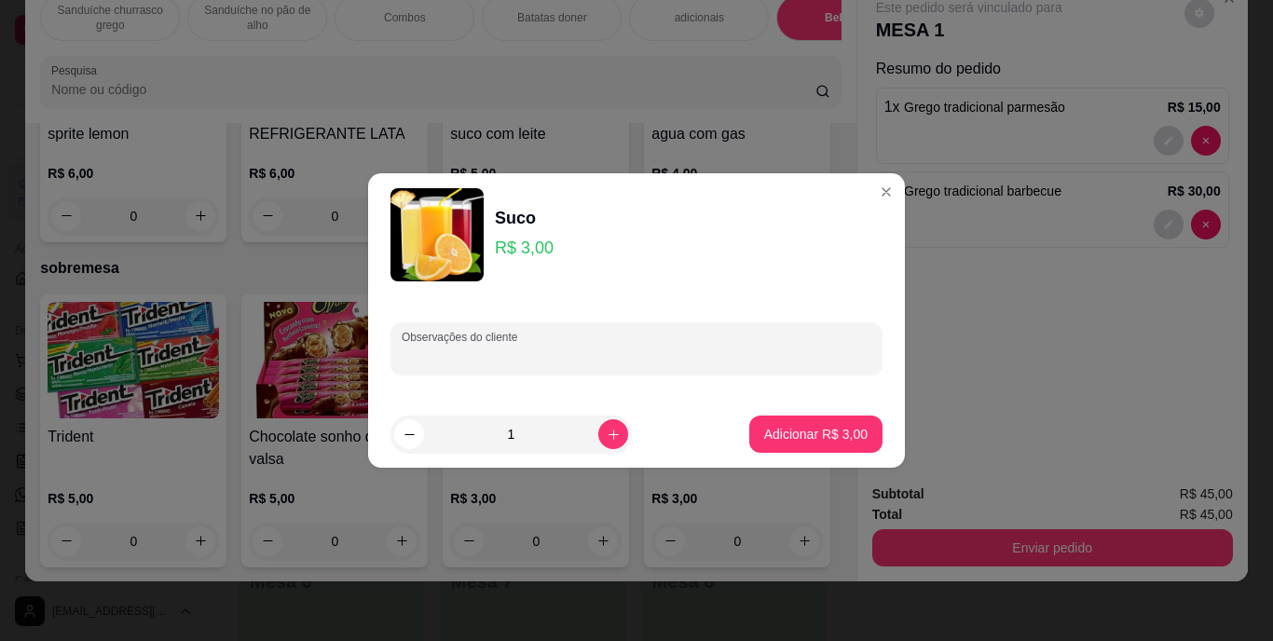
click at [451, 348] on div "Observações do cliente" at bounding box center [637, 349] width 492 height 52
type input "acerola e caja"
click at [607, 431] on icon "increase-product-quantity" at bounding box center [614, 435] width 14 height 14
type input "2"
click at [765, 427] on p "Adicionar R$ 6,00" at bounding box center [815, 434] width 101 height 18
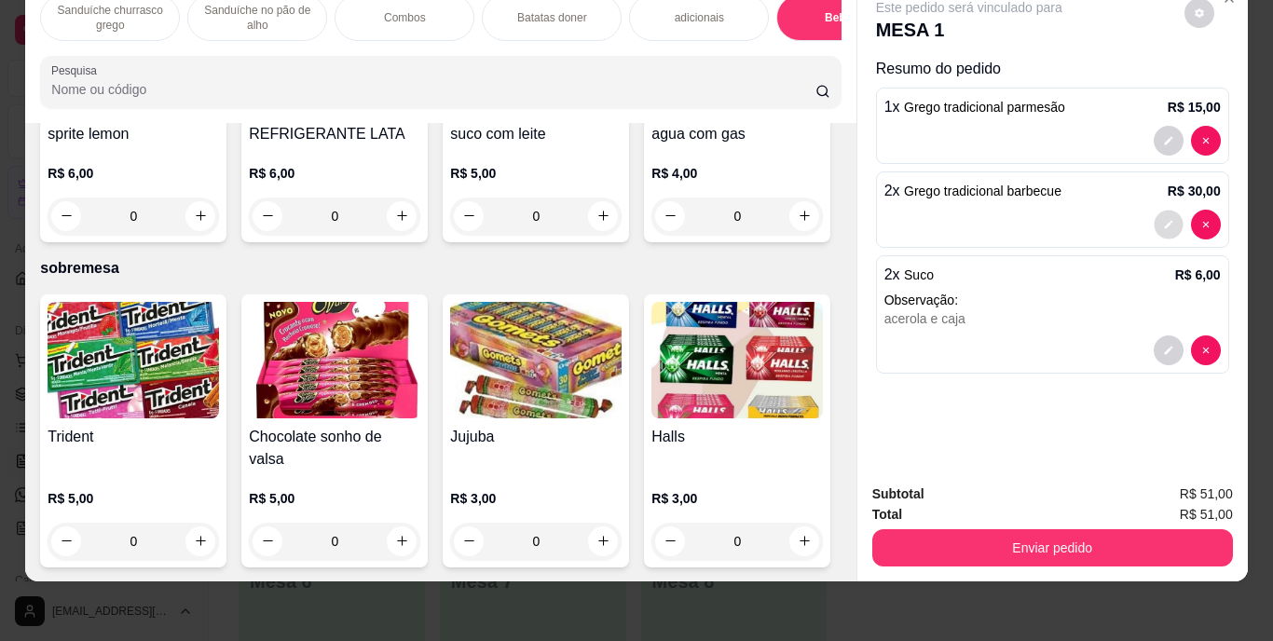
click at [1162, 210] on button "decrease-product-quantity" at bounding box center [1168, 224] width 29 height 29
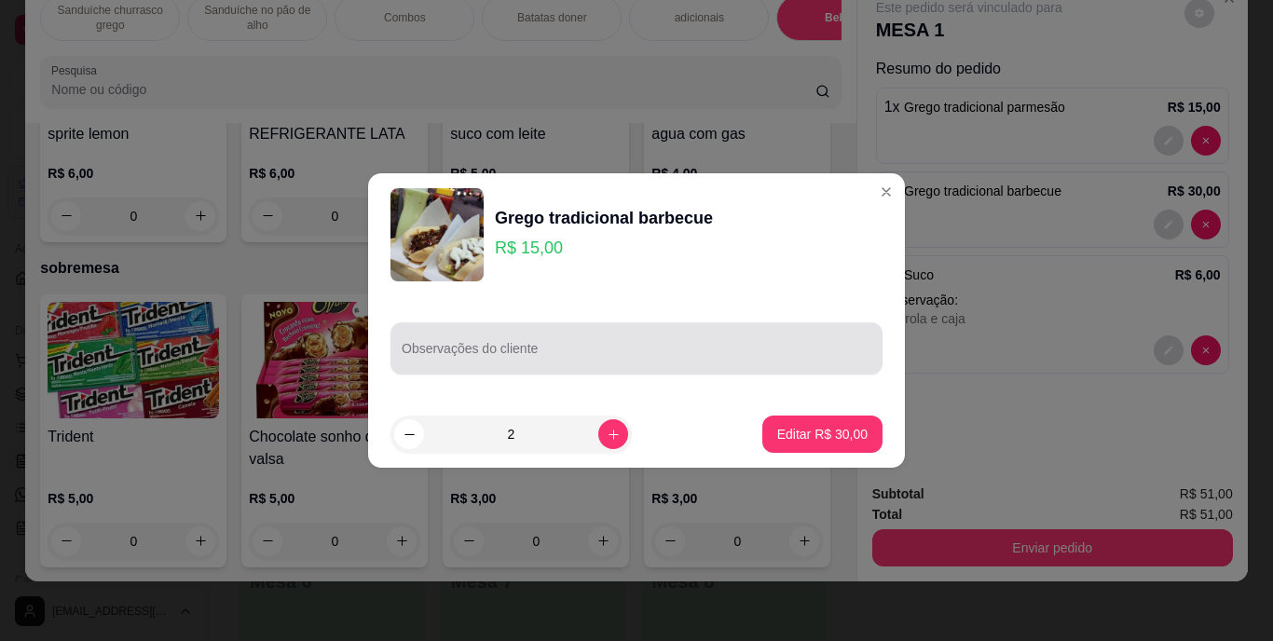
click at [692, 343] on div at bounding box center [637, 348] width 470 height 37
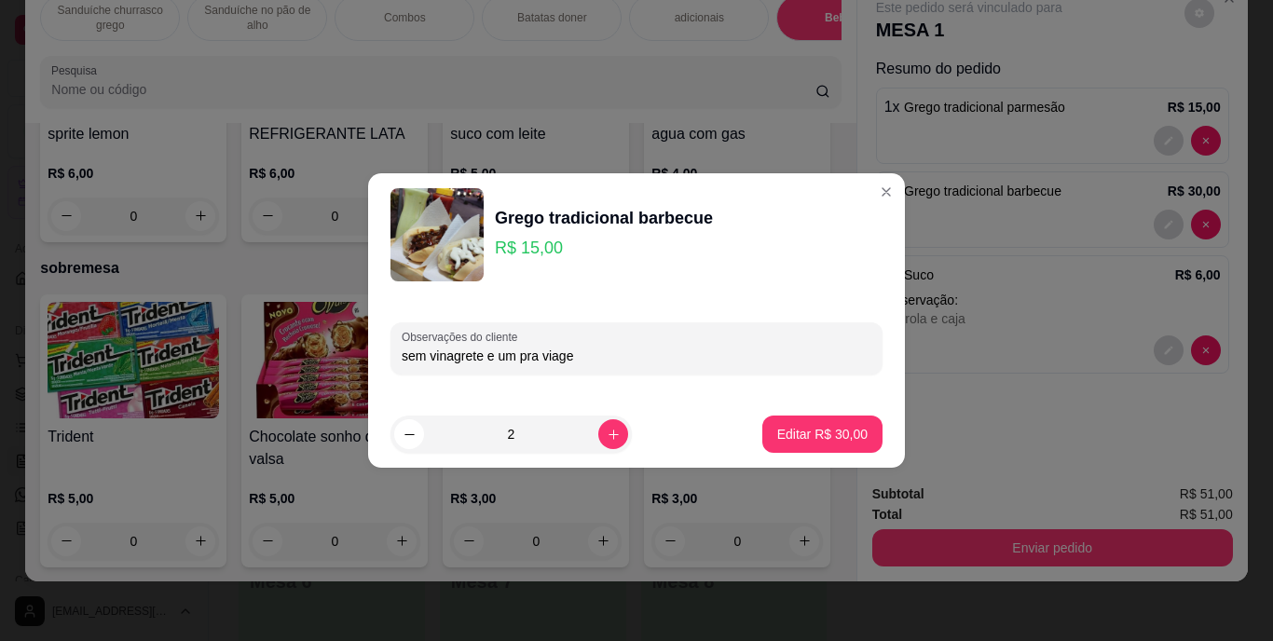
type input "sem vinagrete e um pra viagem"
click at [808, 426] on p "Editar R$ 30,00" at bounding box center [822, 434] width 90 height 19
type input "0"
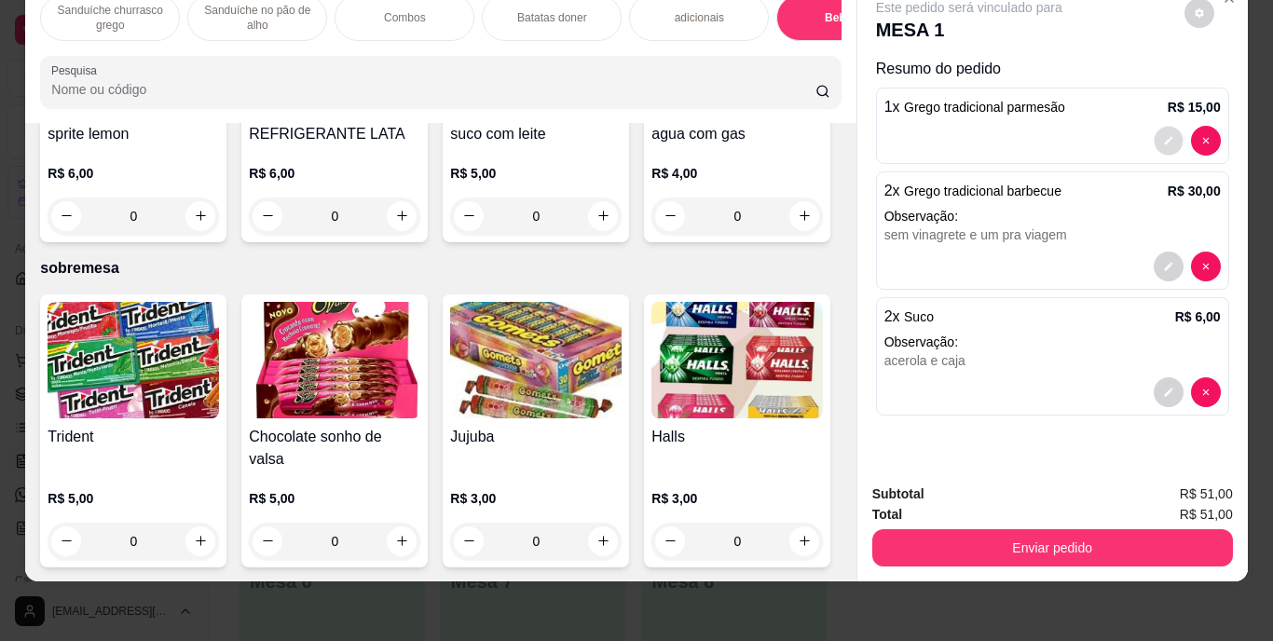
click at [1163, 135] on icon "decrease-product-quantity" at bounding box center [1168, 140] width 11 height 11
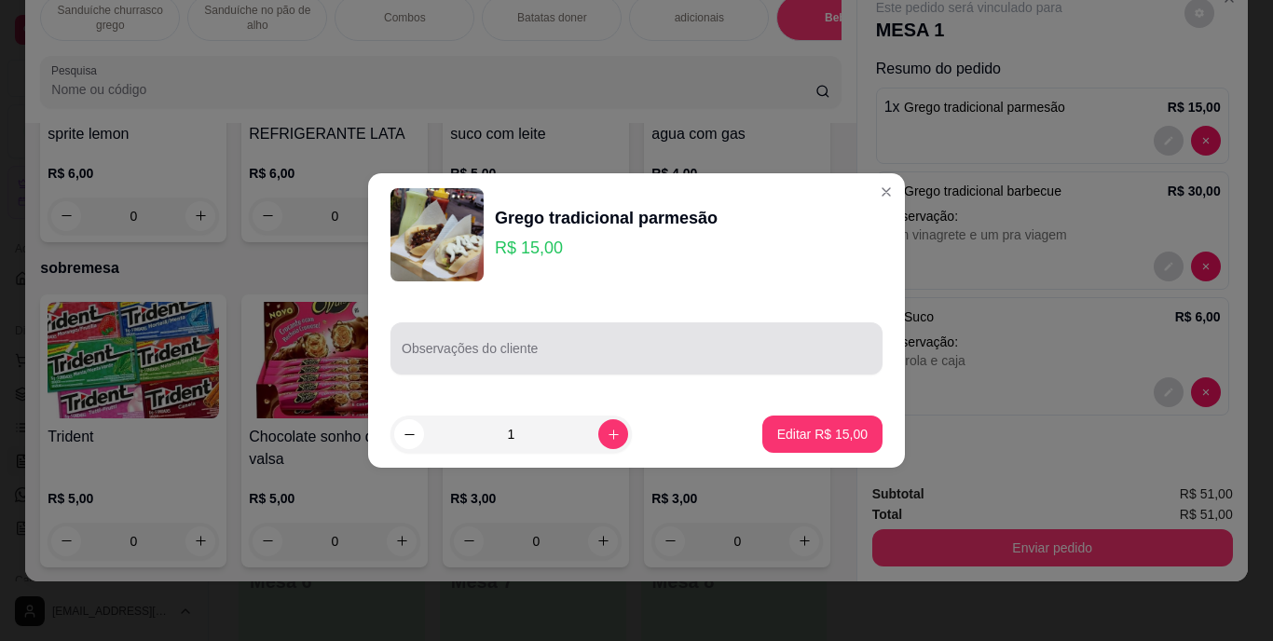
click at [729, 351] on input "Observações do cliente" at bounding box center [637, 356] width 470 height 19
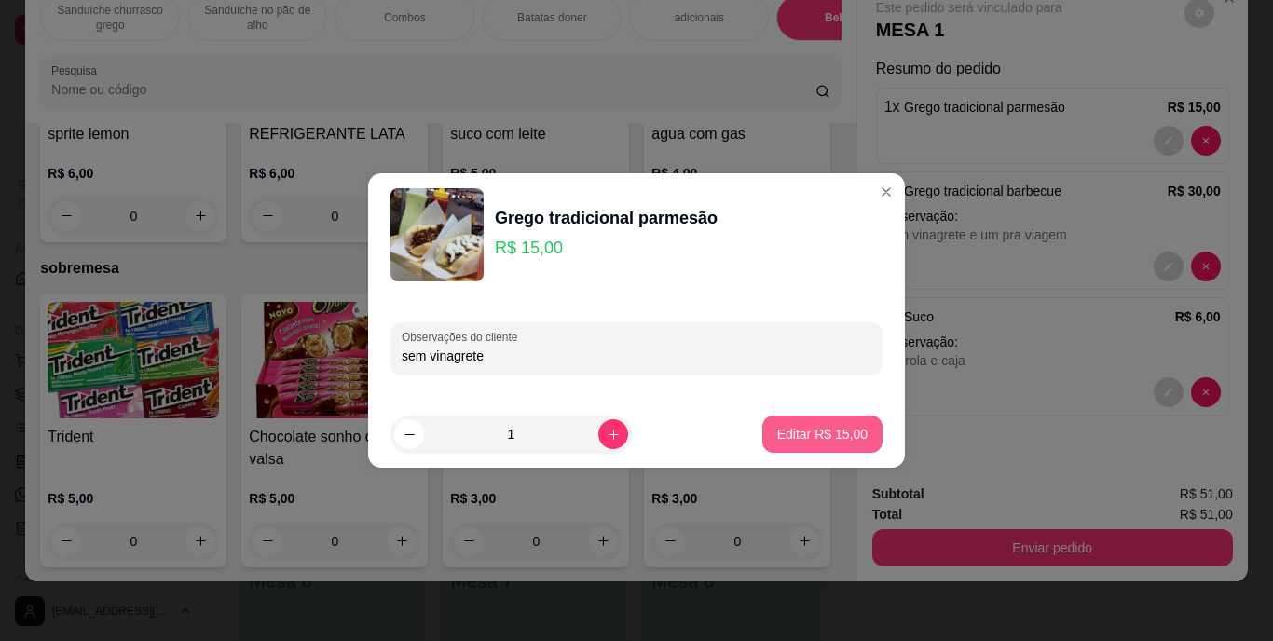
type input "sem vinagrete"
click at [826, 436] on p "Editar R$ 15,00" at bounding box center [822, 434] width 90 height 19
type input "0"
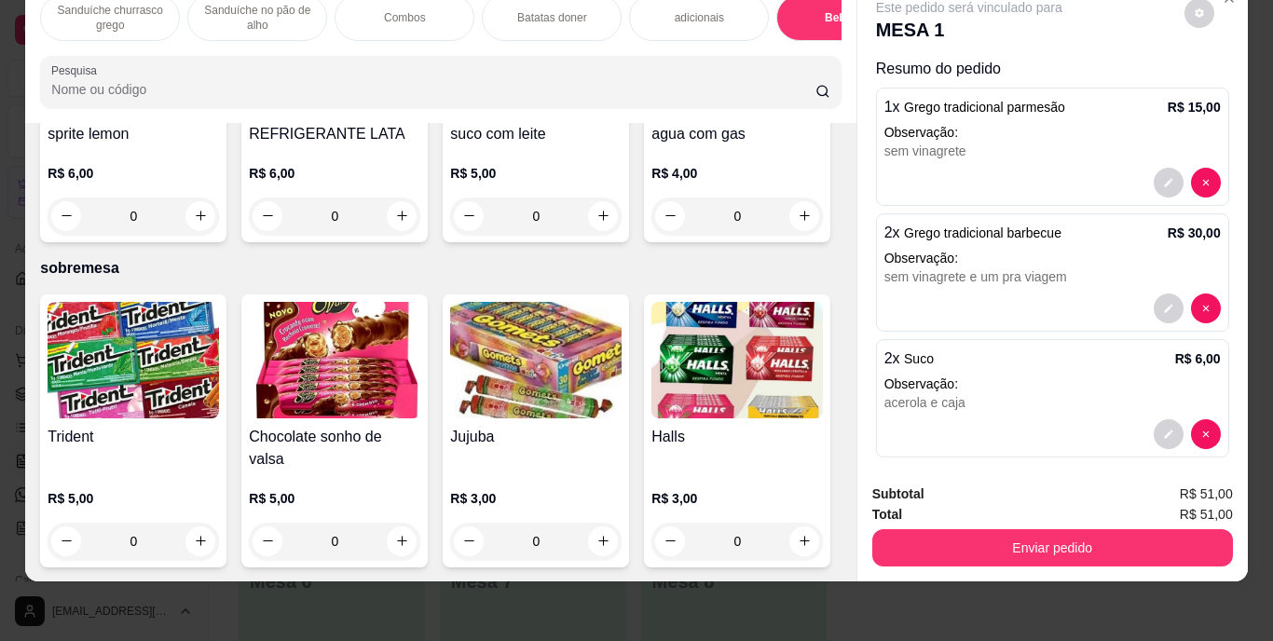
scroll to position [3282, 0]
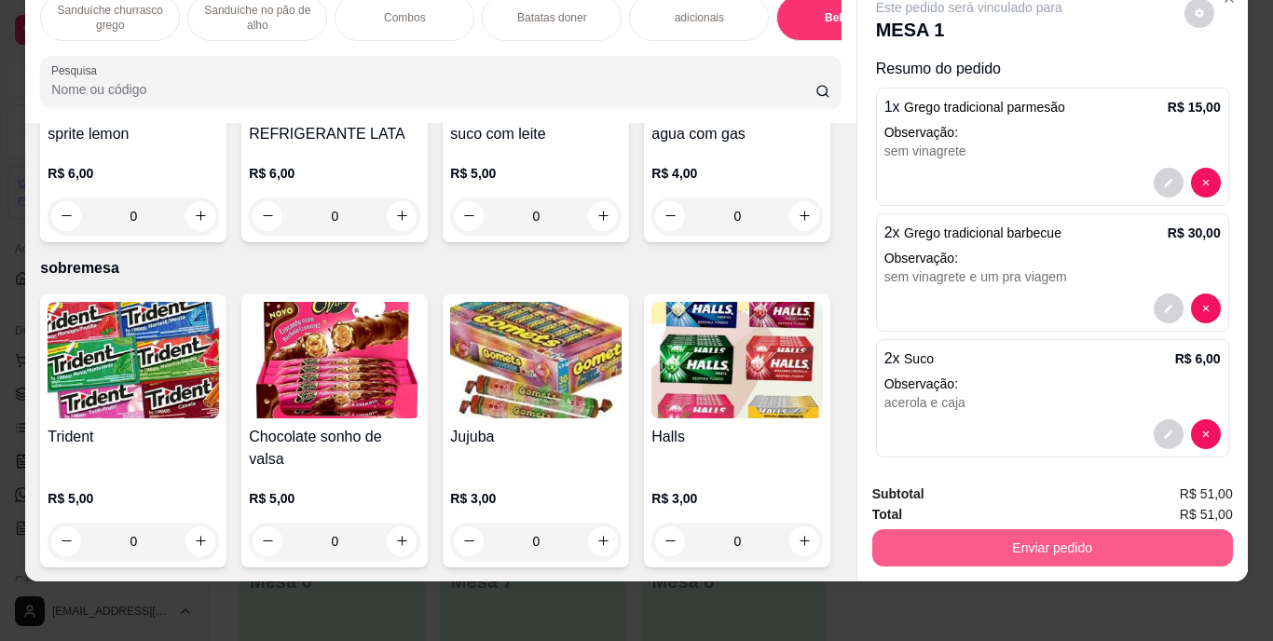
click at [969, 538] on button "Enviar pedido" at bounding box center [1052, 547] width 361 height 37
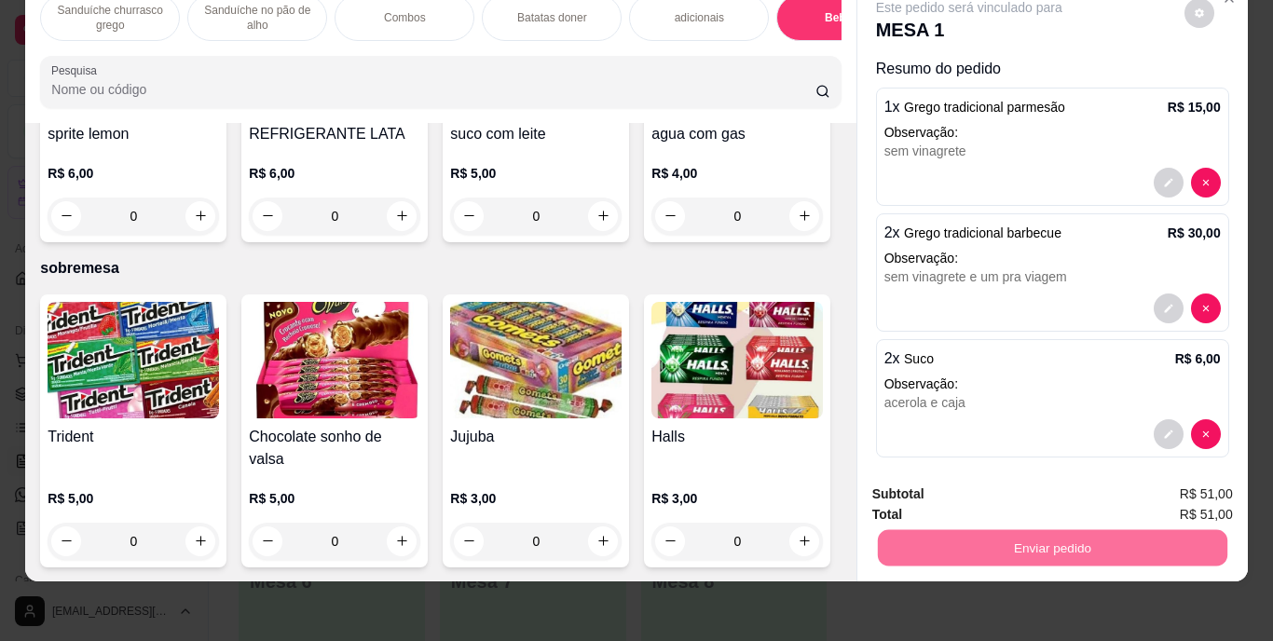
click at [1145, 477] on button "Enviar pedido" at bounding box center [1184, 488] width 105 height 35
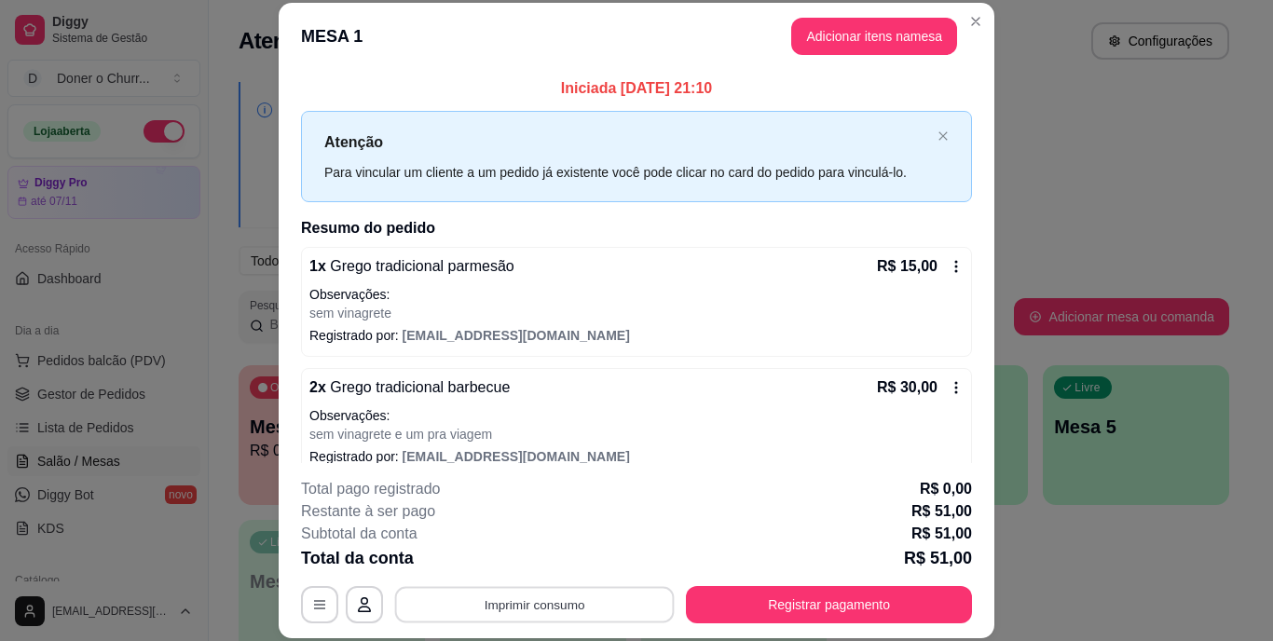
click at [568, 604] on button "Imprimir consumo" at bounding box center [535, 604] width 280 height 36
click at [518, 557] on button "IMPRESSORA" at bounding box center [533, 562] width 135 height 30
click at [543, 597] on button "Imprimir consumo" at bounding box center [535, 604] width 280 height 36
click at [549, 553] on button "IMPRESSORA" at bounding box center [533, 561] width 130 height 29
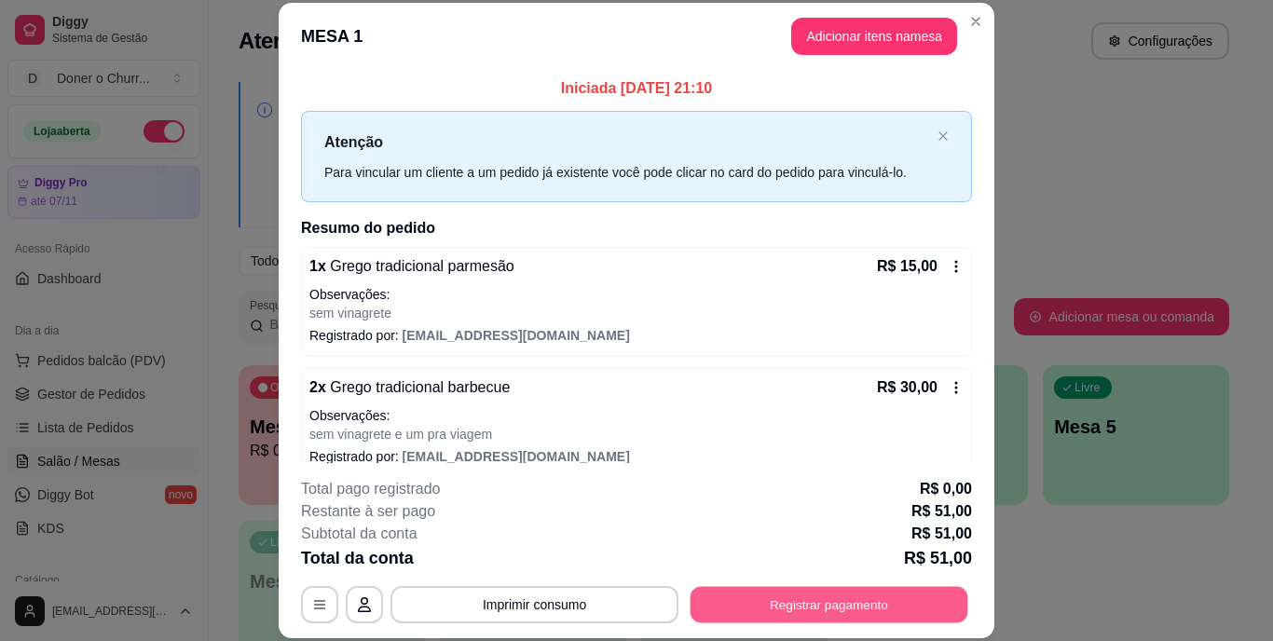
click at [753, 603] on button "Registrar pagamento" at bounding box center [830, 604] width 278 height 36
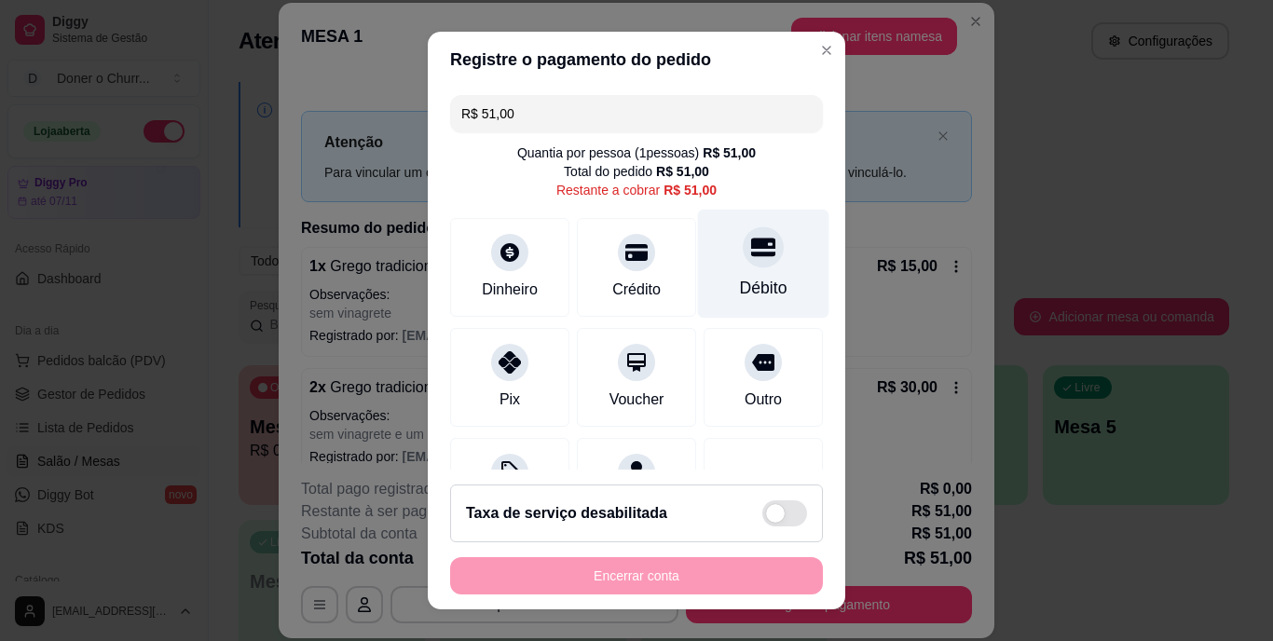
click at [698, 288] on div "Débito" at bounding box center [763, 264] width 131 height 109
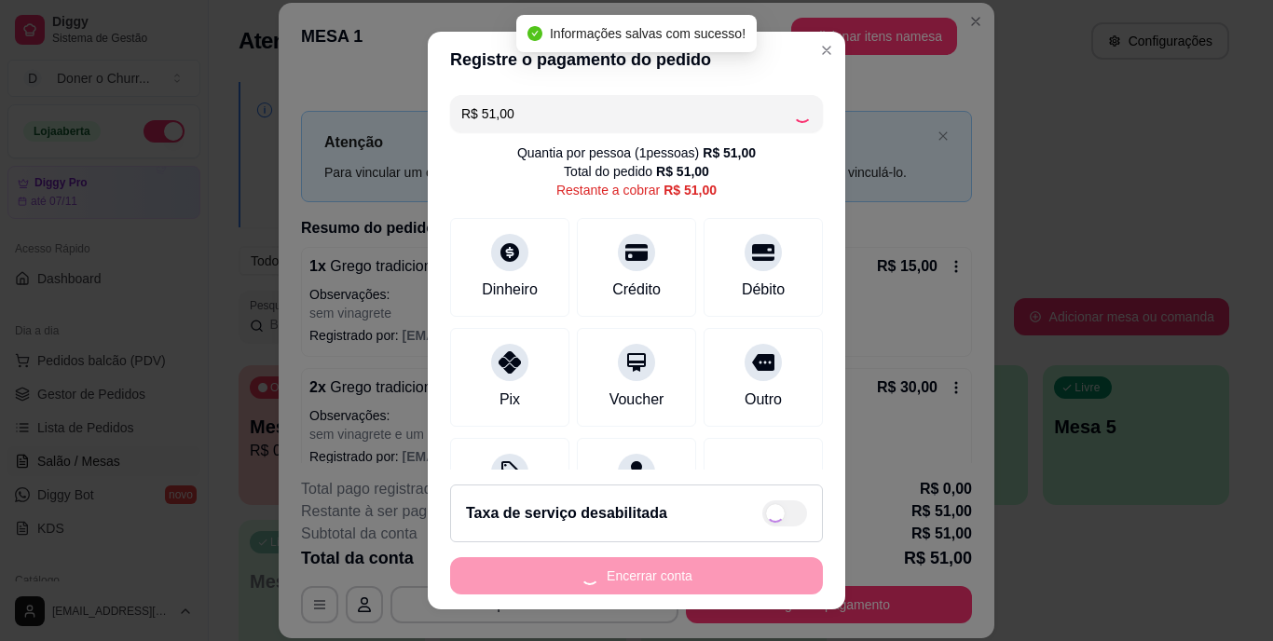
type input "R$ 0,00"
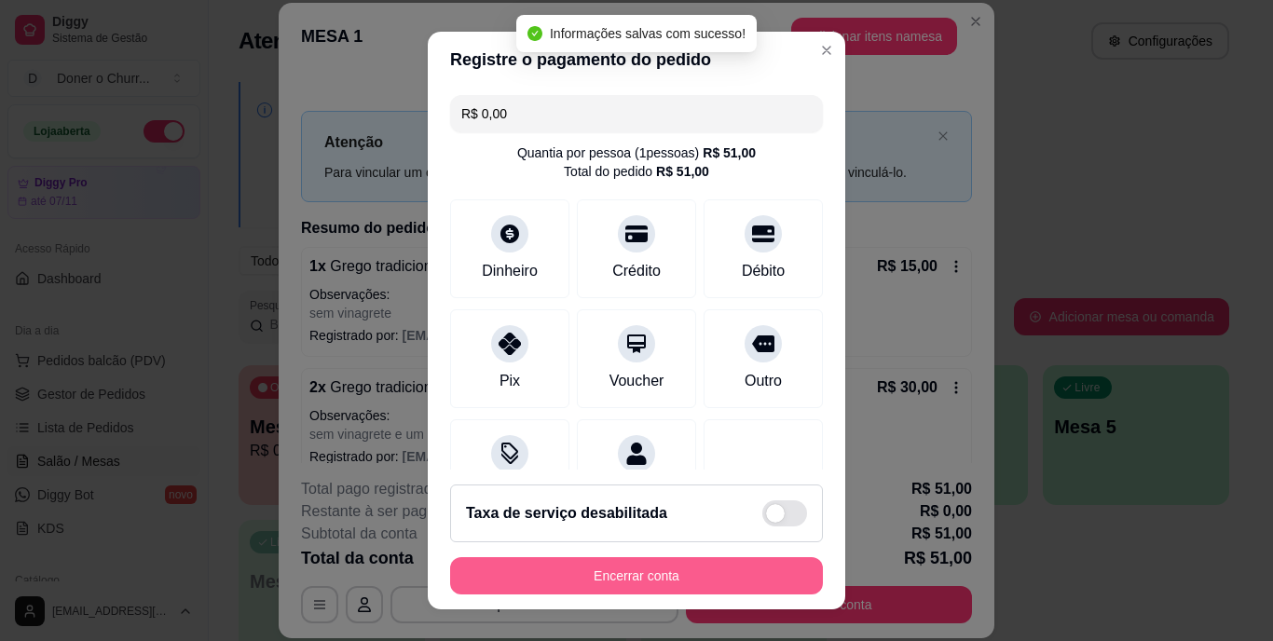
click at [632, 572] on button "Encerrar conta" at bounding box center [636, 575] width 373 height 37
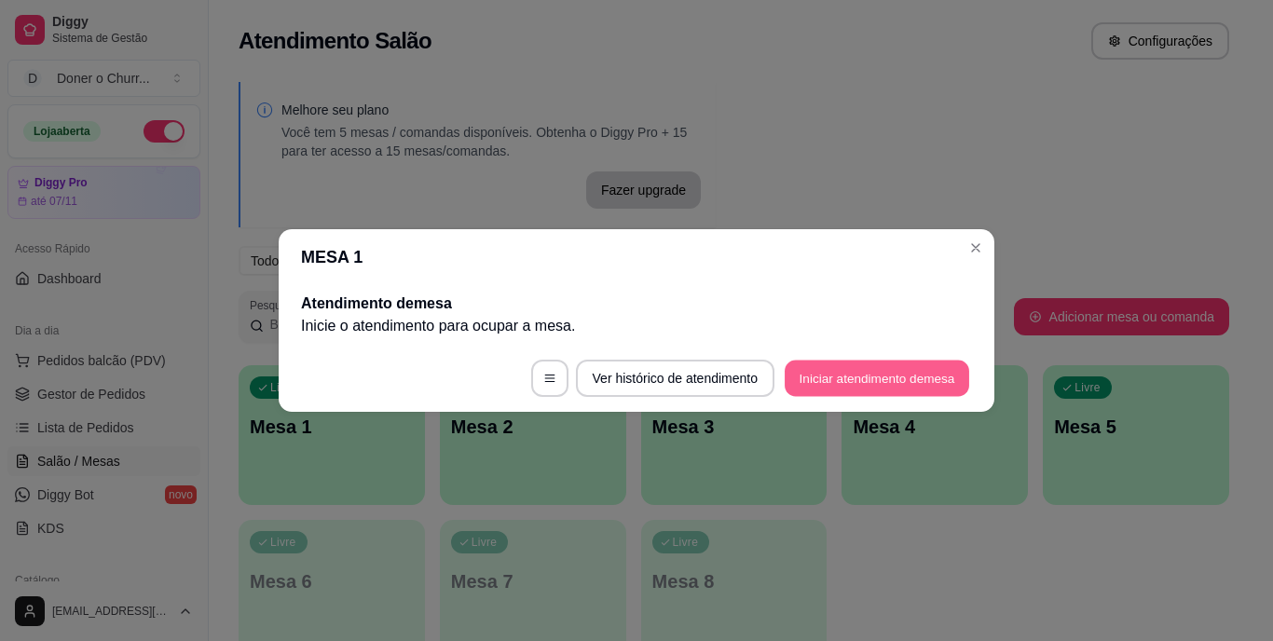
click at [874, 378] on button "Iniciar atendimento de mesa" at bounding box center [877, 379] width 185 height 36
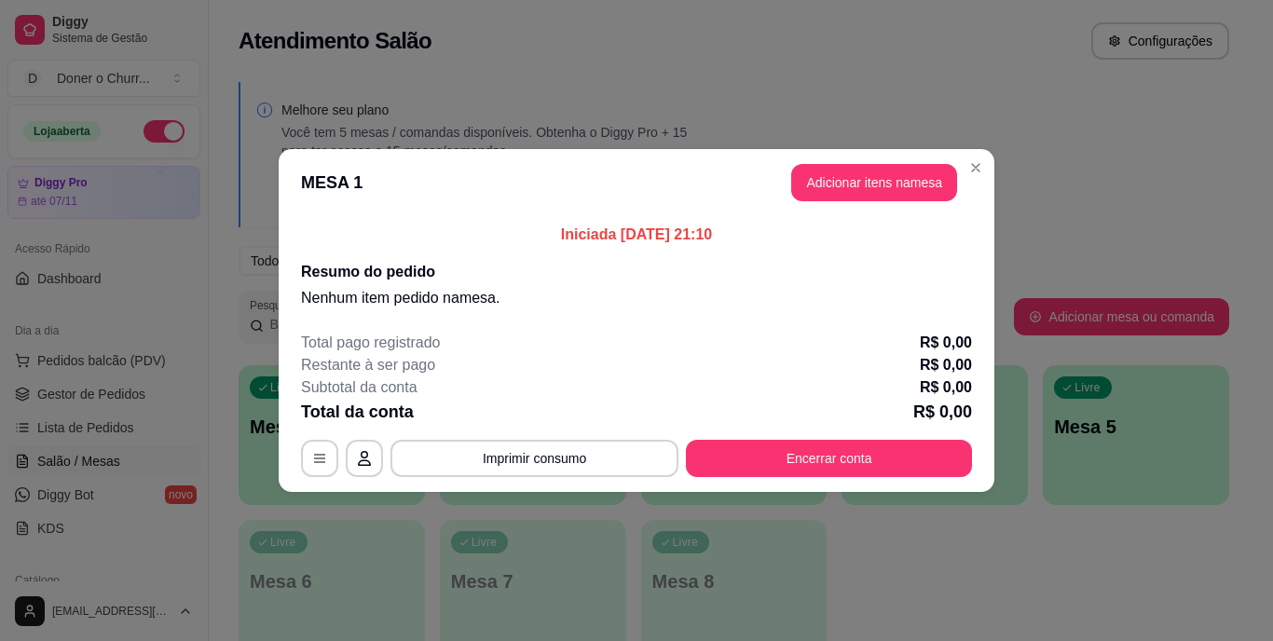
click at [876, 183] on button "Adicionar itens na mesa" at bounding box center [874, 182] width 166 height 37
click at [878, 175] on div "Nenhum produto adicionado" at bounding box center [1056, 265] width 356 height 368
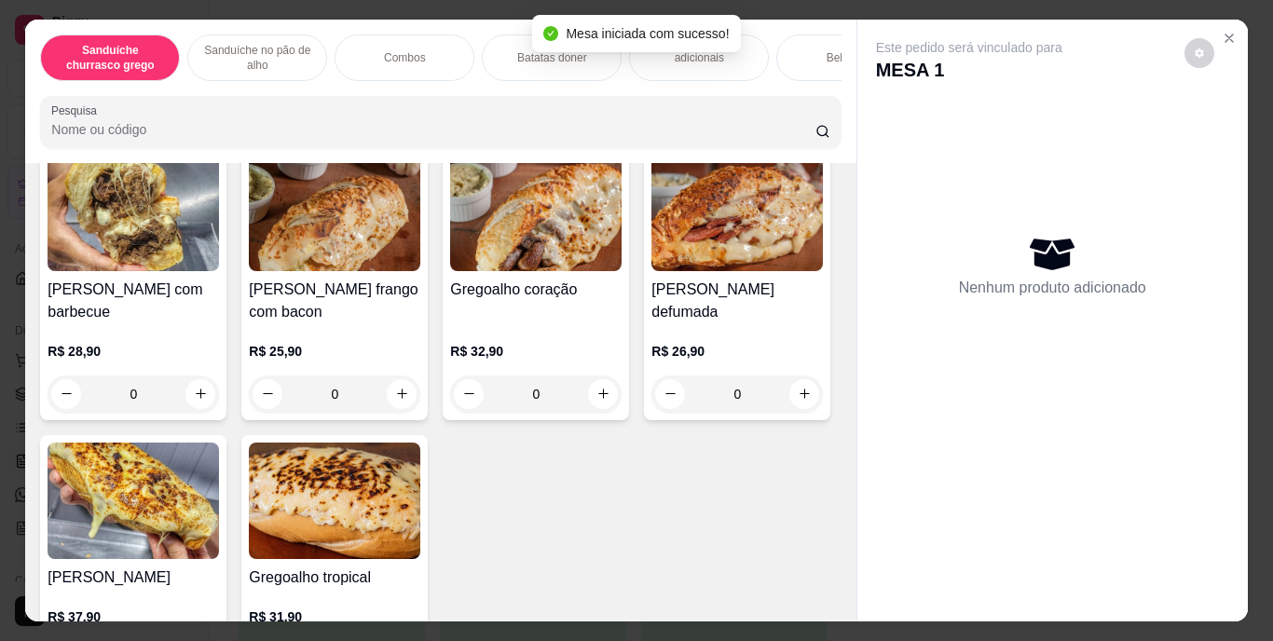
scroll to position [746, 0]
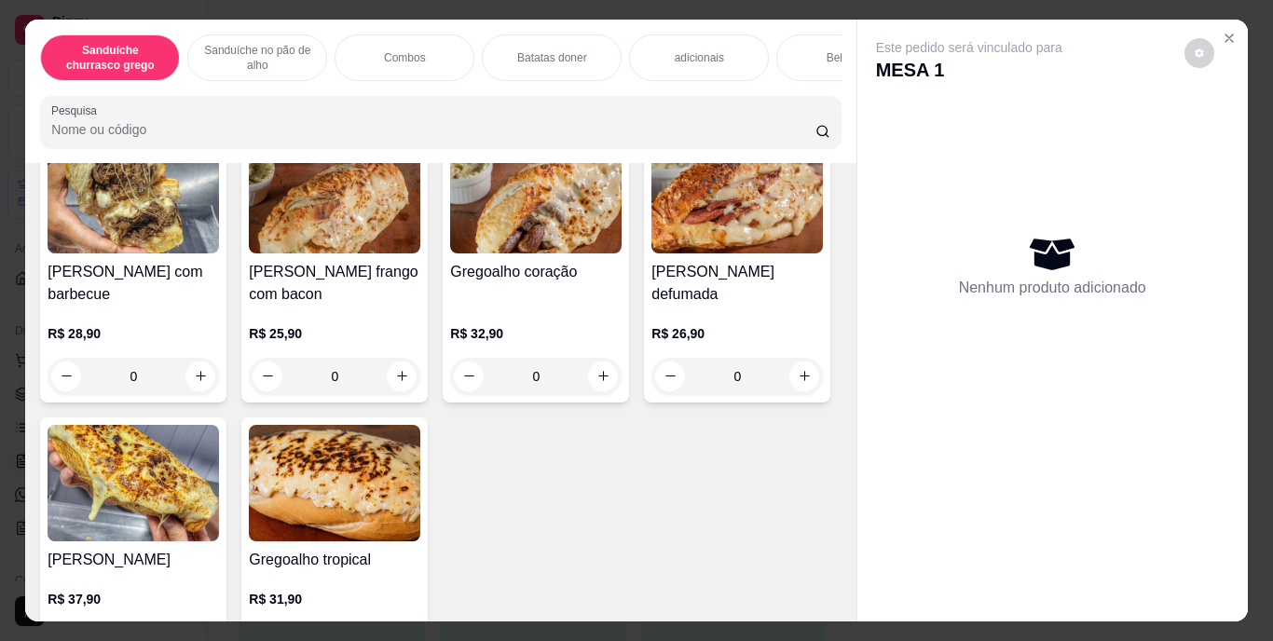
click at [597, 58] on icon "increase-product-quantity" at bounding box center [604, 51] width 14 height 14
type input "1"
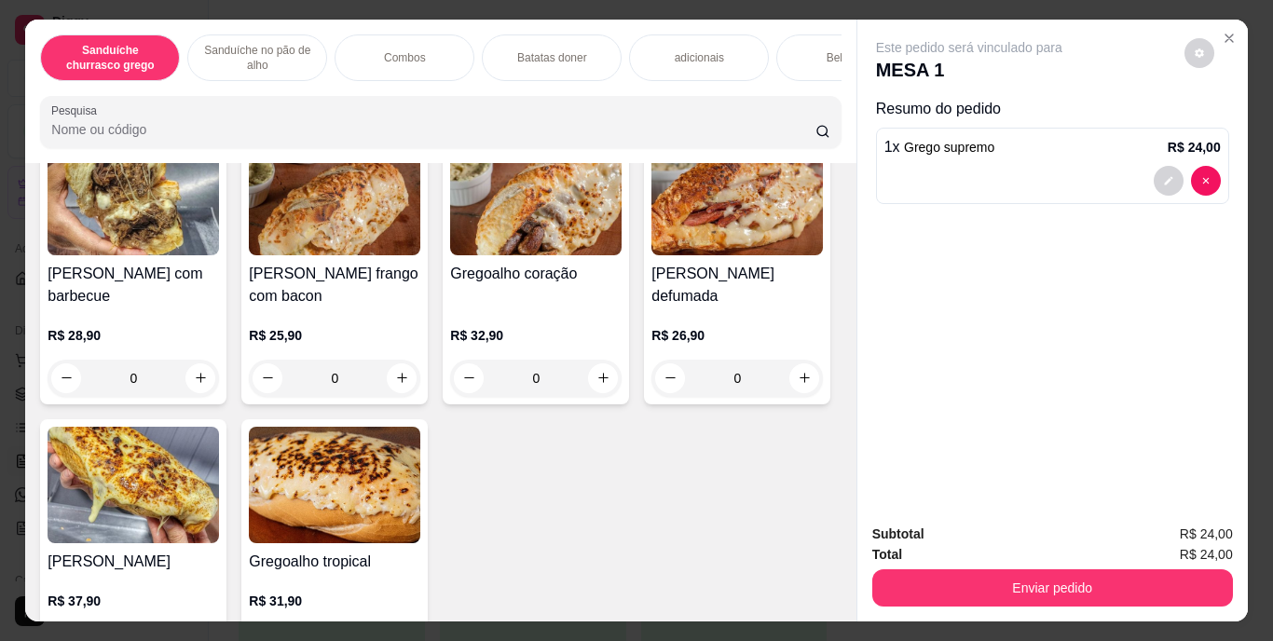
scroll to position [747, 0]
click at [801, 58] on div "Bebidas" at bounding box center [846, 57] width 140 height 47
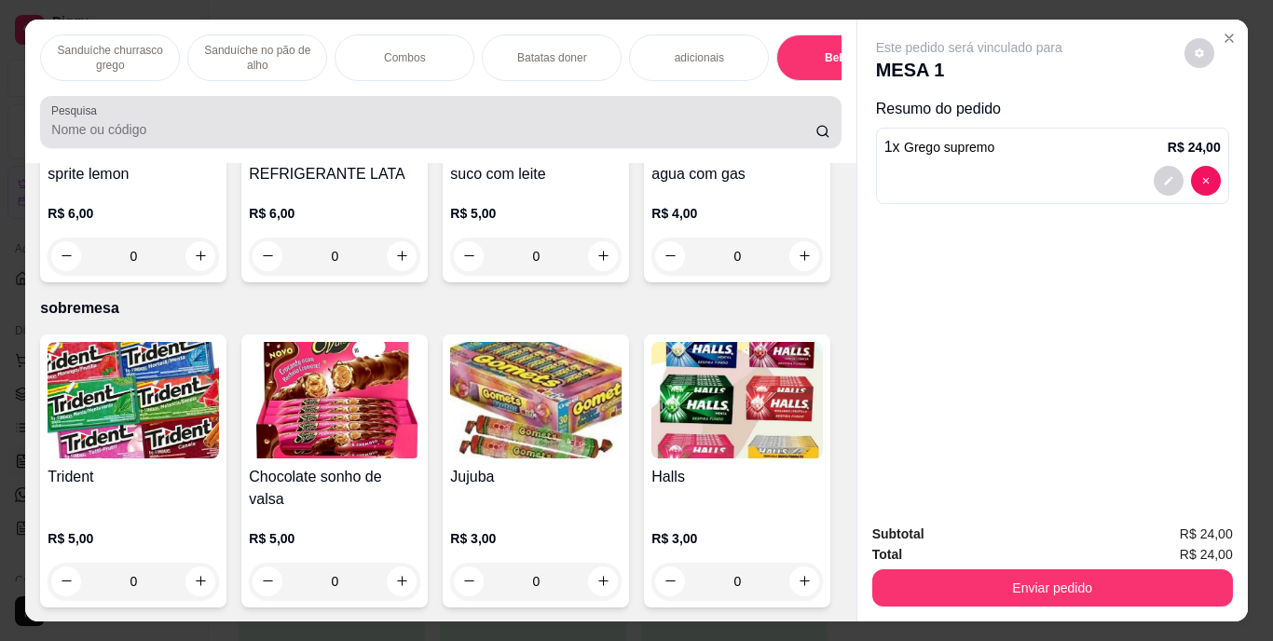
scroll to position [48, 0]
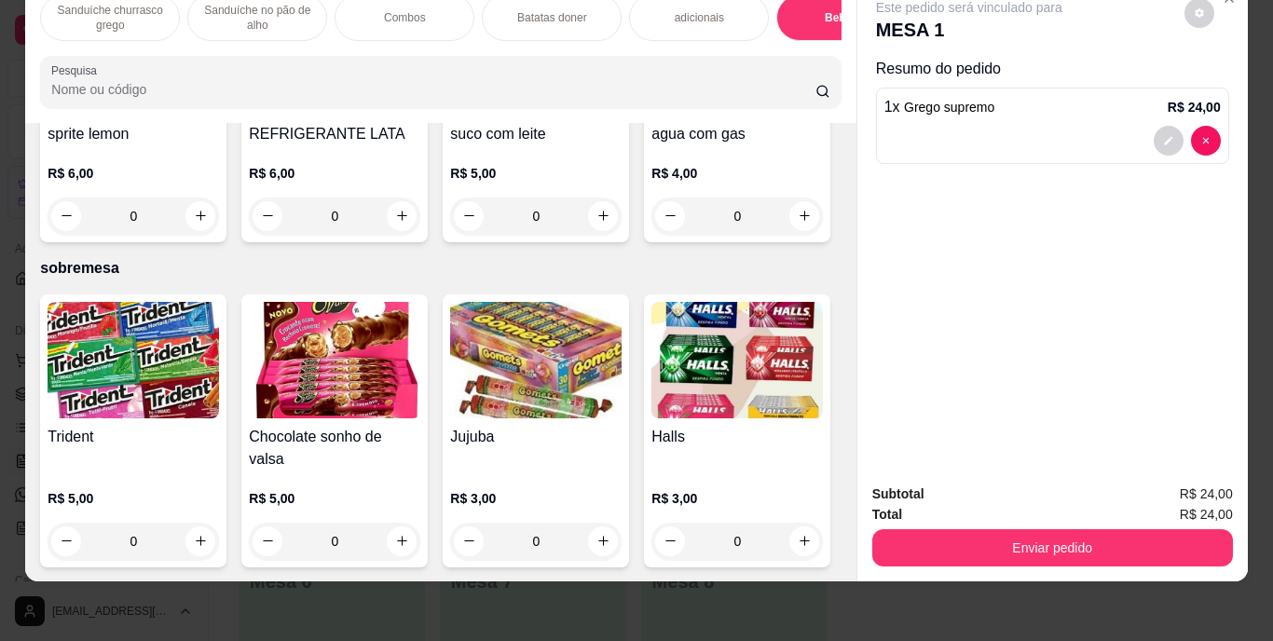
click at [420, 116] on img at bounding box center [335, 57] width 172 height 117
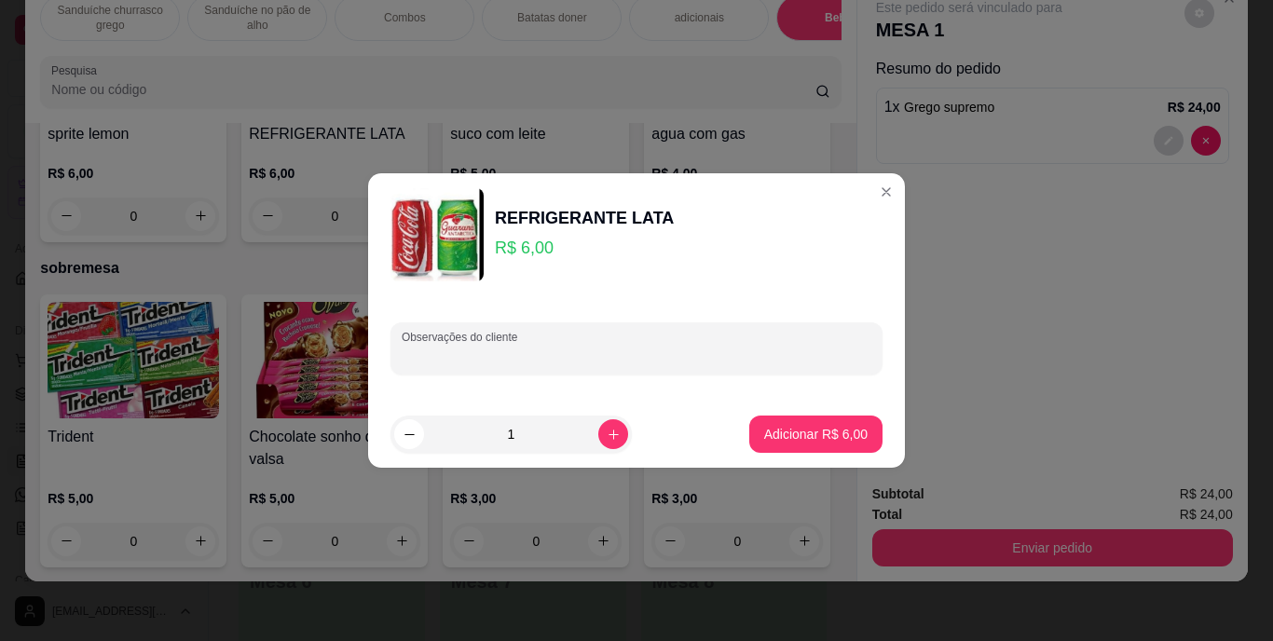
click at [476, 360] on input "Observações do cliente" at bounding box center [637, 356] width 470 height 19
type input "coca"
click at [788, 438] on p "Adicionar R$ 6,00" at bounding box center [815, 434] width 103 height 19
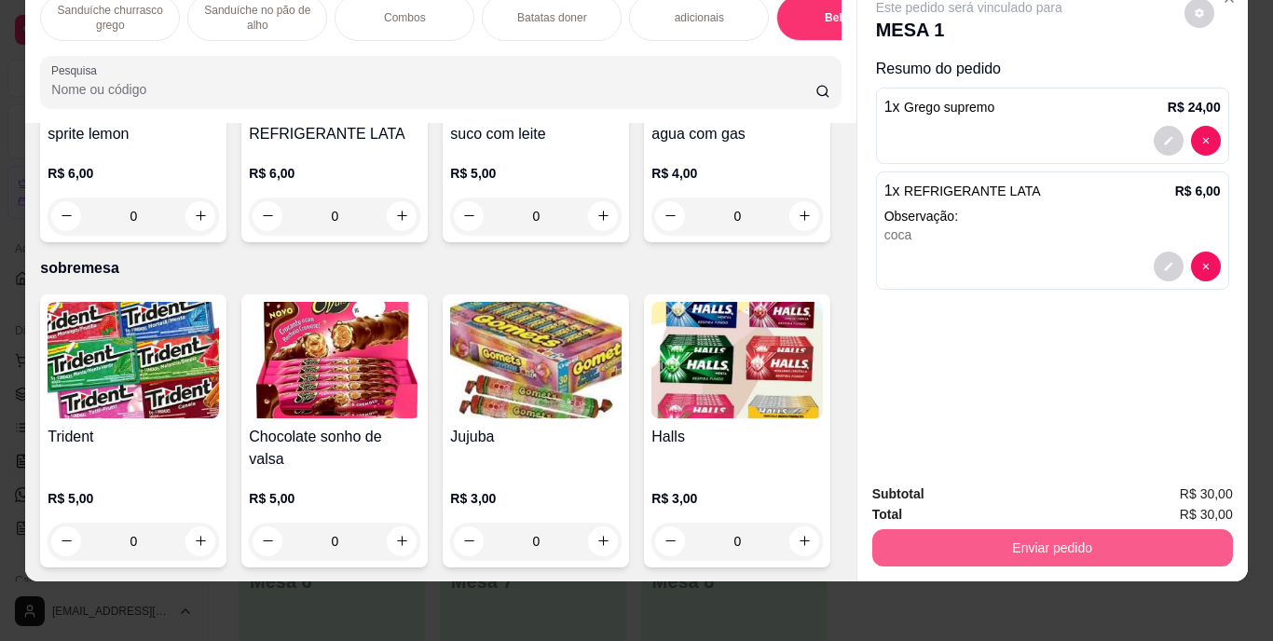
click at [936, 529] on button "Enviar pedido" at bounding box center [1052, 547] width 361 height 37
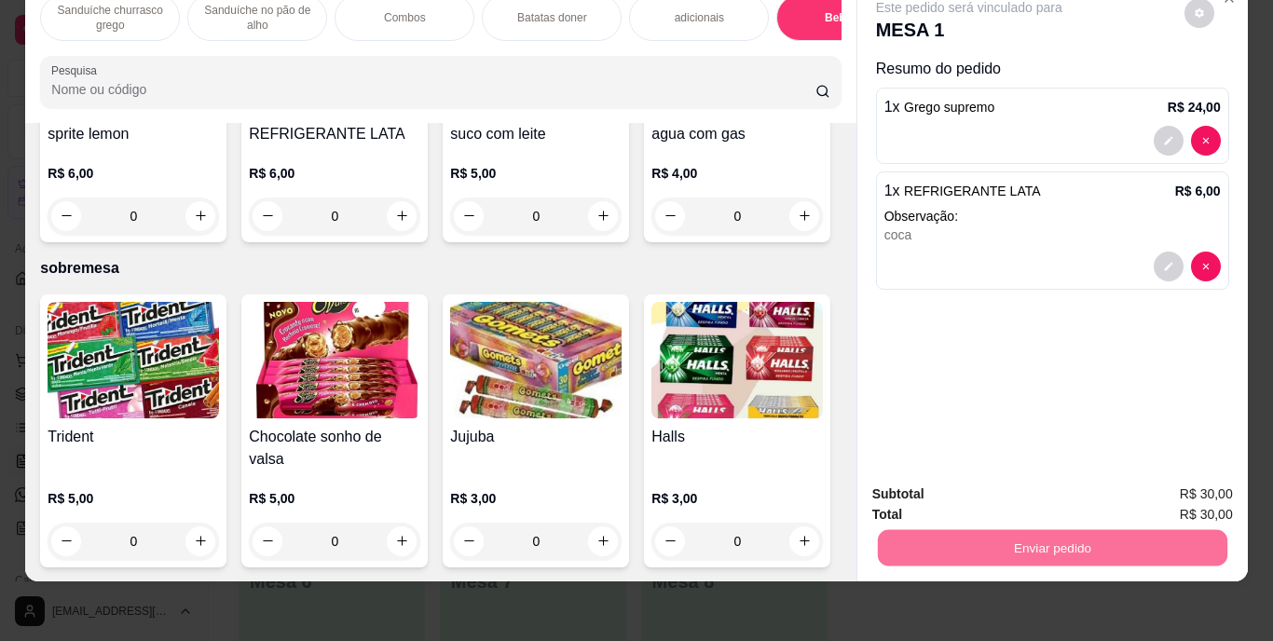
click at [1165, 480] on button "Enviar pedido" at bounding box center [1184, 488] width 105 height 35
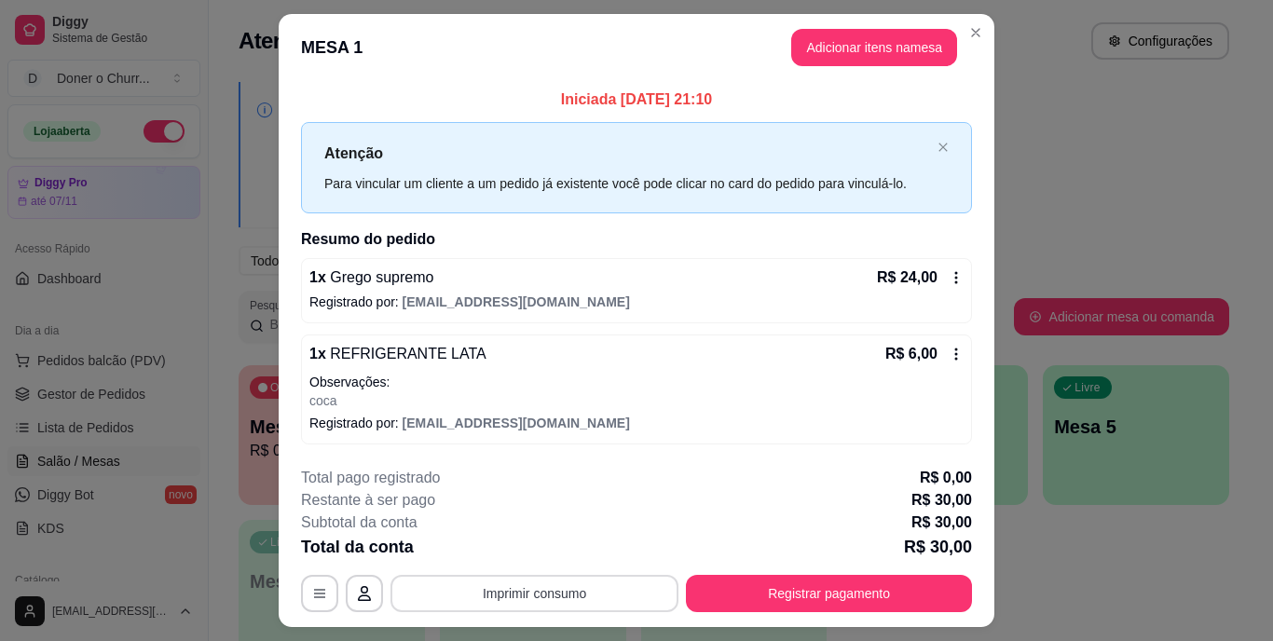
click at [545, 595] on button "Imprimir consumo" at bounding box center [535, 593] width 288 height 37
click at [566, 543] on button "IMPRESSORA" at bounding box center [533, 550] width 135 height 30
click at [526, 593] on button "Imprimir consumo" at bounding box center [535, 593] width 288 height 37
click at [488, 541] on button "IMPRESSORA" at bounding box center [533, 550] width 130 height 29
click at [798, 583] on button "Registrar pagamento" at bounding box center [829, 593] width 286 height 37
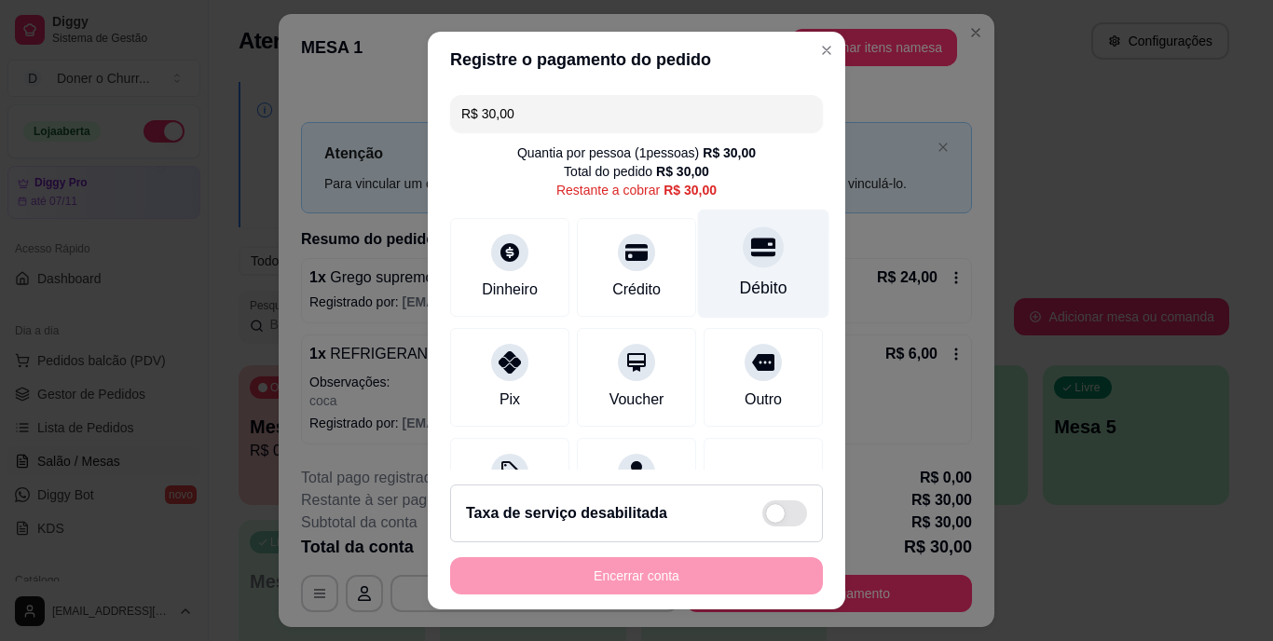
click at [740, 278] on div "Débito" at bounding box center [764, 289] width 48 height 24
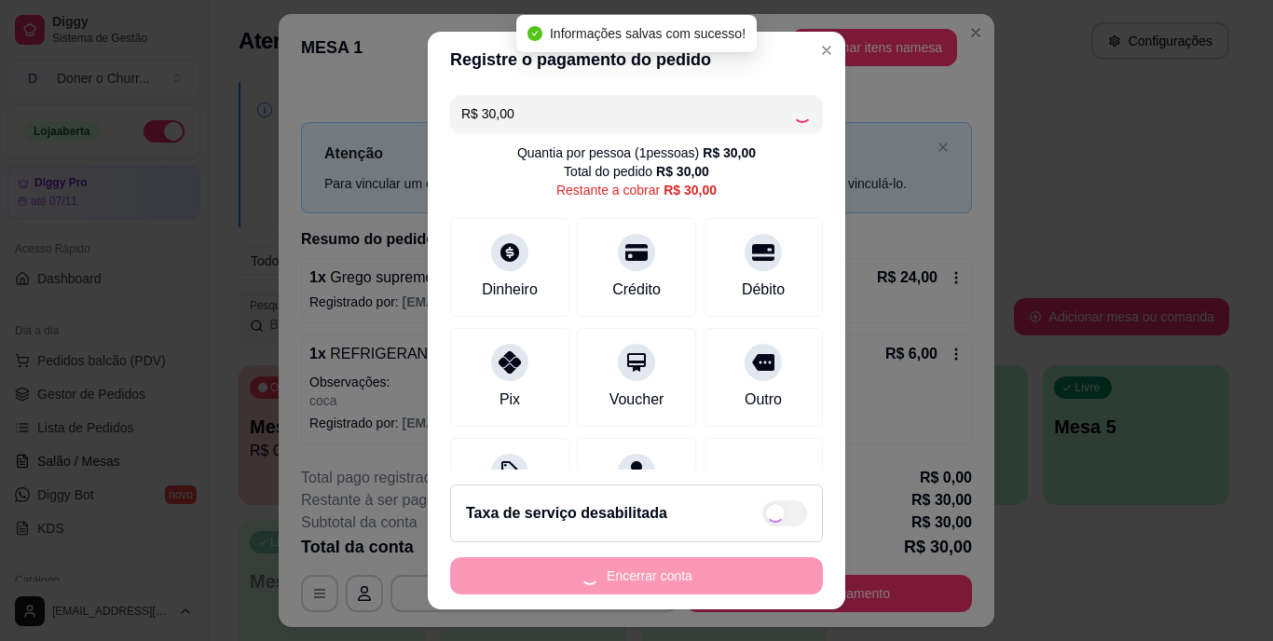
type input "R$ 0,00"
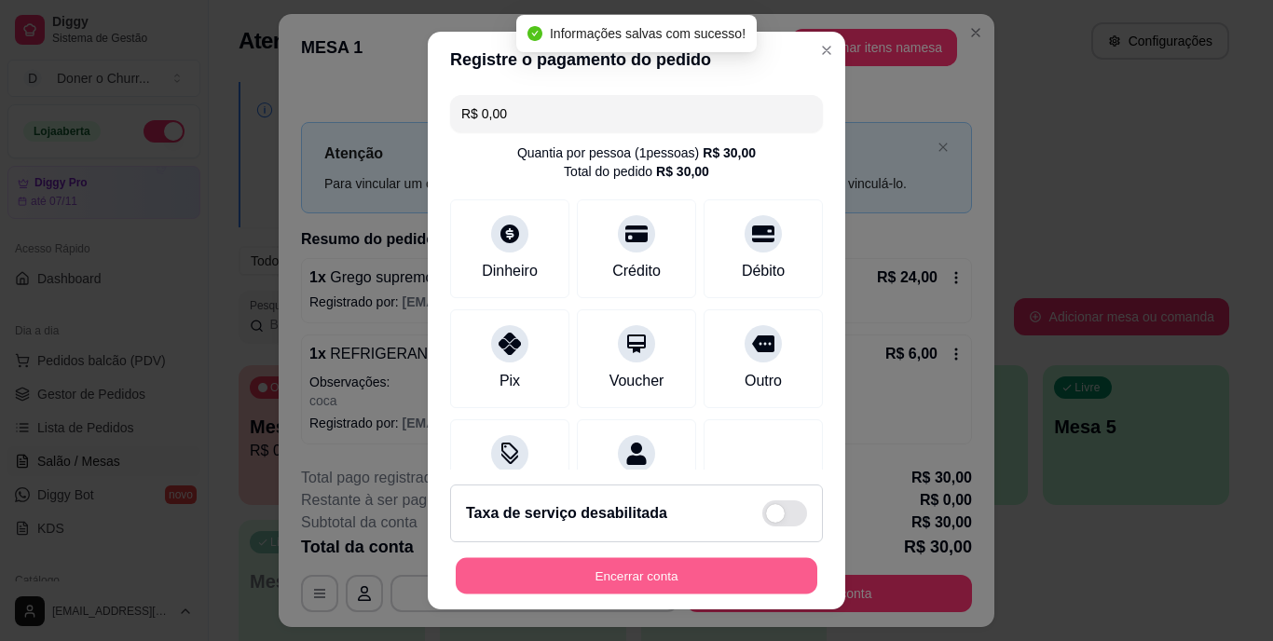
click at [611, 572] on button "Encerrar conta" at bounding box center [637, 575] width 362 height 36
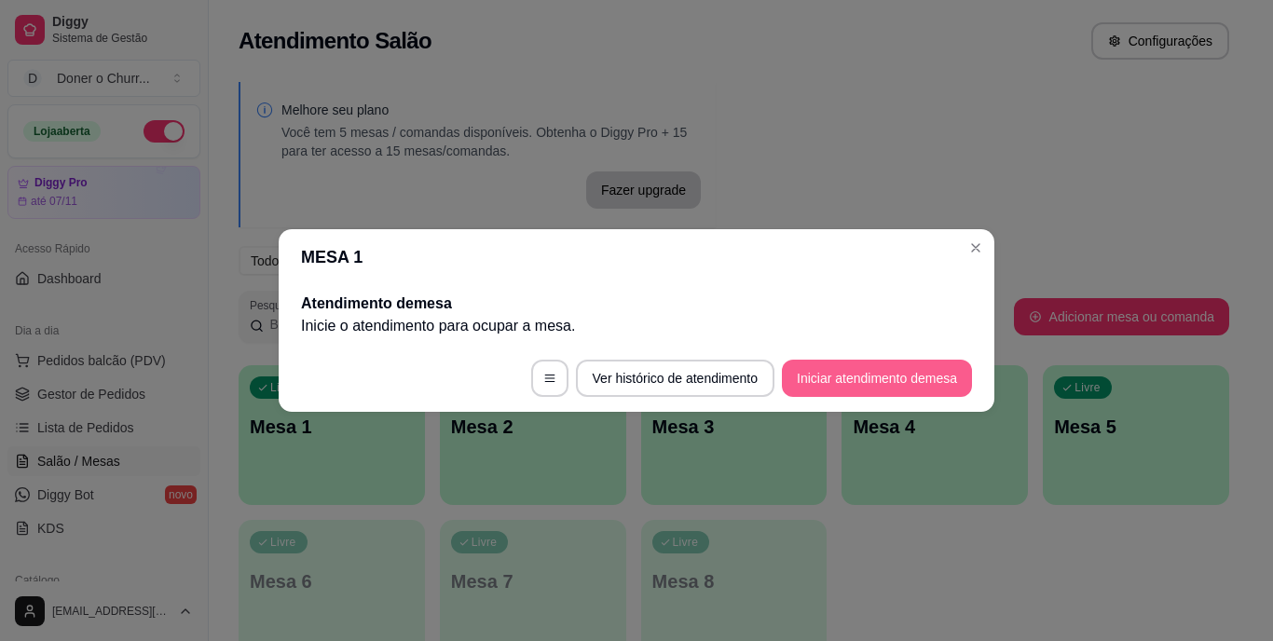
click at [810, 370] on button "Iniciar atendimento de mesa" at bounding box center [877, 378] width 190 height 37
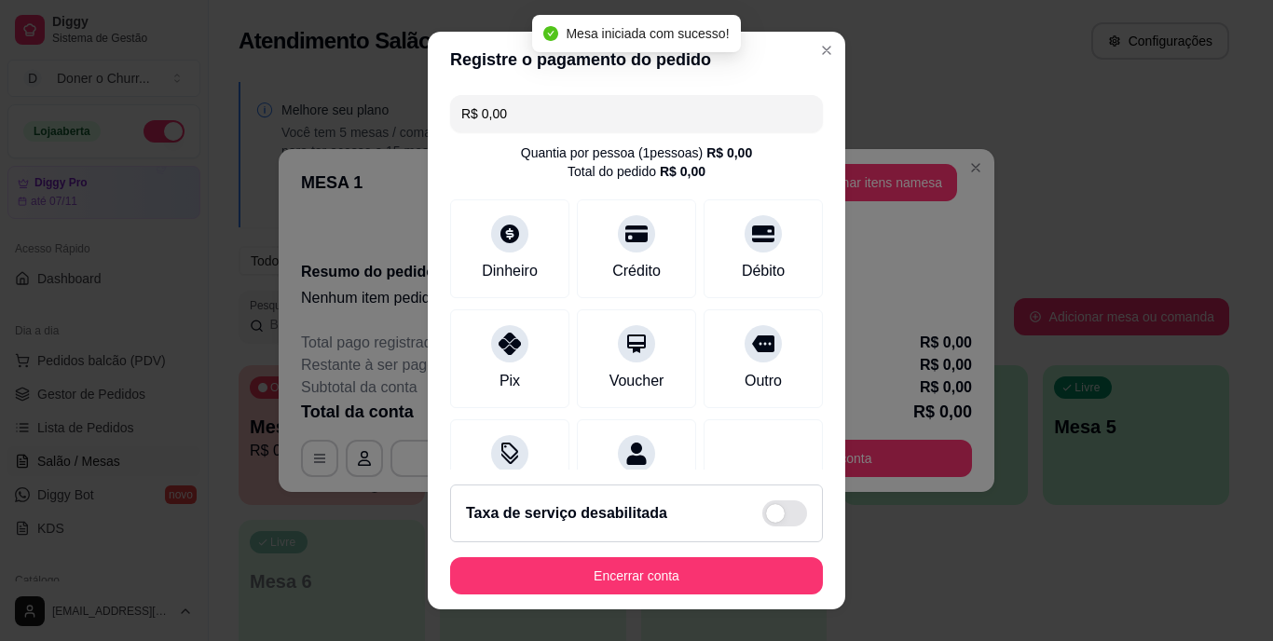
click at [919, 183] on button "Adicionar itens na mesa" at bounding box center [874, 182] width 166 height 37
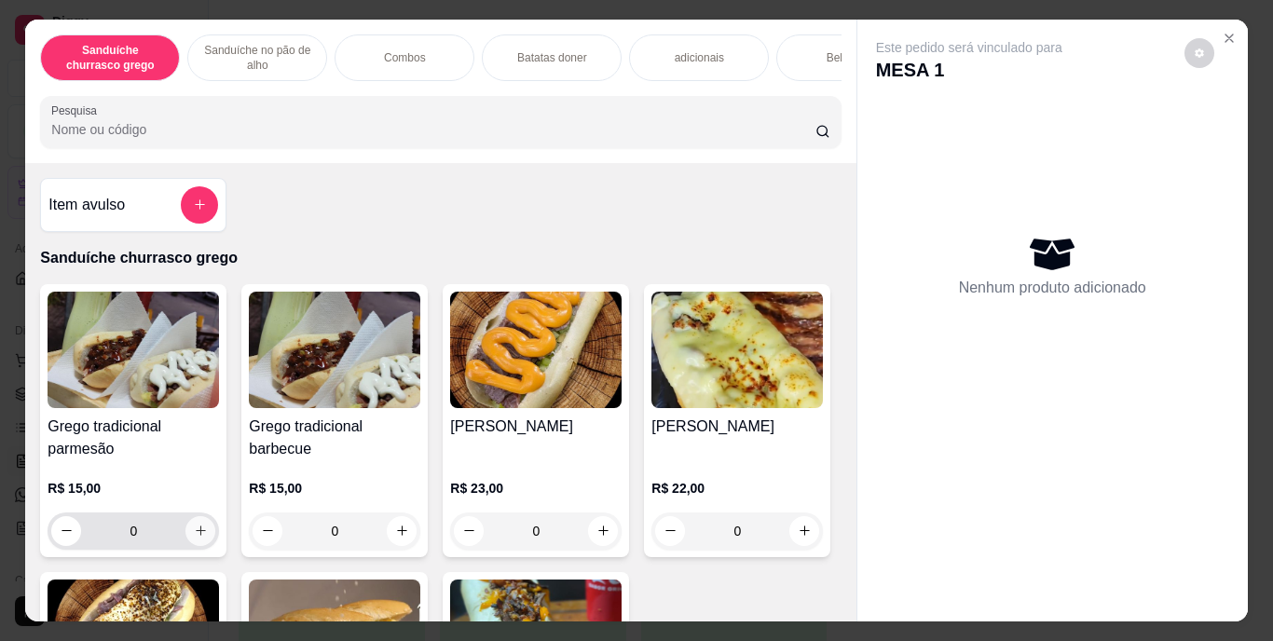
click at [194, 525] on button "increase-product-quantity" at bounding box center [200, 531] width 30 height 30
type input "1"
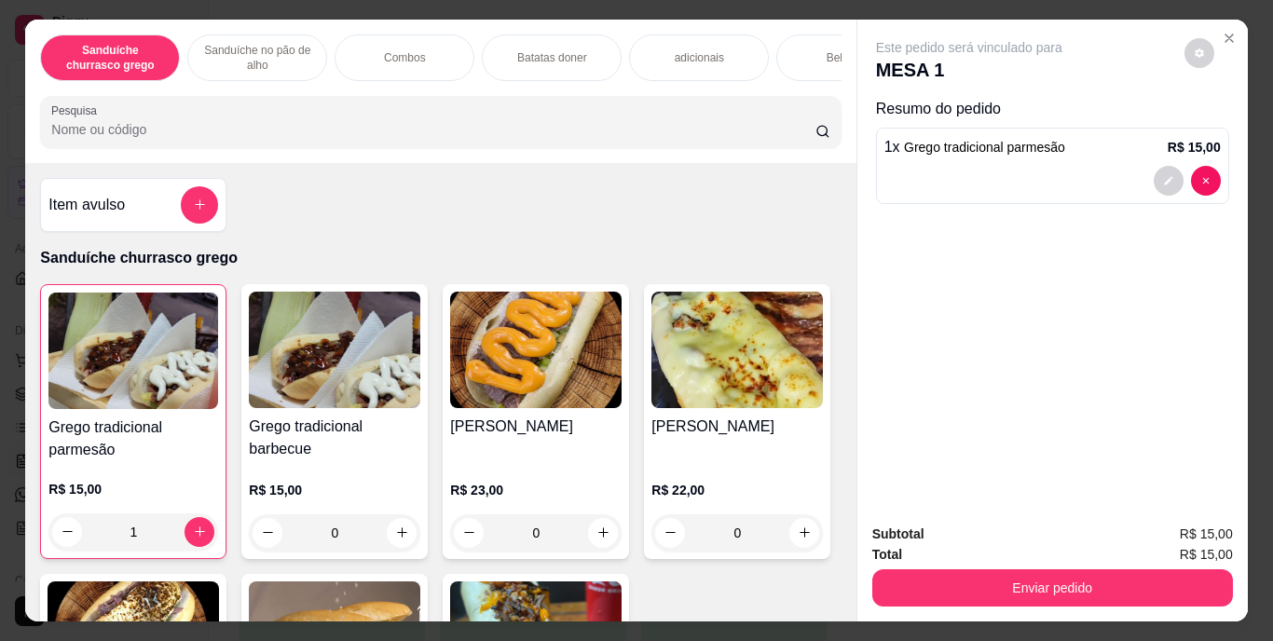
click at [1139, 394] on div "Este pedido será vinculado para MESA 1 Resumo do pedido 1 x Grego tradicional p…" at bounding box center [1053, 265] width 391 height 490
drag, startPoint x: 1064, startPoint y: 454, endPoint x: 1066, endPoint y: 445, distance: 9.5
click at [1066, 454] on div "Este pedido será vinculado para MESA 1 Resumo do pedido 1 x Grego tradicional p…" at bounding box center [1053, 265] width 391 height 490
click at [1037, 432] on div "Este pedido será vinculado para MESA 1 Resumo do pedido 1 x Grego tradicional p…" at bounding box center [1053, 265] width 391 height 490
click at [1039, 433] on div "Este pedido será vinculado para MESA 1 Resumo do pedido 1 x Grego tradicional p…" at bounding box center [1053, 265] width 391 height 490
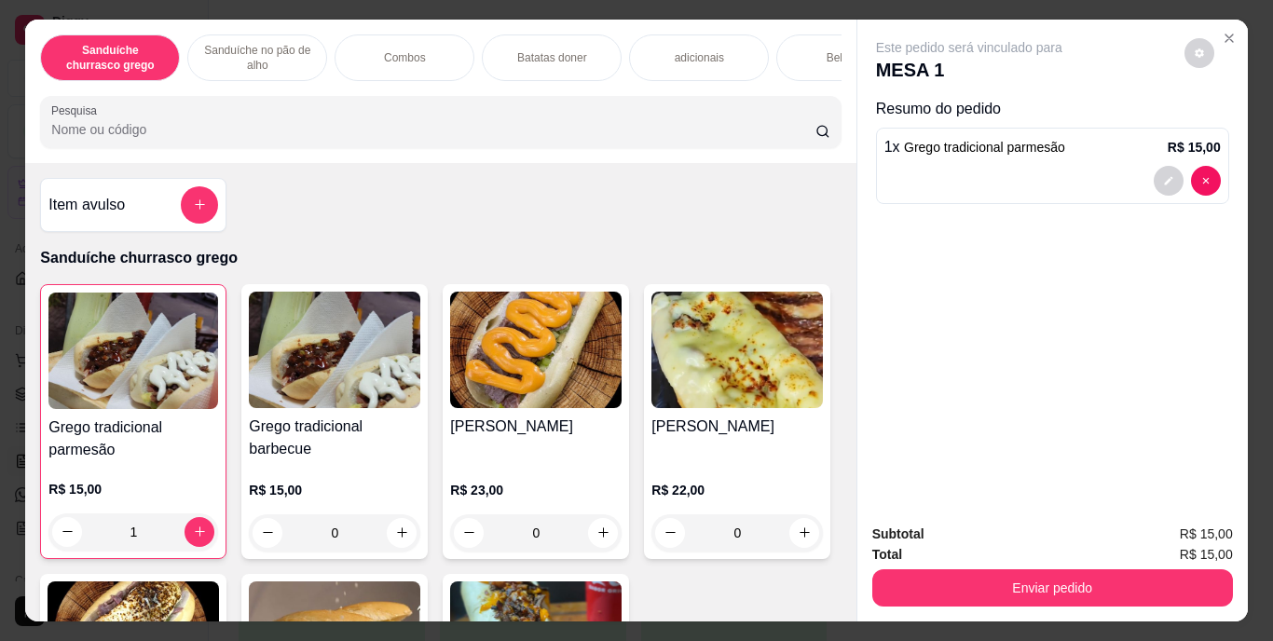
click at [803, 37] on div "Bebidas" at bounding box center [846, 57] width 140 height 47
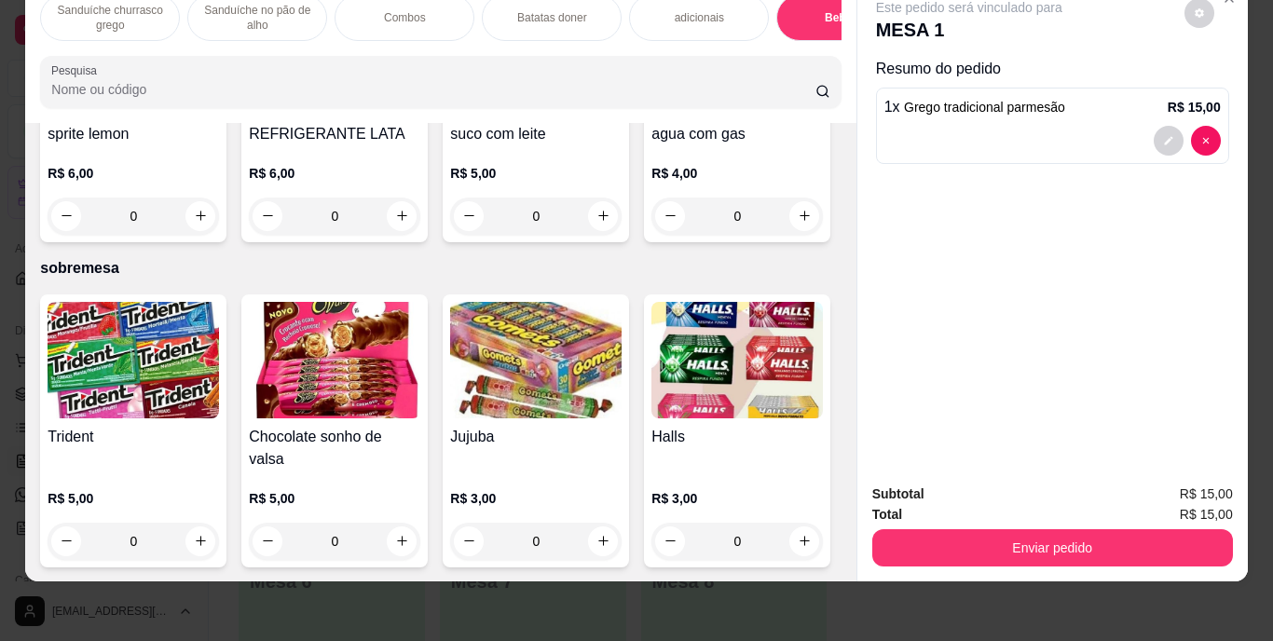
type input "1"
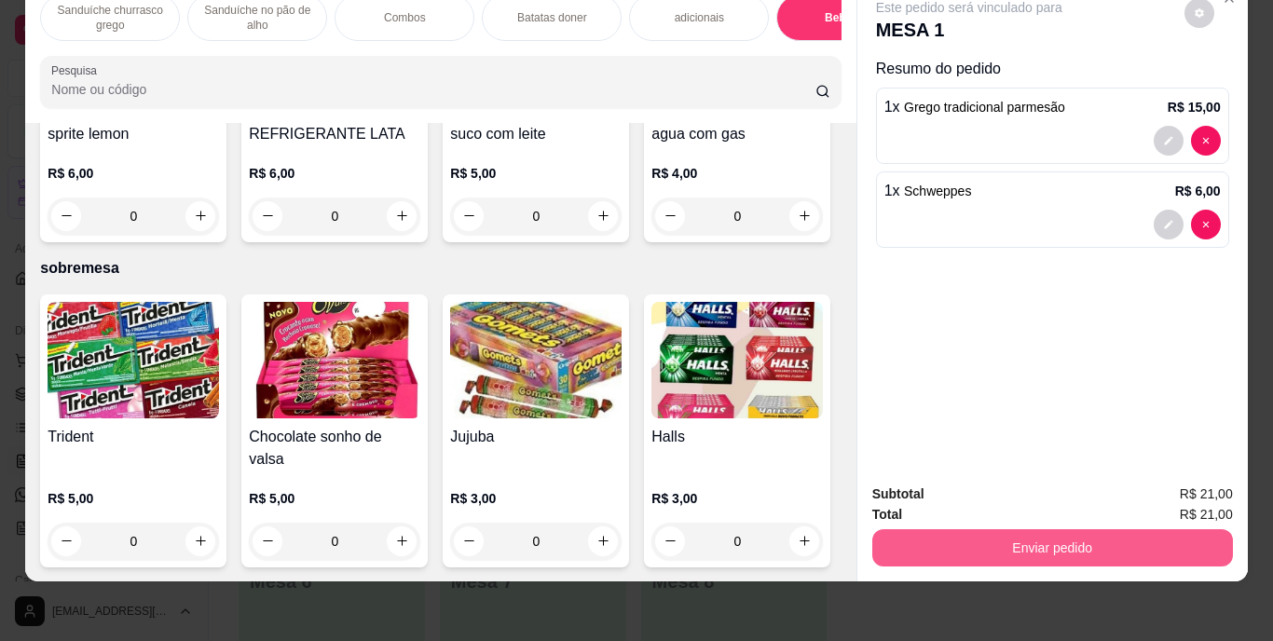
click at [1116, 529] on button "Enviar pedido" at bounding box center [1052, 547] width 361 height 37
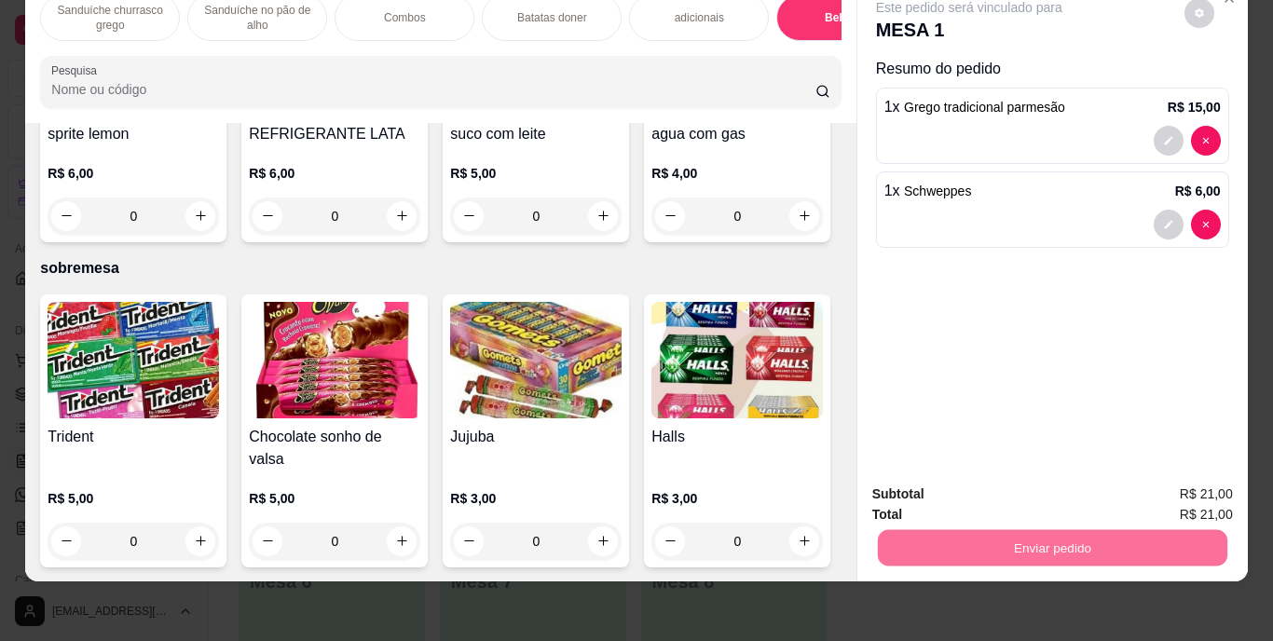
click at [1164, 481] on button "Enviar pedido" at bounding box center [1184, 488] width 103 height 34
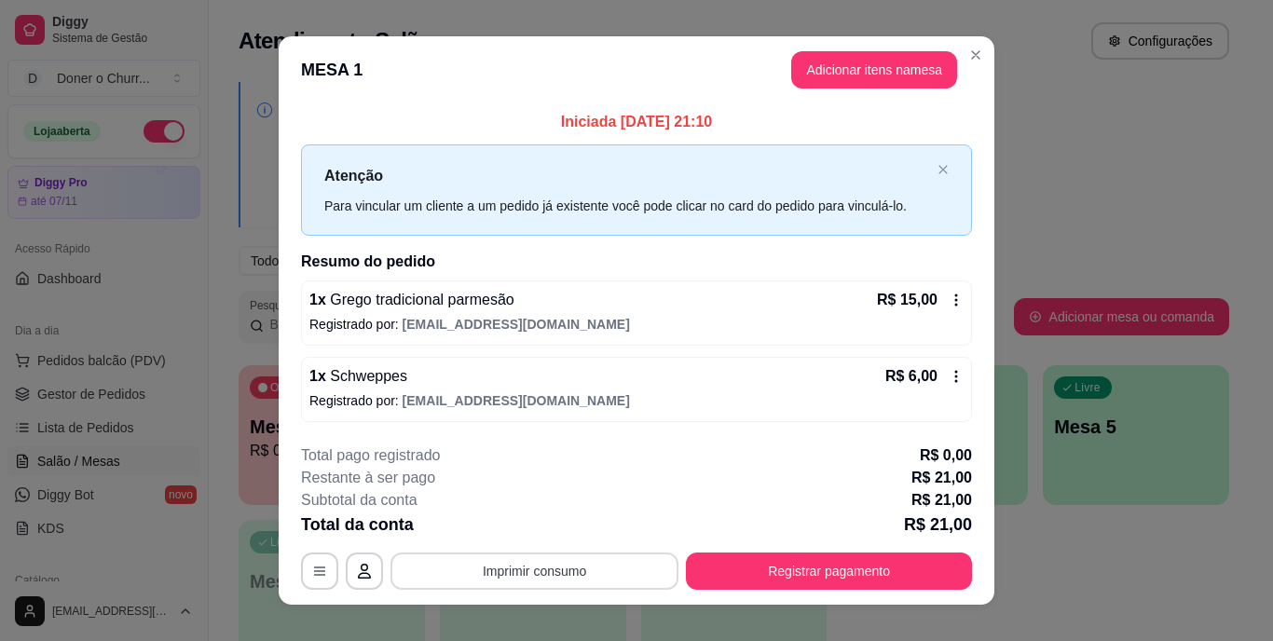
click at [515, 562] on button "Imprimir consumo" at bounding box center [535, 571] width 288 height 37
click at [515, 522] on button "IMPRESSORA" at bounding box center [533, 528] width 135 height 30
click at [508, 561] on button "Imprimir consumo" at bounding box center [535, 571] width 280 height 36
click at [520, 524] on button "IMPRESSORA" at bounding box center [533, 529] width 135 height 30
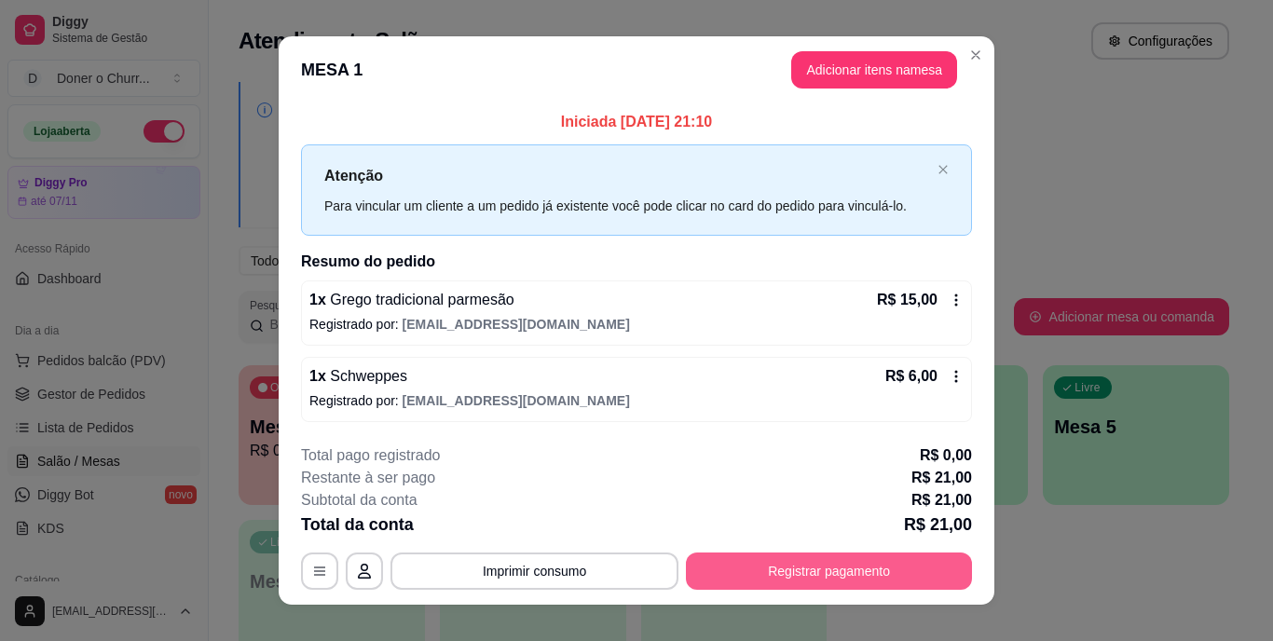
click at [833, 553] on button "Registrar pagamento" at bounding box center [829, 571] width 286 height 37
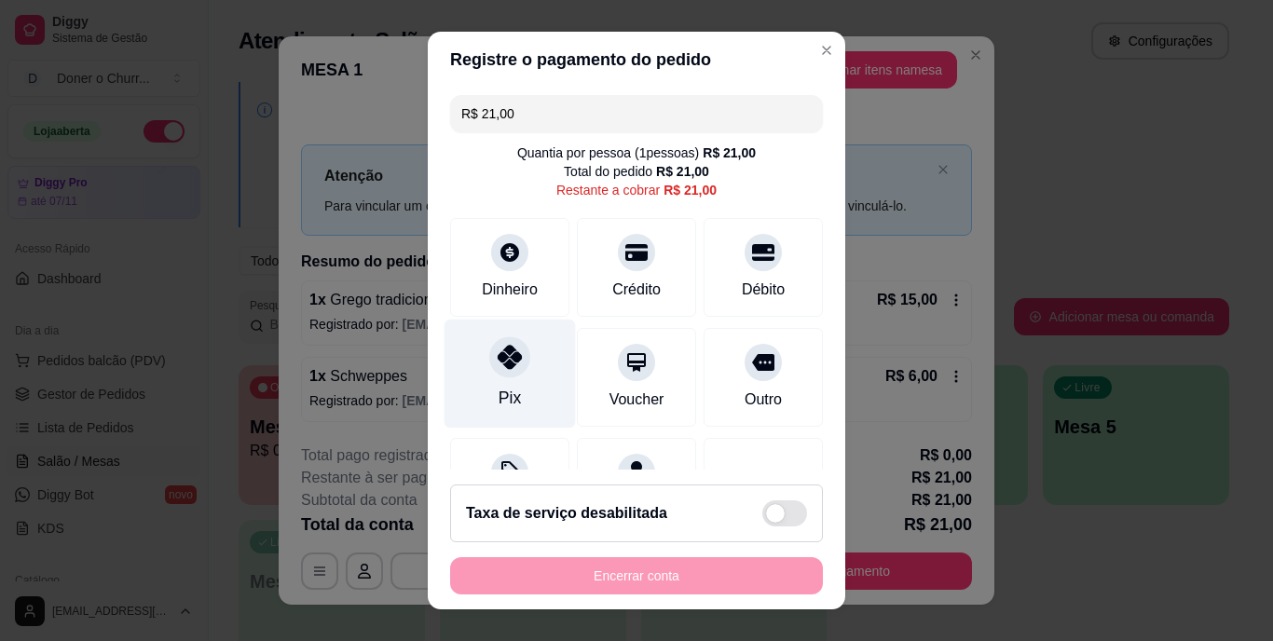
click at [506, 380] on div "Pix" at bounding box center [510, 374] width 131 height 109
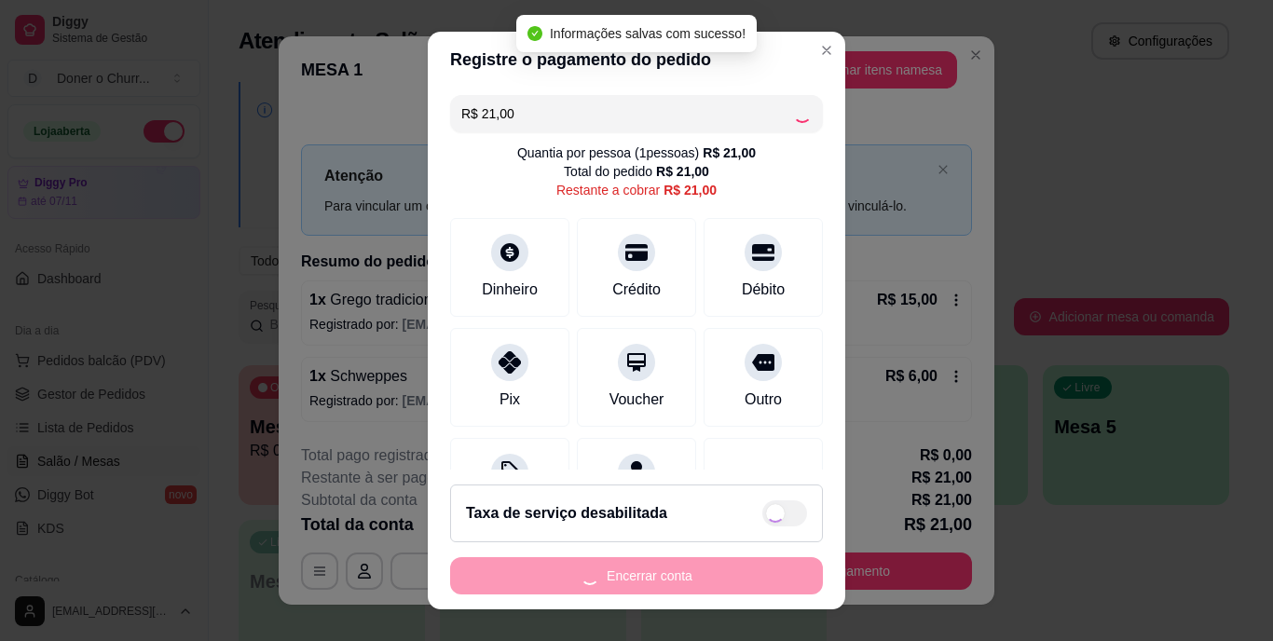
type input "R$ 0,00"
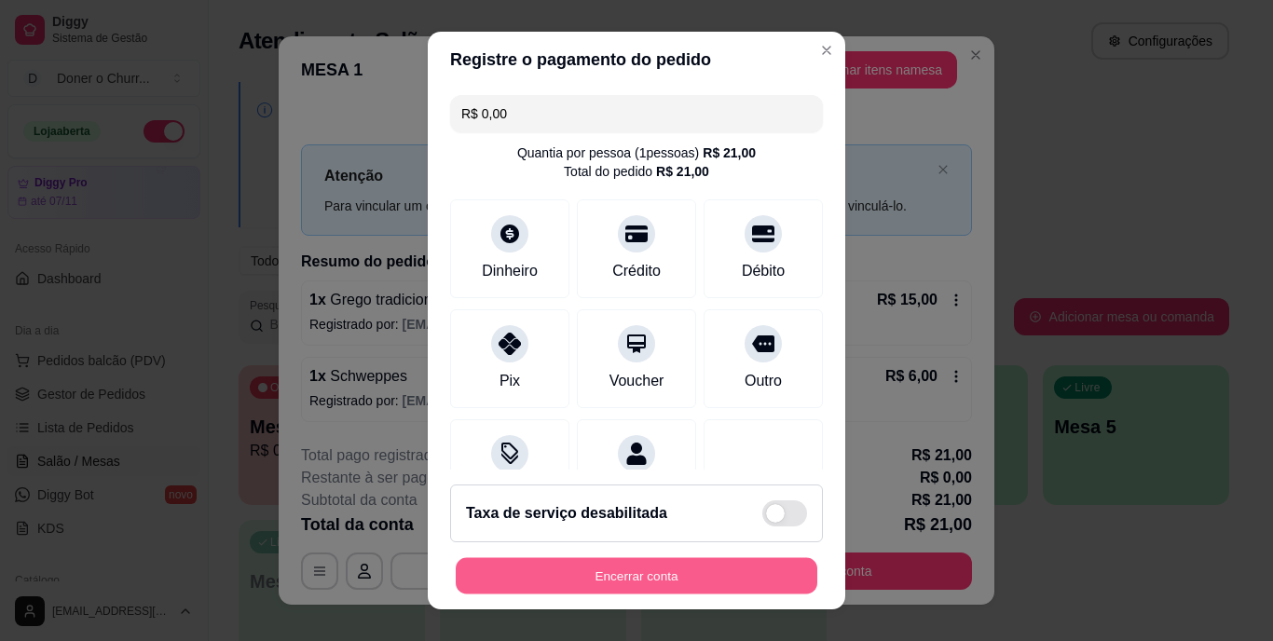
click at [705, 568] on button "Encerrar conta" at bounding box center [637, 575] width 362 height 36
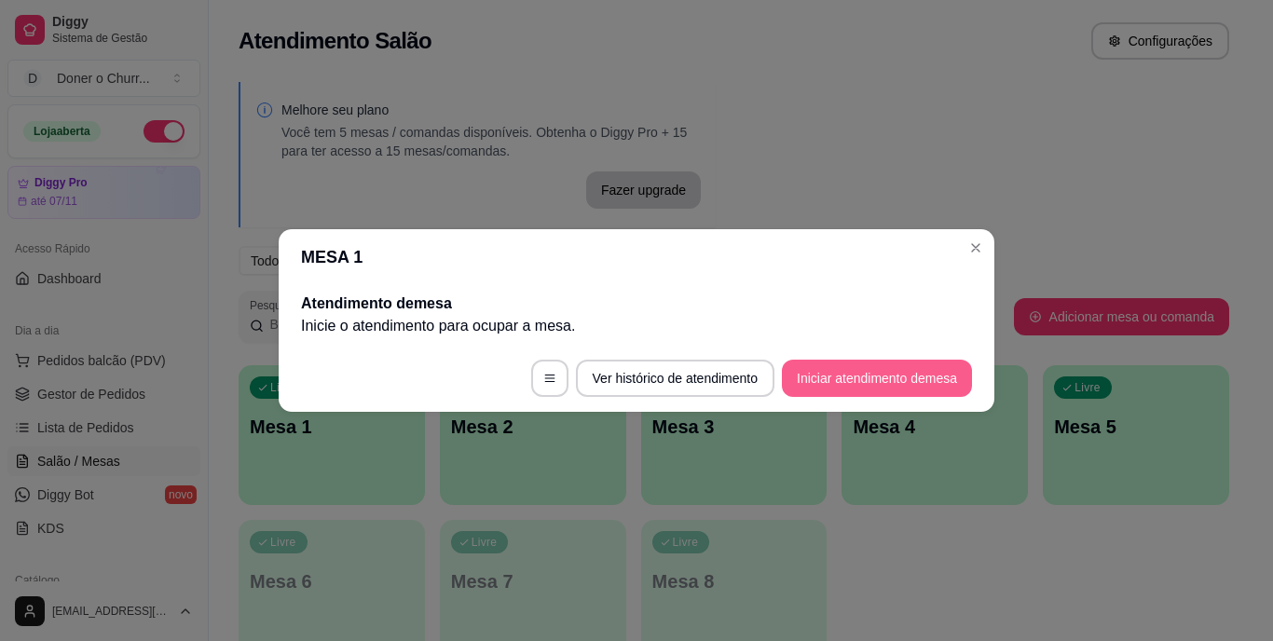
click at [886, 363] on button "Iniciar atendimento de mesa" at bounding box center [877, 378] width 190 height 37
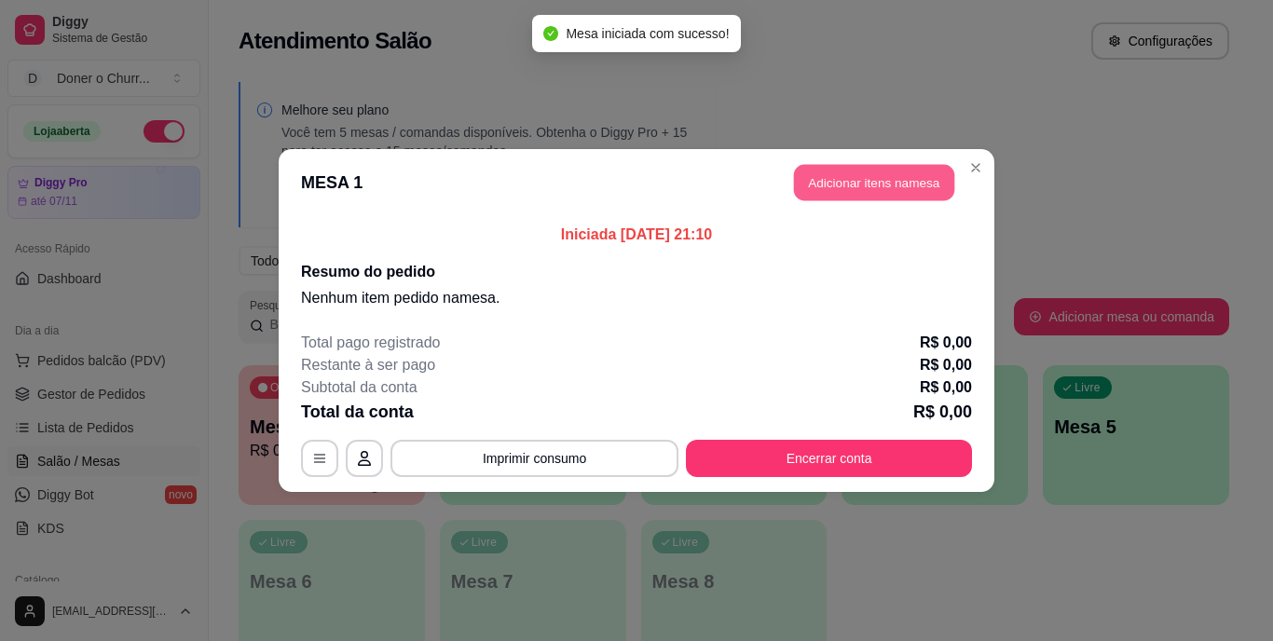
click at [894, 175] on button "Adicionar itens na mesa" at bounding box center [874, 183] width 160 height 36
click at [878, 179] on div "Nenhum produto adicionado" at bounding box center [1056, 265] width 356 height 368
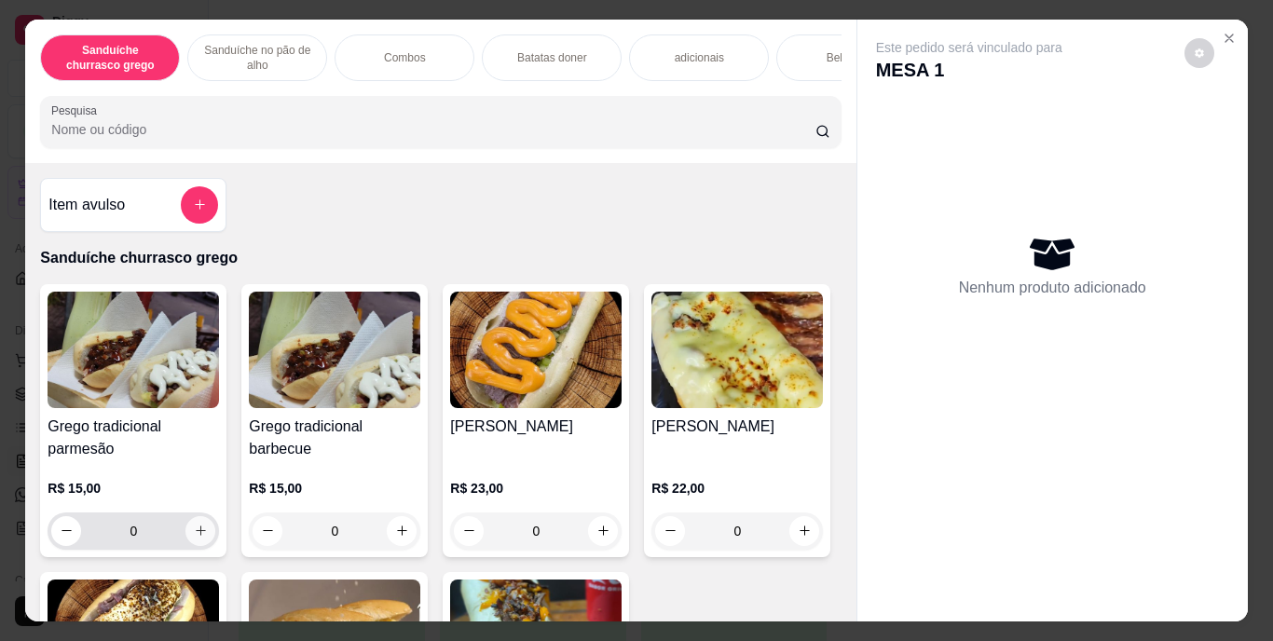
click at [196, 534] on icon "increase-product-quantity" at bounding box center [201, 531] width 14 height 14
type input "1"
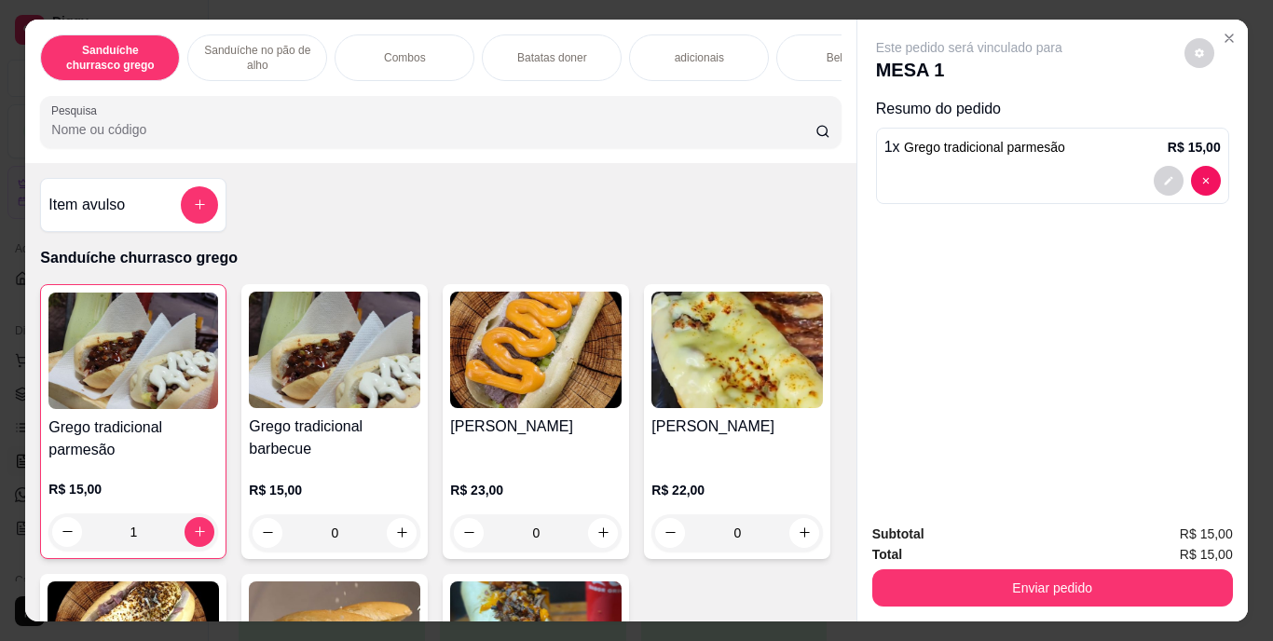
scroll to position [93, 0]
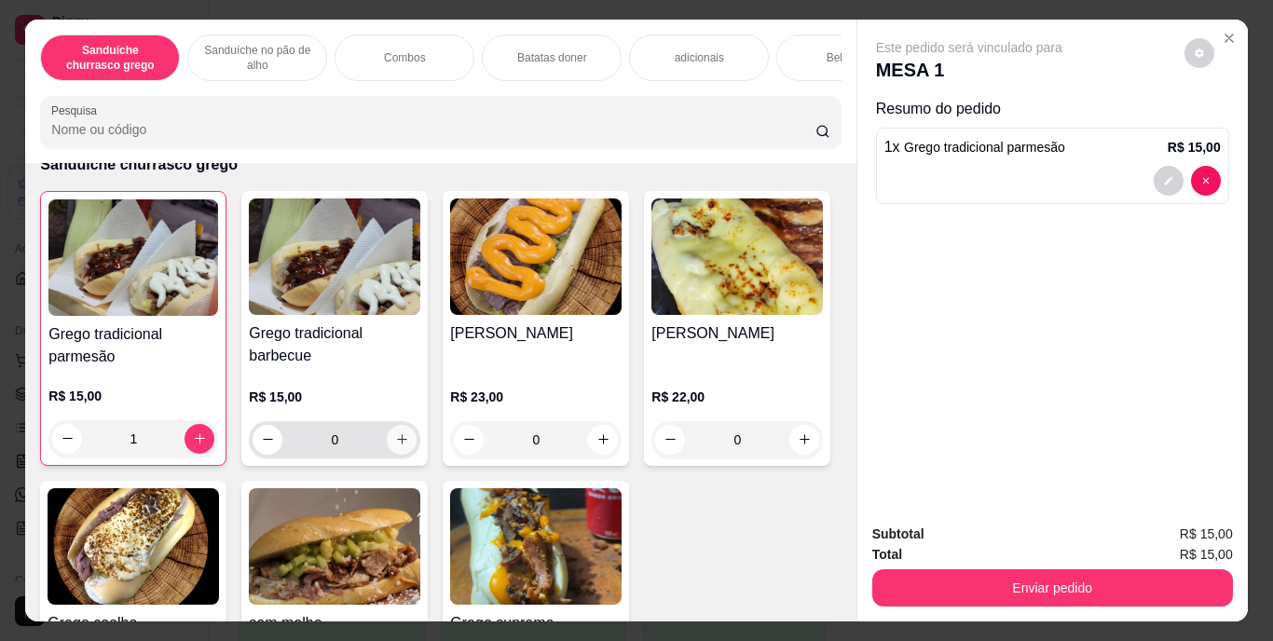
click at [402, 446] on icon "increase-product-quantity" at bounding box center [402, 439] width 14 height 14
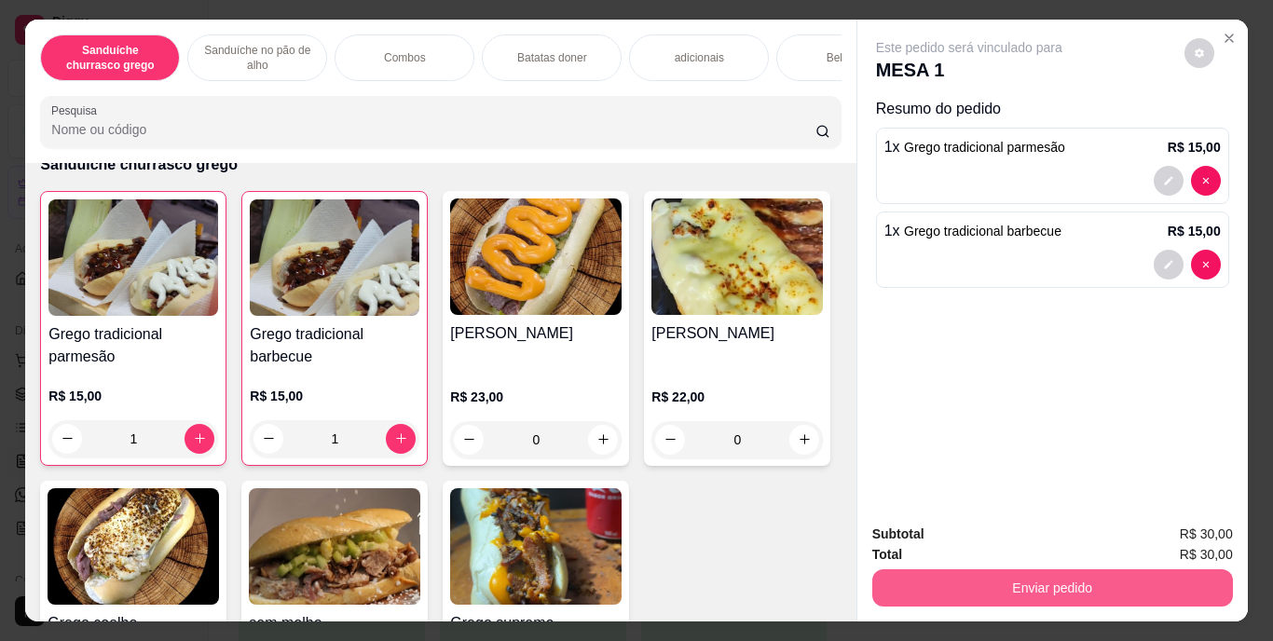
click at [1188, 585] on button "Enviar pedido" at bounding box center [1052, 588] width 361 height 37
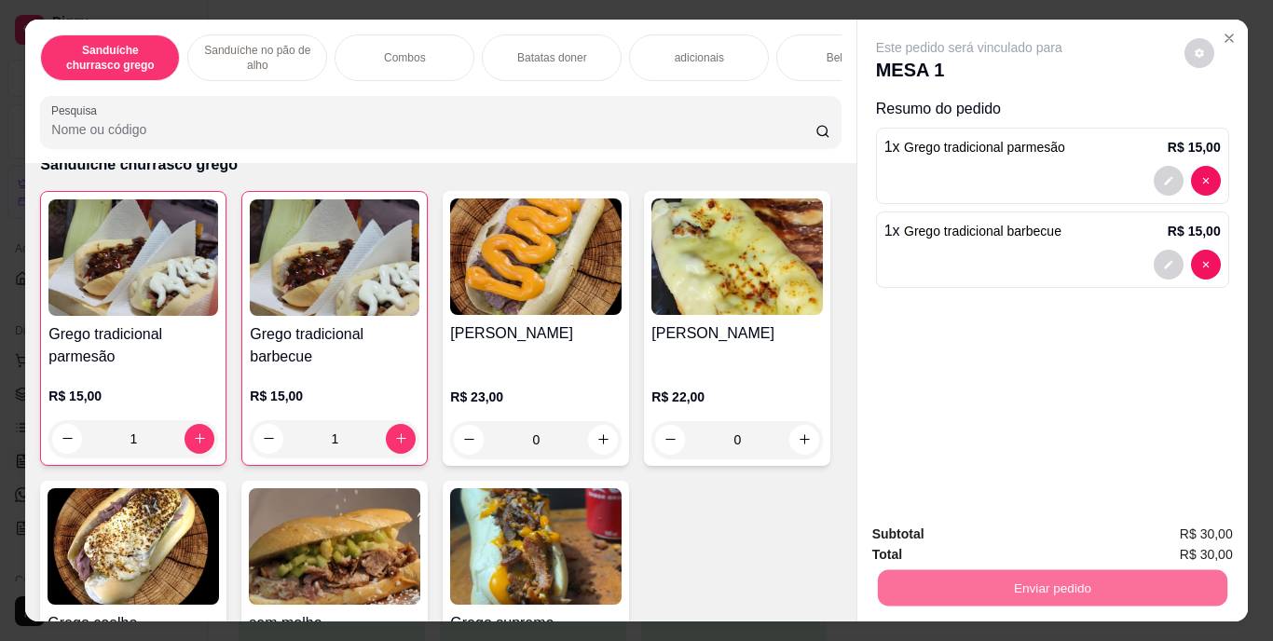
click at [1177, 533] on button "Enviar pedido" at bounding box center [1184, 535] width 105 height 35
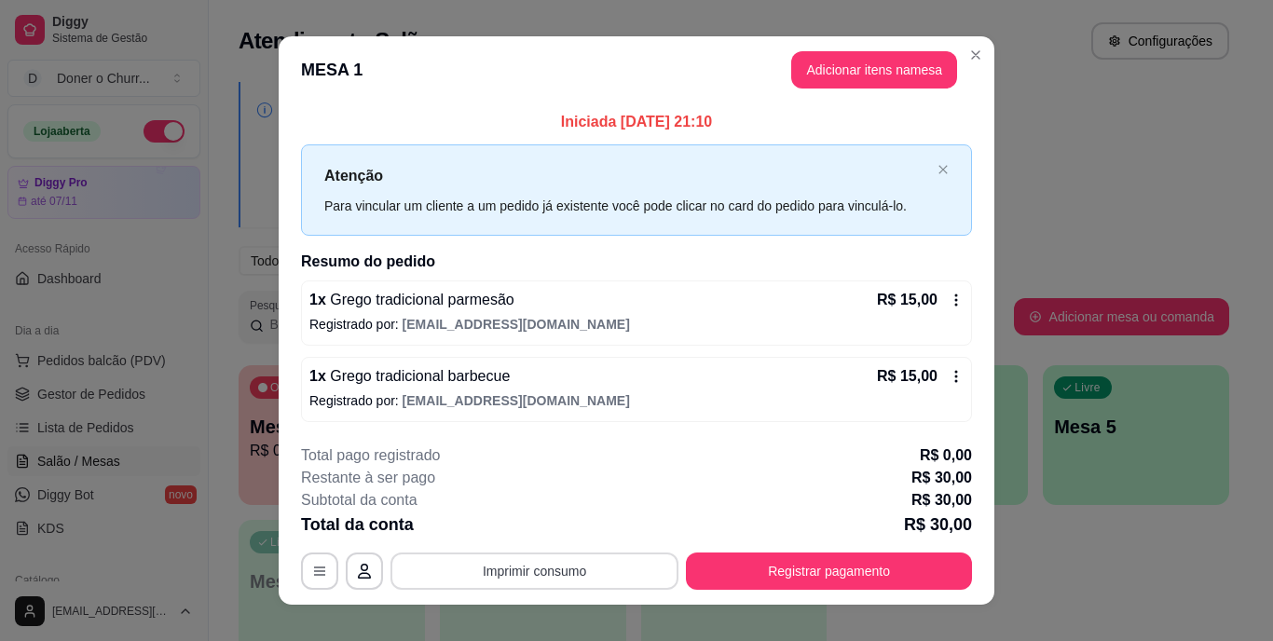
click at [598, 579] on button "Imprimir consumo" at bounding box center [535, 571] width 288 height 37
click at [562, 523] on button "IMPRESSORA" at bounding box center [533, 528] width 135 height 30
click at [595, 570] on button "Imprimir consumo" at bounding box center [535, 571] width 280 height 36
click at [552, 517] on button "IMPRESSORA" at bounding box center [533, 528] width 130 height 29
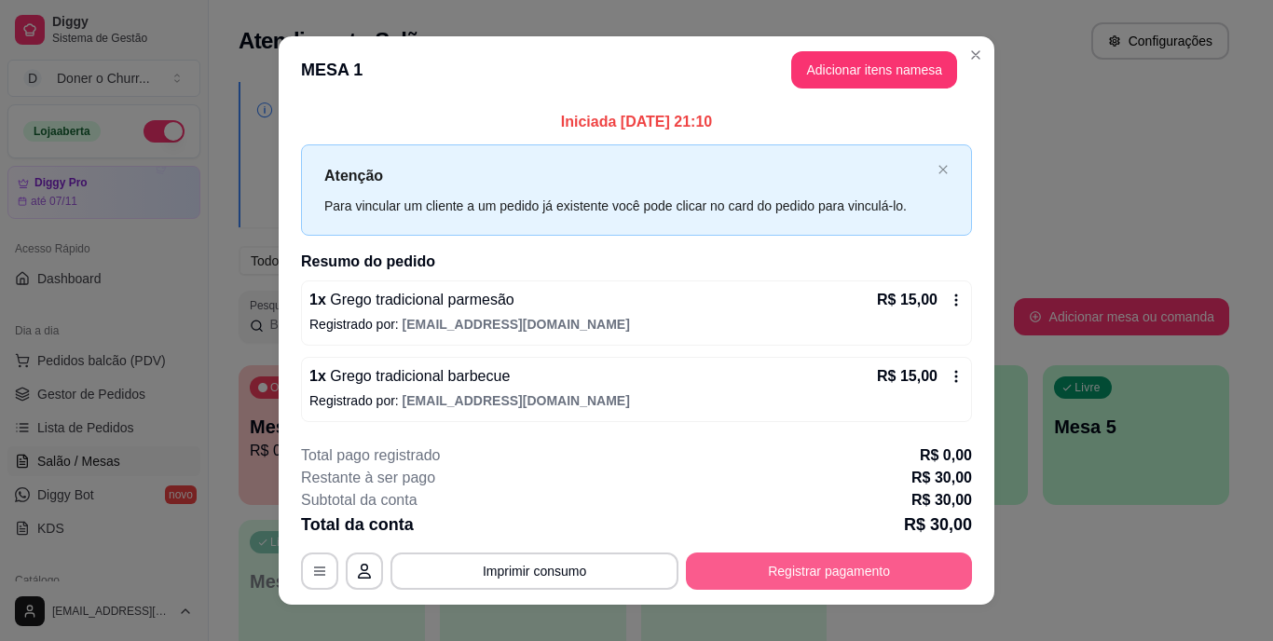
click at [809, 568] on button "Registrar pagamento" at bounding box center [829, 571] width 286 height 37
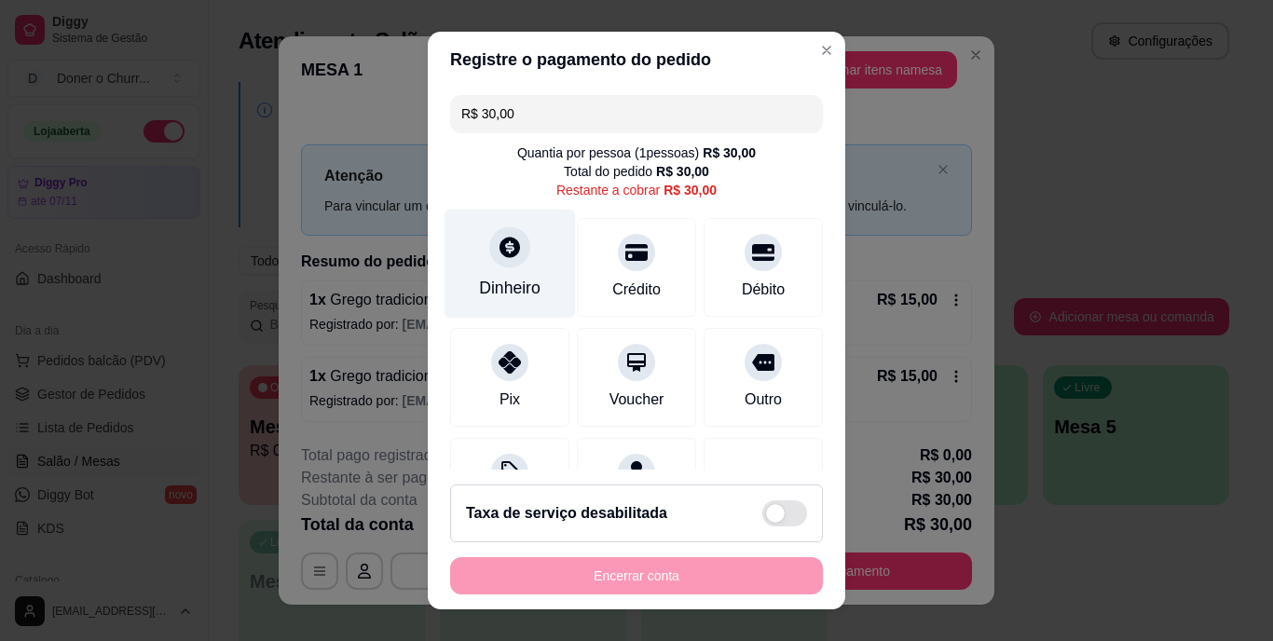
click at [480, 269] on div "Dinheiro" at bounding box center [510, 264] width 131 height 109
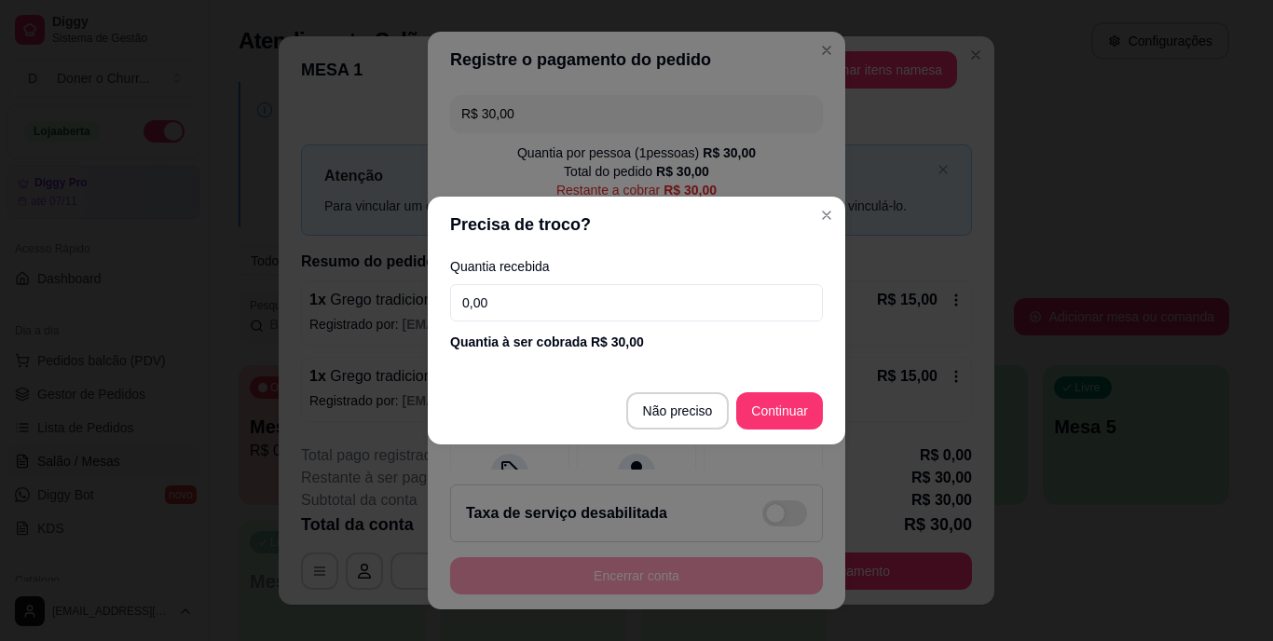
click at [539, 303] on input "0,00" at bounding box center [636, 302] width 373 height 37
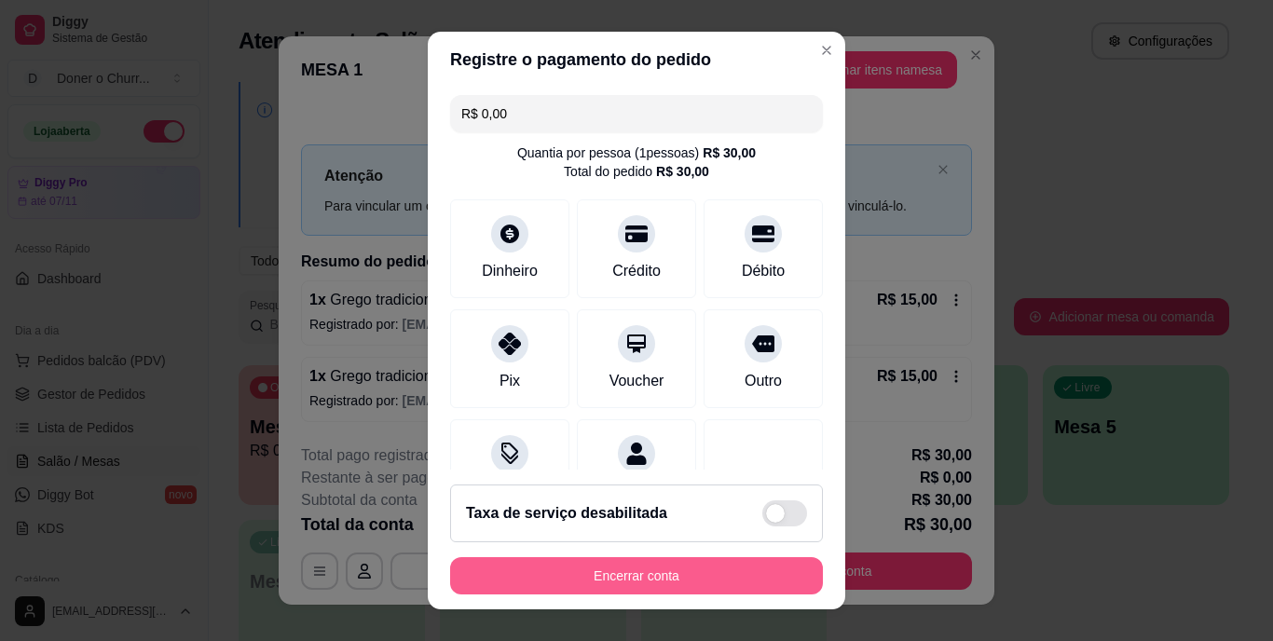
click at [725, 579] on button "Encerrar conta" at bounding box center [636, 575] width 373 height 37
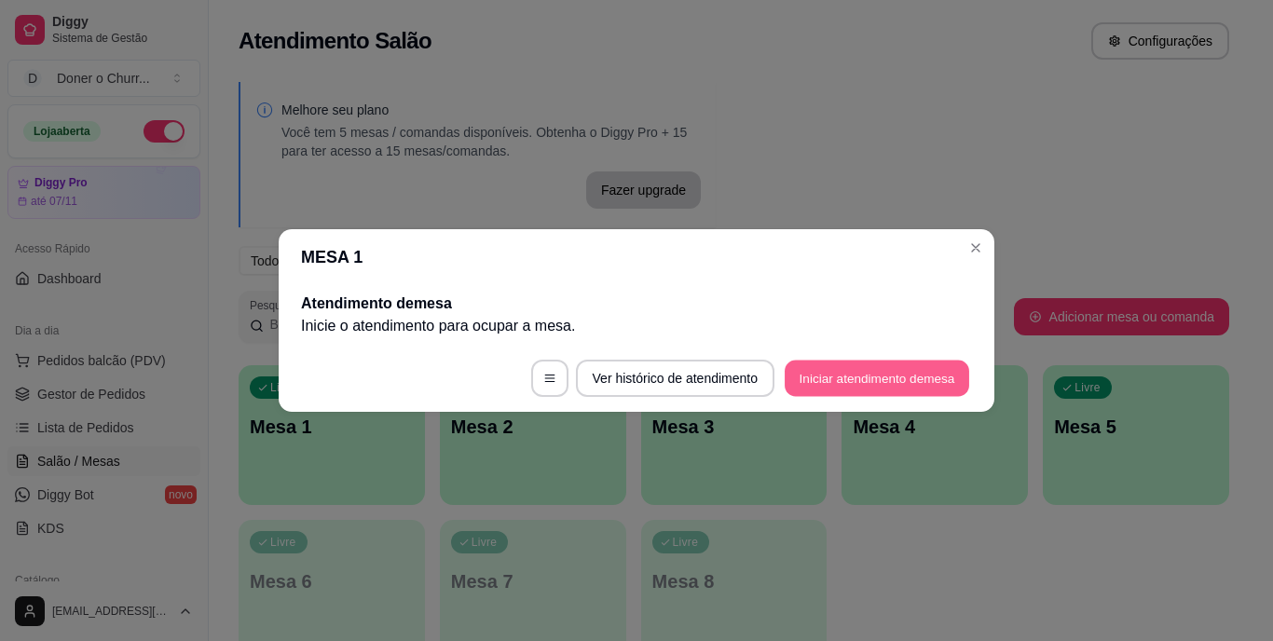
click at [863, 371] on button "Iniciar atendimento de mesa" at bounding box center [877, 379] width 185 height 36
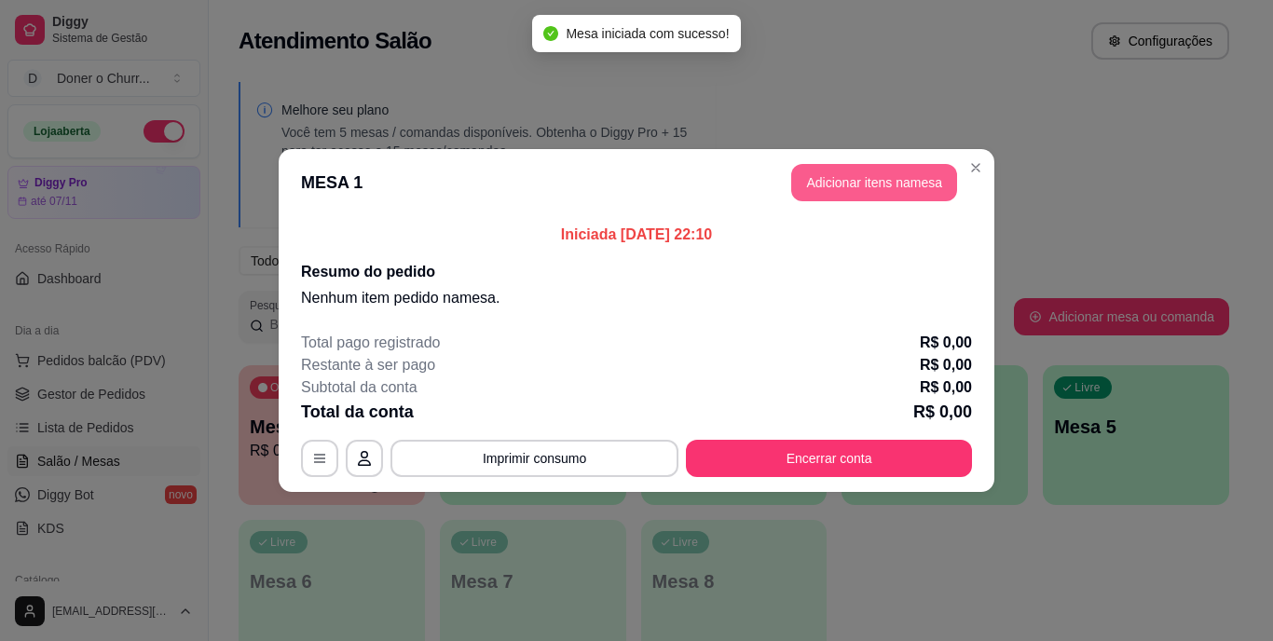
click at [855, 186] on button "Adicionar itens na mesa" at bounding box center [874, 182] width 166 height 37
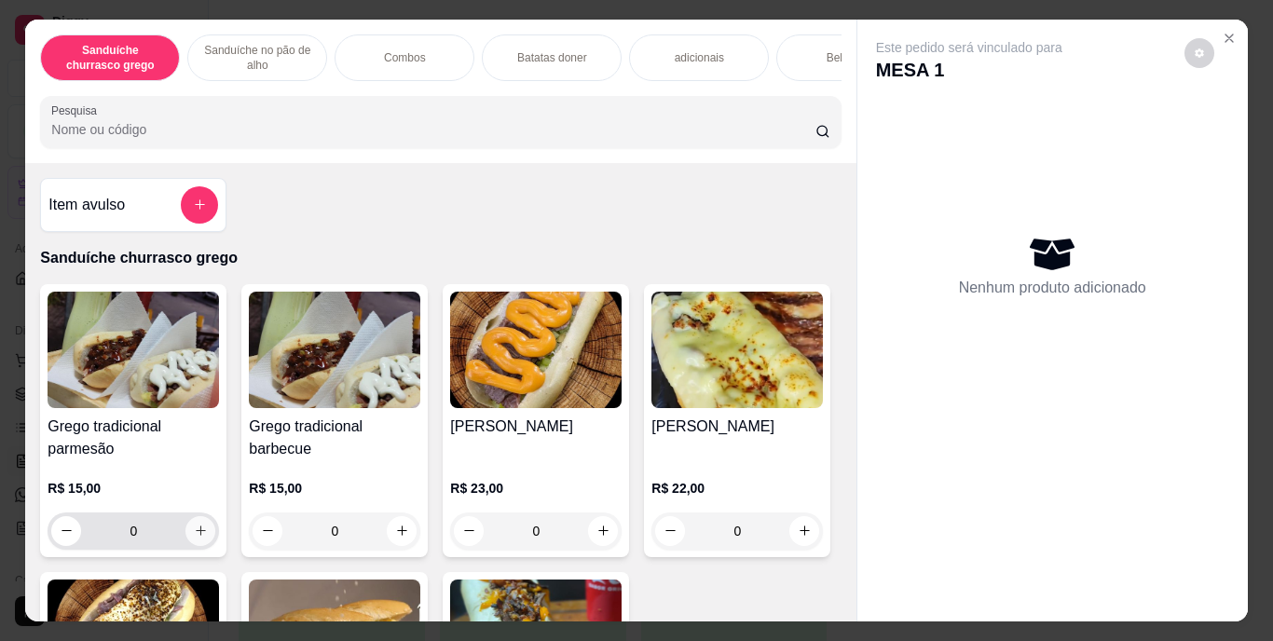
click at [194, 533] on icon "increase-product-quantity" at bounding box center [201, 531] width 14 height 14
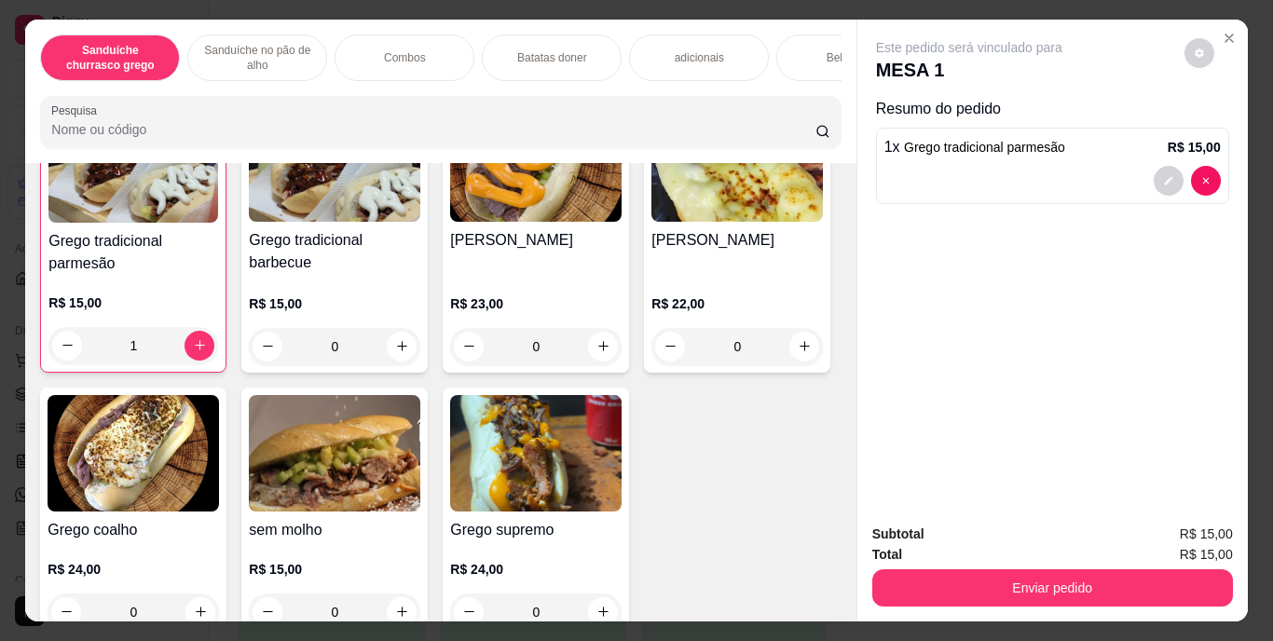
scroll to position [466, 0]
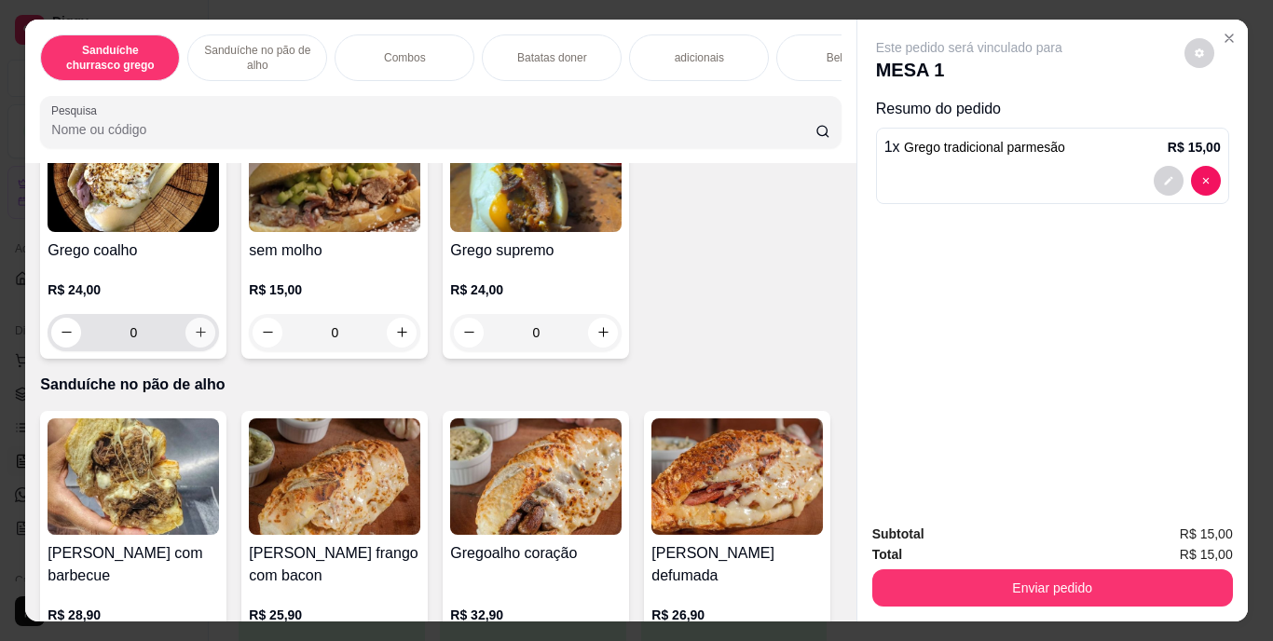
click at [208, 338] on icon "increase-product-quantity" at bounding box center [201, 332] width 14 height 14
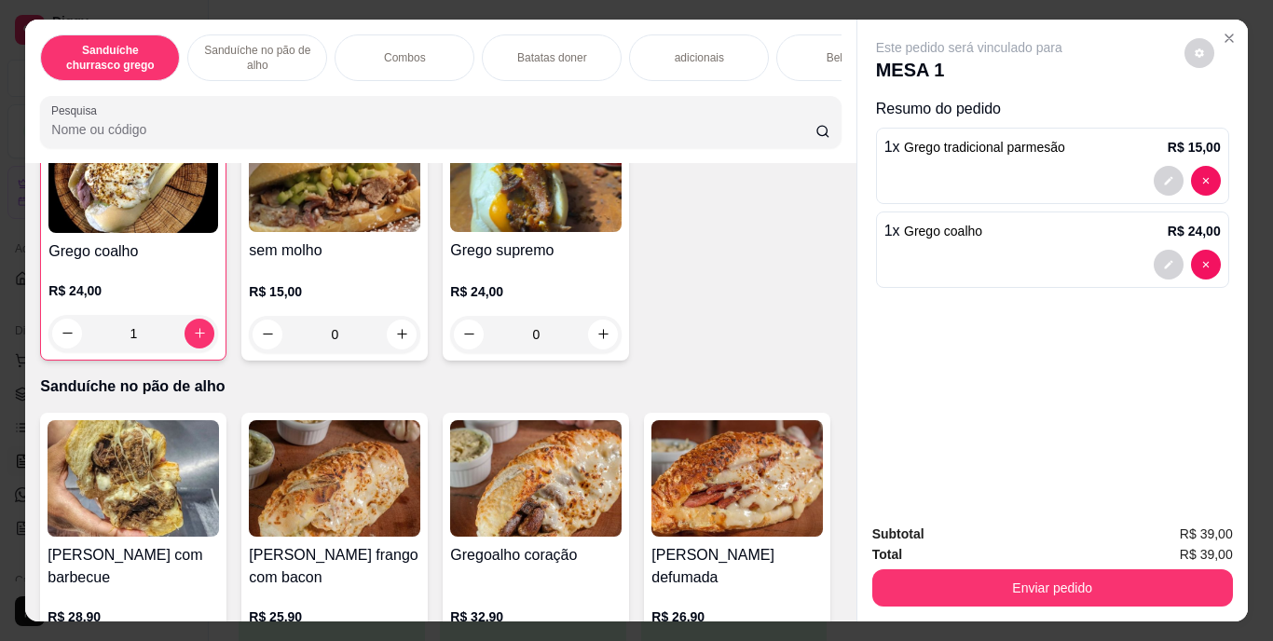
click at [789, 38] on div "Bebidas" at bounding box center [846, 57] width 140 height 47
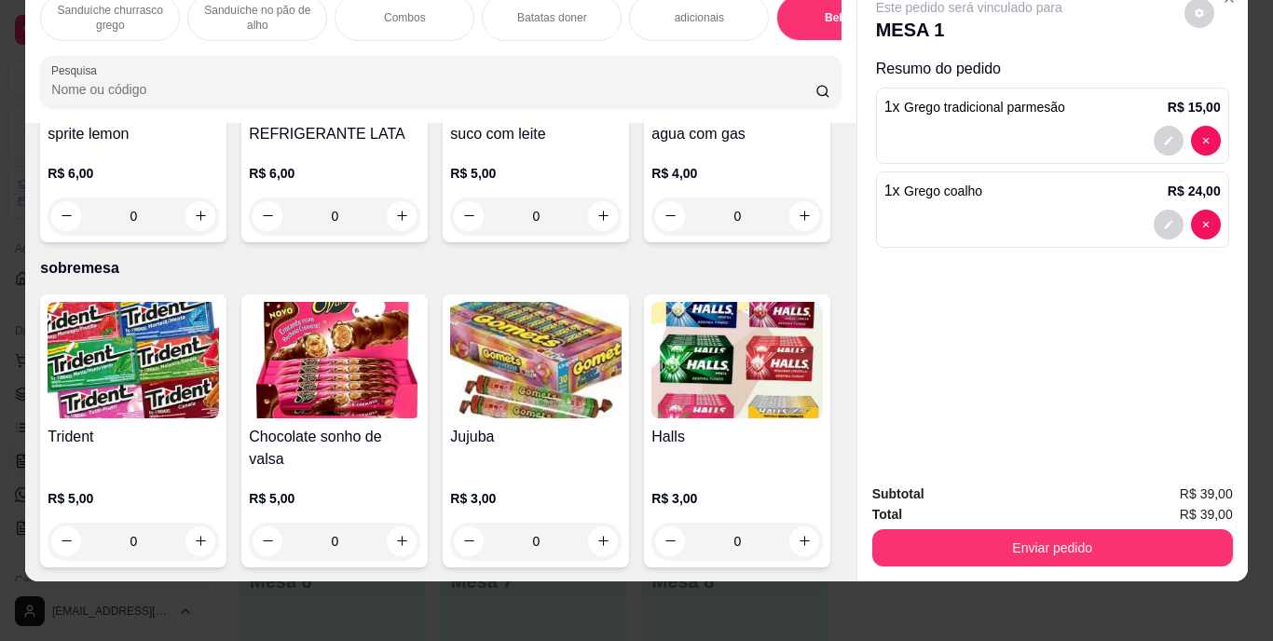
scroll to position [3399, 0]
click at [215, 231] on button "increase-product-quantity" at bounding box center [200, 216] width 30 height 30
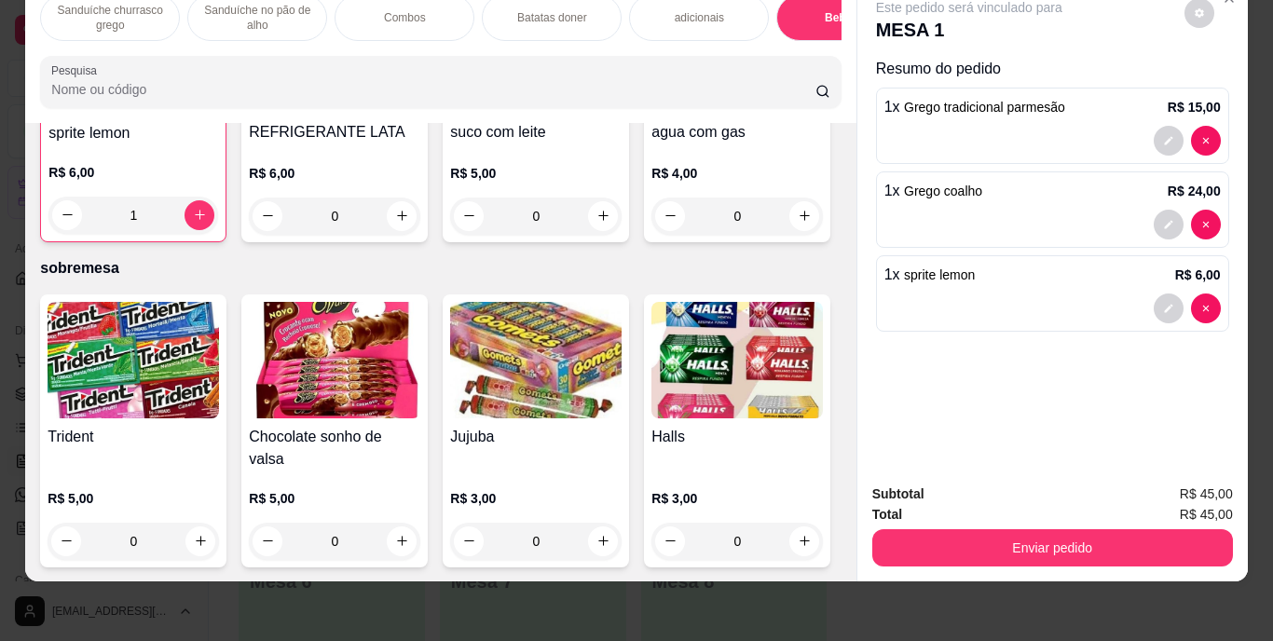
scroll to position [3772, 0]
click at [798, 223] on icon "increase-product-quantity" at bounding box center [805, 216] width 14 height 14
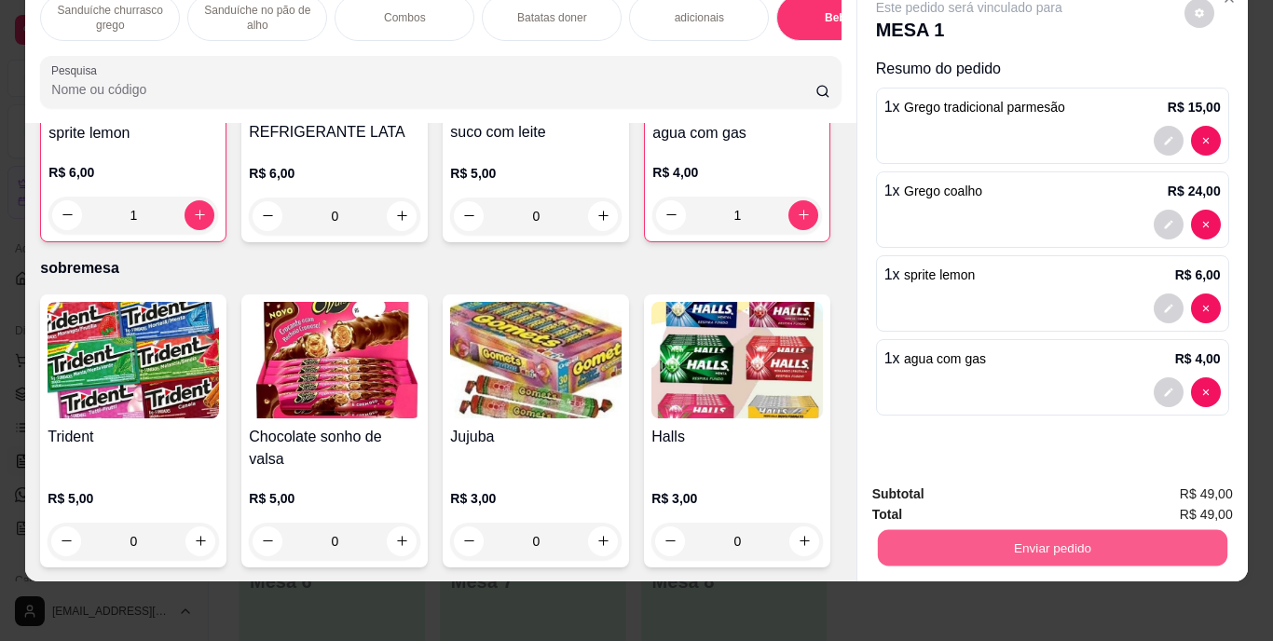
click at [1036, 530] on button "Enviar pedido" at bounding box center [1052, 548] width 350 height 36
click at [1160, 477] on button "Enviar pedido" at bounding box center [1184, 488] width 105 height 35
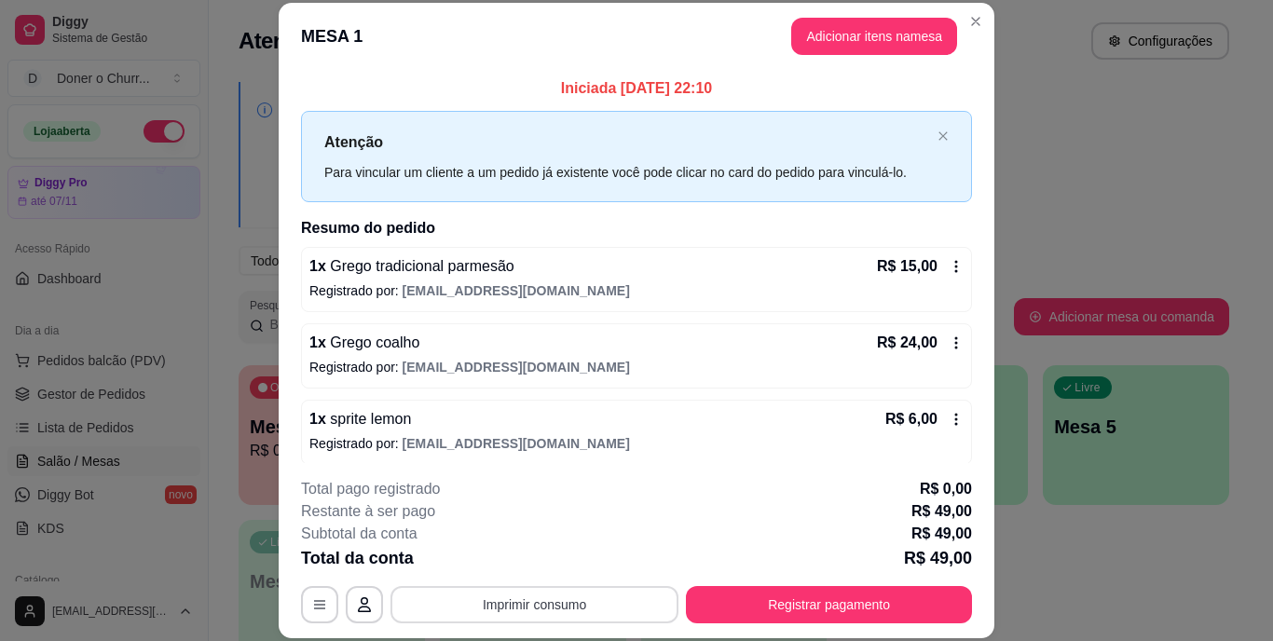
click at [503, 605] on button "Imprimir consumo" at bounding box center [535, 604] width 288 height 37
click at [507, 562] on button "IMPRESSORA" at bounding box center [533, 560] width 130 height 29
click at [544, 603] on button "Imprimir consumo" at bounding box center [535, 604] width 288 height 37
click at [548, 564] on button "IMPRESSORA" at bounding box center [533, 562] width 135 height 30
click at [772, 612] on button "Registrar pagamento" at bounding box center [829, 604] width 286 height 37
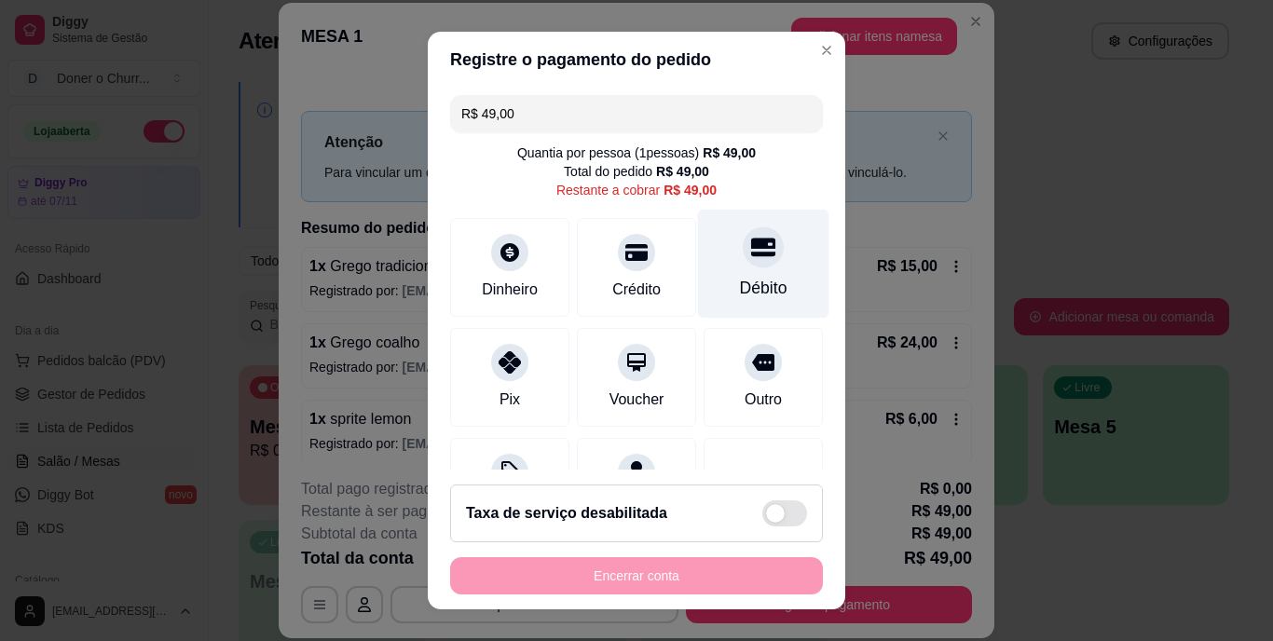
click at [748, 292] on div "Débito" at bounding box center [764, 289] width 48 height 24
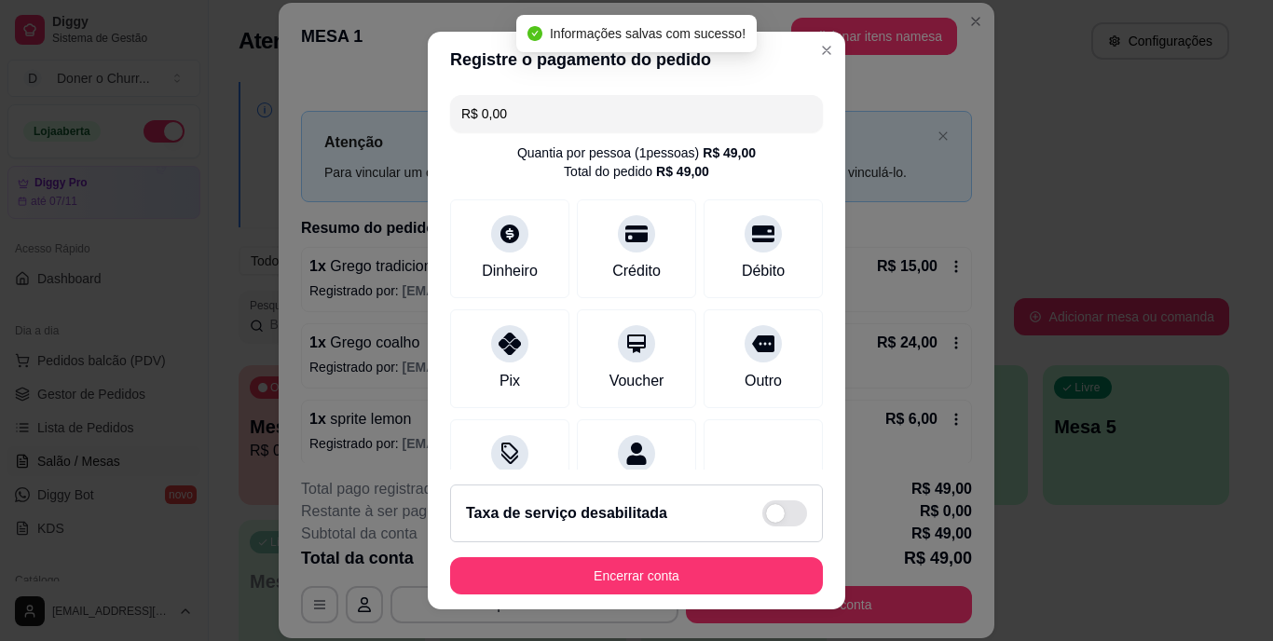
type input "R$ 0,00"
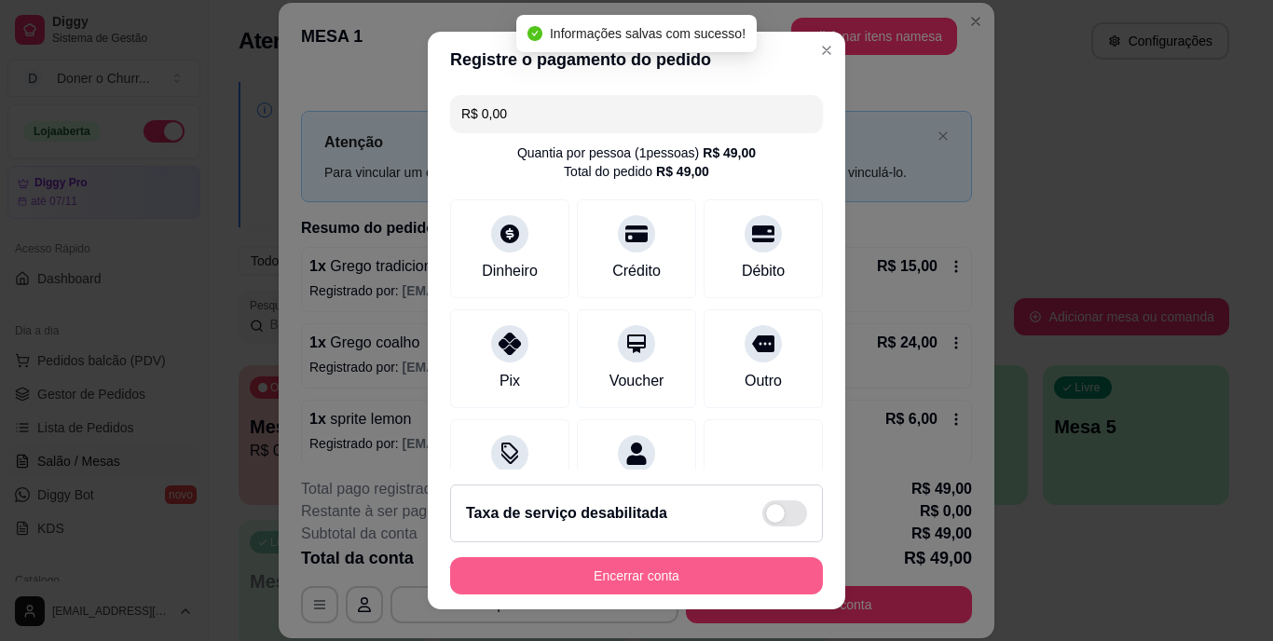
click at [588, 574] on button "Encerrar conta" at bounding box center [636, 575] width 373 height 37
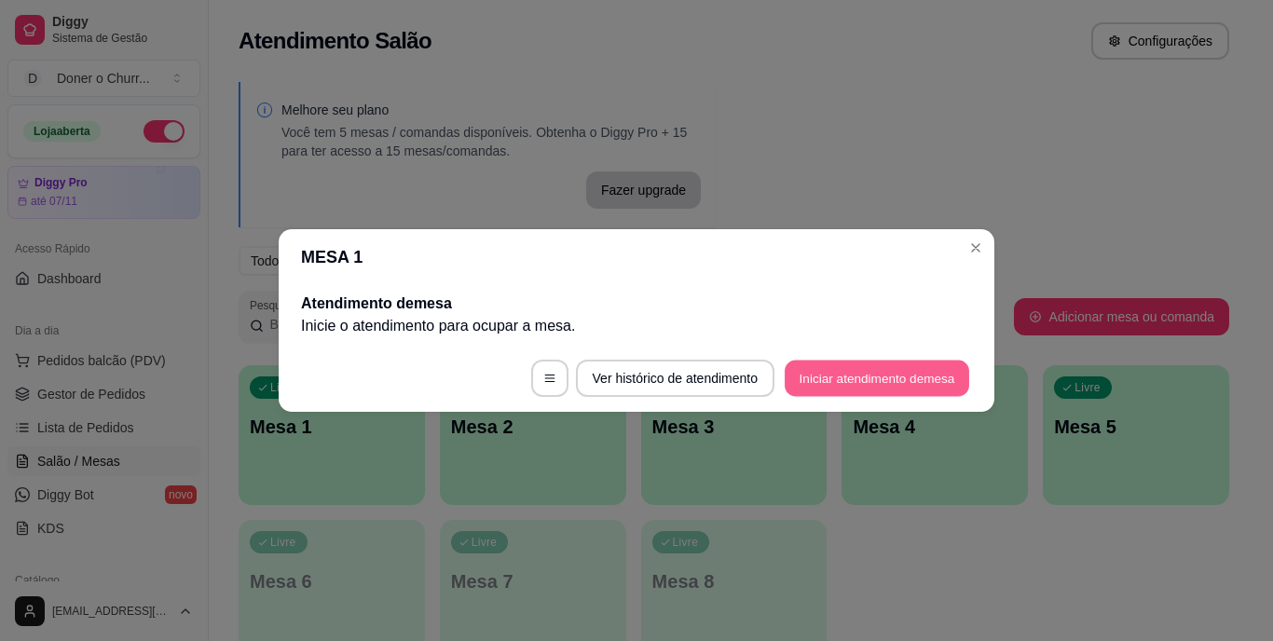
click at [808, 367] on button "Iniciar atendimento de mesa" at bounding box center [877, 379] width 185 height 36
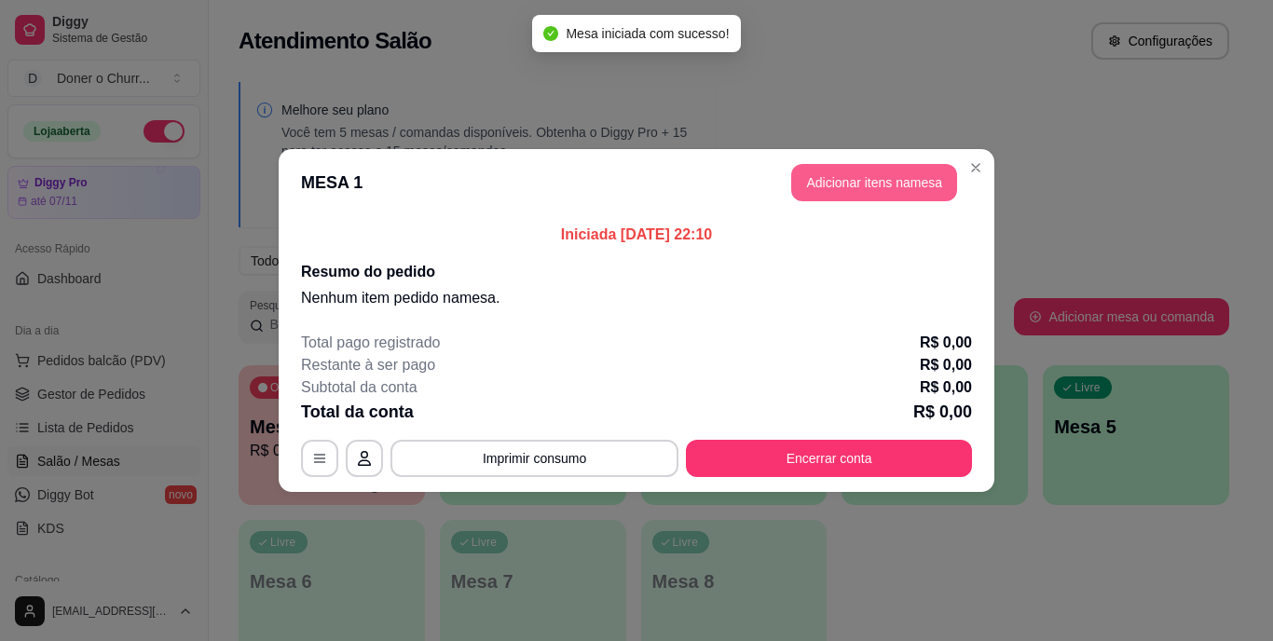
click at [925, 185] on button "Adicionar itens na mesa" at bounding box center [874, 182] width 166 height 37
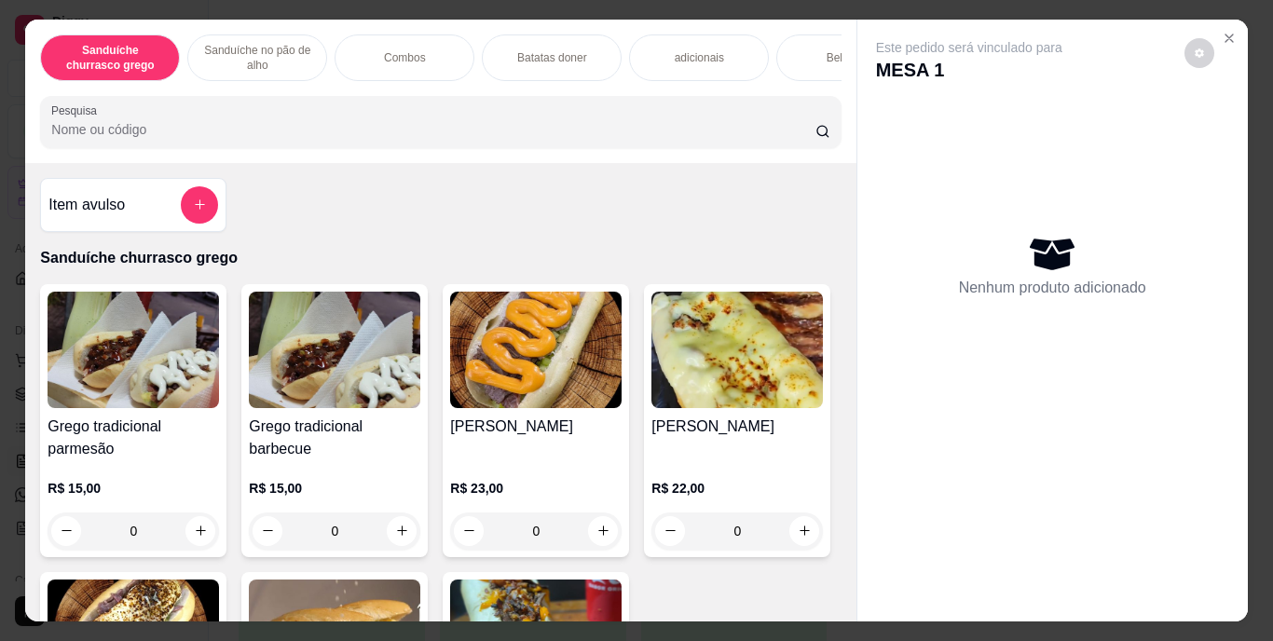
click at [1008, 397] on div "Nenhum produto adicionado" at bounding box center [1052, 265] width 353 height 365
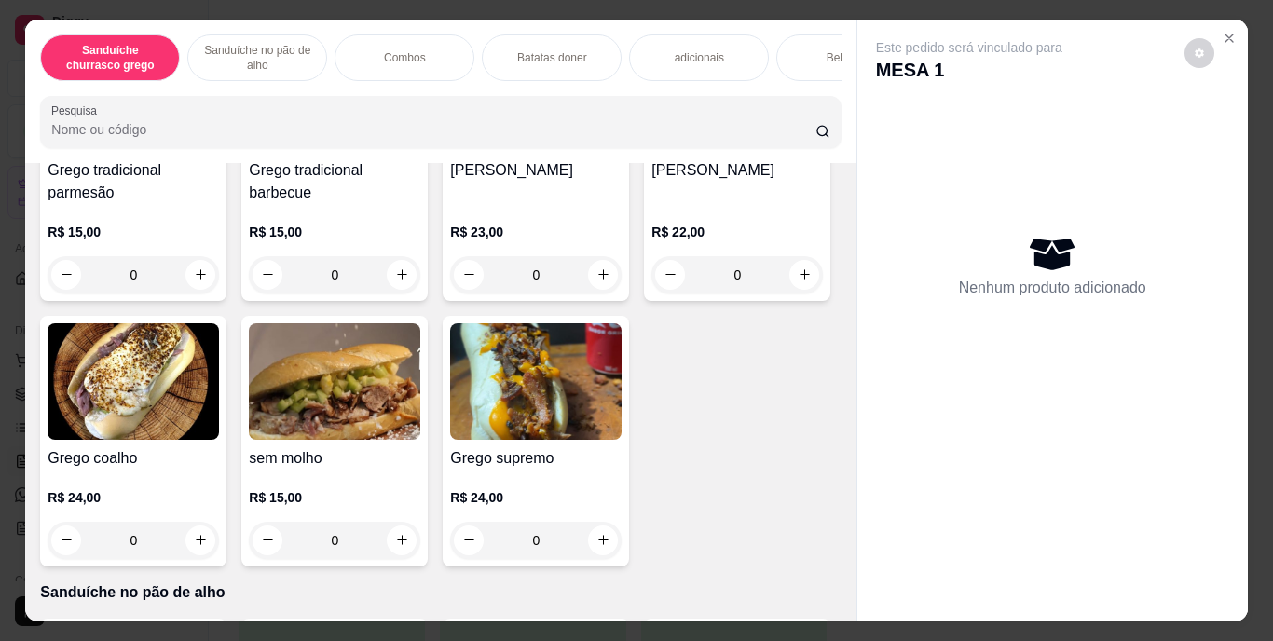
scroll to position [373, 0]
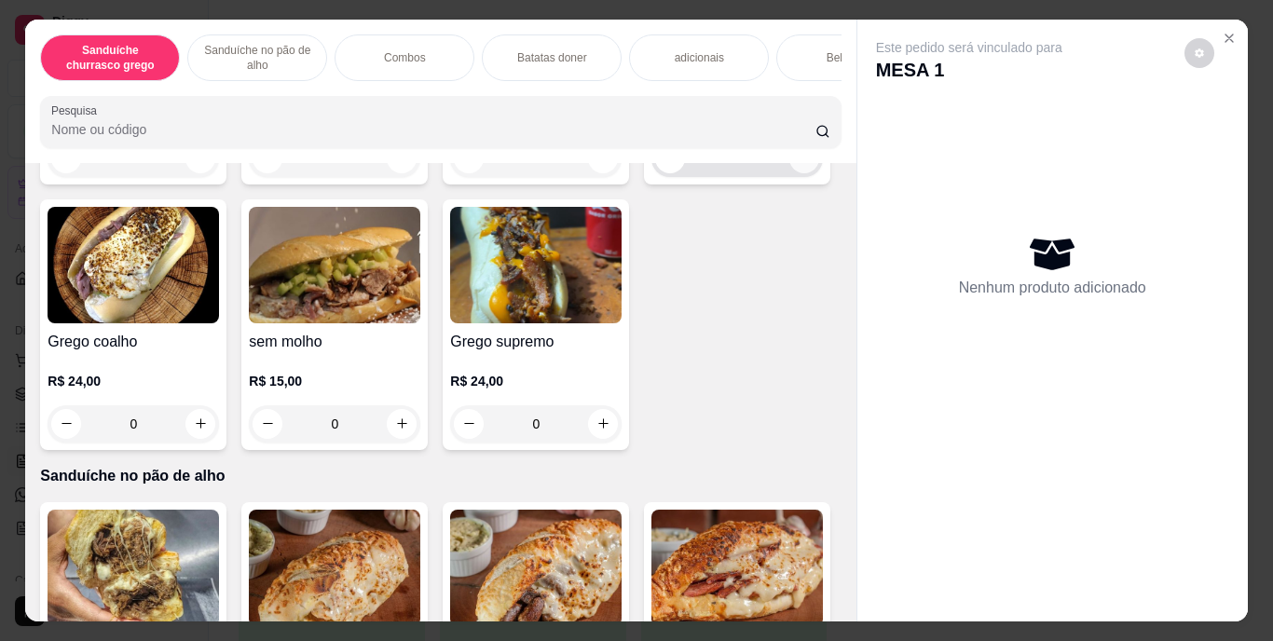
click at [798, 165] on icon "increase-product-quantity" at bounding box center [805, 158] width 14 height 14
type input "1"
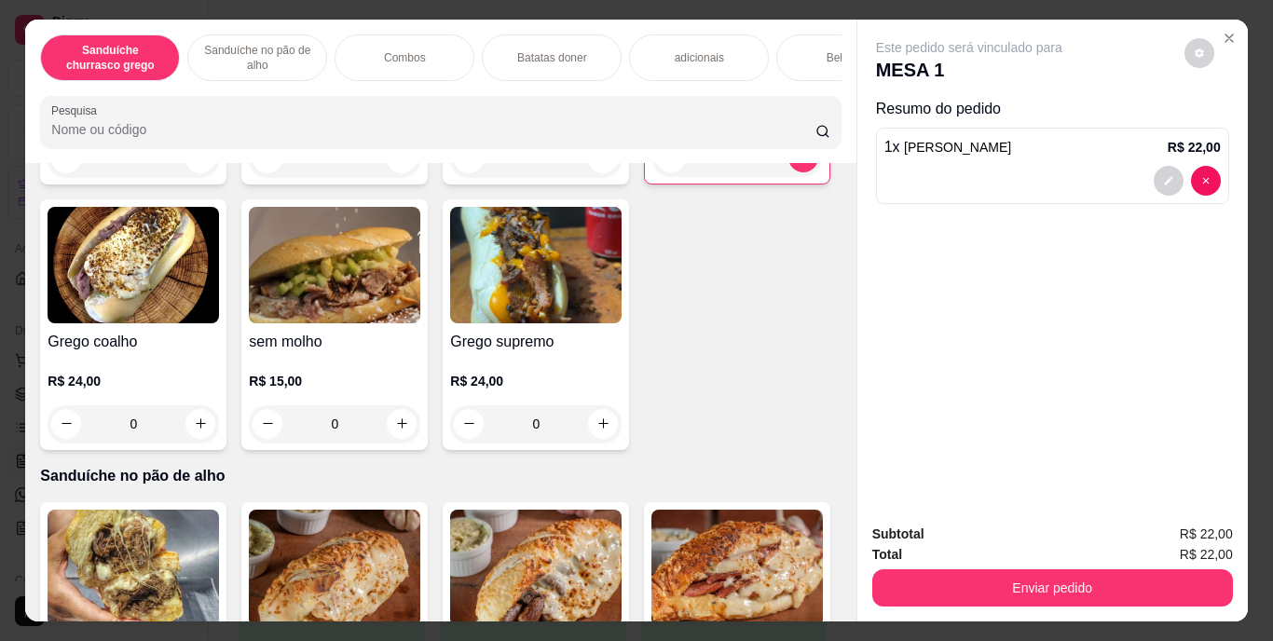
click at [805, 40] on div "Bebidas" at bounding box center [846, 57] width 140 height 47
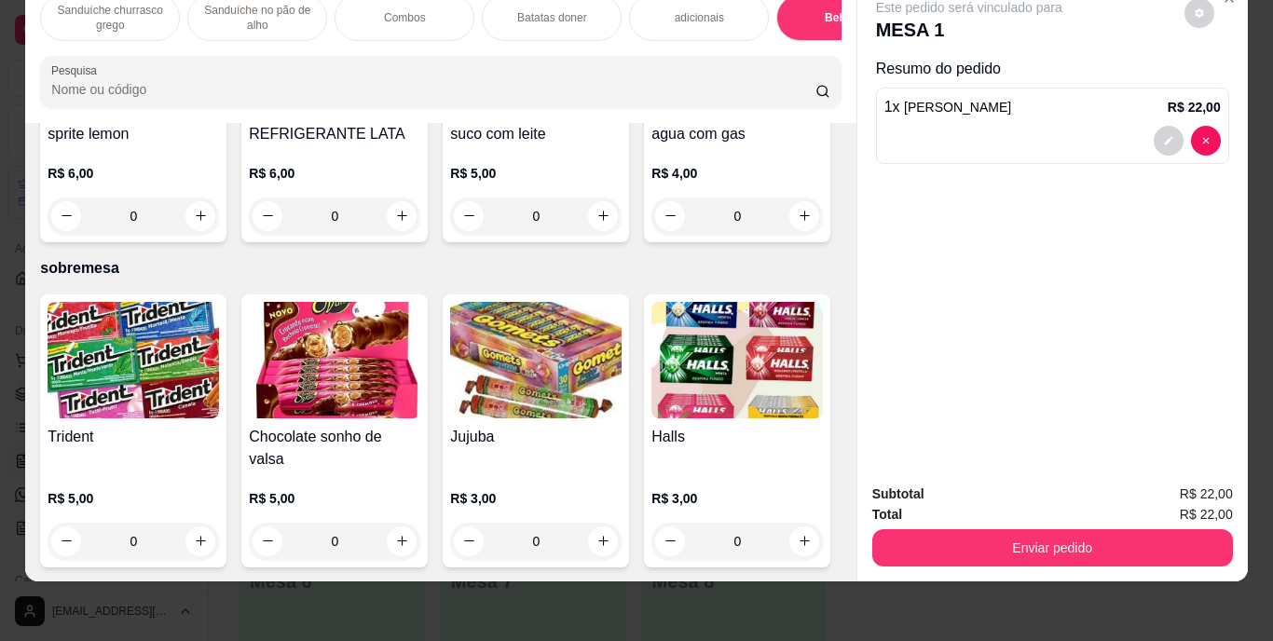
scroll to position [3657, 0]
click at [798, 223] on icon "increase-product-quantity" at bounding box center [805, 216] width 14 height 14
type input "1"
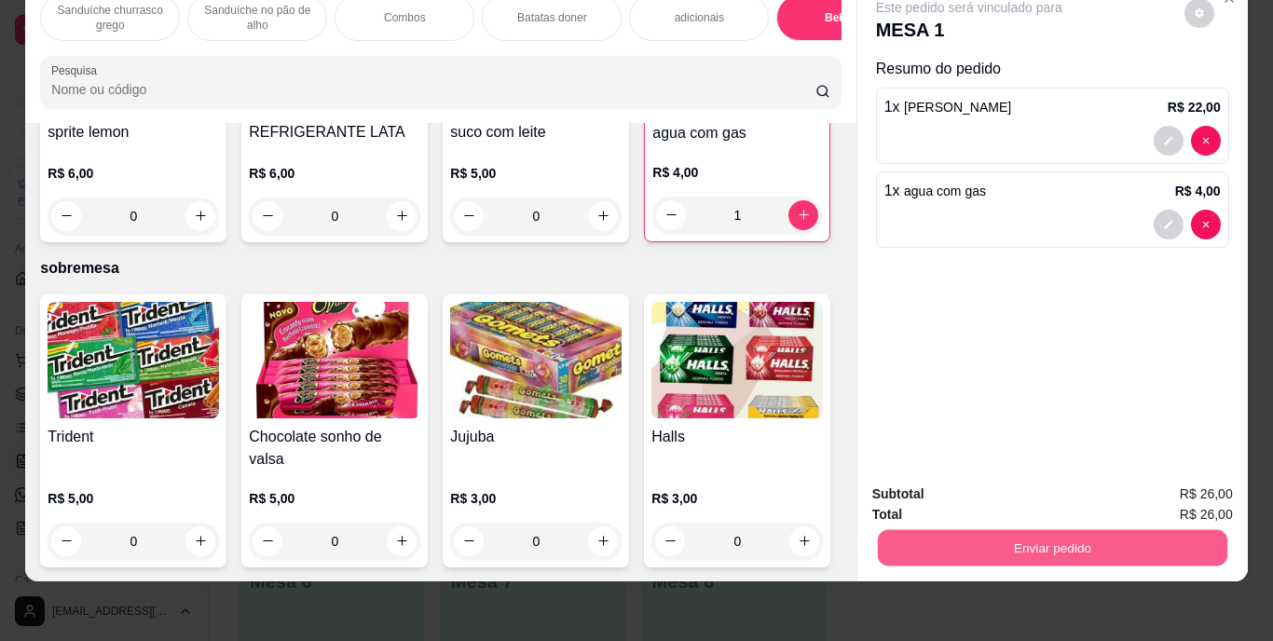
click at [1014, 532] on button "Enviar pedido" at bounding box center [1052, 548] width 350 height 36
click at [1228, 491] on button "Enviar pedido" at bounding box center [1184, 488] width 105 height 35
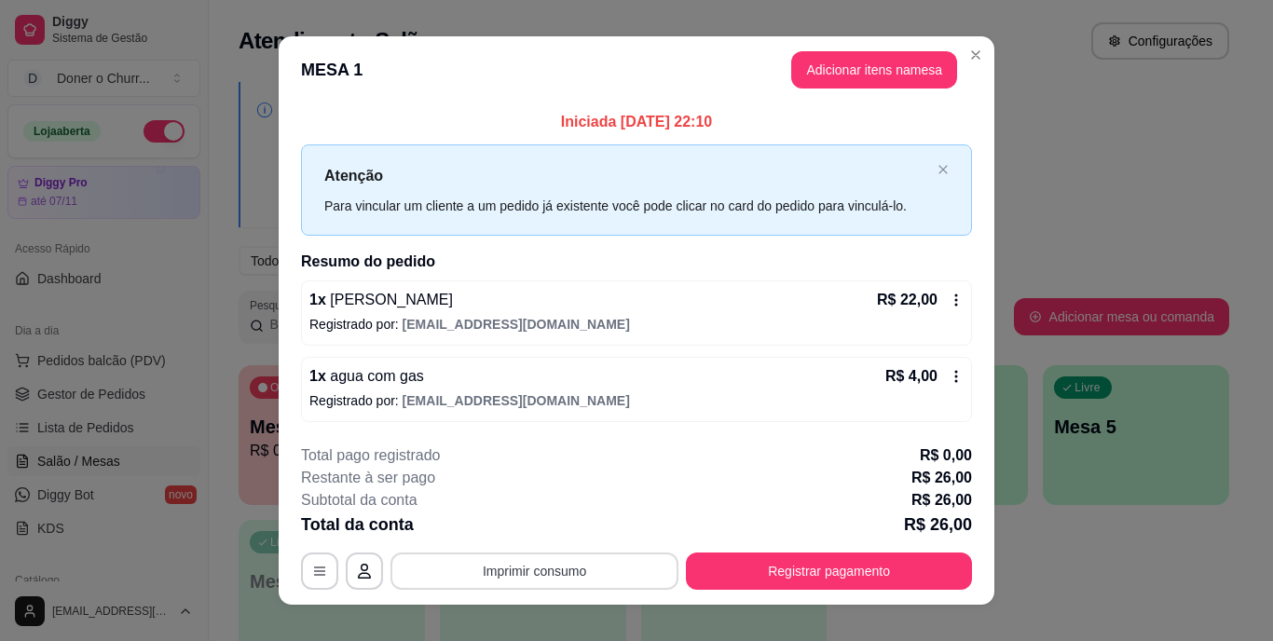
click at [449, 572] on button "Imprimir consumo" at bounding box center [535, 571] width 288 height 37
click at [536, 521] on button "IMPRESSORA" at bounding box center [533, 529] width 135 height 30
click at [541, 569] on button "Imprimir consumo" at bounding box center [535, 571] width 280 height 36
click at [528, 526] on button "IMPRESSORA" at bounding box center [533, 528] width 130 height 29
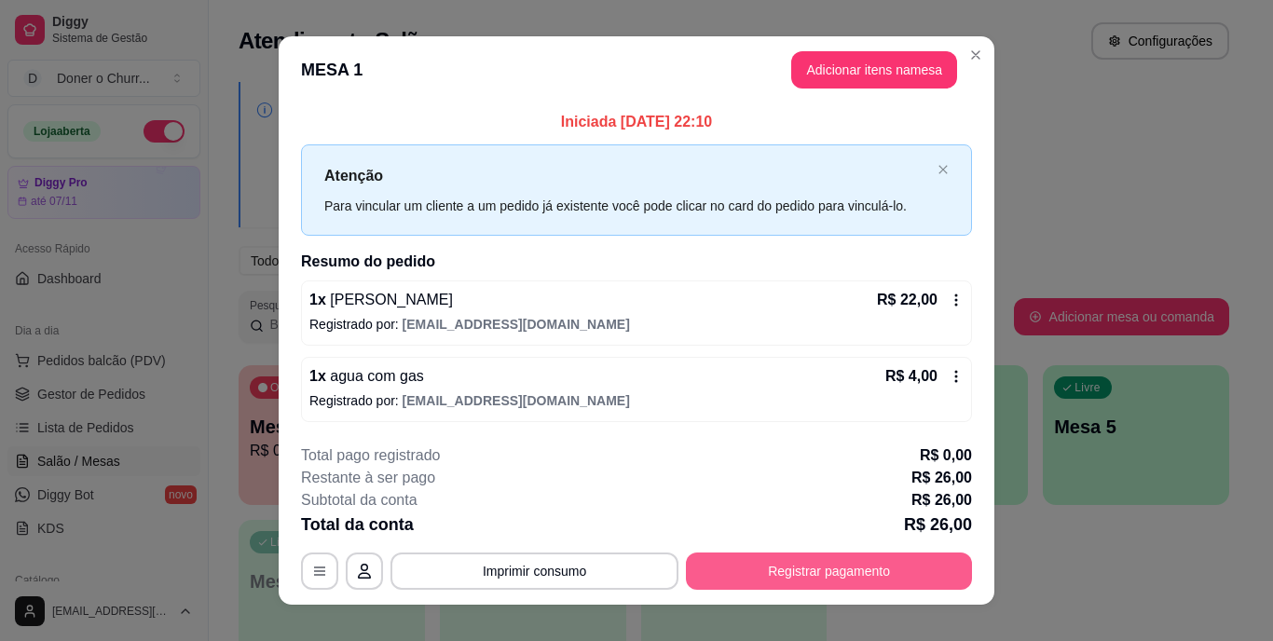
click at [739, 556] on button "Registrar pagamento" at bounding box center [829, 571] width 286 height 37
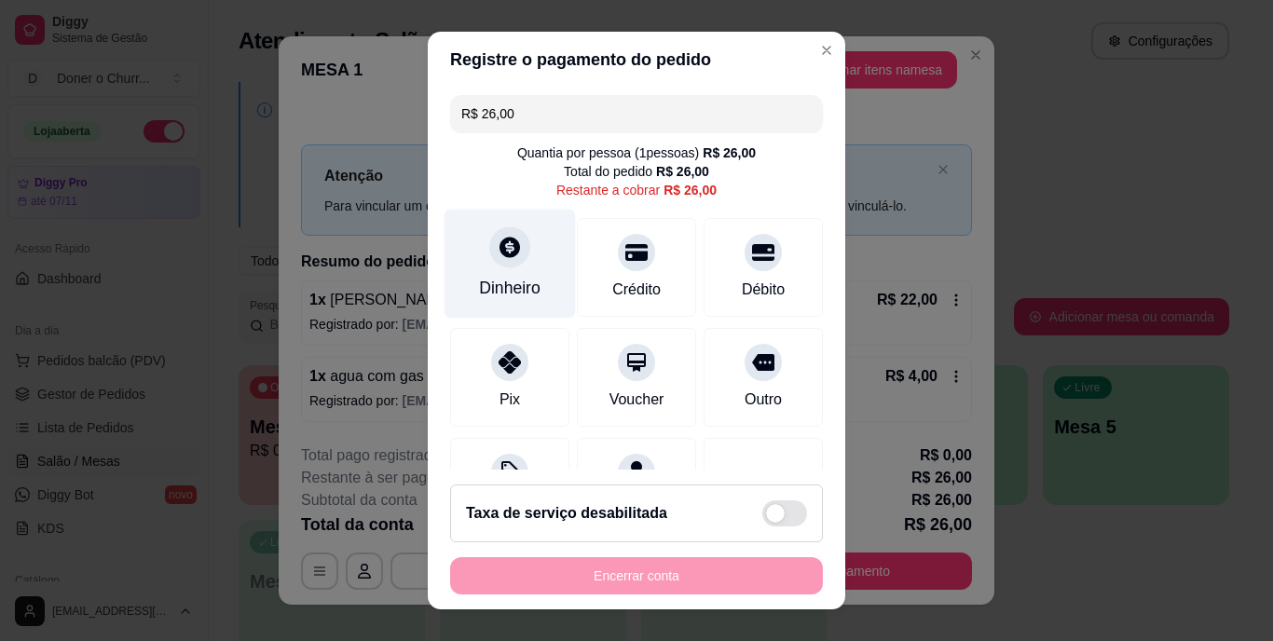
click at [519, 264] on div "Dinheiro" at bounding box center [510, 264] width 131 height 109
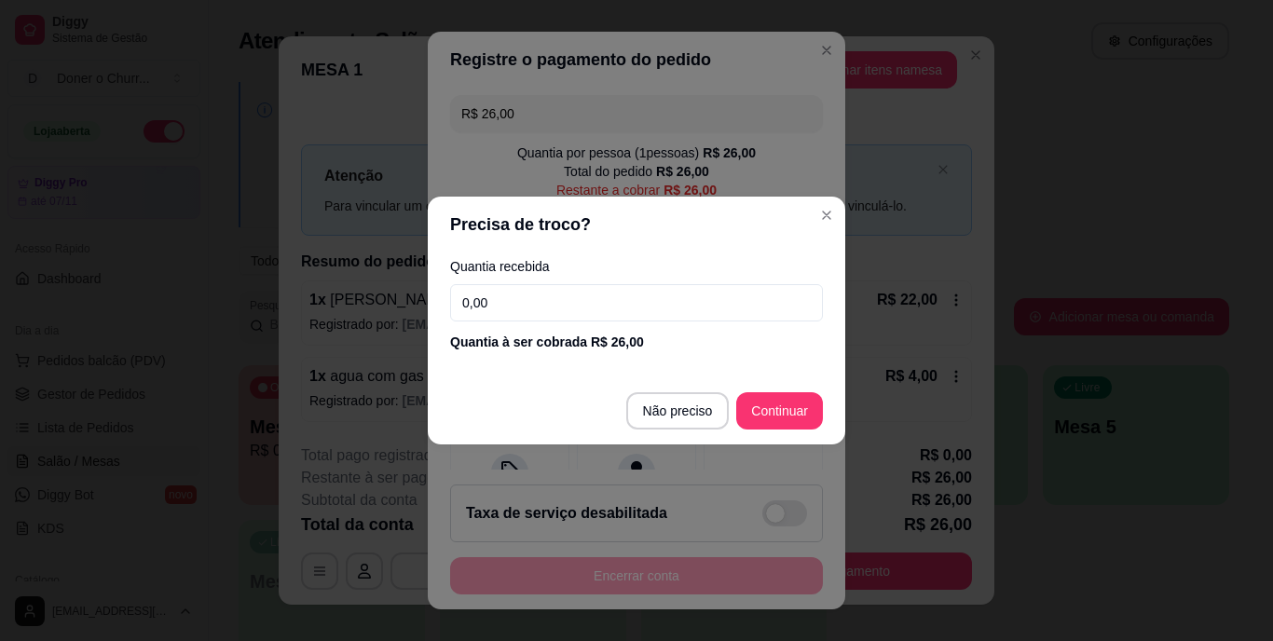
click at [509, 291] on input "0,00" at bounding box center [636, 302] width 373 height 37
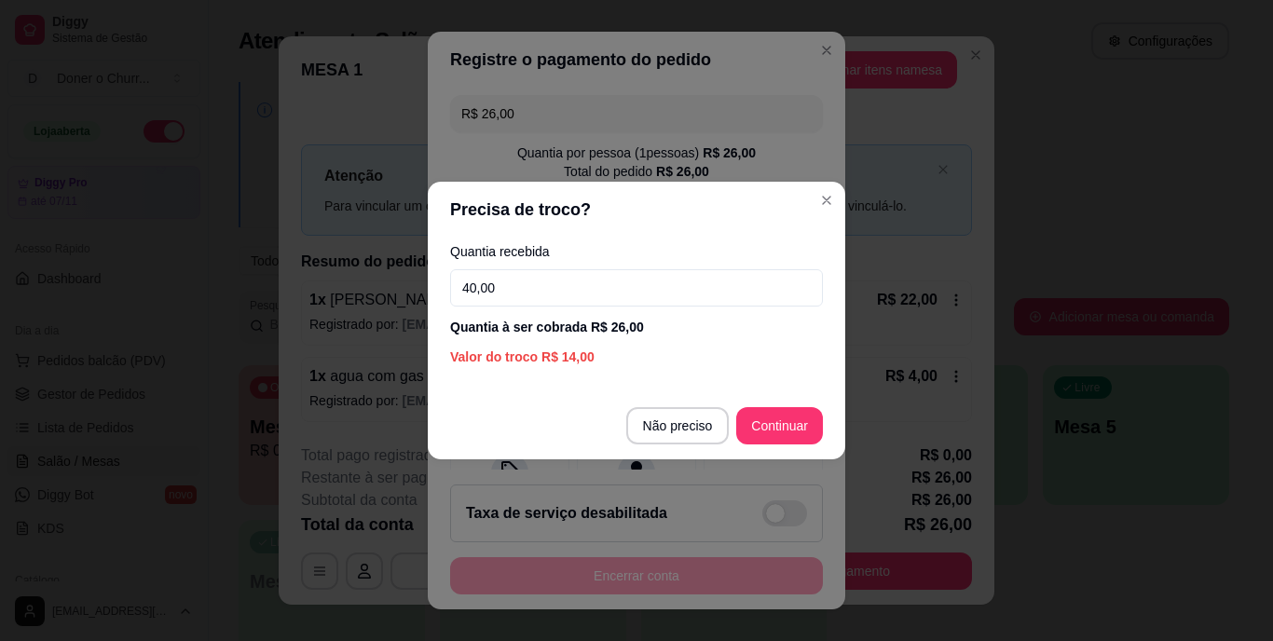
type input "40,00"
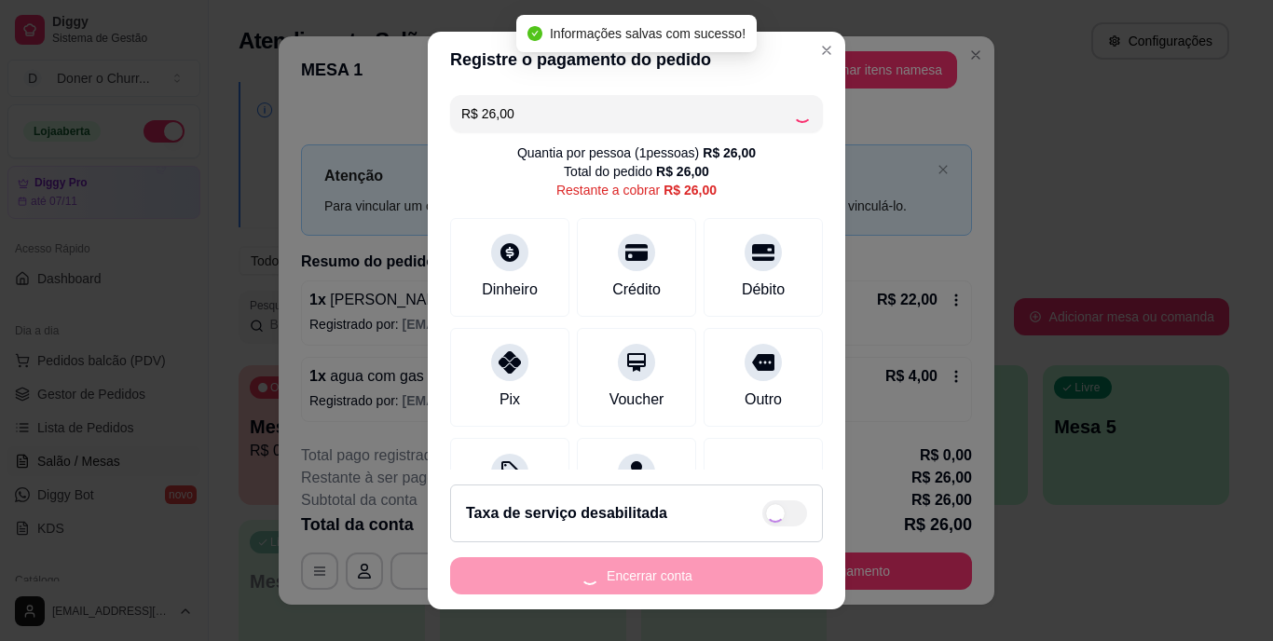
type input "R$ 0,00"
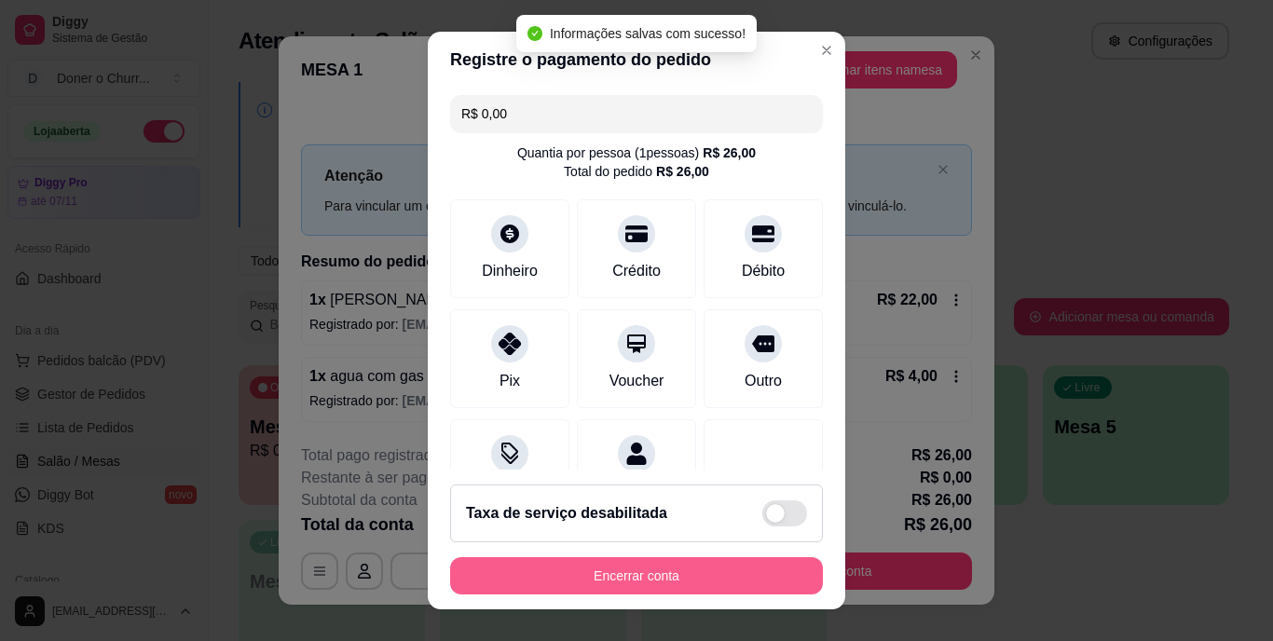
click at [621, 582] on button "Encerrar conta" at bounding box center [636, 575] width 373 height 37
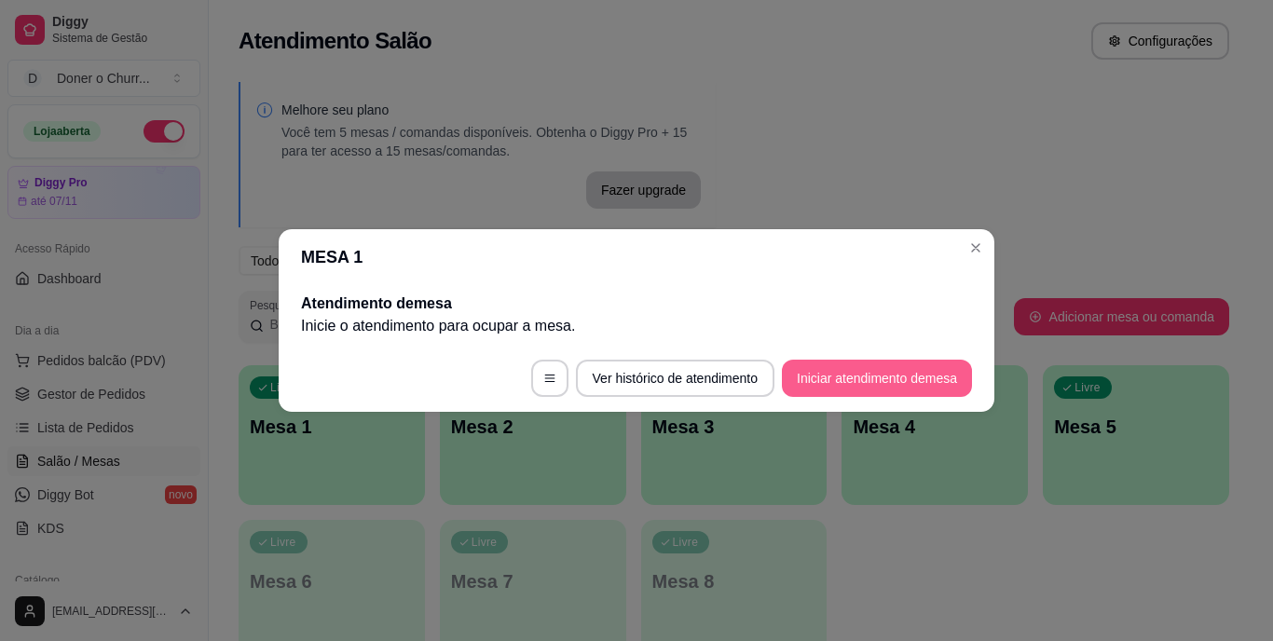
click at [857, 385] on button "Iniciar atendimento de mesa" at bounding box center [877, 378] width 190 height 37
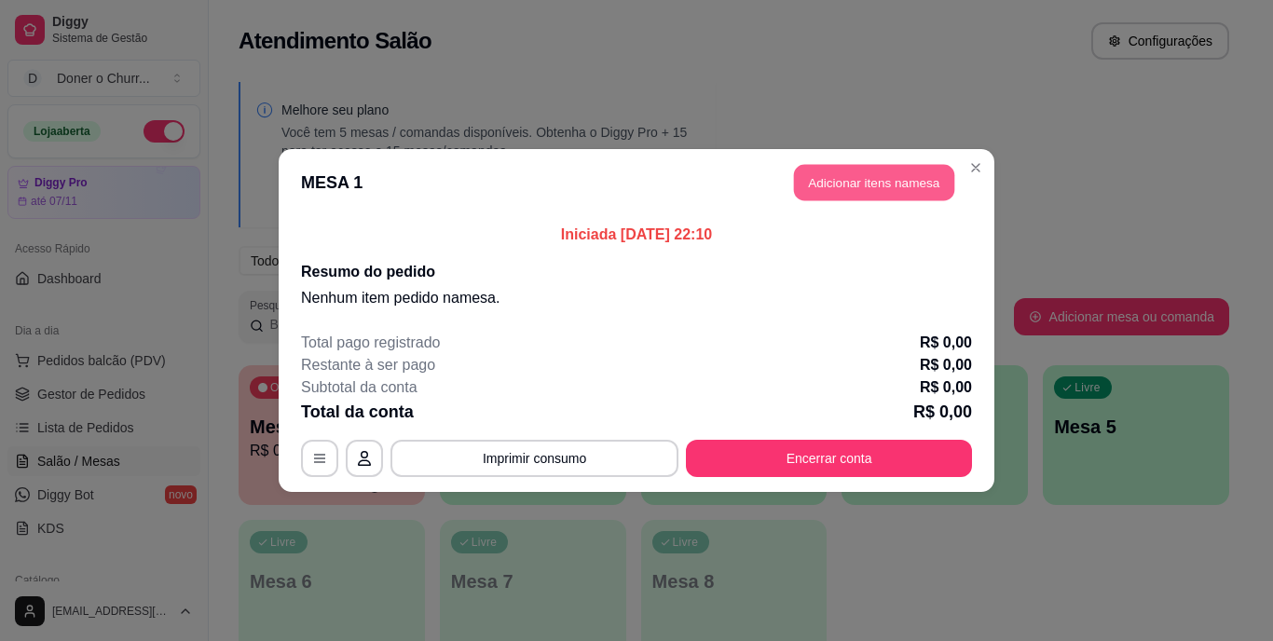
click at [857, 182] on button "Adicionar itens na mesa" at bounding box center [874, 183] width 160 height 36
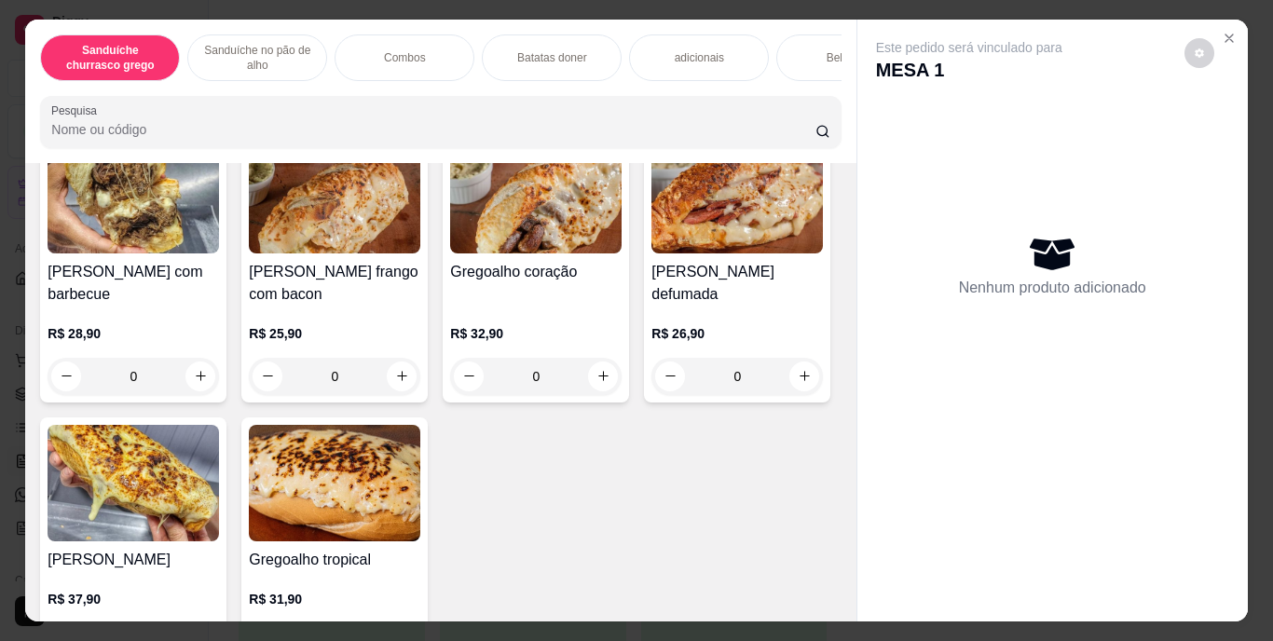
scroll to position [1025, 0]
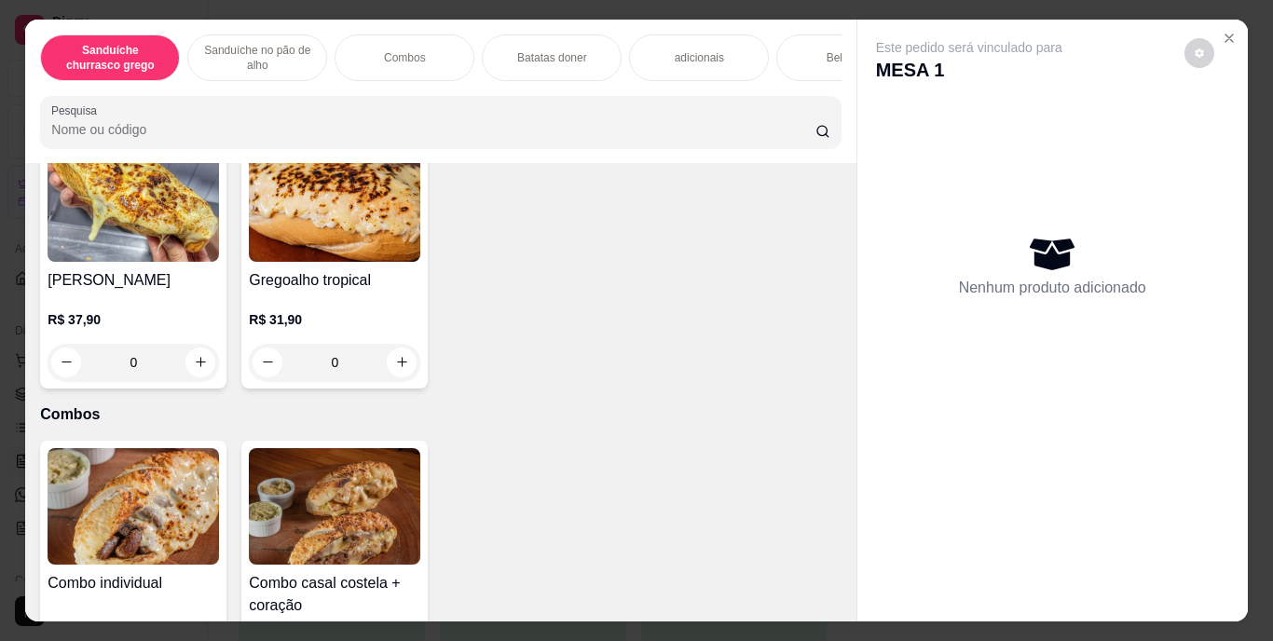
click at [399, 112] on button "increase-product-quantity" at bounding box center [402, 97] width 30 height 30
type input "1"
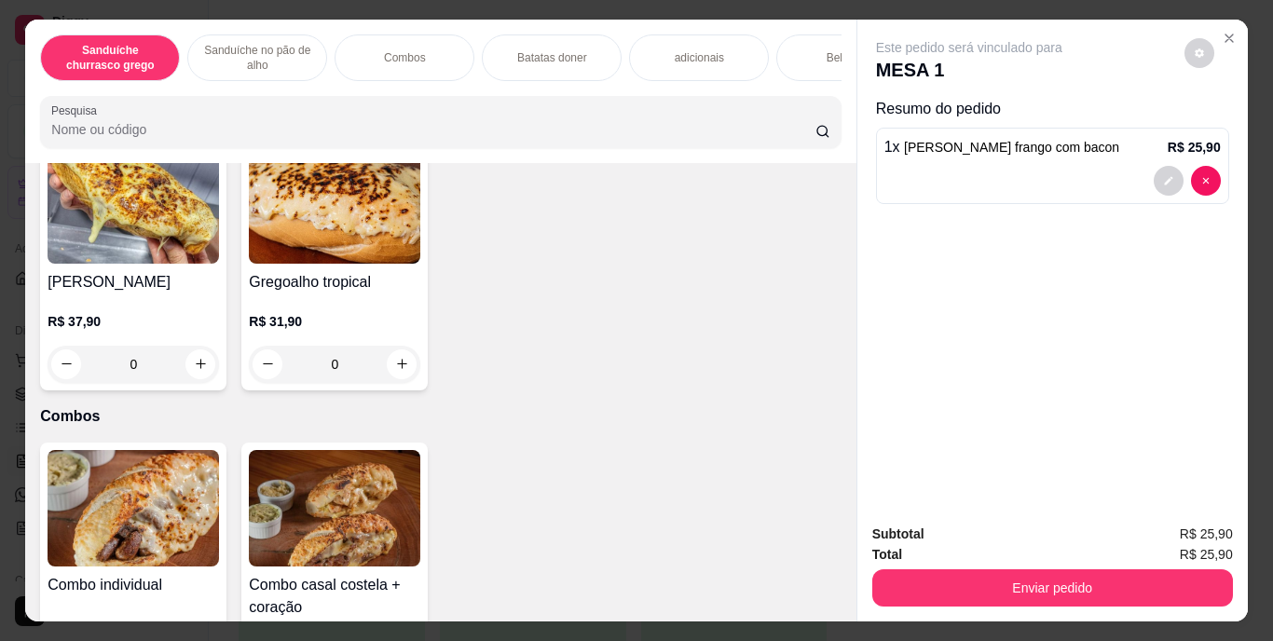
click at [797, 55] on div "Bebidas" at bounding box center [846, 57] width 140 height 47
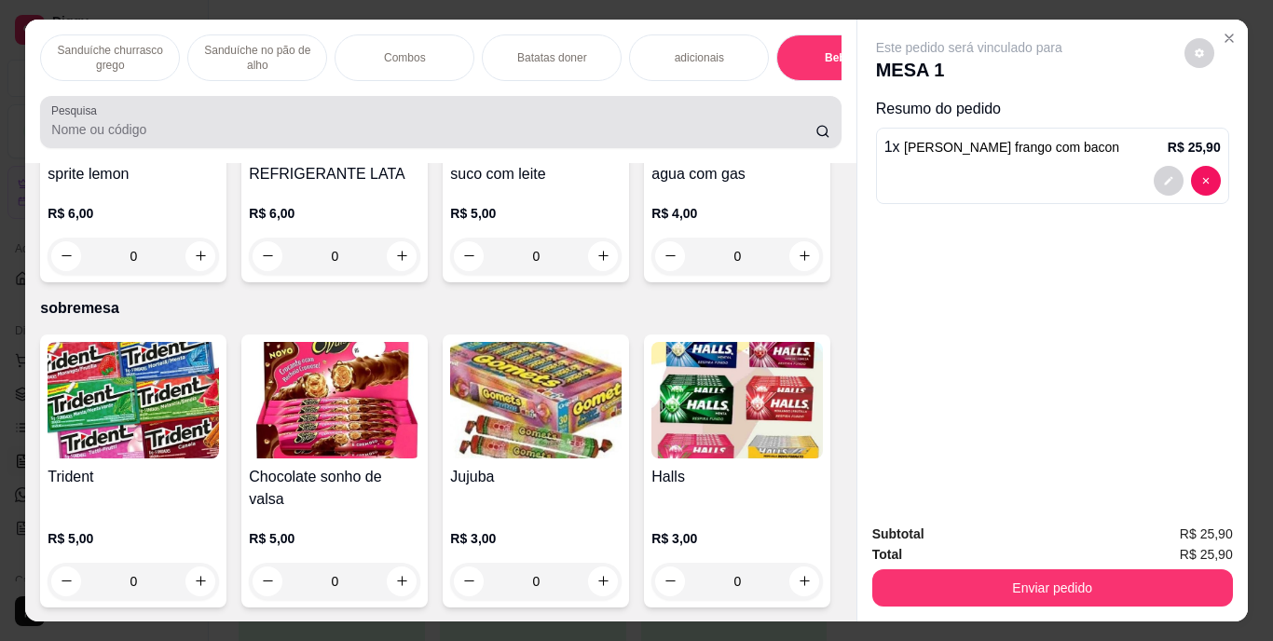
scroll to position [48, 0]
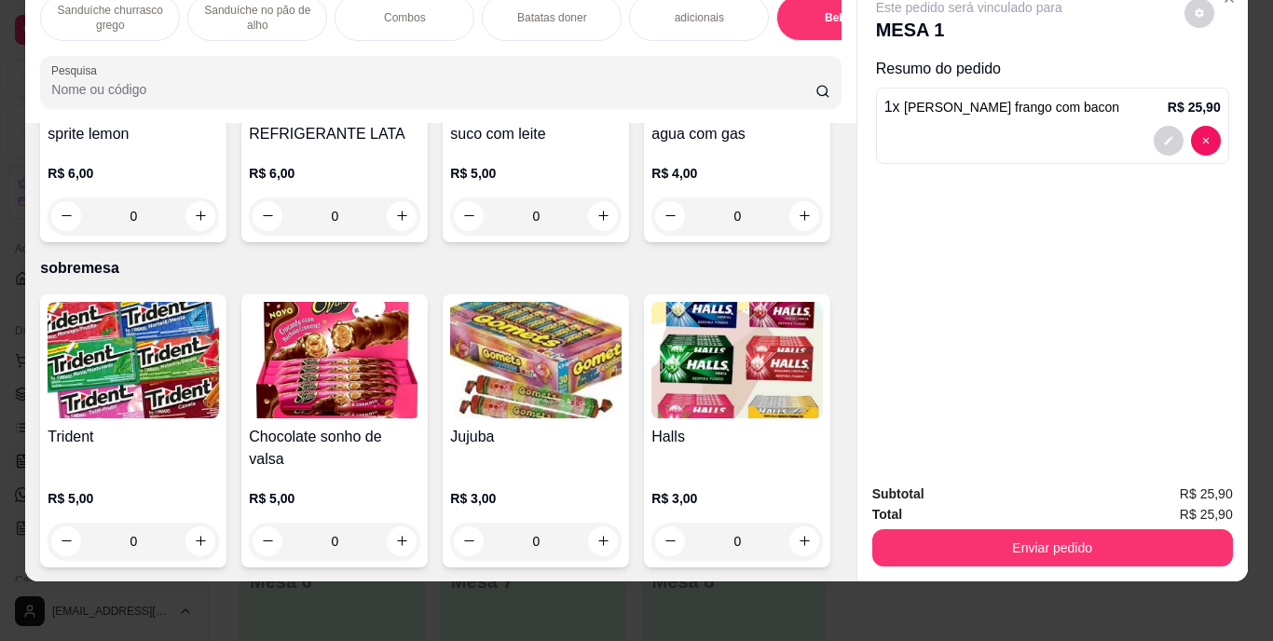
click at [420, 116] on img at bounding box center [335, 57] width 172 height 117
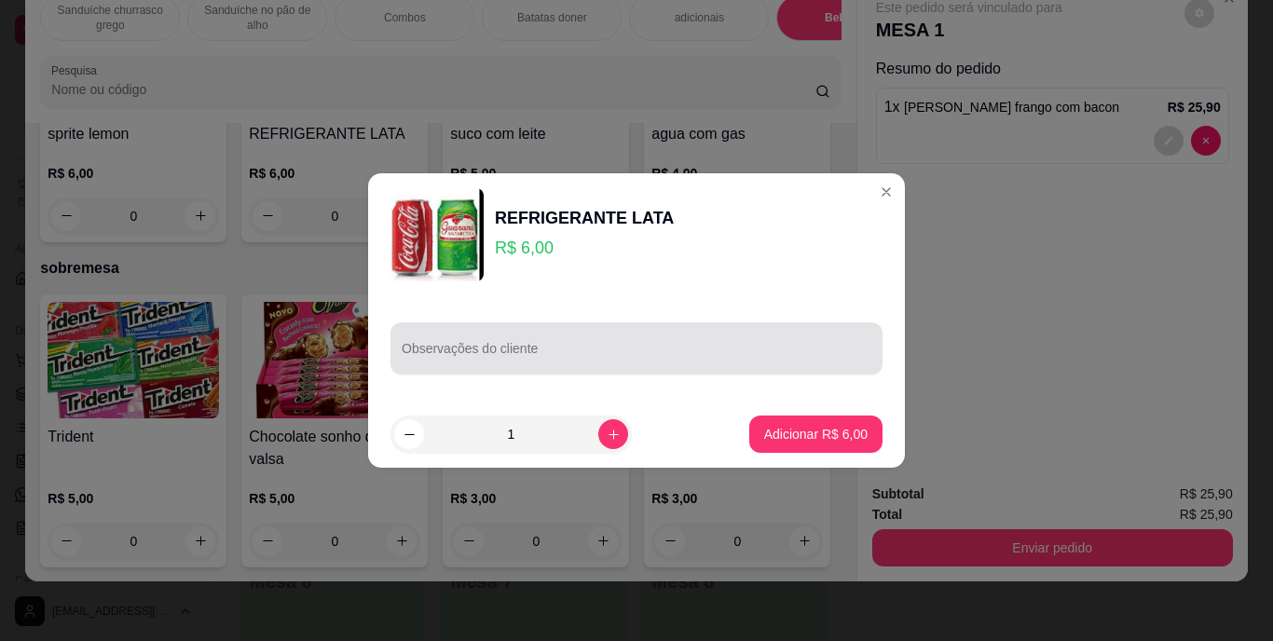
click at [514, 354] on input "Observações do cliente" at bounding box center [637, 356] width 470 height 19
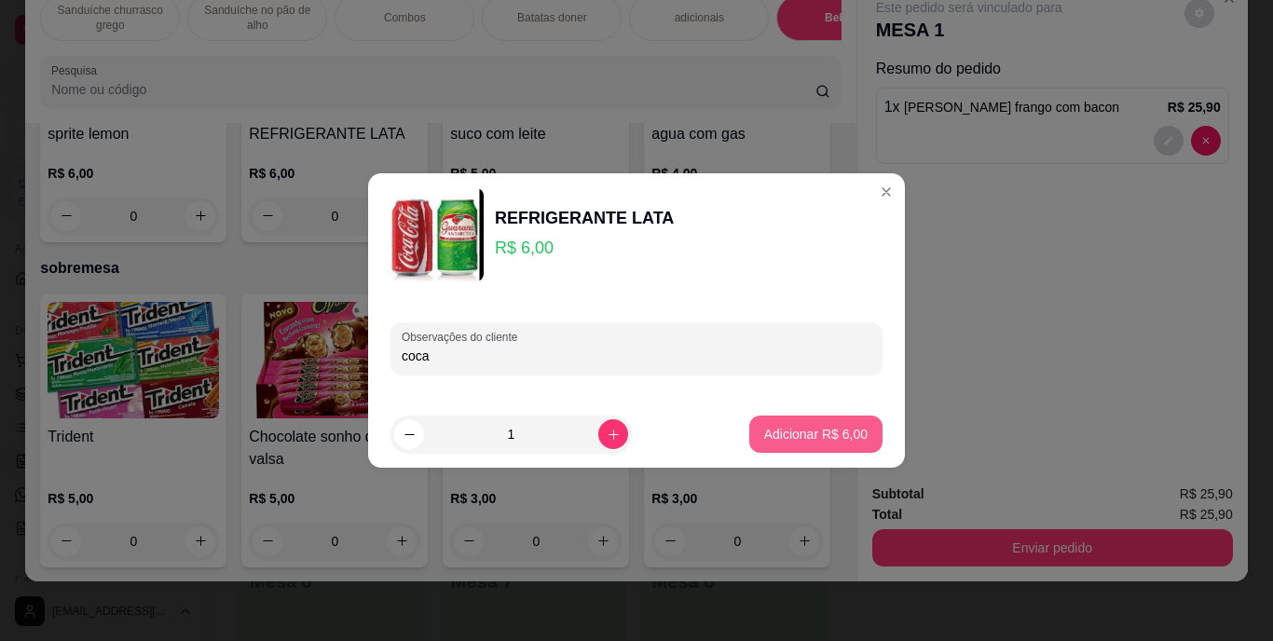
type input "coca"
click at [824, 437] on p "Adicionar R$ 6,00" at bounding box center [815, 434] width 103 height 19
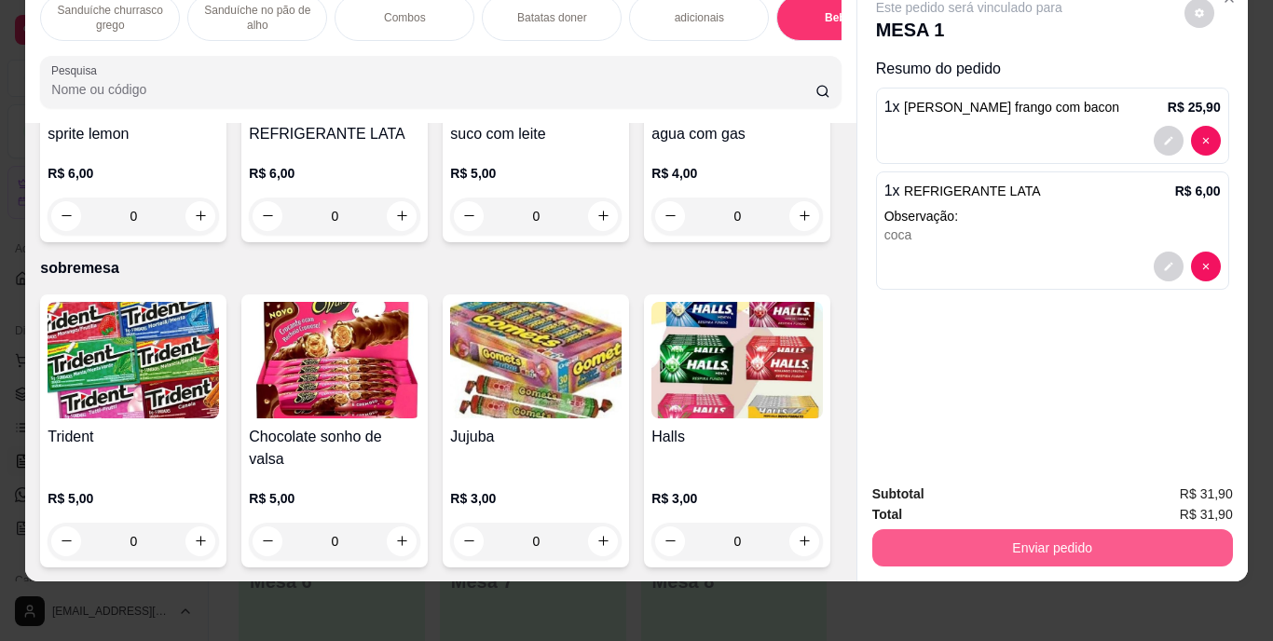
click at [974, 529] on button "Enviar pedido" at bounding box center [1052, 547] width 361 height 37
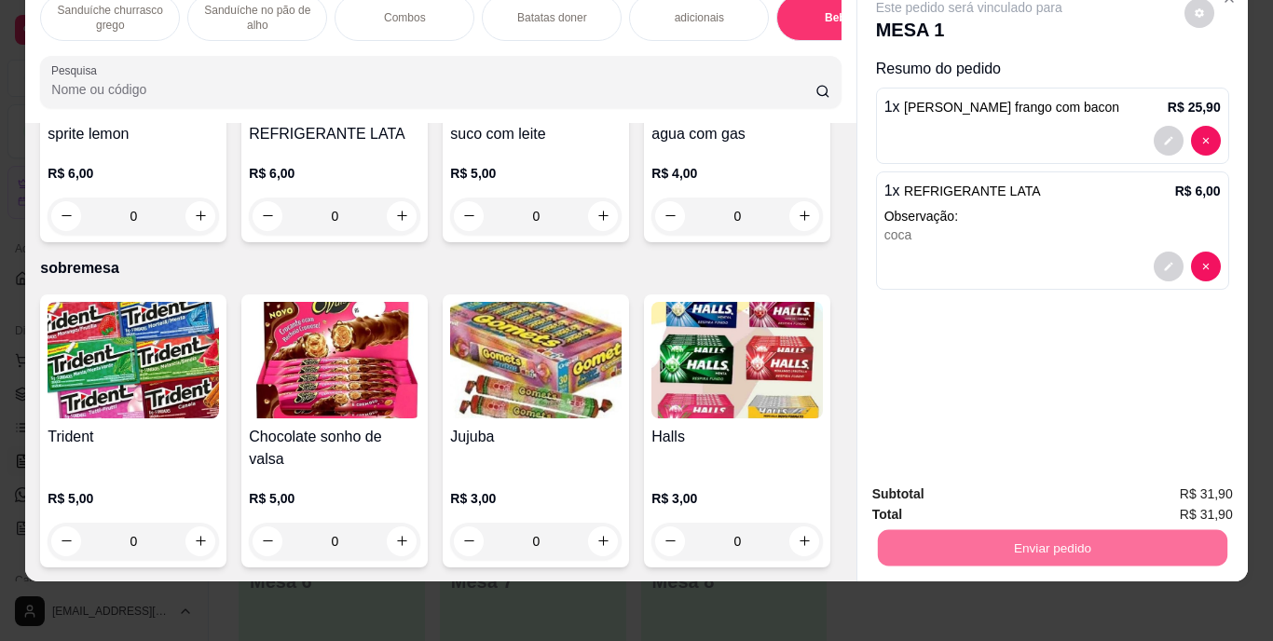
click at [1178, 476] on button "Enviar pedido" at bounding box center [1184, 488] width 105 height 35
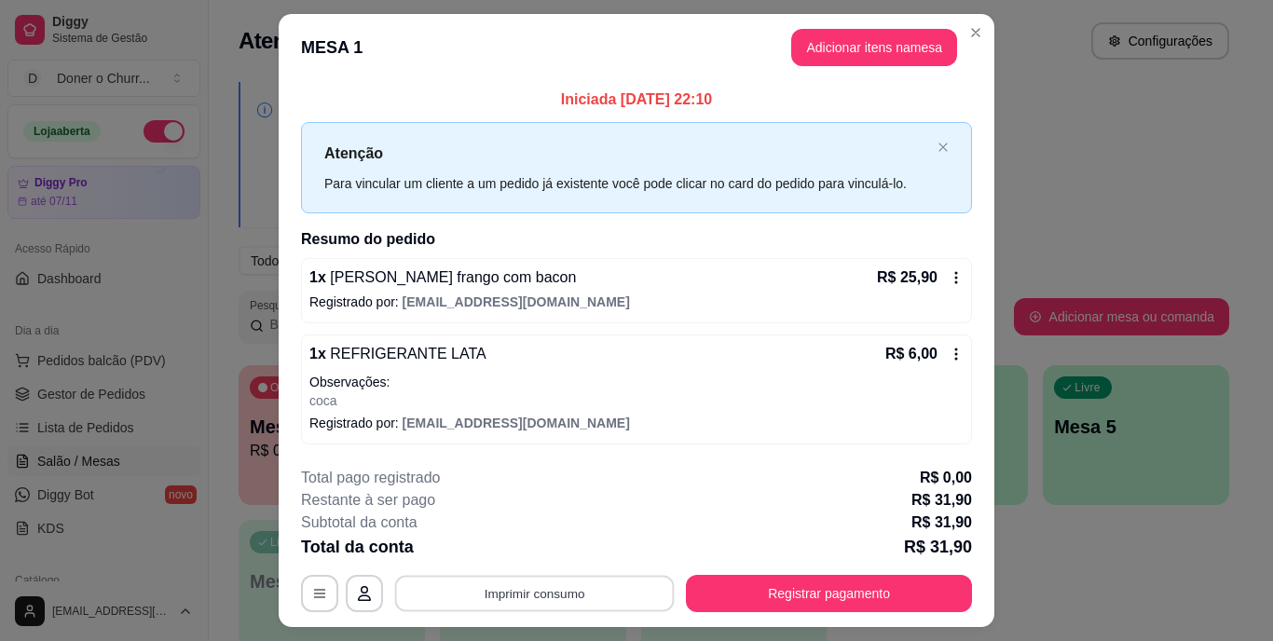
click at [598, 601] on button "Imprimir consumo" at bounding box center [535, 593] width 280 height 36
click at [570, 552] on button "IMPRESSORA" at bounding box center [533, 550] width 130 height 29
click at [575, 579] on button "Imprimir consumo" at bounding box center [535, 593] width 288 height 37
click at [571, 546] on button "IMPRESSORA" at bounding box center [533, 549] width 130 height 29
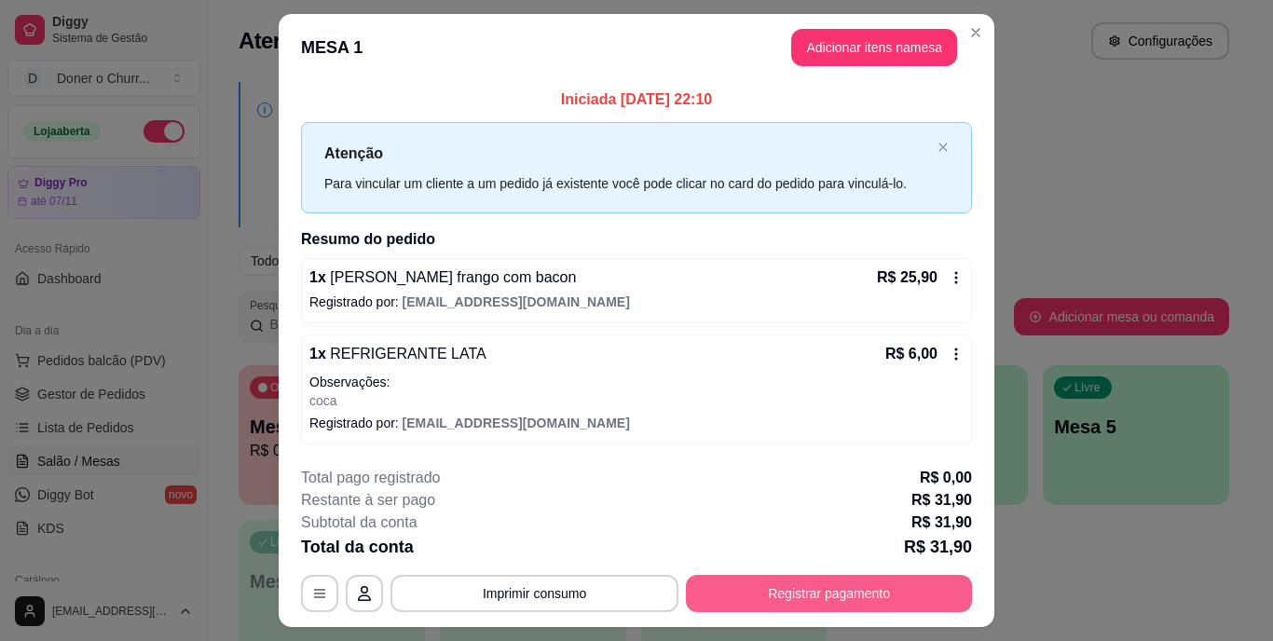
click at [839, 600] on button "Registrar pagamento" at bounding box center [829, 593] width 286 height 37
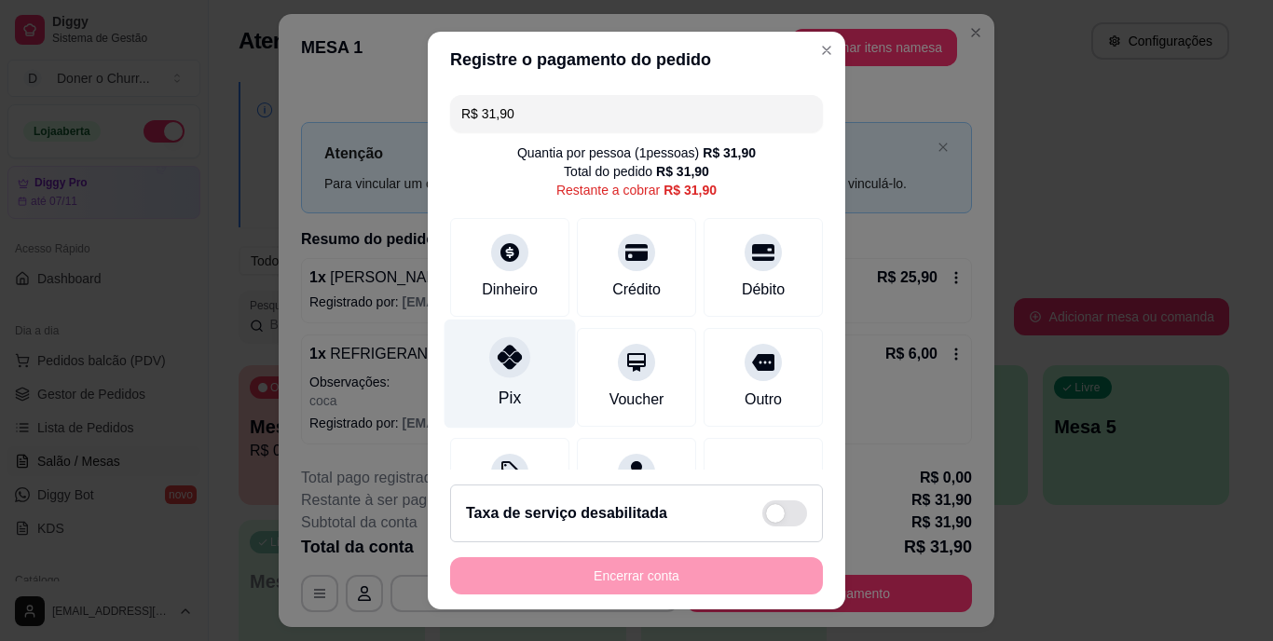
click at [499, 355] on icon at bounding box center [510, 358] width 24 height 24
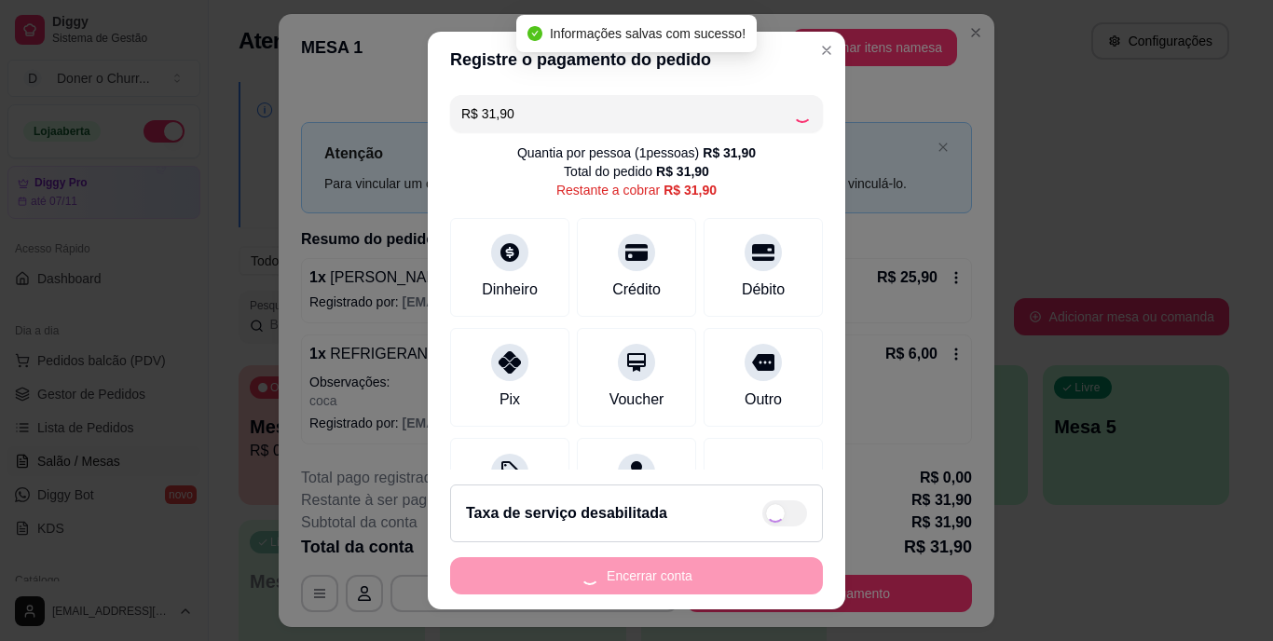
type input "R$ 0,00"
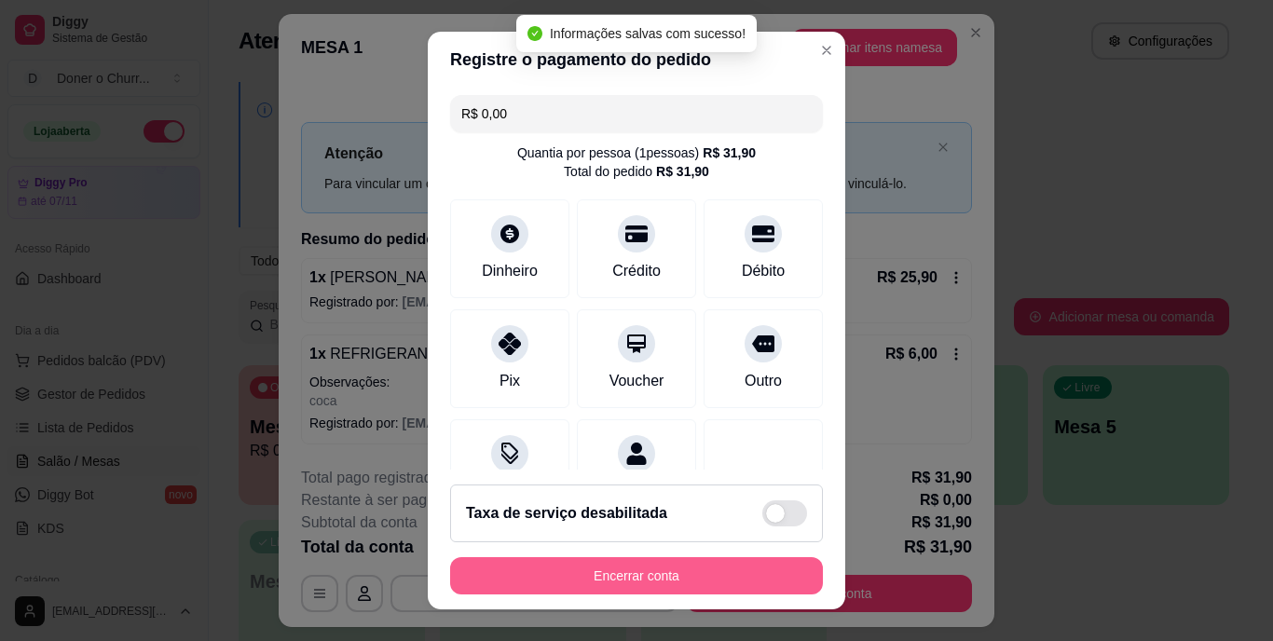
click at [626, 572] on button "Encerrar conta" at bounding box center [636, 575] width 373 height 37
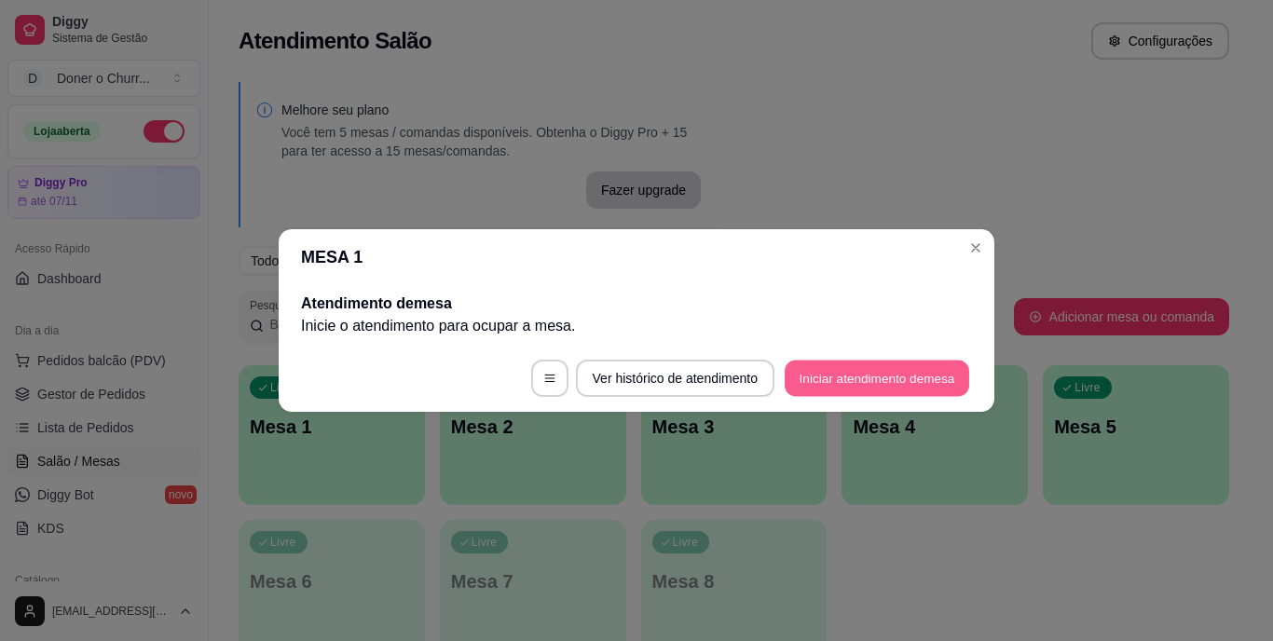
click at [873, 376] on button "Iniciar atendimento de mesa" at bounding box center [877, 379] width 185 height 36
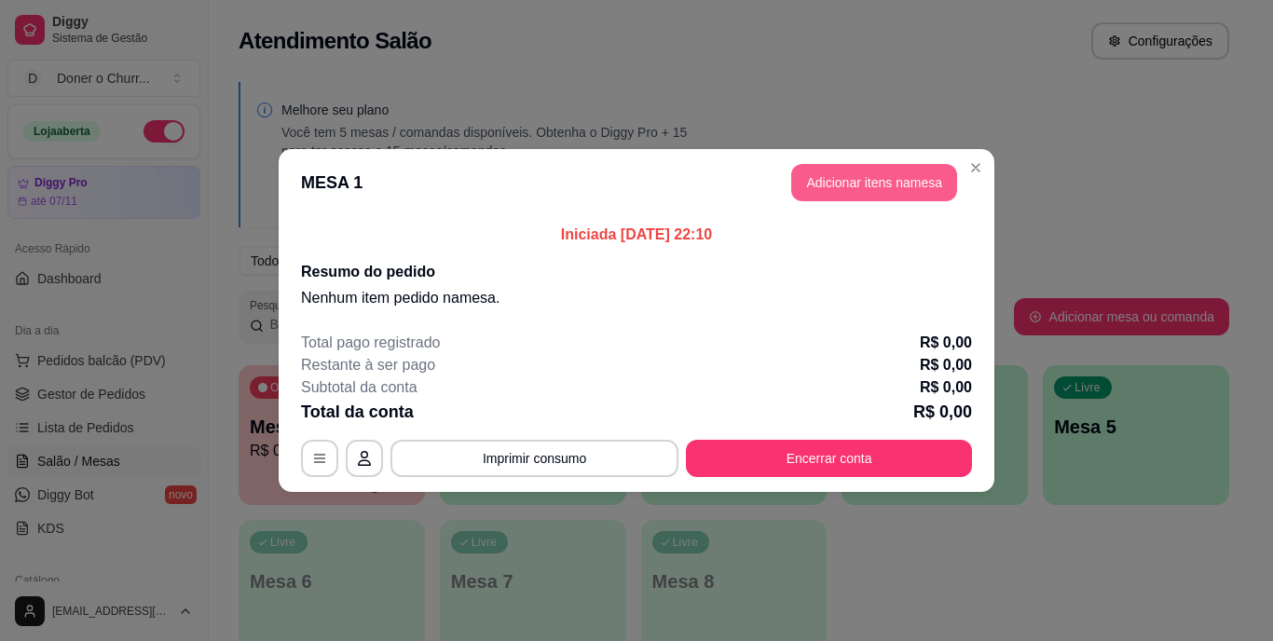
click at [917, 177] on button "Adicionar itens na mesa" at bounding box center [874, 182] width 166 height 37
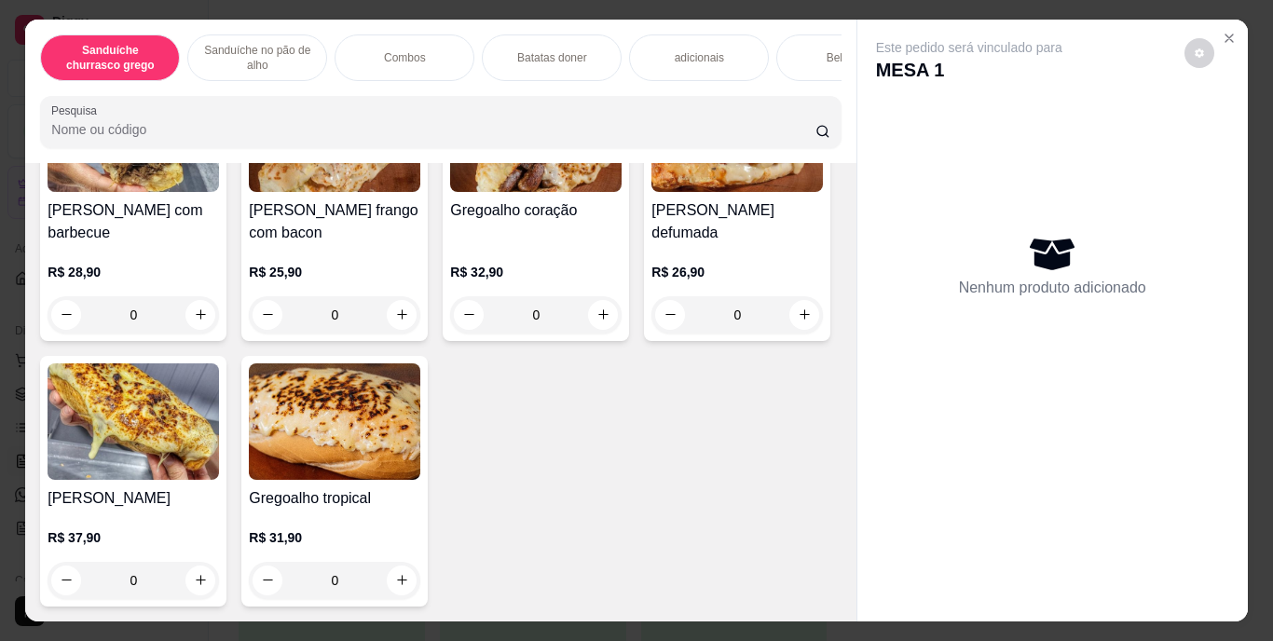
scroll to position [839, 0]
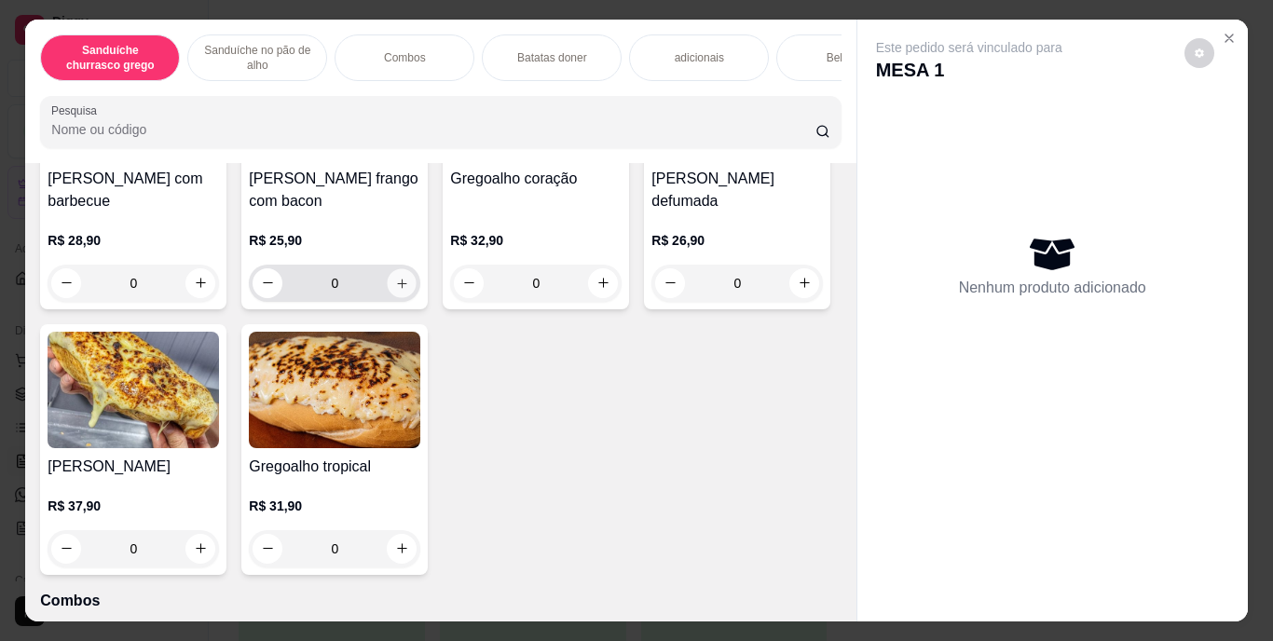
click at [401, 290] on icon "increase-product-quantity" at bounding box center [402, 283] width 14 height 14
type input "1"
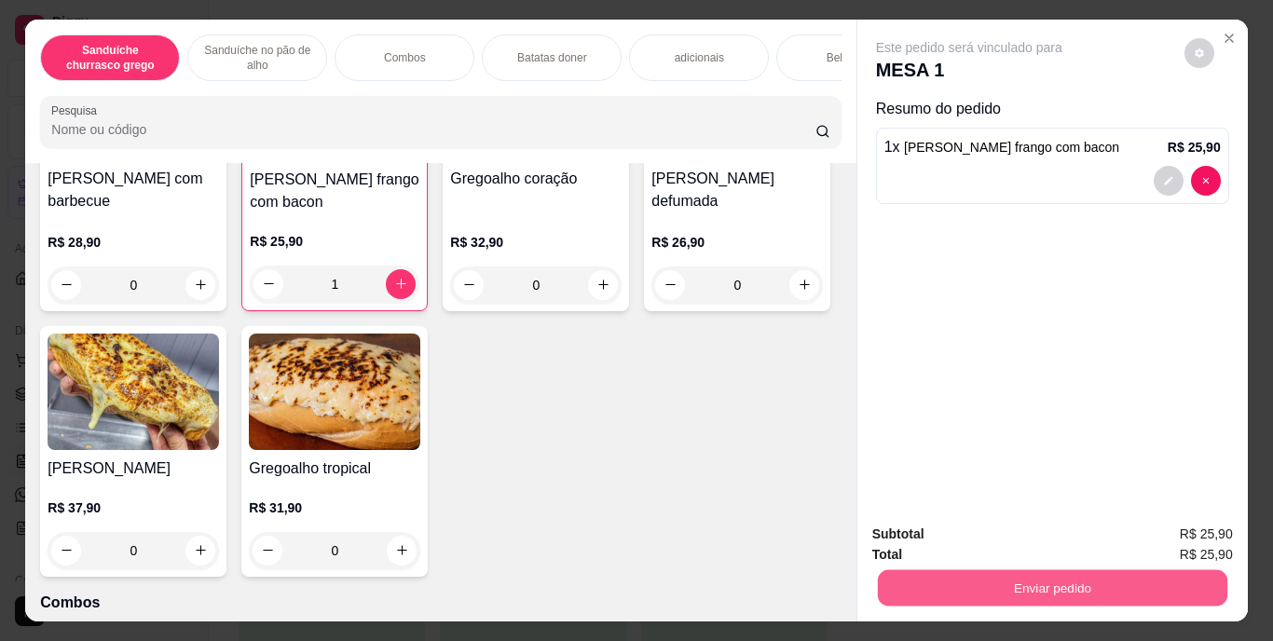
click at [1031, 573] on button "Enviar pedido" at bounding box center [1052, 588] width 350 height 36
click at [1151, 529] on button "Enviar pedido" at bounding box center [1184, 535] width 103 height 34
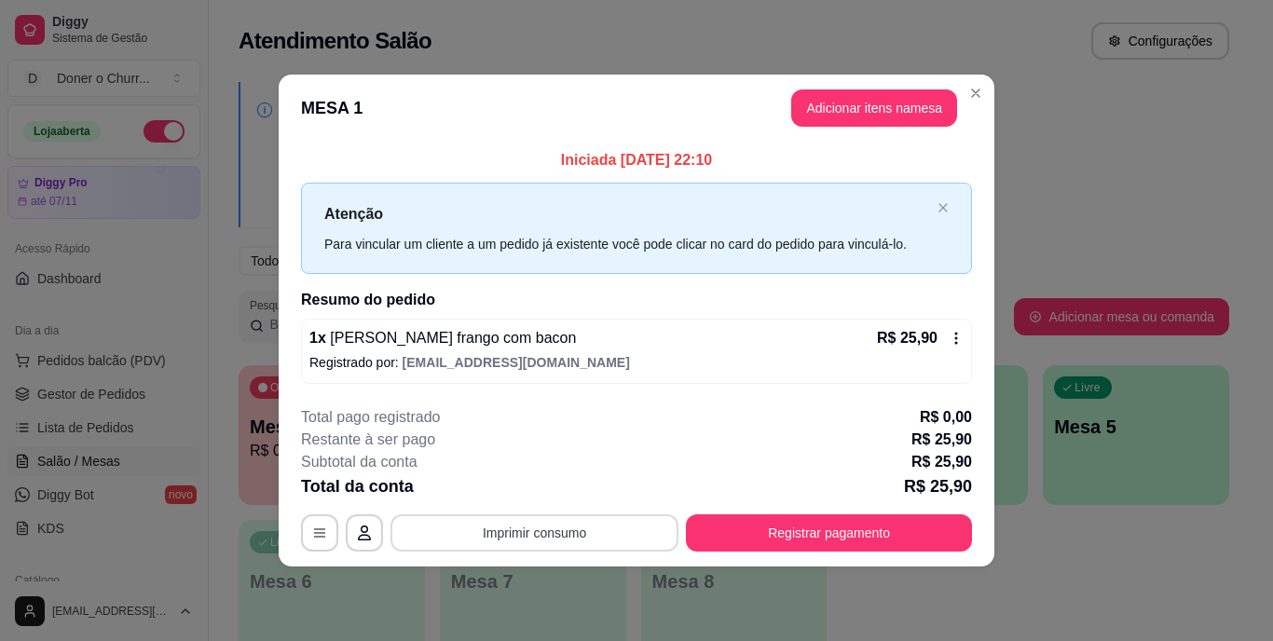
click at [609, 519] on button "Imprimir consumo" at bounding box center [535, 533] width 288 height 37
click at [579, 483] on button "IMPRESSORA" at bounding box center [540, 489] width 135 height 30
click at [569, 529] on button "Imprimir consumo" at bounding box center [535, 533] width 288 height 37
click at [567, 488] on button "IMPRESSORA" at bounding box center [540, 489] width 135 height 30
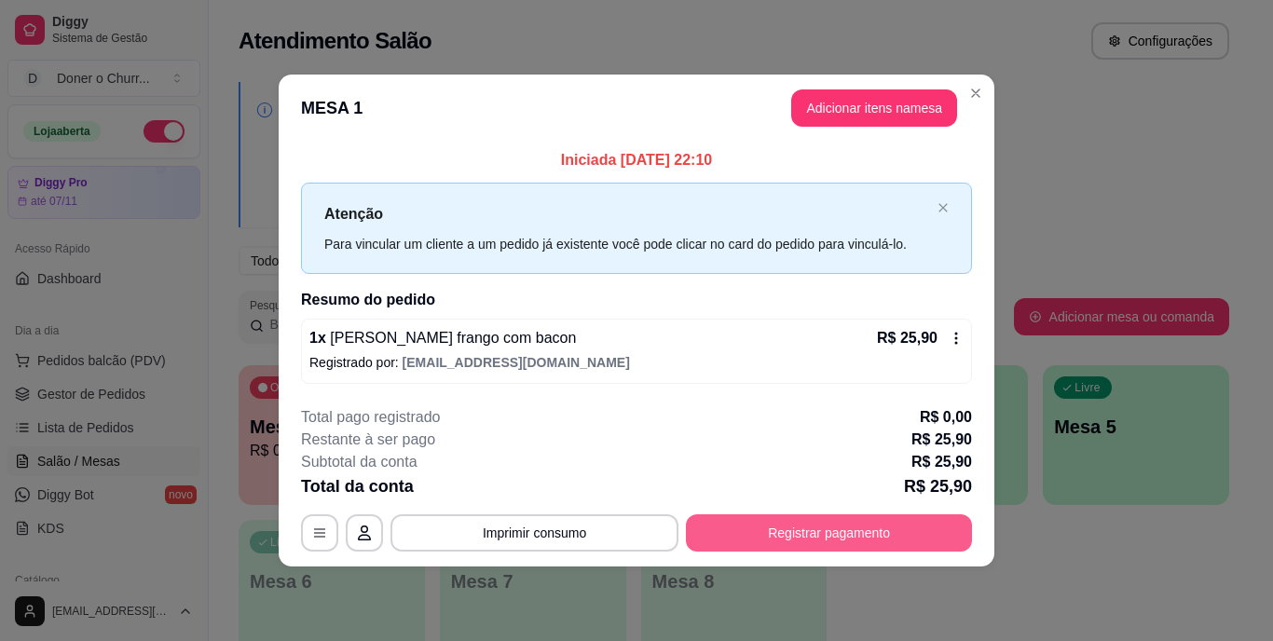
click at [780, 531] on button "Registrar pagamento" at bounding box center [829, 533] width 286 height 37
click at [780, 533] on button "Registrar pagamento" at bounding box center [829, 533] width 286 height 37
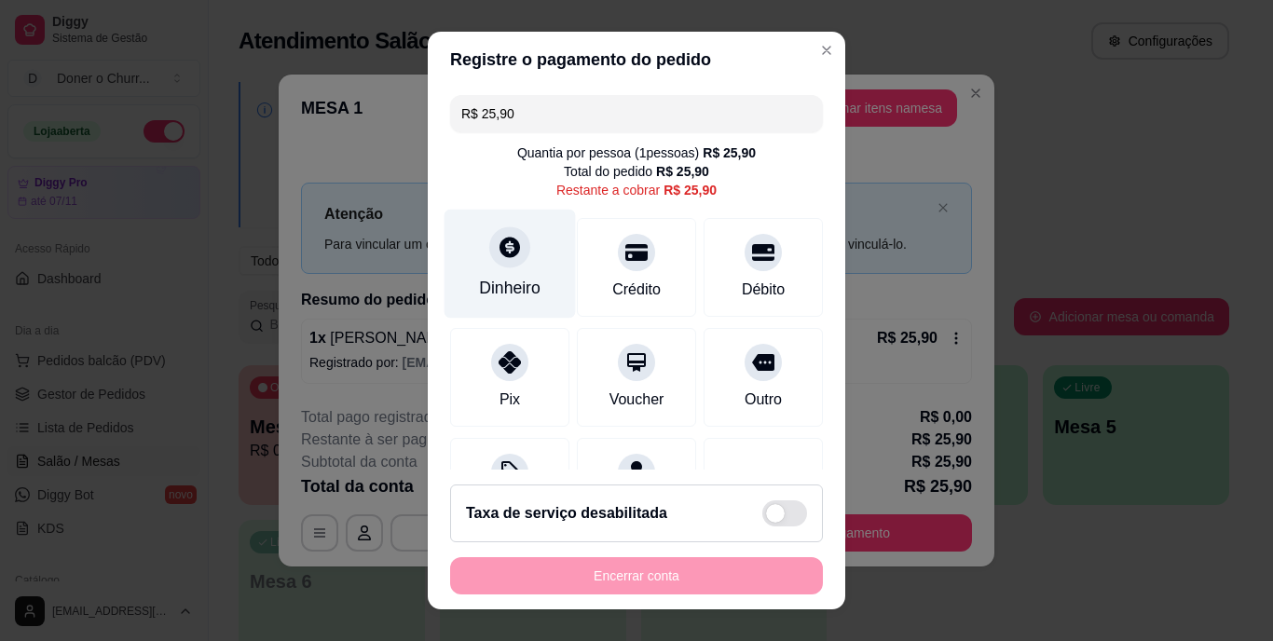
click at [500, 252] on icon at bounding box center [510, 248] width 21 height 21
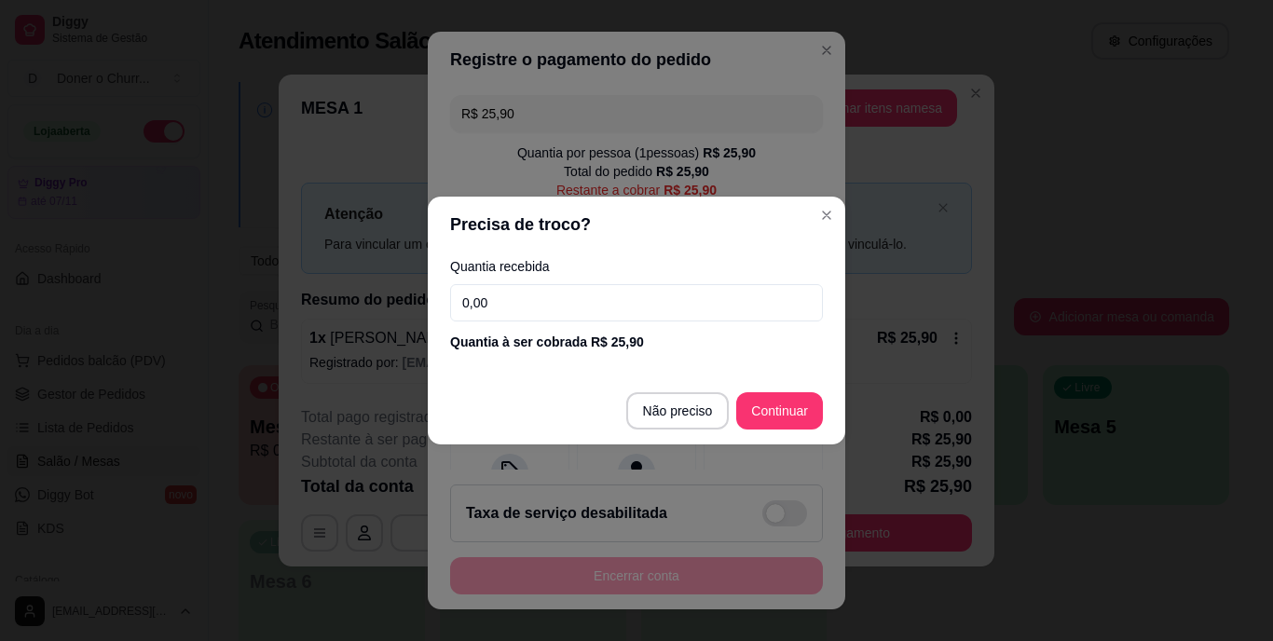
click at [540, 309] on input "0,00" at bounding box center [636, 302] width 373 height 37
type input "20,00"
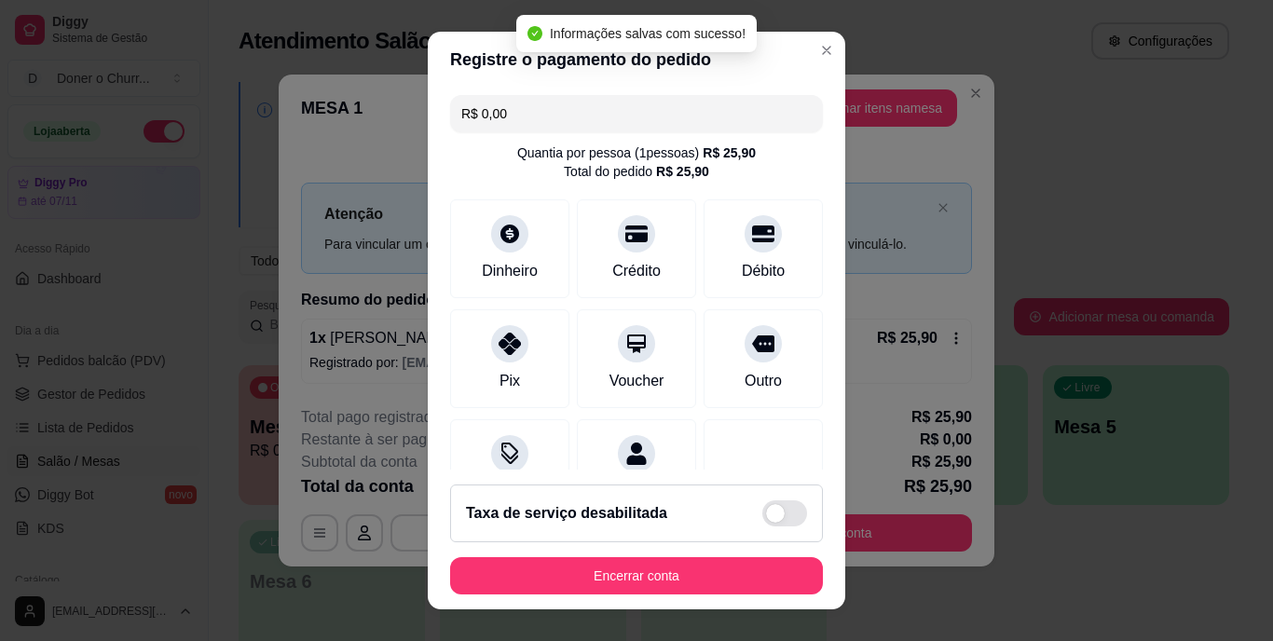
type input "R$ 0,00"
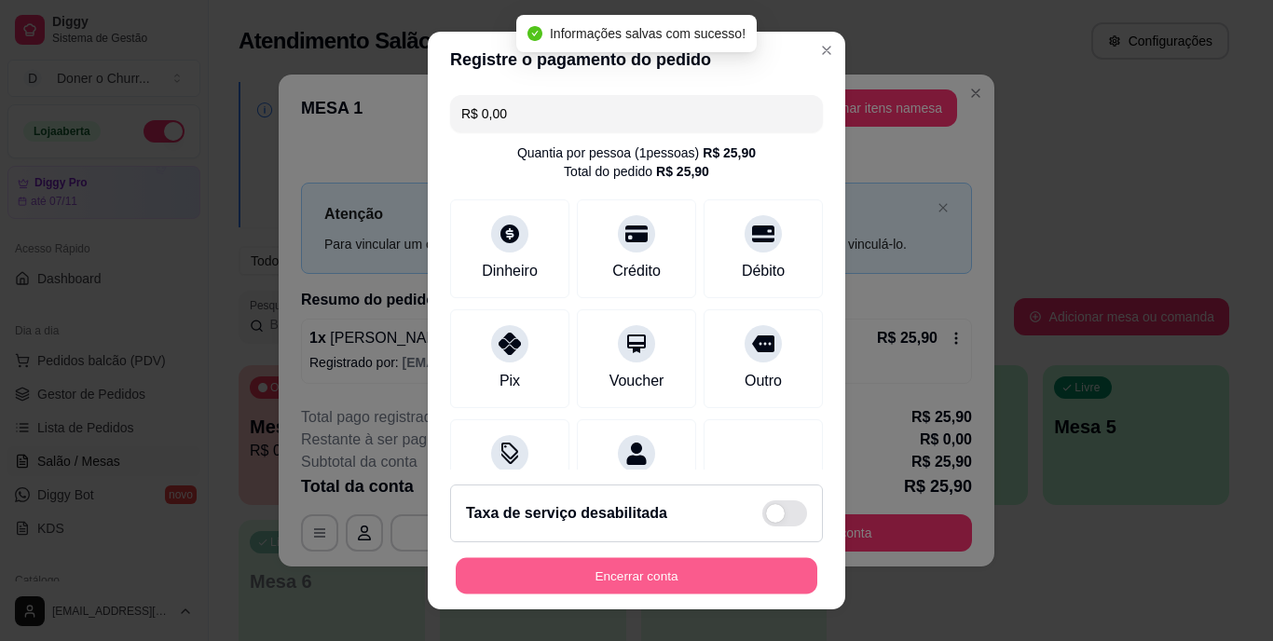
click at [600, 577] on button "Encerrar conta" at bounding box center [637, 575] width 362 height 36
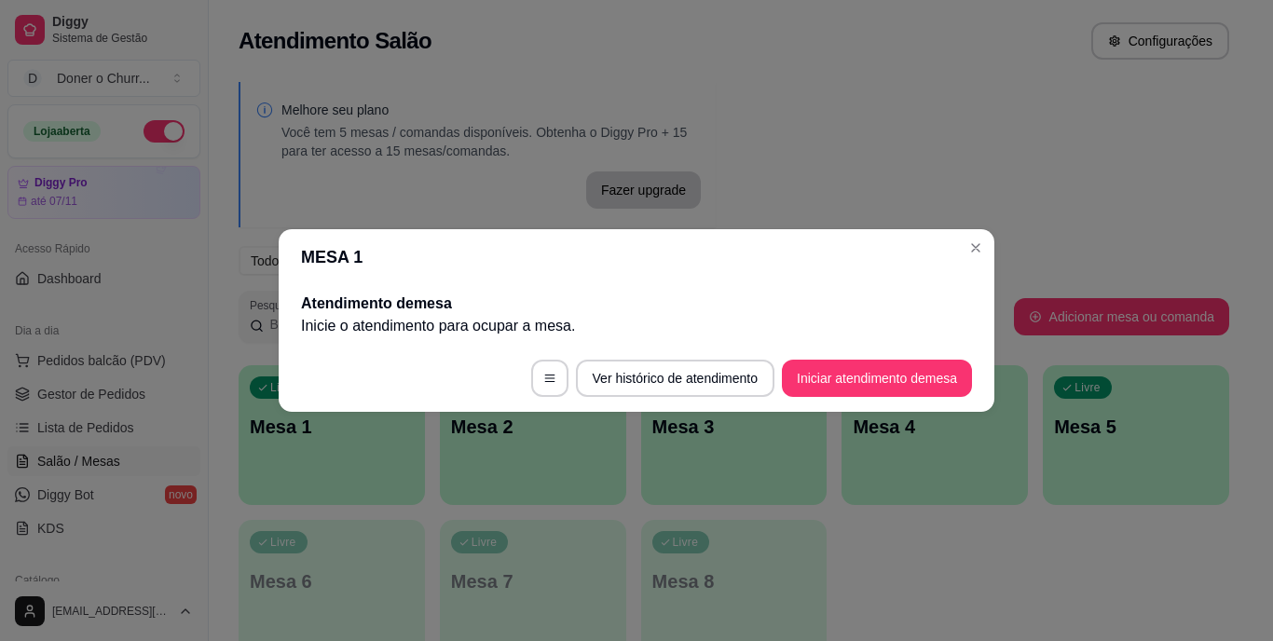
click at [850, 369] on button "Iniciar atendimento de mesa" at bounding box center [877, 378] width 190 height 37
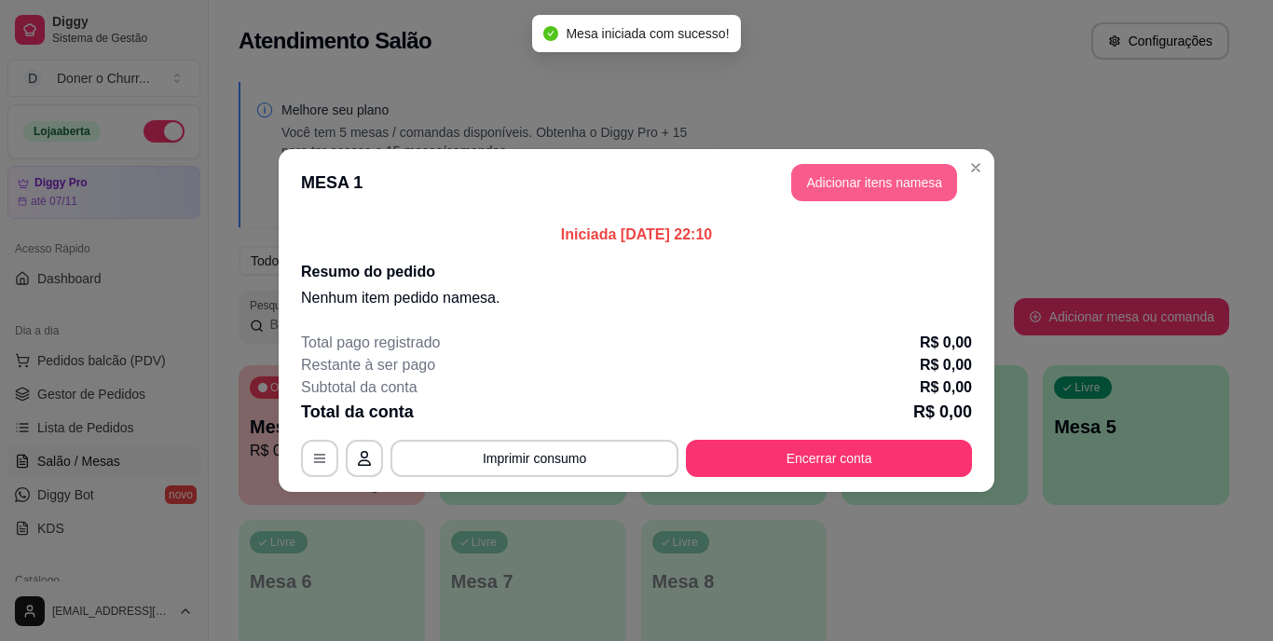
click at [893, 185] on button "Adicionar itens na mesa" at bounding box center [874, 182] width 166 height 37
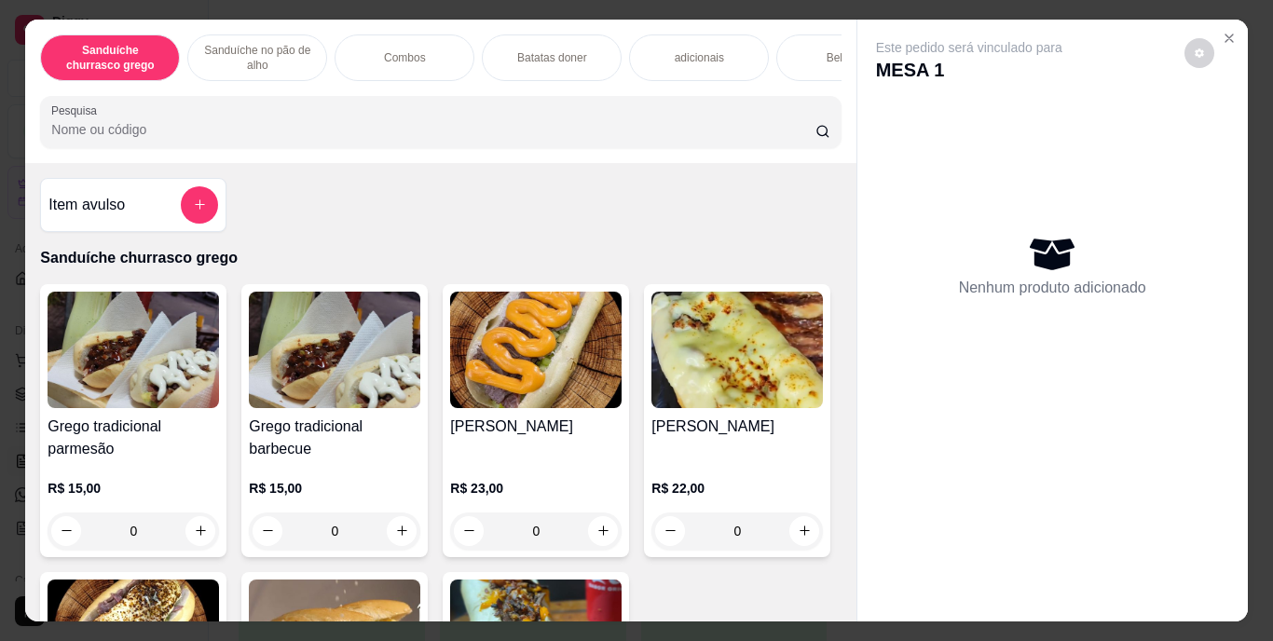
click at [710, 350] on div "Grego tradicional parmesão R$ 15,00 0 Grego tradicional barbecue R$ 15,00 0 Gre…" at bounding box center [440, 553] width 801 height 539
drag, startPoint x: 594, startPoint y: 342, endPoint x: 737, endPoint y: 317, distance: 145.7
click at [1226, 31] on icon "Close" at bounding box center [1229, 38] width 15 height 15
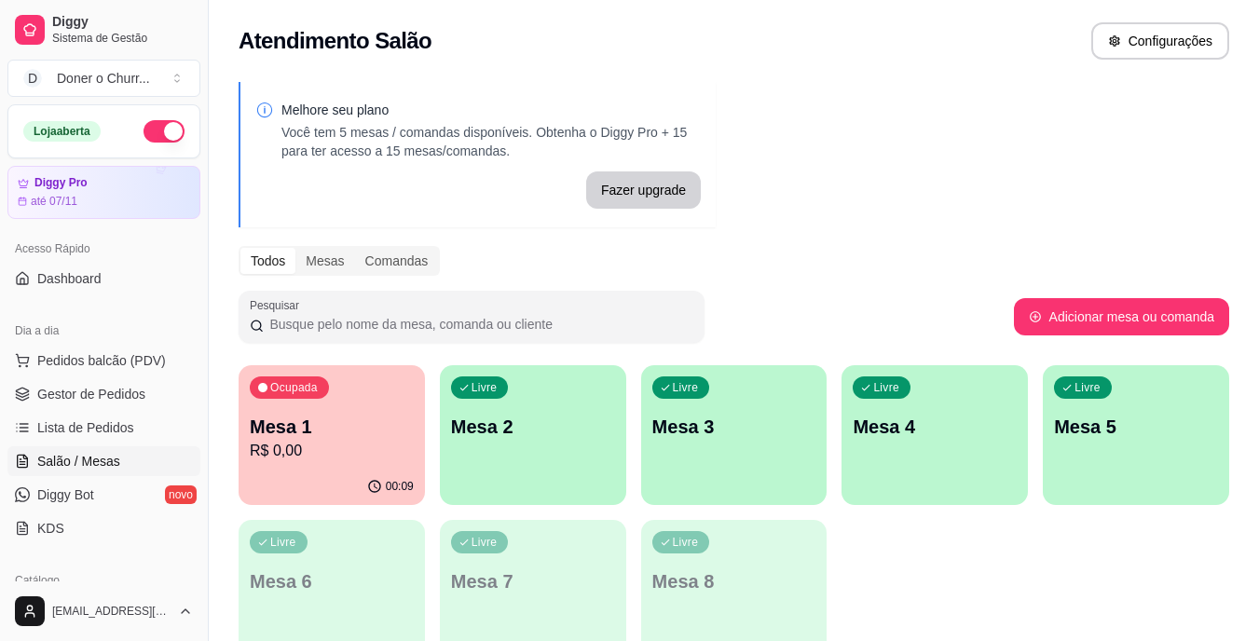
click at [159, 128] on button "button" at bounding box center [164, 131] width 41 height 22
click at [375, 434] on p "Mesa 1" at bounding box center [332, 427] width 159 height 25
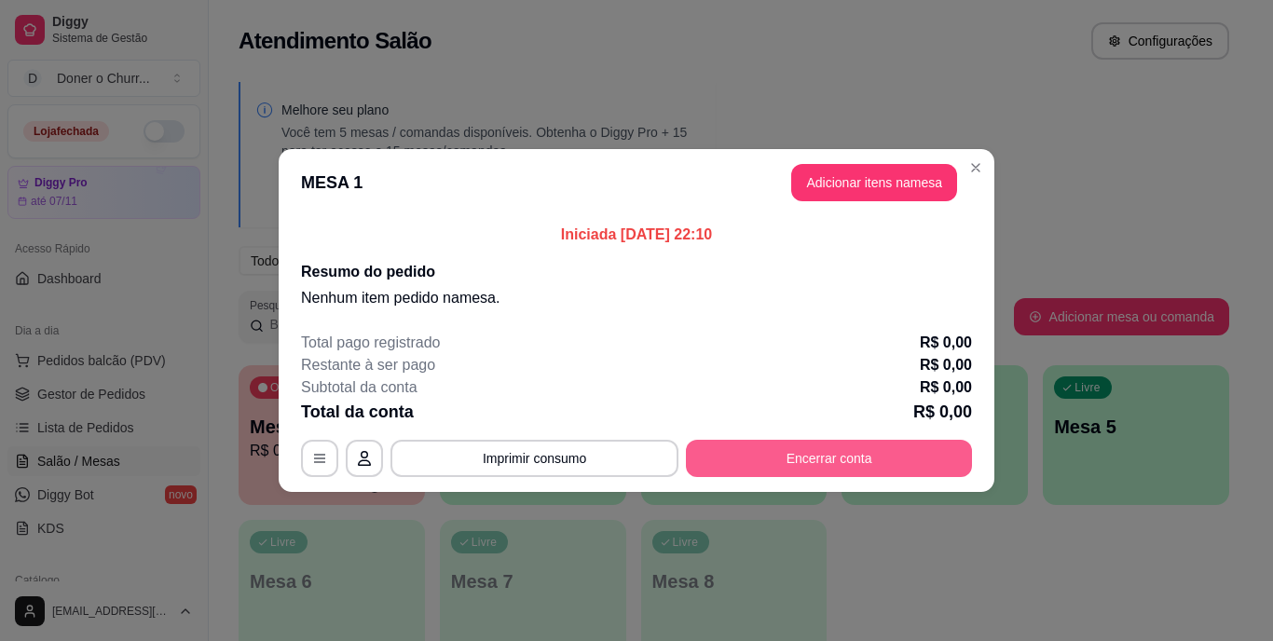
click at [790, 457] on button "Encerrar conta" at bounding box center [829, 458] width 286 height 37
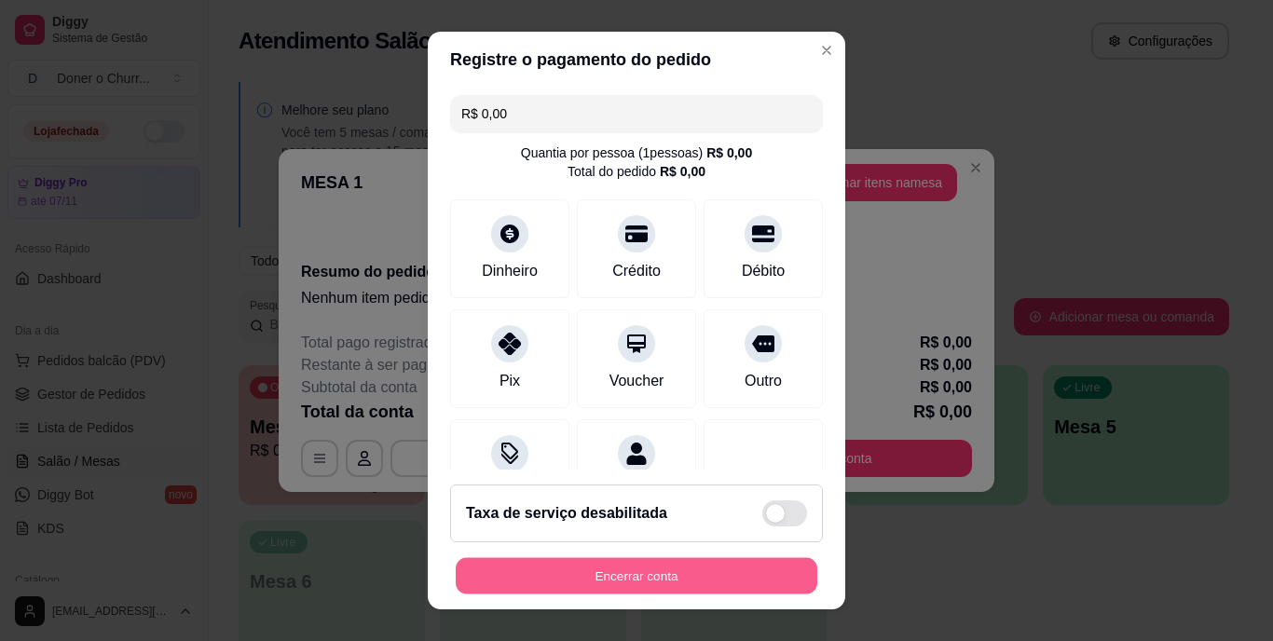
click at [652, 569] on button "Encerrar conta" at bounding box center [637, 575] width 362 height 36
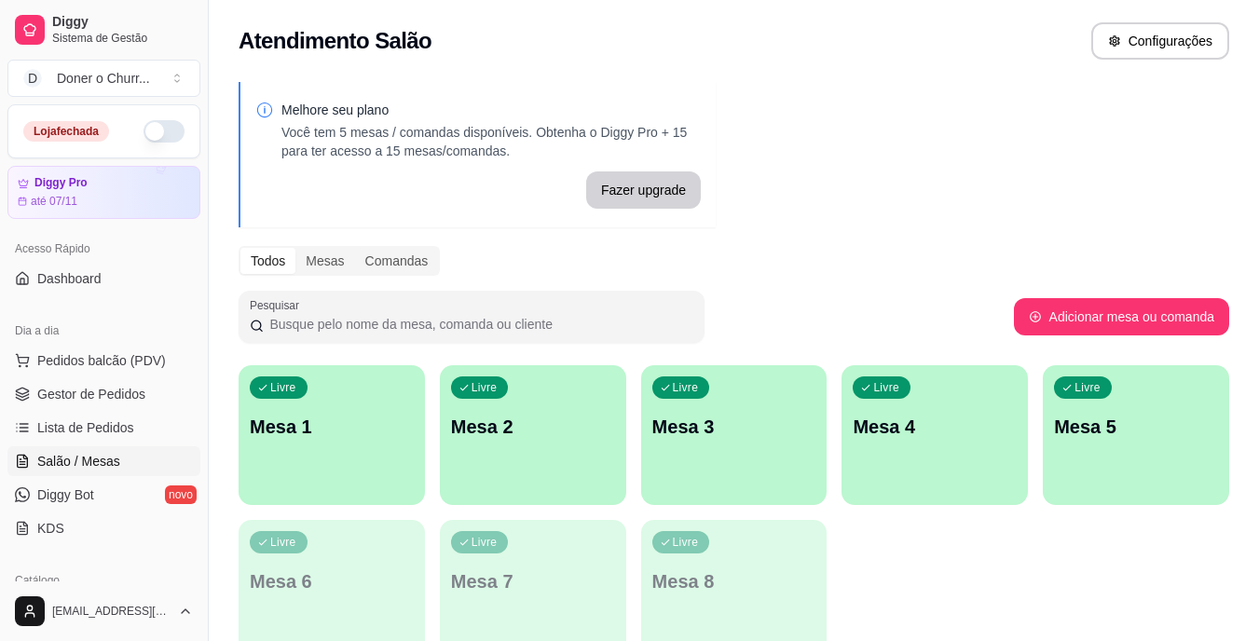
click at [144, 128] on button "button" at bounding box center [164, 131] width 41 height 22
click at [322, 444] on div "Livre Mesa 1" at bounding box center [332, 423] width 186 height 117
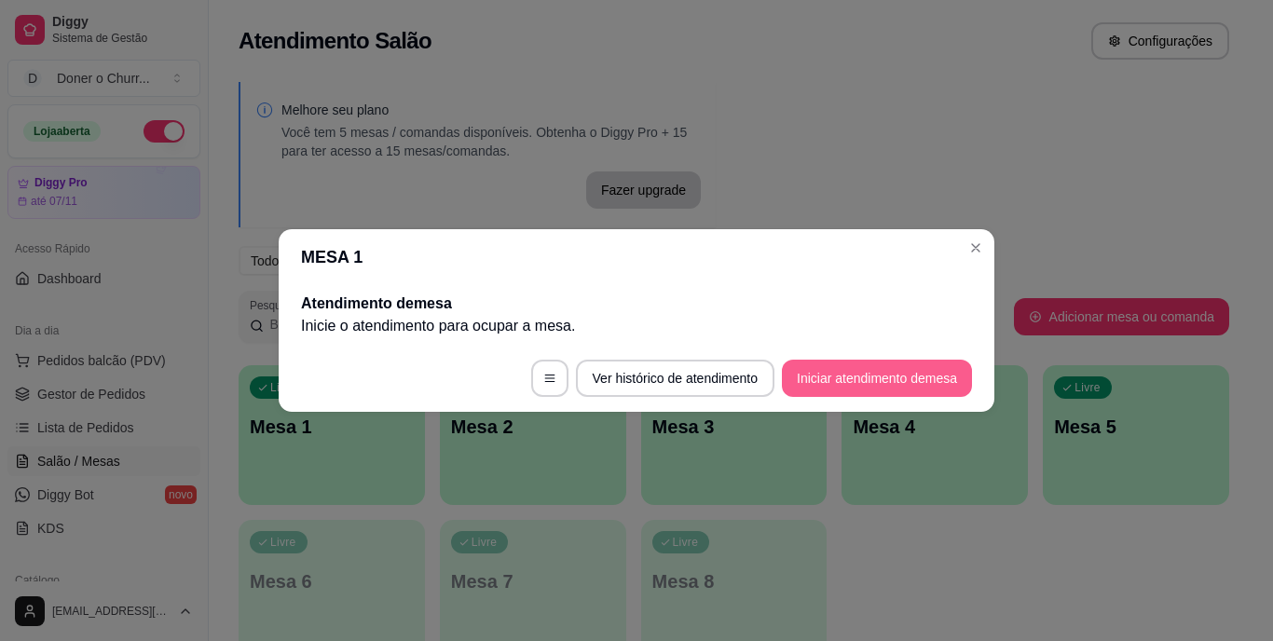
click at [842, 382] on button "Iniciar atendimento de mesa" at bounding box center [877, 378] width 190 height 37
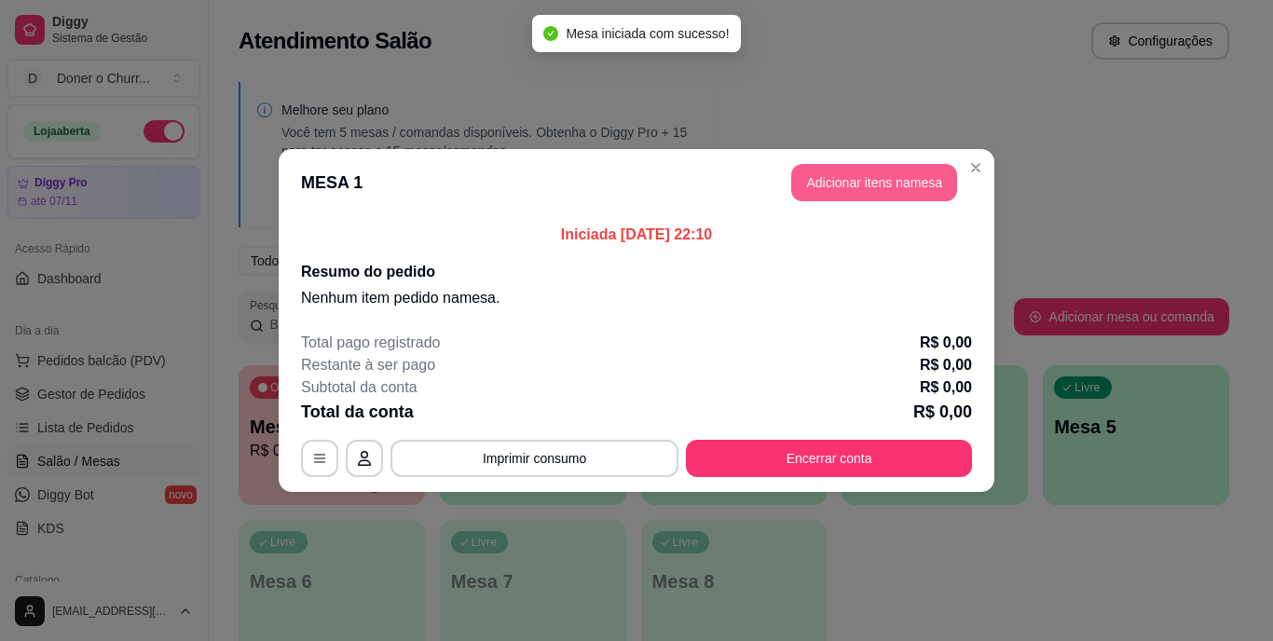
click at [884, 174] on button "Adicionar itens na mesa" at bounding box center [874, 182] width 166 height 37
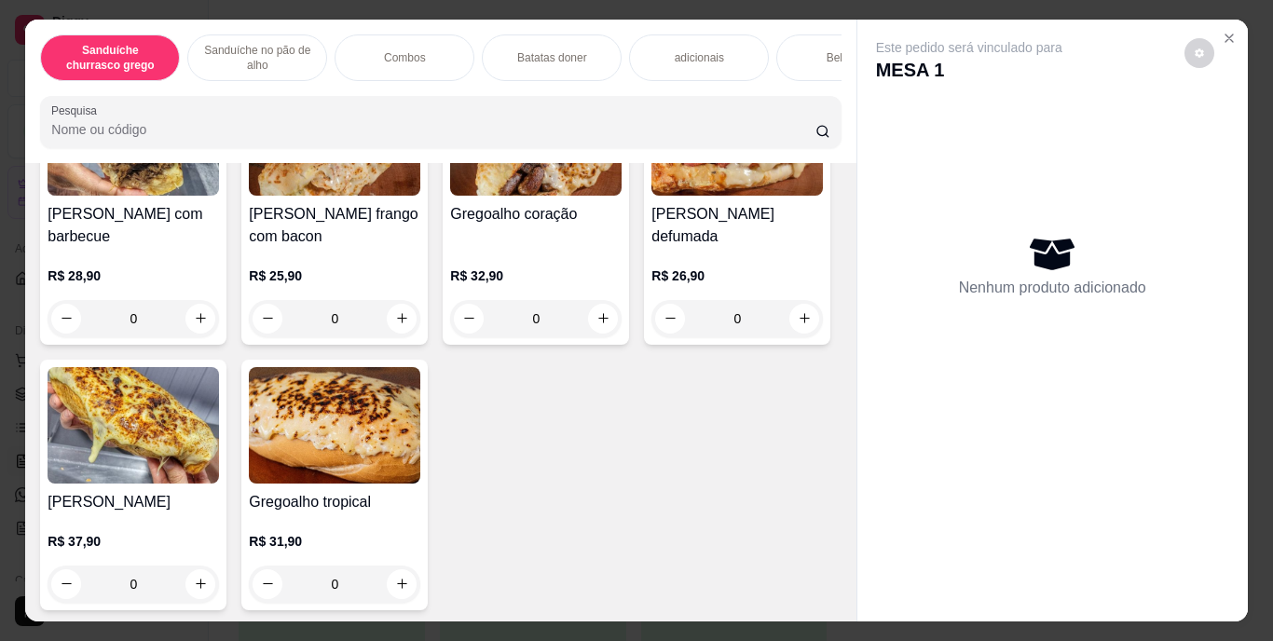
scroll to position [889, 0]
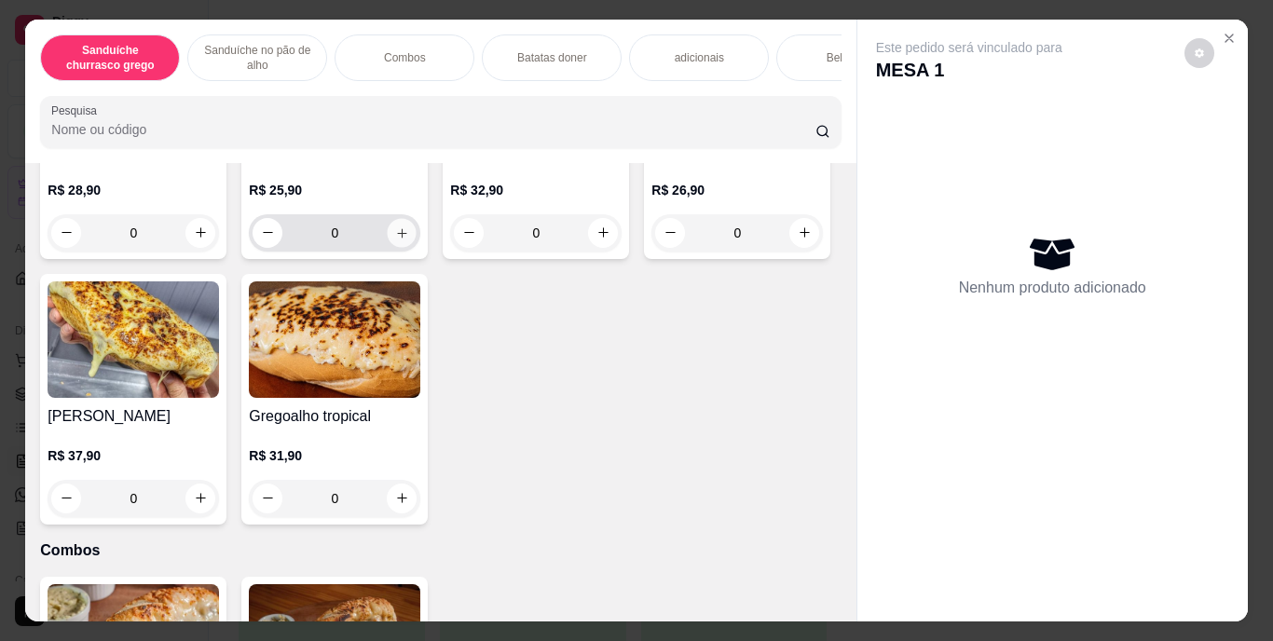
click at [395, 240] on icon "increase-product-quantity" at bounding box center [402, 233] width 14 height 14
type input "2"
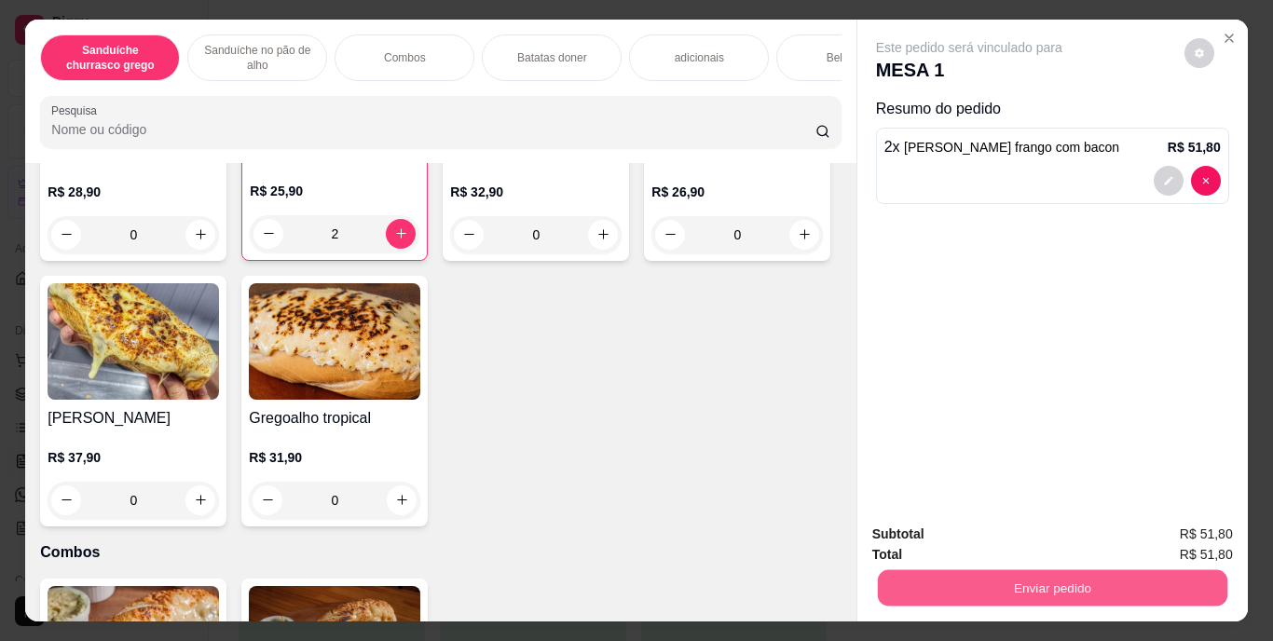
click at [1039, 570] on button "Enviar pedido" at bounding box center [1052, 588] width 350 height 36
click at [755, 436] on div "Gregoalho costela com barbecue R$ 28,90 0 Gregoalho frango com bacon R$ 25,90 2…" at bounding box center [440, 256] width 801 height 541
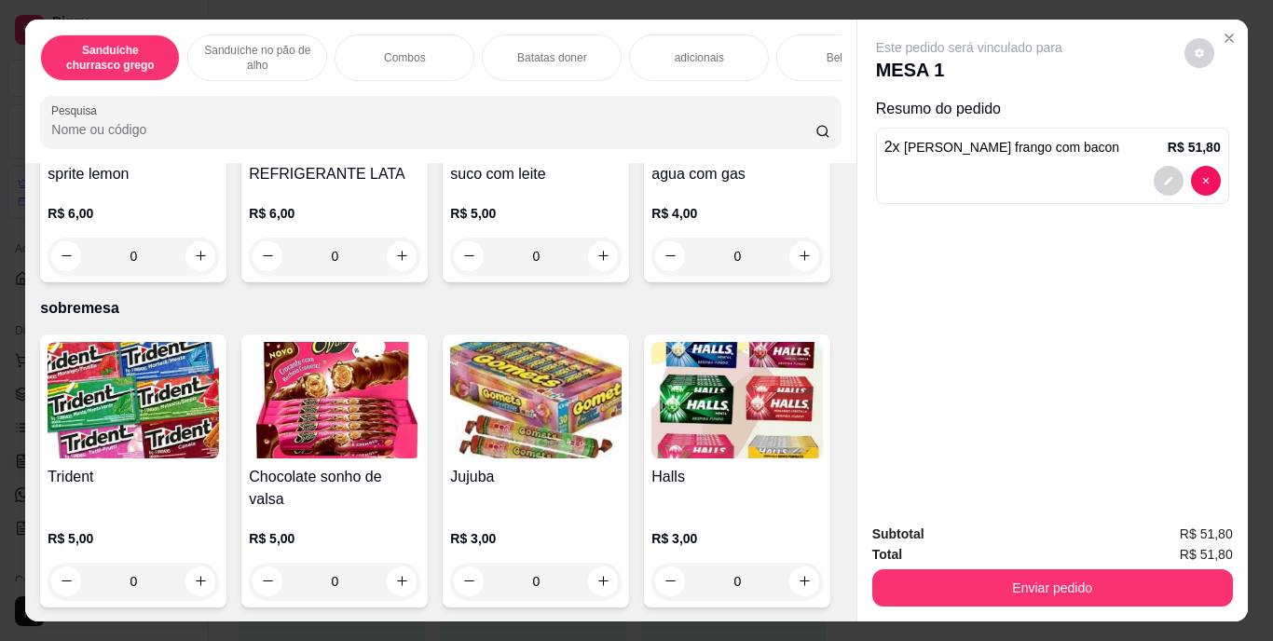
scroll to position [3283, 0]
type input "1"
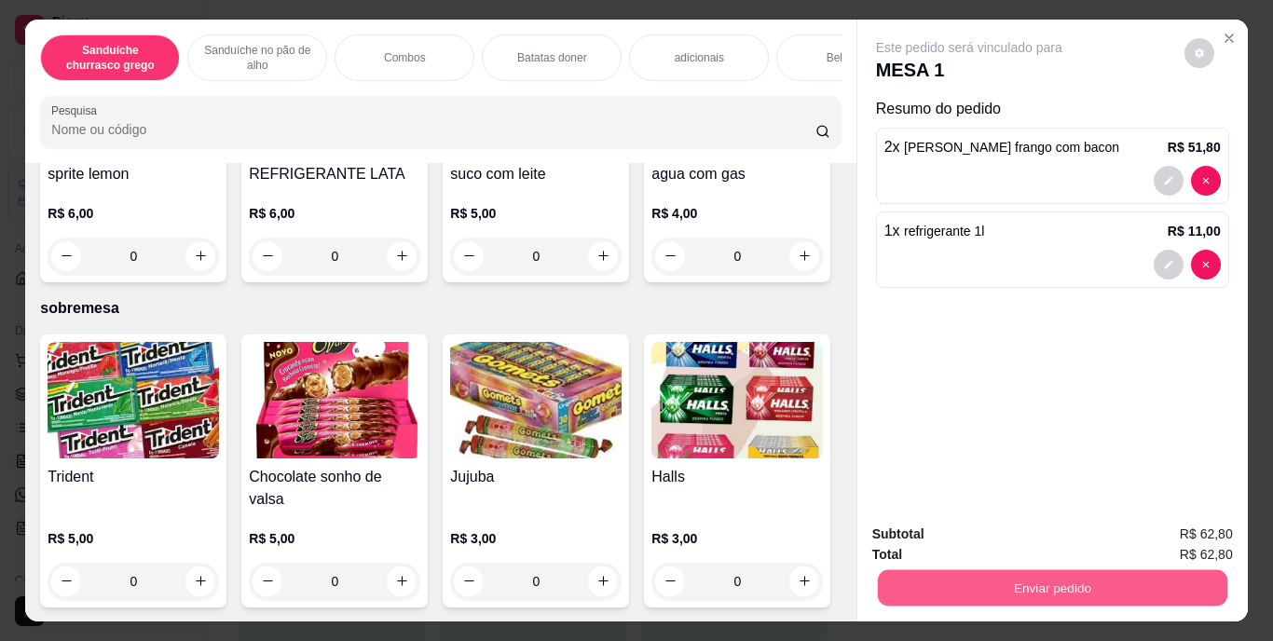
click at [1053, 574] on button "Enviar pedido" at bounding box center [1052, 588] width 350 height 36
click at [1212, 528] on button "Enviar pedido" at bounding box center [1184, 535] width 103 height 34
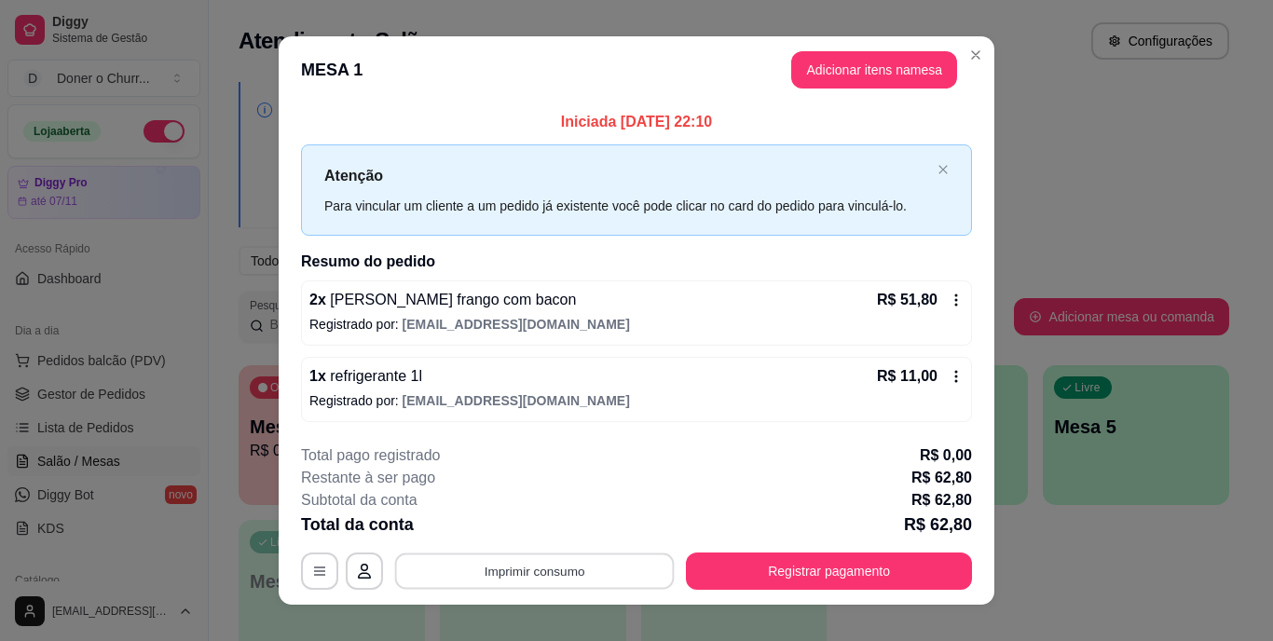
click at [534, 565] on button "Imprimir consumo" at bounding box center [535, 571] width 280 height 36
click at [532, 531] on button "IMPRESSORA" at bounding box center [533, 528] width 130 height 29
click at [499, 569] on button "Imprimir consumo" at bounding box center [535, 571] width 280 height 36
click at [531, 537] on button "IMPRESSORA" at bounding box center [533, 528] width 130 height 29
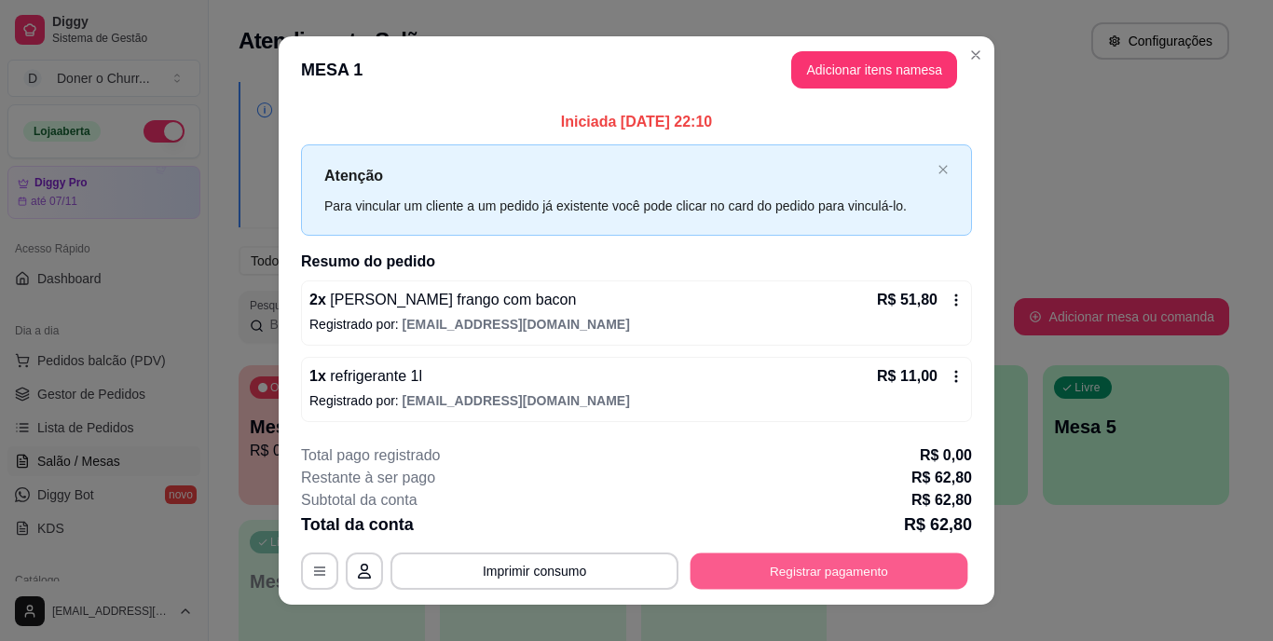
click at [764, 572] on button "Registrar pagamento" at bounding box center [830, 571] width 278 height 36
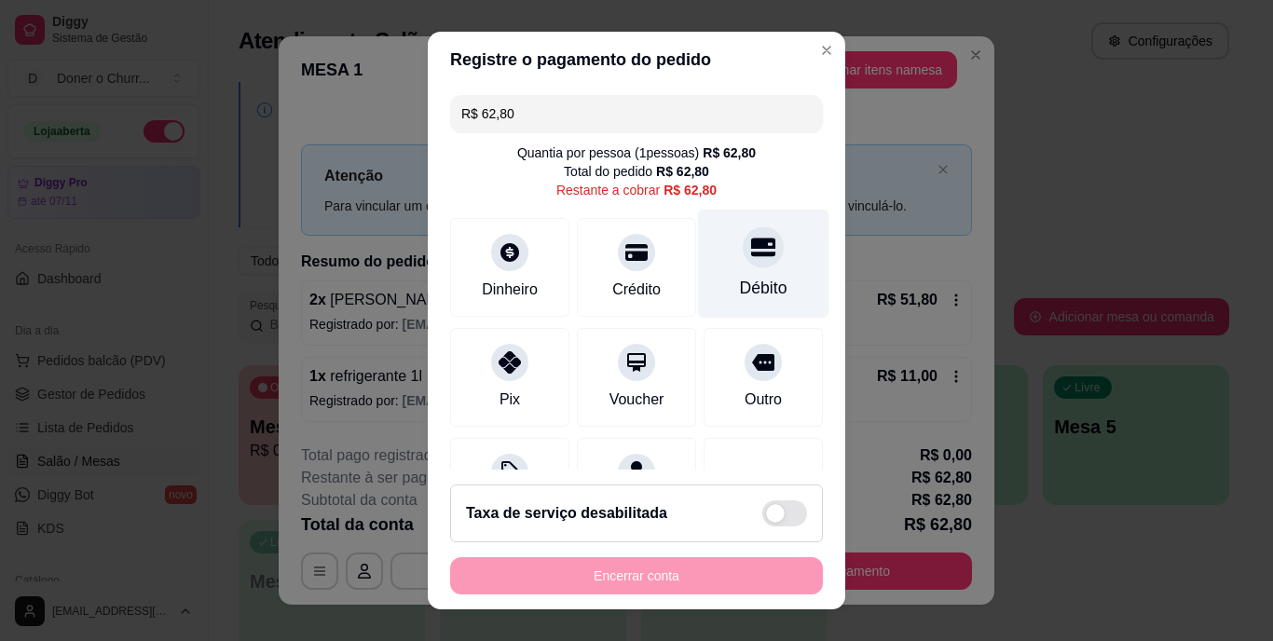
click at [740, 277] on div "Débito" at bounding box center [764, 289] width 48 height 24
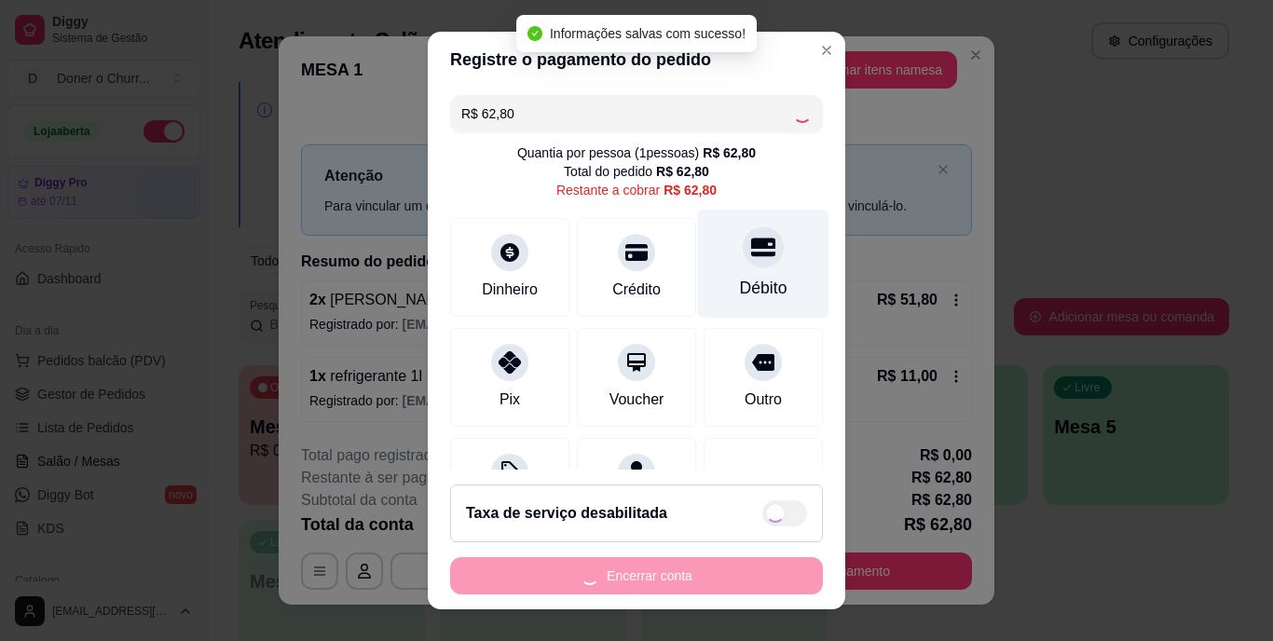
type input "R$ 0,00"
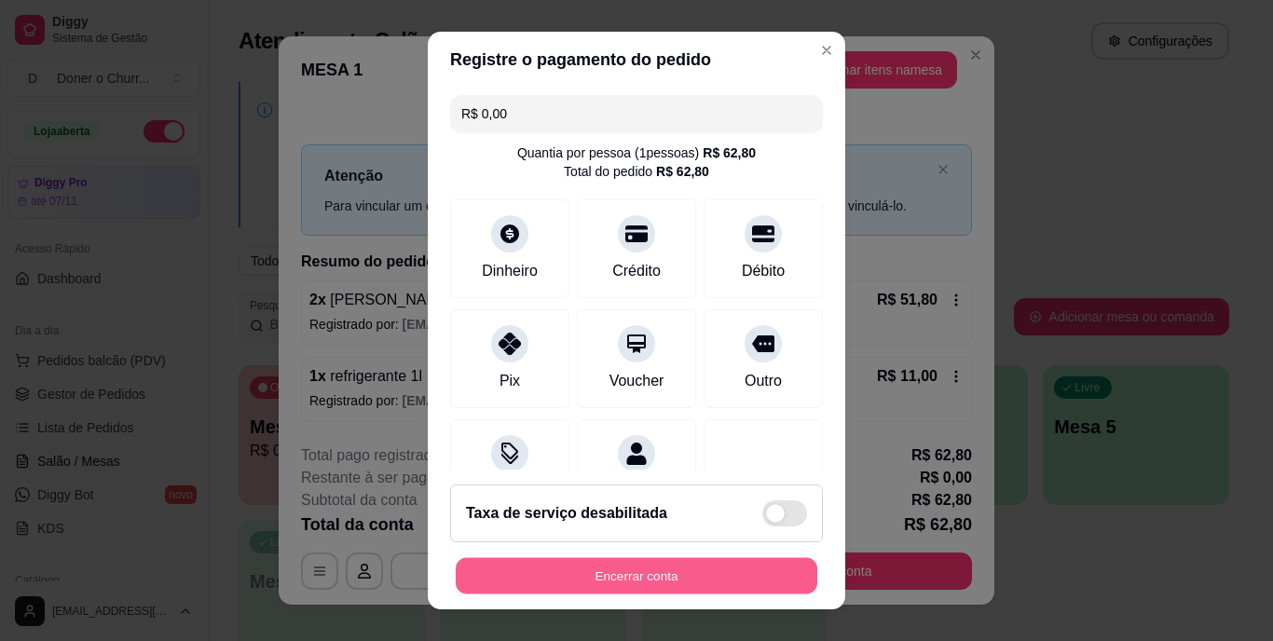
click at [730, 568] on button "Encerrar conta" at bounding box center [637, 575] width 362 height 36
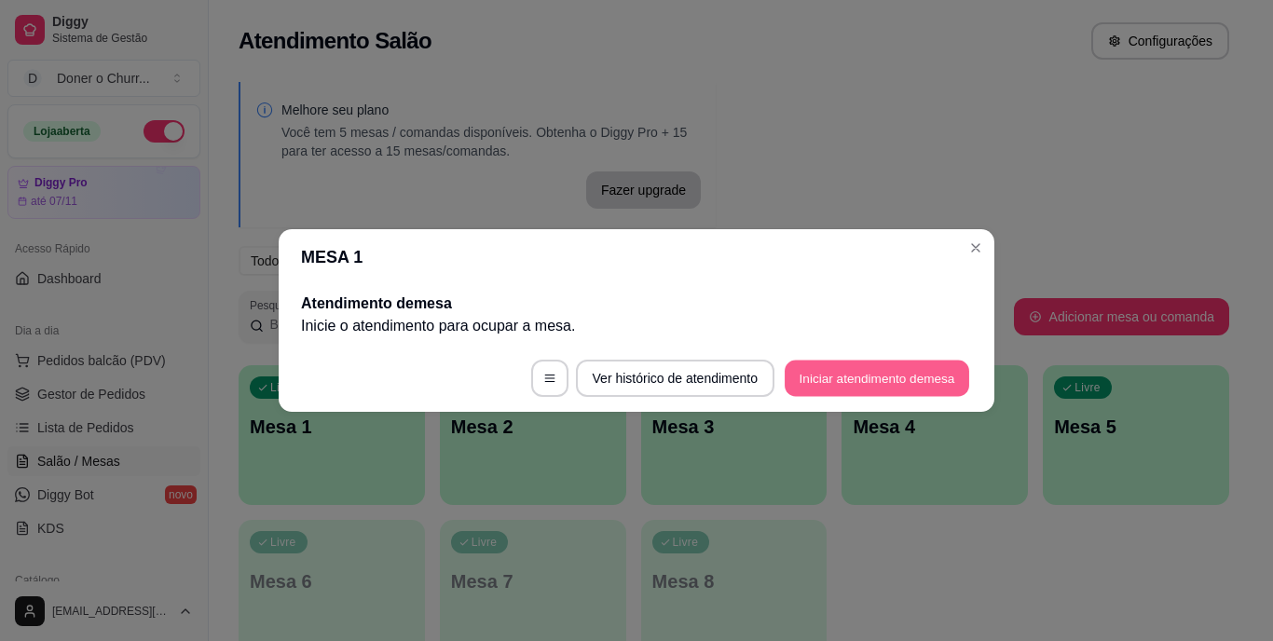
click at [855, 374] on button "Iniciar atendimento de mesa" at bounding box center [877, 379] width 185 height 36
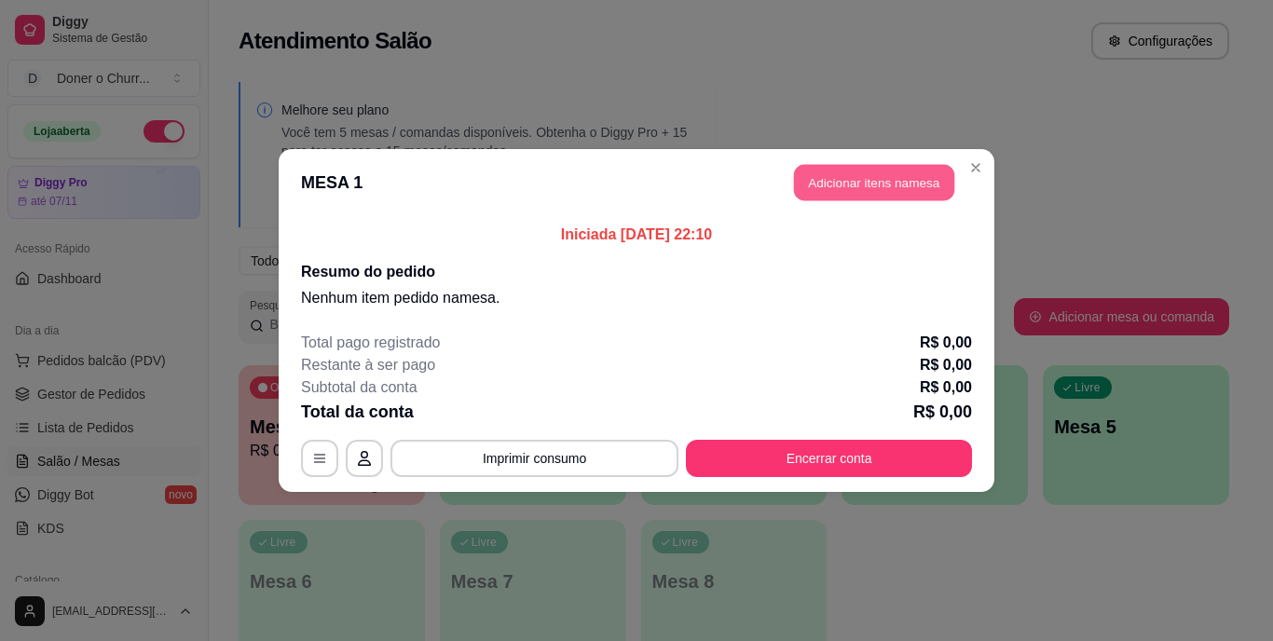
click at [854, 185] on button "Adicionar itens na mesa" at bounding box center [874, 183] width 160 height 36
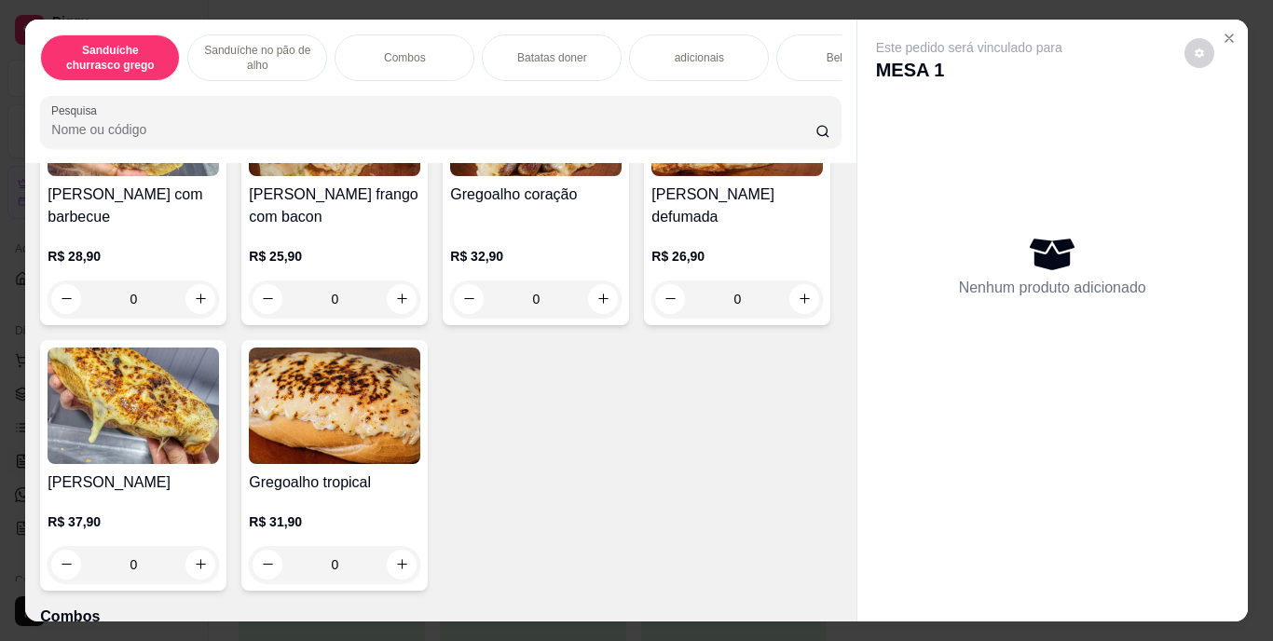
scroll to position [884, 0]
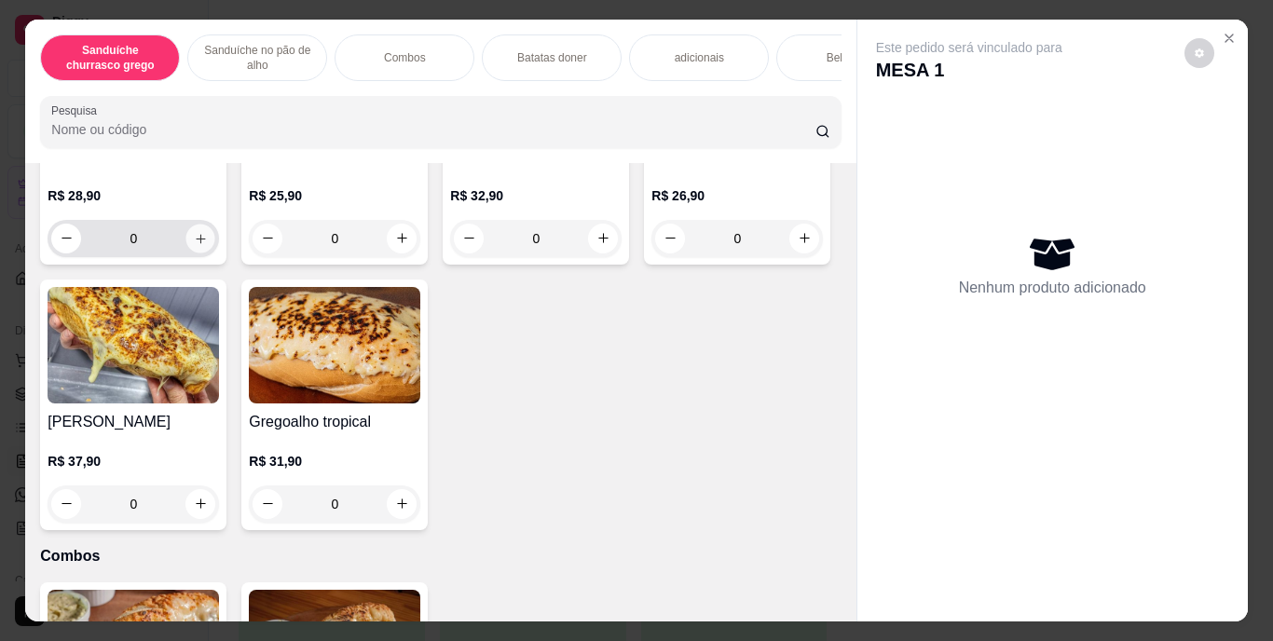
click at [194, 253] on button "increase-product-quantity" at bounding box center [200, 238] width 29 height 29
type input "1"
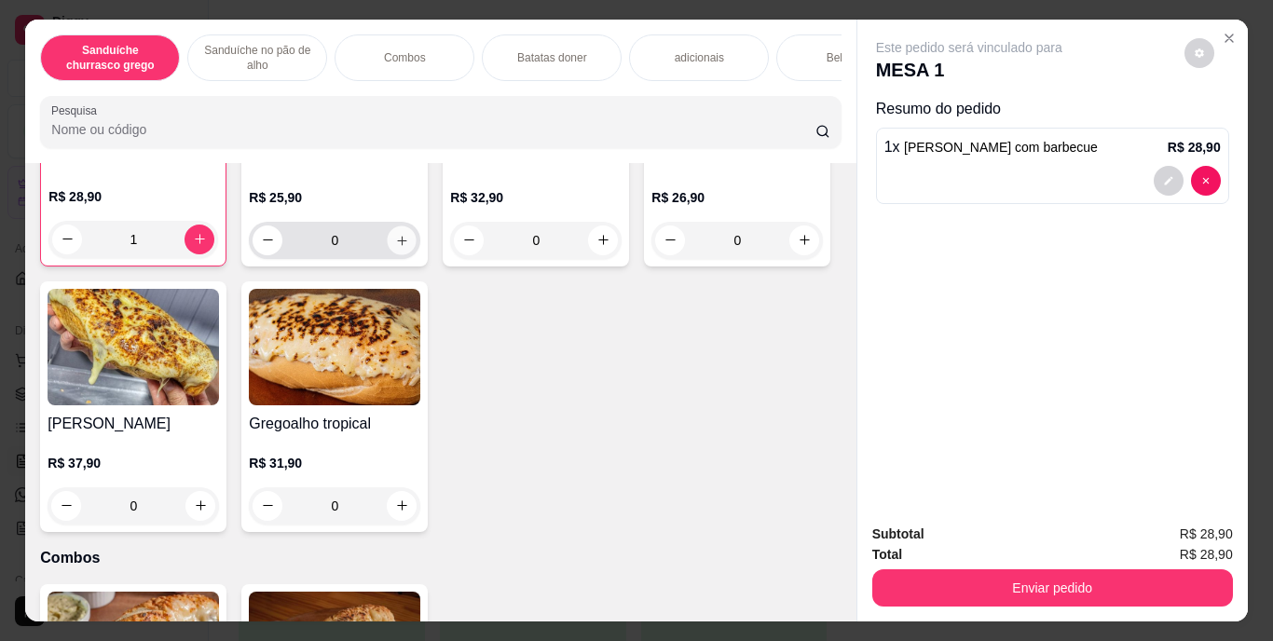
click at [397, 247] on icon "increase-product-quantity" at bounding box center [402, 240] width 14 height 14
type input "1"
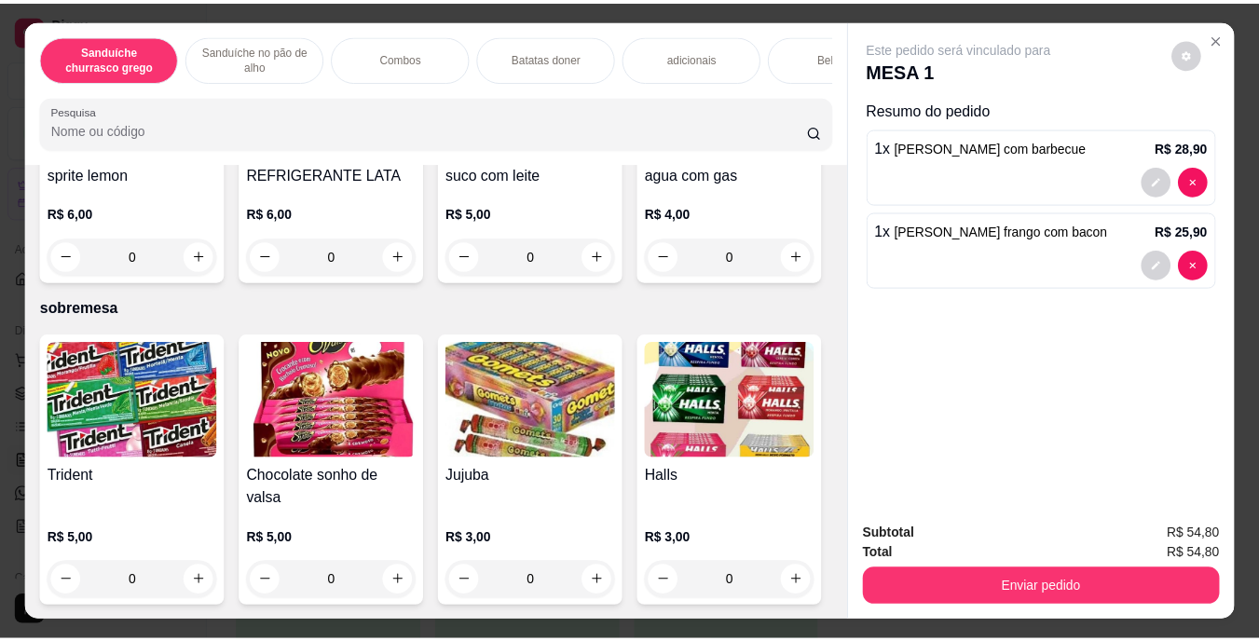
scroll to position [3212, 0]
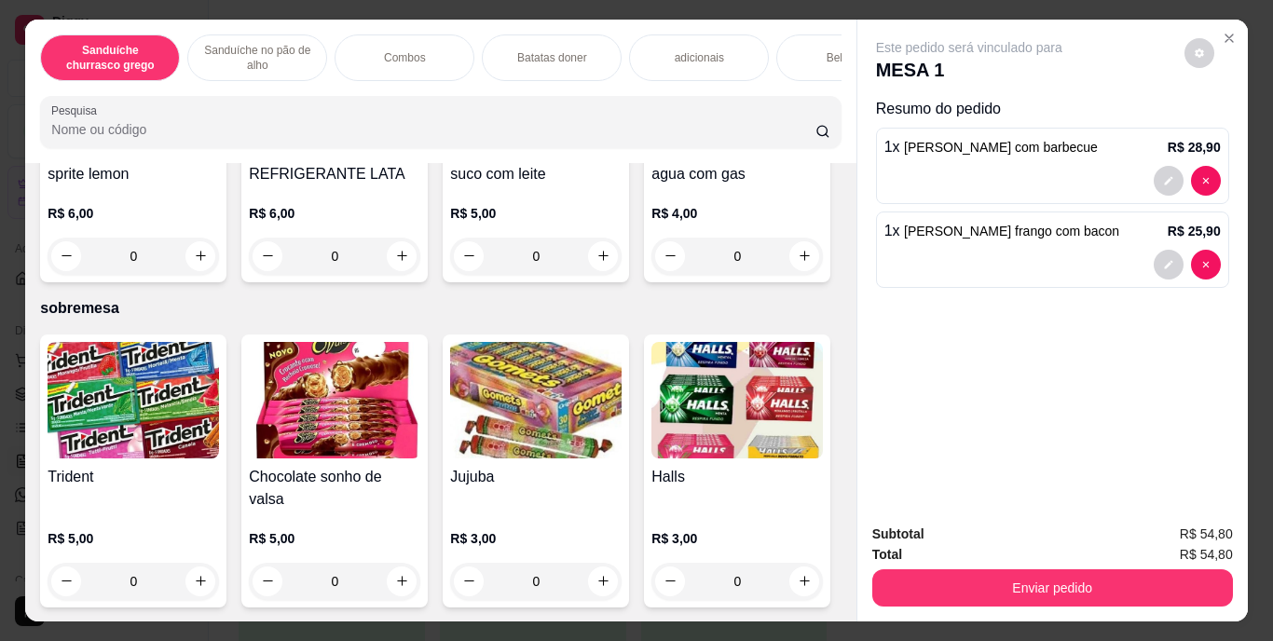
type input "1"
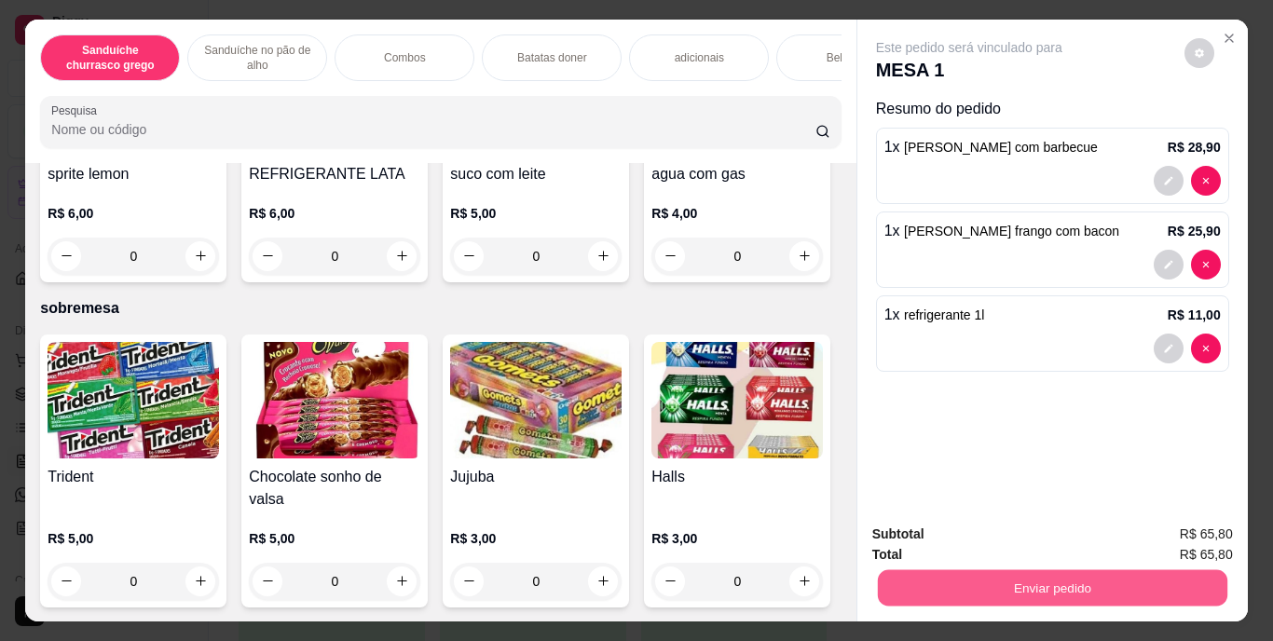
click at [995, 577] on button "Enviar pedido" at bounding box center [1052, 588] width 350 height 36
click at [1185, 523] on button "Enviar pedido" at bounding box center [1184, 535] width 103 height 34
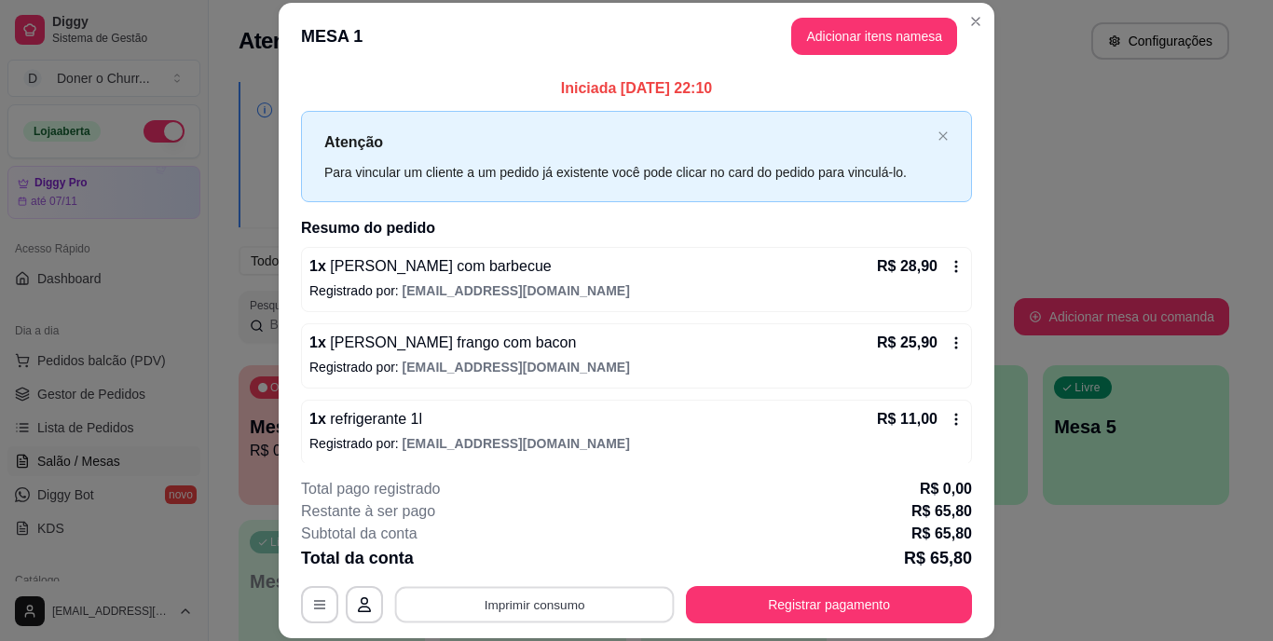
click at [531, 599] on button "Imprimir consumo" at bounding box center [535, 604] width 280 height 36
click at [526, 550] on button "IMPRESSORA" at bounding box center [533, 561] width 130 height 29
click at [526, 600] on button "Imprimir consumo" at bounding box center [535, 604] width 280 height 36
click at [520, 562] on button "IMPRESSORA" at bounding box center [533, 561] width 130 height 29
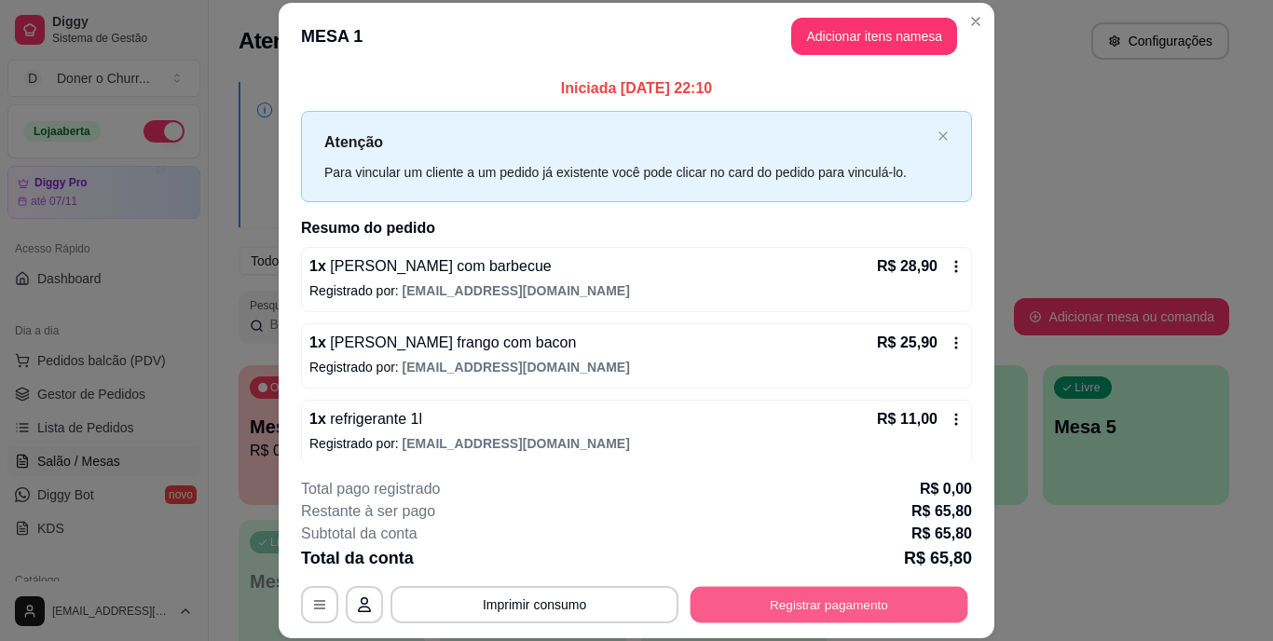
click at [802, 593] on button "Registrar pagamento" at bounding box center [830, 604] width 278 height 36
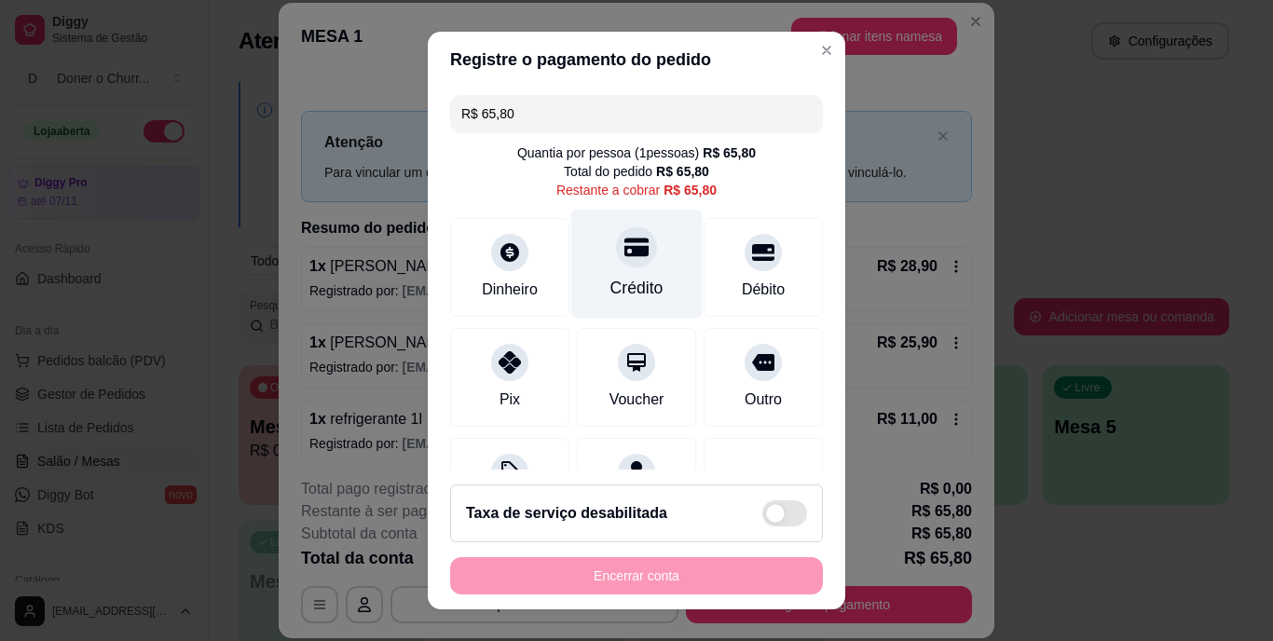
click at [611, 286] on div "Crédito" at bounding box center [637, 289] width 53 height 24
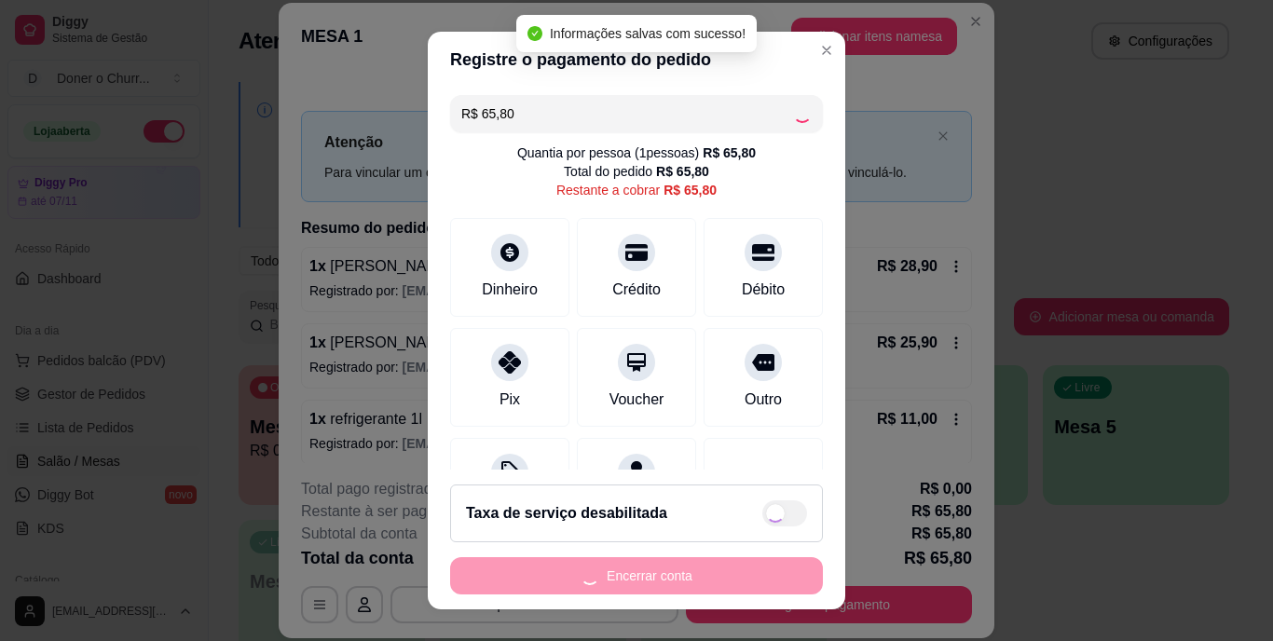
type input "R$ 0,00"
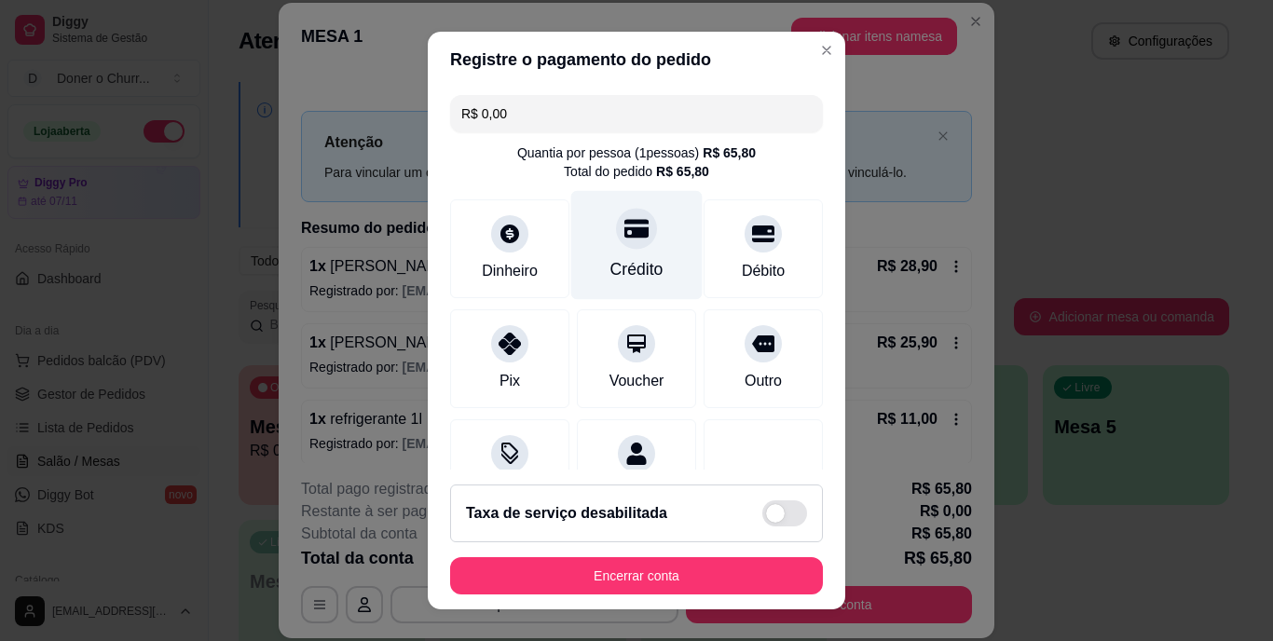
click at [616, 248] on div at bounding box center [636, 229] width 41 height 41
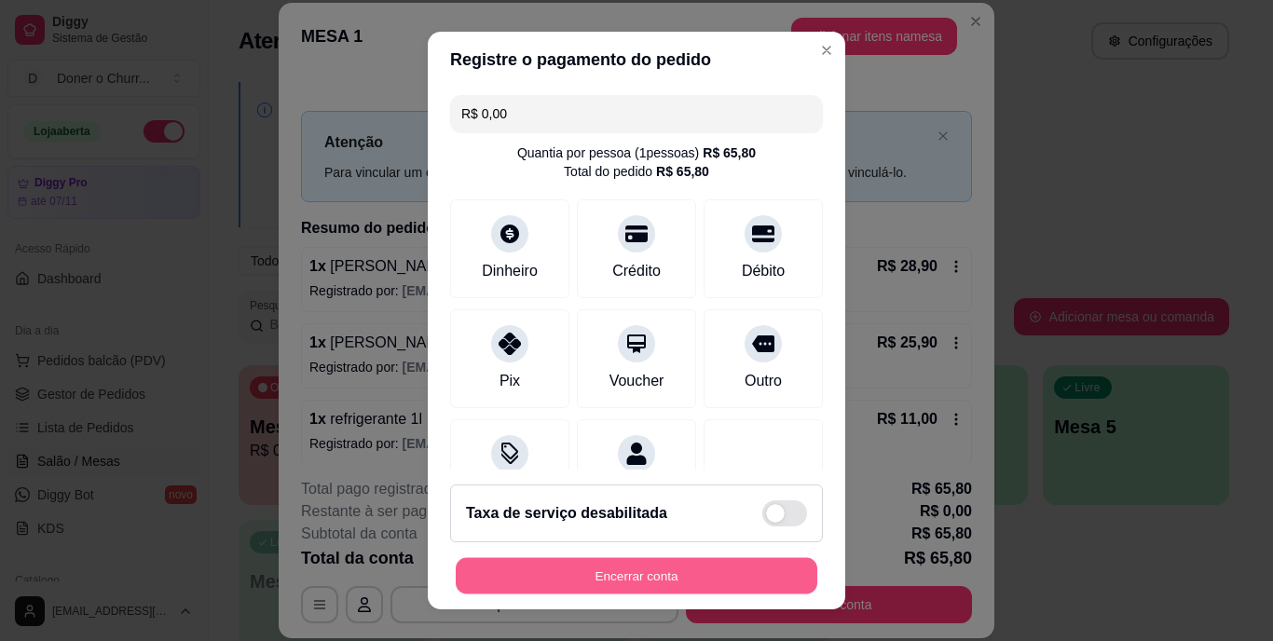
click at [631, 578] on button "Encerrar conta" at bounding box center [637, 575] width 362 height 36
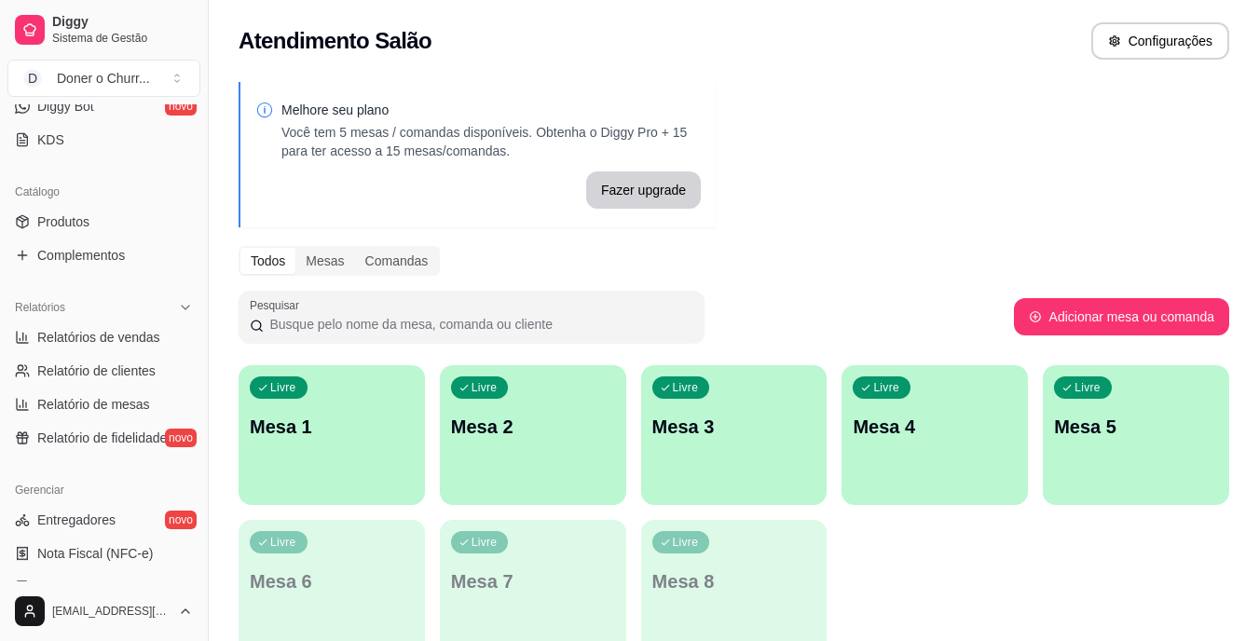
scroll to position [389, 0]
click at [118, 337] on span "Relatórios de vendas" at bounding box center [98, 337] width 123 height 19
select select "ALL"
select select "0"
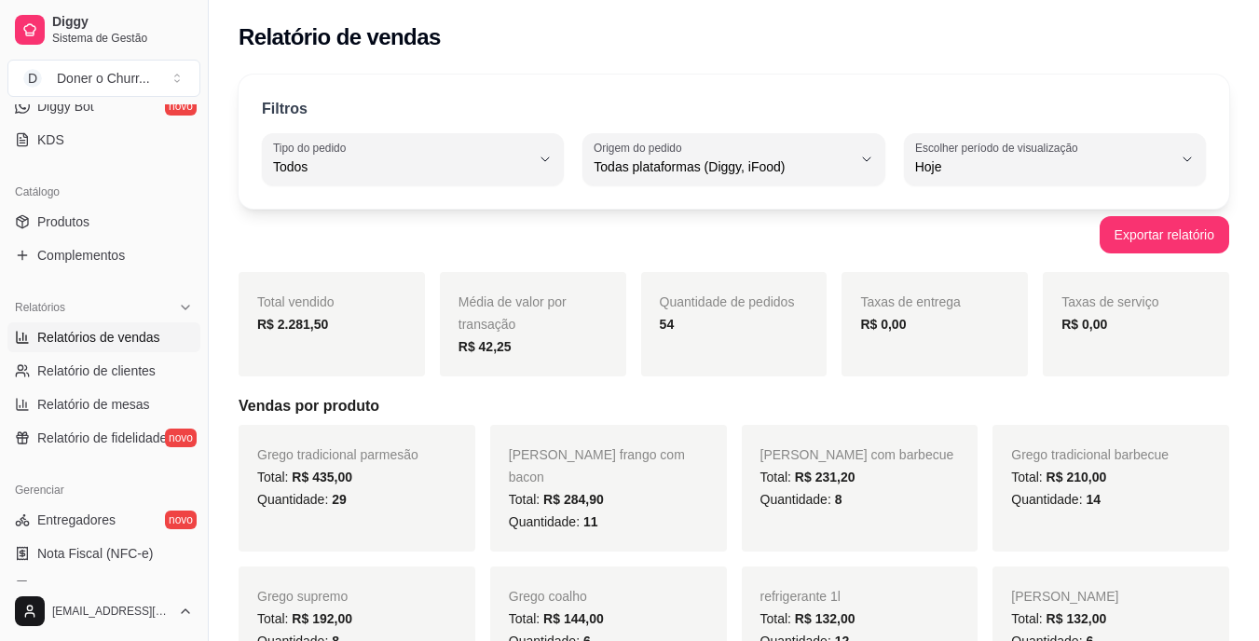
click at [267, 244] on div "Exportar relatório" at bounding box center [734, 234] width 991 height 37
